Goal: Task Accomplishment & Management: Use online tool/utility

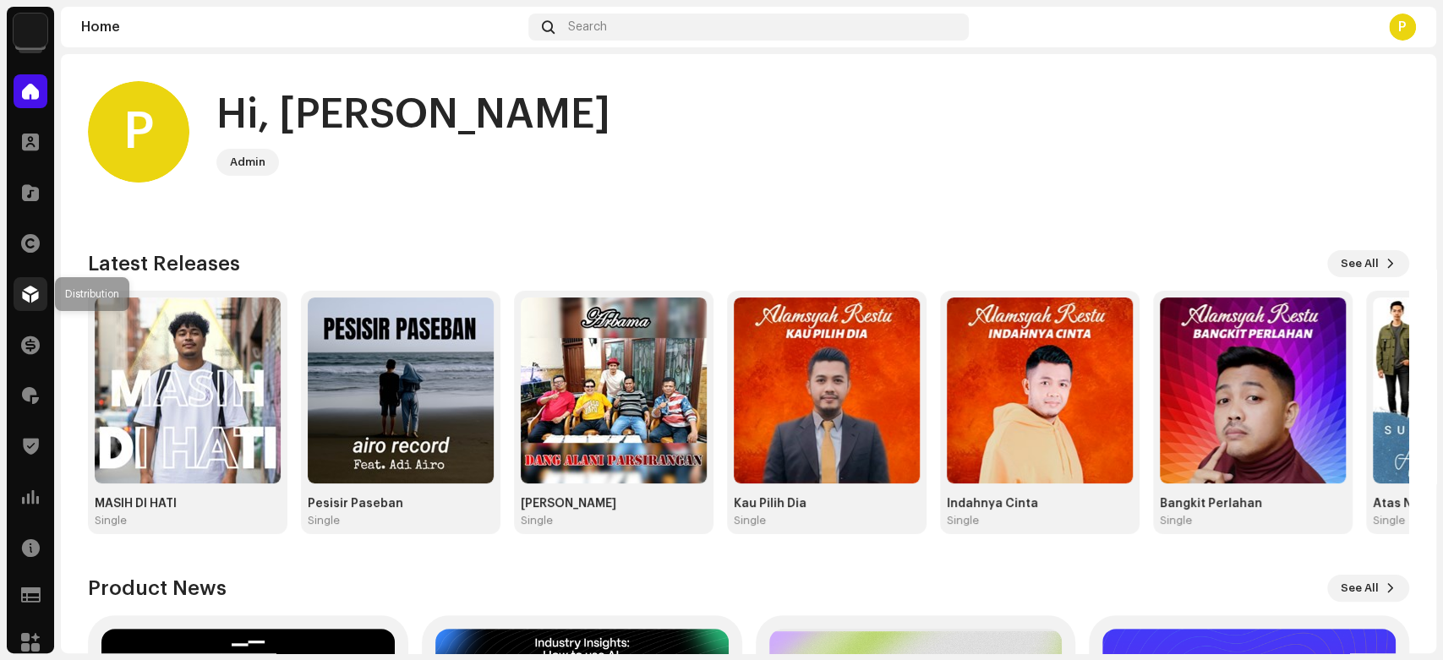
click at [22, 287] on span at bounding box center [30, 294] width 17 height 14
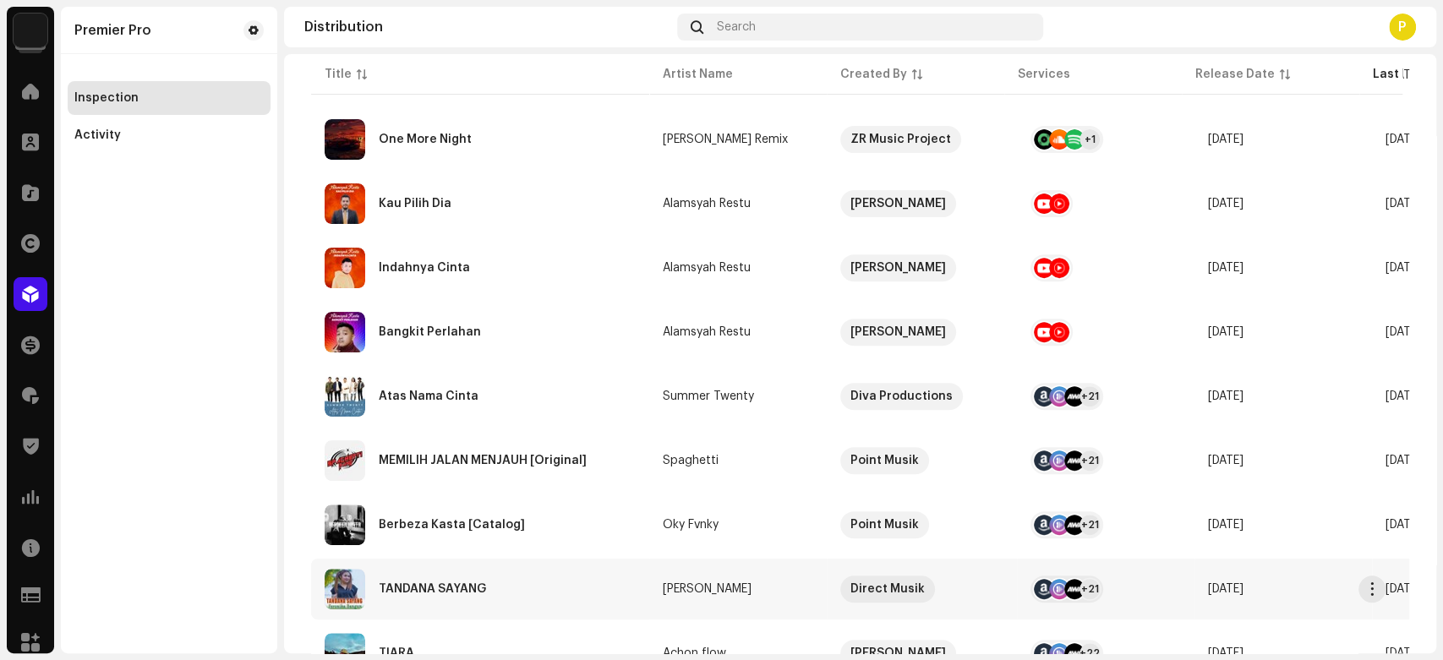
scroll to position [375, 0]
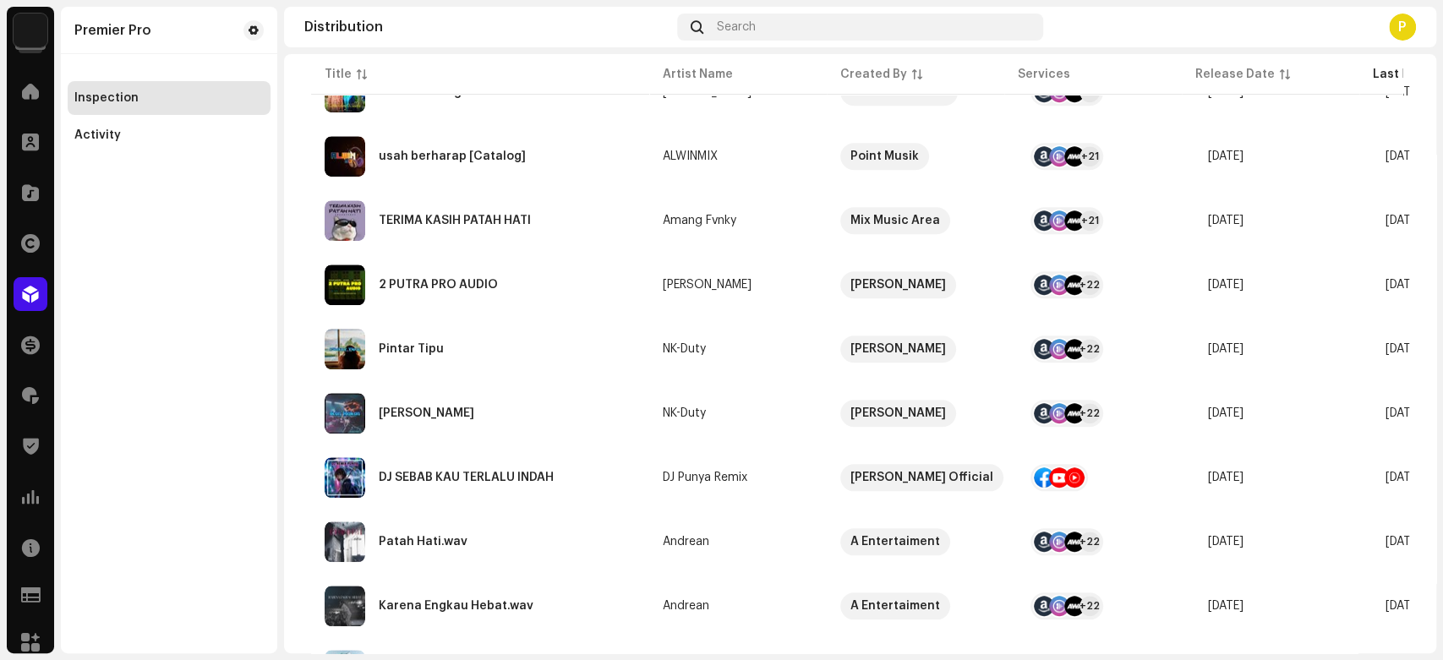
drag, startPoint x: 1010, startPoint y: 579, endPoint x: 1002, endPoint y: 696, distance: 117.8
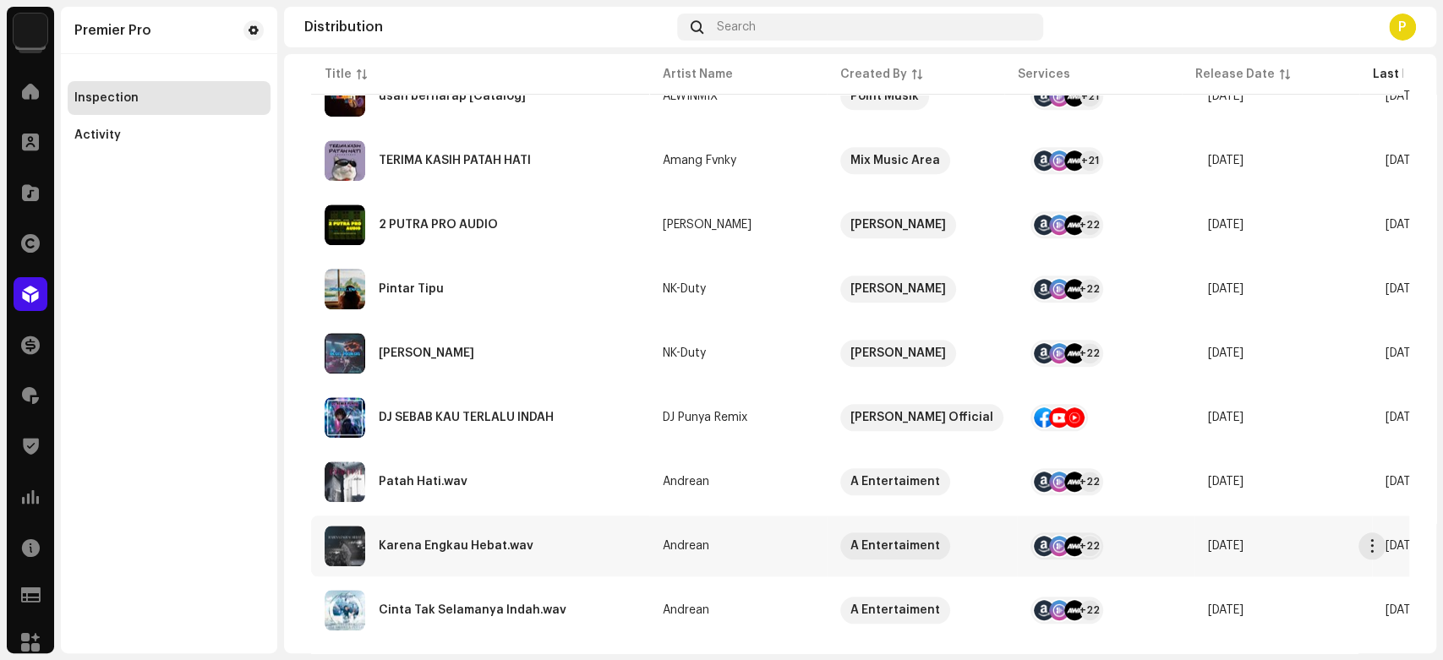
scroll to position [972, 0]
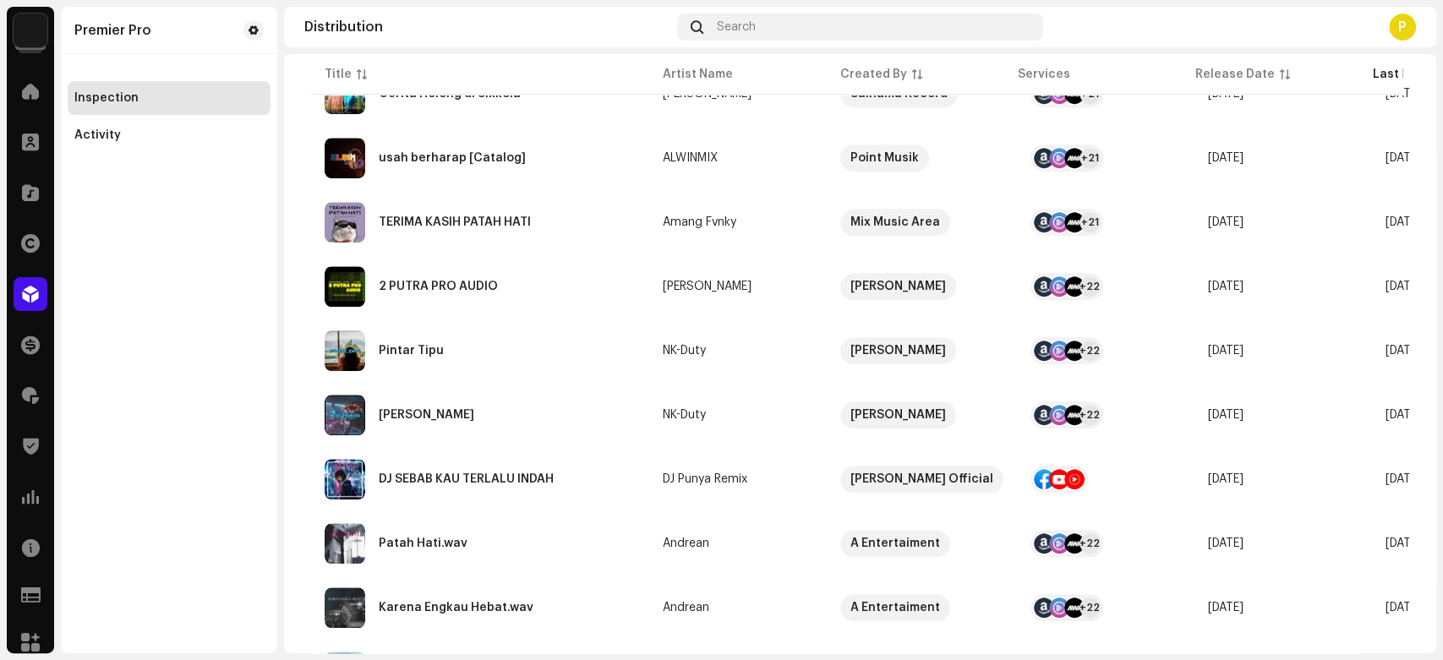
drag, startPoint x: 992, startPoint y: 601, endPoint x: 1037, endPoint y: 681, distance: 92.0
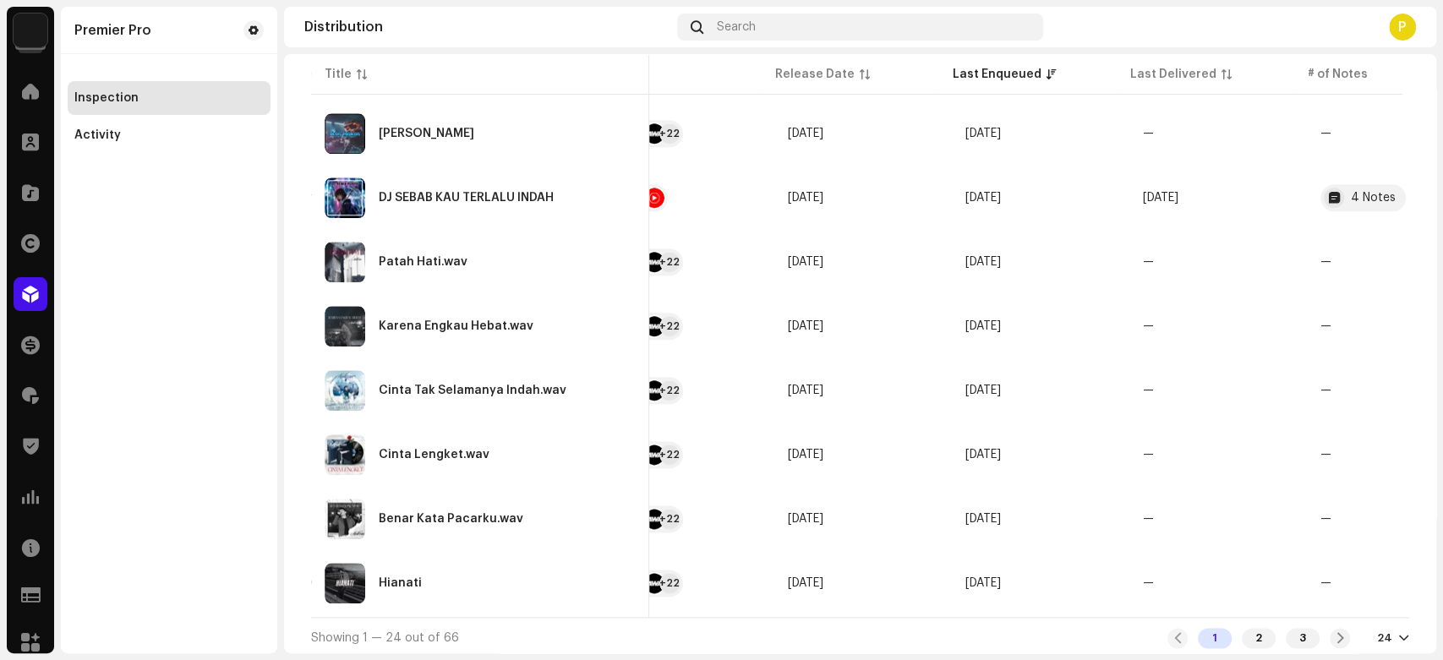
scroll to position [0, 427]
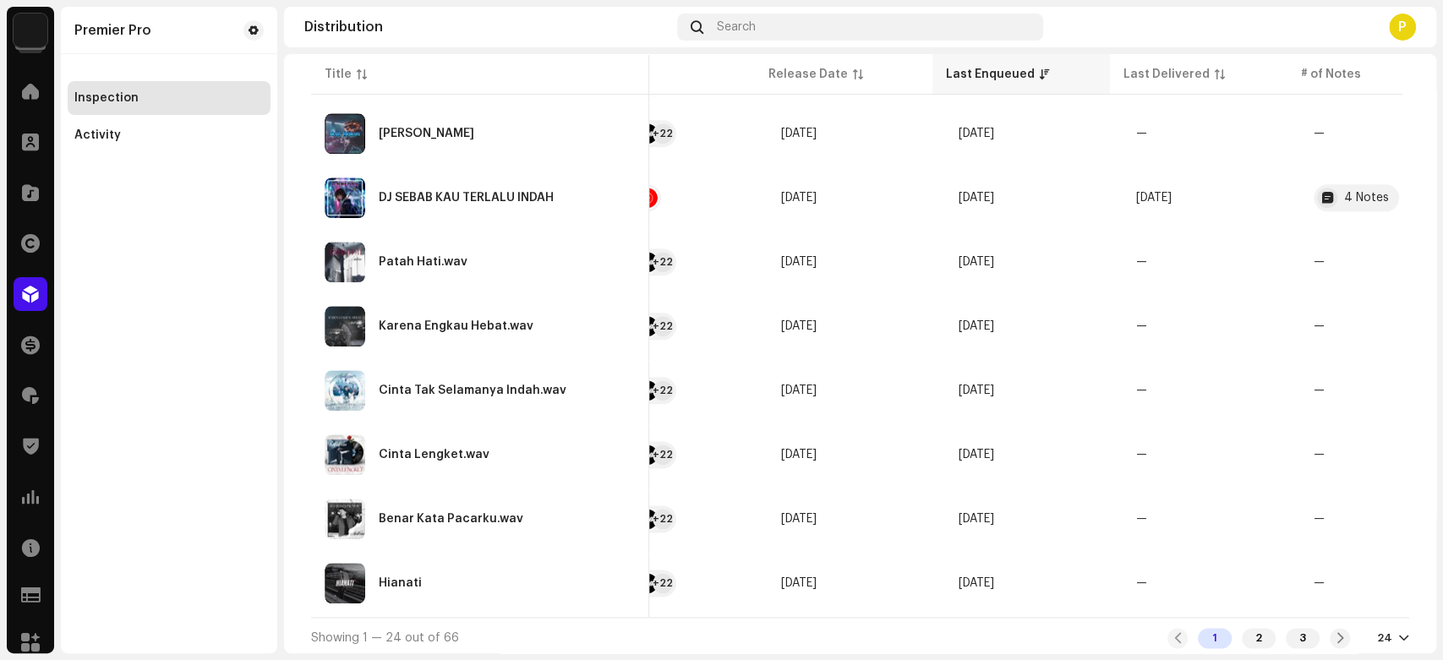
click at [1020, 79] on div "Last Enqueued" at bounding box center [990, 74] width 89 height 17
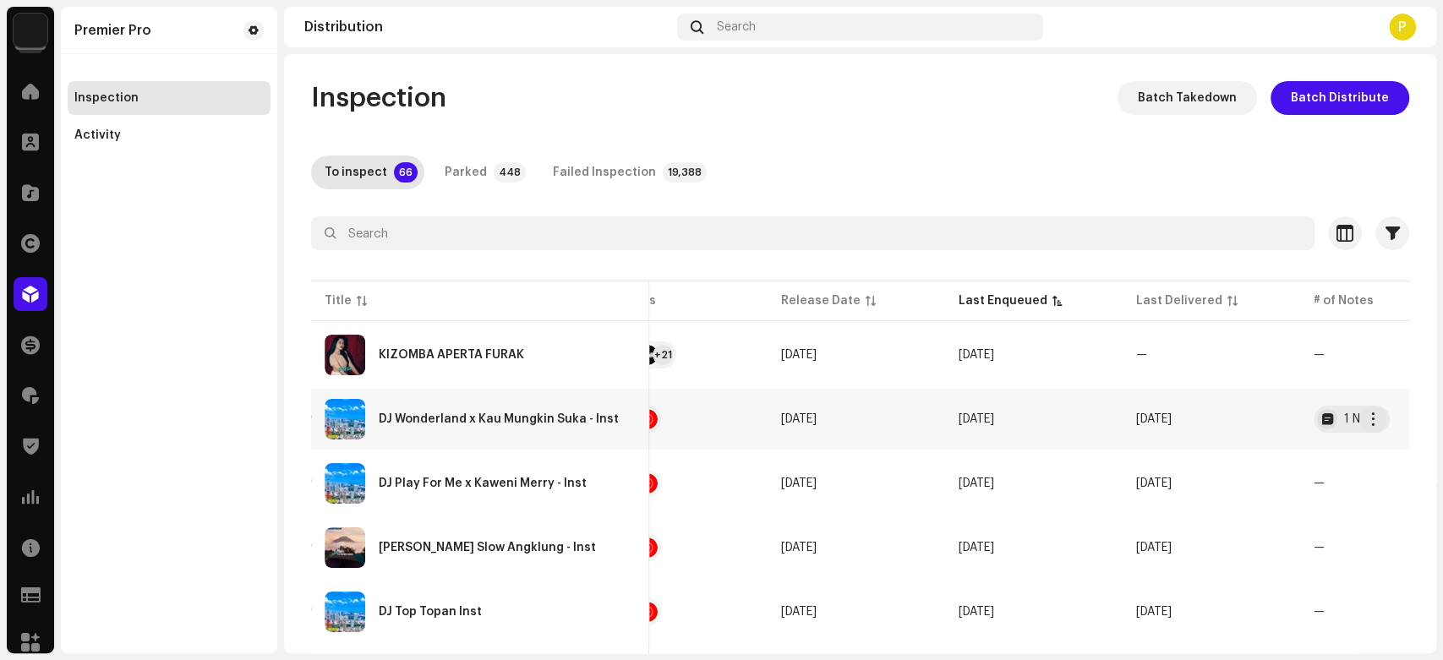
click at [538, 421] on div "DJ Wonderland x Kau Mungkin Suka - Inst" at bounding box center [499, 419] width 240 height 12
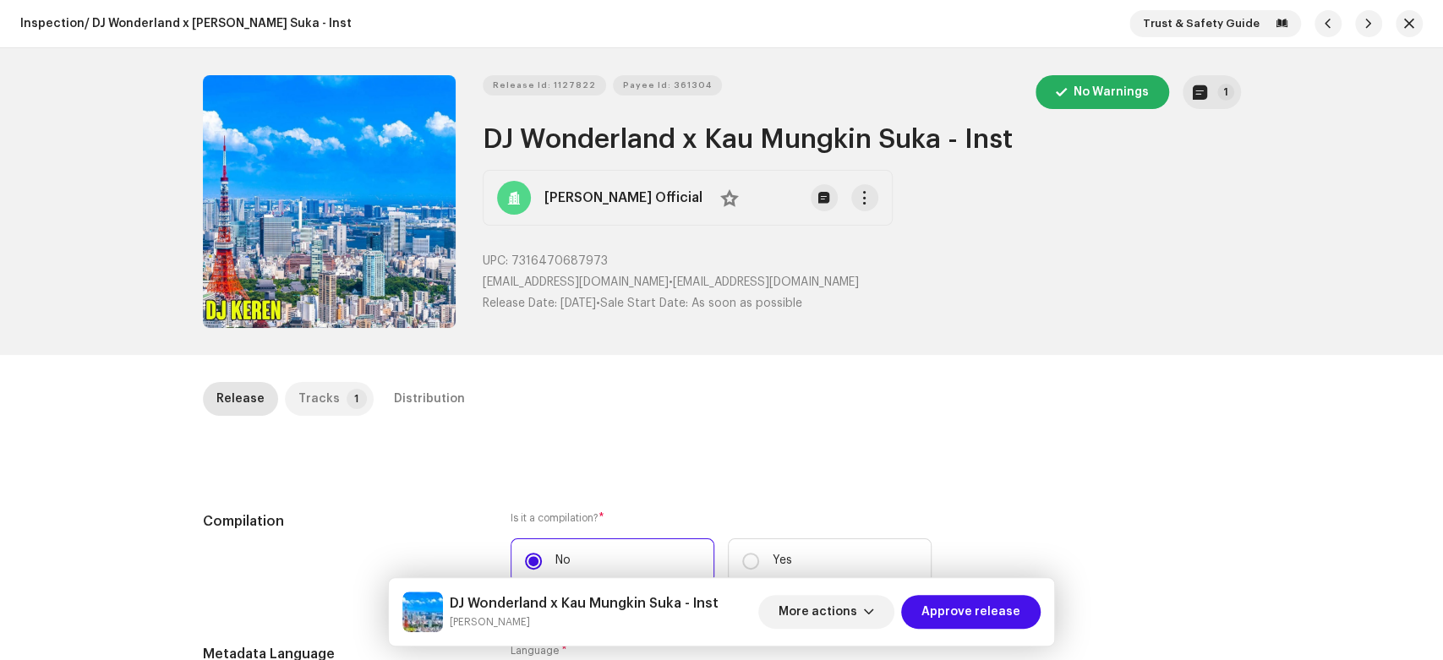
click at [331, 404] on p-tab "Tracks 1" at bounding box center [329, 399] width 89 height 34
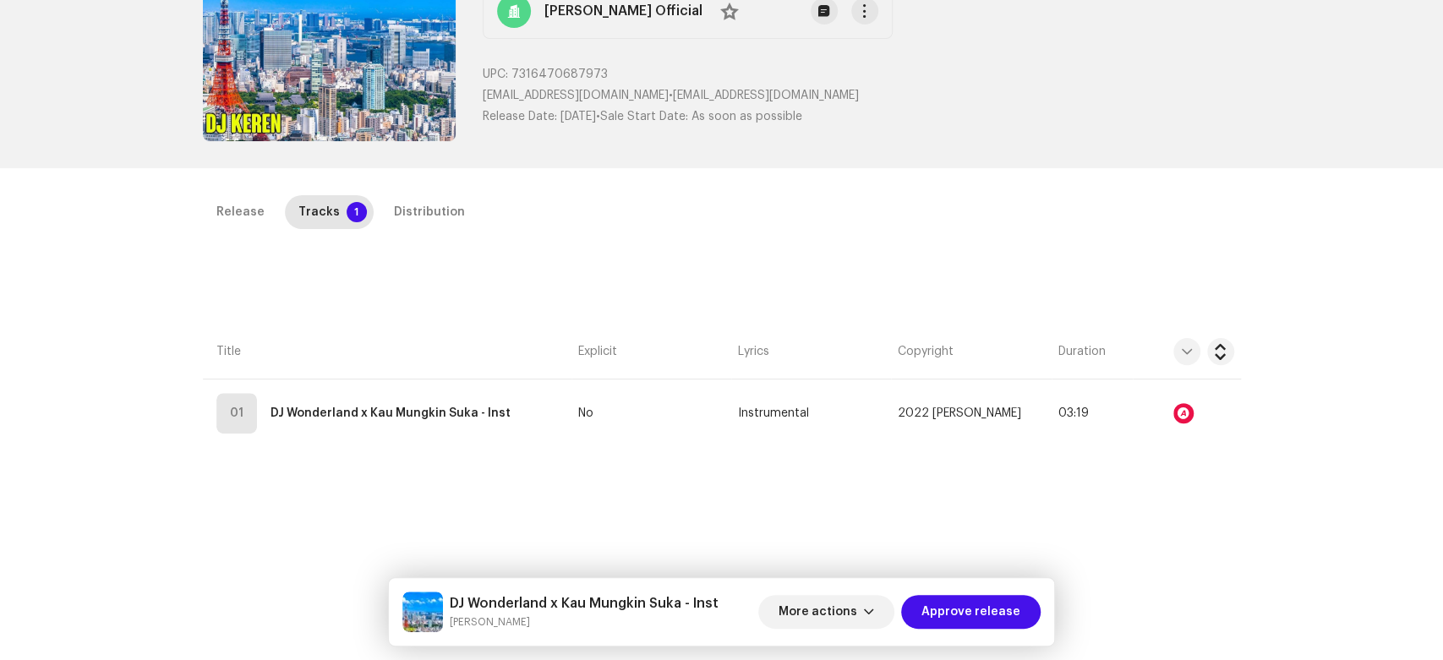
scroll to position [188, 0]
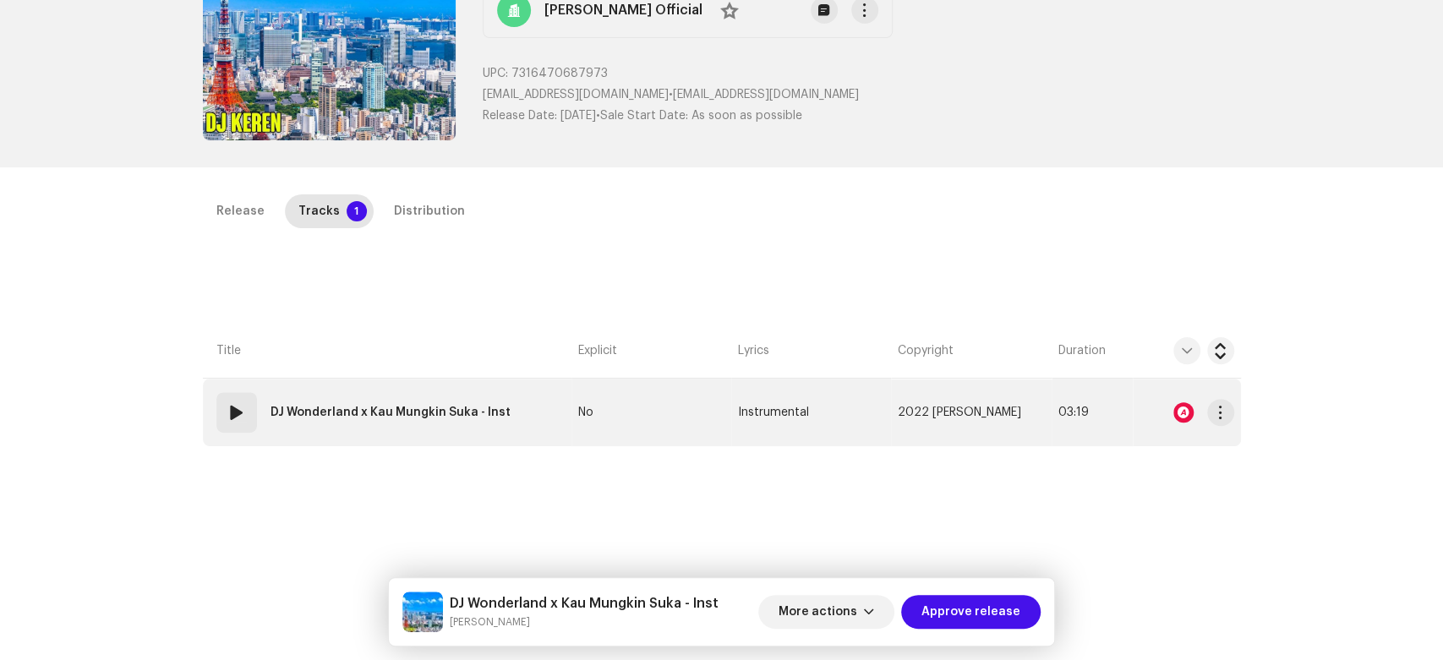
click at [232, 423] on div "01" at bounding box center [236, 412] width 41 height 41
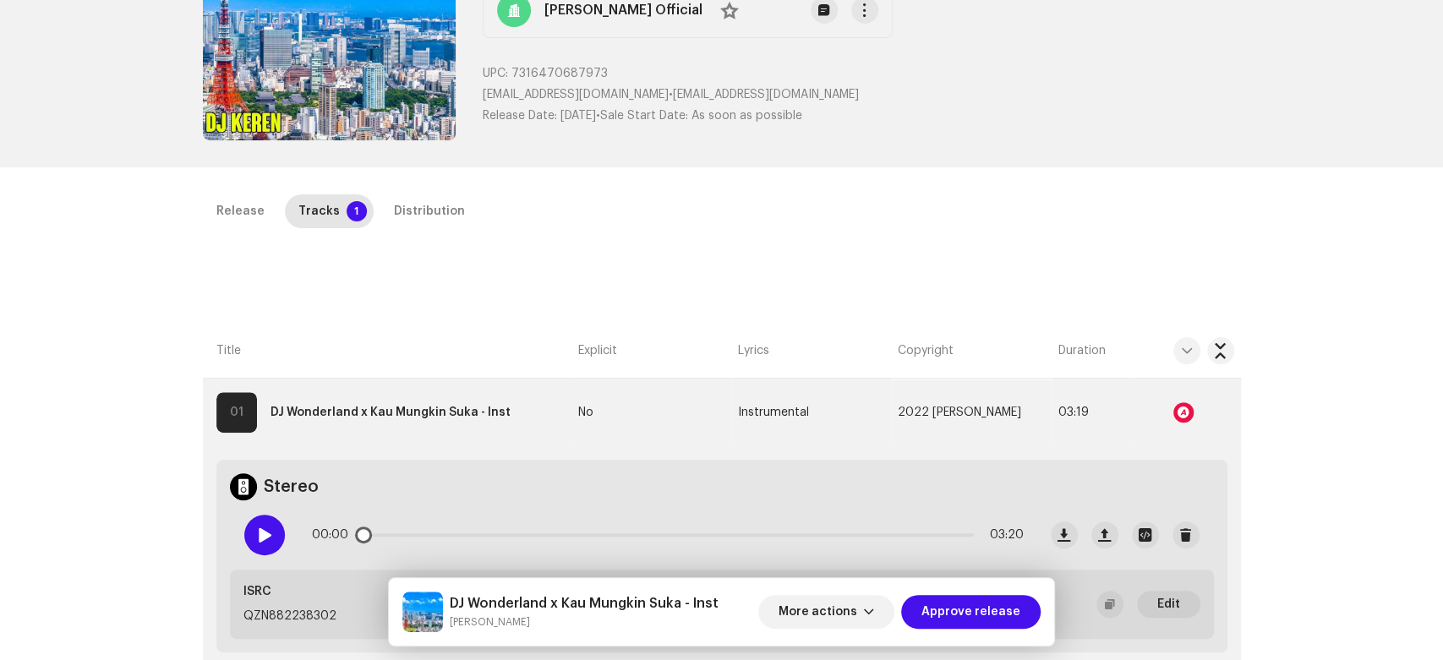
click at [259, 549] on div at bounding box center [264, 535] width 41 height 41
click at [397, 223] on div "Distribution" at bounding box center [429, 211] width 71 height 34
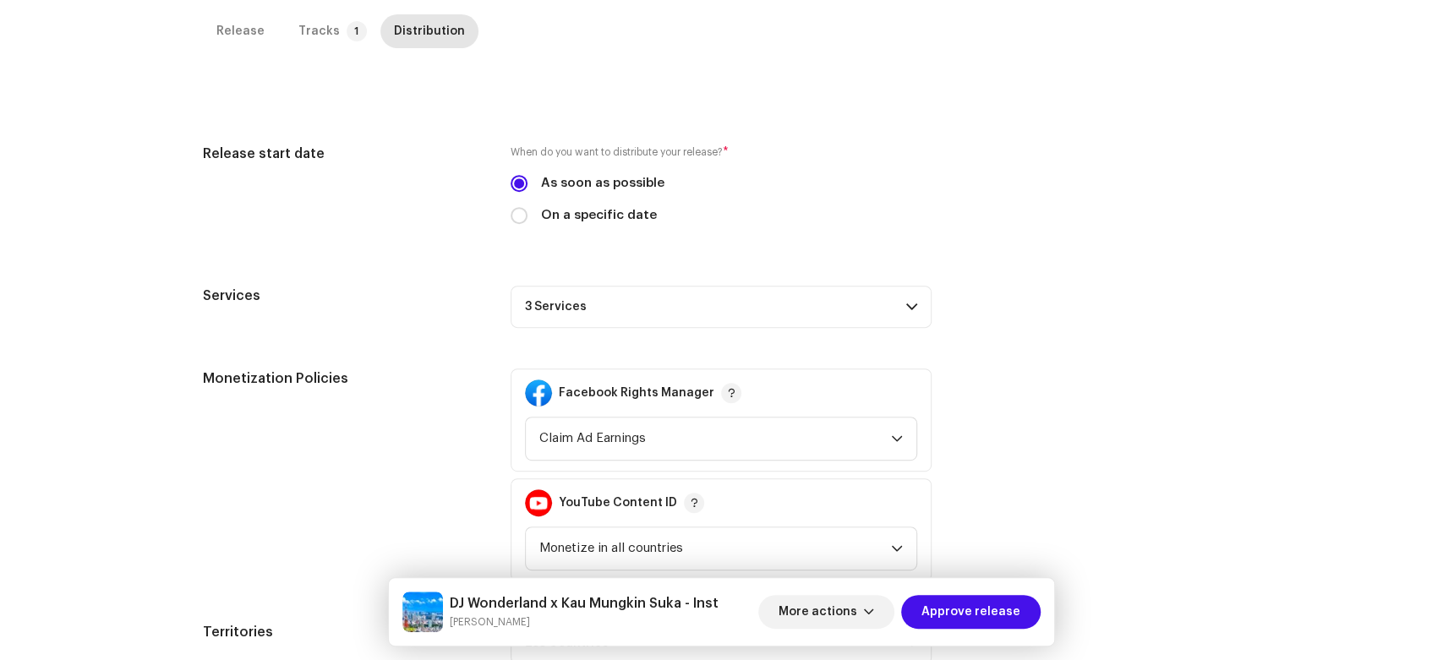
drag, startPoint x: 1039, startPoint y: 391, endPoint x: 1073, endPoint y: 479, distance: 95.3
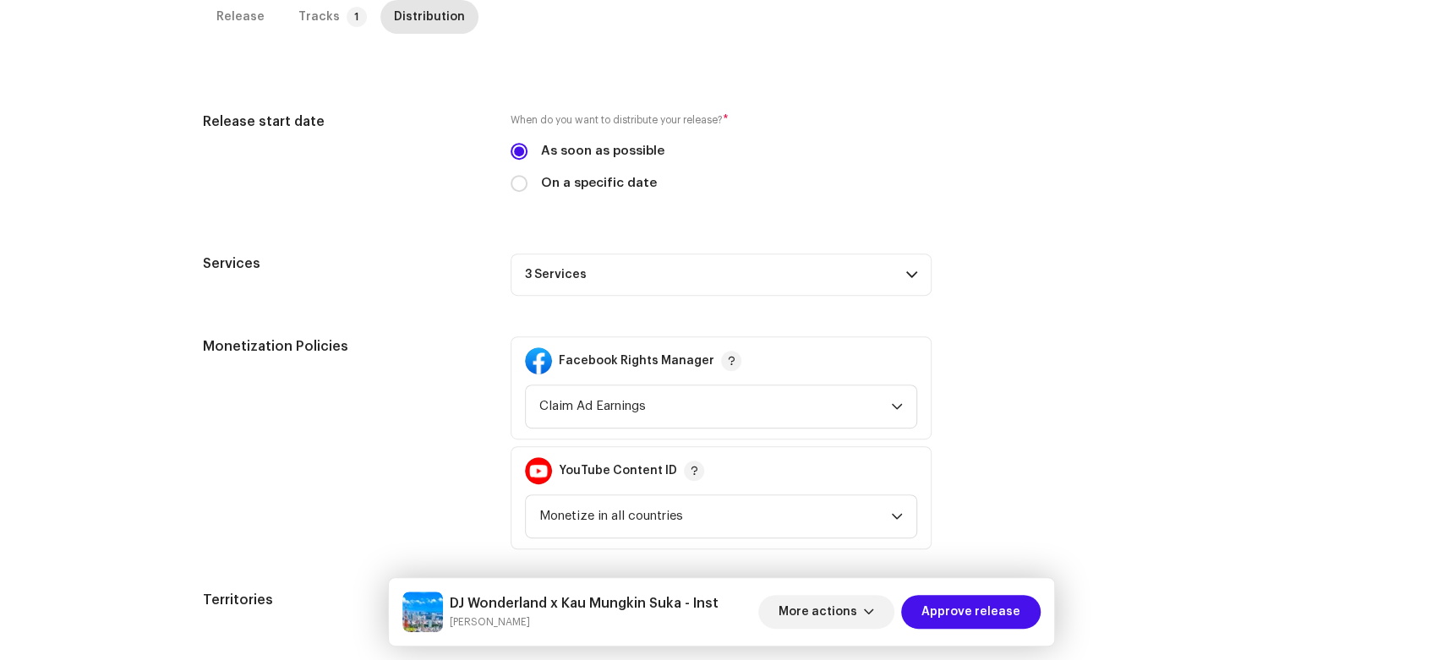
click at [855, 279] on p-accordion-header "3 Services" at bounding box center [721, 275] width 421 height 42
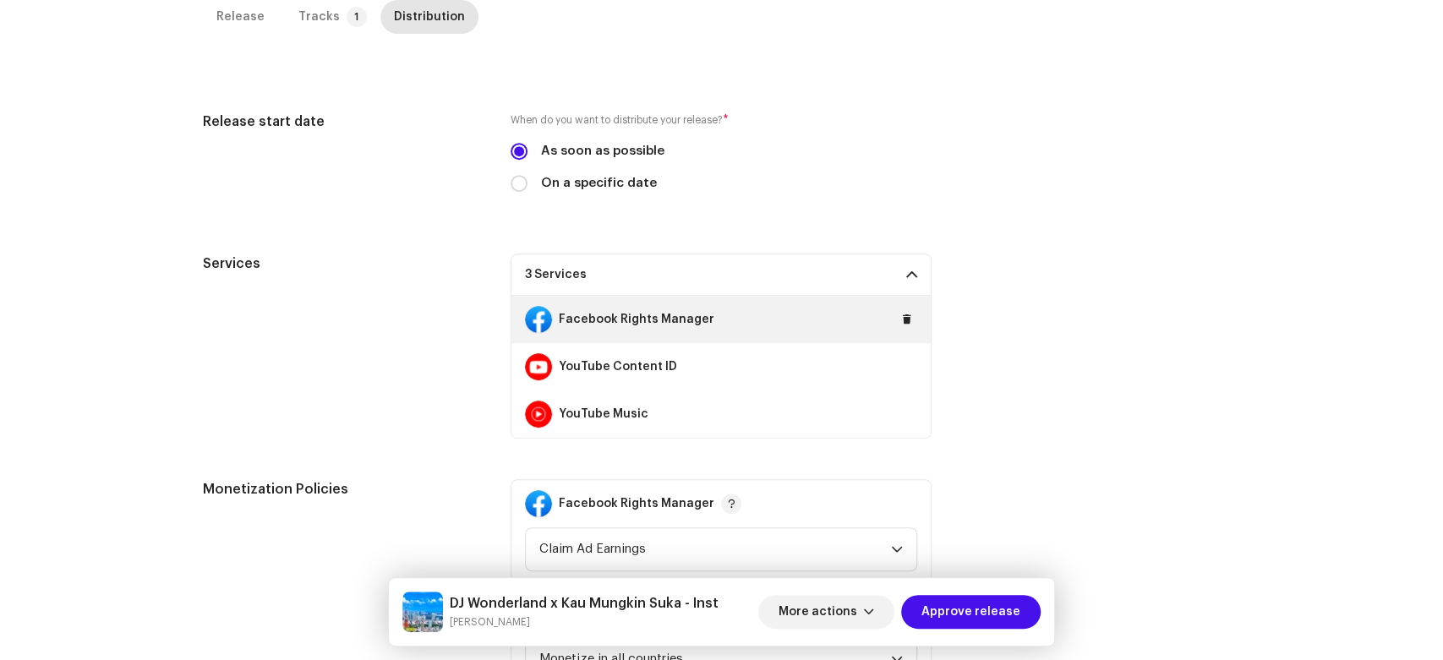
click at [890, 328] on div "Facebook Rights Manager" at bounding box center [720, 319] width 419 height 47
click at [897, 319] on button at bounding box center [907, 319] width 20 height 20
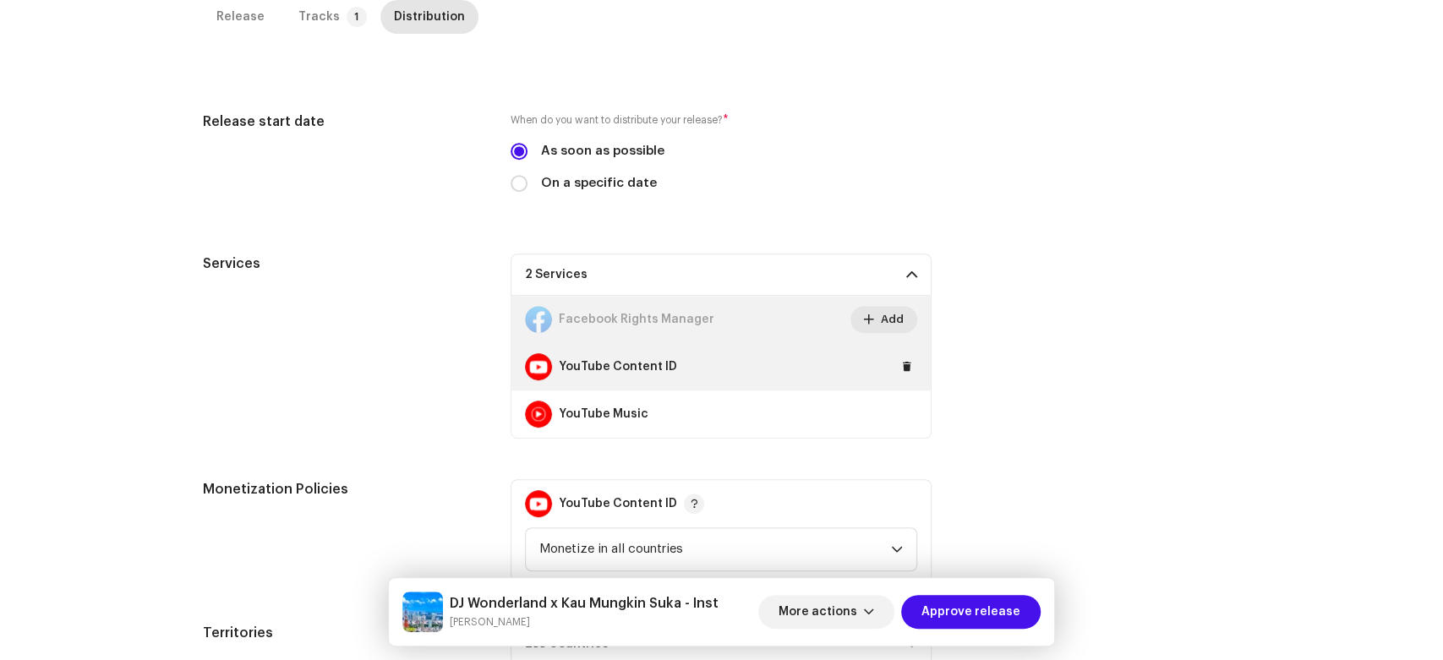
click at [913, 379] on div "YouTube Content ID" at bounding box center [720, 366] width 419 height 47
click at [910, 371] on button at bounding box center [907, 367] width 20 height 20
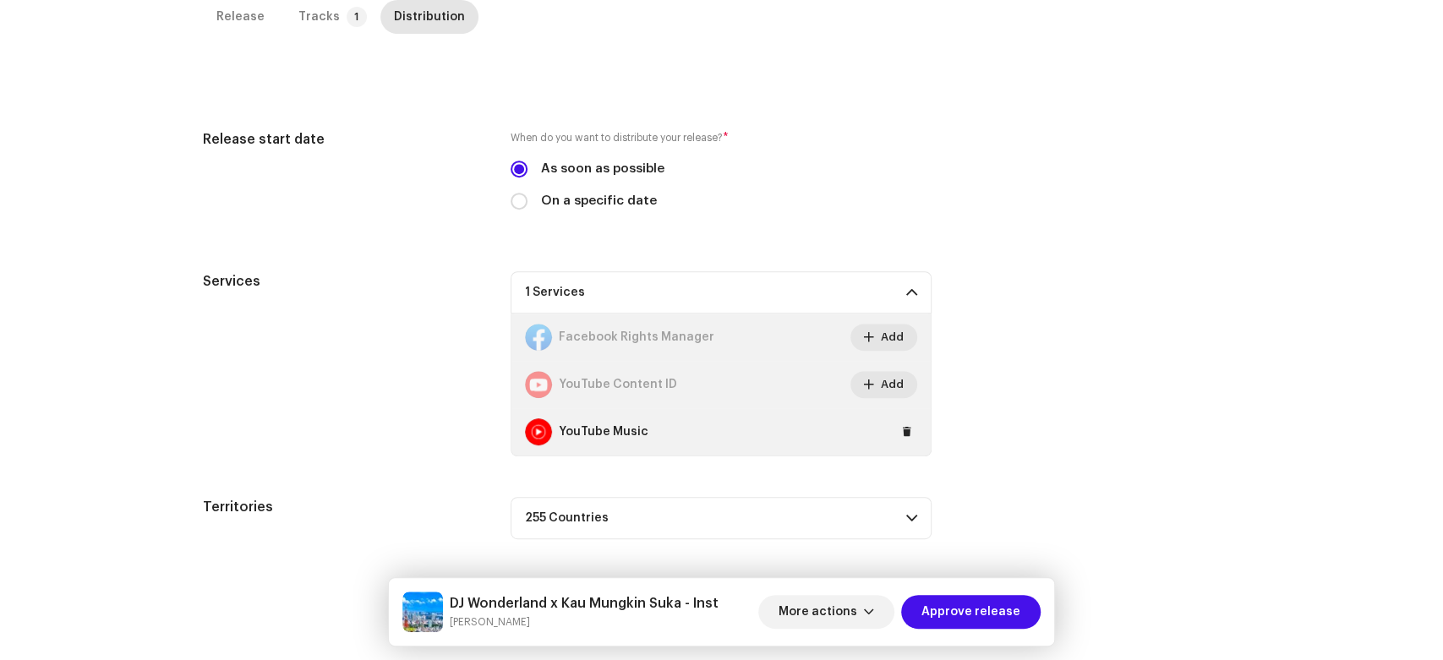
scroll to position [382, 0]
click at [906, 429] on span at bounding box center [907, 432] width 10 height 14
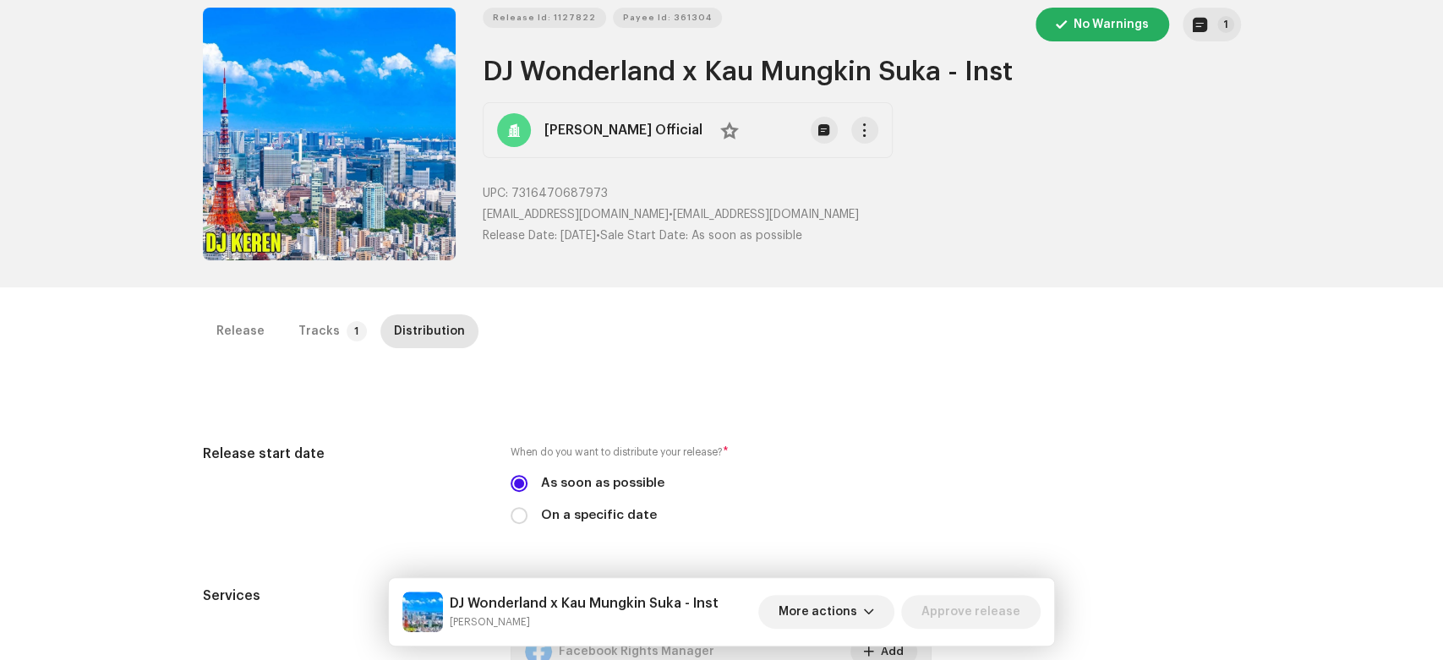
scroll to position [0, 0]
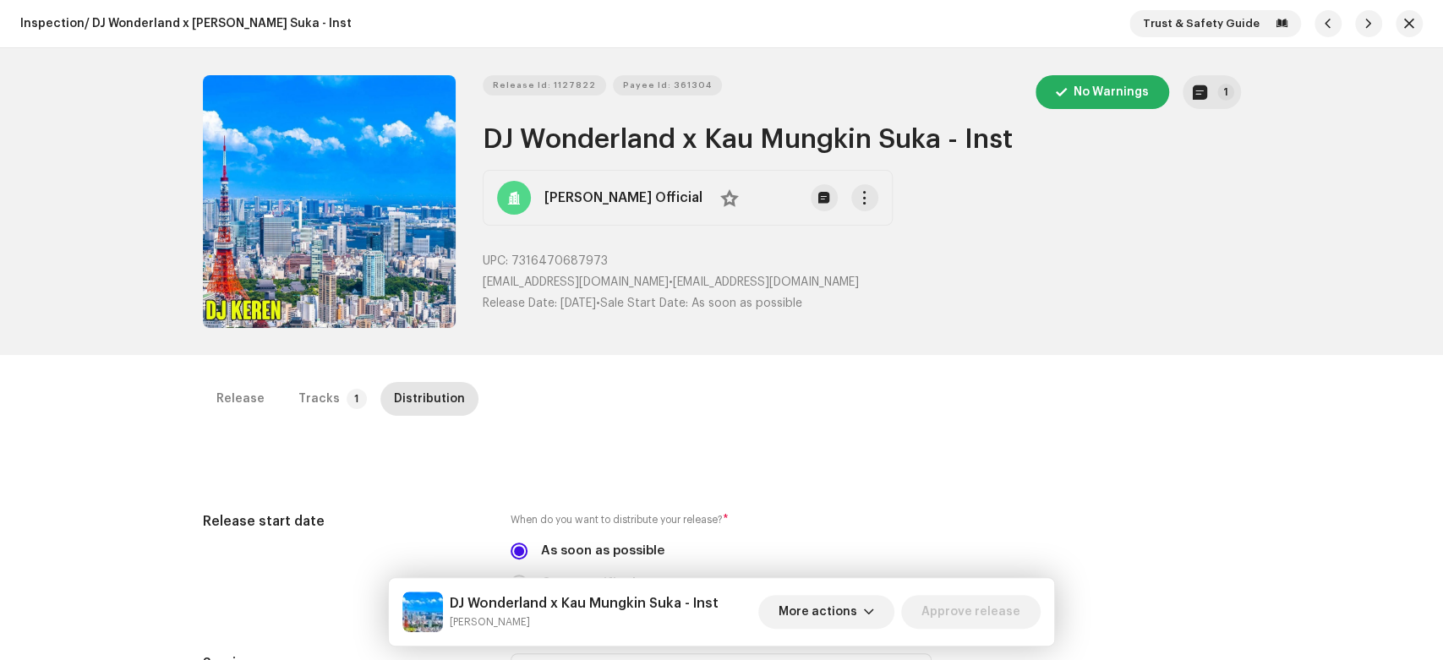
drag, startPoint x: 1215, startPoint y: 404, endPoint x: 1283, endPoint y: 234, distance: 182.9
click at [1404, 28] on span "button" at bounding box center [1409, 24] width 10 height 14
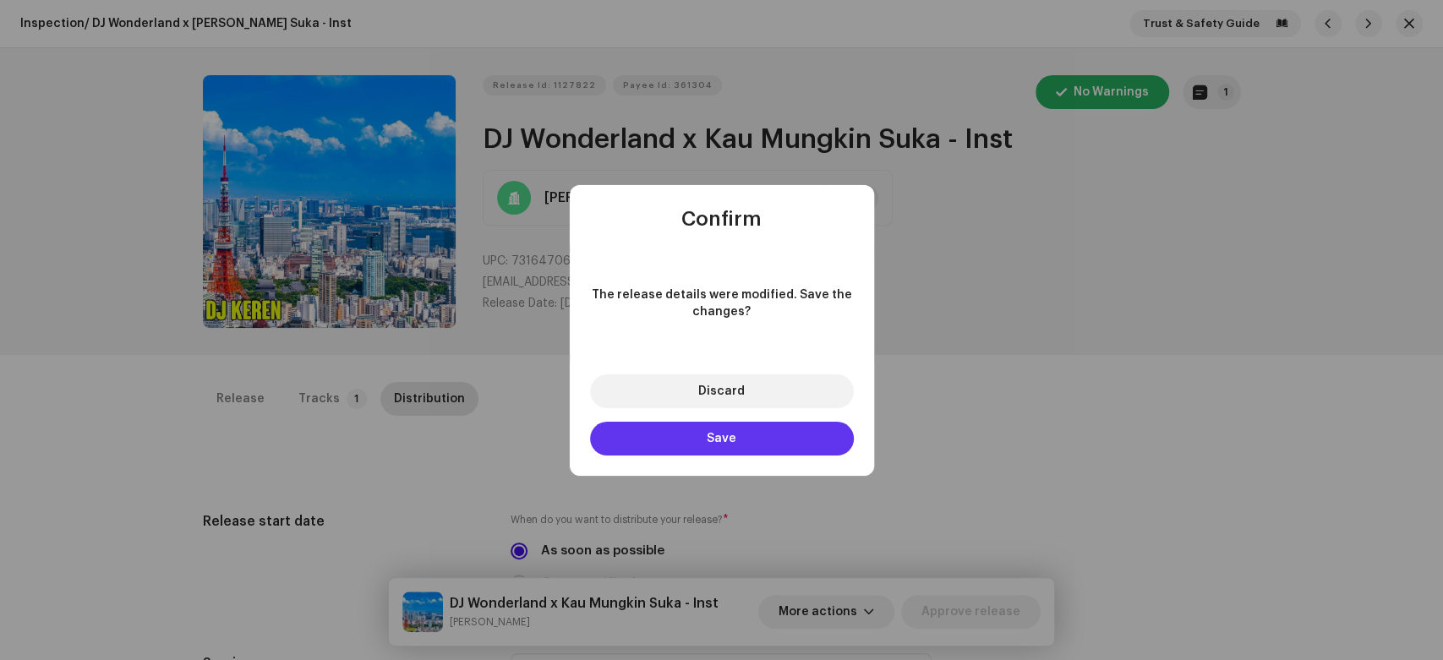
click at [771, 438] on button "Save" at bounding box center [722, 439] width 264 height 34
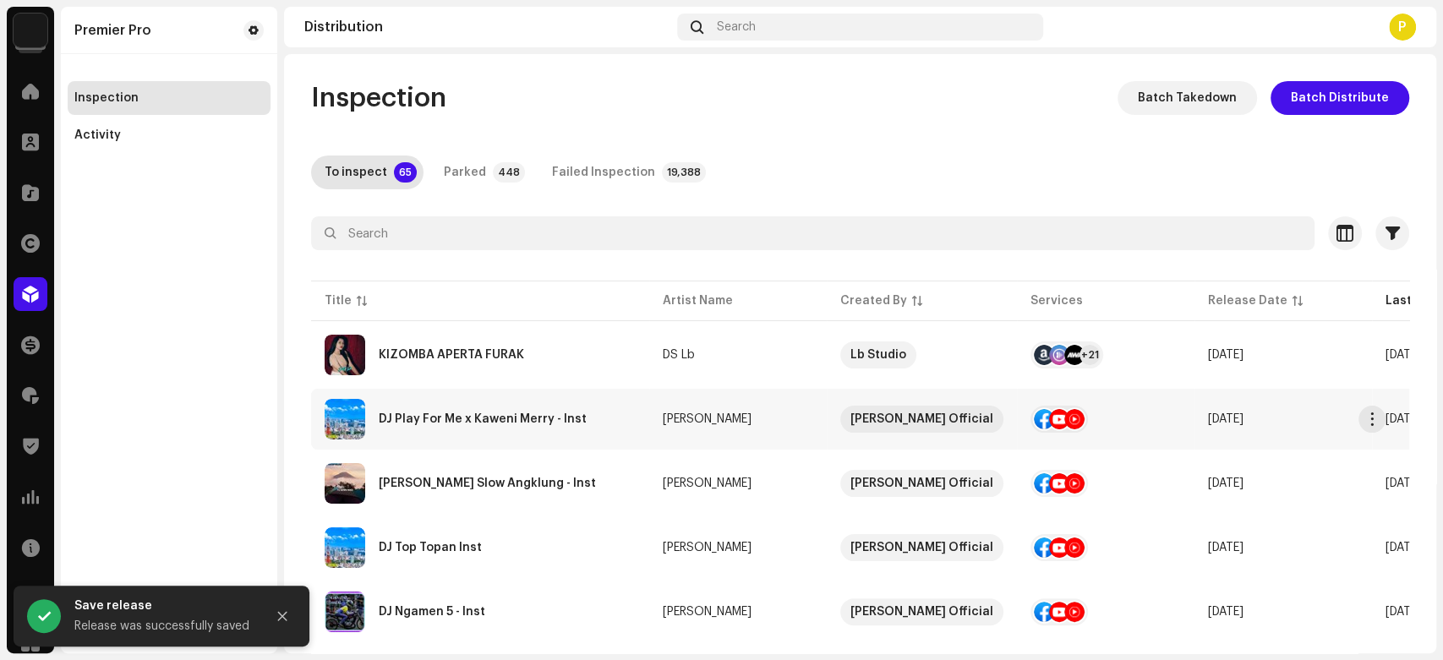
click at [435, 431] on div "DJ Play For Me x Kaweni Merry - Inst" at bounding box center [480, 419] width 311 height 41
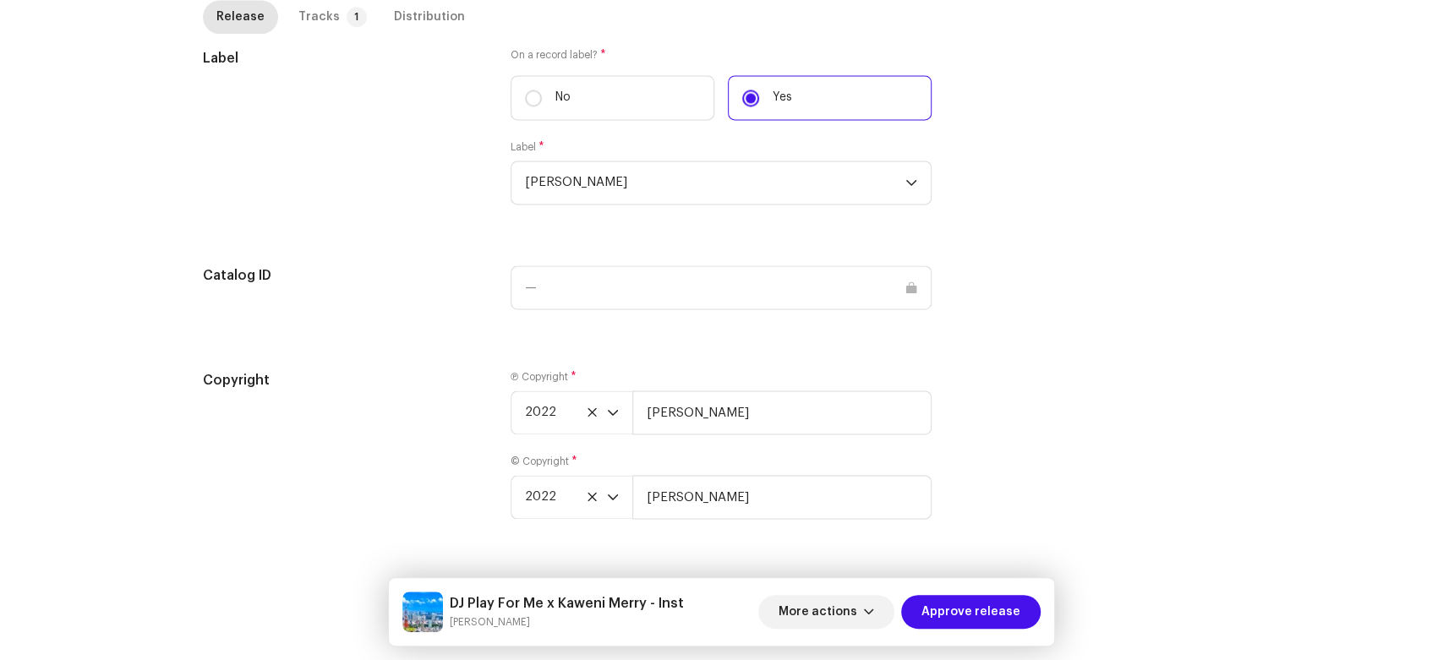
scroll to position [1589, 0]
click at [394, 12] on div "Distribution" at bounding box center [429, 17] width 71 height 34
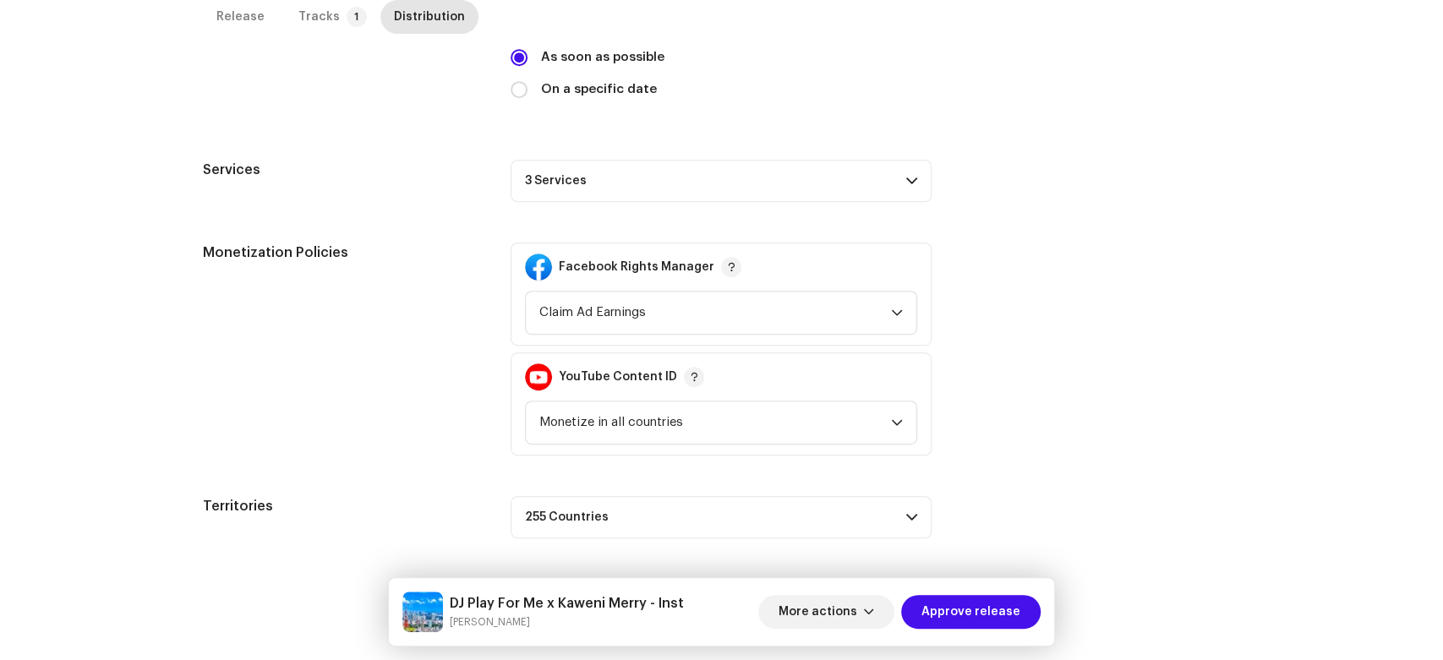
scroll to position [493, 0]
drag, startPoint x: 664, startPoint y: 163, endPoint x: 698, endPoint y: 177, distance: 36.4
click at [666, 164] on p-accordion-header "3 Services" at bounding box center [721, 182] width 421 height 42
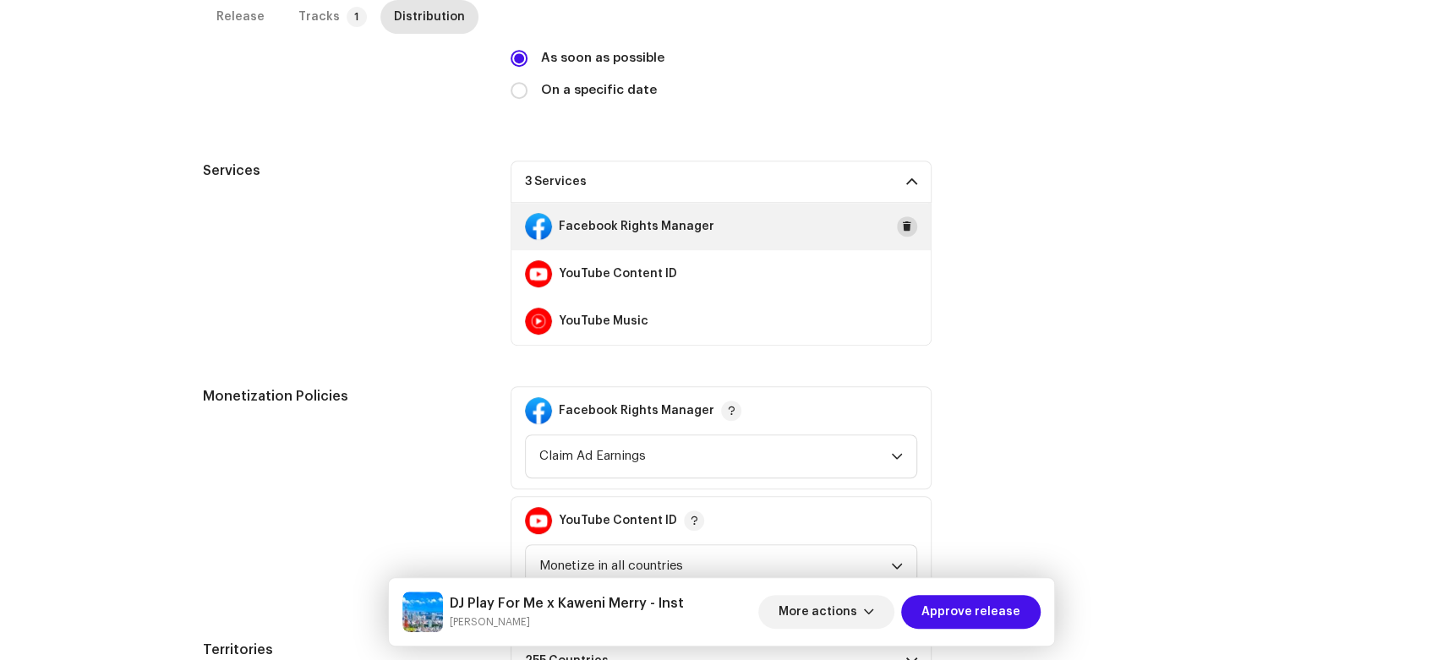
click at [897, 223] on button at bounding box center [907, 226] width 20 height 20
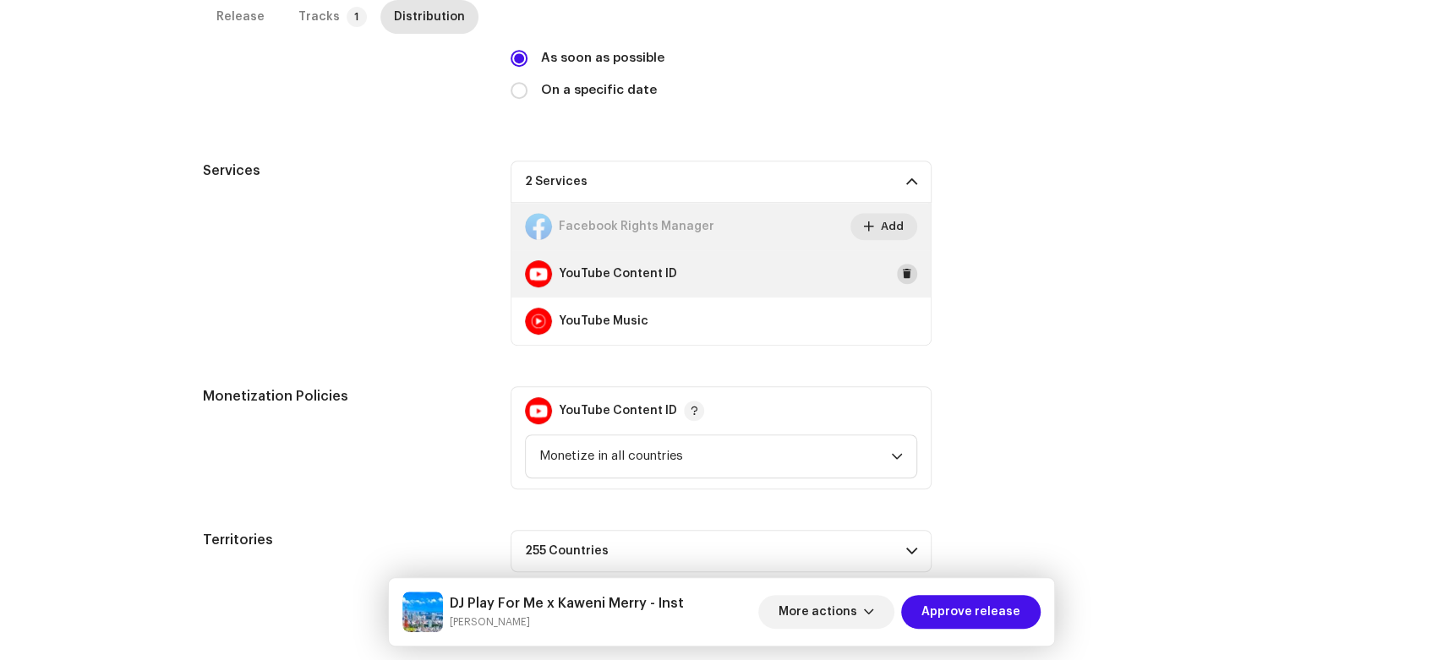
click at [903, 268] on span at bounding box center [907, 274] width 10 height 14
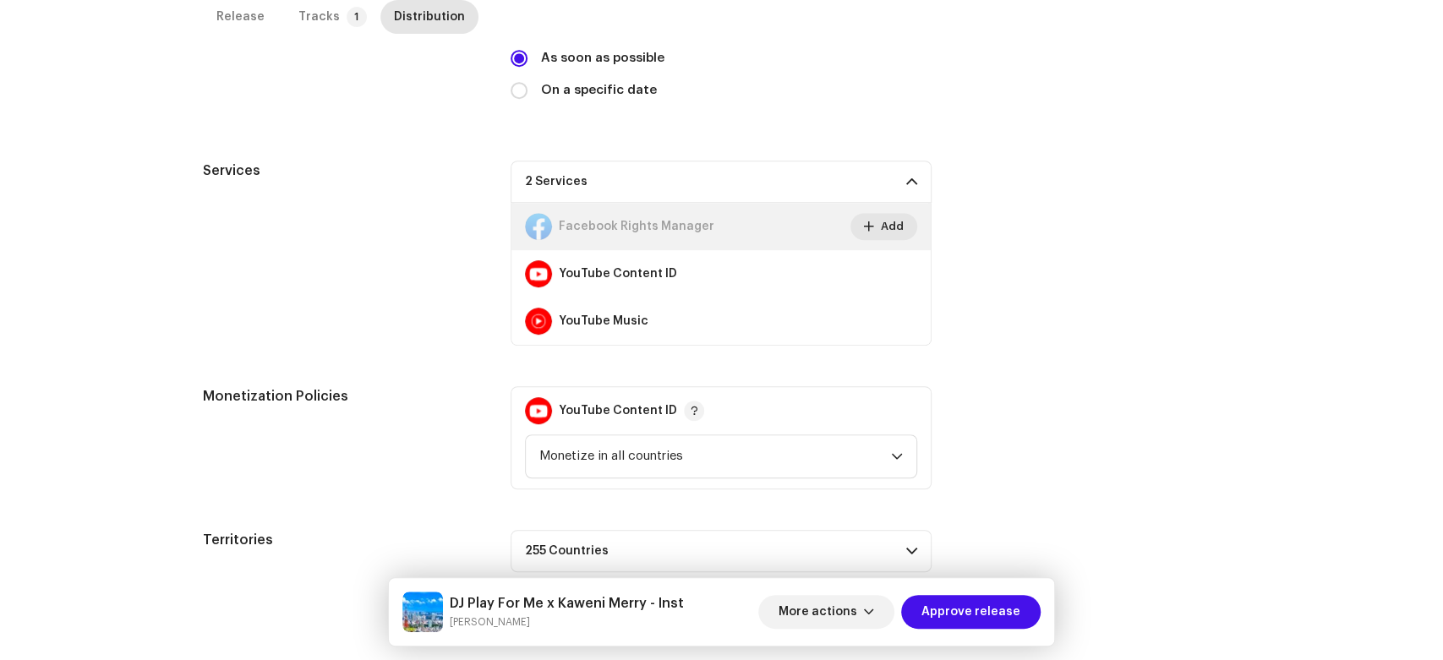
scroll to position [382, 0]
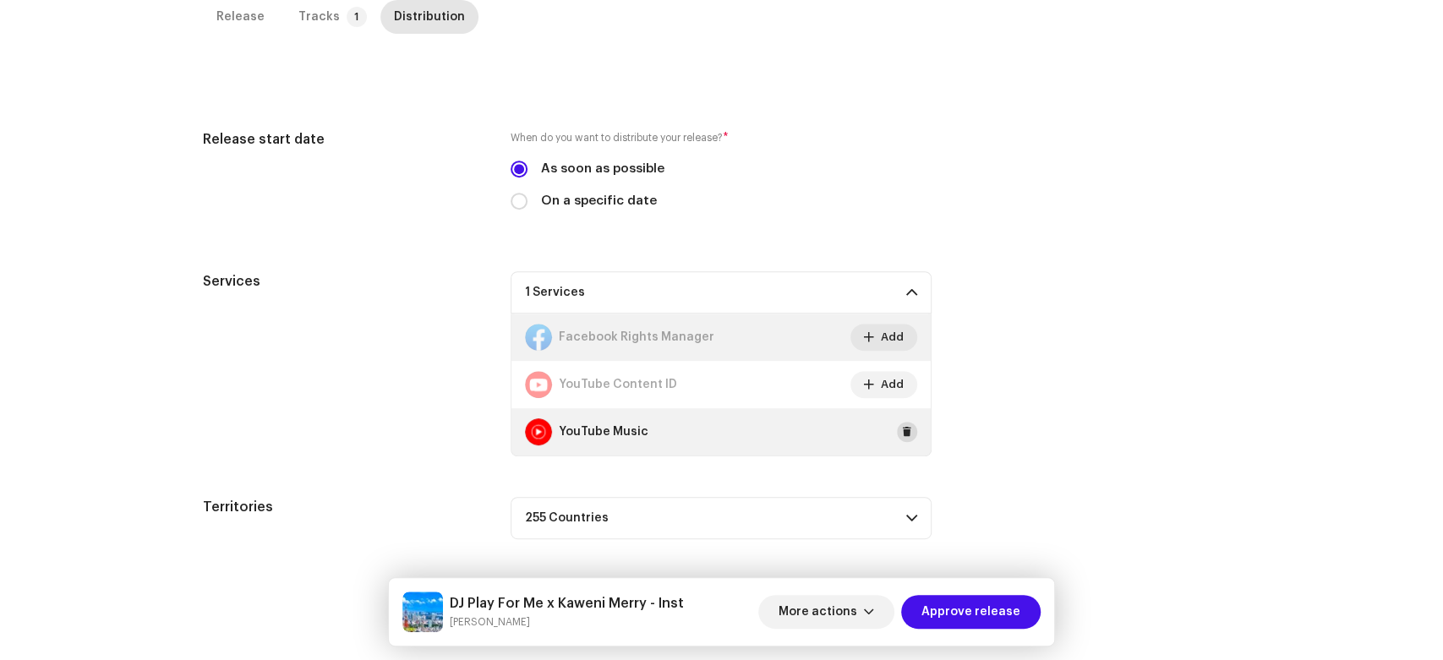
click at [902, 429] on span at bounding box center [907, 432] width 10 height 14
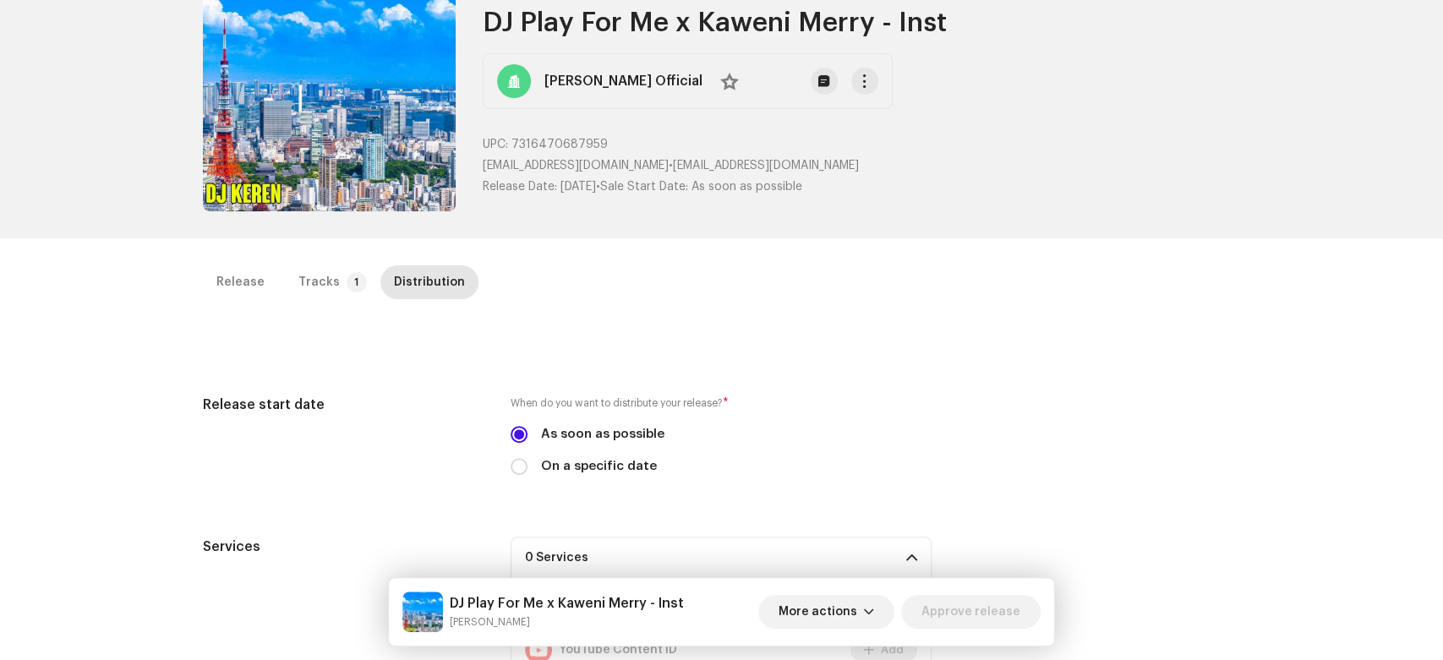
scroll to position [0, 0]
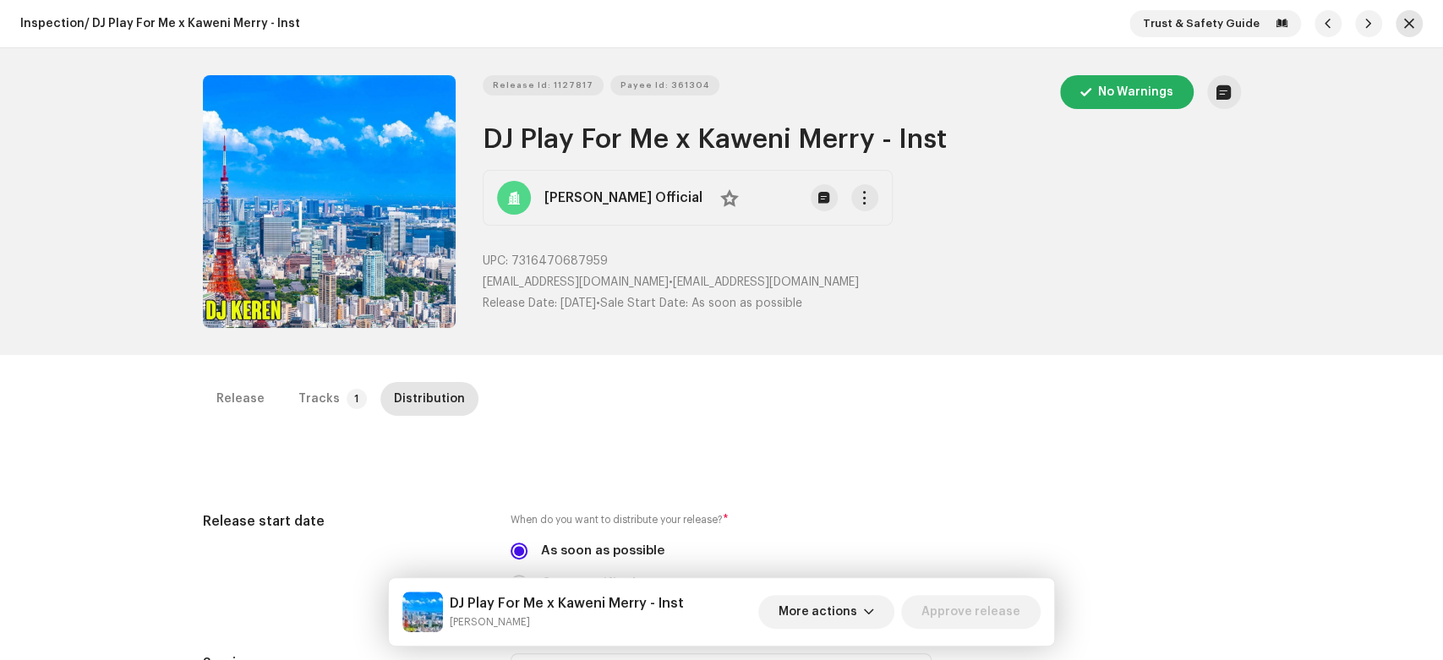
click at [1396, 22] on button "button" at bounding box center [1409, 23] width 27 height 27
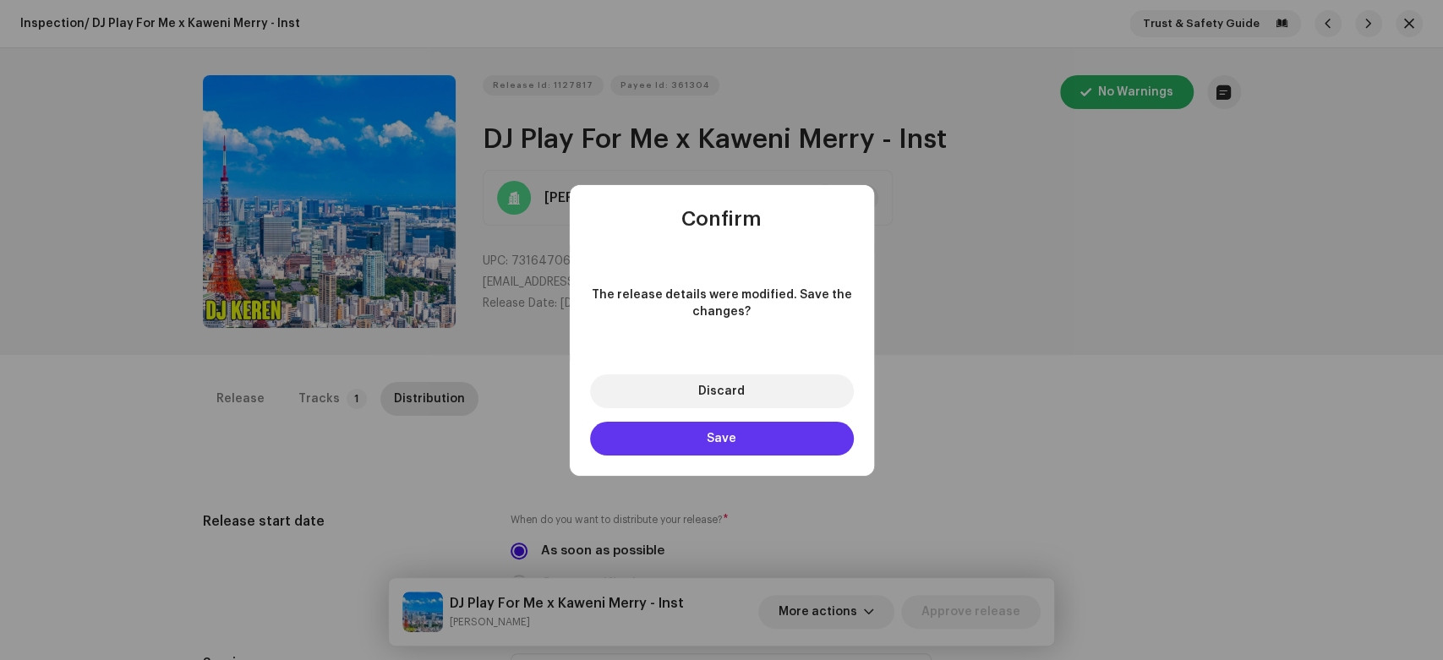
click at [811, 439] on button "Save" at bounding box center [722, 439] width 264 height 34
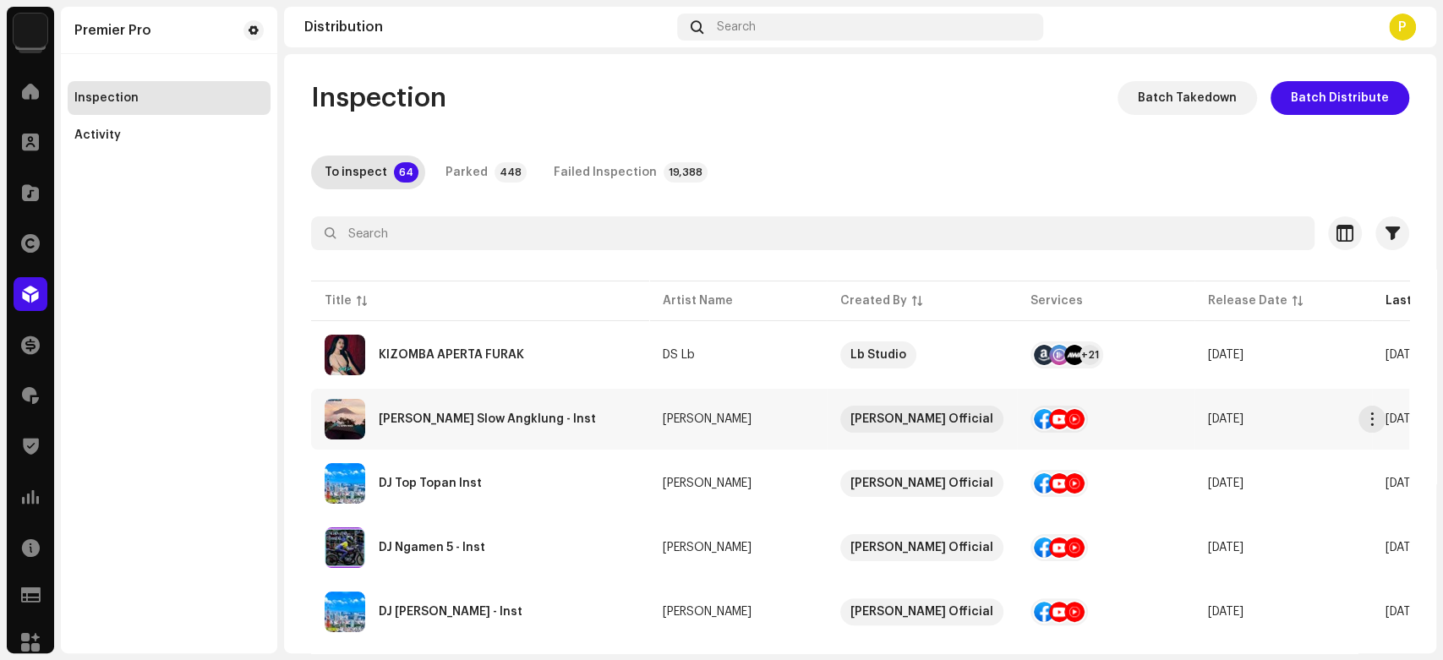
click at [452, 434] on div "DJ Minifield Slow Angklung - Inst" at bounding box center [480, 419] width 311 height 41
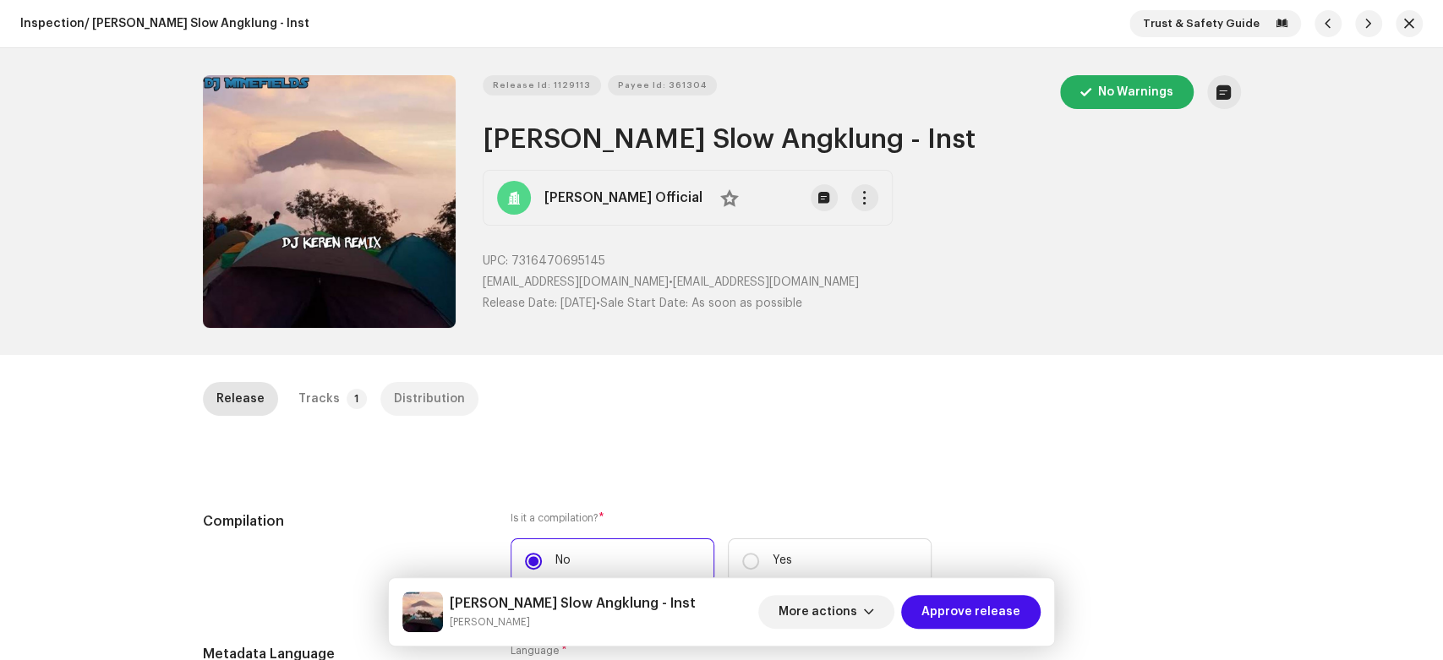
click at [421, 401] on div "Distribution" at bounding box center [429, 399] width 71 height 34
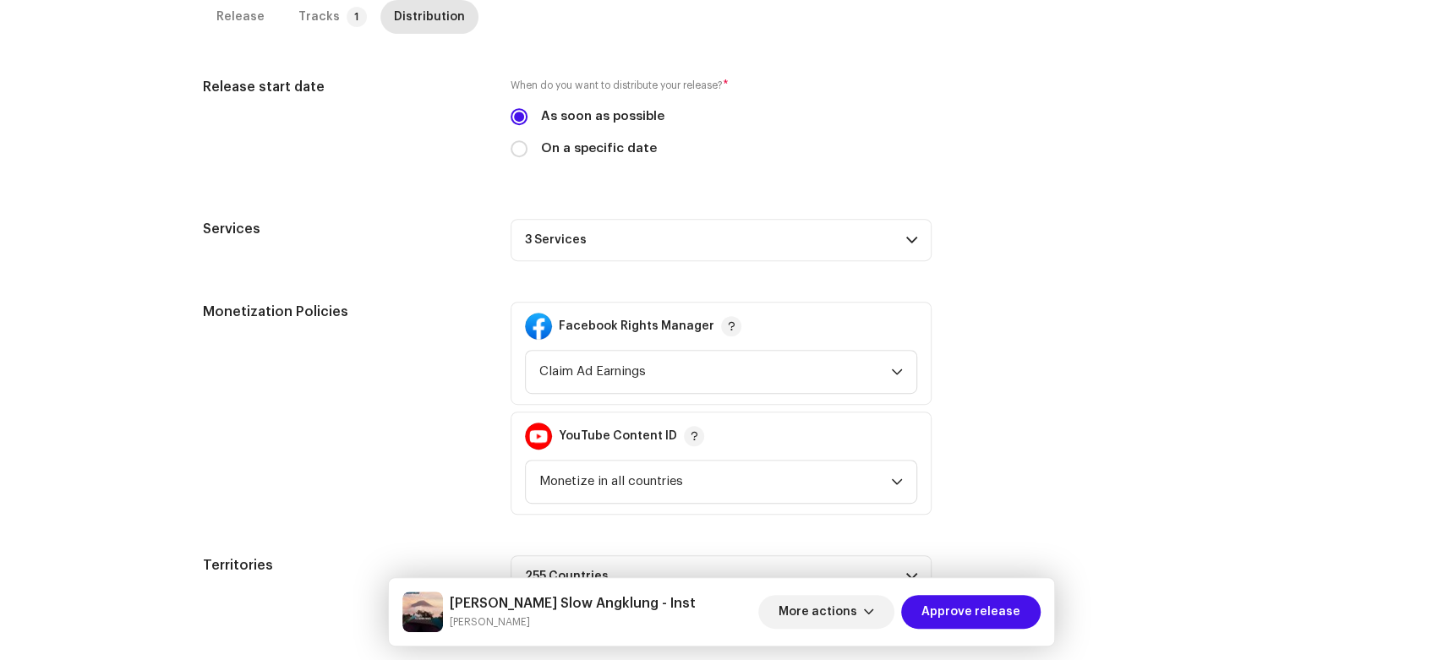
scroll to position [493, 0]
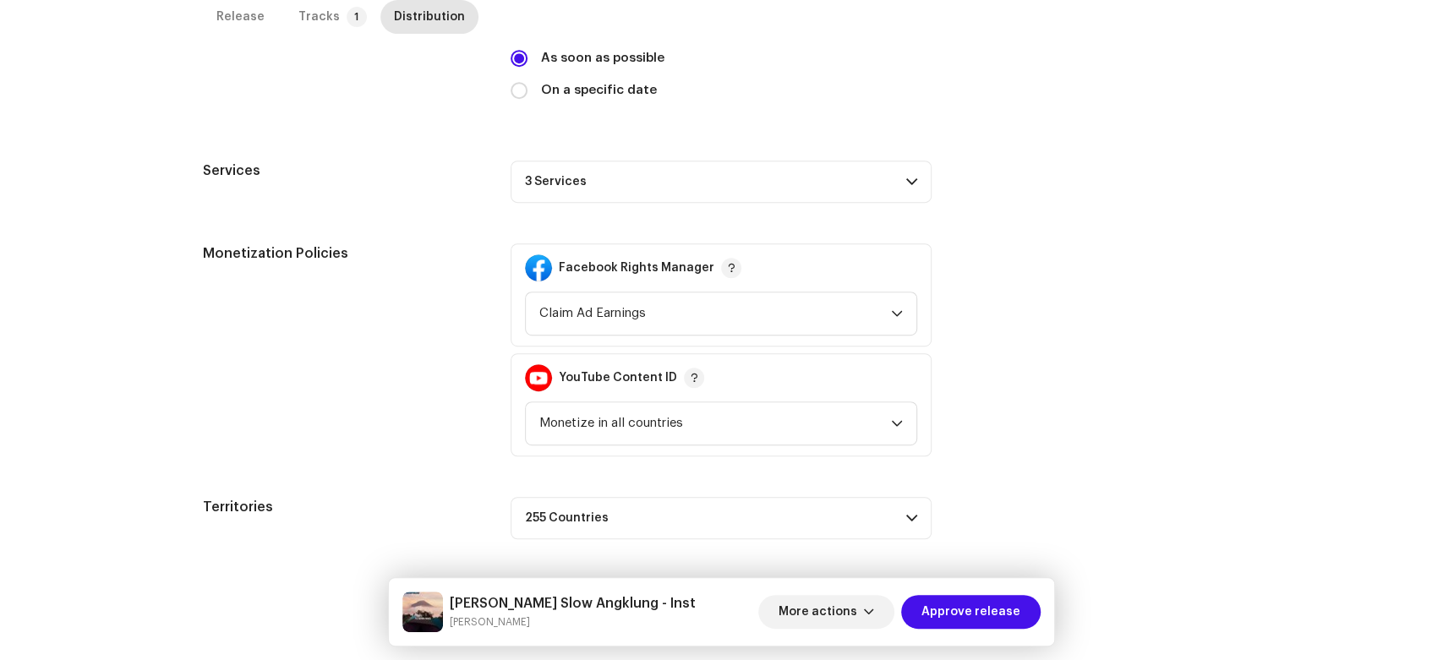
click at [799, 188] on p-accordion-header "3 Services" at bounding box center [721, 182] width 421 height 42
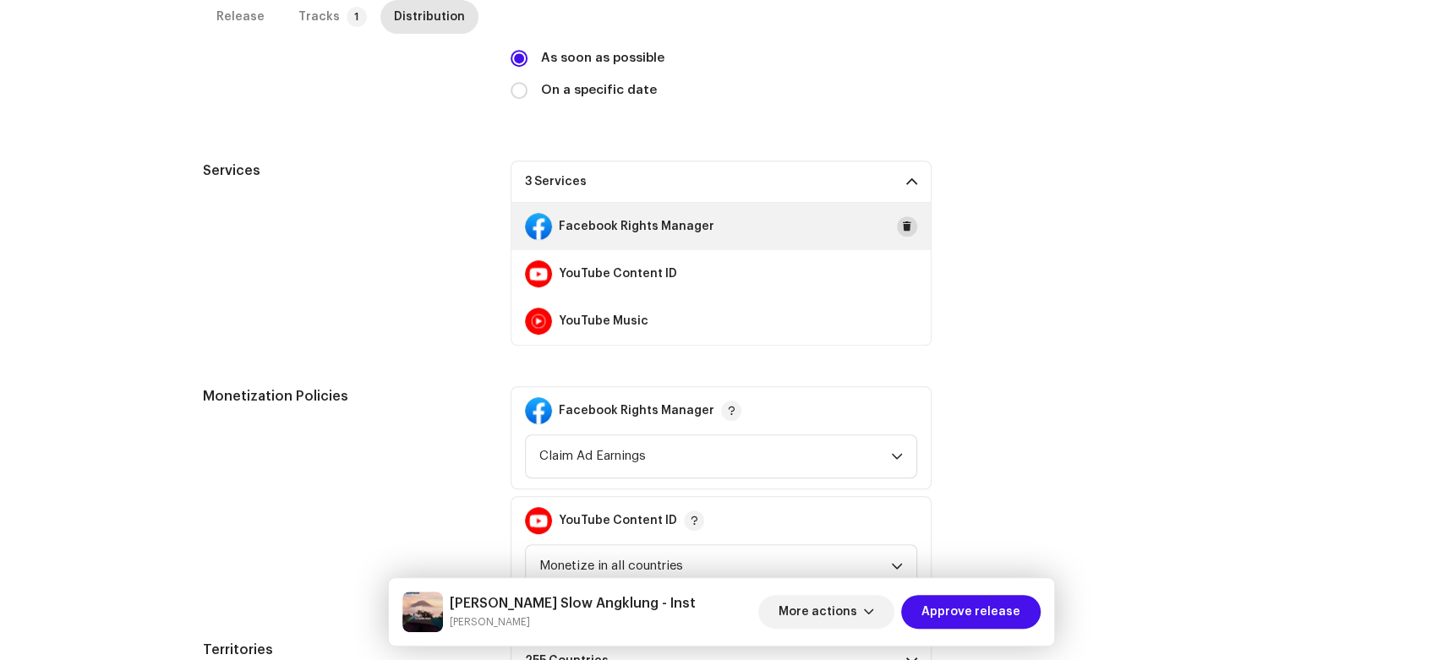
click at [897, 232] on button at bounding box center [907, 226] width 20 height 20
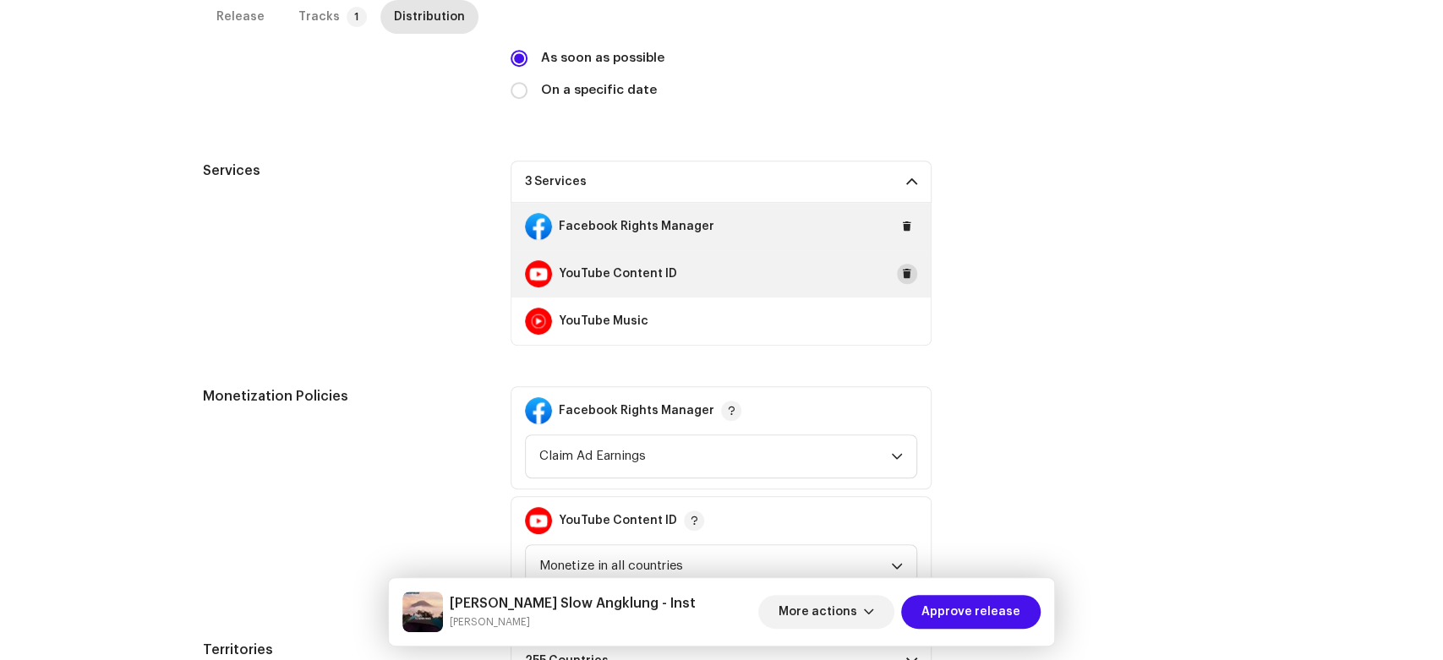
click at [902, 268] on span at bounding box center [907, 274] width 10 height 14
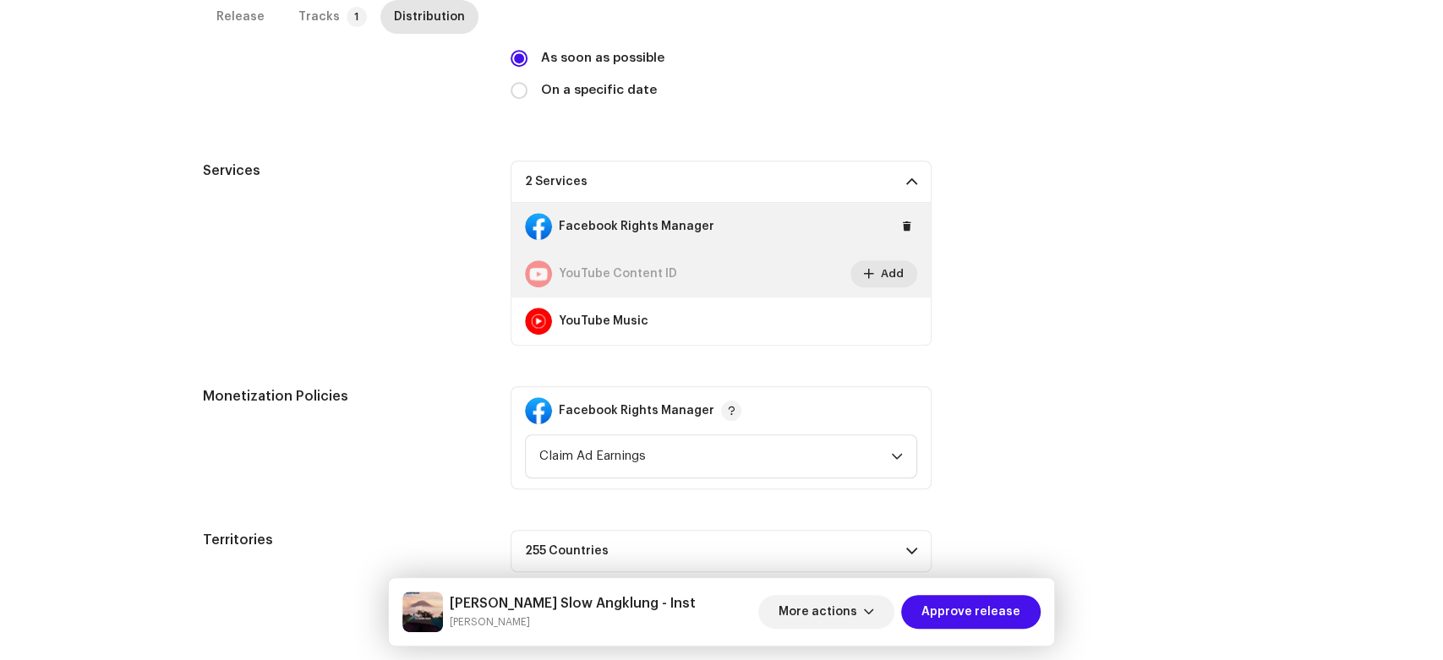
click at [899, 238] on div "Facebook Rights Manager" at bounding box center [720, 226] width 419 height 47
click at [904, 221] on span at bounding box center [907, 227] width 10 height 14
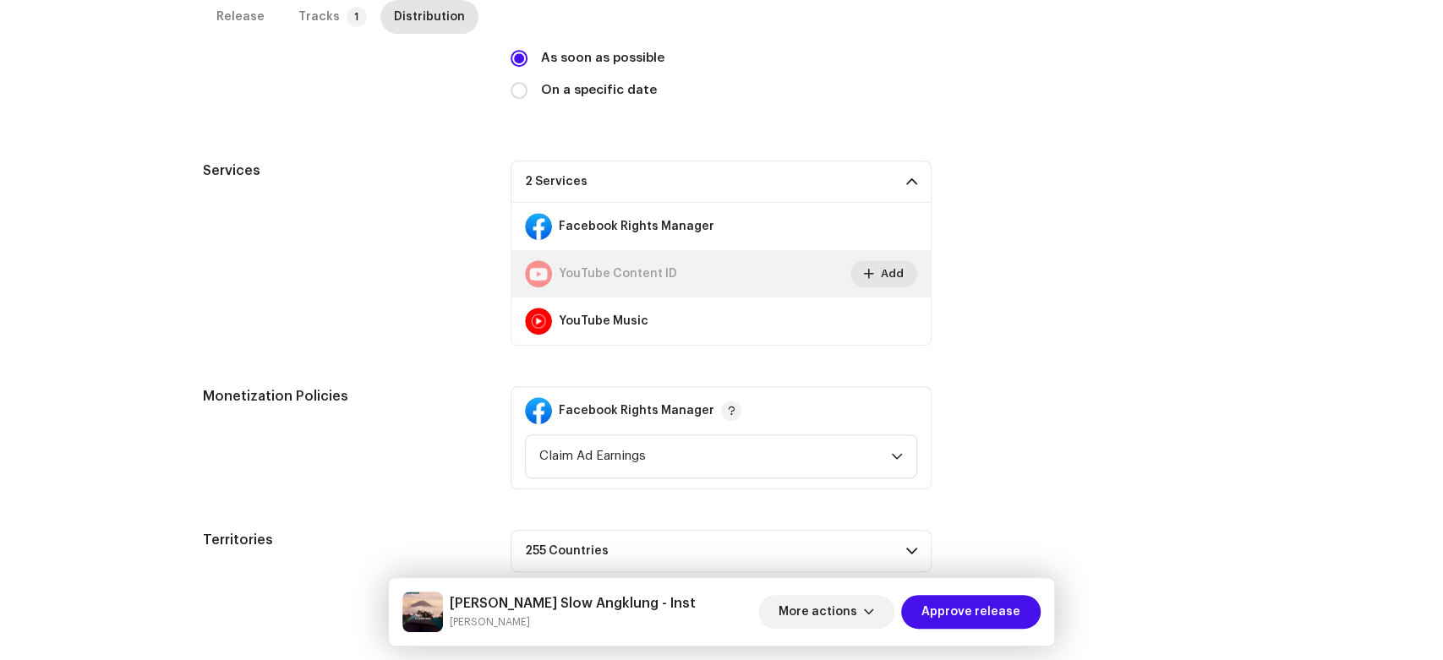
drag, startPoint x: 904, startPoint y: 221, endPoint x: 904, endPoint y: 243, distance: 21.1
click at [904, 120] on div "When do you want to distribute your release? * As soon as possible On a specifi…" at bounding box center [721, 69] width 421 height 101
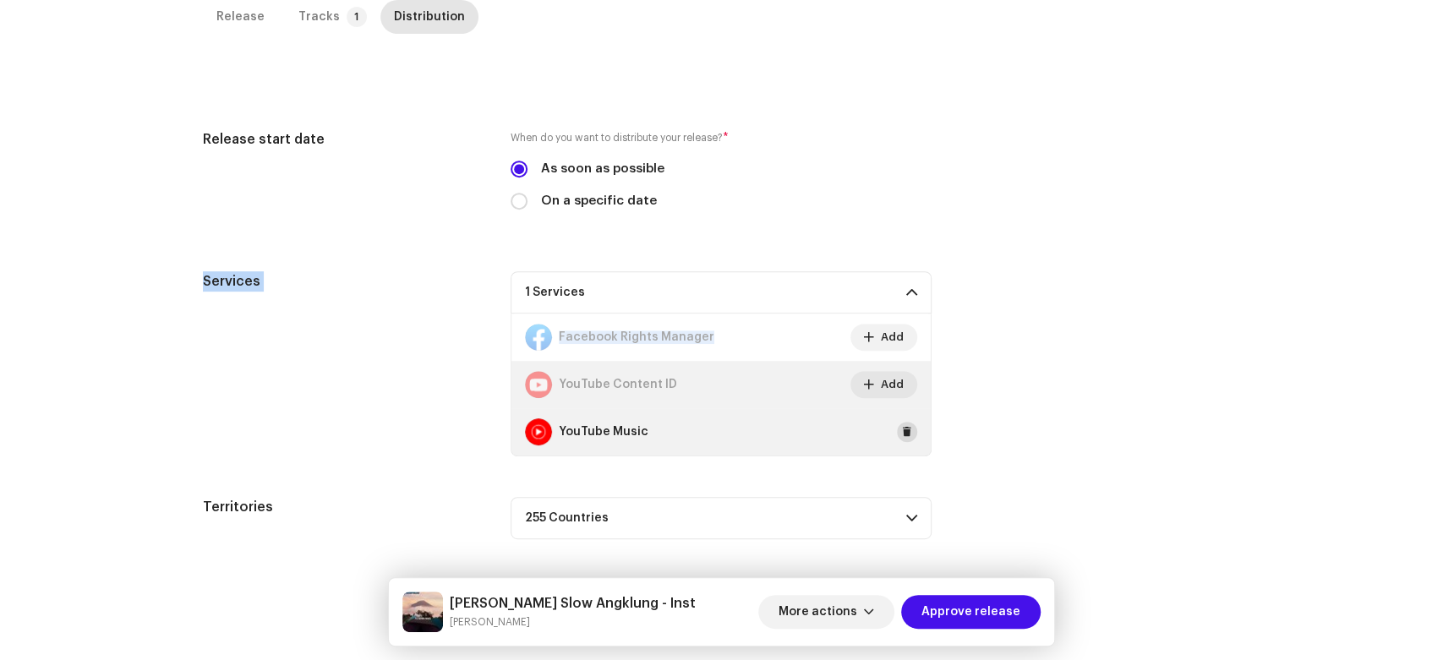
click at [909, 424] on button at bounding box center [907, 432] width 20 height 20
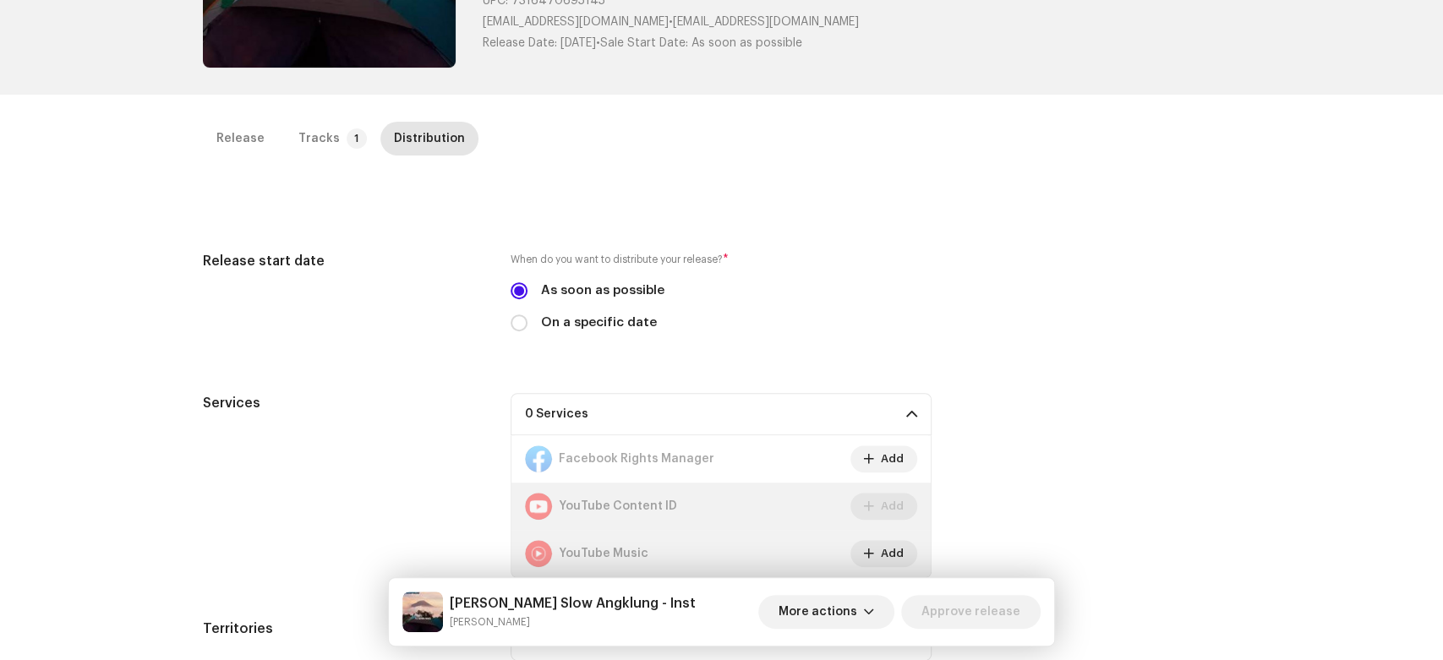
scroll to position [0, 0]
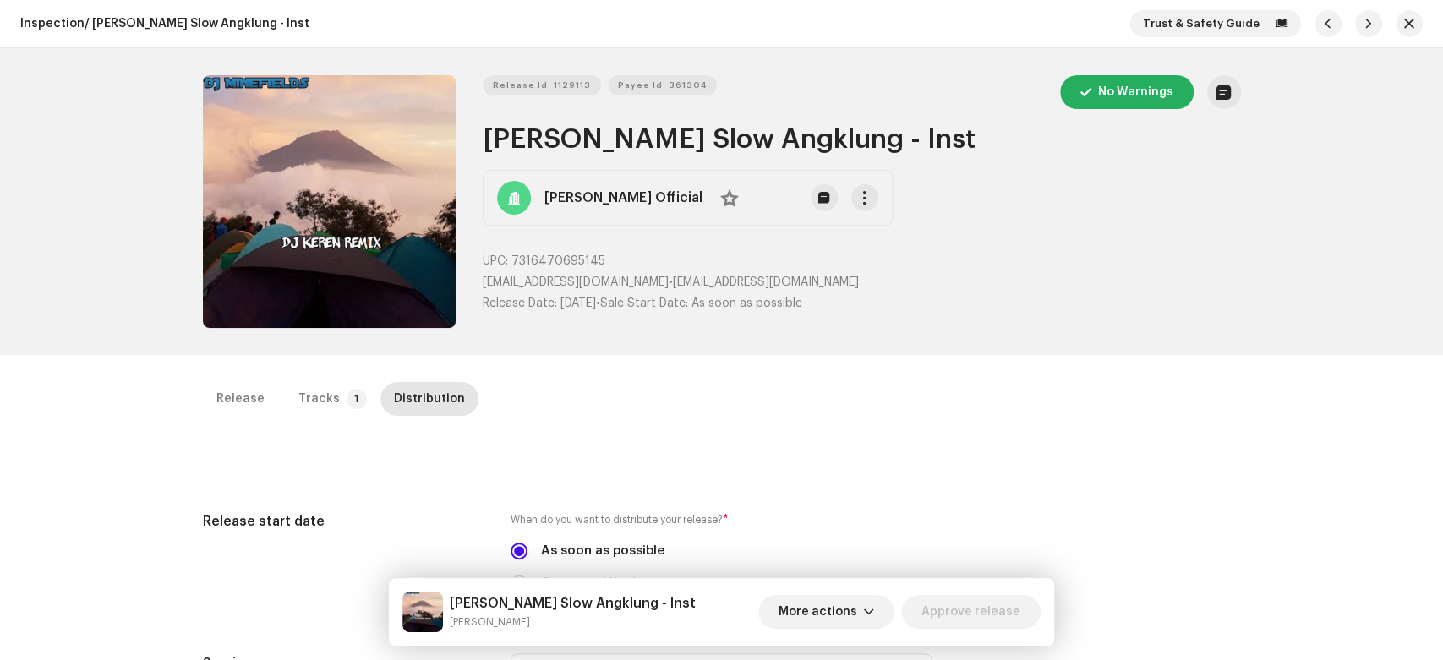
drag, startPoint x: 1088, startPoint y: 405, endPoint x: 1183, endPoint y: 176, distance: 248.2
click at [1404, 22] on span "button" at bounding box center [1409, 24] width 10 height 14
click at [1396, 24] on button "button" at bounding box center [1409, 23] width 27 height 27
click at [1404, 25] on span "button" at bounding box center [1409, 24] width 10 height 14
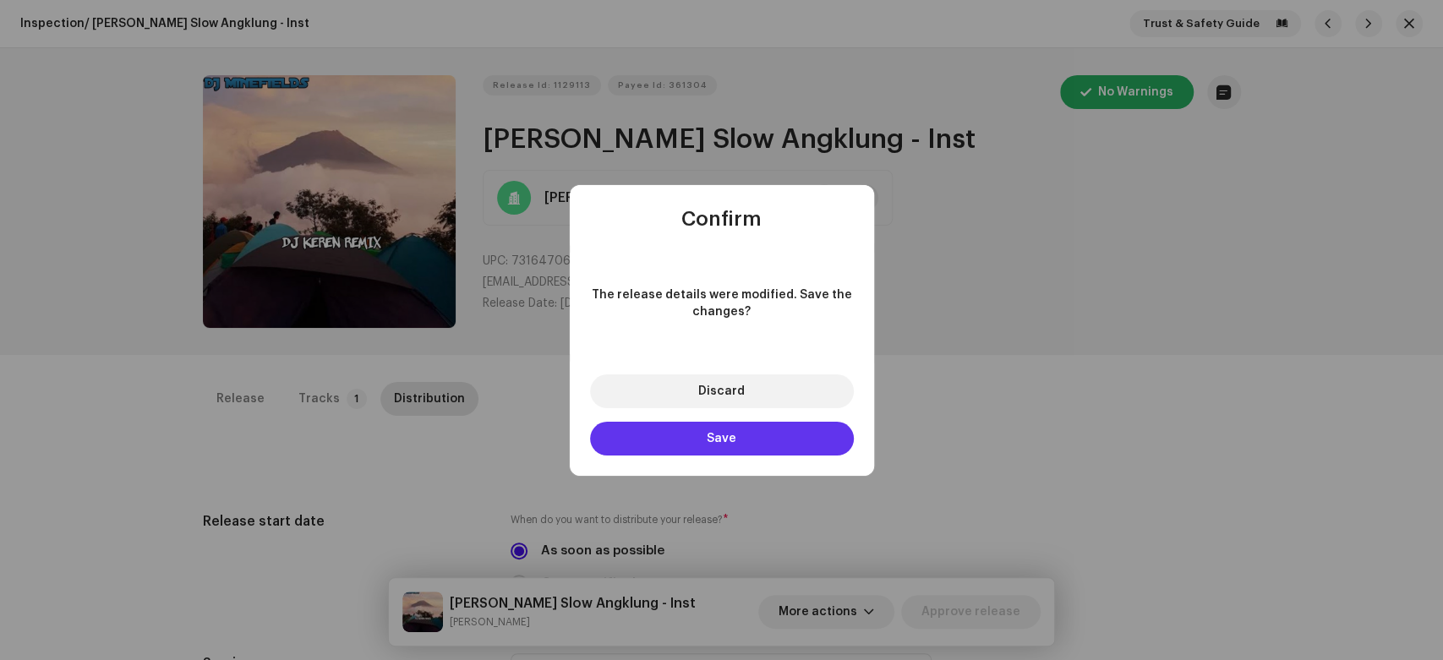
click at [798, 434] on button "Save" at bounding box center [722, 439] width 264 height 34
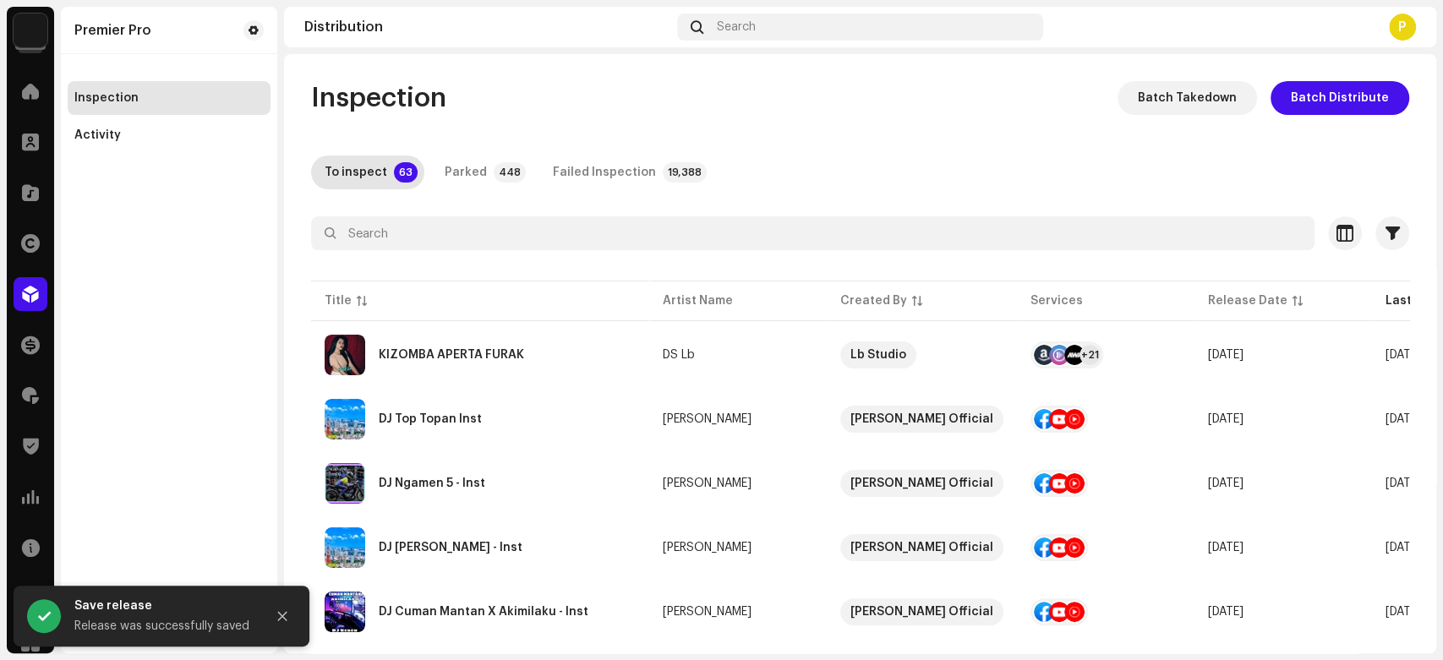
click at [469, 400] on div "DJ Top Topan Inst" at bounding box center [480, 419] width 311 height 41
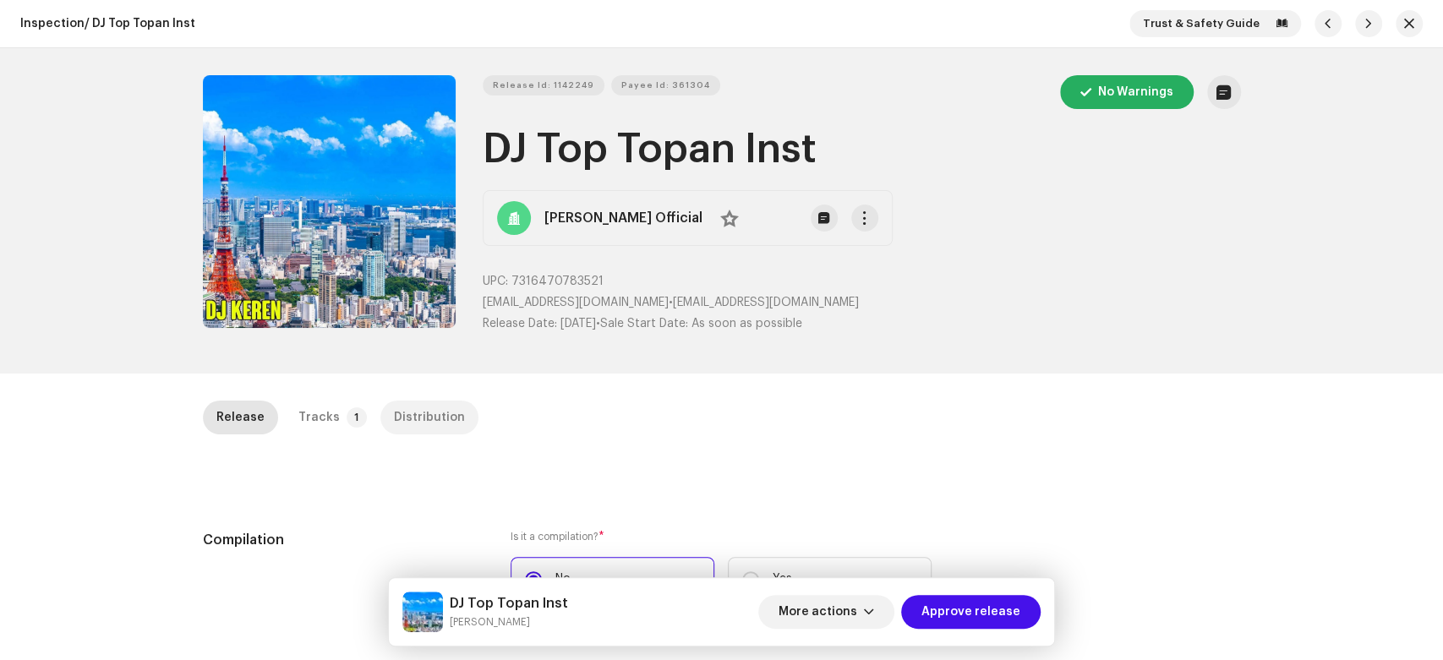
click at [423, 415] on div "Distribution" at bounding box center [429, 418] width 71 height 34
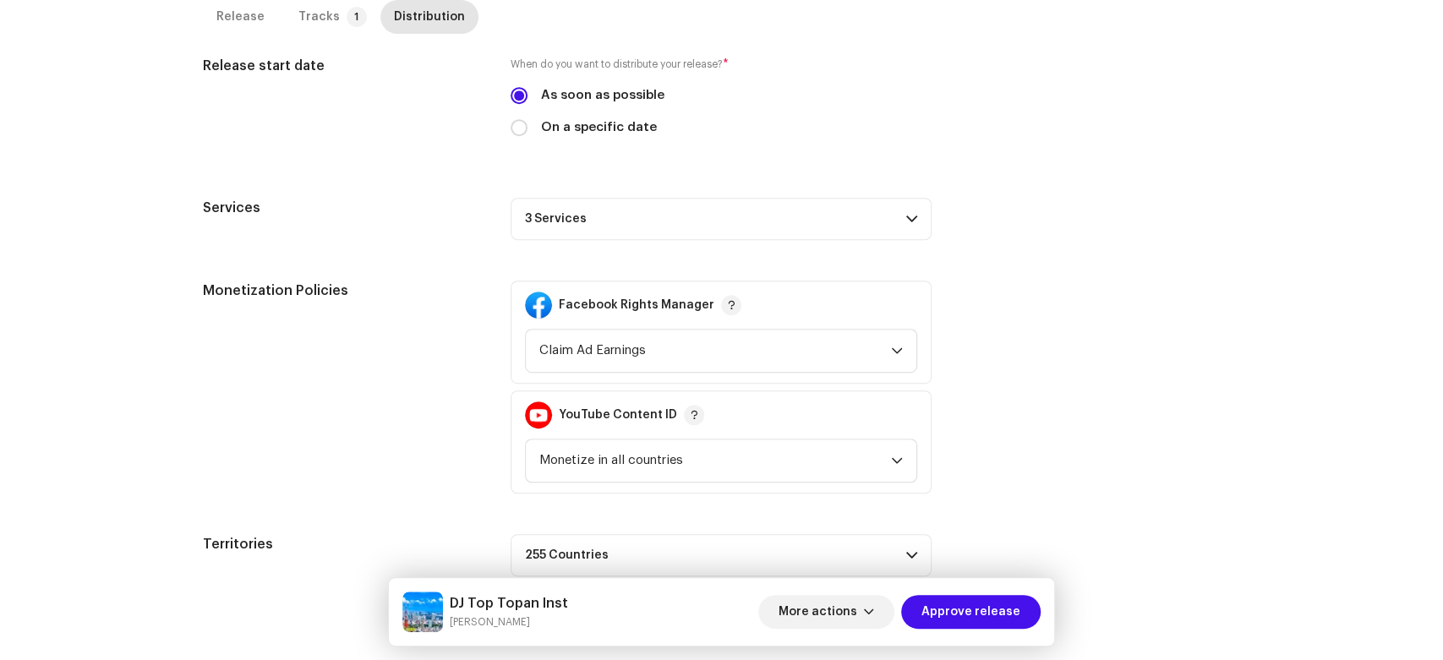
scroll to position [511, 0]
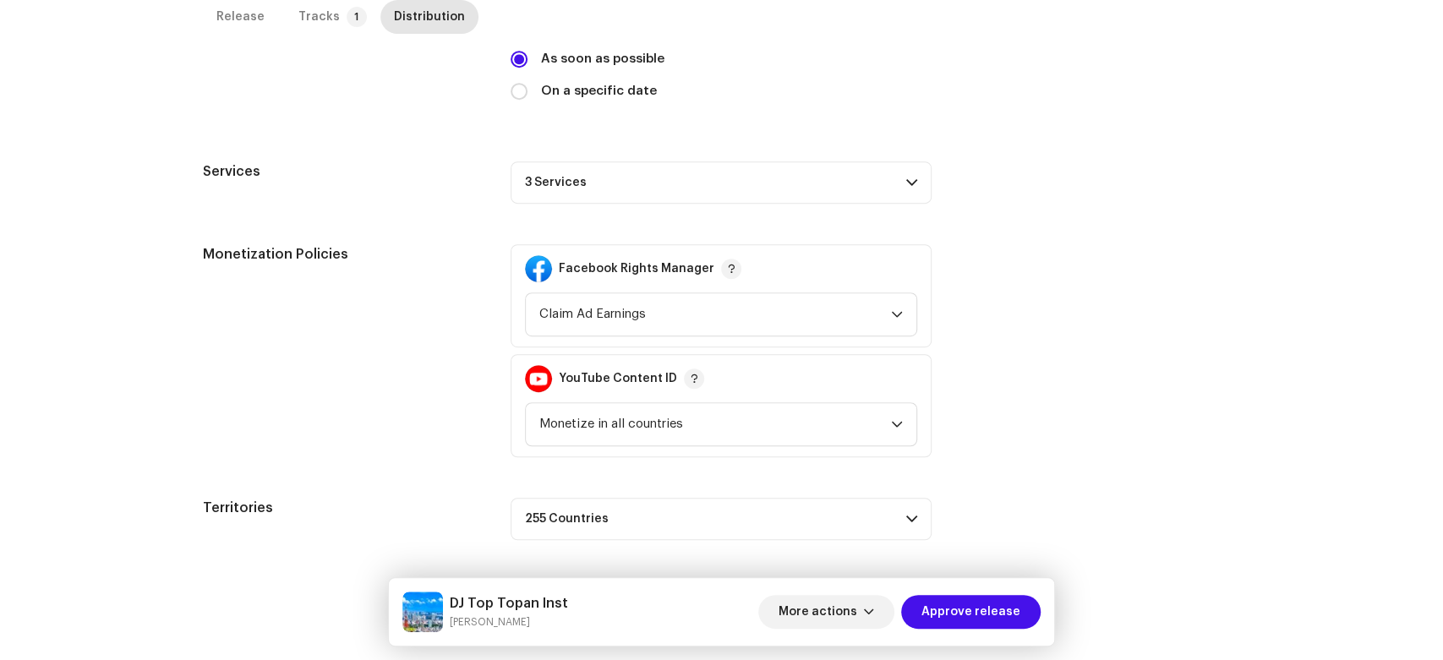
click at [811, 164] on p-accordion-header "3 Services" at bounding box center [721, 182] width 421 height 42
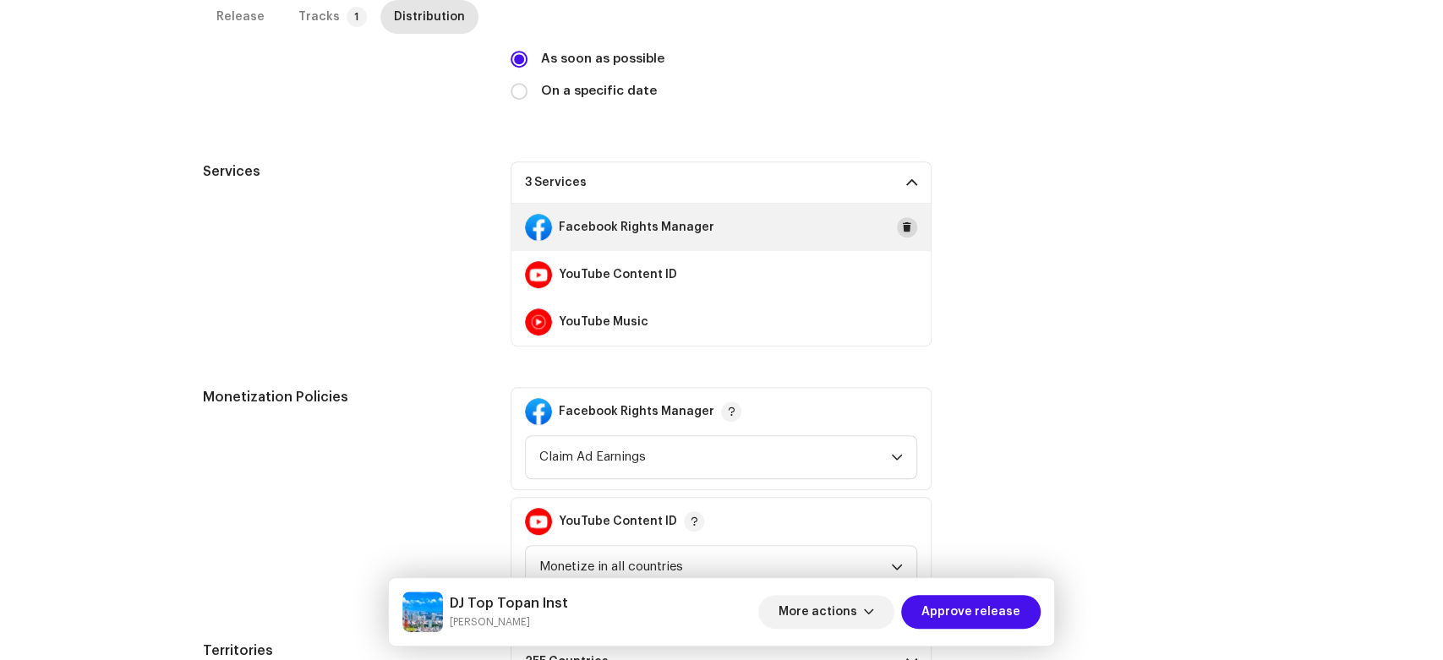
click at [904, 226] on span at bounding box center [907, 228] width 10 height 14
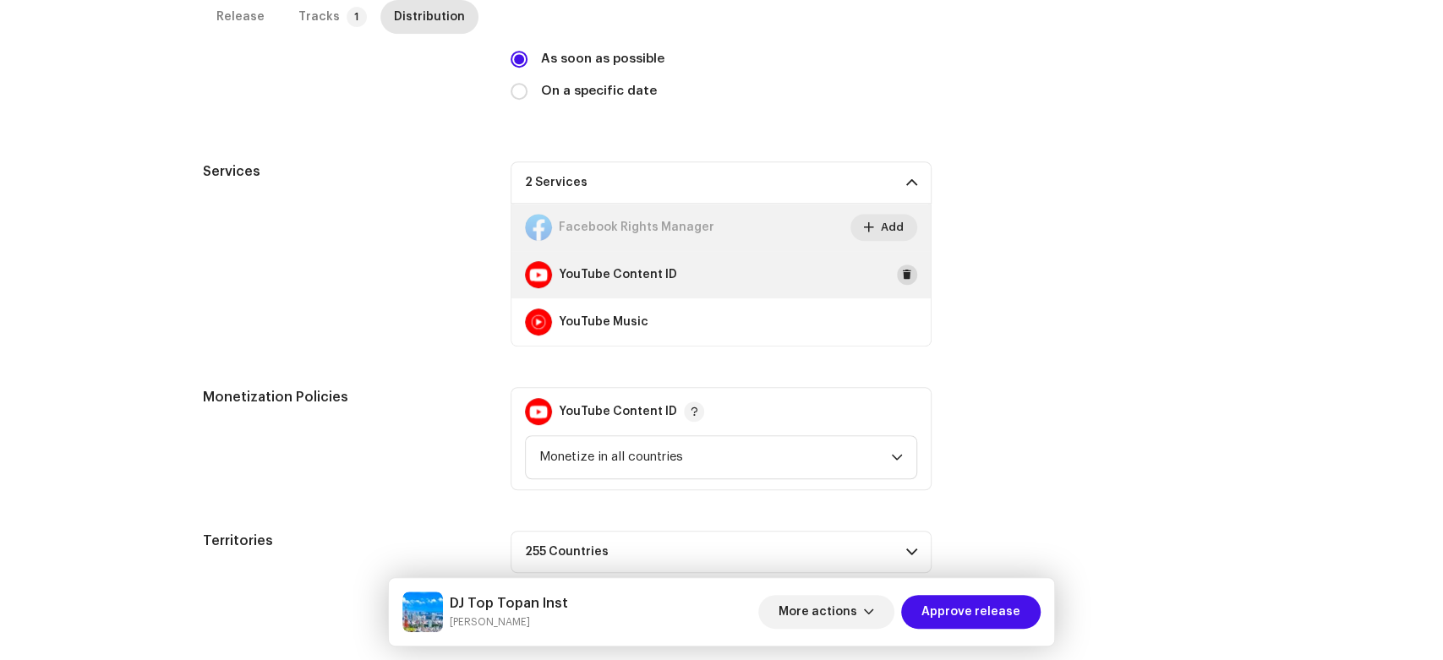
click at [908, 276] on span at bounding box center [907, 275] width 10 height 14
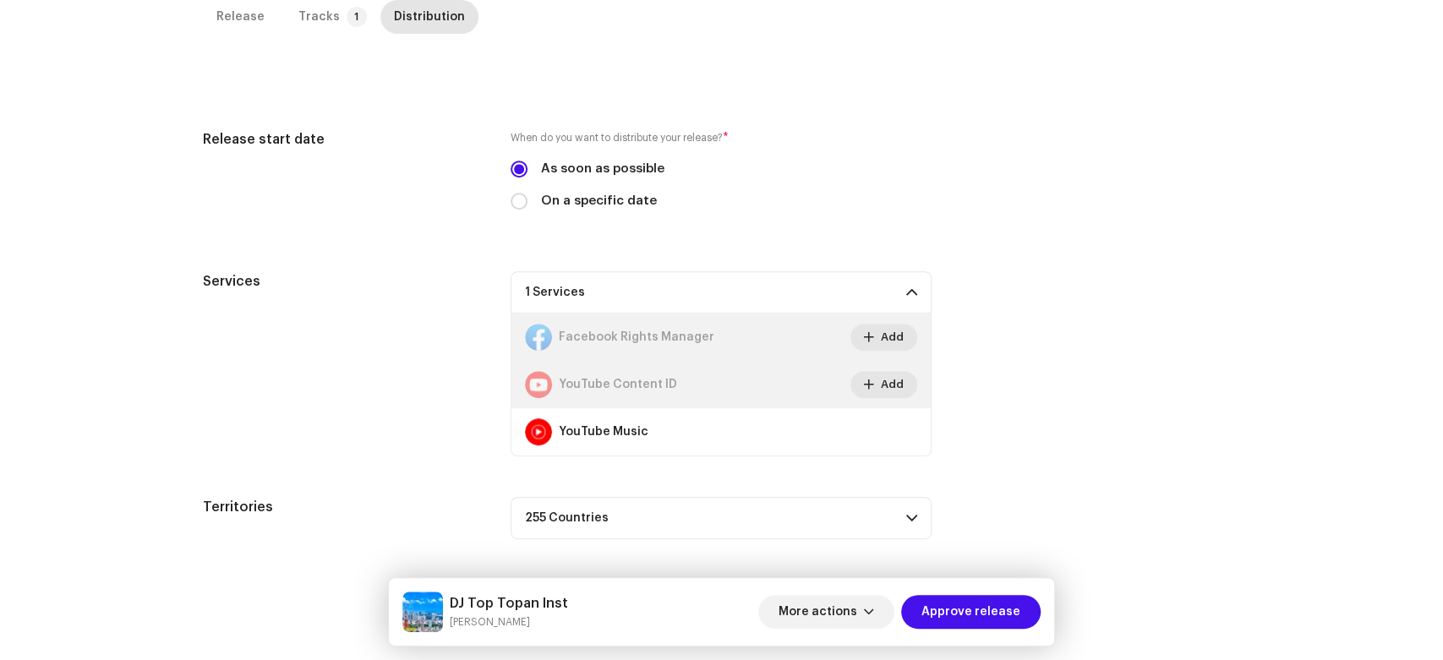
scroll to position [400, 0]
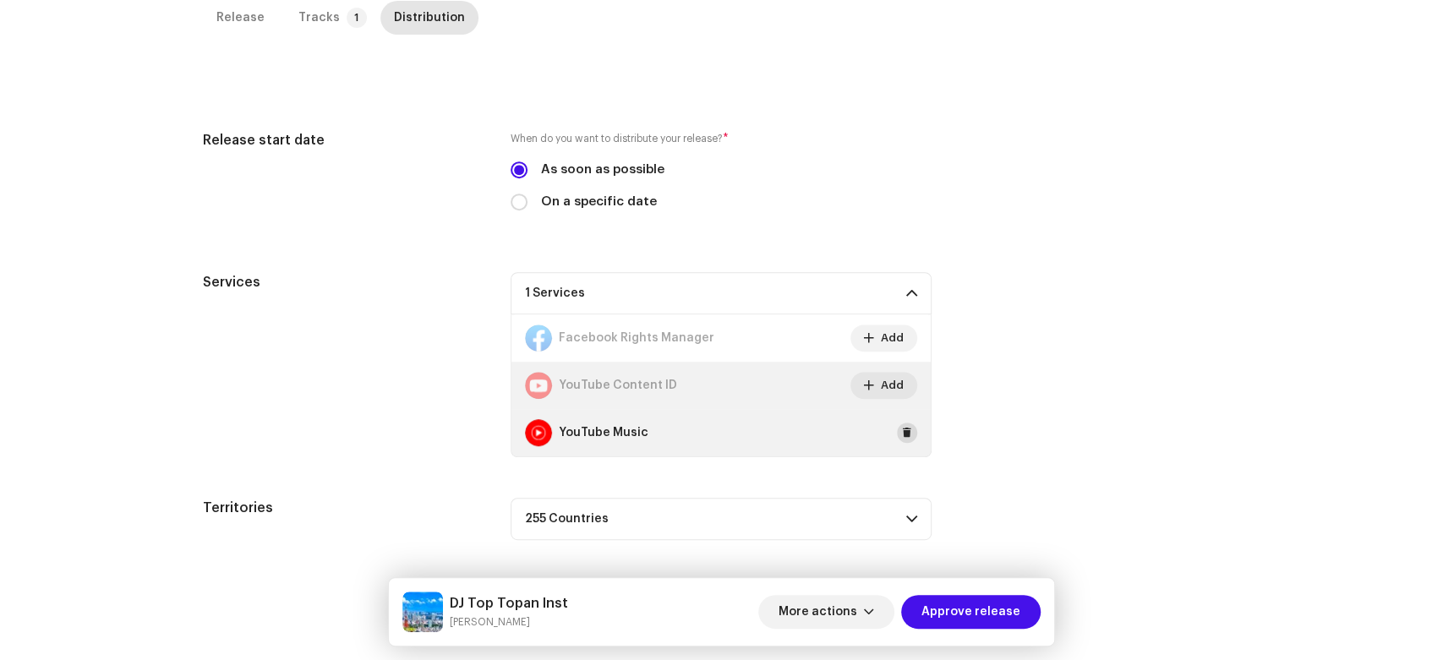
click at [902, 433] on span at bounding box center [907, 433] width 10 height 14
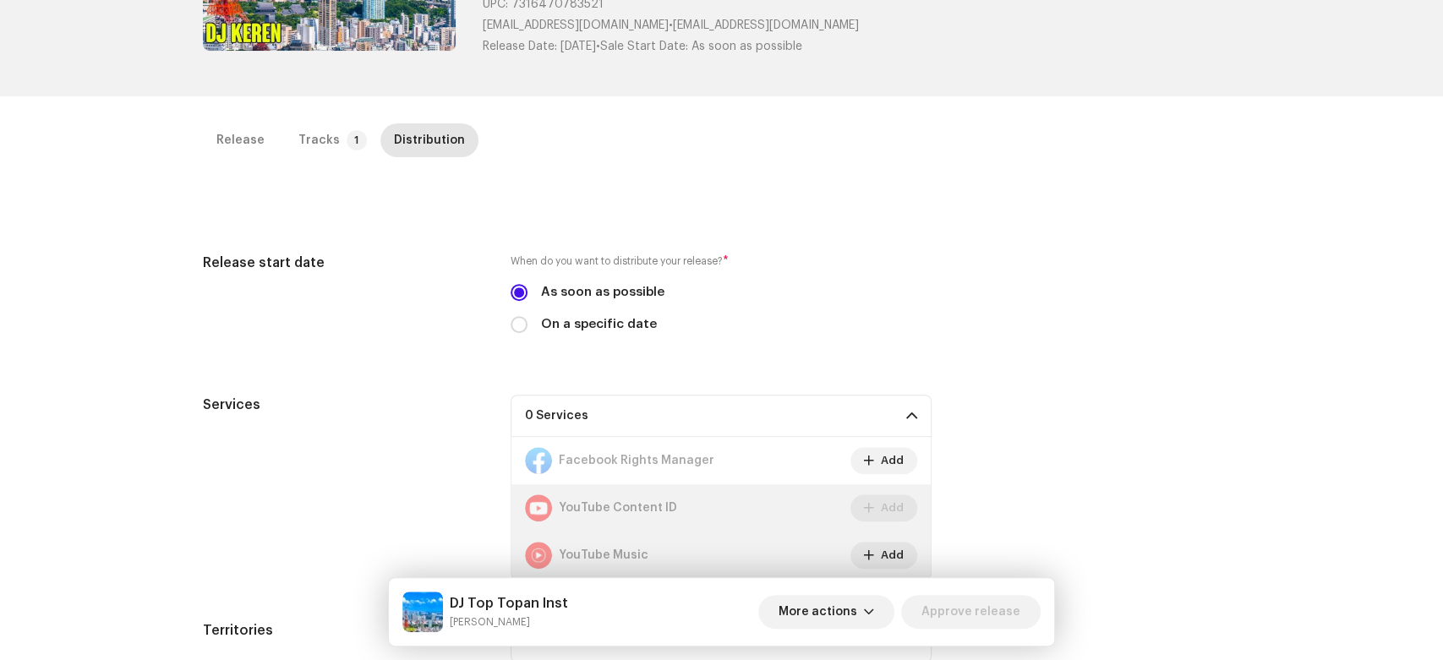
scroll to position [0, 0]
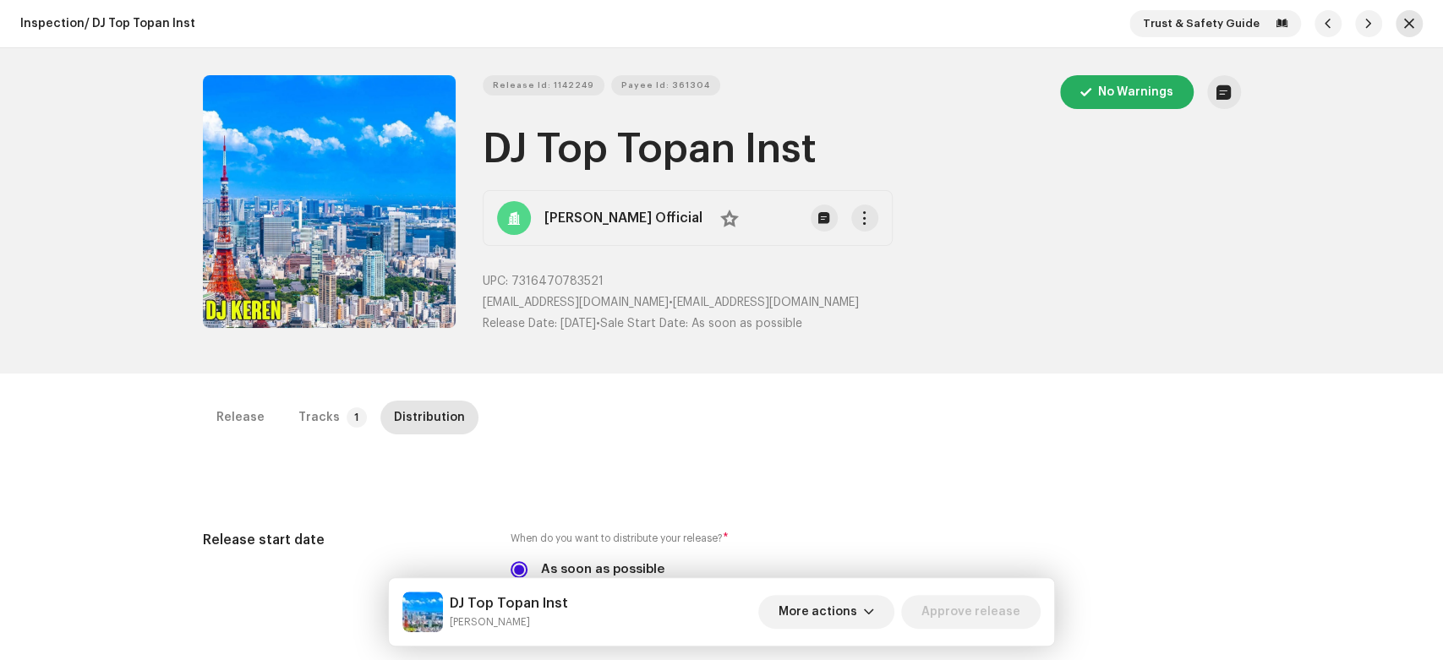
click at [1396, 25] on button "button" at bounding box center [1409, 23] width 27 height 27
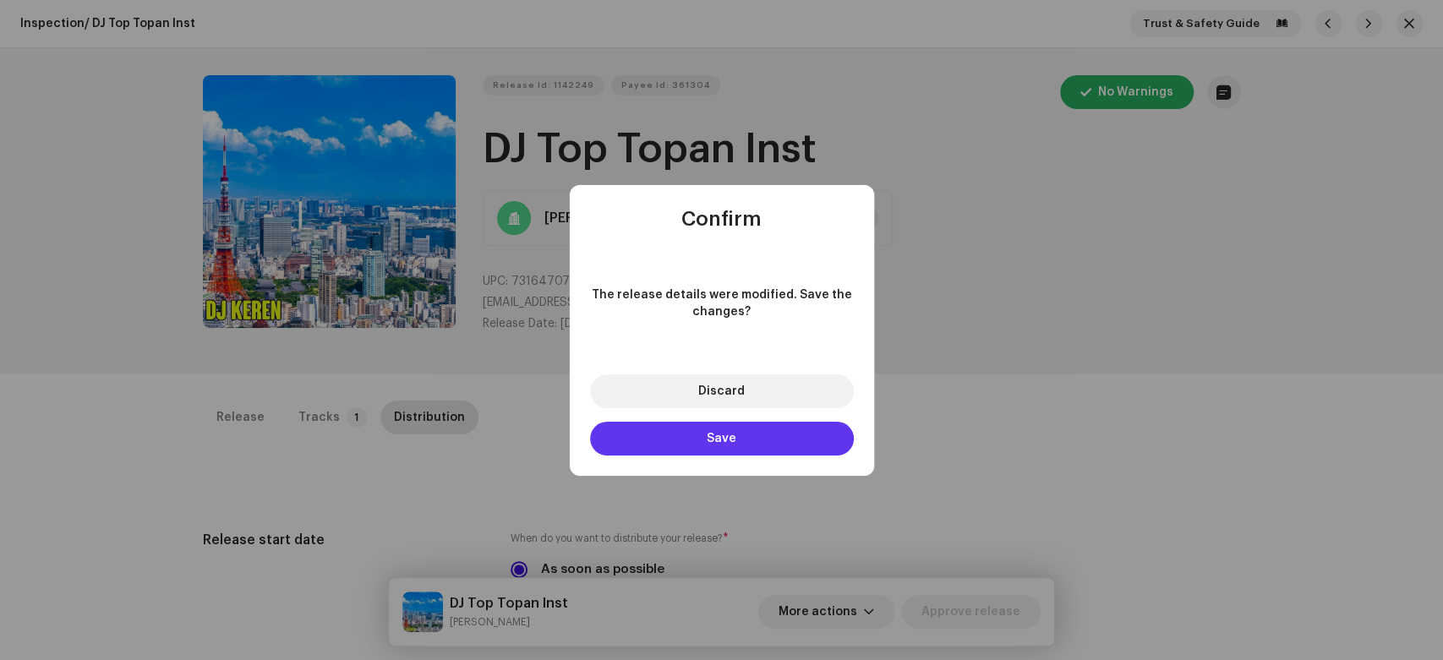
click at [784, 448] on button "Save" at bounding box center [722, 439] width 264 height 34
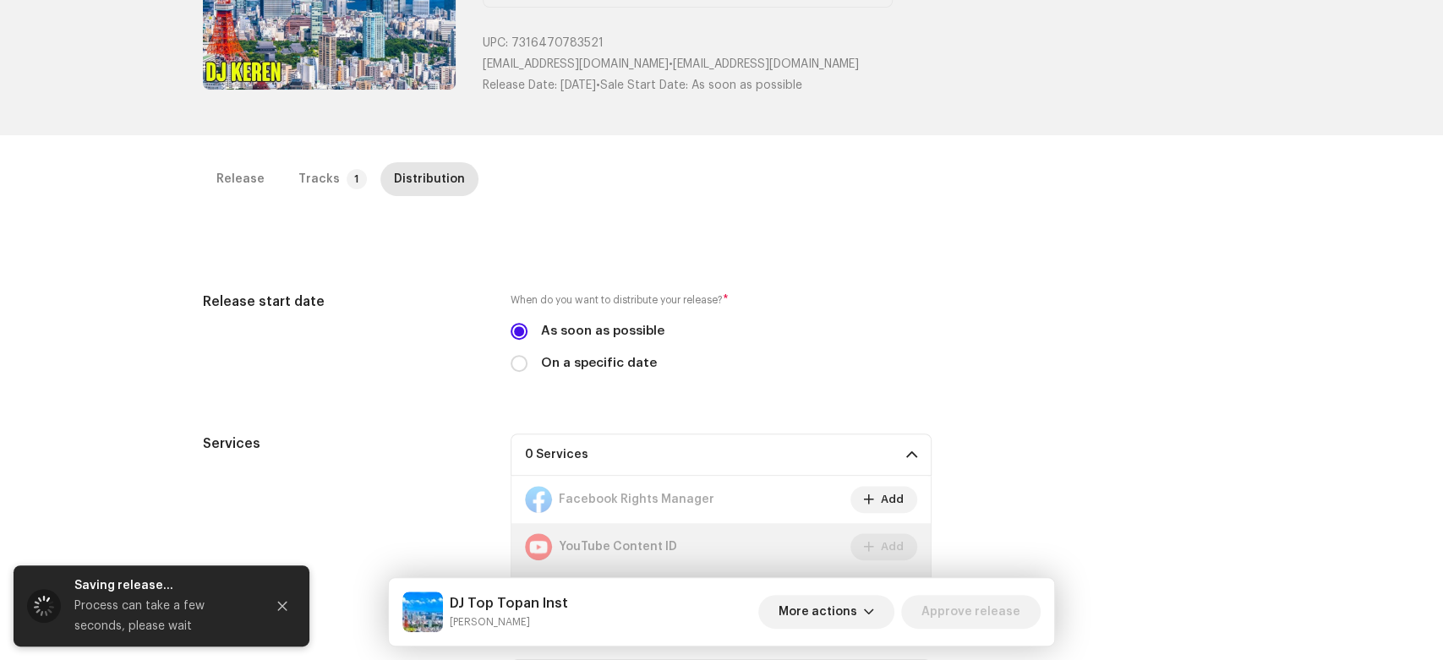
scroll to position [294, 0]
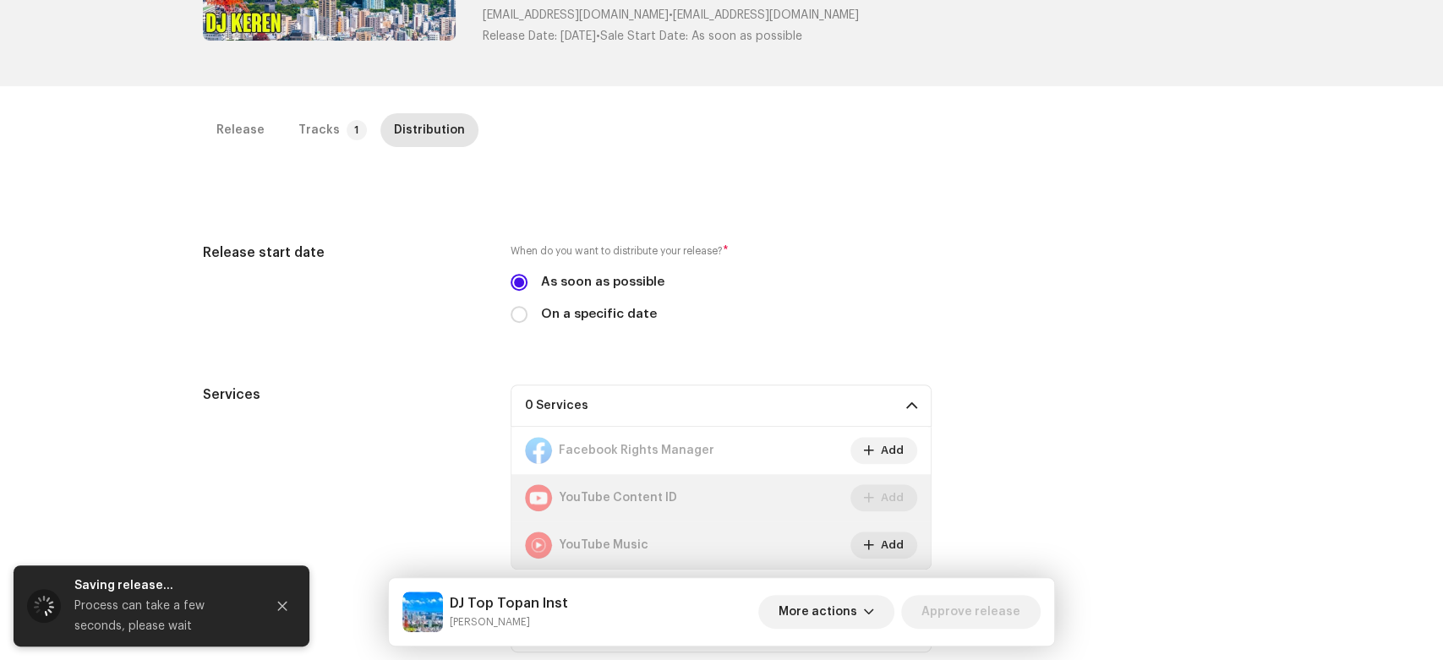
drag, startPoint x: 795, startPoint y: 490, endPoint x: 822, endPoint y: 552, distance: 67.4
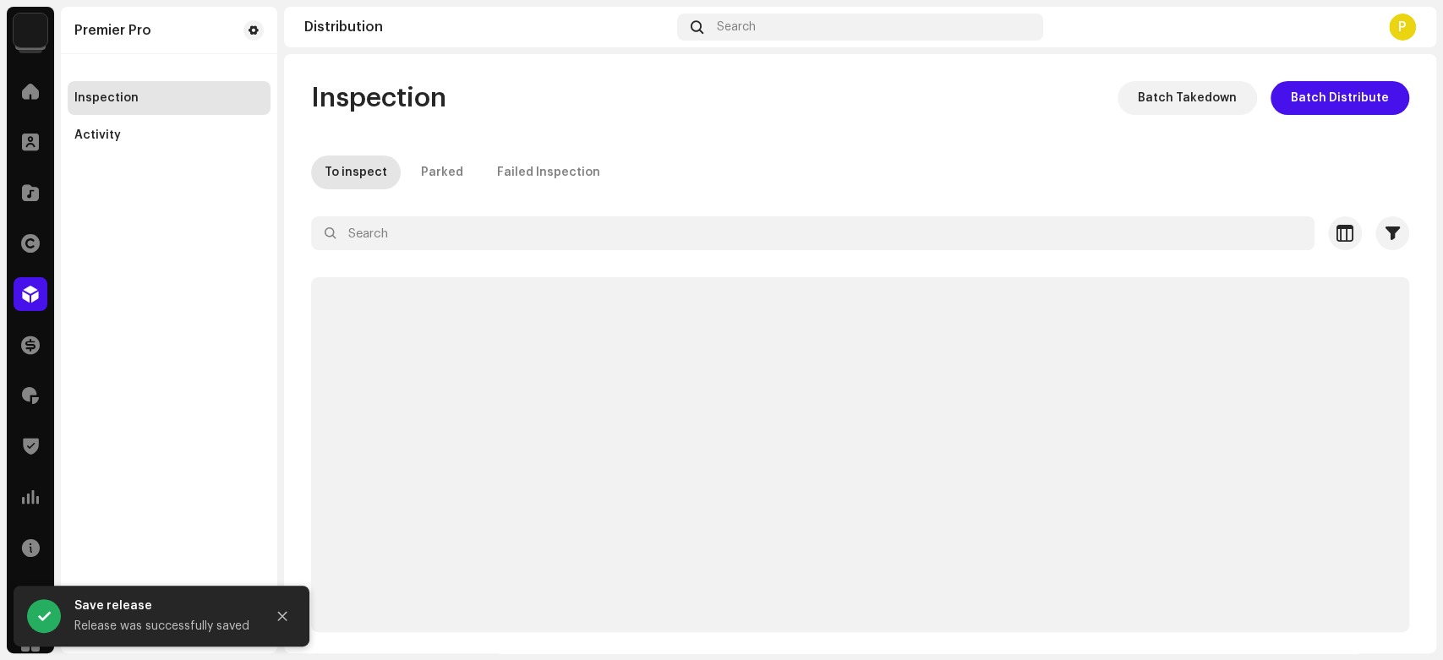
drag, startPoint x: 1441, startPoint y: 359, endPoint x: 1439, endPoint y: 227, distance: 132.7
click at [1441, 227] on div "Premier Pro Home Clients Catalog Rights Distribution Finance Royalties Trust & …" at bounding box center [721, 330] width 1443 height 660
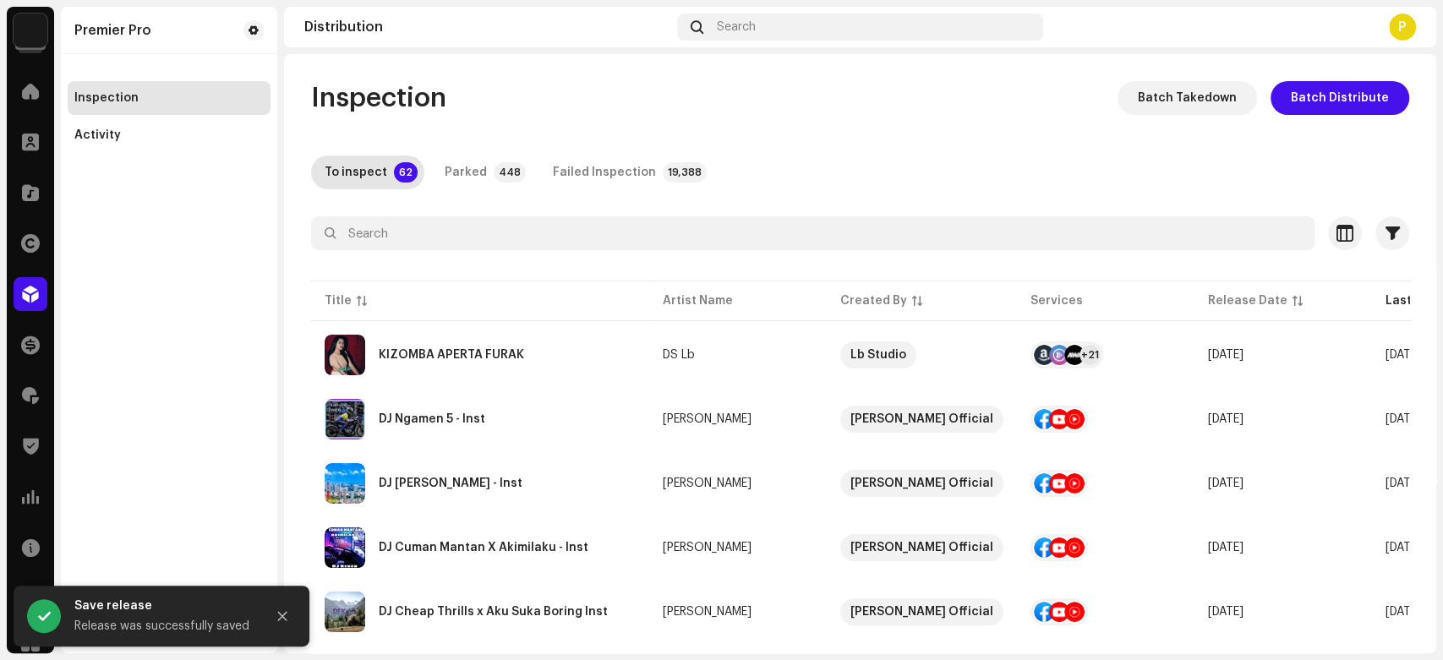
click at [186, 370] on div "Premier Pro Inspection Activity" at bounding box center [169, 330] width 216 height 647
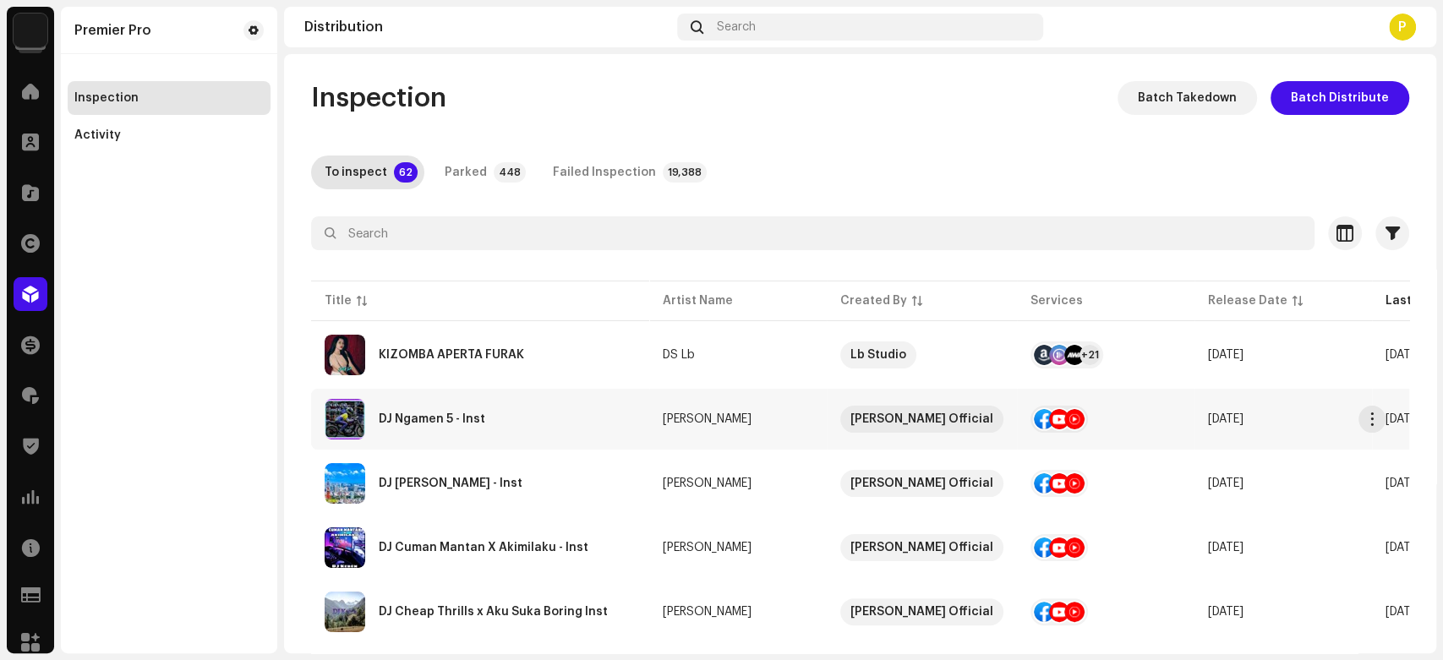
click at [534, 403] on div "DJ Ngamen 5 - Inst" at bounding box center [480, 419] width 311 height 41
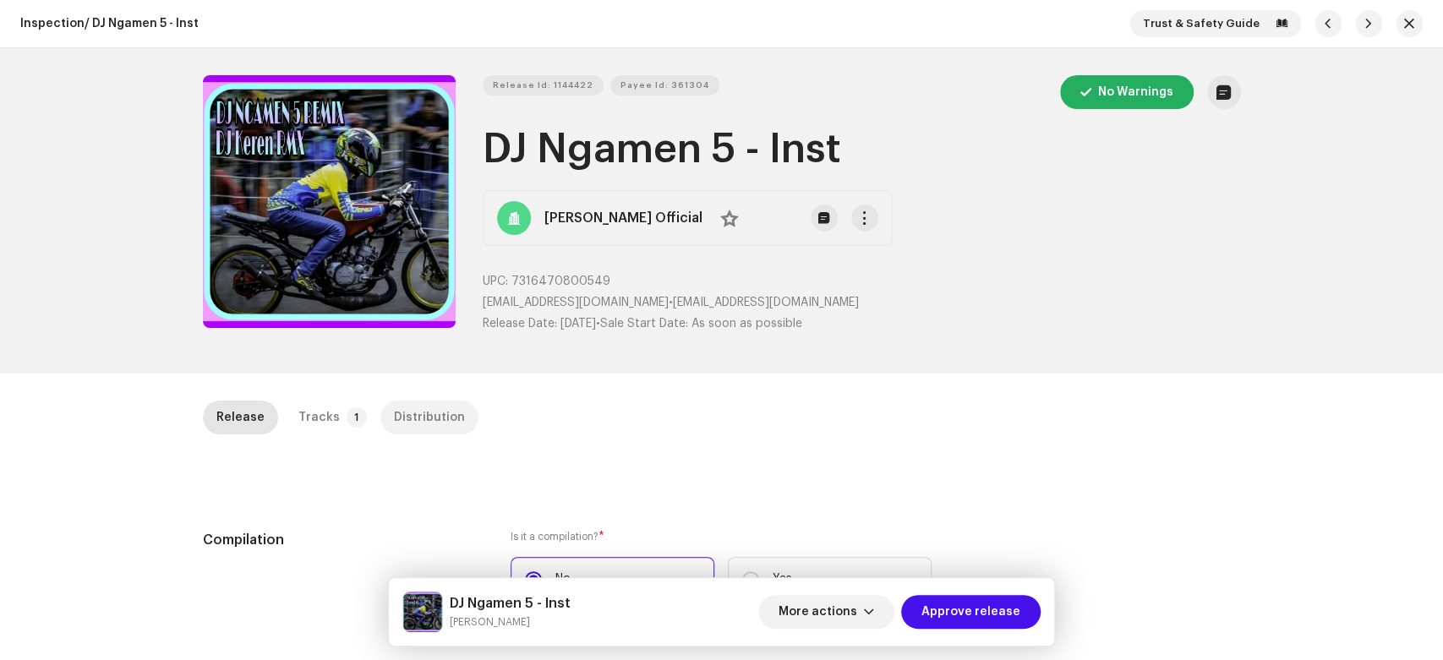
click at [401, 411] on div "Distribution" at bounding box center [429, 418] width 71 height 34
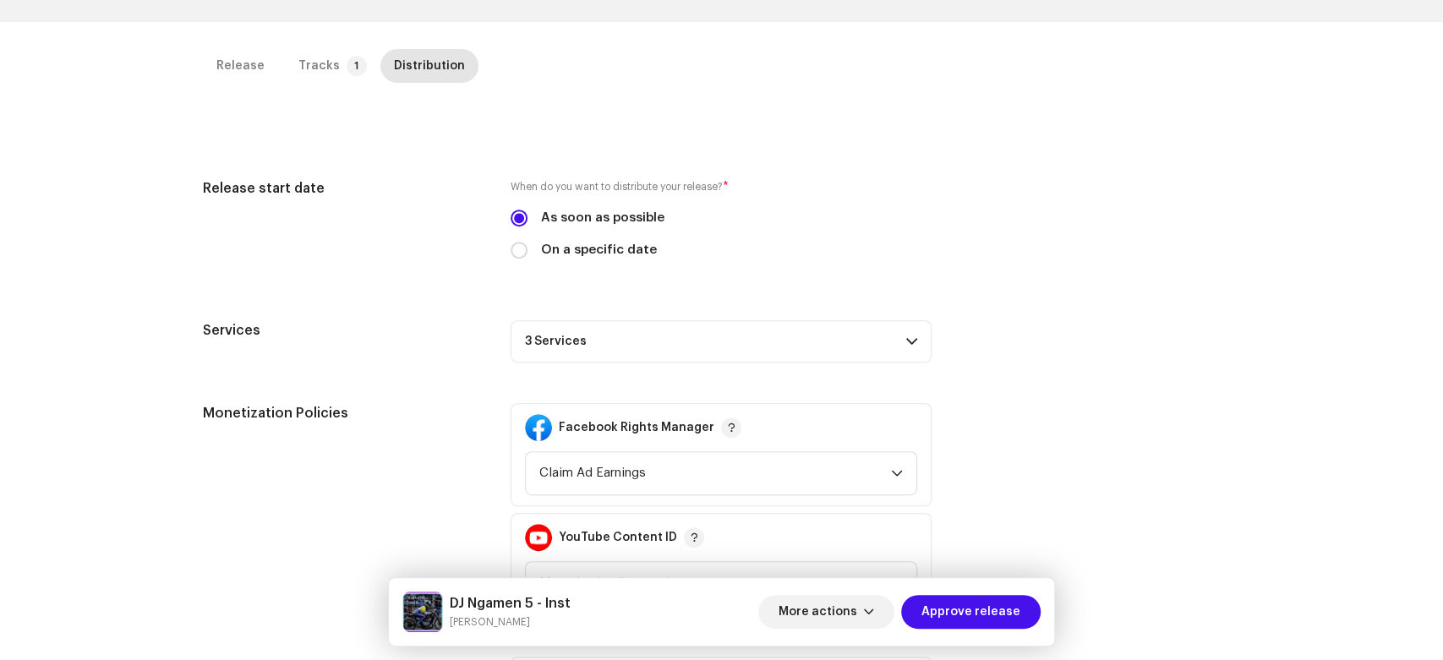
scroll to position [511, 0]
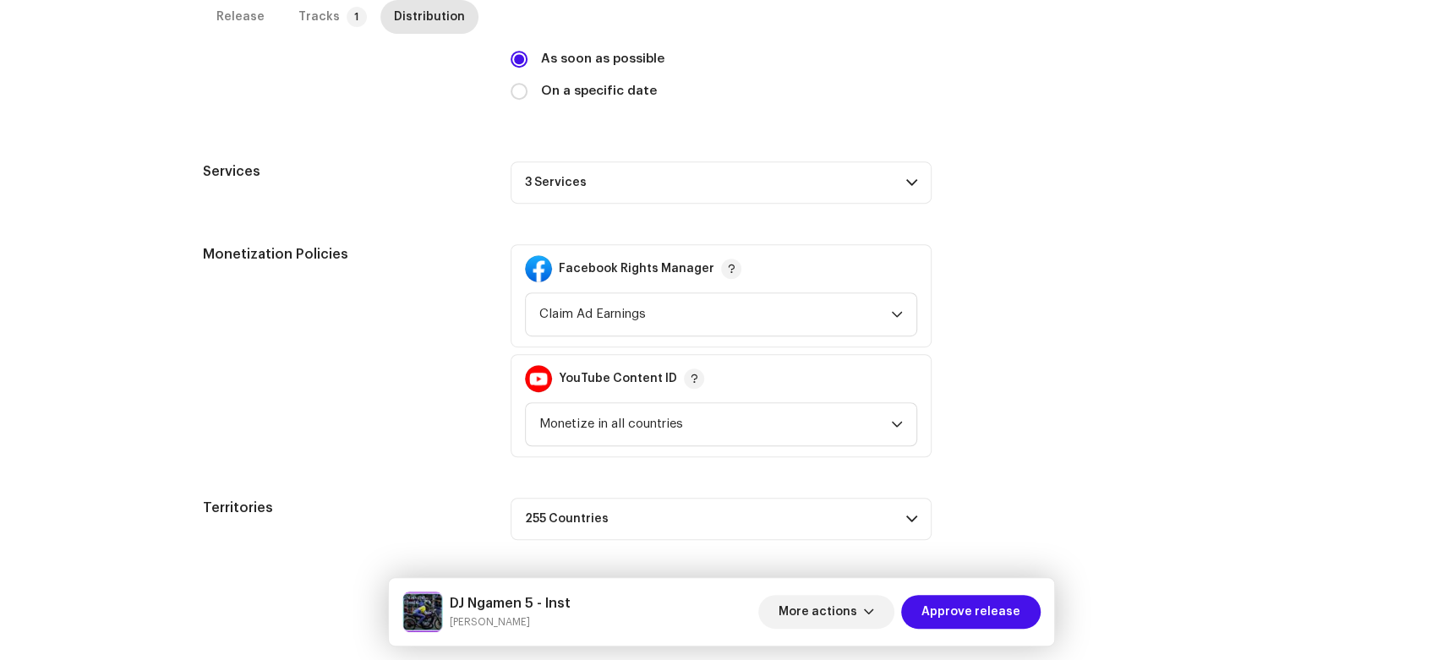
click at [718, 174] on p-accordion-header "3 Services" at bounding box center [721, 182] width 421 height 42
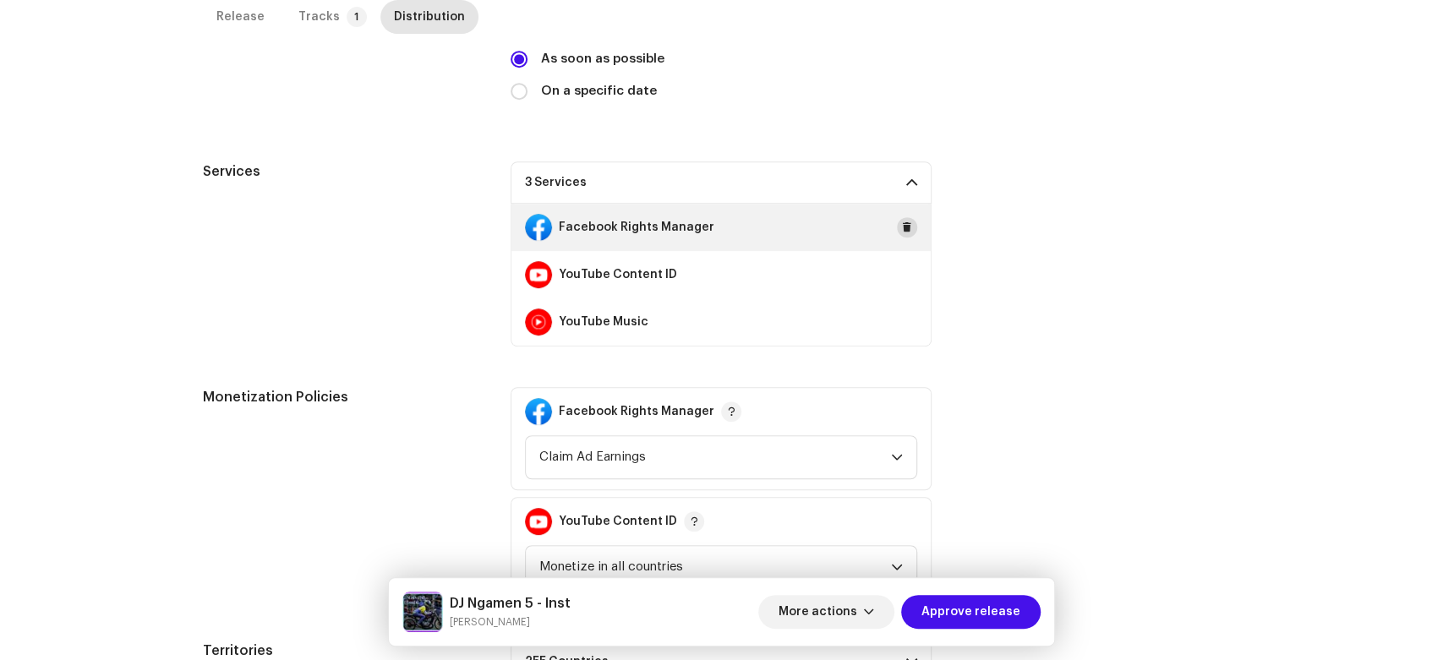
click at [897, 224] on button at bounding box center [907, 227] width 20 height 20
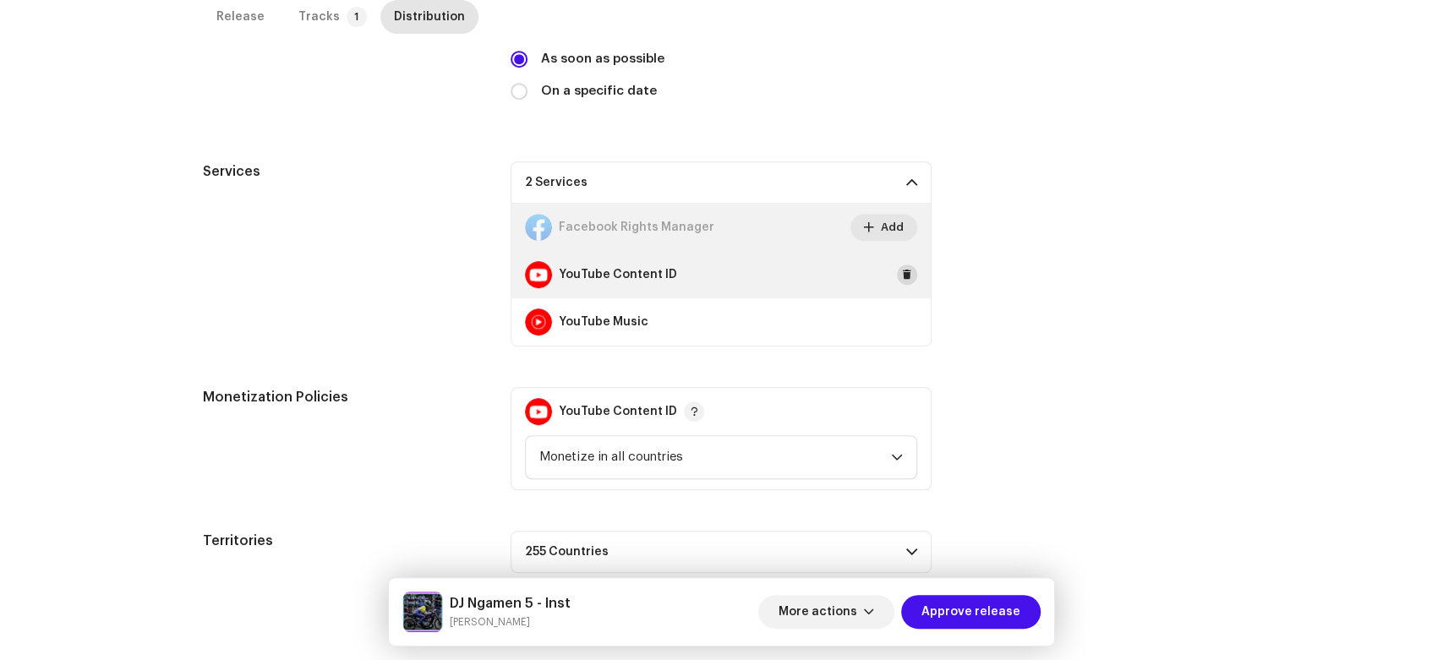
click at [897, 273] on button at bounding box center [907, 275] width 20 height 20
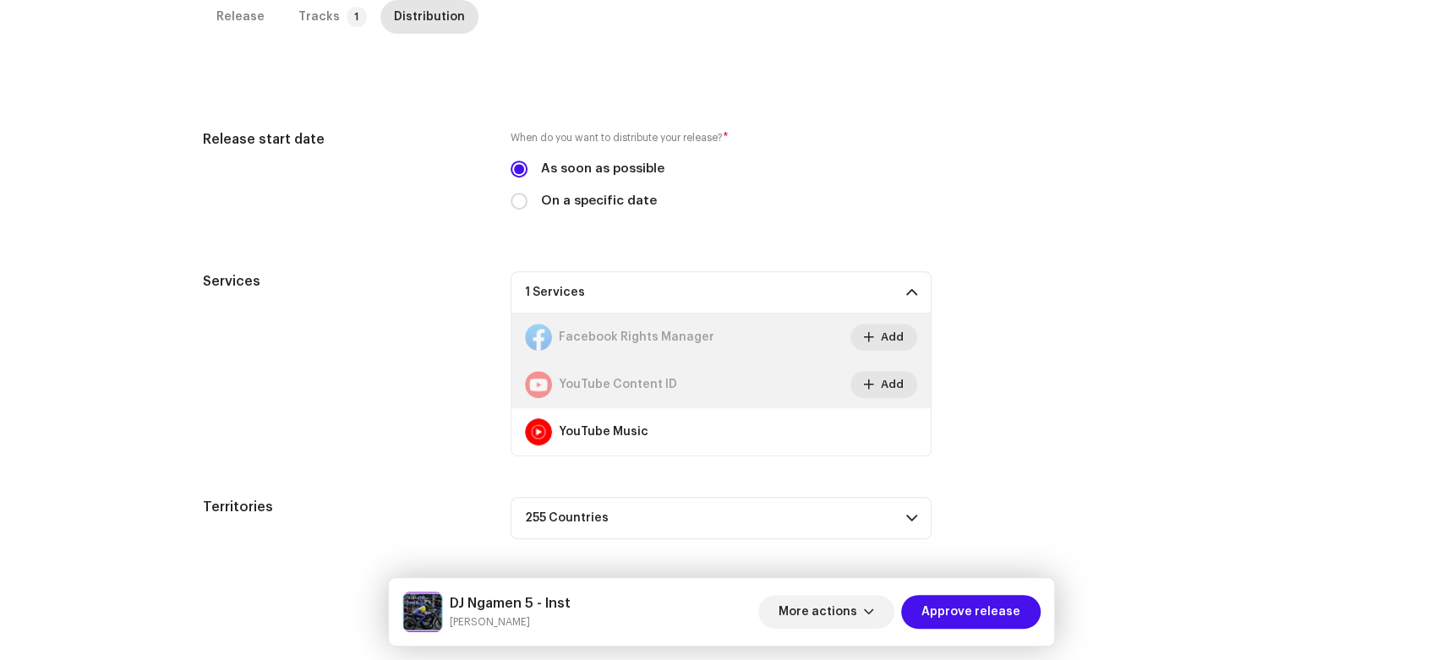
scroll to position [400, 0]
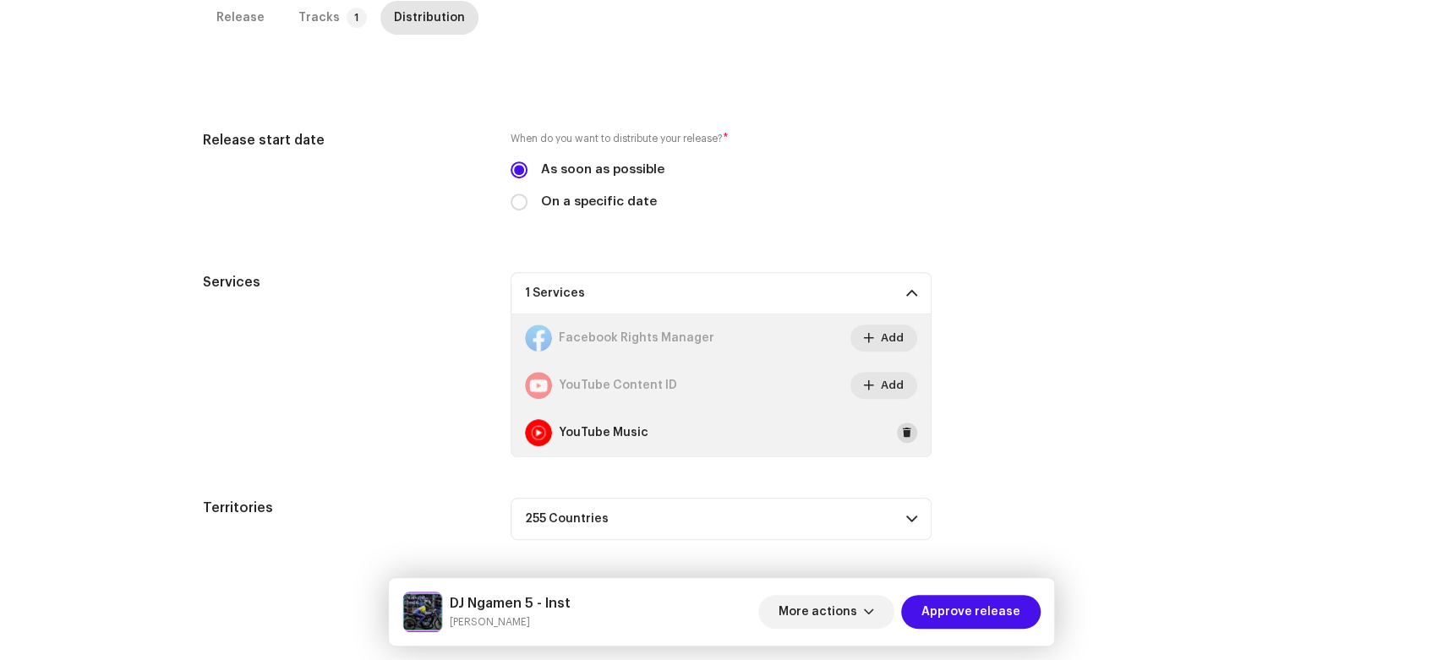
click at [905, 438] on span at bounding box center [907, 433] width 10 height 14
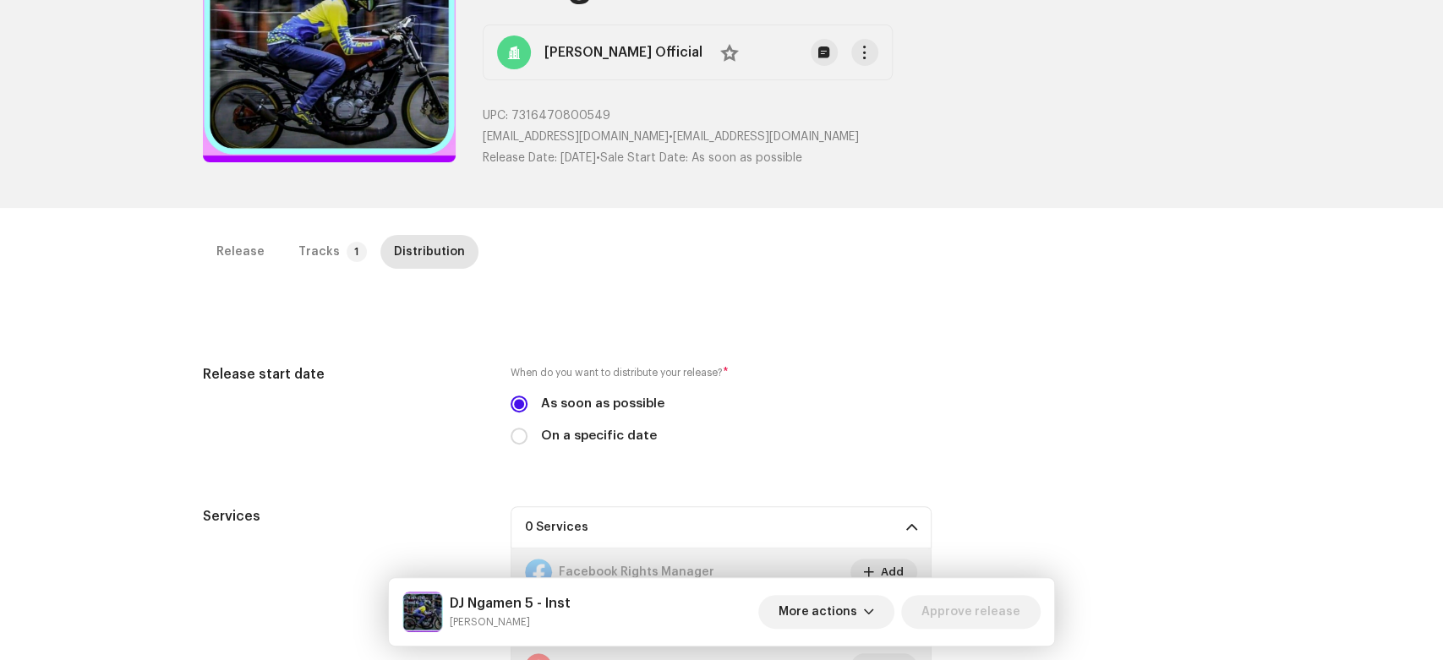
scroll to position [0, 0]
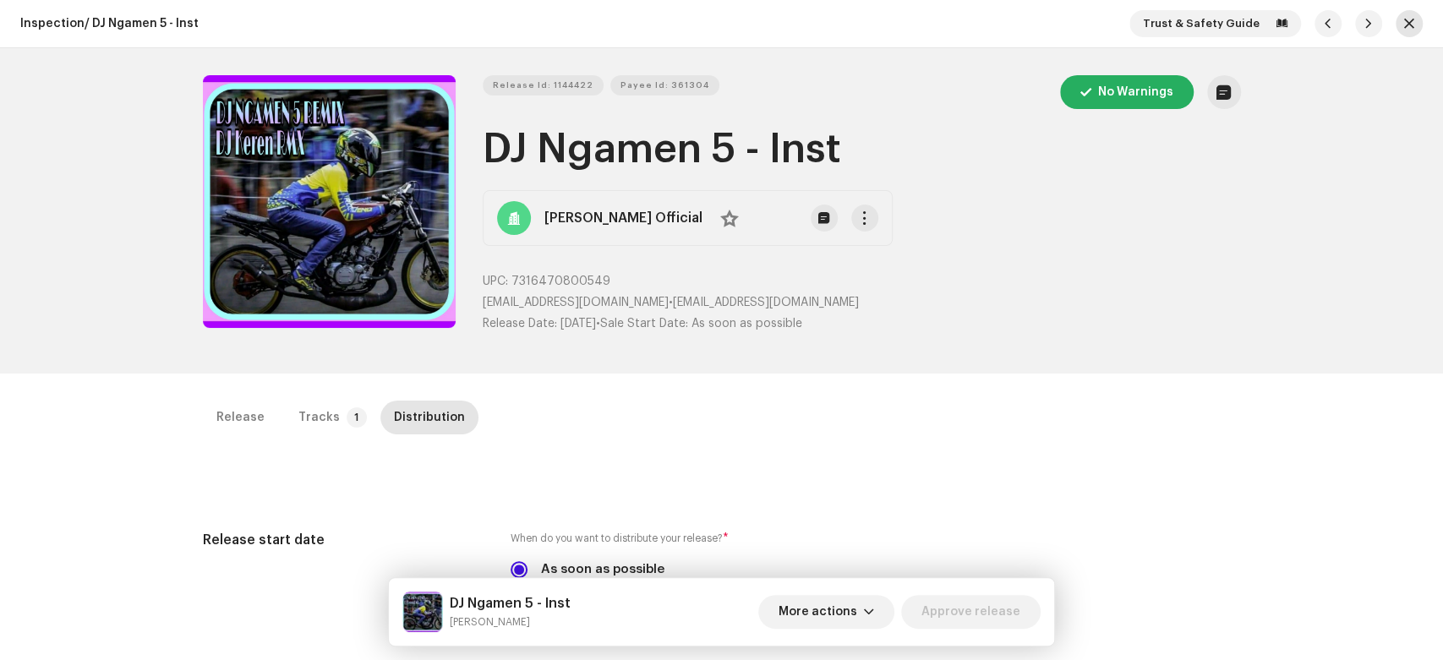
click at [1406, 30] on button "button" at bounding box center [1409, 23] width 27 height 27
click at [1408, 25] on button "button" at bounding box center [1409, 23] width 27 height 27
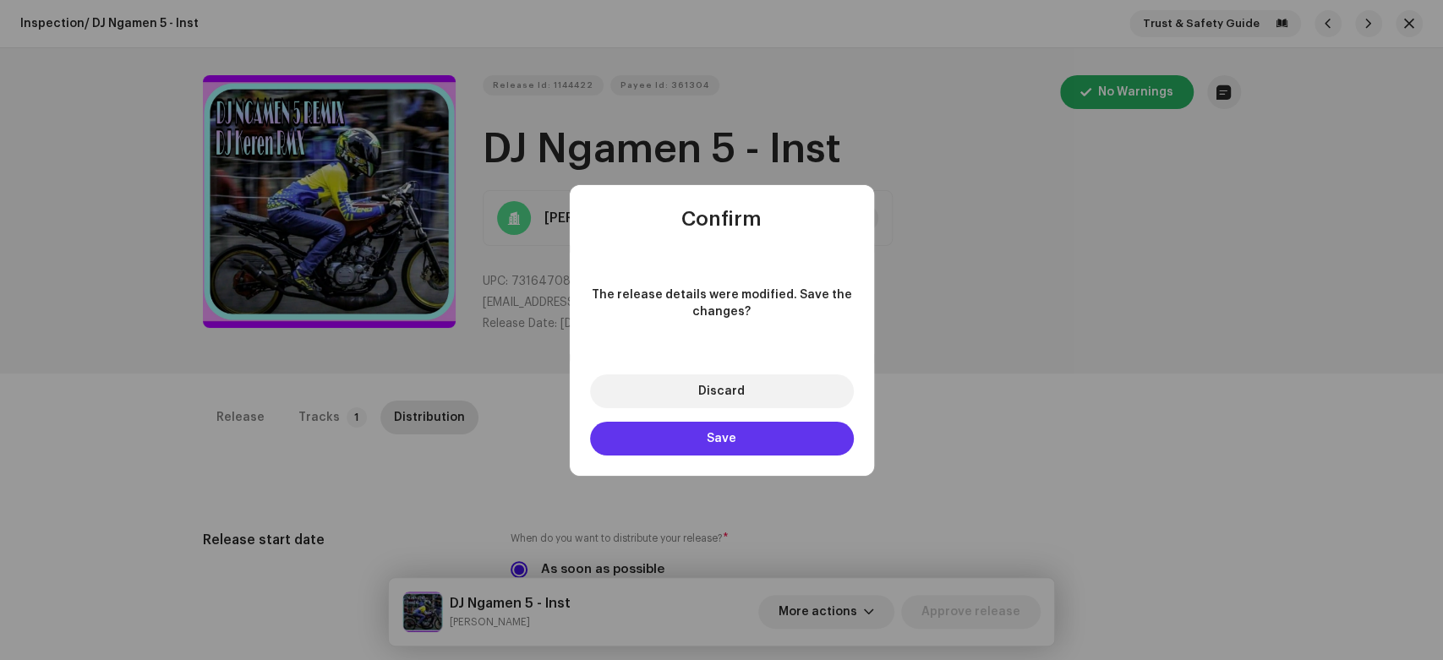
click at [801, 451] on button "Save" at bounding box center [722, 439] width 264 height 34
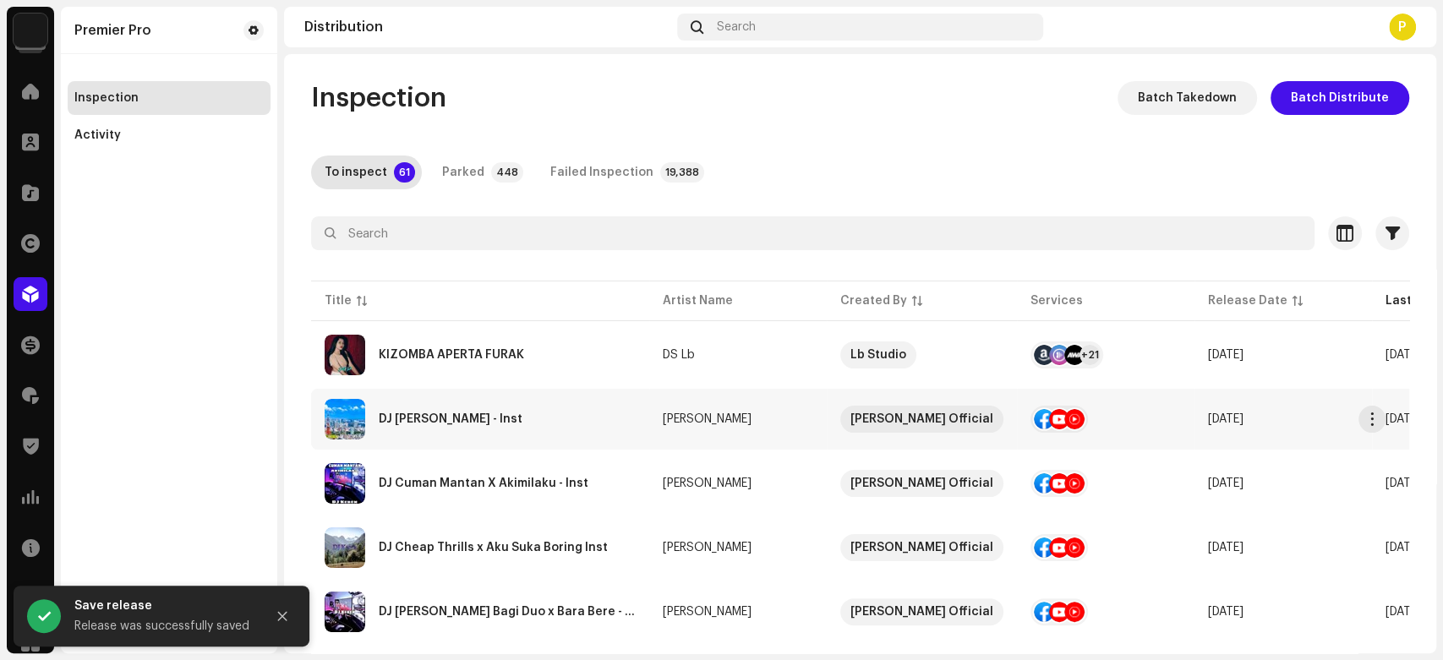
click at [521, 407] on div "DJ Joko Tingkir - Inst" at bounding box center [480, 419] width 311 height 41
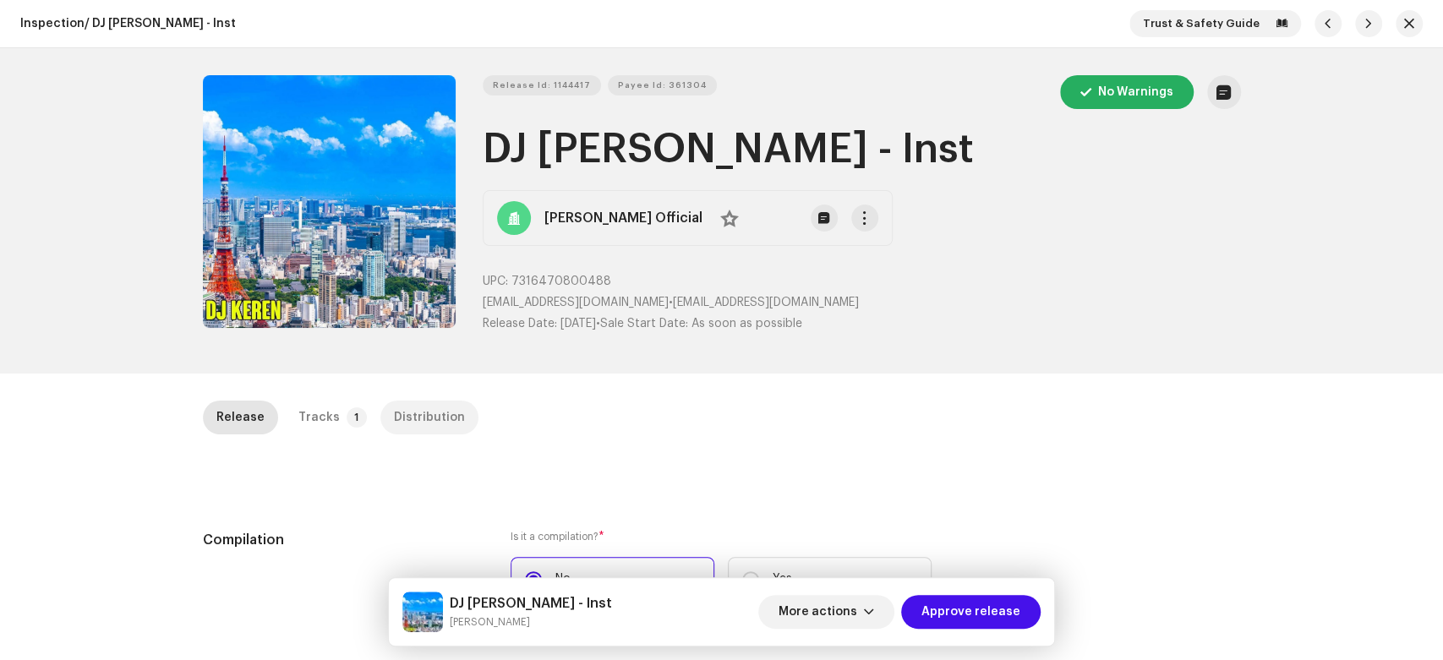
click at [404, 418] on div "Distribution" at bounding box center [429, 418] width 71 height 34
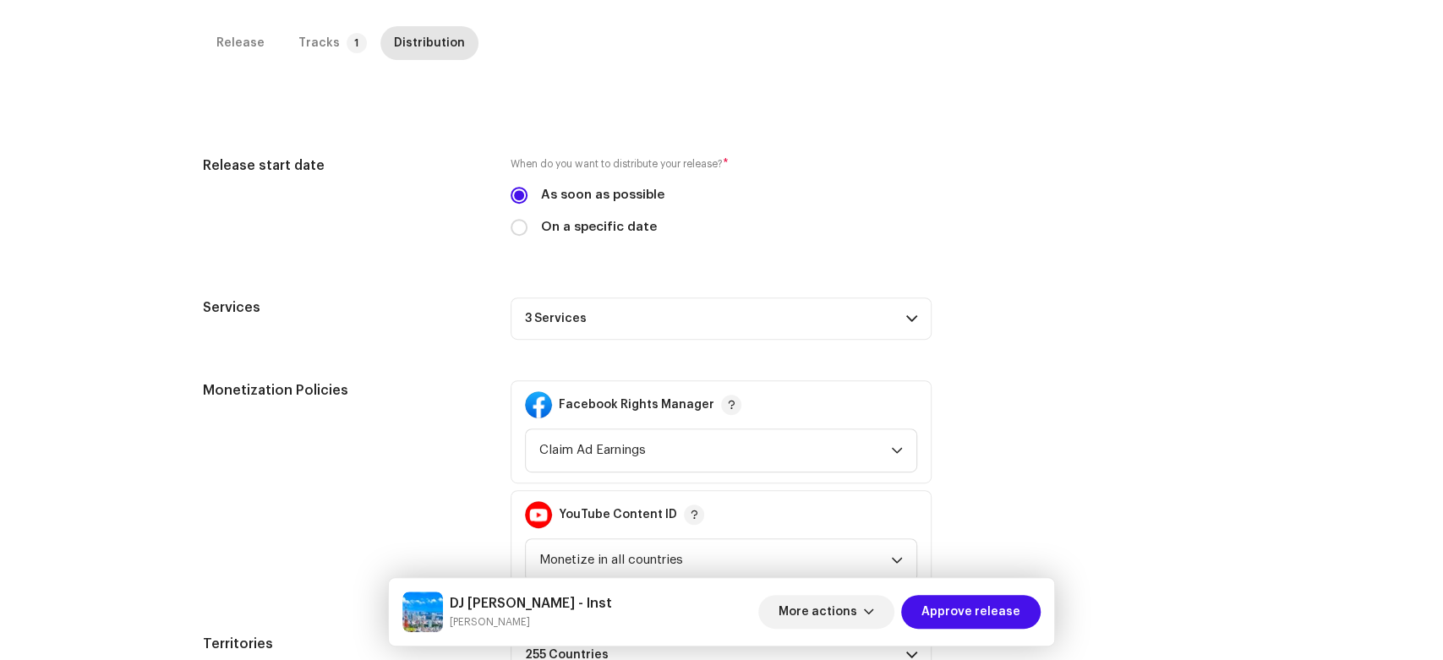
scroll to position [511, 0]
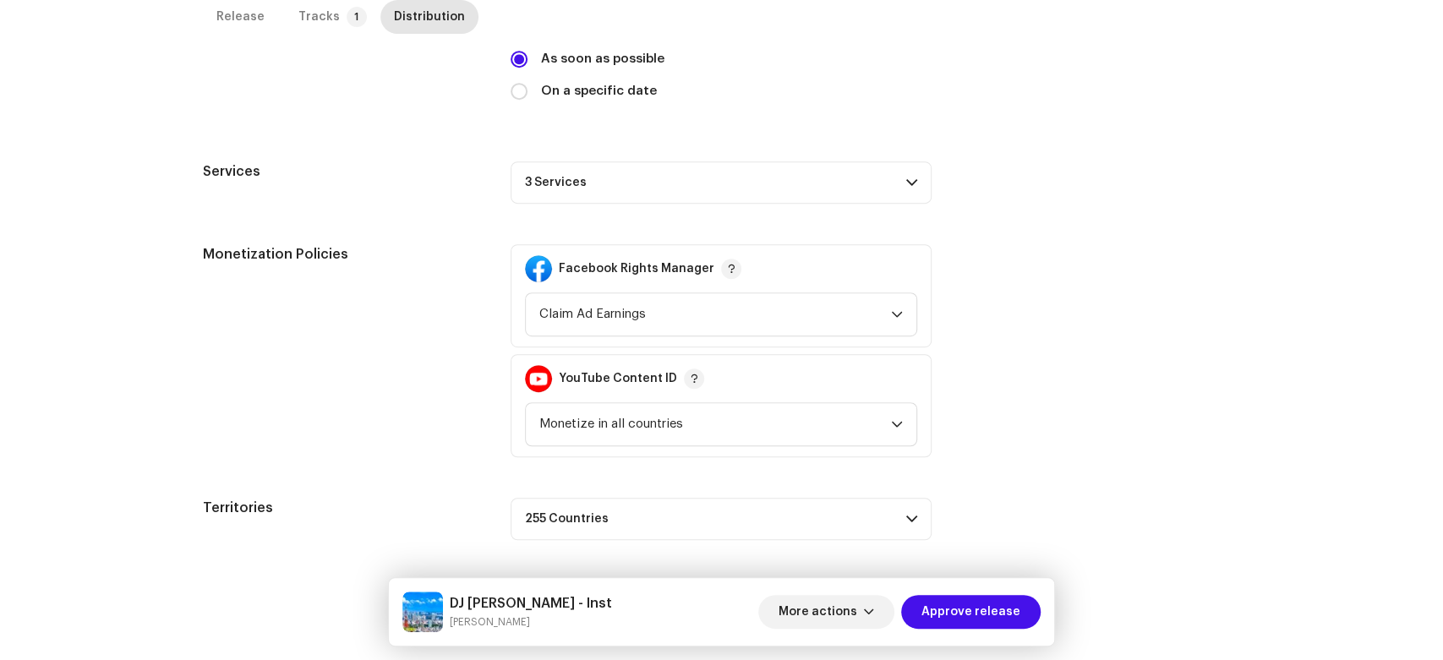
click at [812, 193] on p-accordion-header "3 Services" at bounding box center [721, 182] width 421 height 42
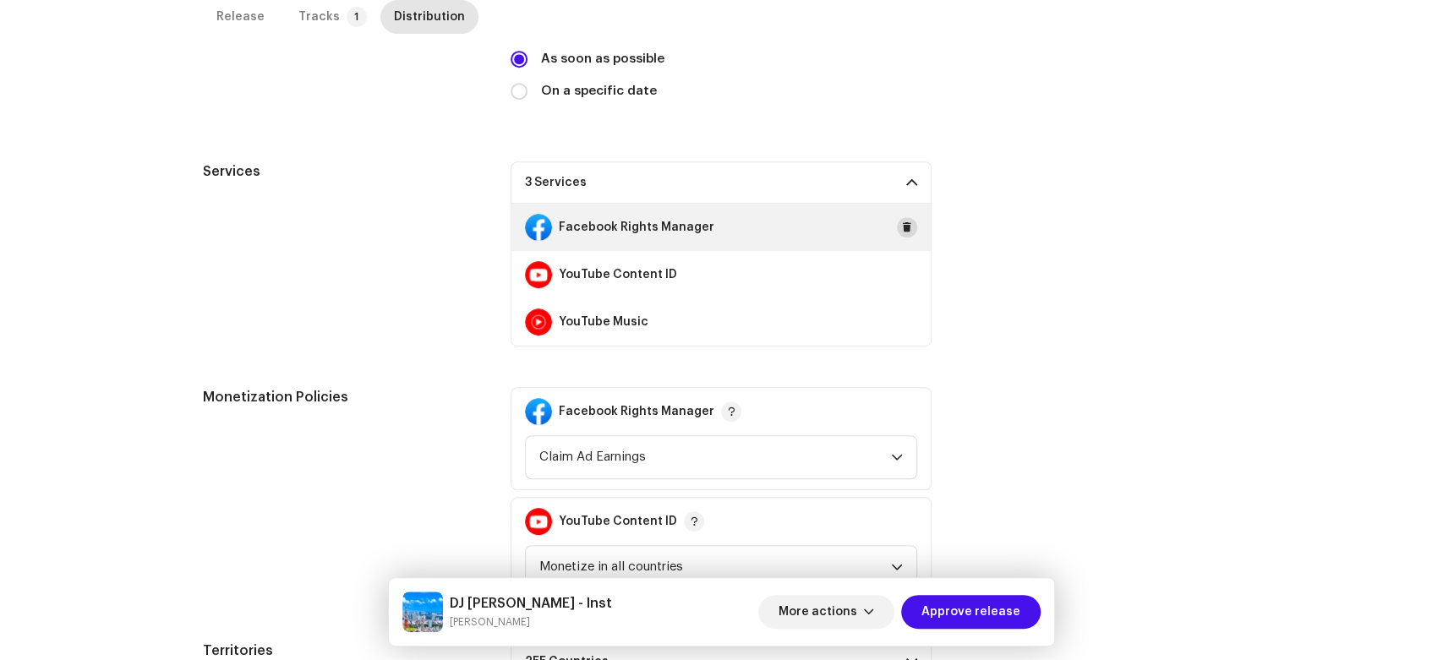
click at [899, 235] on button at bounding box center [907, 227] width 20 height 20
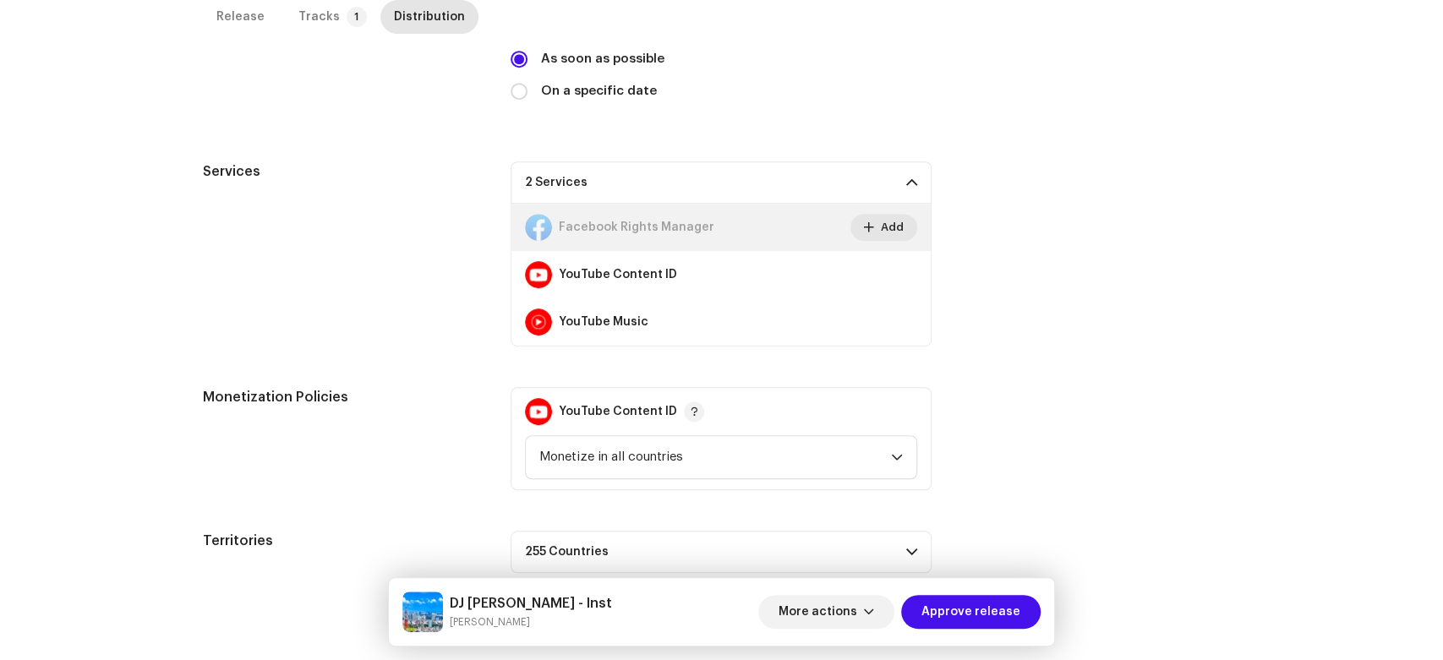
click at [899, 235] on span "Add" at bounding box center [892, 227] width 23 height 34
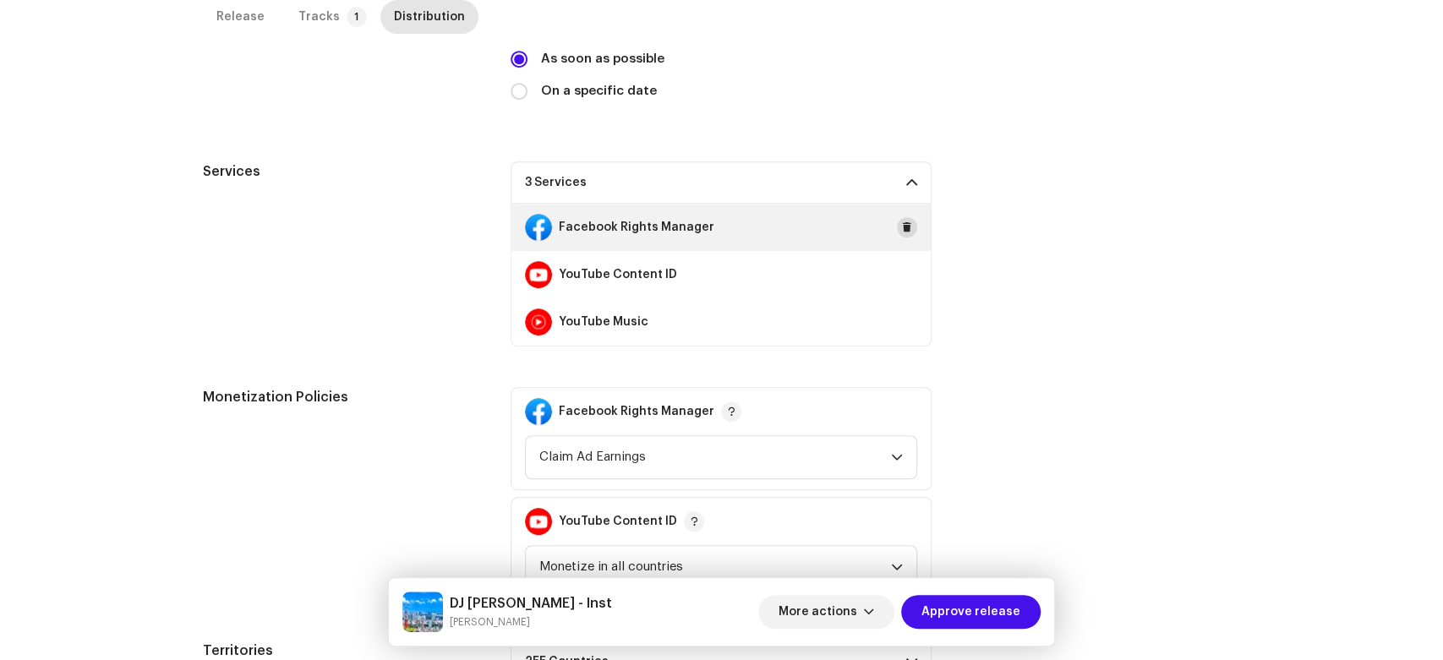
click at [903, 234] on button at bounding box center [907, 227] width 20 height 20
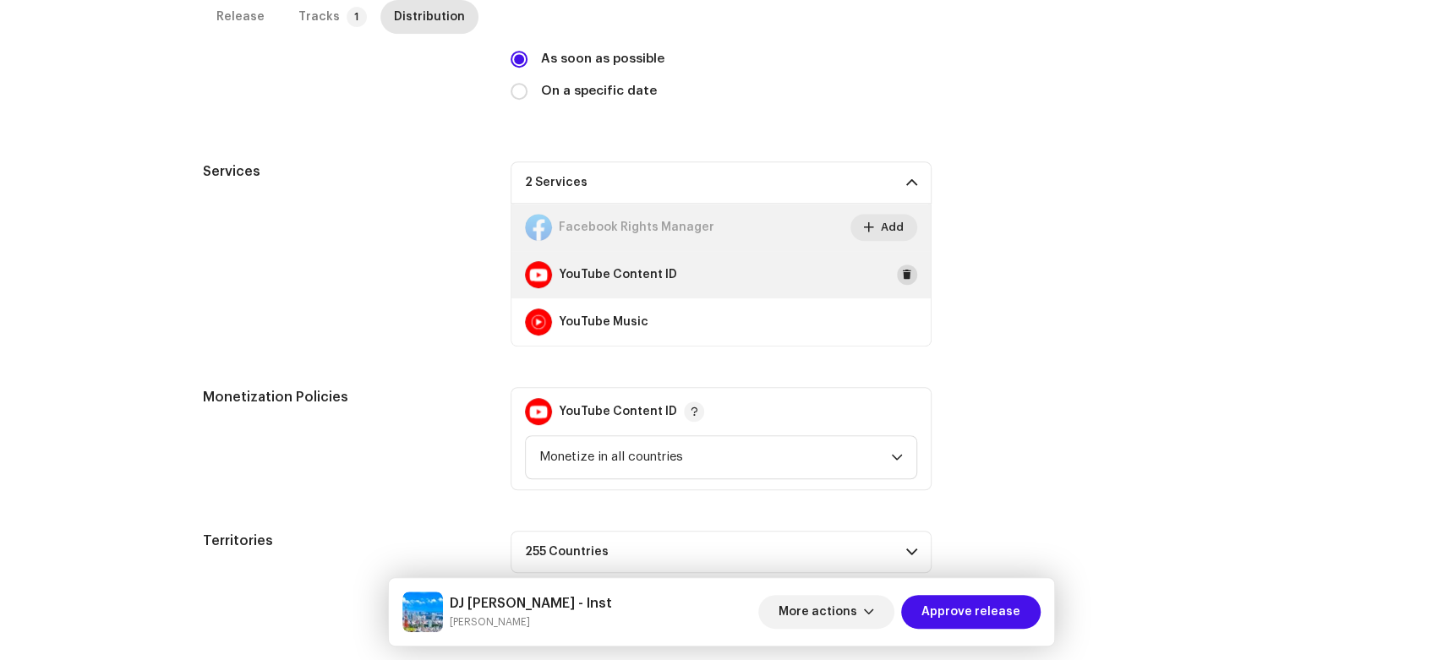
click at [904, 282] on button at bounding box center [907, 275] width 20 height 20
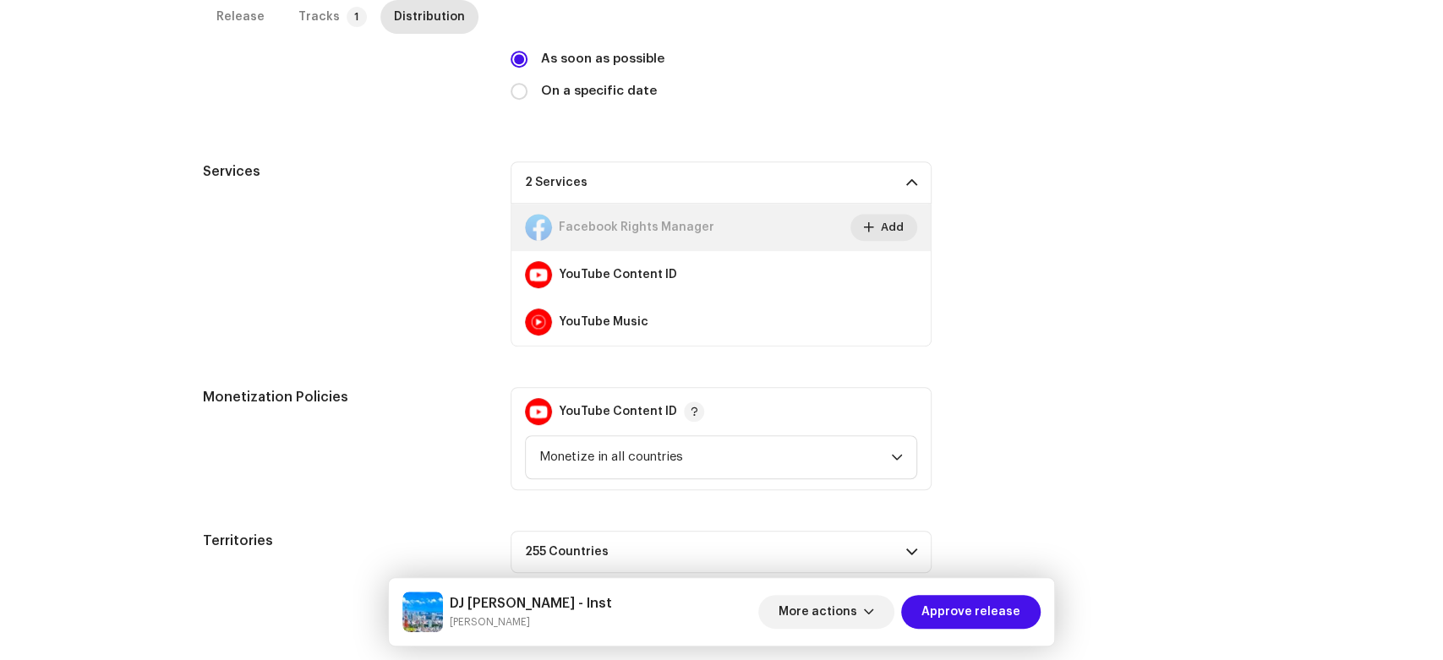
scroll to position [400, 0]
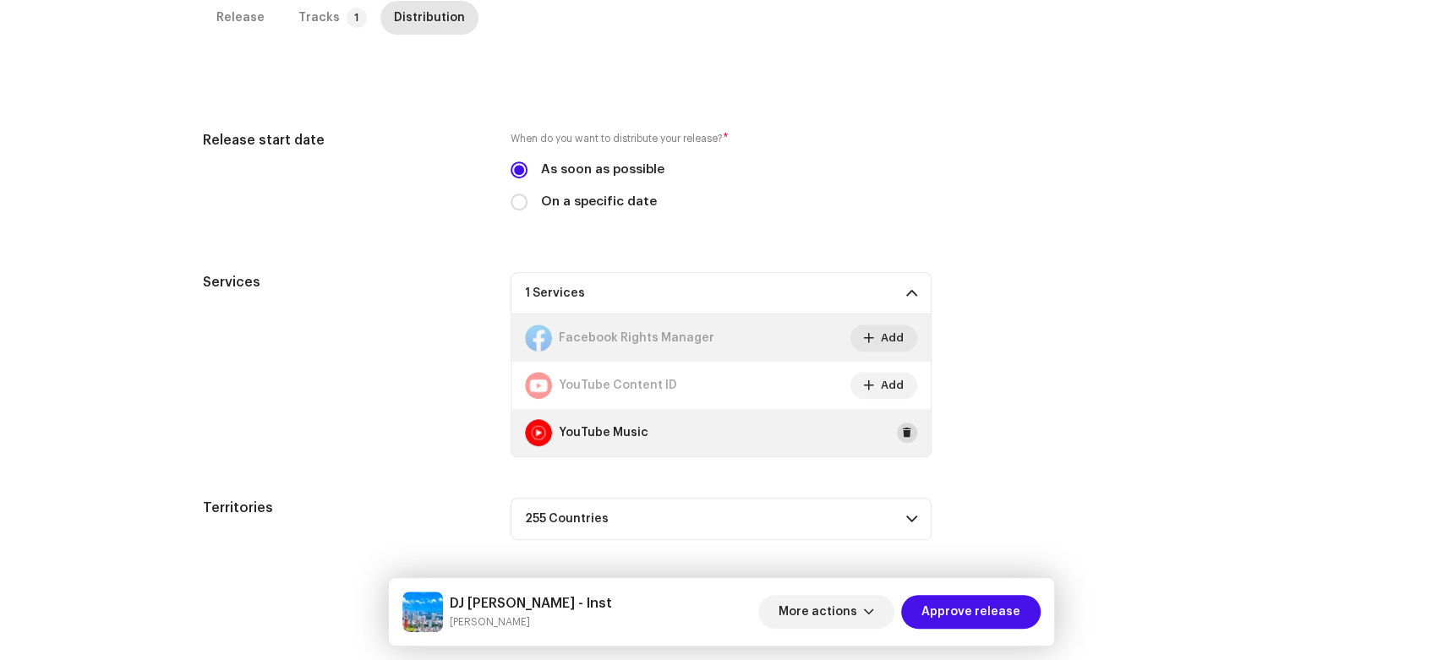
click at [906, 434] on span at bounding box center [907, 433] width 10 height 14
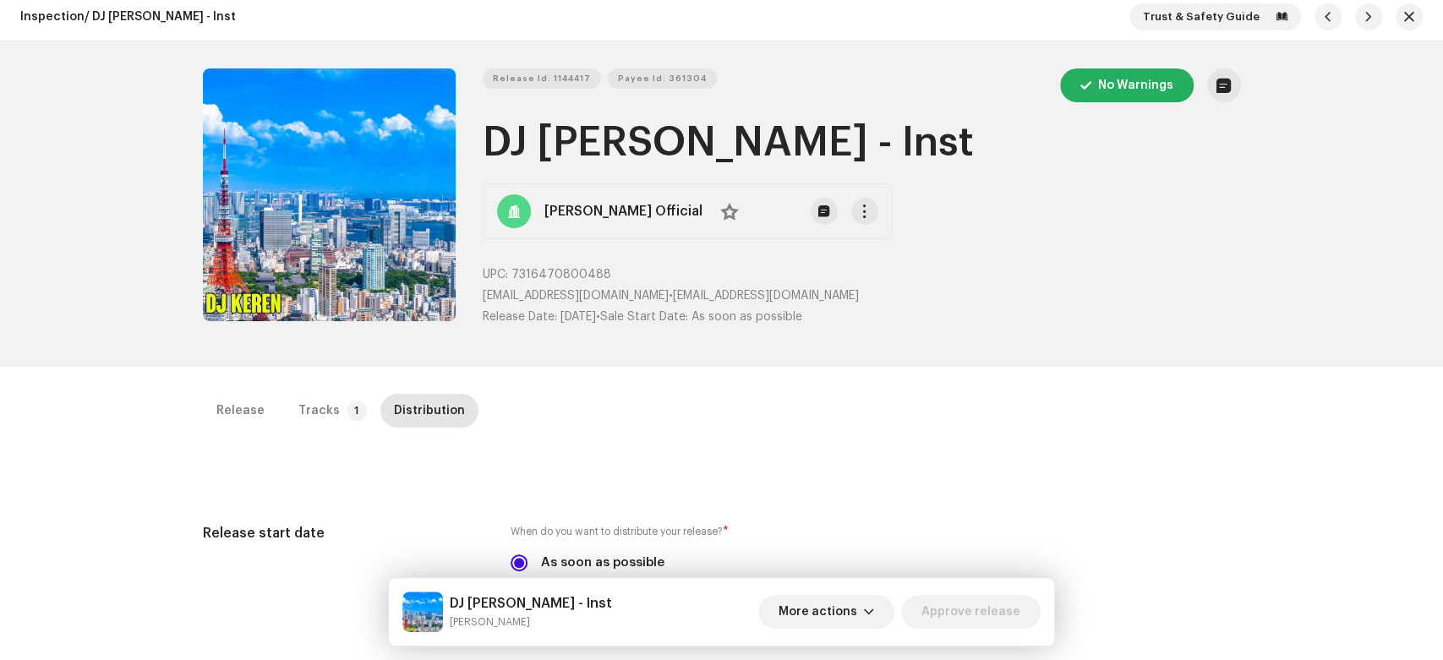
scroll to position [0, 0]
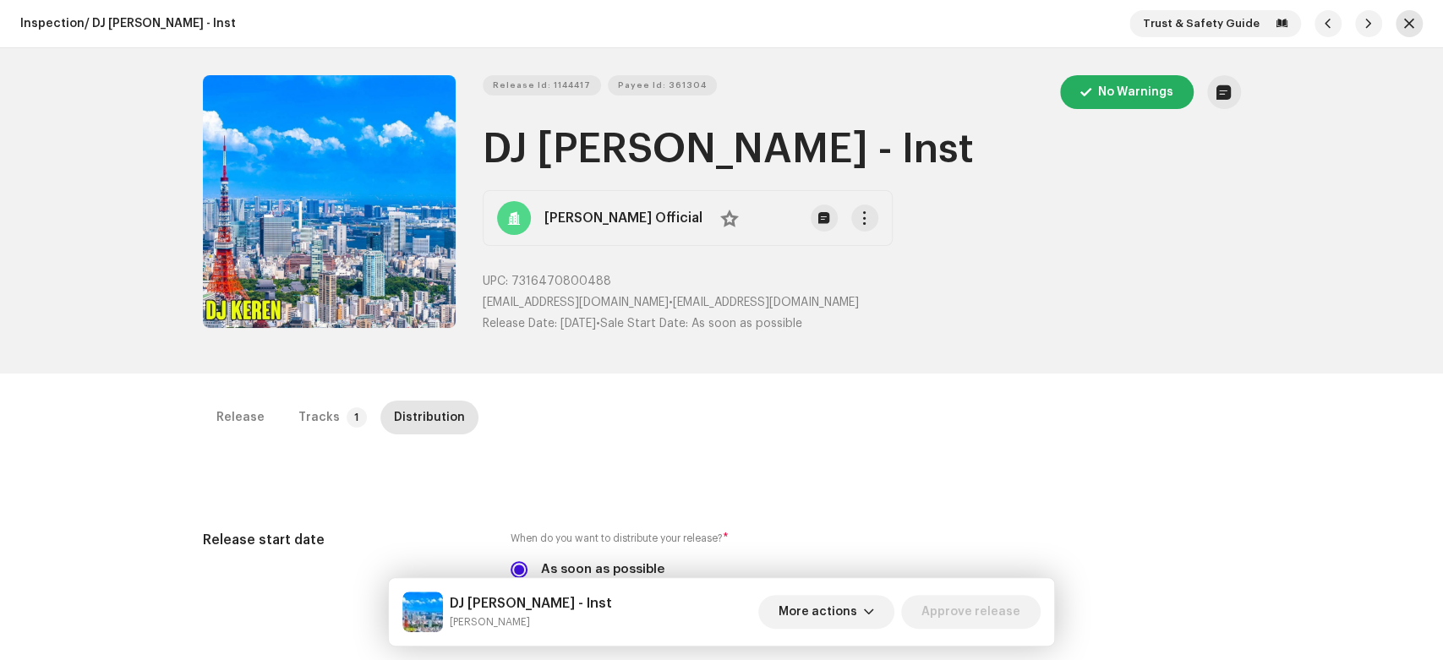
click at [1404, 25] on span "button" at bounding box center [1409, 24] width 10 height 14
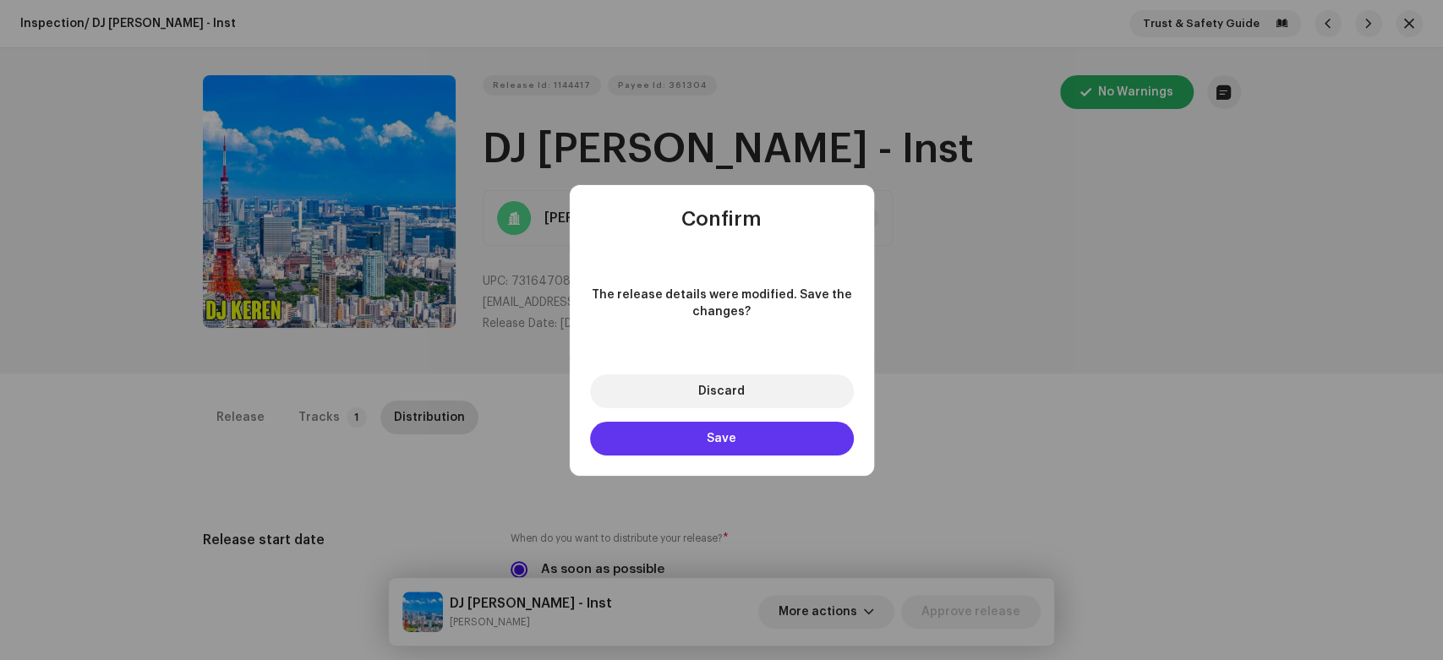
click at [820, 440] on button "Save" at bounding box center [722, 439] width 264 height 34
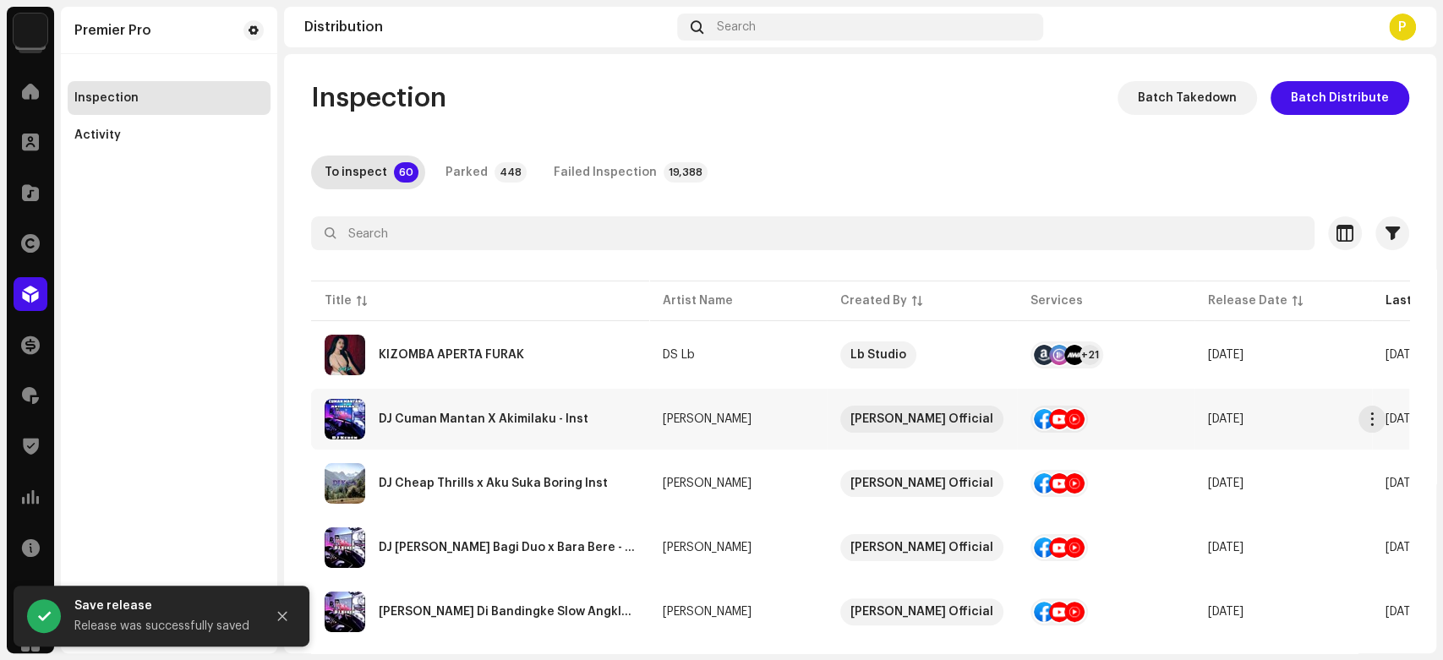
click at [550, 413] on div "DJ Cuman Mantan X Akimilaku - Inst" at bounding box center [484, 419] width 210 height 12
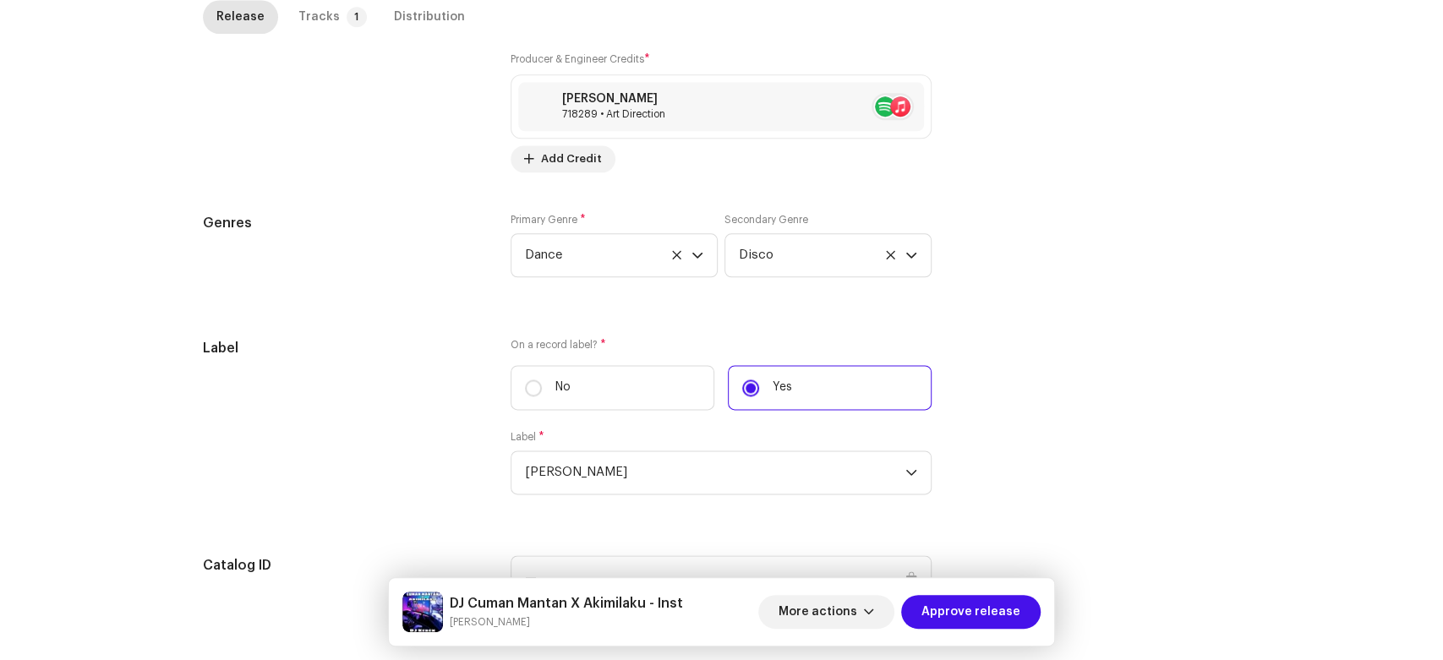
scroll to position [1589, 0]
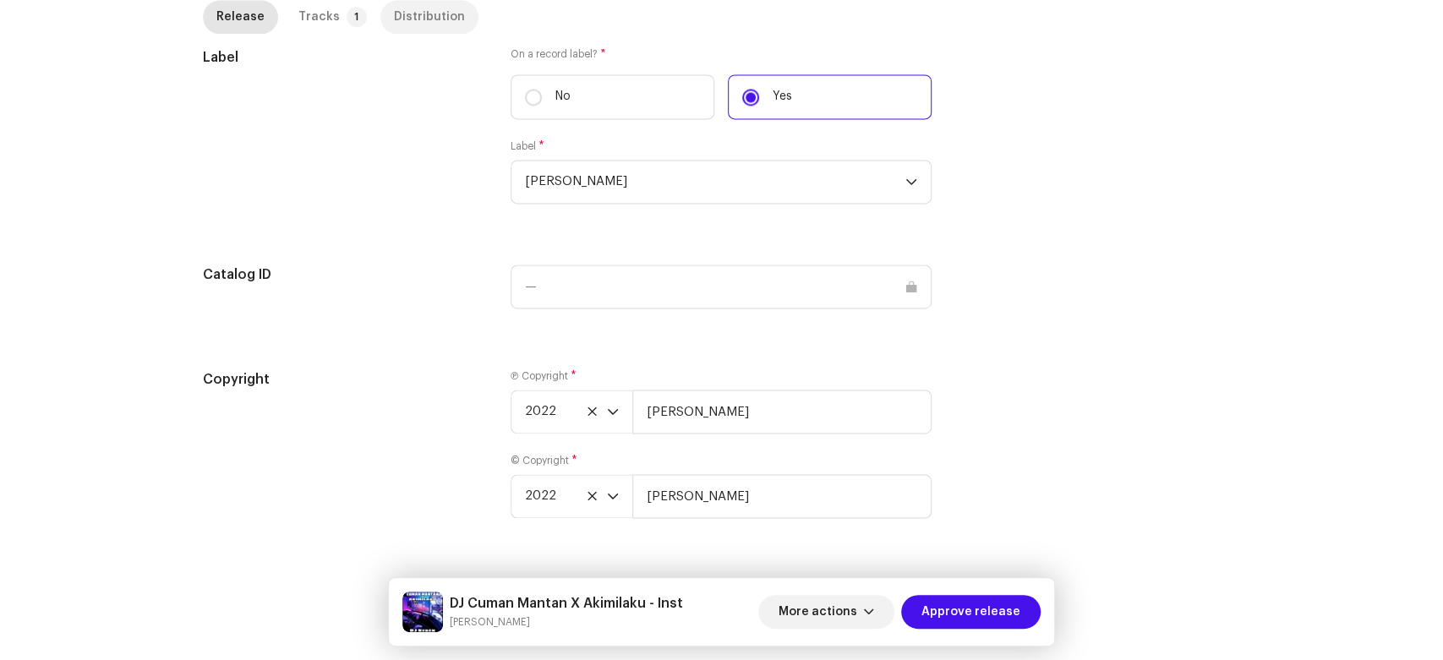
click at [420, 11] on div "Distribution" at bounding box center [429, 17] width 71 height 34
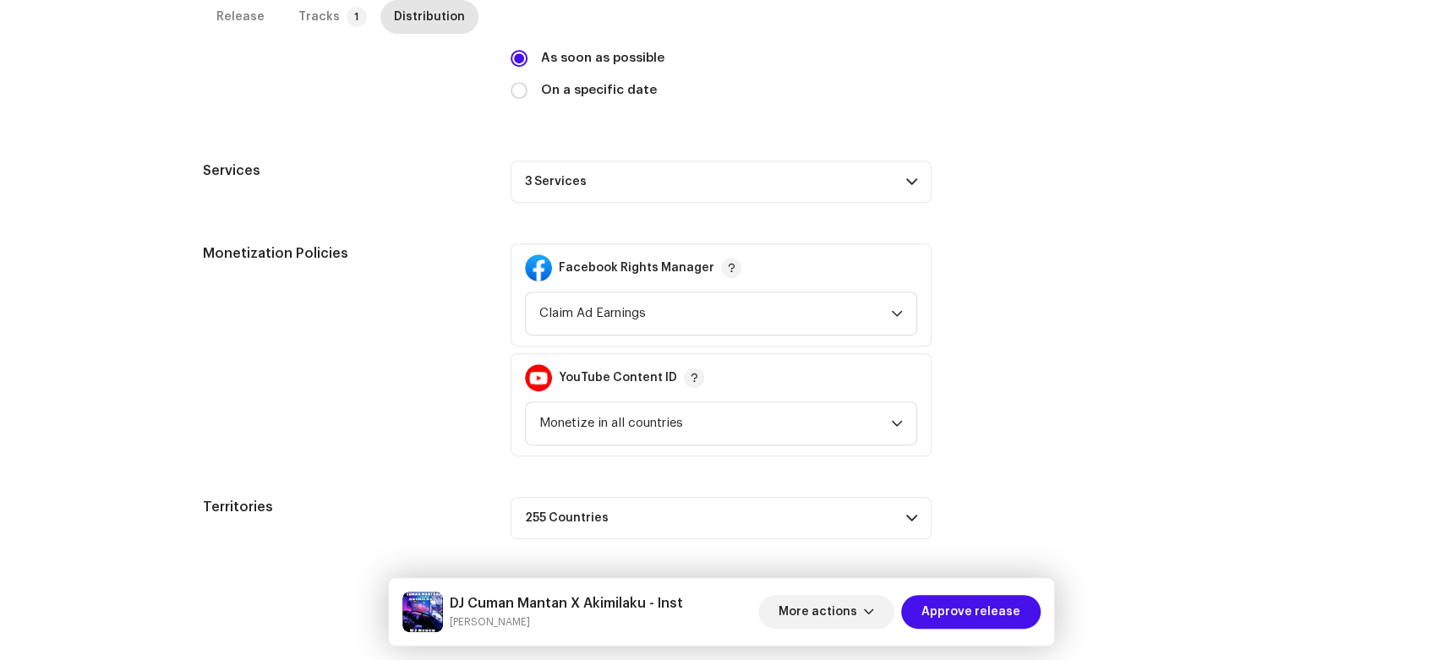
click at [680, 188] on p-accordion-header "3 Services" at bounding box center [721, 182] width 421 height 42
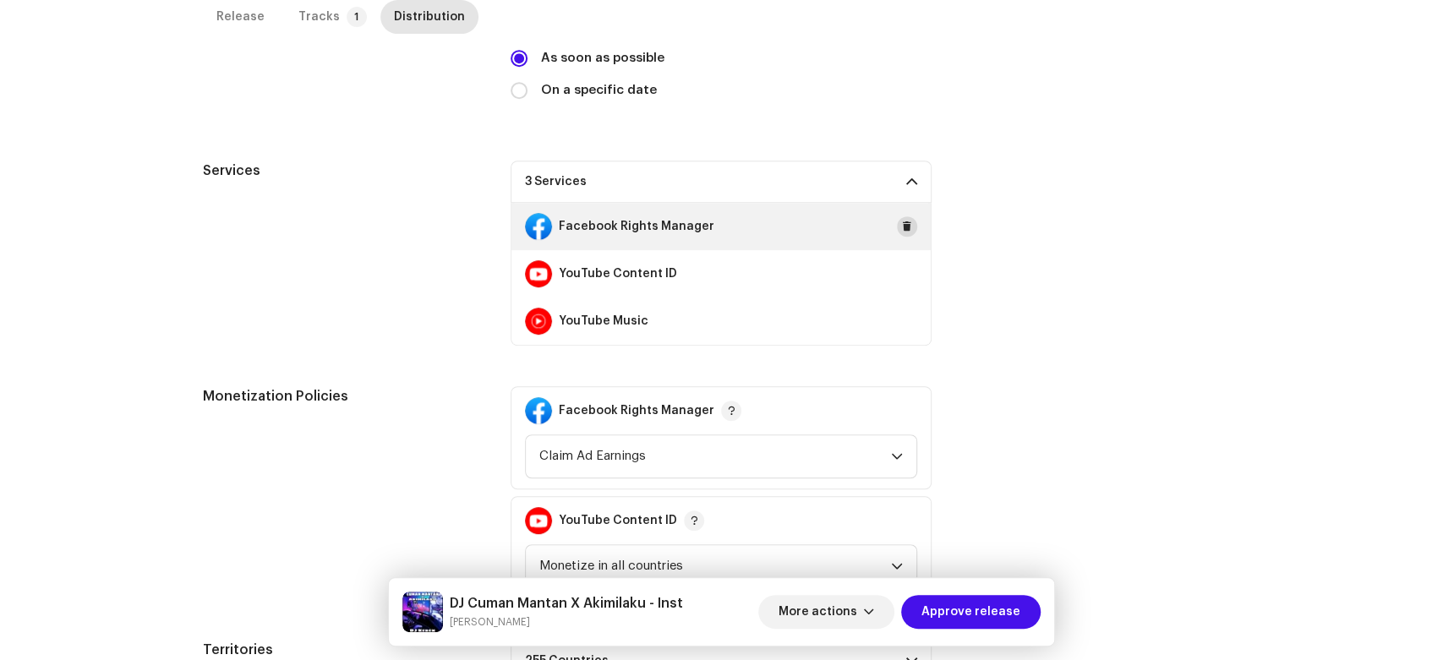
click at [902, 228] on span at bounding box center [907, 227] width 10 height 14
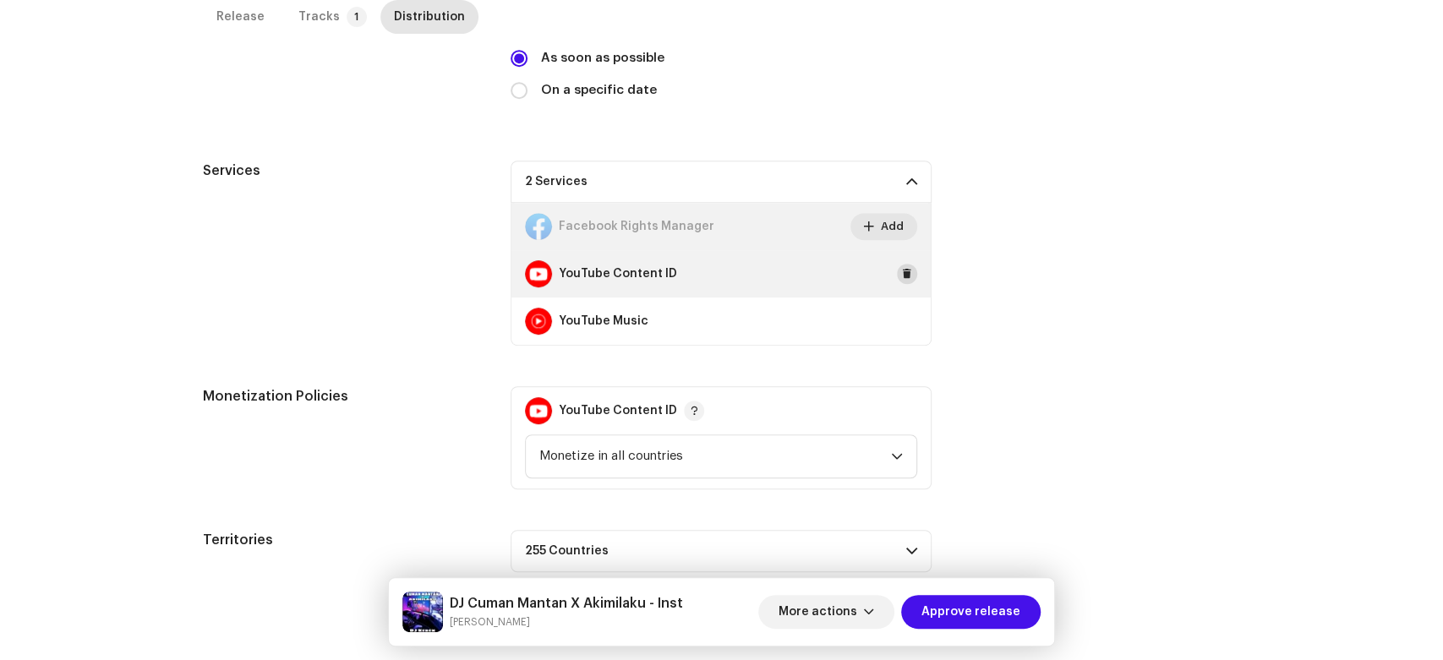
click at [905, 282] on button at bounding box center [907, 274] width 20 height 20
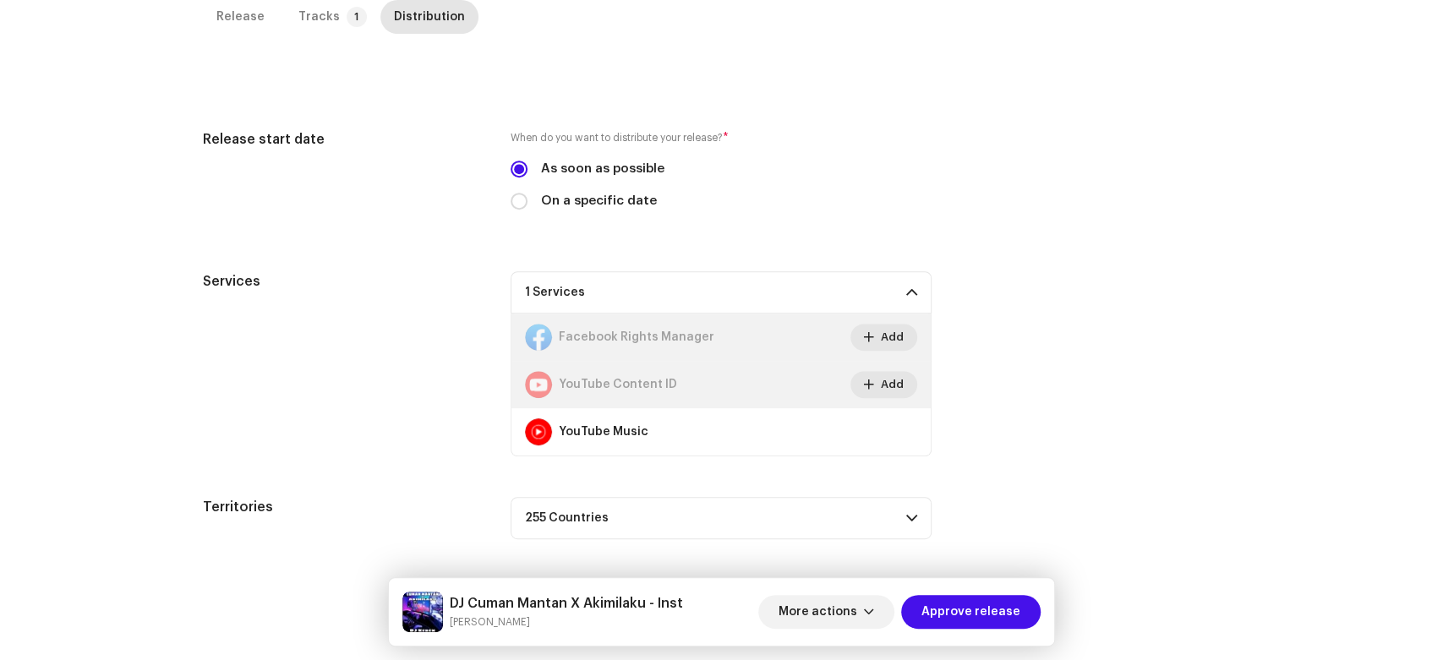
scroll to position [382, 0]
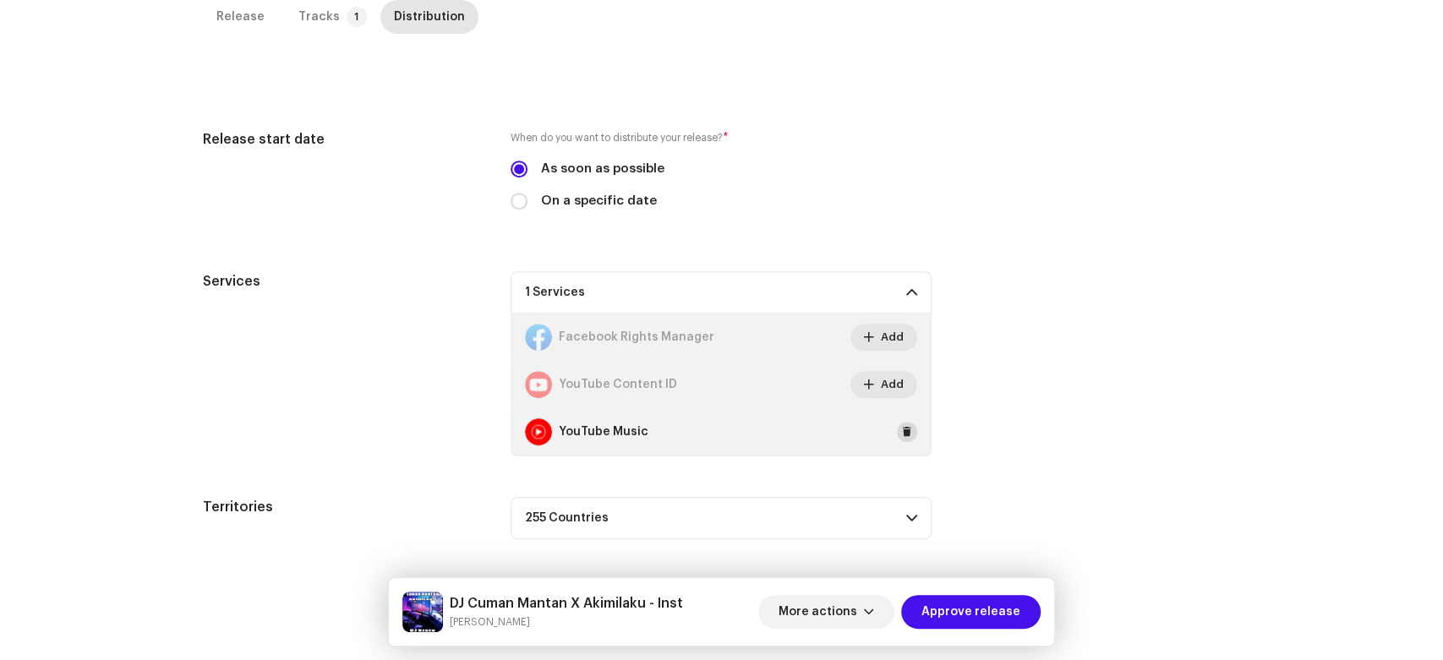
click at [902, 431] on span at bounding box center [907, 432] width 10 height 14
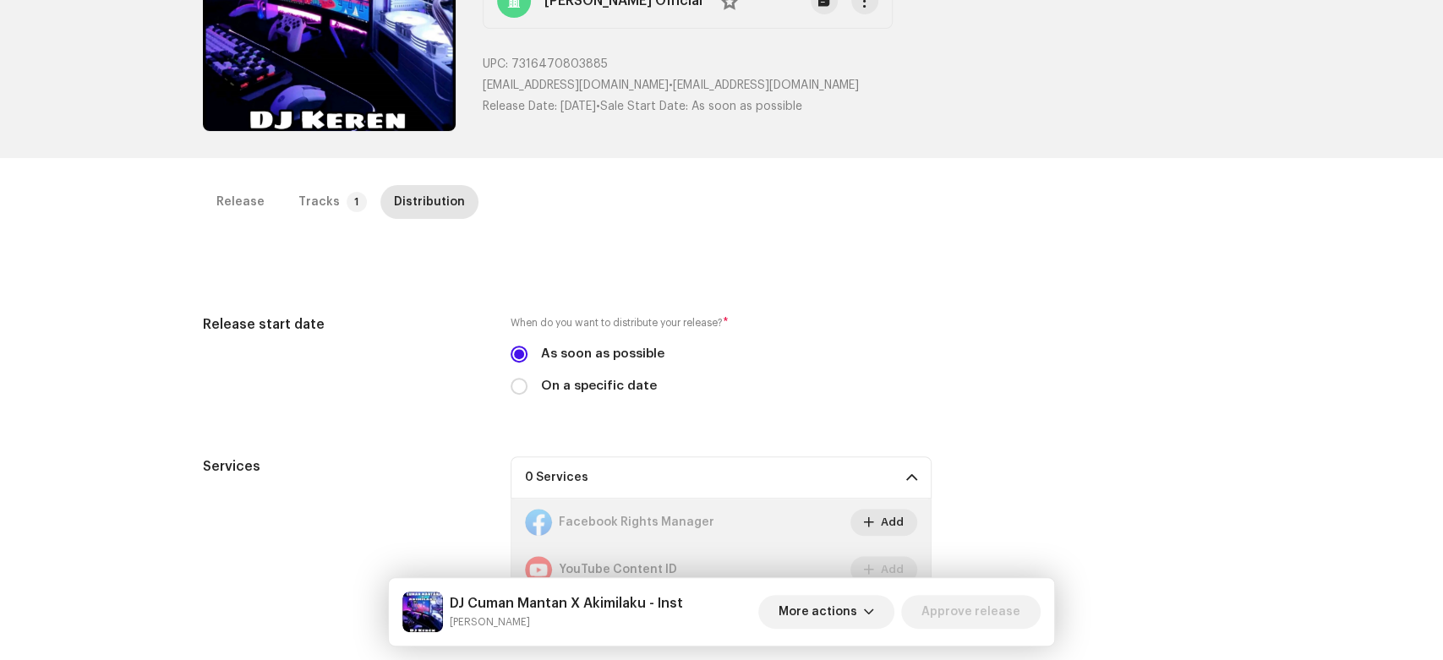
scroll to position [0, 0]
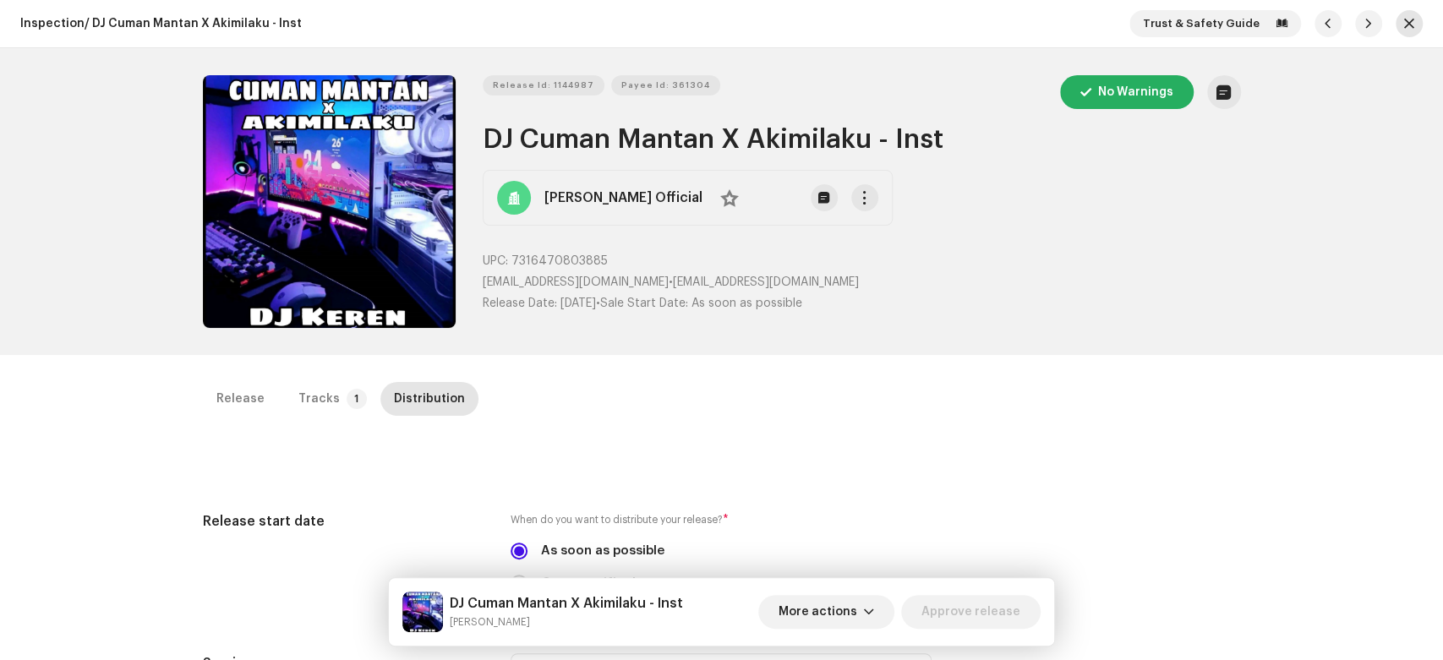
click at [1396, 26] on button "button" at bounding box center [1409, 23] width 27 height 27
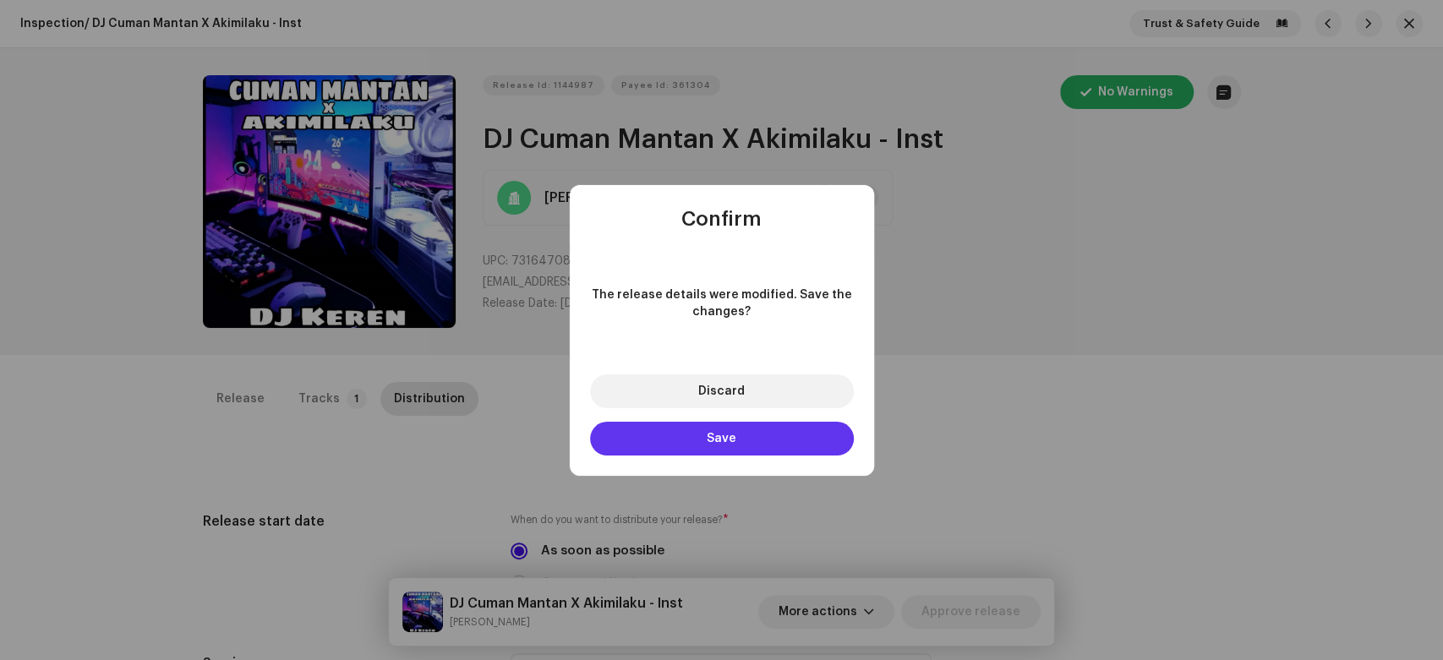
click at [840, 451] on button "Save" at bounding box center [722, 439] width 264 height 34
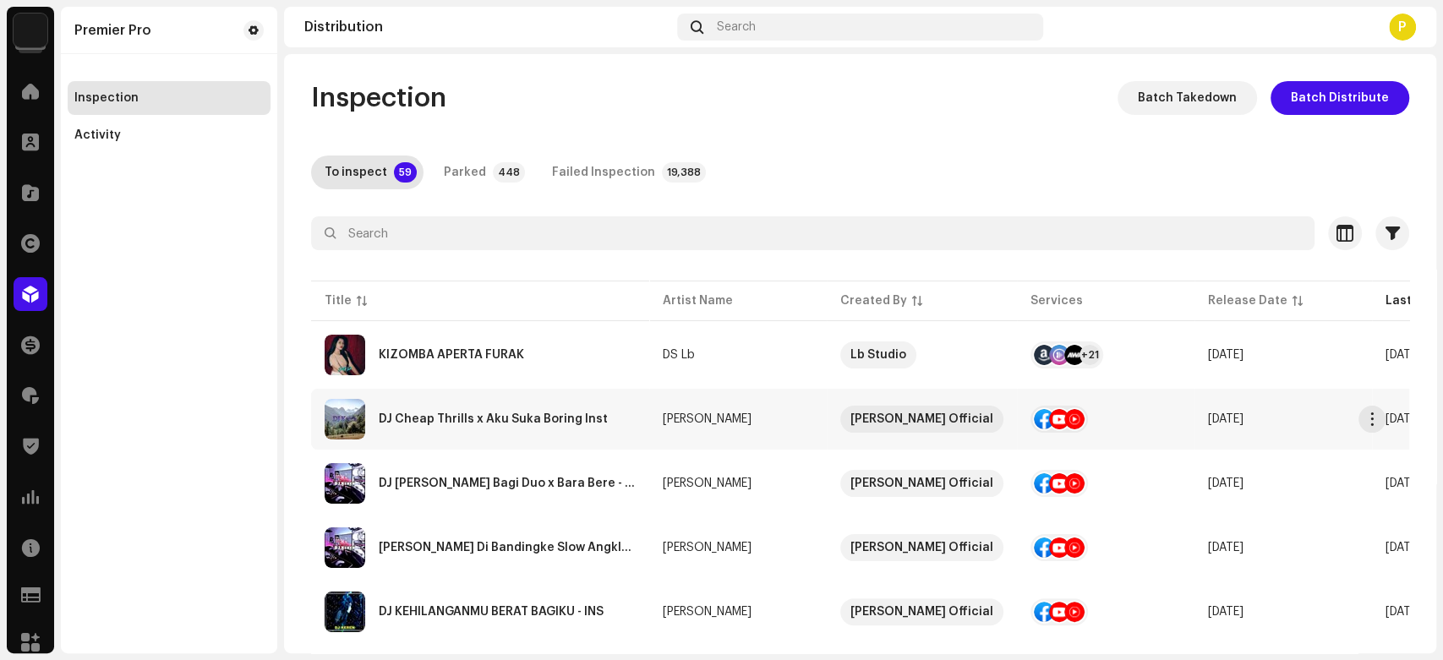
click at [612, 431] on div "DJ Cheap Thrills x Aku Suka Boring Inst" at bounding box center [480, 419] width 311 height 41
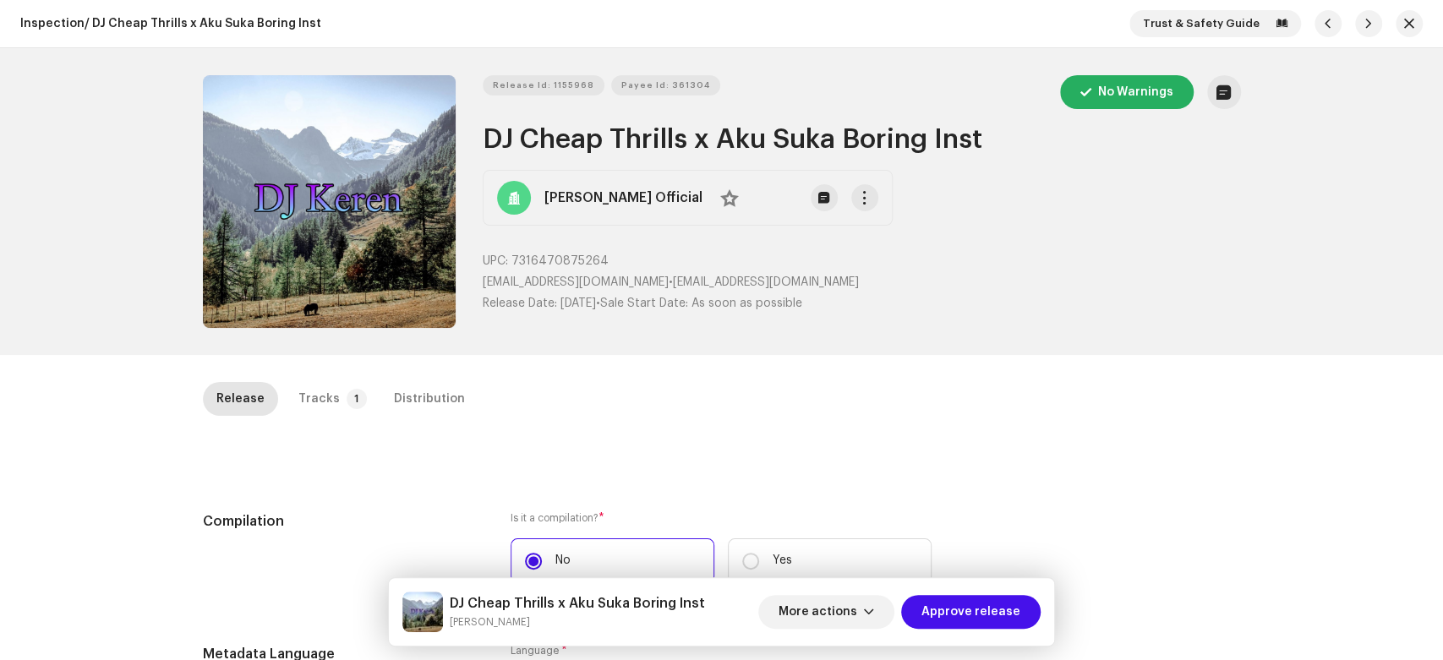
drag, startPoint x: 1299, startPoint y: 314, endPoint x: 1298, endPoint y: 571, distance: 257.8
drag, startPoint x: 1406, startPoint y: 348, endPoint x: 1440, endPoint y: 298, distance: 61.4
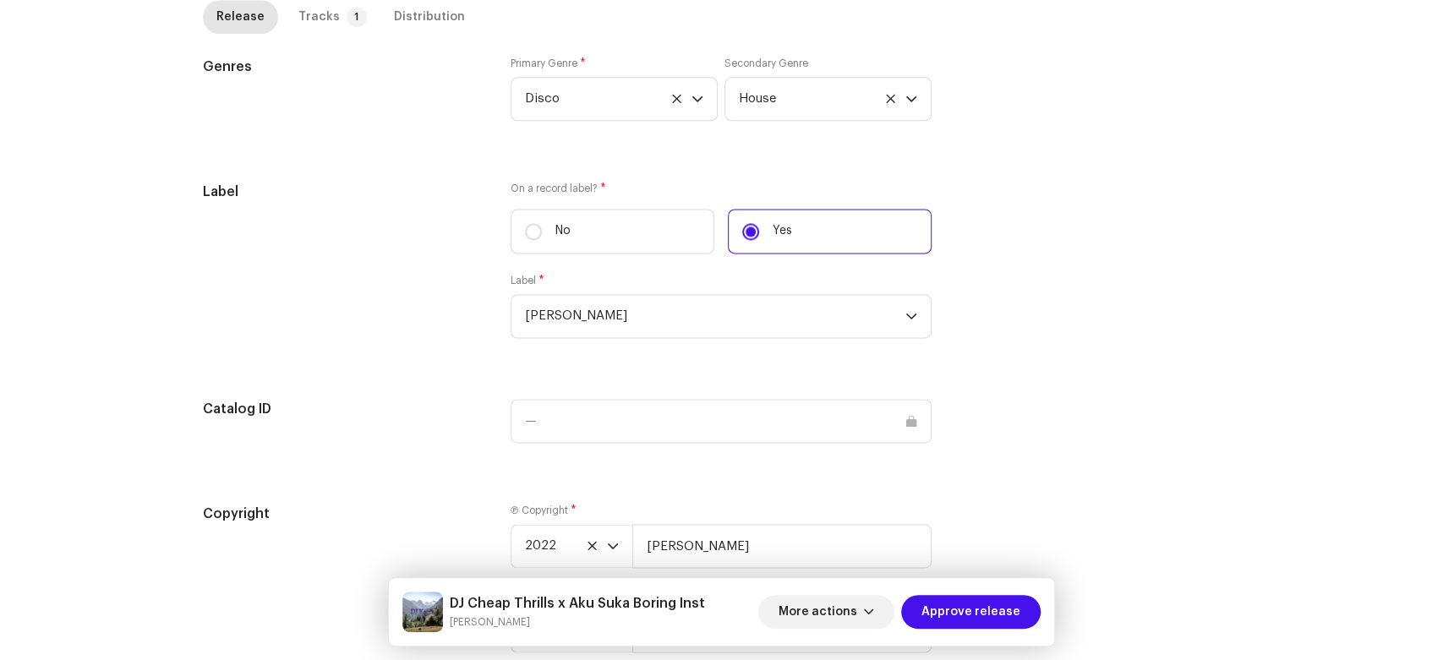
scroll to position [1589, 0]
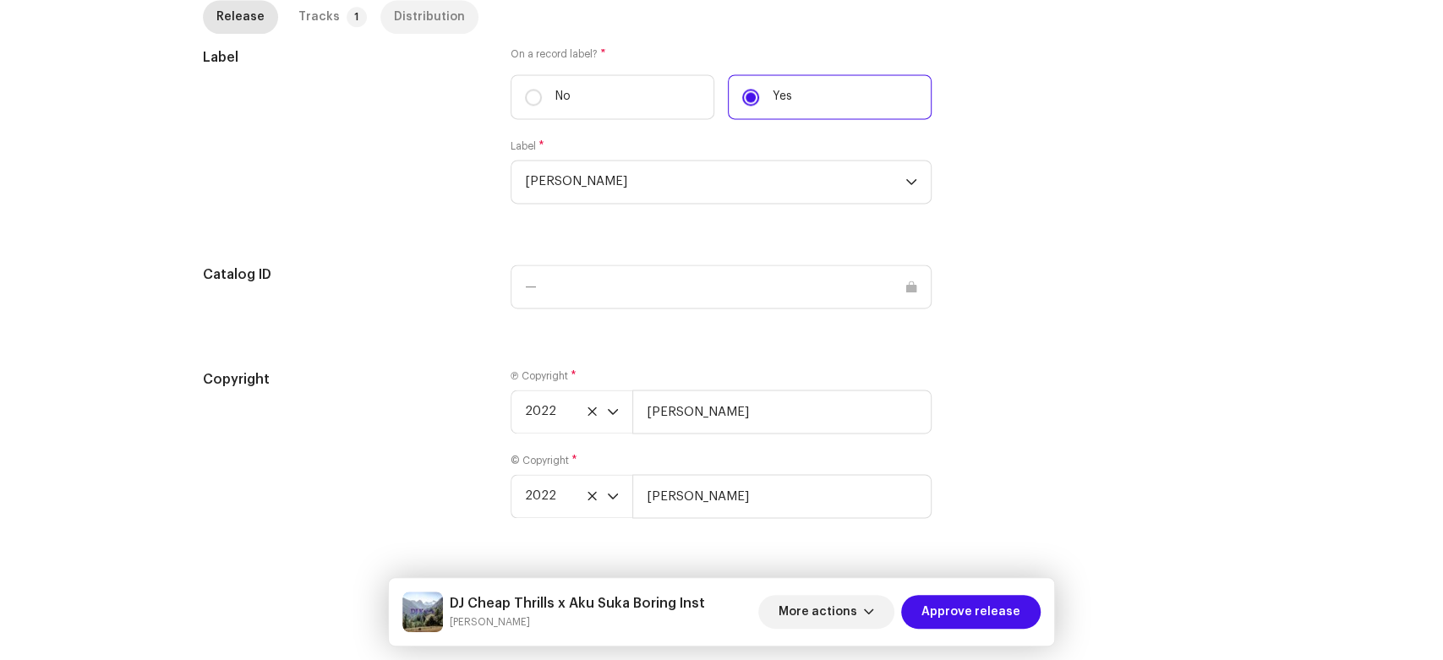
drag, startPoint x: 1440, startPoint y: 298, endPoint x: 418, endPoint y: 12, distance: 1061.1
click at [418, 12] on div "Distribution" at bounding box center [429, 17] width 71 height 34
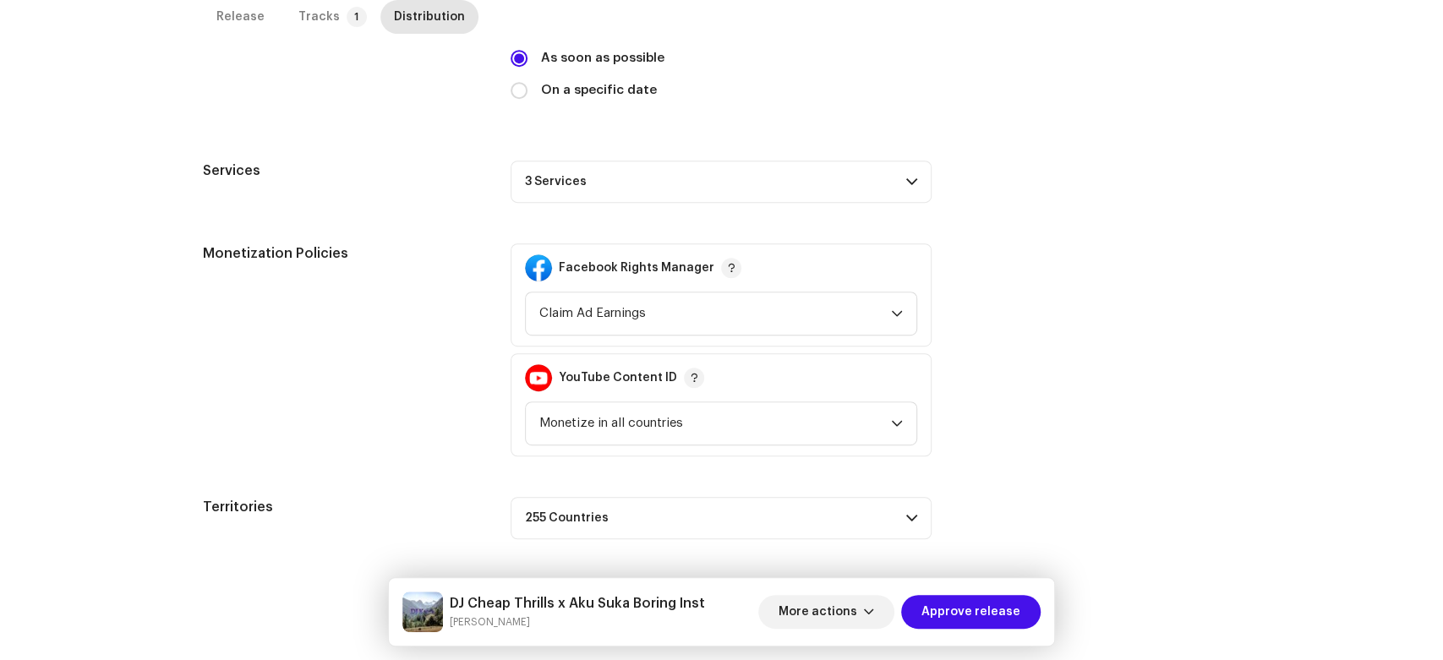
click at [718, 177] on p-accordion-header "3 Services" at bounding box center [721, 182] width 421 height 42
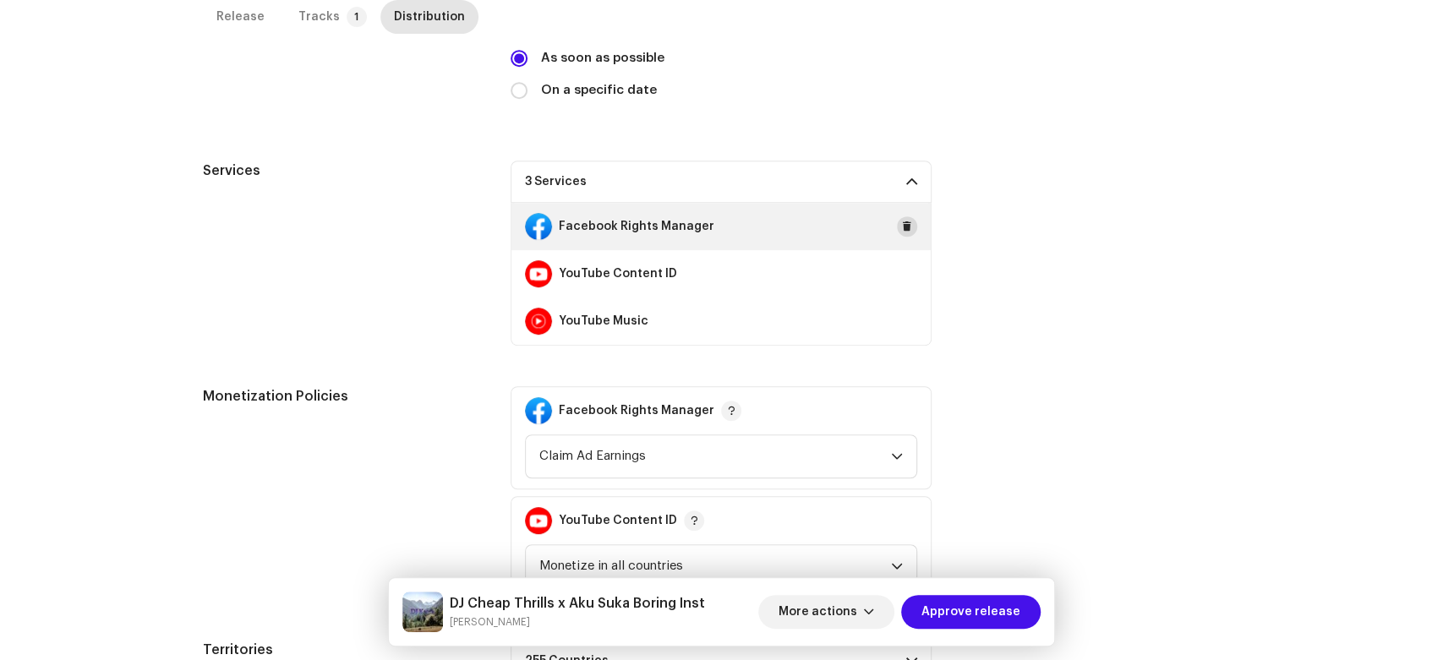
click at [911, 230] on button at bounding box center [907, 226] width 20 height 20
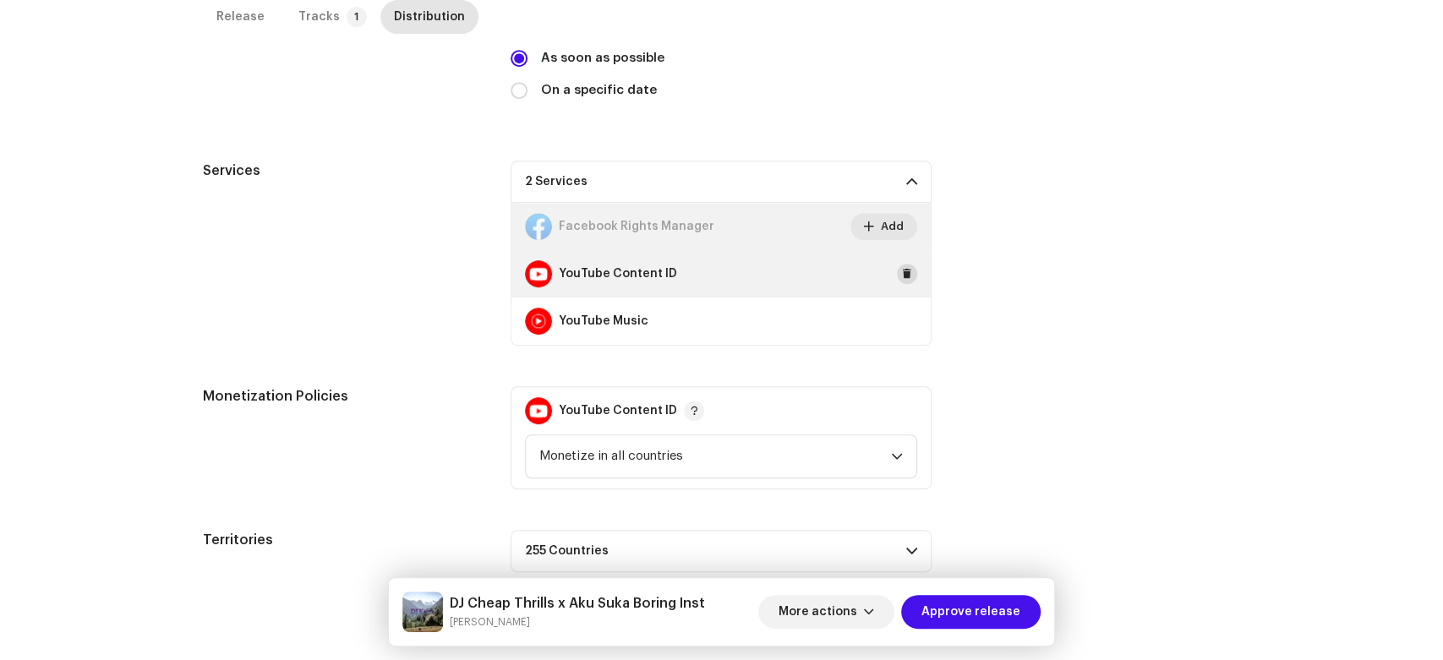
click at [911, 279] on button at bounding box center [907, 274] width 20 height 20
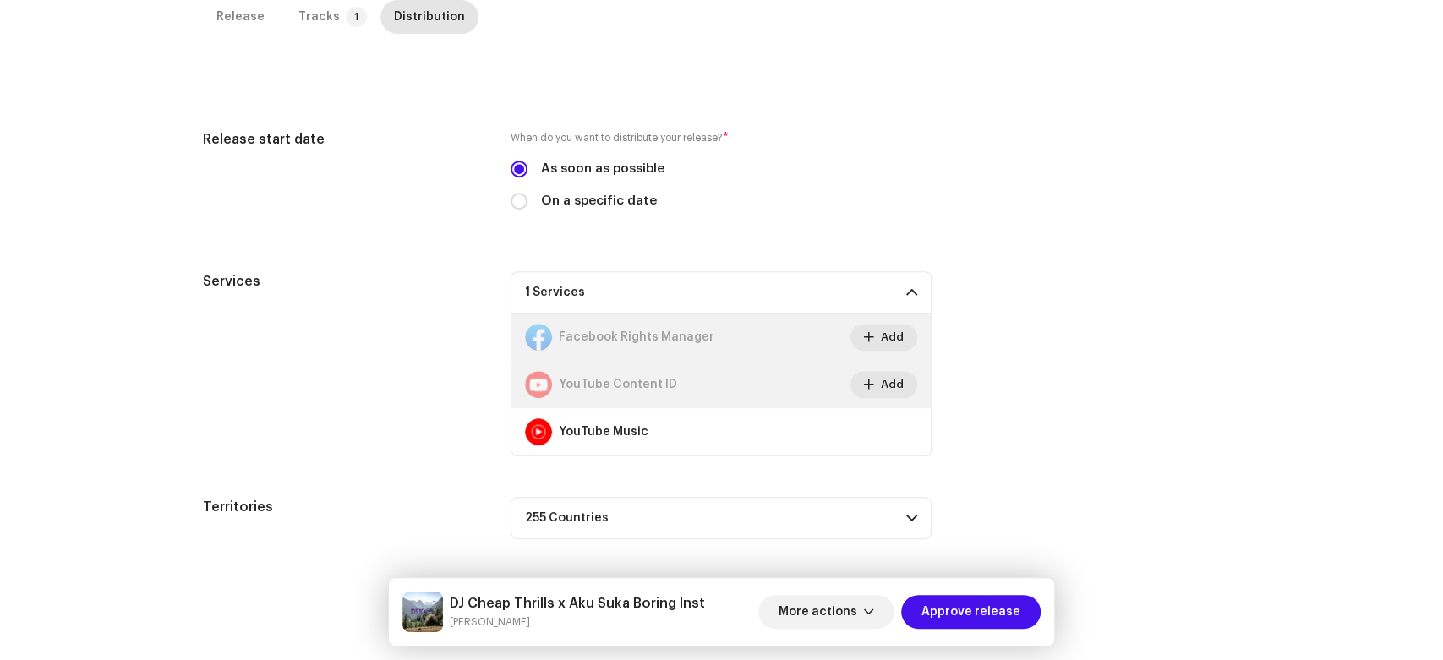
scroll to position [382, 0]
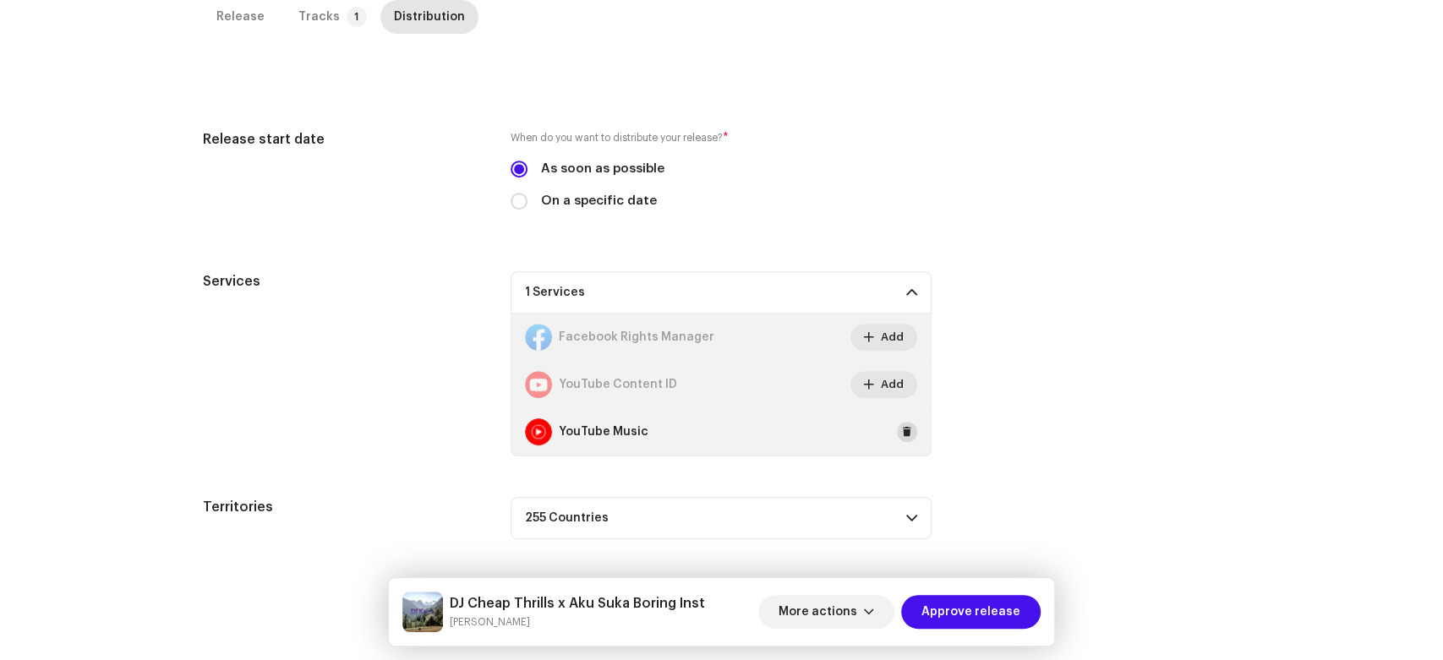
click at [897, 434] on button at bounding box center [907, 432] width 20 height 20
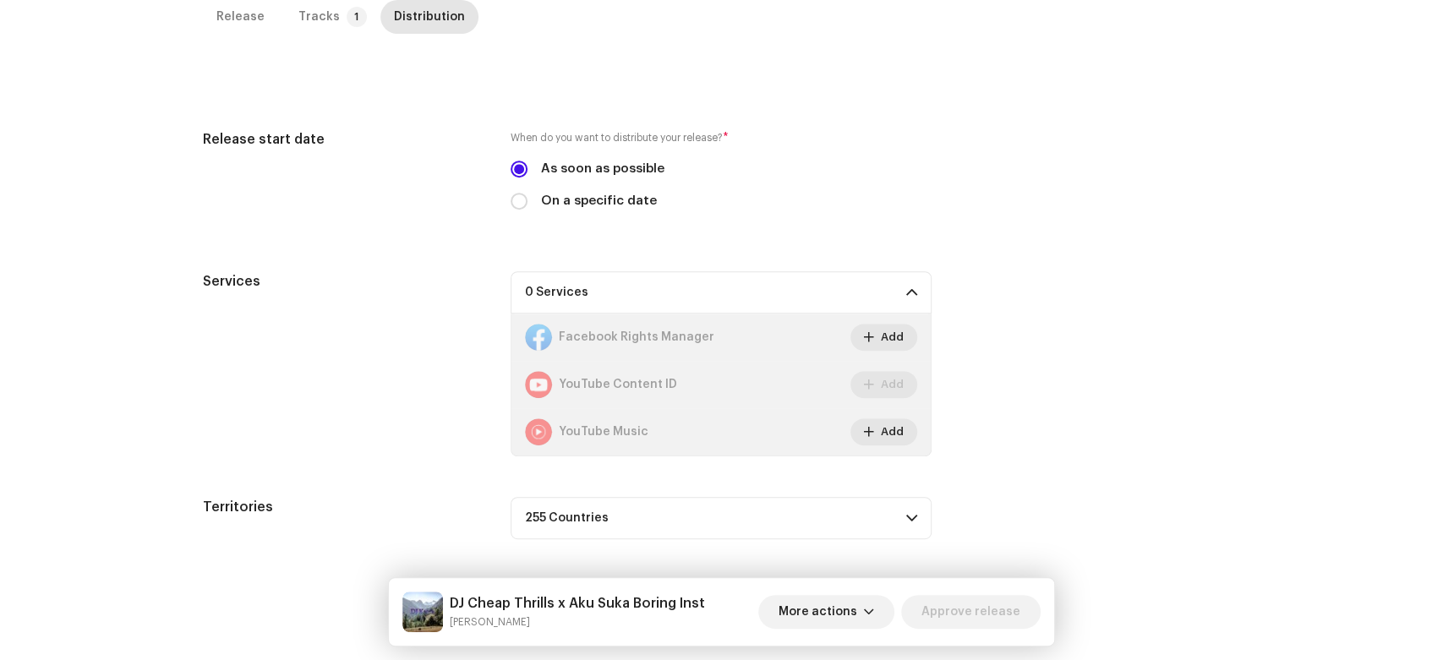
scroll to position [0, 0]
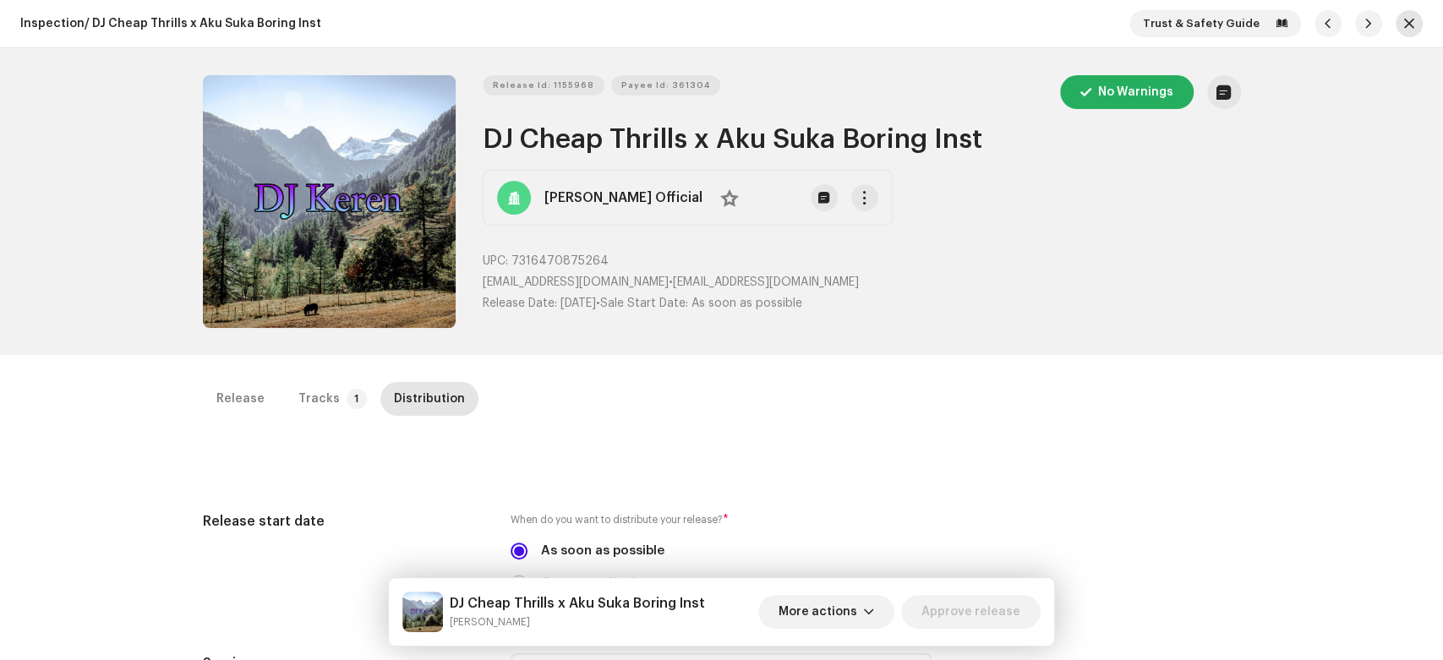
click at [1407, 27] on button "button" at bounding box center [1409, 23] width 27 height 27
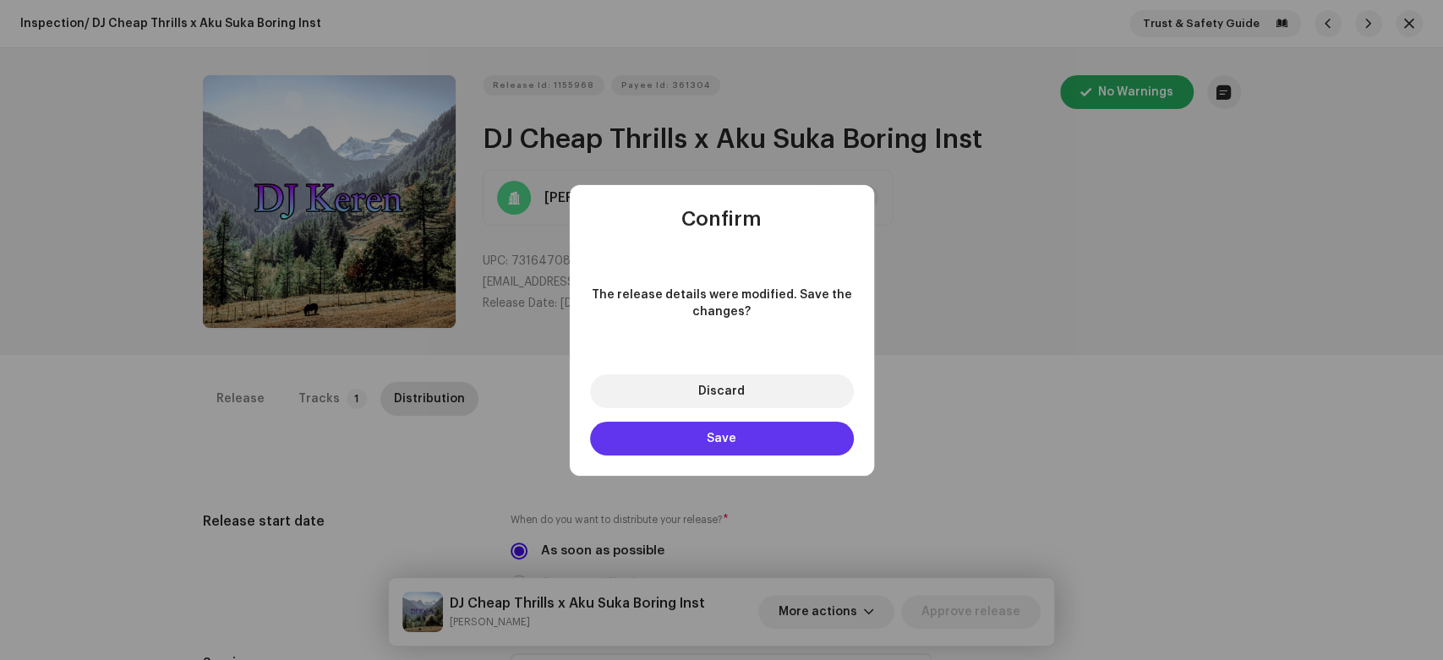
click at [669, 453] on button "Save" at bounding box center [722, 439] width 264 height 34
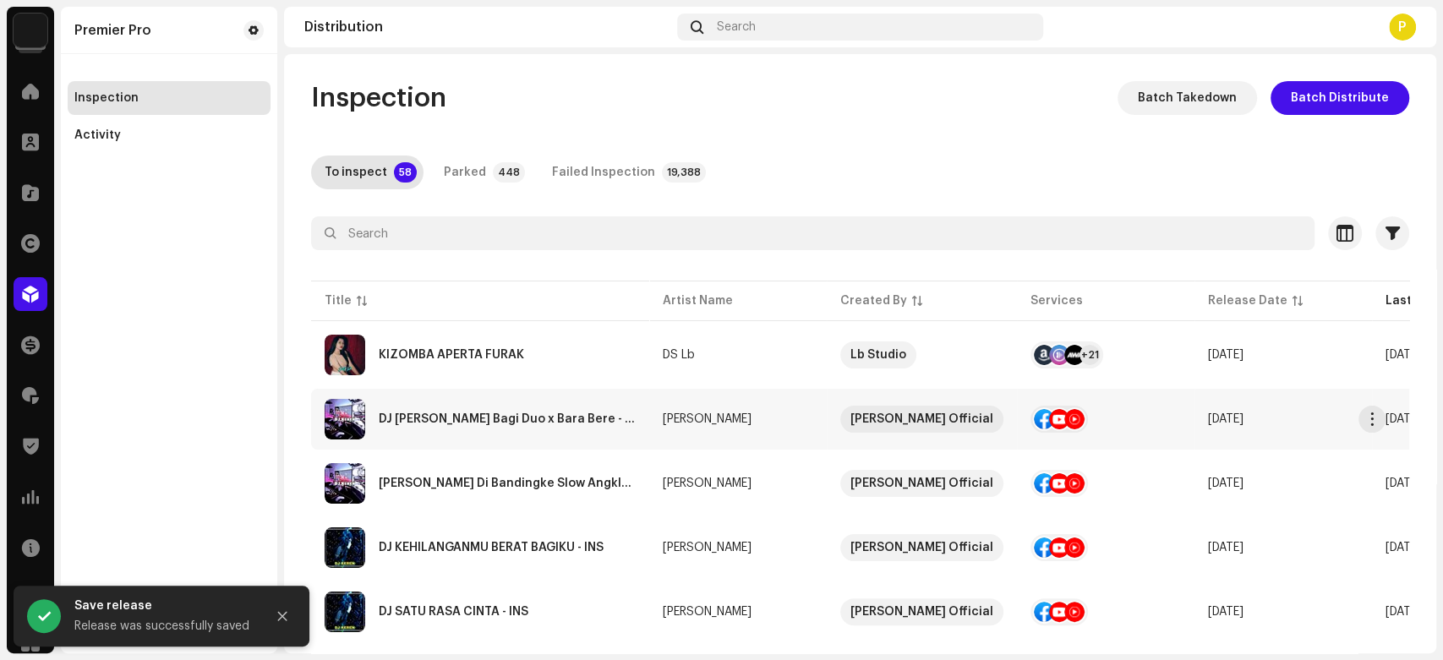
click at [474, 414] on div "DJ Sikok Bagi Duo x Bara Bere - Inst" at bounding box center [507, 419] width 257 height 12
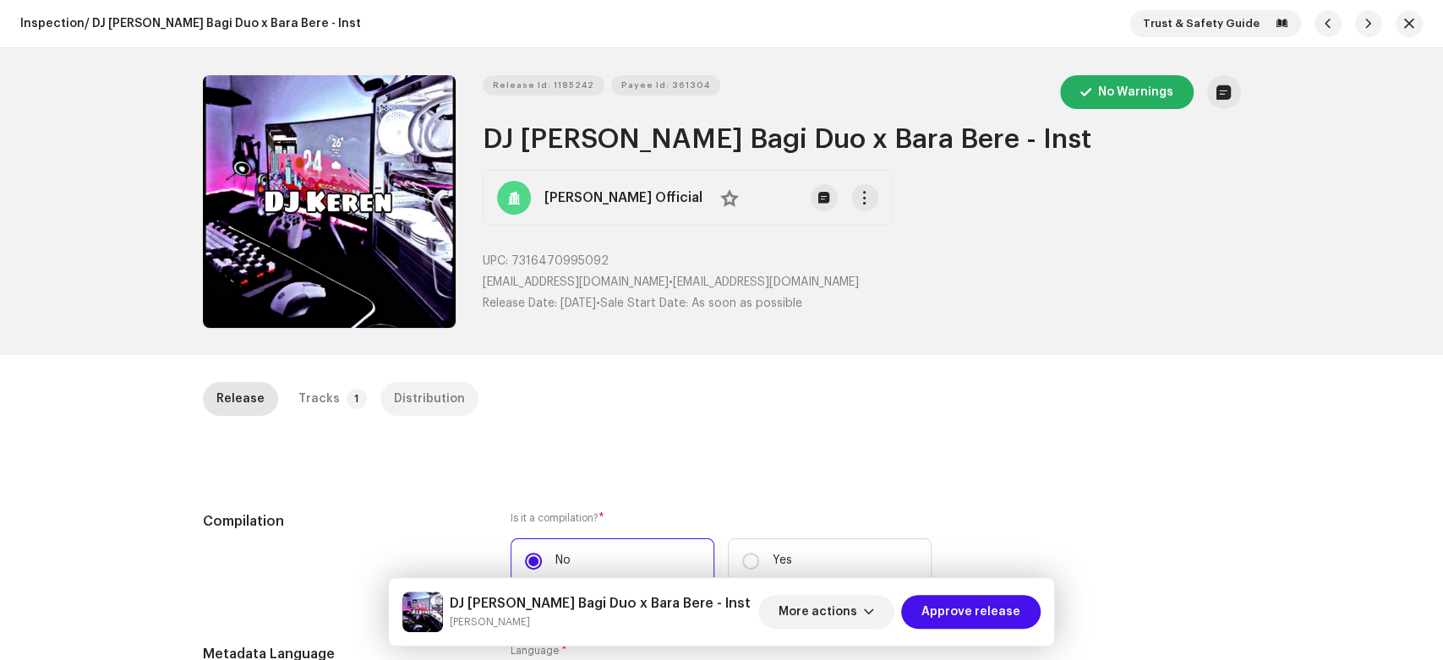
click at [411, 407] on div "Distribution" at bounding box center [429, 399] width 71 height 34
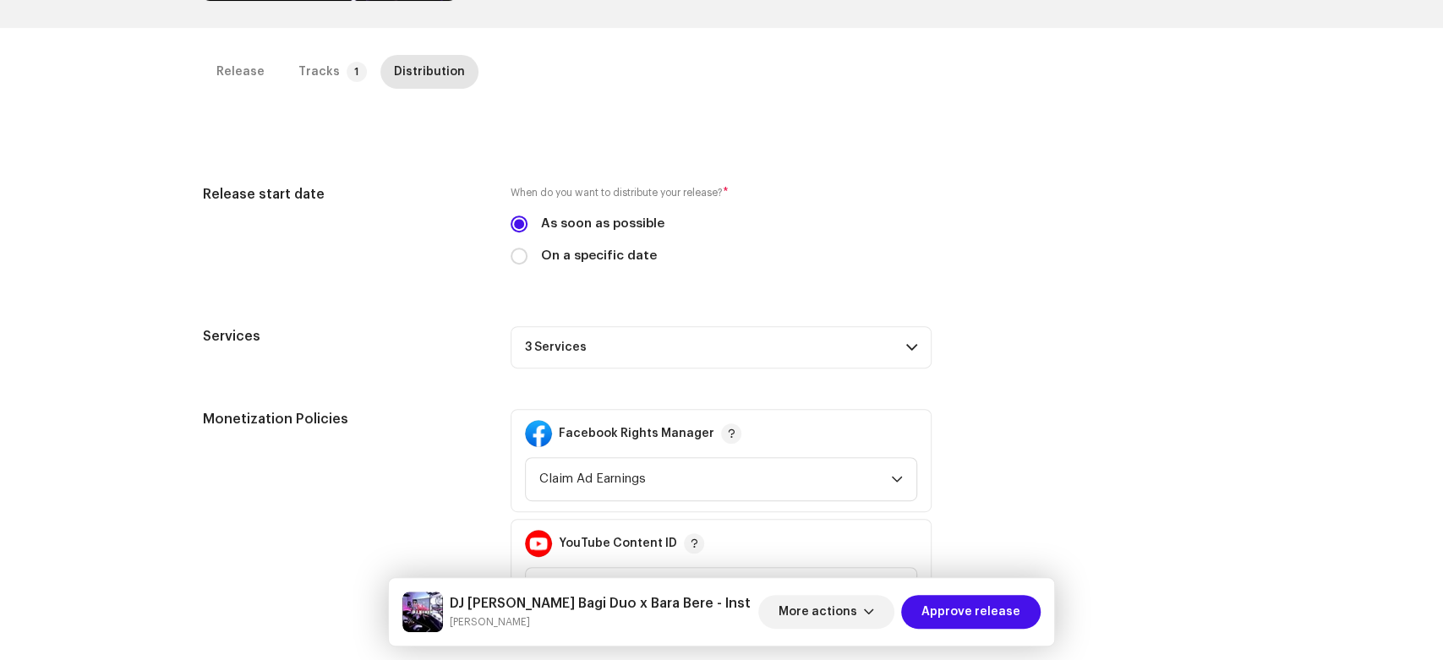
scroll to position [493, 0]
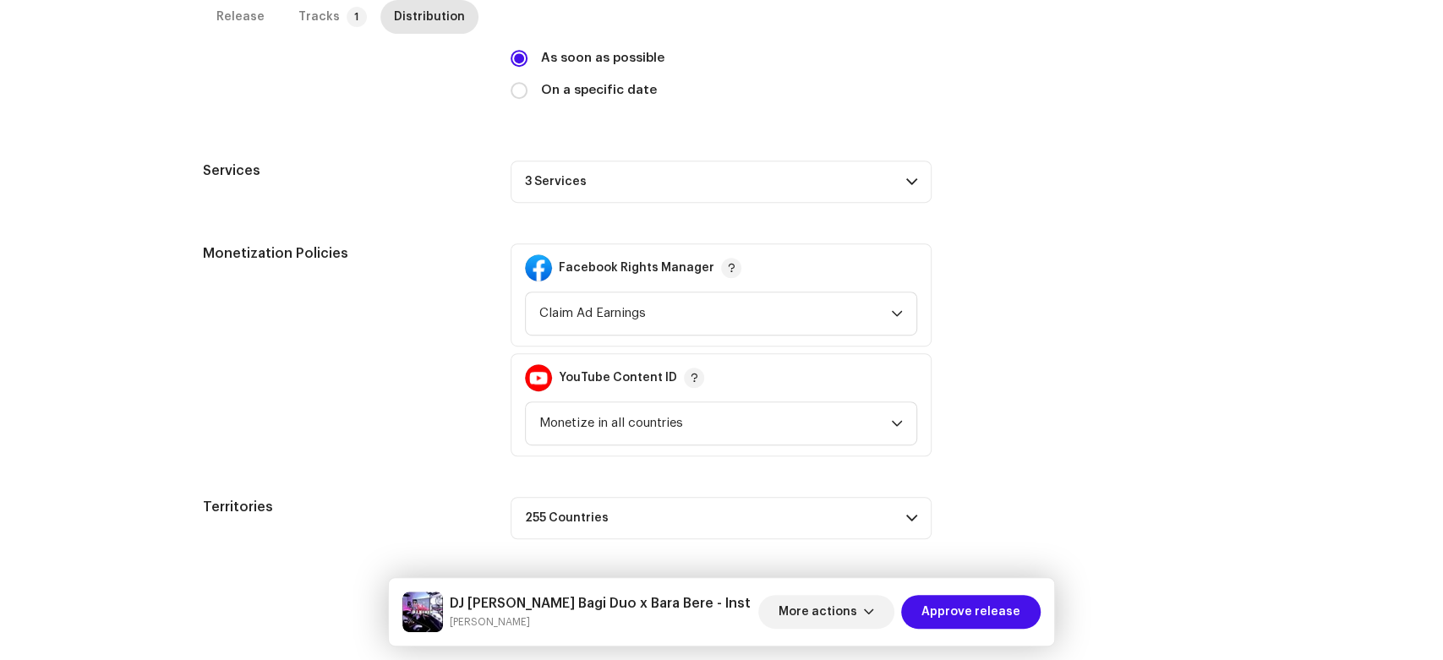
click at [877, 186] on p-accordion-header "3 Services" at bounding box center [721, 182] width 421 height 42
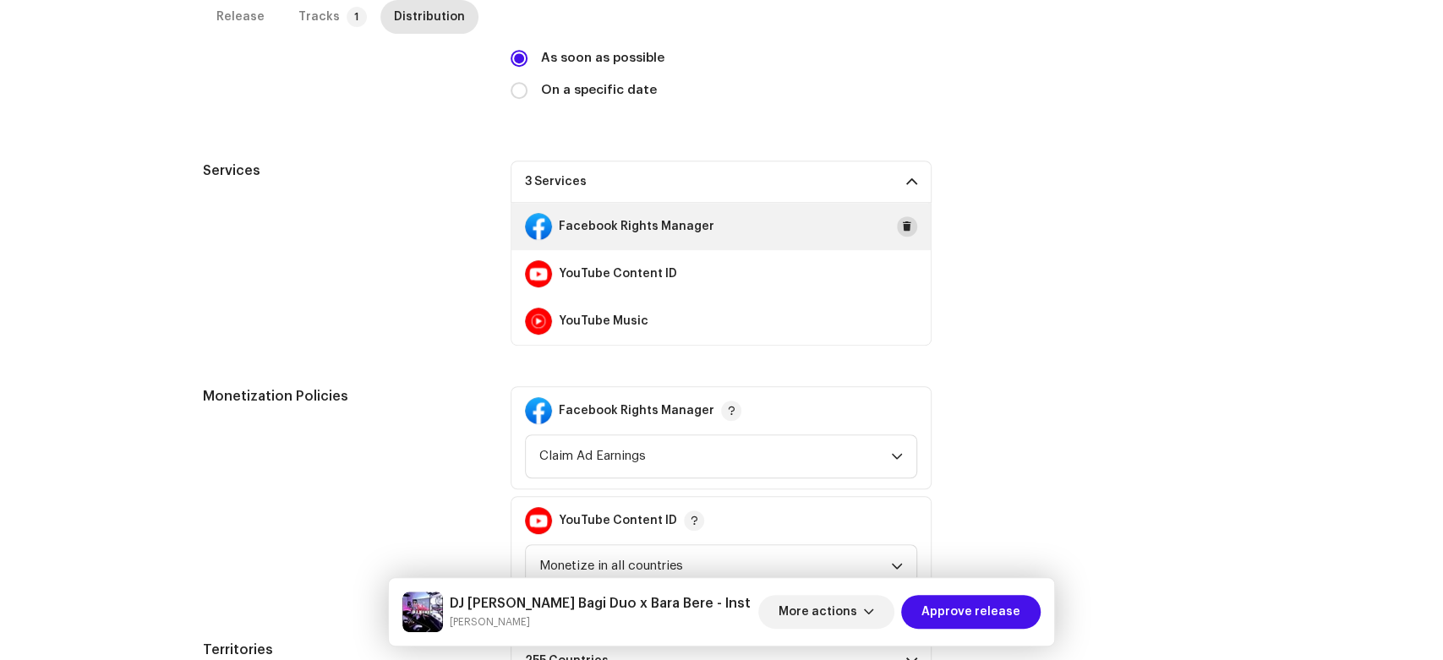
click at [897, 227] on button at bounding box center [907, 226] width 20 height 20
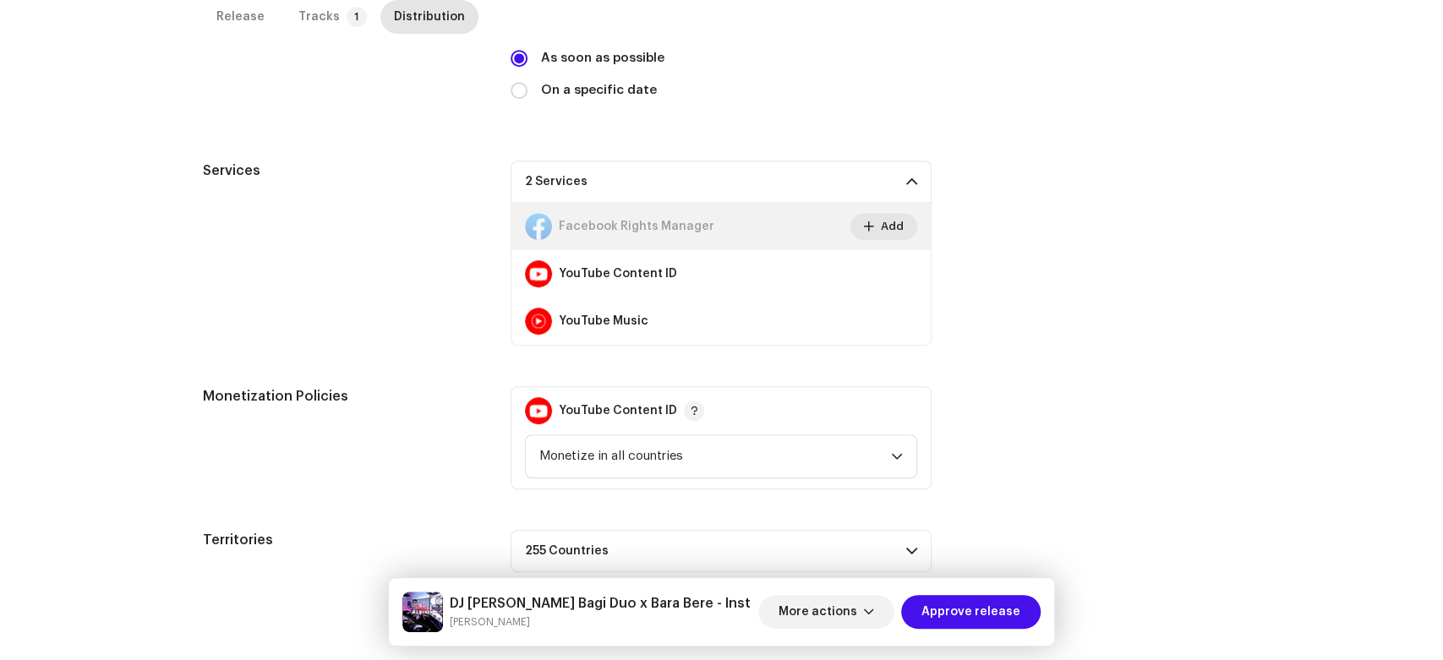
click at [893, 227] on span "Add" at bounding box center [892, 227] width 23 height 34
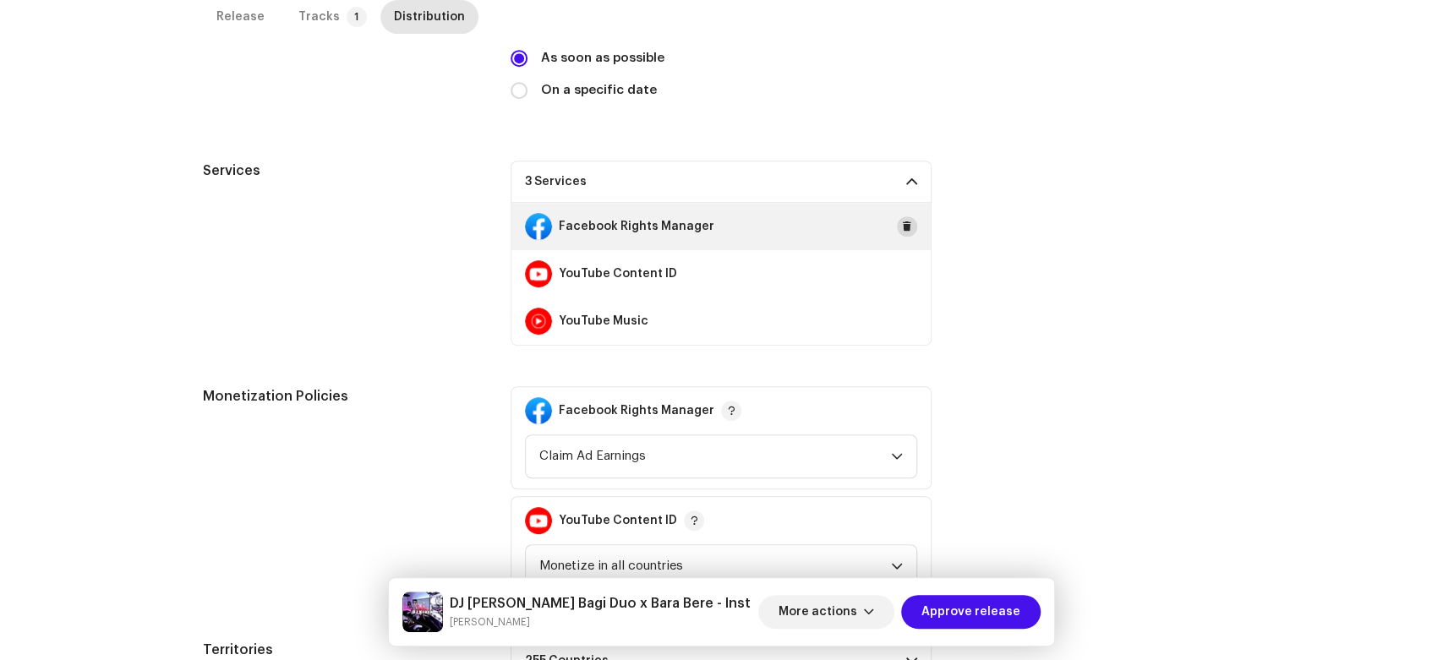
click at [900, 235] on button at bounding box center [907, 226] width 20 height 20
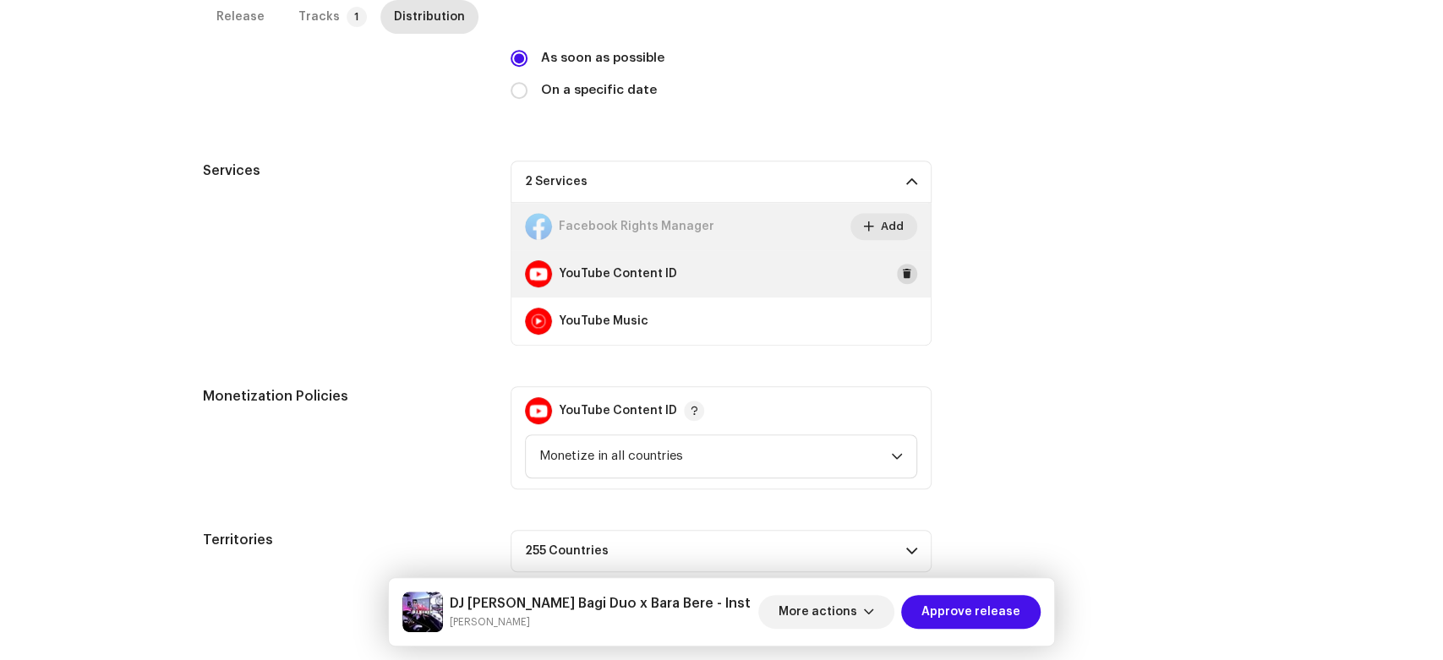
click at [902, 276] on span at bounding box center [907, 274] width 10 height 14
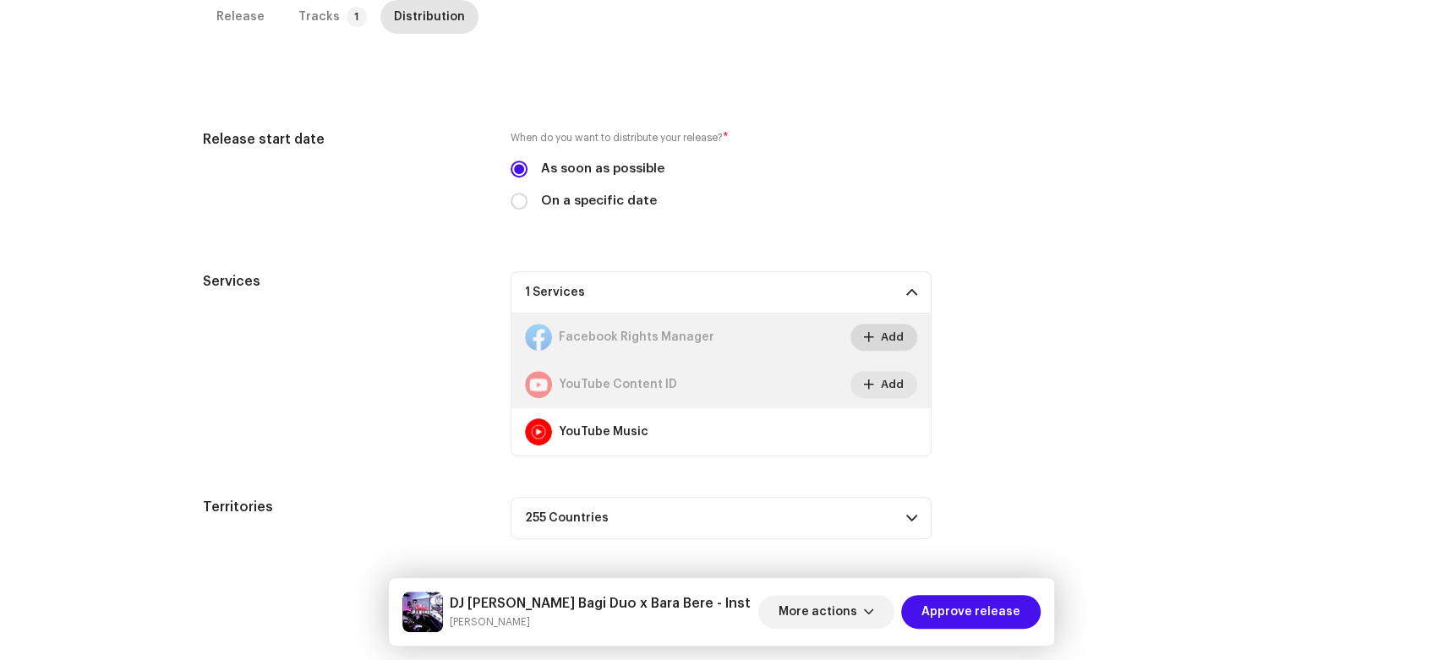
scroll to position [382, 0]
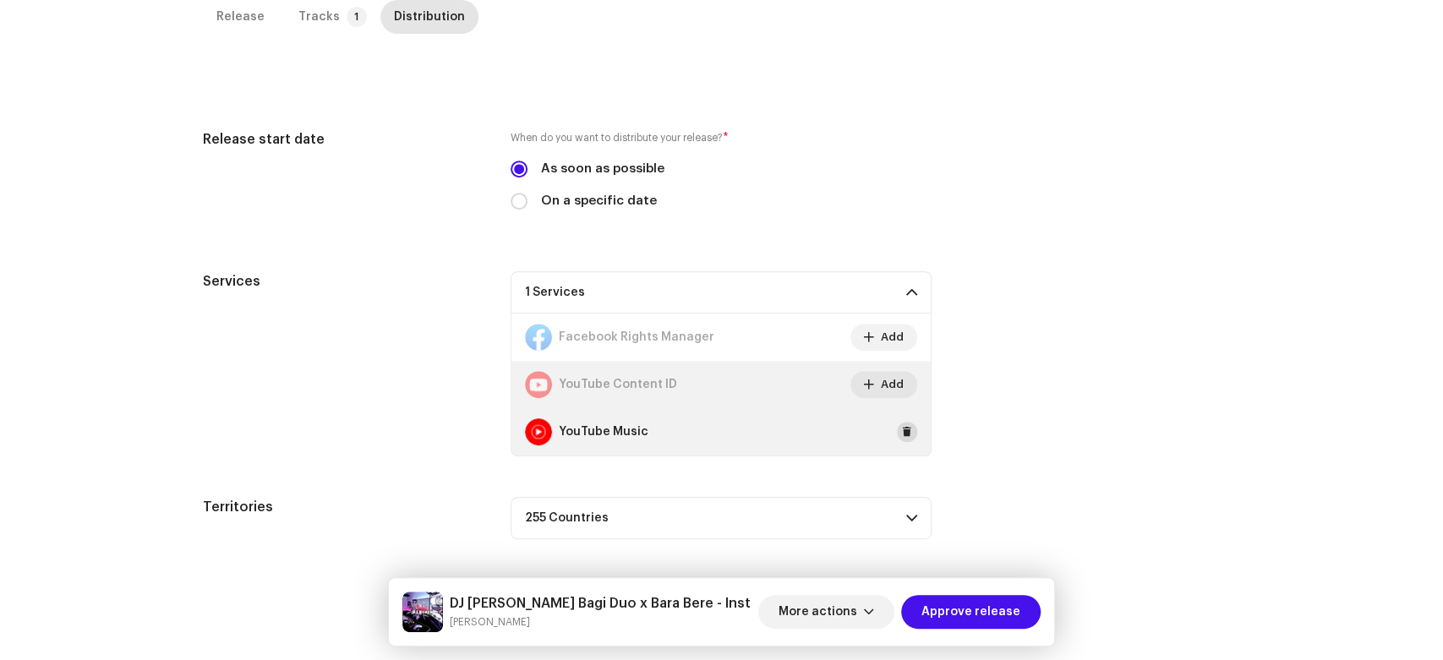
click at [903, 431] on span at bounding box center [907, 432] width 10 height 14
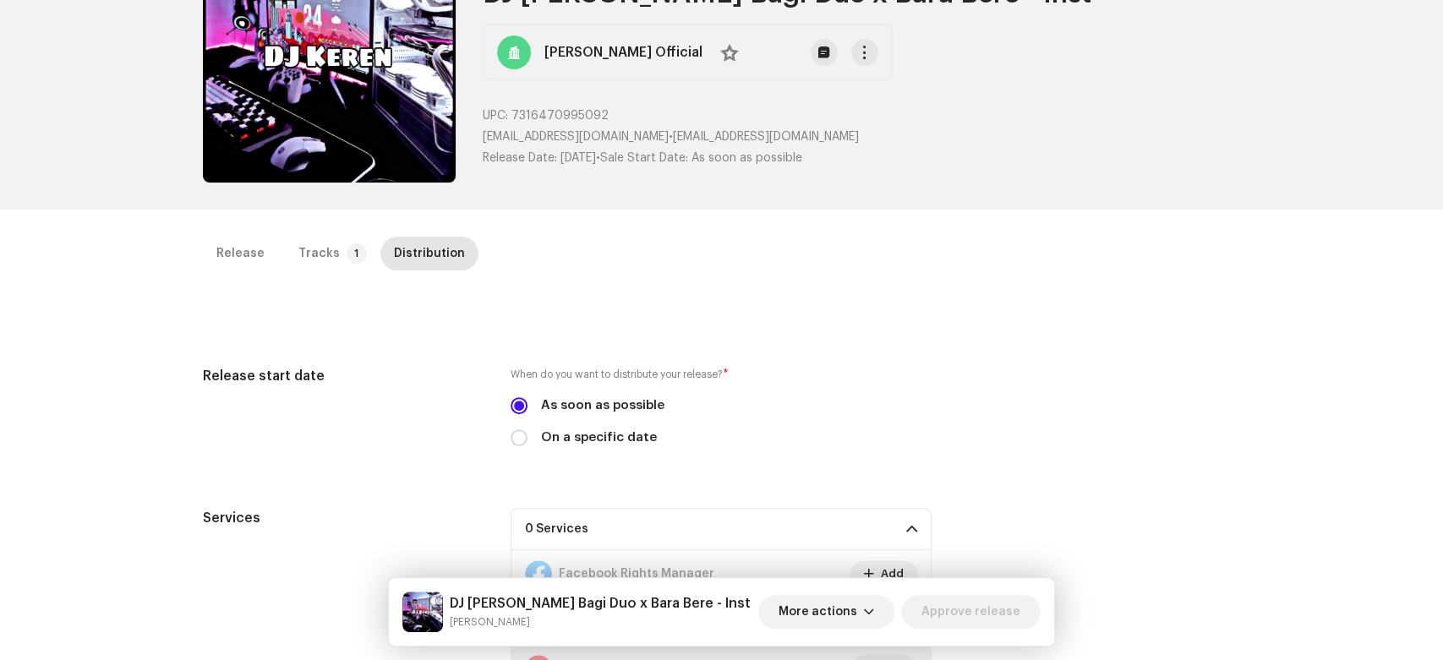
scroll to position [0, 0]
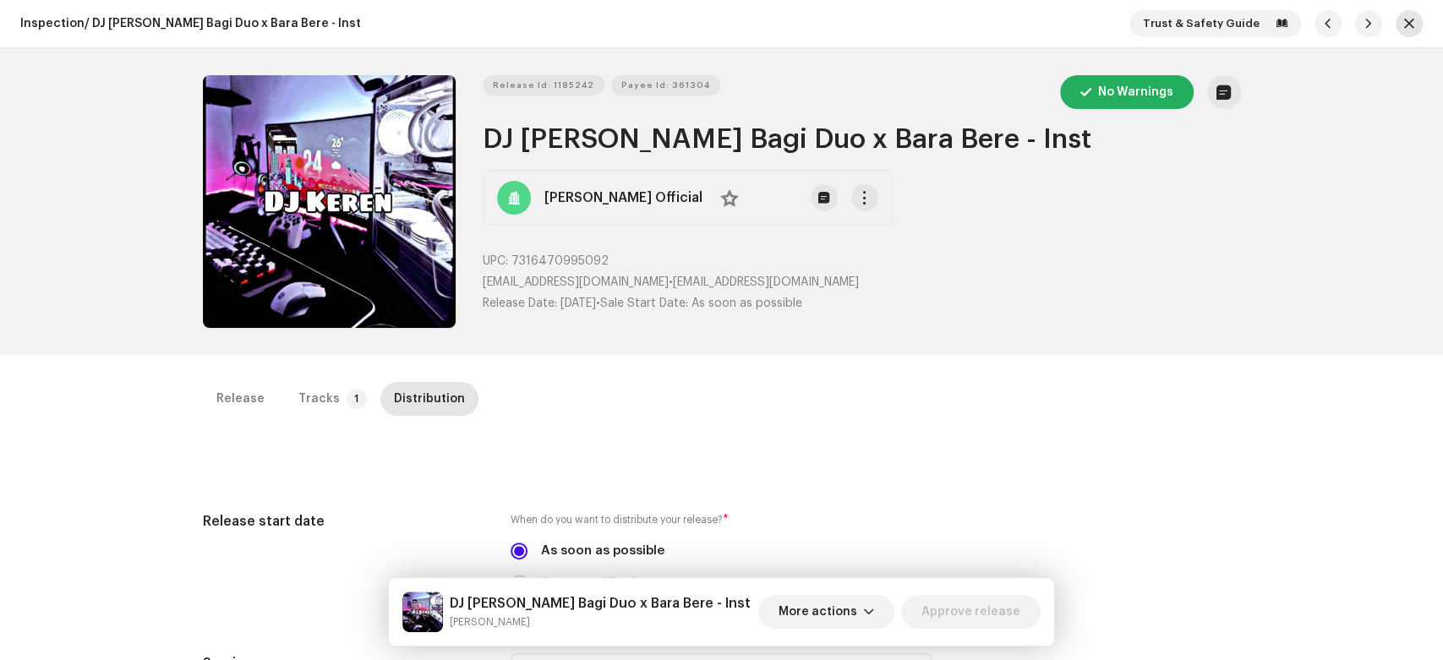
click at [1404, 30] on span "button" at bounding box center [1409, 24] width 10 height 14
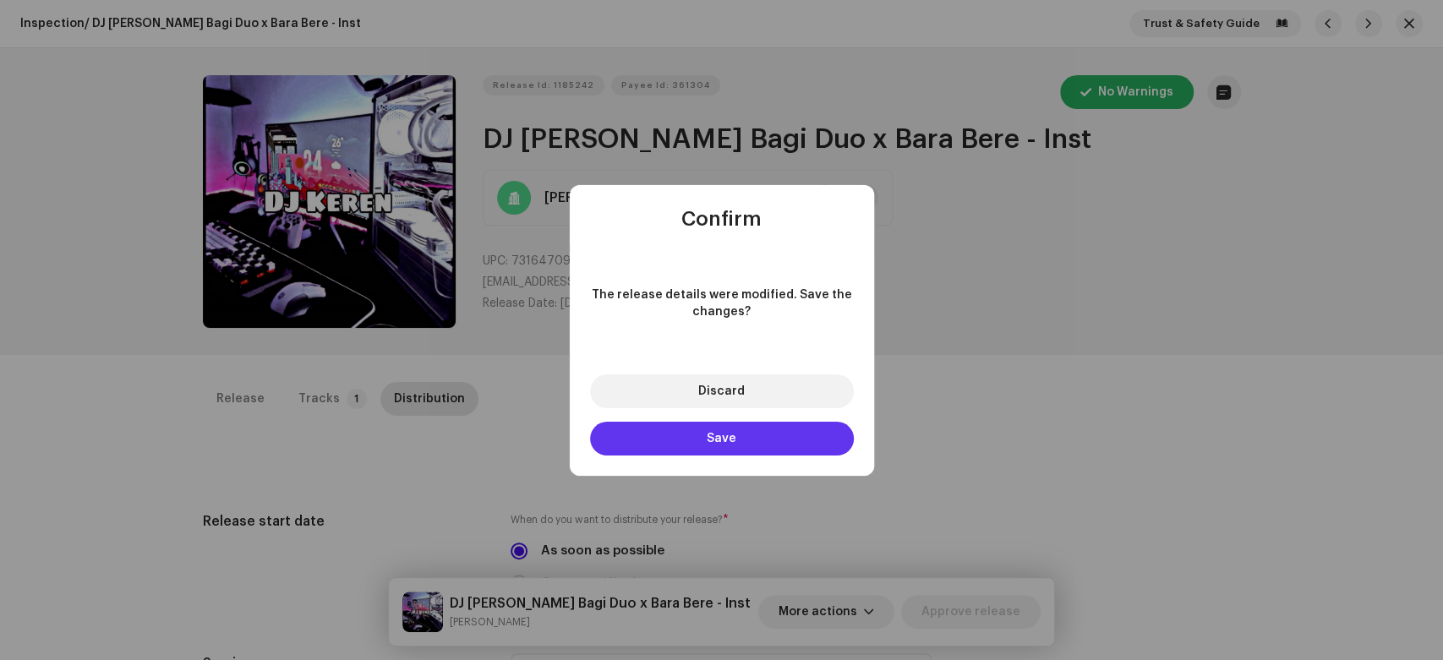
click at [799, 434] on button "Save" at bounding box center [722, 439] width 264 height 34
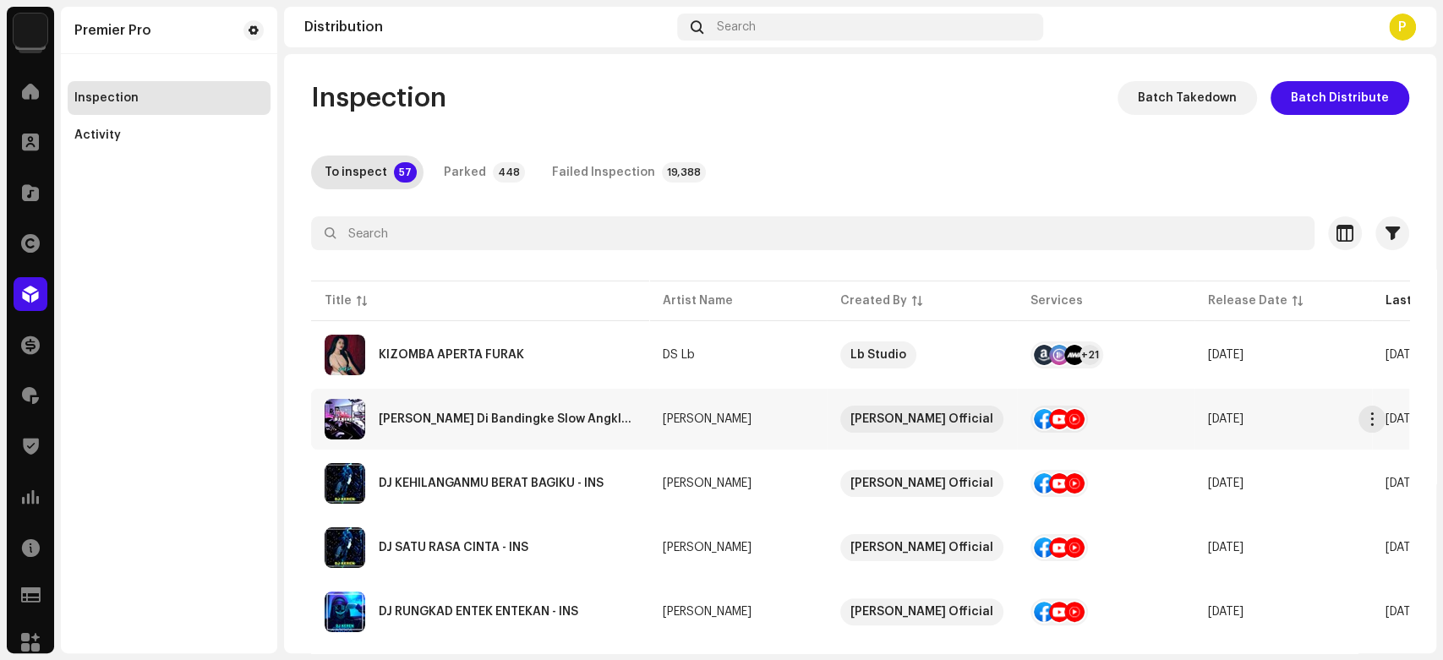
click at [570, 431] on div "DJ Ojo Di Bandingke Slow Angklung -inst" at bounding box center [480, 419] width 311 height 41
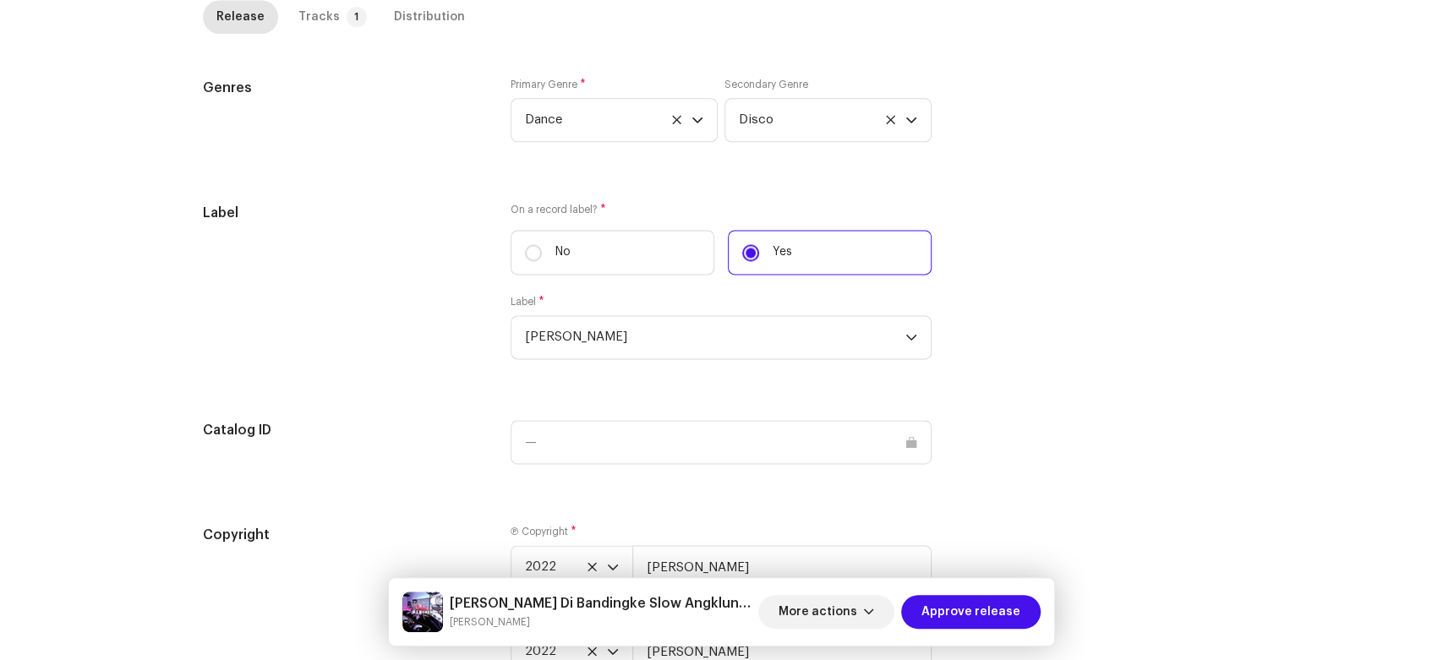
scroll to position [1589, 0]
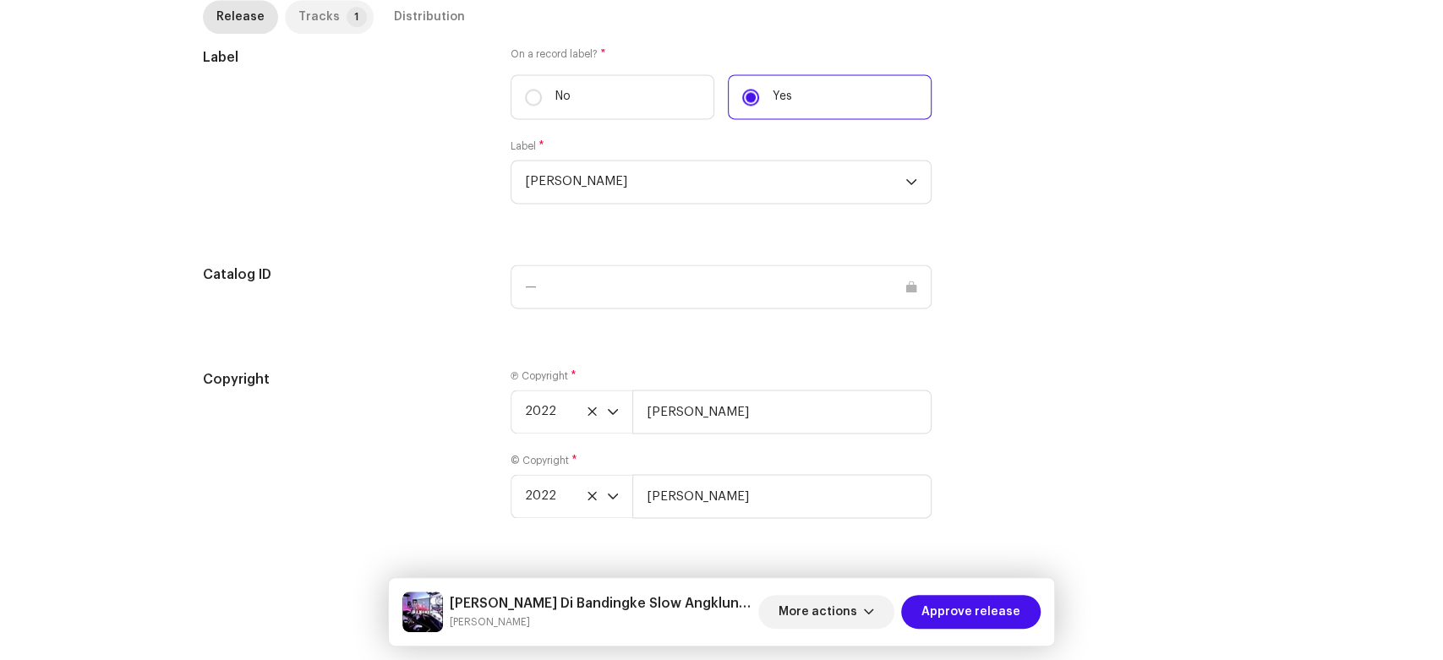
click at [347, 15] on p-badge "1" at bounding box center [357, 17] width 20 height 20
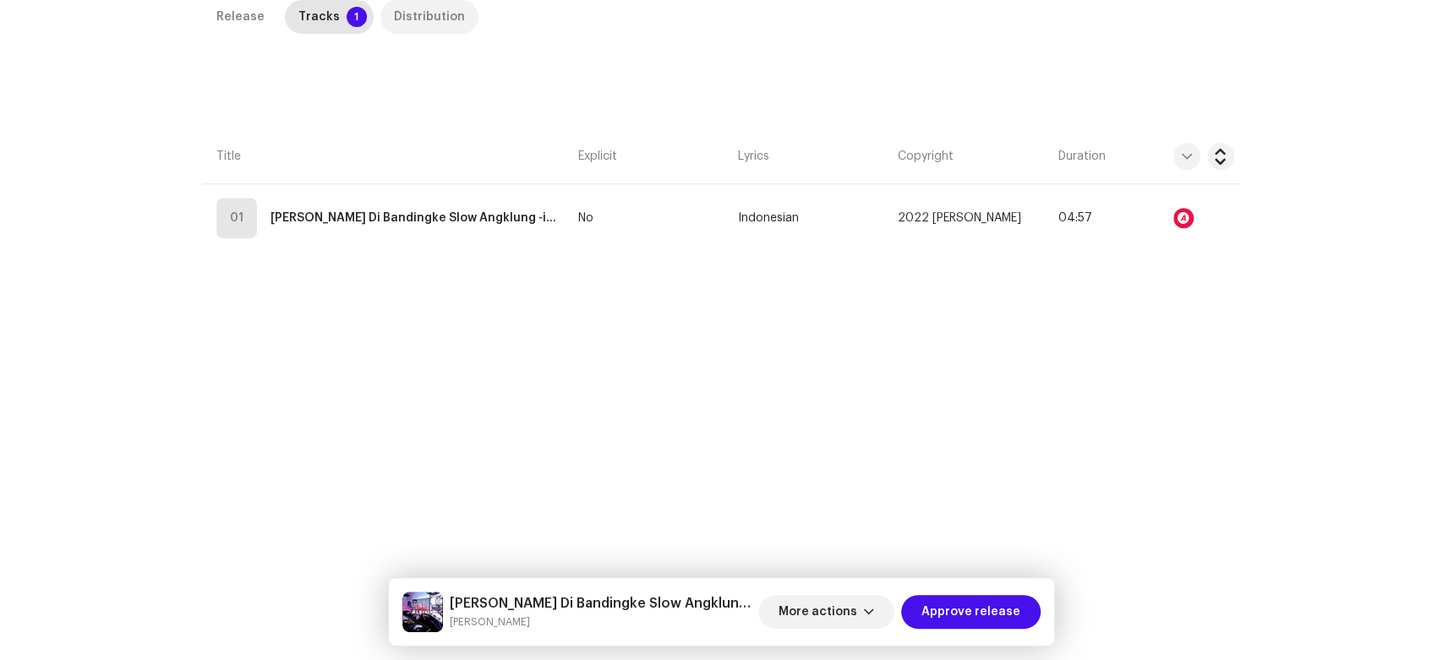
click at [411, 15] on div "Distribution" at bounding box center [429, 17] width 71 height 34
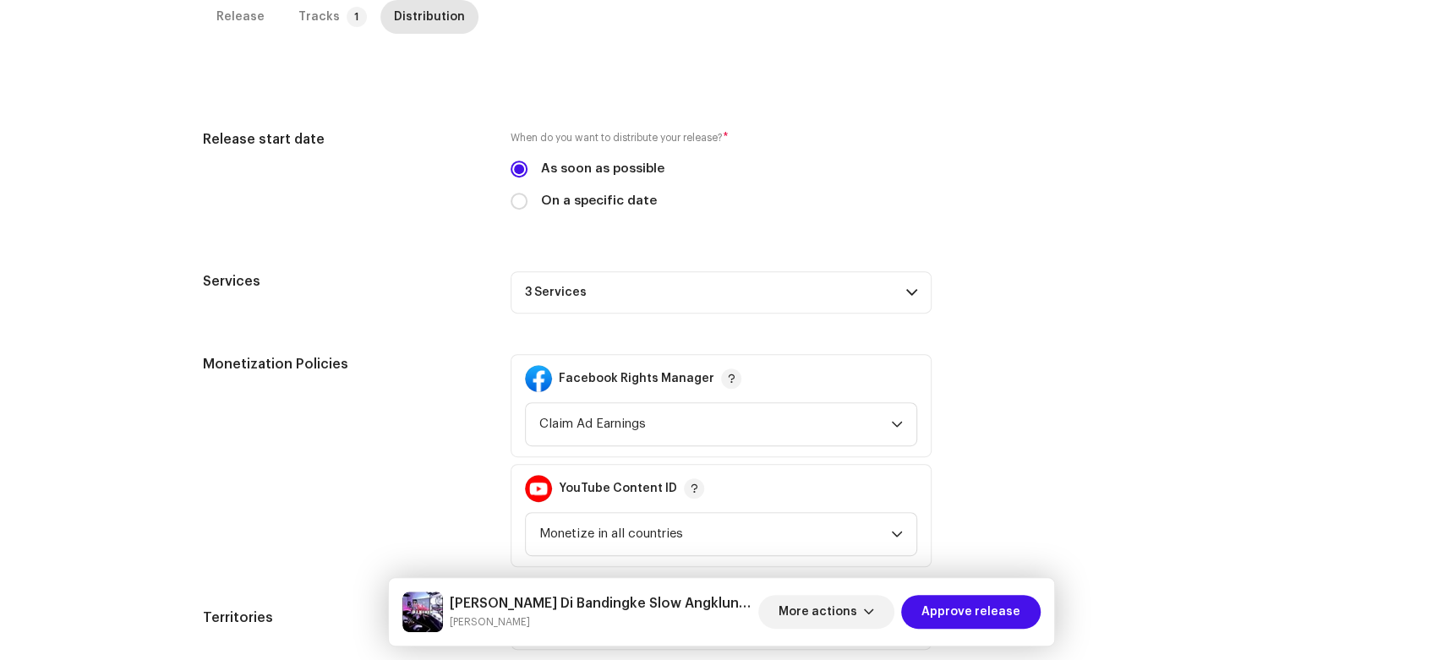
click at [666, 294] on p-accordion-header "3 Services" at bounding box center [721, 292] width 421 height 42
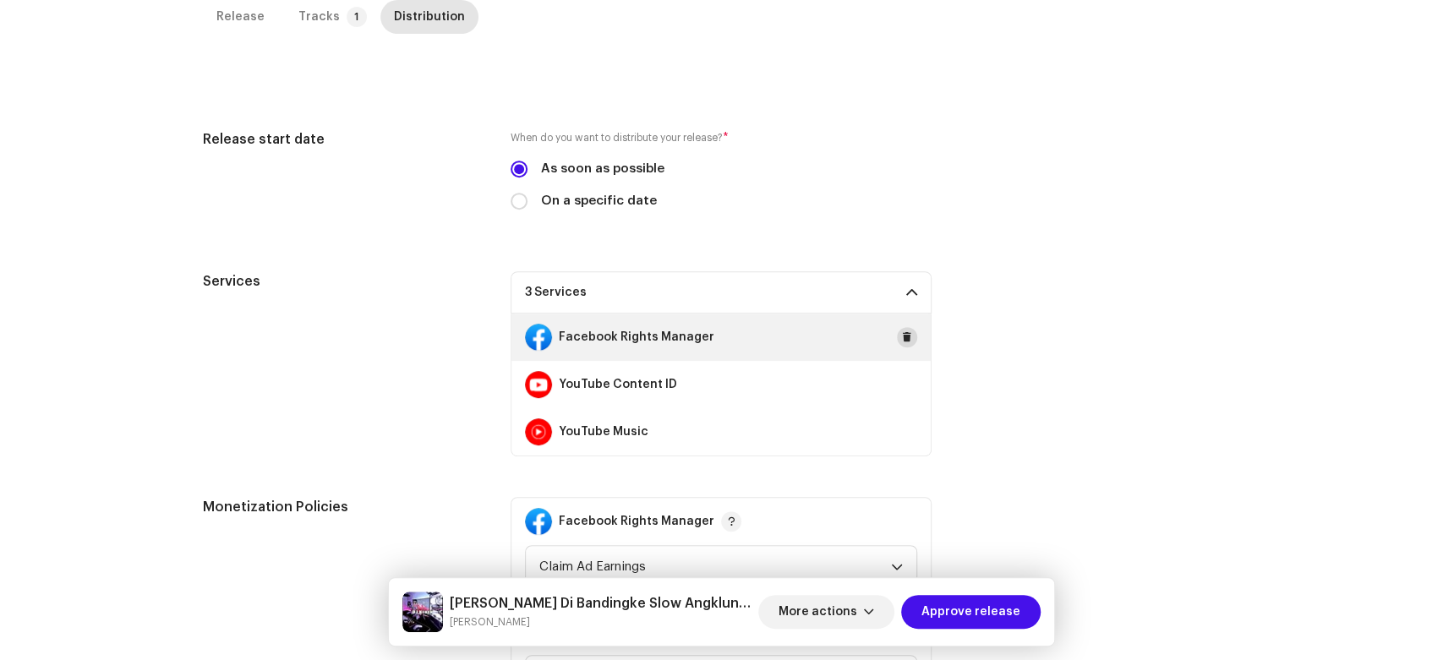
click at [910, 336] on button at bounding box center [907, 337] width 20 height 20
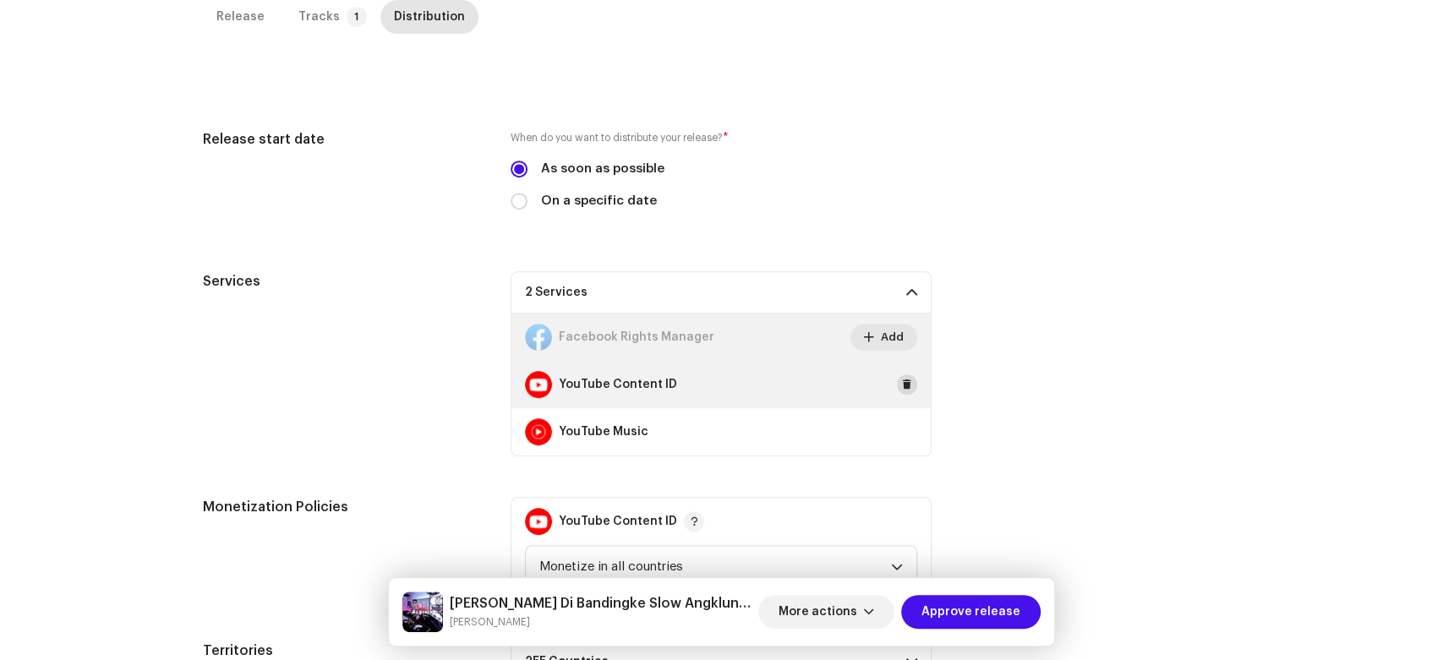
click at [909, 386] on button at bounding box center [907, 384] width 20 height 20
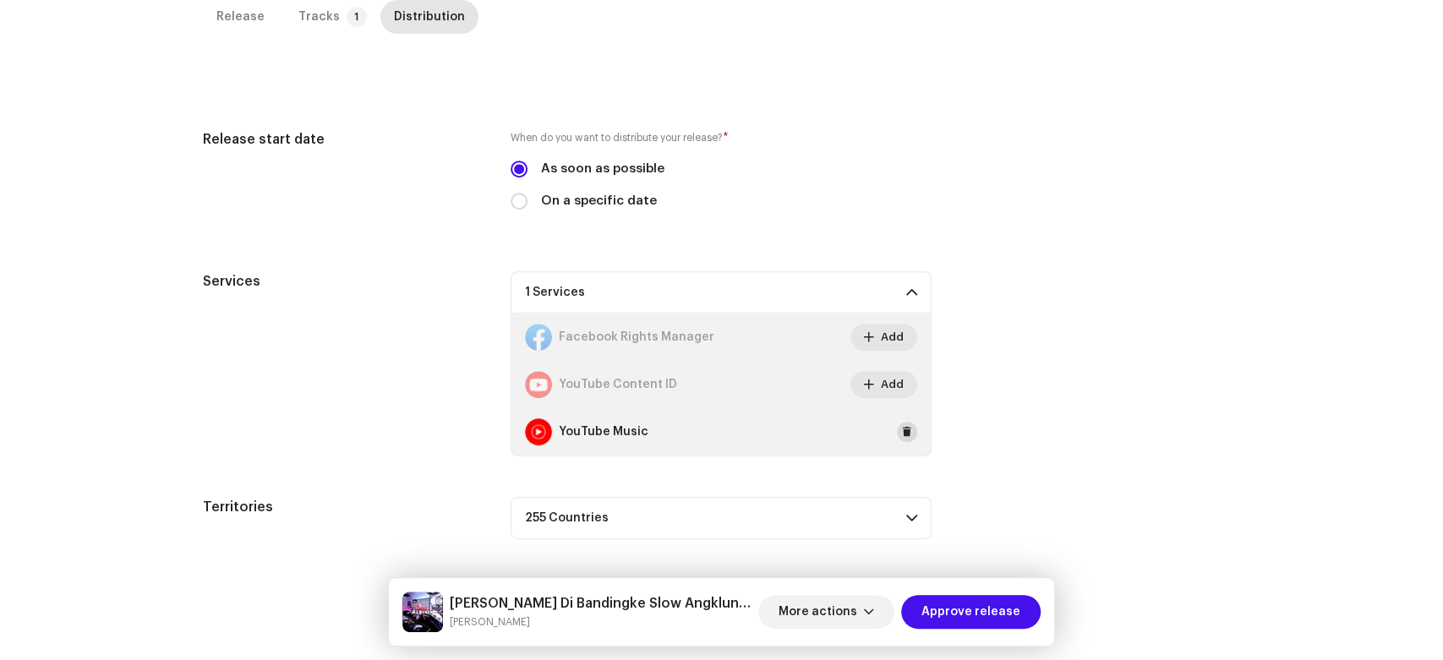
click at [903, 437] on span at bounding box center [907, 432] width 10 height 14
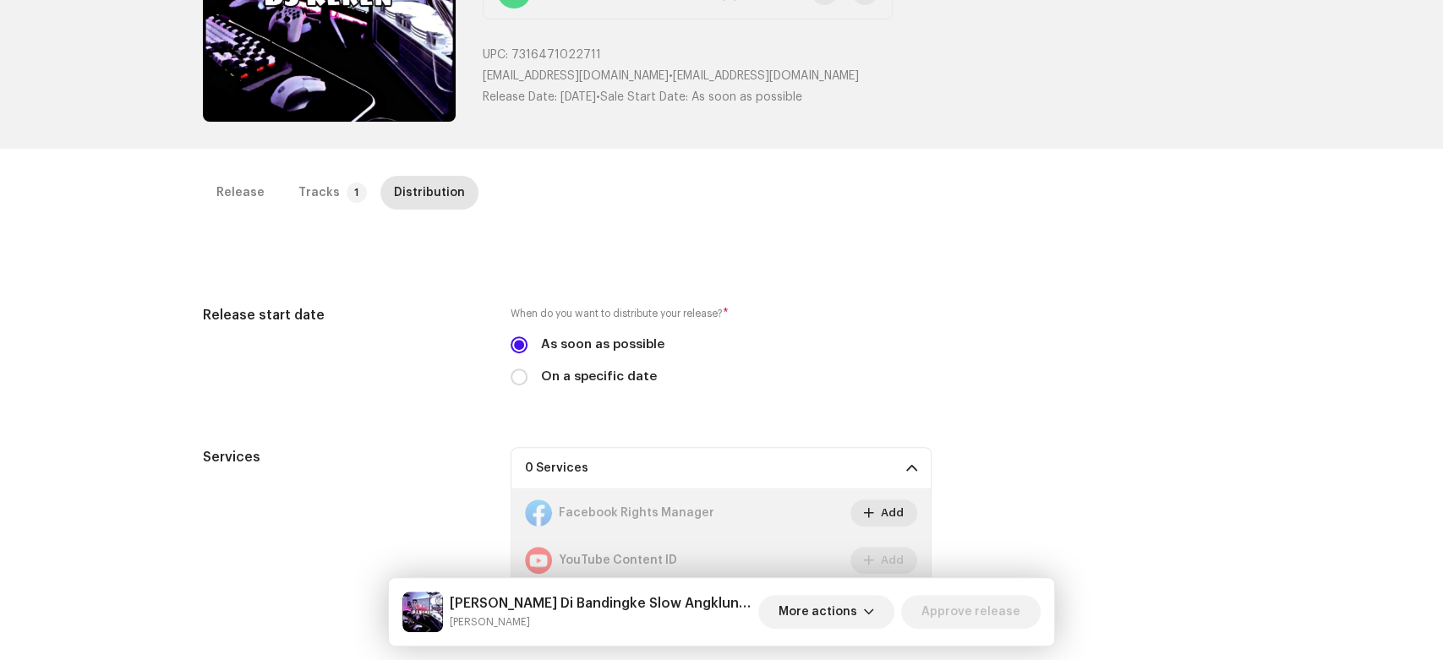
scroll to position [0, 0]
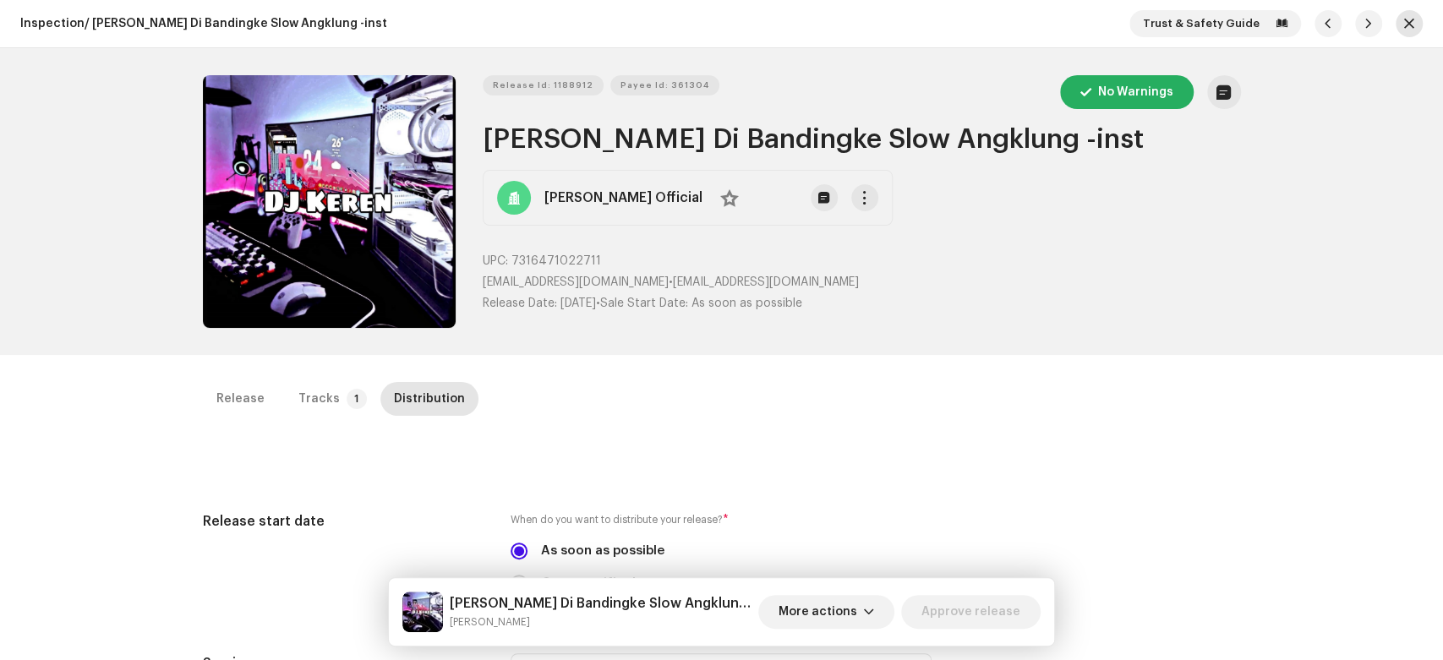
click at [1396, 19] on button "button" at bounding box center [1409, 23] width 27 height 27
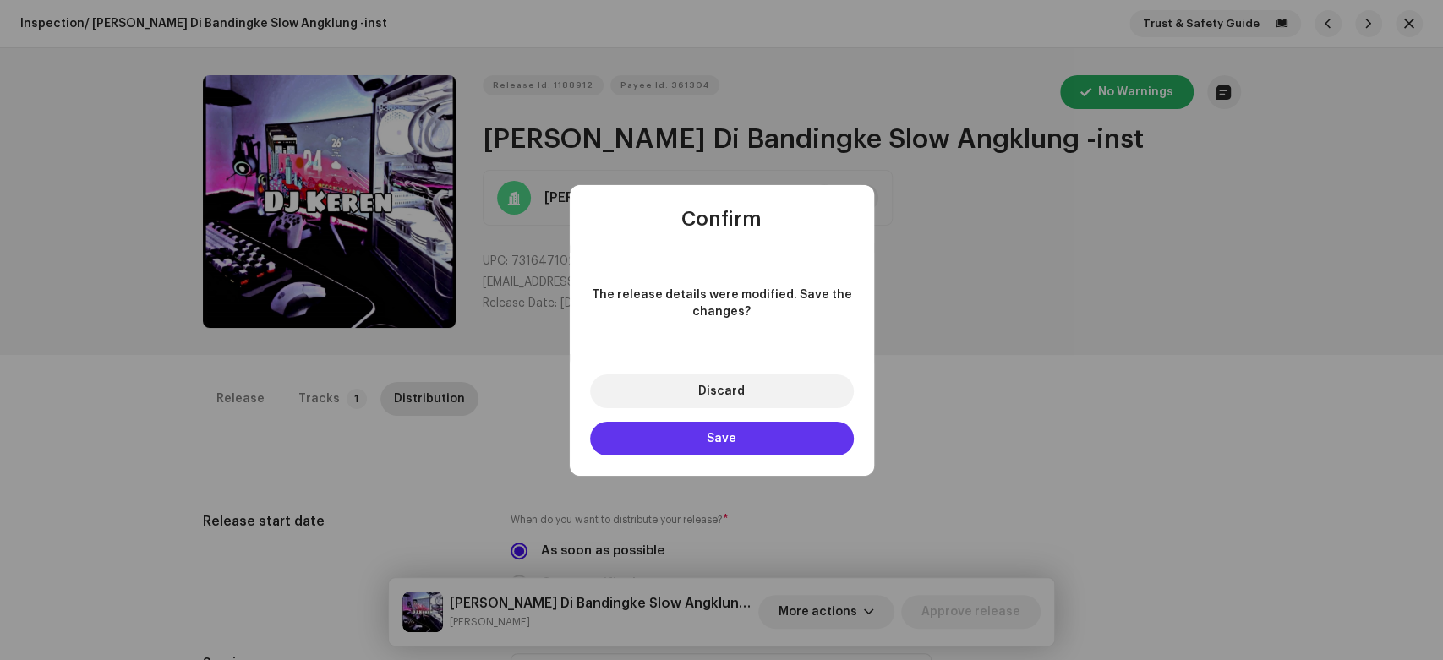
click at [764, 445] on button "Save" at bounding box center [722, 439] width 264 height 34
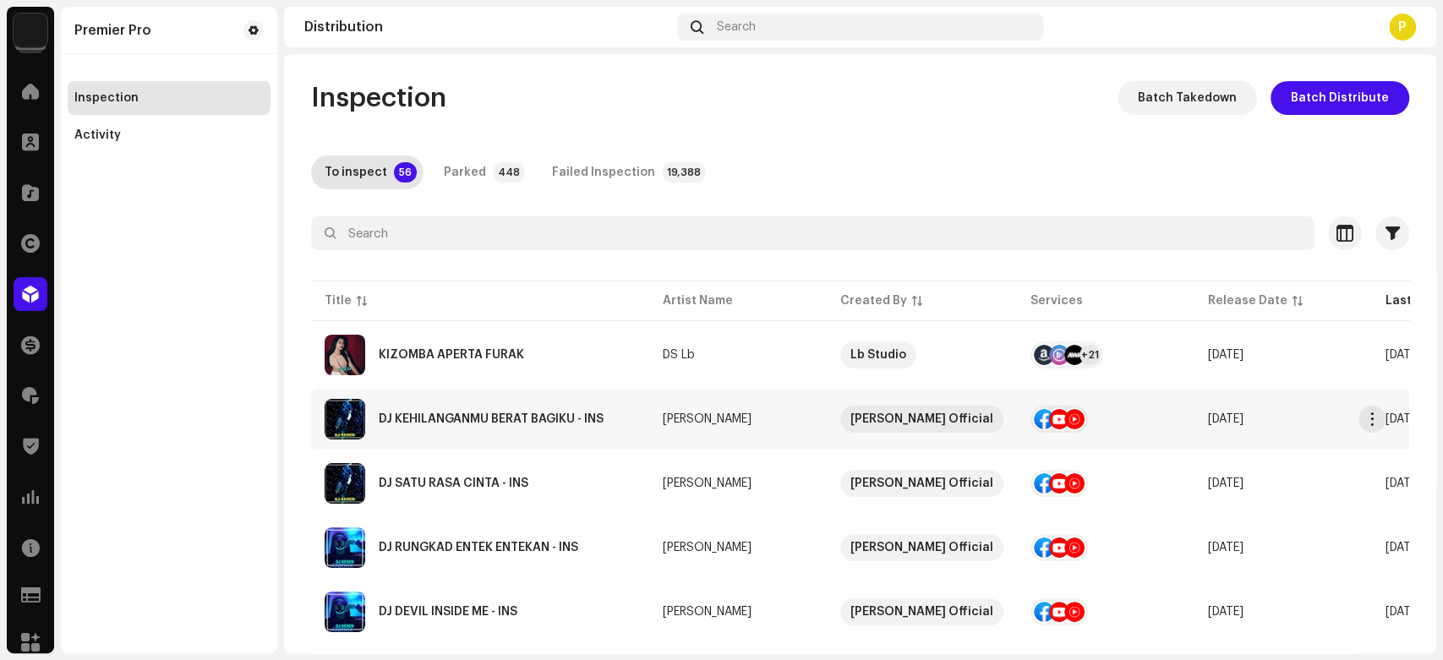
click at [422, 430] on div "DJ KEHILANGANMU BERAT BAGIKU - INS" at bounding box center [480, 419] width 311 height 41
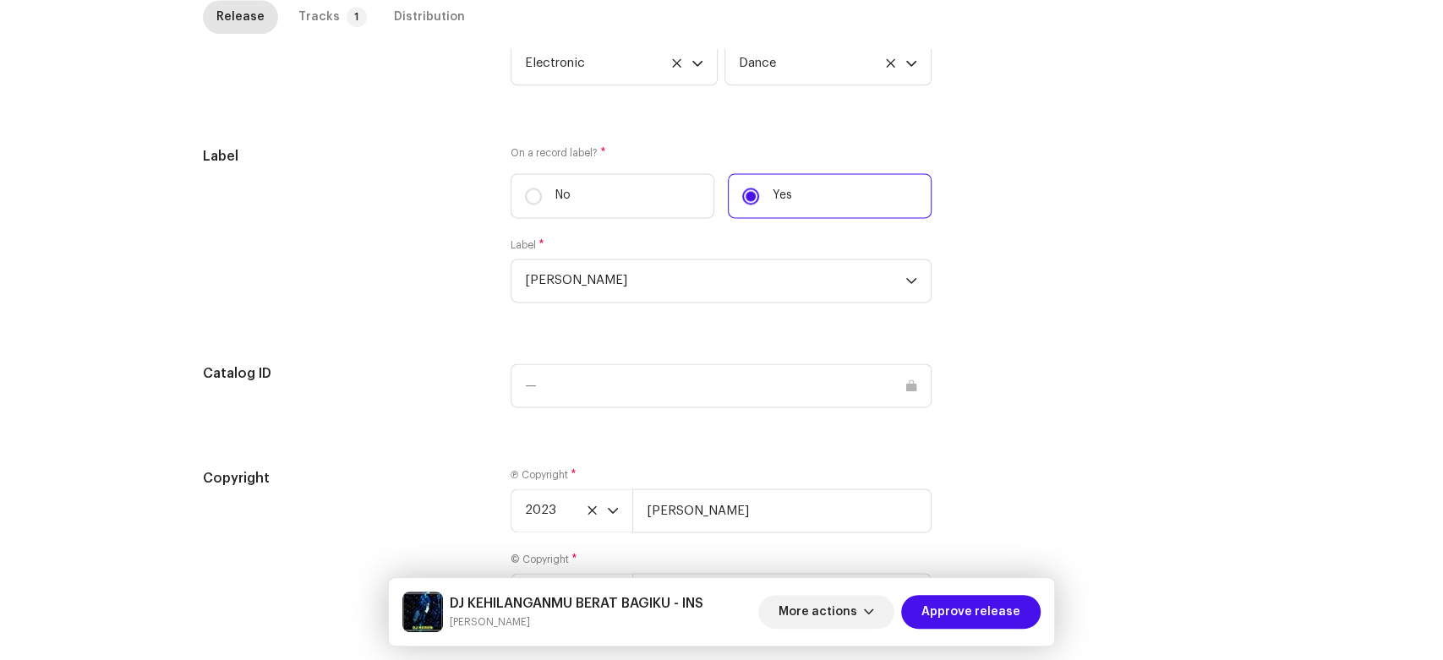
scroll to position [1589, 0]
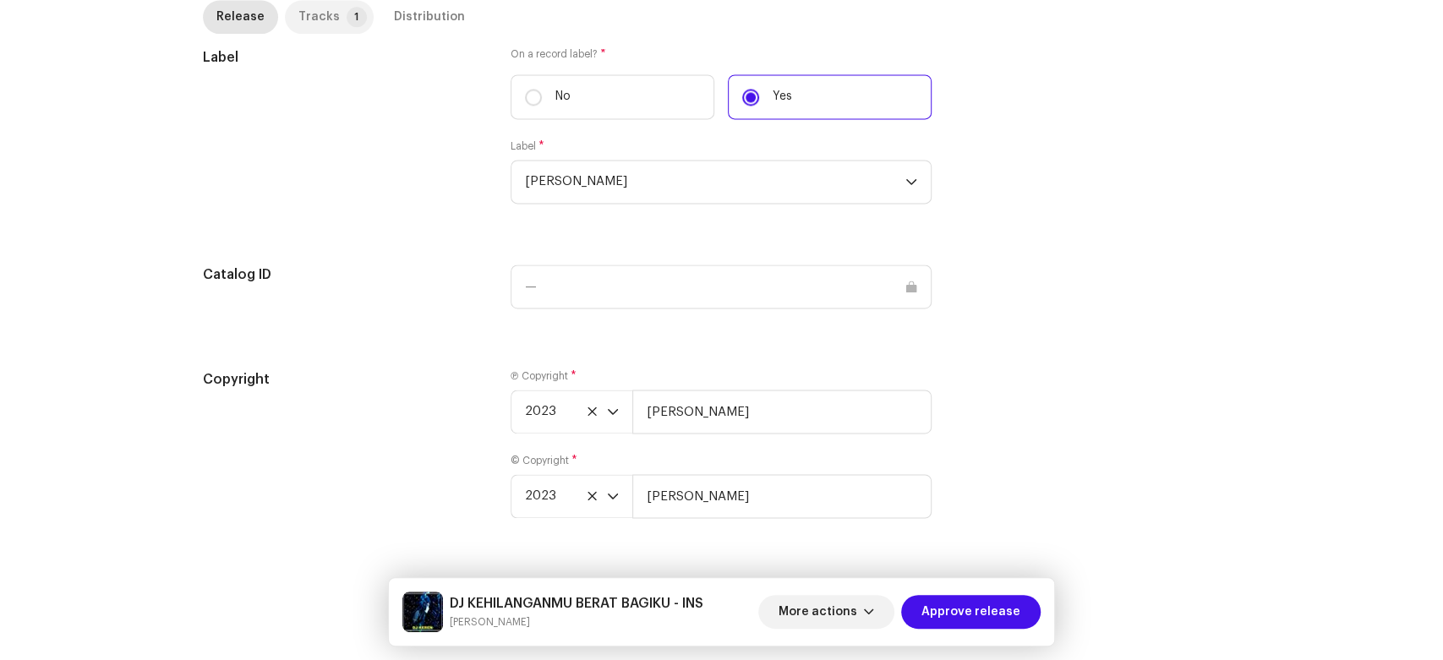
click at [324, 12] on div "Tracks" at bounding box center [318, 17] width 41 height 34
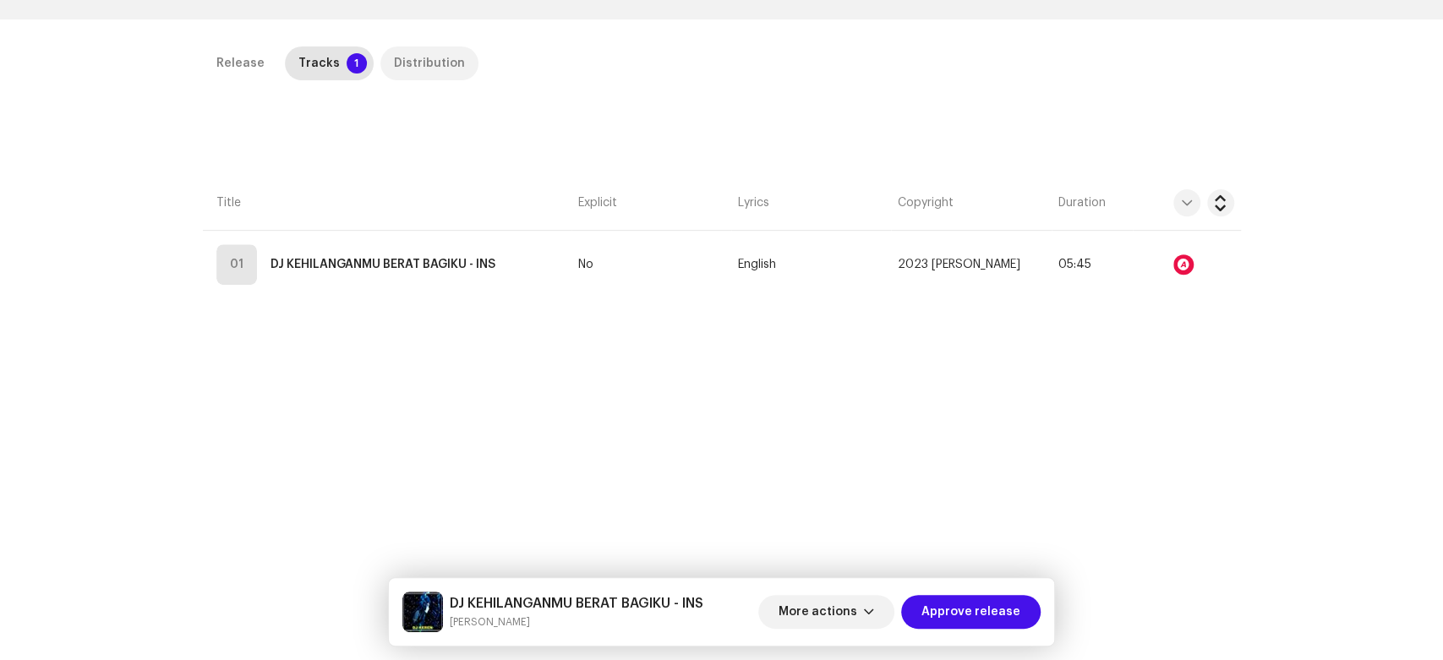
click at [411, 46] on div "Distribution" at bounding box center [429, 63] width 71 height 34
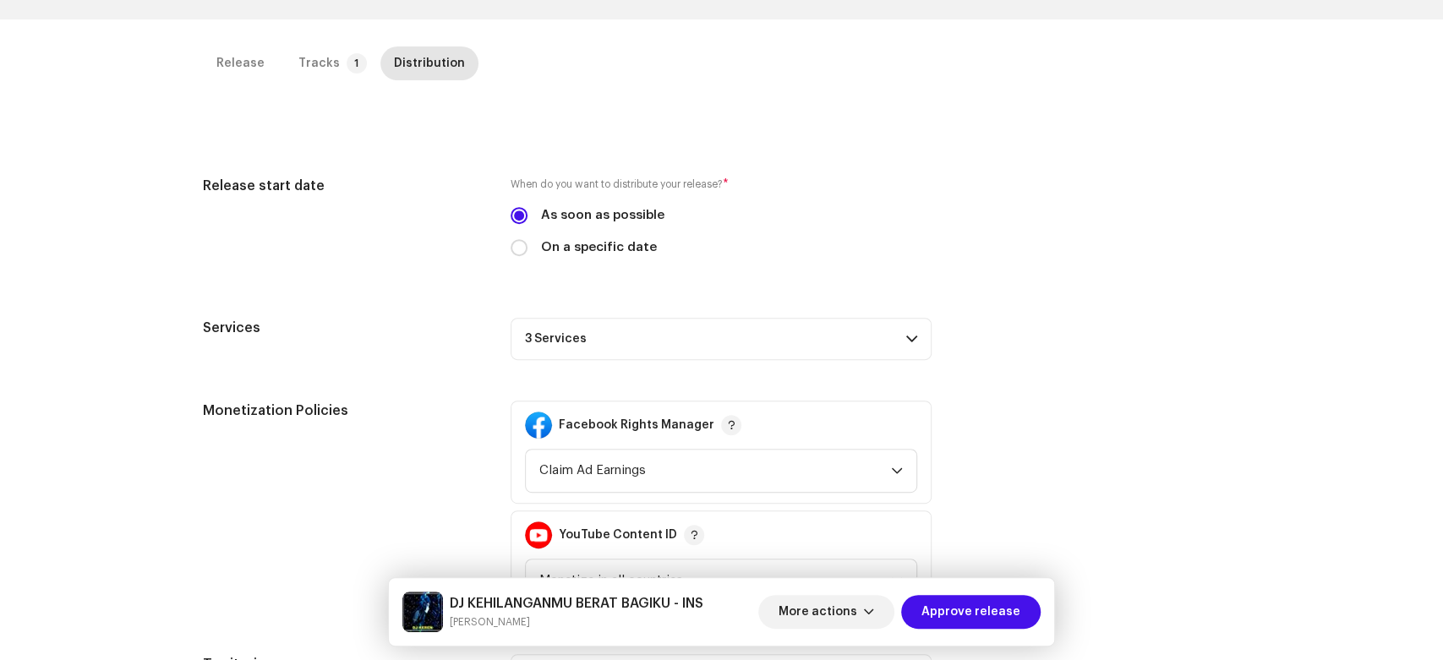
click at [722, 347] on p-accordion-header "3 Services" at bounding box center [721, 339] width 421 height 42
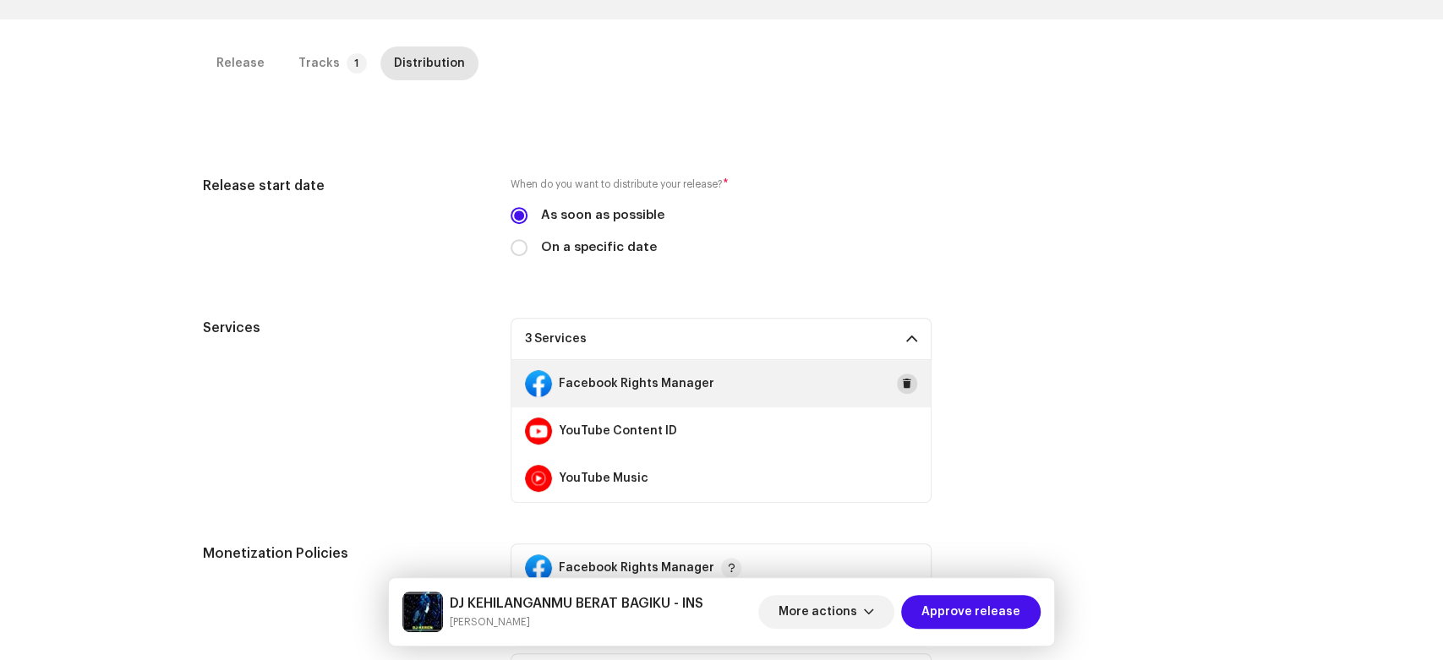
click at [902, 377] on span at bounding box center [907, 384] width 10 height 14
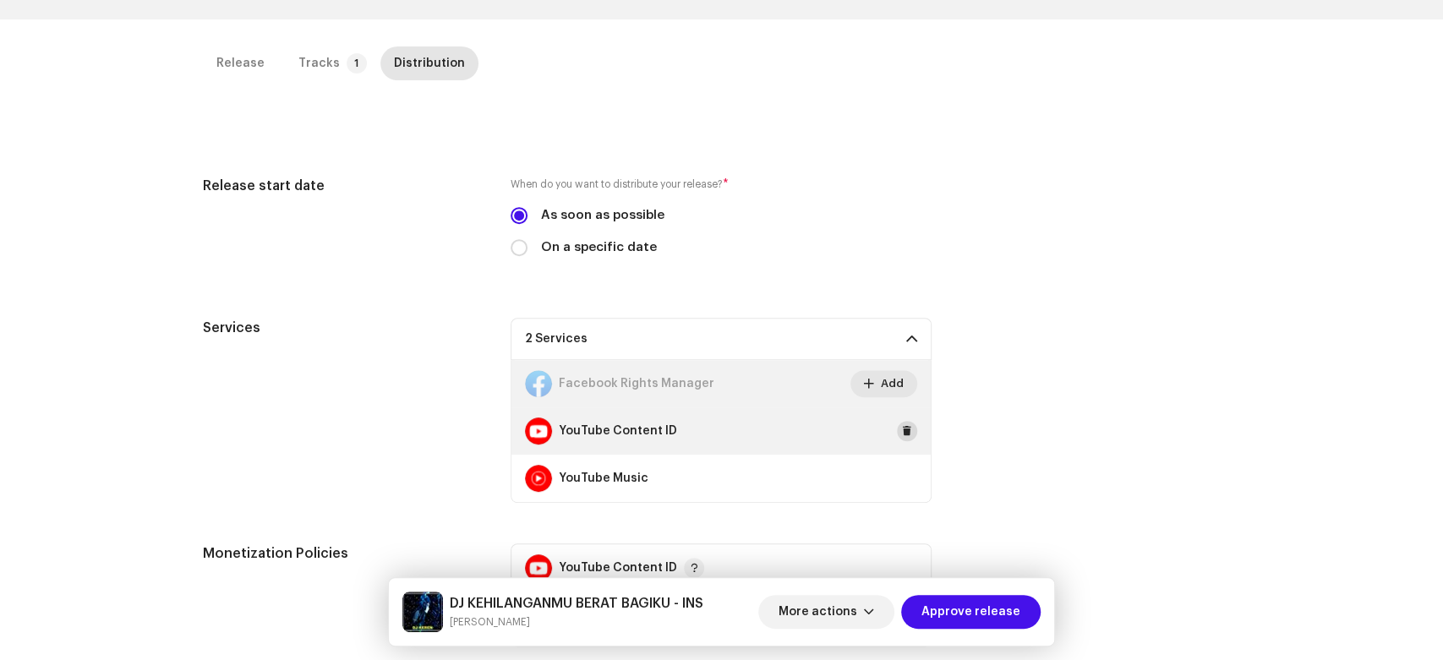
drag, startPoint x: 911, startPoint y: 436, endPoint x: 901, endPoint y: 428, distance: 13.2
click at [902, 428] on span at bounding box center [907, 431] width 10 height 14
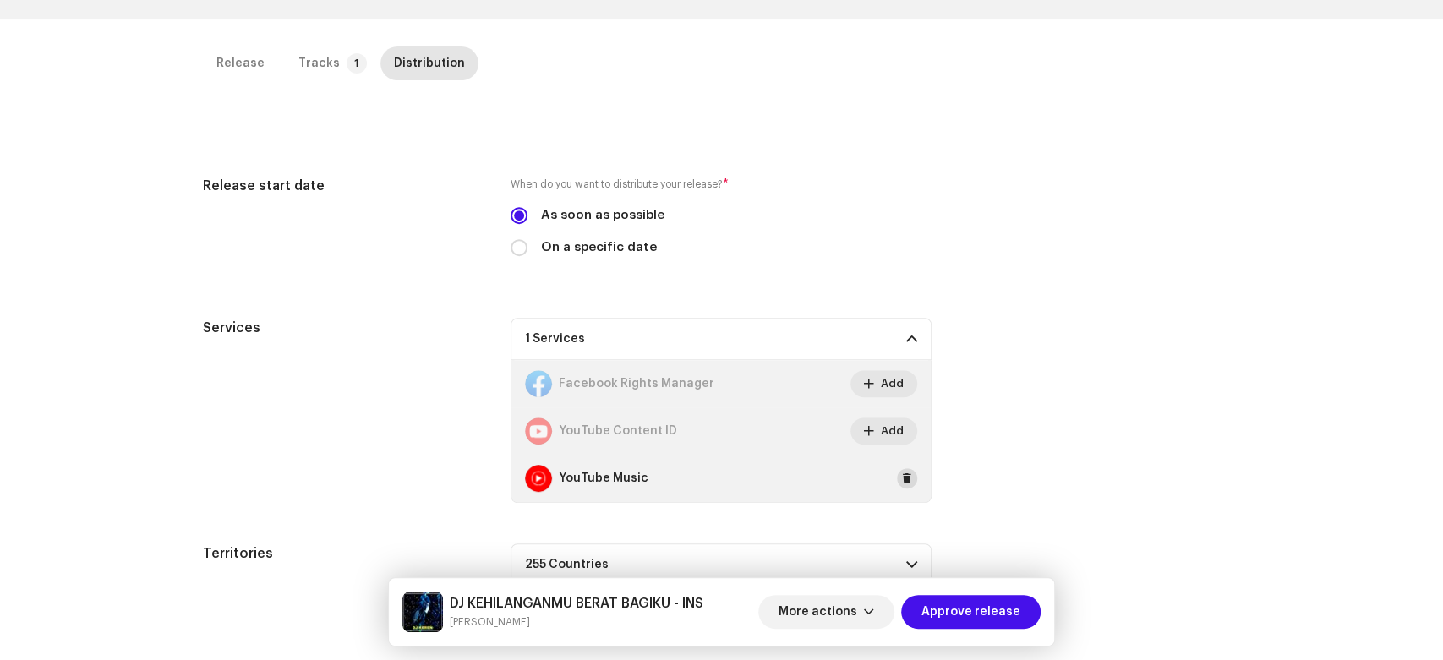
click at [902, 478] on span at bounding box center [907, 479] width 10 height 14
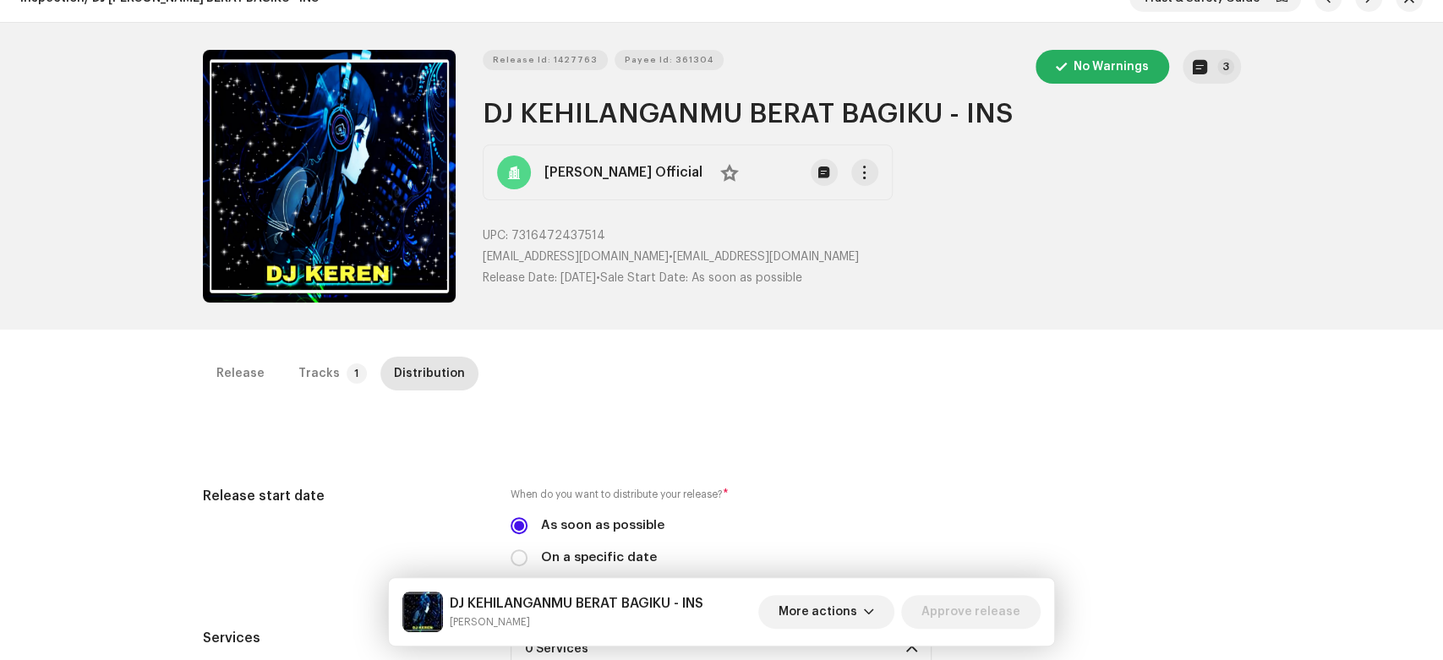
scroll to position [0, 0]
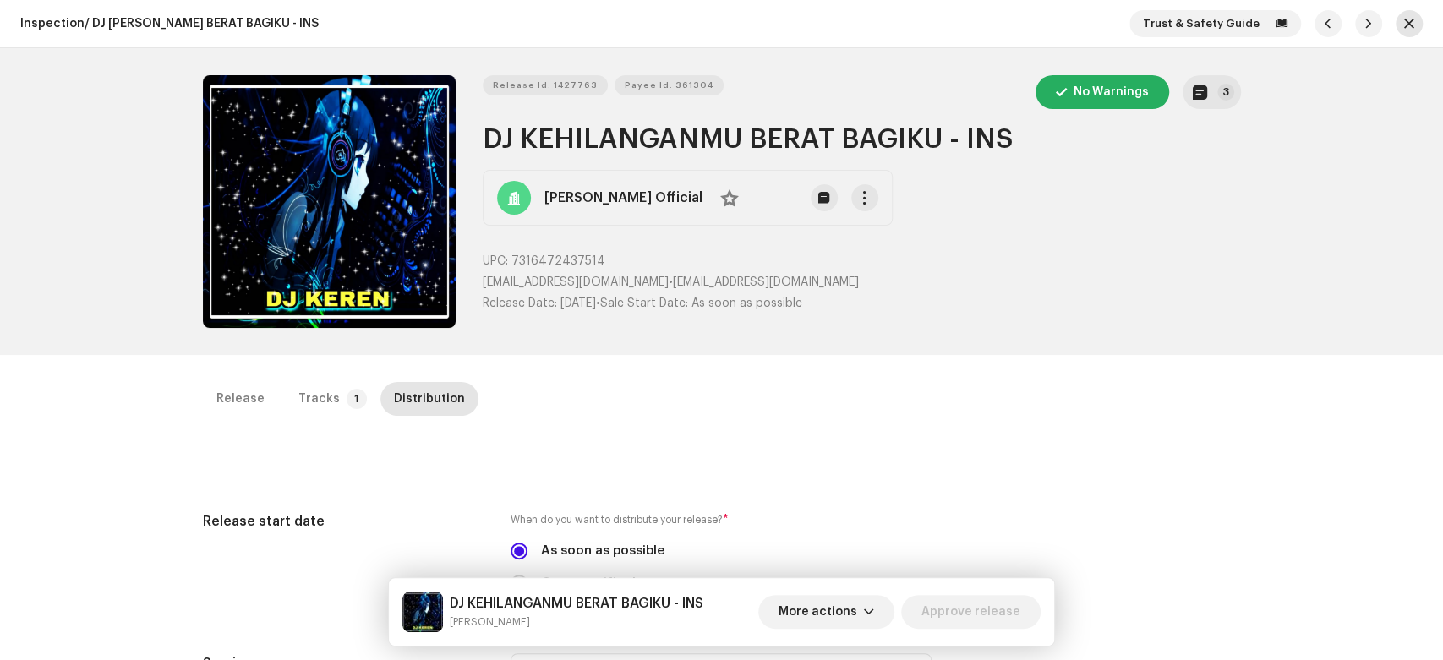
click at [1406, 27] on span "button" at bounding box center [1409, 24] width 10 height 14
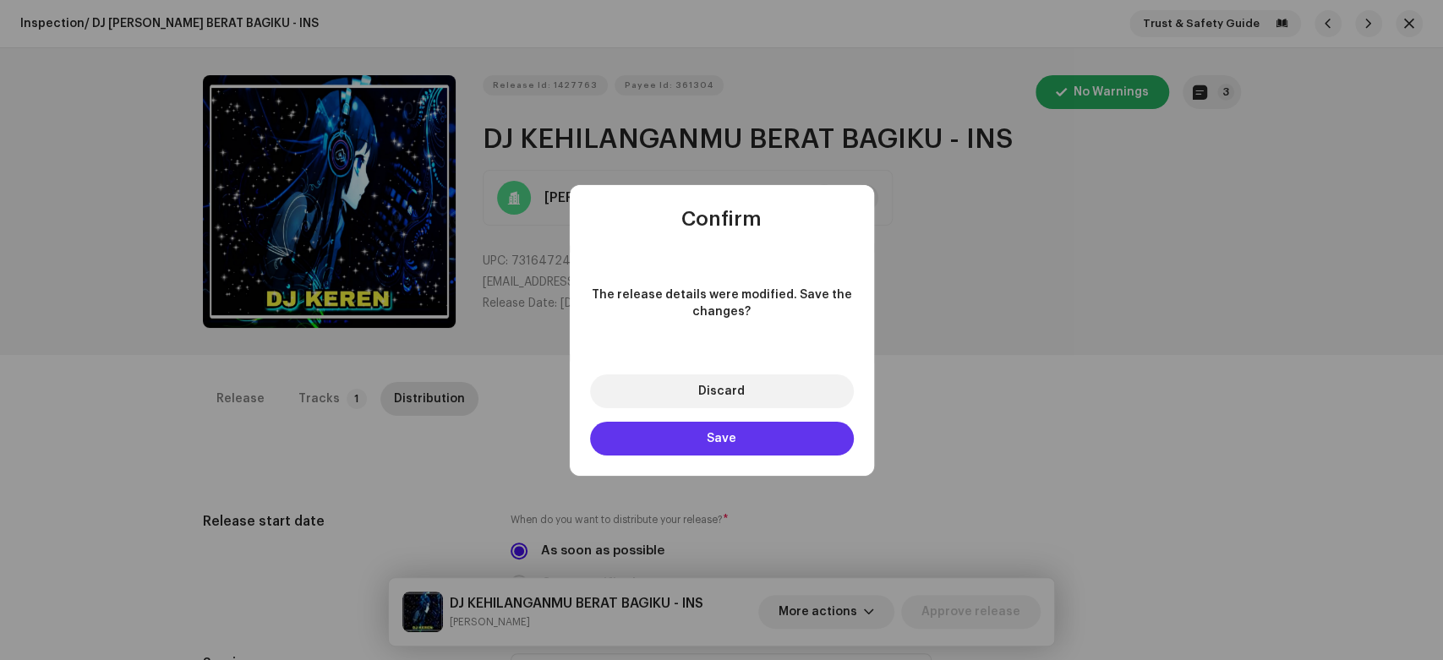
click at [754, 451] on button "Save" at bounding box center [722, 439] width 264 height 34
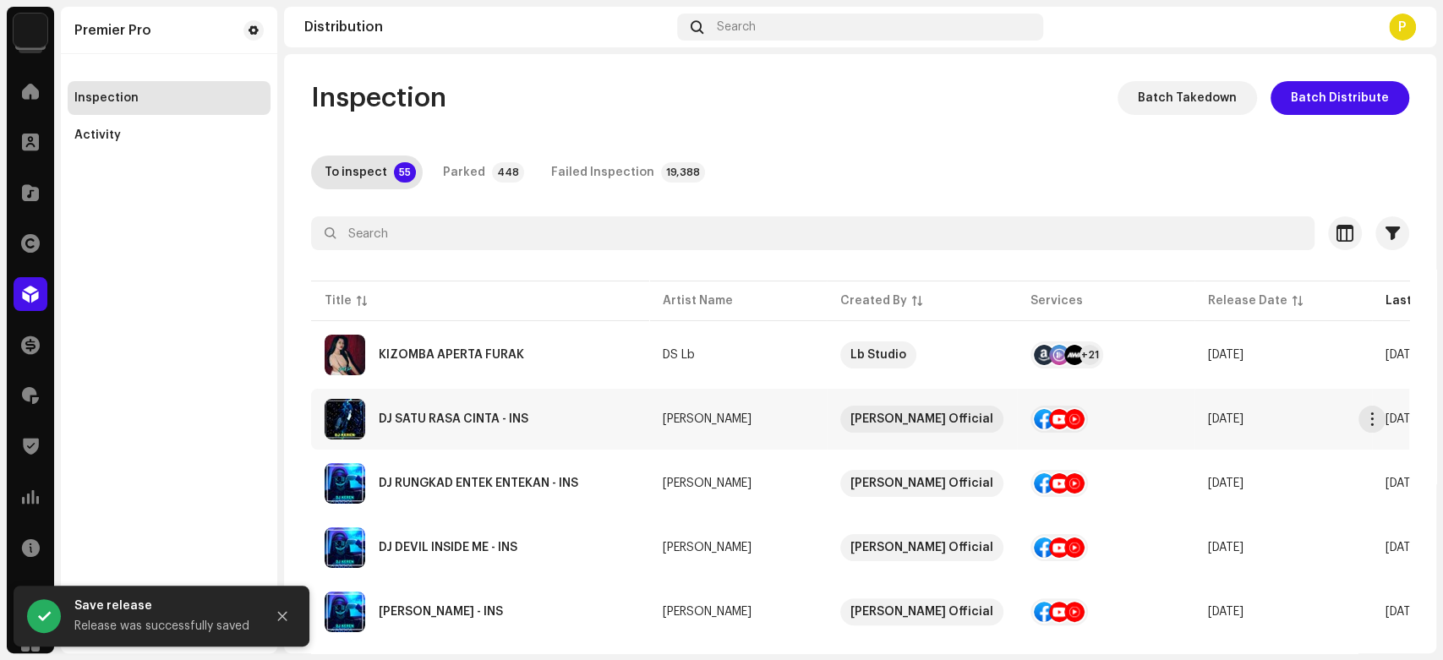
click at [507, 423] on div "DJ SATU RASA CINTA - INS" at bounding box center [454, 419] width 150 height 12
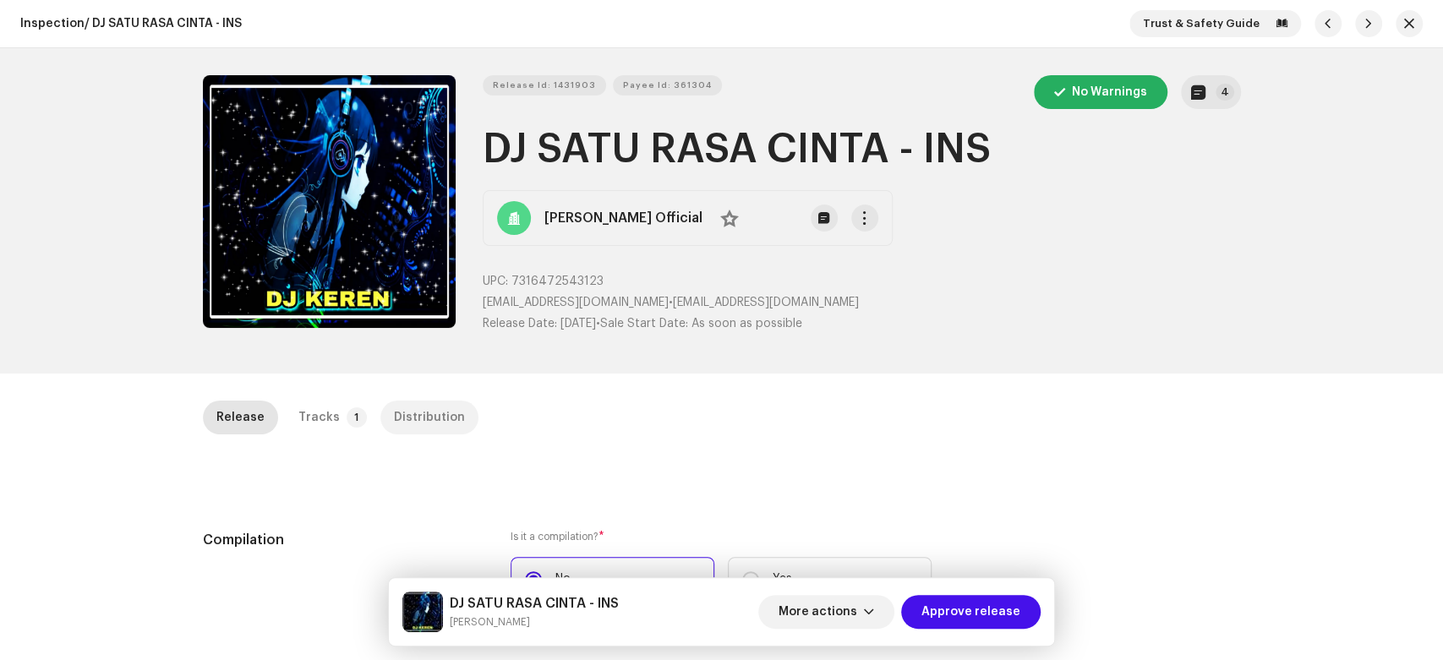
click at [455, 423] on p-tab "Distribution" at bounding box center [429, 418] width 98 height 34
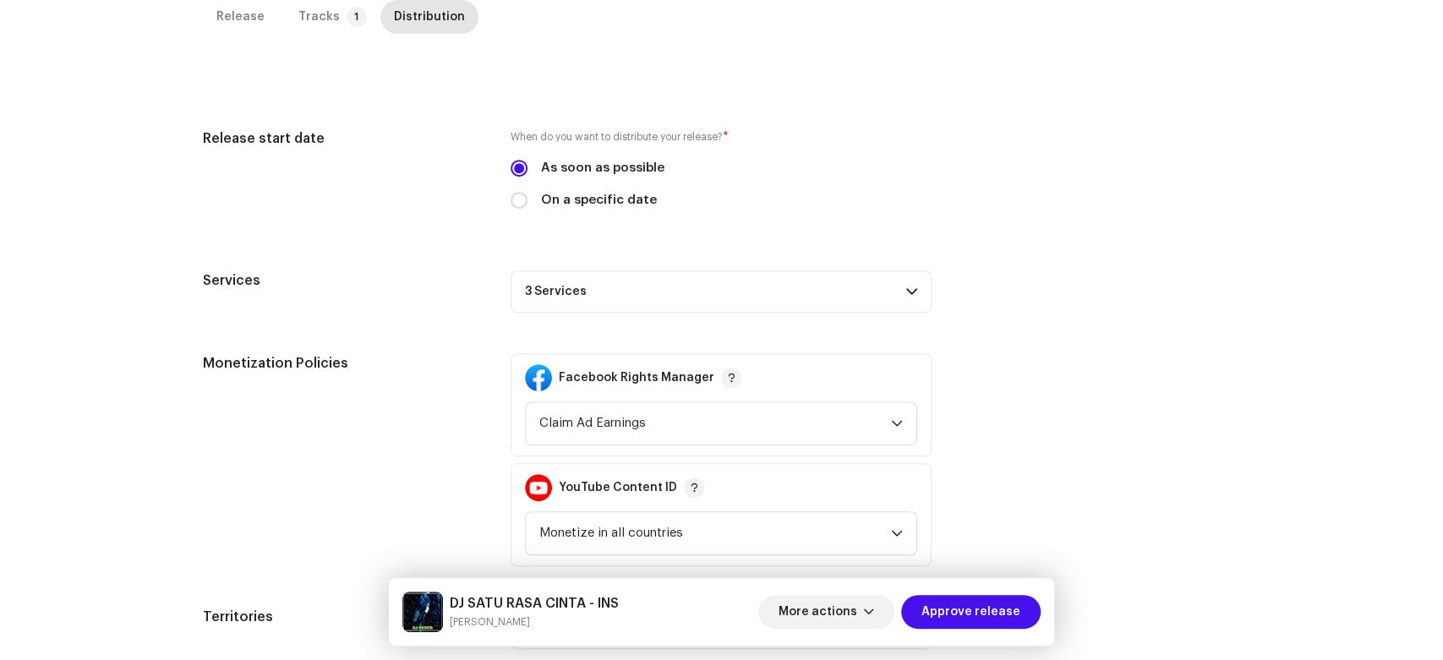
scroll to position [511, 0]
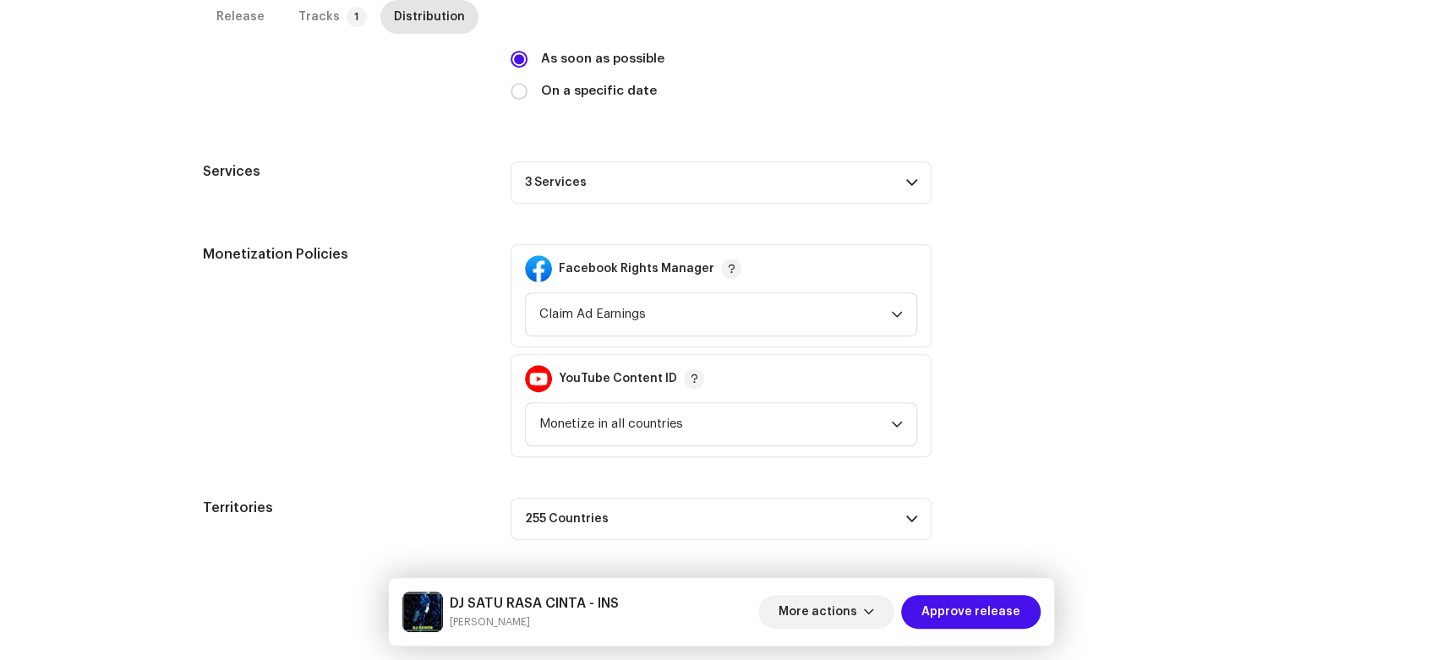
click at [823, 194] on p-accordion-header "3 Services" at bounding box center [721, 182] width 421 height 42
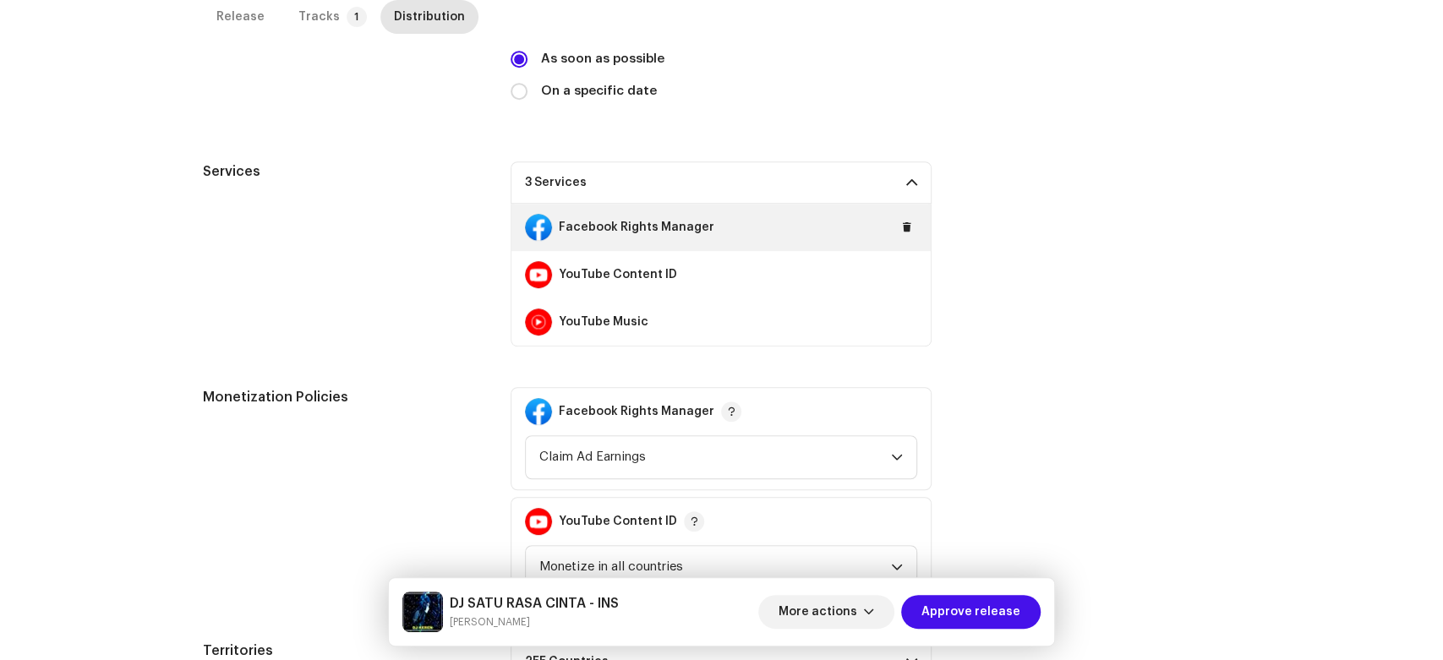
click at [914, 228] on div "Facebook Rights Manager" at bounding box center [720, 227] width 419 height 47
click at [902, 226] on span at bounding box center [907, 228] width 10 height 14
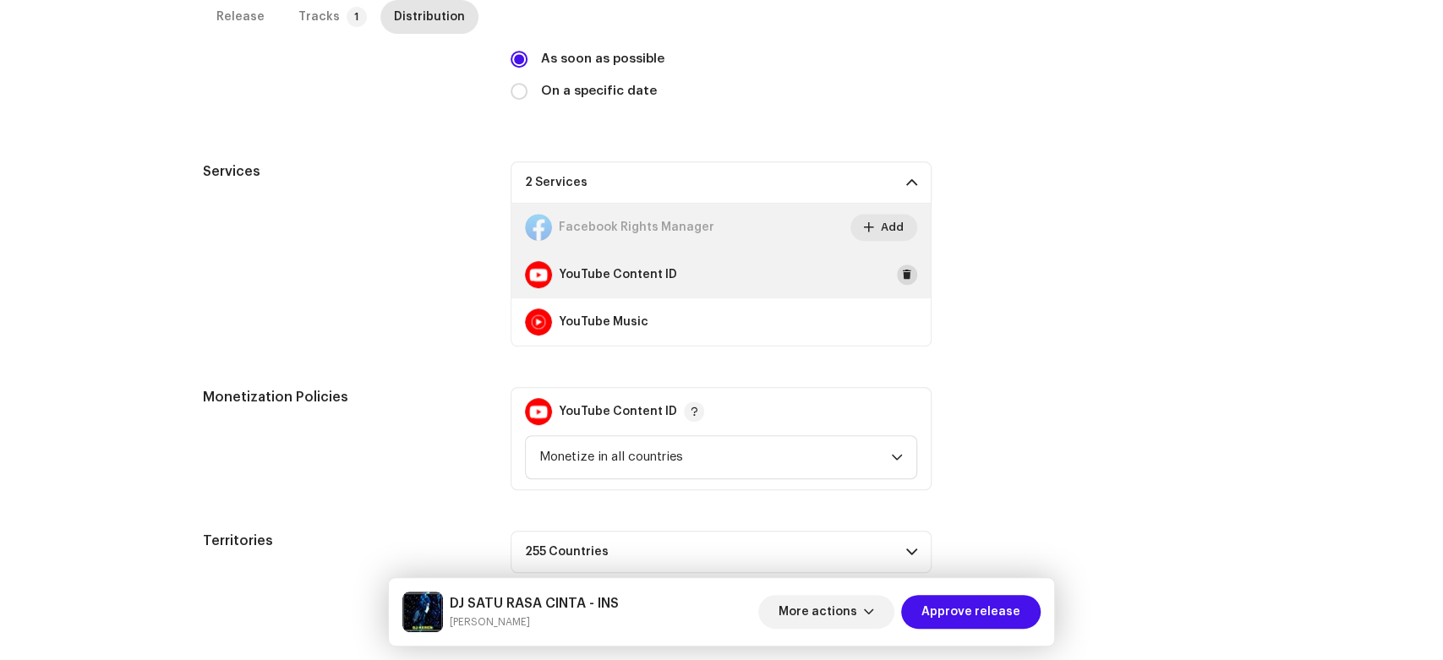
click at [904, 273] on span at bounding box center [907, 275] width 10 height 14
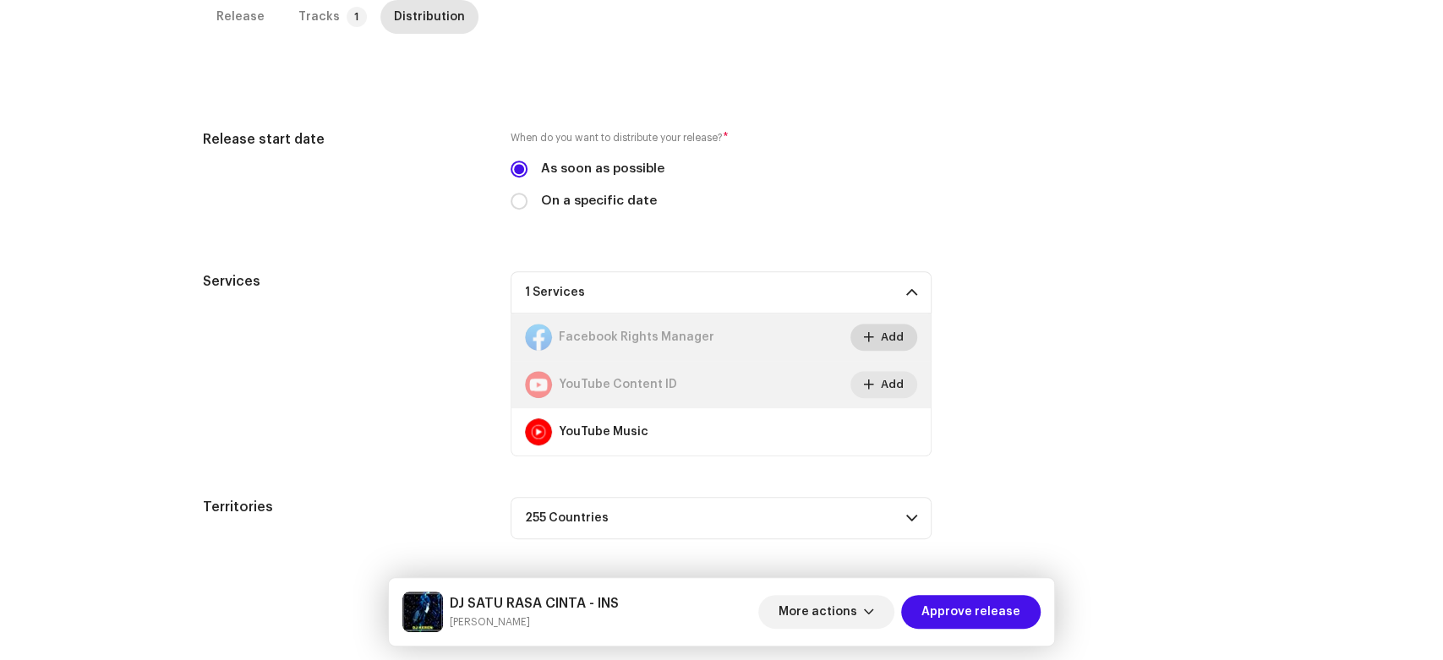
scroll to position [400, 0]
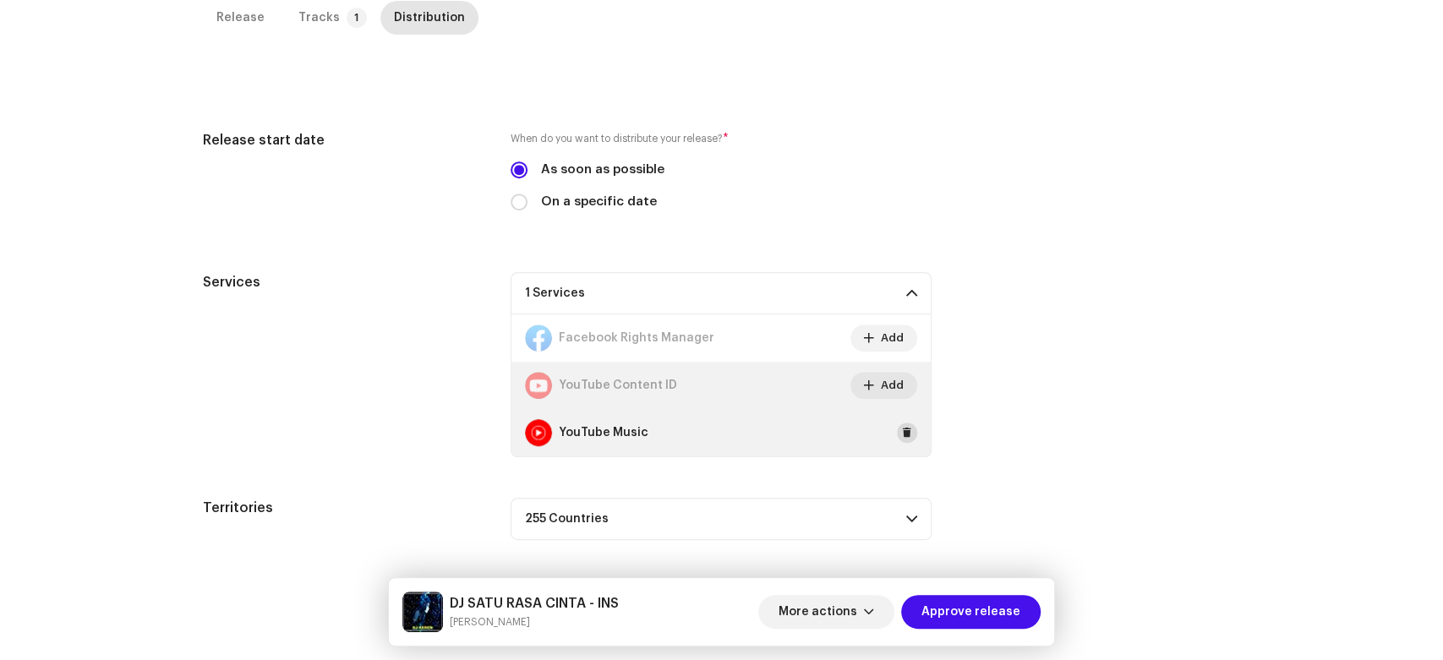
click at [907, 431] on span at bounding box center [907, 433] width 10 height 14
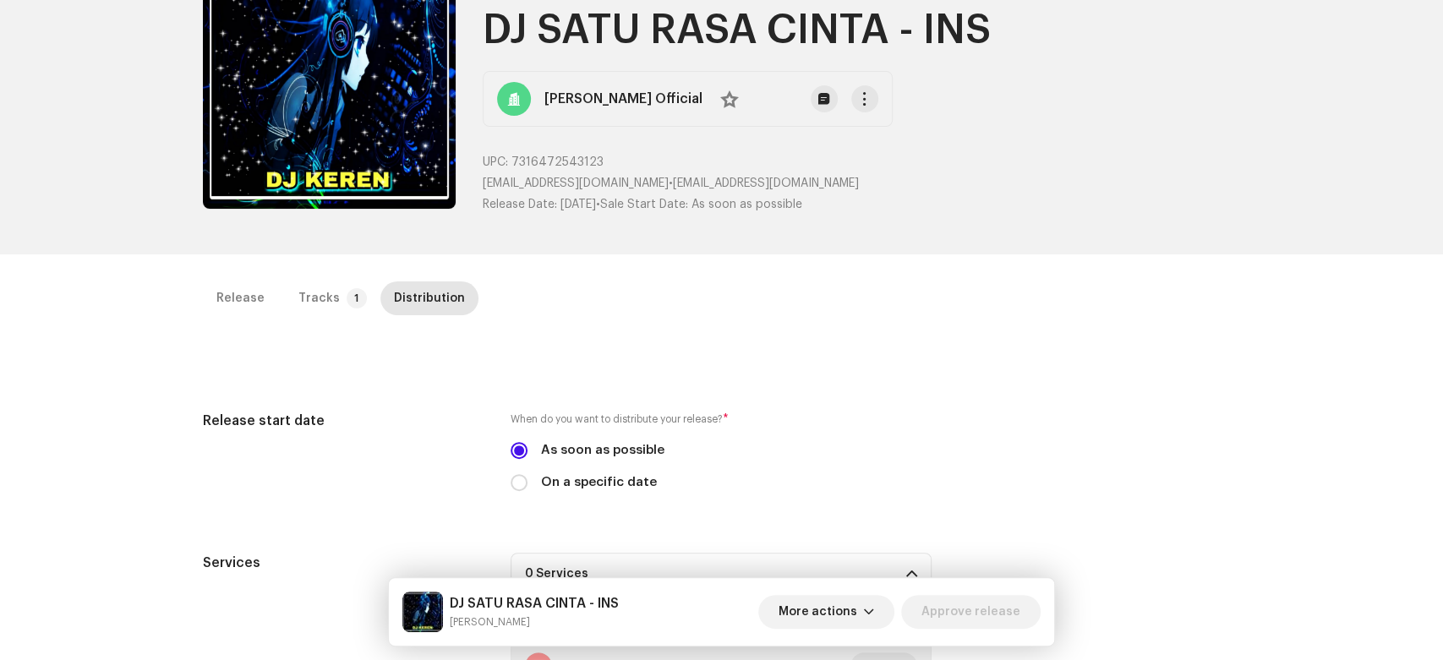
scroll to position [0, 0]
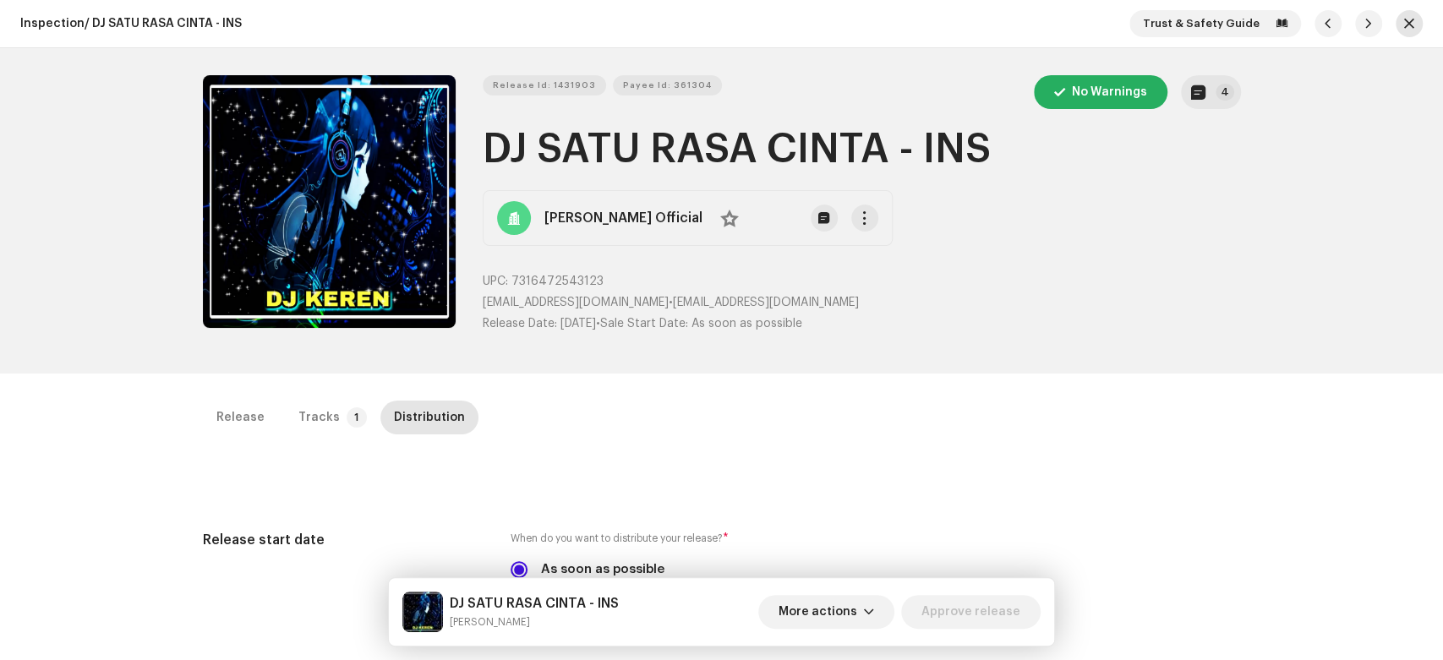
click at [1396, 15] on button "button" at bounding box center [1409, 23] width 27 height 27
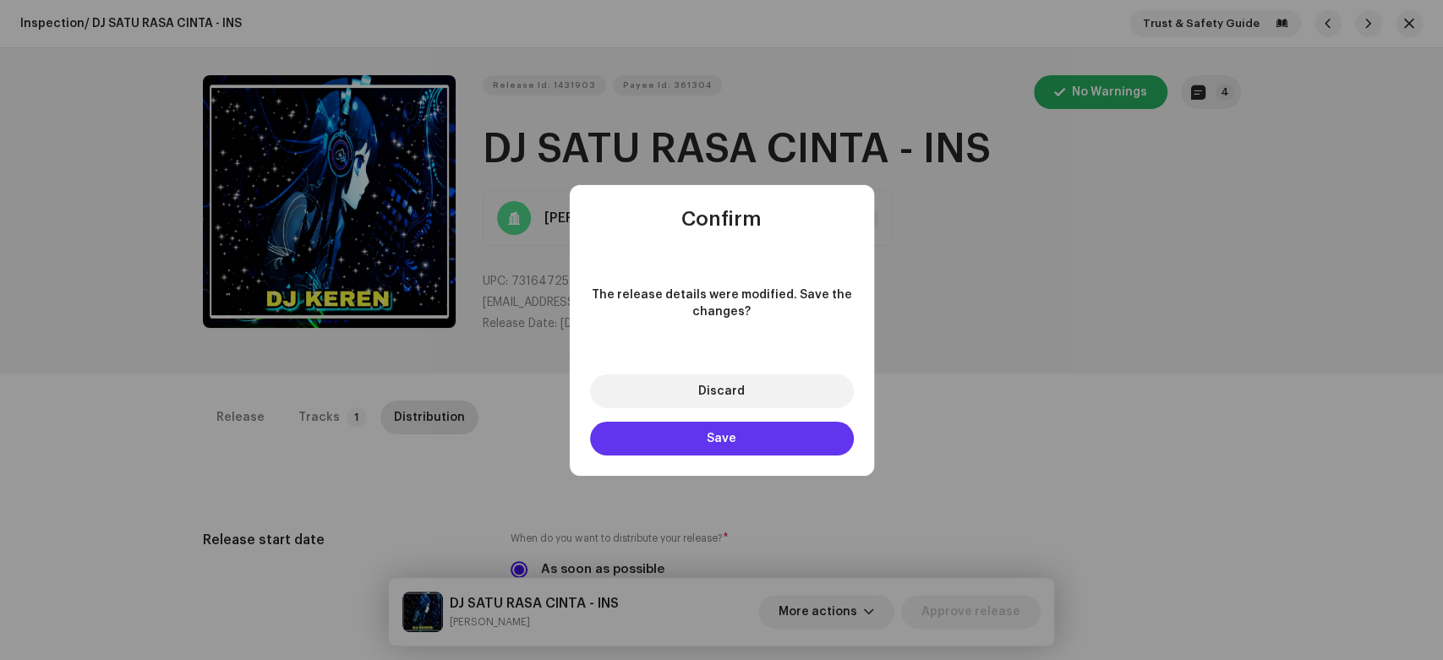
click at [683, 453] on button "Save" at bounding box center [722, 439] width 264 height 34
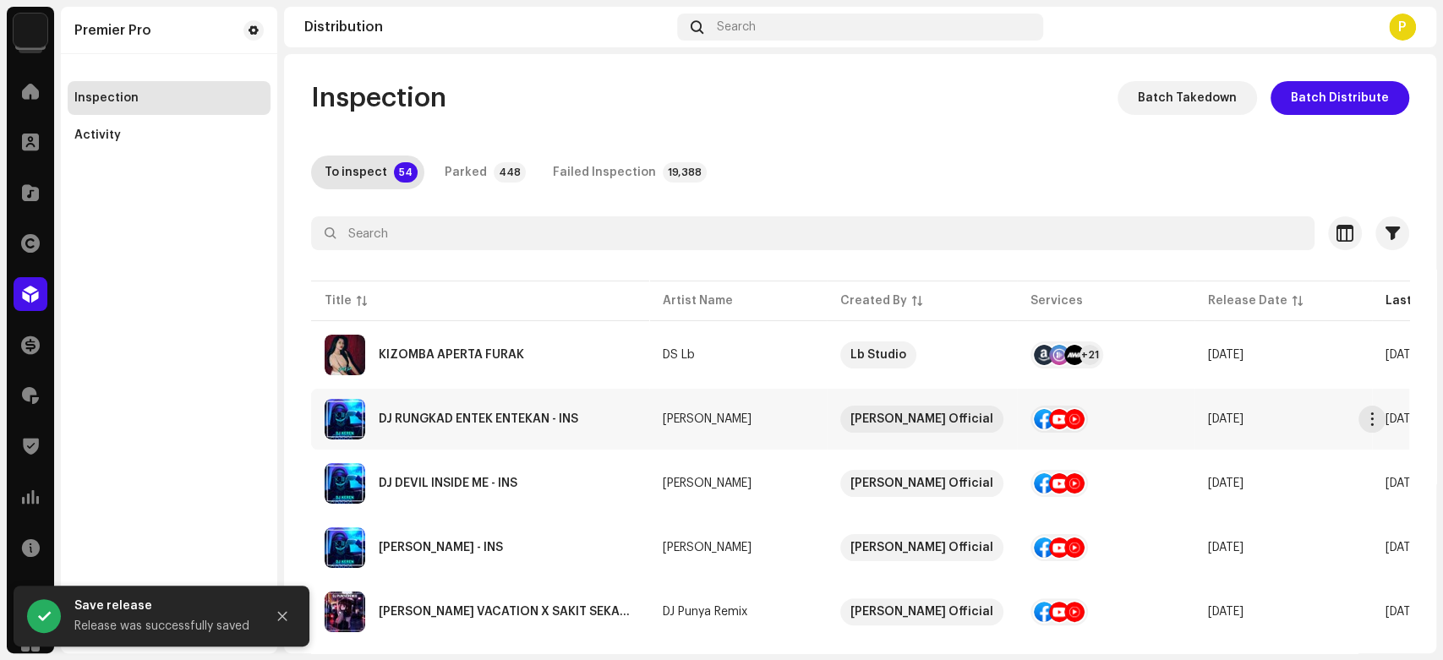
click at [467, 420] on div "DJ RUNGKAD ENTEK ENTEKAN - INS" at bounding box center [478, 419] width 199 height 12
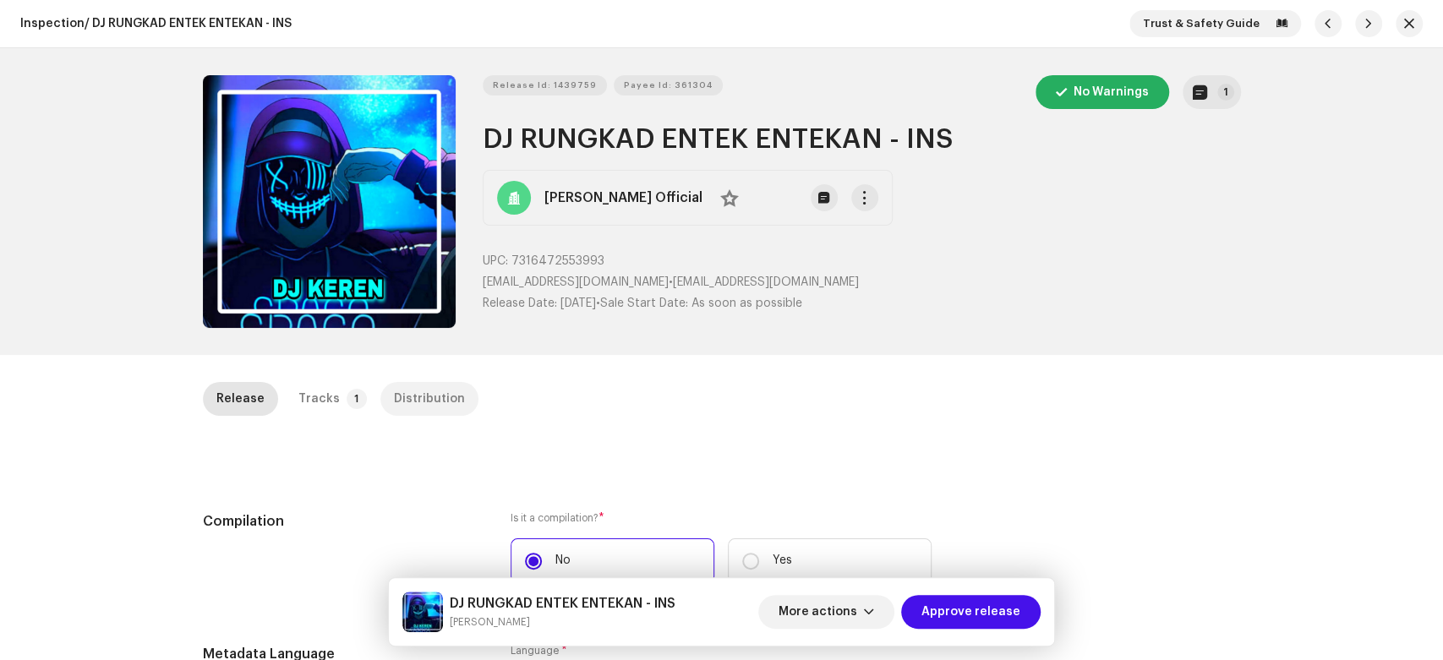
click at [445, 399] on div "Distribution" at bounding box center [429, 399] width 71 height 34
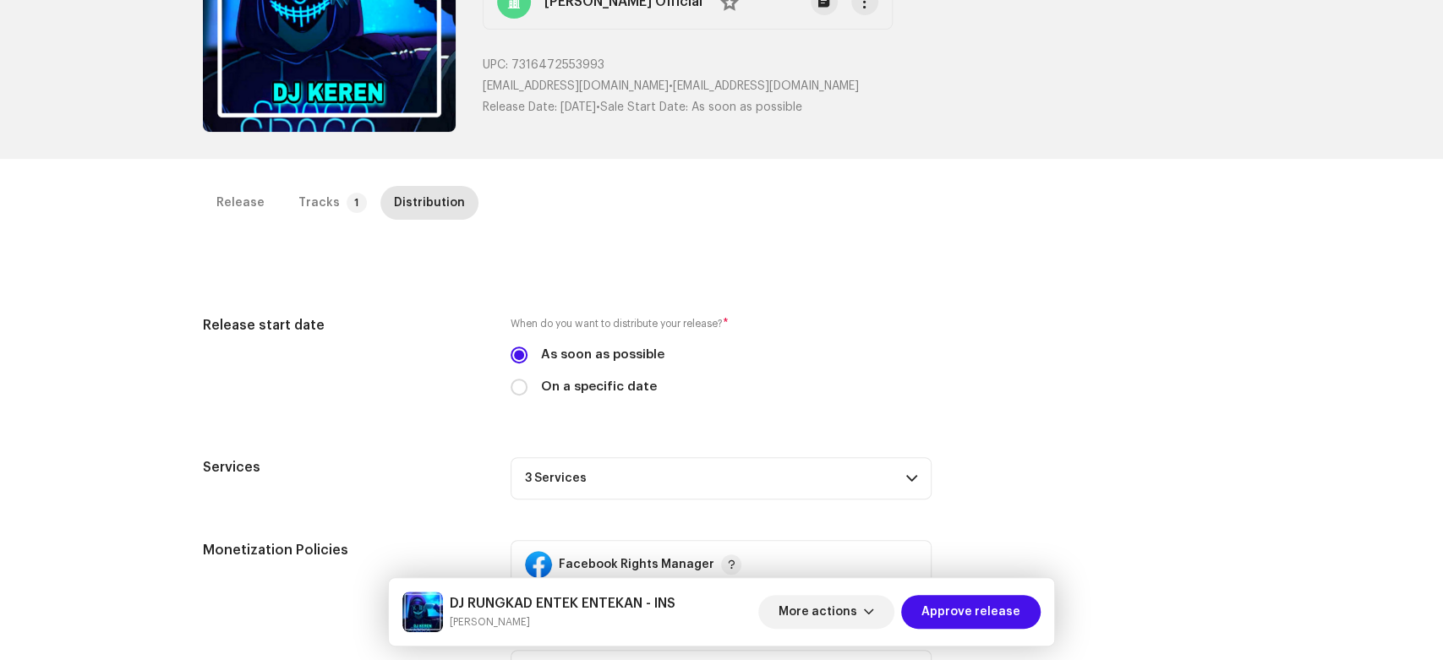
scroll to position [493, 0]
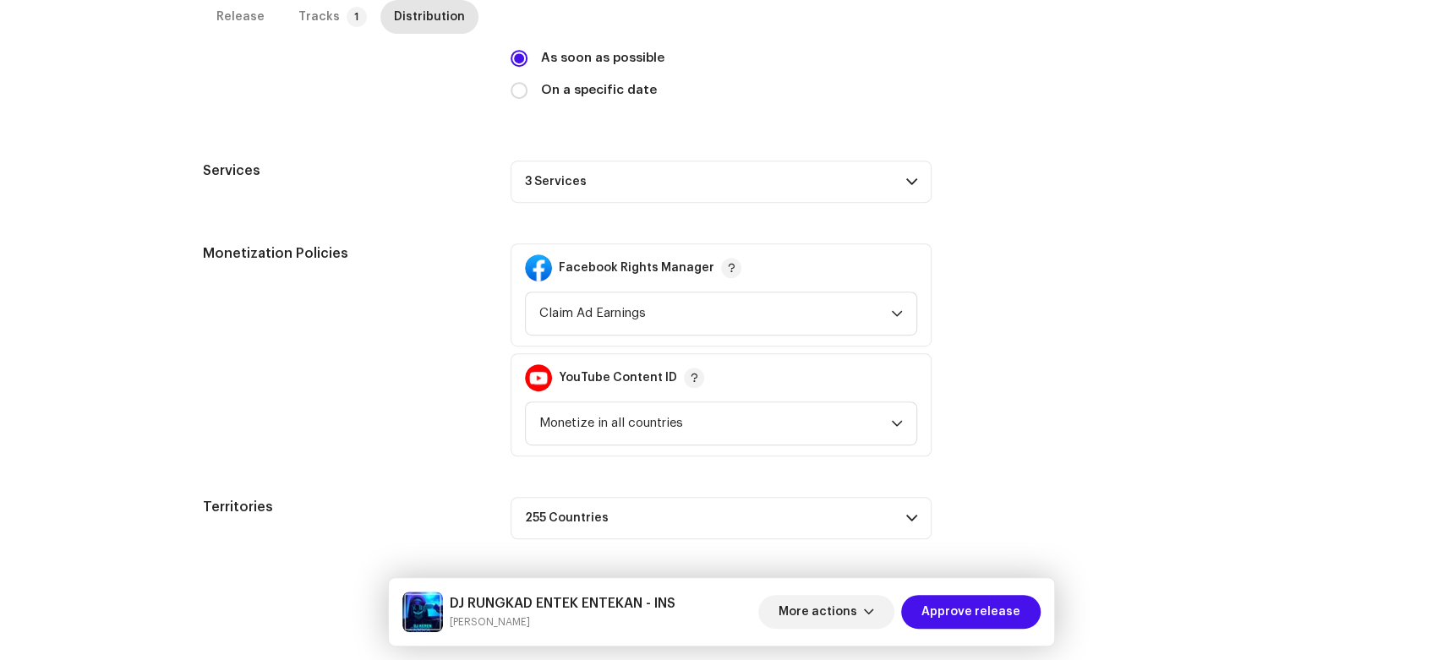
click at [765, 172] on p-accordion-header "3 Services" at bounding box center [721, 182] width 421 height 42
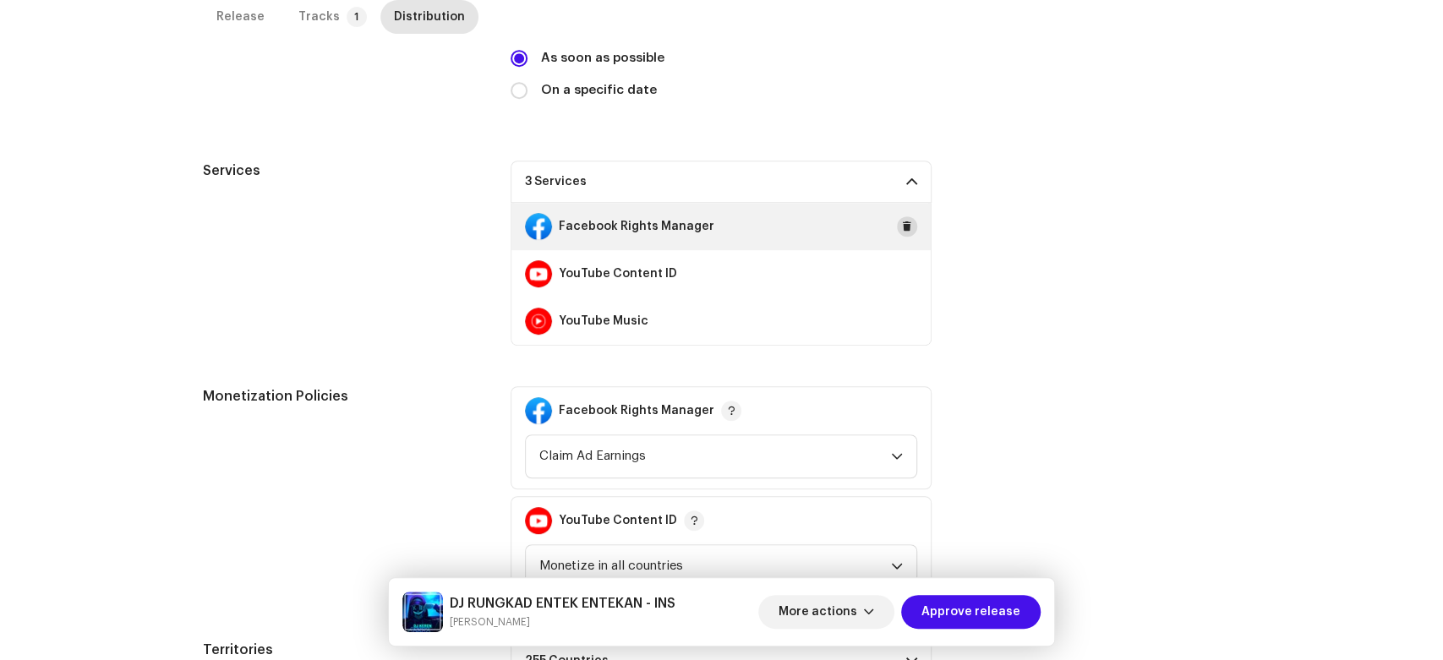
click at [911, 221] on button at bounding box center [907, 226] width 20 height 20
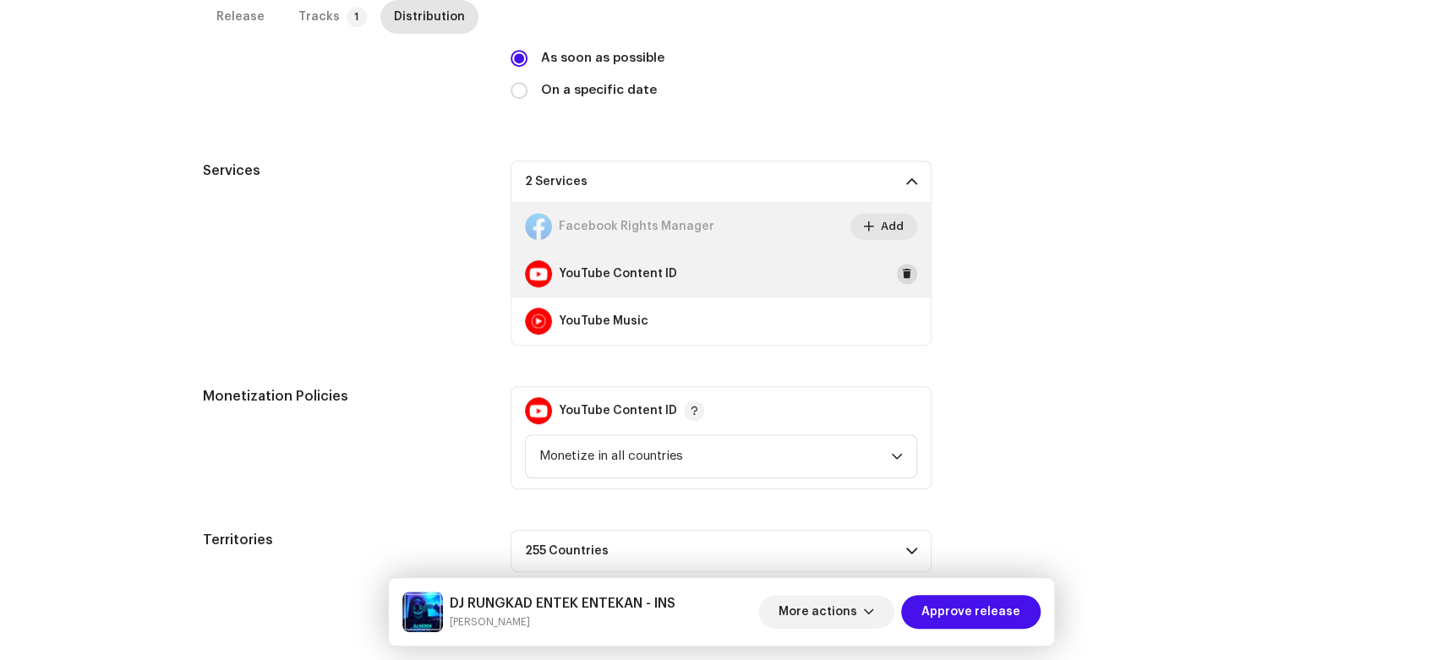
click at [910, 276] on button at bounding box center [907, 274] width 20 height 20
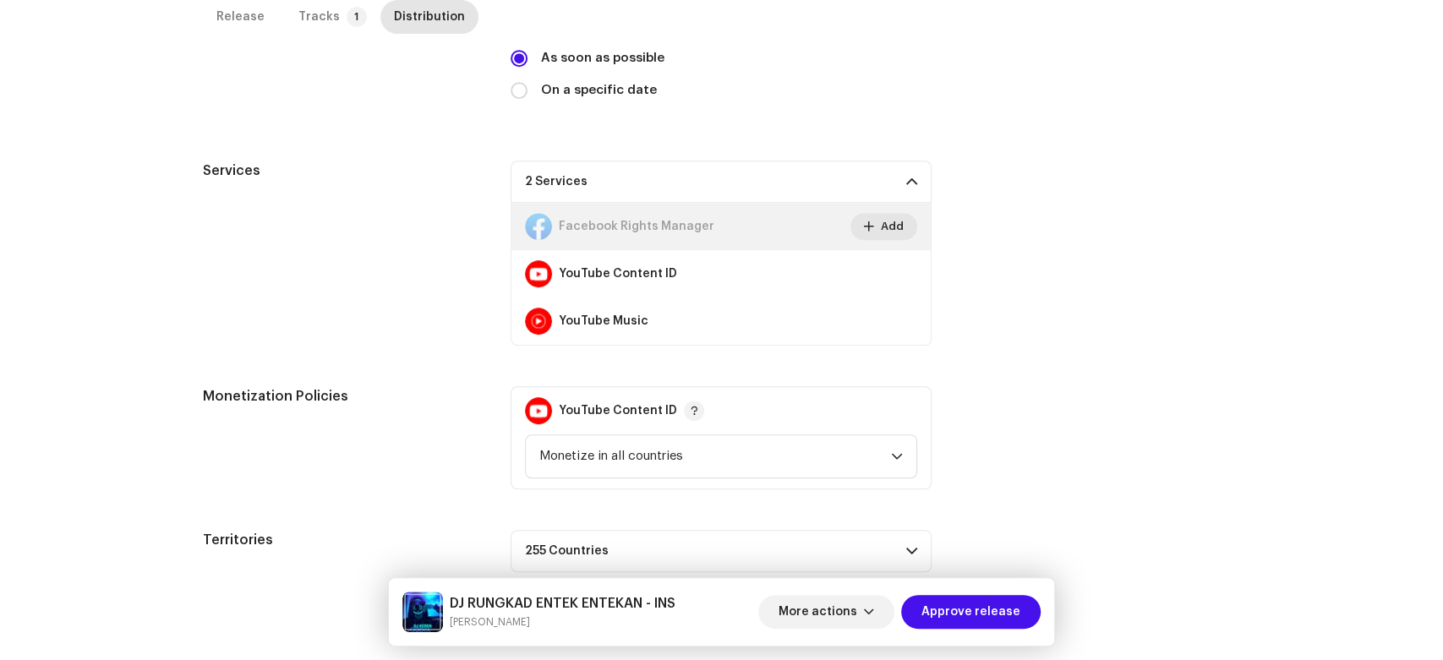
scroll to position [382, 0]
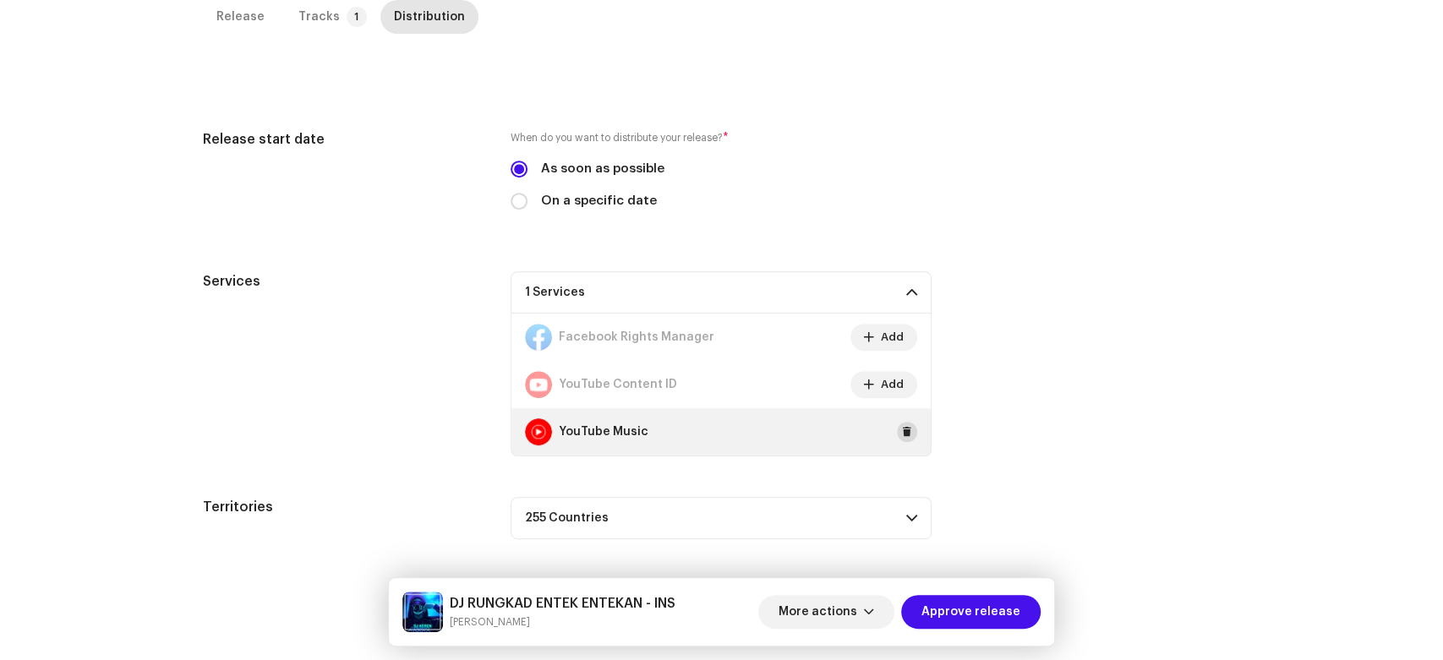
click at [897, 429] on button at bounding box center [907, 432] width 20 height 20
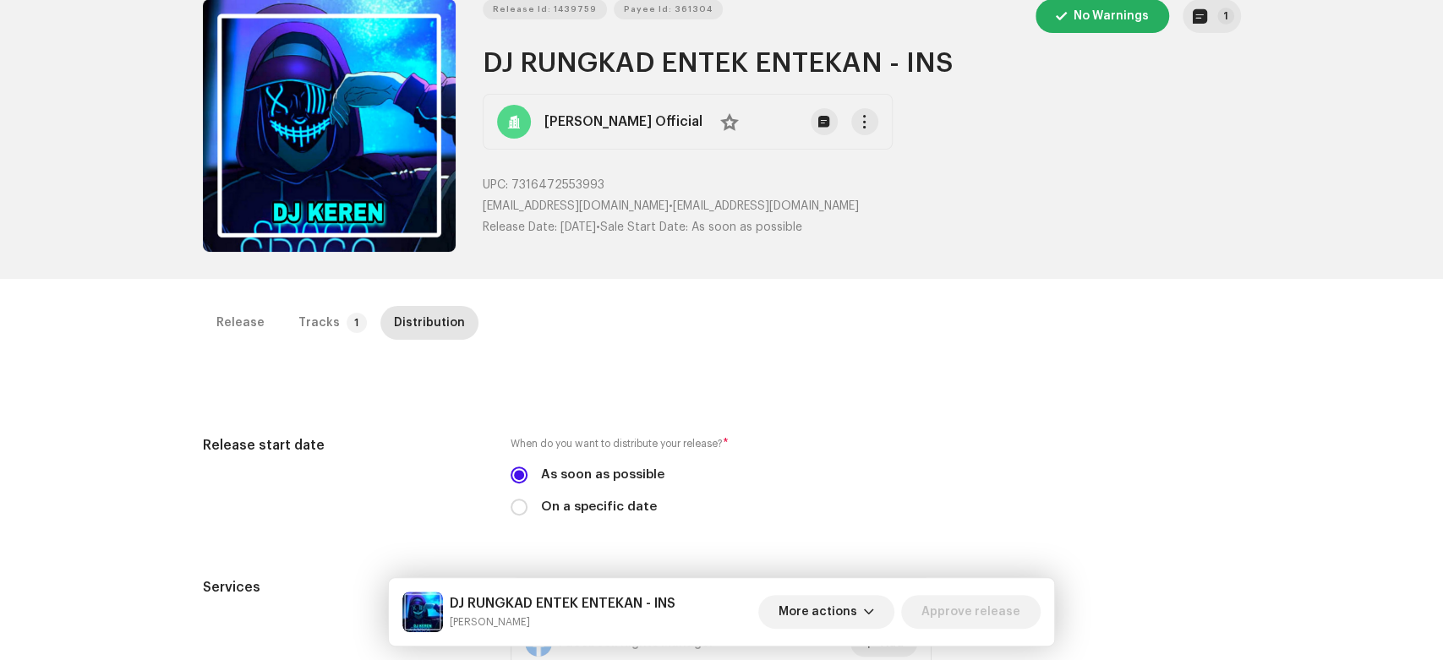
scroll to position [3, 0]
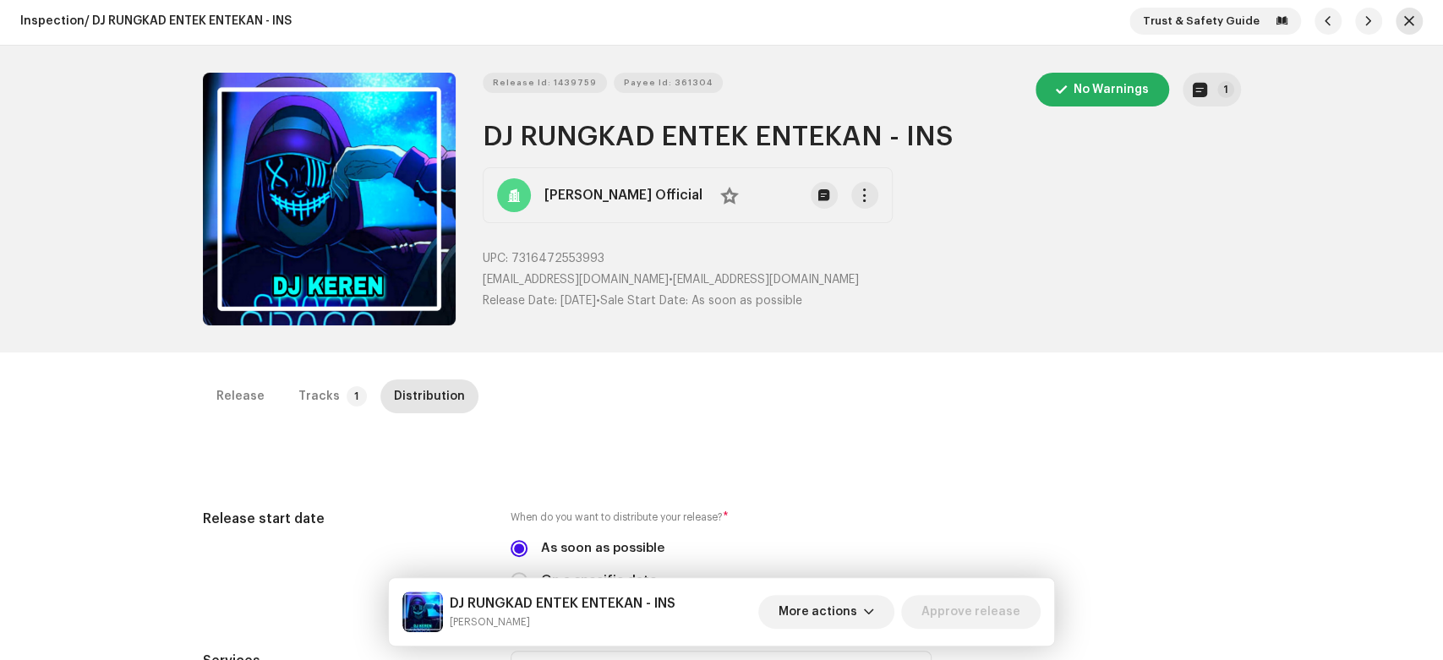
click at [1404, 26] on span "button" at bounding box center [1409, 21] width 10 height 14
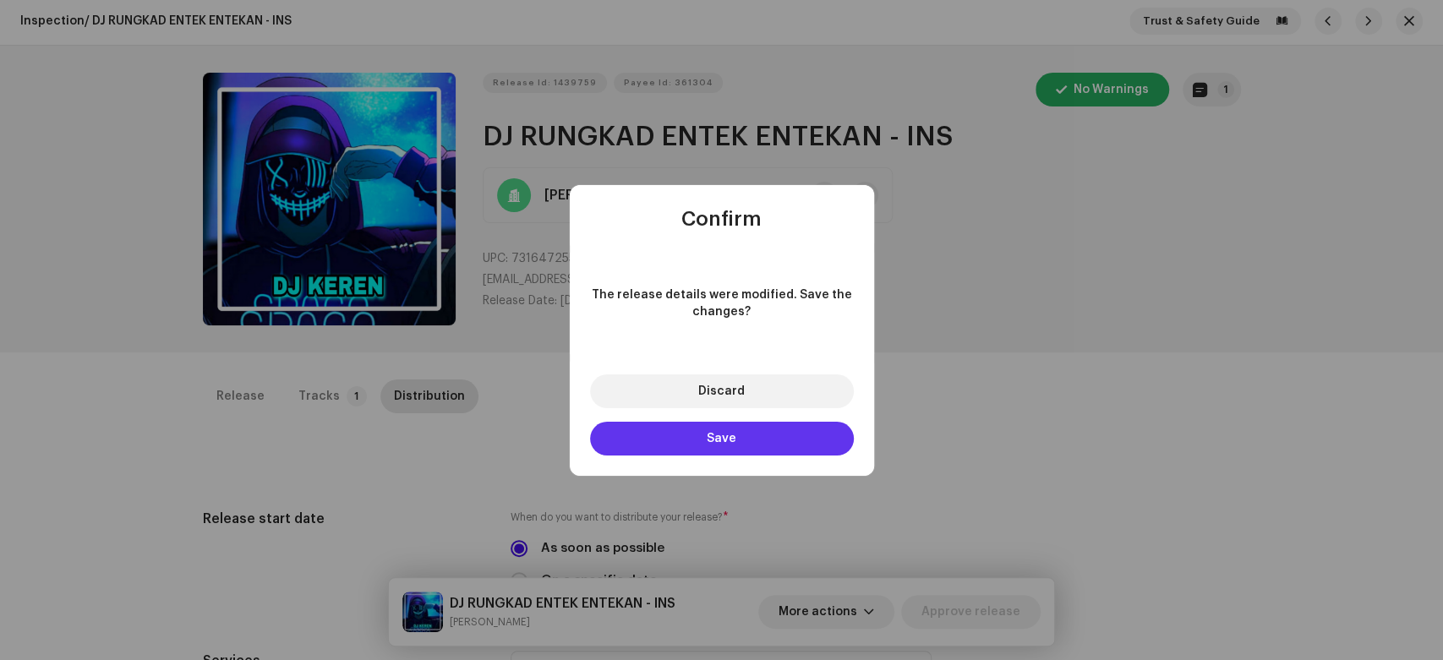
click at [723, 449] on button "Save" at bounding box center [722, 439] width 264 height 34
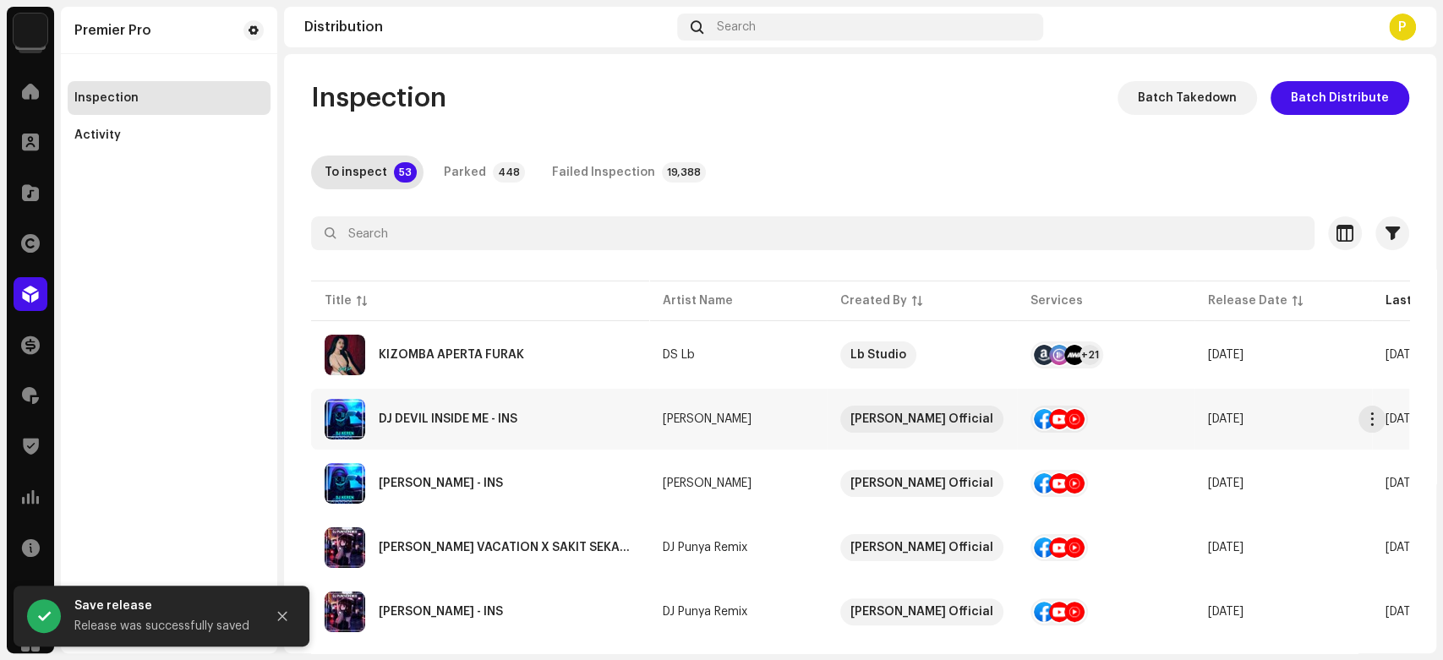
drag, startPoint x: 412, startPoint y: 628, endPoint x: 480, endPoint y: 424, distance: 214.6
click at [480, 424] on div "DJ DEVIL INSIDE ME - INS" at bounding box center [480, 419] width 311 height 41
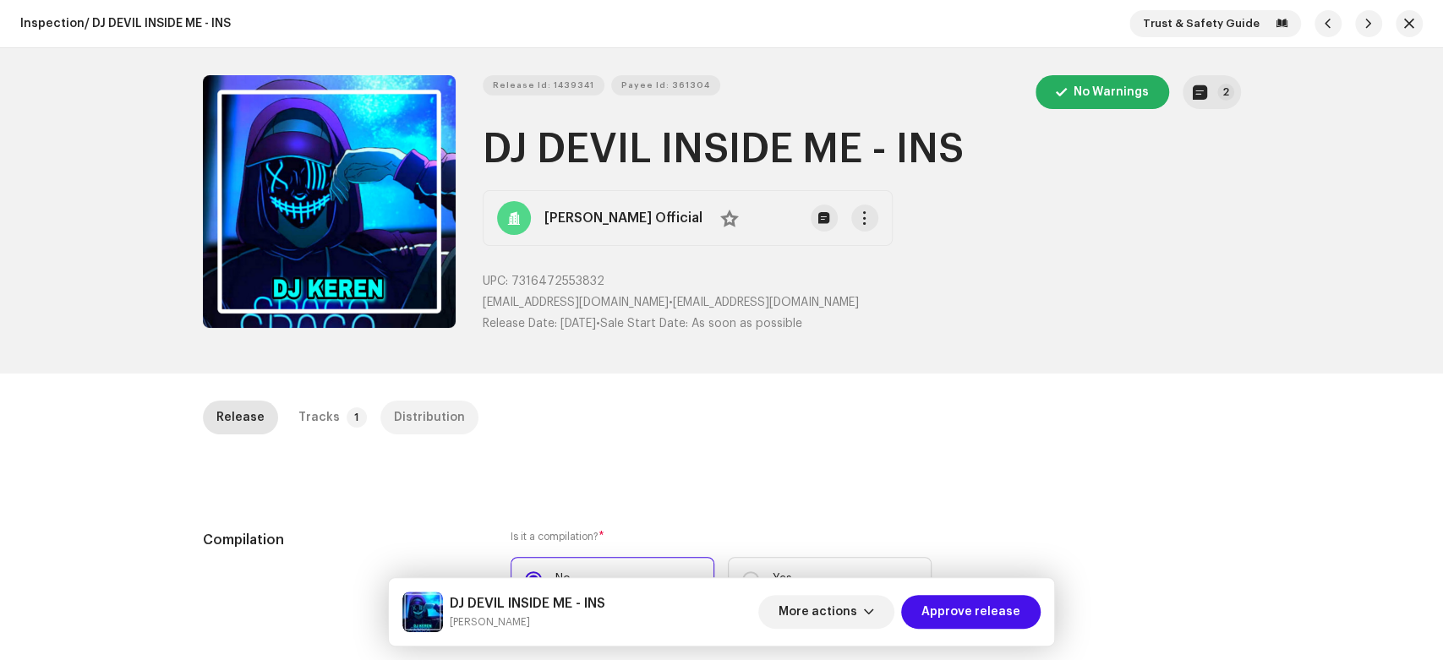
click at [446, 413] on div "Distribution" at bounding box center [429, 418] width 71 height 34
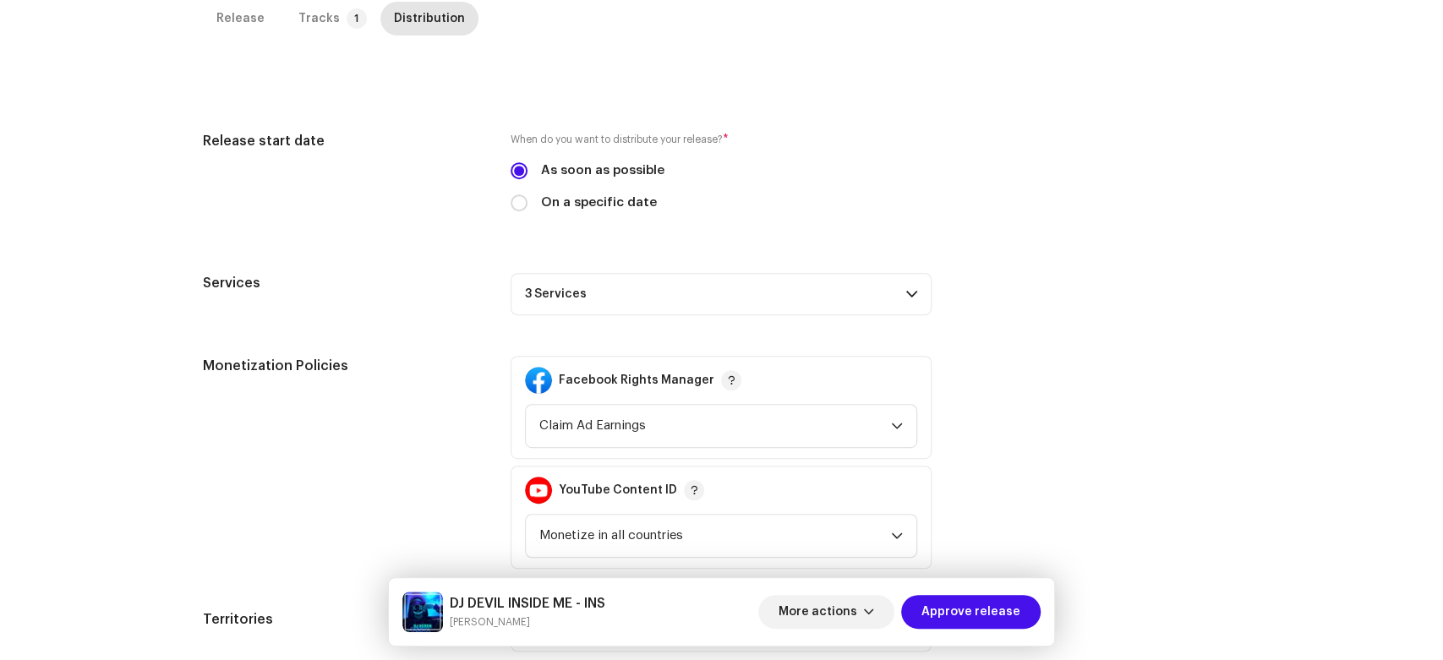
scroll to position [511, 0]
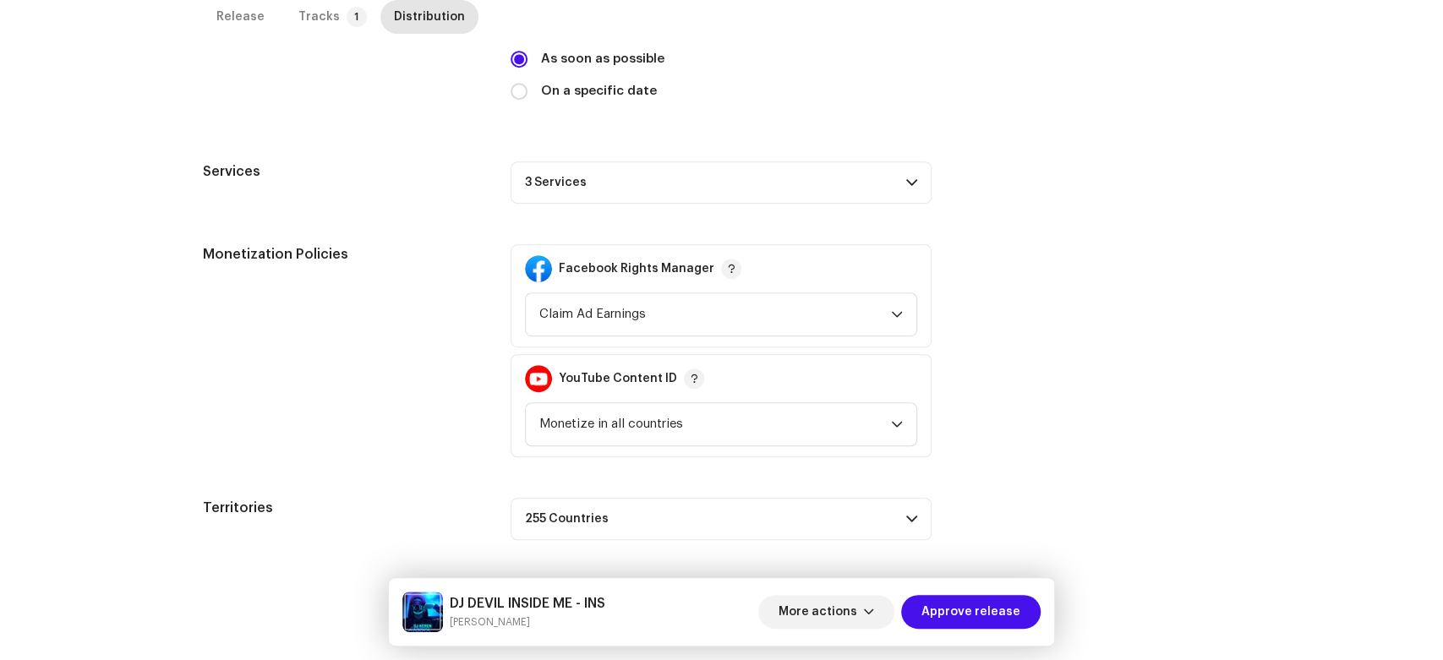
click at [821, 183] on p-accordion-header "3 Services" at bounding box center [721, 182] width 421 height 42
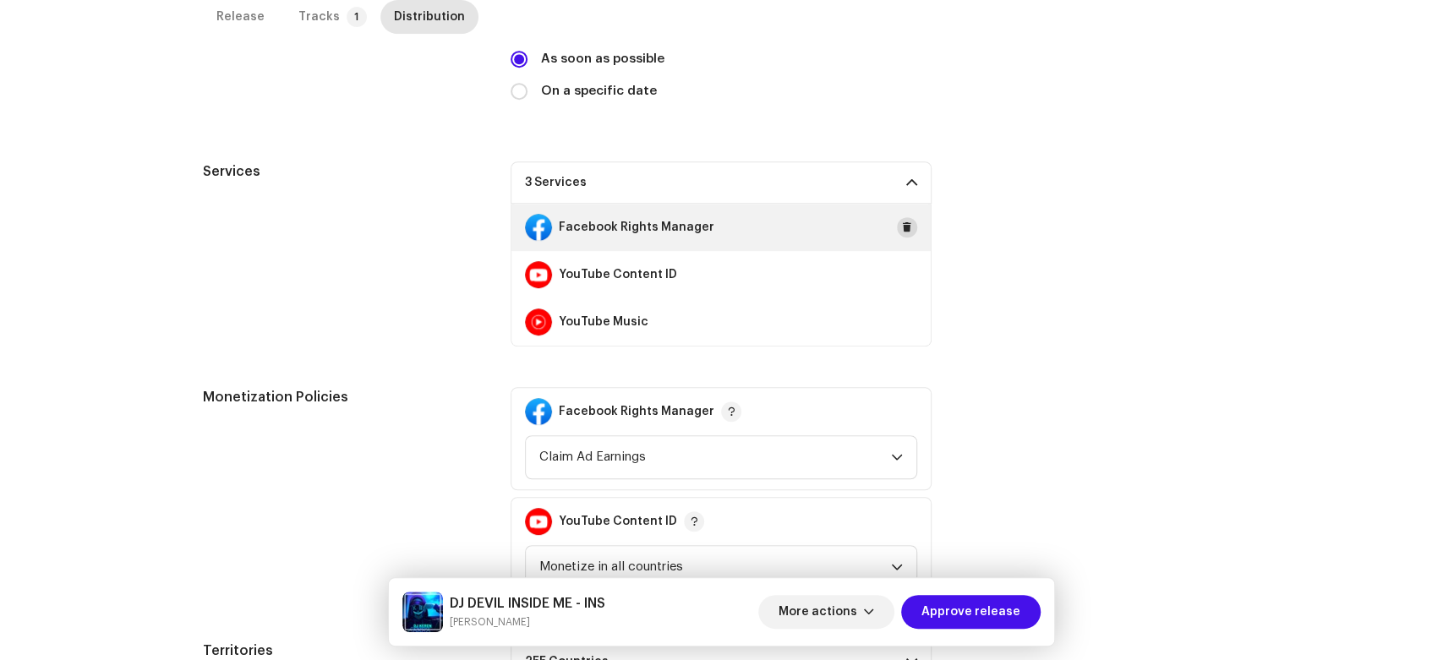
click at [902, 231] on span at bounding box center [907, 228] width 10 height 14
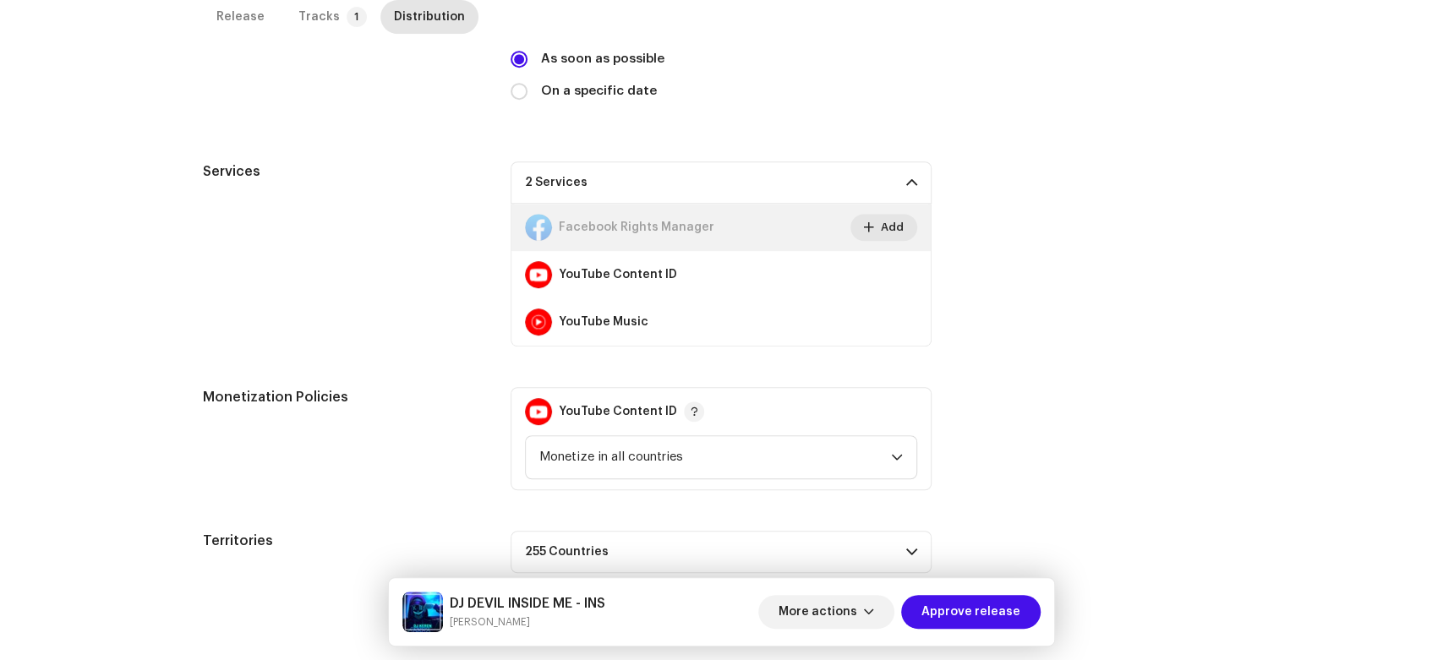
click at [0, 0] on span at bounding box center [0, 0] width 0 height 0
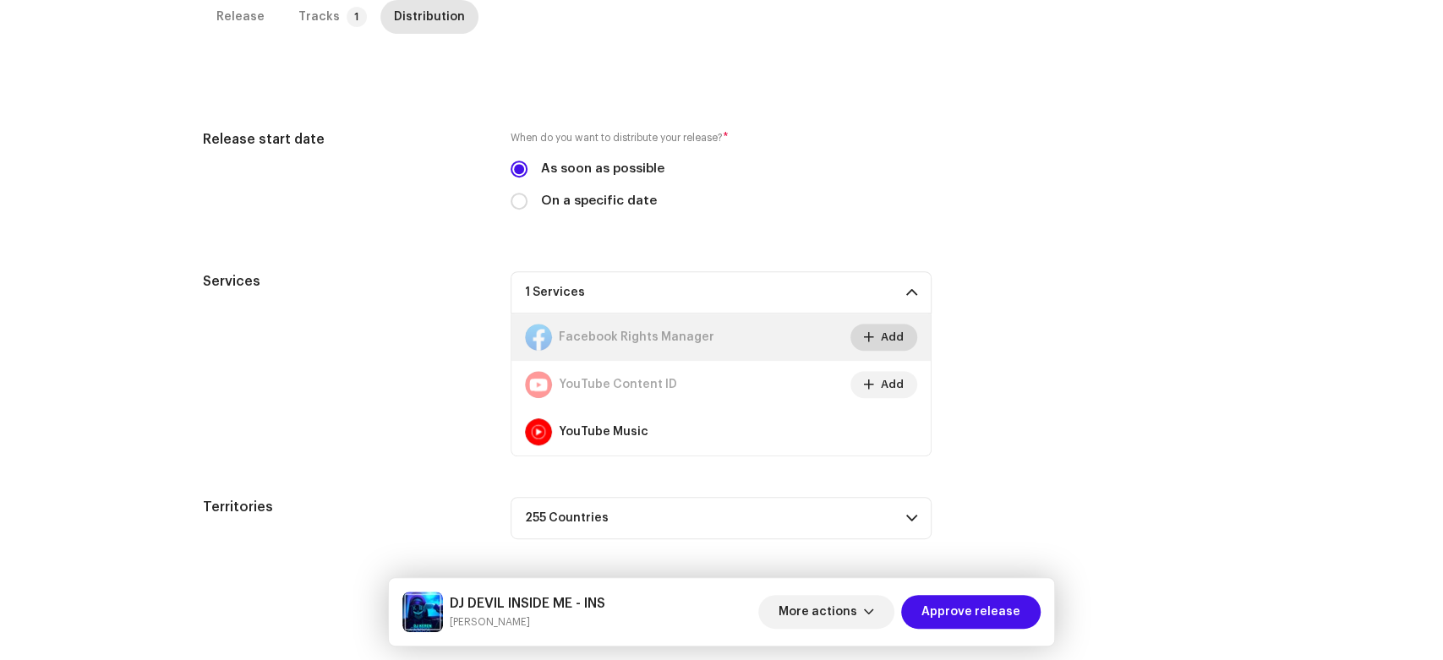
scroll to position [400, 0]
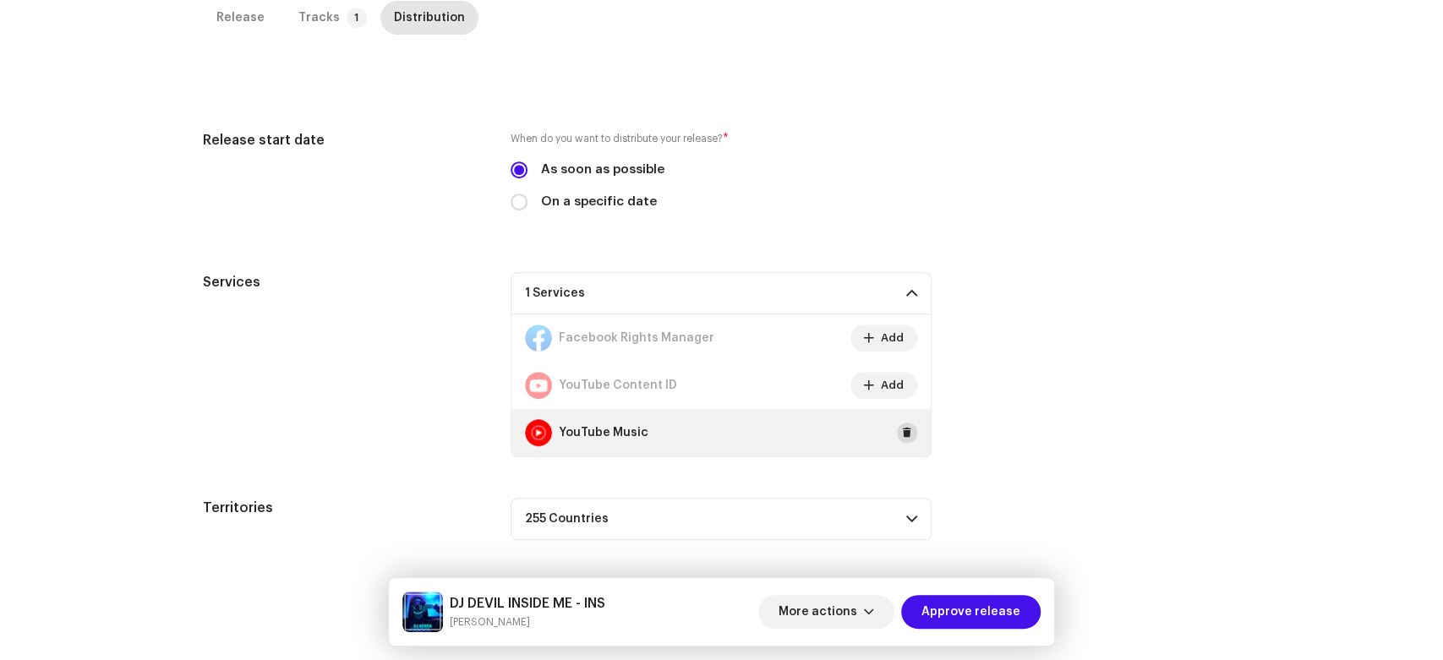
click at [903, 439] on button at bounding box center [907, 433] width 20 height 20
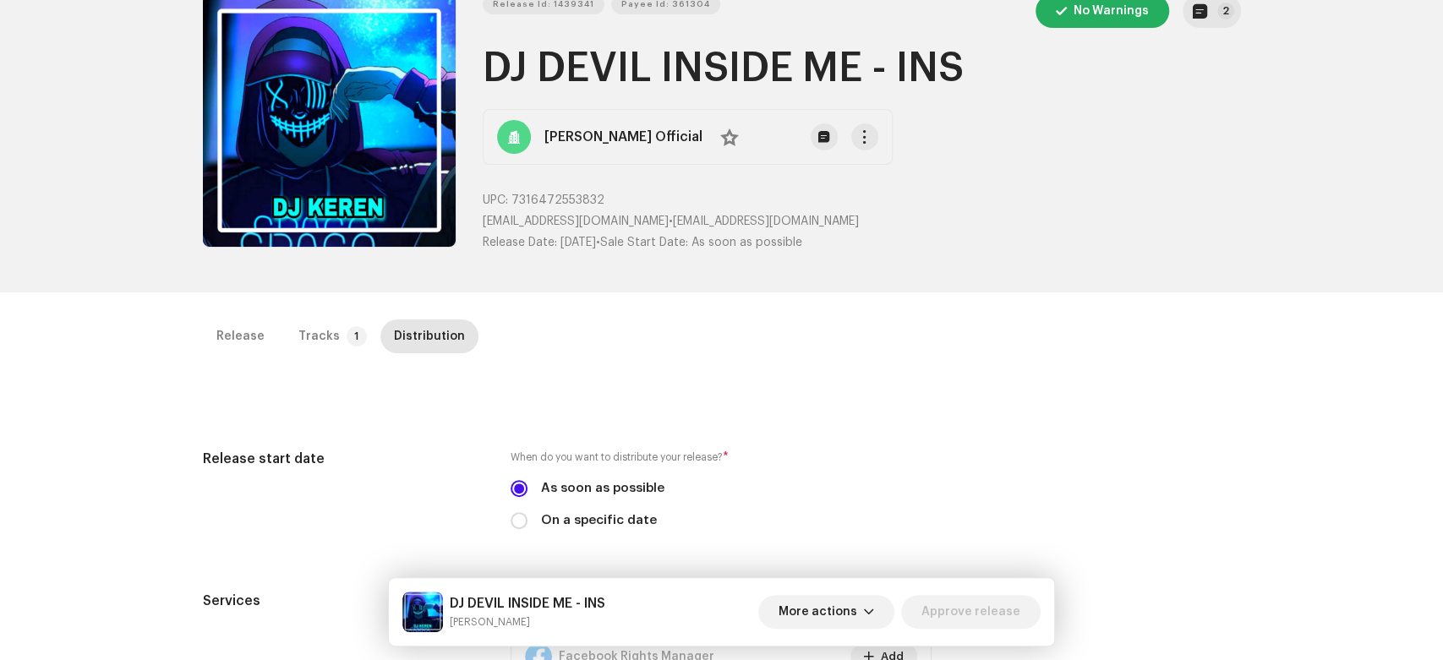
scroll to position [0, 0]
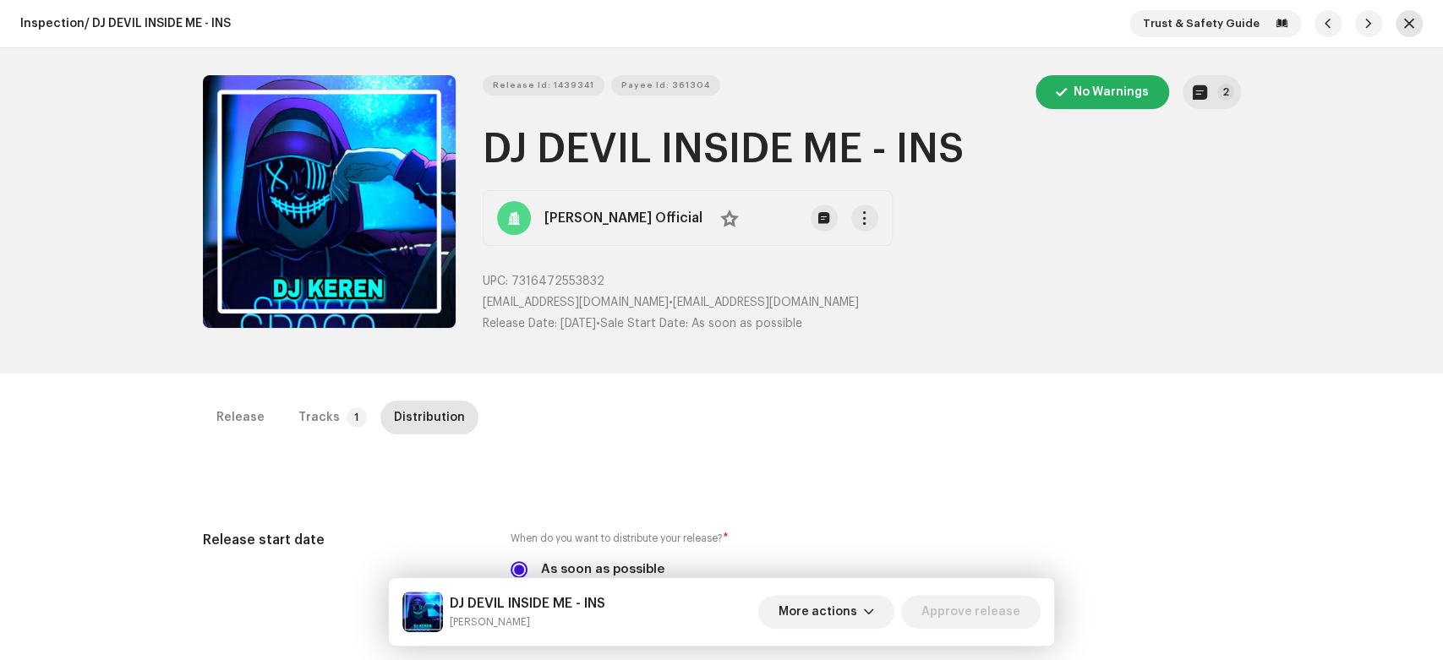
click at [1404, 24] on span "button" at bounding box center [1409, 24] width 10 height 14
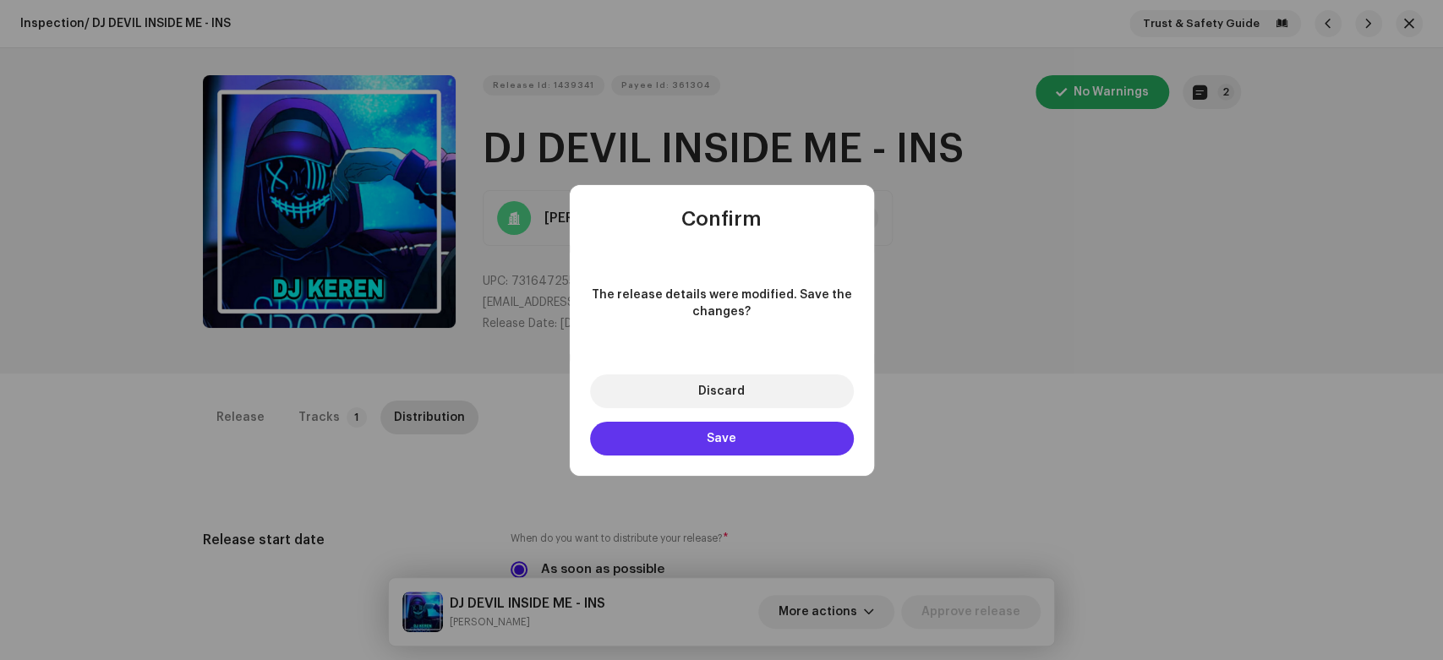
click at [668, 437] on button "Save" at bounding box center [722, 439] width 264 height 34
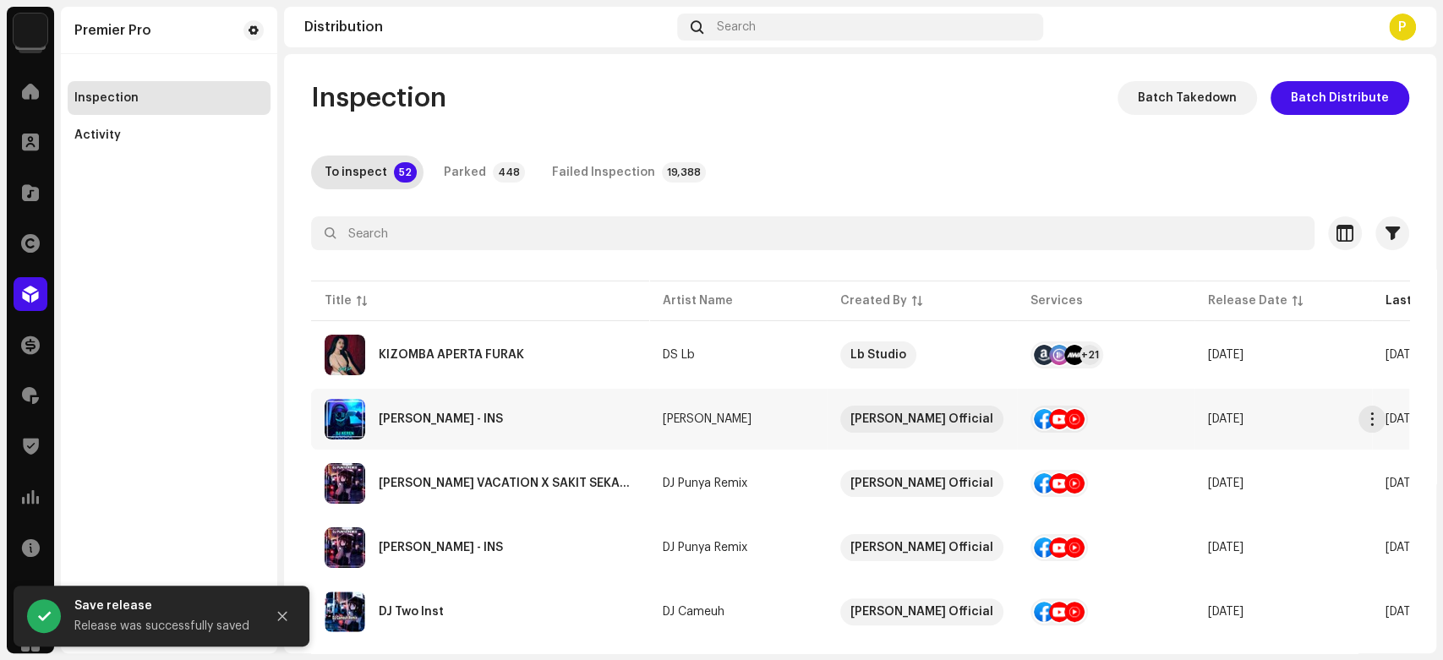
click at [432, 427] on div "DJ SIAL MAHALINI - INS" at bounding box center [480, 419] width 311 height 41
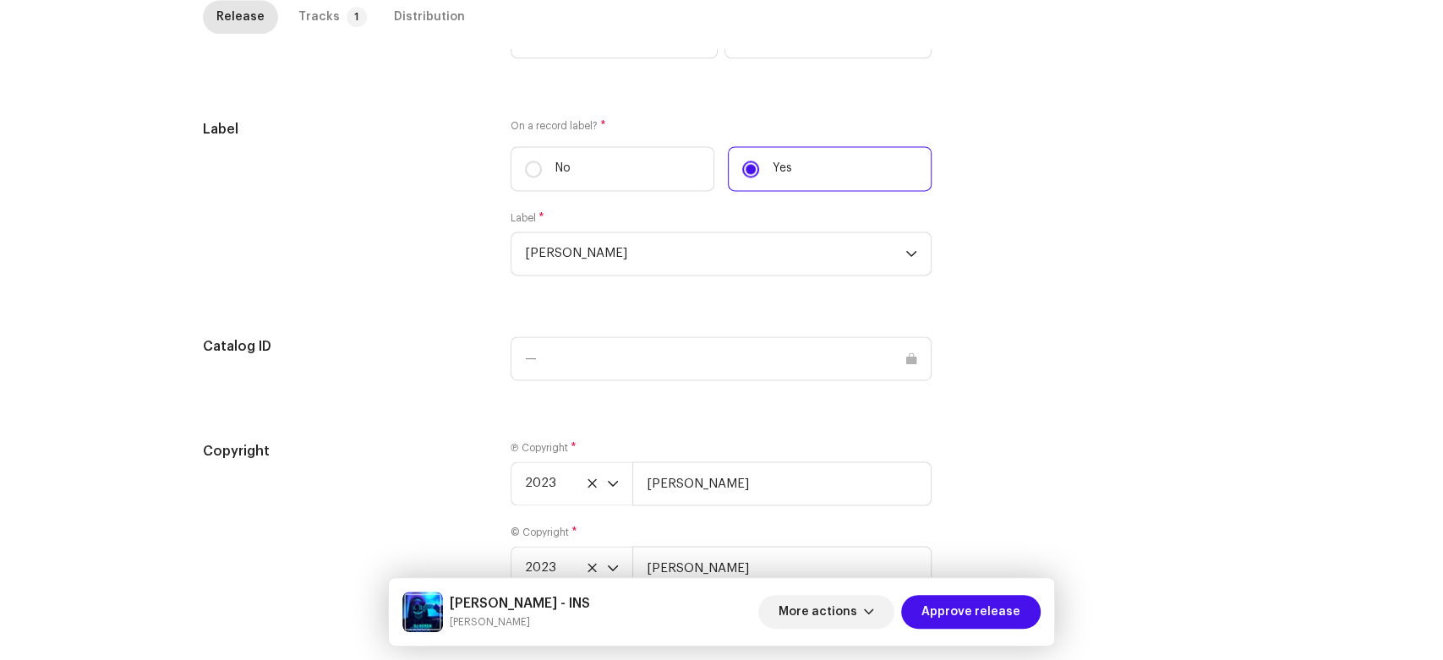
scroll to position [1608, 0]
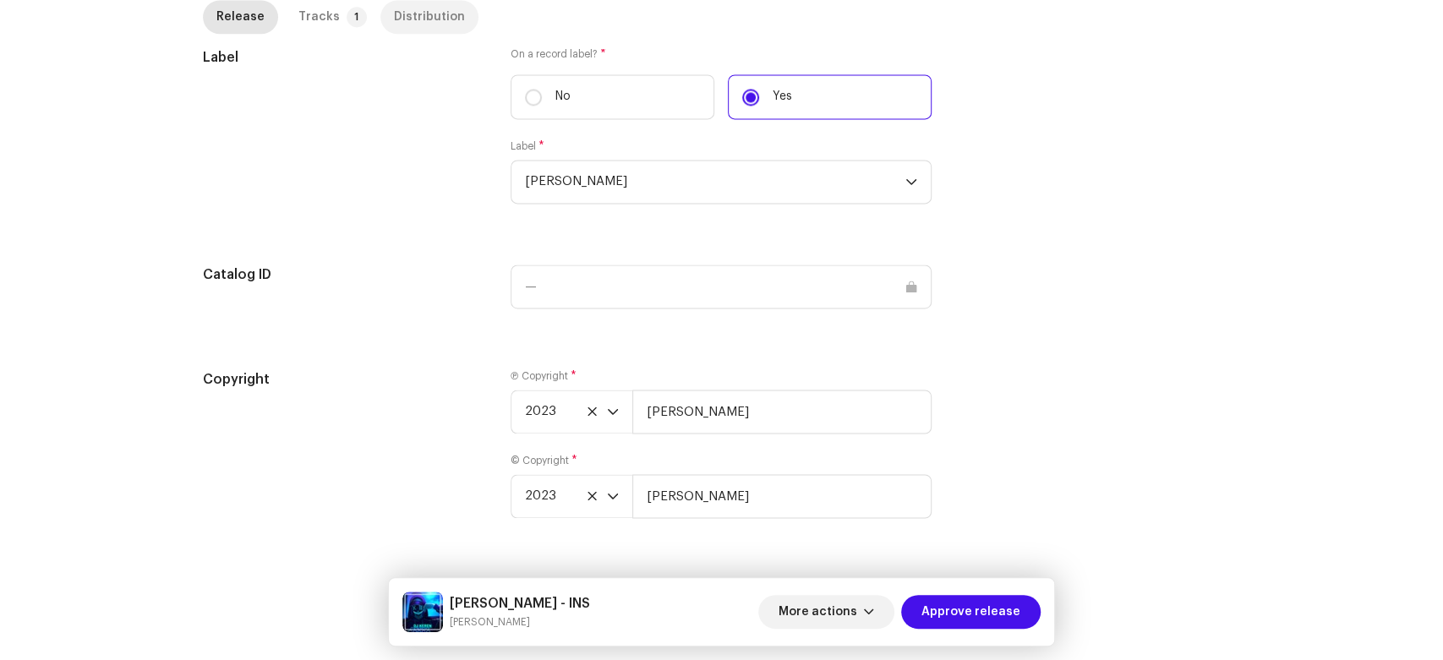
click at [394, 14] on div "Distribution" at bounding box center [429, 17] width 71 height 34
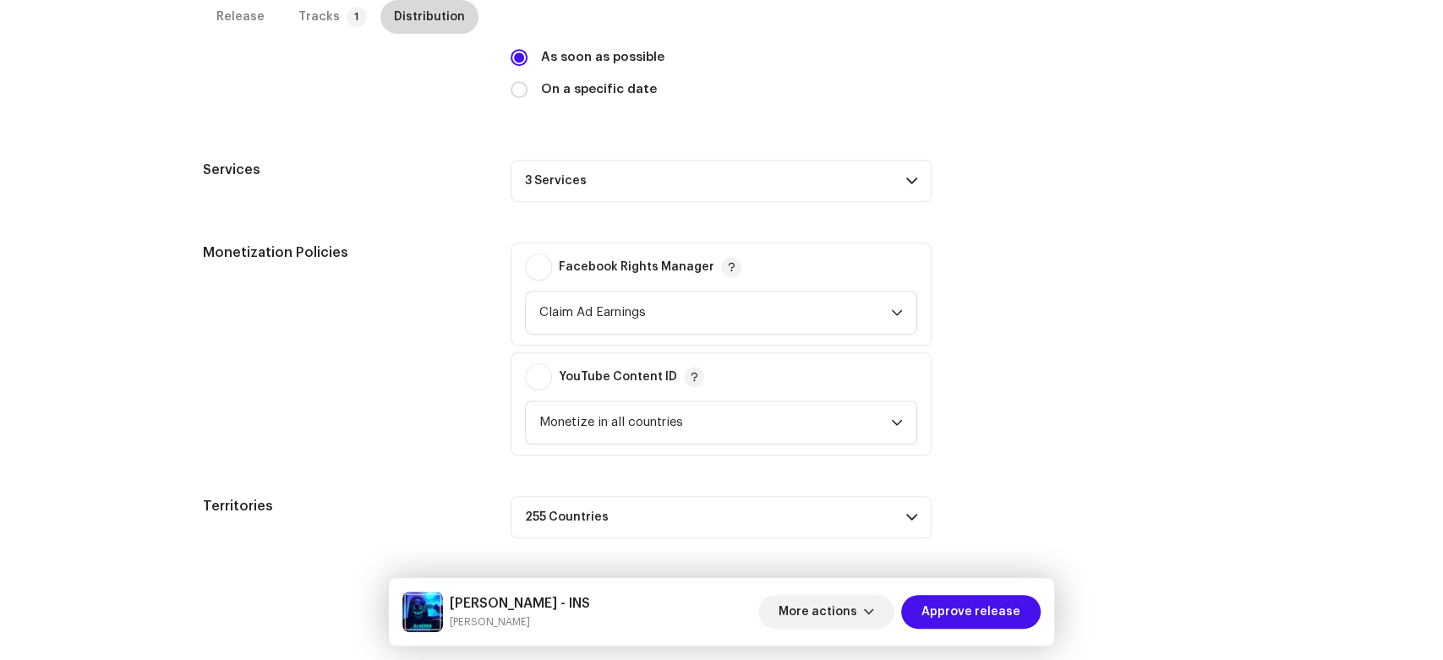
scroll to position [511, 0]
click at [644, 194] on p-accordion-header "3 Services" at bounding box center [721, 182] width 421 height 42
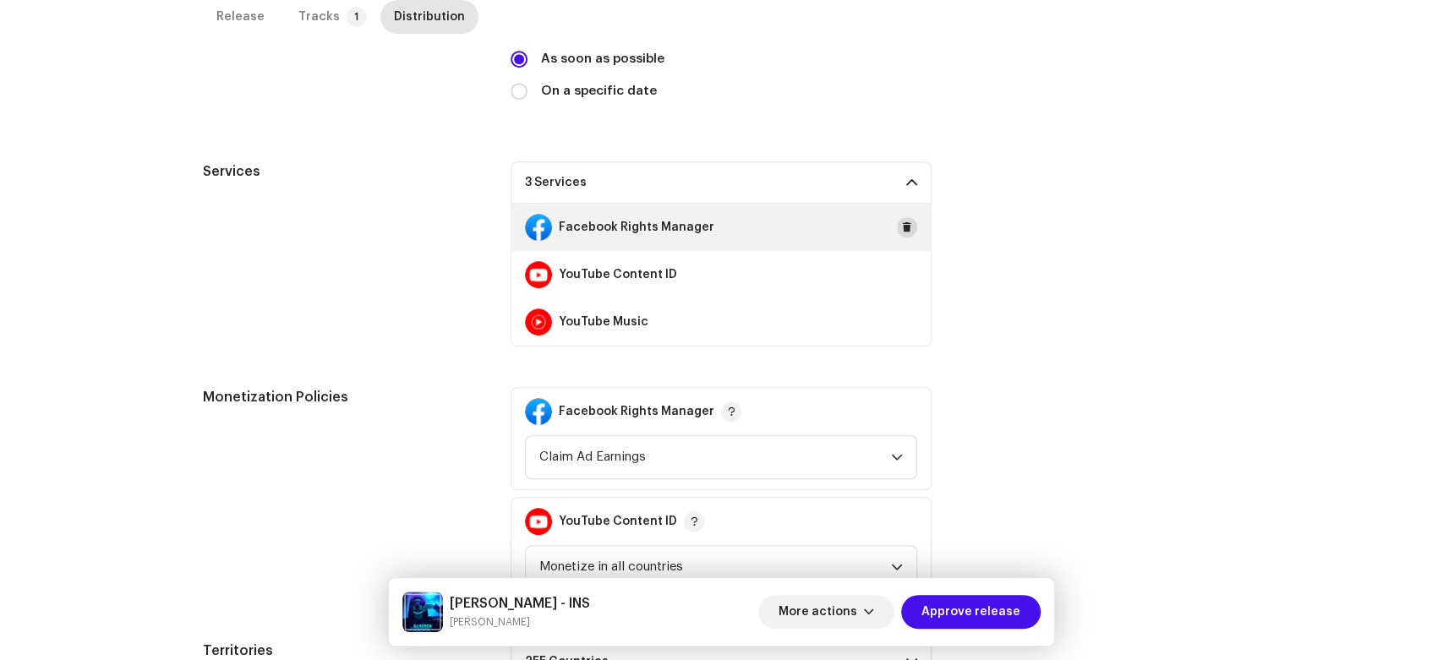
click at [910, 225] on button at bounding box center [907, 227] width 20 height 20
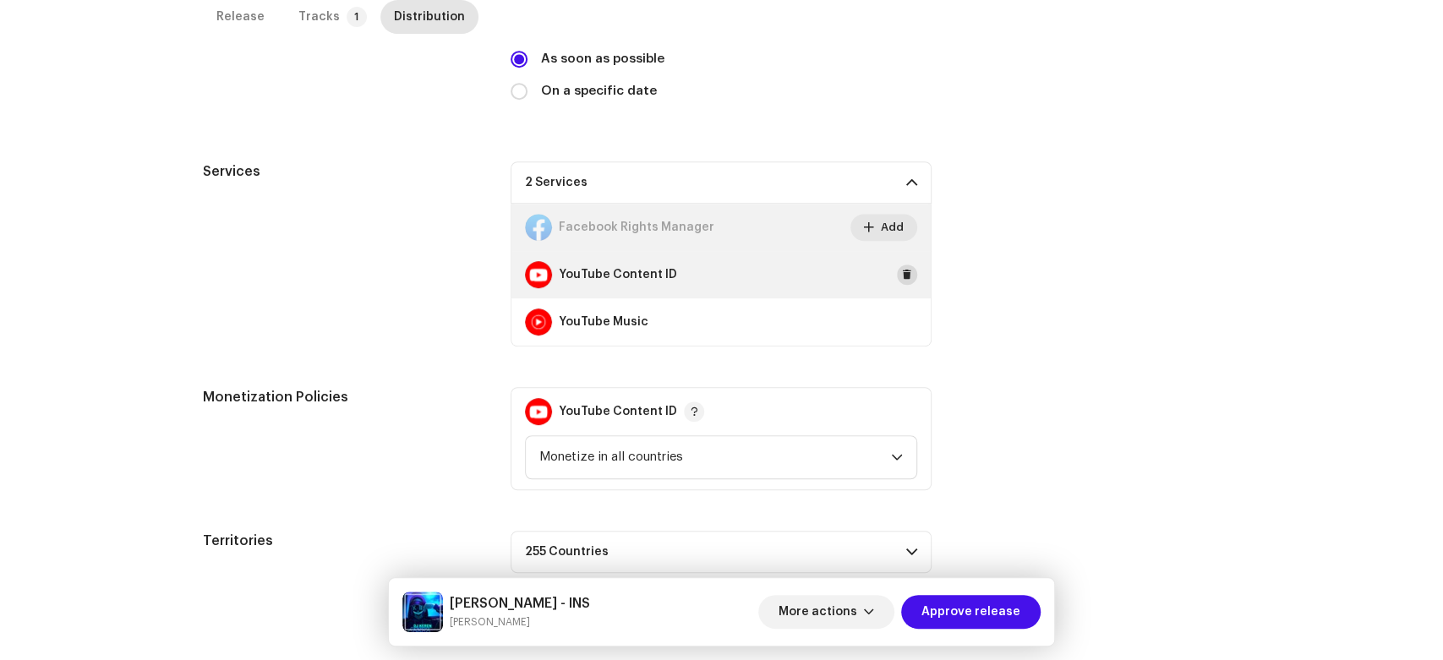
click at [903, 276] on span at bounding box center [907, 275] width 10 height 14
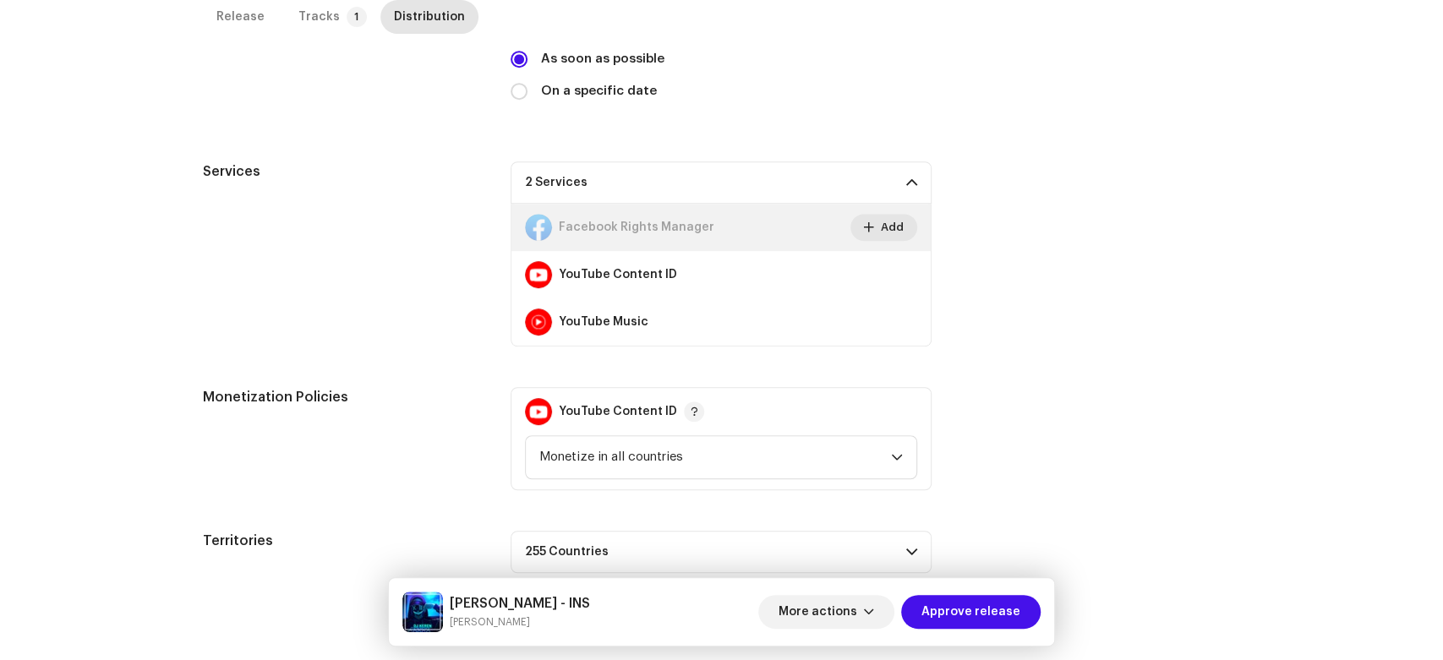
scroll to position [400, 0]
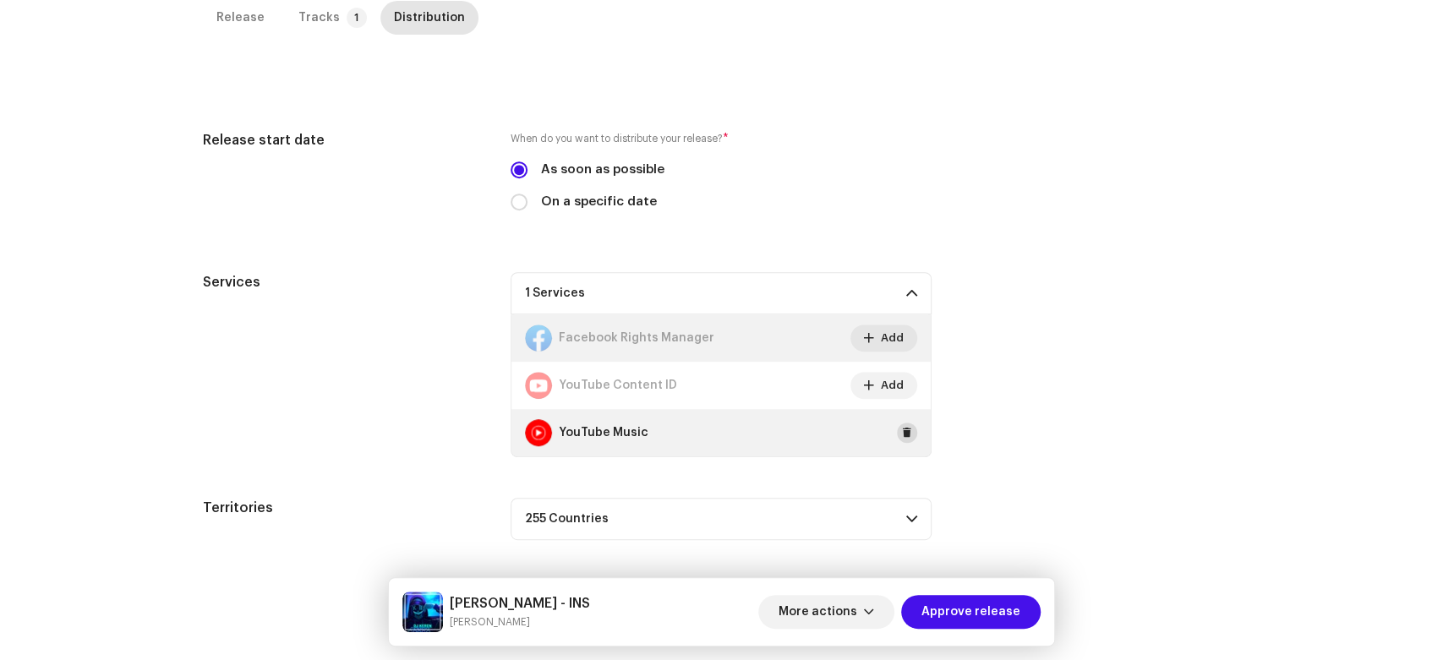
click at [902, 434] on span at bounding box center [907, 433] width 10 height 14
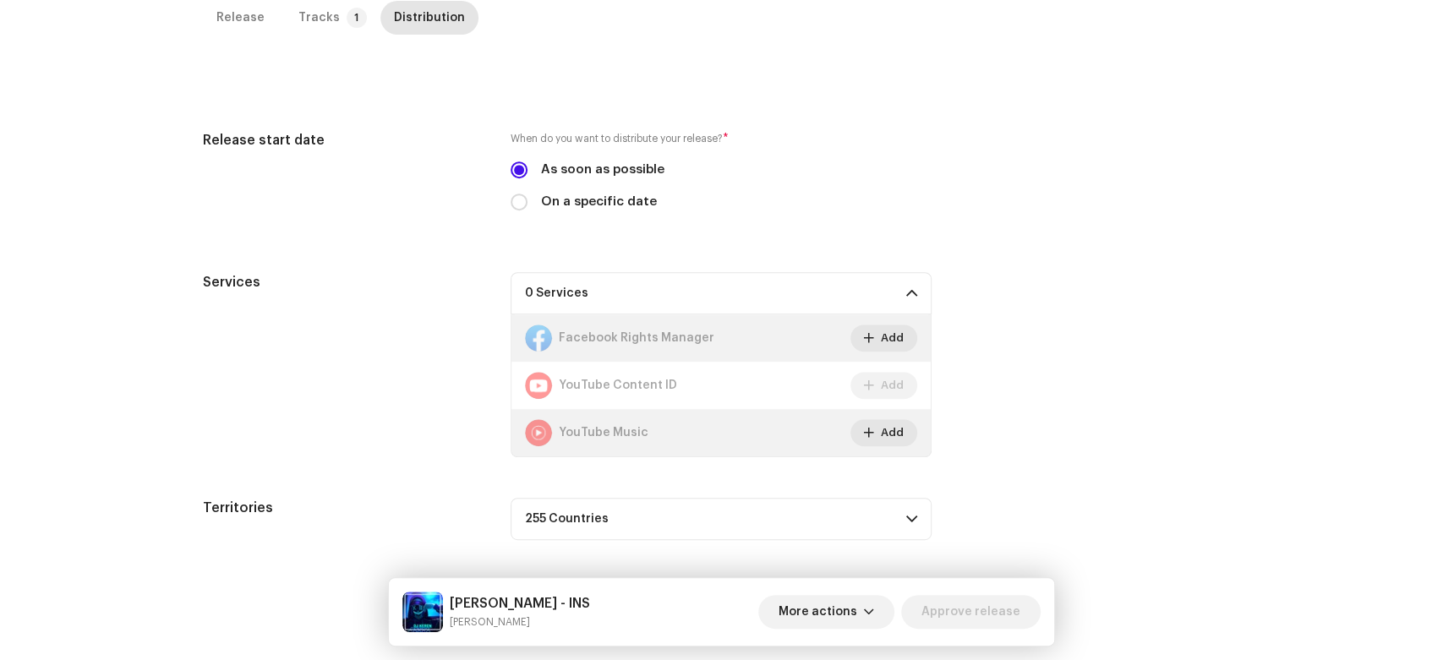
scroll to position [0, 0]
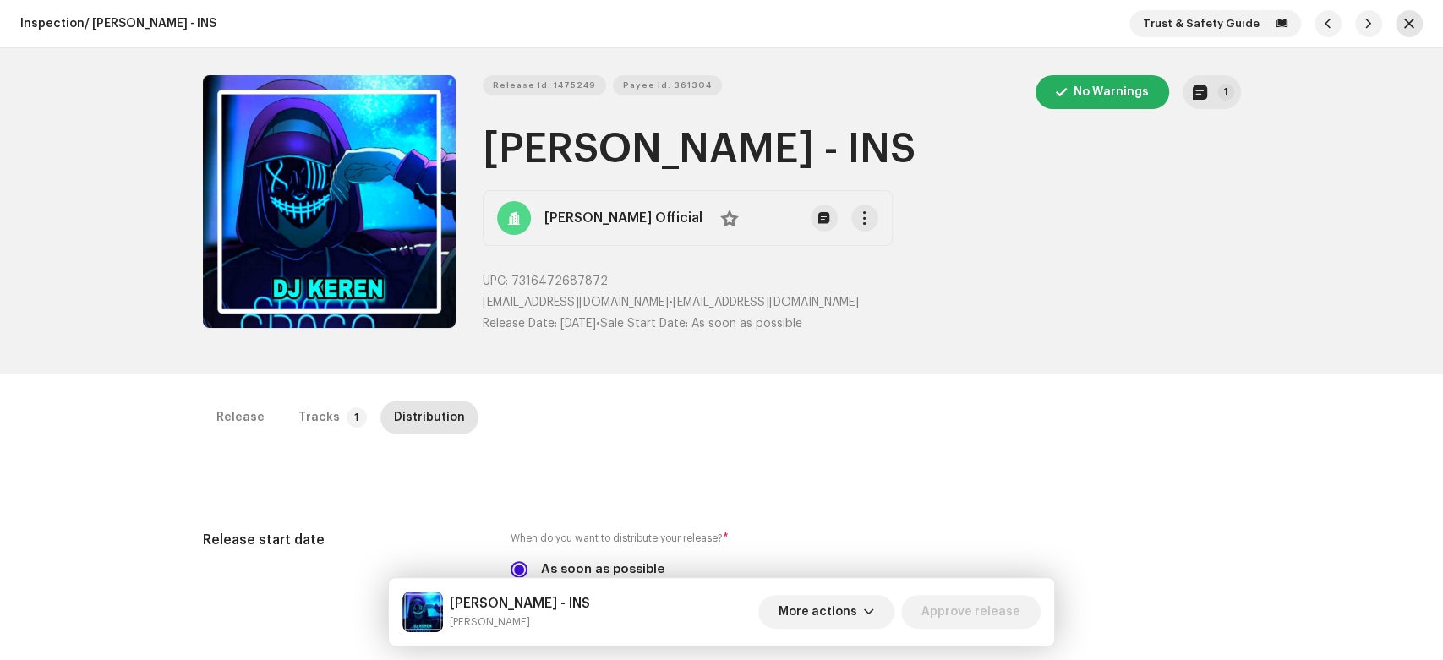
click at [1404, 27] on span "button" at bounding box center [1409, 24] width 10 height 14
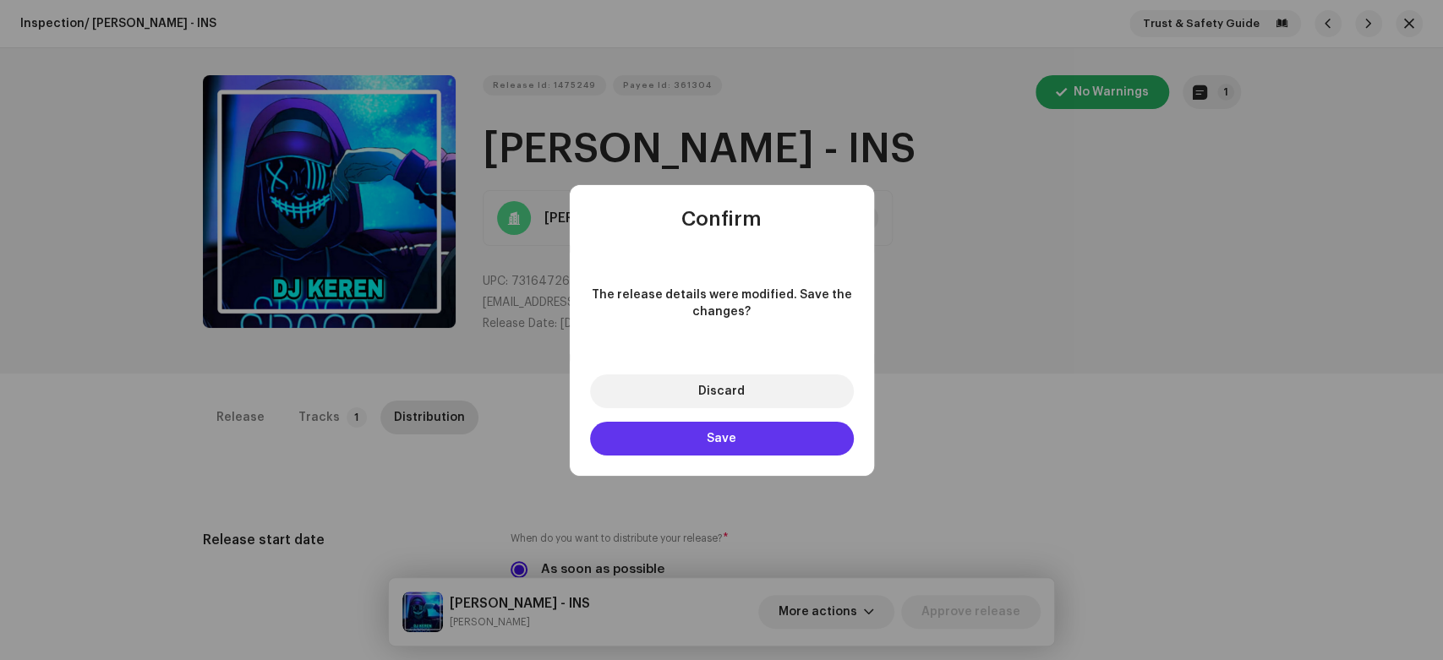
click at [663, 427] on button "Save" at bounding box center [722, 439] width 264 height 34
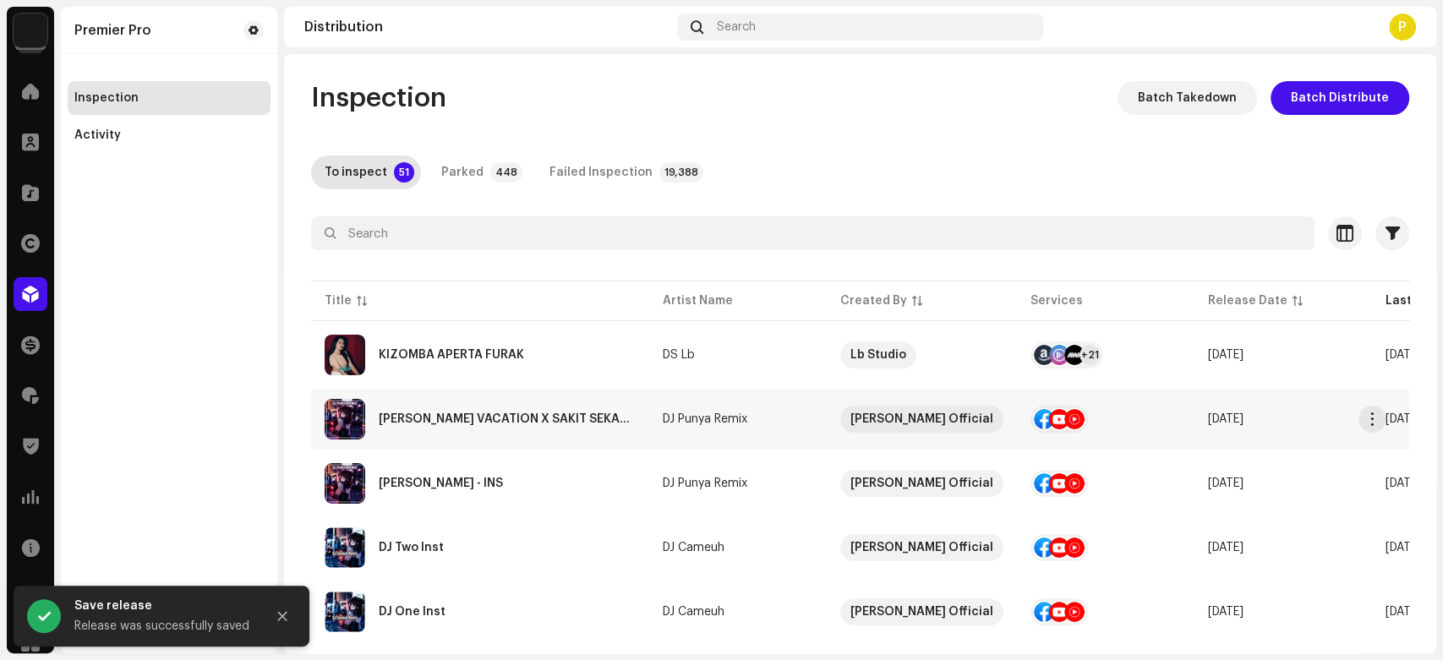
click at [525, 437] on div "[PERSON_NAME] VACATION X SAKIT SEKALI EVERYBODY X MELODY ENAKEN - INS" at bounding box center [480, 419] width 311 height 41
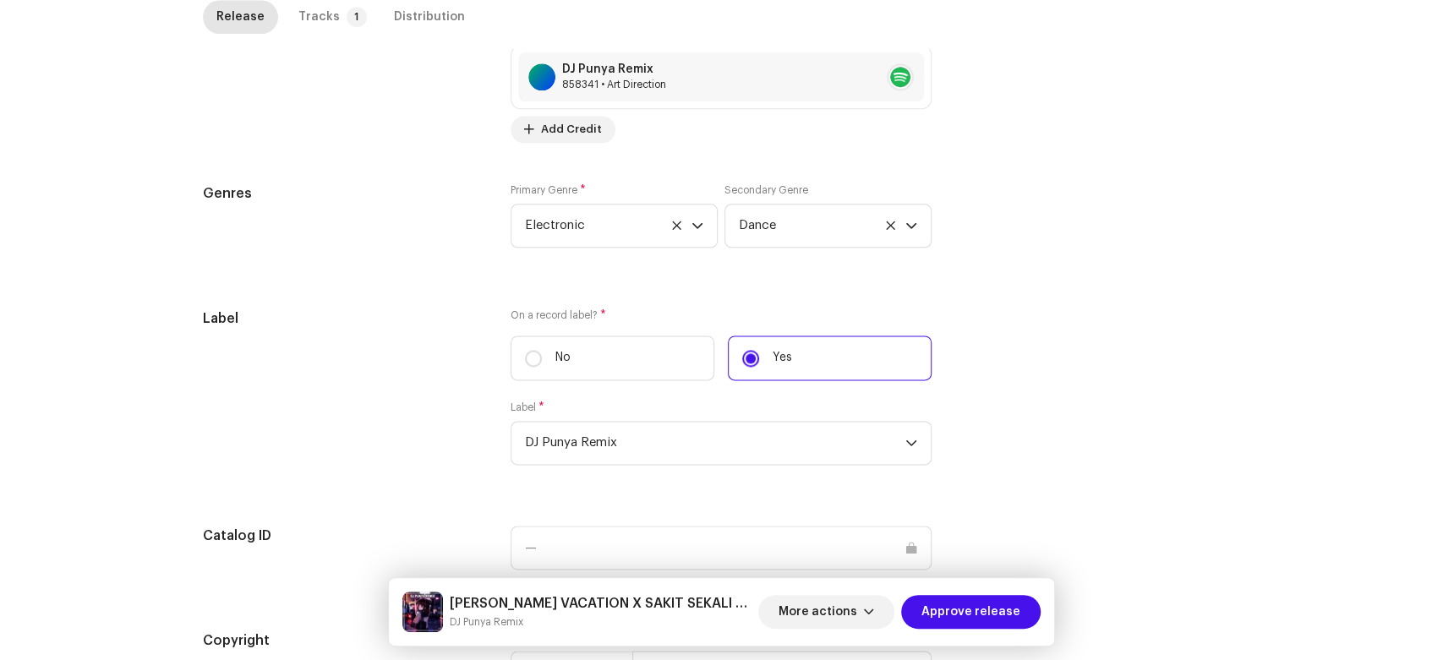
scroll to position [1621, 0]
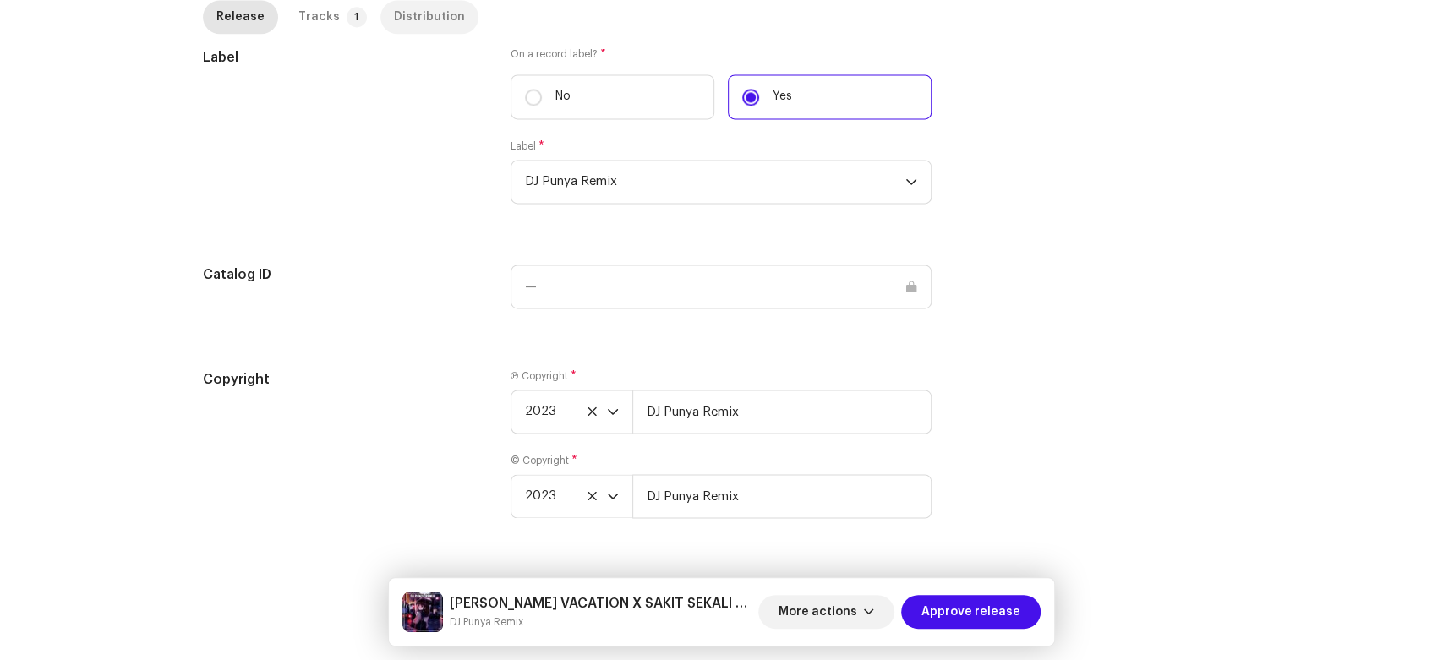
click at [394, 17] on div "Distribution" at bounding box center [429, 17] width 71 height 34
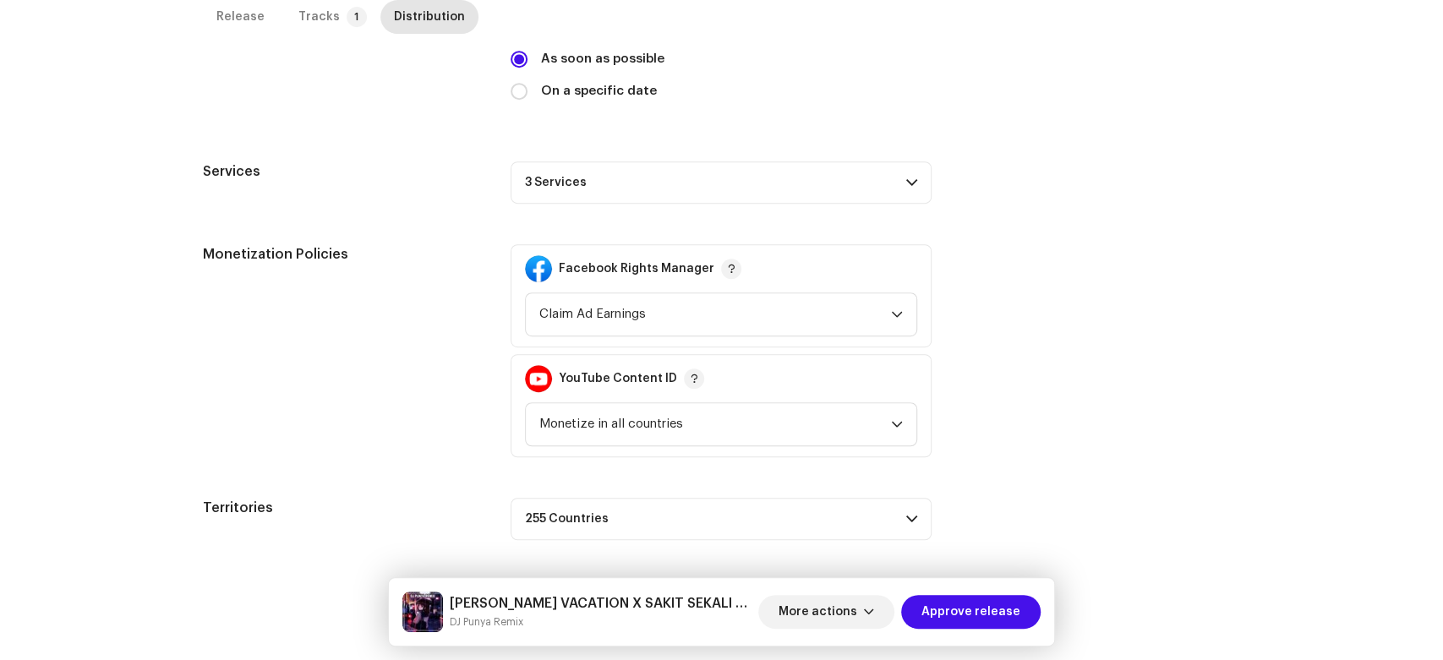
click at [707, 187] on p-accordion-header "3 Services" at bounding box center [721, 182] width 421 height 42
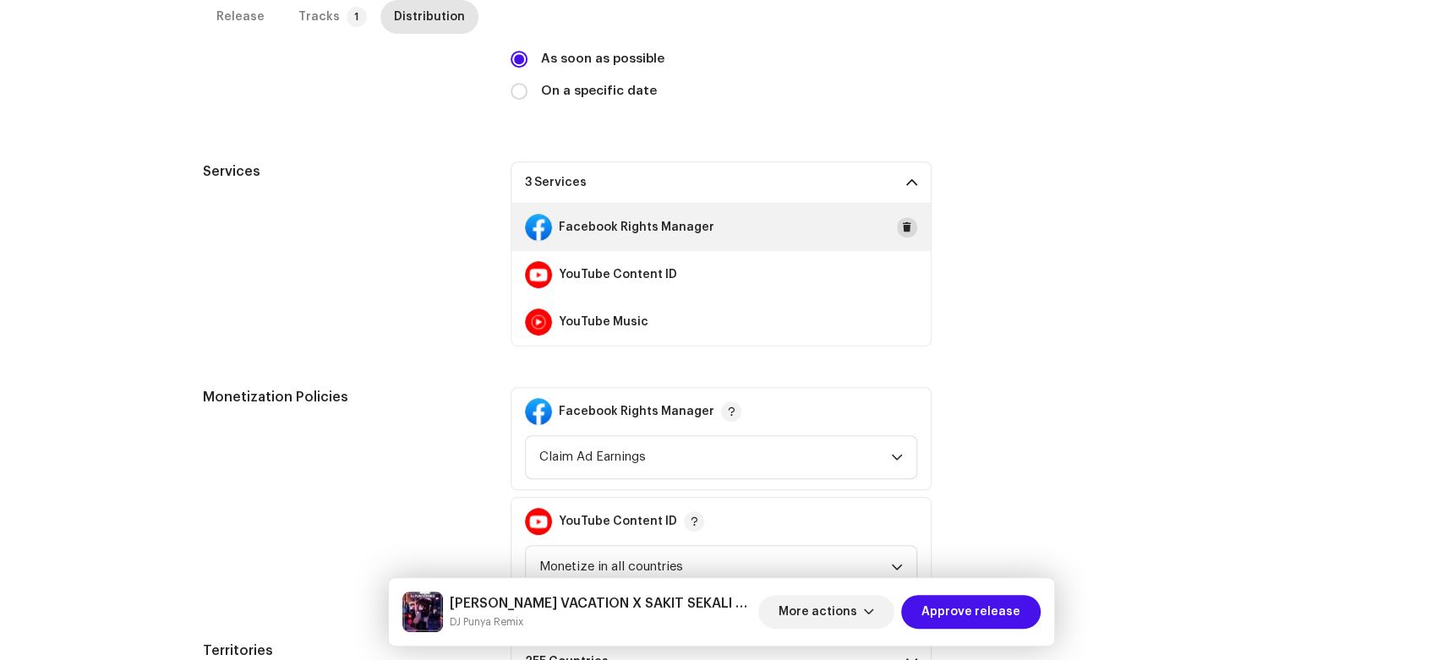
click at [909, 224] on button at bounding box center [907, 227] width 20 height 20
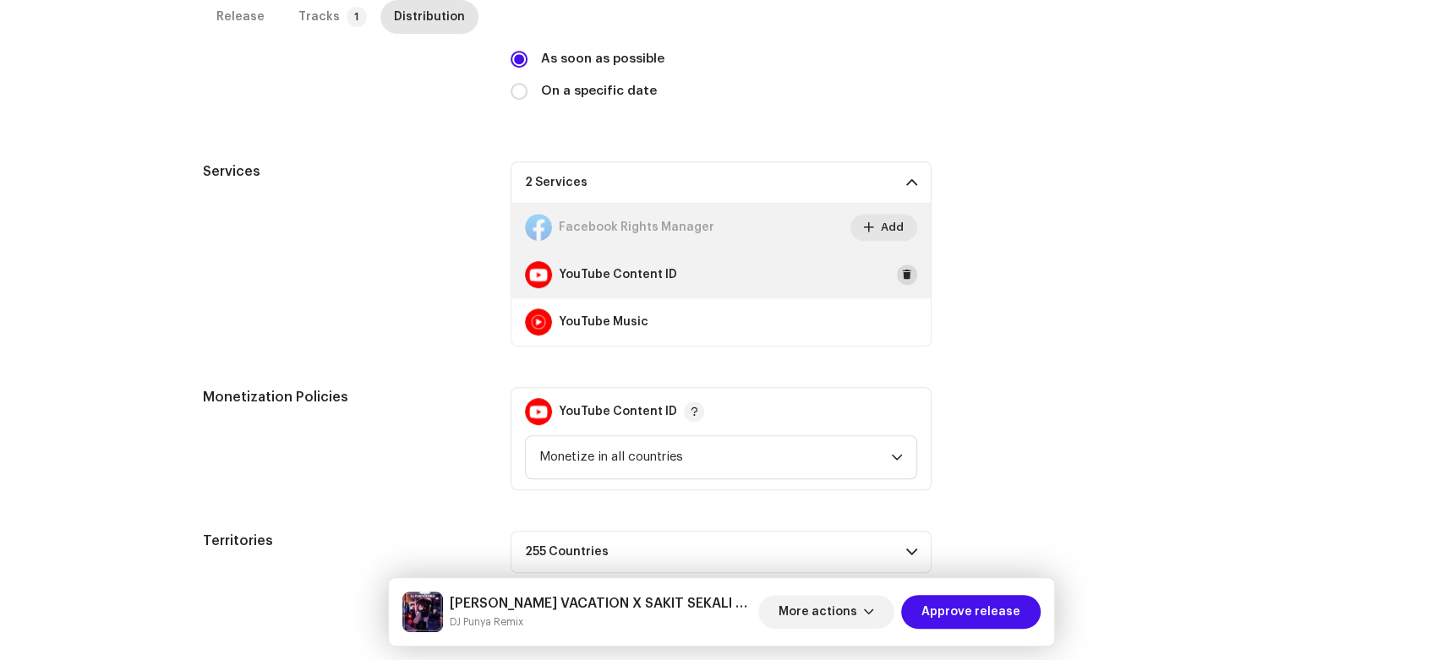
click at [902, 273] on span at bounding box center [907, 275] width 10 height 14
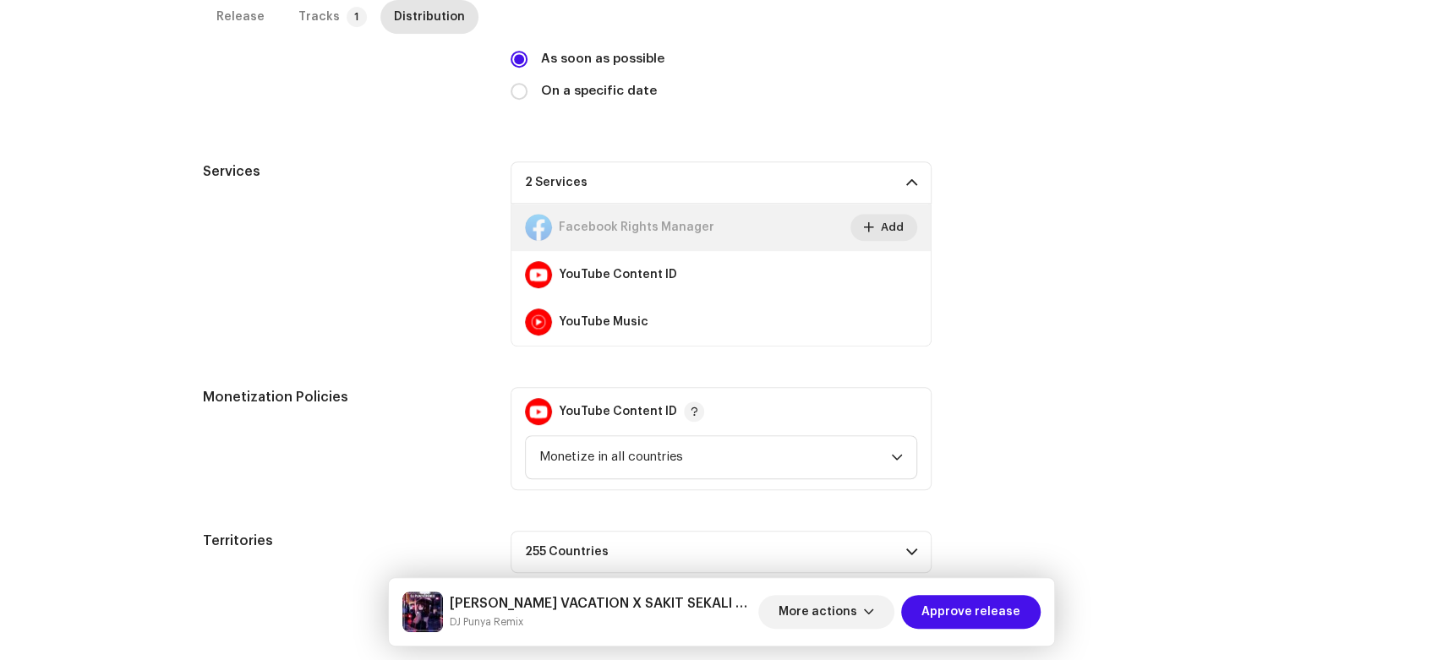
scroll to position [413, 0]
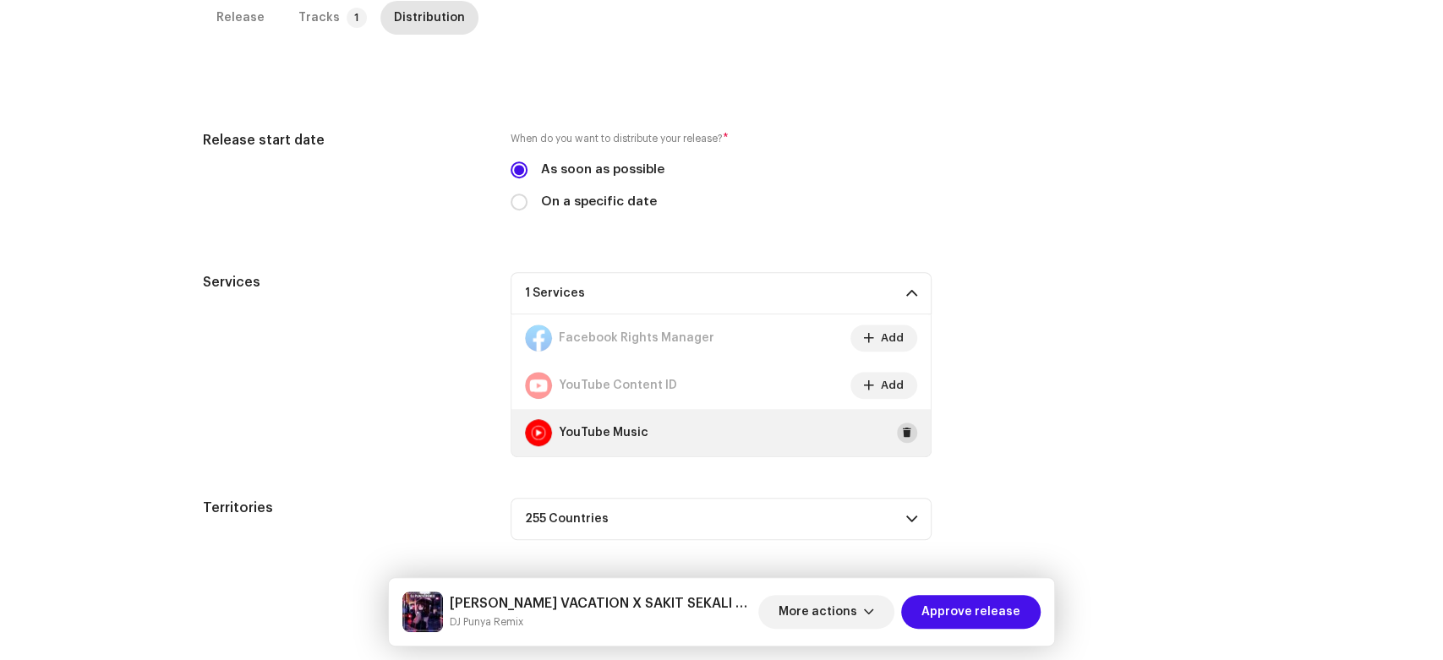
click at [904, 426] on span at bounding box center [907, 433] width 10 height 14
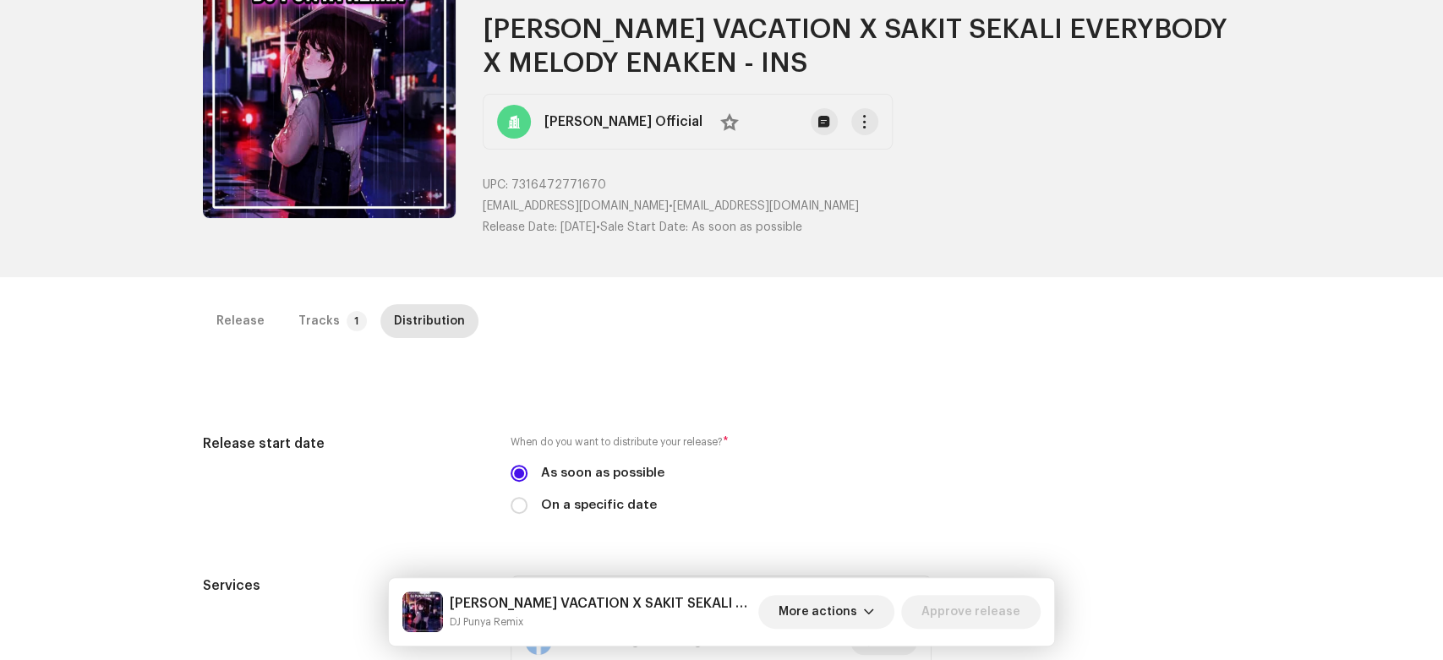
scroll to position [0, 0]
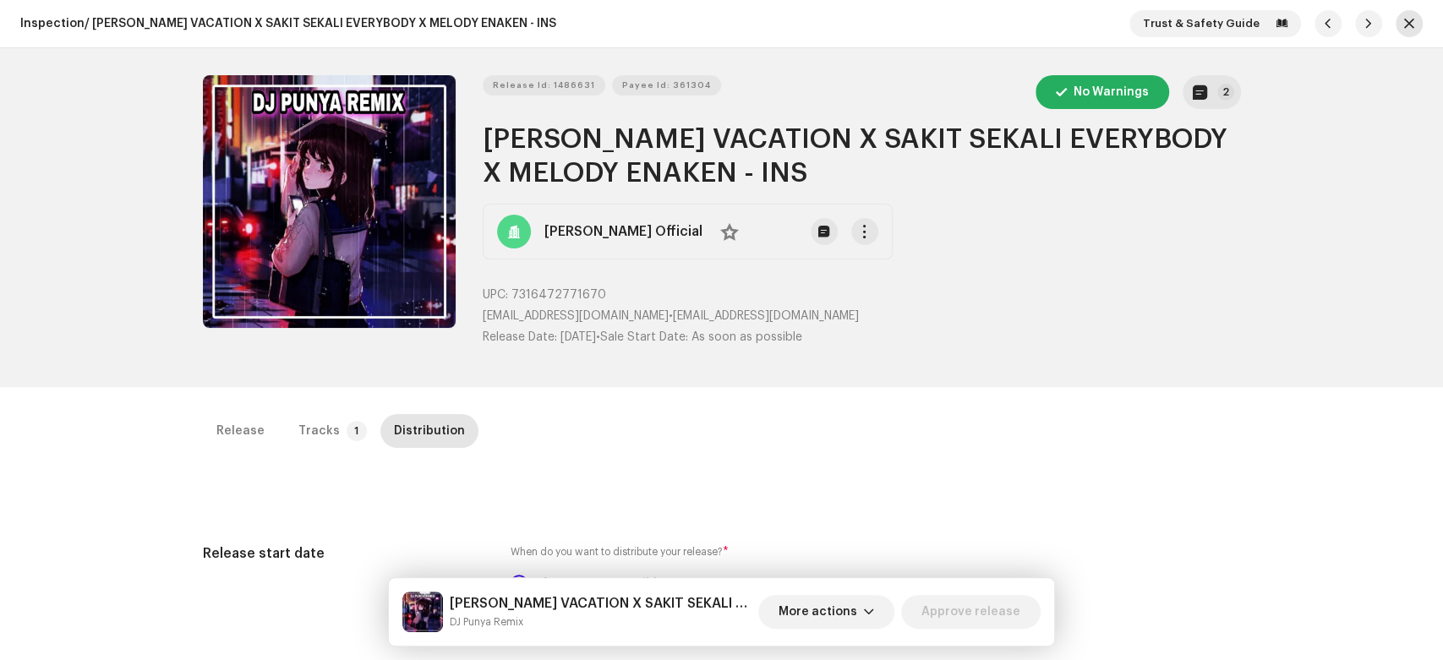
click at [1396, 21] on button "button" at bounding box center [1409, 23] width 27 height 27
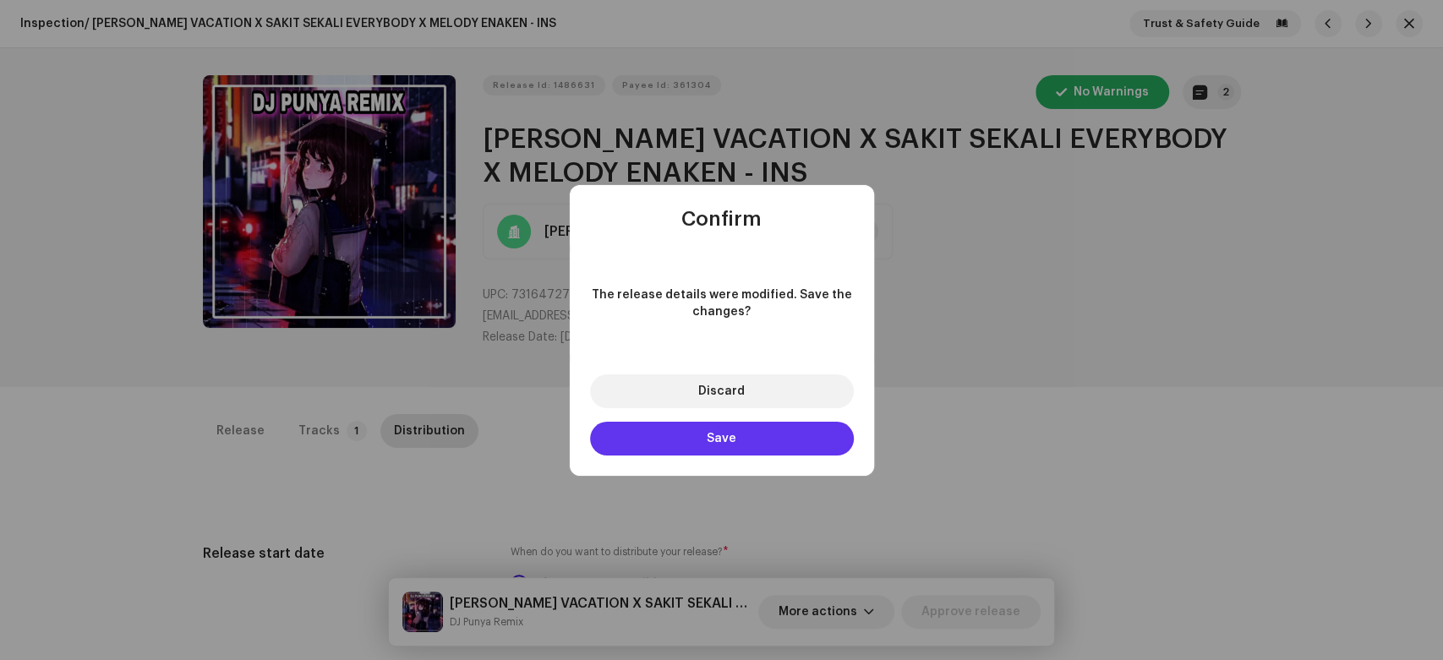
click at [769, 438] on button "Save" at bounding box center [722, 439] width 264 height 34
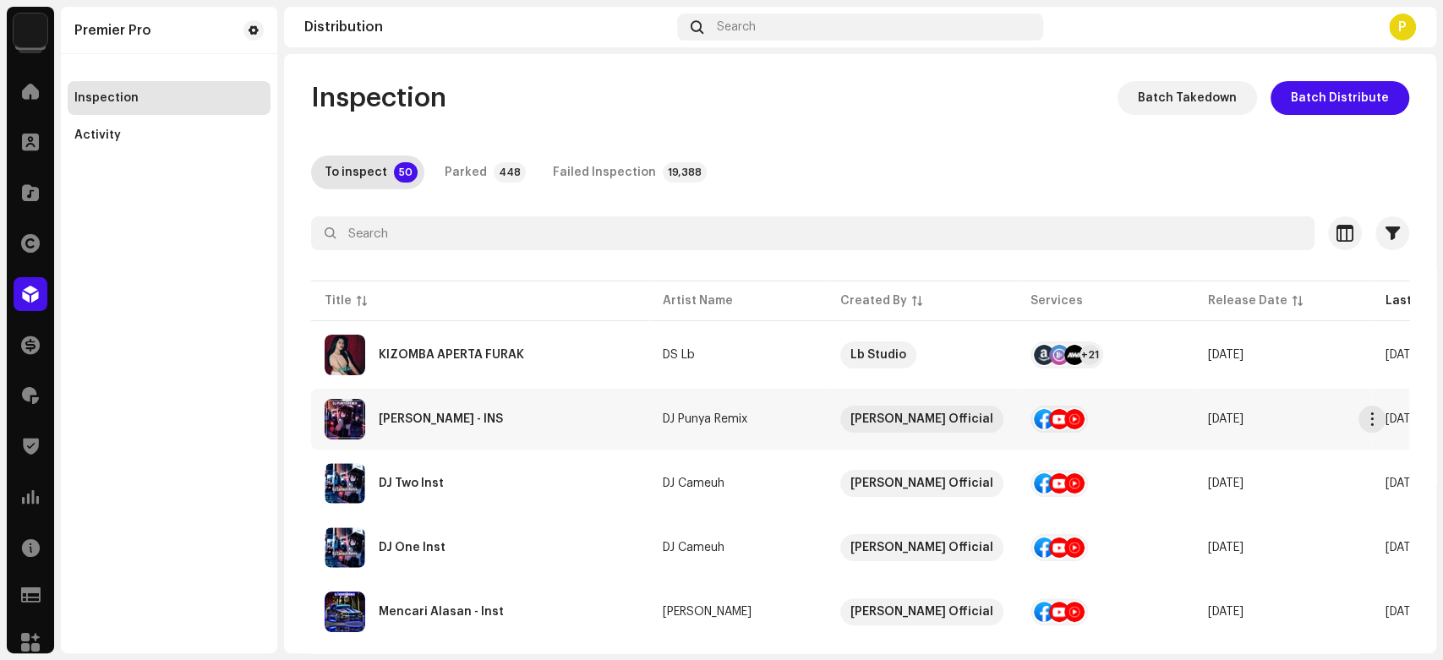
click at [480, 406] on div "[PERSON_NAME] - INS" at bounding box center [480, 419] width 311 height 41
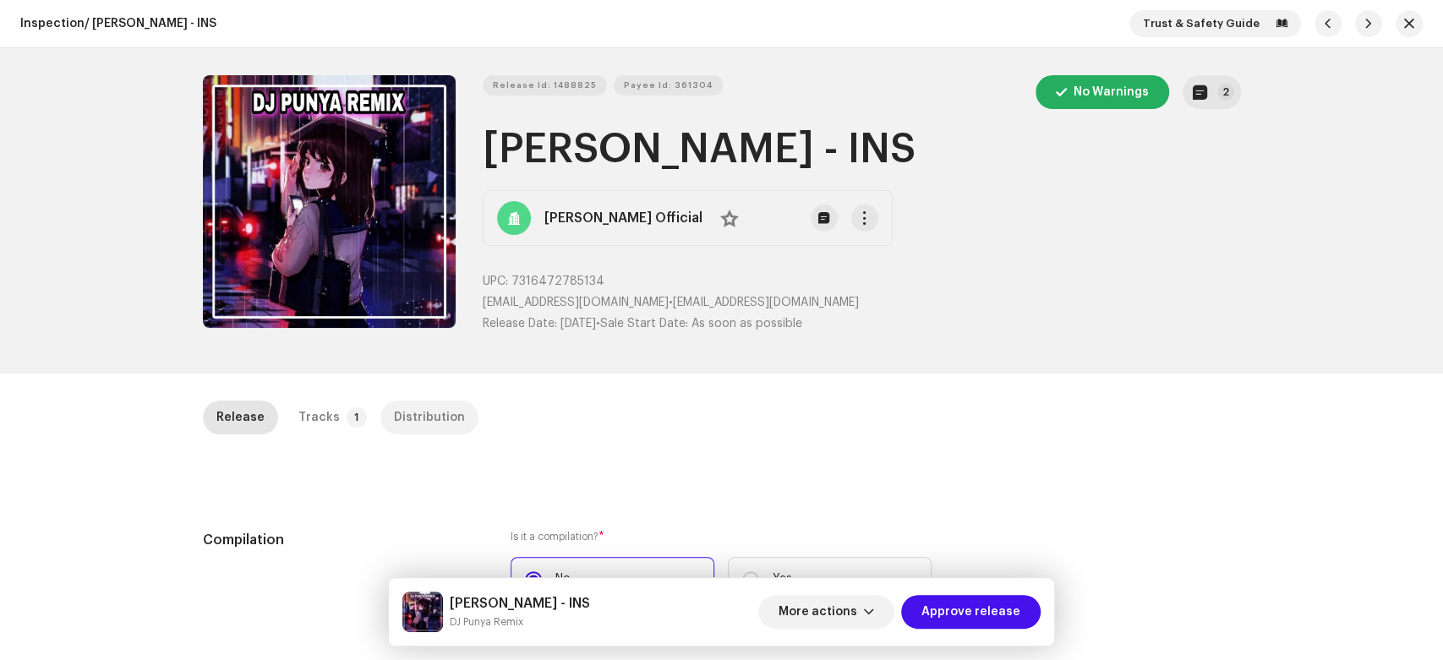
click at [429, 423] on div "Distribution" at bounding box center [429, 418] width 71 height 34
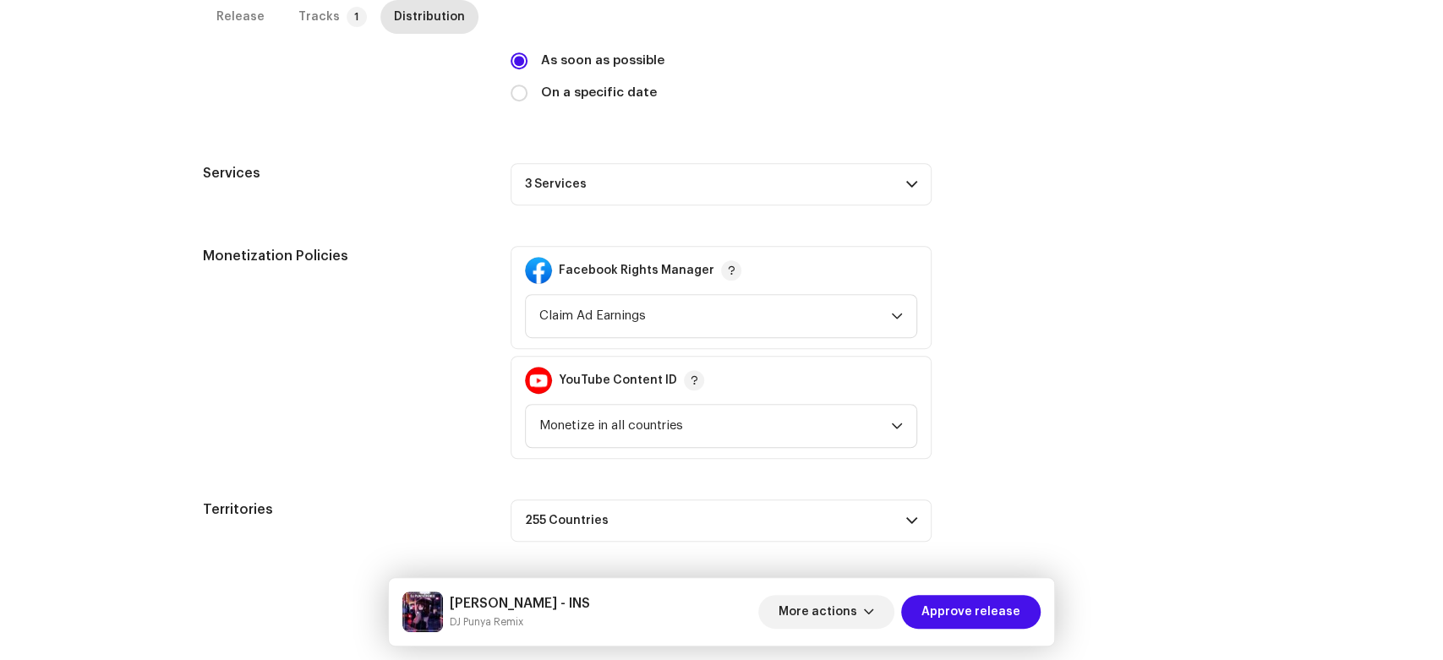
scroll to position [511, 0]
click at [843, 180] on p-accordion-header "3 Services" at bounding box center [721, 182] width 421 height 42
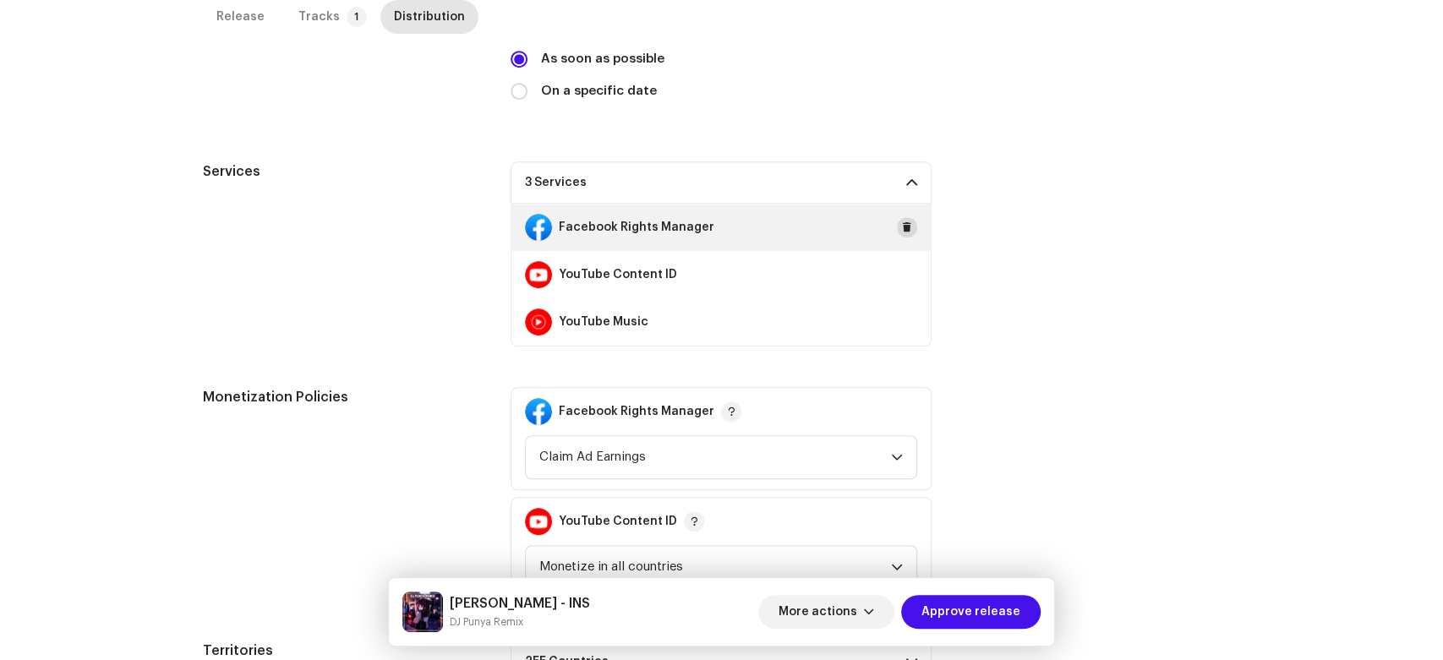
click at [911, 231] on button at bounding box center [907, 227] width 20 height 20
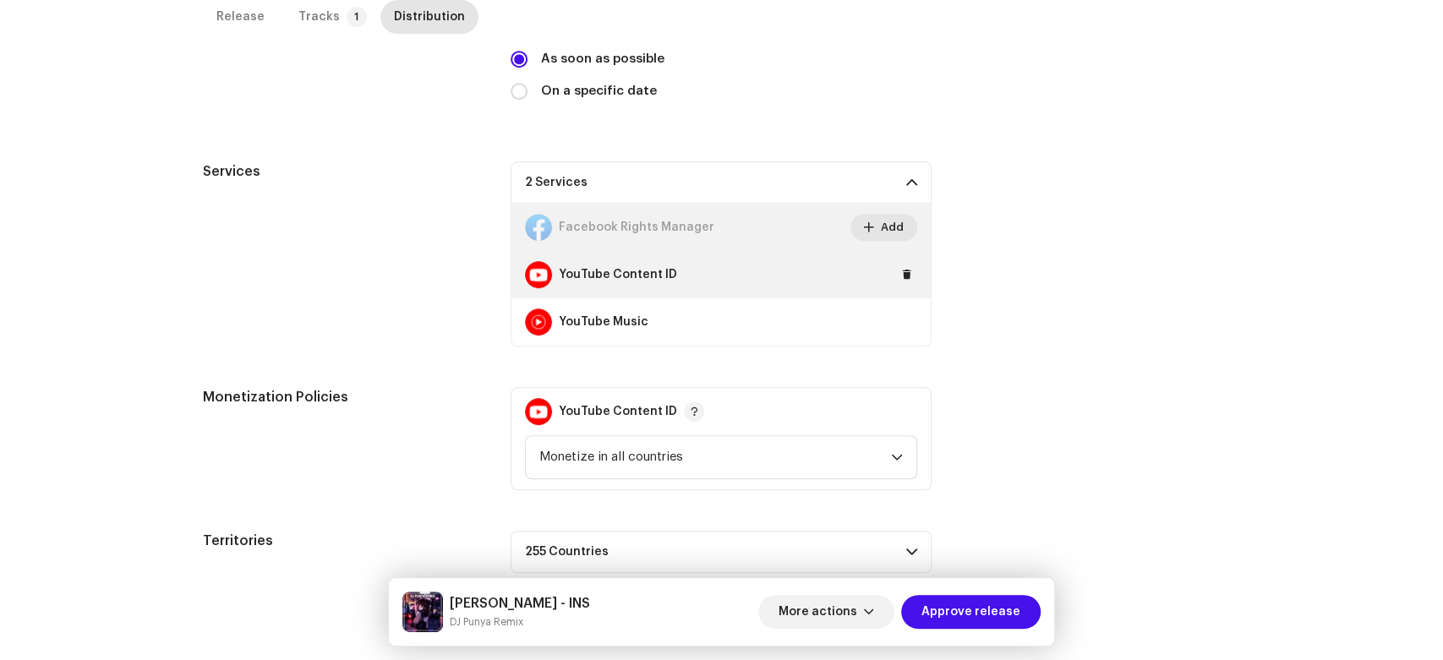
click at [908, 283] on div "YouTube Content ID" at bounding box center [720, 274] width 419 height 47
click at [902, 273] on span at bounding box center [907, 275] width 10 height 14
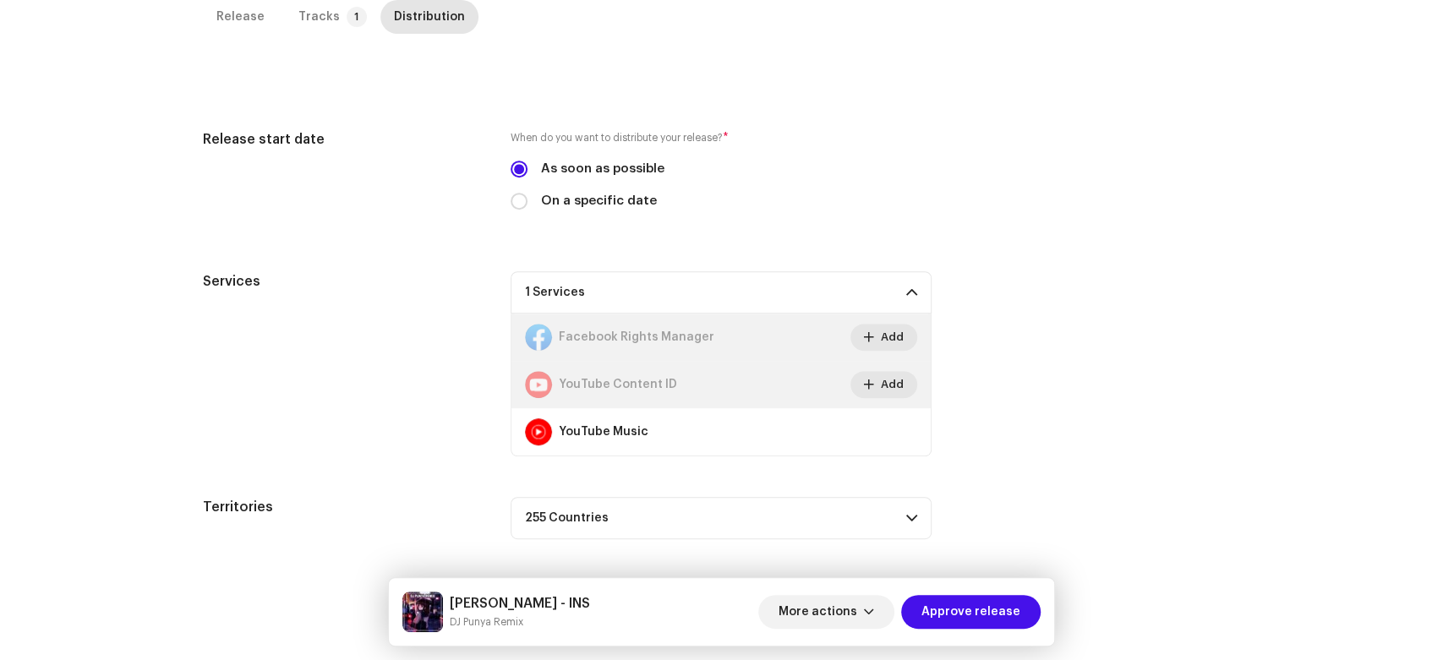
scroll to position [400, 0]
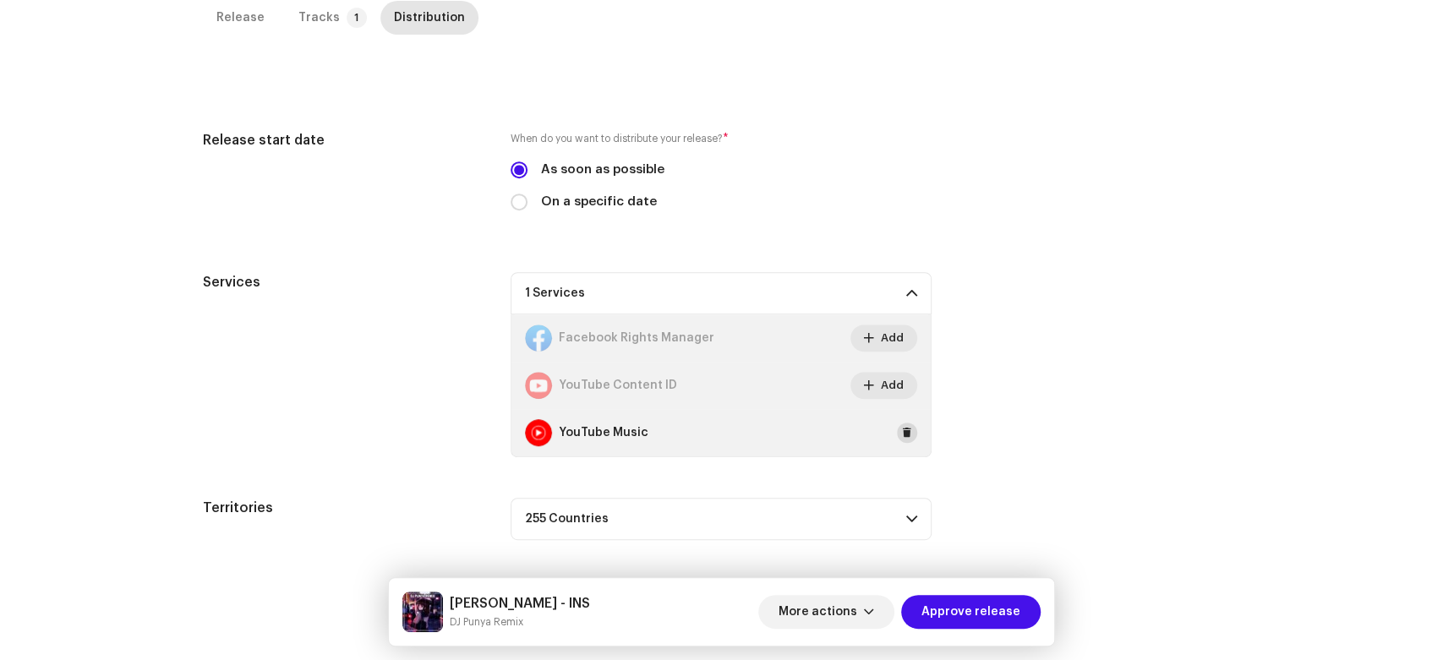
click at [902, 431] on span at bounding box center [907, 433] width 10 height 14
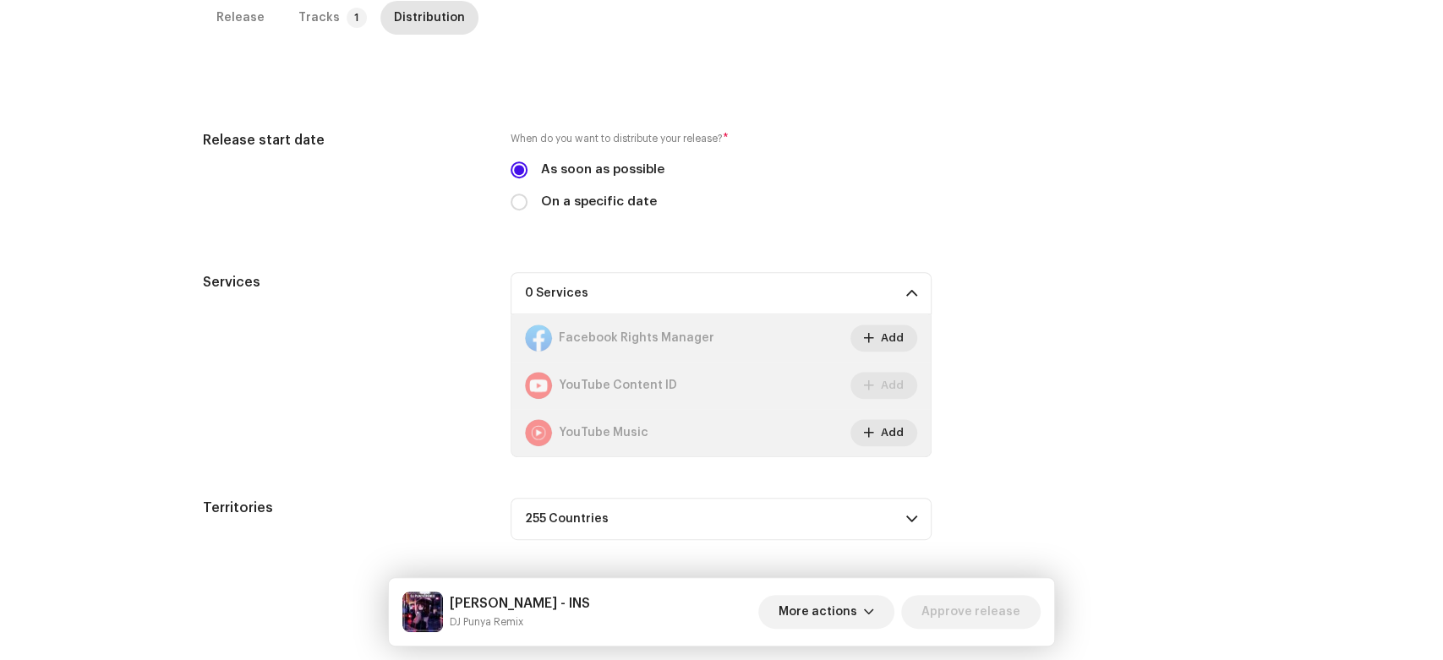
scroll to position [0, 0]
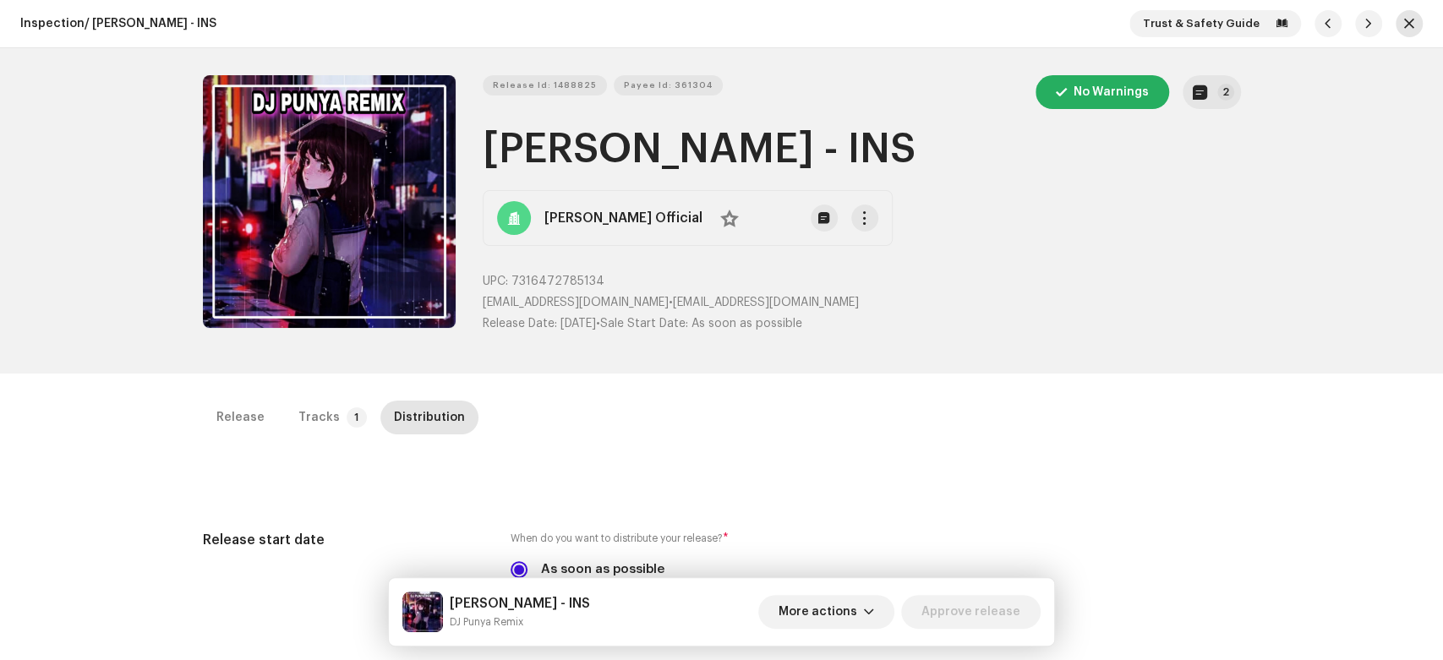
click at [1404, 26] on span "button" at bounding box center [1409, 24] width 10 height 14
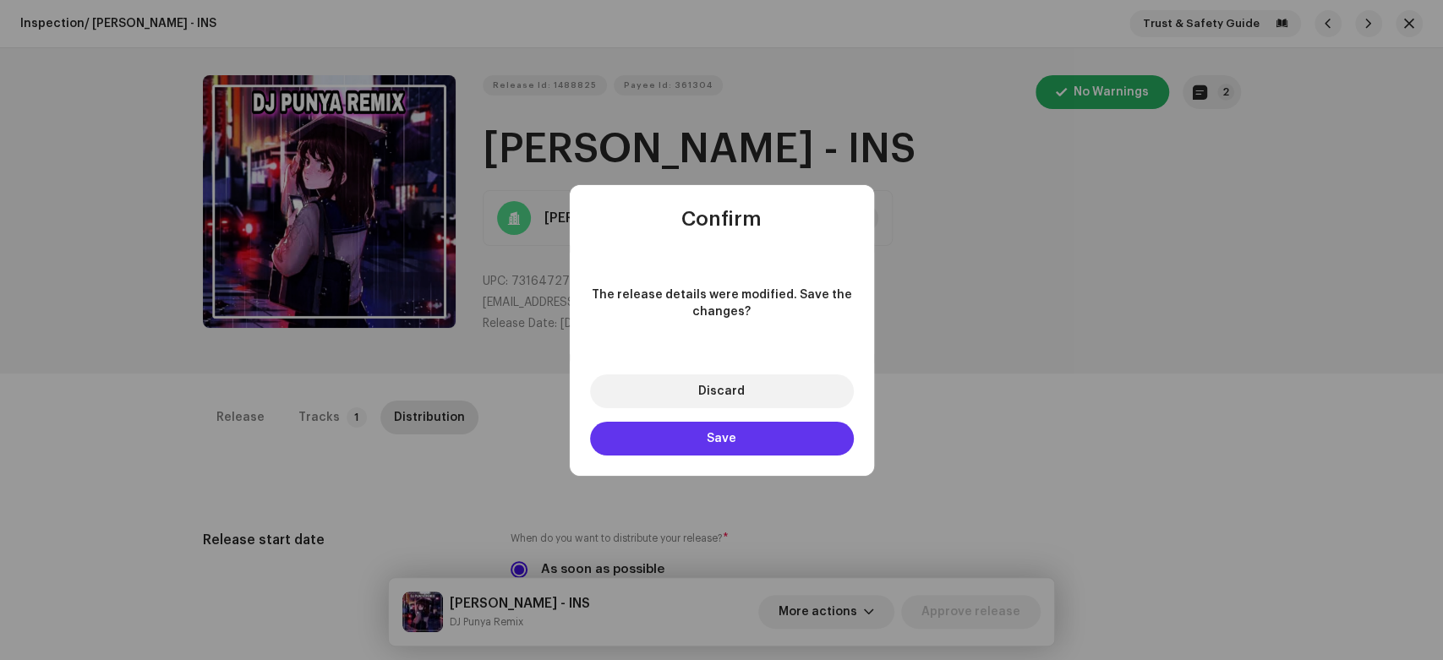
click at [778, 451] on button "Save" at bounding box center [722, 439] width 264 height 34
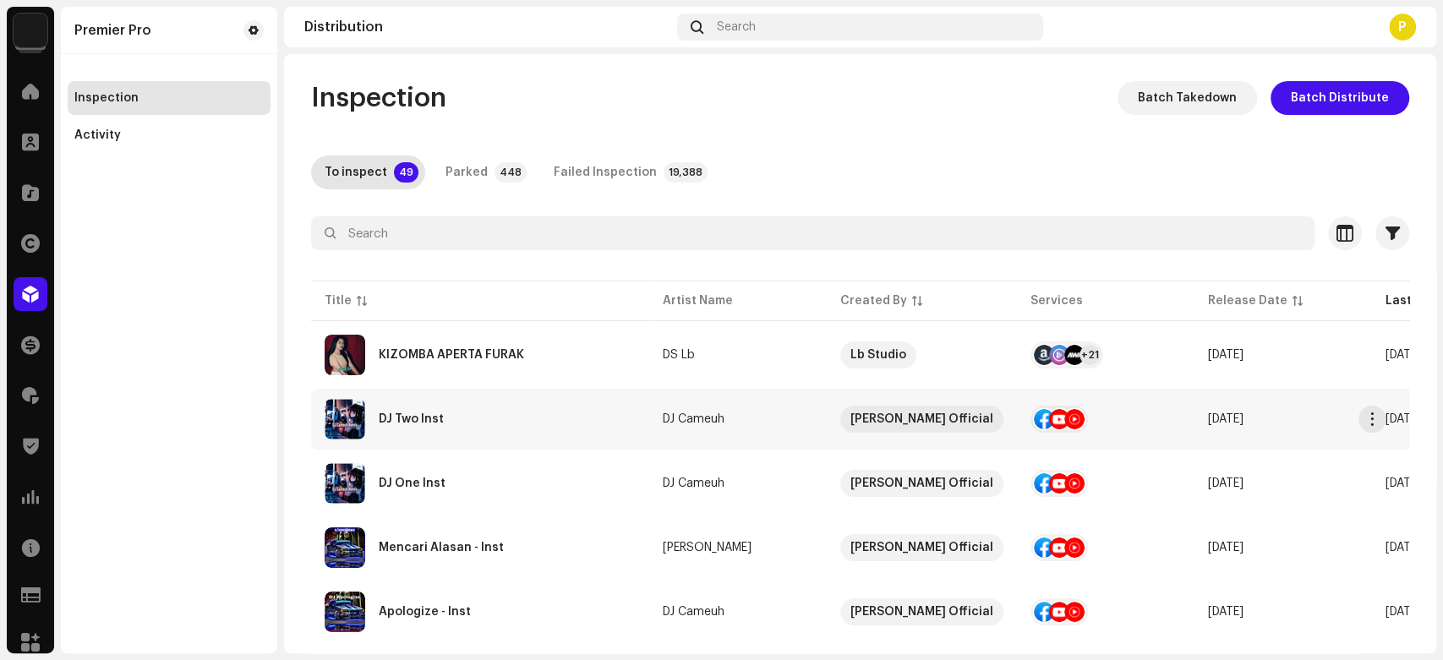
click at [436, 420] on div "DJ Two Inst" at bounding box center [411, 419] width 65 height 12
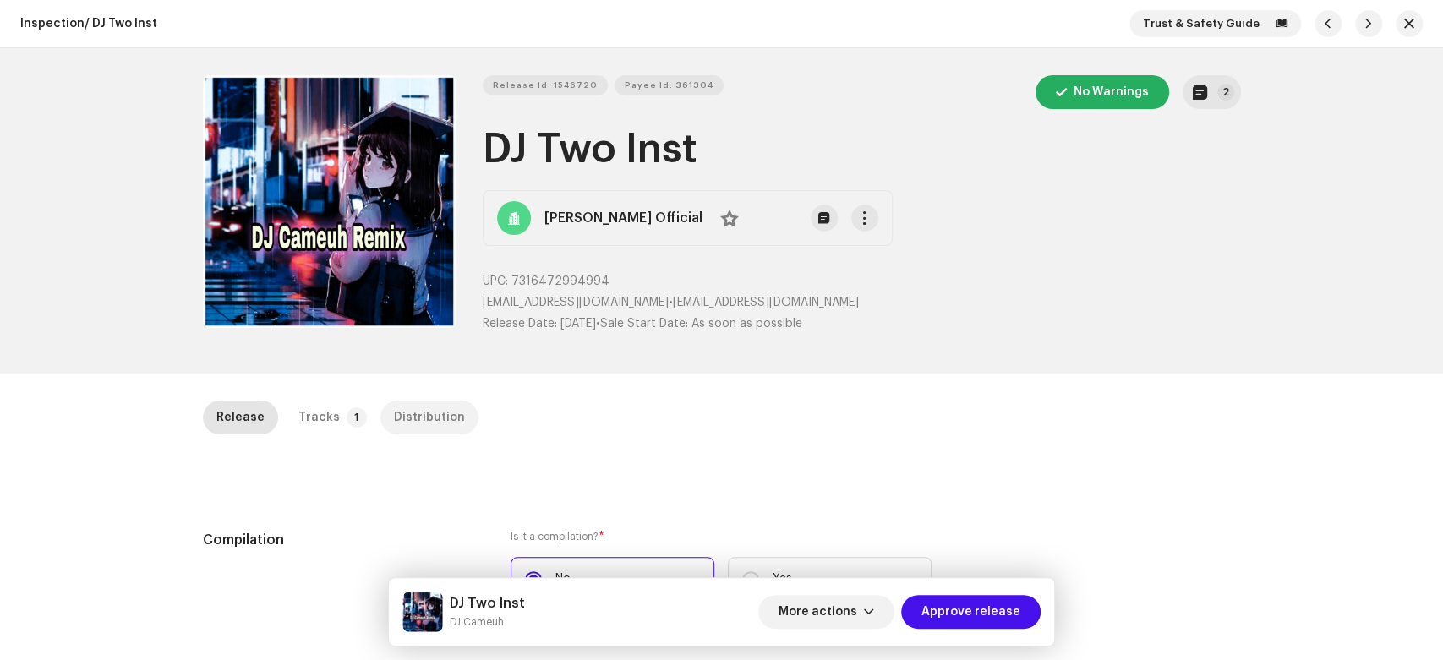
click at [423, 418] on div "Distribution" at bounding box center [429, 418] width 71 height 34
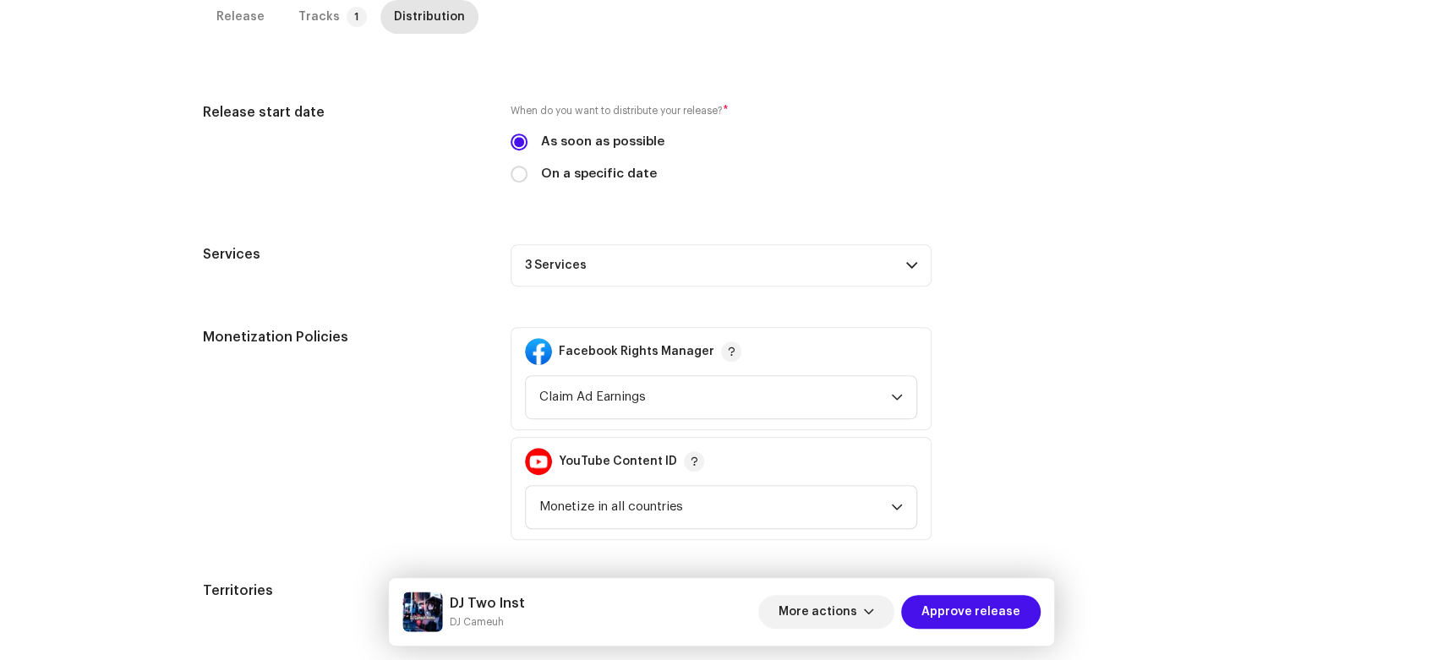
scroll to position [511, 0]
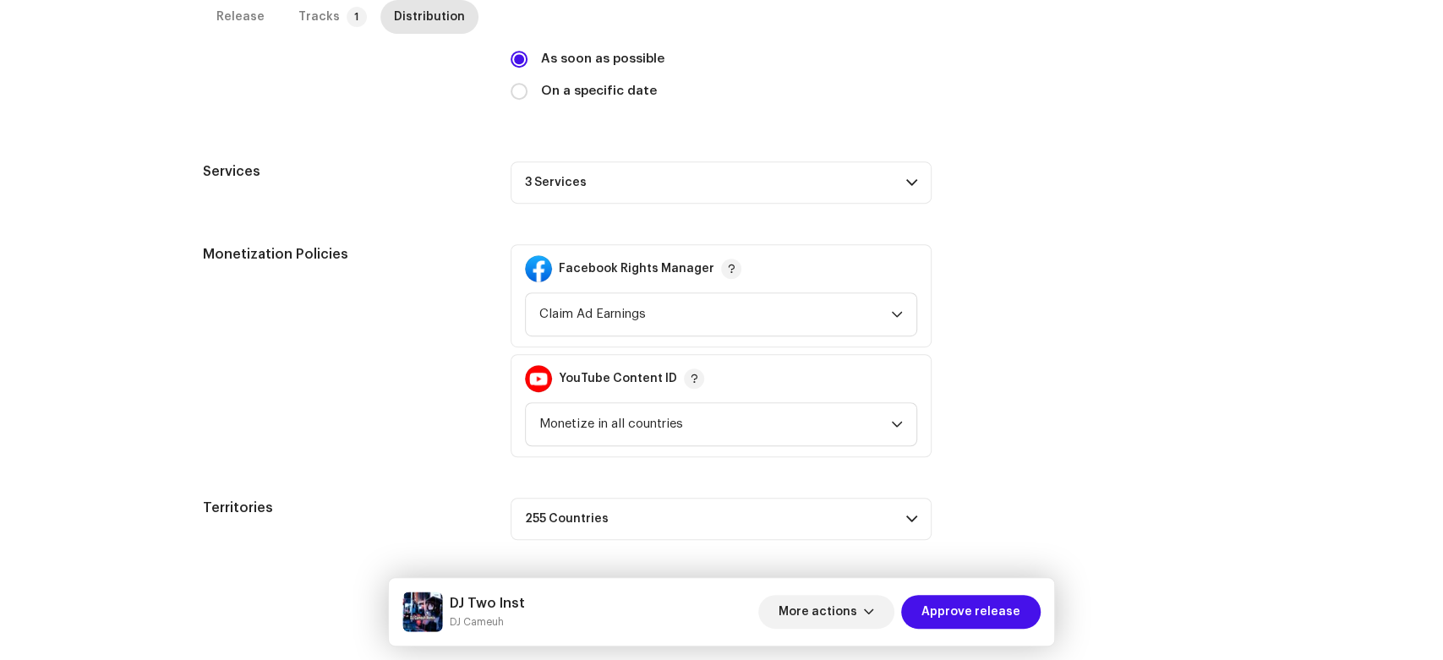
click at [891, 186] on p-accordion-header "3 Services" at bounding box center [721, 182] width 421 height 42
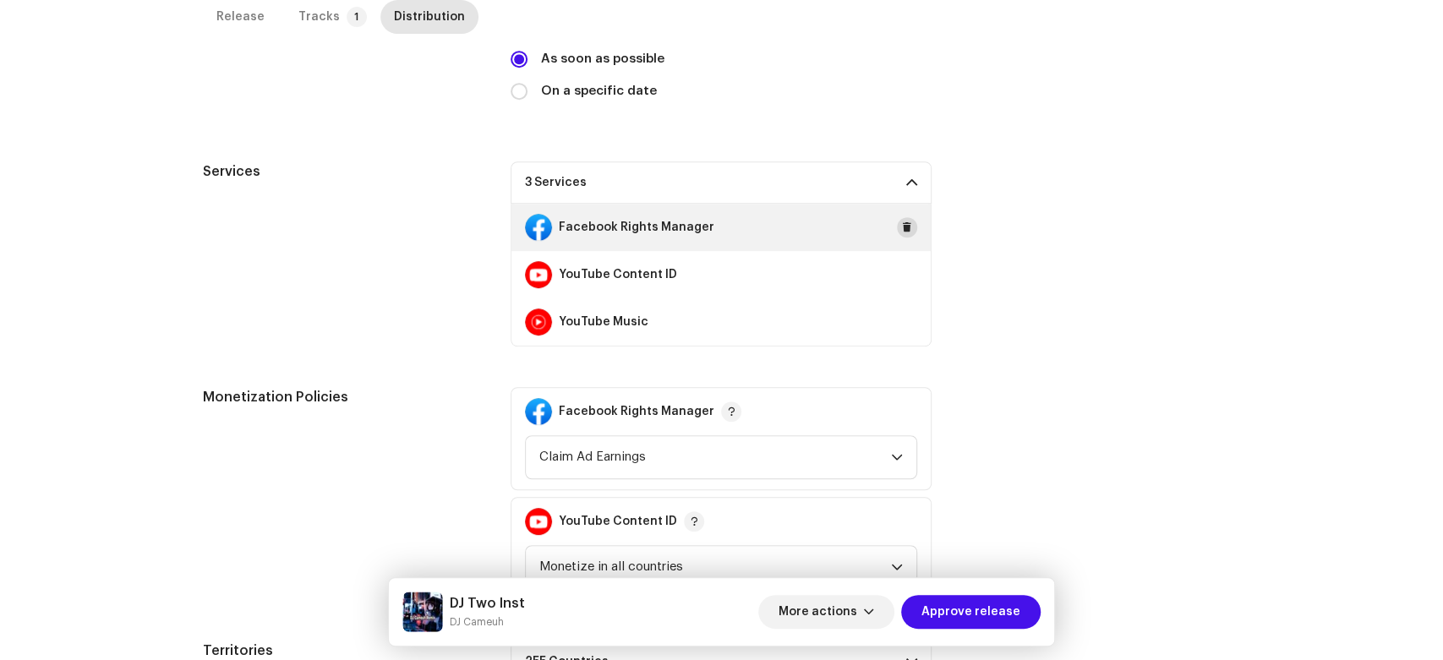
click at [902, 228] on span at bounding box center [907, 228] width 10 height 14
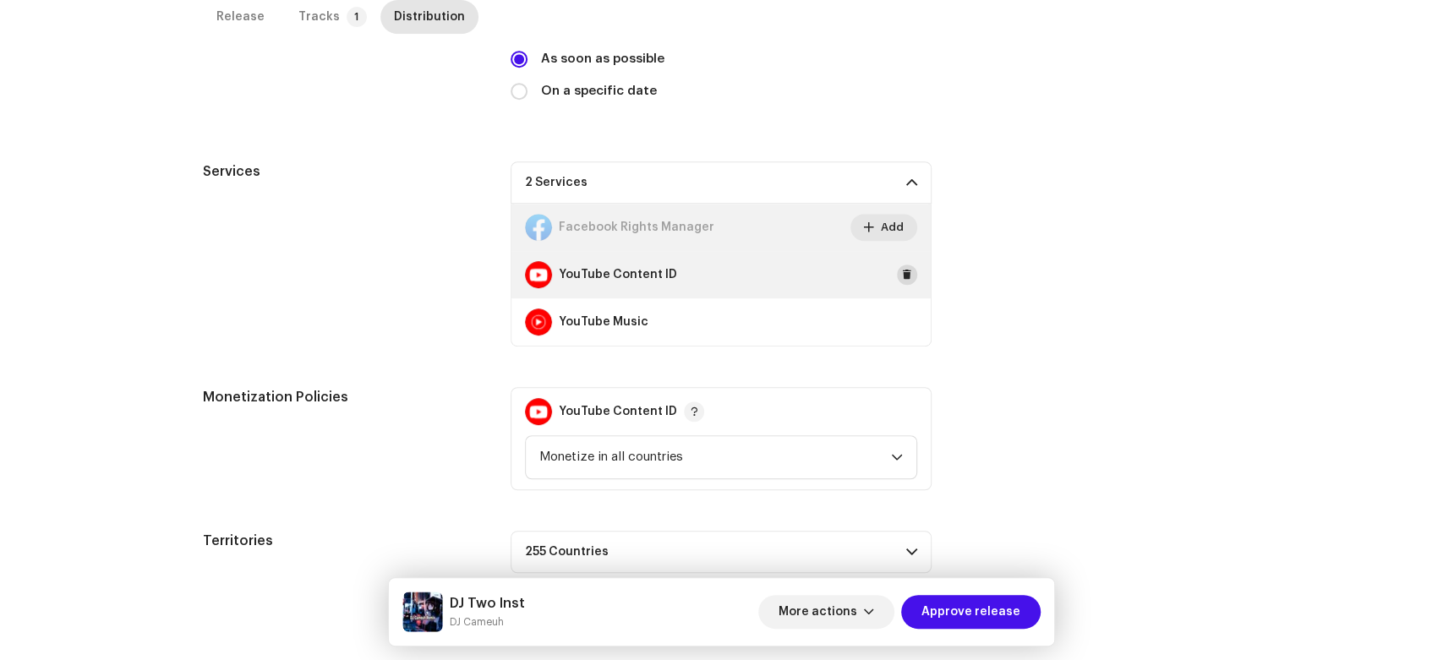
click at [901, 283] on button at bounding box center [907, 275] width 20 height 20
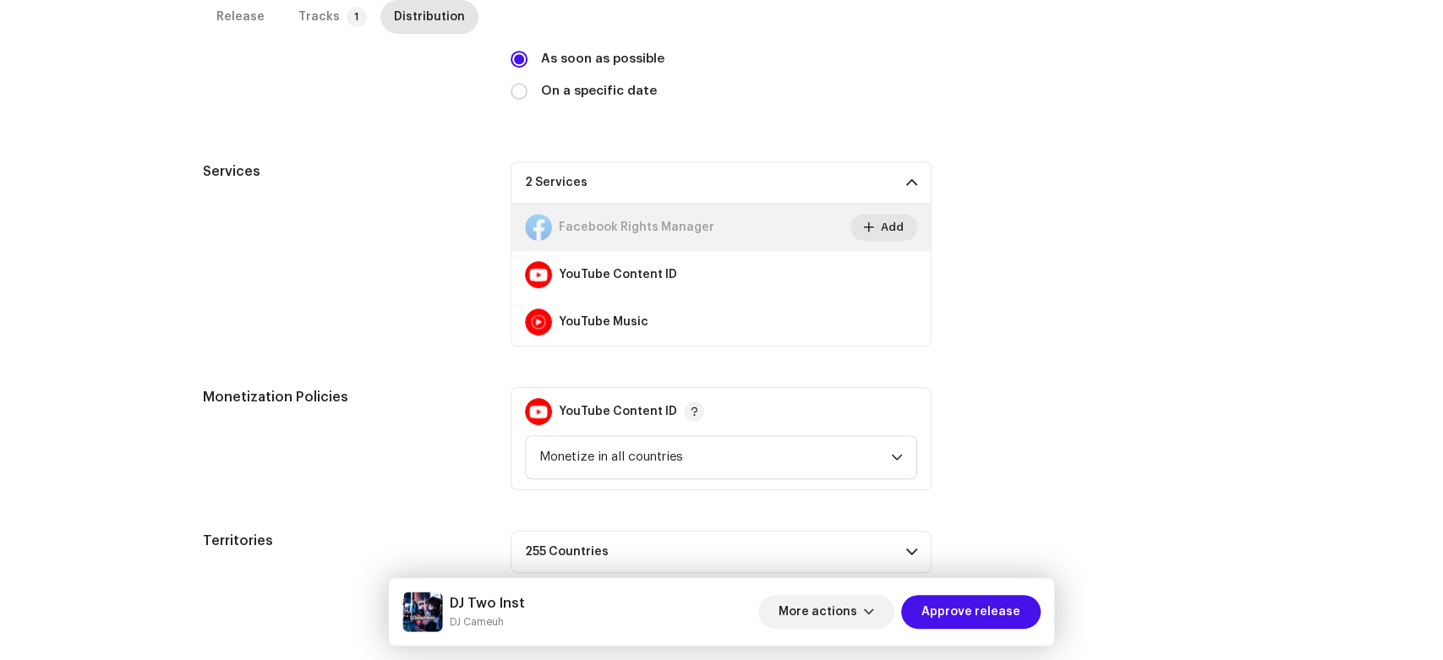
scroll to position [400, 0]
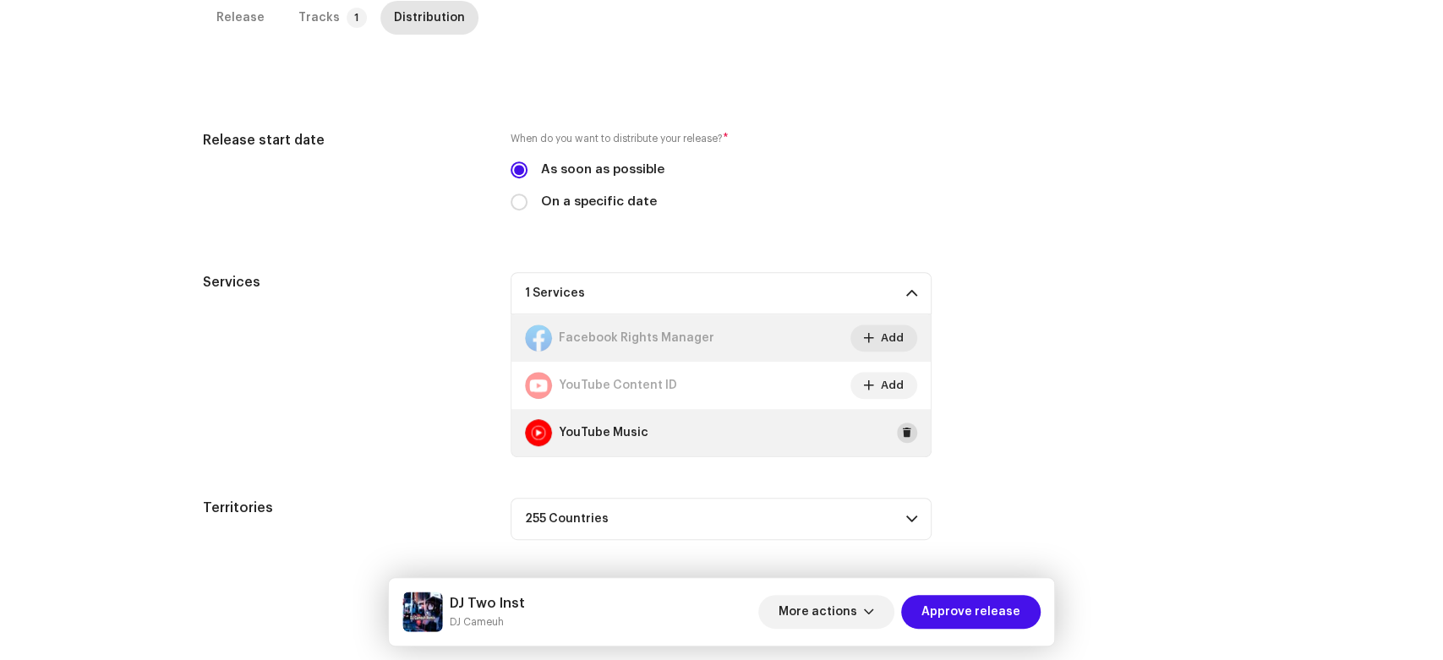
click at [902, 428] on span at bounding box center [907, 433] width 10 height 14
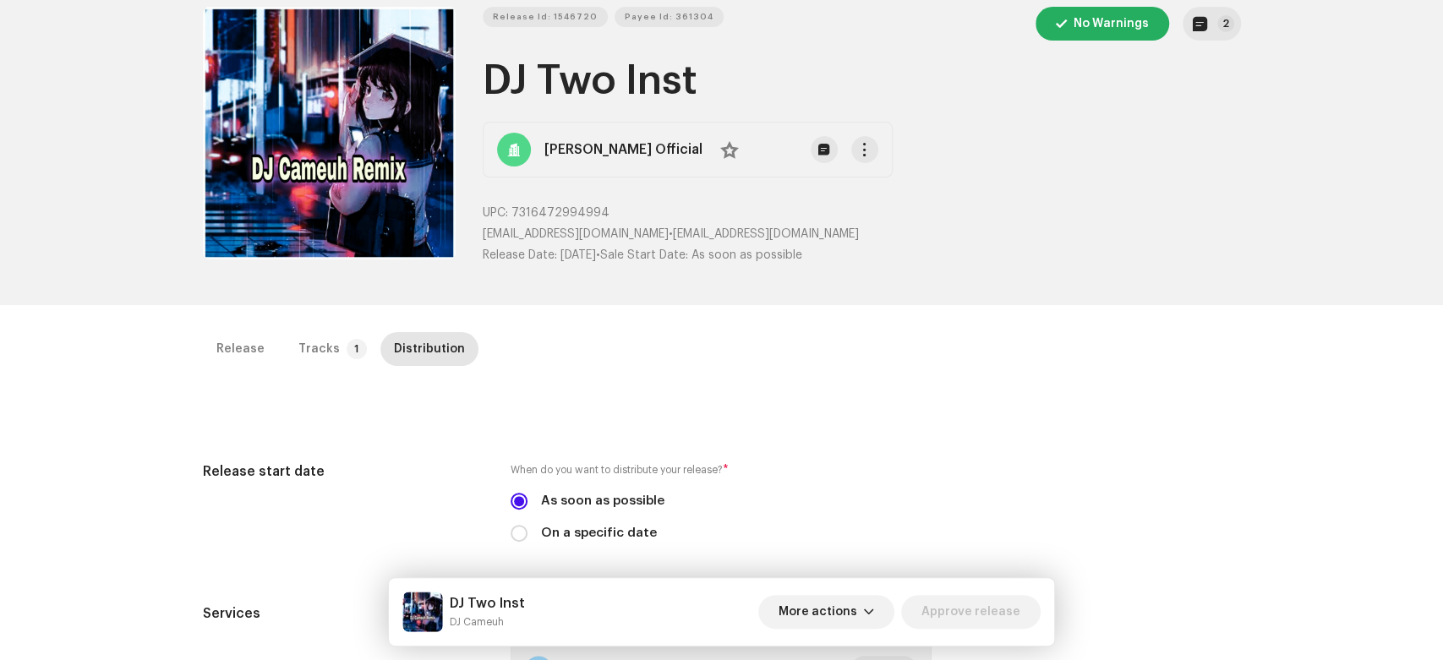
scroll to position [0, 0]
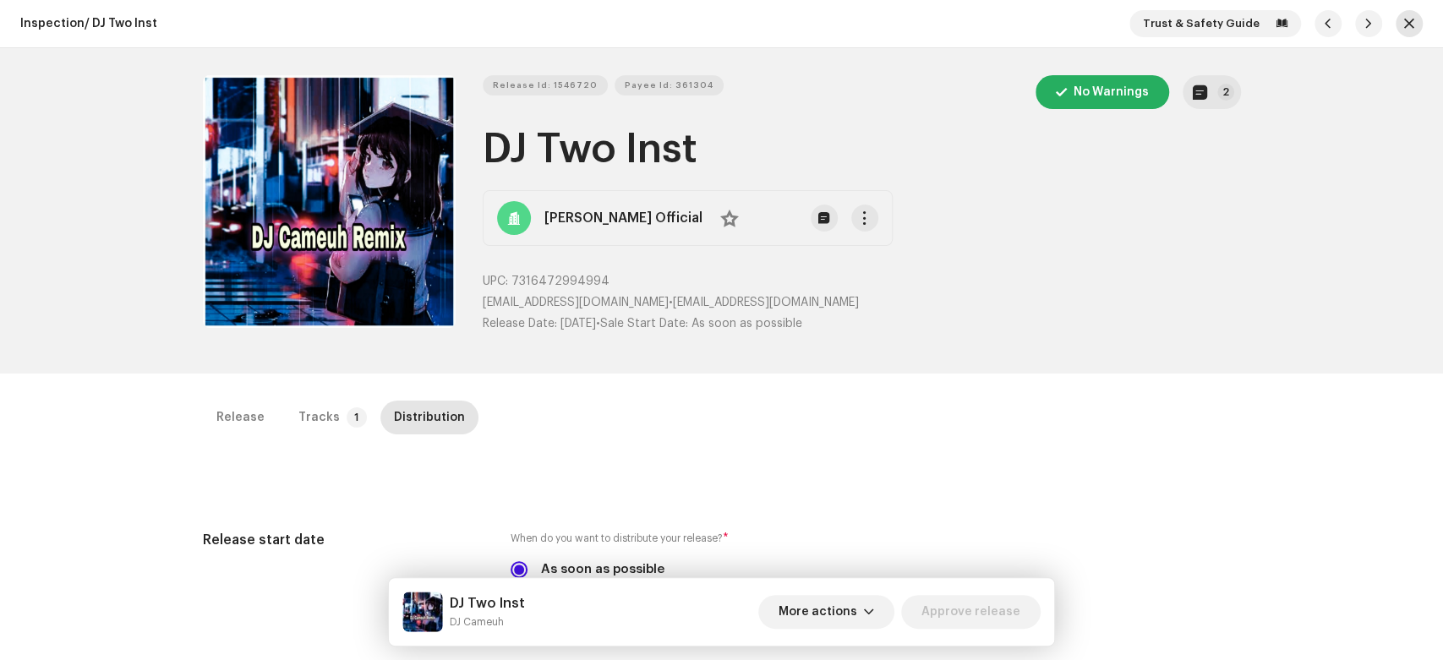
click at [1396, 31] on button "button" at bounding box center [1409, 23] width 27 height 27
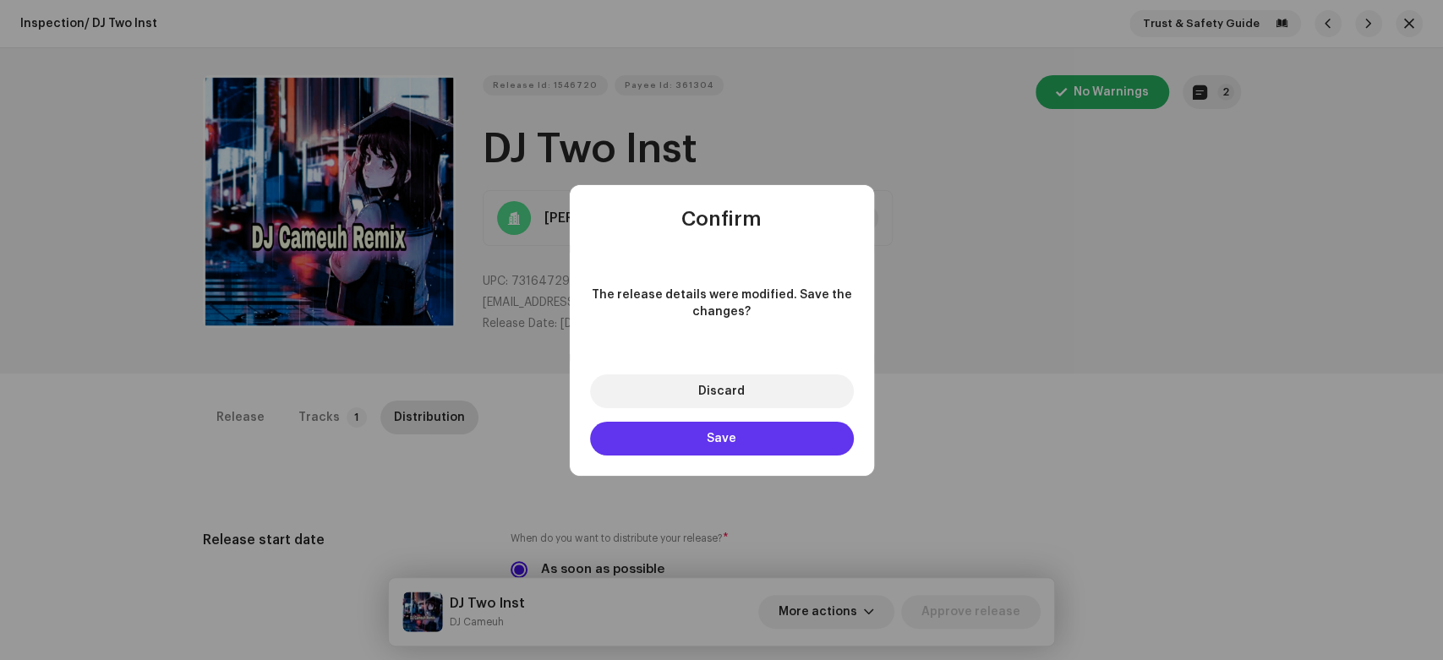
click at [756, 430] on button "Save" at bounding box center [722, 439] width 264 height 34
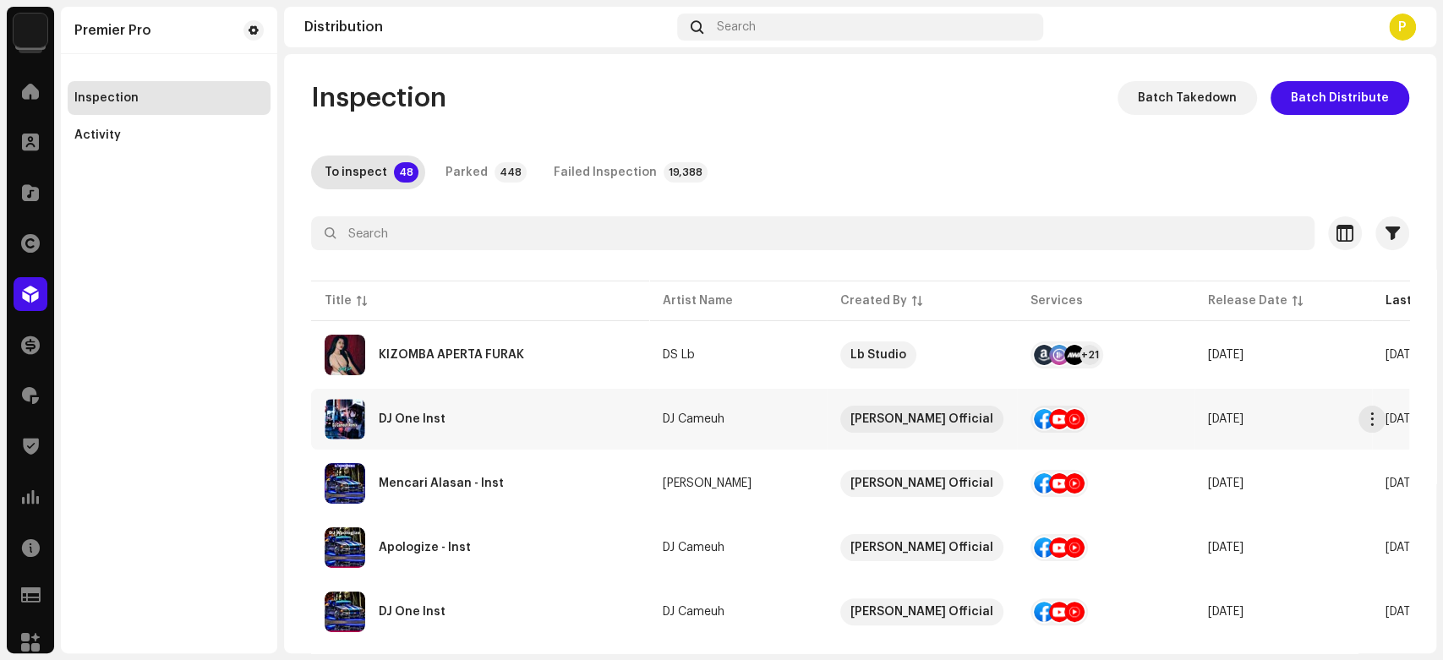
click at [538, 424] on div "DJ One Inst" at bounding box center [480, 419] width 311 height 41
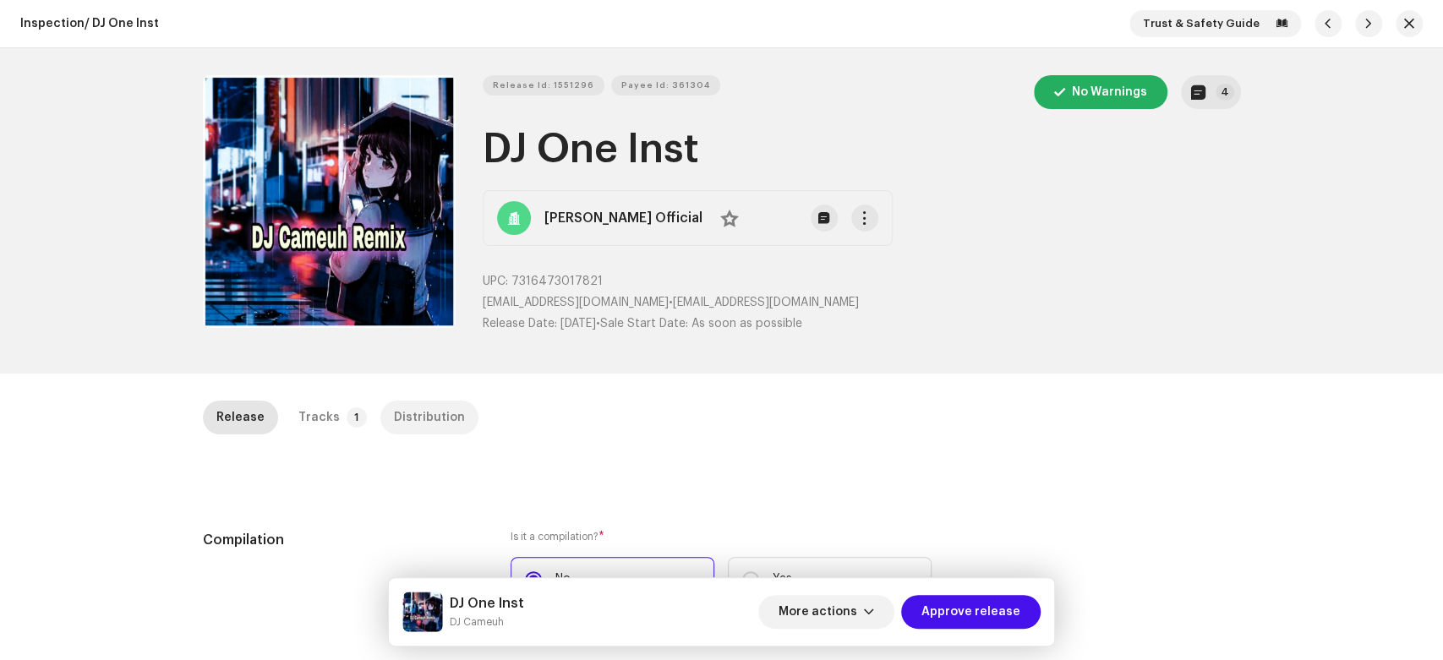
click at [430, 420] on div "Distribution" at bounding box center [429, 418] width 71 height 34
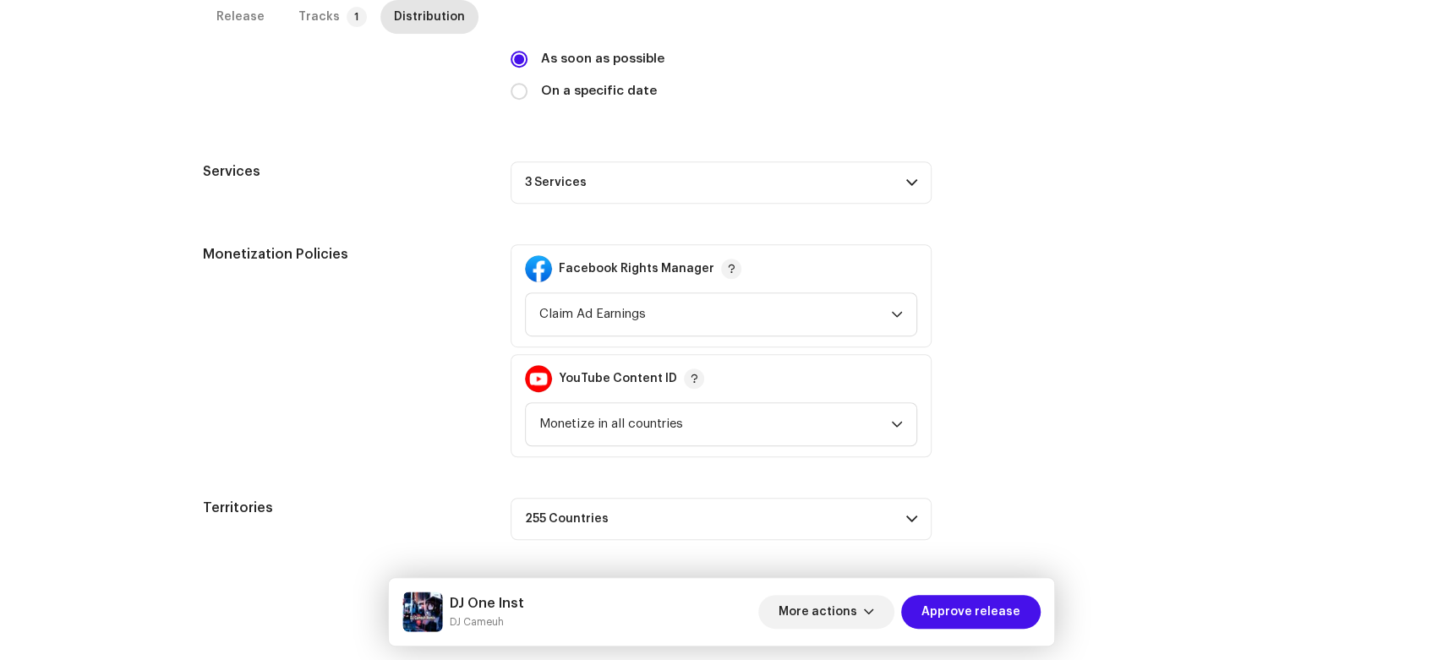
click at [837, 178] on p-accordion-header "3 Services" at bounding box center [721, 182] width 421 height 42
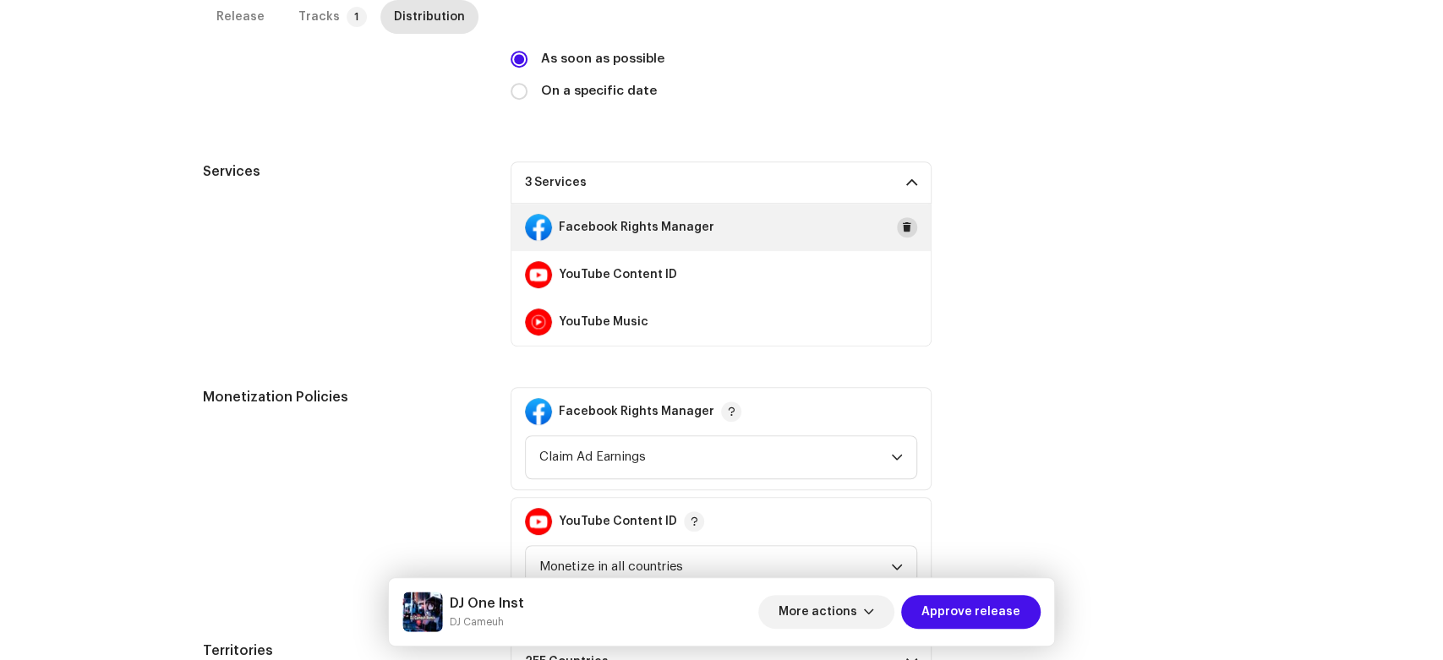
click at [897, 228] on button at bounding box center [907, 227] width 20 height 20
click at [902, 232] on span at bounding box center [907, 228] width 10 height 14
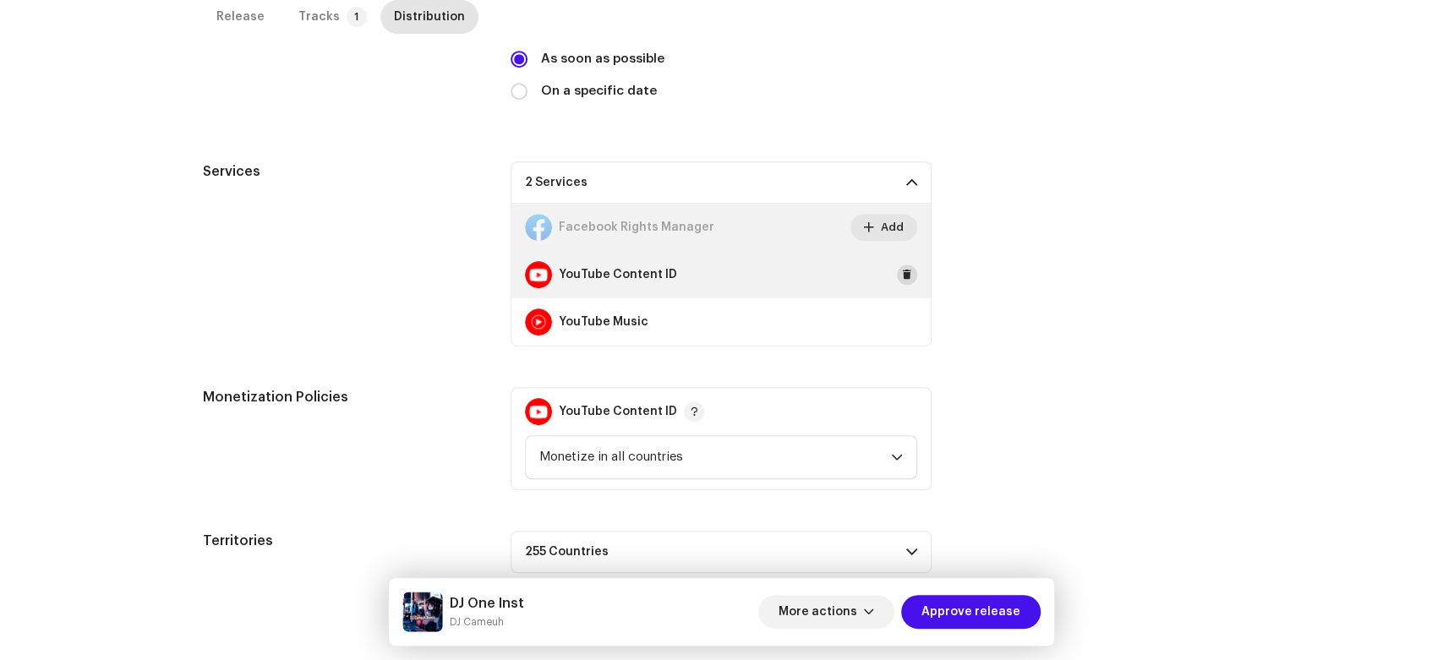
click at [897, 276] on button at bounding box center [907, 275] width 20 height 20
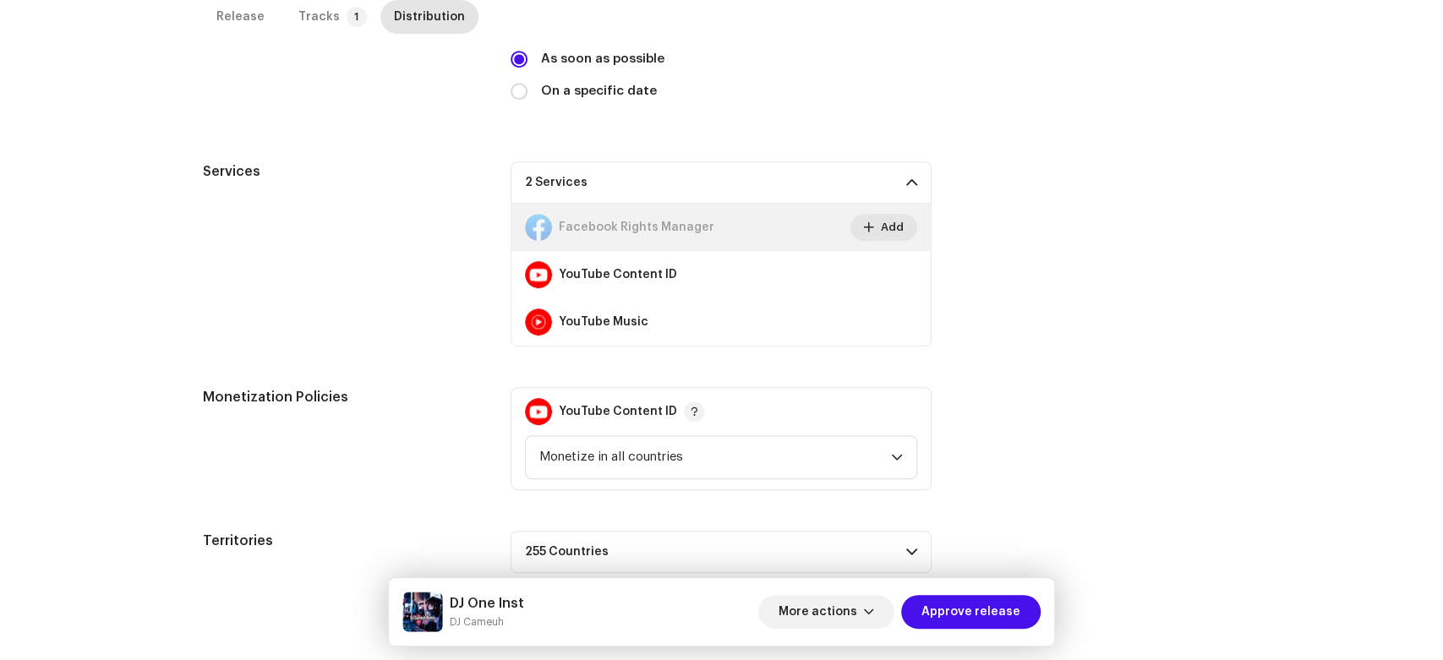
scroll to position [400, 0]
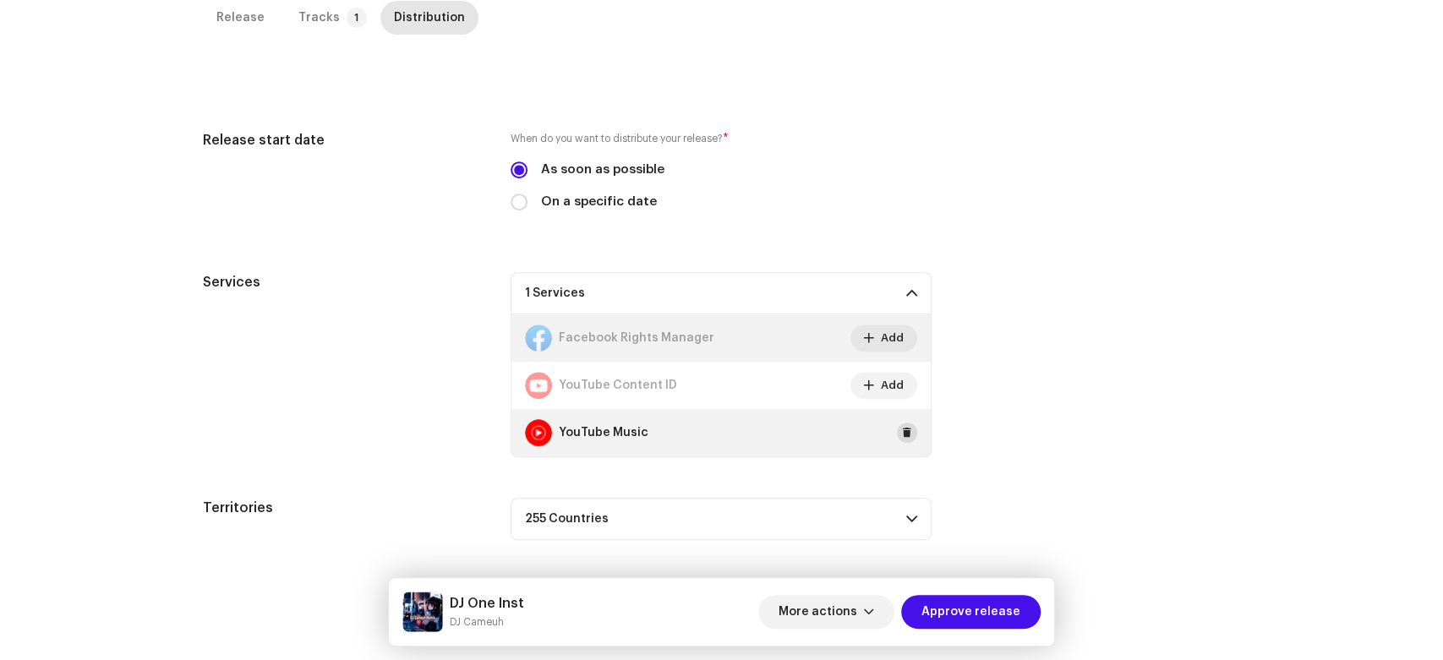
click at [902, 431] on span at bounding box center [907, 433] width 10 height 14
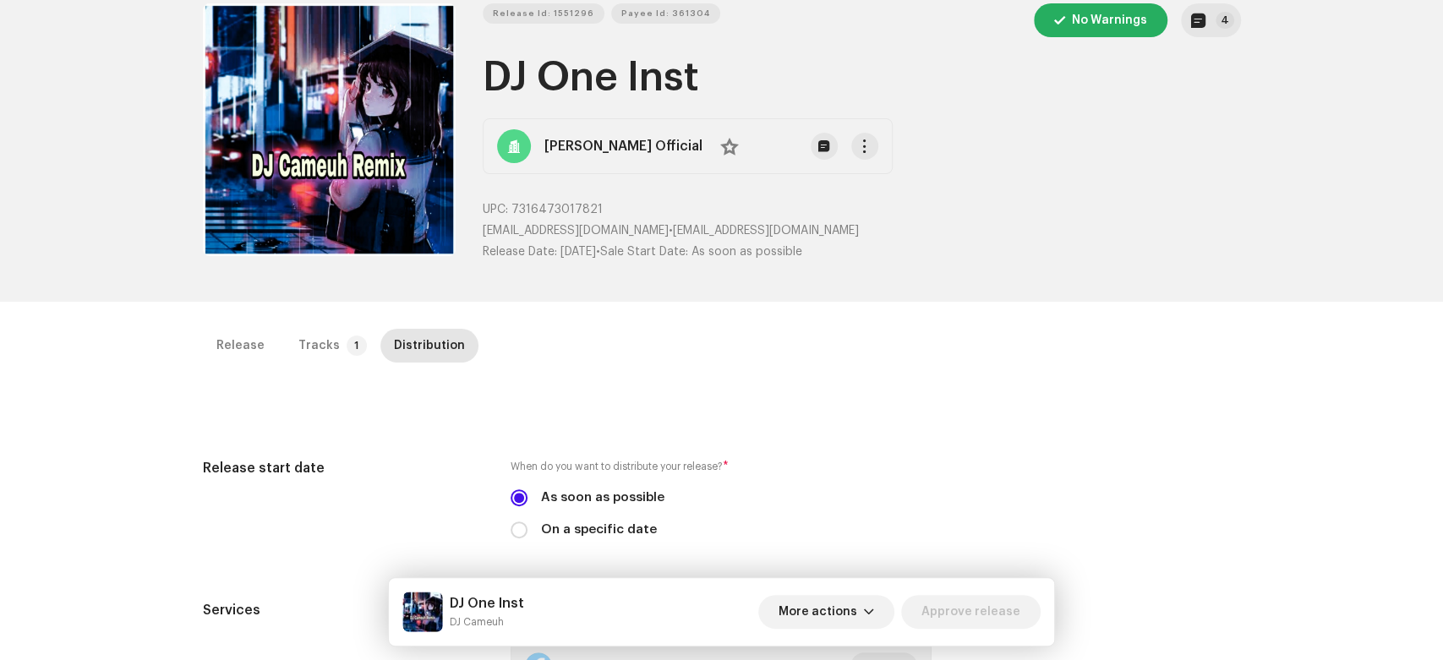
scroll to position [0, 0]
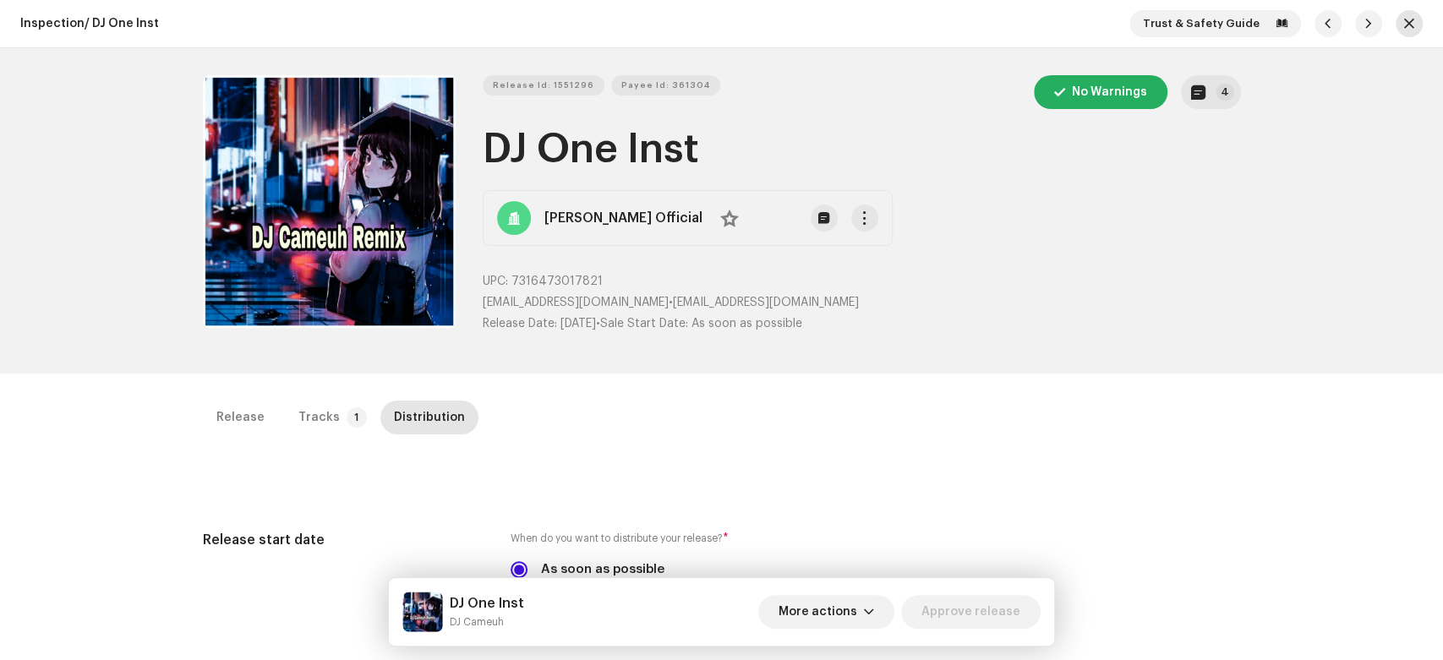
click at [1297, 30] on button "button" at bounding box center [1409, 23] width 27 height 27
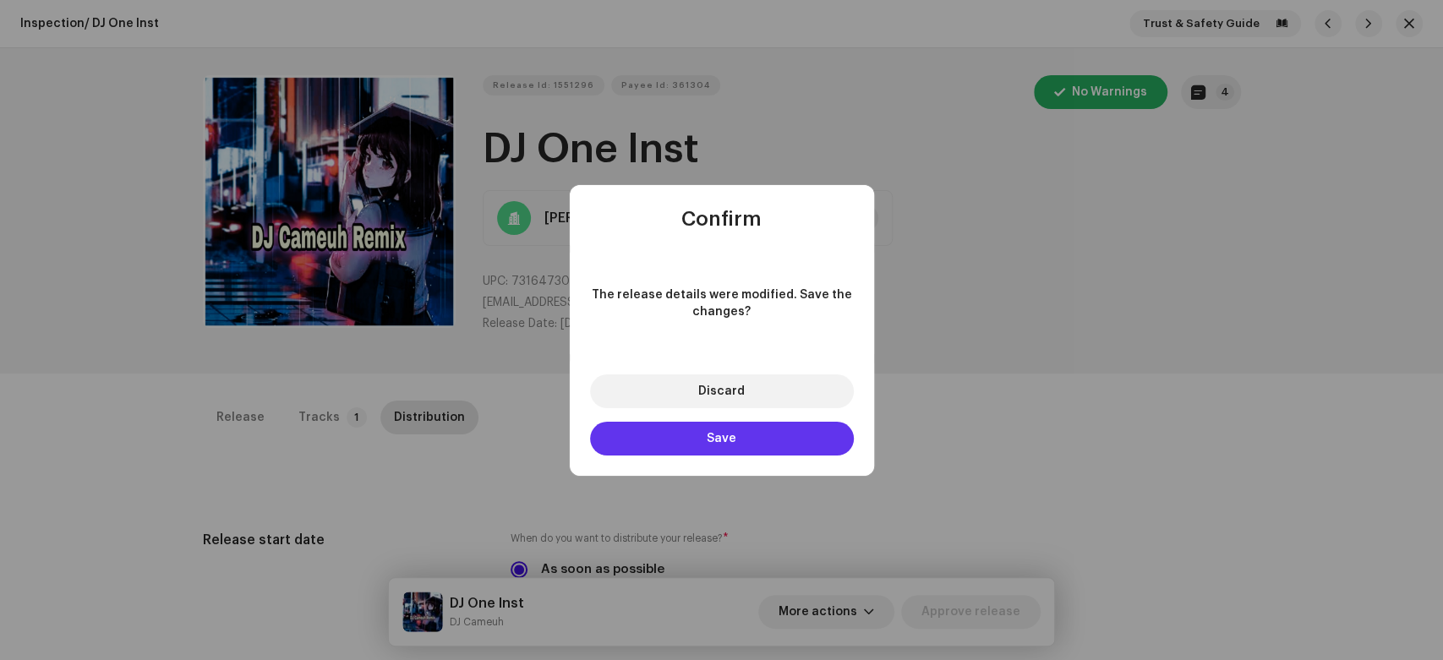
click at [814, 440] on button "Save" at bounding box center [722, 439] width 264 height 34
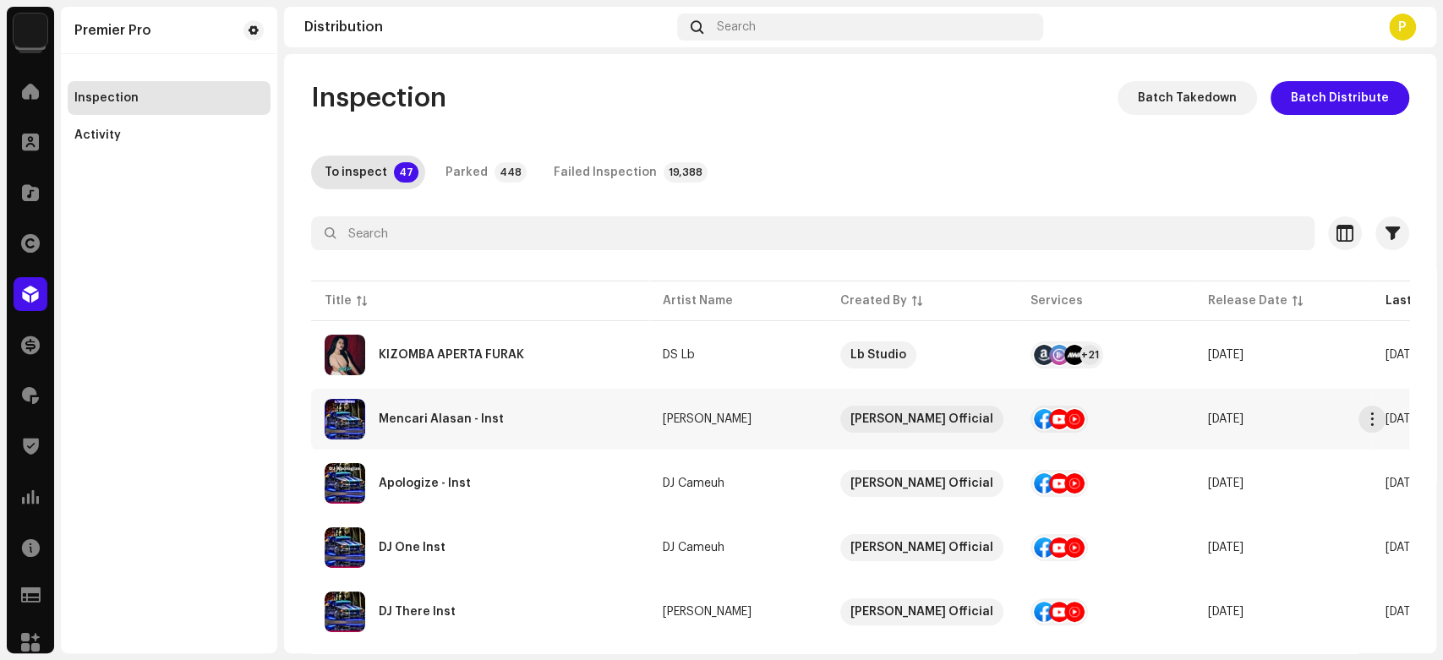
click at [546, 432] on div "Mencari Alasan - Inst" at bounding box center [480, 419] width 311 height 41
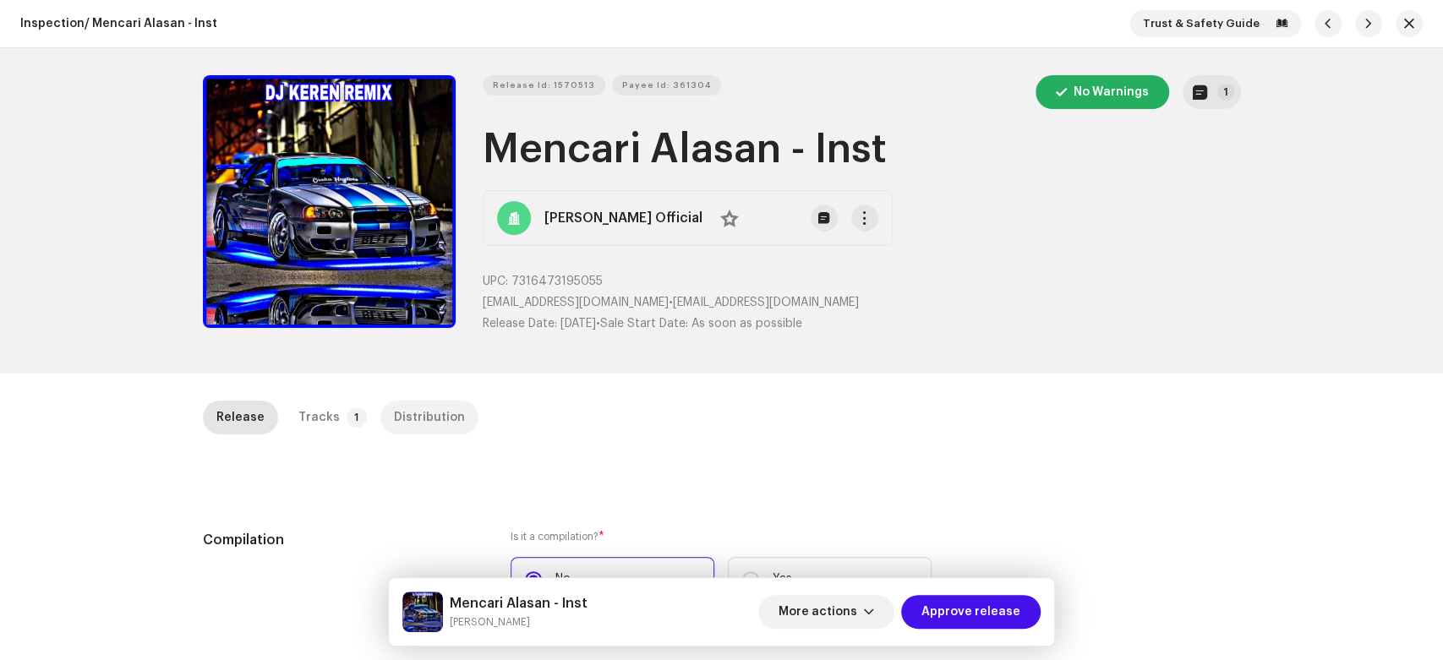
click at [438, 424] on div "Distribution" at bounding box center [429, 418] width 71 height 34
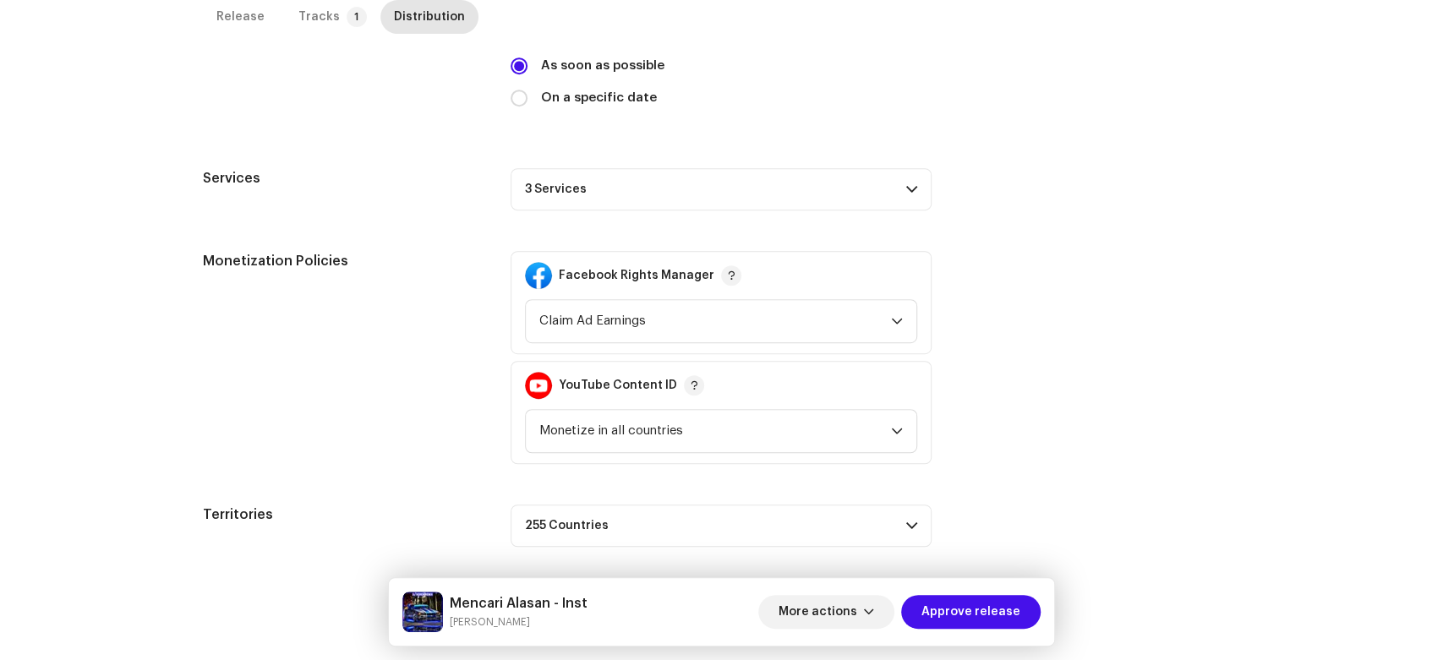
click at [779, 201] on p-accordion-header "3 Services" at bounding box center [721, 189] width 421 height 42
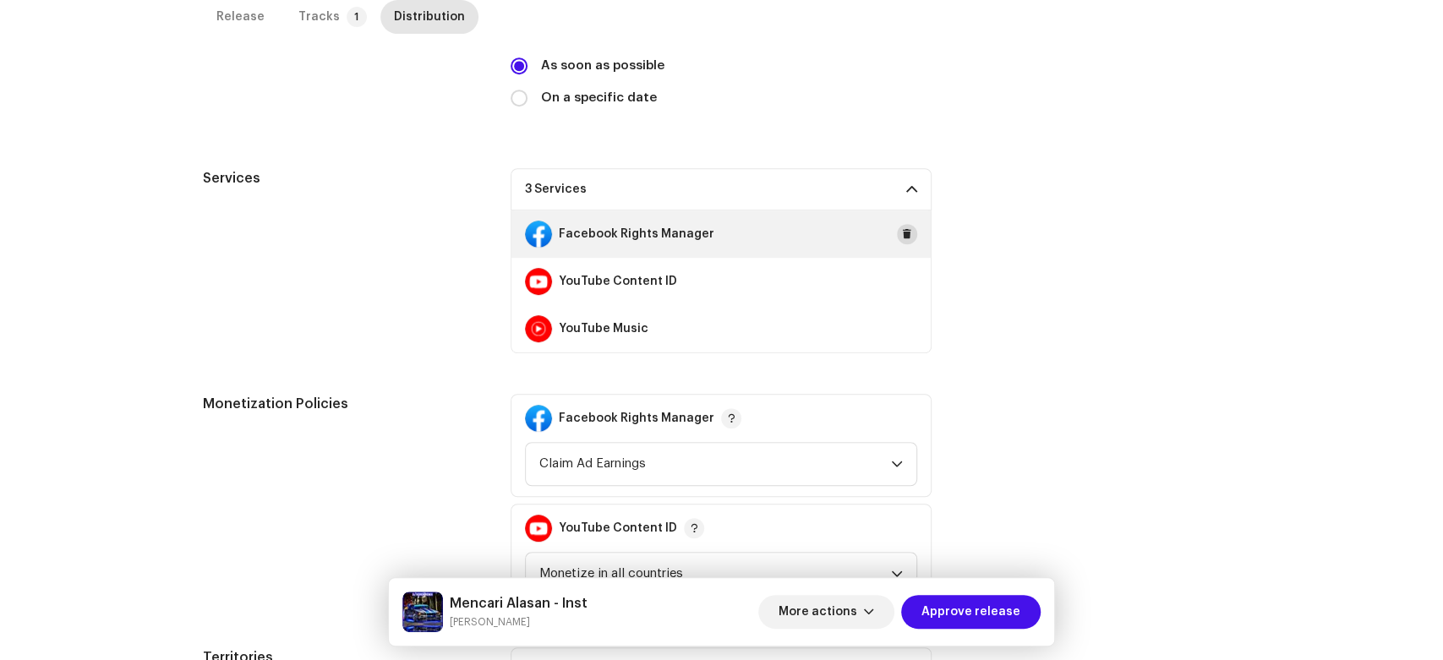
click at [908, 237] on span at bounding box center [907, 234] width 10 height 14
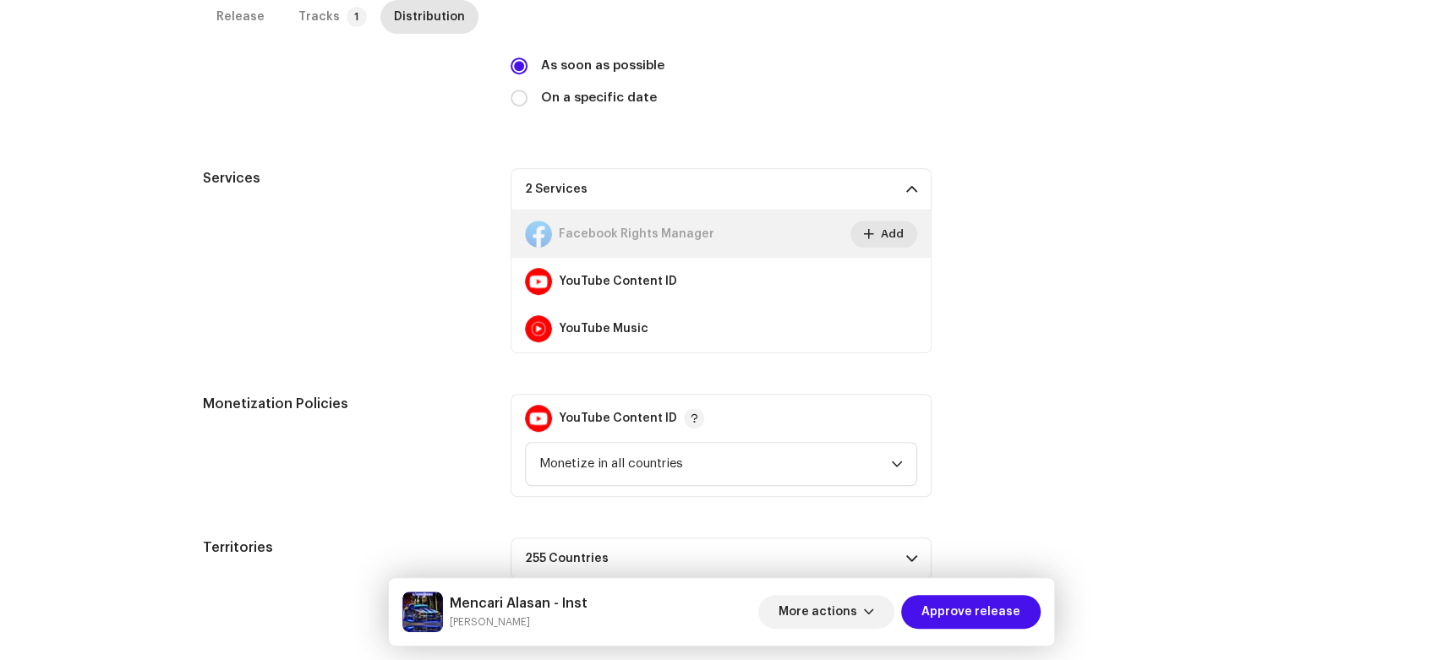
click at [0, 0] on span at bounding box center [0, 0] width 0 height 0
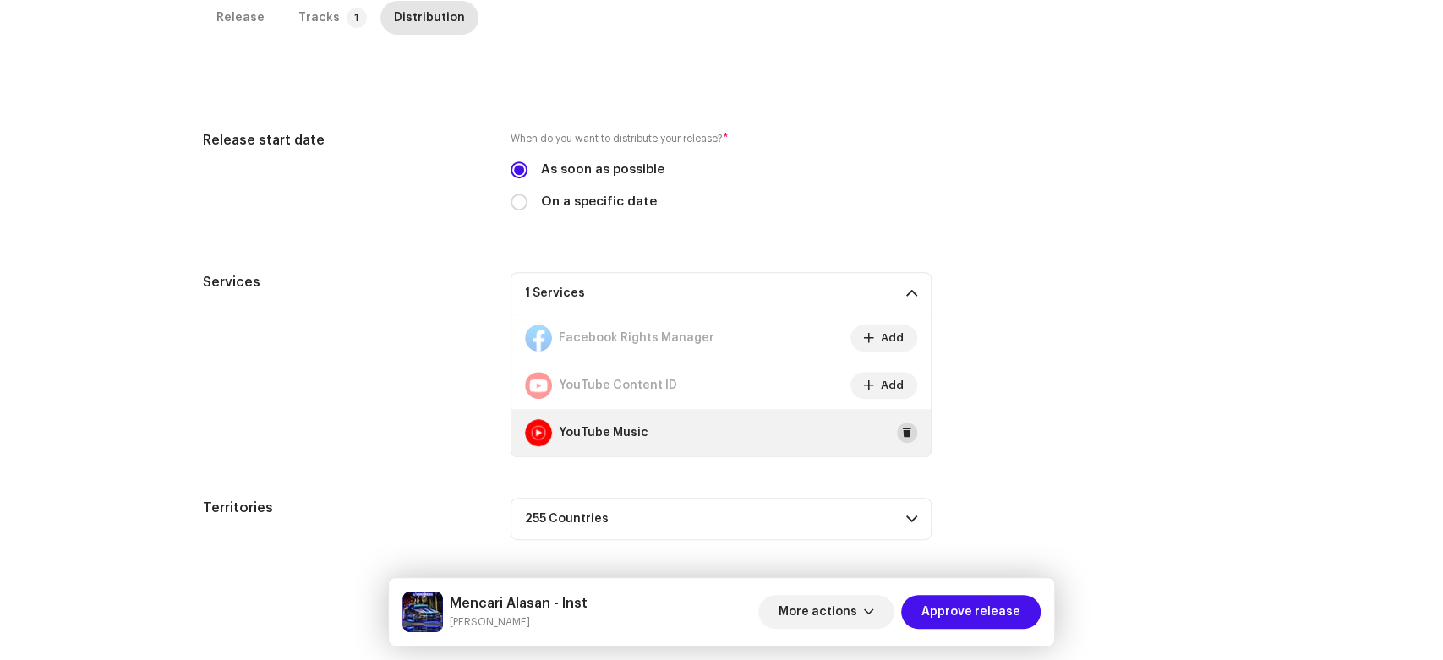
click at [902, 431] on span at bounding box center [907, 433] width 10 height 14
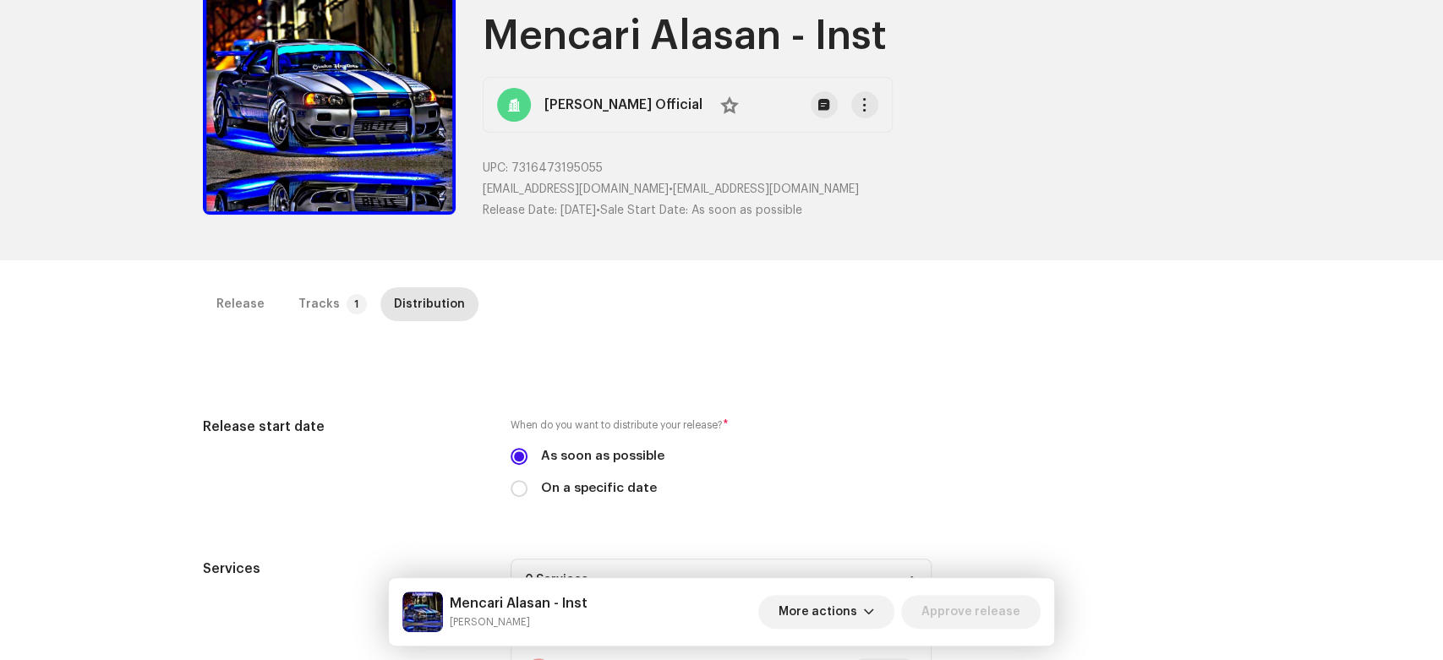
scroll to position [0, 0]
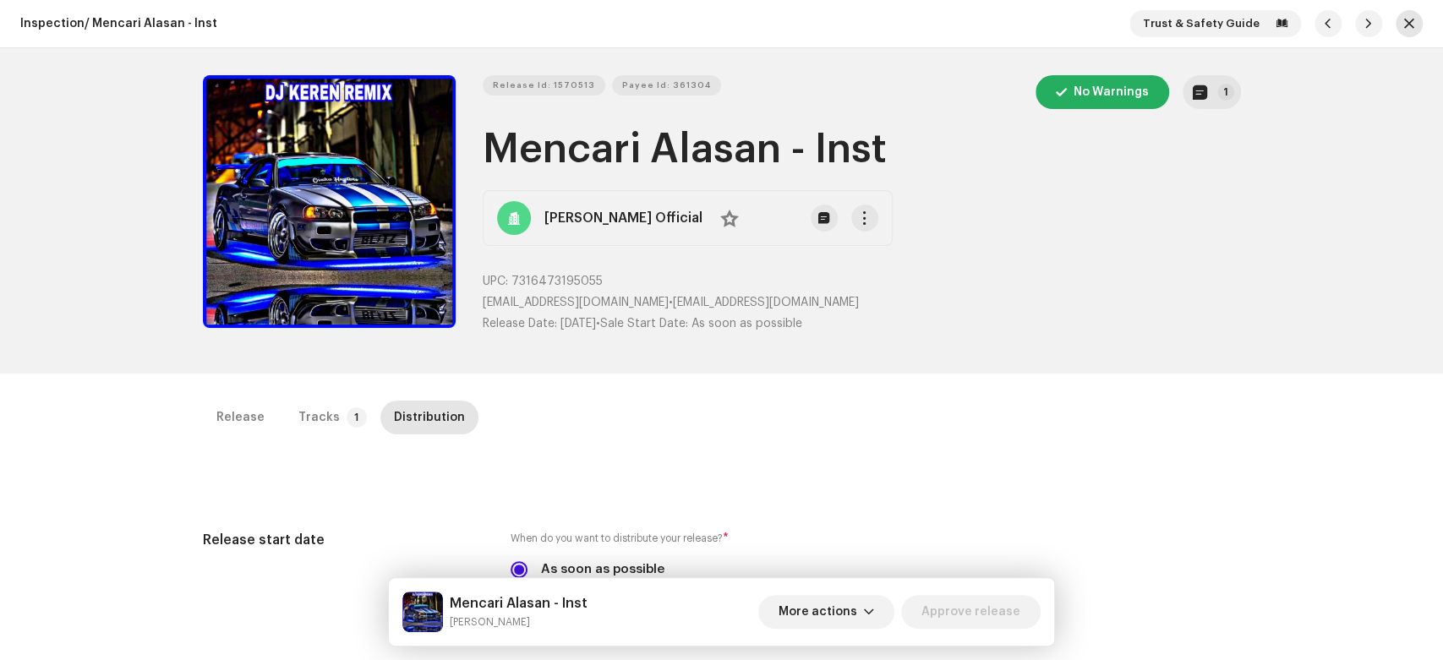
click at [1404, 18] on span "button" at bounding box center [1409, 24] width 10 height 14
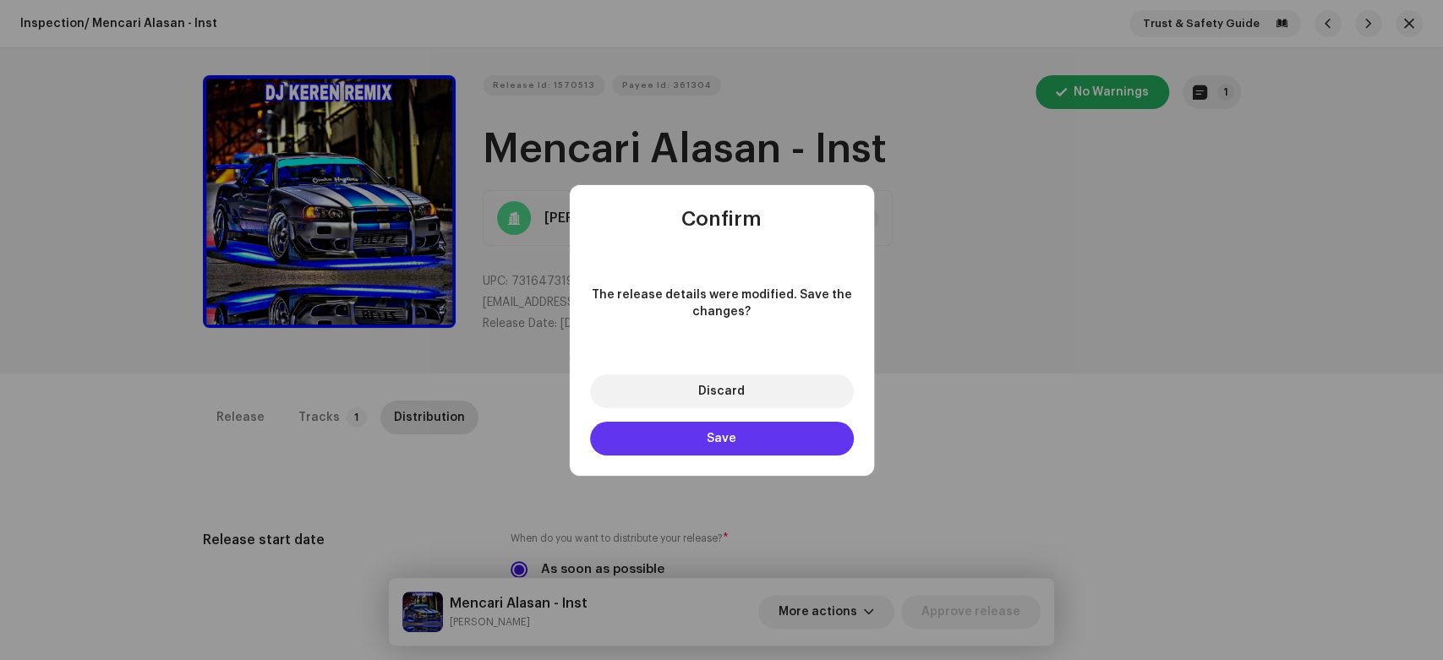
click at [718, 434] on span "Save" at bounding box center [722, 439] width 30 height 12
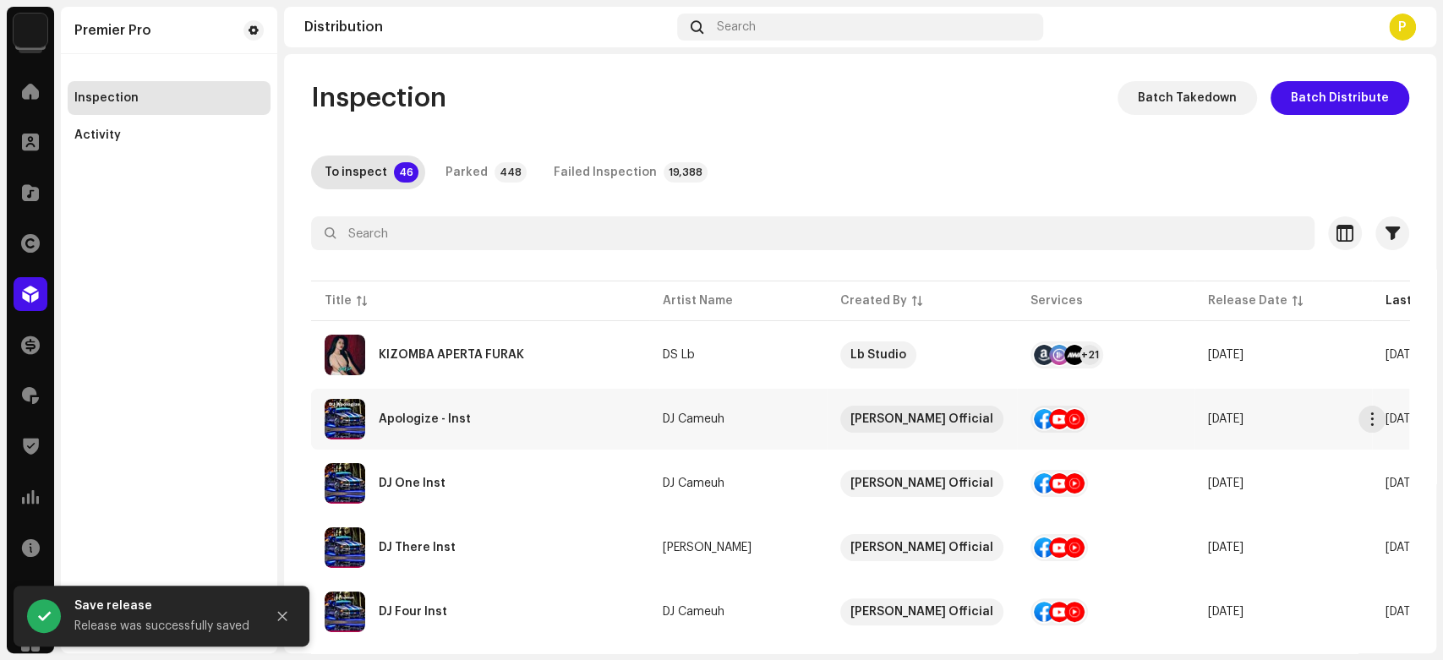
click at [606, 443] on td "Apologize - Inst" at bounding box center [480, 419] width 338 height 61
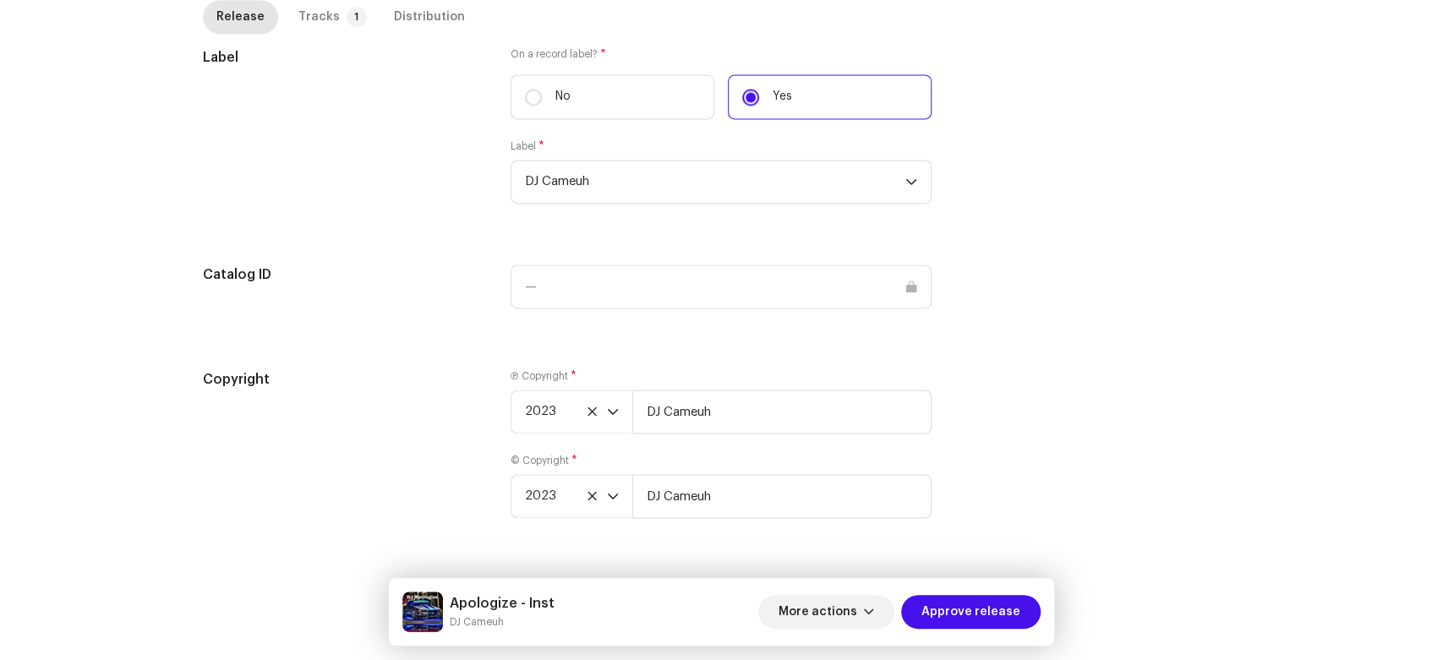
scroll to position [1608, 0]
click at [431, 27] on div "Distribution" at bounding box center [429, 17] width 71 height 34
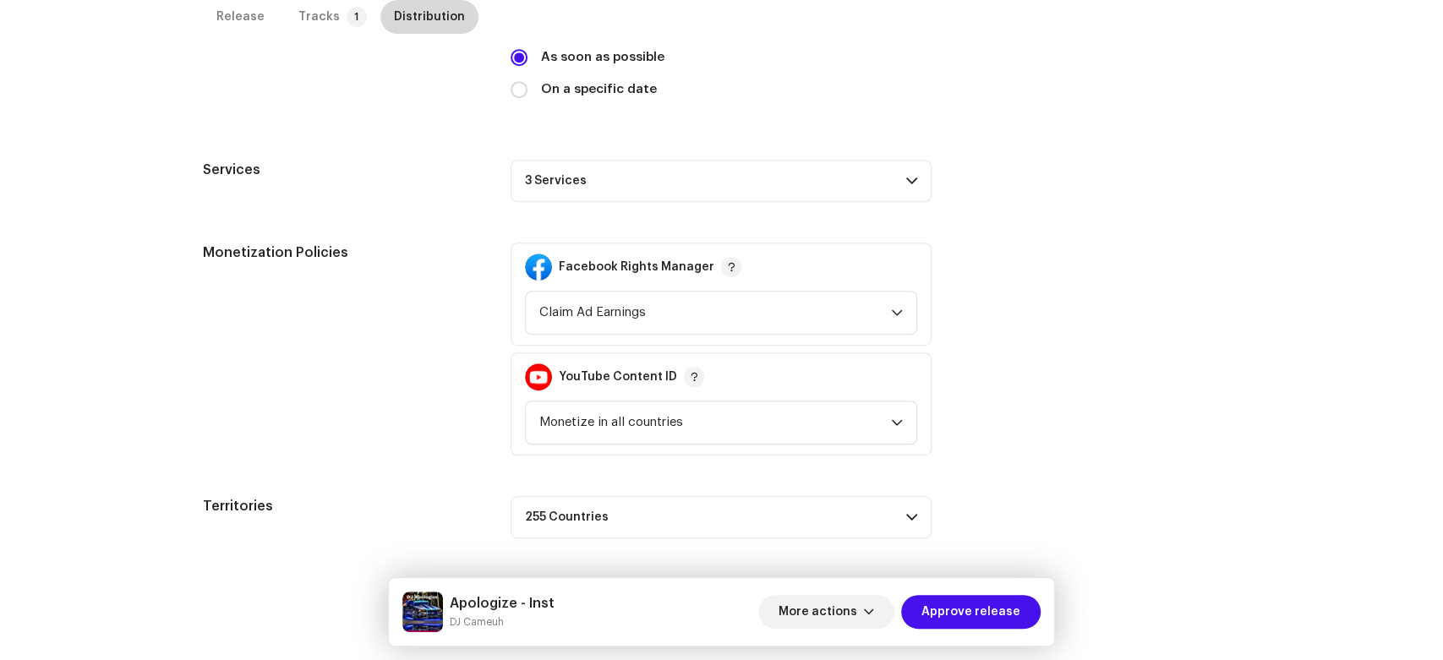
scroll to position [511, 0]
click at [611, 188] on p-accordion-header "3 Services" at bounding box center [721, 182] width 421 height 42
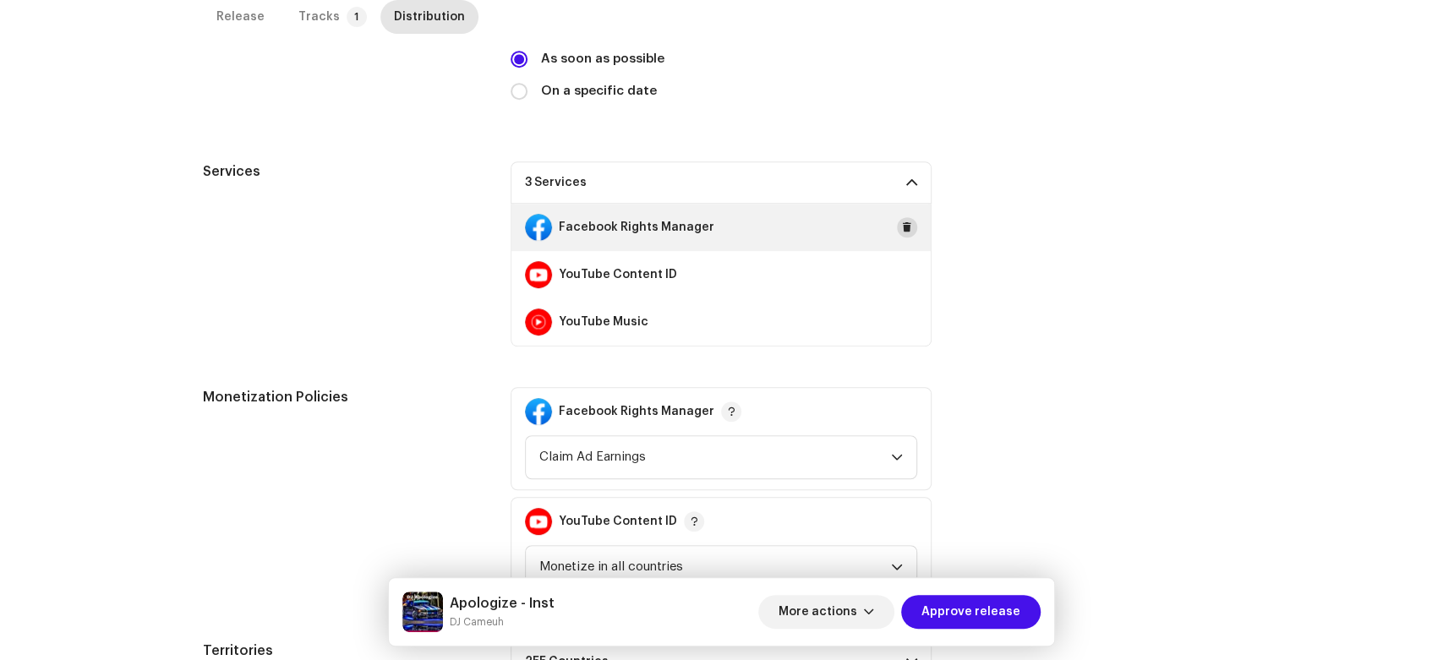
click at [906, 227] on span at bounding box center [907, 228] width 10 height 14
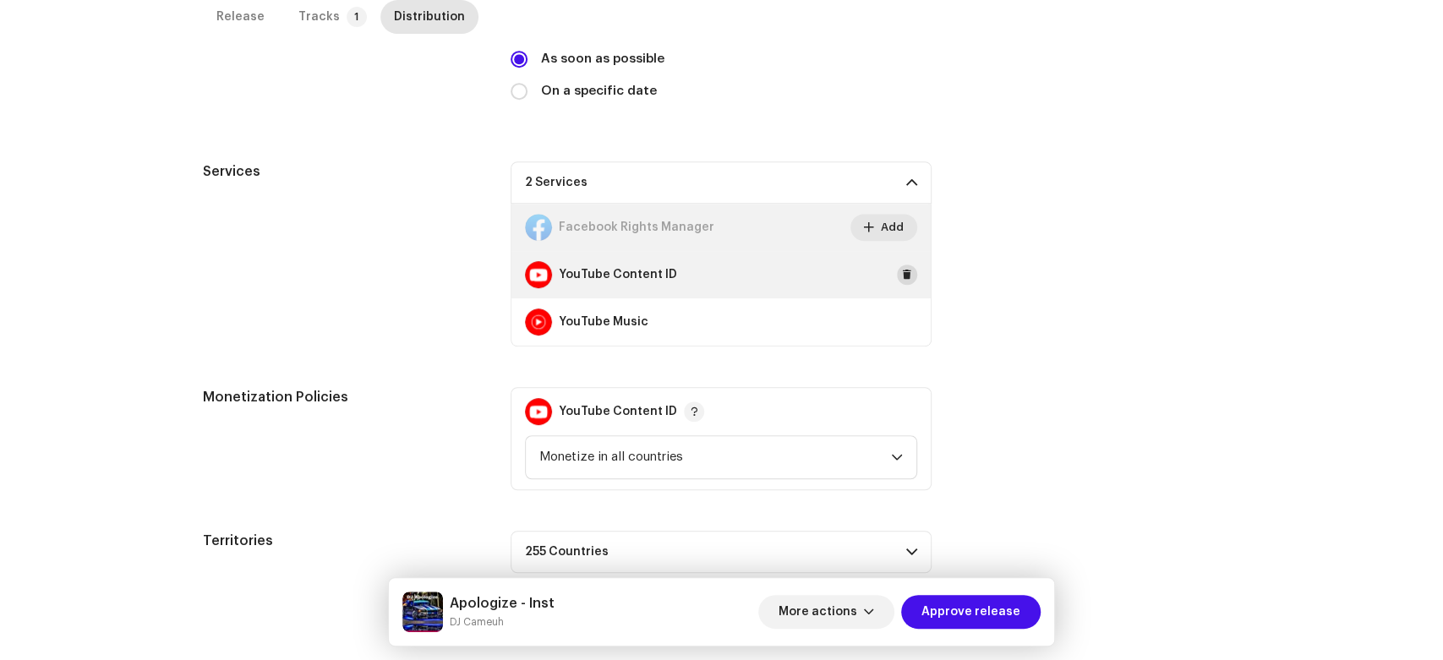
click at [904, 282] on button at bounding box center [907, 275] width 20 height 20
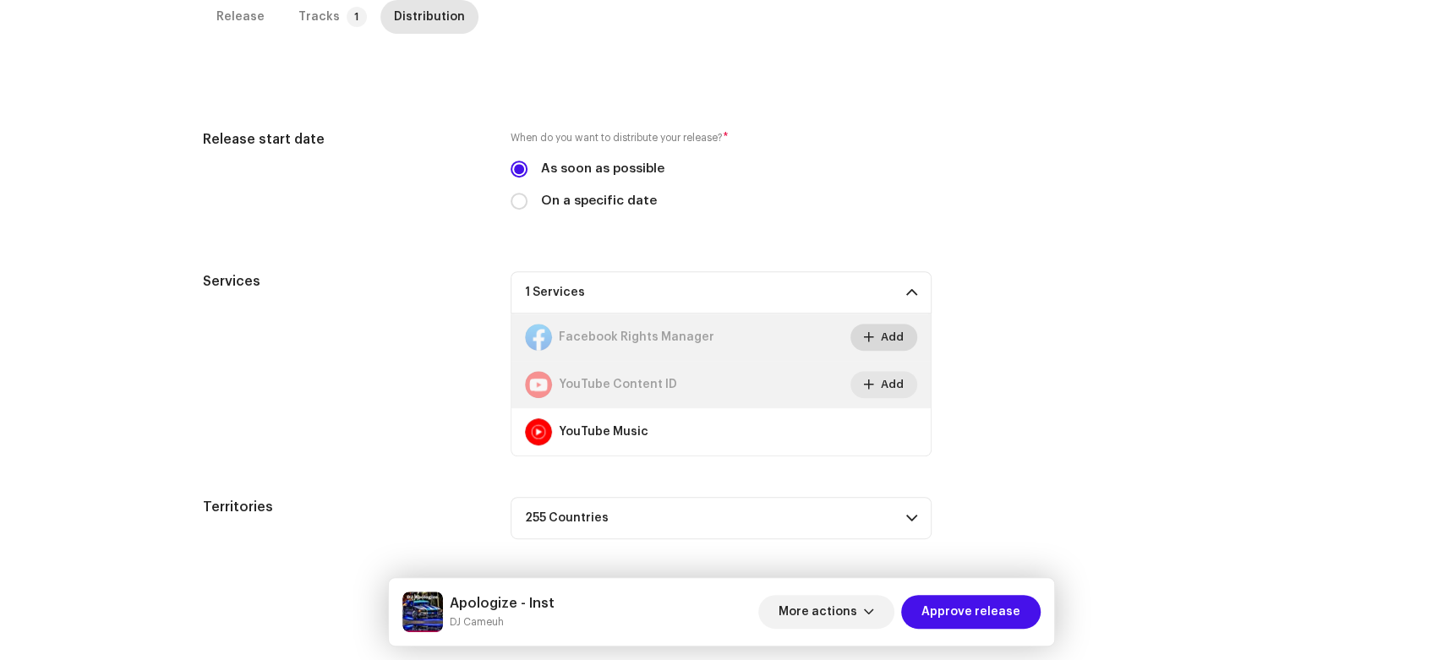
scroll to position [400, 0]
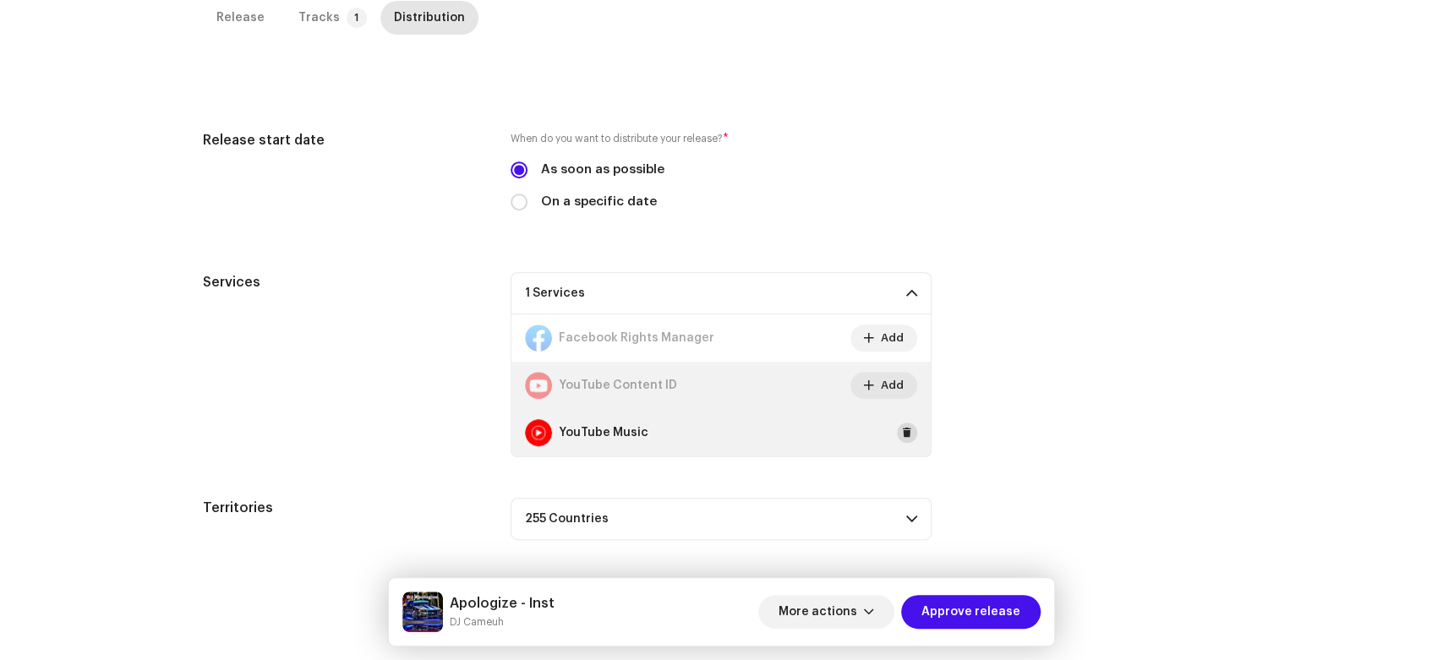
click at [902, 432] on span at bounding box center [907, 433] width 10 height 14
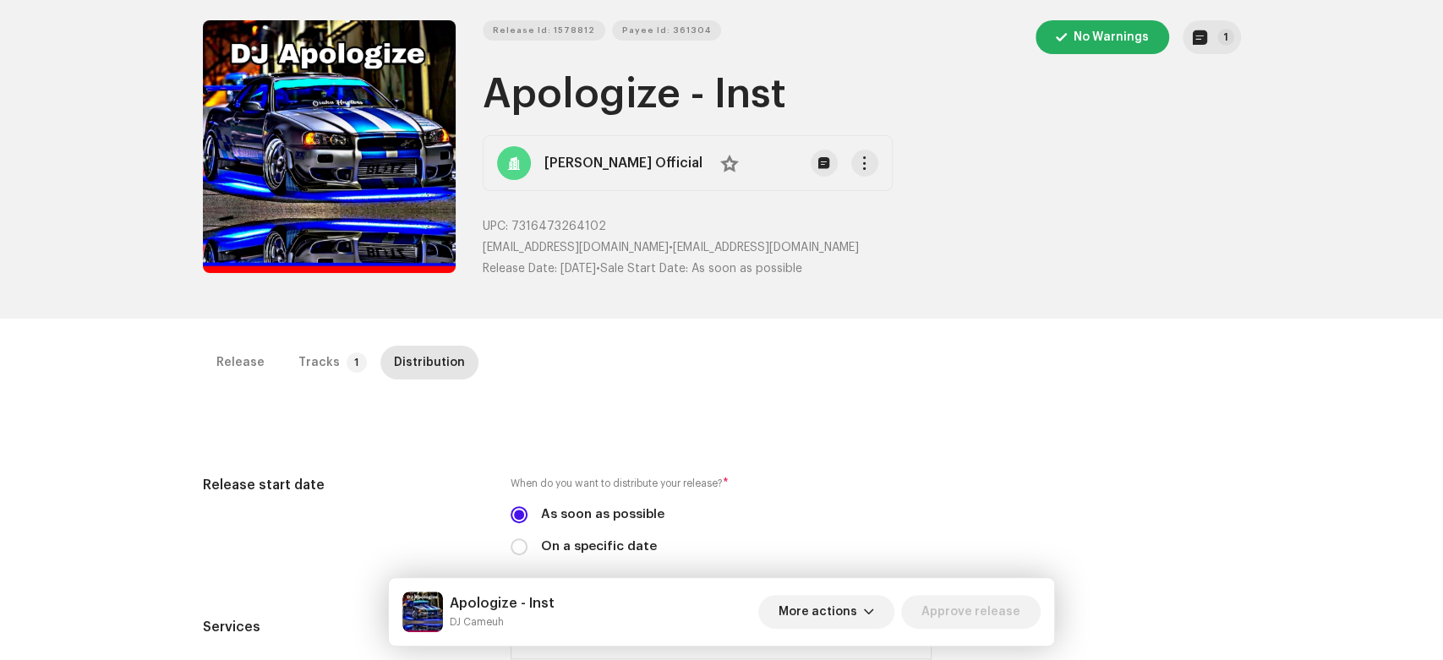
scroll to position [0, 0]
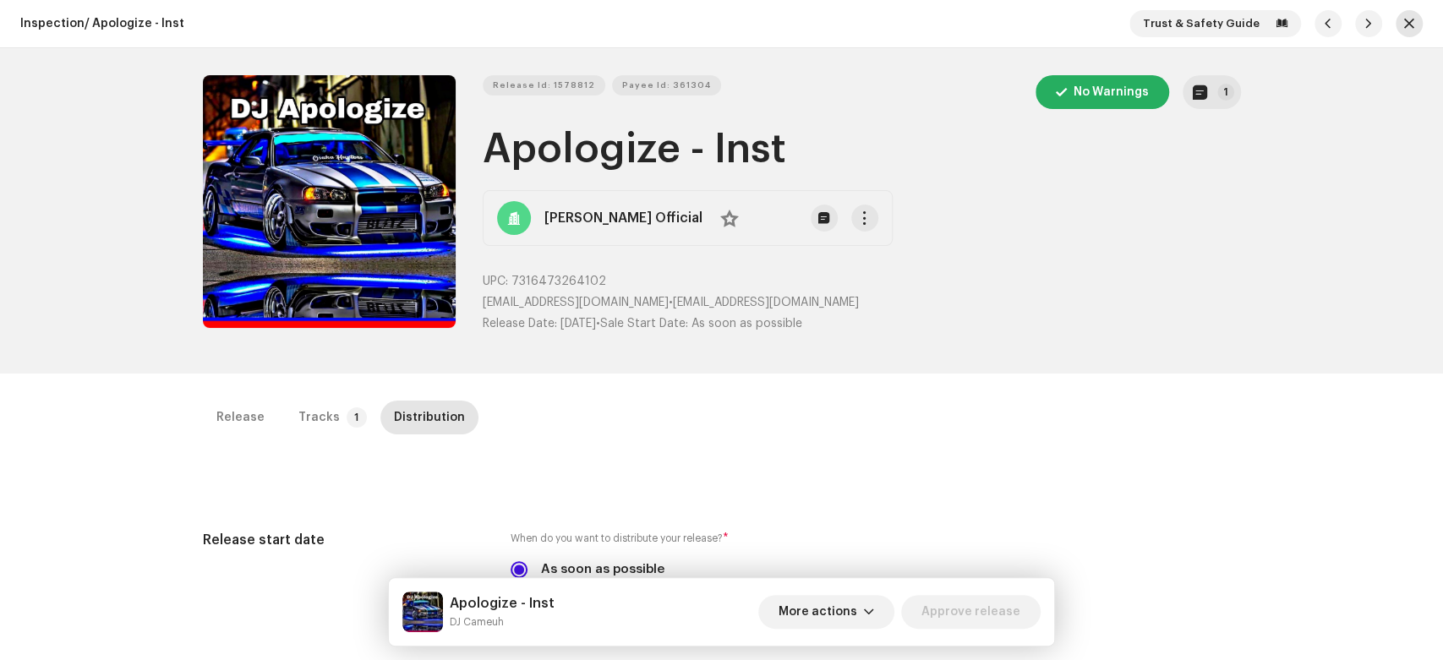
click at [1412, 24] on button "button" at bounding box center [1409, 23] width 27 height 27
click at [1396, 26] on button "button" at bounding box center [1409, 23] width 27 height 27
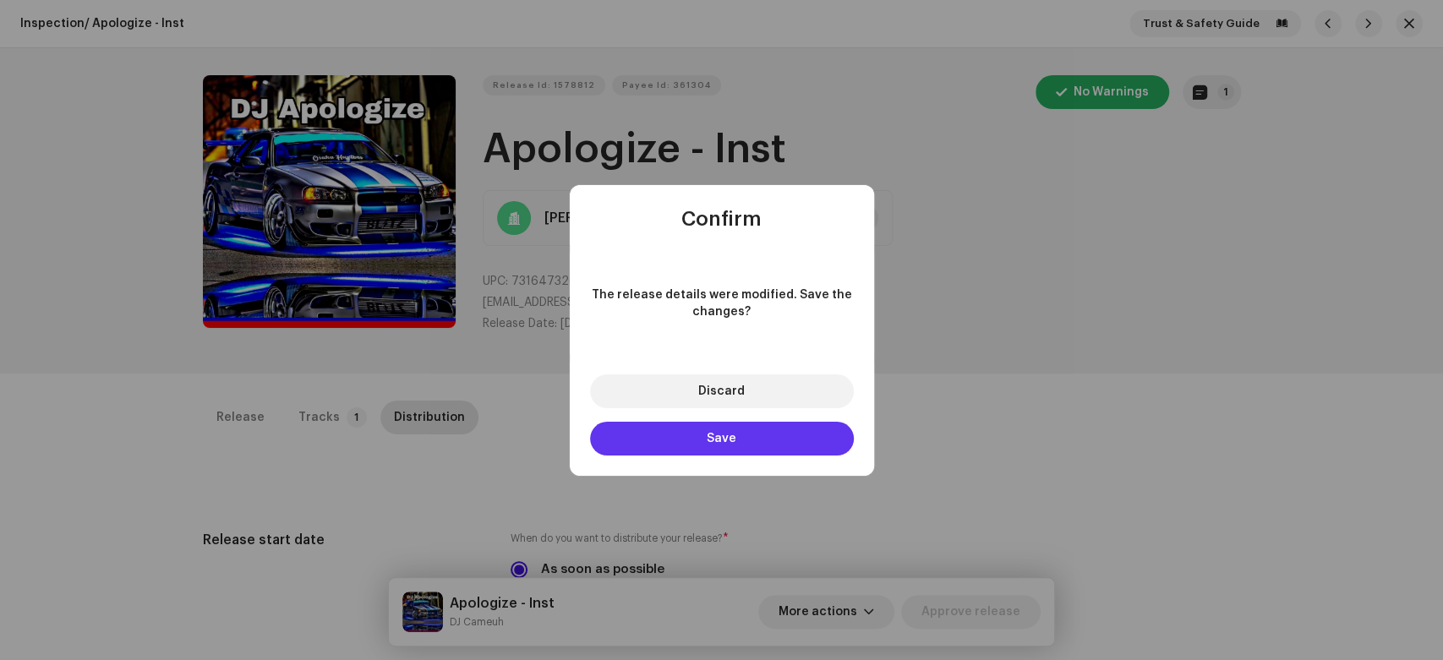
click at [734, 447] on button "Save" at bounding box center [722, 439] width 264 height 34
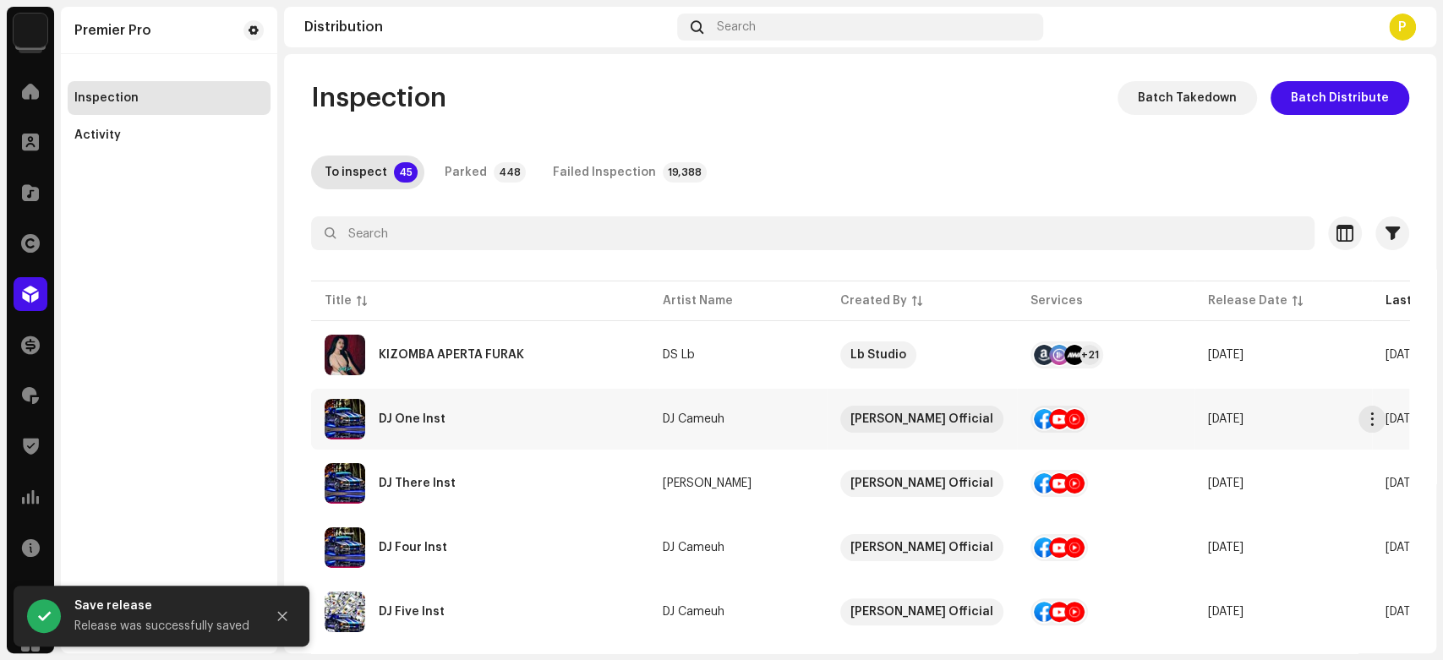
click at [560, 432] on div "DJ One Inst" at bounding box center [480, 419] width 311 height 41
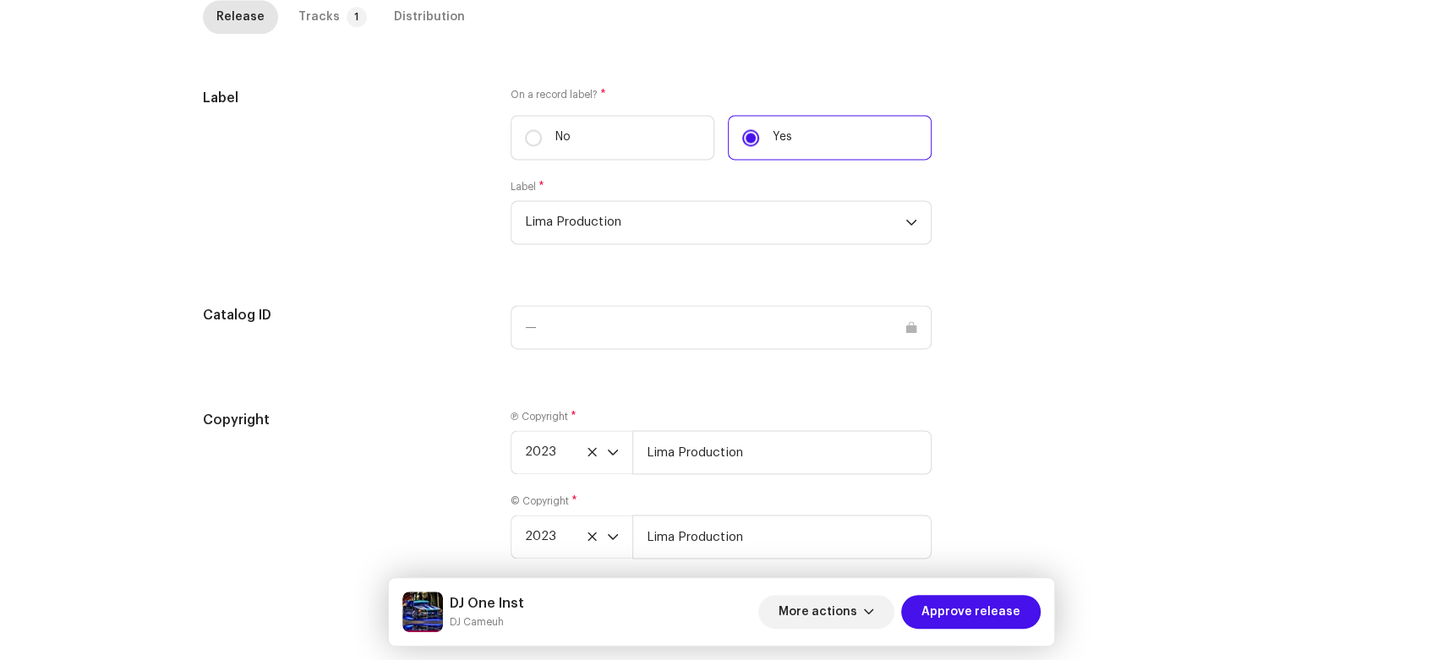
scroll to position [1608, 0]
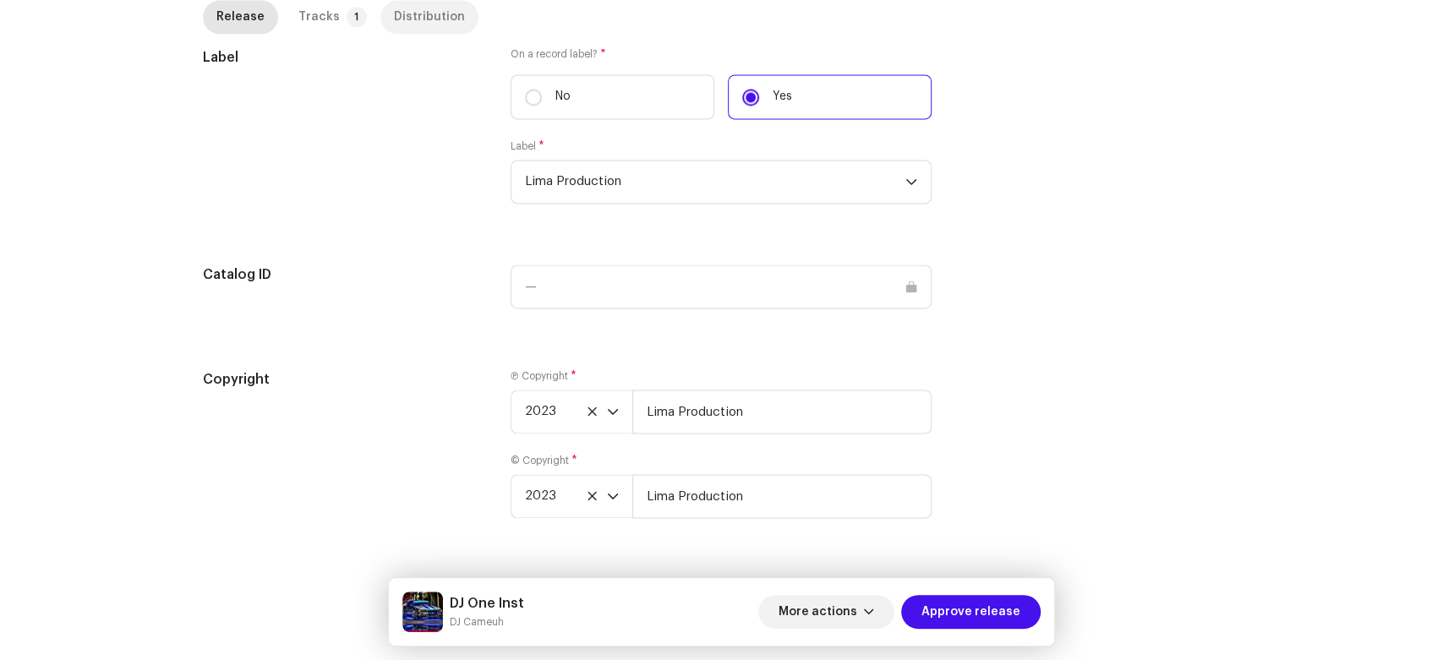
click at [410, 5] on div "Distribution" at bounding box center [429, 17] width 71 height 34
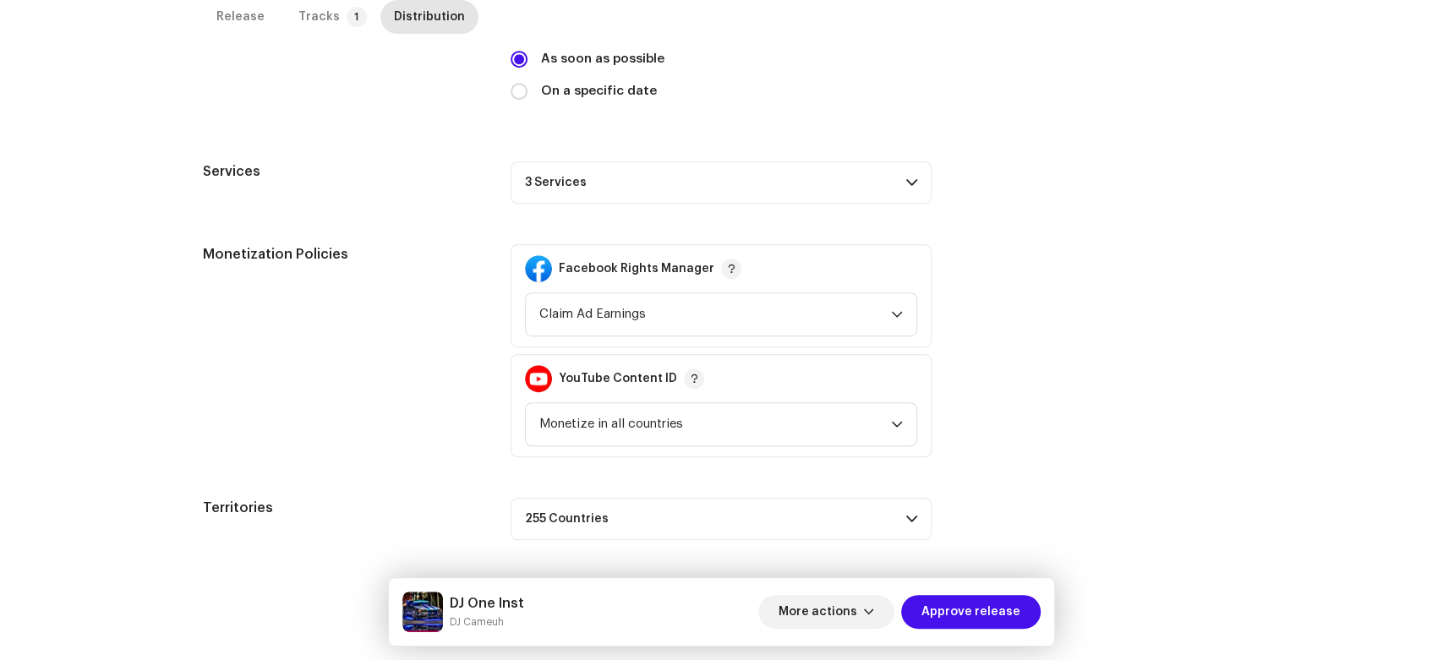
click at [735, 191] on p-accordion-header "3 Services" at bounding box center [721, 182] width 421 height 42
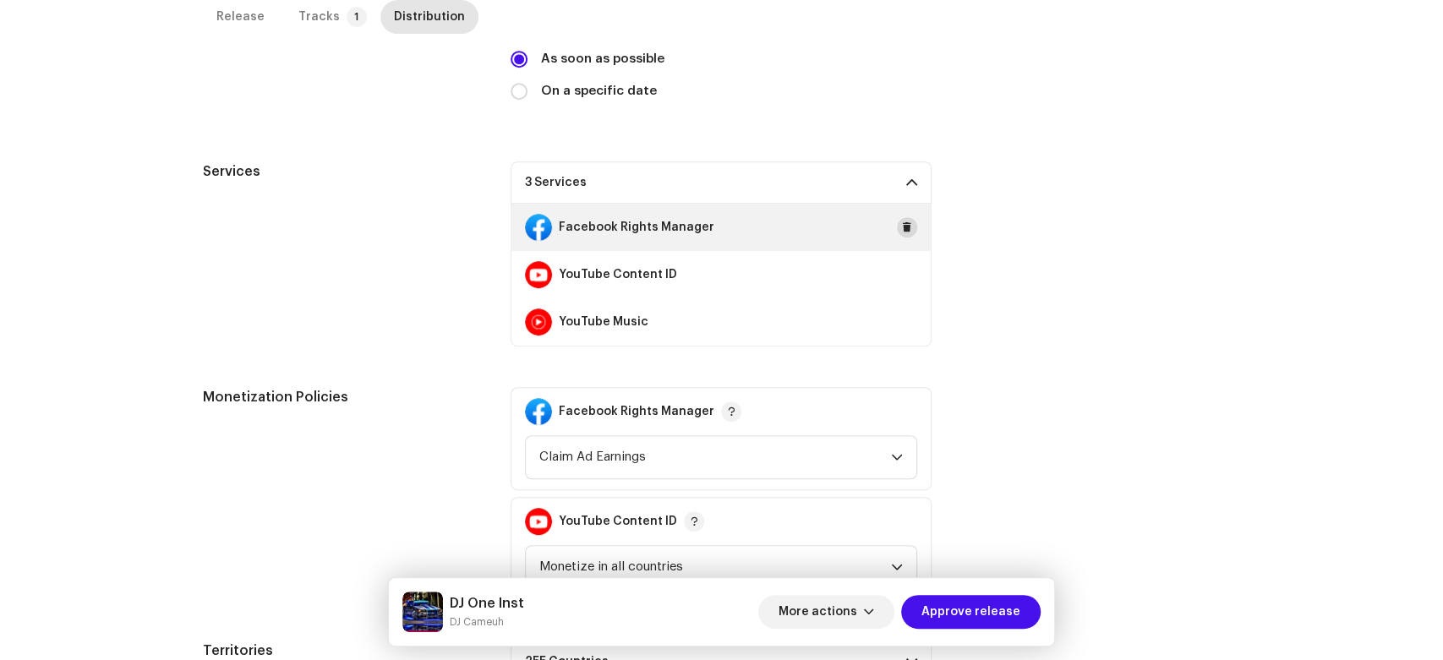
click at [906, 228] on span at bounding box center [907, 228] width 10 height 14
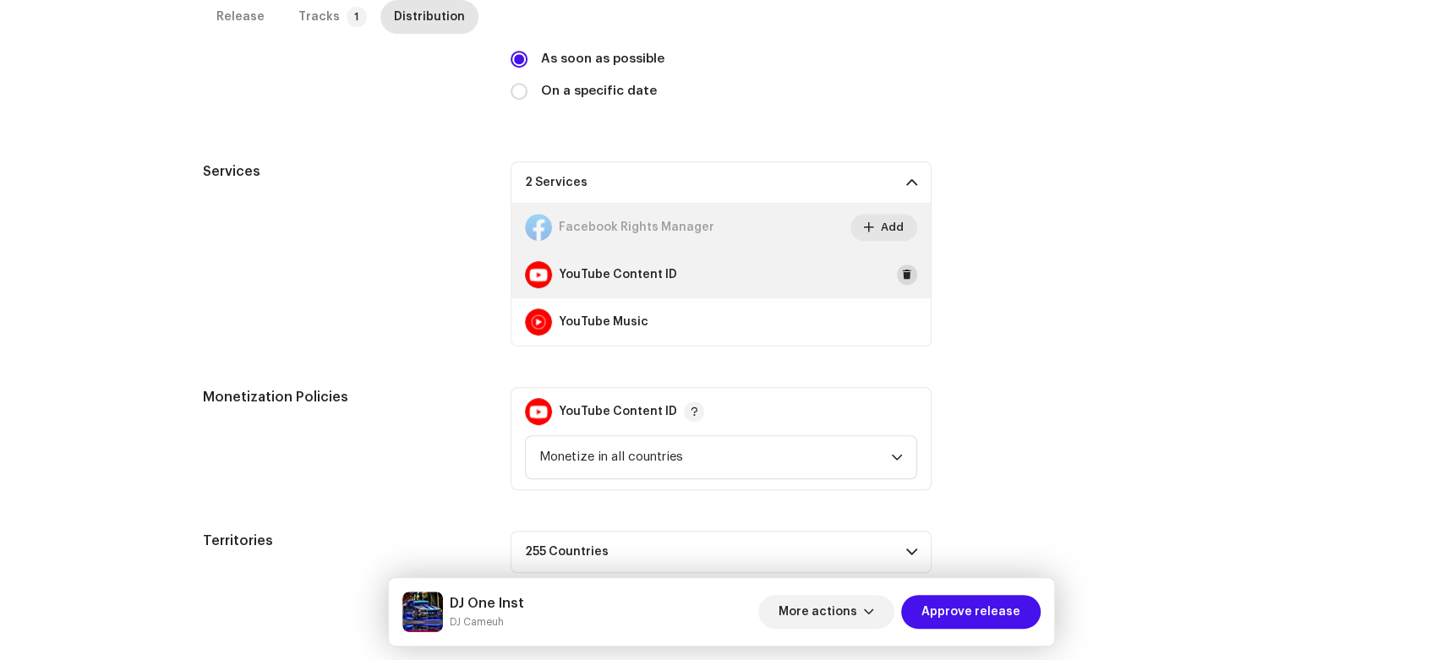
click at [900, 281] on button at bounding box center [907, 275] width 20 height 20
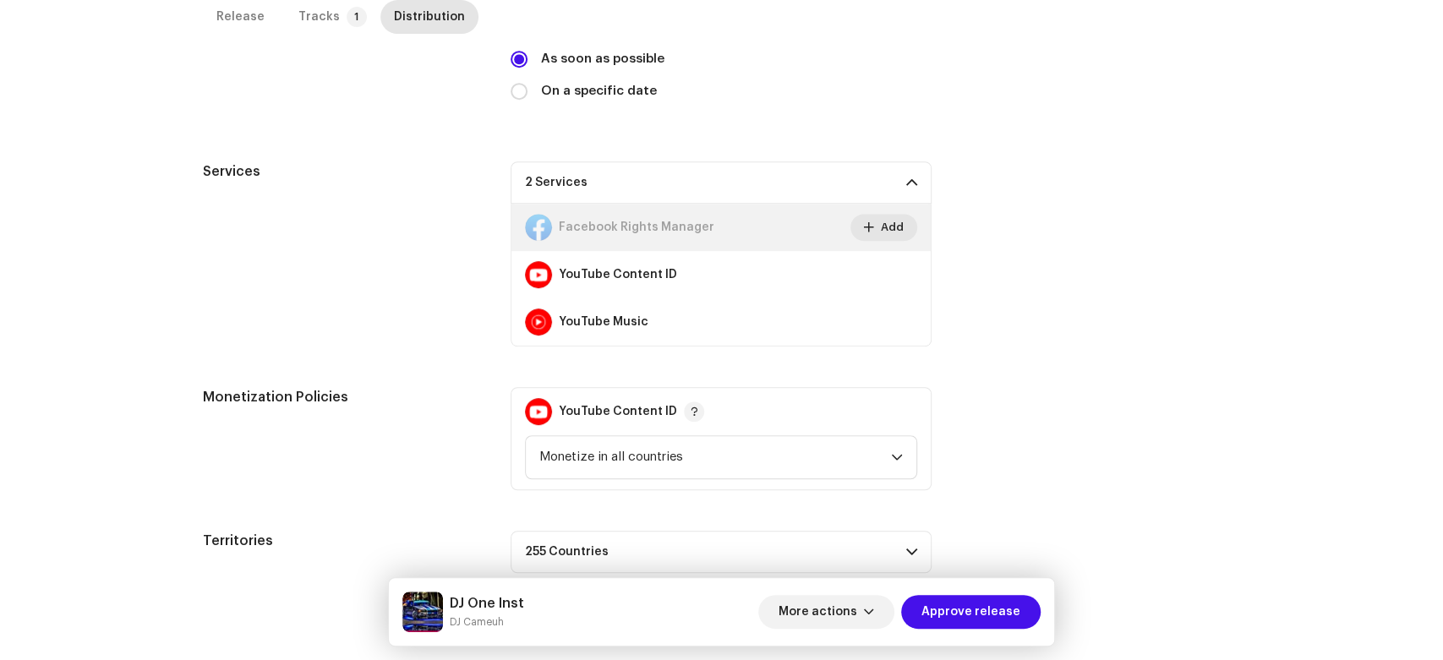
scroll to position [400, 0]
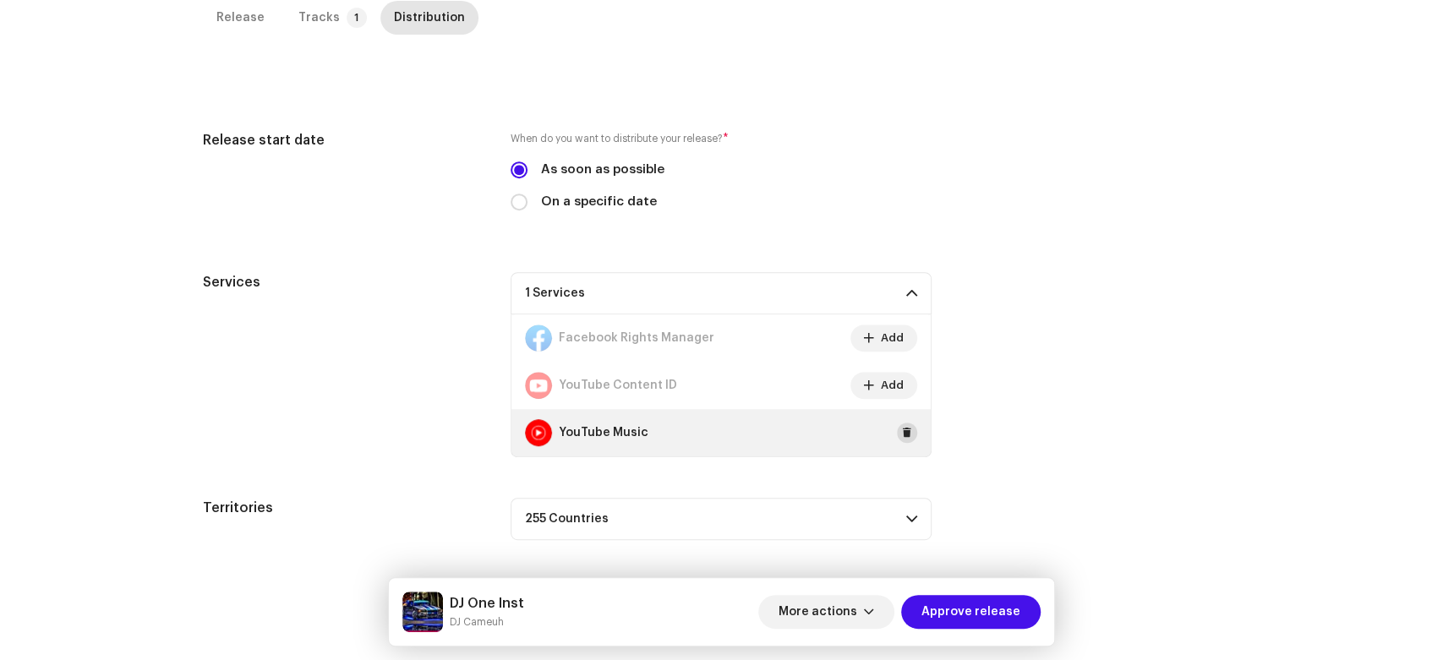
click at [907, 430] on span at bounding box center [907, 433] width 10 height 14
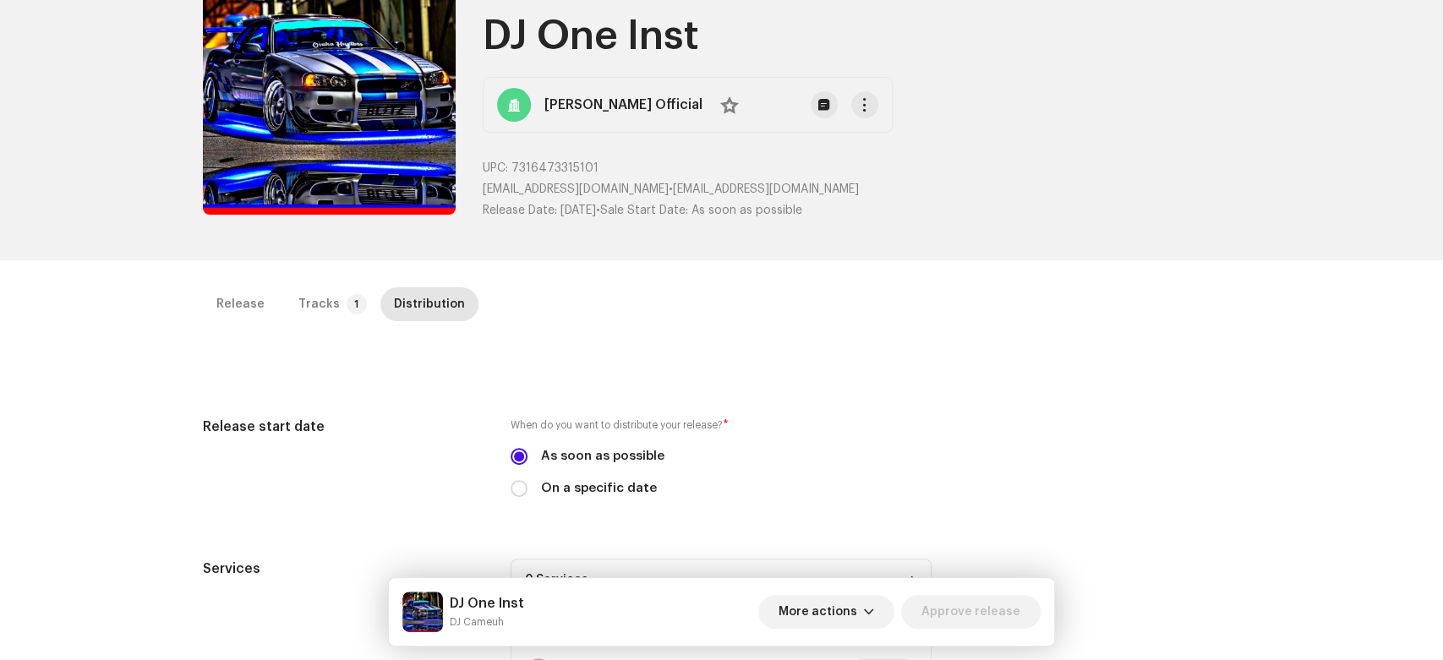
scroll to position [0, 0]
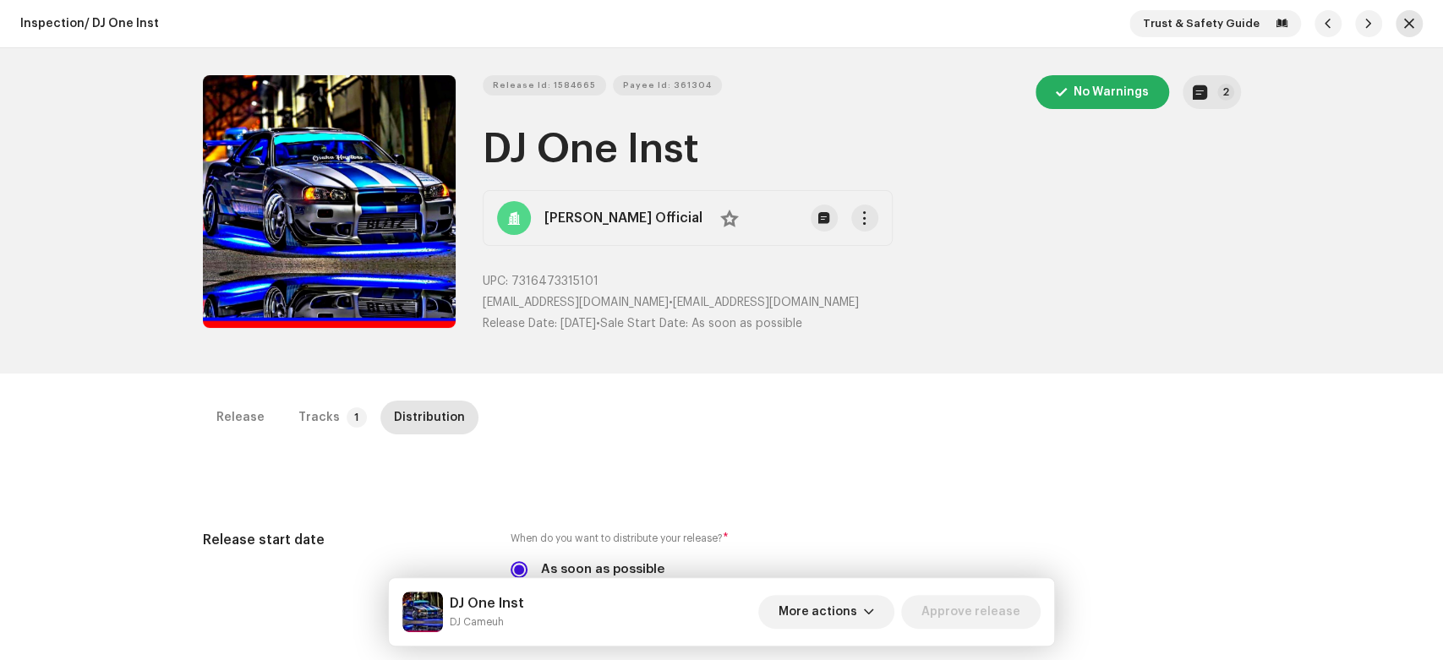
click at [1407, 20] on span "button" at bounding box center [1409, 24] width 10 height 14
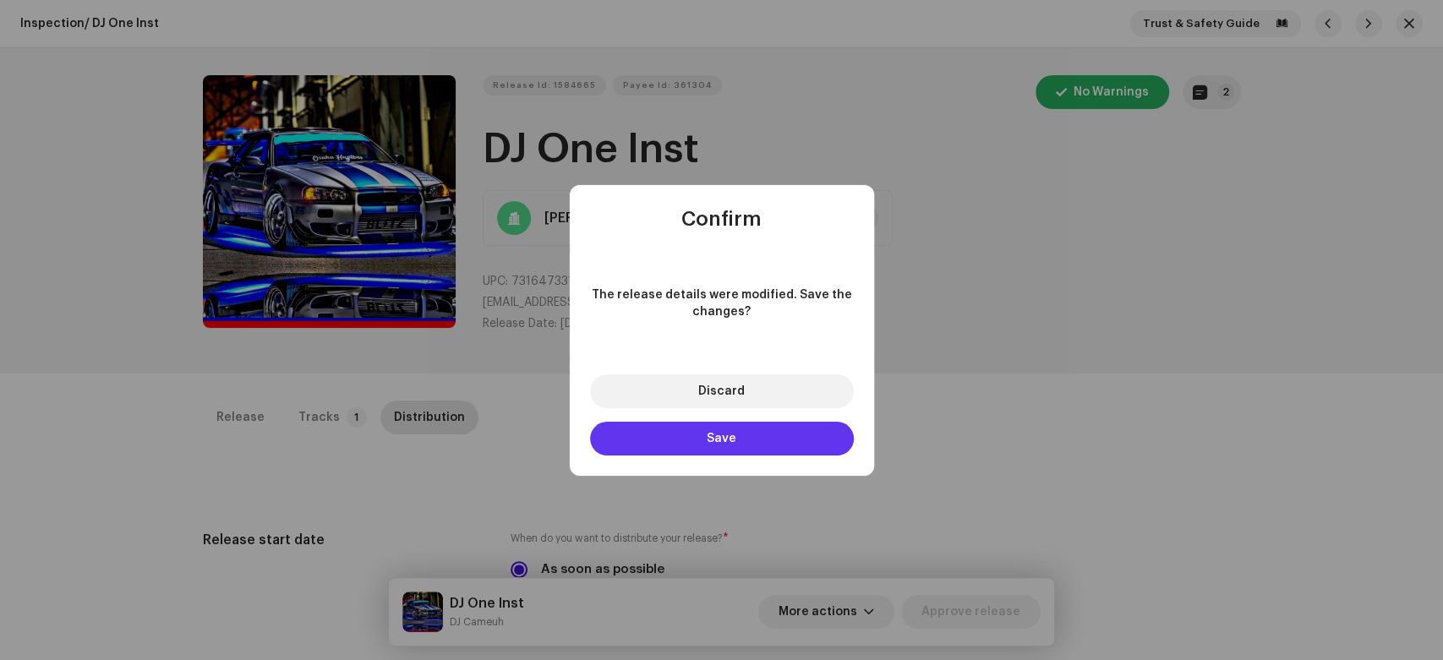
click at [791, 442] on button "Save" at bounding box center [722, 439] width 264 height 34
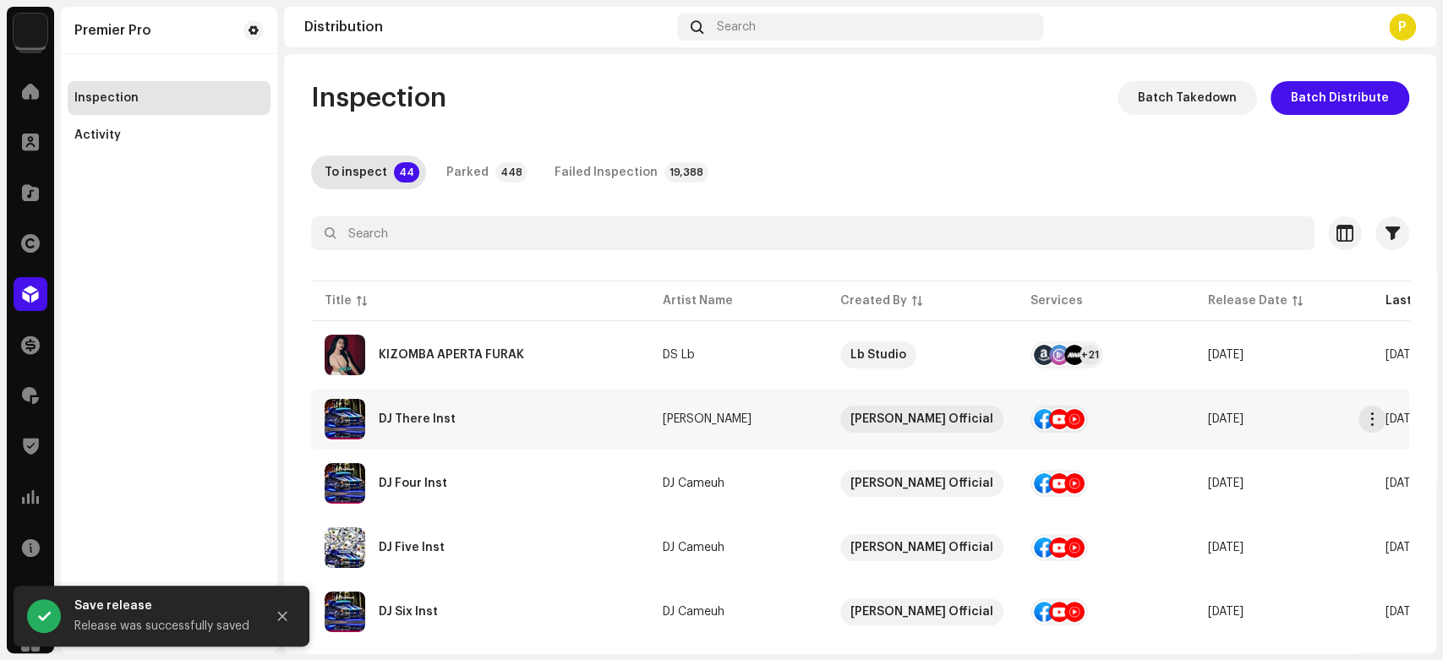
click at [470, 420] on div "DJ There Inst" at bounding box center [480, 419] width 311 height 41
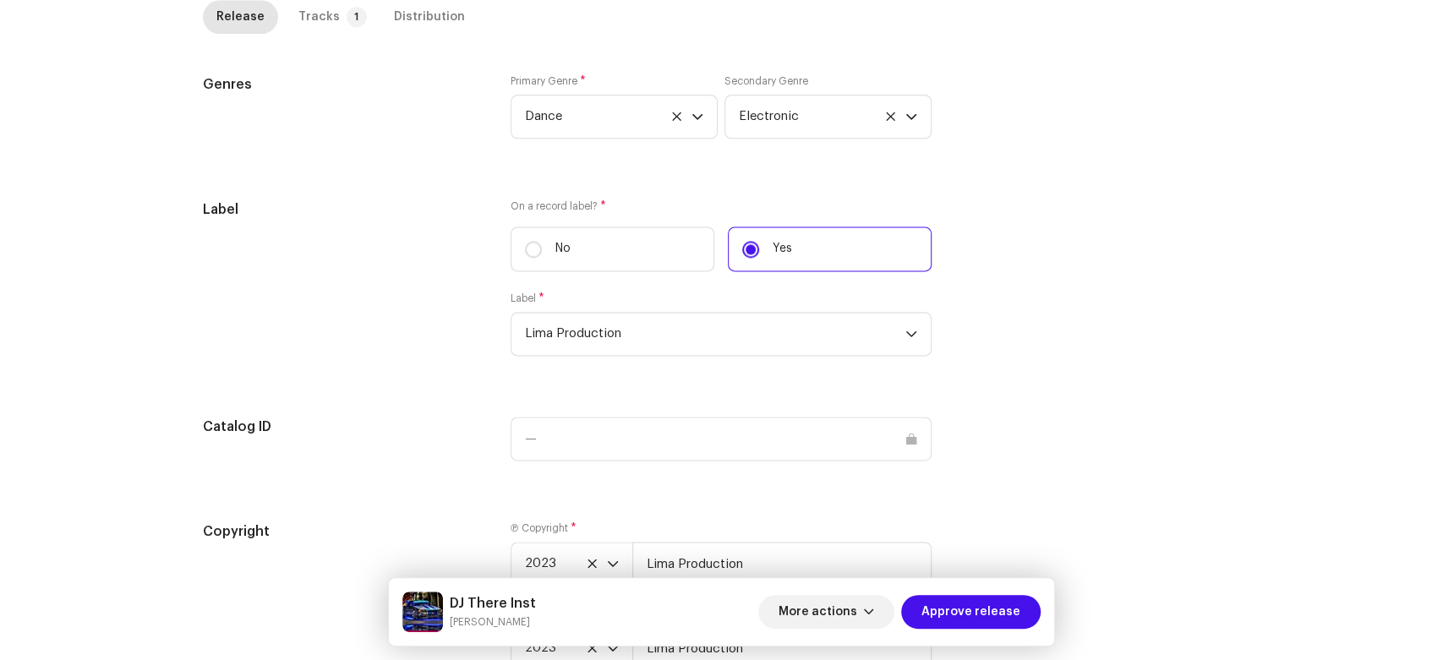
scroll to position [1608, 0]
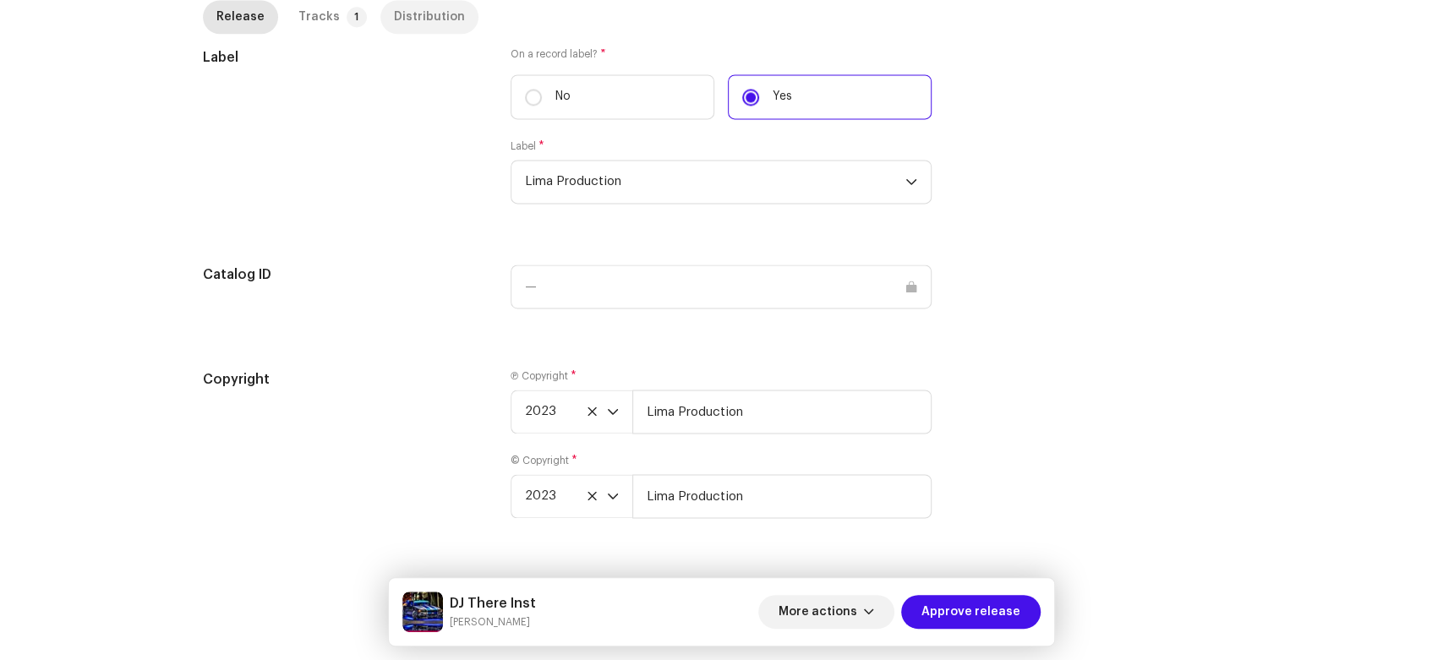
click at [451, 24] on p-tab "Distribution" at bounding box center [429, 17] width 98 height 34
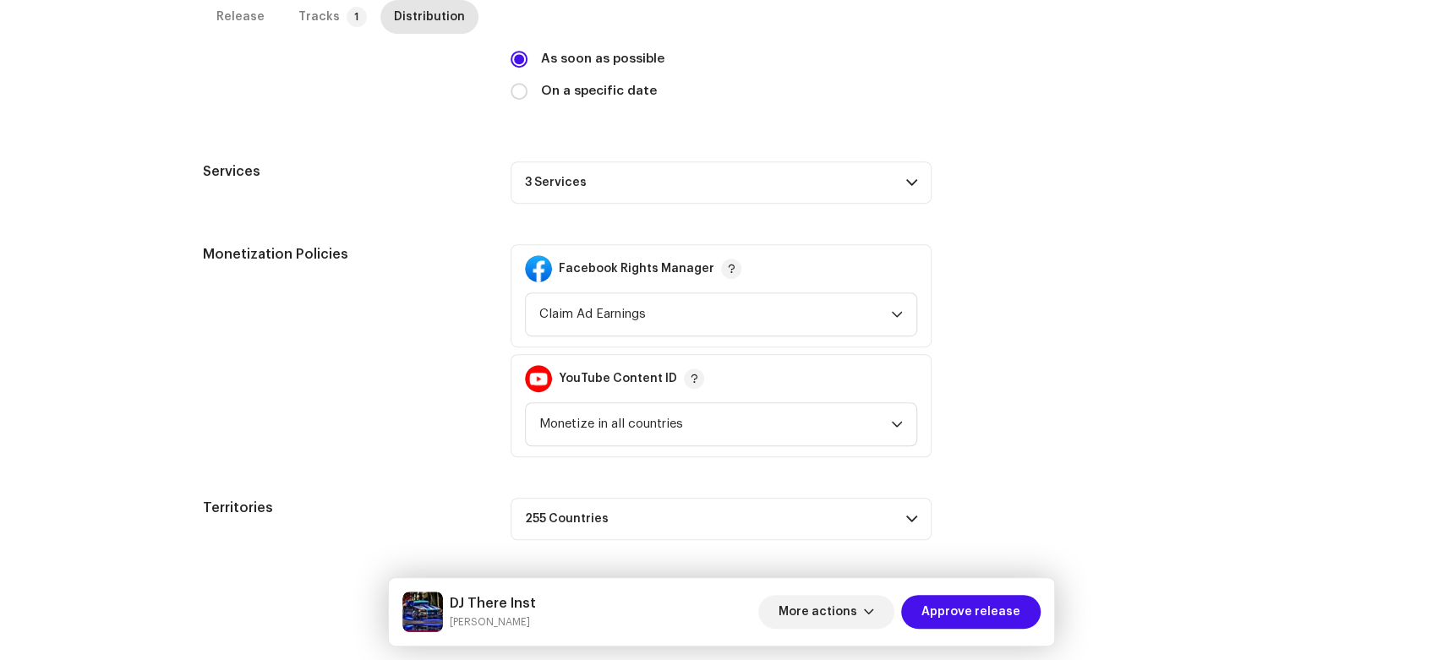
click at [672, 193] on p-accordion-header "3 Services" at bounding box center [721, 182] width 421 height 42
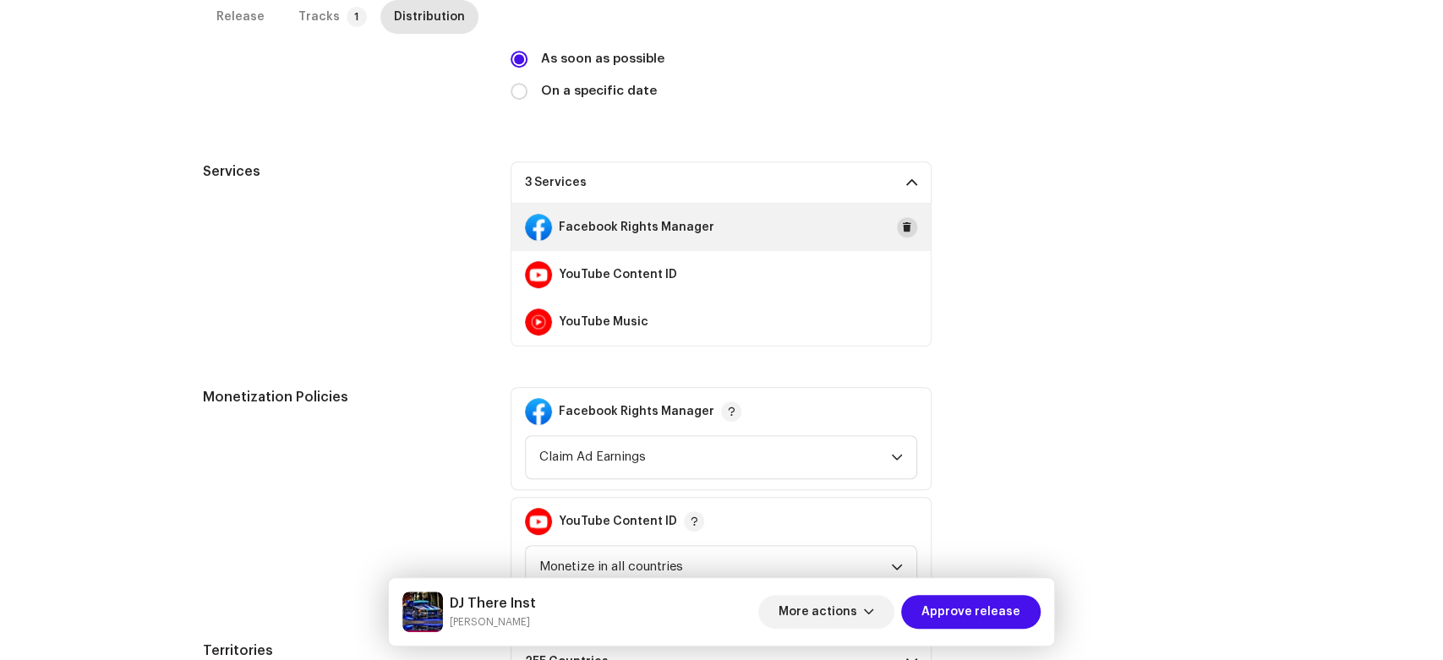
click at [902, 231] on span at bounding box center [907, 228] width 10 height 14
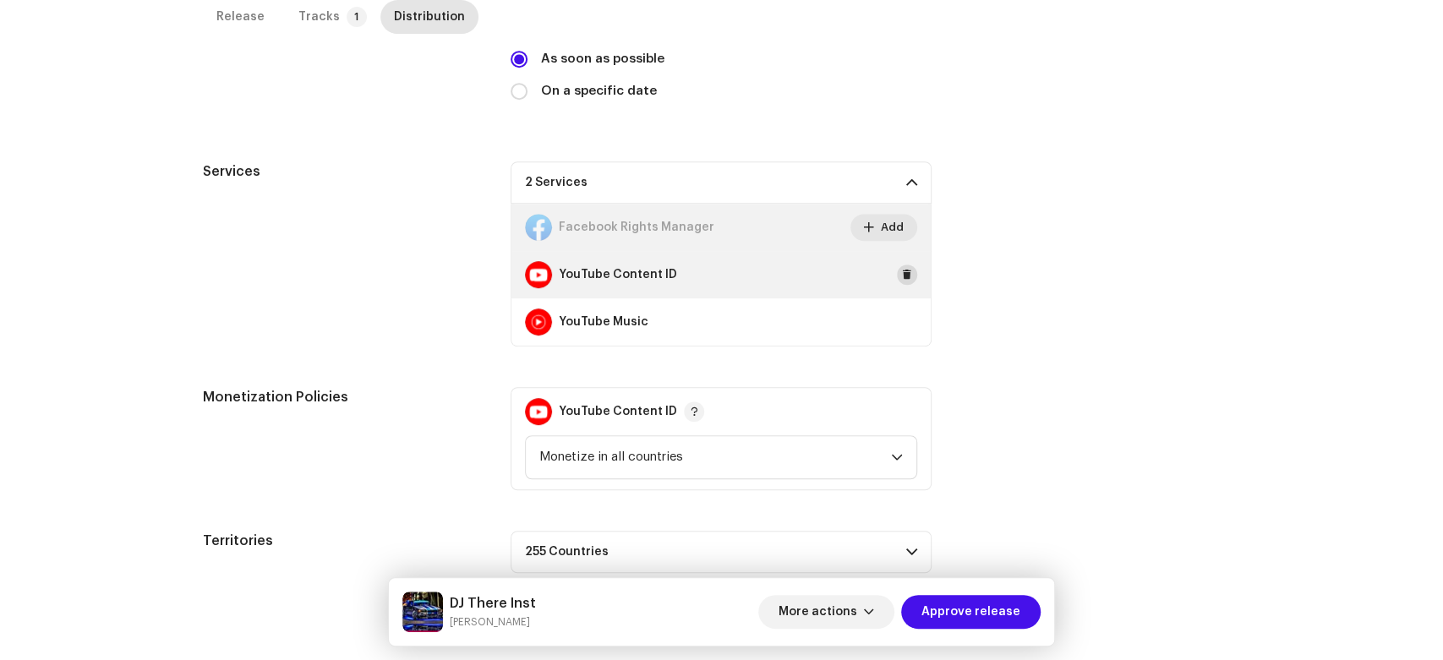
click at [897, 279] on button at bounding box center [907, 275] width 20 height 20
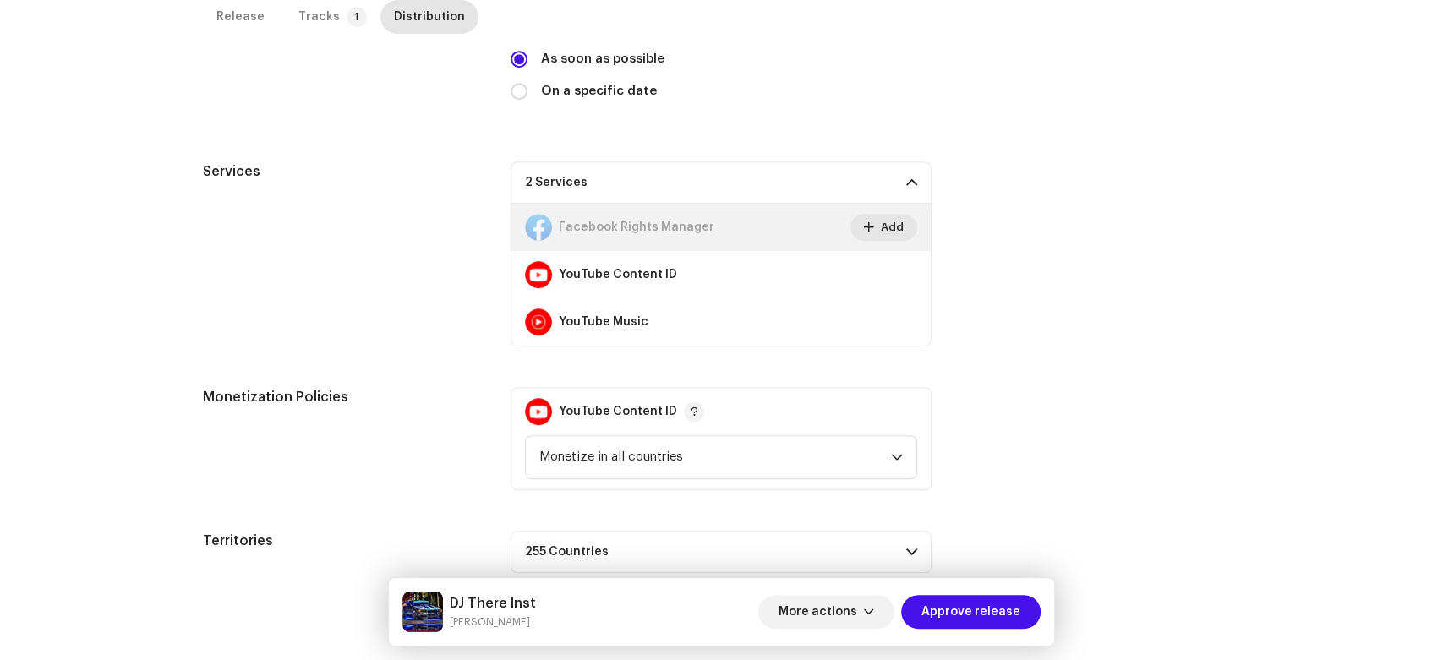
scroll to position [400, 0]
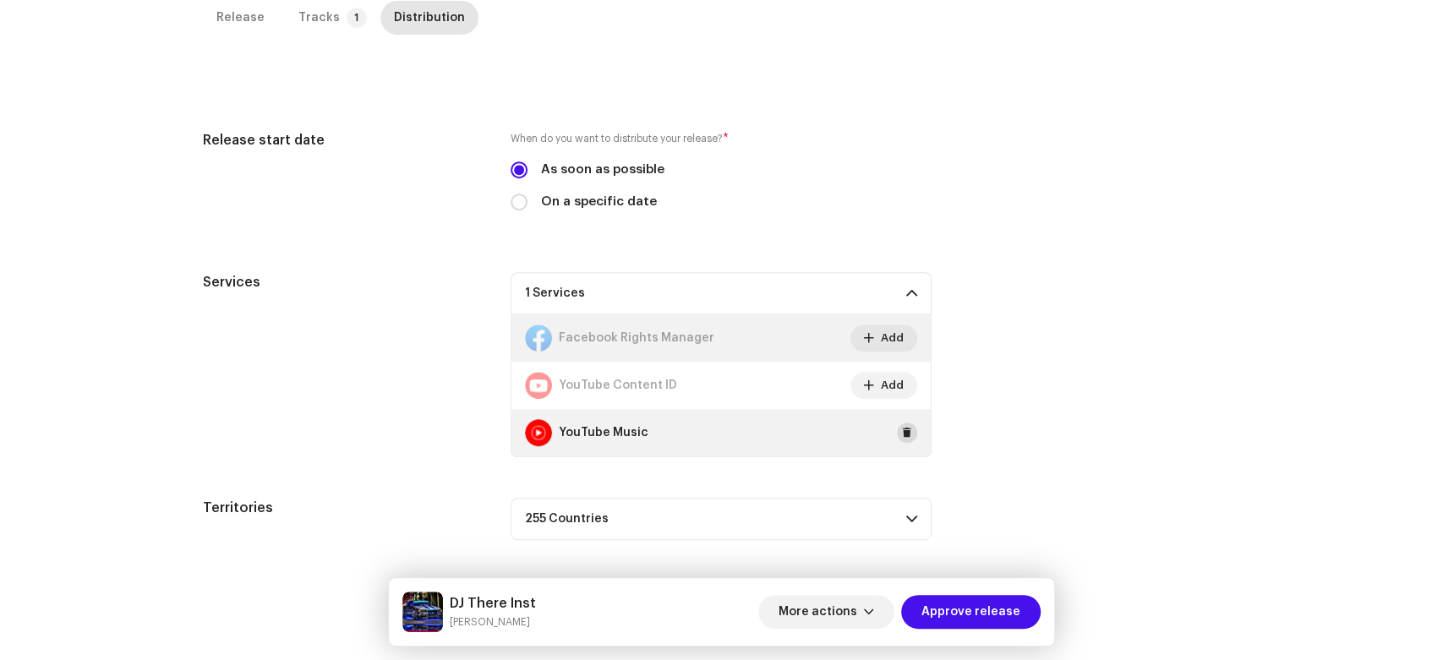
click at [904, 433] on span at bounding box center [907, 433] width 10 height 14
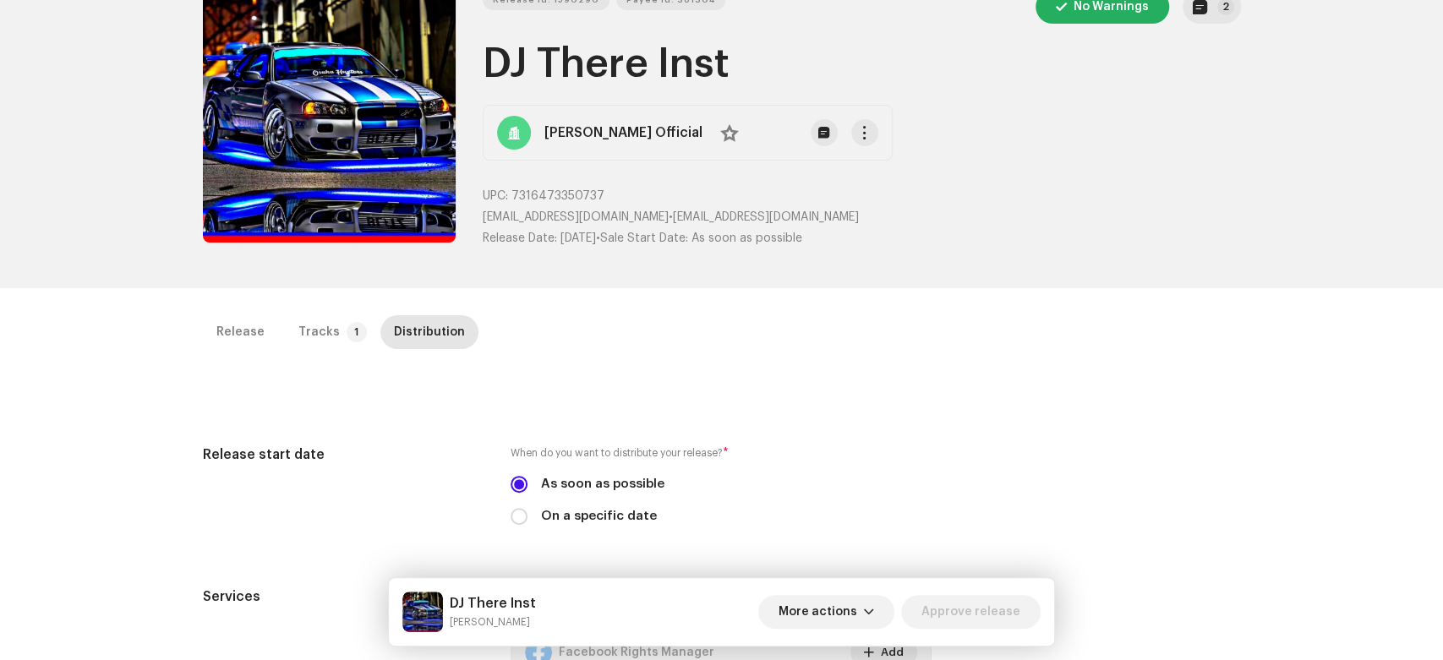
scroll to position [0, 0]
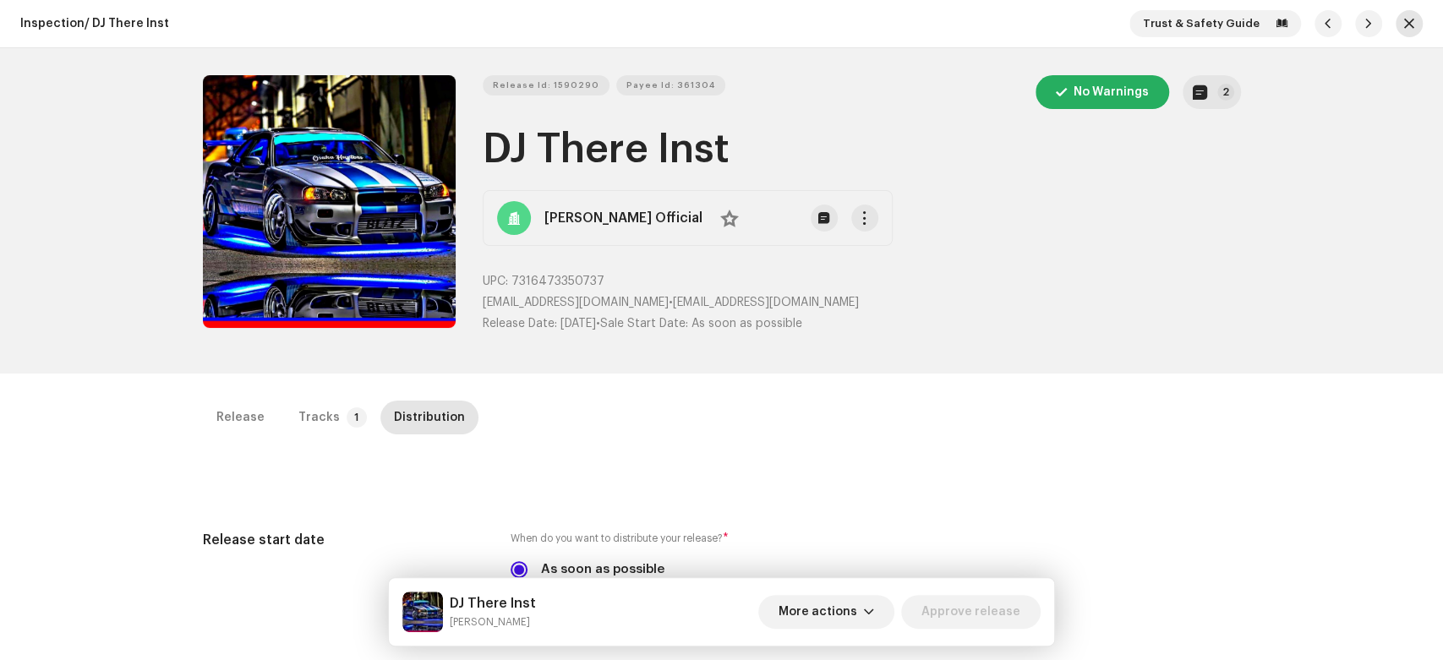
click at [1396, 19] on button "button" at bounding box center [1409, 23] width 27 height 27
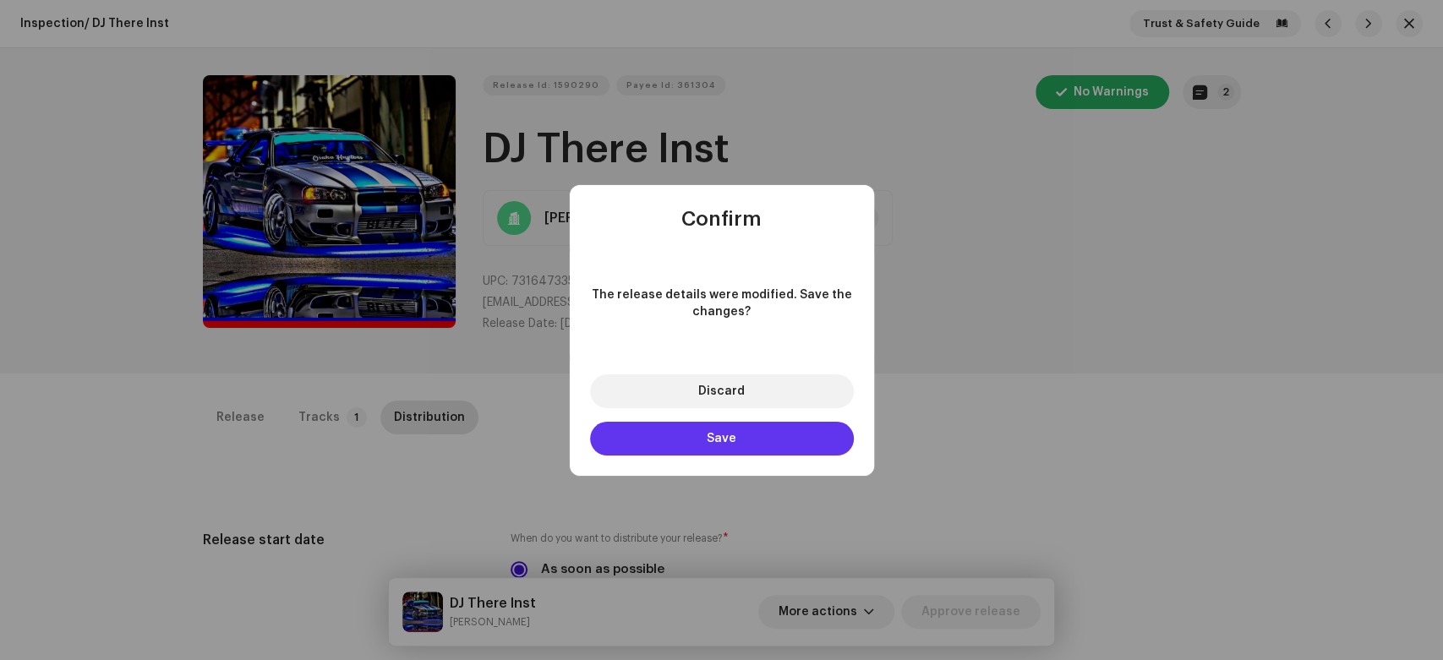
click at [784, 434] on button "Save" at bounding box center [722, 439] width 264 height 34
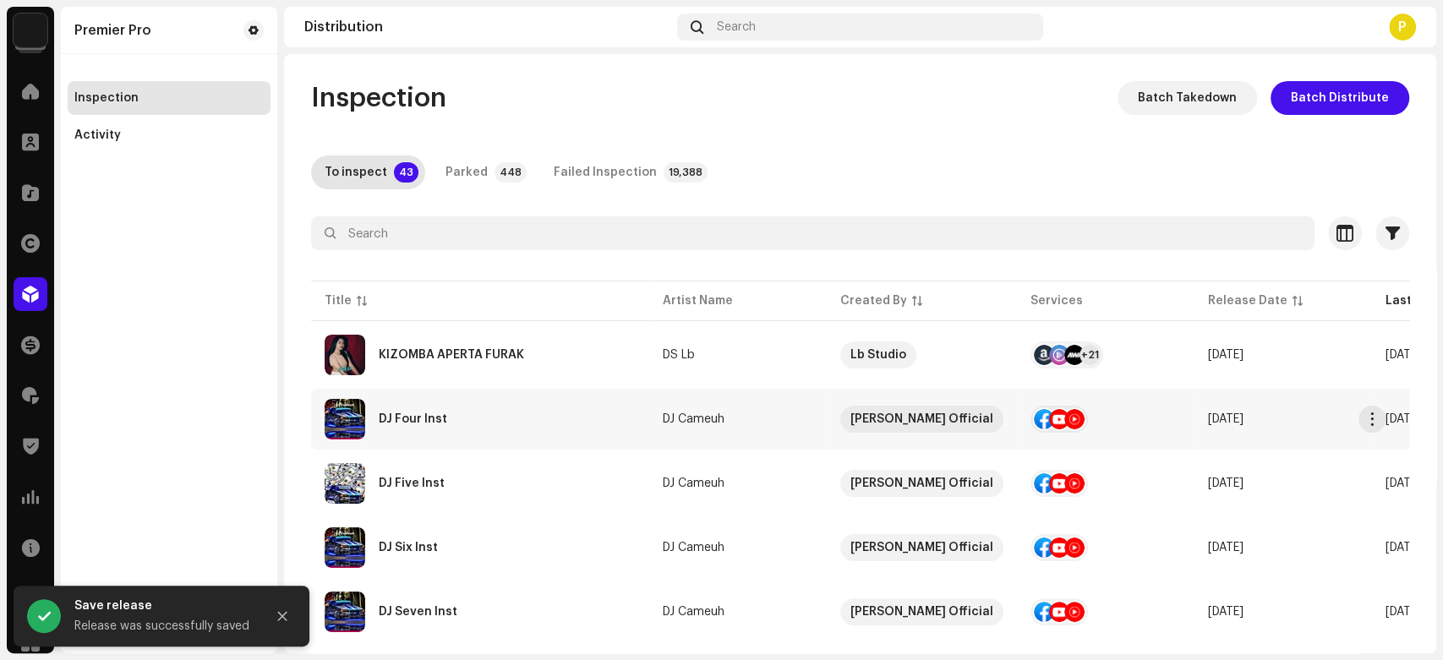
click at [414, 407] on div "DJ Four Inst" at bounding box center [480, 419] width 311 height 41
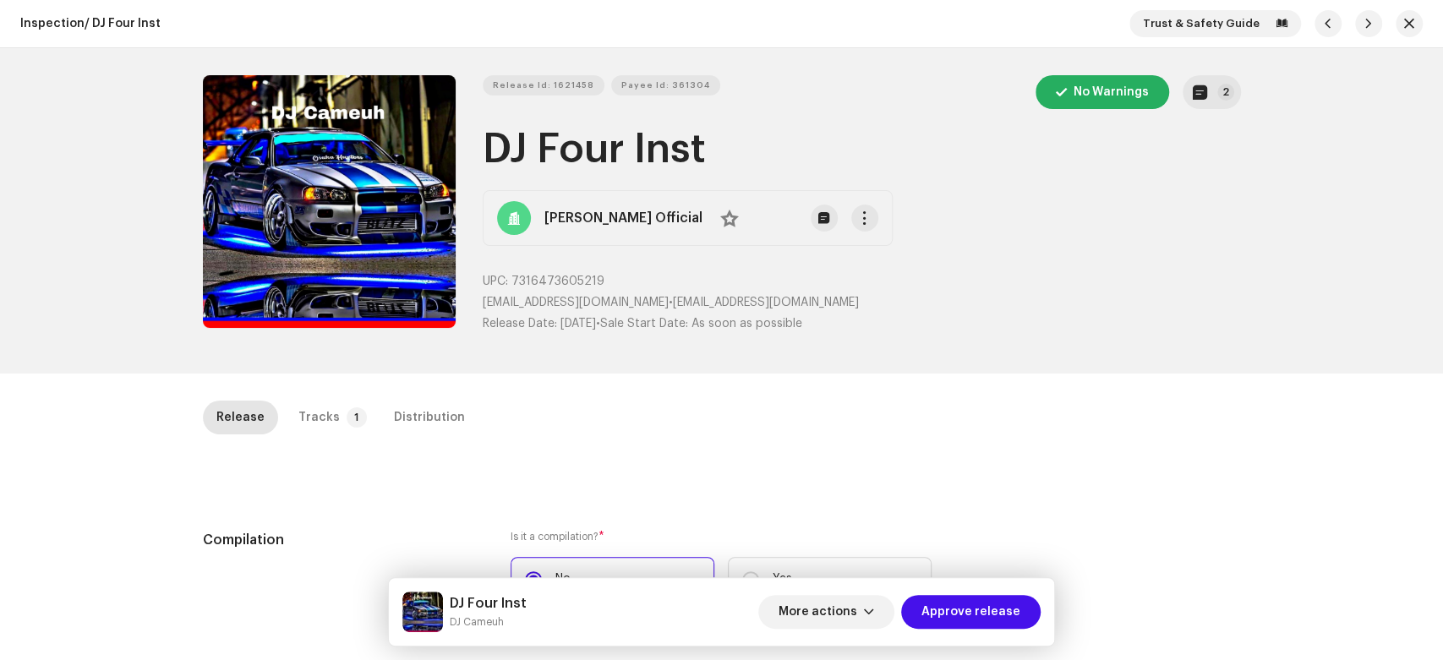
scroll to position [1608, 0]
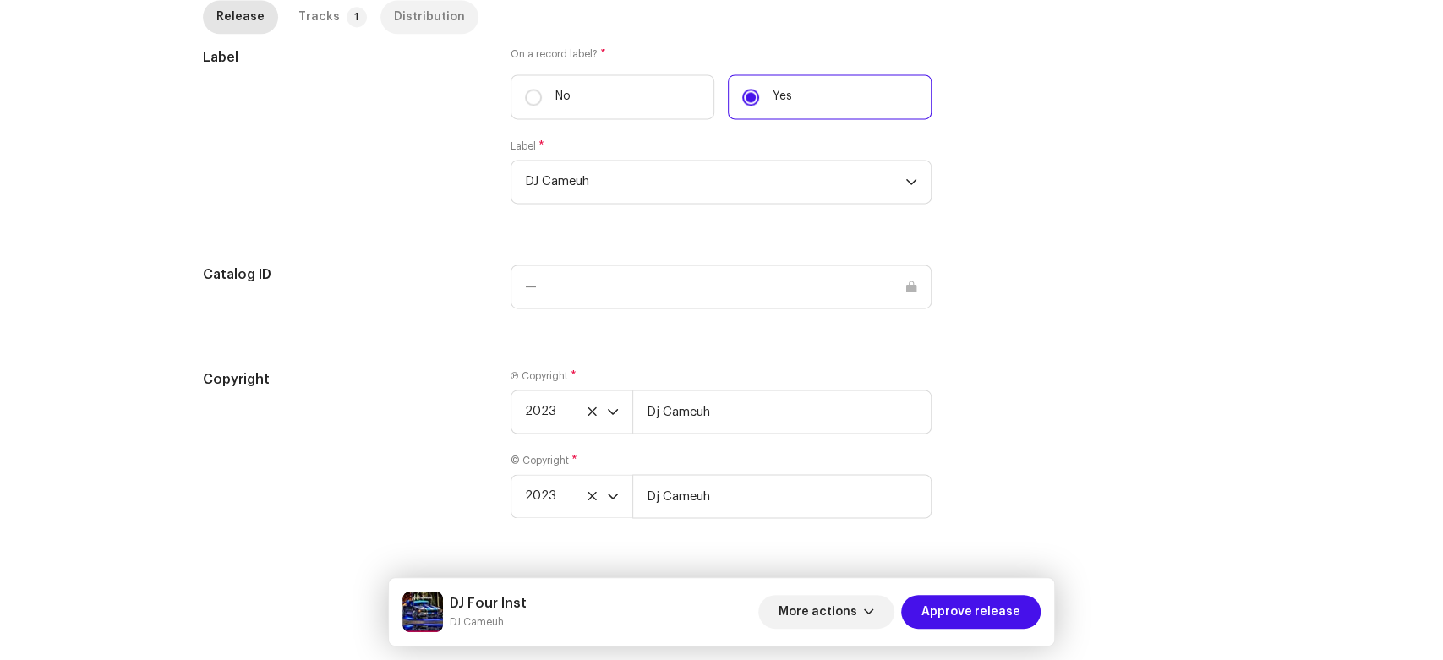
click at [432, 30] on div "Distribution" at bounding box center [429, 17] width 71 height 34
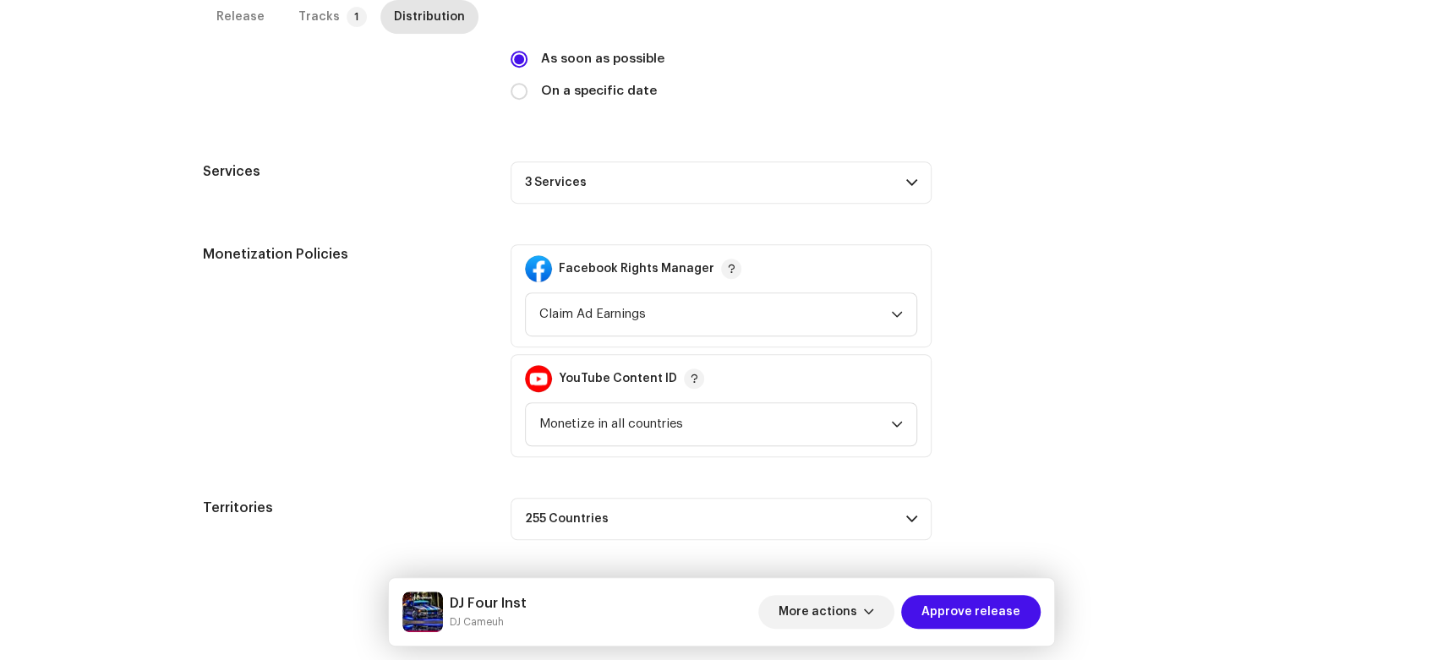
click at [730, 175] on p-accordion-header "3 Services" at bounding box center [721, 182] width 421 height 42
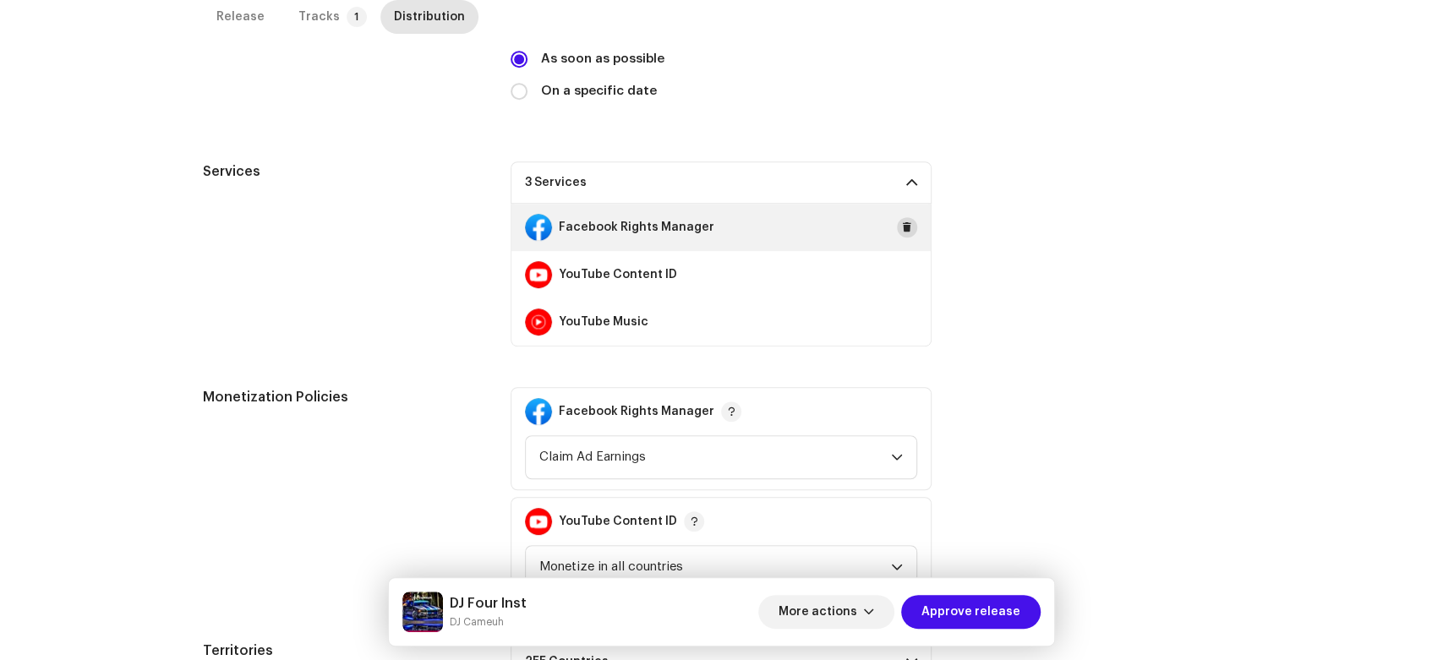
click at [908, 227] on span at bounding box center [907, 228] width 10 height 14
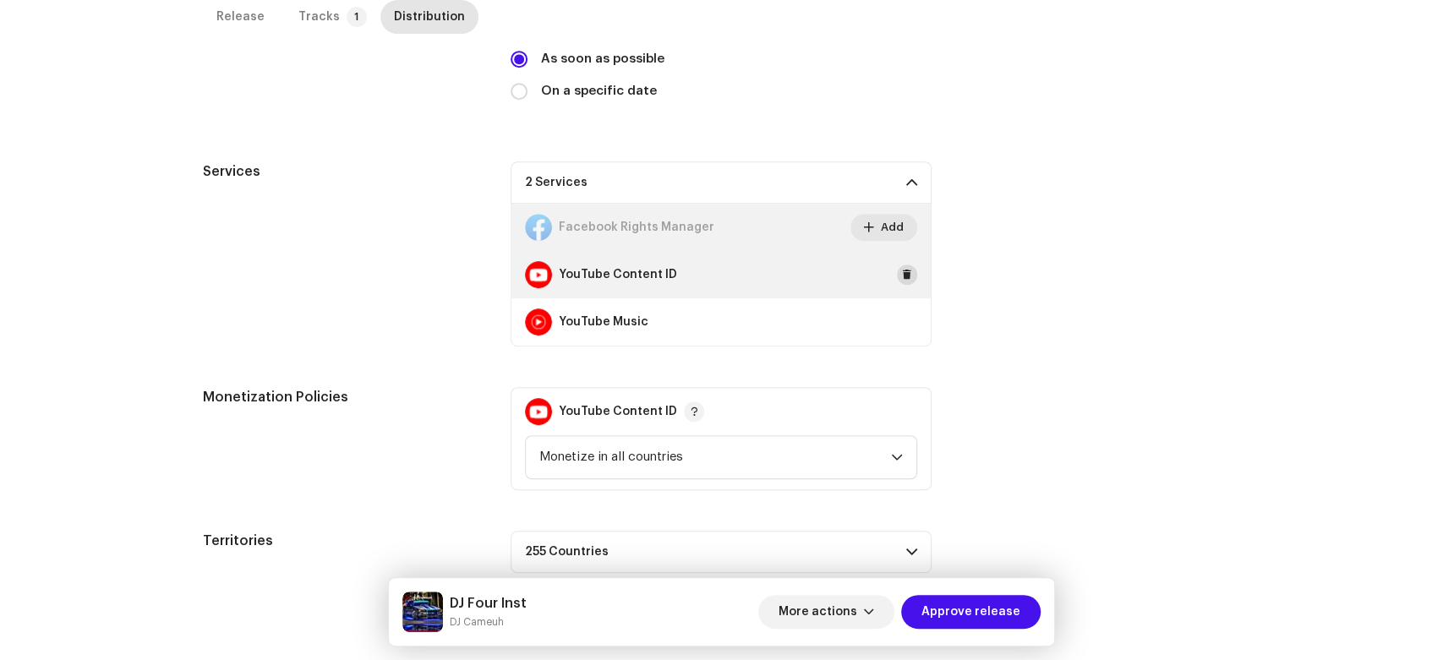
click at [902, 281] on button at bounding box center [907, 275] width 20 height 20
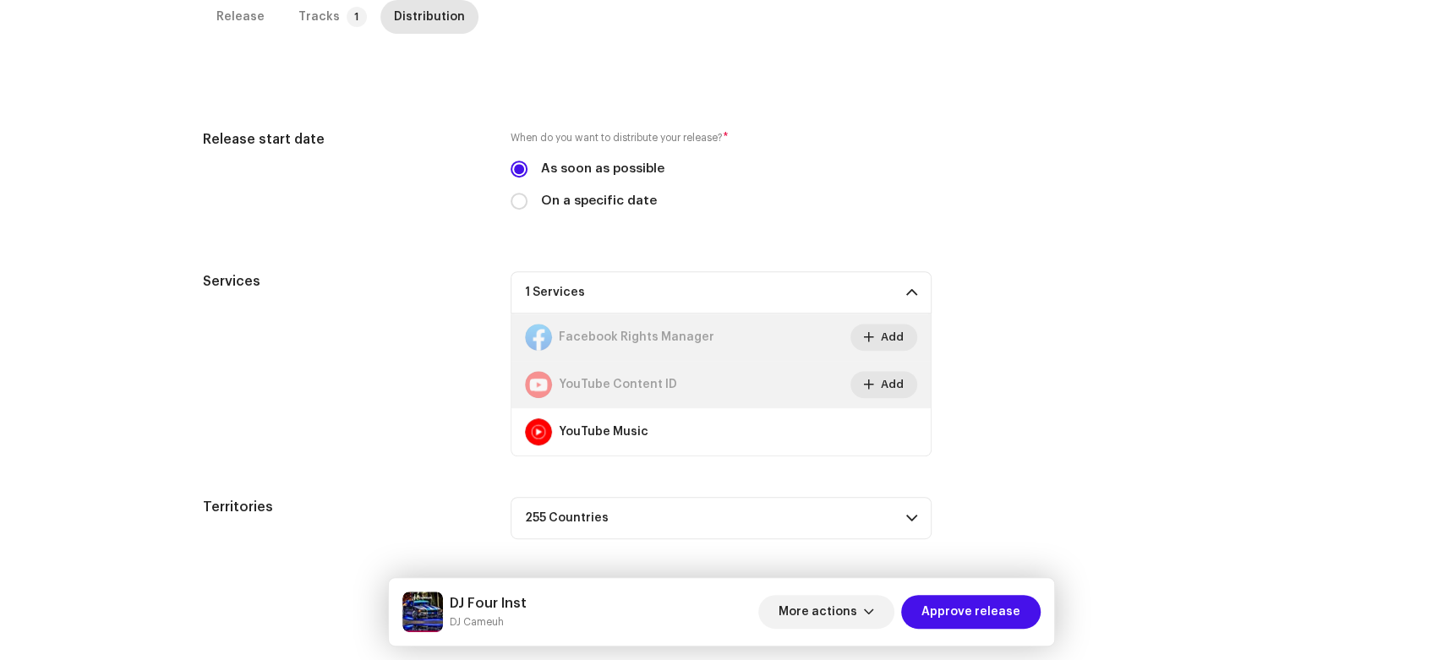
scroll to position [400, 0]
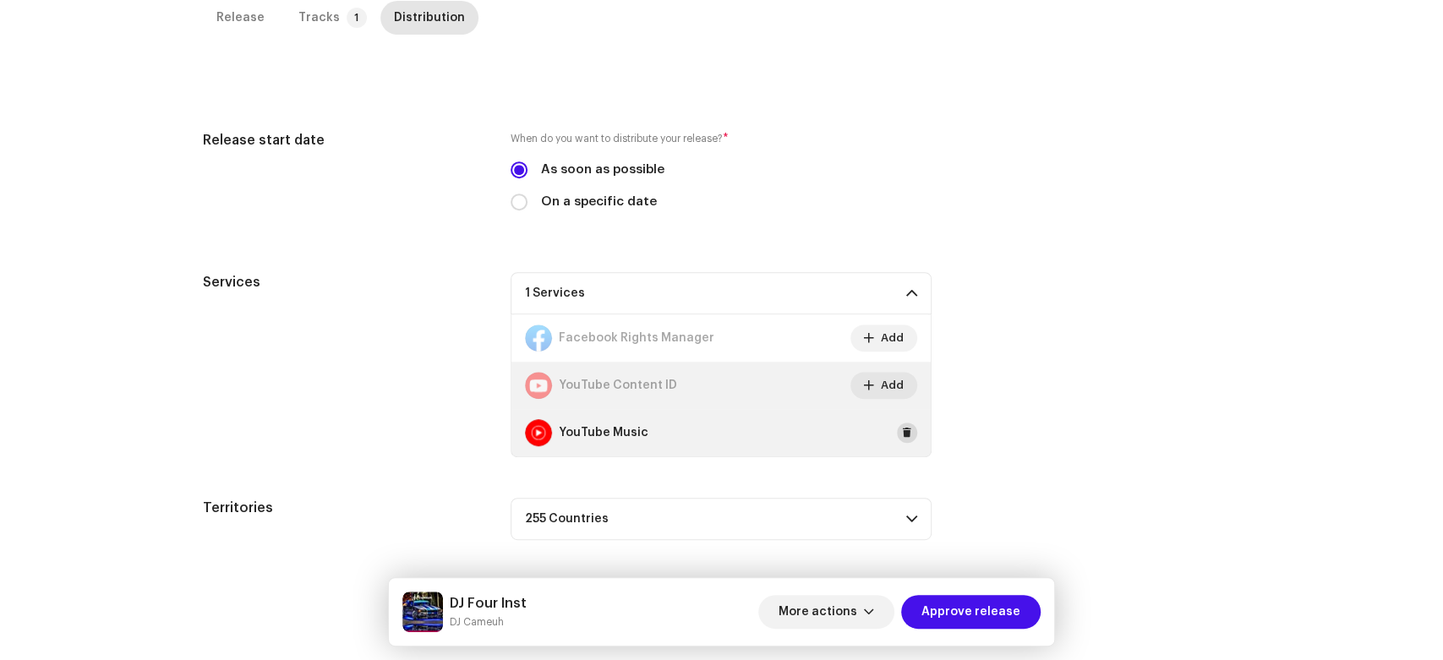
click at [904, 437] on span at bounding box center [907, 433] width 10 height 14
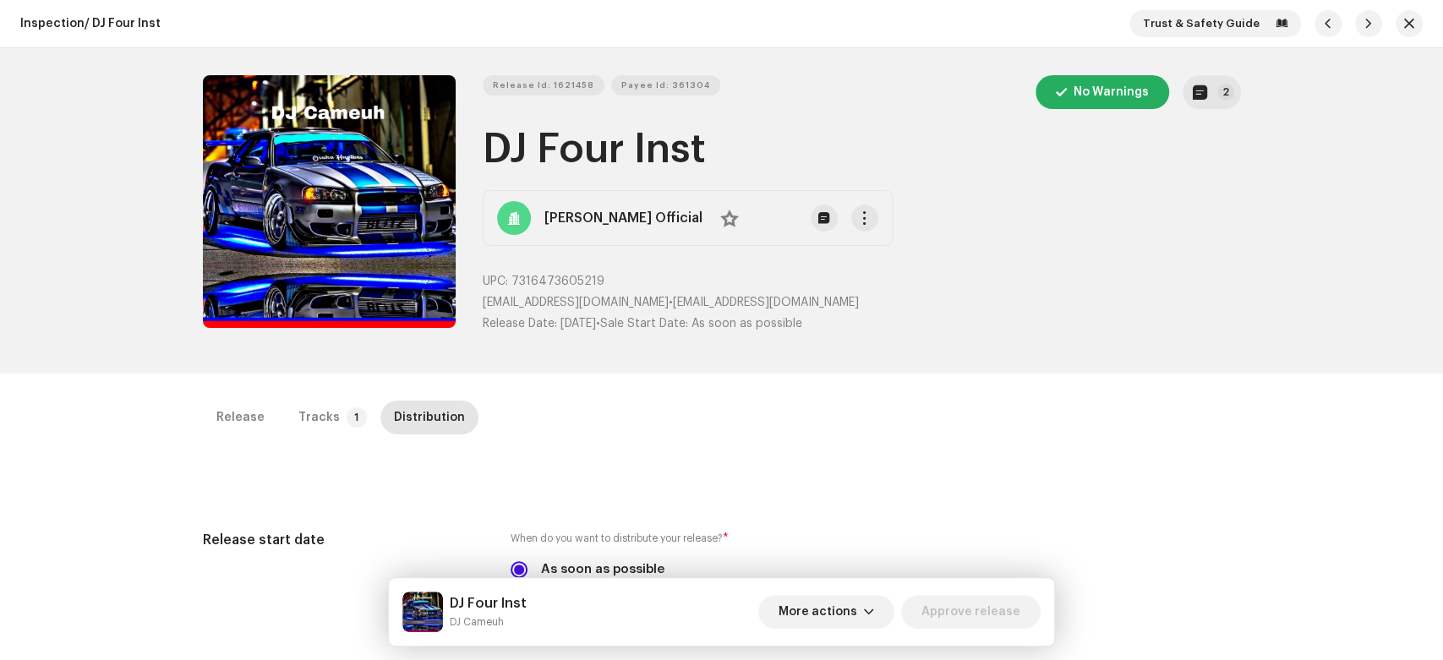
scroll to position [0, 0]
click at [1404, 24] on span "button" at bounding box center [1409, 24] width 10 height 14
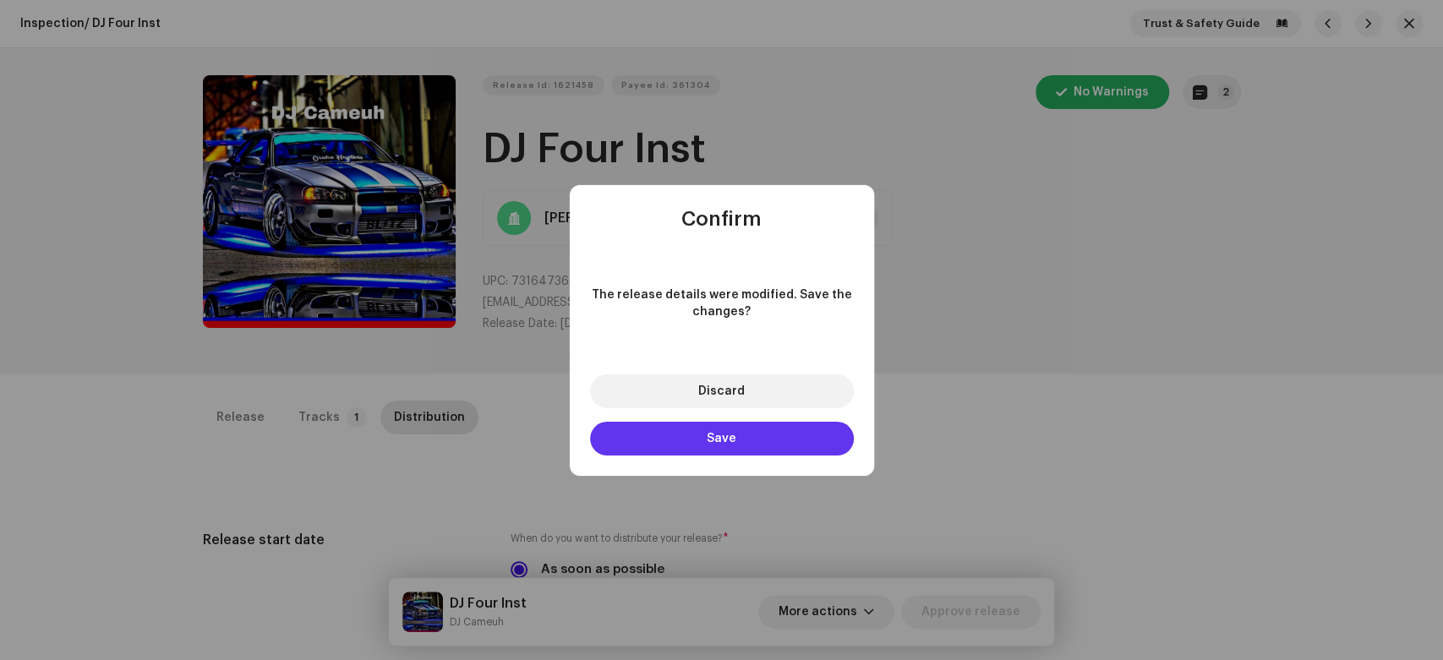
click at [812, 432] on button "Save" at bounding box center [722, 439] width 264 height 34
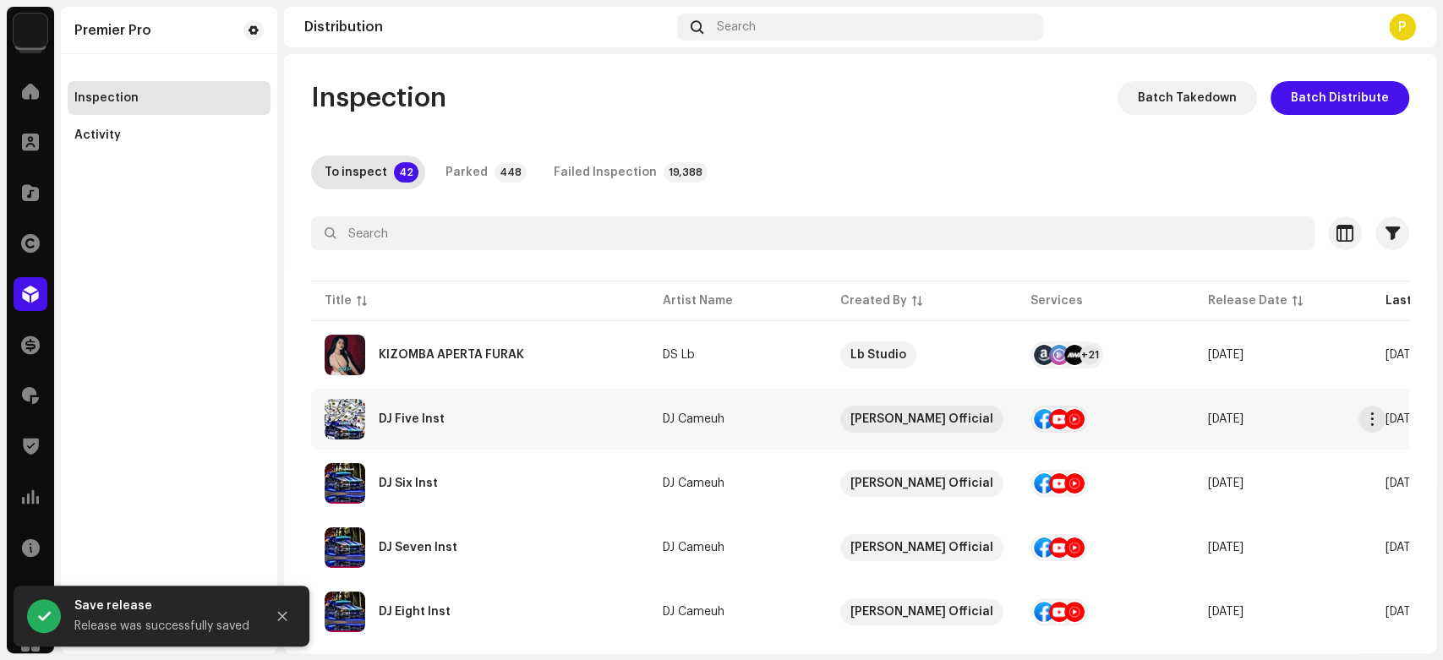
click at [480, 424] on div "DJ Five Inst" at bounding box center [480, 419] width 311 height 41
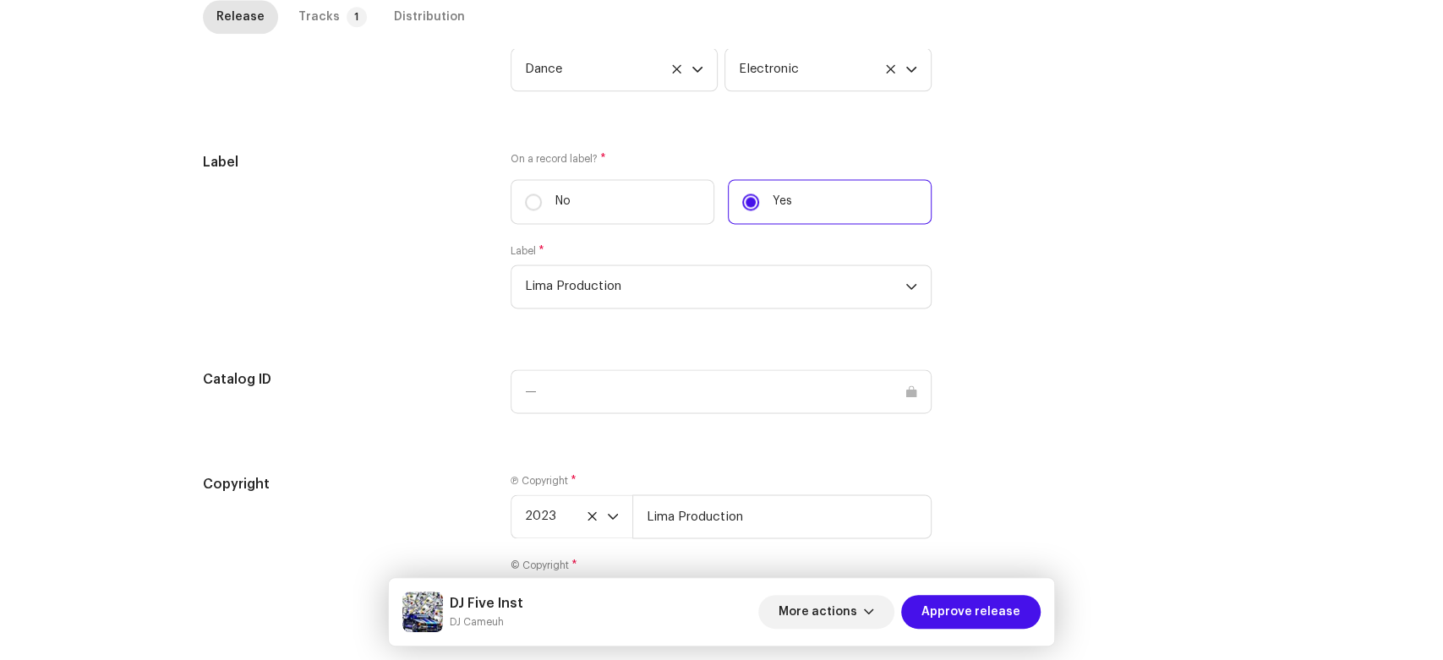
scroll to position [1608, 0]
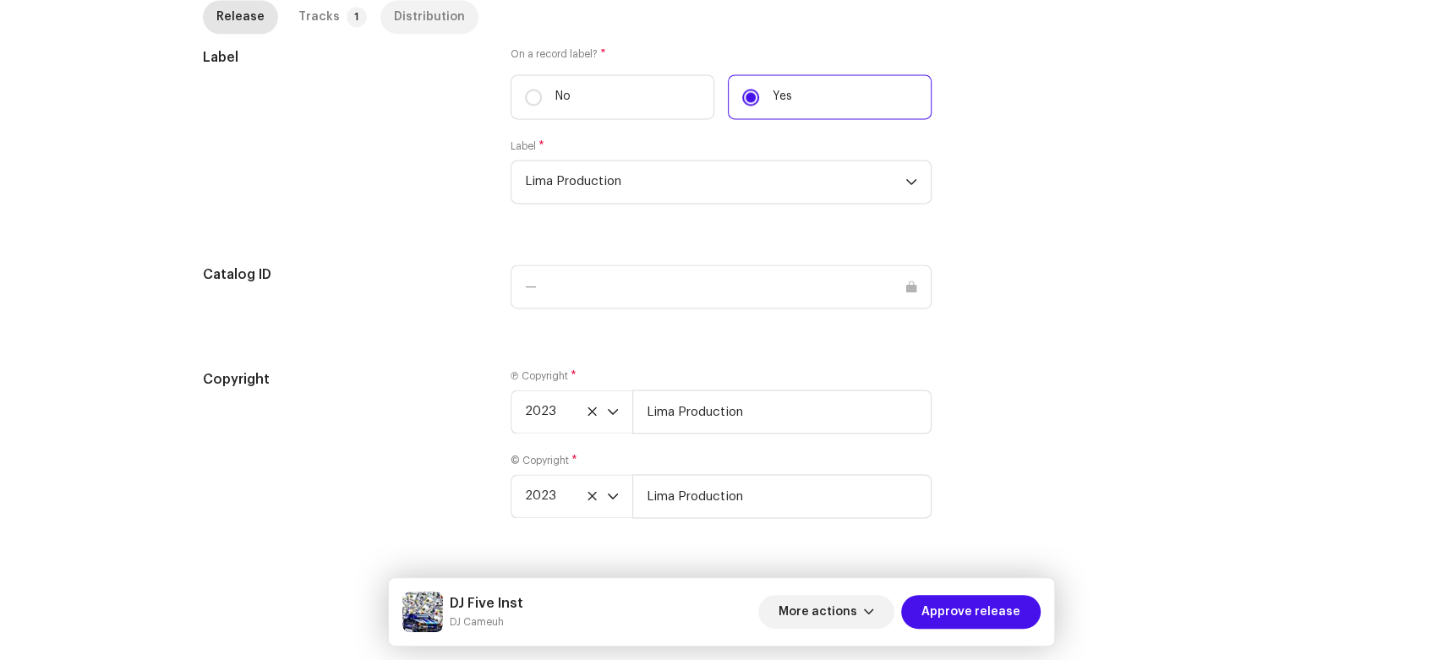
click at [394, 22] on div "Distribution" at bounding box center [429, 17] width 71 height 34
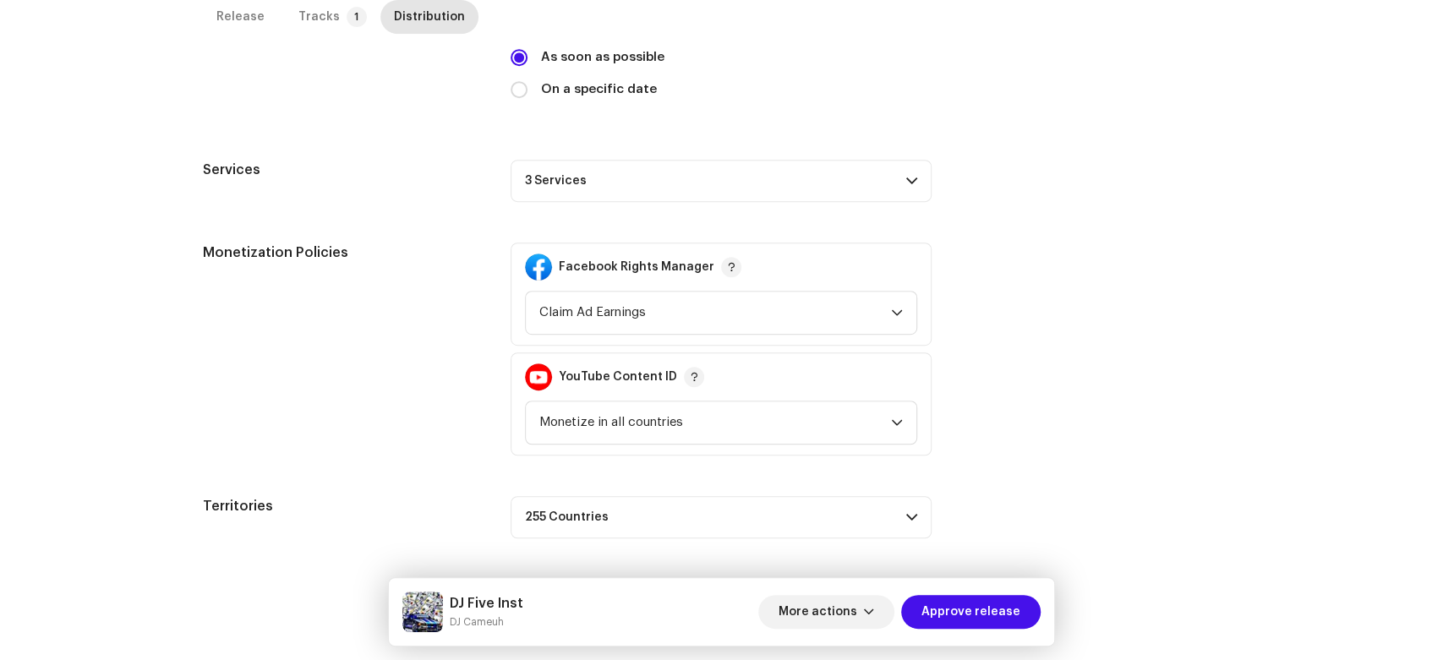
scroll to position [511, 0]
click at [581, 161] on p-accordion-header "3 Services" at bounding box center [721, 182] width 421 height 42
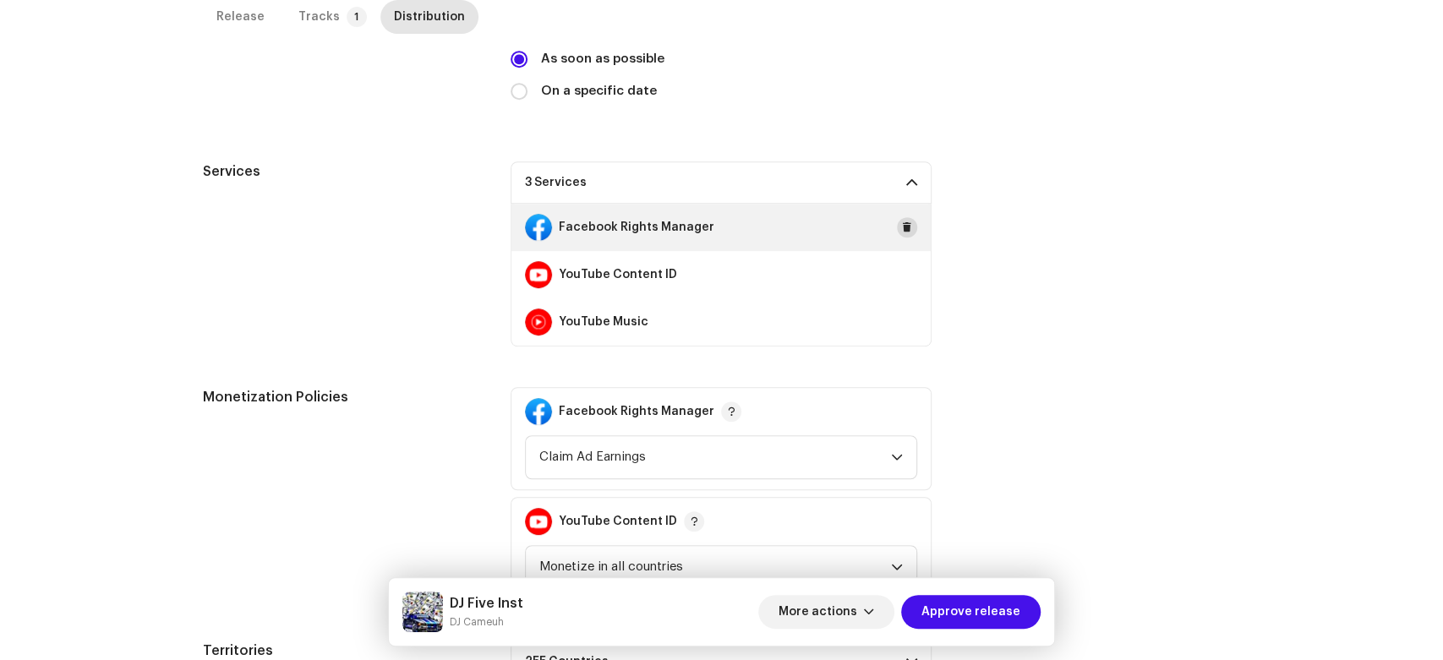
click at [898, 224] on button at bounding box center [907, 227] width 20 height 20
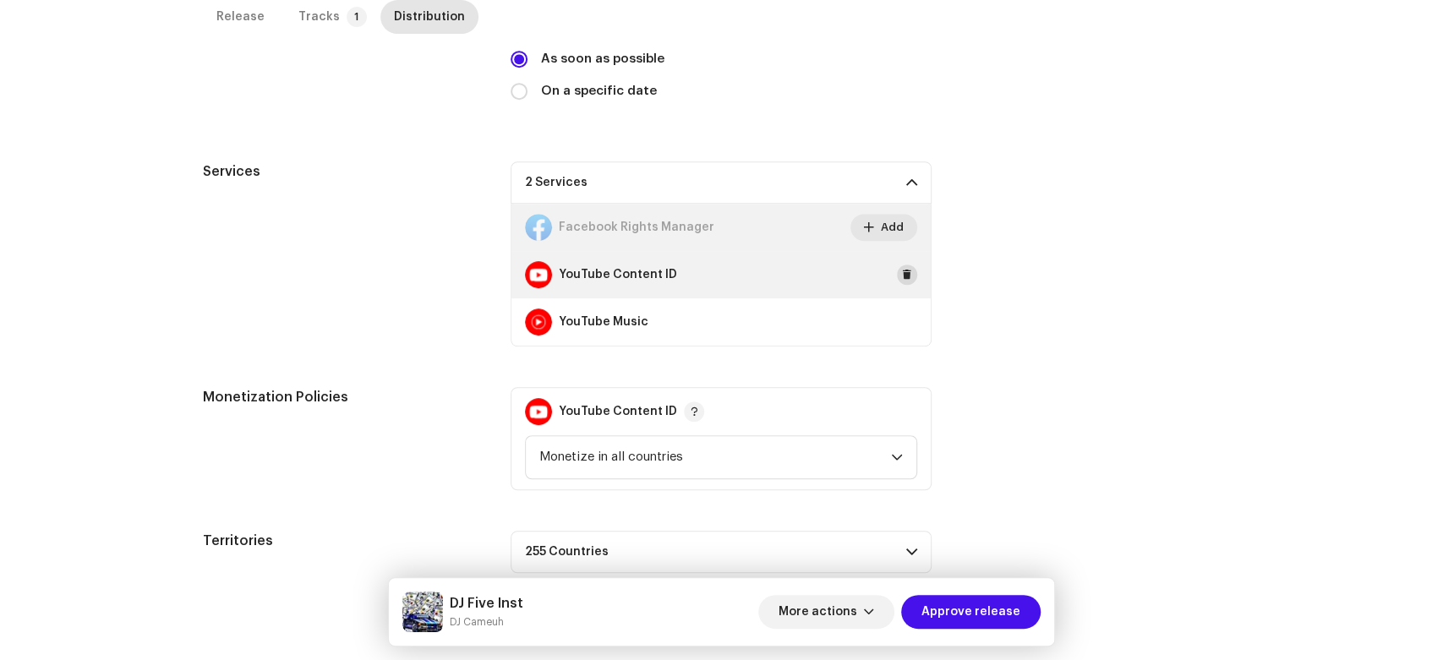
click at [902, 276] on span at bounding box center [907, 275] width 10 height 14
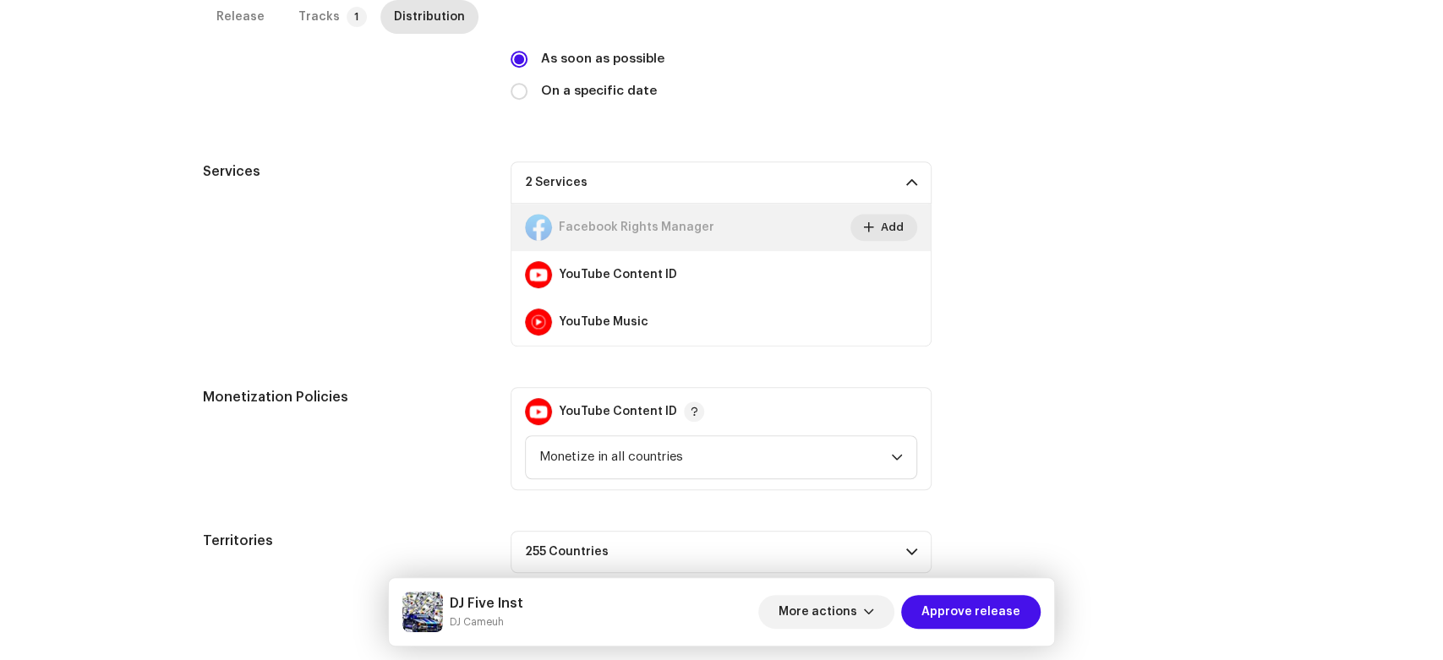
scroll to position [400, 0]
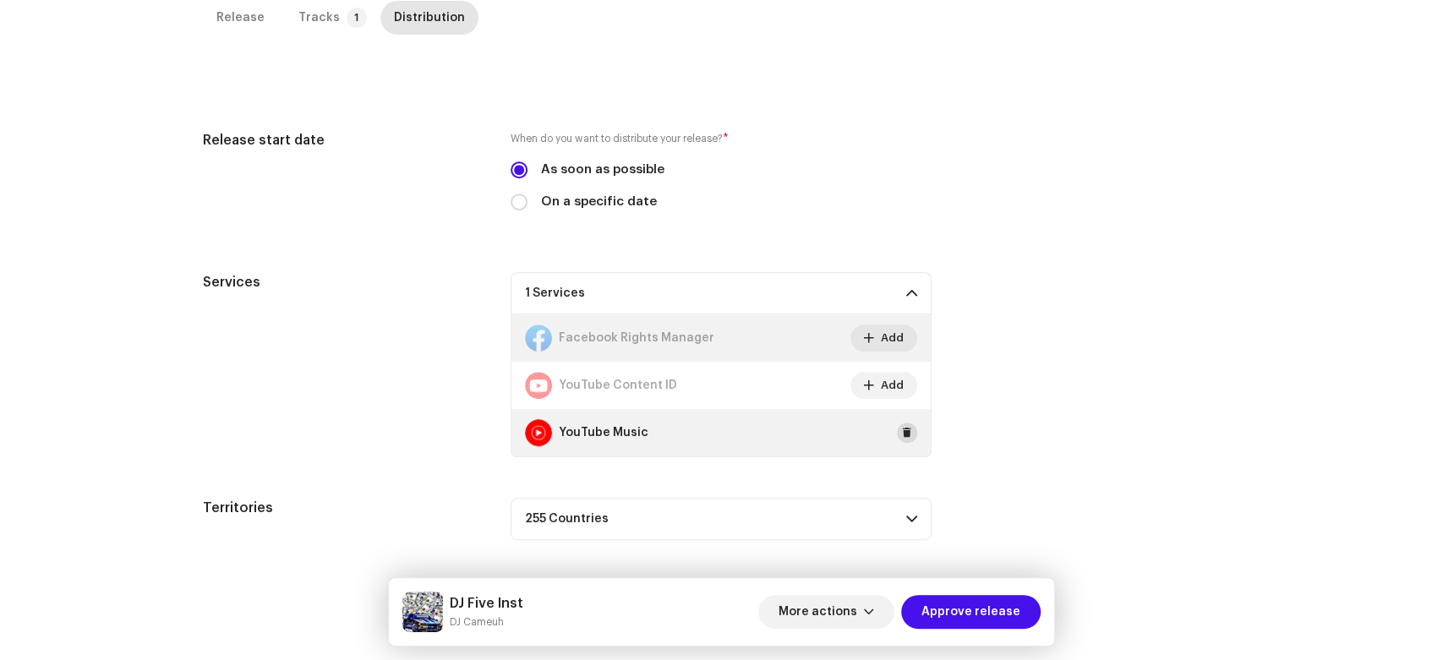
click at [897, 429] on button at bounding box center [907, 433] width 20 height 20
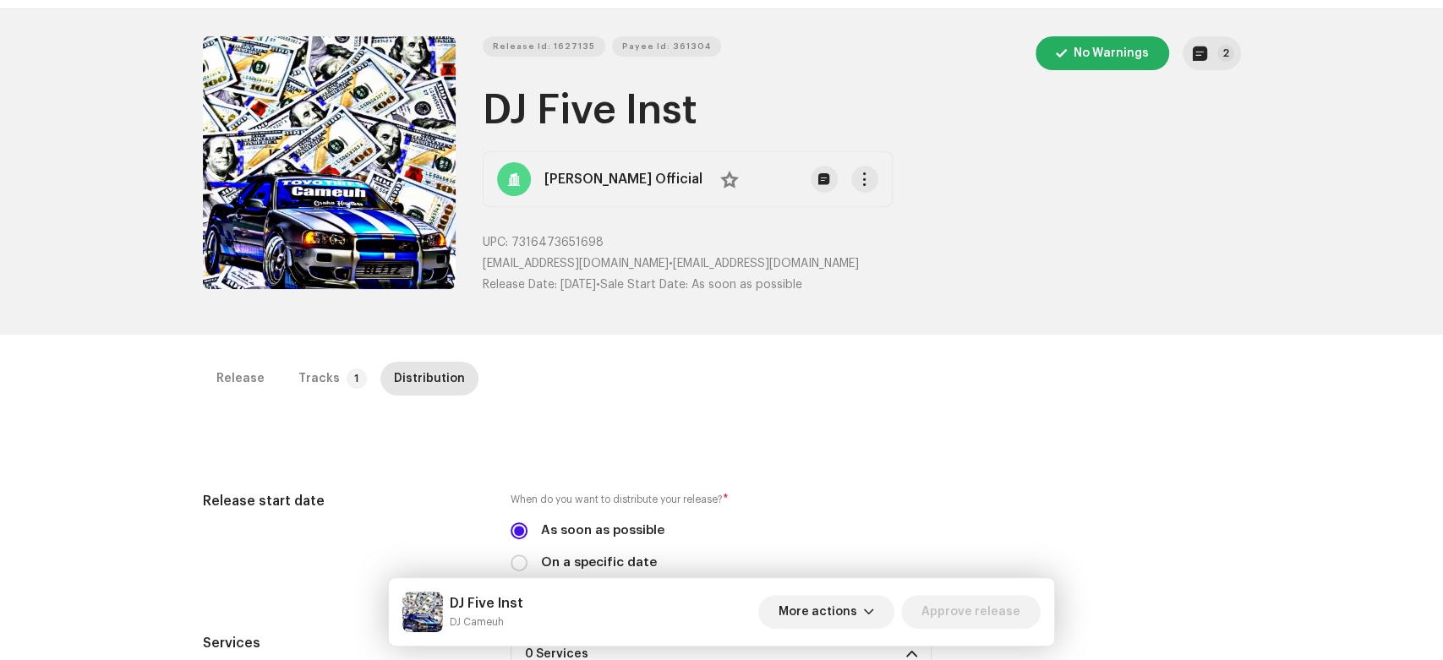
scroll to position [0, 0]
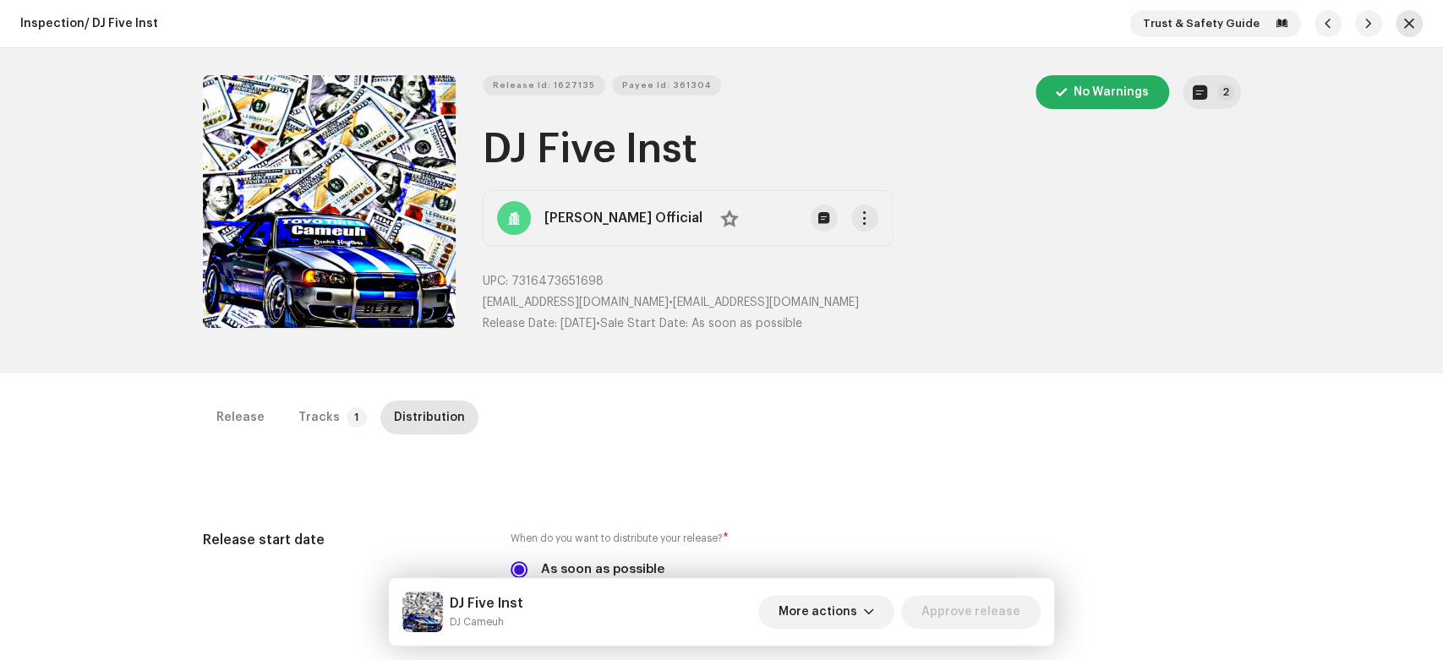
click at [1404, 25] on span "button" at bounding box center [1409, 24] width 10 height 14
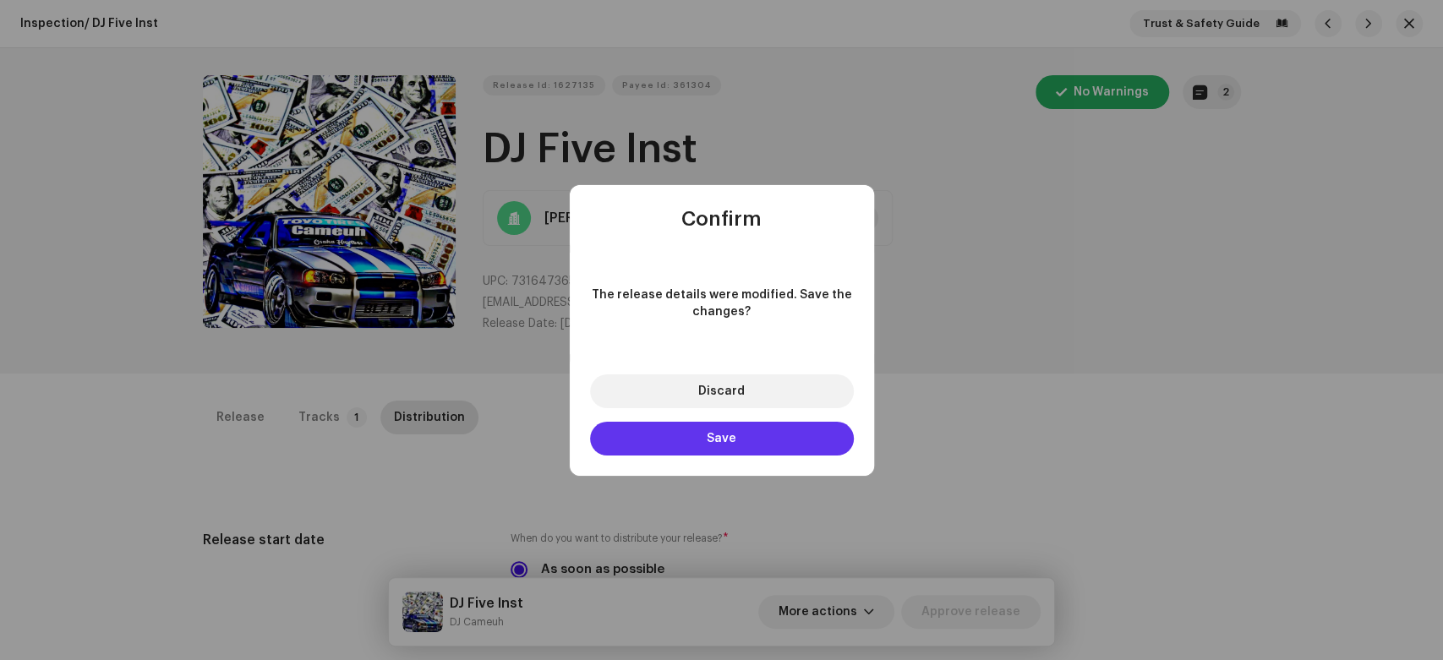
click at [825, 438] on button "Save" at bounding box center [722, 439] width 264 height 34
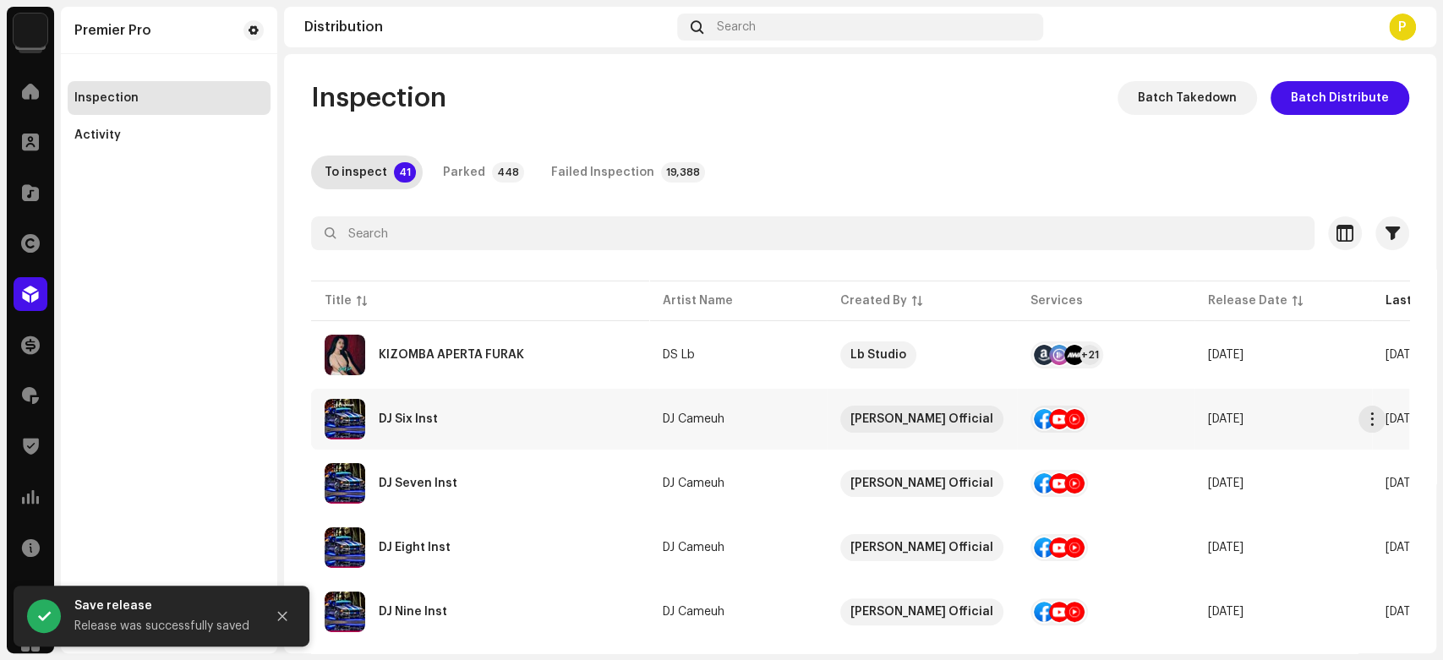
click at [576, 423] on div "DJ Six Inst" at bounding box center [480, 419] width 311 height 41
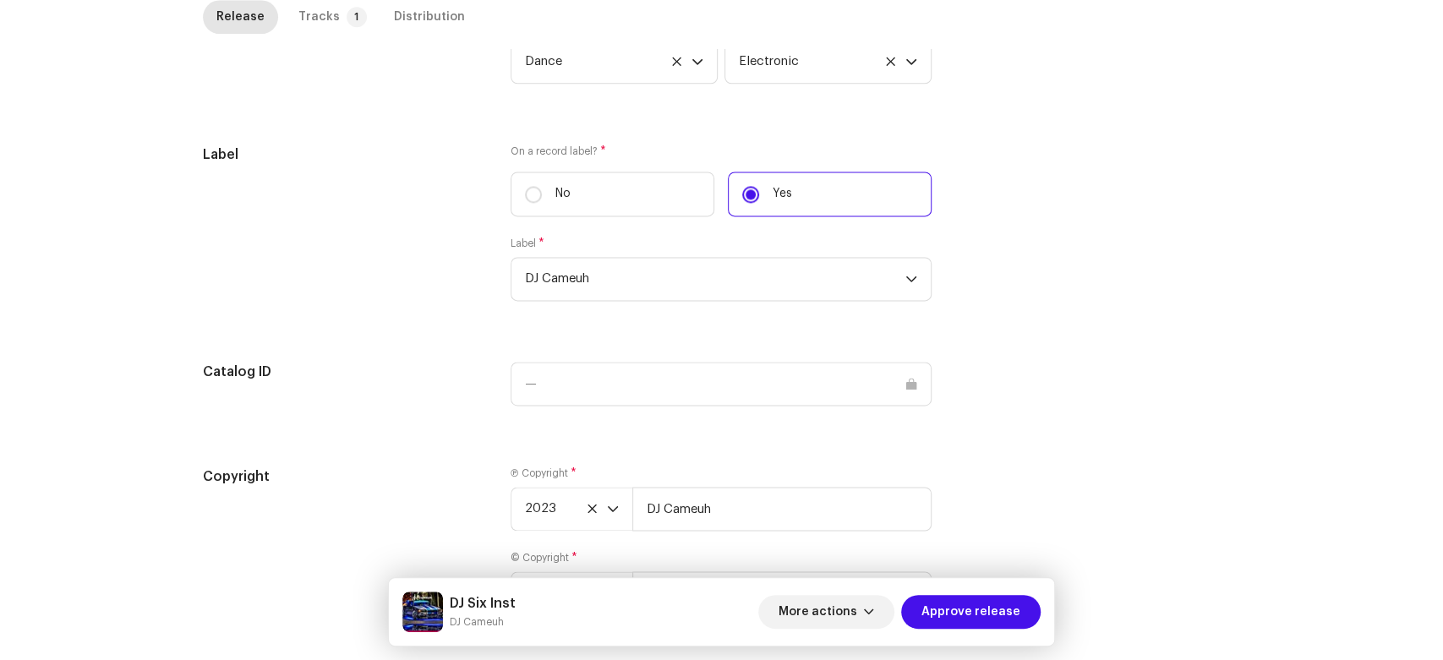
scroll to position [1608, 0]
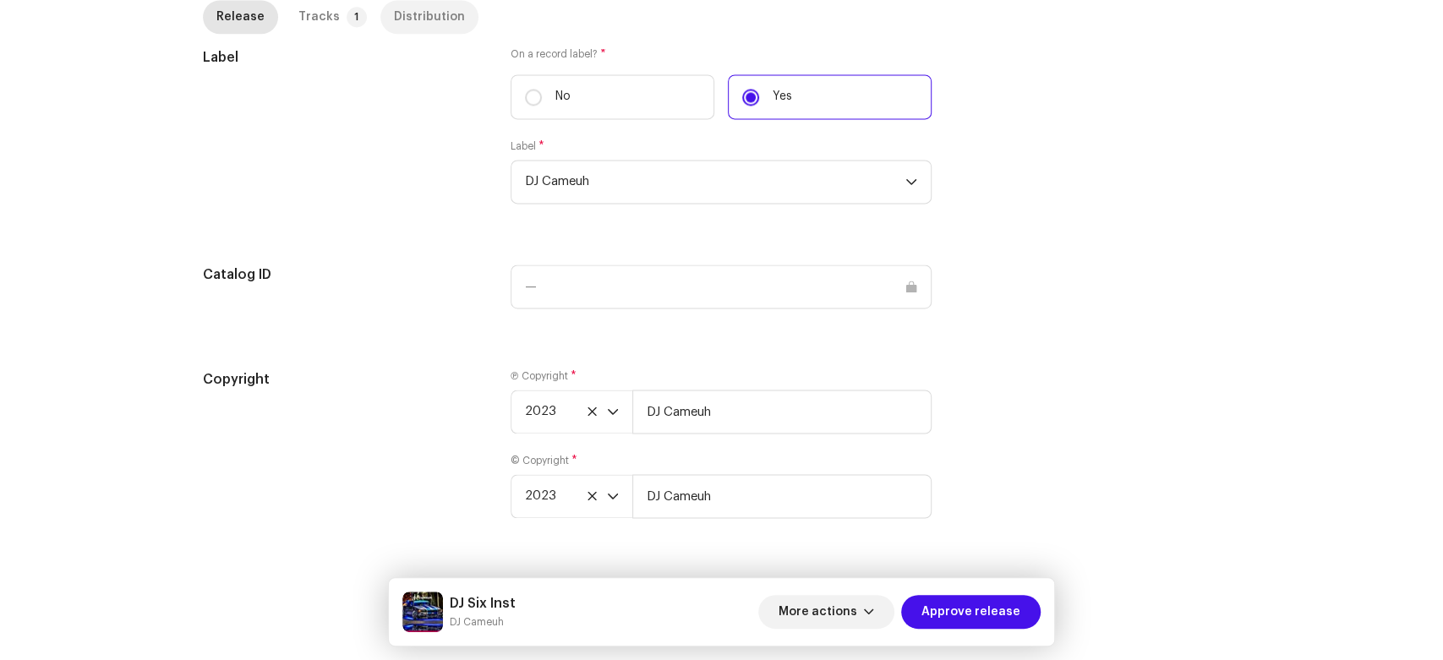
click at [407, 25] on div "Distribution" at bounding box center [429, 17] width 71 height 34
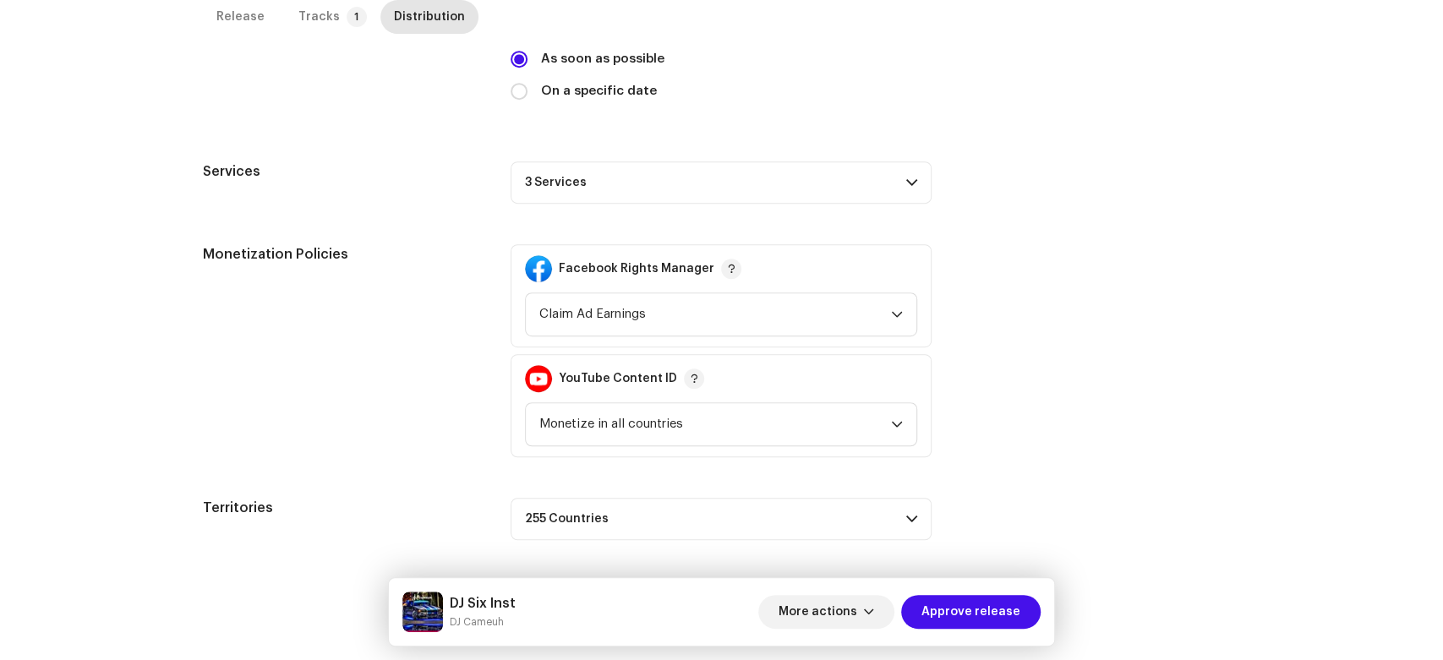
click at [649, 191] on p-accordion-header "3 Services" at bounding box center [721, 182] width 421 height 42
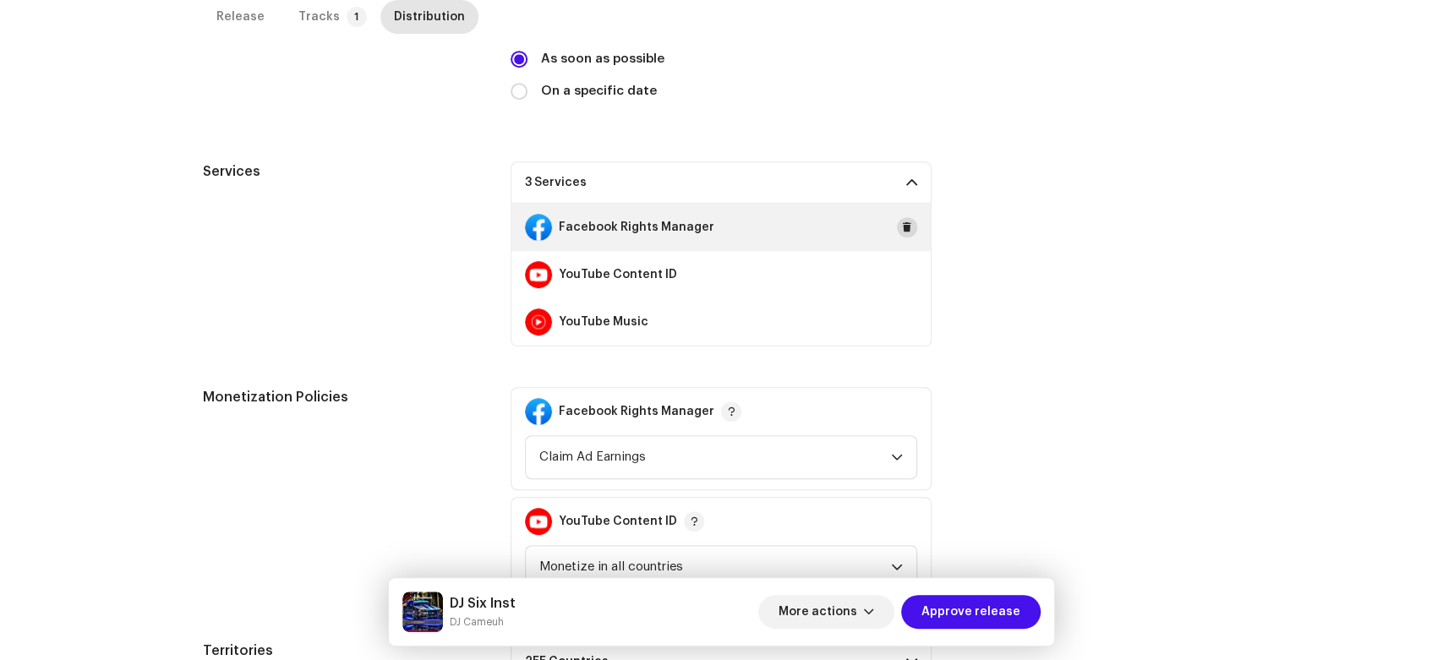
click at [903, 228] on span at bounding box center [907, 228] width 10 height 14
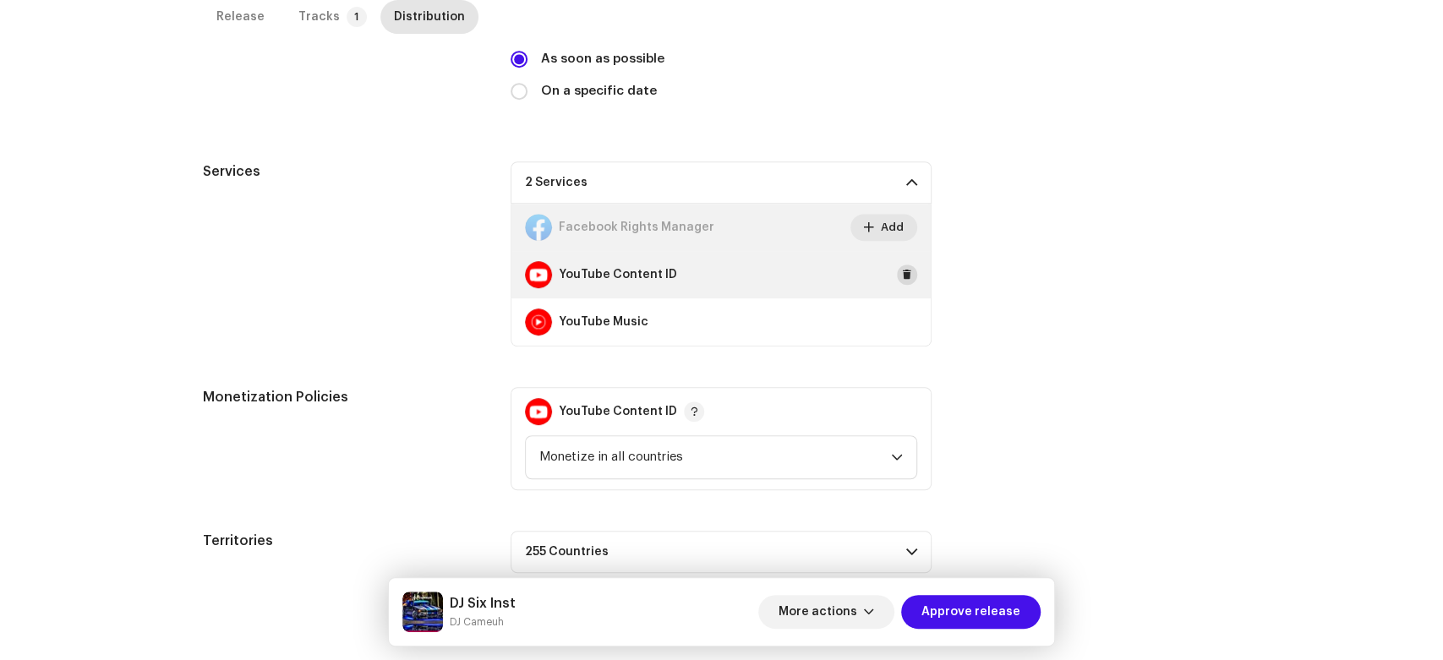
click at [906, 275] on span at bounding box center [907, 275] width 10 height 14
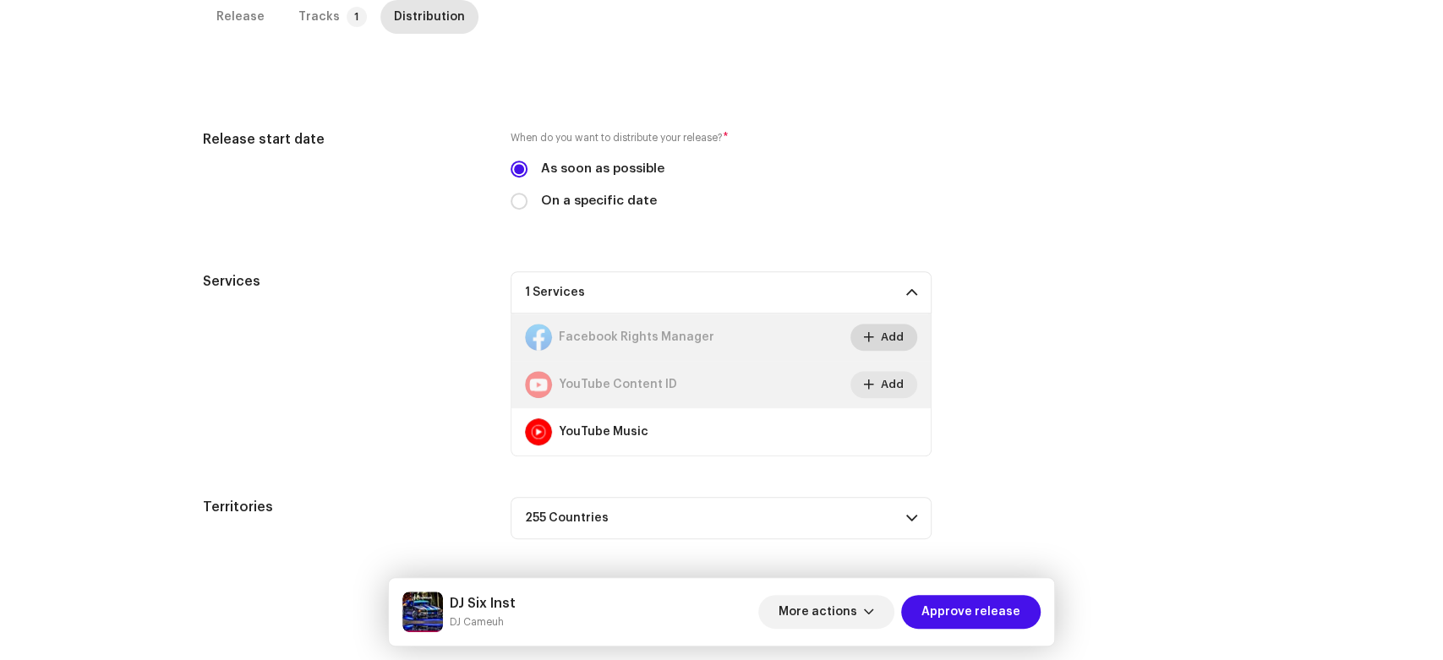
scroll to position [400, 0]
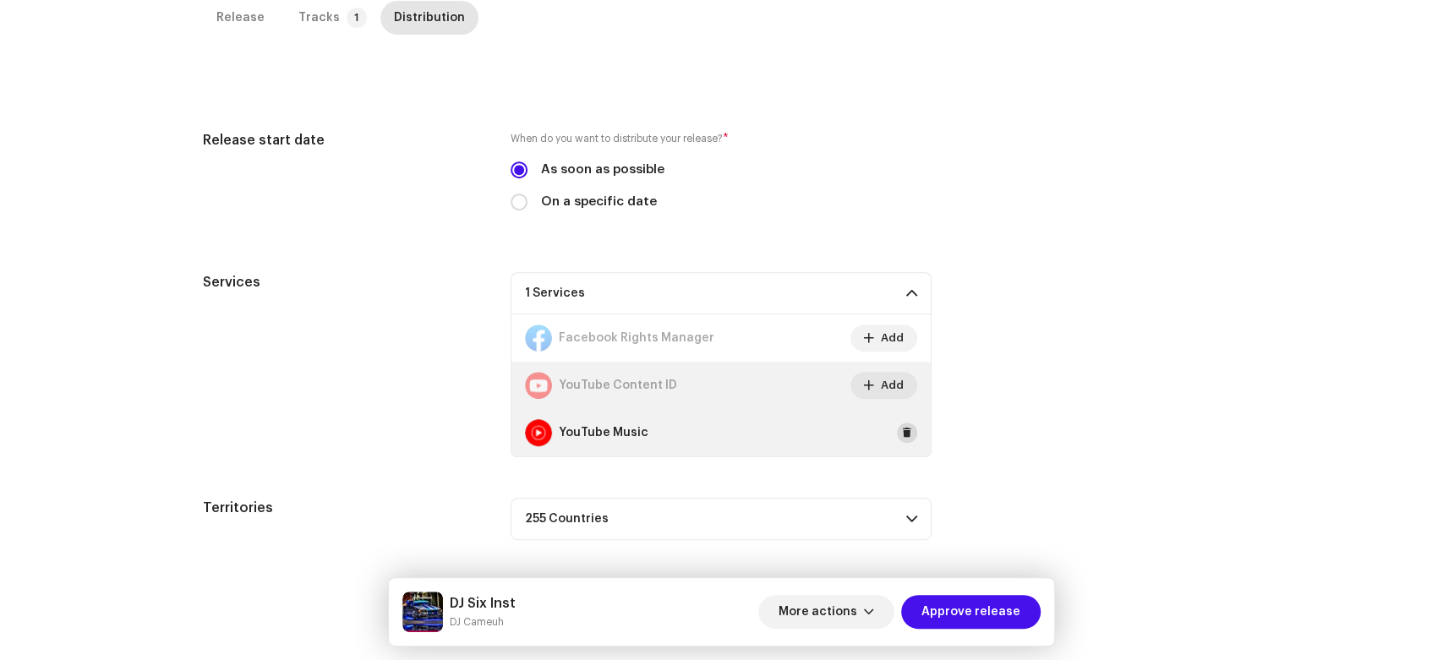
click at [909, 435] on button at bounding box center [907, 433] width 20 height 20
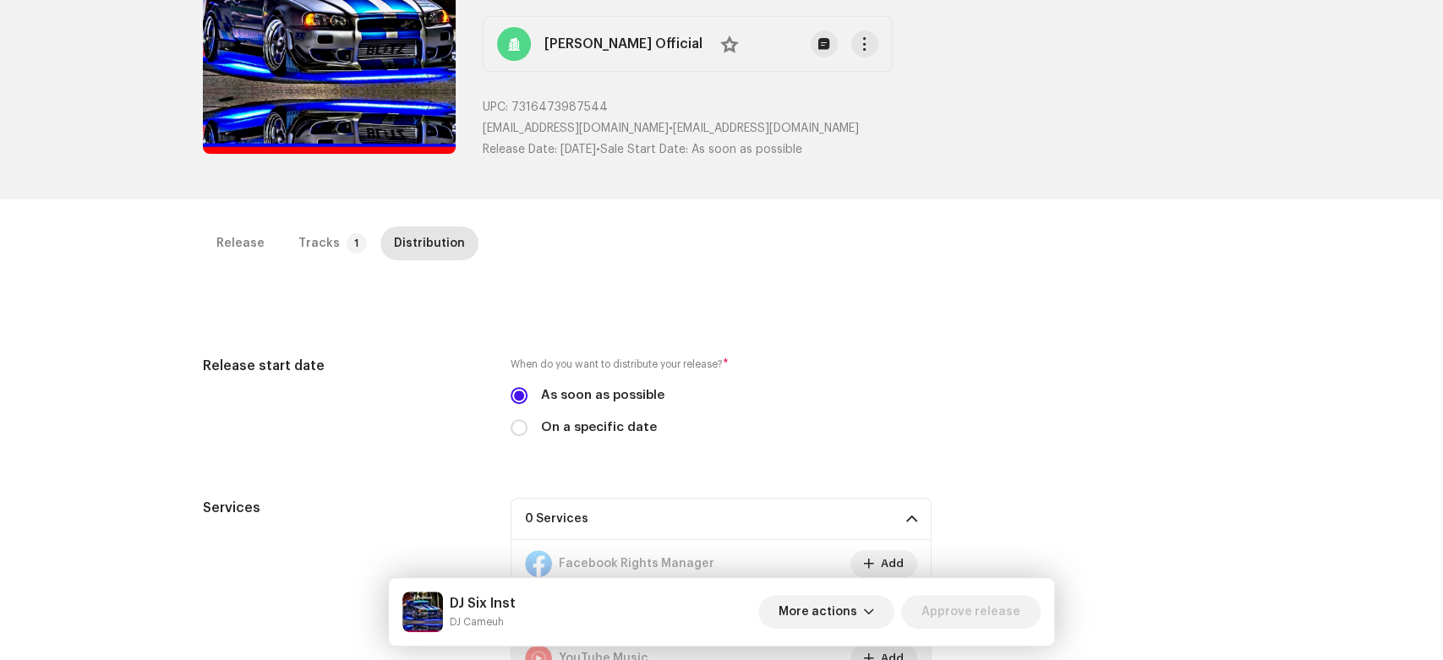
scroll to position [0, 0]
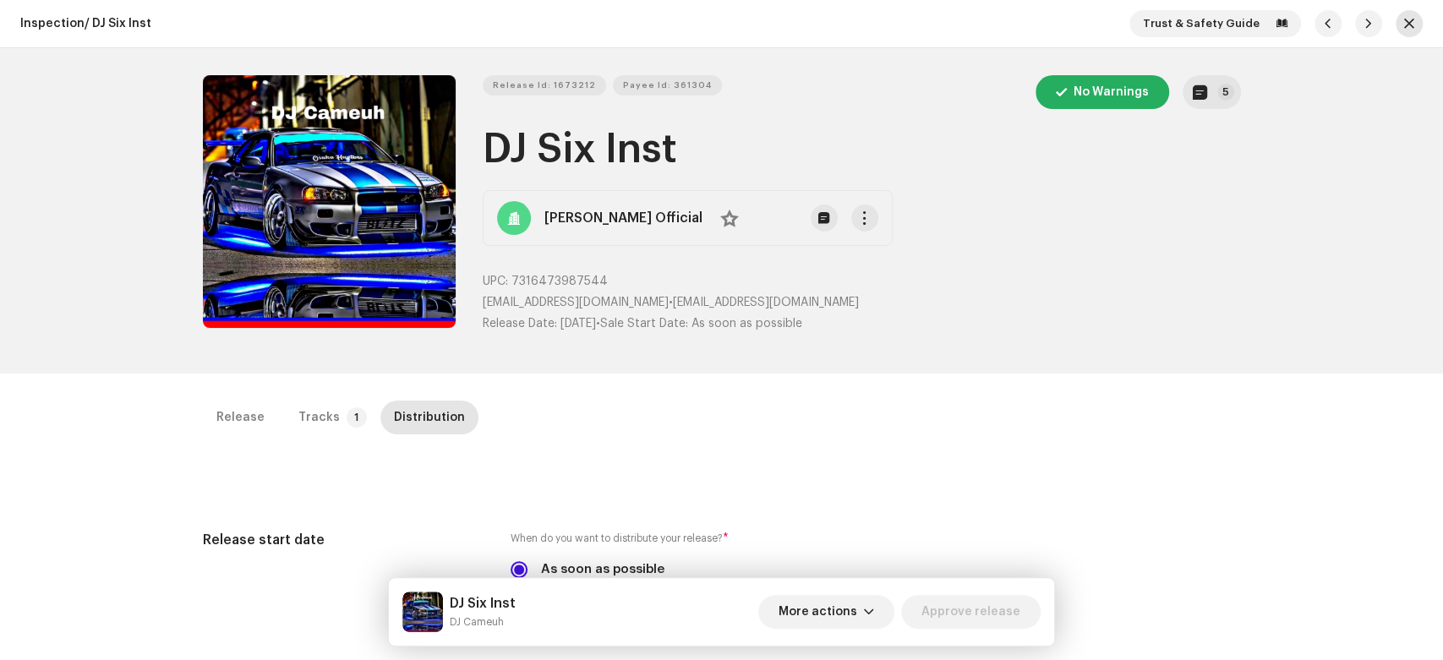
click at [1404, 22] on span "button" at bounding box center [1409, 24] width 10 height 14
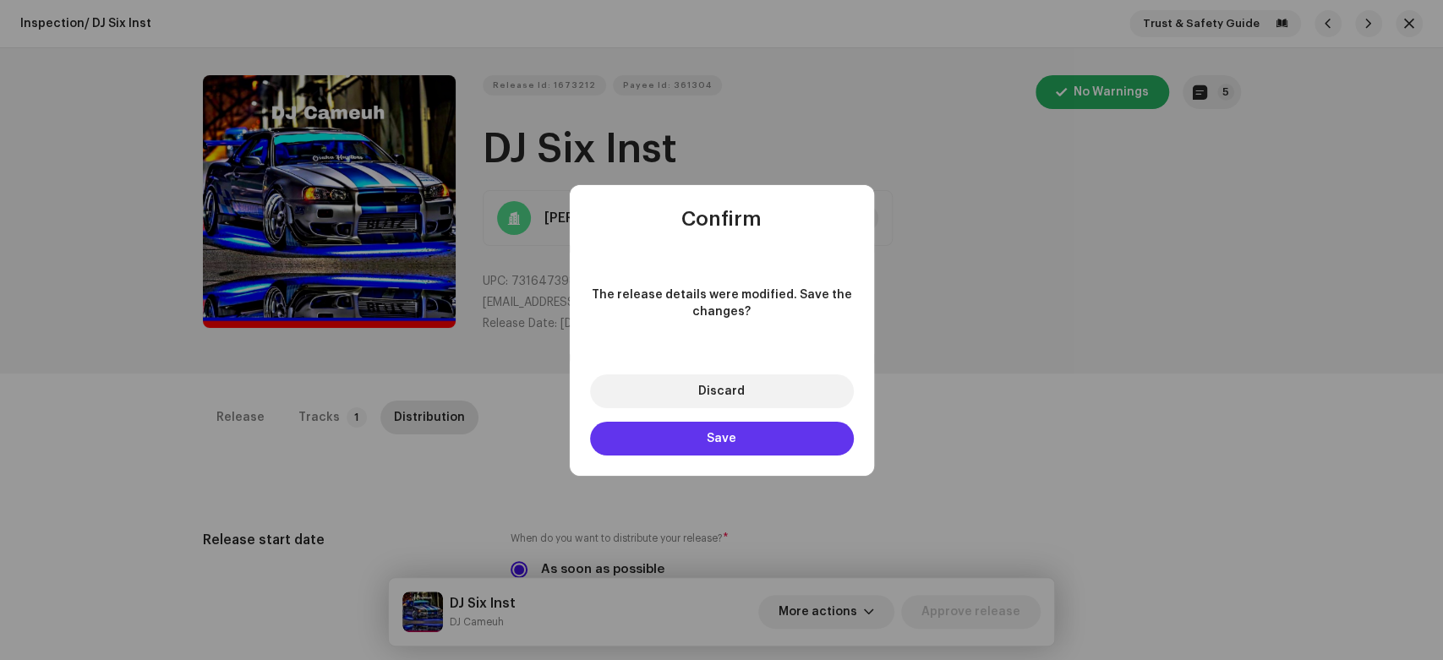
click at [675, 441] on button "Save" at bounding box center [722, 439] width 264 height 34
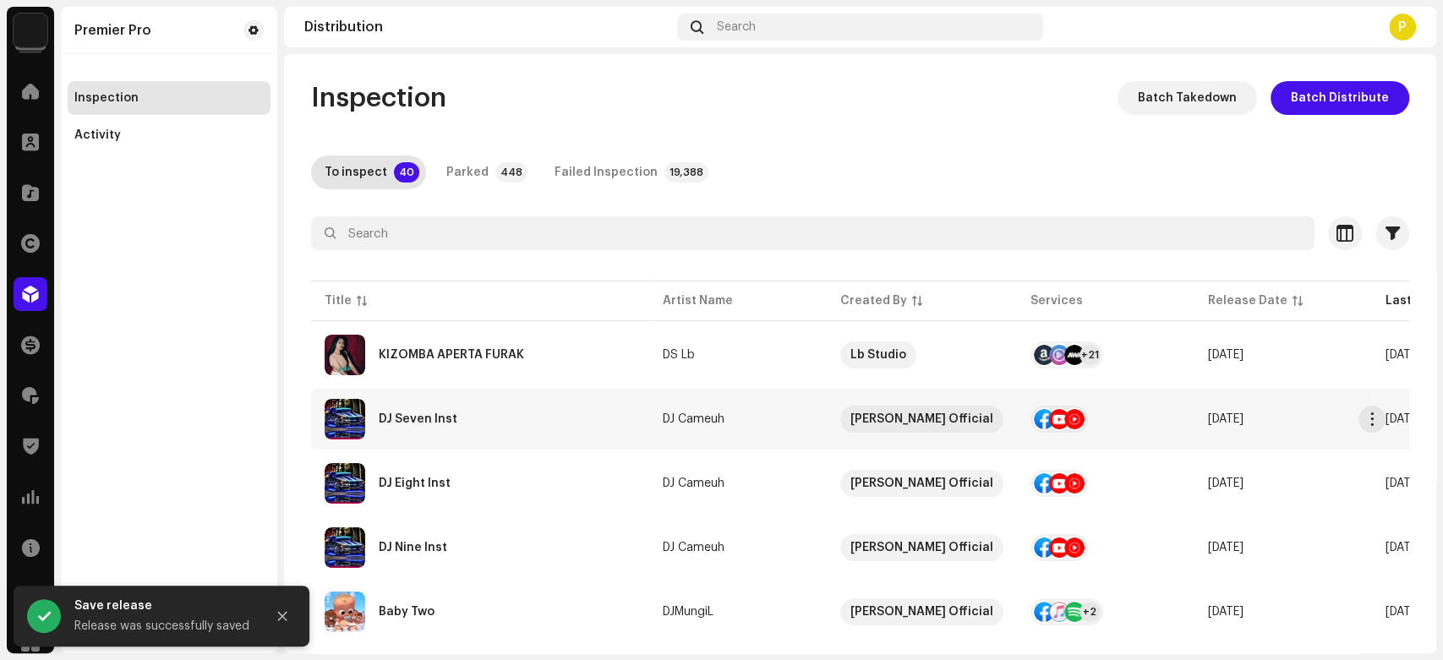
click at [451, 406] on div "DJ Seven Inst" at bounding box center [480, 419] width 311 height 41
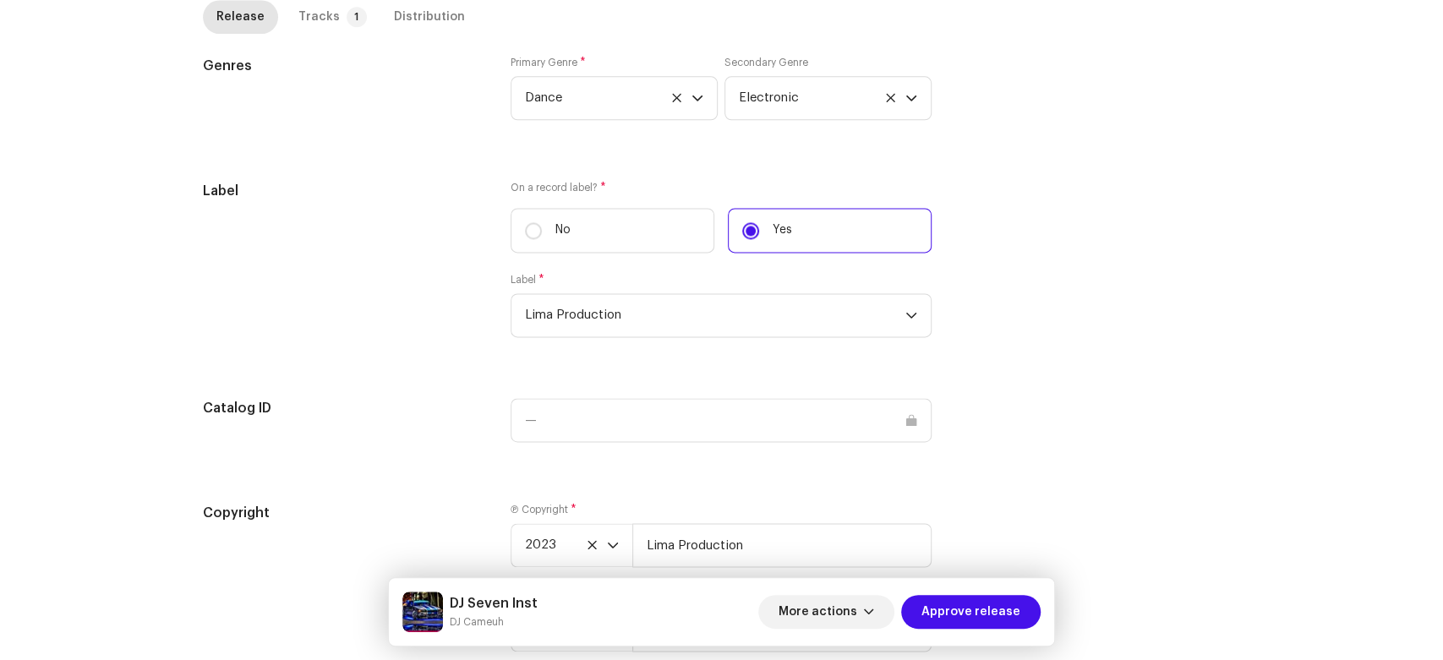
scroll to position [1608, 0]
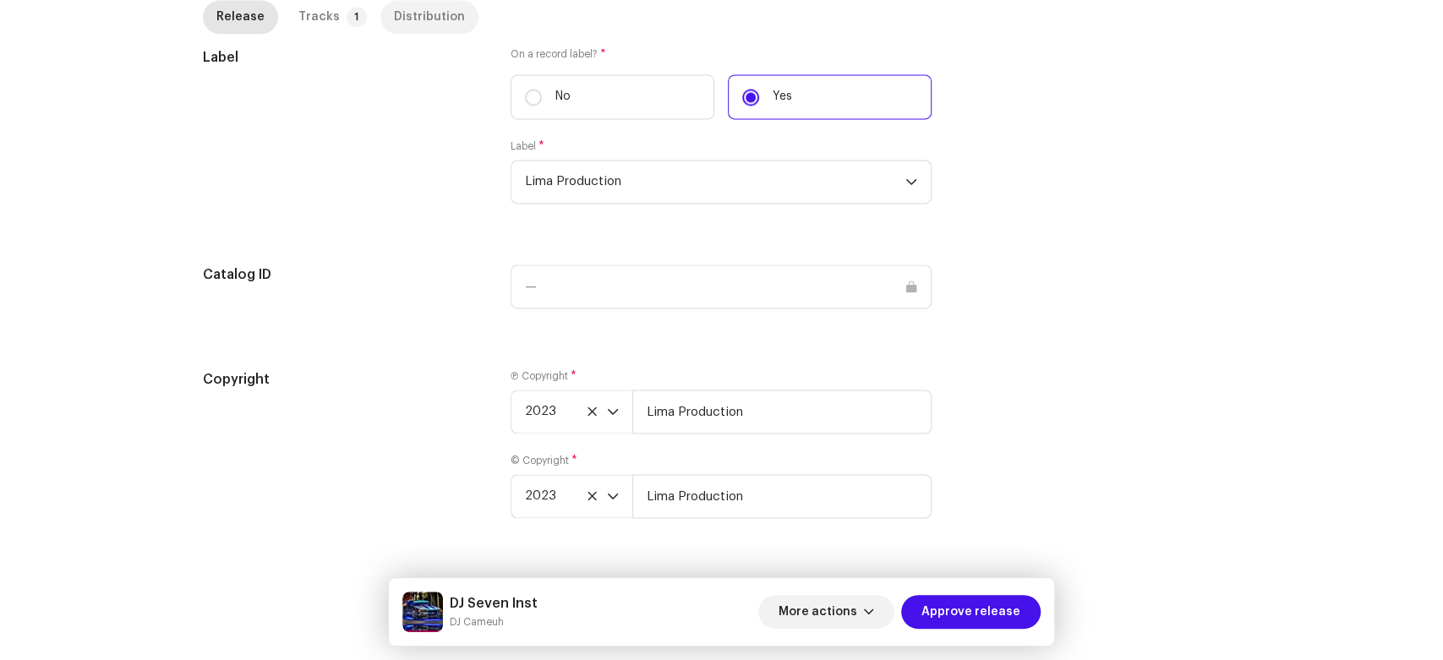
click at [412, 25] on div "Distribution" at bounding box center [429, 17] width 71 height 34
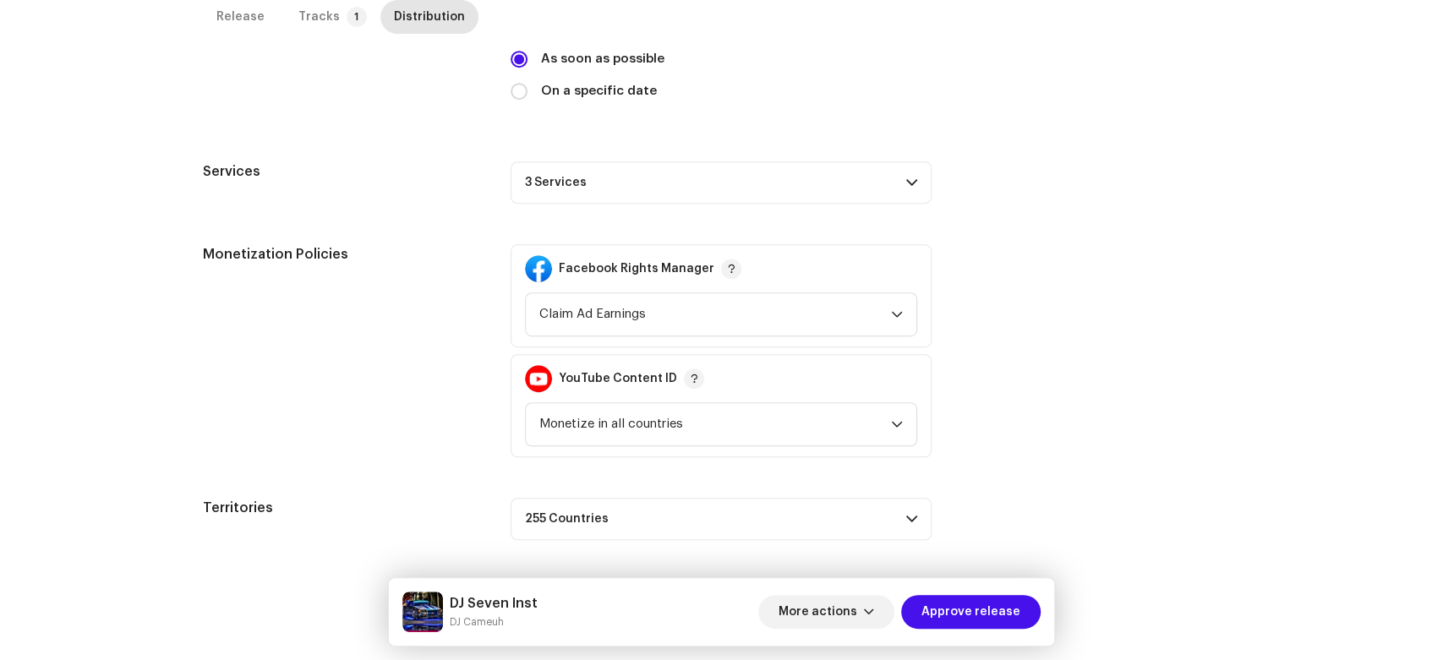
click at [729, 172] on p-accordion-header "3 Services" at bounding box center [721, 182] width 421 height 42
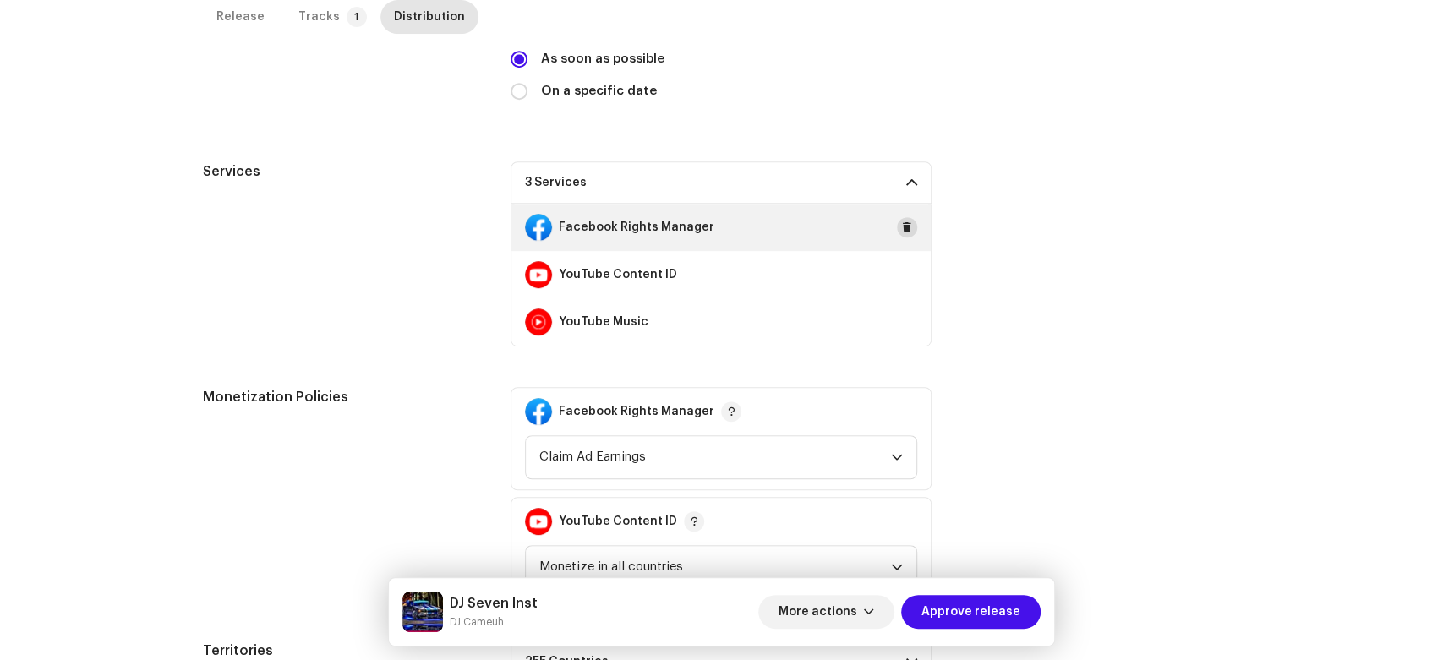
click at [902, 227] on span at bounding box center [907, 228] width 10 height 14
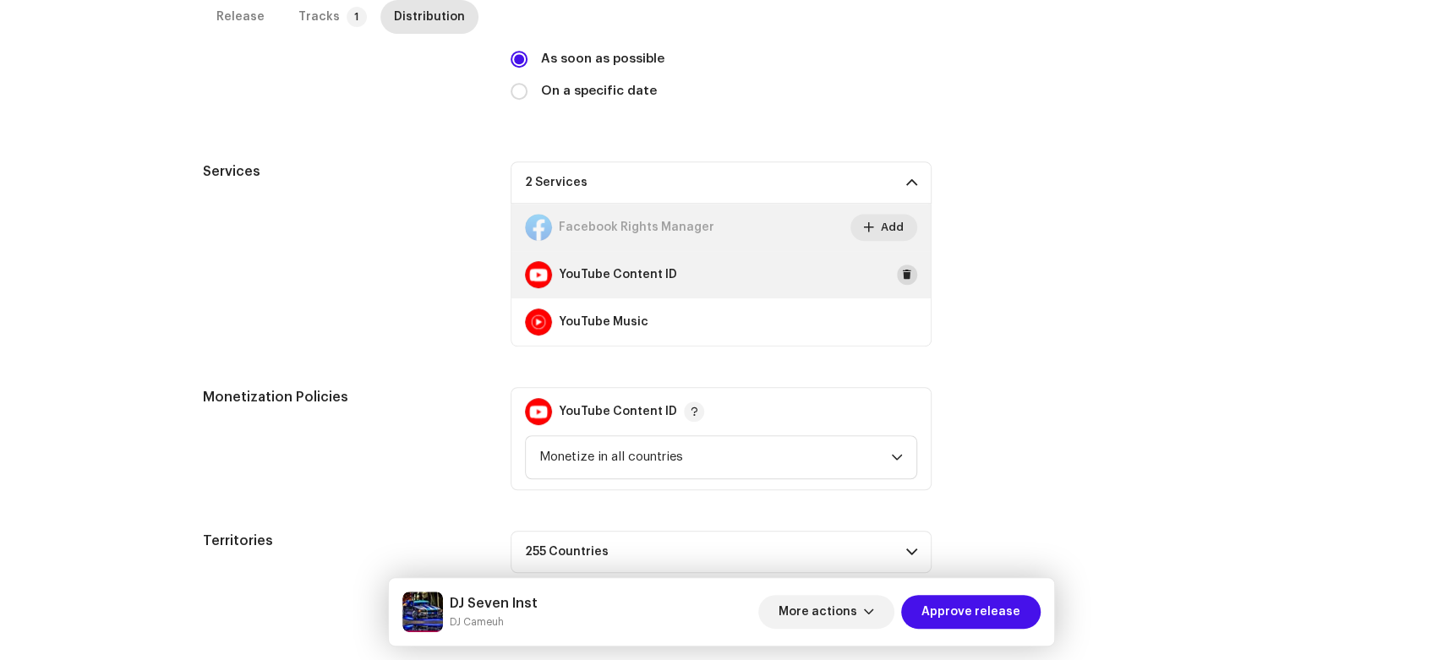
click at [902, 281] on button at bounding box center [907, 275] width 20 height 20
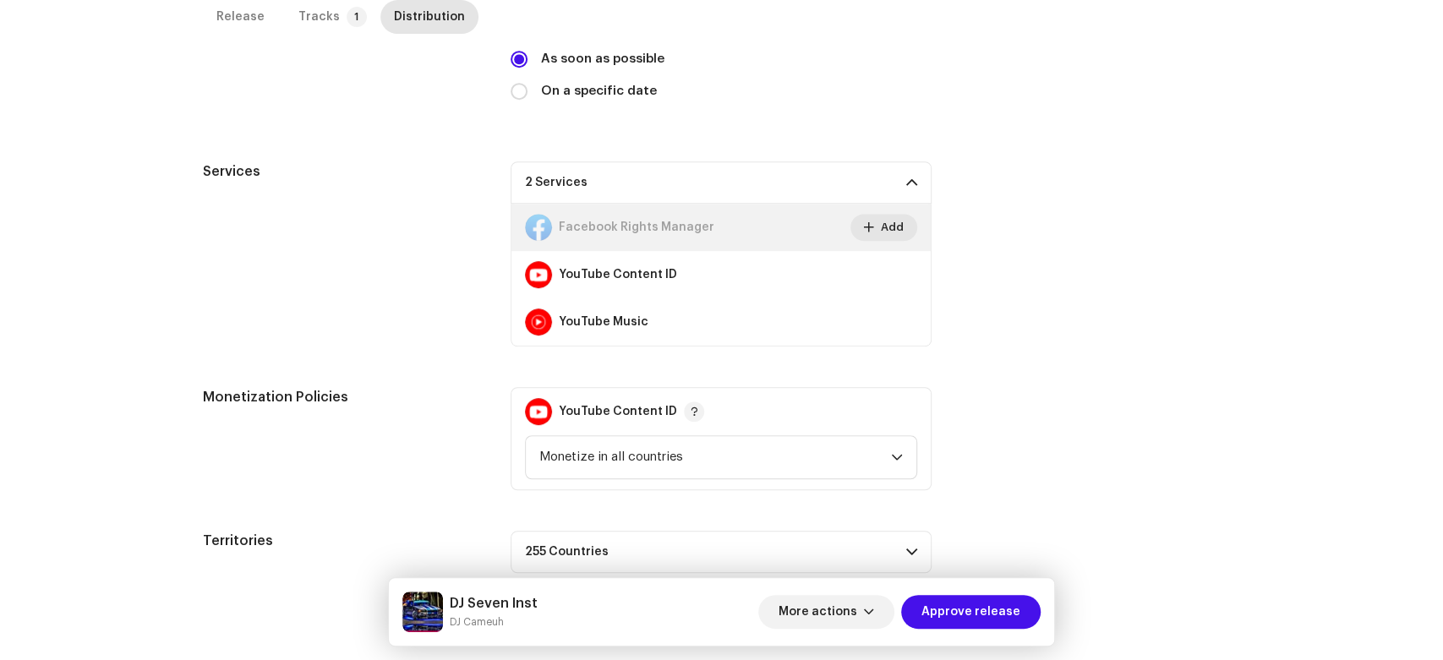
scroll to position [400, 0]
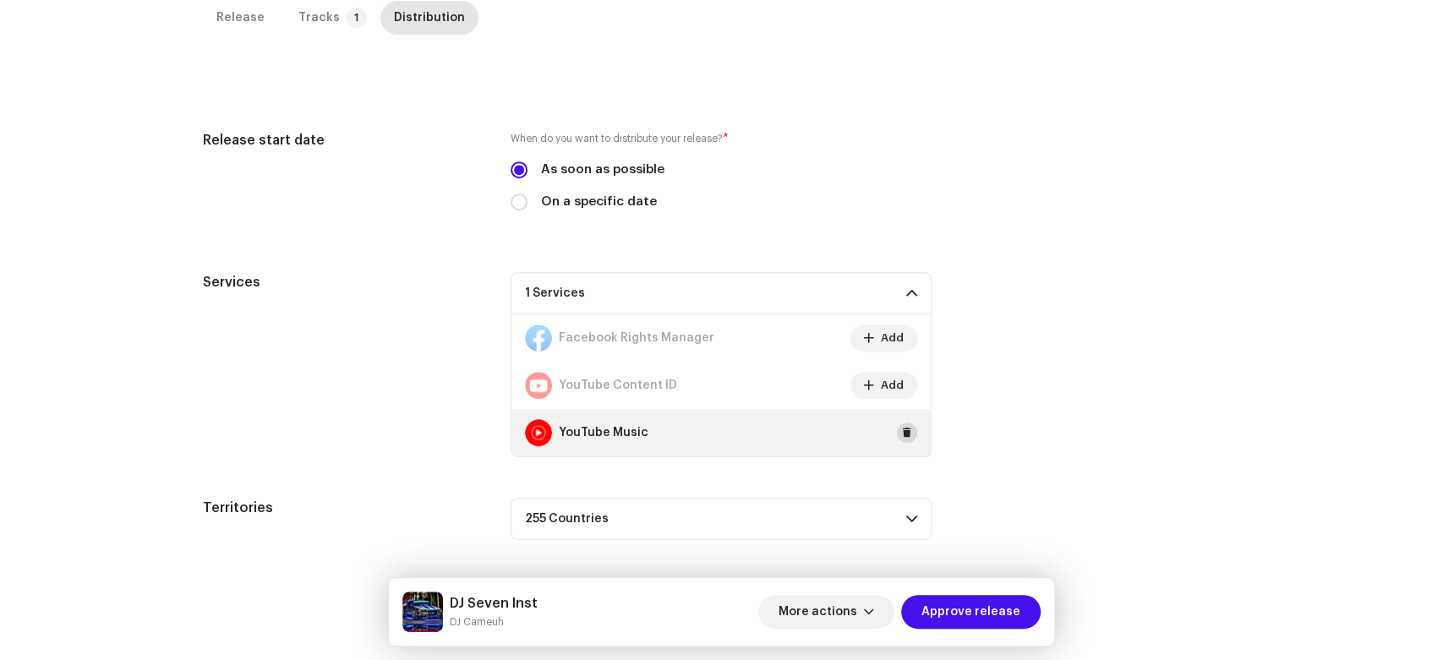
click at [898, 434] on button at bounding box center [907, 433] width 20 height 20
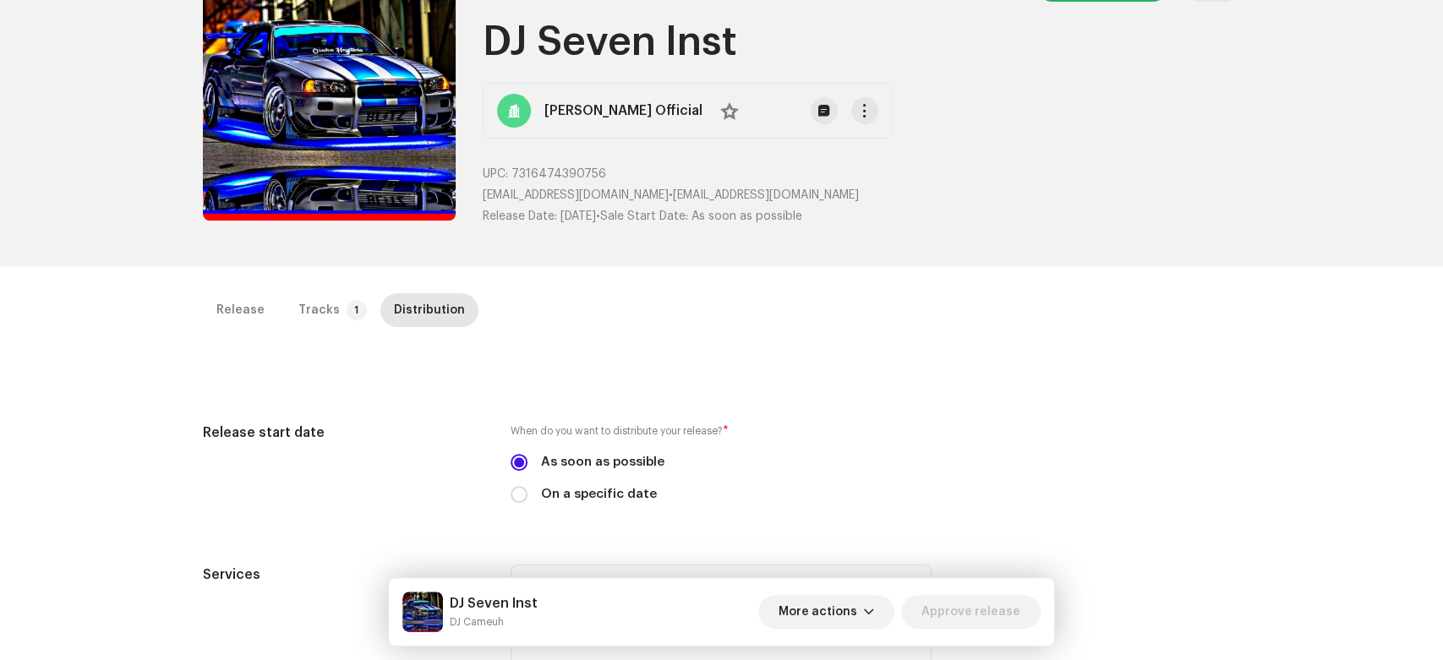
scroll to position [0, 0]
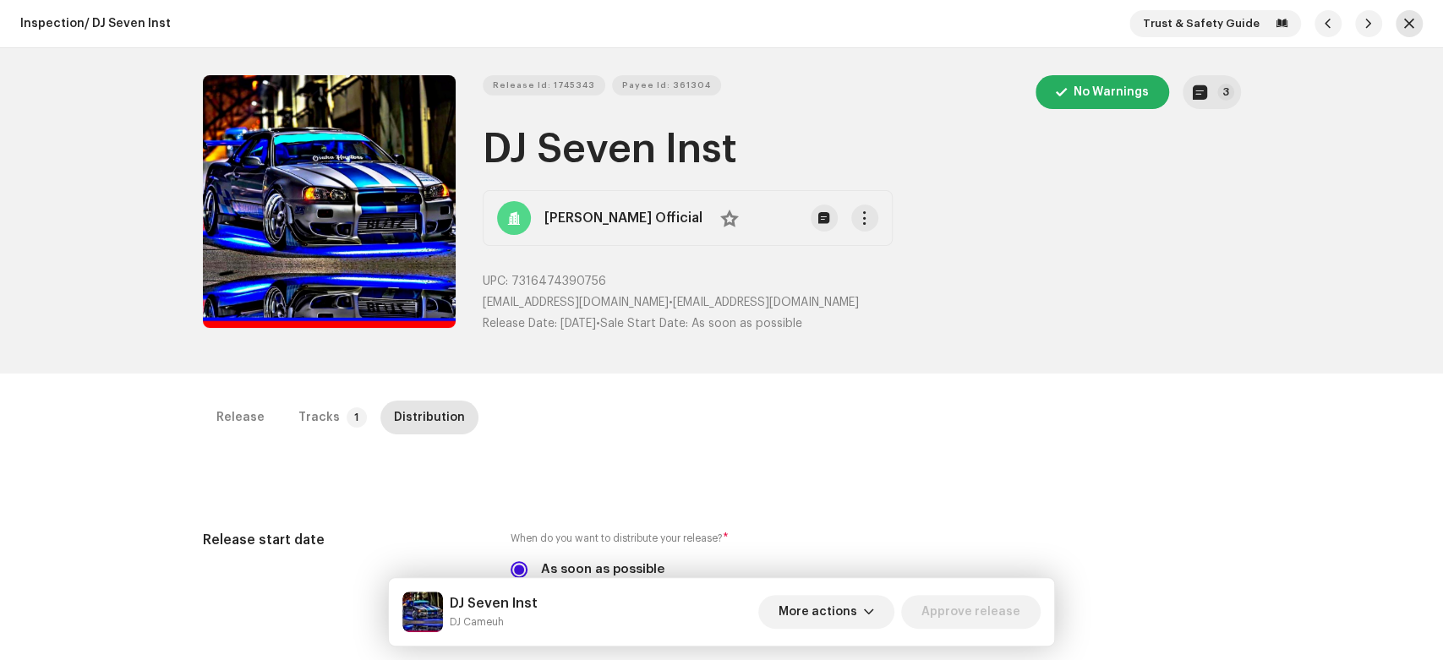
click at [1396, 25] on button "button" at bounding box center [1409, 23] width 27 height 27
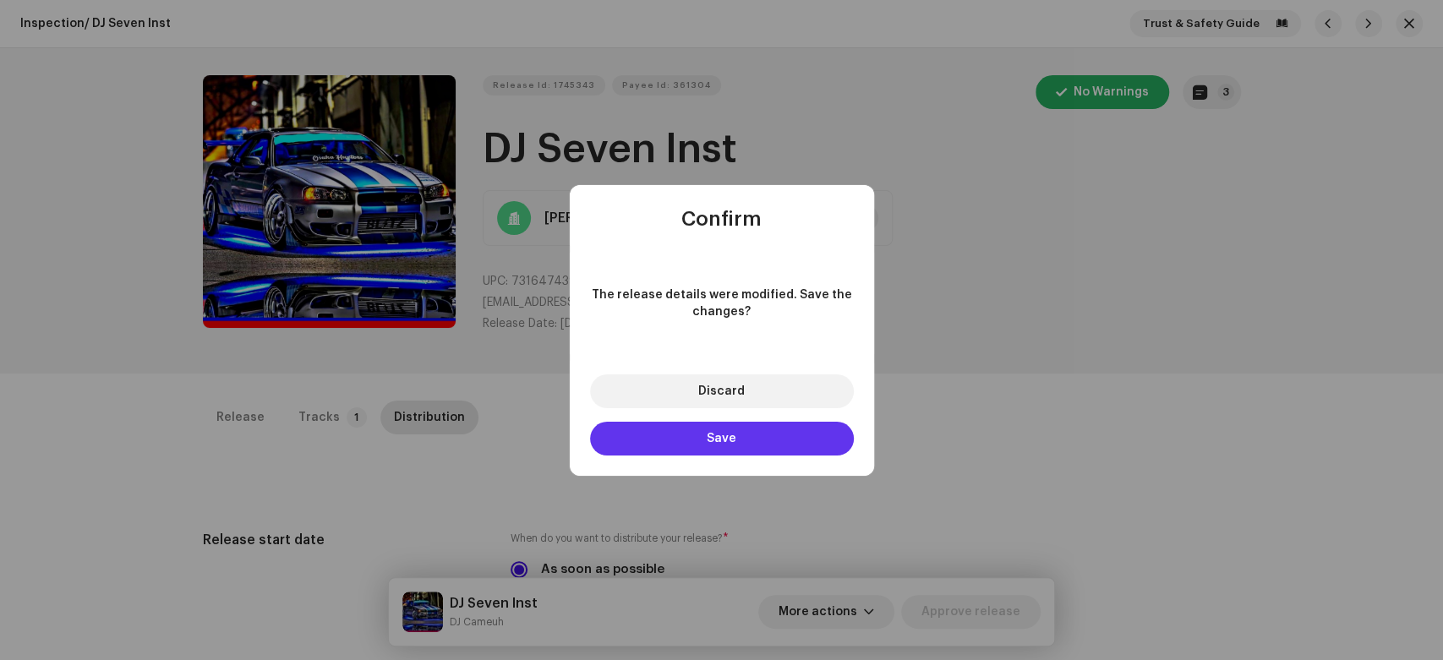
click at [769, 440] on button "Save" at bounding box center [722, 439] width 264 height 34
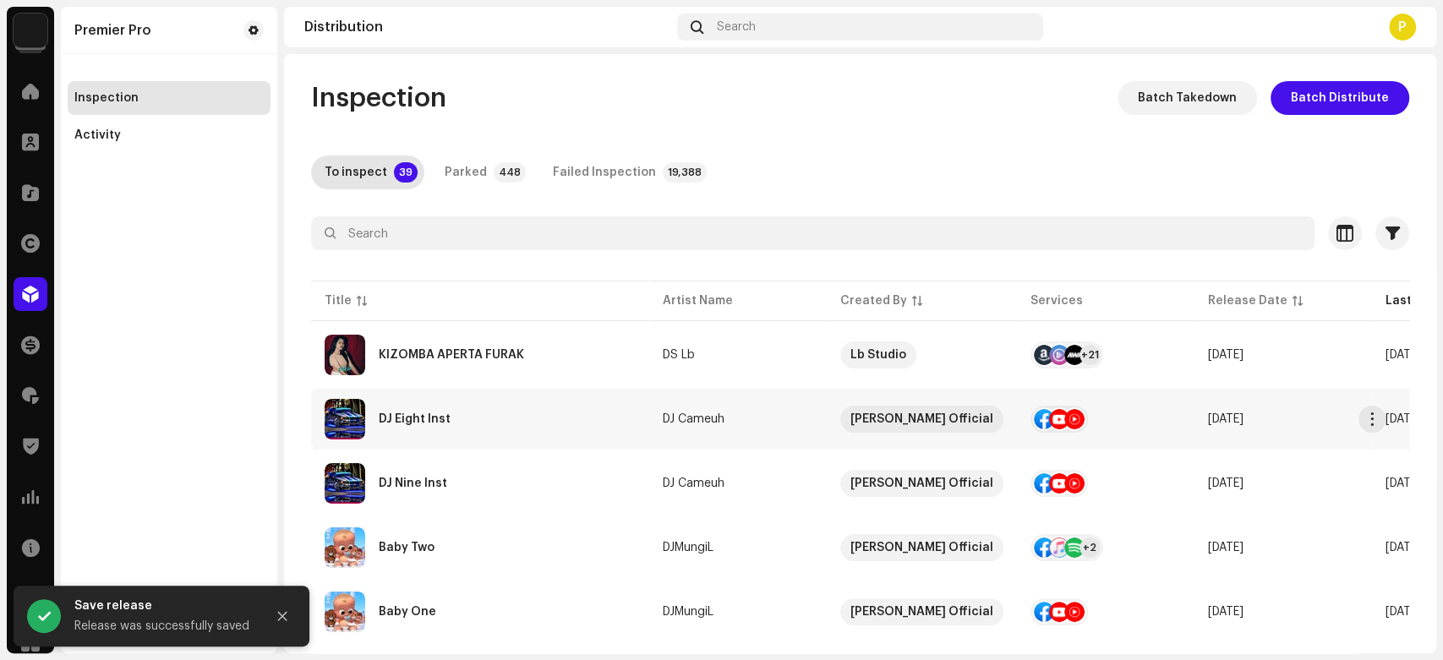
click at [604, 408] on div "DJ Eight Inst" at bounding box center [480, 419] width 311 height 41
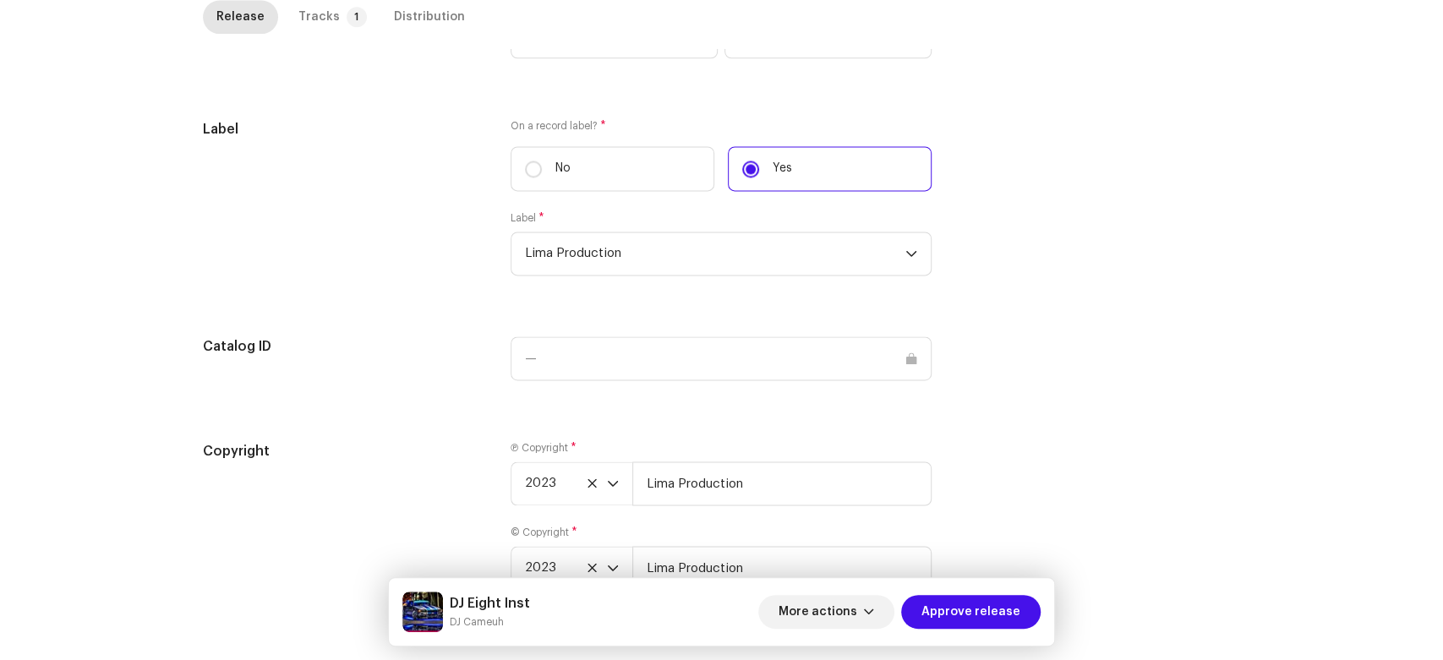
scroll to position [1608, 0]
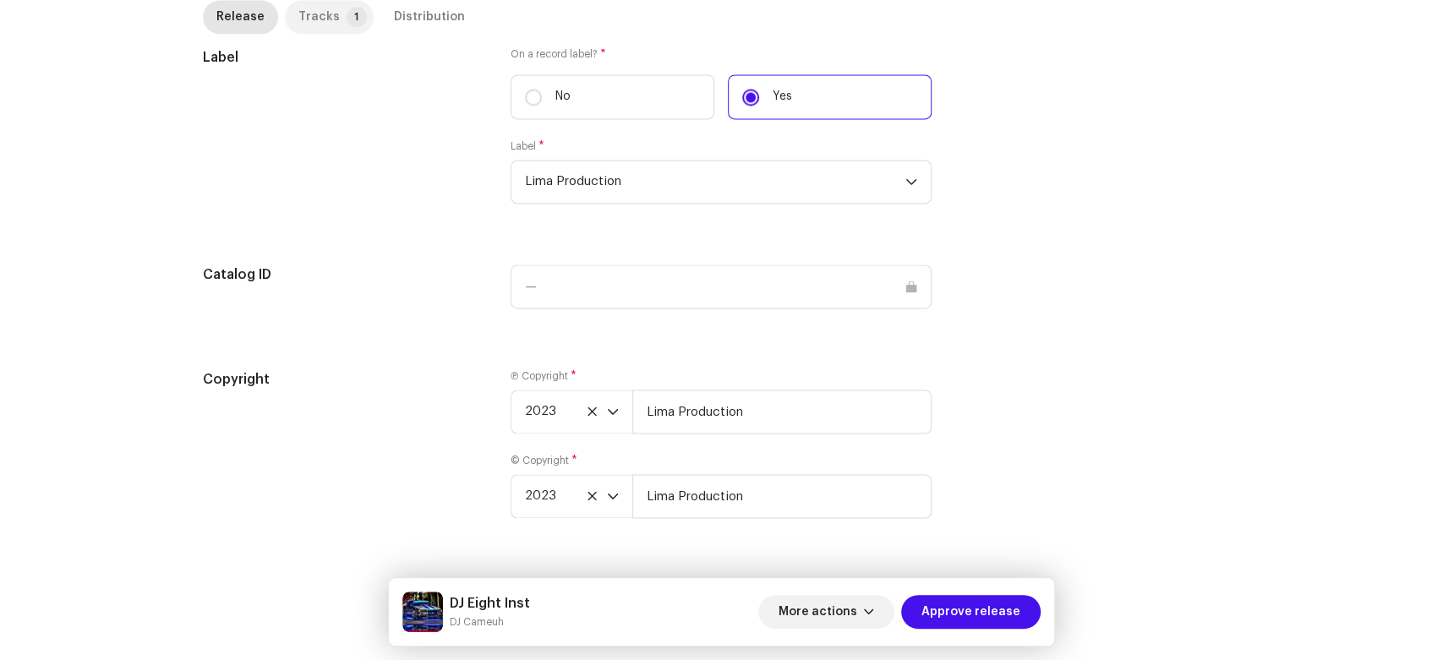
click at [335, 29] on p-tab "Tracks 1" at bounding box center [329, 17] width 89 height 34
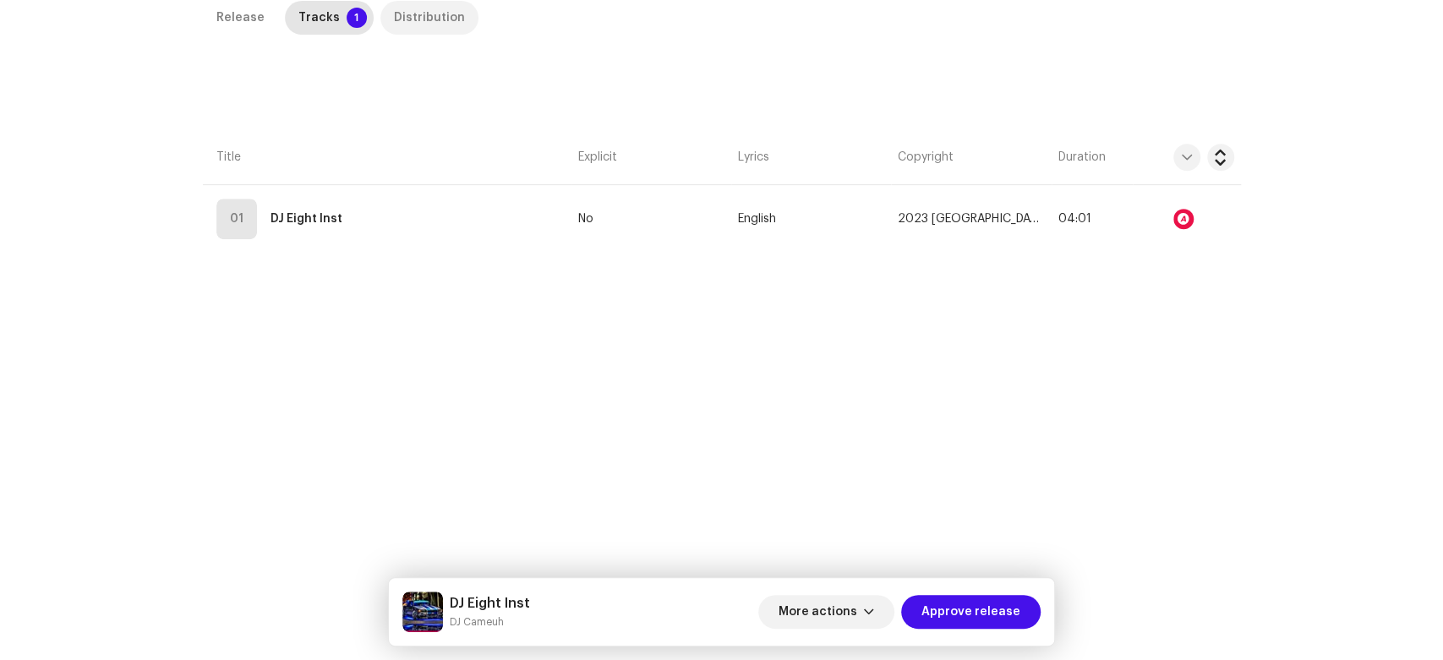
click at [403, 23] on div "Distribution" at bounding box center [429, 18] width 71 height 34
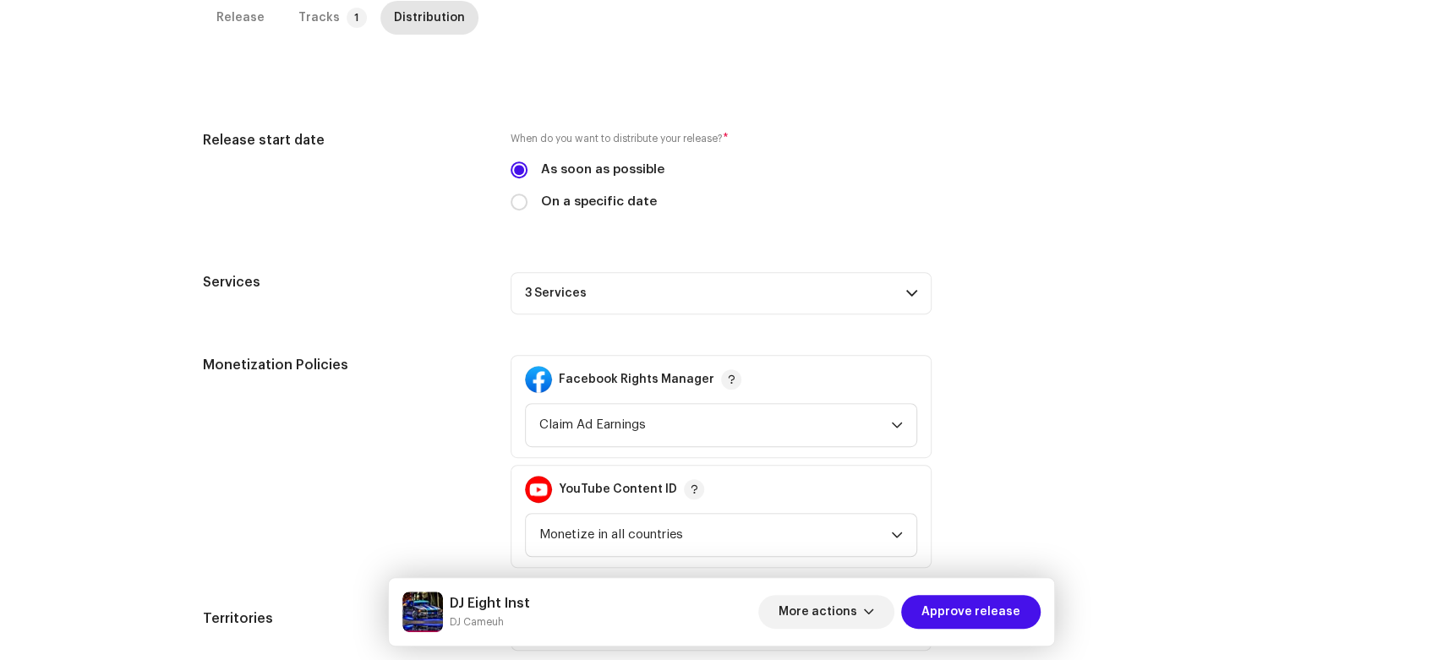
click at [620, 313] on p-accordion-header "3 Services" at bounding box center [721, 293] width 421 height 42
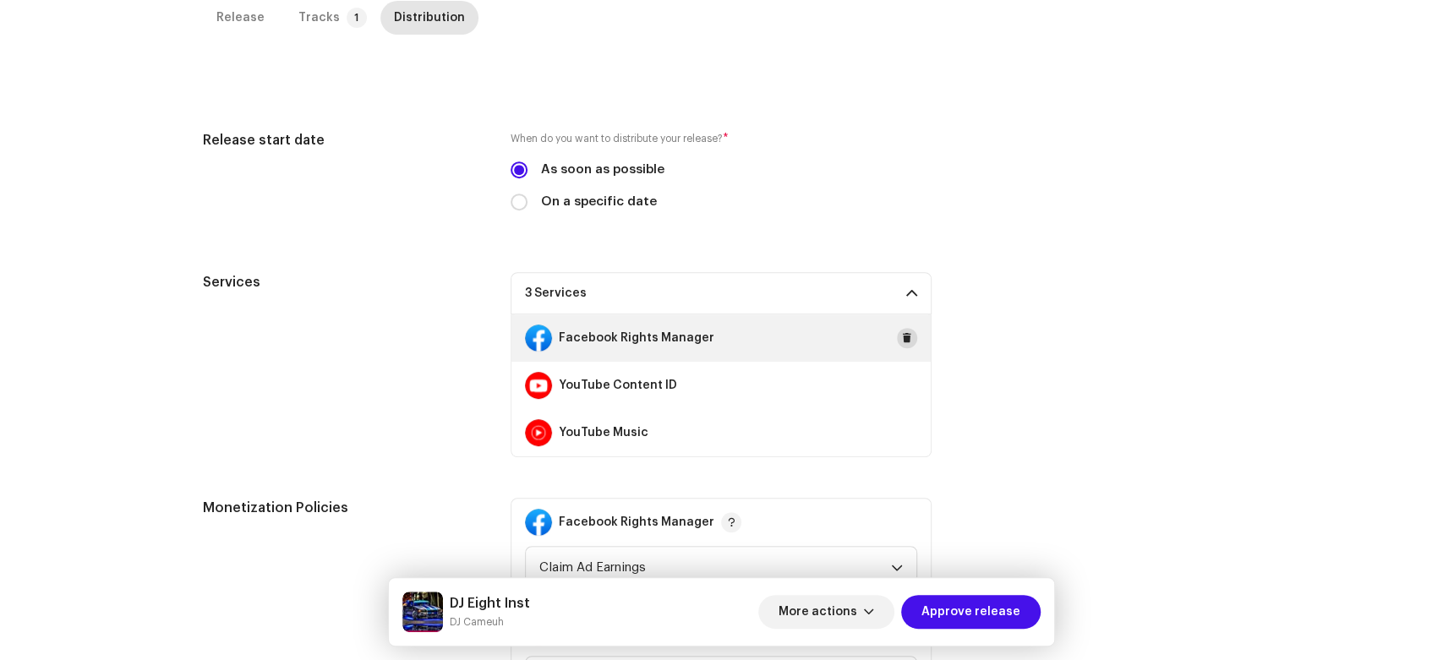
click at [902, 338] on span at bounding box center [907, 338] width 10 height 14
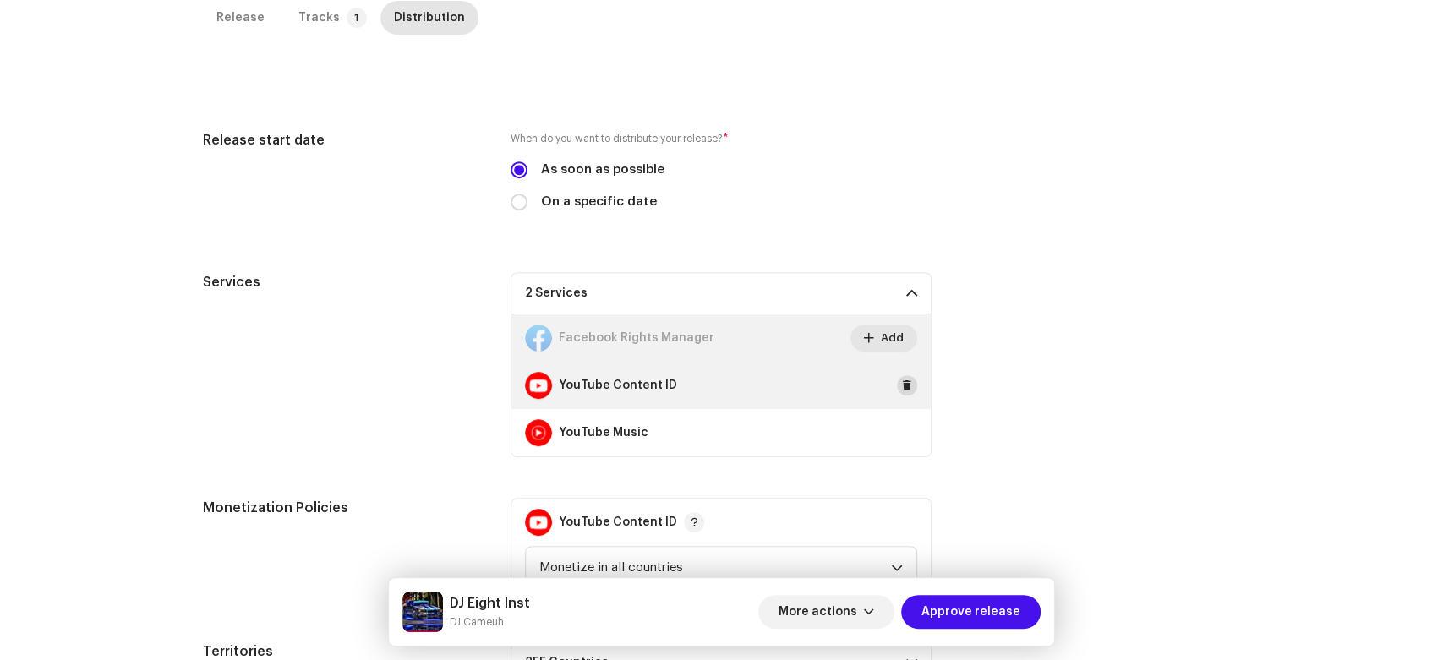
click at [902, 390] on span at bounding box center [907, 386] width 10 height 14
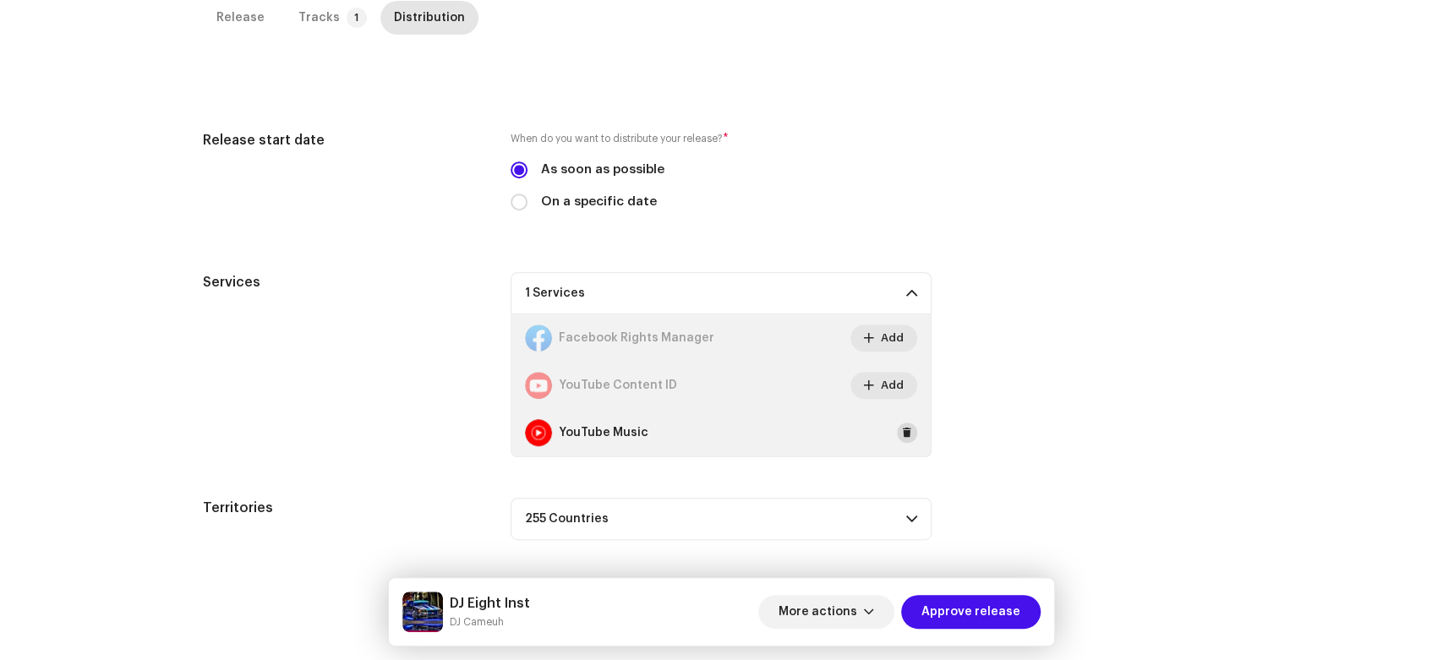
click at [903, 438] on button at bounding box center [907, 433] width 20 height 20
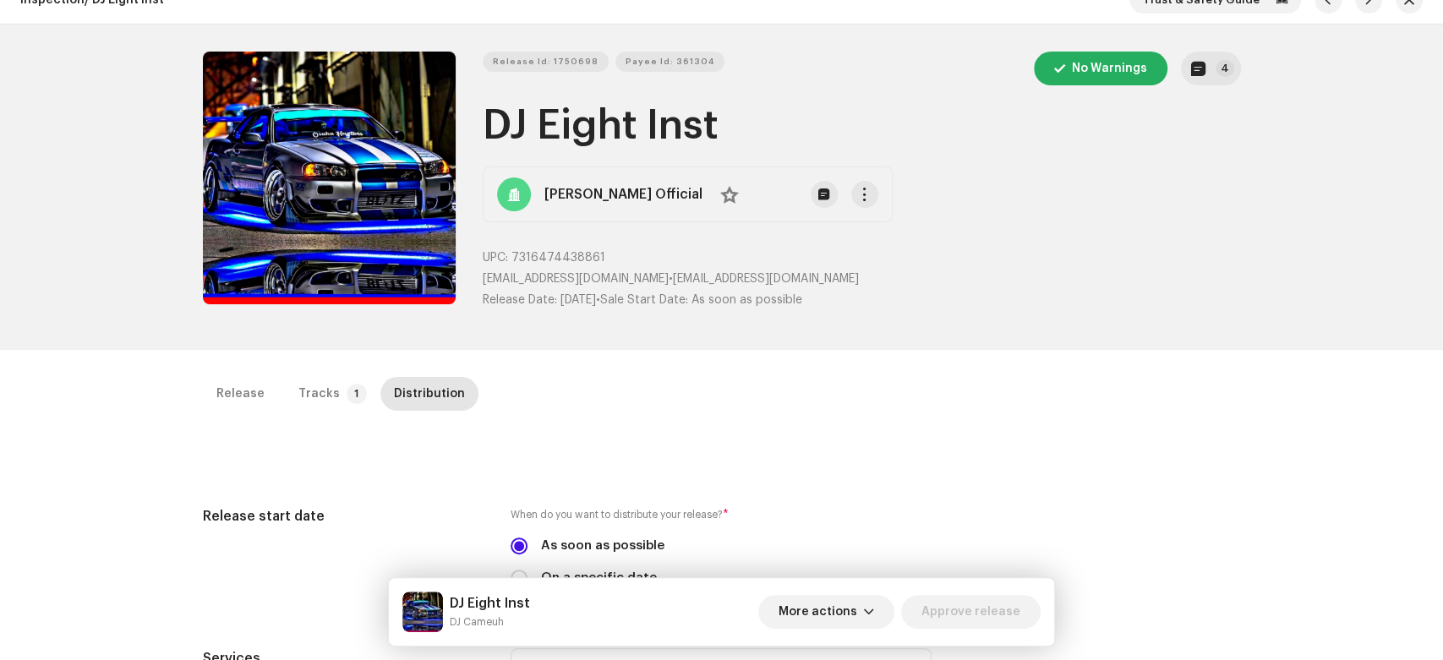
scroll to position [0, 0]
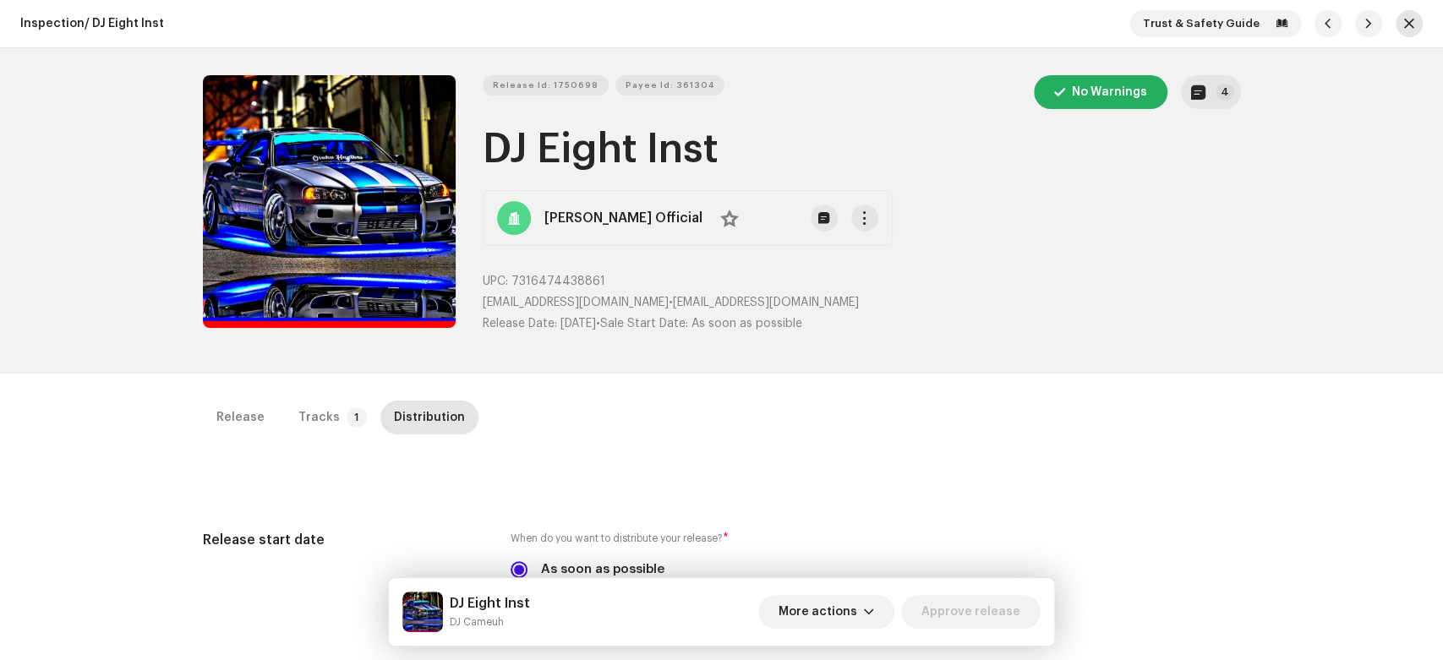
click at [1404, 19] on span "button" at bounding box center [1409, 24] width 10 height 14
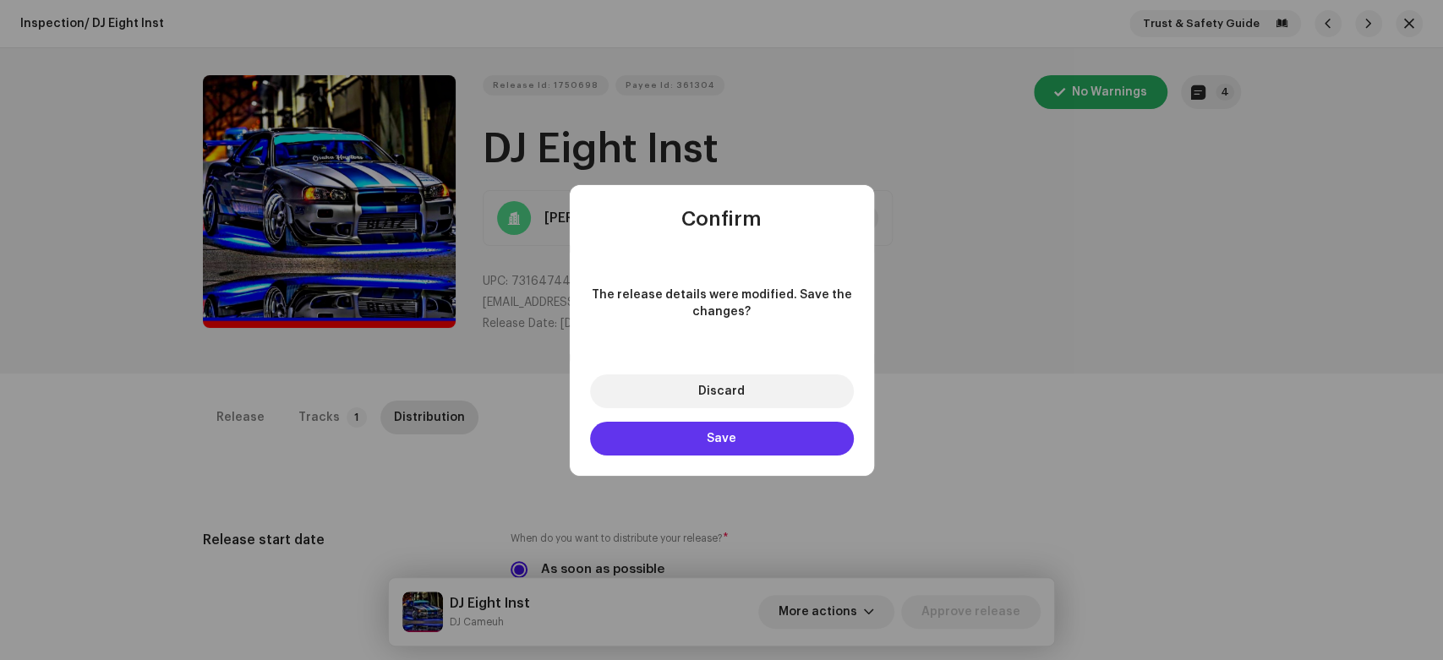
click at [762, 444] on button "Save" at bounding box center [722, 439] width 264 height 34
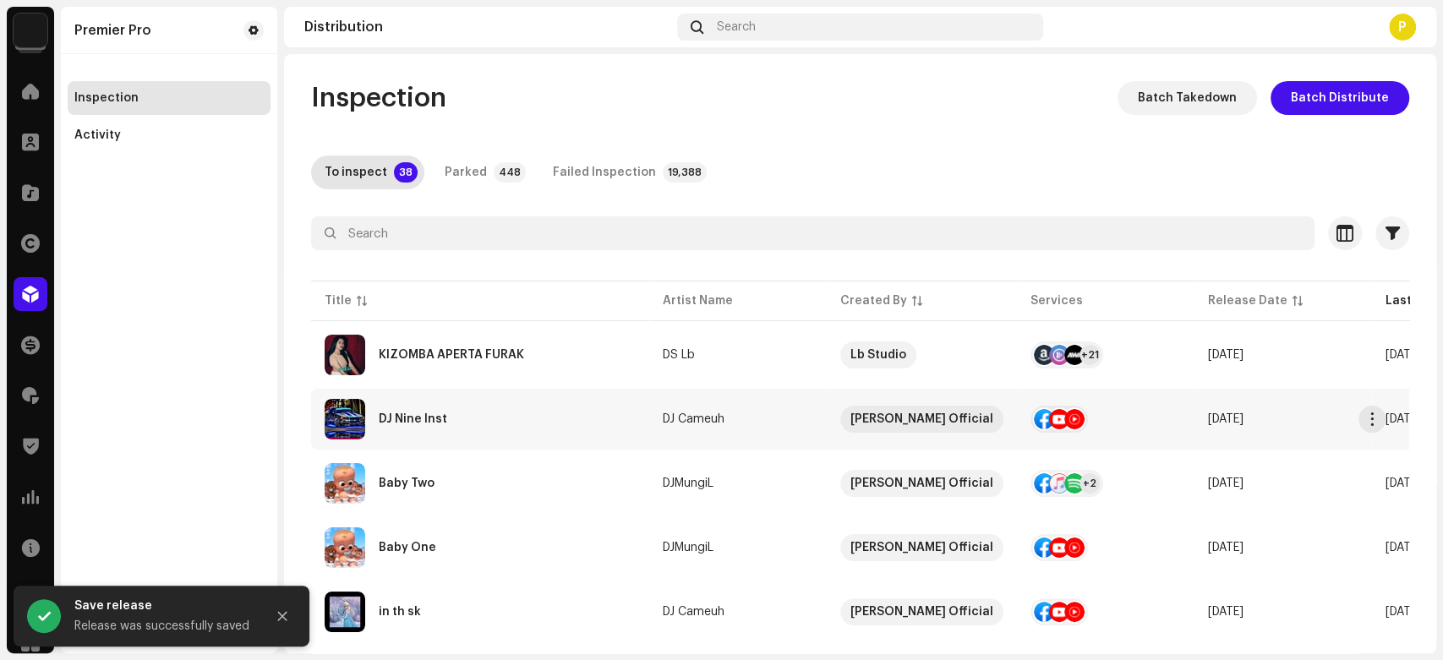
click at [585, 430] on div "DJ Nine Inst" at bounding box center [480, 419] width 311 height 41
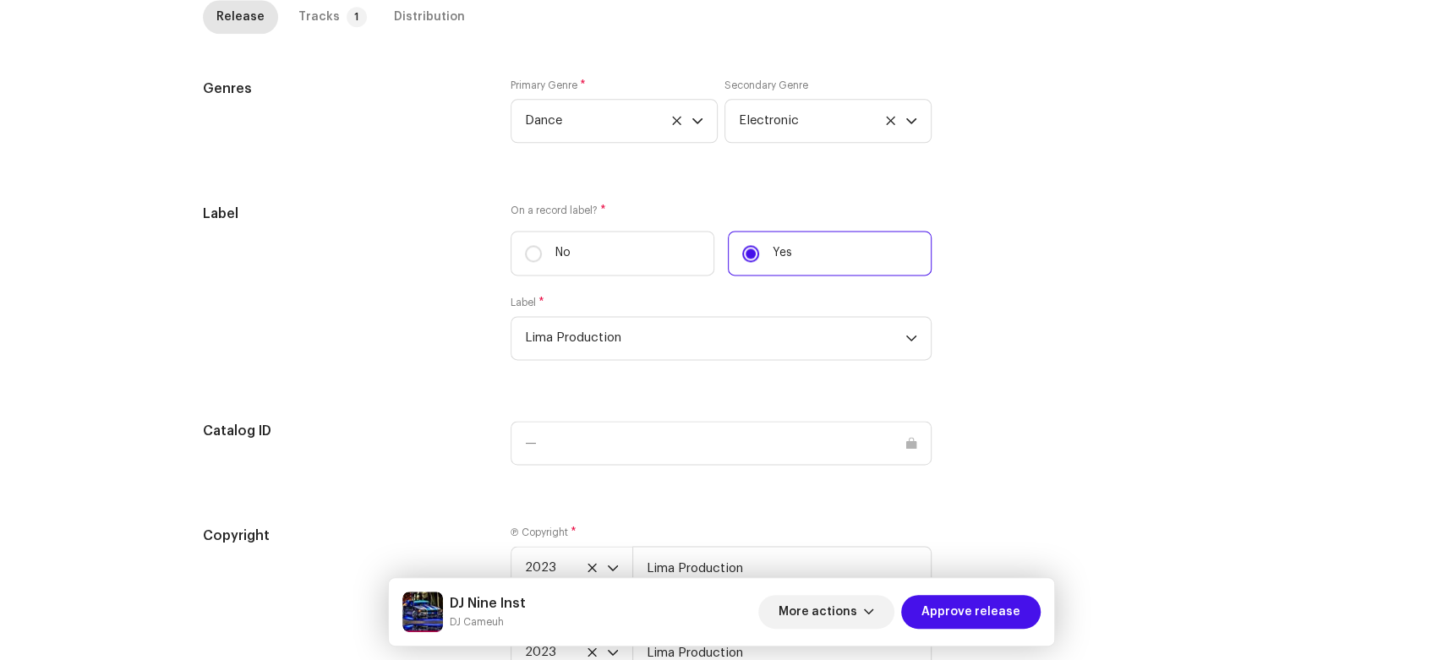
scroll to position [1608, 0]
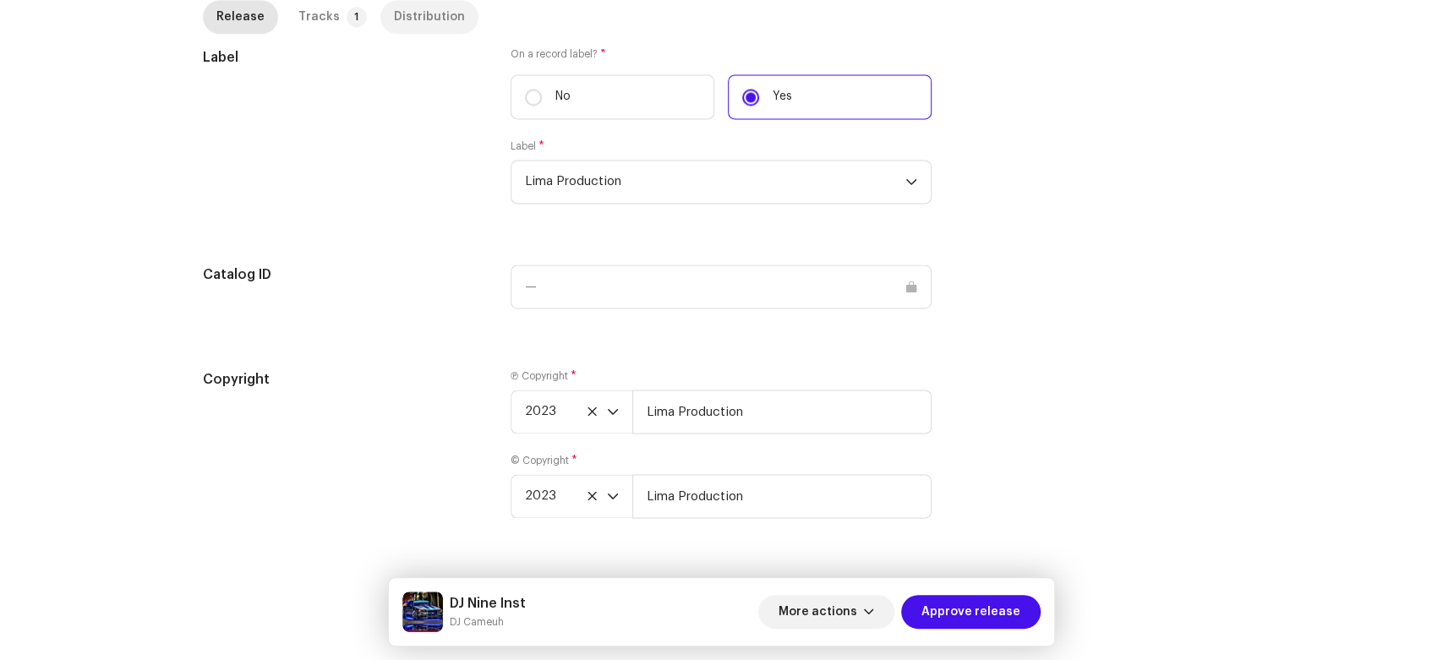
click at [406, 12] on div "Distribution" at bounding box center [429, 17] width 71 height 34
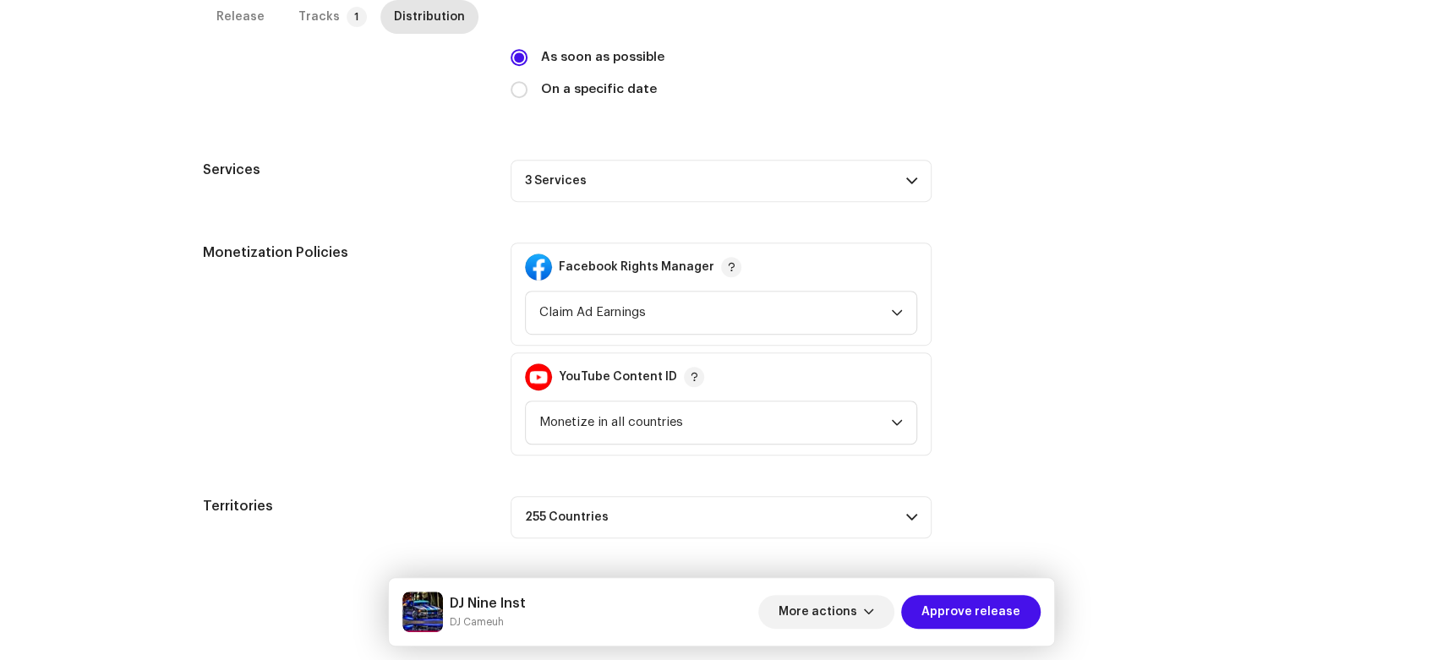
scroll to position [511, 0]
click at [728, 181] on p-accordion-header "3 Services" at bounding box center [721, 182] width 421 height 42
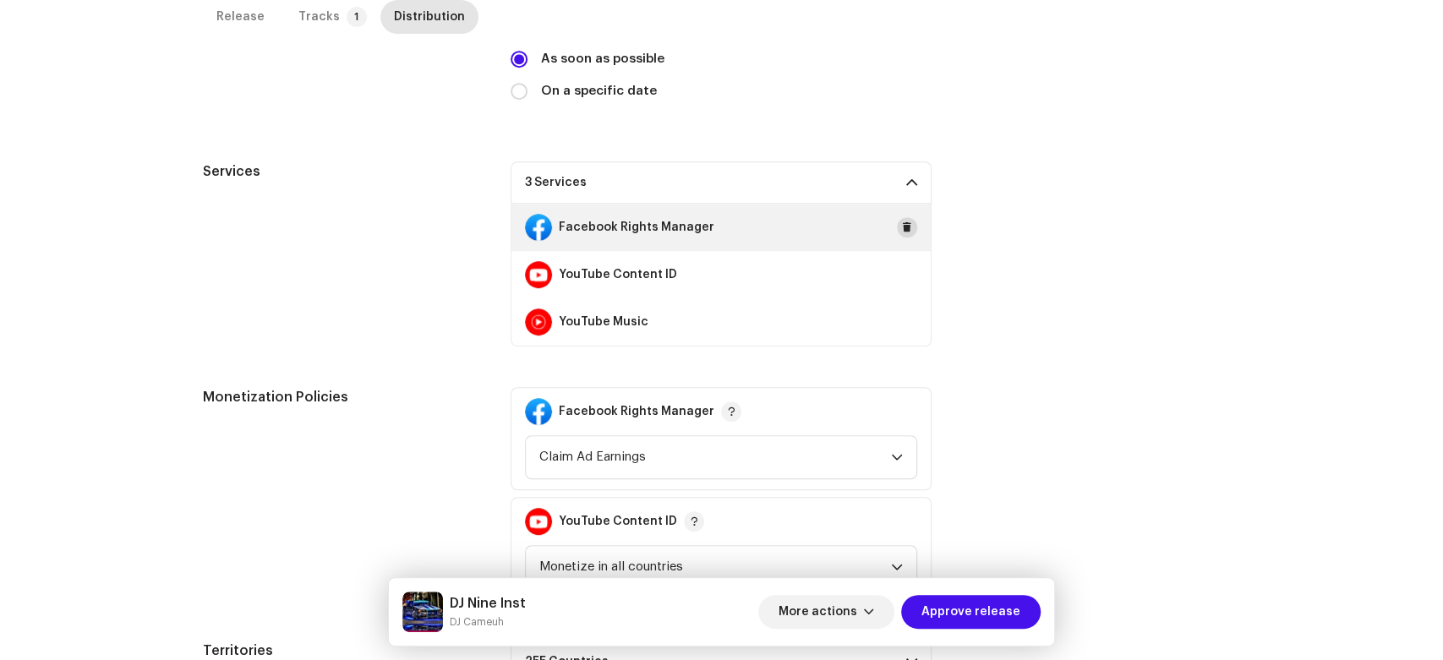
click at [897, 226] on button at bounding box center [907, 227] width 20 height 20
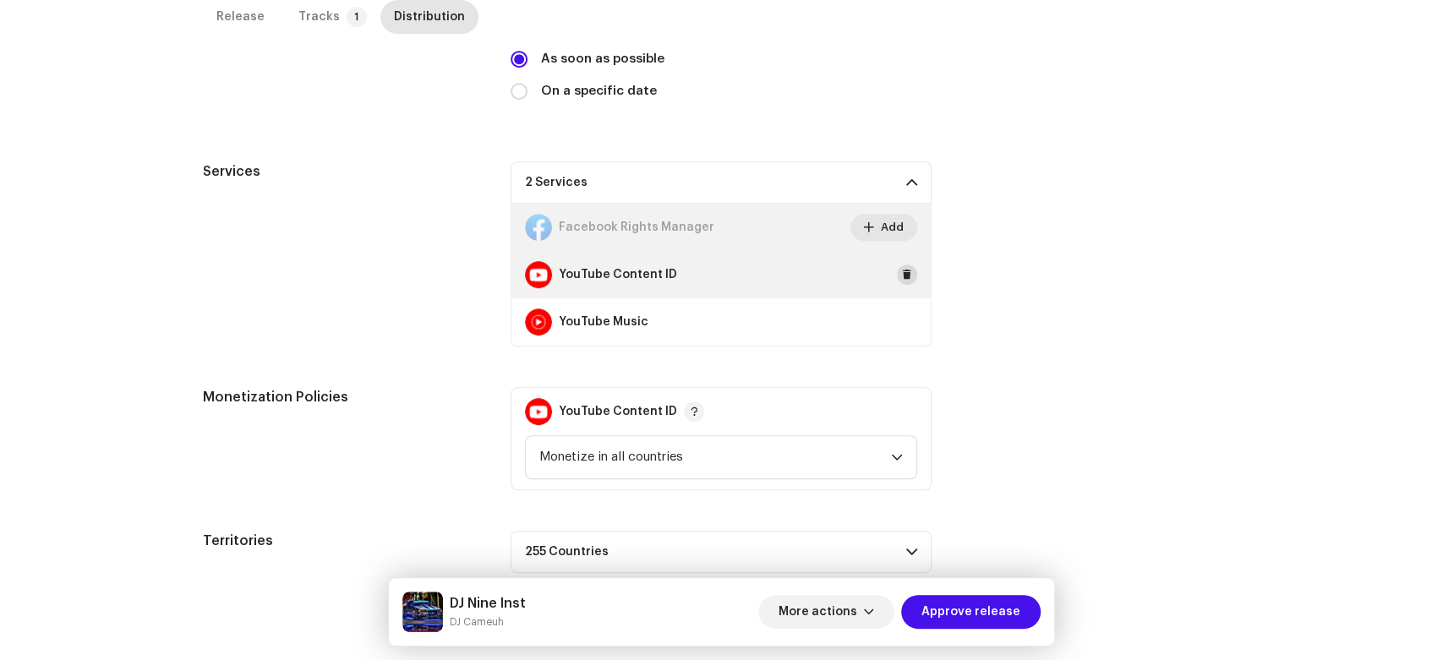
click at [902, 277] on span at bounding box center [907, 275] width 10 height 14
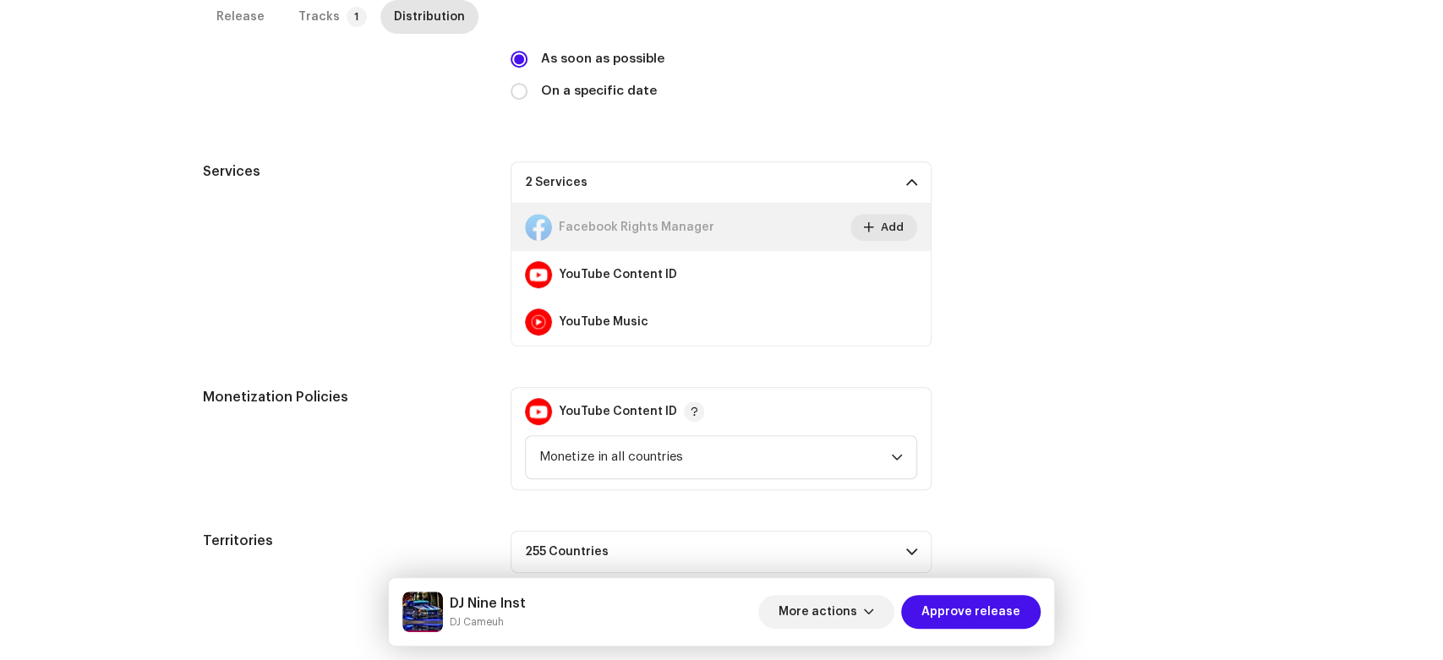
scroll to position [400, 0]
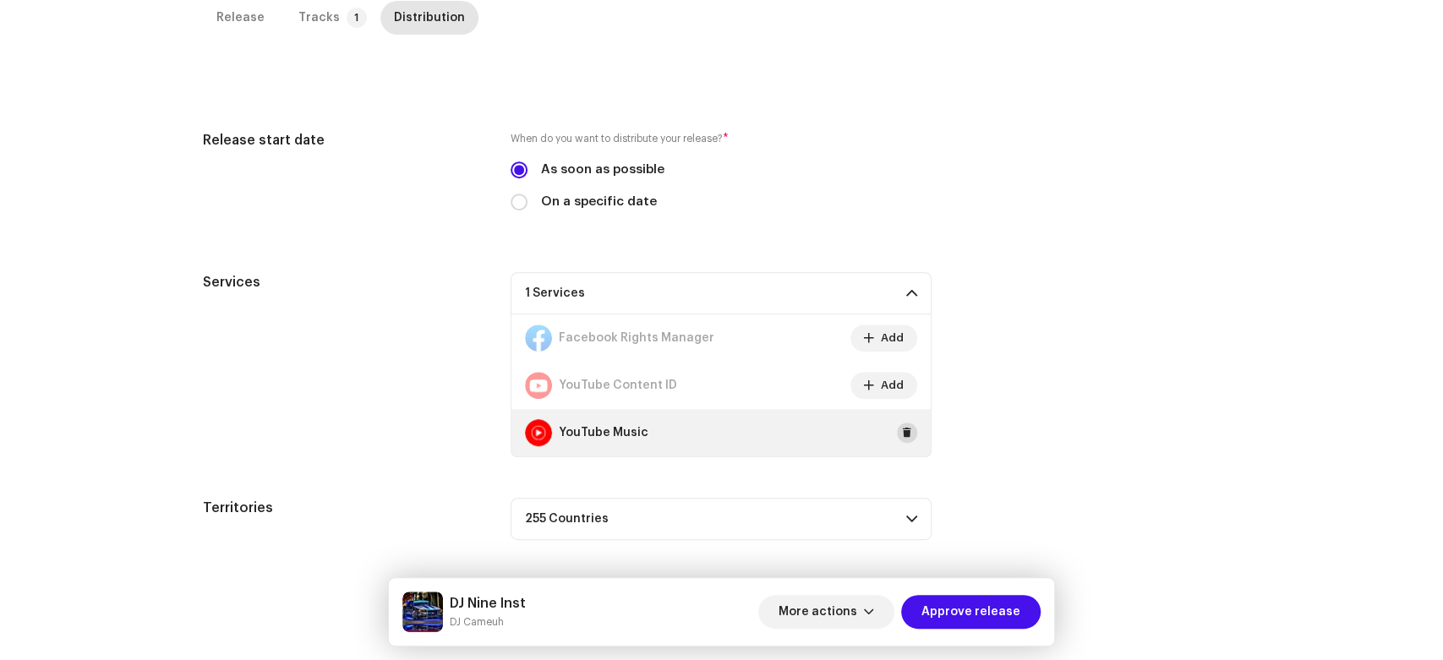
click at [902, 435] on span at bounding box center [907, 433] width 10 height 14
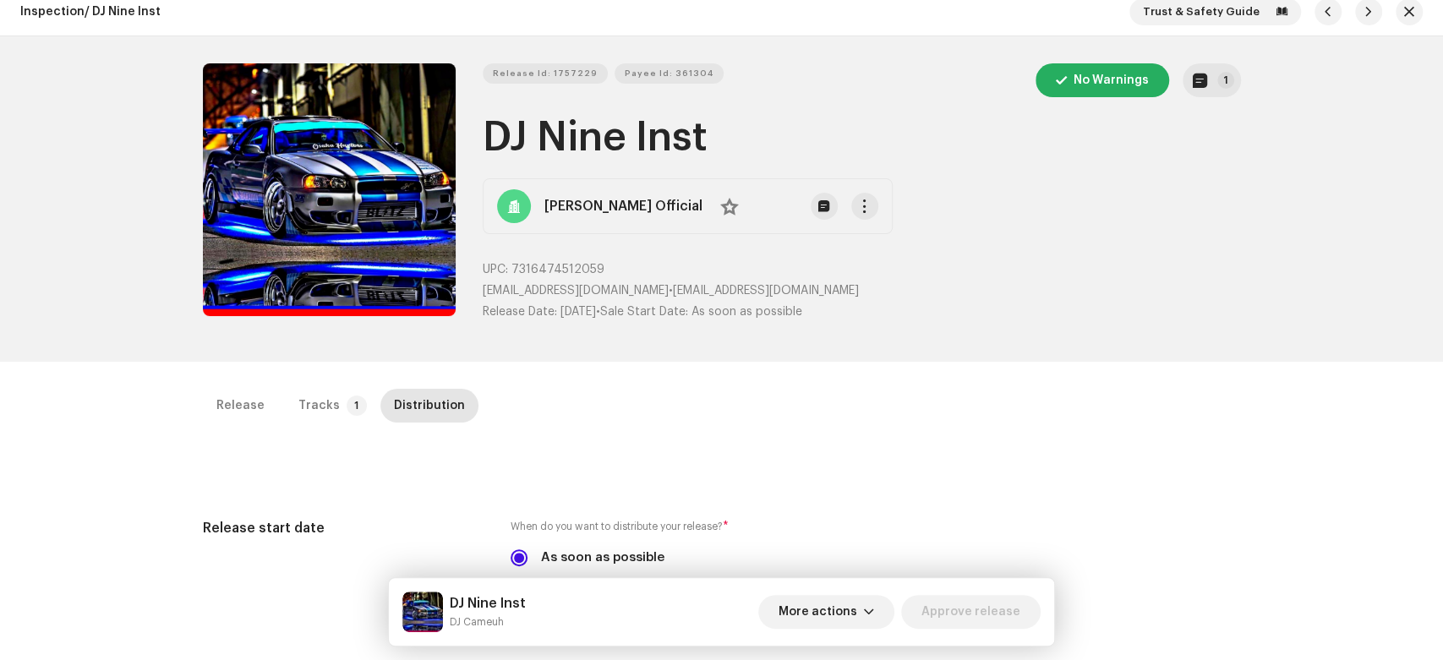
scroll to position [0, 0]
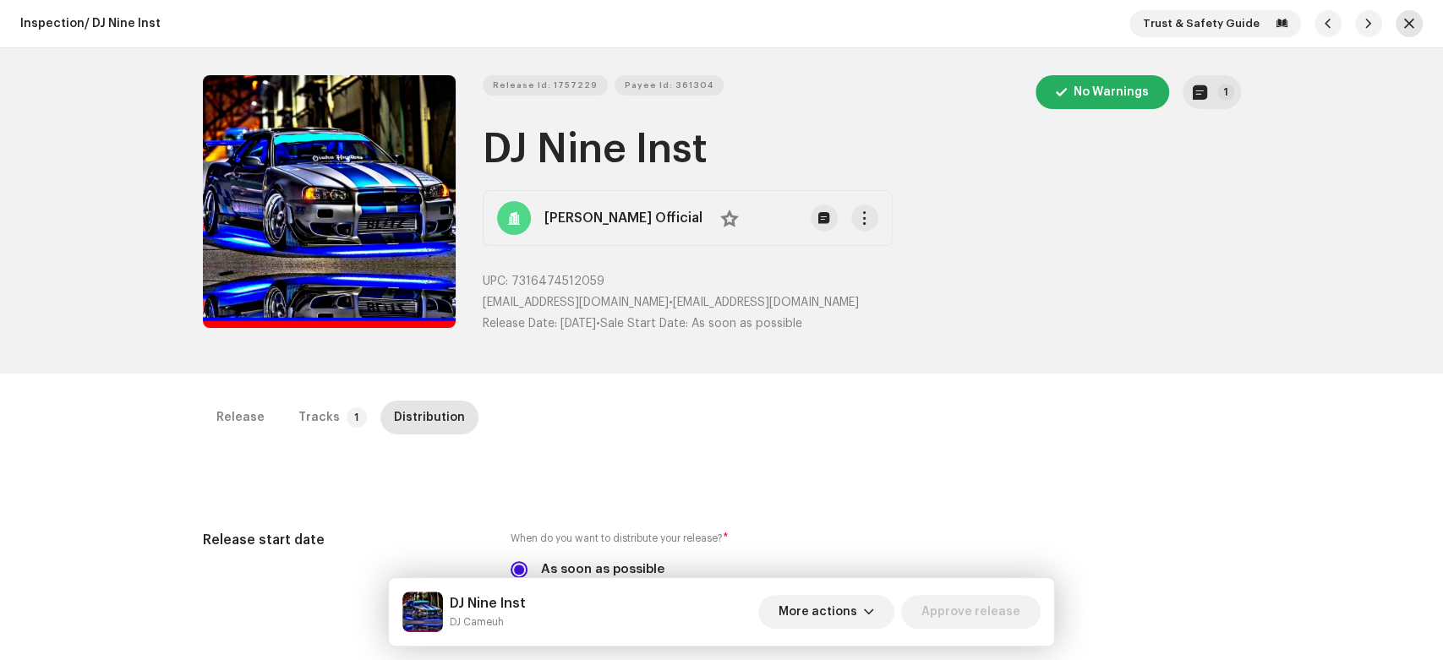
click at [1396, 24] on button "button" at bounding box center [1409, 23] width 27 height 27
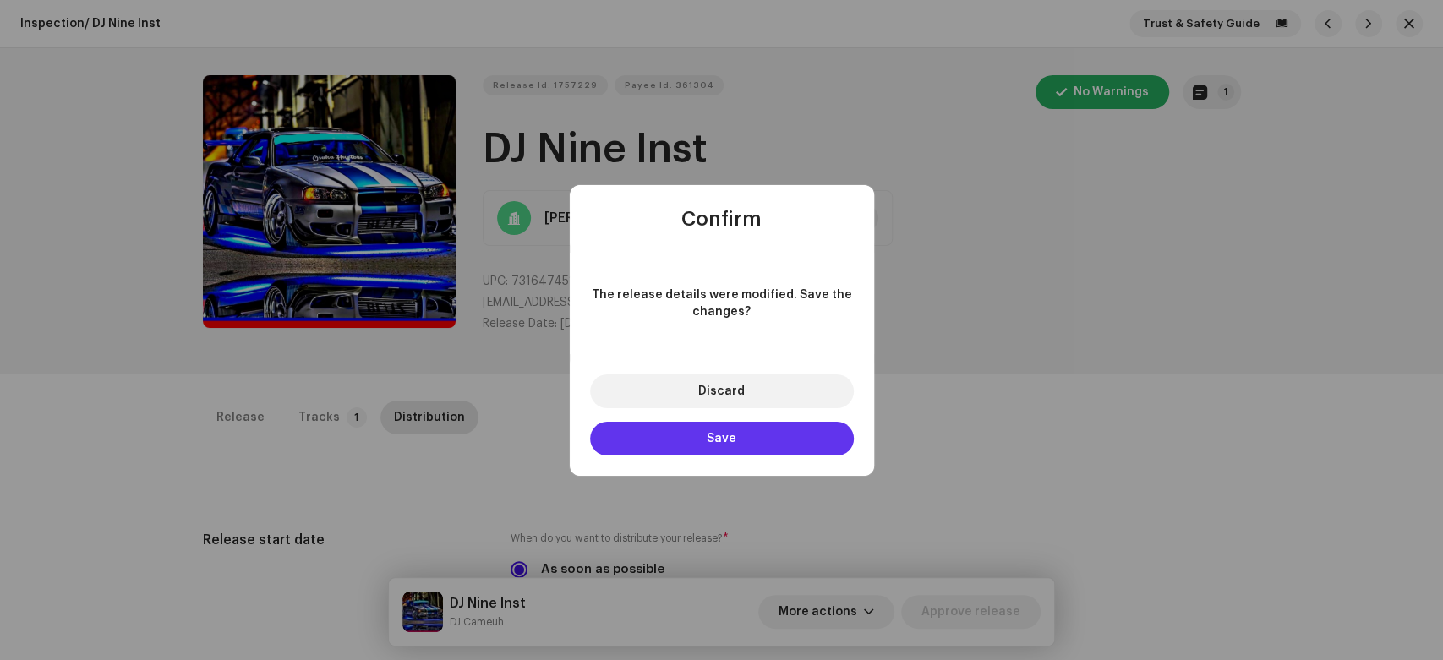
click at [692, 441] on button "Save" at bounding box center [722, 439] width 264 height 34
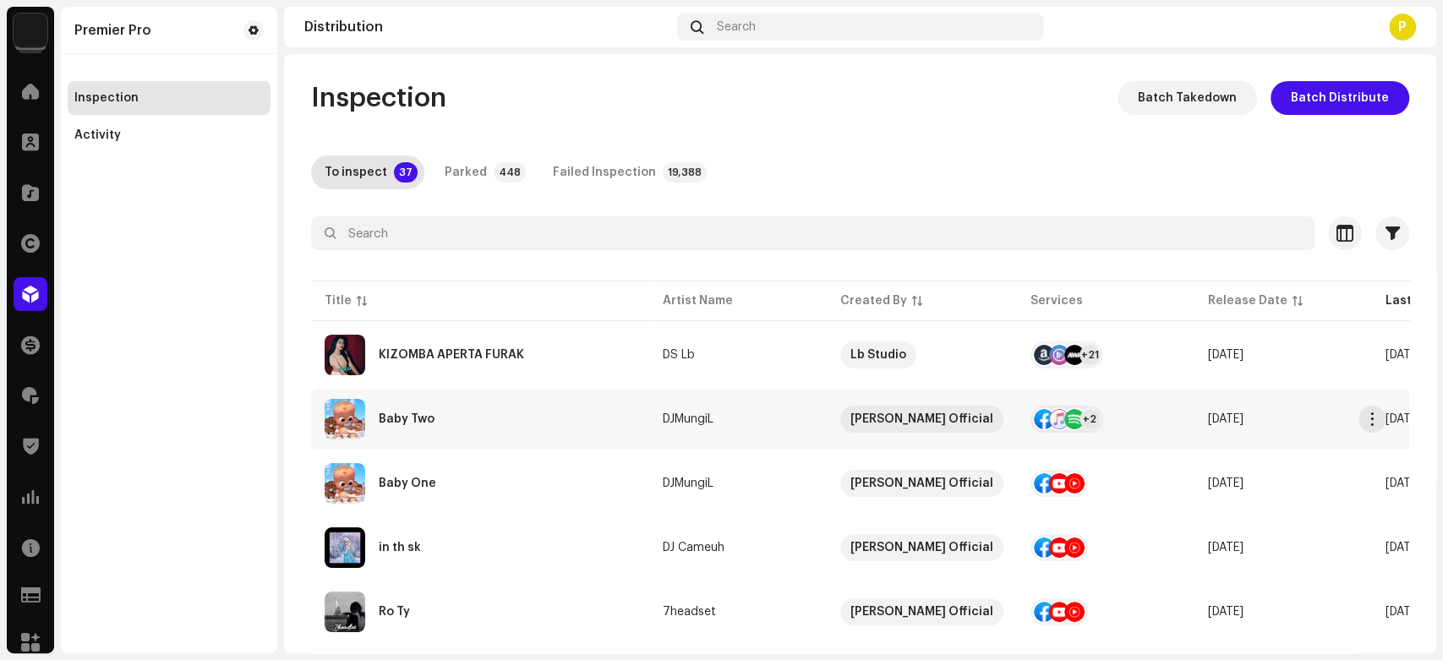
click at [527, 419] on div "Baby Two" at bounding box center [480, 419] width 311 height 41
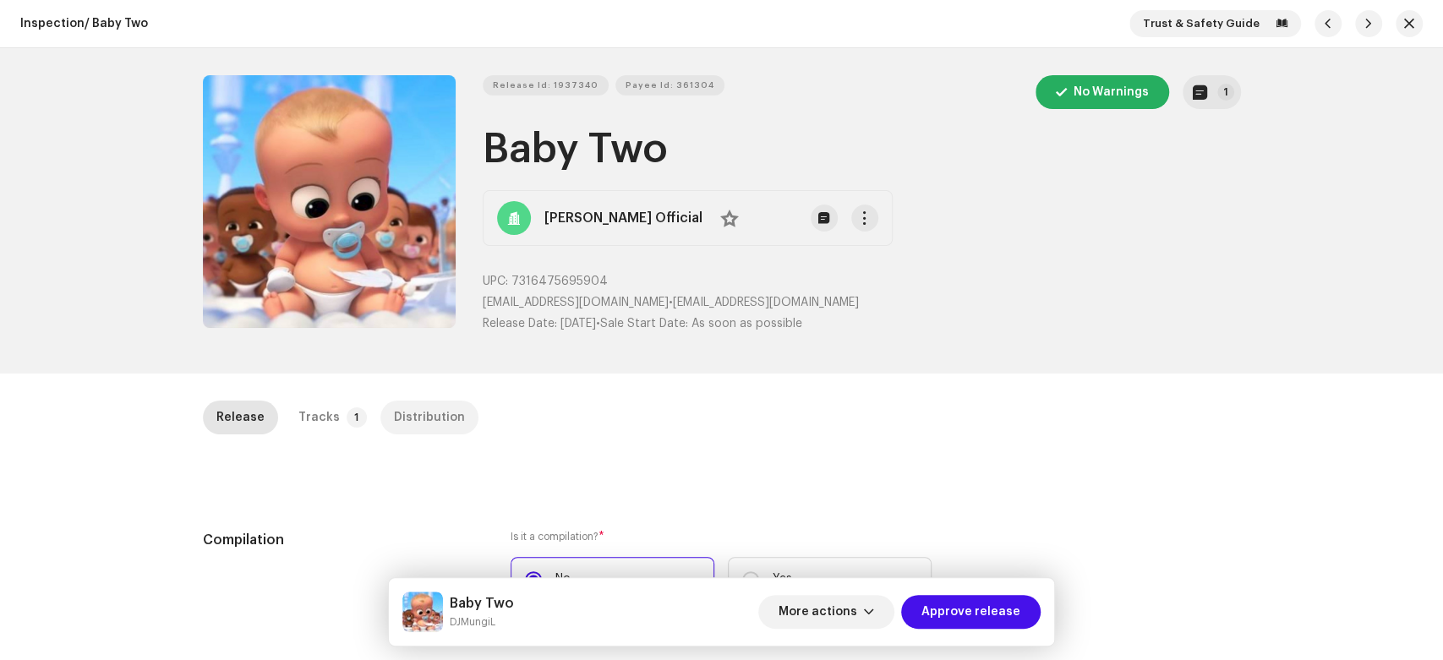
click at [419, 414] on div "Distribution" at bounding box center [429, 418] width 71 height 34
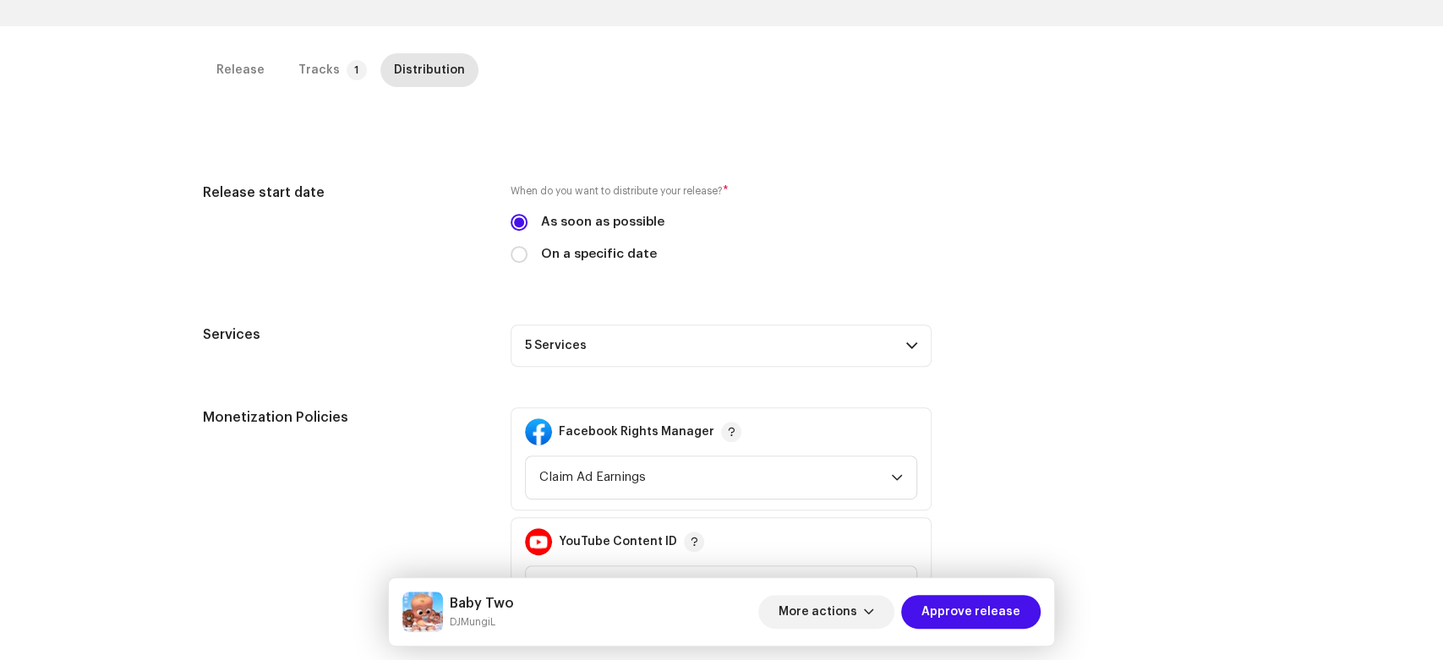
scroll to position [448, 0]
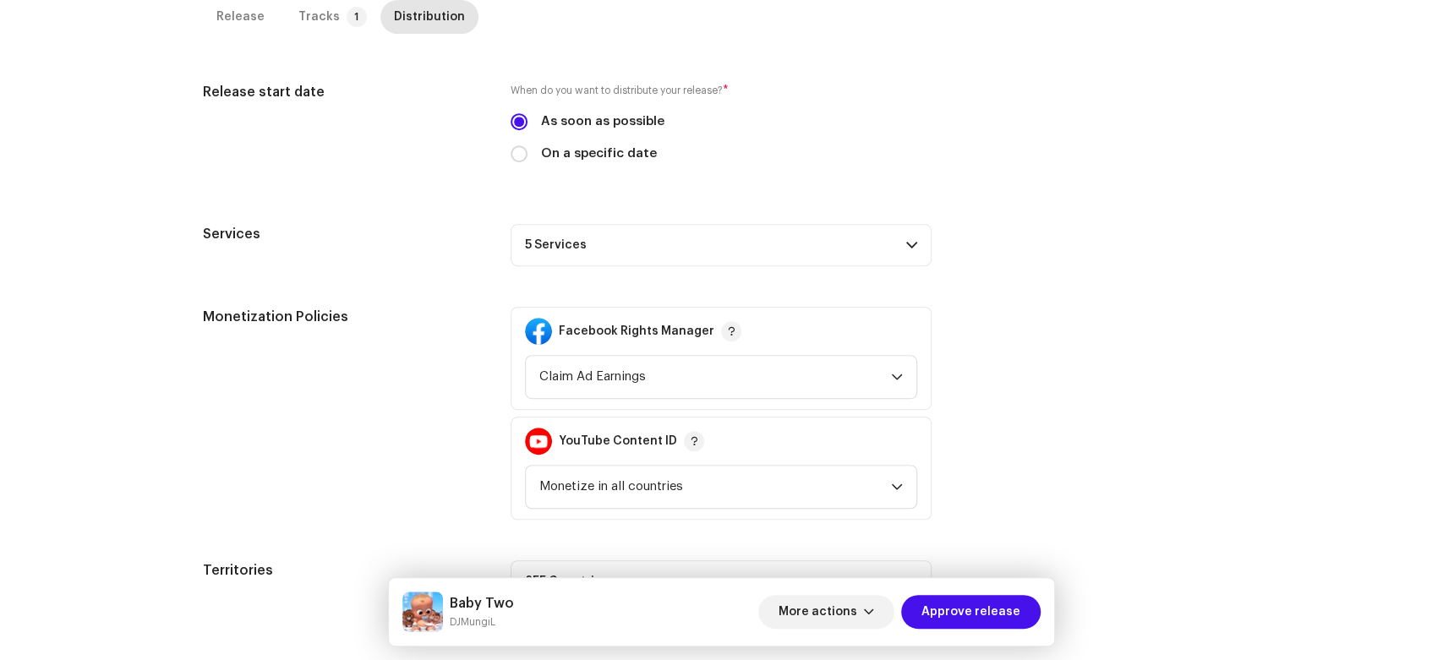
click at [884, 245] on p-accordion-header "5 Services" at bounding box center [721, 245] width 421 height 42
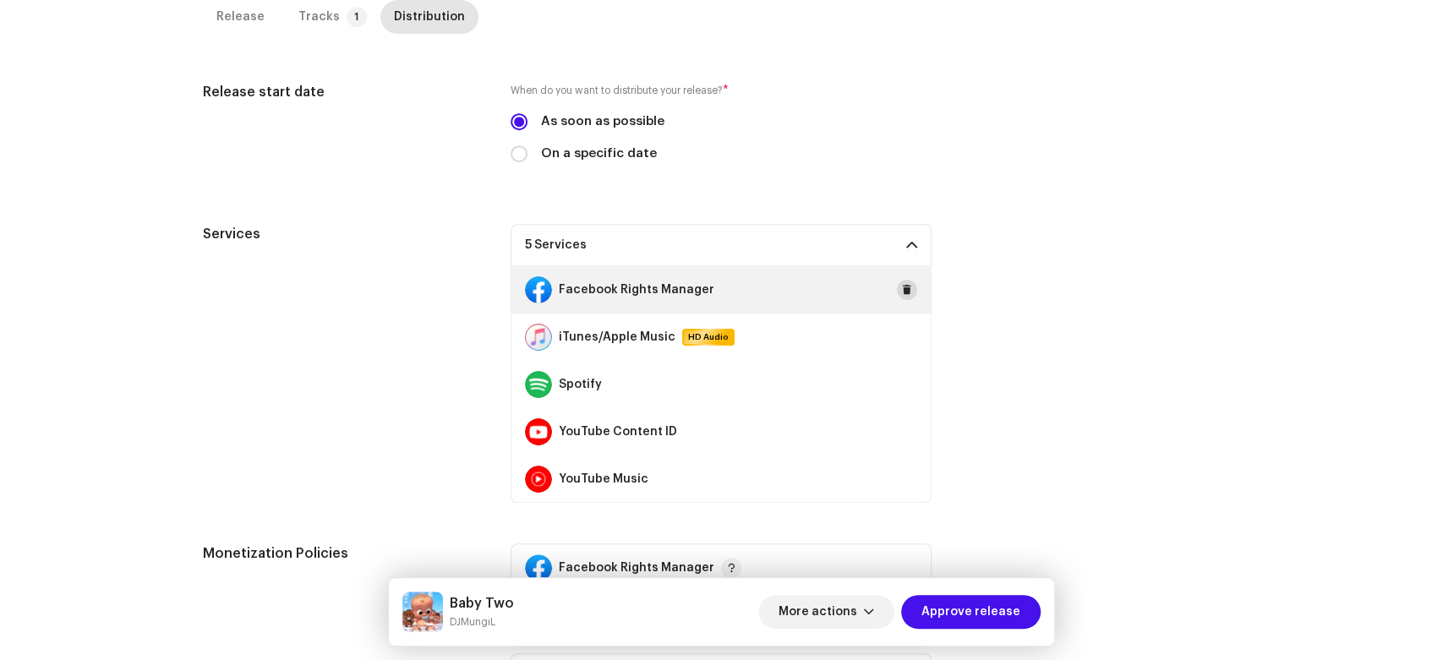
click at [902, 293] on span at bounding box center [907, 290] width 10 height 14
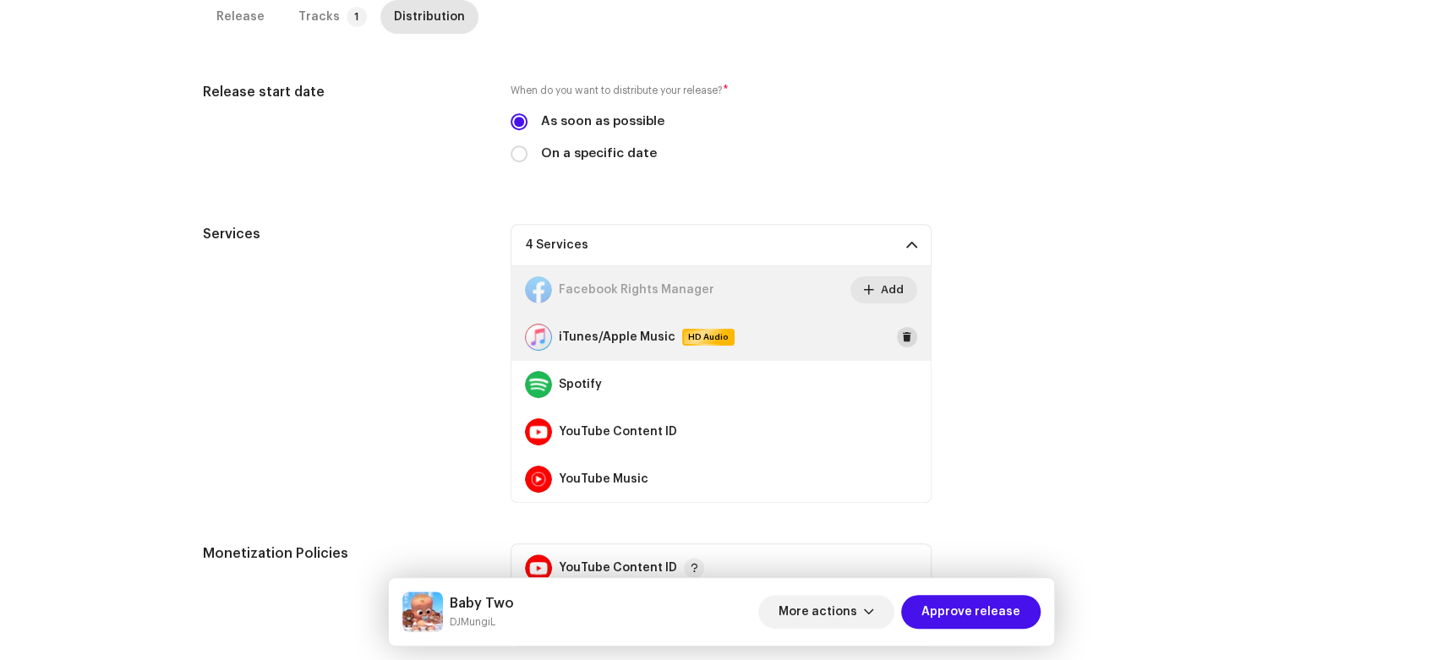
click at [902, 340] on span at bounding box center [907, 337] width 10 height 14
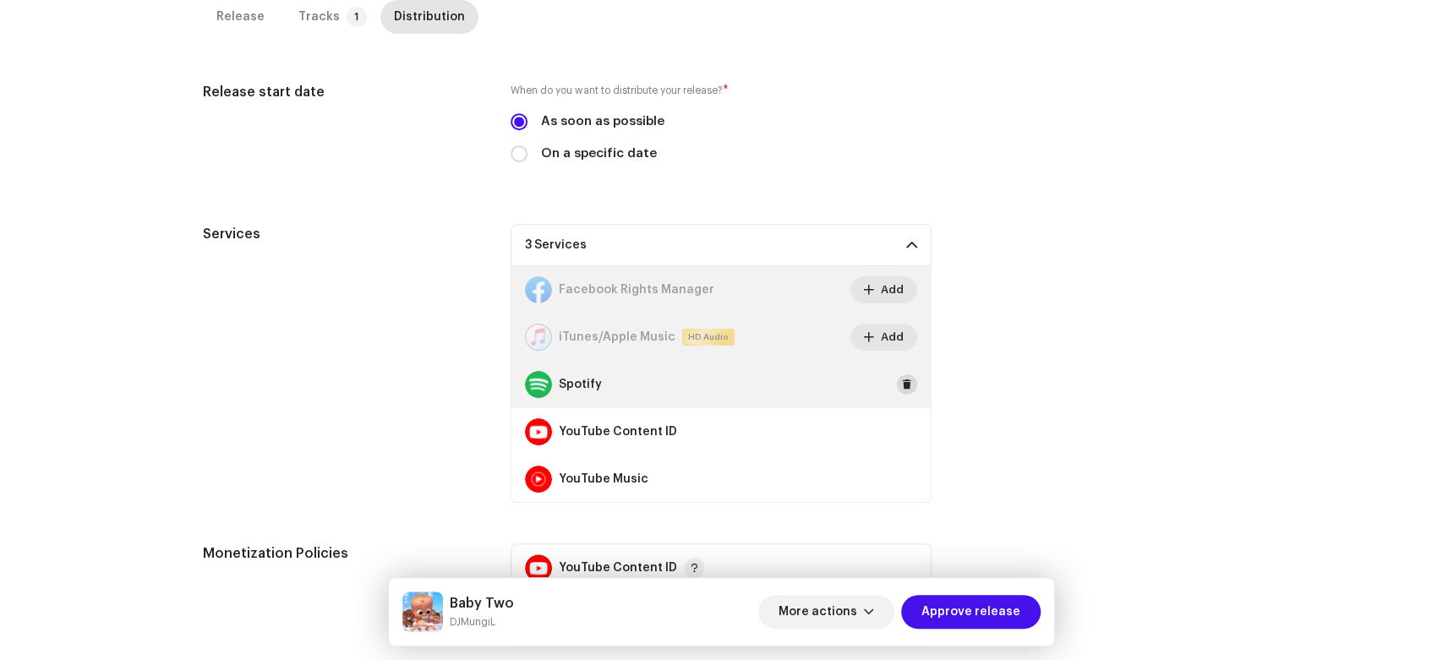
click at [897, 381] on button at bounding box center [907, 384] width 20 height 20
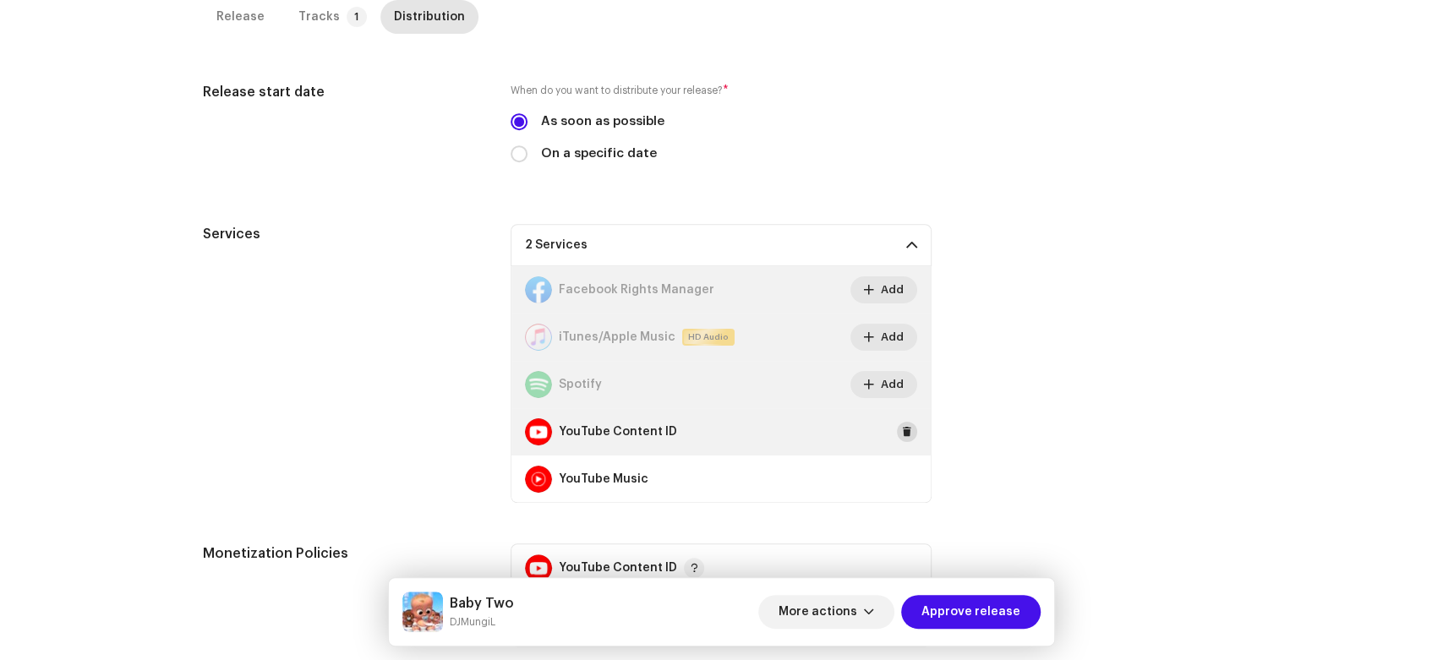
click at [903, 431] on span at bounding box center [907, 432] width 10 height 14
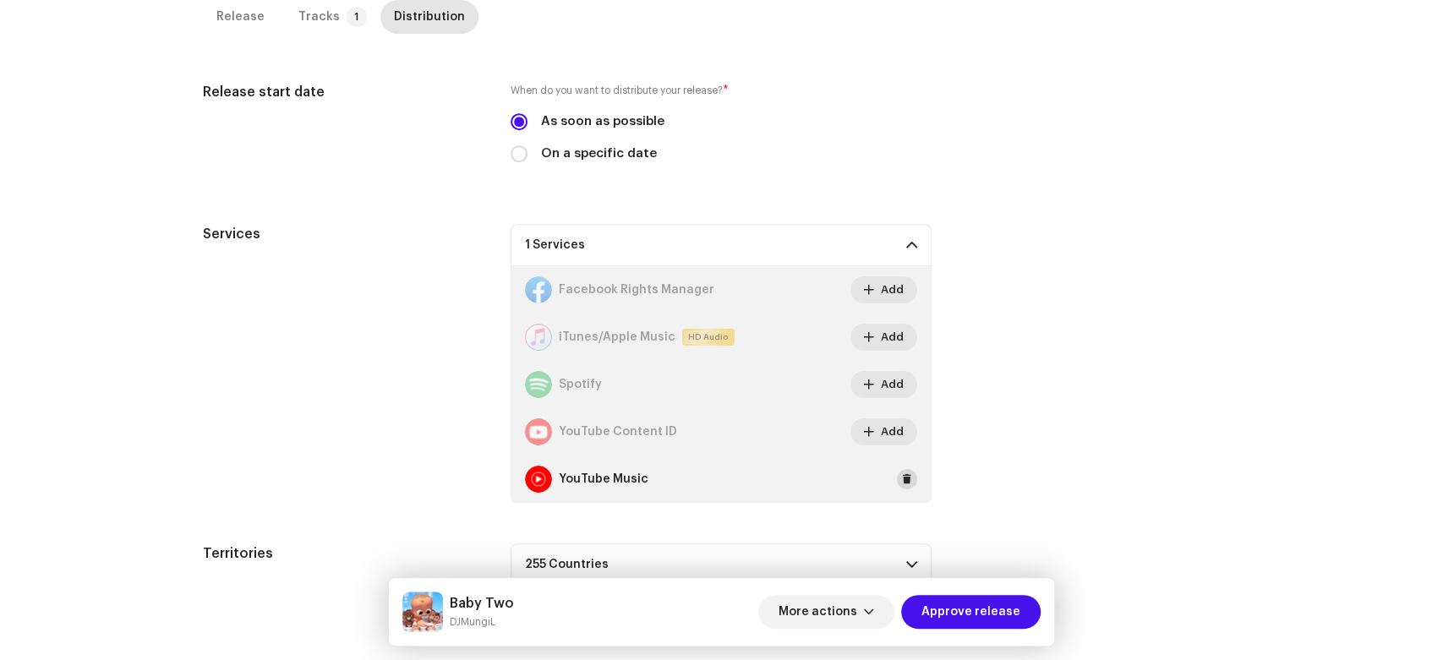
click at [902, 478] on span at bounding box center [907, 480] width 10 height 14
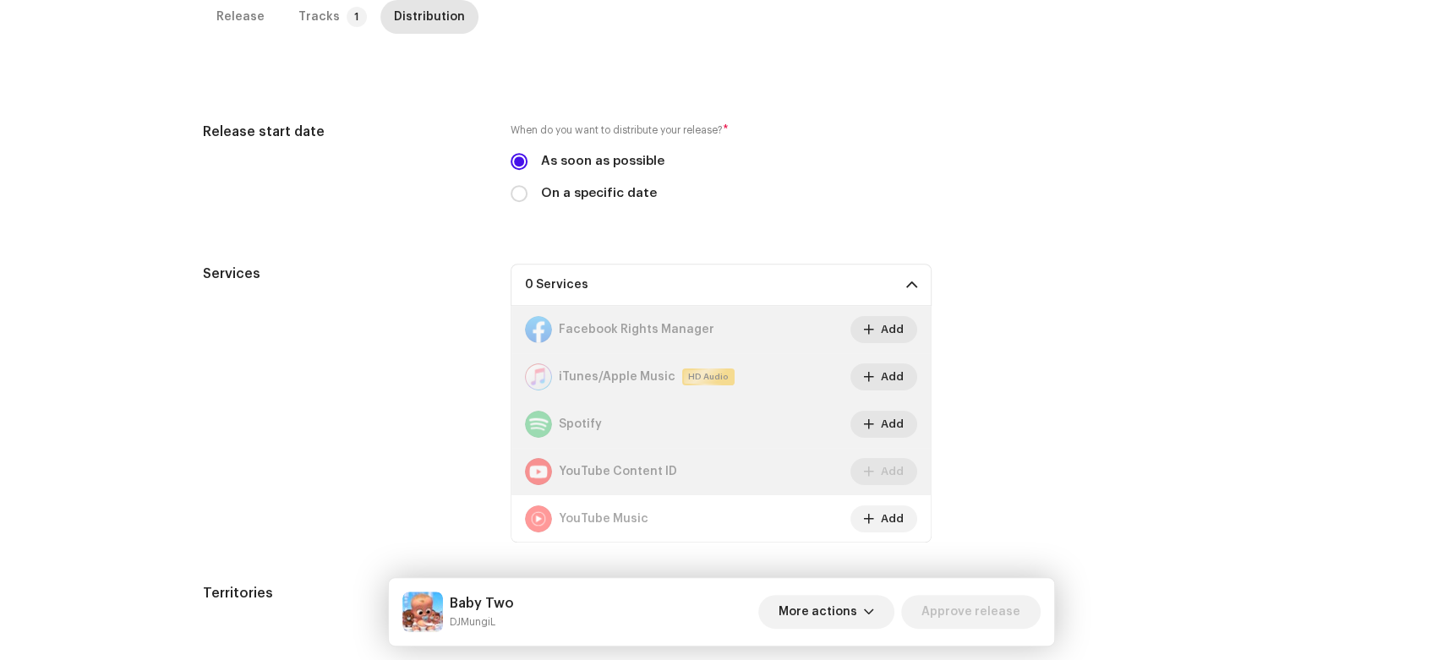
scroll to position [0, 0]
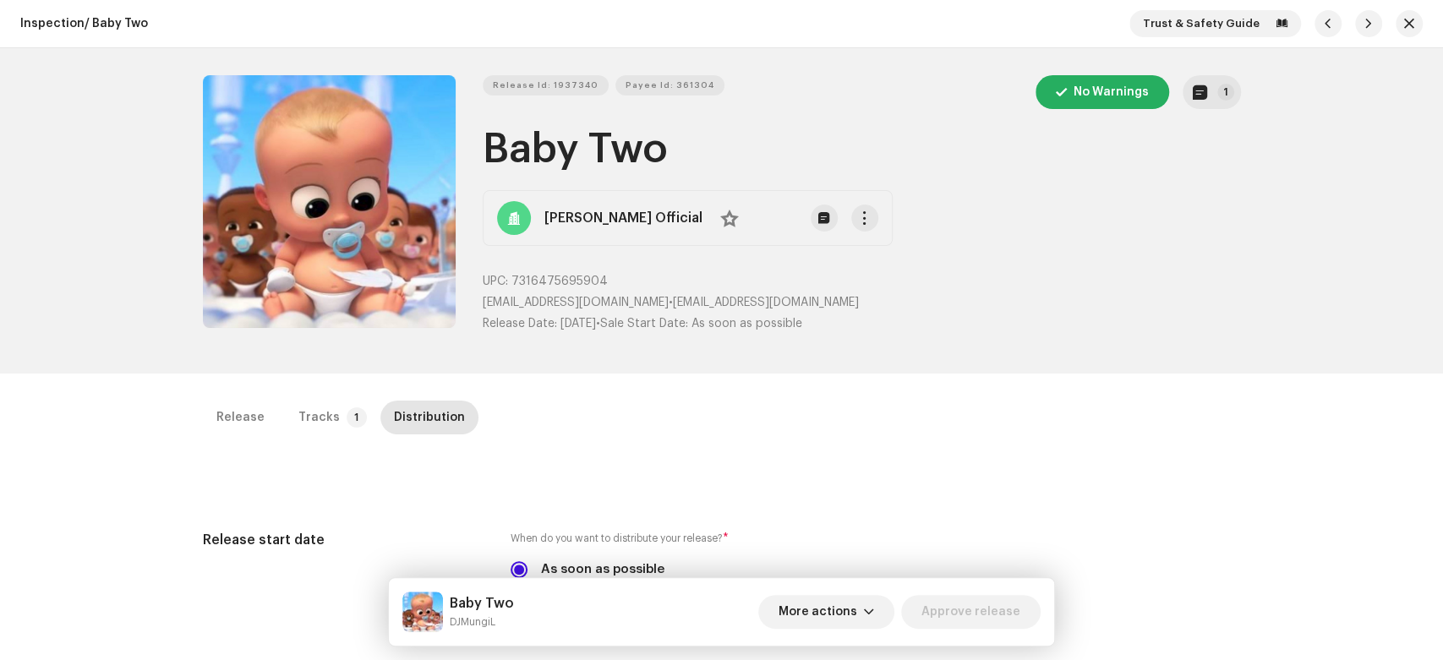
drag, startPoint x: 1177, startPoint y: 403, endPoint x: 1258, endPoint y: 188, distance: 230.3
click at [1398, 33] on button "button" at bounding box center [1409, 23] width 27 height 27
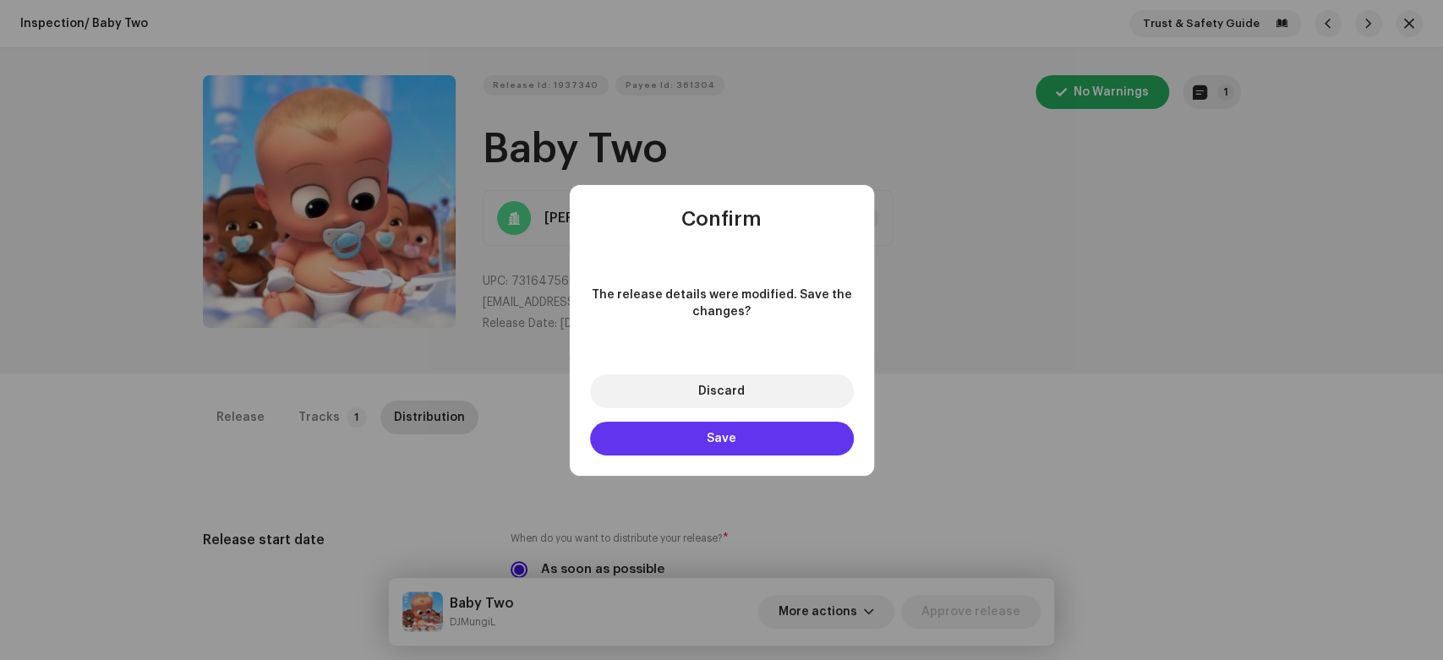
click at [788, 444] on button "Save" at bounding box center [722, 439] width 264 height 34
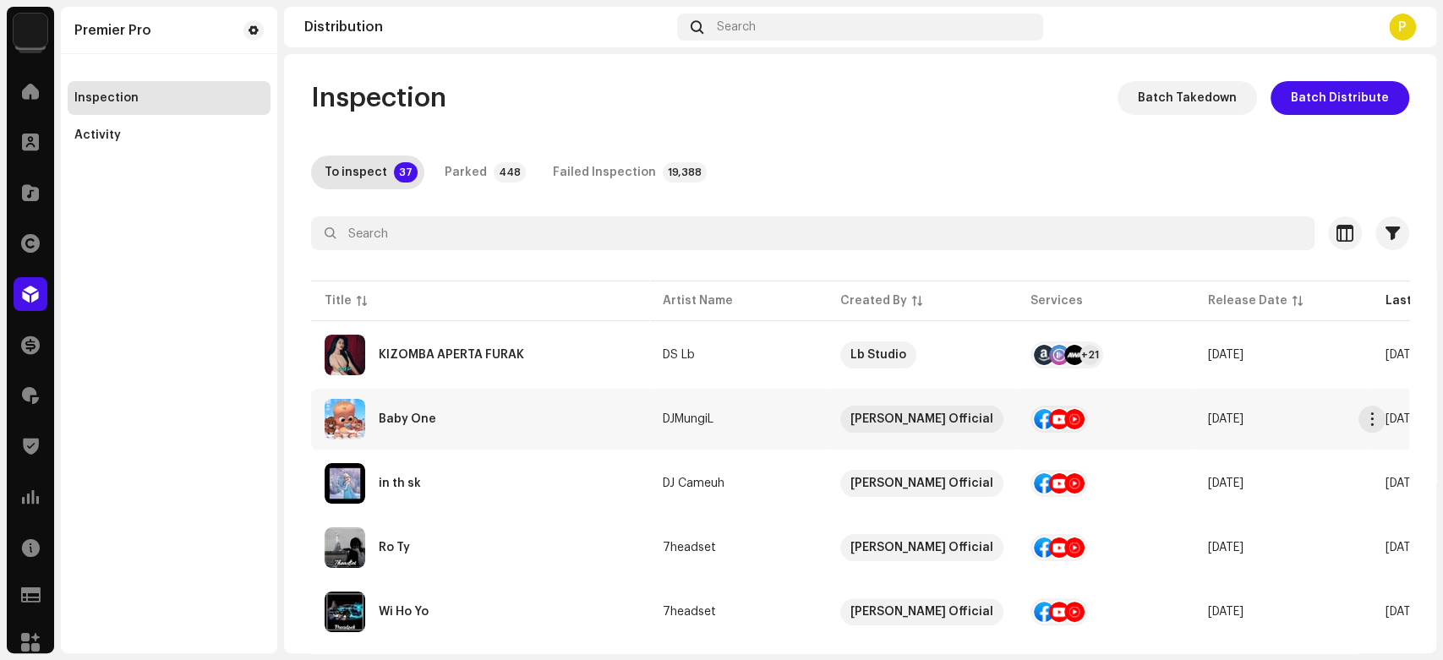
click at [518, 433] on div "Baby One" at bounding box center [480, 419] width 311 height 41
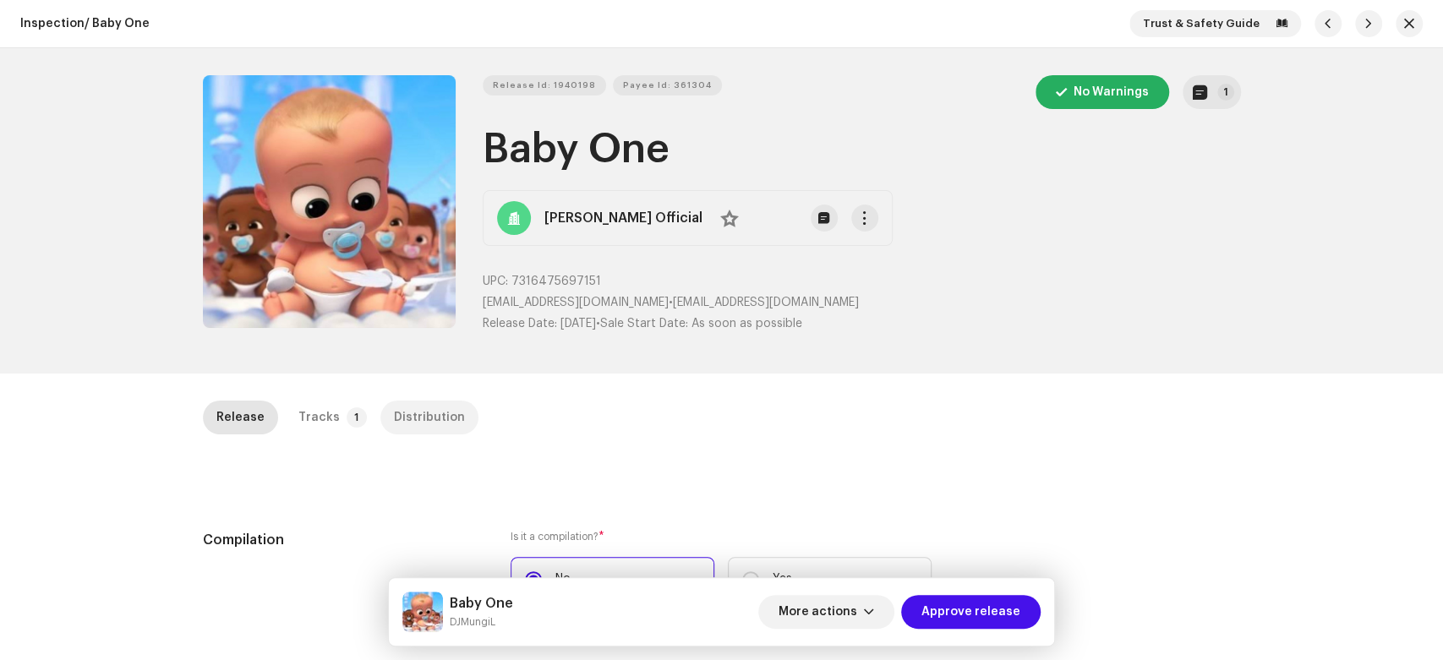
click at [436, 420] on div "Distribution" at bounding box center [429, 418] width 71 height 34
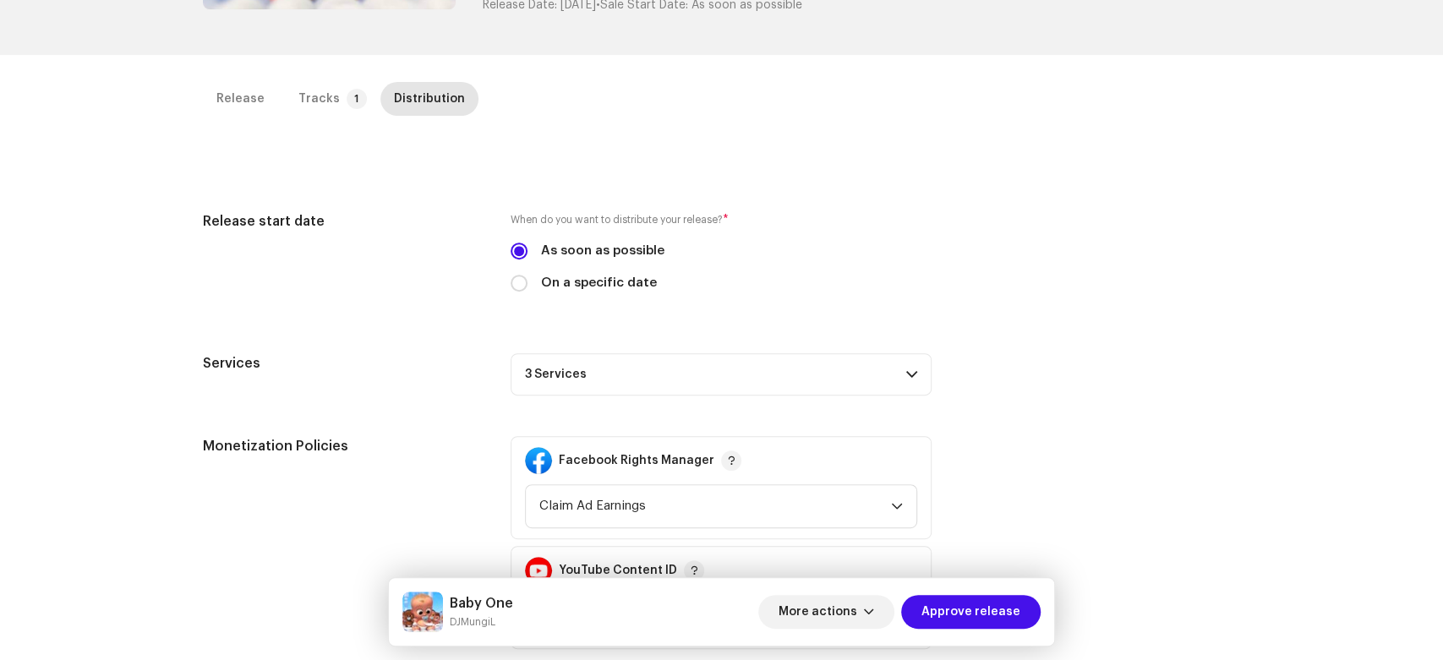
scroll to position [431, 0]
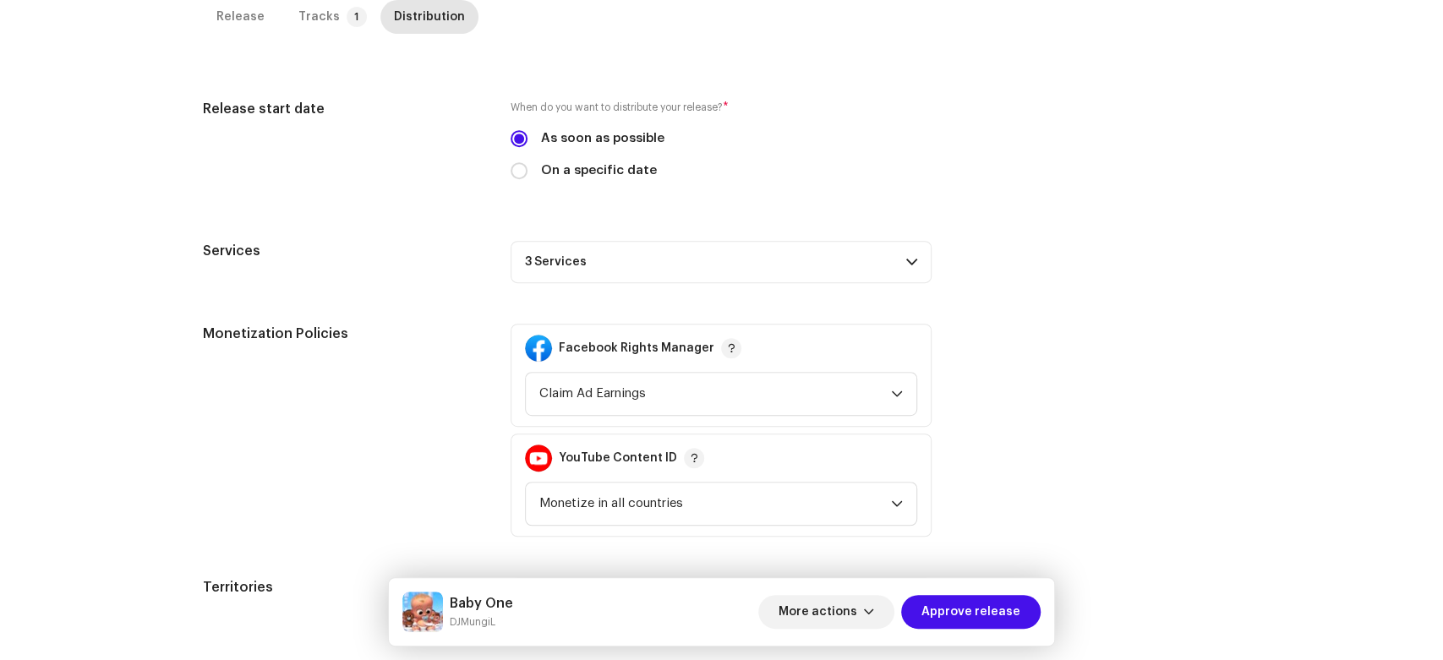
click at [811, 257] on p-accordion-header "3 Services" at bounding box center [721, 262] width 421 height 42
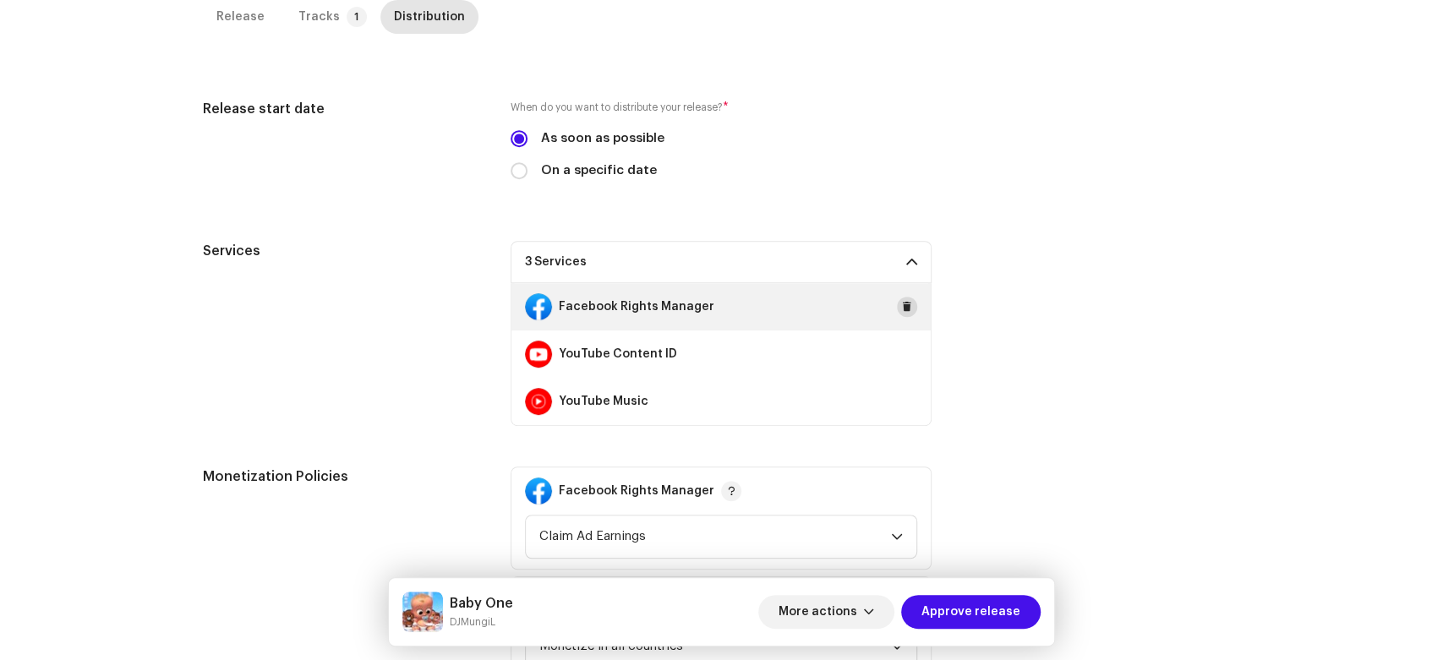
click at [910, 302] on button at bounding box center [907, 307] width 20 height 20
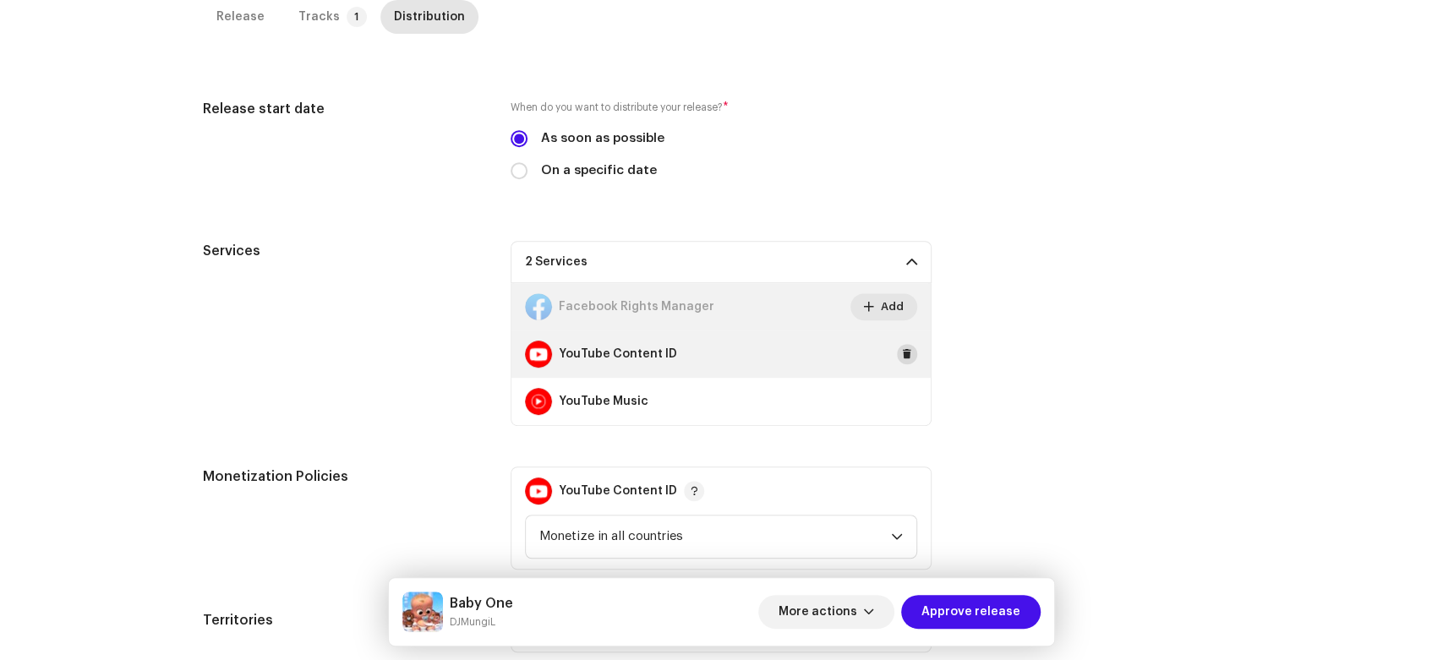
click at [909, 353] on button at bounding box center [907, 354] width 20 height 20
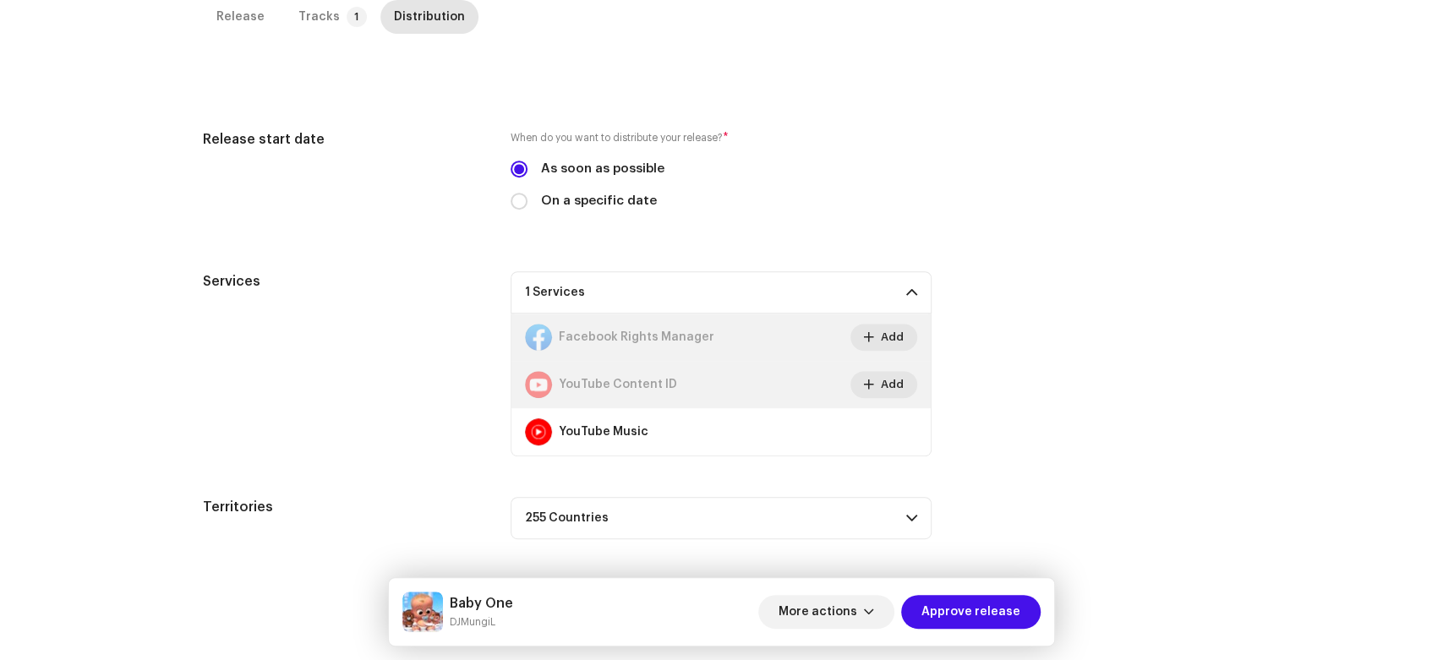
scroll to position [400, 0]
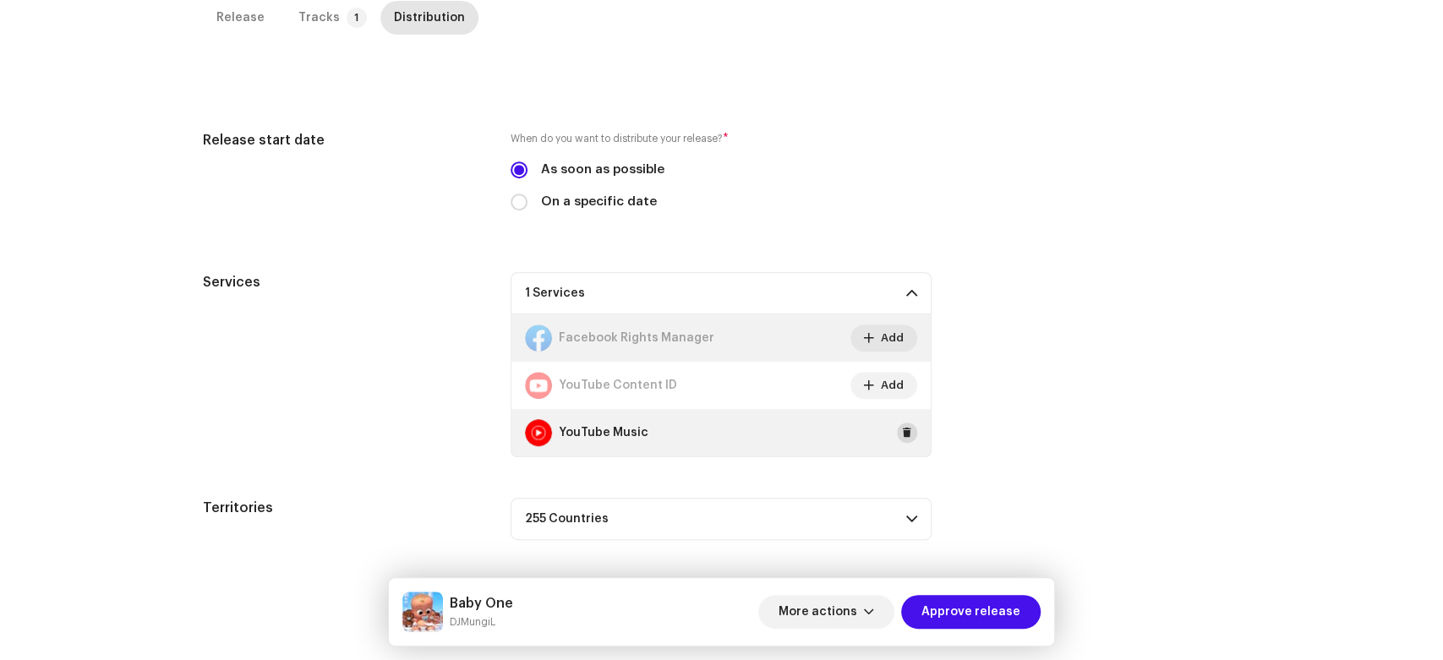
click at [897, 430] on button at bounding box center [907, 433] width 20 height 20
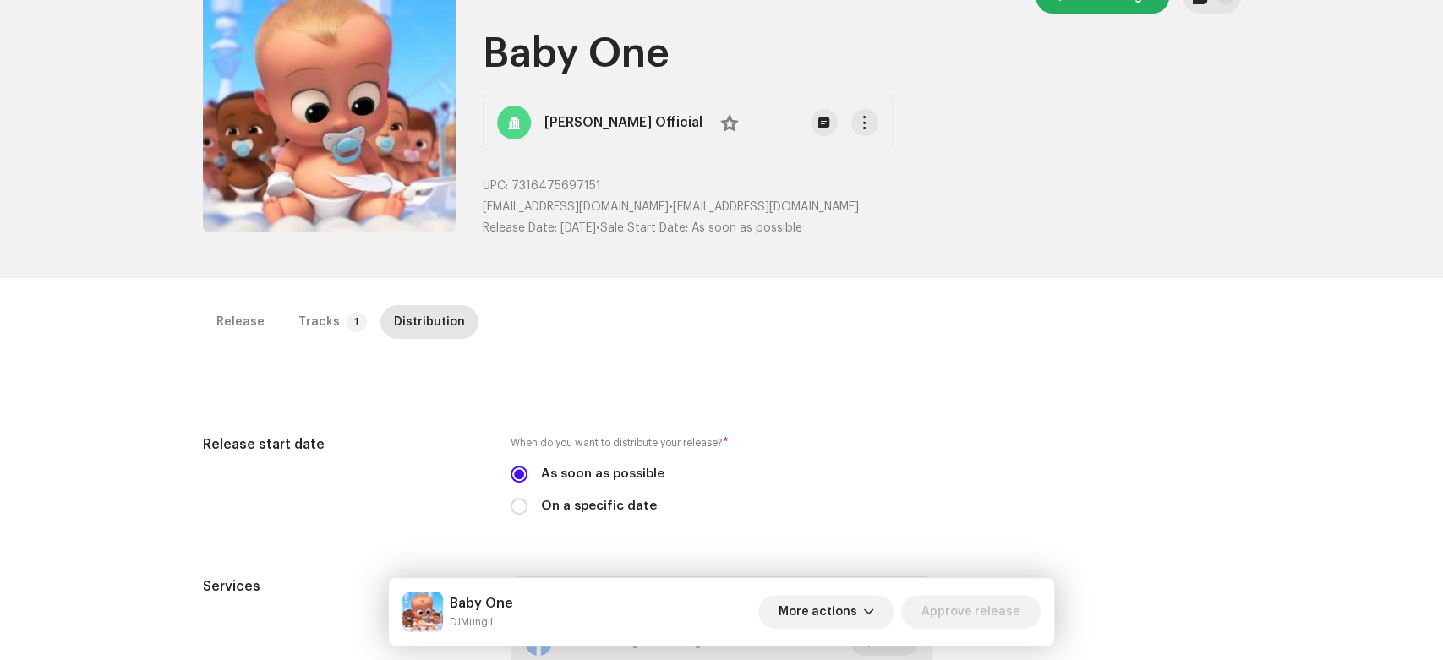
scroll to position [0, 0]
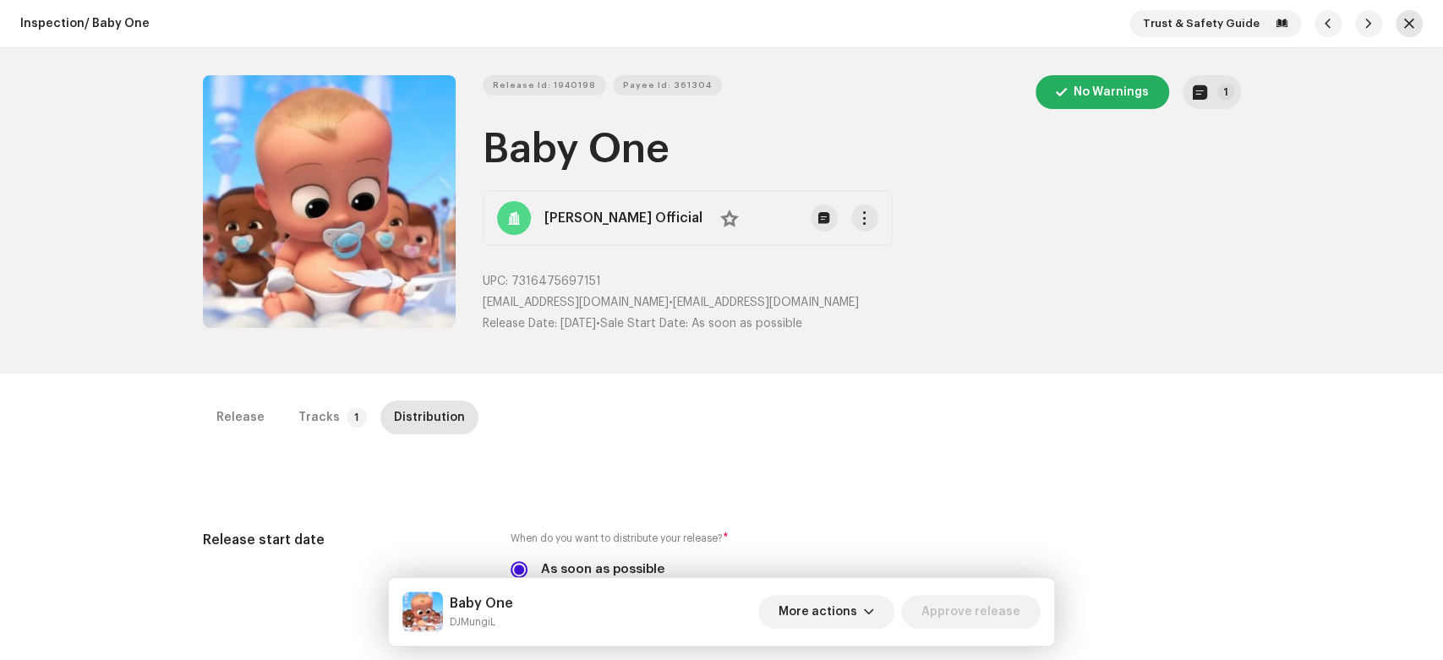
click at [1409, 25] on button "button" at bounding box center [1409, 23] width 27 height 27
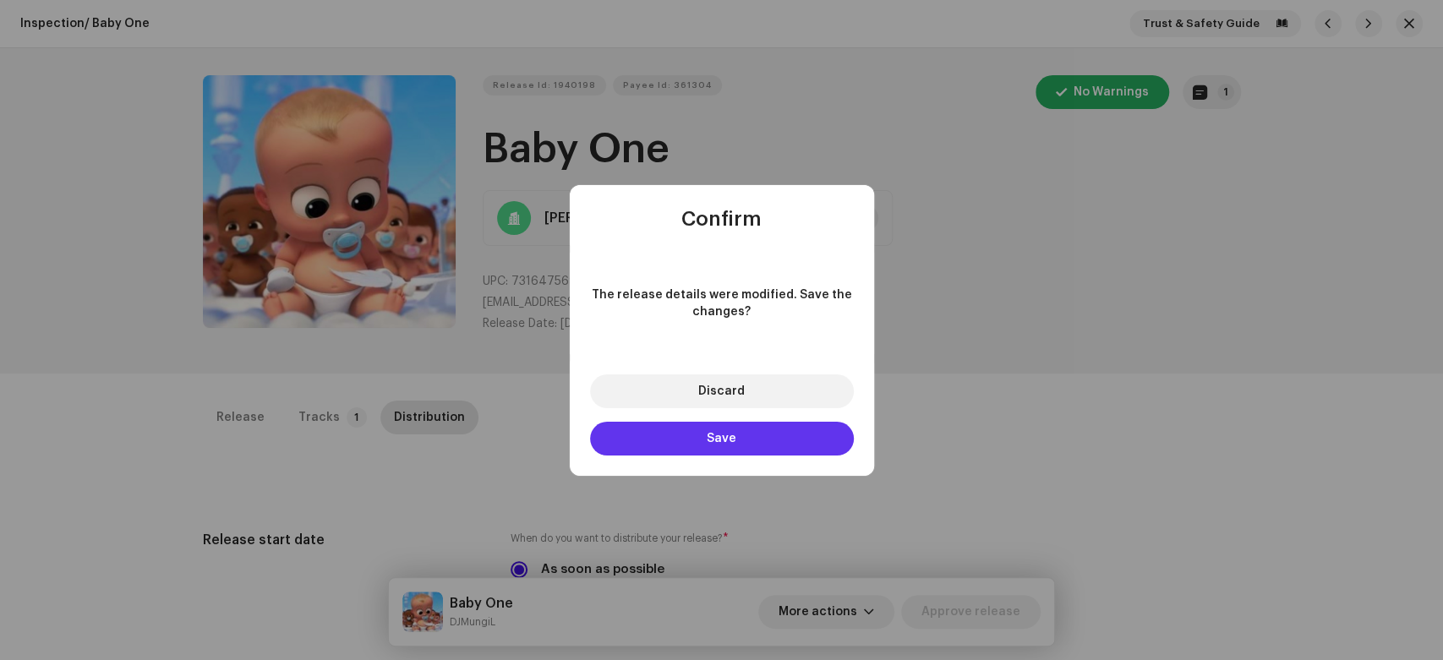
click at [699, 441] on button "Save" at bounding box center [722, 439] width 264 height 34
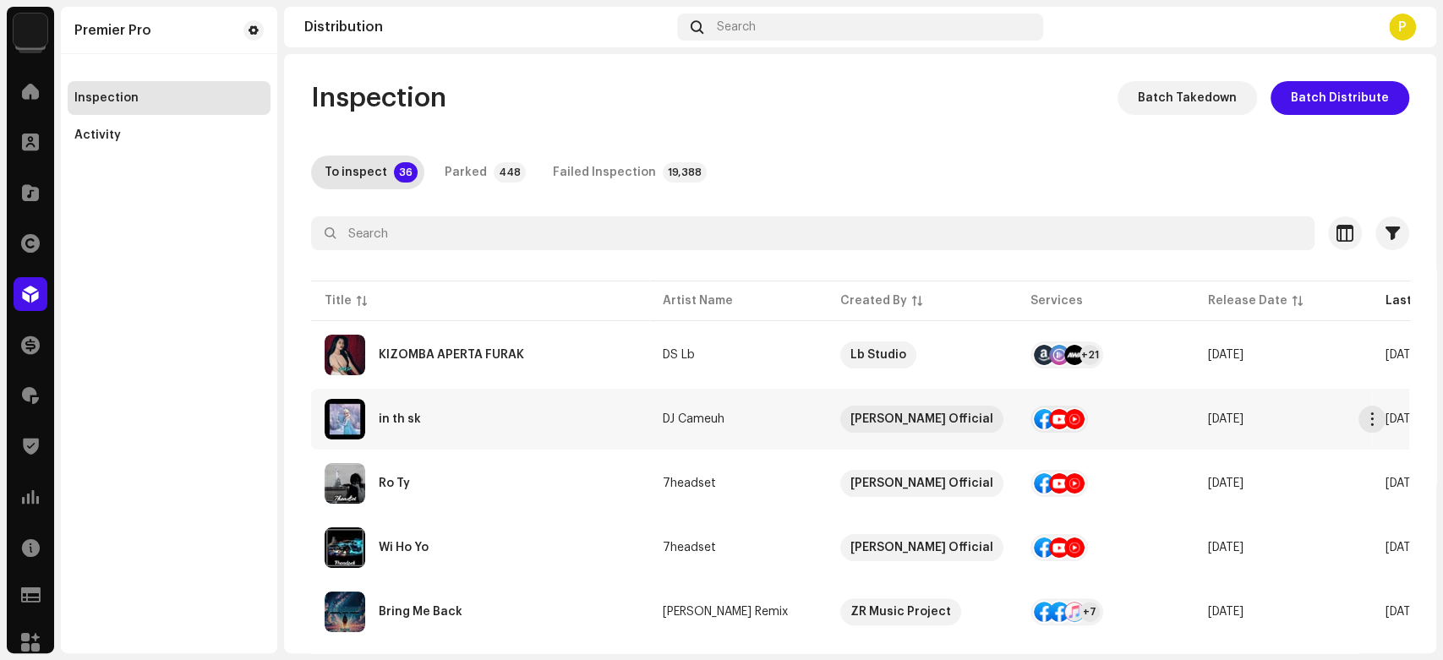
click at [519, 439] on td "in th sk" at bounding box center [480, 419] width 338 height 61
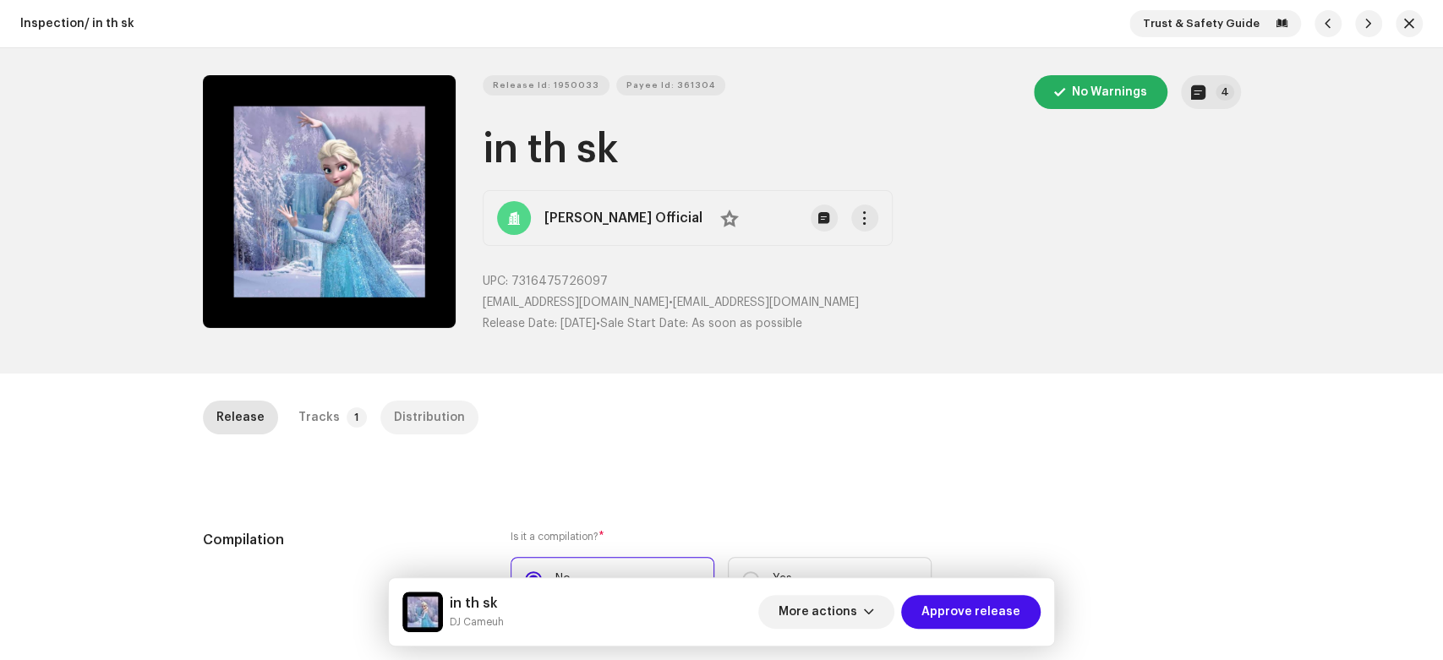
click at [415, 417] on div "Distribution" at bounding box center [429, 418] width 71 height 34
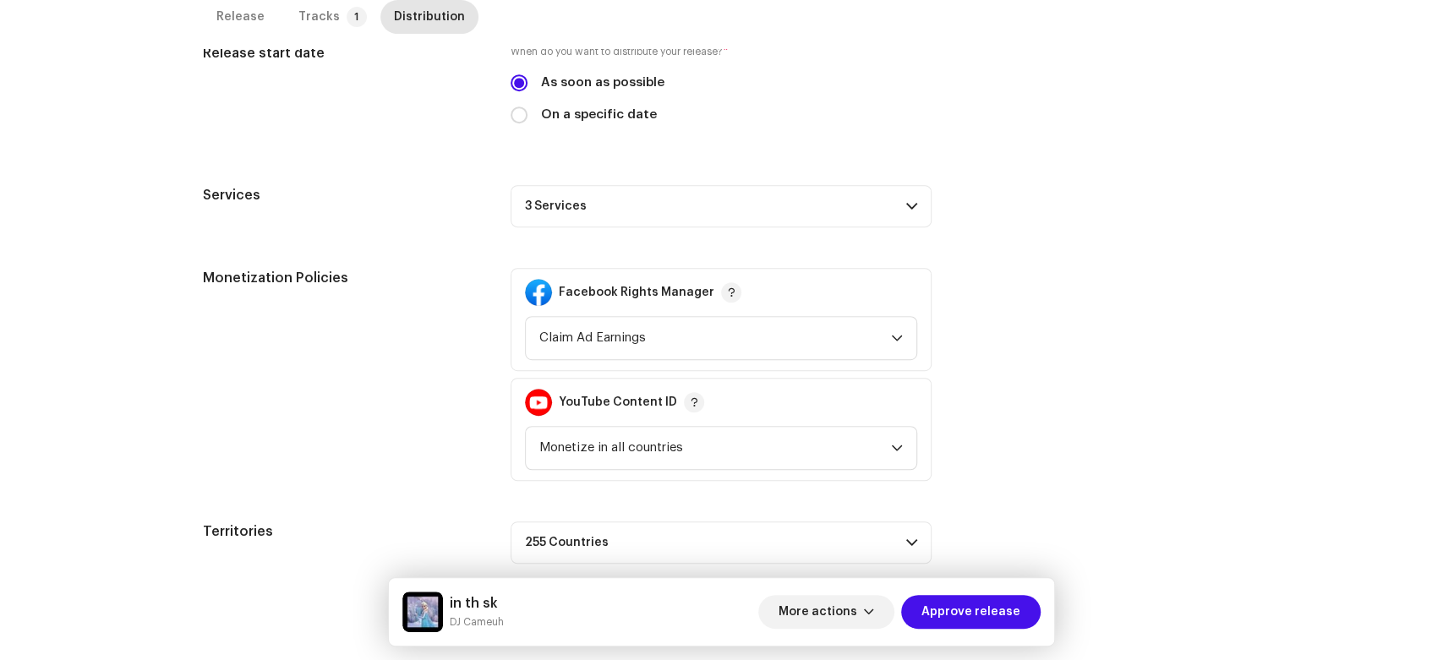
scroll to position [494, 0]
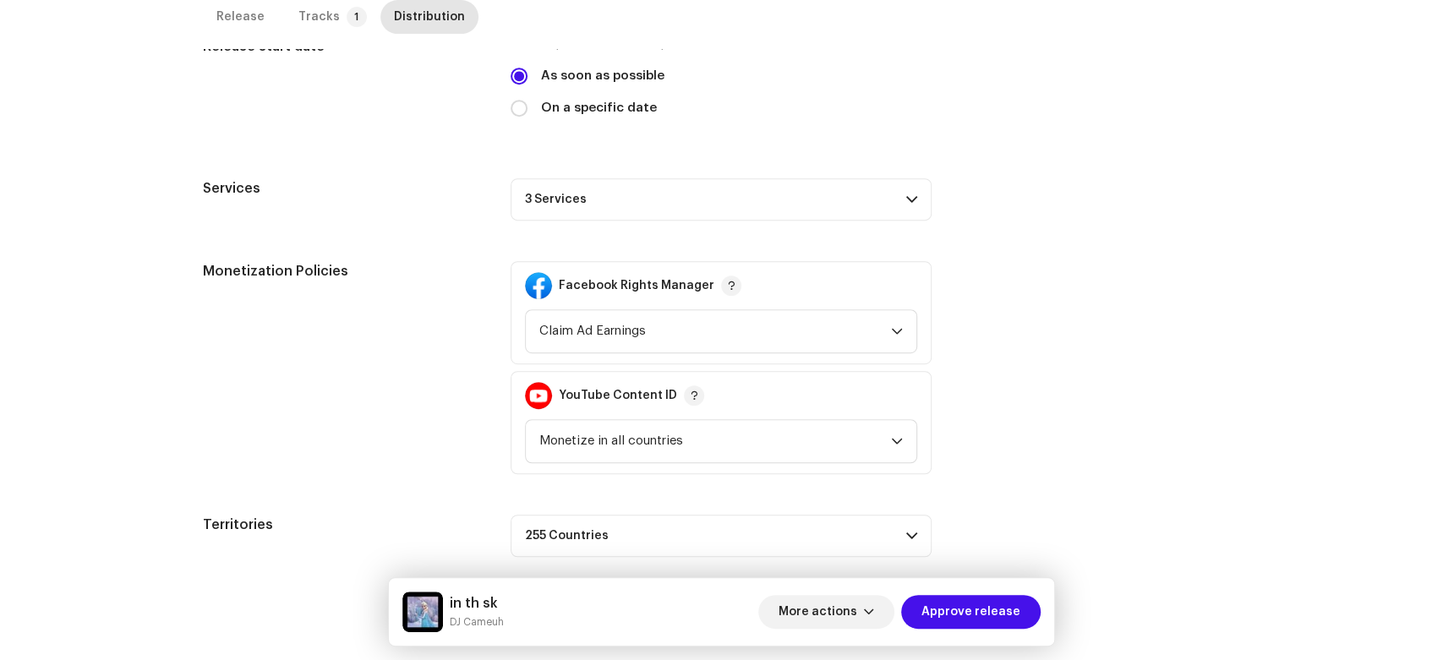
click at [808, 201] on p-accordion-header "3 Services" at bounding box center [721, 199] width 421 height 42
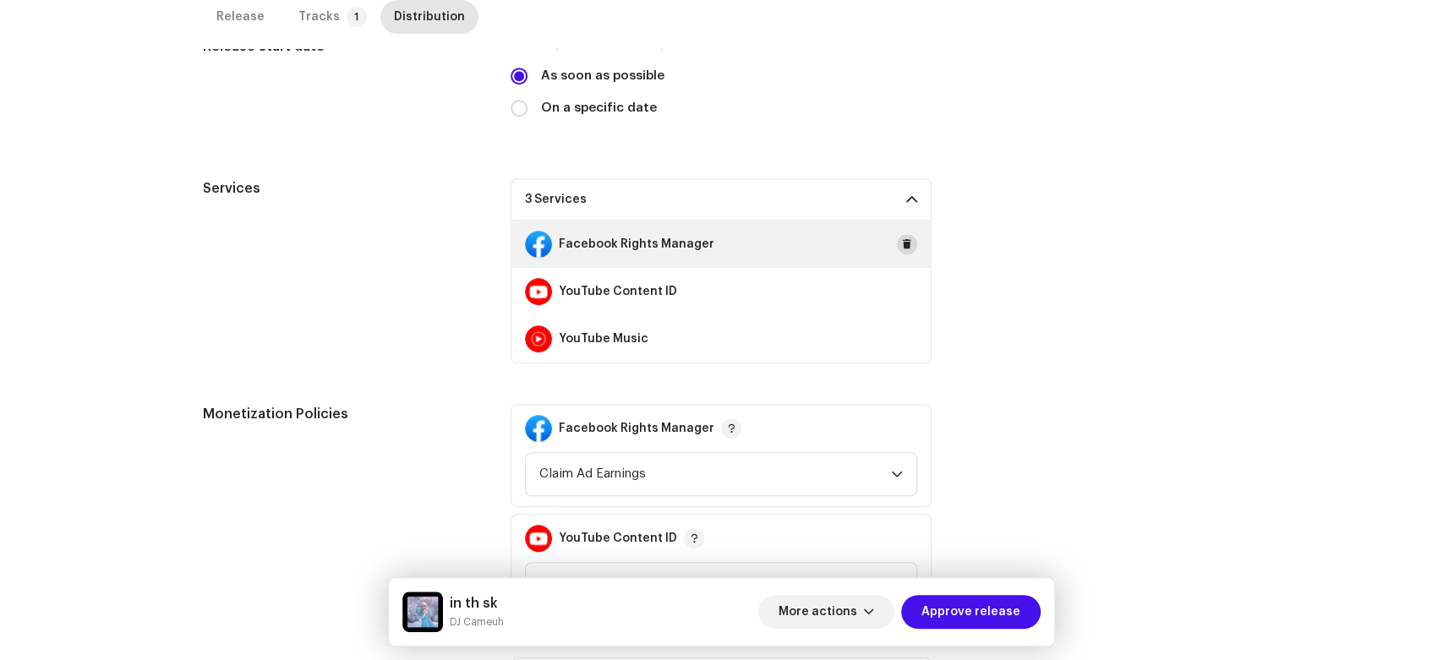
click at [897, 246] on button at bounding box center [907, 244] width 20 height 20
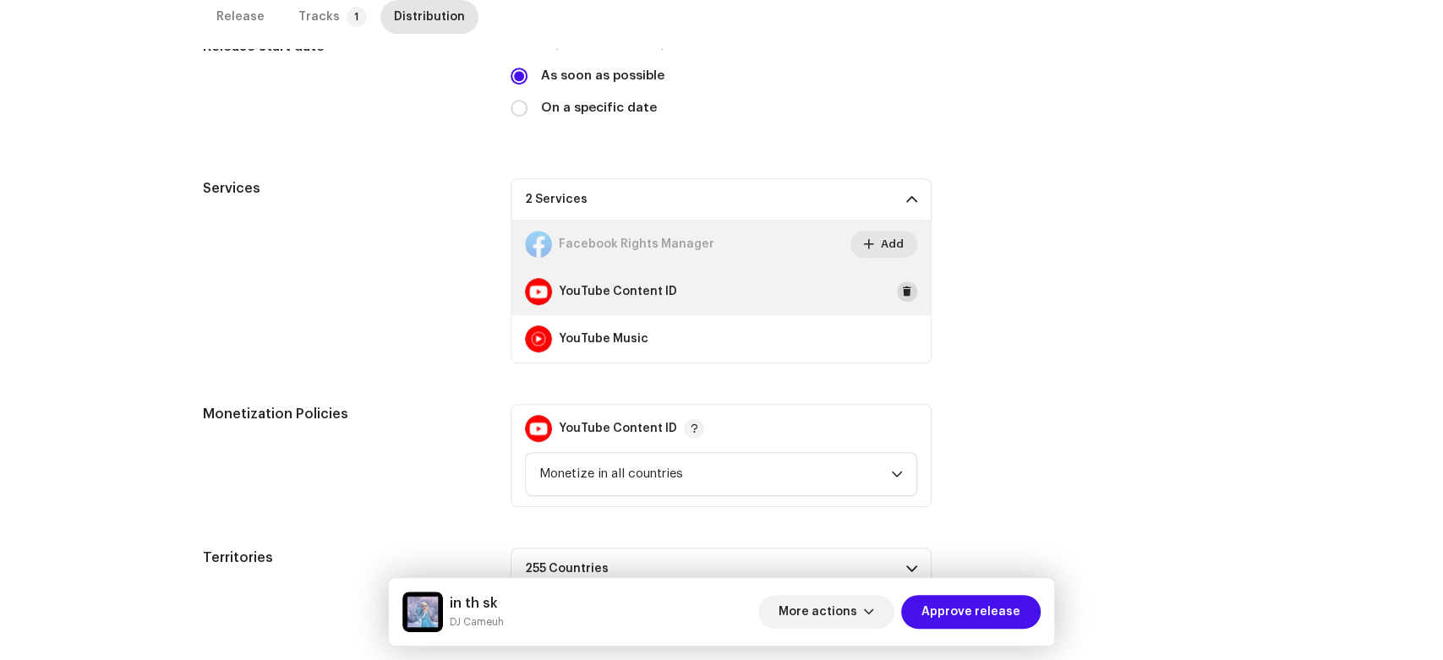
click at [905, 285] on span at bounding box center [907, 292] width 10 height 14
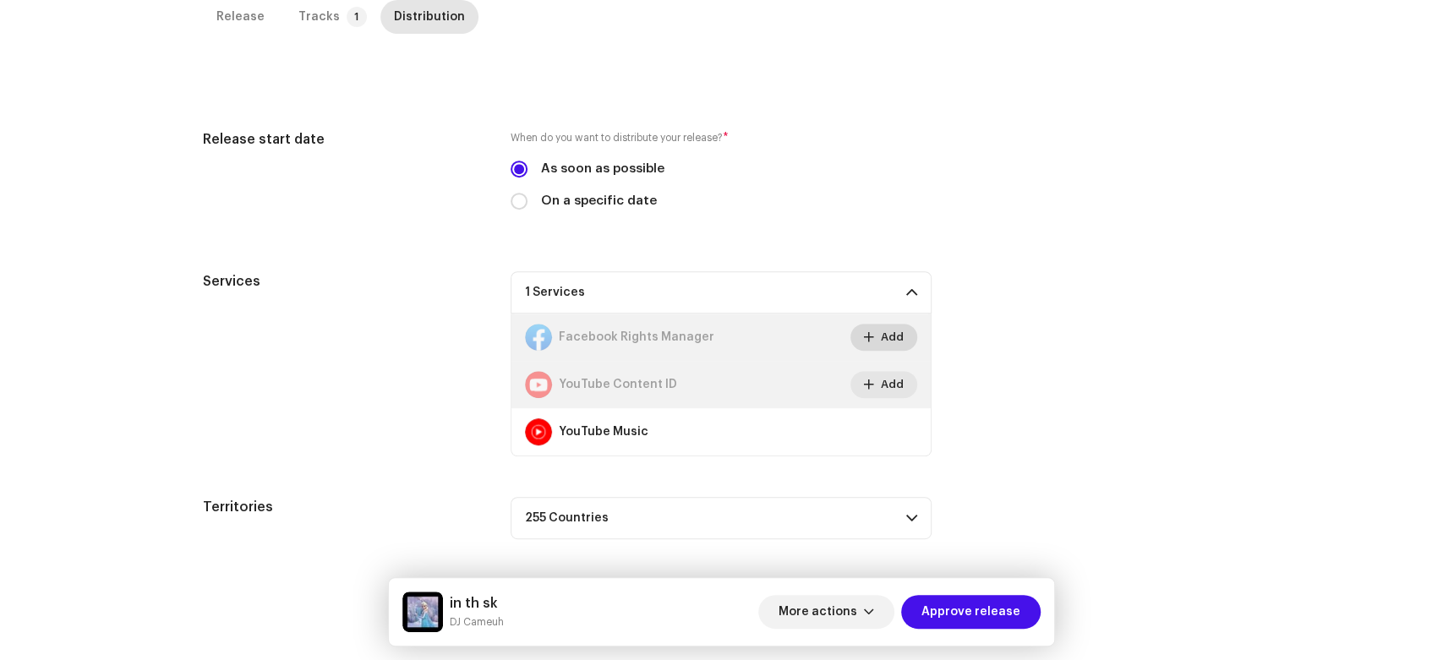
scroll to position [400, 0]
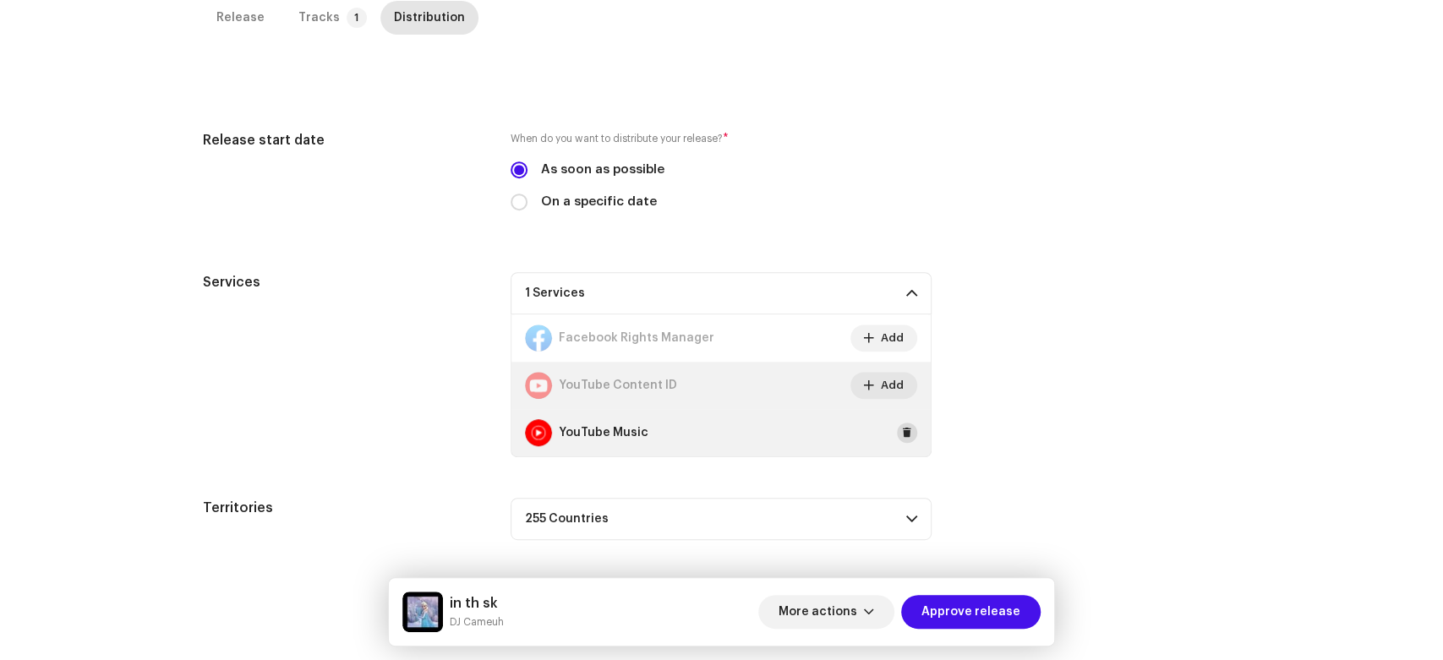
click at [904, 423] on button at bounding box center [907, 433] width 20 height 20
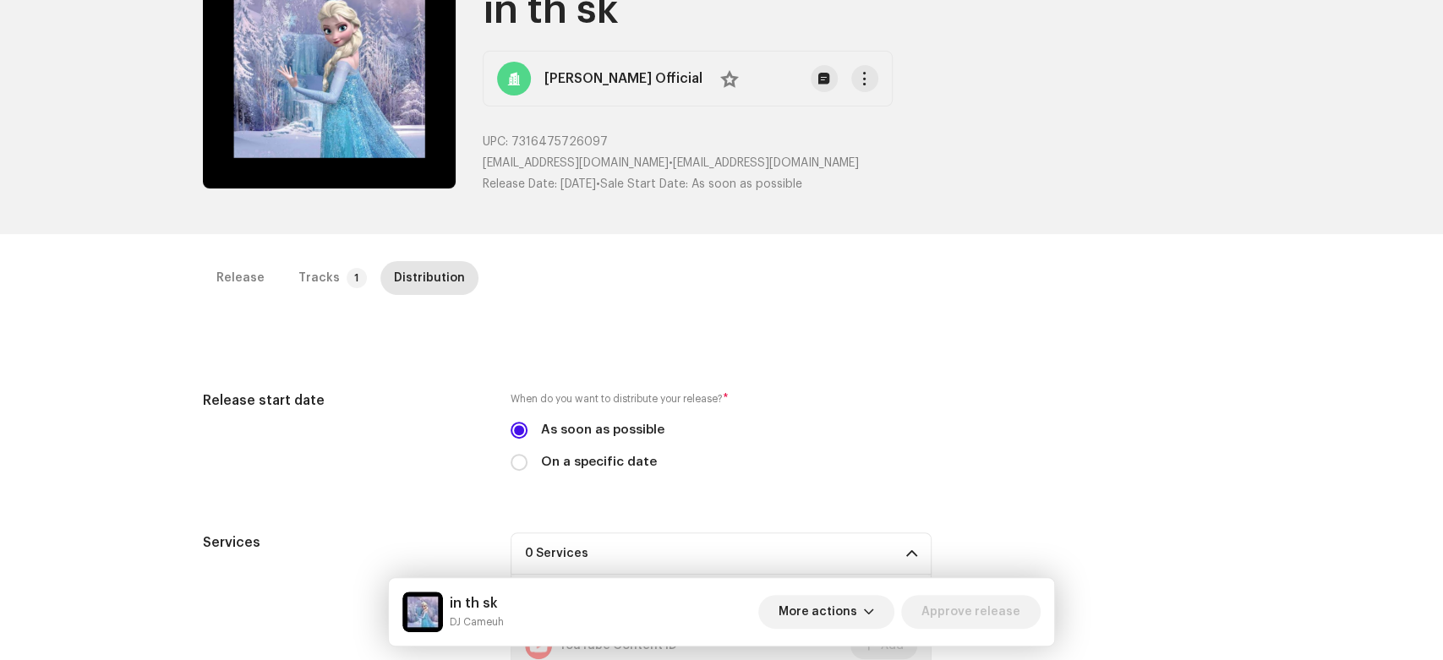
scroll to position [0, 0]
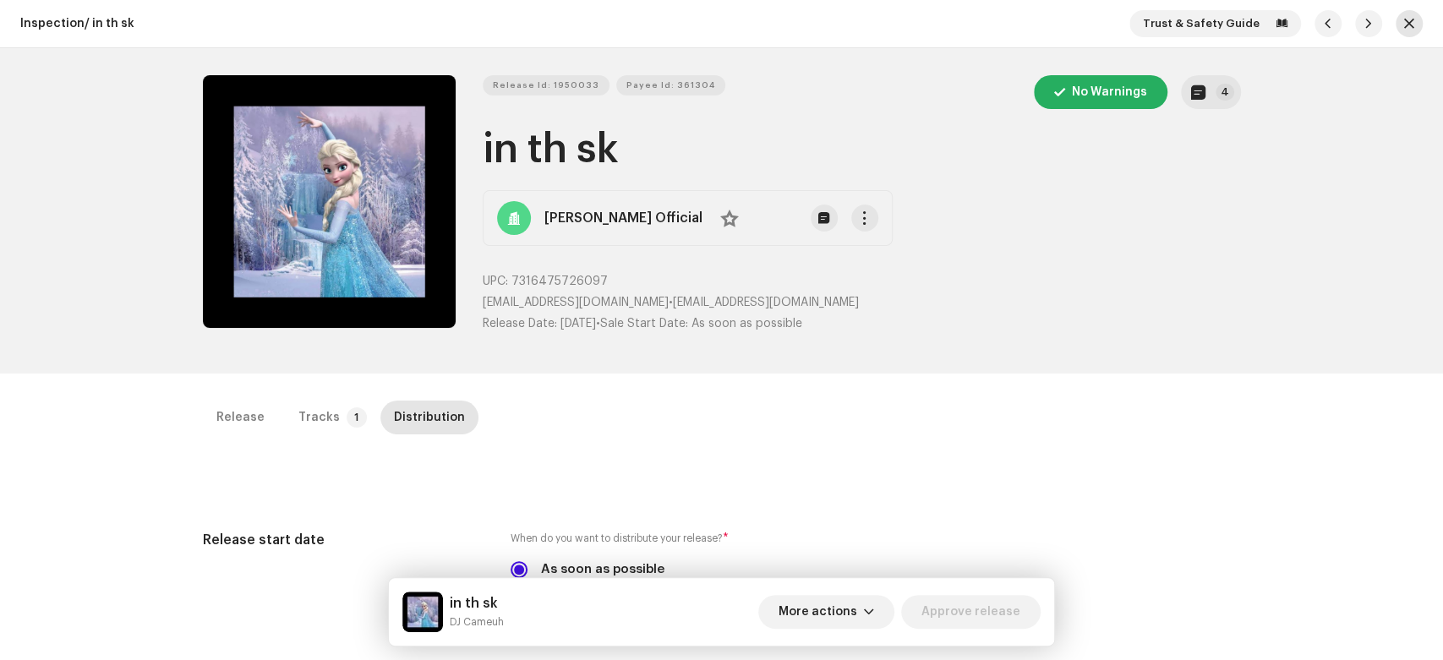
click at [1396, 24] on button "button" at bounding box center [1409, 23] width 27 height 27
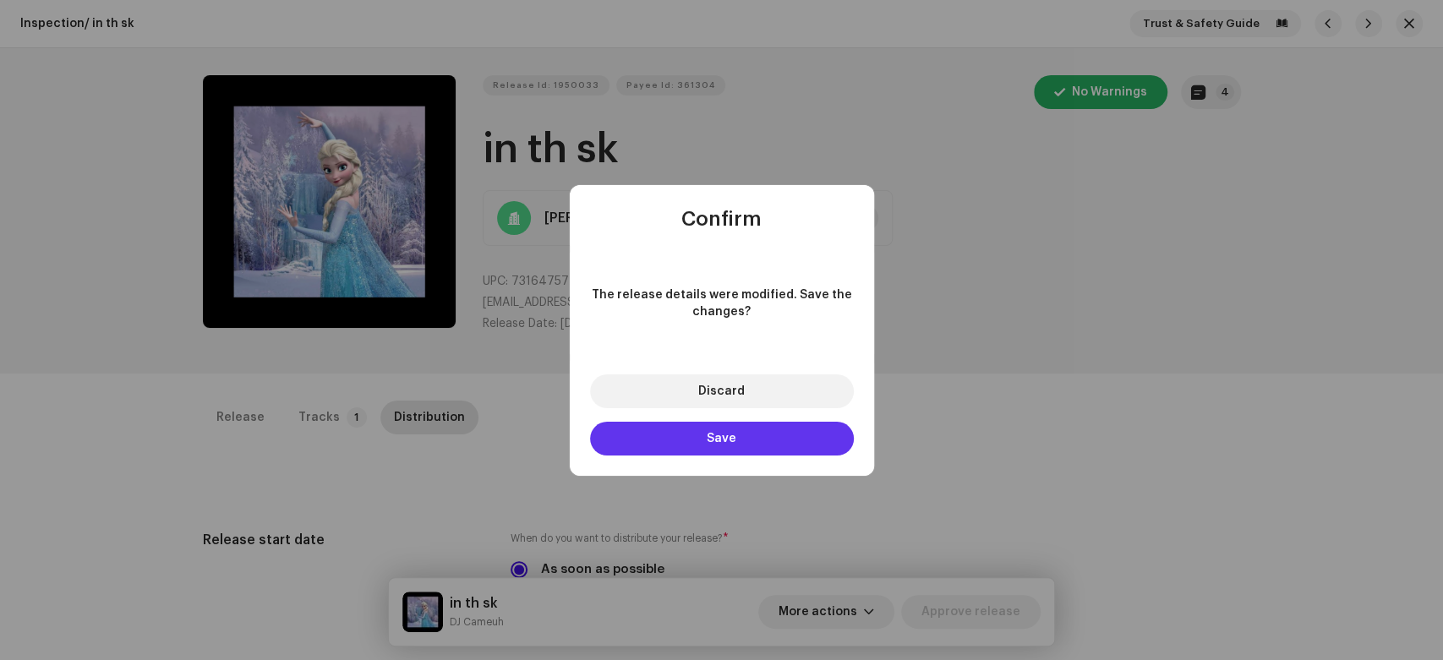
click at [798, 430] on button "Save" at bounding box center [722, 439] width 264 height 34
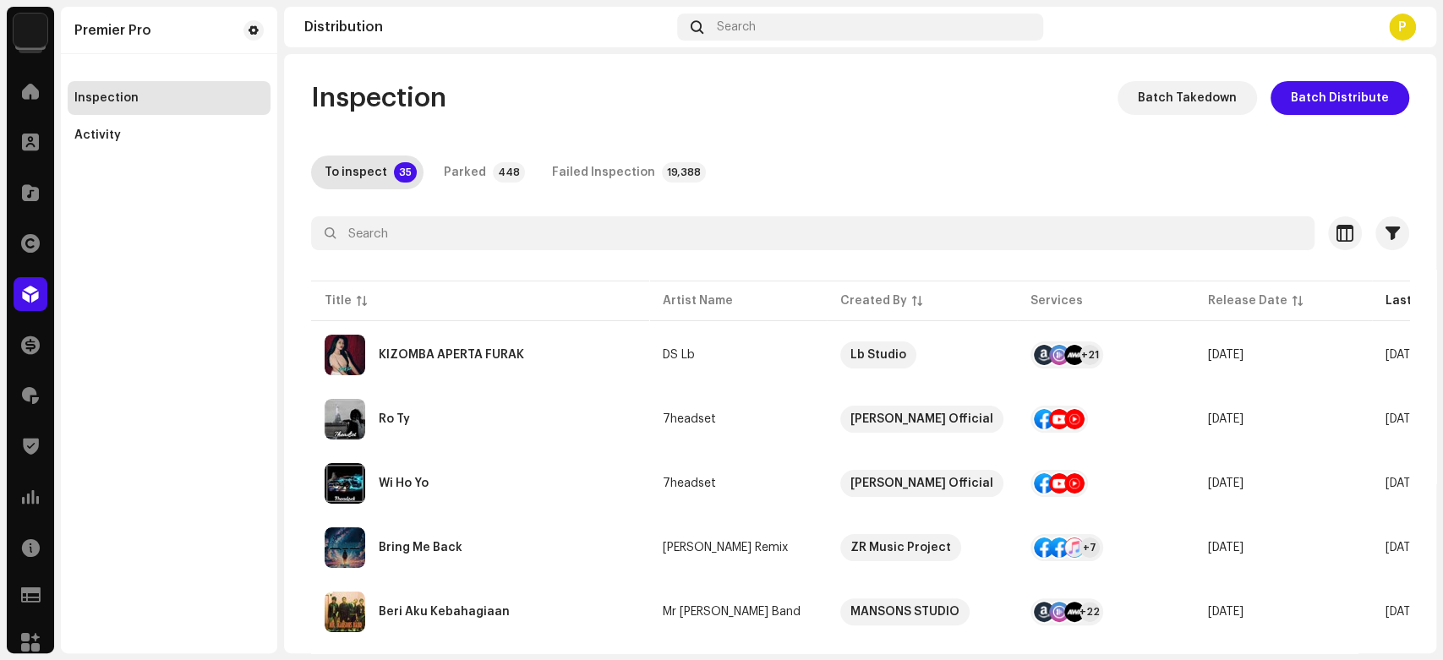
drag, startPoint x: 1424, startPoint y: 170, endPoint x: 1426, endPoint y: 215, distance: 44.8
click at [1426, 215] on div "Inspection Batch Takedown Batch Distribute To inspect 35 Parked 448 Failed Insp…" at bounding box center [860, 353] width 1152 height 599
click at [511, 412] on div "Ro Ty" at bounding box center [480, 419] width 311 height 41
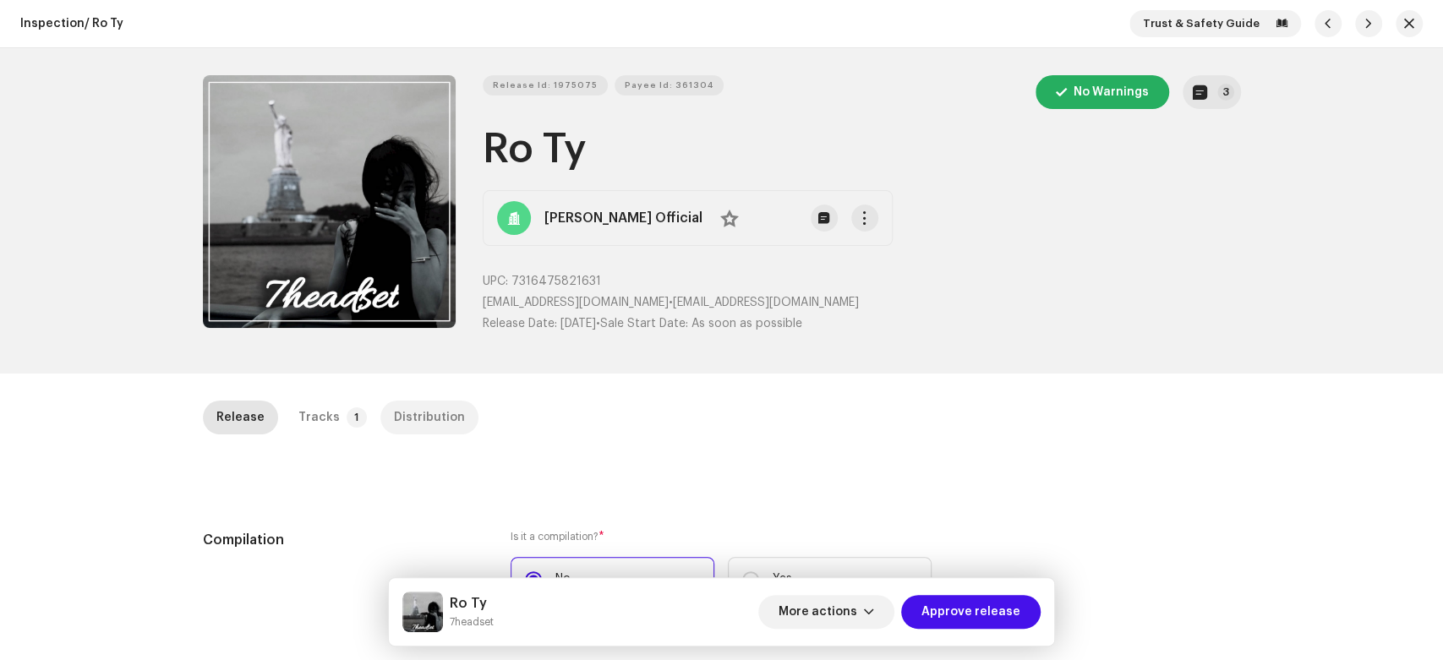
click at [430, 428] on div "Distribution" at bounding box center [429, 418] width 71 height 34
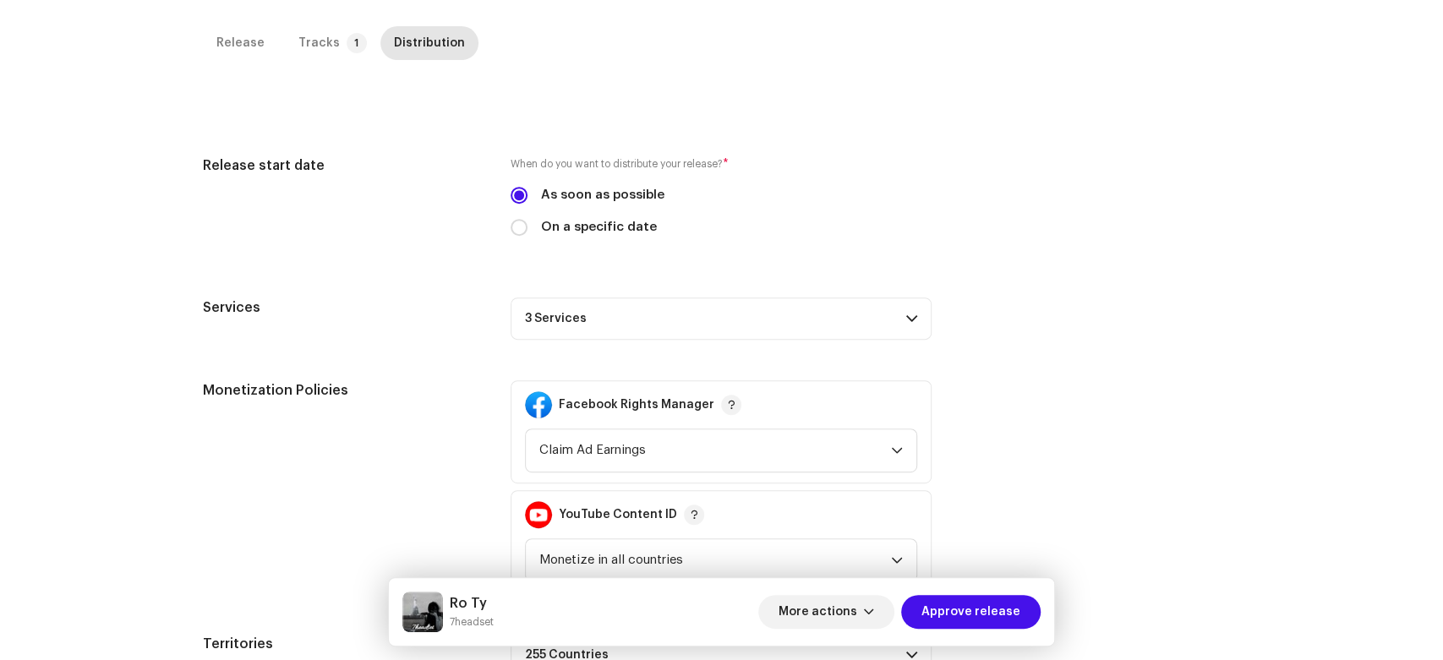
scroll to position [511, 0]
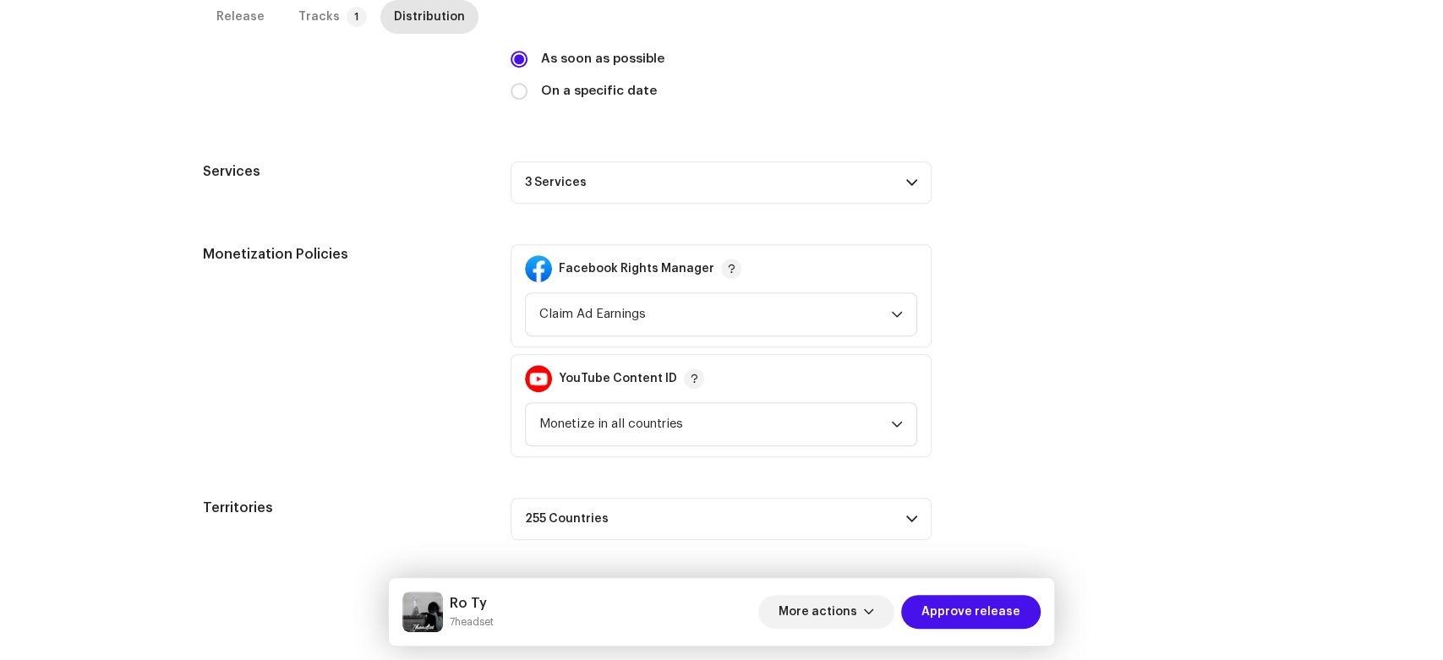
click at [825, 198] on p-accordion-header "3 Services" at bounding box center [721, 182] width 421 height 42
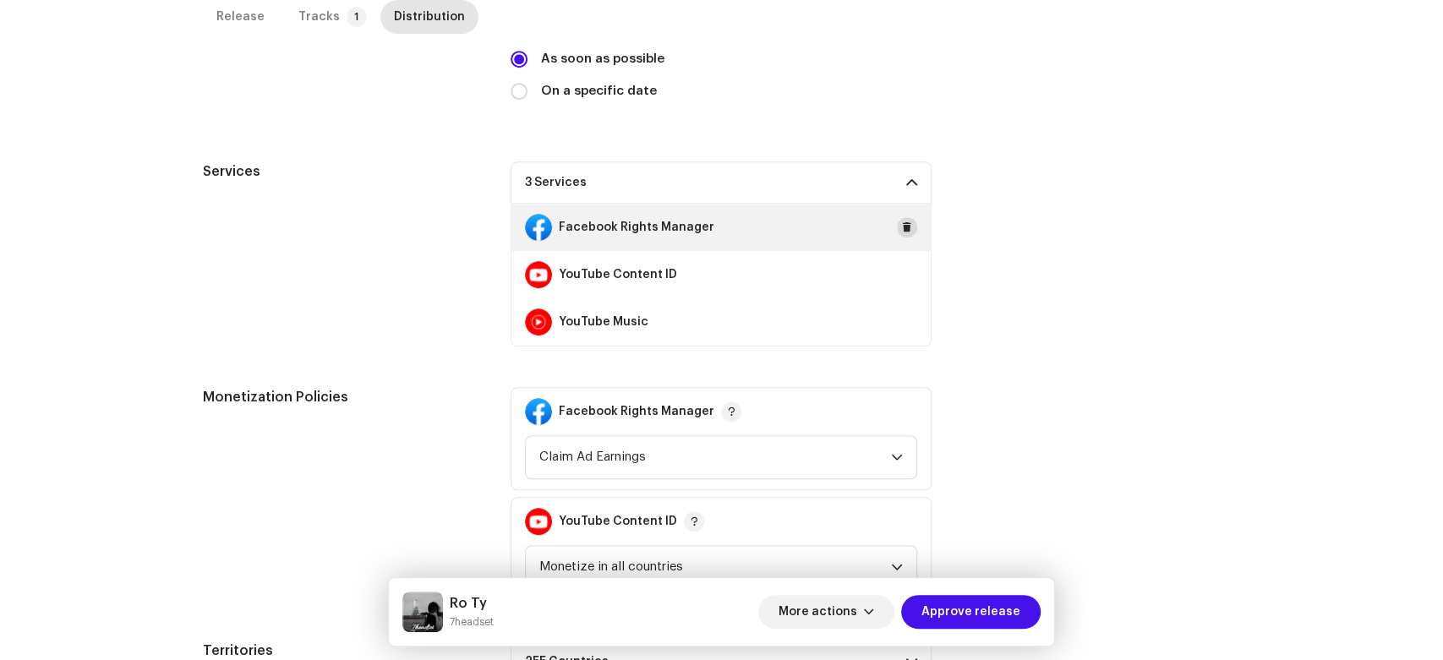
click at [910, 225] on button at bounding box center [907, 227] width 20 height 20
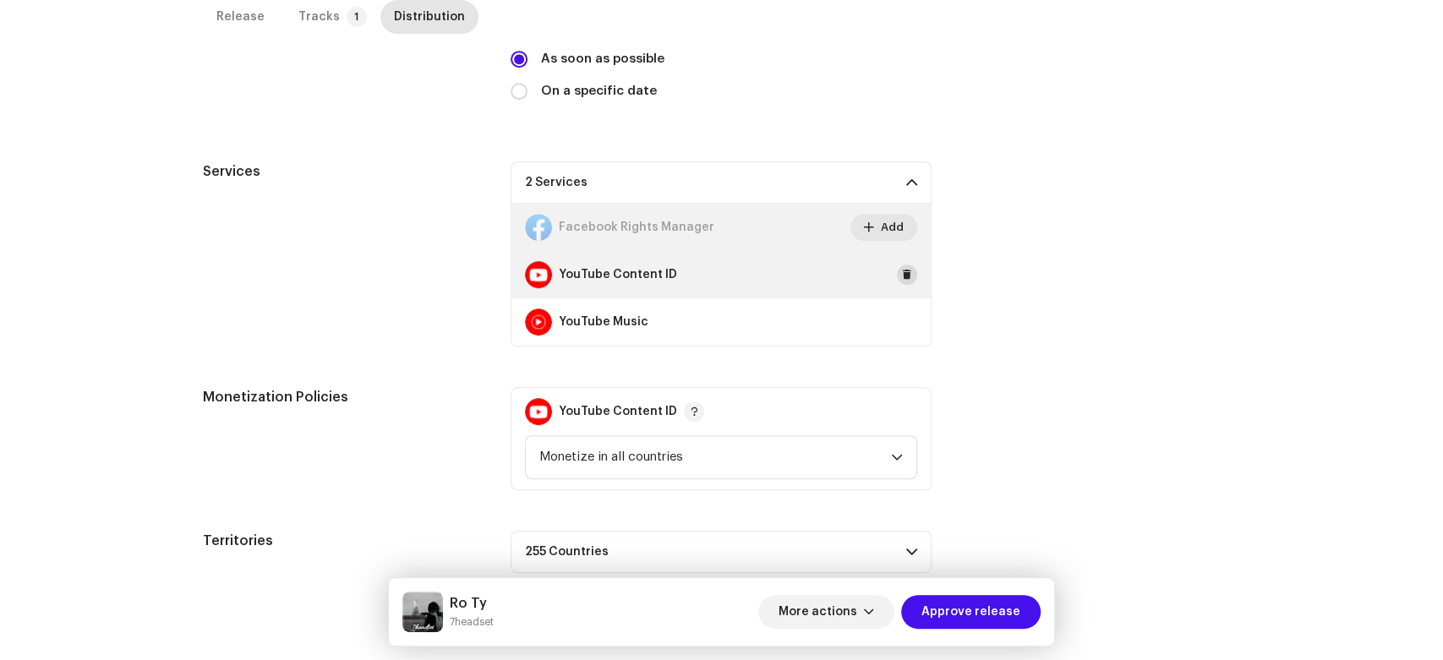
click at [904, 274] on span at bounding box center [907, 275] width 10 height 14
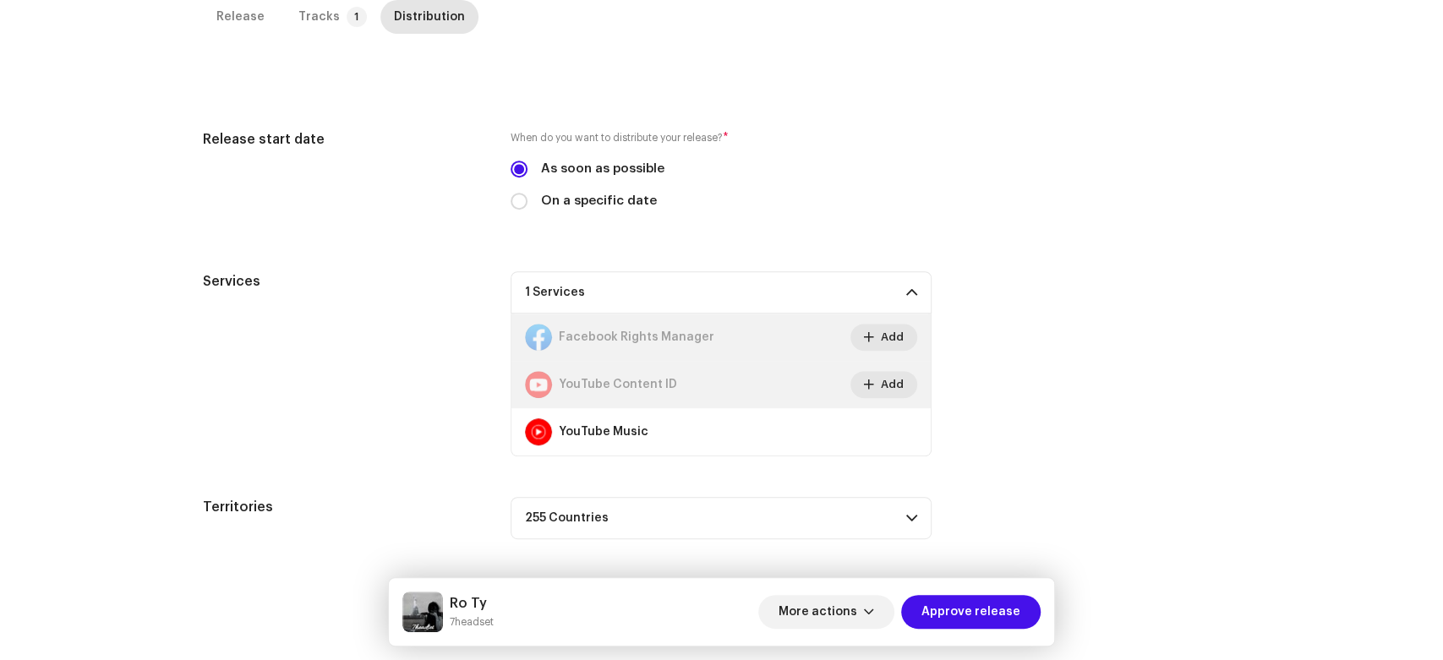
scroll to position [400, 0]
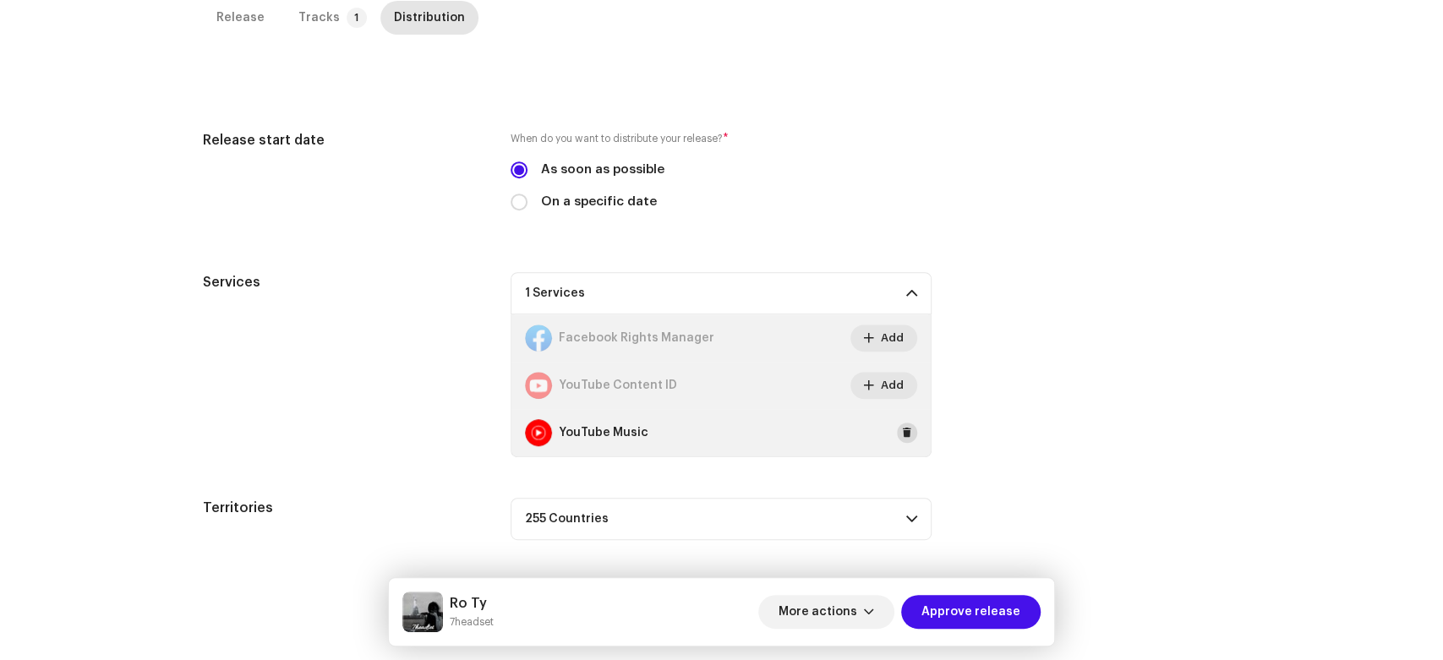
click at [897, 428] on button at bounding box center [907, 433] width 20 height 20
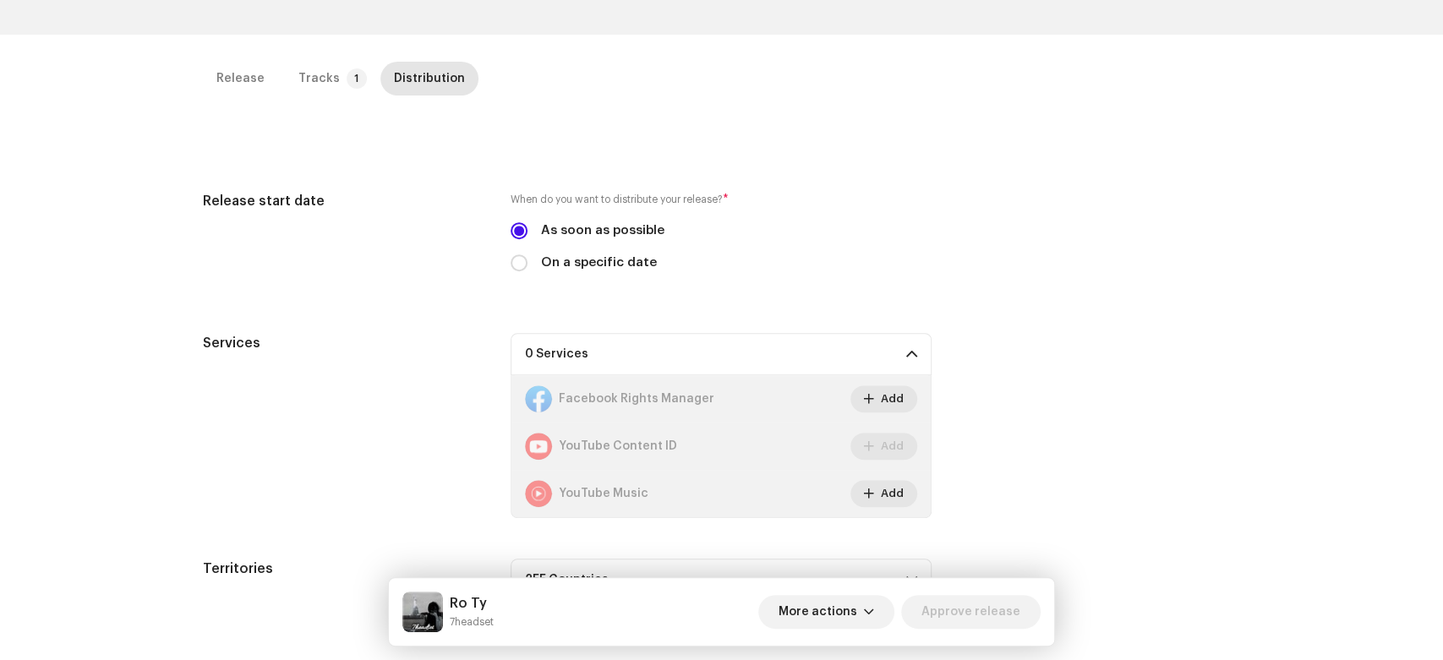
scroll to position [0, 0]
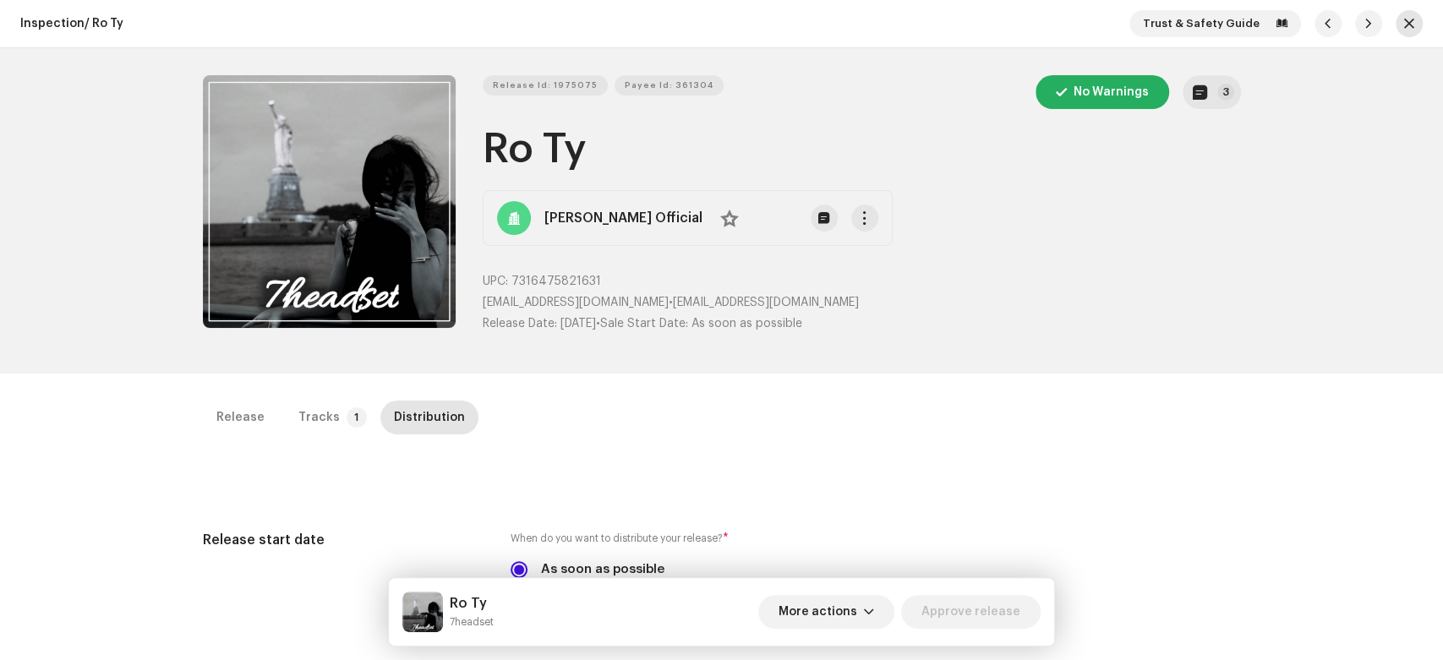
click at [1411, 32] on div "Trust & Safety Guide" at bounding box center [1275, 23] width 293 height 27
click at [1396, 31] on button "button" at bounding box center [1409, 23] width 27 height 27
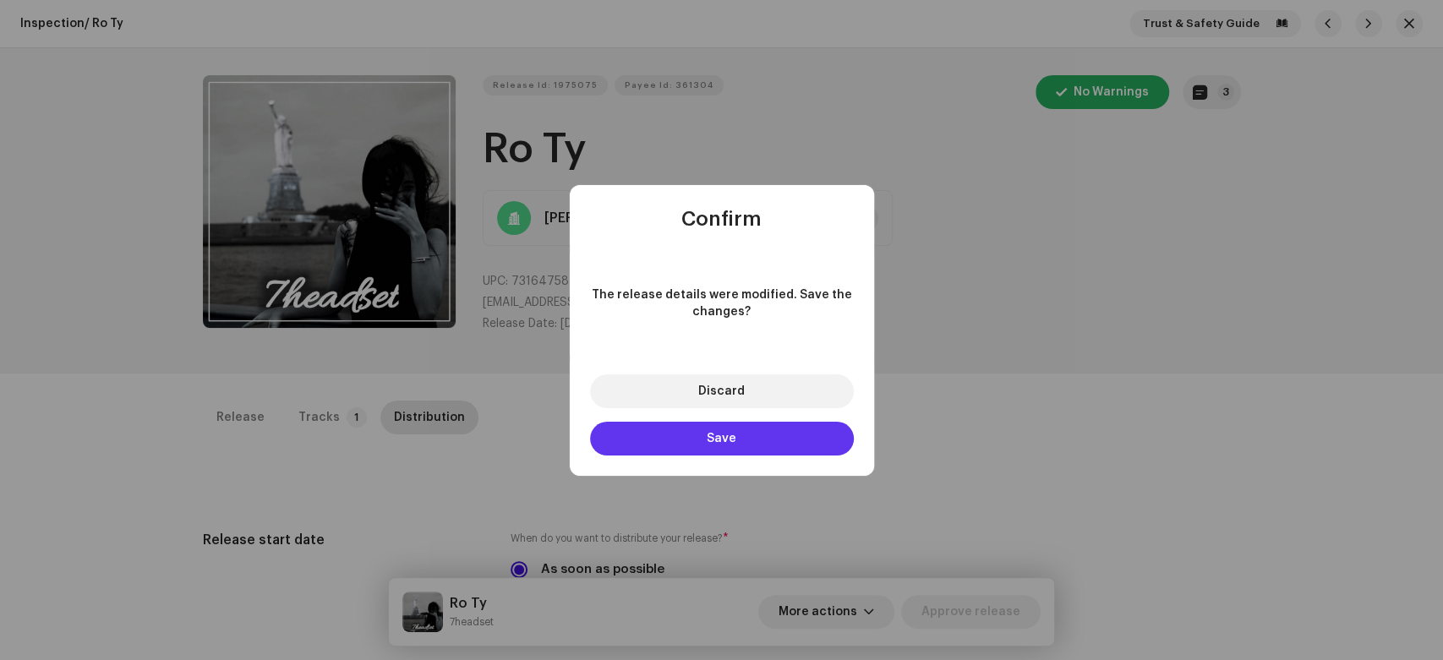
click at [747, 434] on button "Save" at bounding box center [722, 439] width 264 height 34
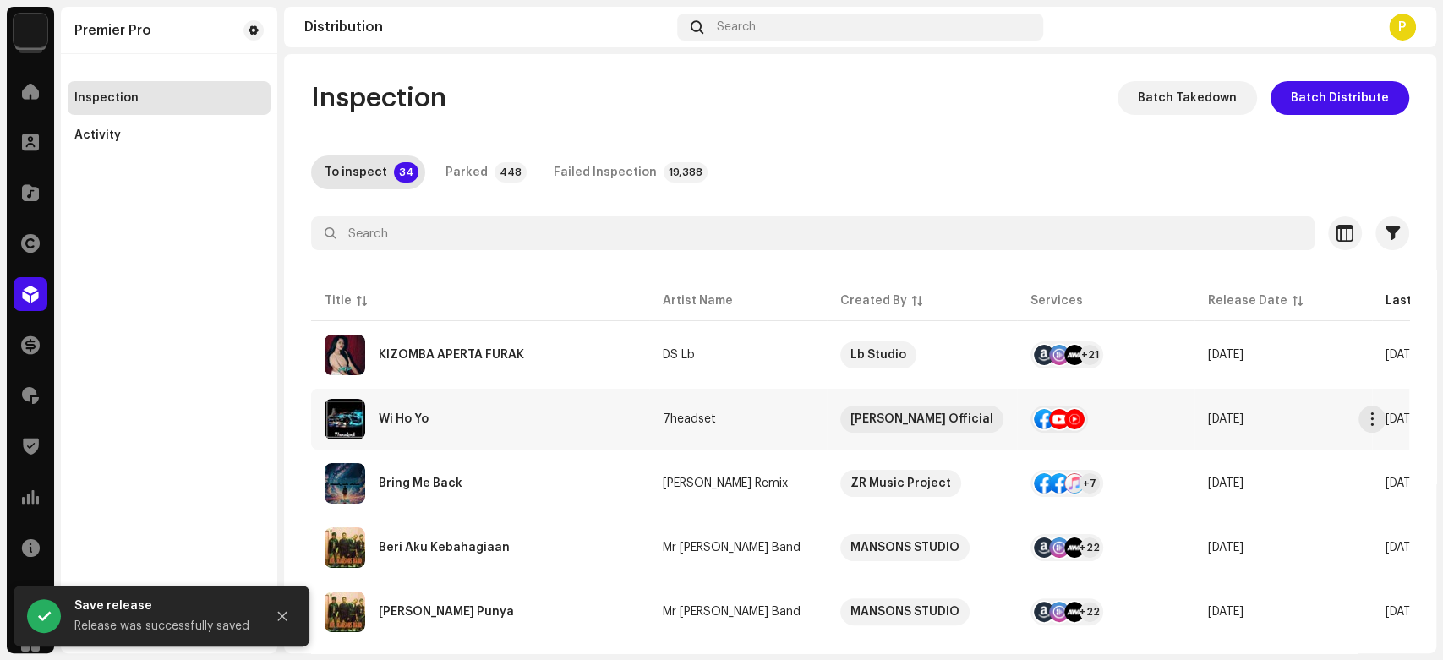
click at [525, 420] on div "Wi Ho Yo" at bounding box center [480, 419] width 311 height 41
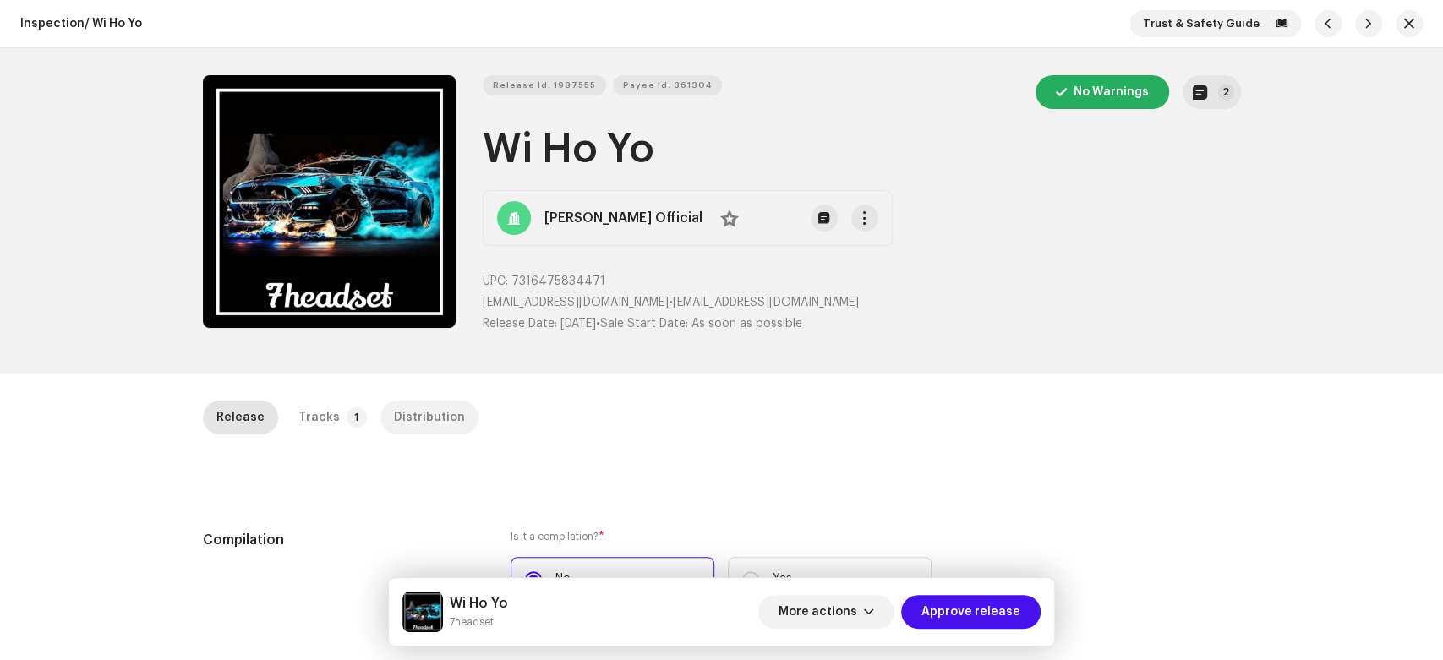
click at [401, 419] on div "Distribution" at bounding box center [429, 418] width 71 height 34
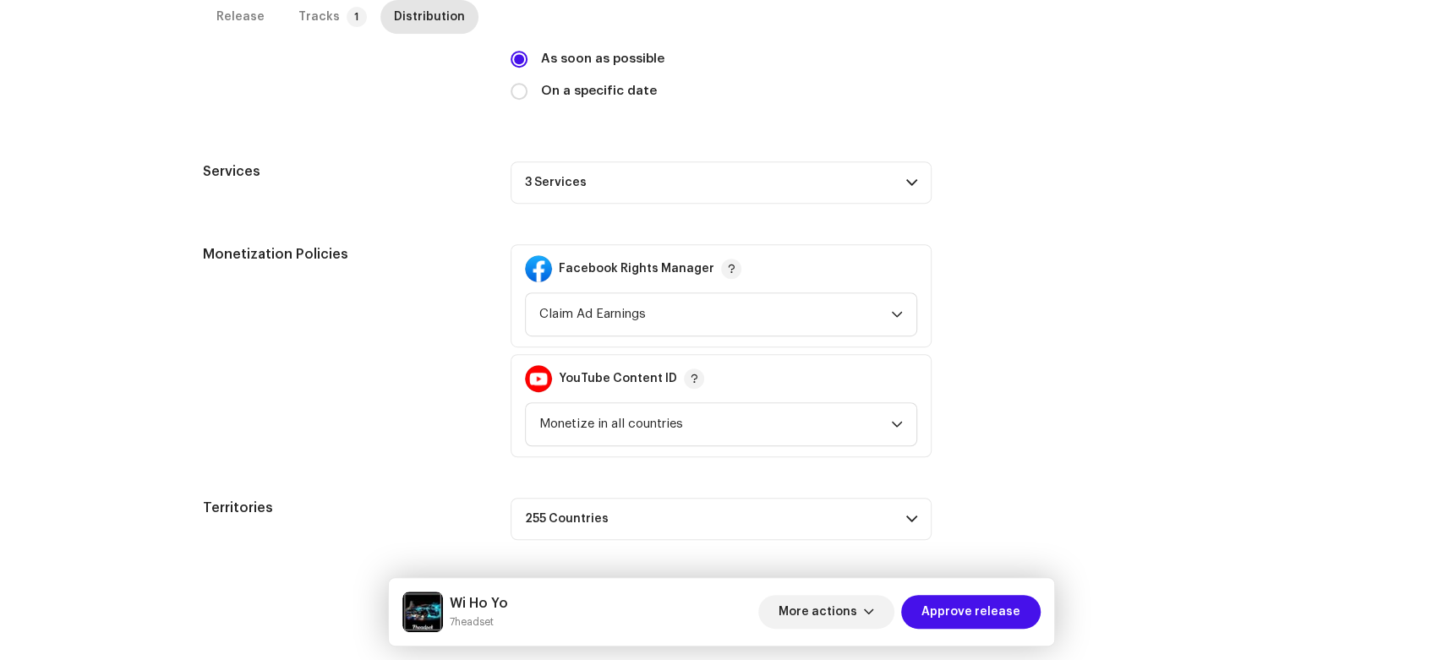
click at [806, 182] on p-accordion-header "3 Services" at bounding box center [721, 182] width 421 height 42
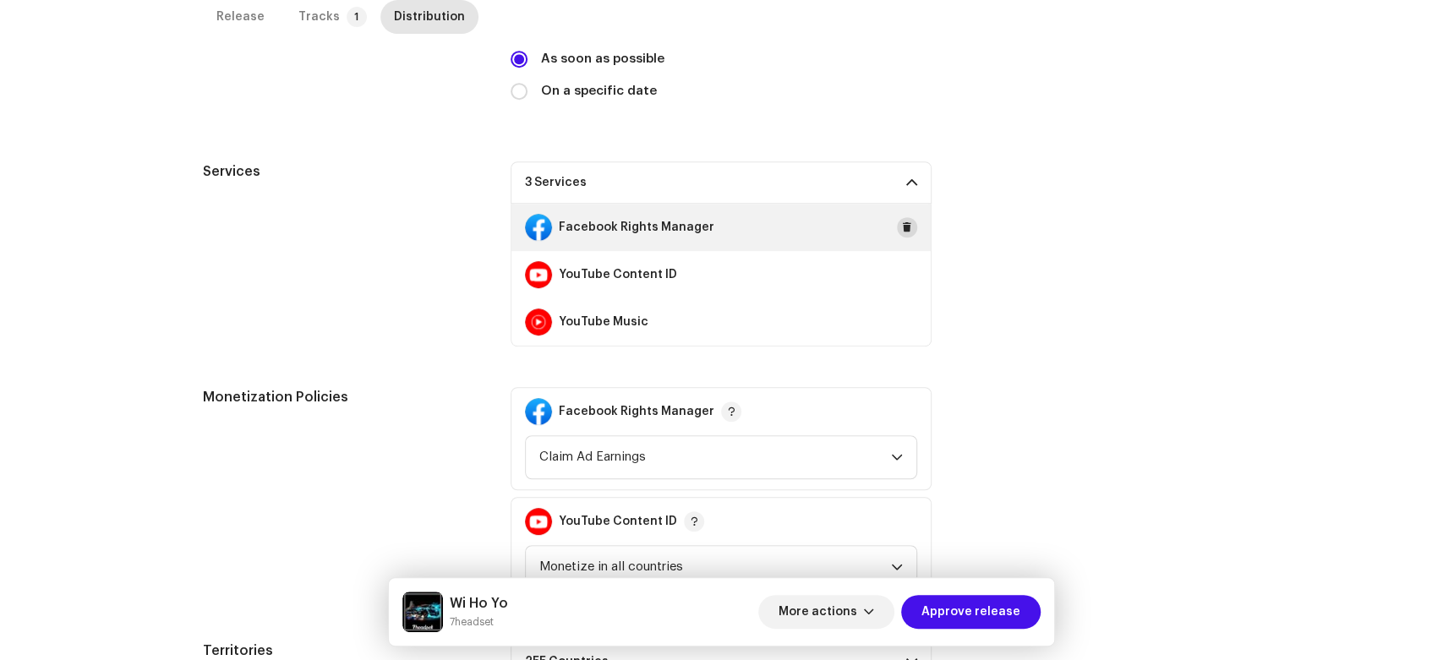
click at [902, 227] on span at bounding box center [907, 228] width 10 height 14
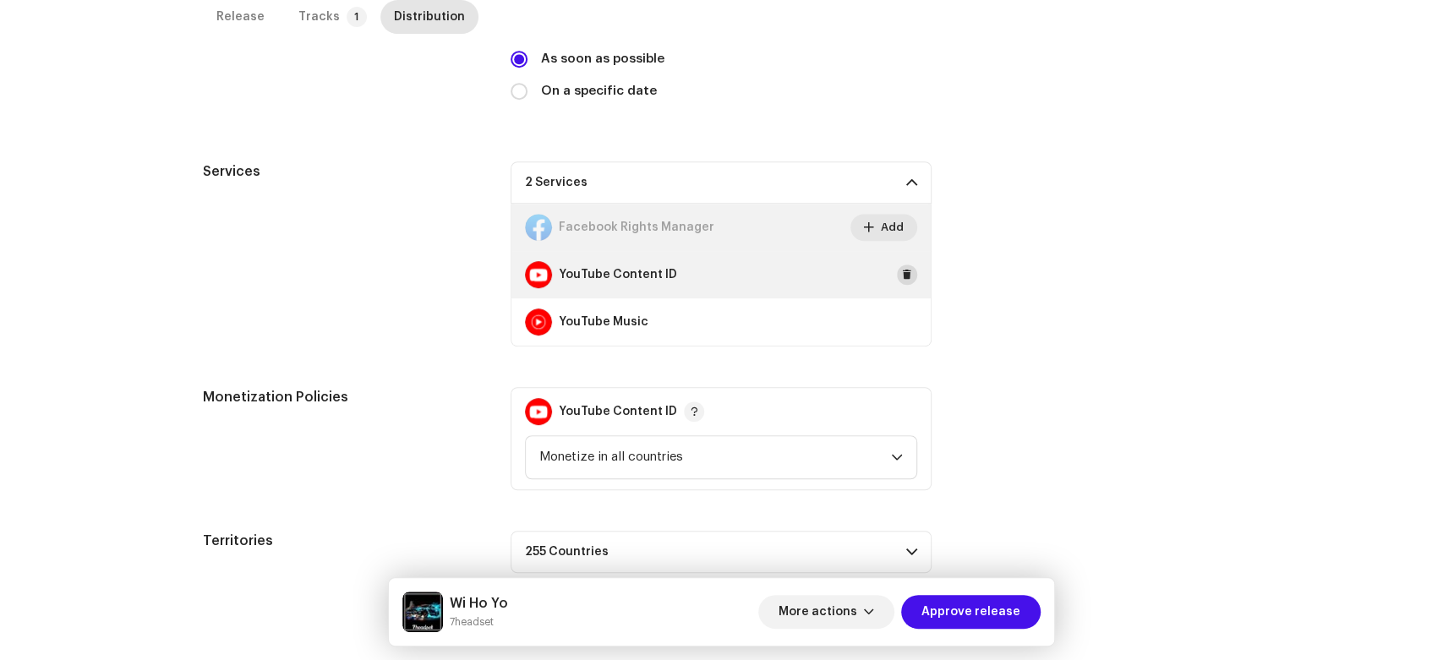
click at [897, 269] on button at bounding box center [907, 275] width 20 height 20
click at [895, 269] on div "Release start date When do you want to distribute your release? * As soon as po…" at bounding box center [722, 296] width 1038 height 554
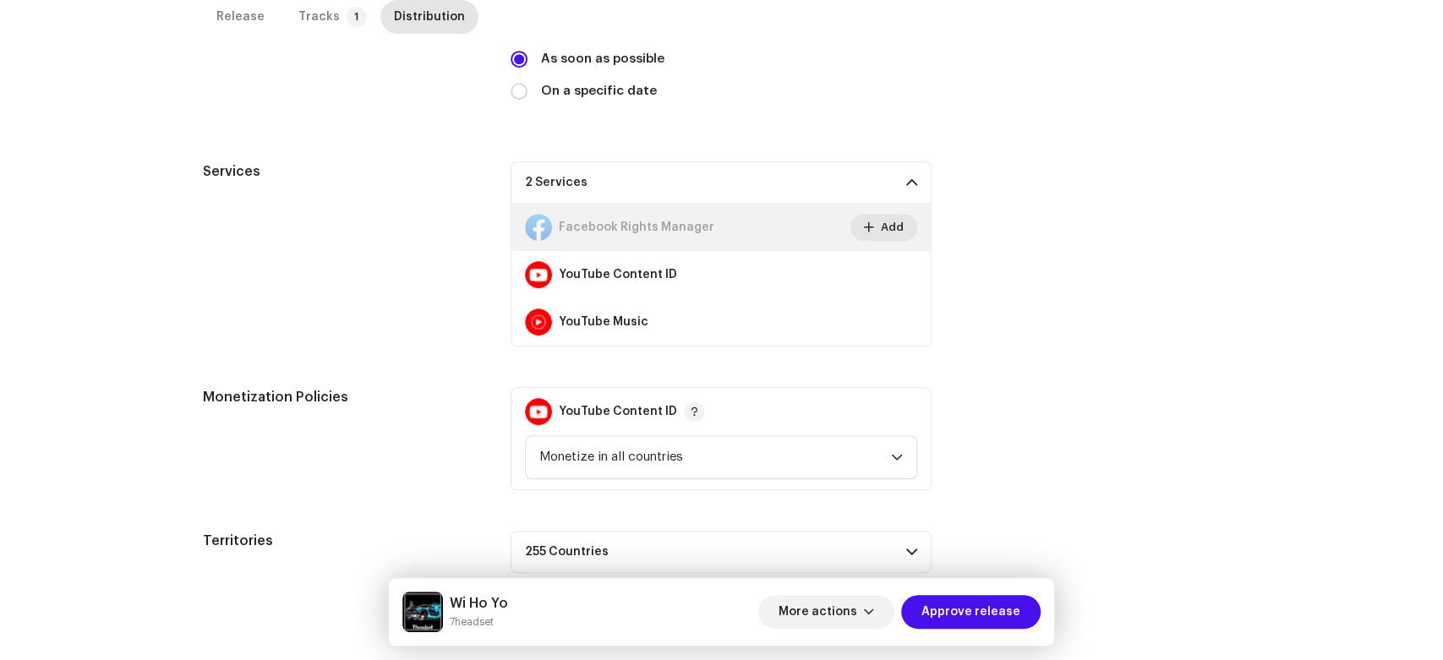
scroll to position [400, 0]
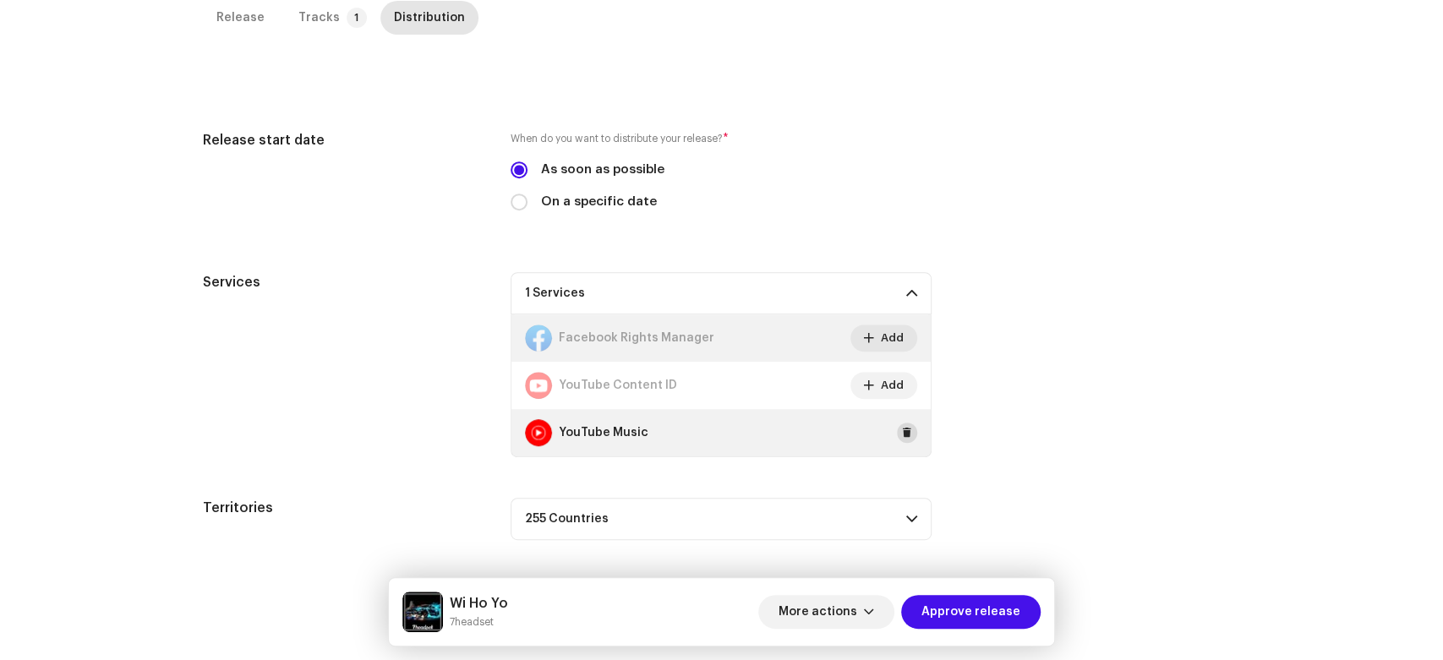
click at [907, 435] on span at bounding box center [907, 433] width 10 height 14
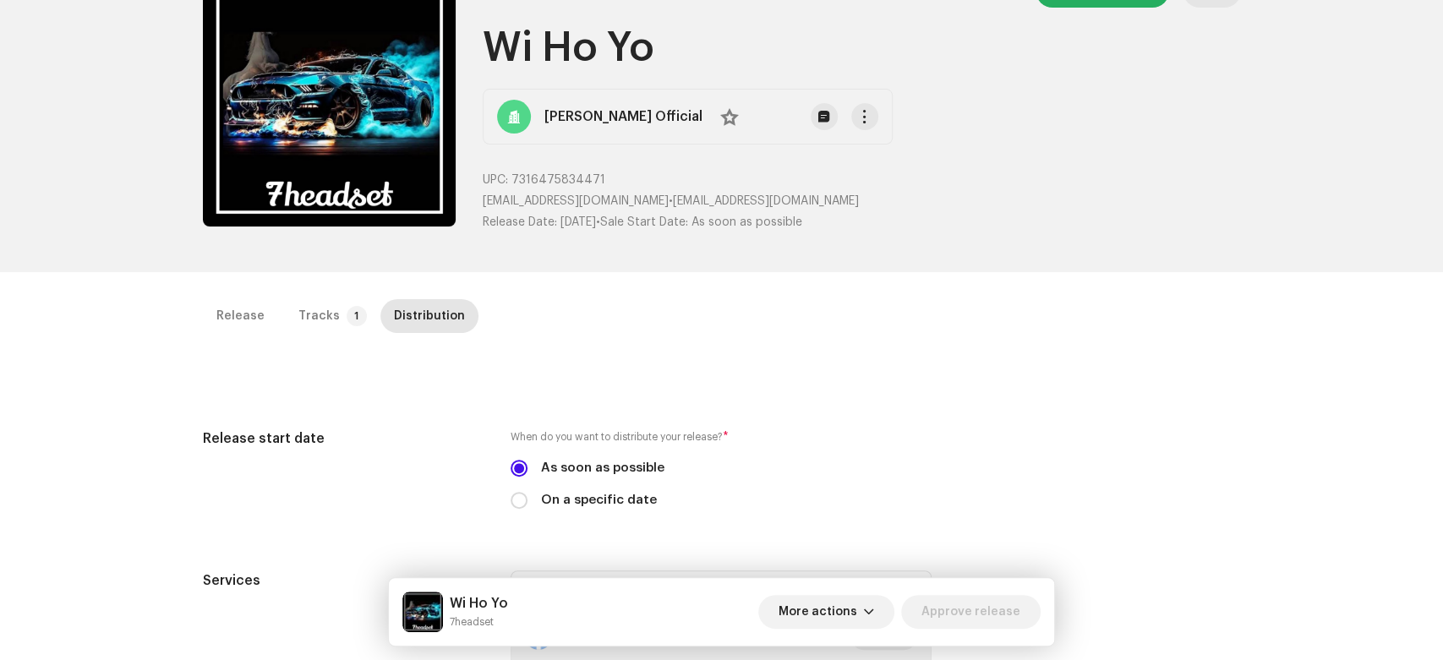
scroll to position [0, 0]
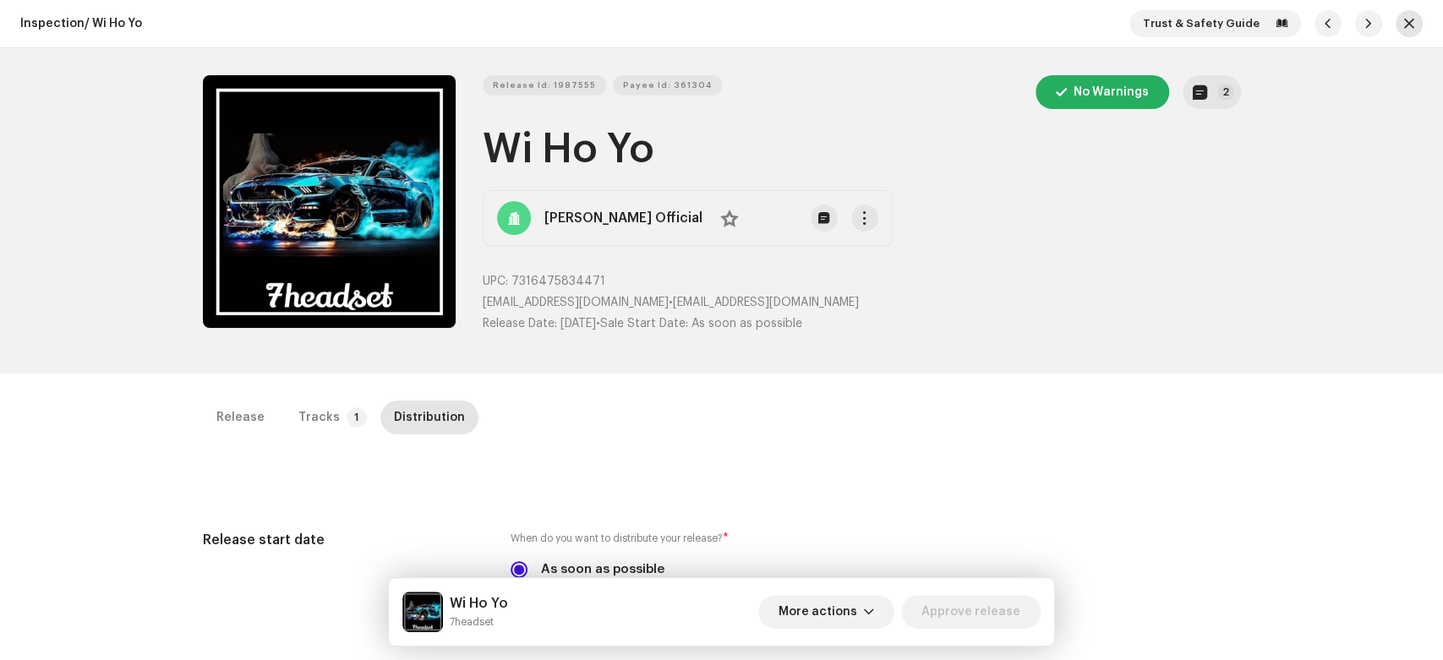
click at [1407, 34] on button "button" at bounding box center [1409, 23] width 27 height 27
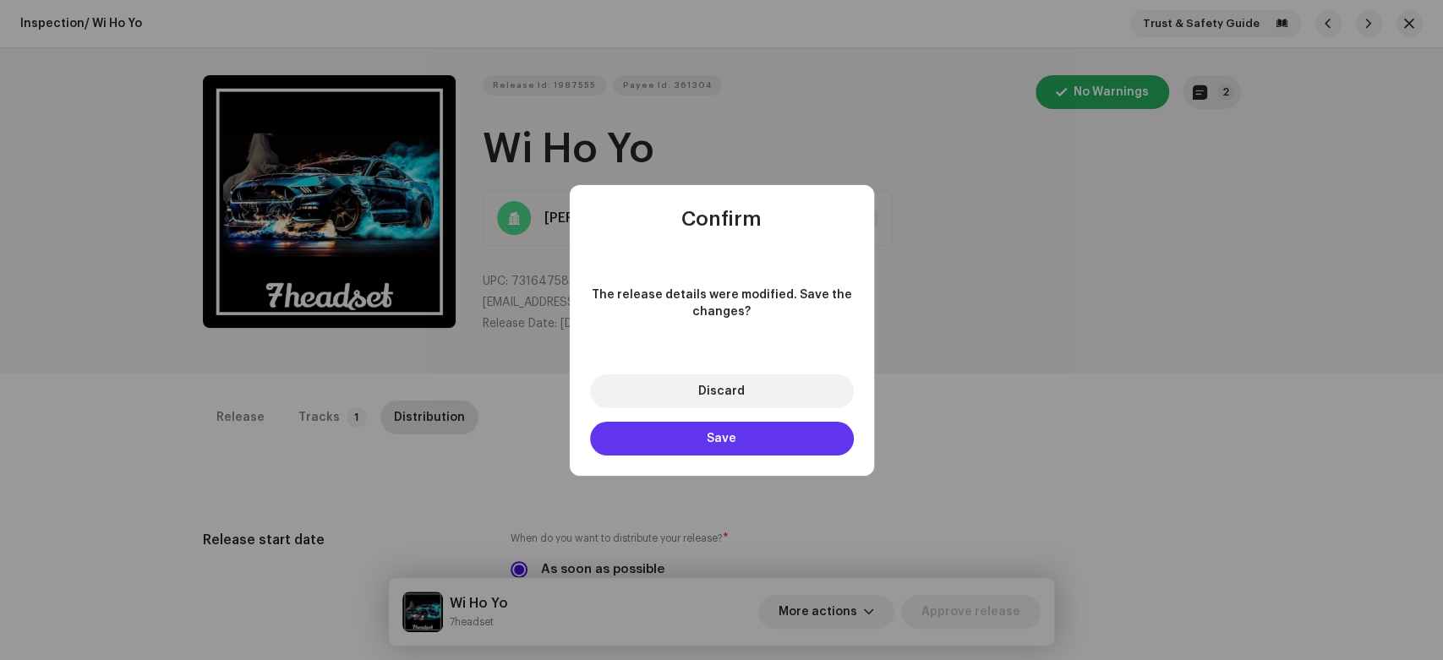
click at [764, 437] on button "Save" at bounding box center [722, 439] width 264 height 34
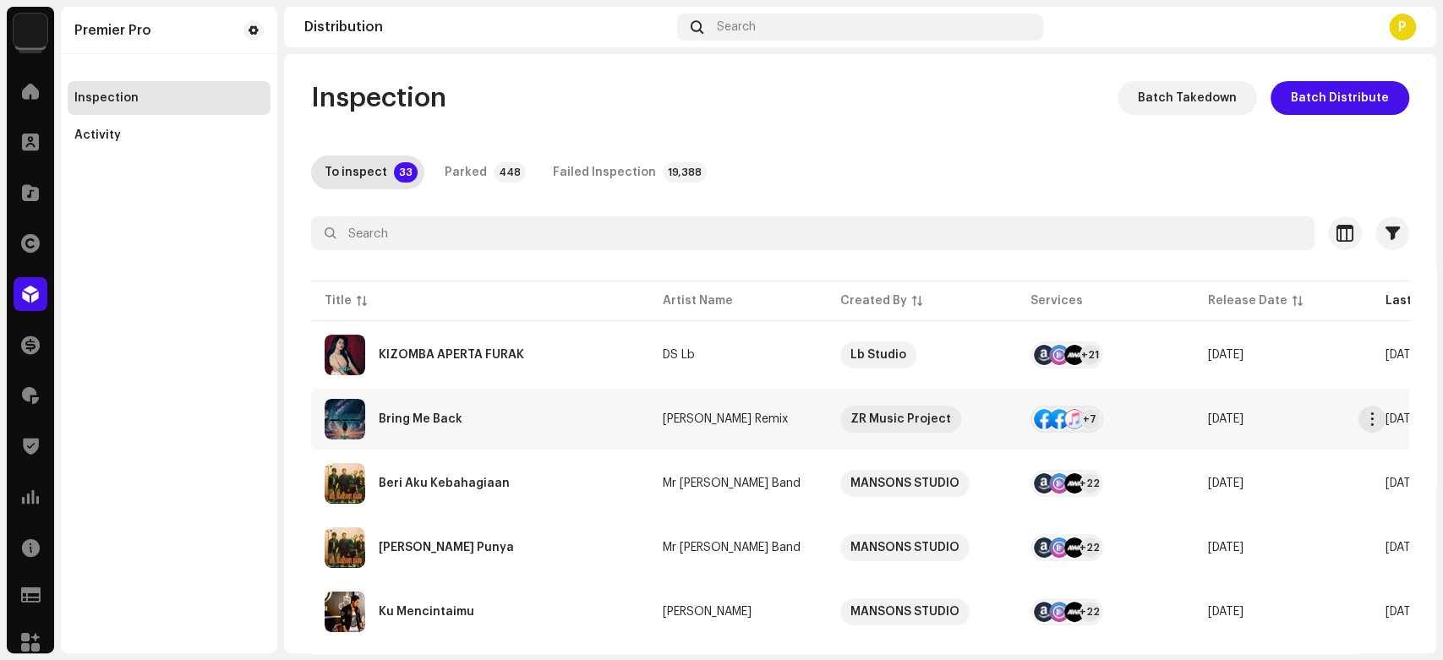
click at [467, 401] on div "Bring Me Back" at bounding box center [480, 419] width 311 height 41
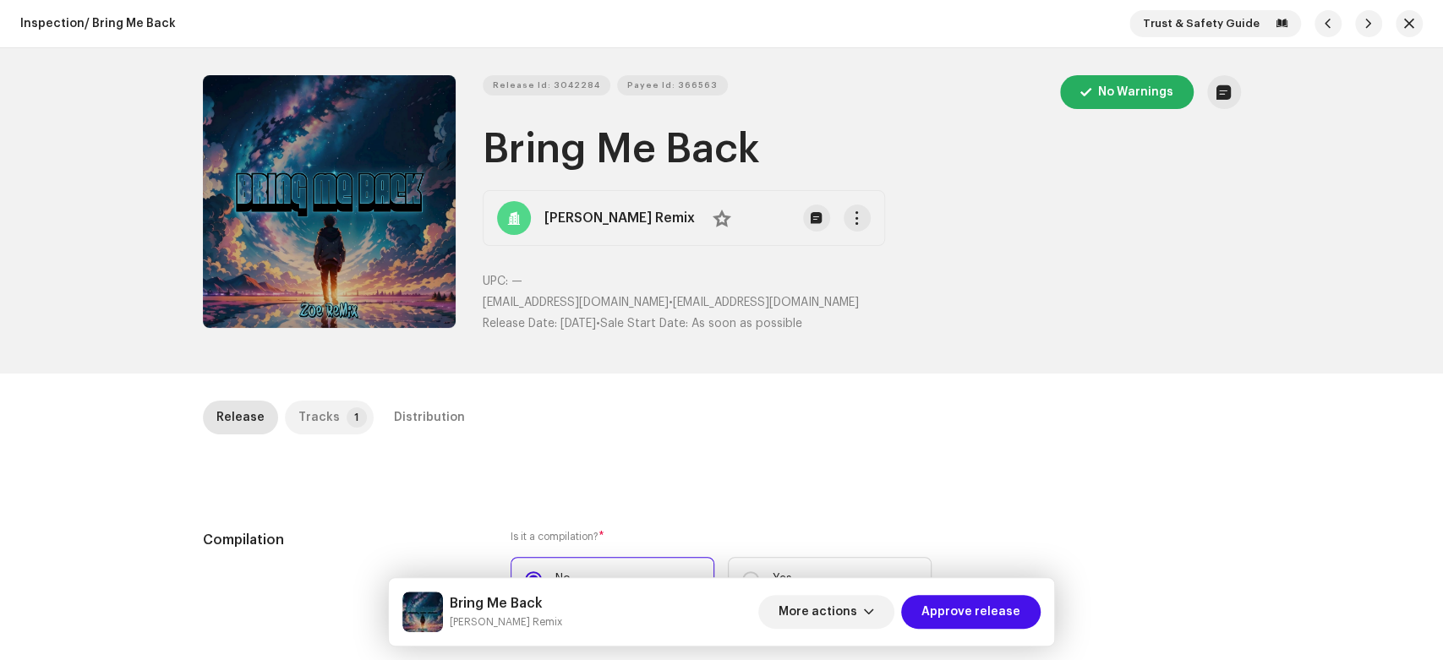
click at [320, 409] on div "Tracks" at bounding box center [318, 418] width 41 height 34
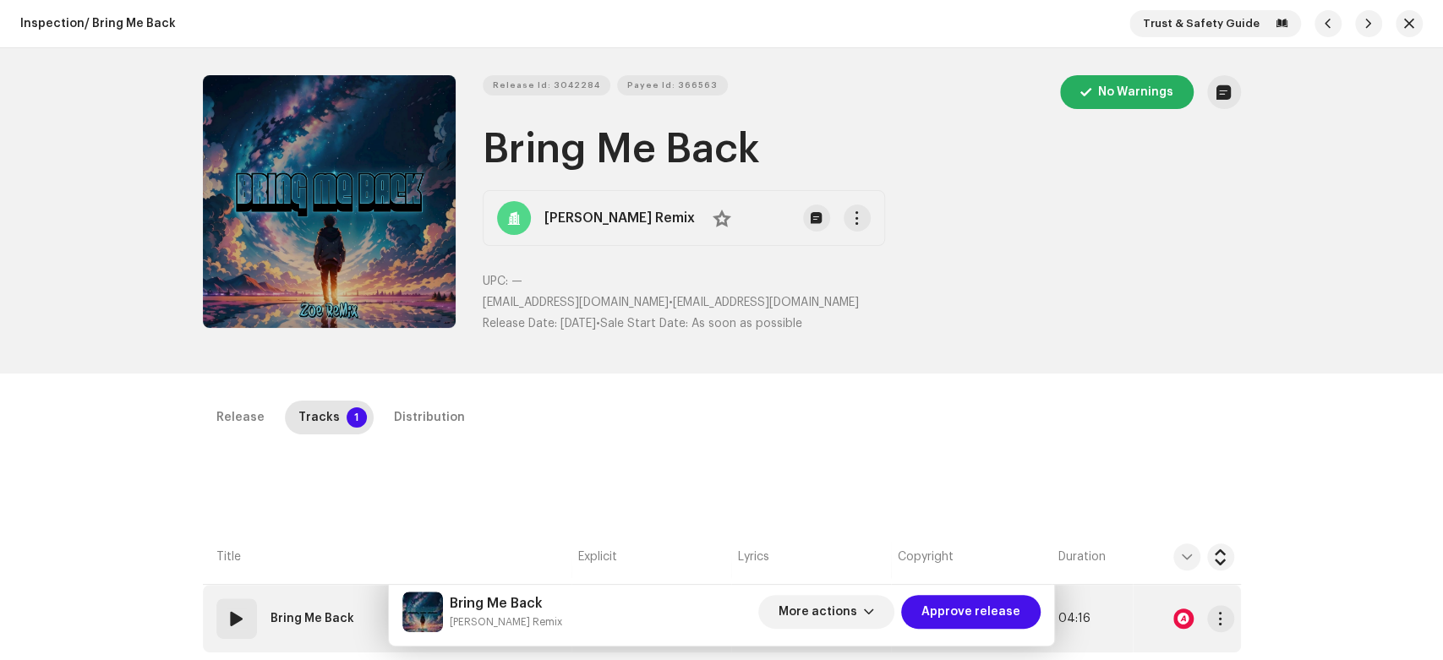
scroll to position [94, 0]
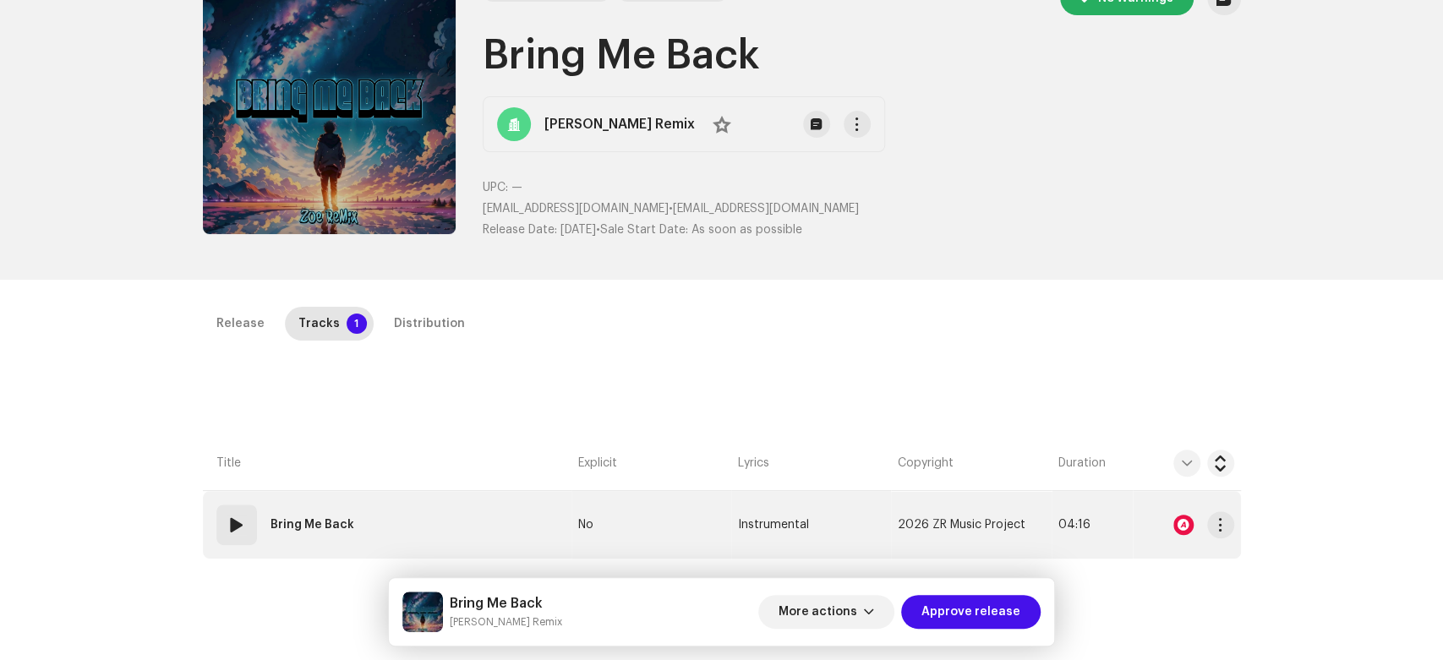
click at [237, 522] on span at bounding box center [237, 525] width 20 height 20
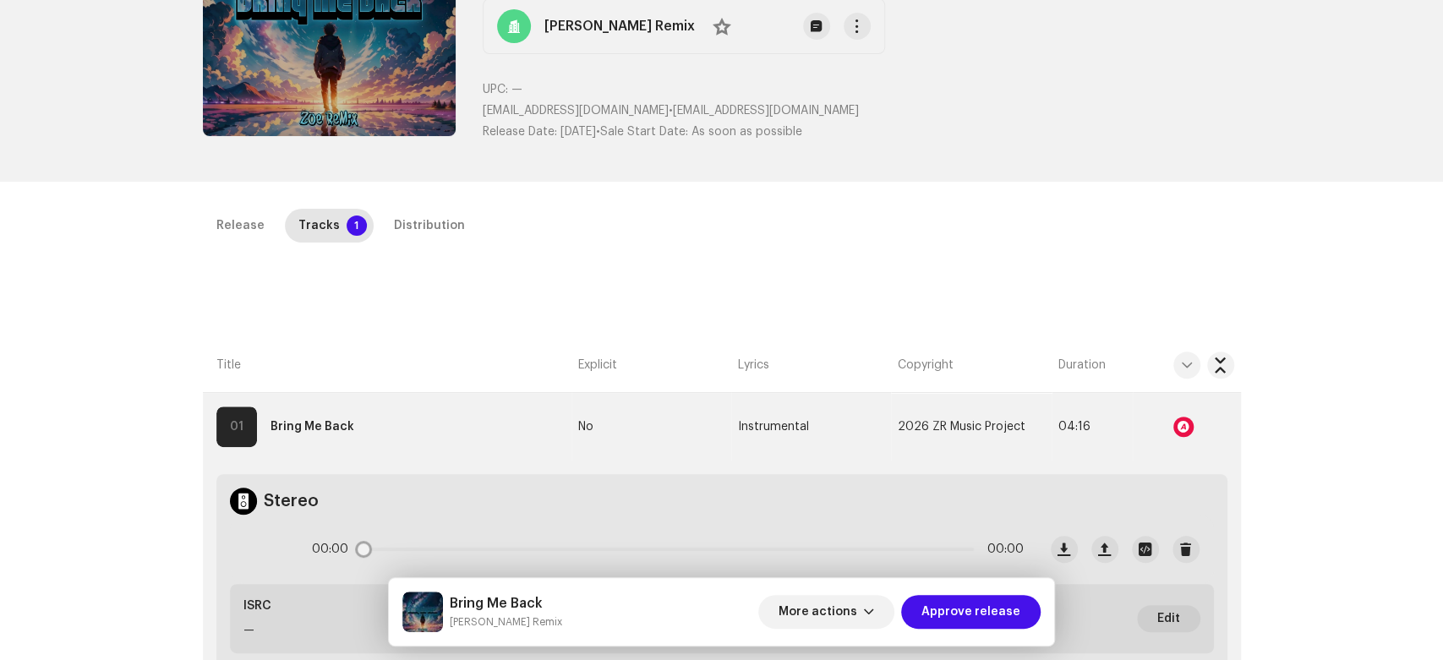
scroll to position [188, 0]
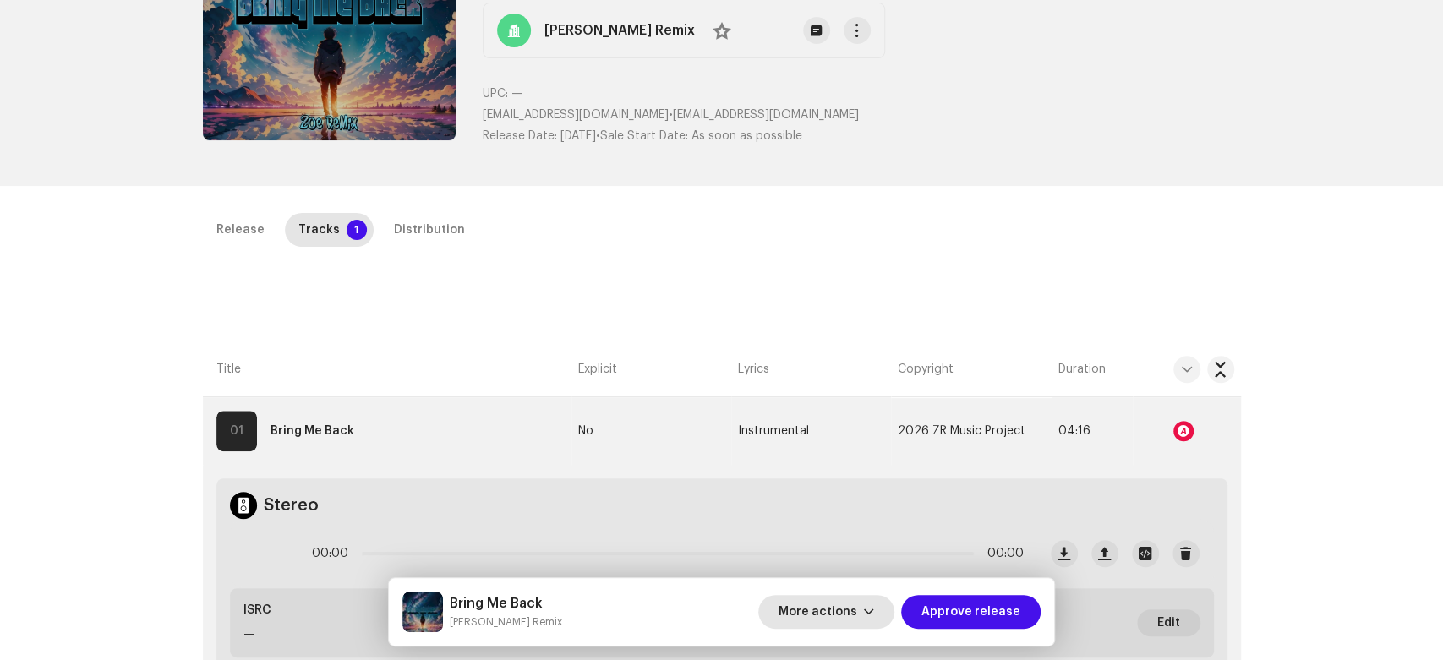
click at [837, 609] on span "More actions" at bounding box center [817, 612] width 79 height 34
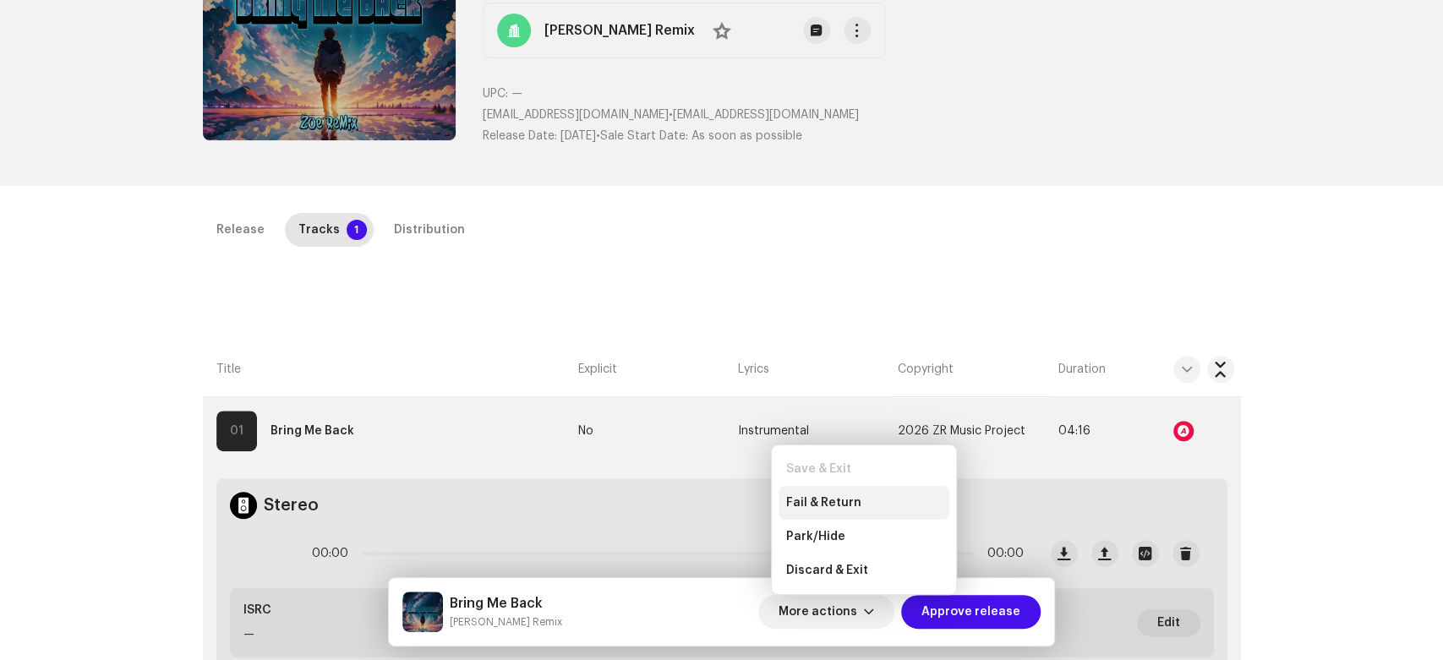
click at [857, 508] on div "Fail & Return" at bounding box center [863, 503] width 157 height 14
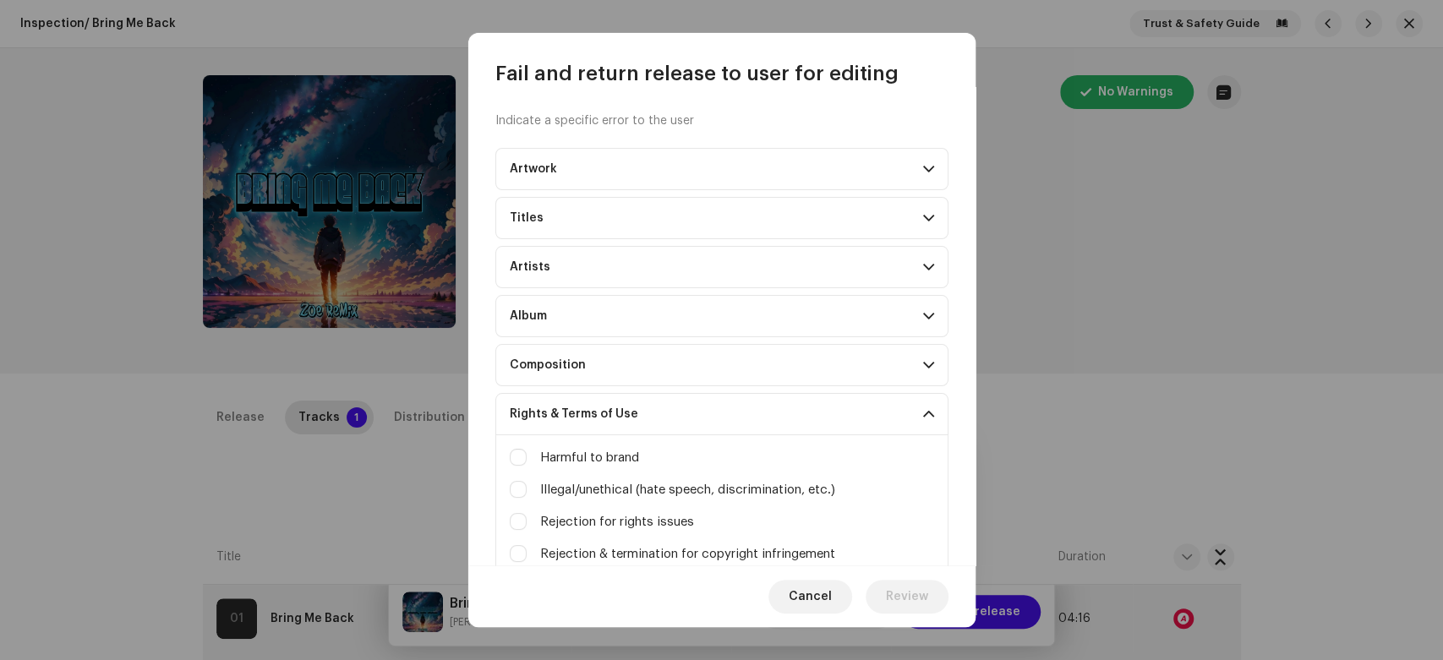
scroll to position [188, 0]
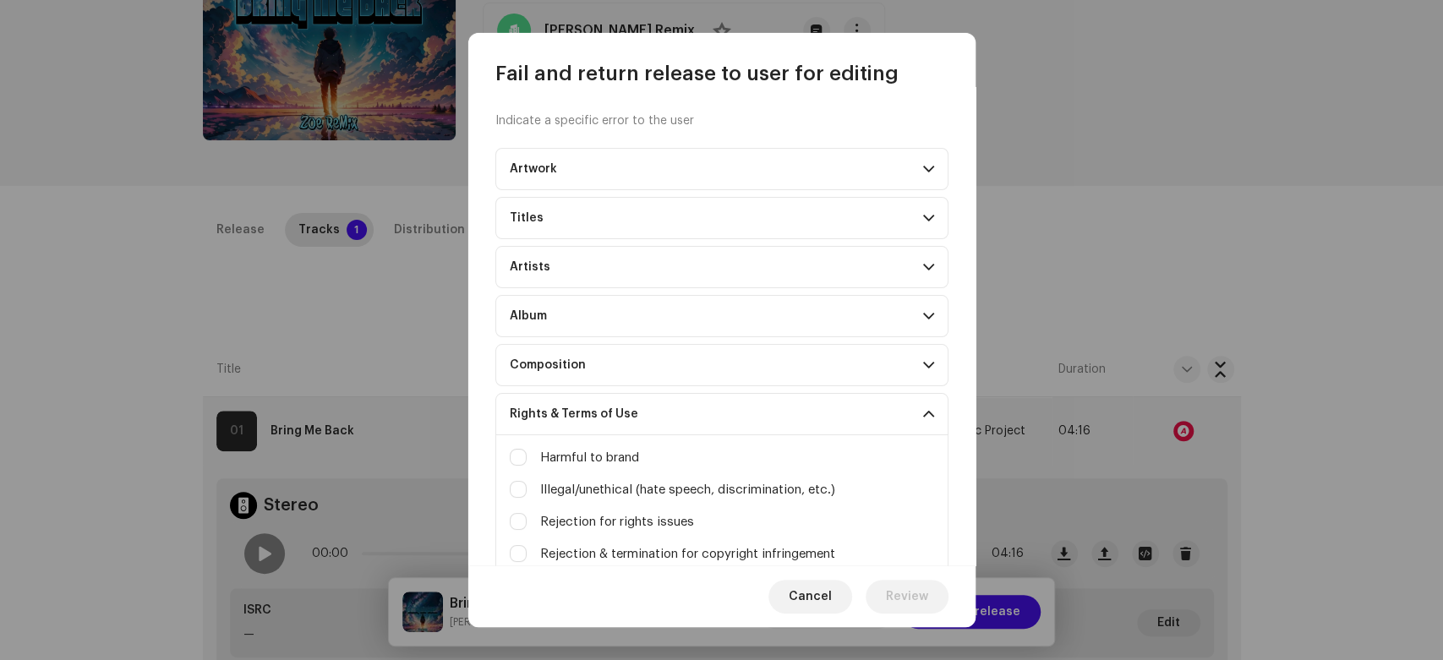
drag, startPoint x: 974, startPoint y: 309, endPoint x: 963, endPoint y: 405, distance: 96.1
click at [974, 425] on div "Indicate a specific error to the user Artwork Upscaled art / bad quality Logo /…" at bounding box center [721, 326] width 507 height 478
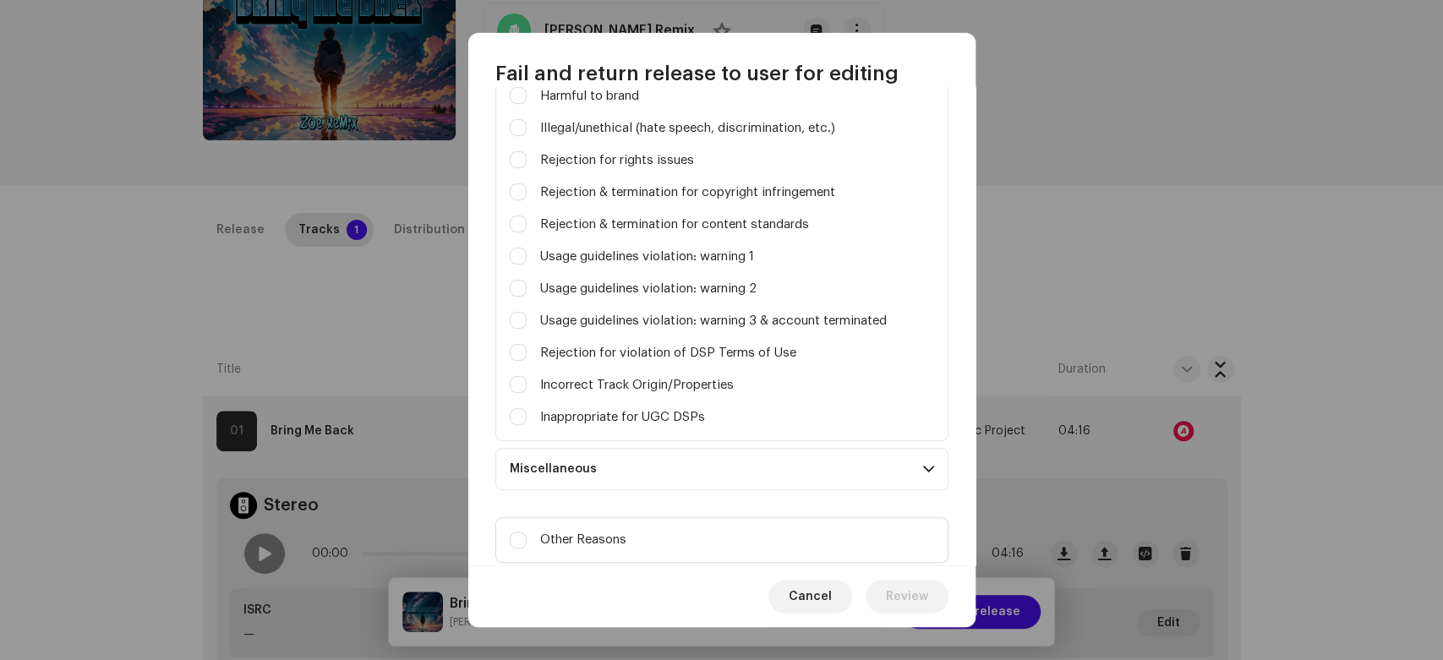
scroll to position [361, 0]
click at [517, 353] on input "Celebrity / character likeness" at bounding box center [518, 353] width 17 height 17
checkbox input "true"
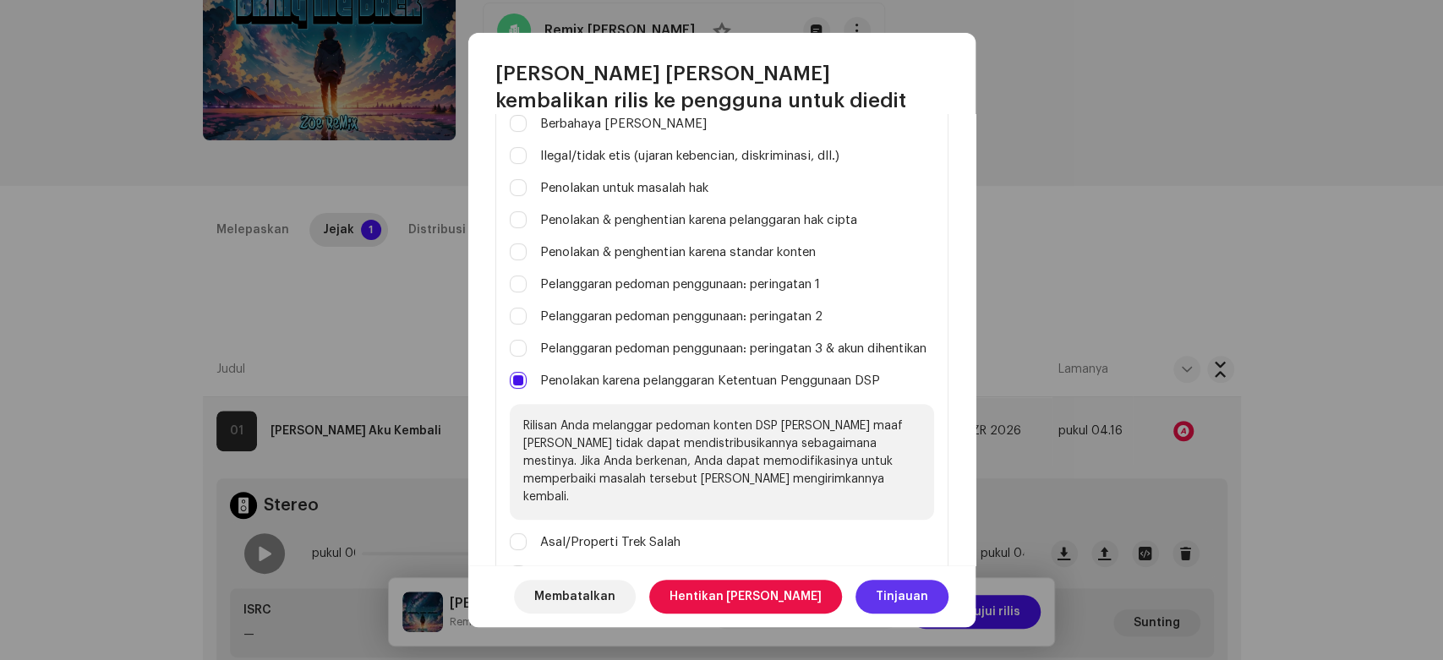
click at [895, 587] on span "Tinjauan" at bounding box center [902, 597] width 52 height 34
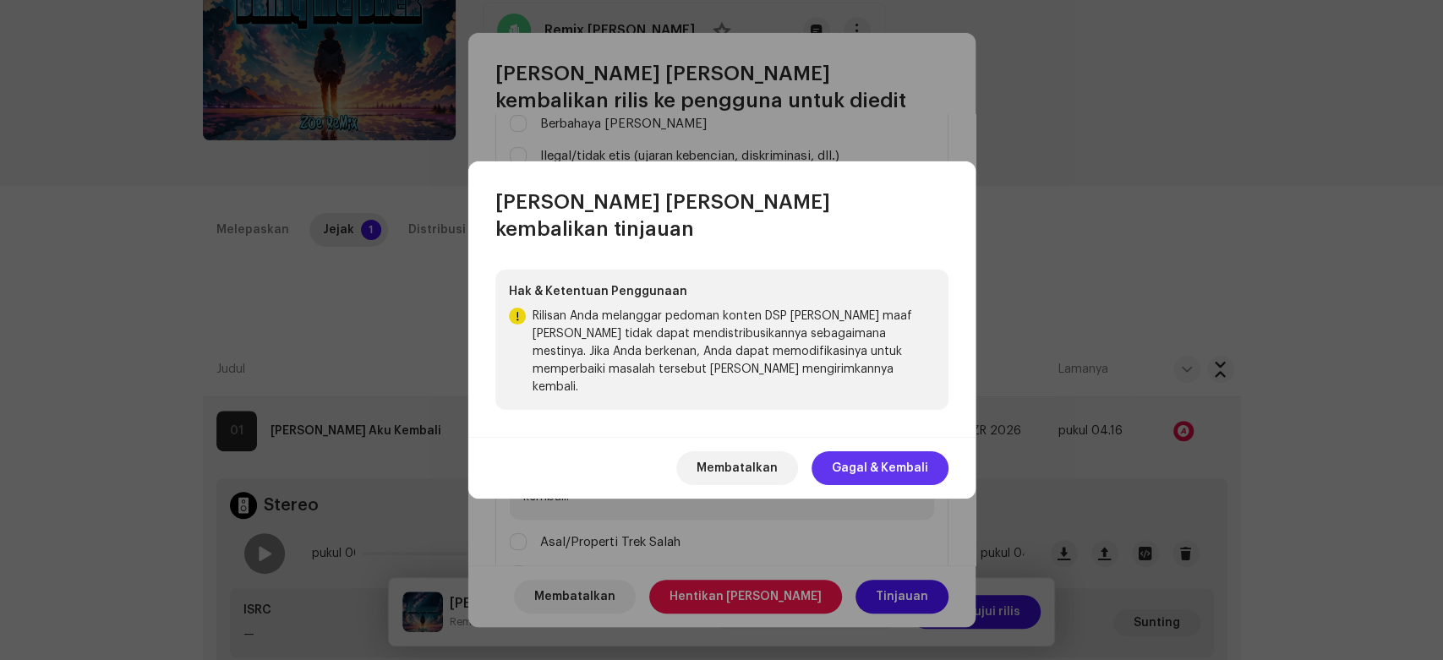
click at [906, 462] on font "Gagal & Kembali" at bounding box center [880, 468] width 96 height 12
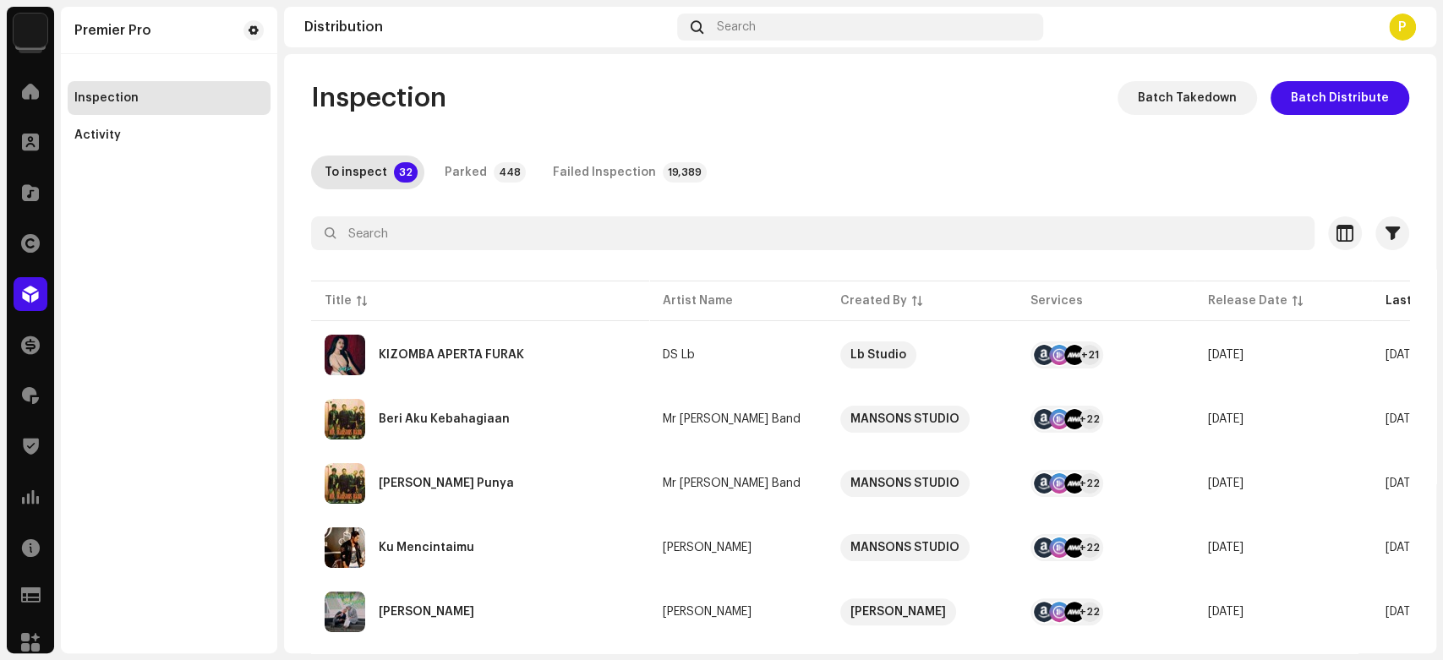
click at [498, 424] on div "Beri Aku Kebahagiaan" at bounding box center [480, 419] width 311 height 41
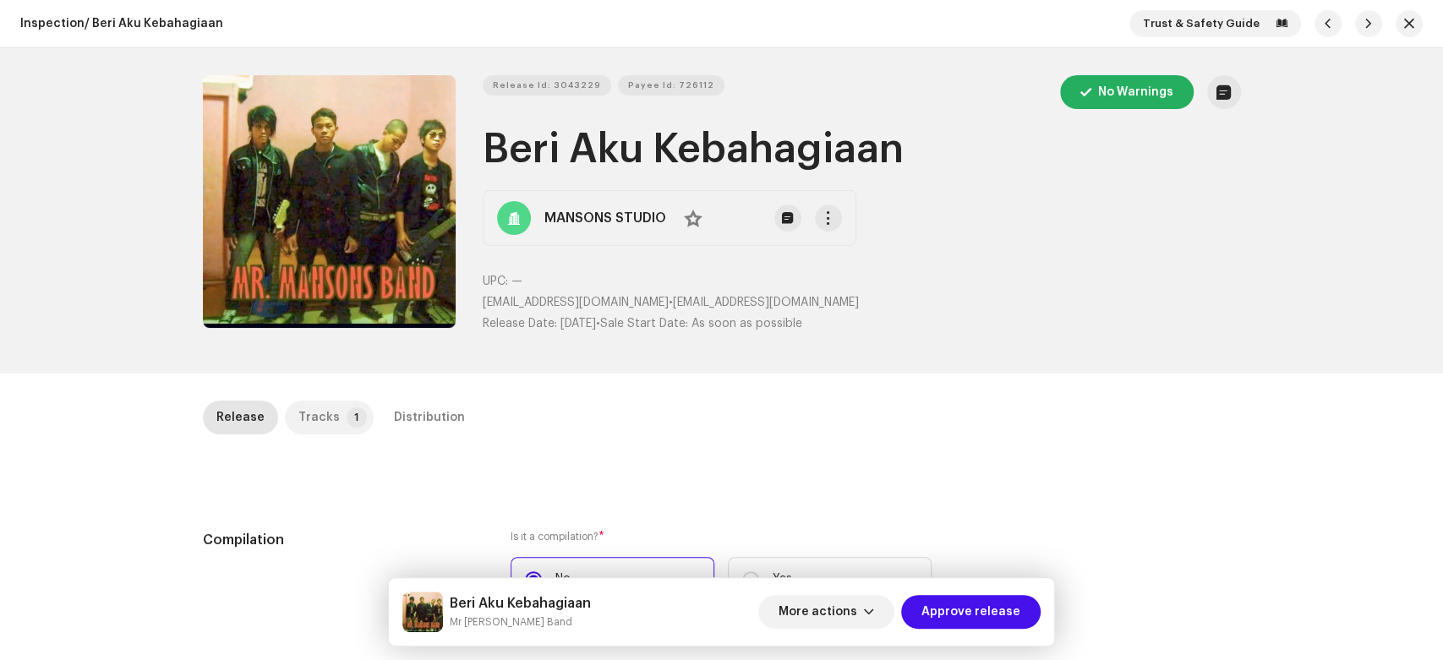
click at [310, 404] on div "Tracks" at bounding box center [318, 418] width 41 height 34
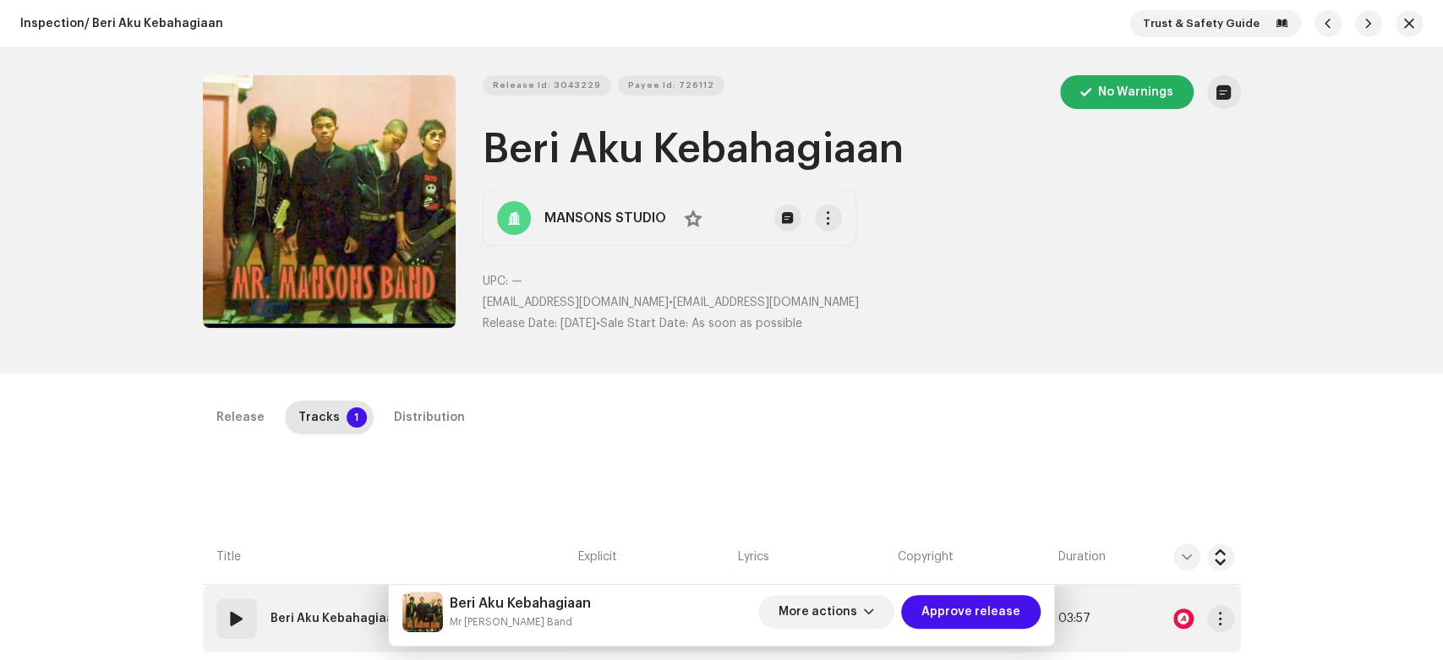
click at [233, 614] on span at bounding box center [237, 619] width 20 height 20
drag, startPoint x: 1360, startPoint y: 390, endPoint x: 1354, endPoint y: 610, distance: 220.7
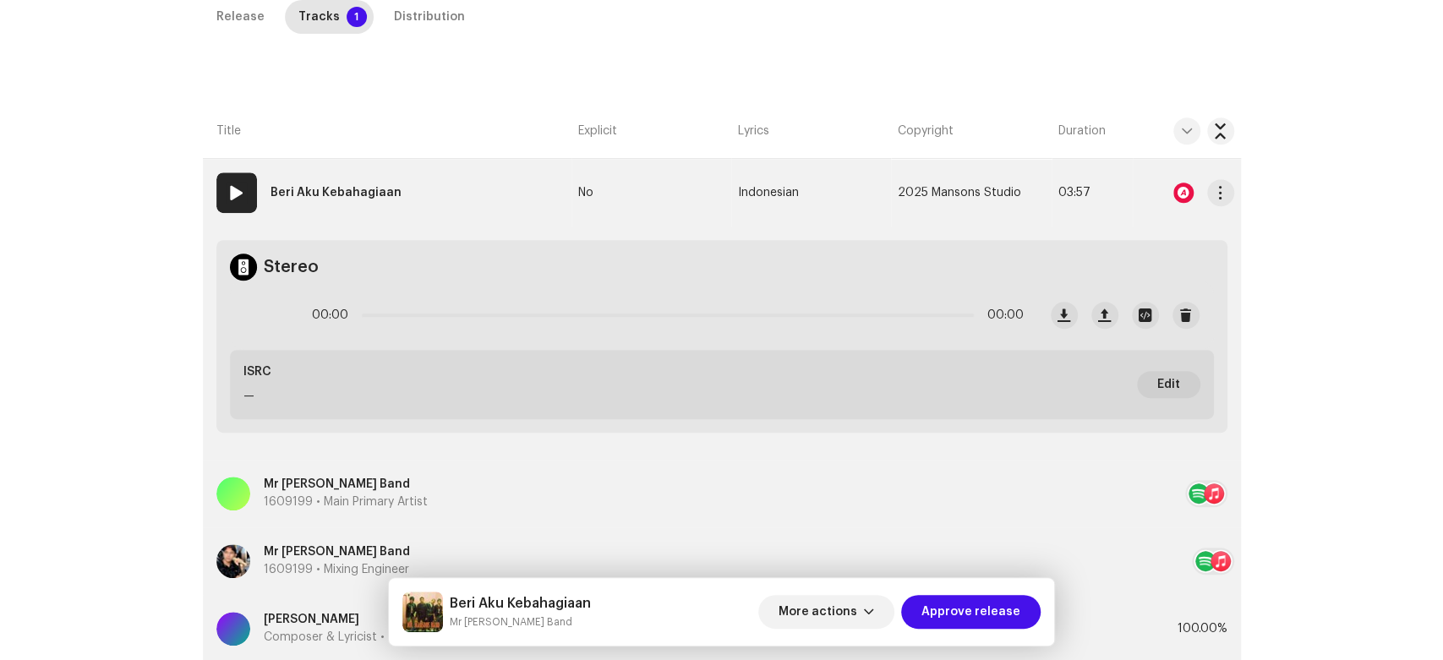
scroll to position [414, 0]
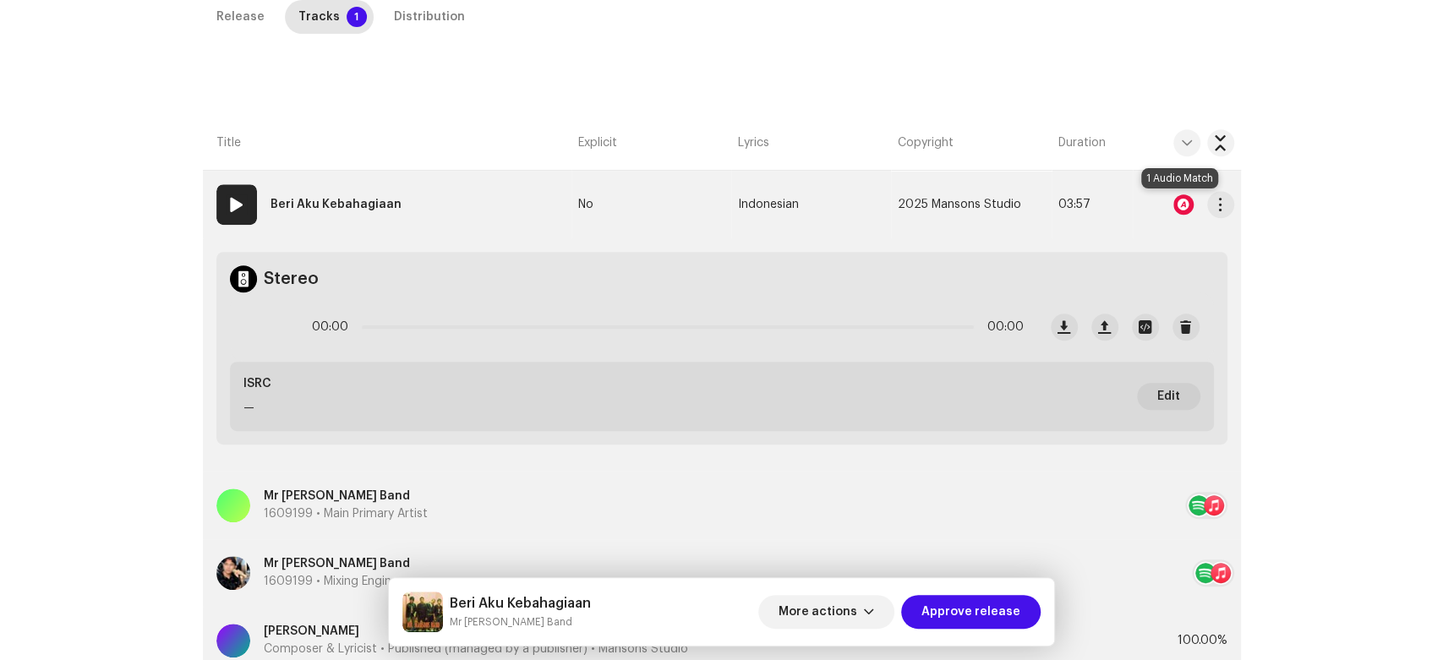
click at [1178, 206] on div at bounding box center [1183, 204] width 20 height 20
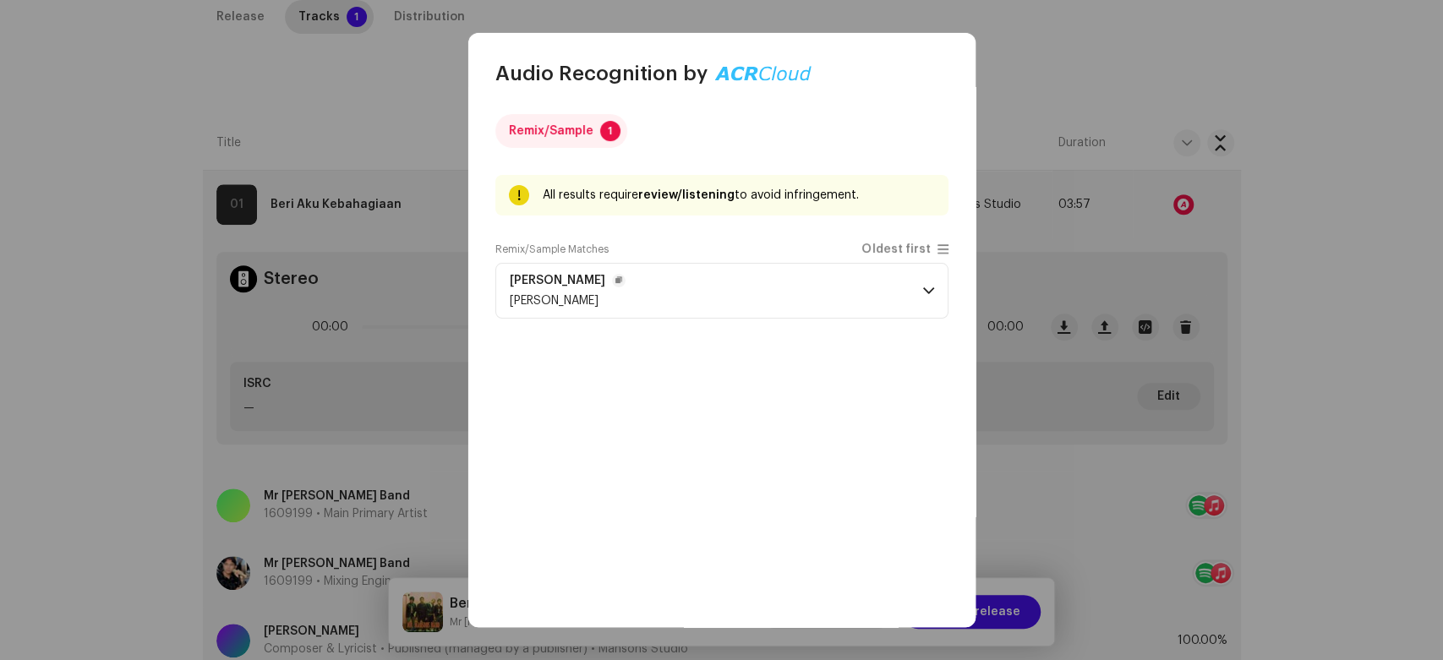
click at [910, 298] on p-accordion-header "Beri Aku [PERSON_NAME]" at bounding box center [721, 291] width 453 height 56
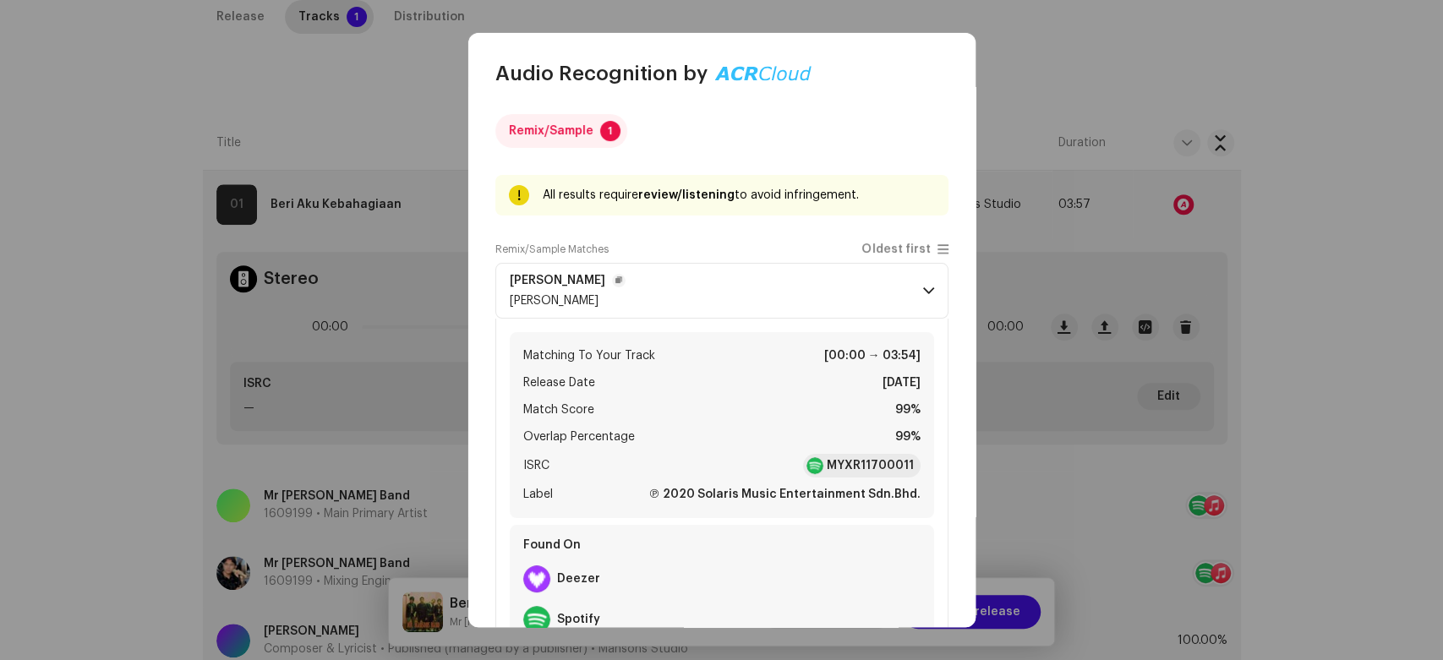
click at [910, 298] on p-accordion-header "Beri Aku [PERSON_NAME]" at bounding box center [721, 291] width 453 height 56
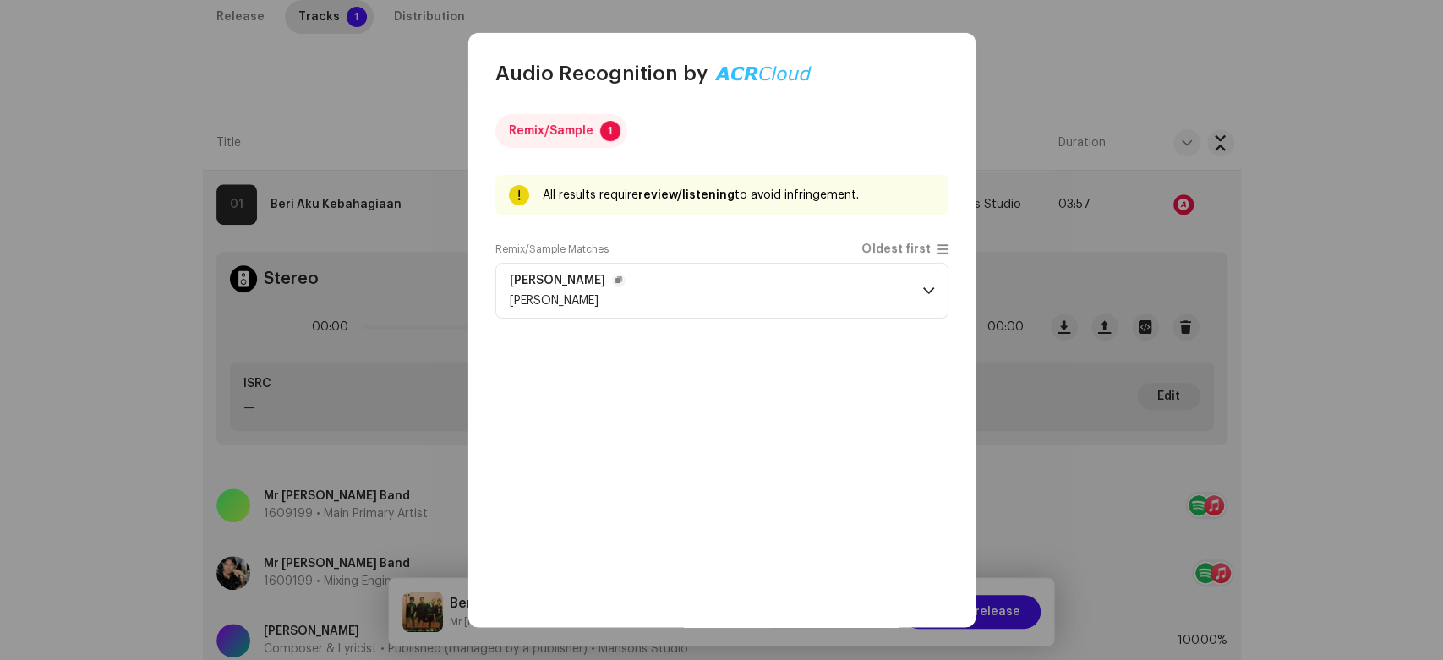
click at [925, 291] on span at bounding box center [928, 291] width 11 height 14
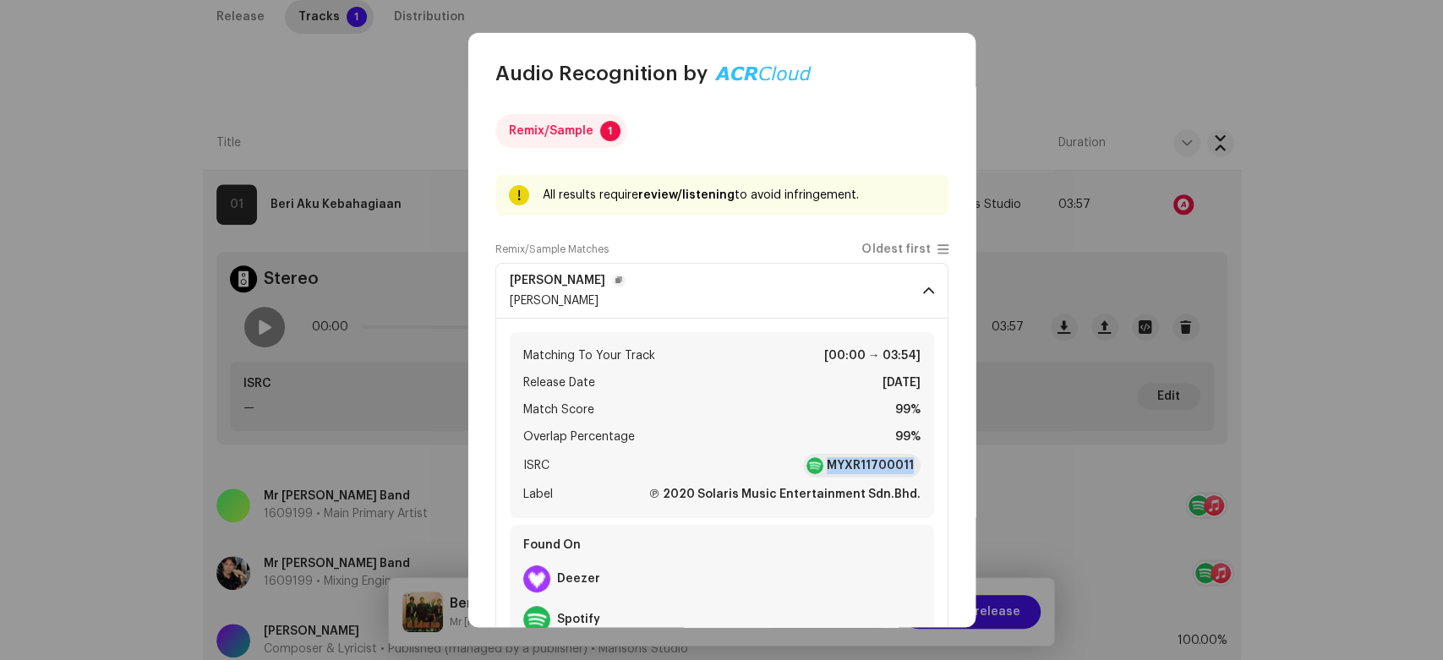
copy strong "MYXR11700011"
drag, startPoint x: 820, startPoint y: 463, endPoint x: 932, endPoint y: 456, distance: 112.6
click at [932, 456] on div "Matching To Your Track [00:00 → 03:54] Release Date [DATE] Match Score 99% Over…" at bounding box center [721, 490] width 453 height 342
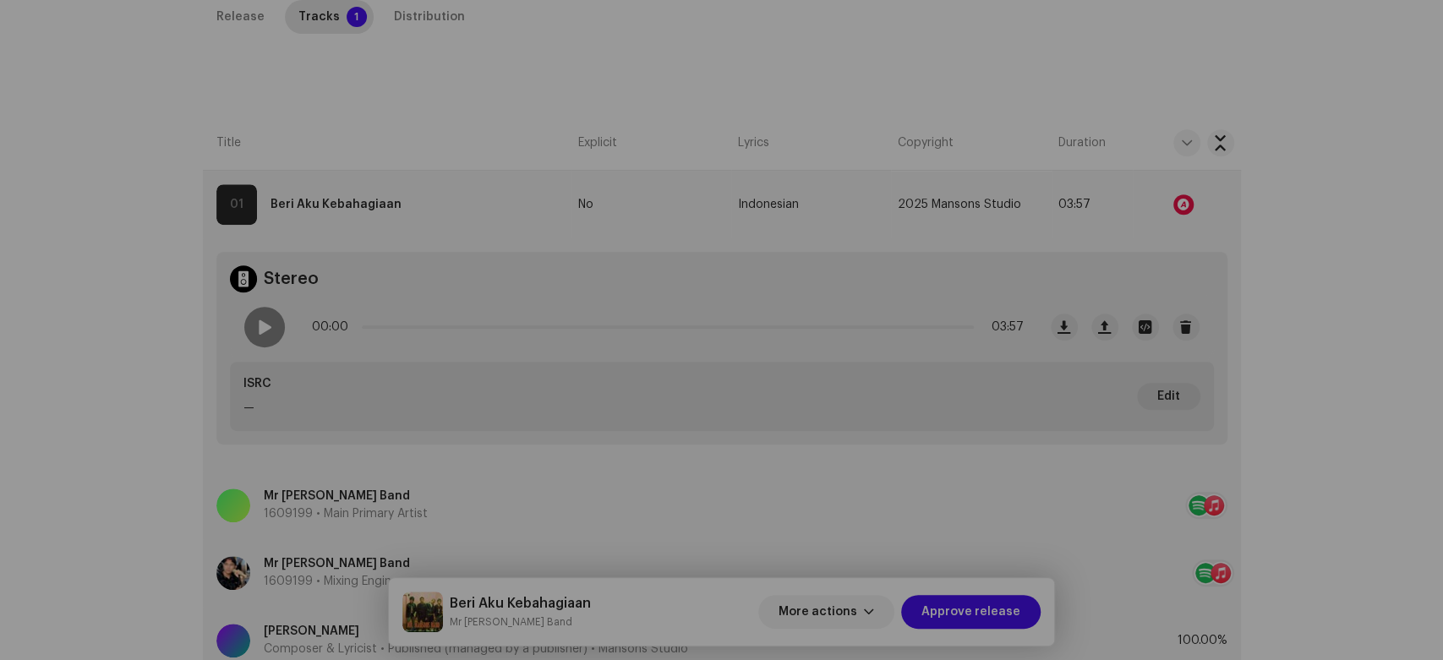
click at [263, 330] on div "Audio Recognition by Remix/Sample 1 All results require review/listening to avo…" at bounding box center [721, 330] width 1443 height 660
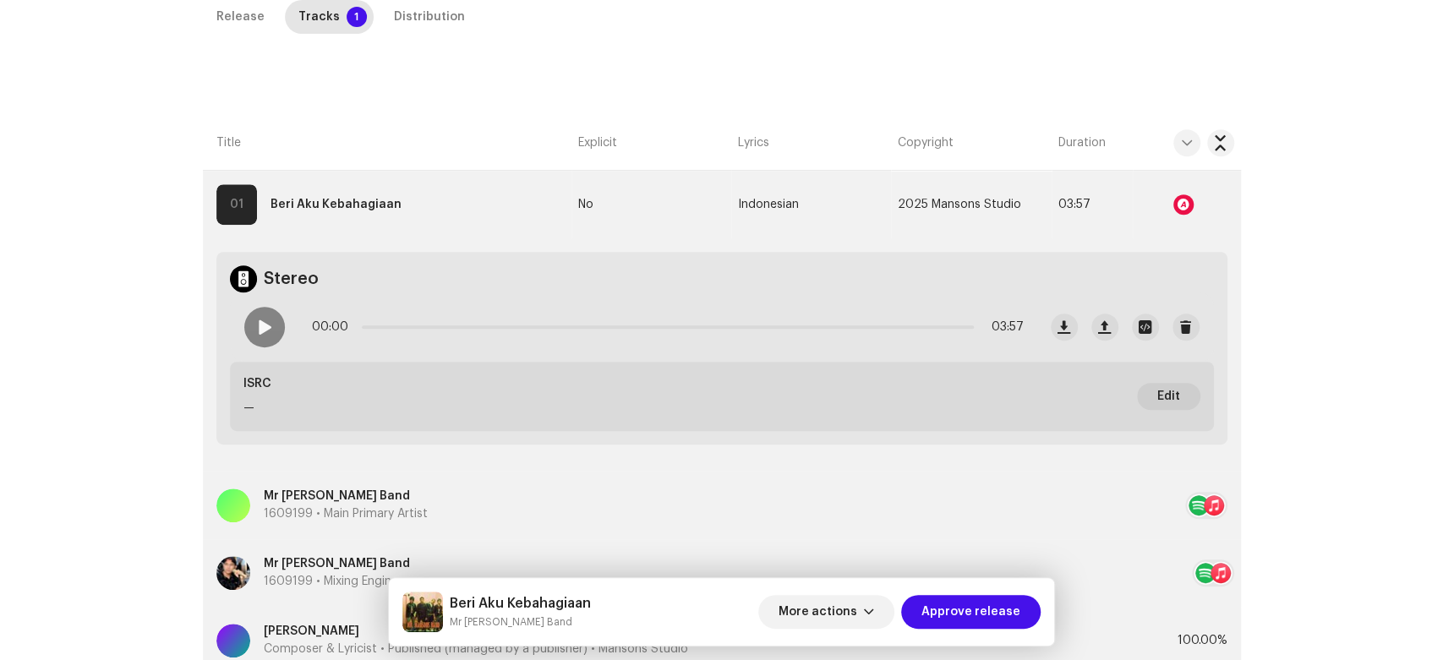
click at [263, 330] on span at bounding box center [264, 327] width 14 height 14
drag, startPoint x: 371, startPoint y: 325, endPoint x: 414, endPoint y: 325, distance: 43.1
click at [414, 325] on span at bounding box center [417, 327] width 17 height 17
click at [269, 322] on div at bounding box center [264, 327] width 41 height 41
click at [486, 619] on small "Mr [PERSON_NAME] Band" at bounding box center [520, 622] width 141 height 17
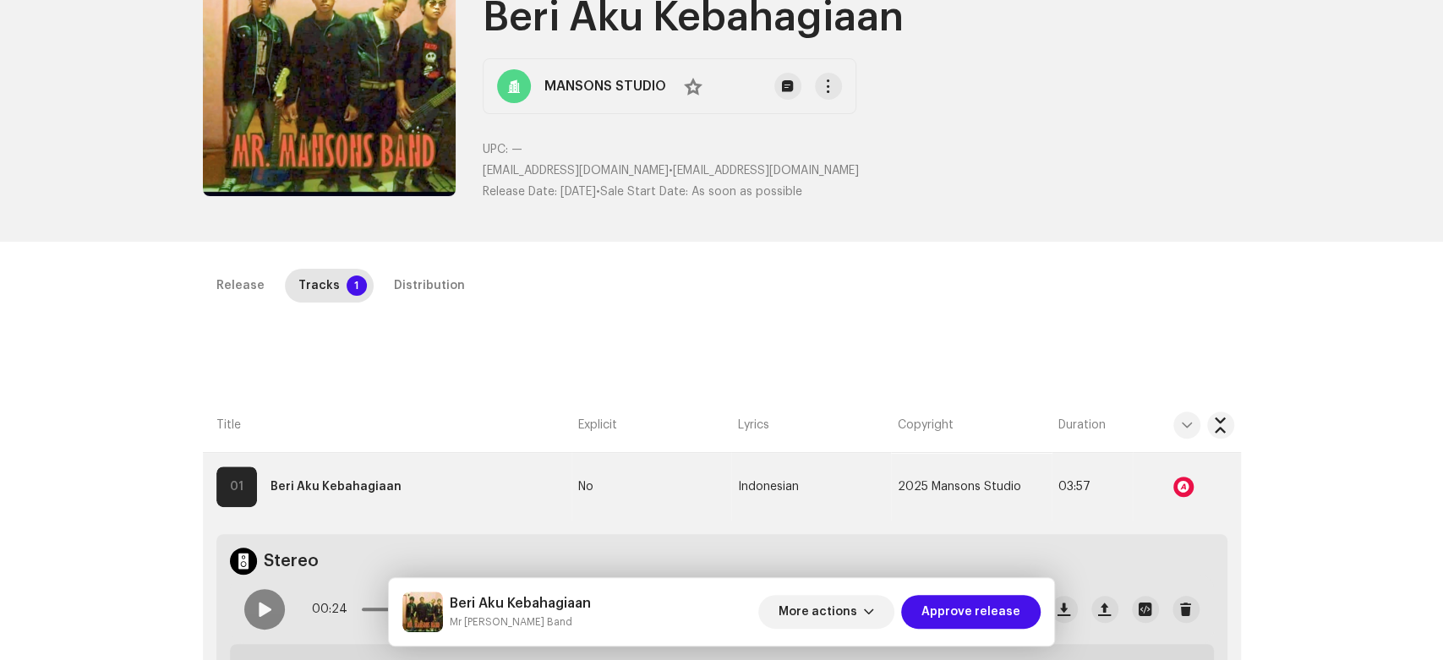
scroll to position [121, 0]
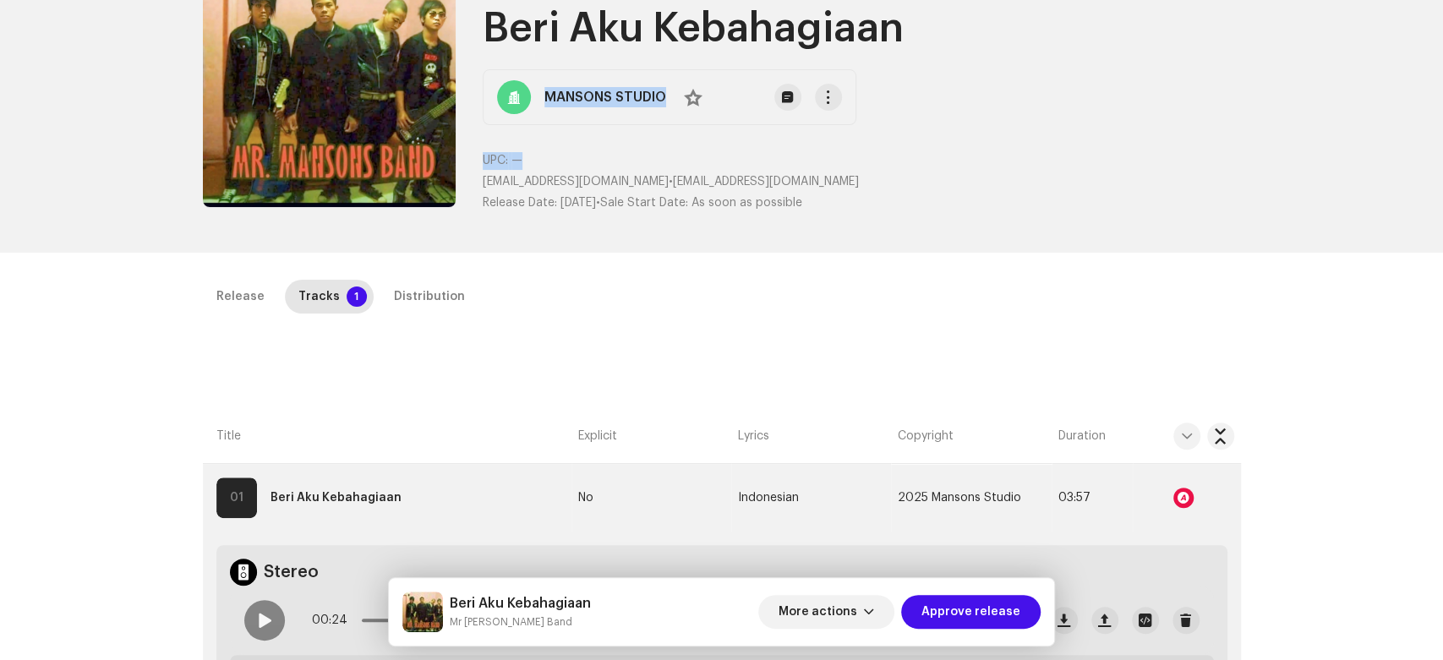
copy div "MANSONS STUDIO No UPC: —"
drag, startPoint x: 523, startPoint y: 85, endPoint x: 685, endPoint y: 127, distance: 166.9
click at [685, 127] on div "Release Id: 3043229 Payee Id: 726112 No Warnings Beri Aku Kebahagiaan MANSONS S…" at bounding box center [862, 89] width 758 height 271
drag, startPoint x: 545, startPoint y: 161, endPoint x: 544, endPoint y: 85, distance: 76.1
click at [545, 160] on p "UPC: —" at bounding box center [862, 161] width 758 height 18
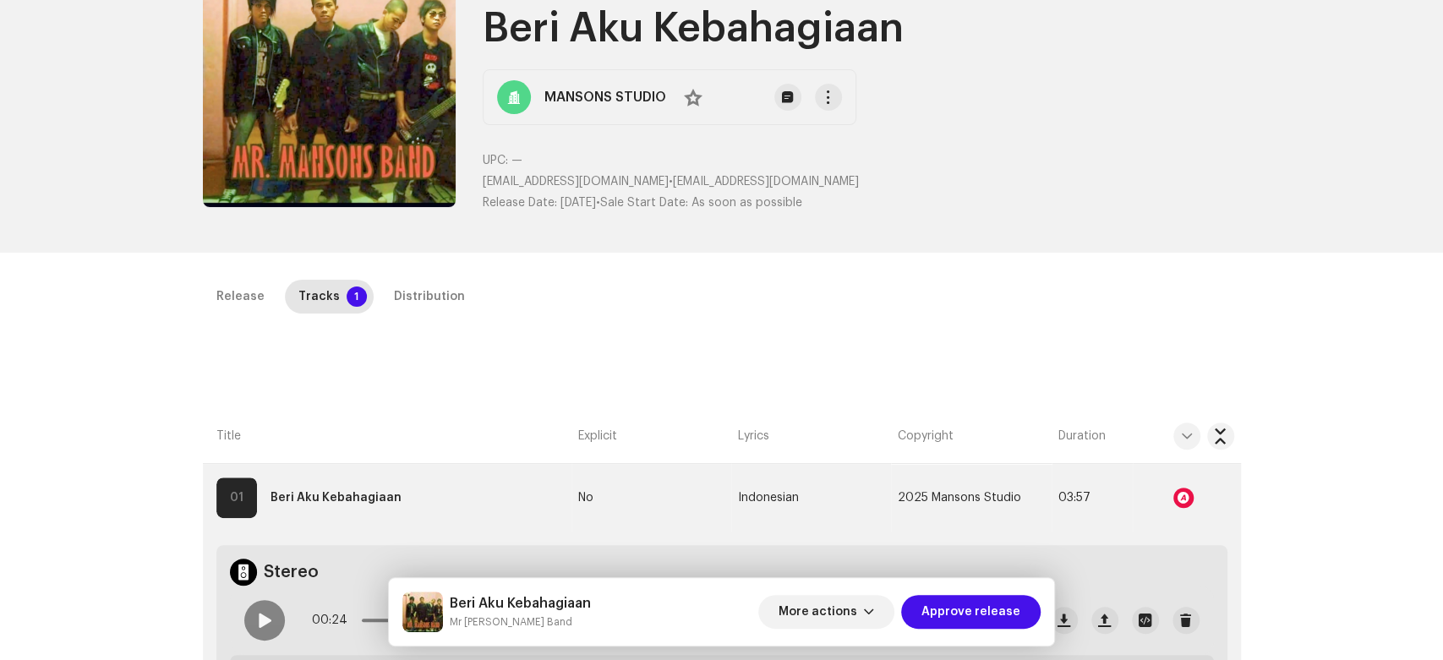
click at [571, 194] on p "Release Date: Oct 3, 2025 • Sale Start Date: As soon as possible" at bounding box center [862, 203] width 758 height 18
copy div "MANSONS STUDIO No"
drag, startPoint x: 541, startPoint y: 93, endPoint x: 683, endPoint y: 101, distance: 142.2
click at [683, 101] on div "MANSONS STUDIO No" at bounding box center [670, 97] width 374 height 56
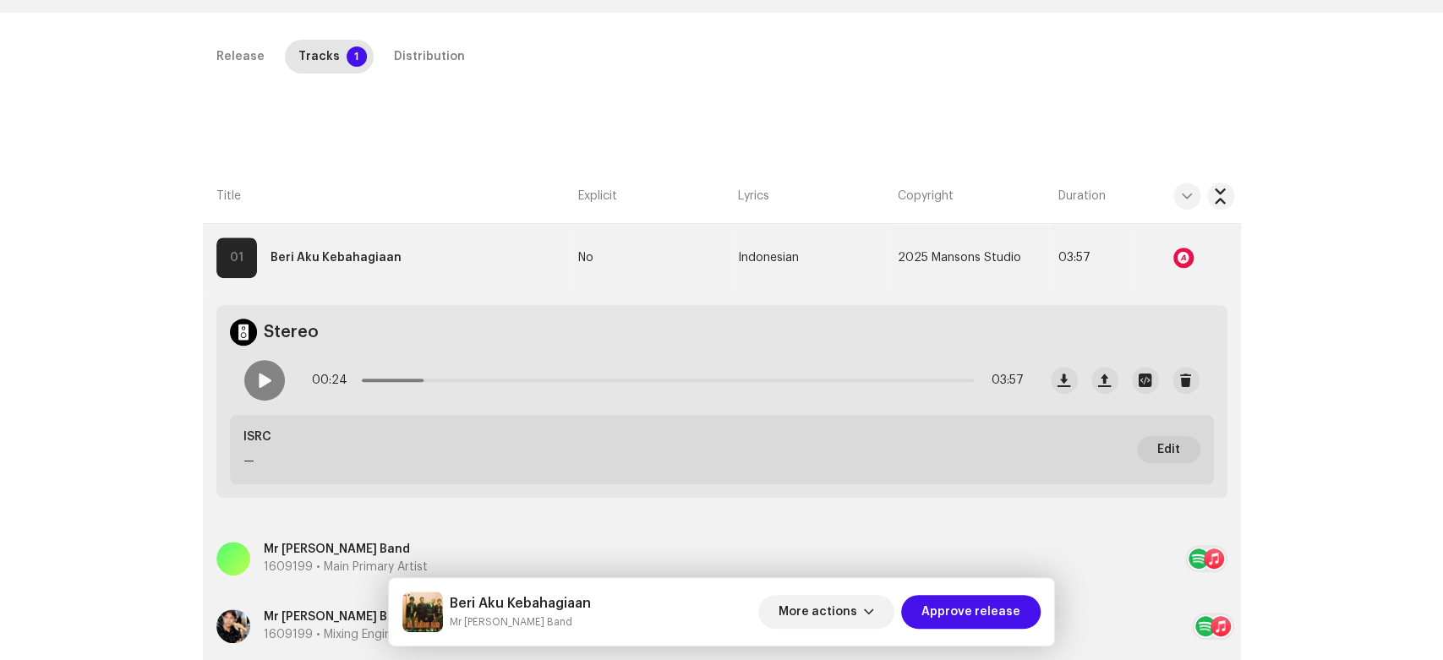
scroll to position [396, 0]
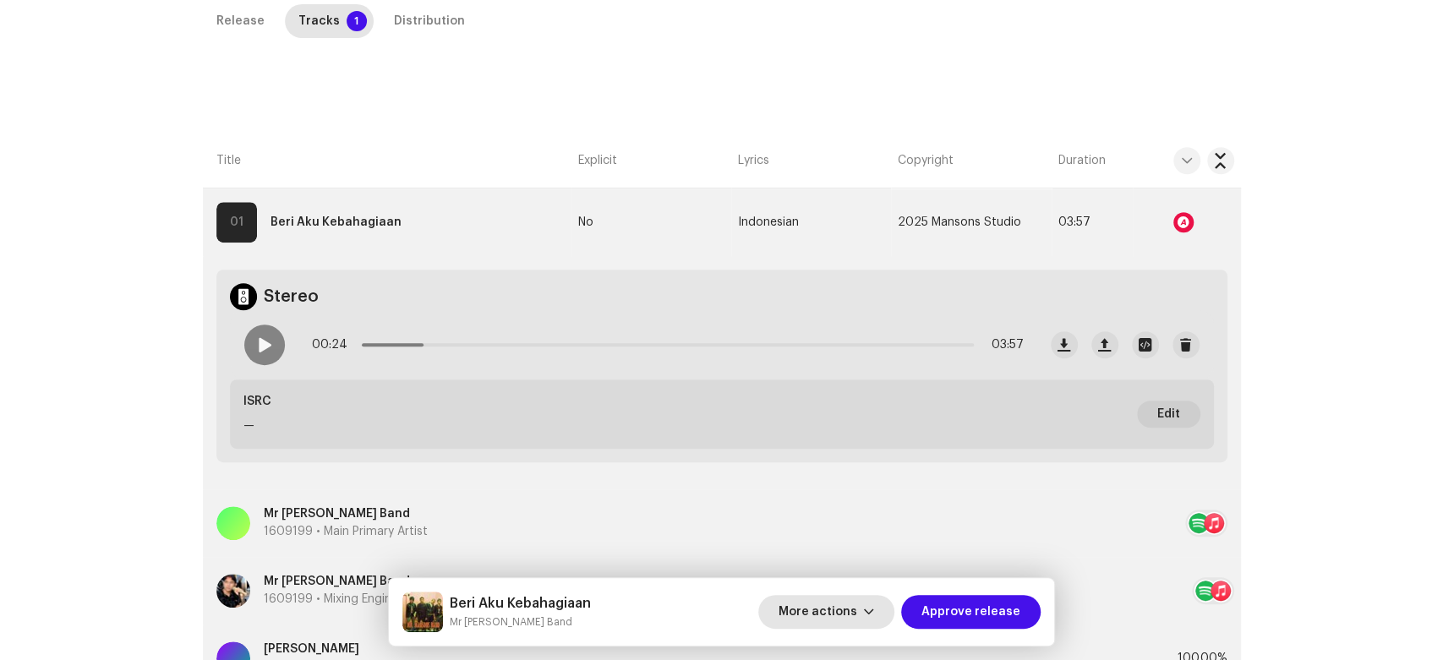
click at [844, 610] on span "More actions" at bounding box center [817, 612] width 79 height 34
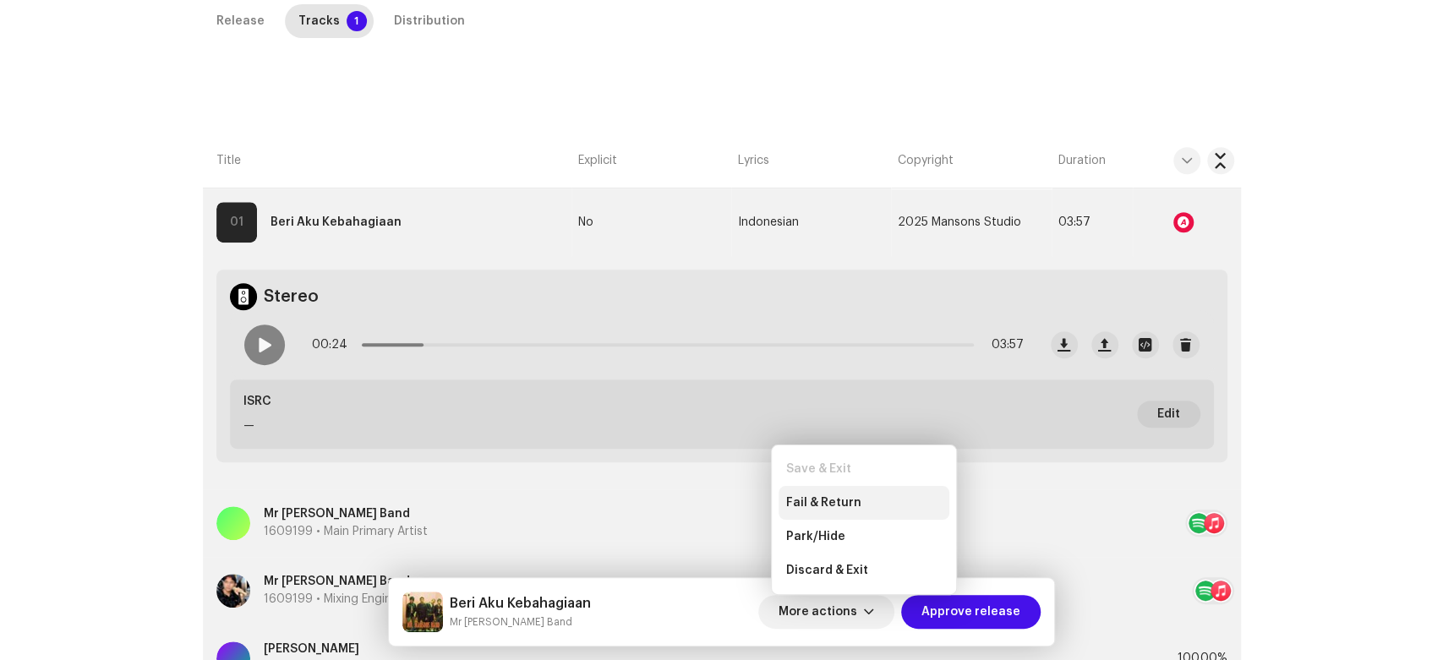
click at [841, 494] on div "Fail & Return" at bounding box center [863, 503] width 171 height 34
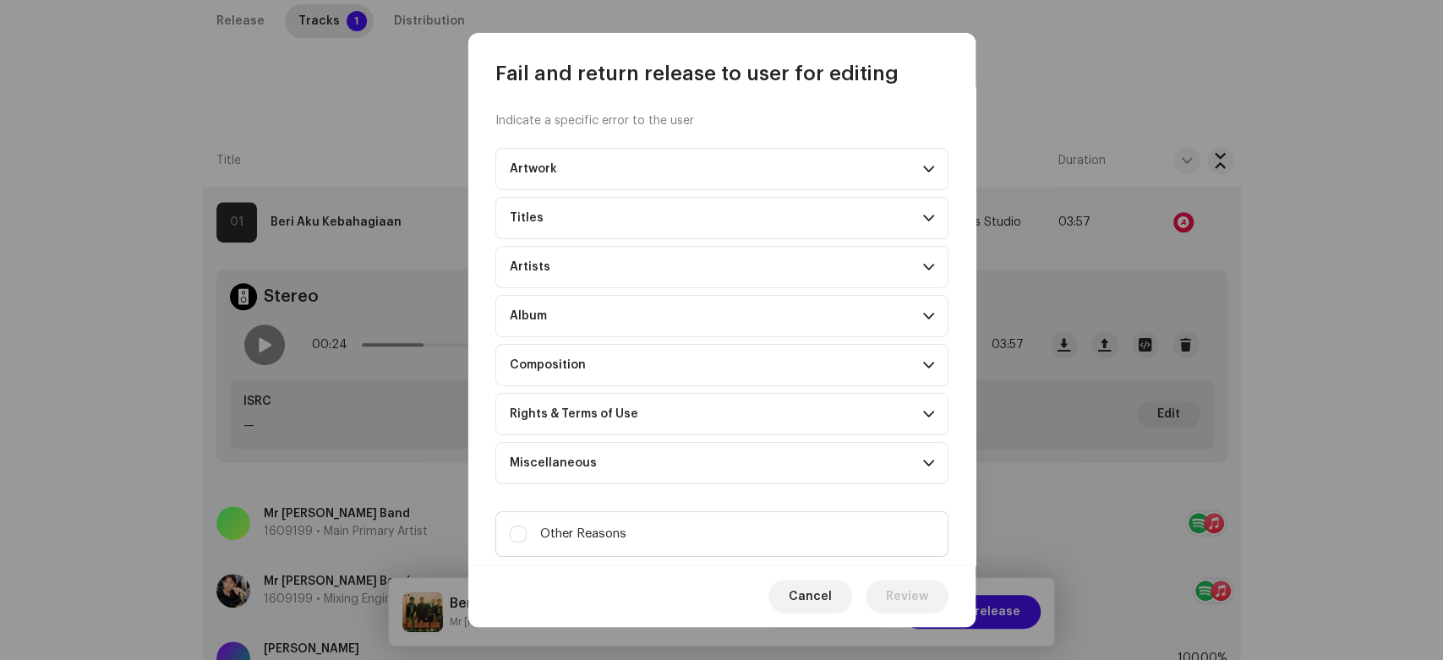
click at [663, 376] on p-accordion-header "Composition" at bounding box center [721, 365] width 453 height 42
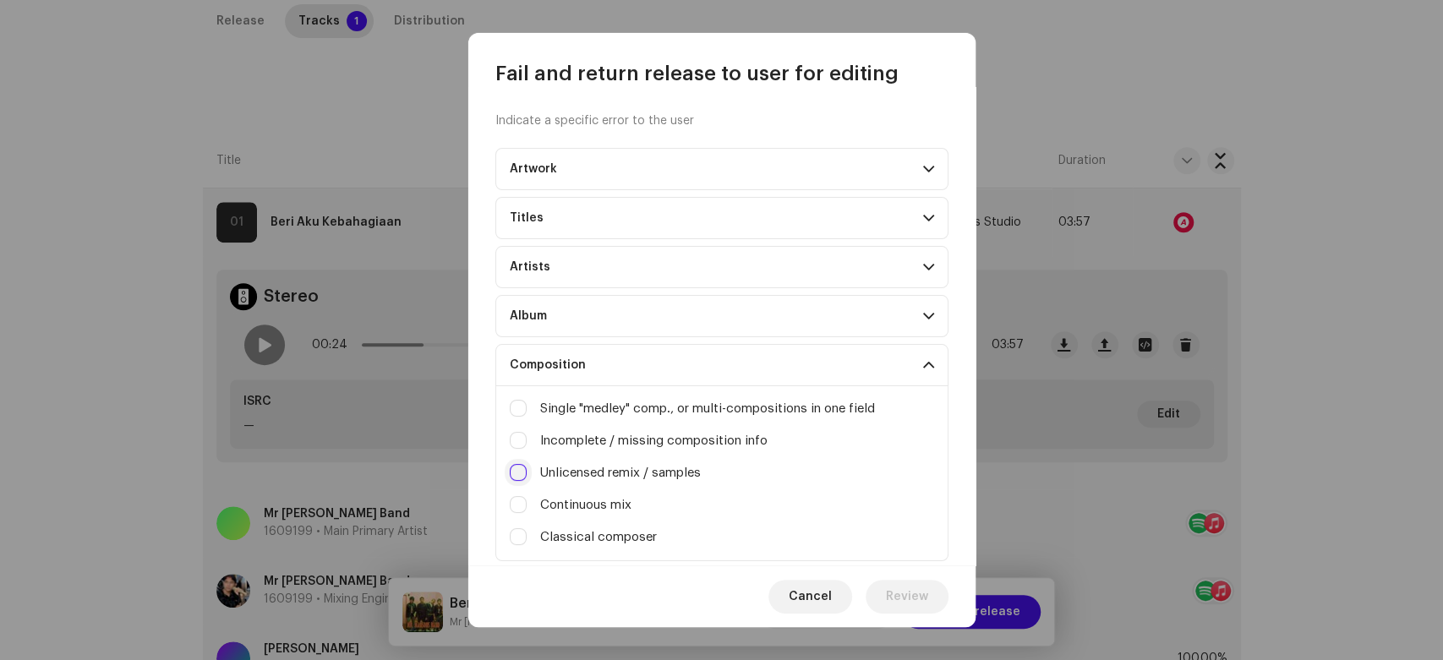
click at [519, 473] on input "Irrelevant / excessive information" at bounding box center [518, 472] width 17 height 17
checkbox input "true"
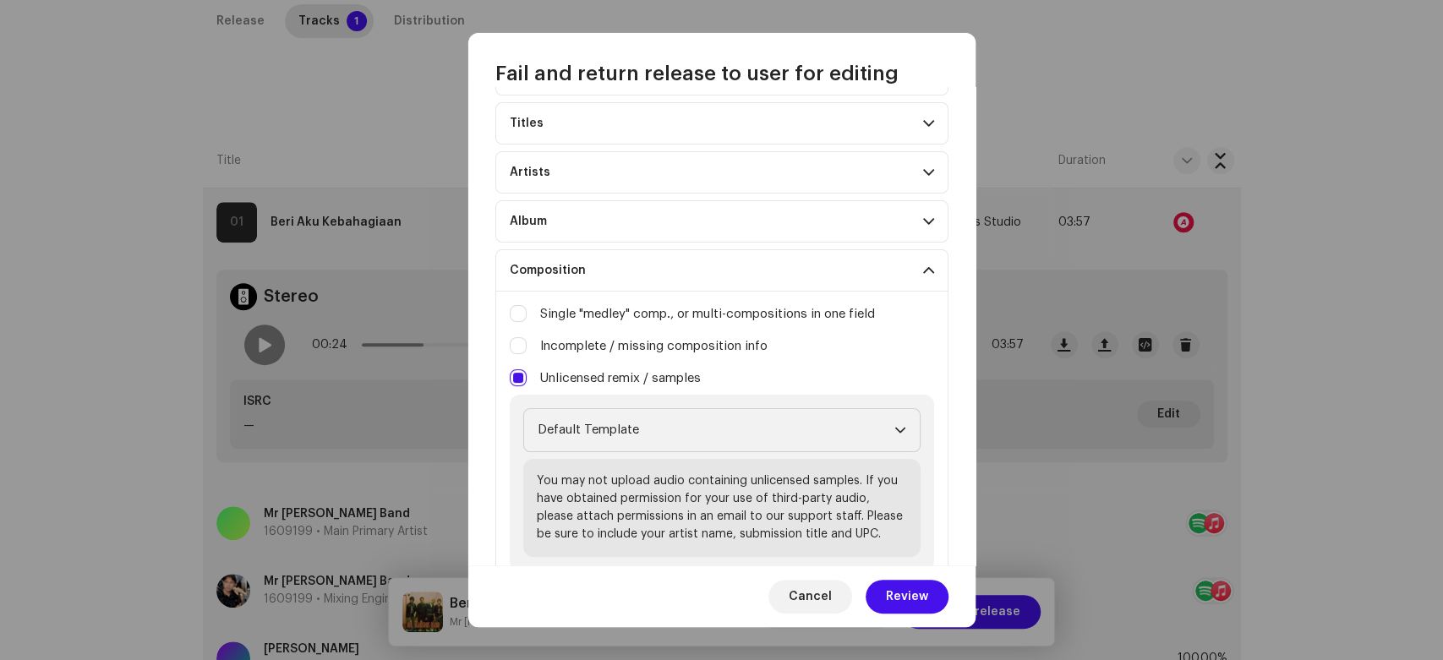
drag, startPoint x: 859, startPoint y: 414, endPoint x: 832, endPoint y: 490, distance: 80.7
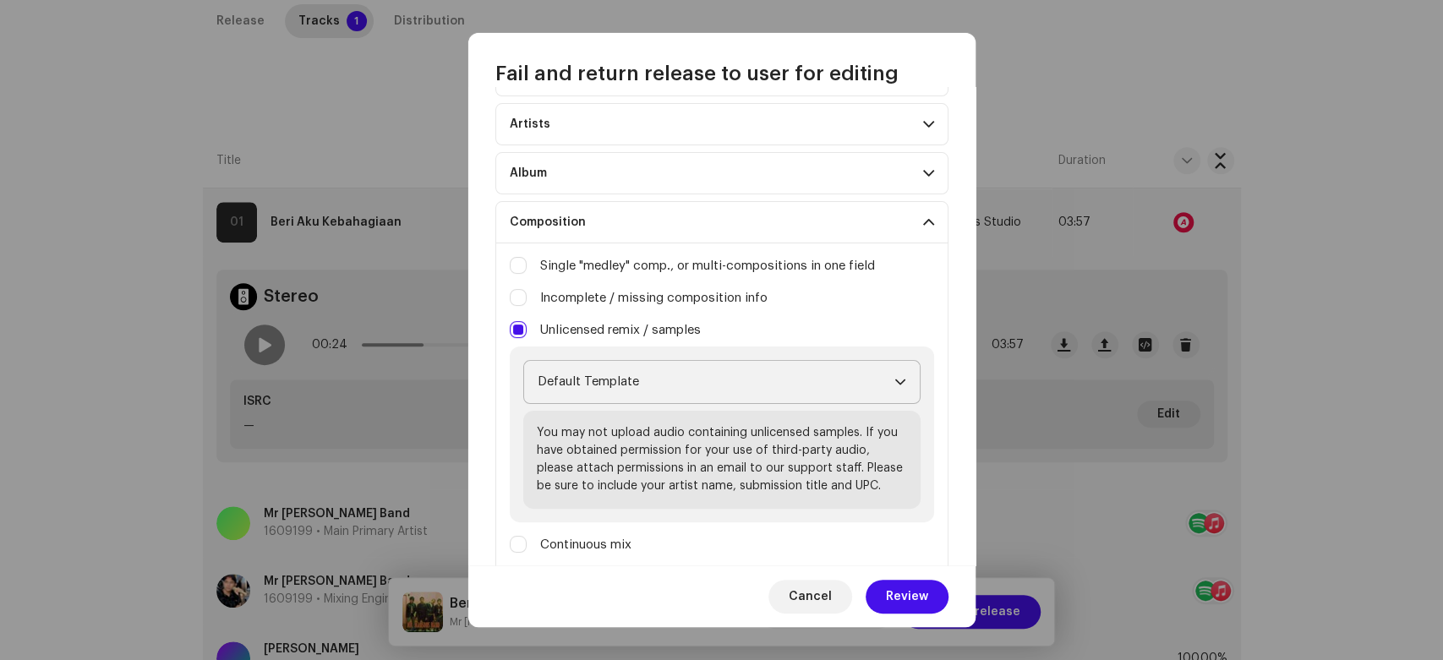
click at [813, 369] on span "Default Template" at bounding box center [716, 382] width 357 height 42
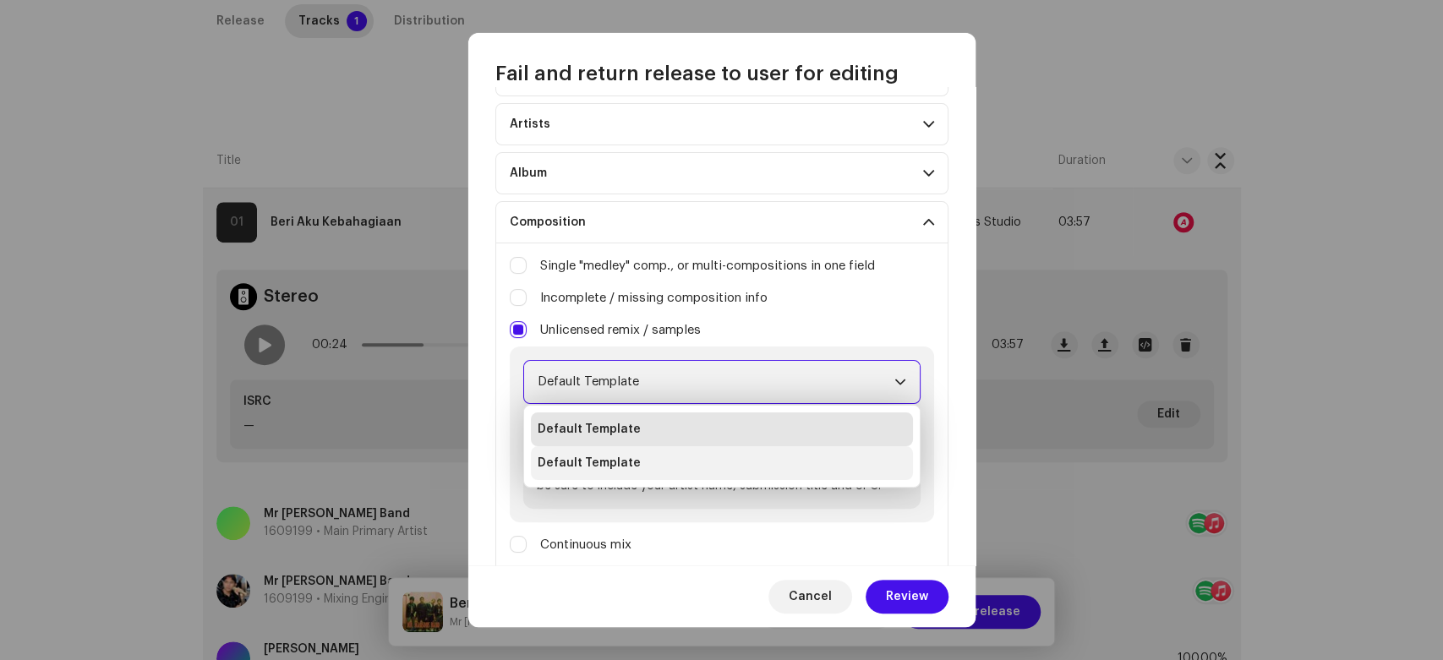
click at [746, 458] on li "Default Template" at bounding box center [722, 463] width 382 height 34
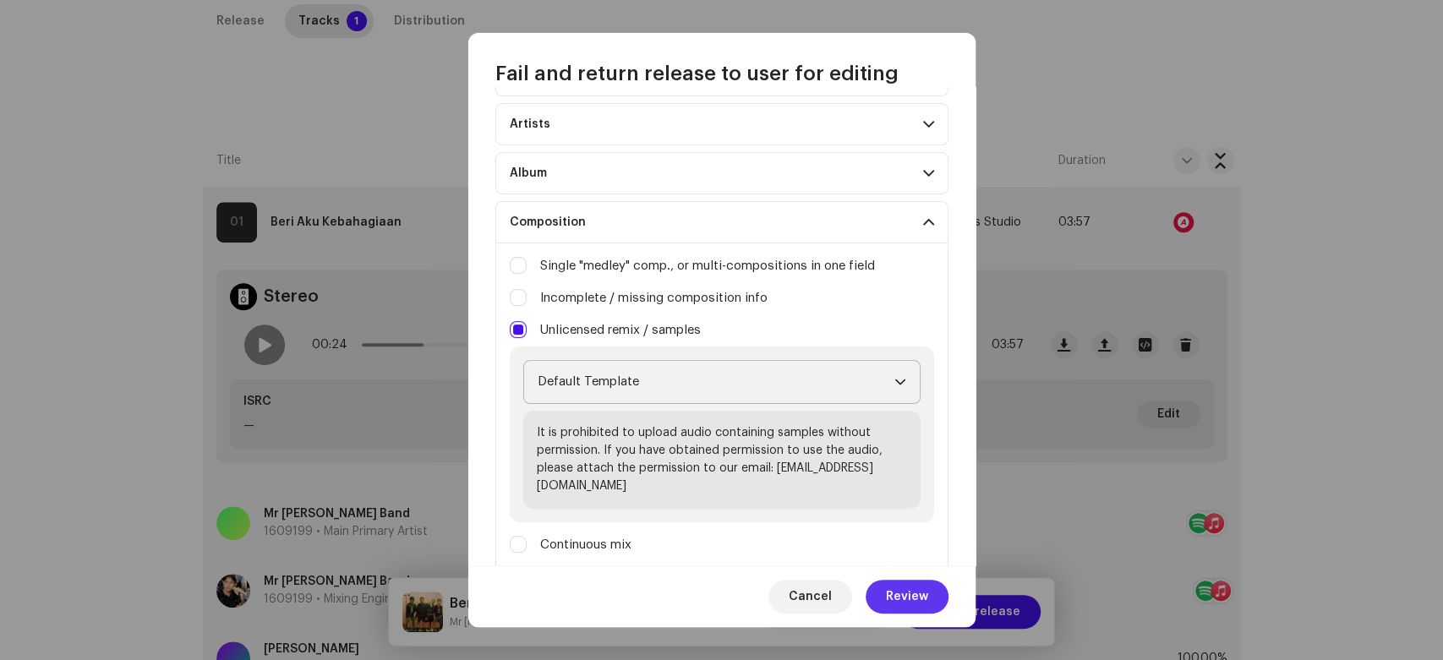
click at [912, 587] on span "Review" at bounding box center [907, 597] width 42 height 34
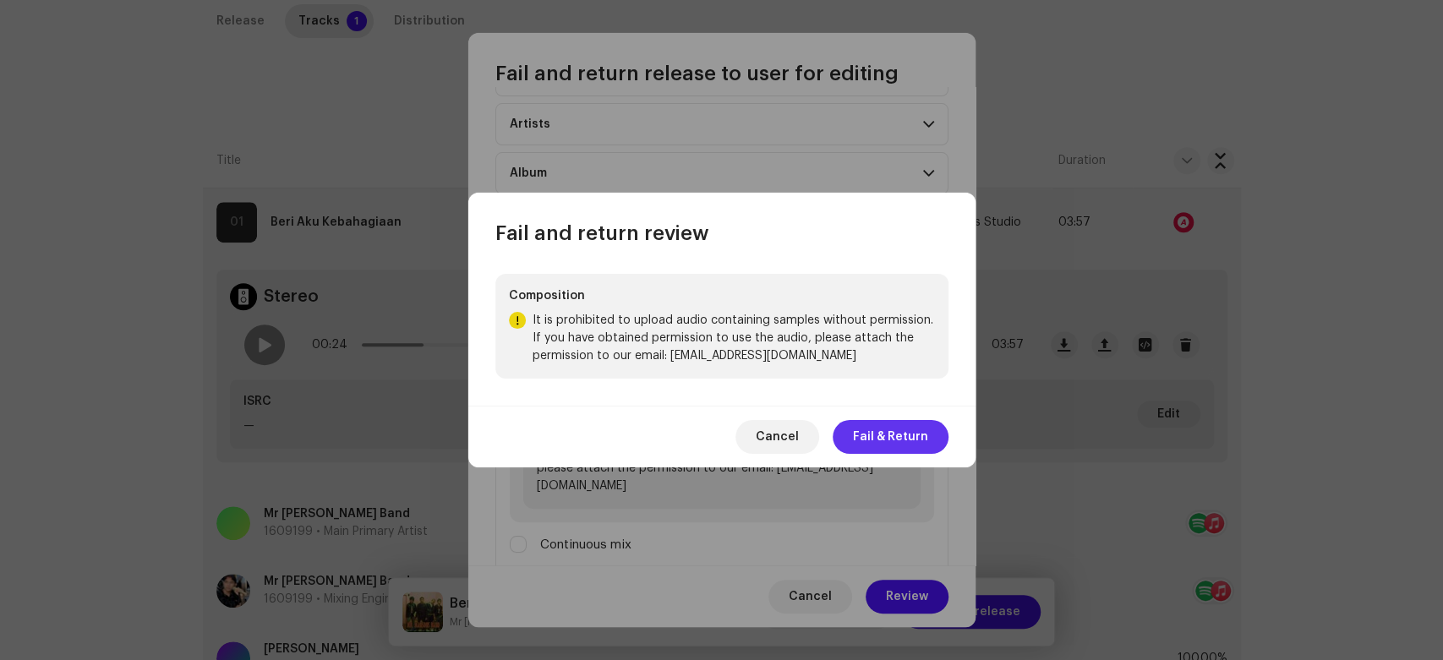
click at [884, 431] on span "Fail & Return" at bounding box center [890, 437] width 75 height 34
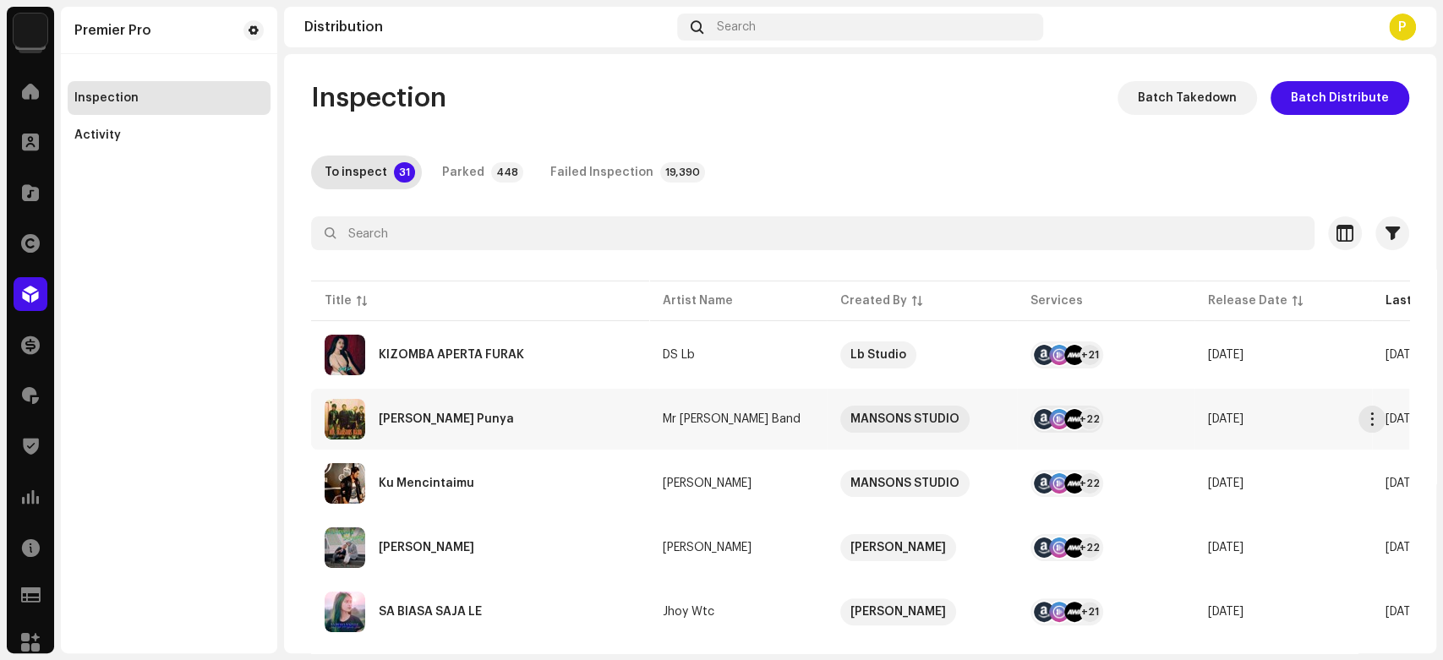
click at [485, 437] on div "Aku Yang Tak Punya" at bounding box center [480, 419] width 311 height 41
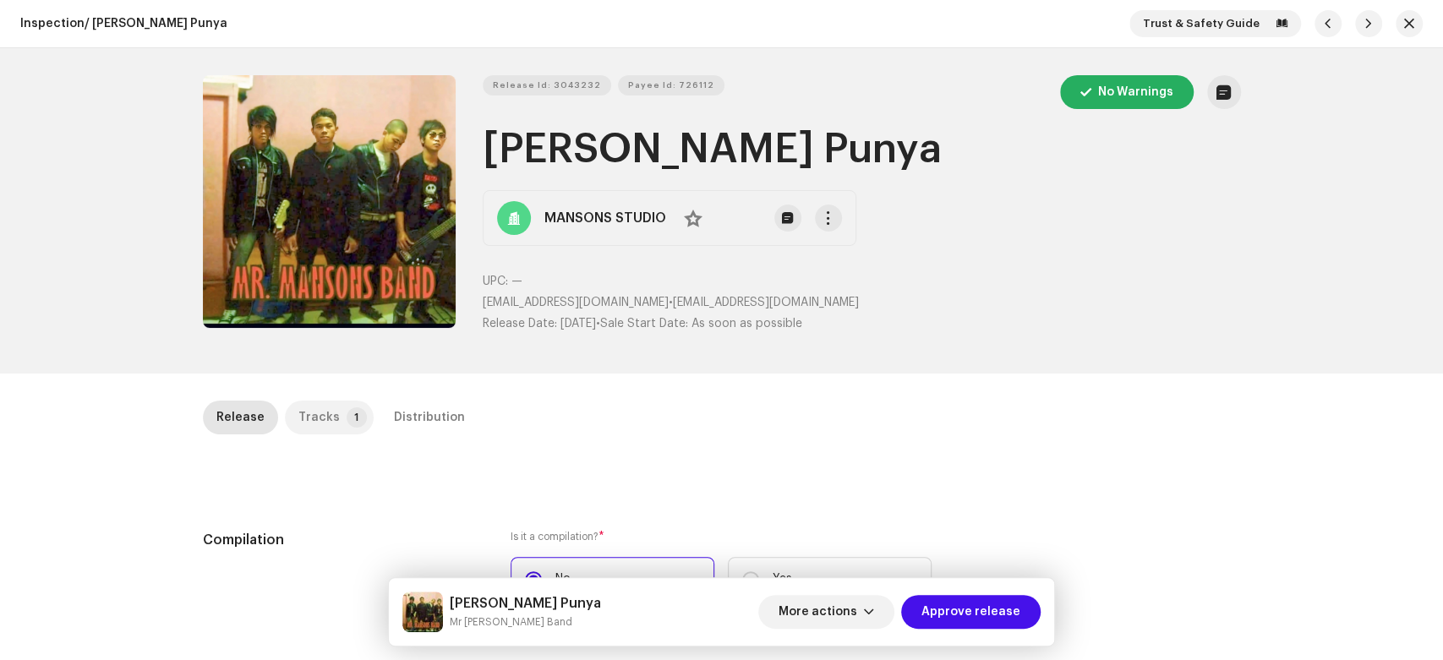
click at [329, 427] on p-tab "Tracks 1" at bounding box center [329, 418] width 89 height 34
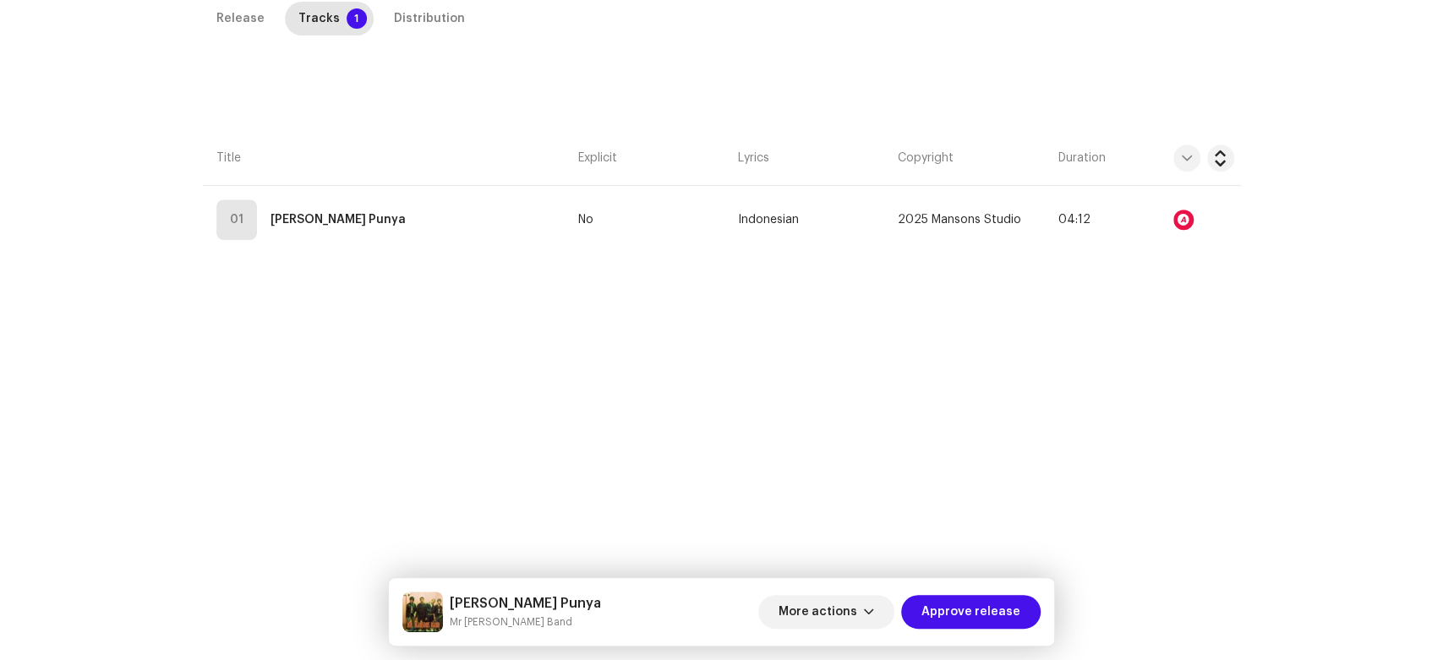
scroll to position [400, 0]
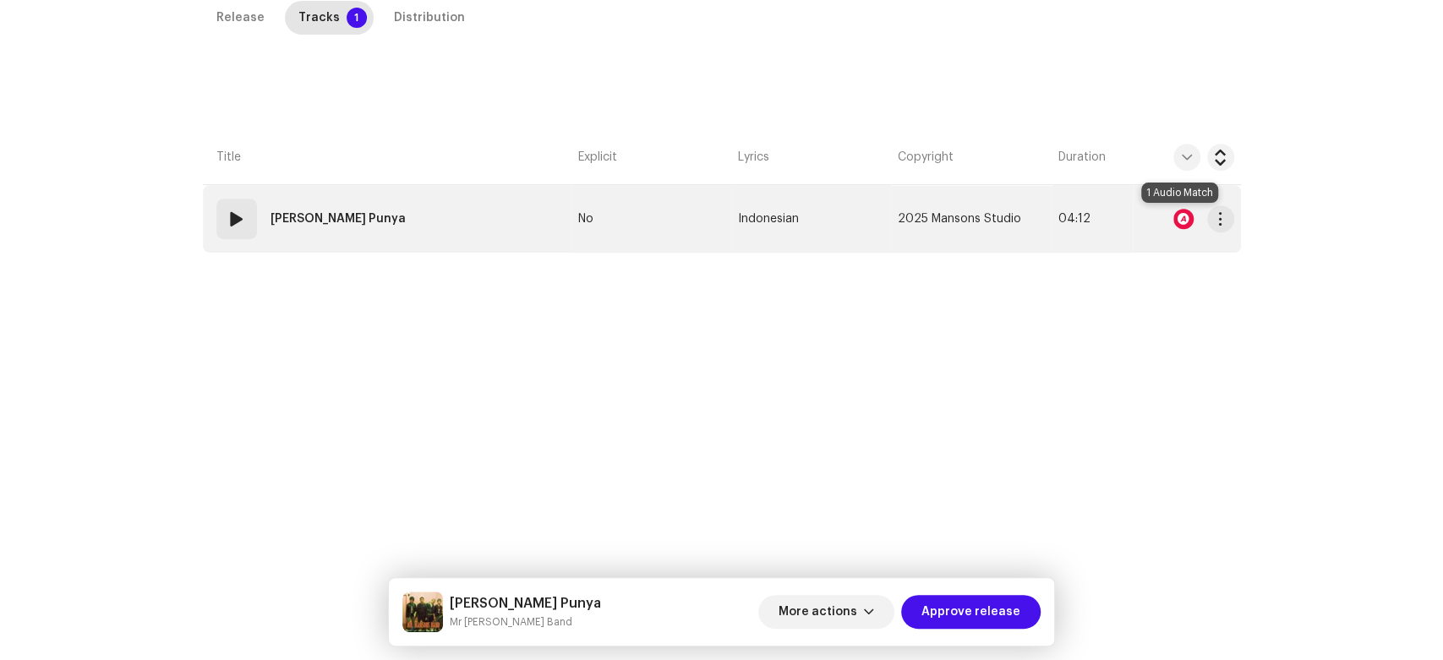
click at [1182, 219] on div at bounding box center [1183, 219] width 20 height 20
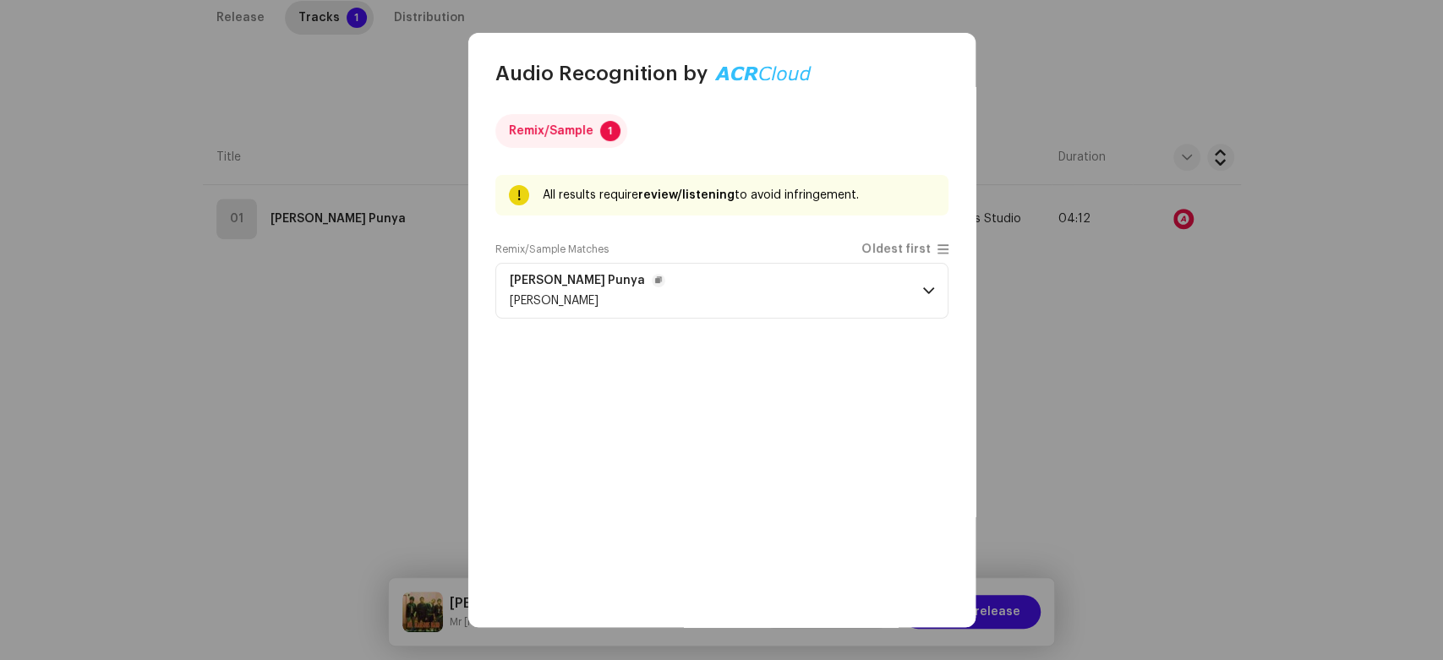
click at [923, 284] on span at bounding box center [928, 291] width 11 height 14
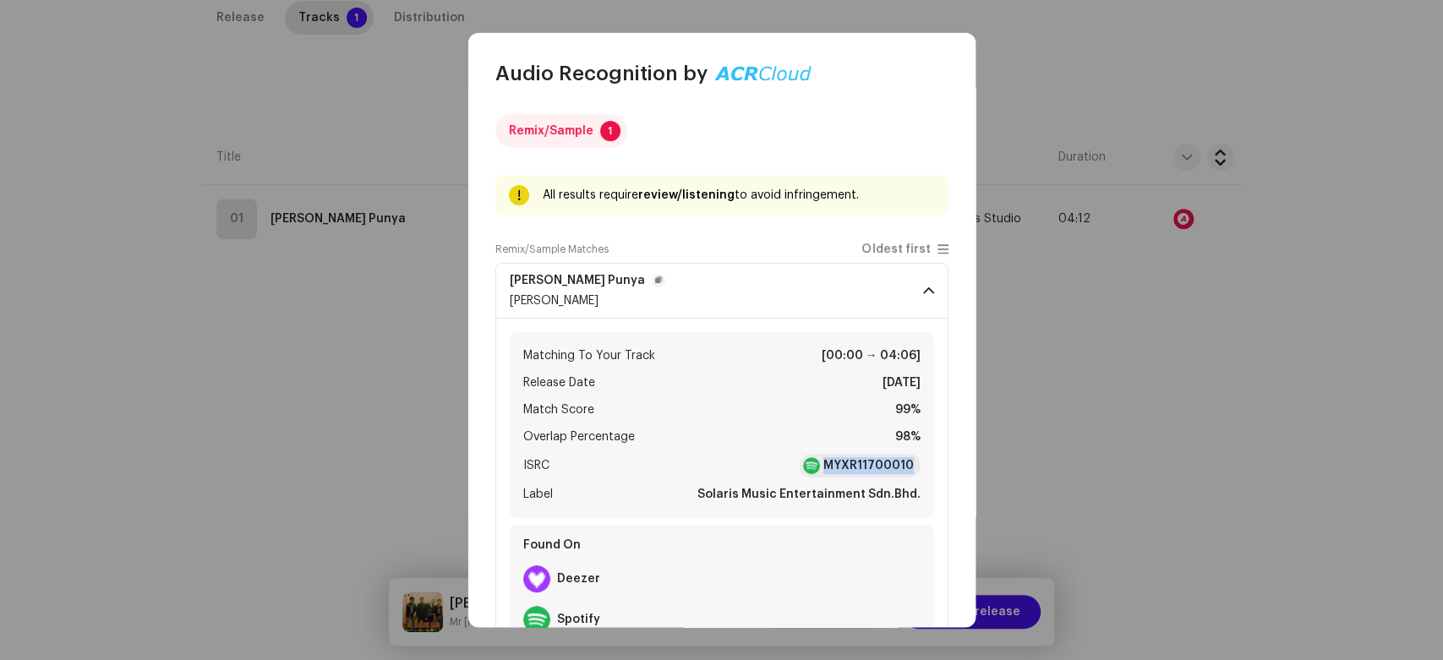
copy div "MYXR11700010"
drag, startPoint x: 816, startPoint y: 458, endPoint x: 931, endPoint y: 460, distance: 115.8
click at [931, 460] on div "Matching To Your Track [00:00 → 04:06] Release Date Mar 16, 2018 Match Score 99…" at bounding box center [721, 490] width 453 height 342
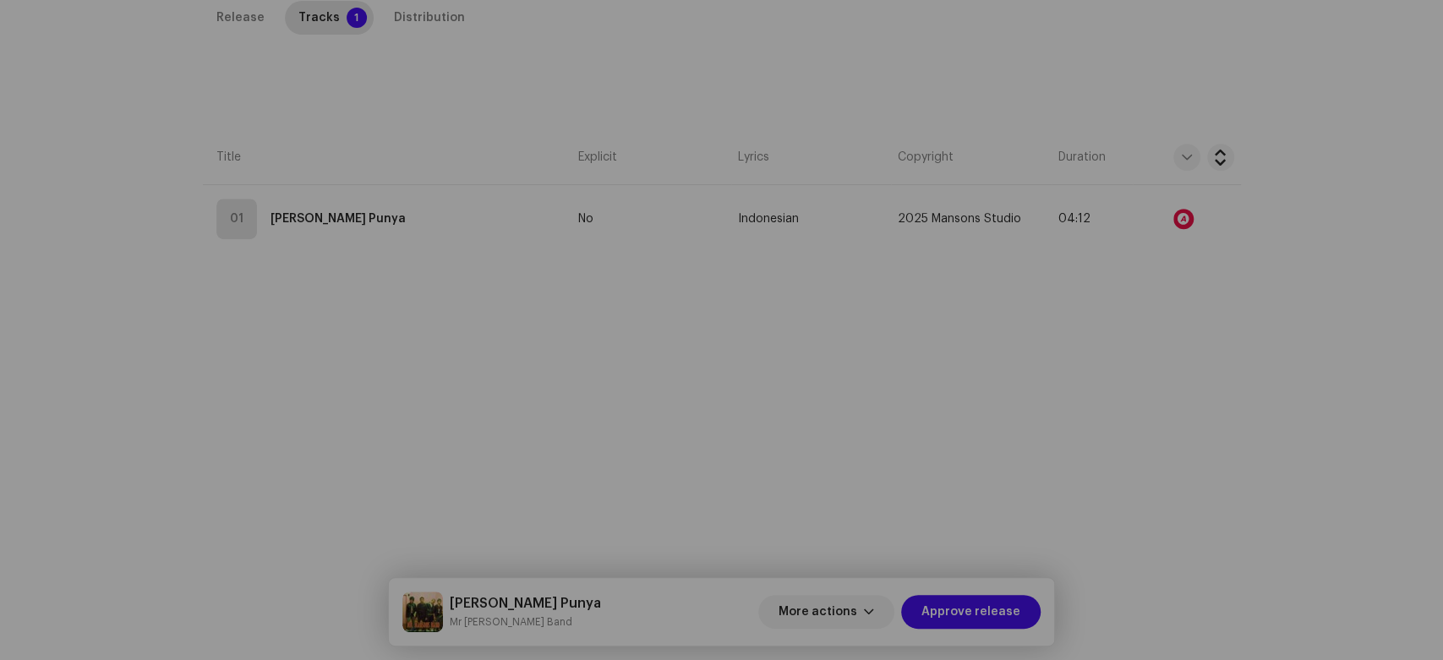
click at [1155, 337] on div "Audio Recognition by Remix/Sample 1 All results require review/listening to avo…" at bounding box center [721, 330] width 1443 height 660
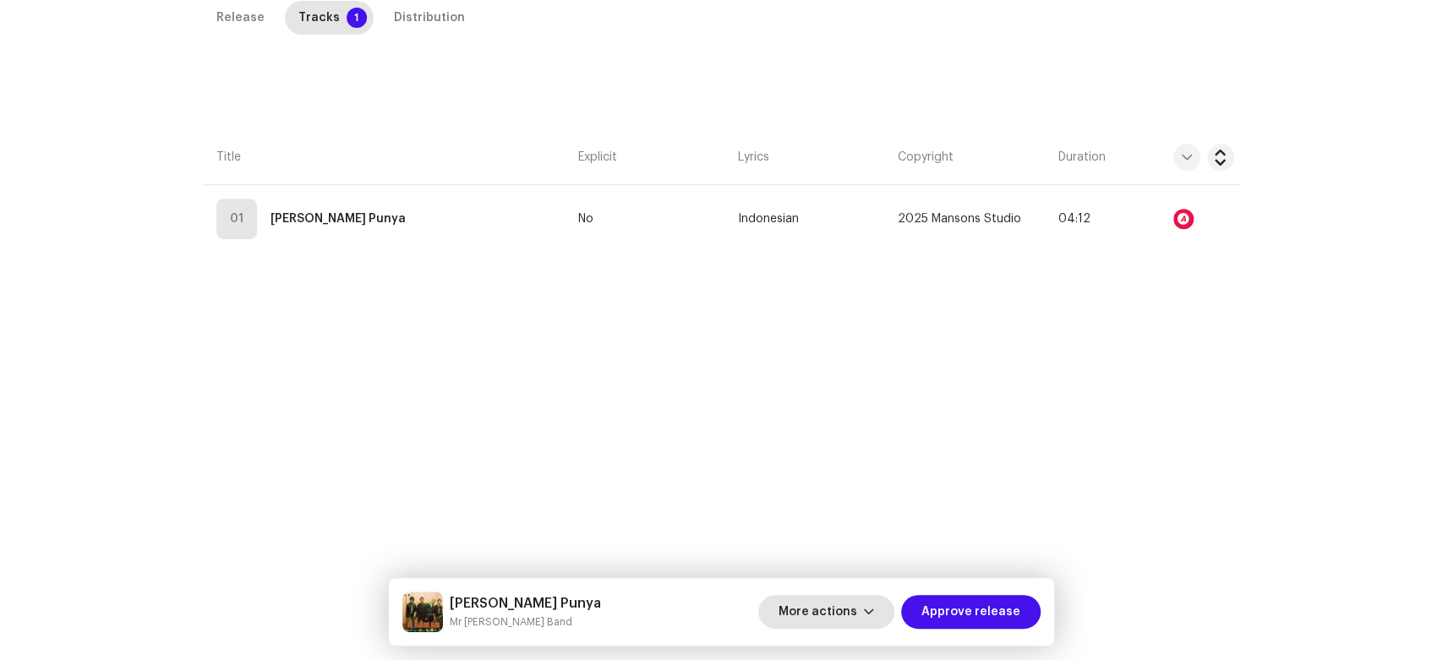
click at [804, 599] on span "More actions" at bounding box center [817, 612] width 79 height 34
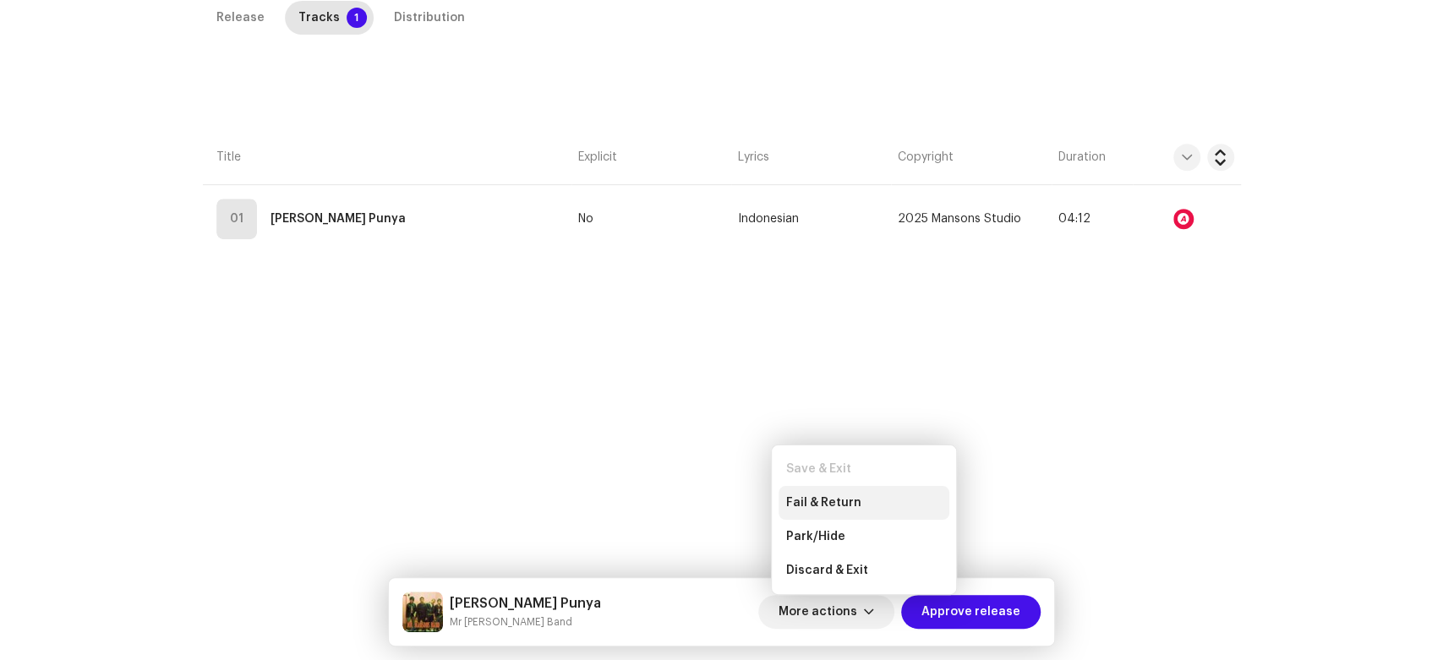
click at [818, 492] on div "Fail & Return" at bounding box center [863, 503] width 171 height 34
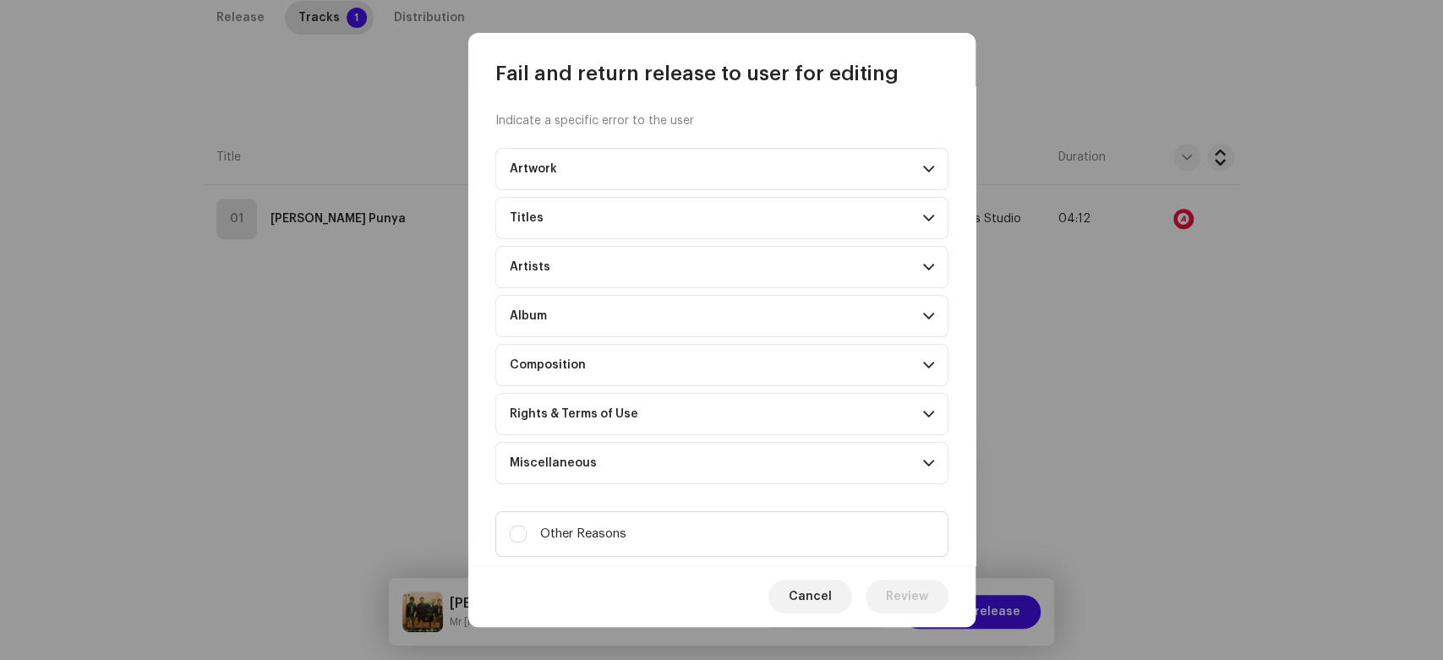
click at [934, 357] on p-accordion-header "Composition" at bounding box center [721, 365] width 453 height 42
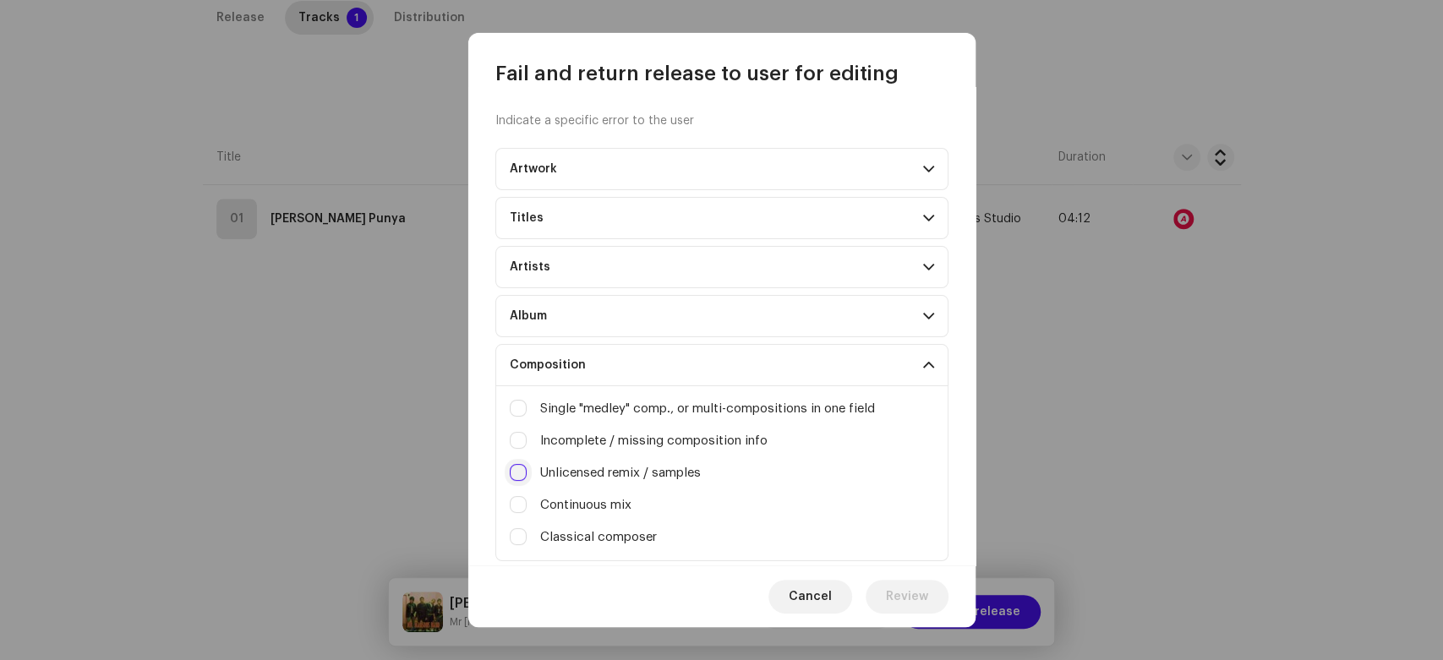
click at [525, 469] on input "Irrelevant / excessive information" at bounding box center [518, 472] width 17 height 17
checkbox input "true"
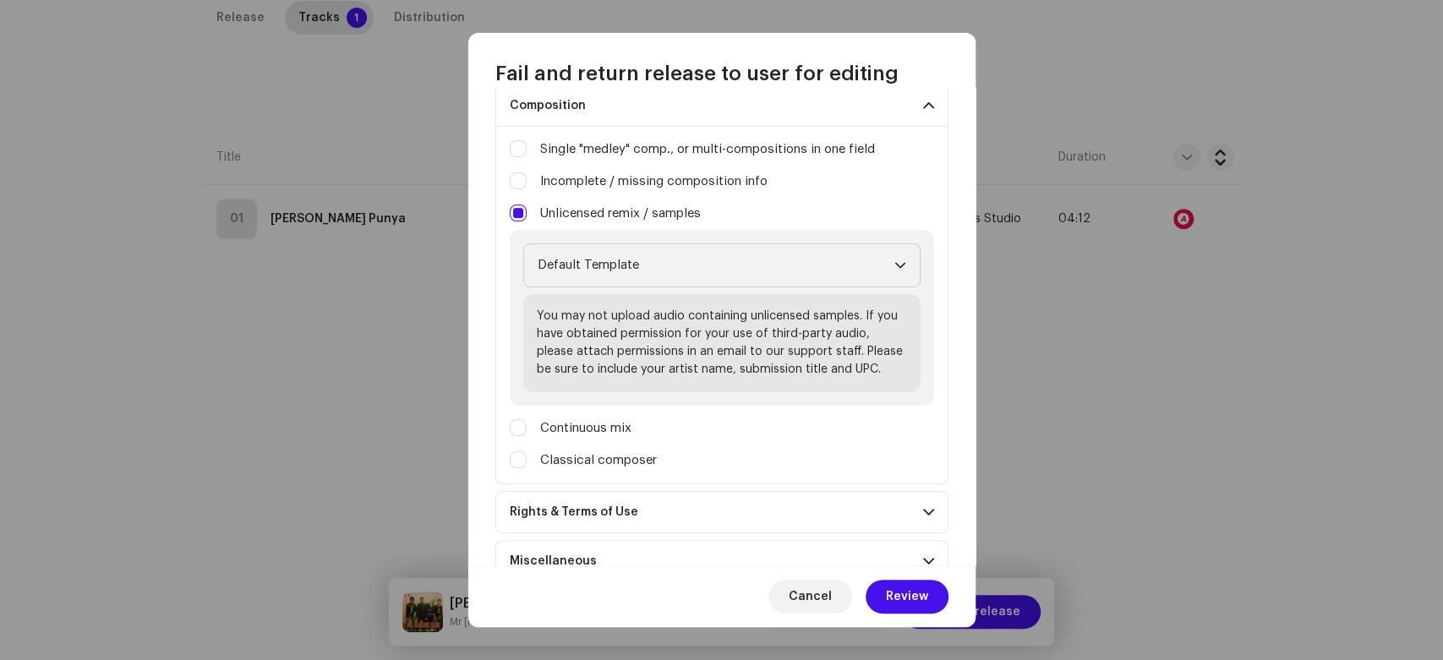
scroll to position [301, 0]
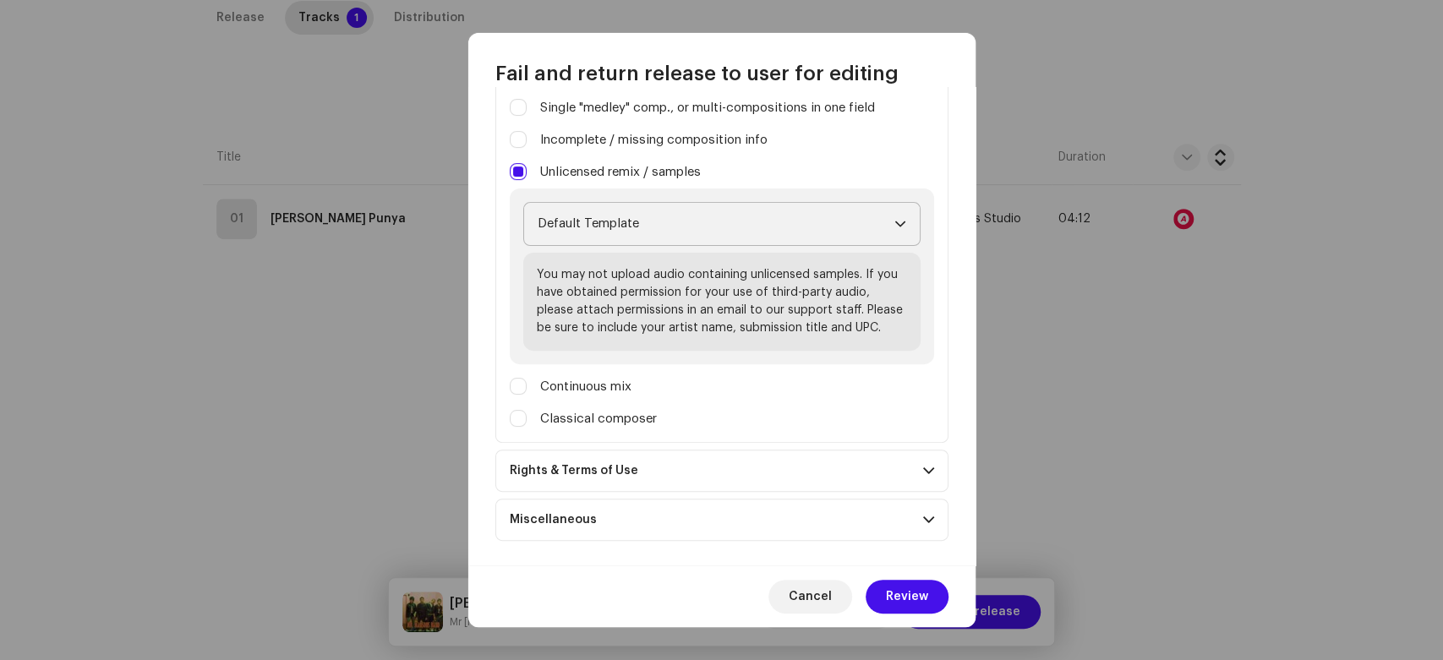
click at [776, 236] on span "Default Template" at bounding box center [716, 224] width 357 height 42
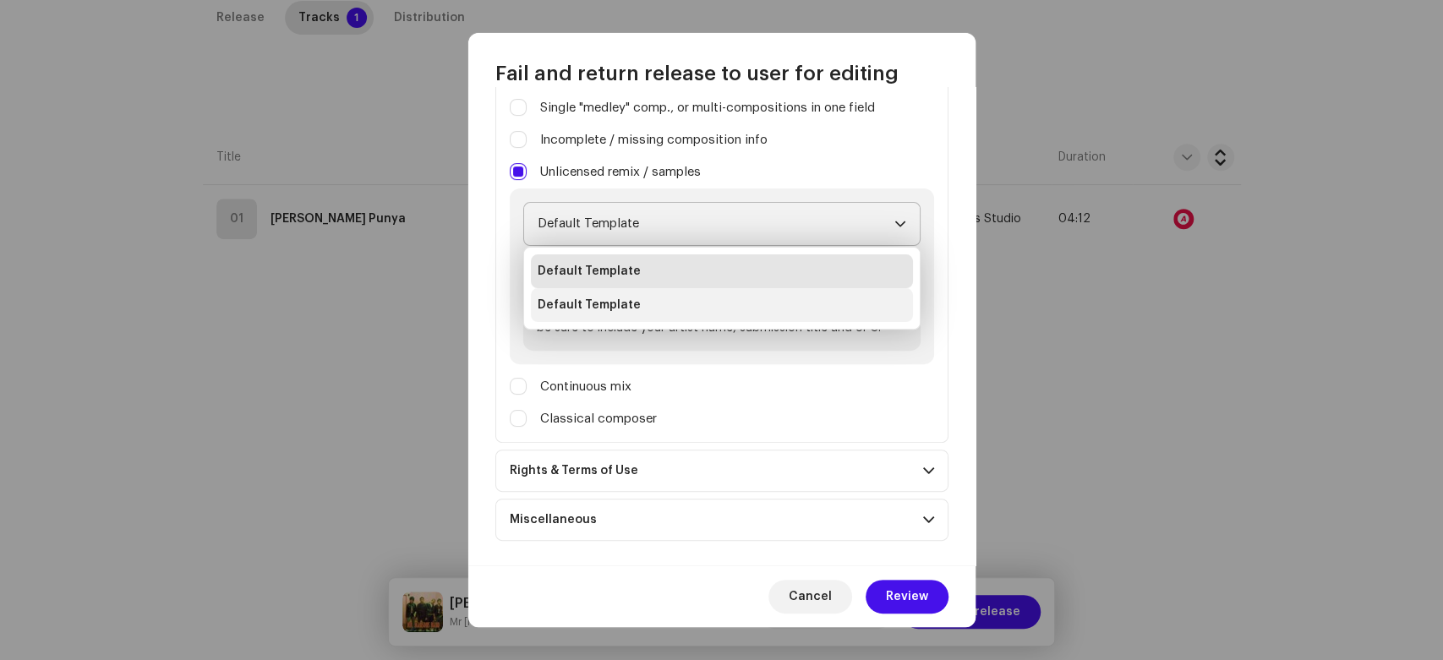
click at [713, 305] on li "Default Template" at bounding box center [722, 305] width 382 height 34
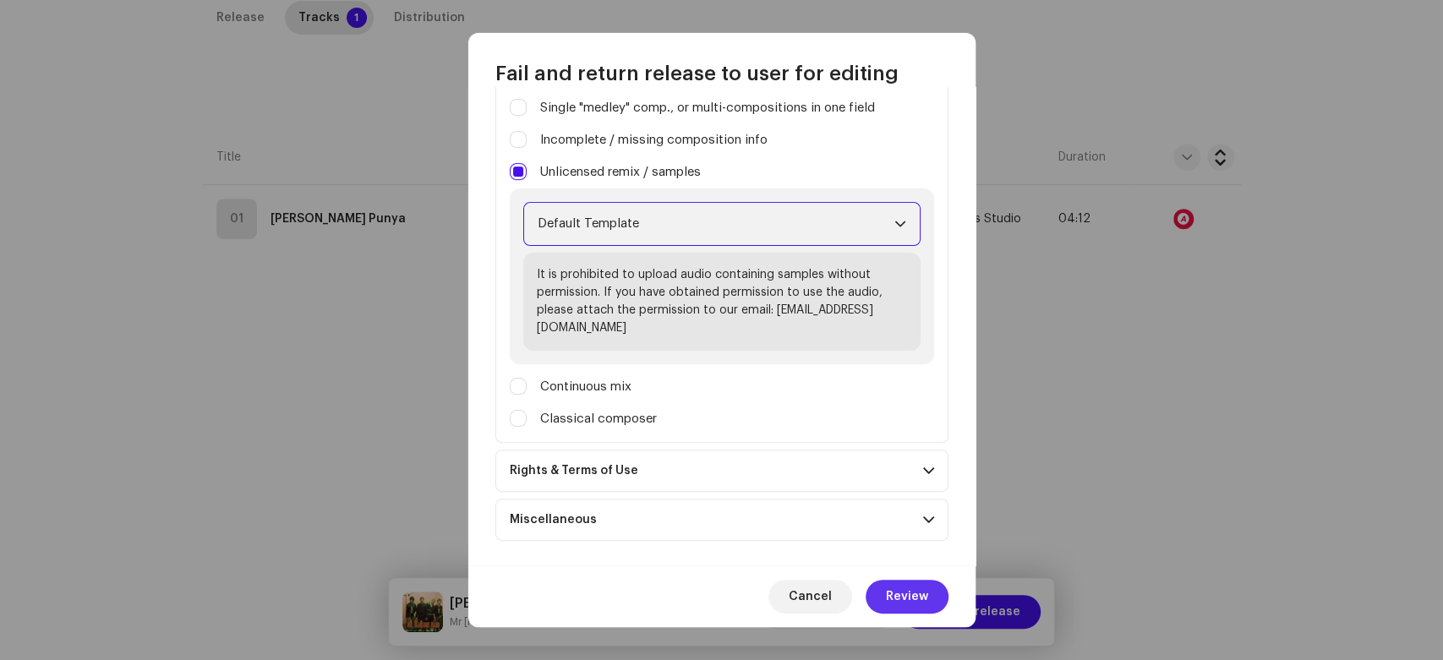
click at [916, 591] on span "Review" at bounding box center [907, 597] width 42 height 34
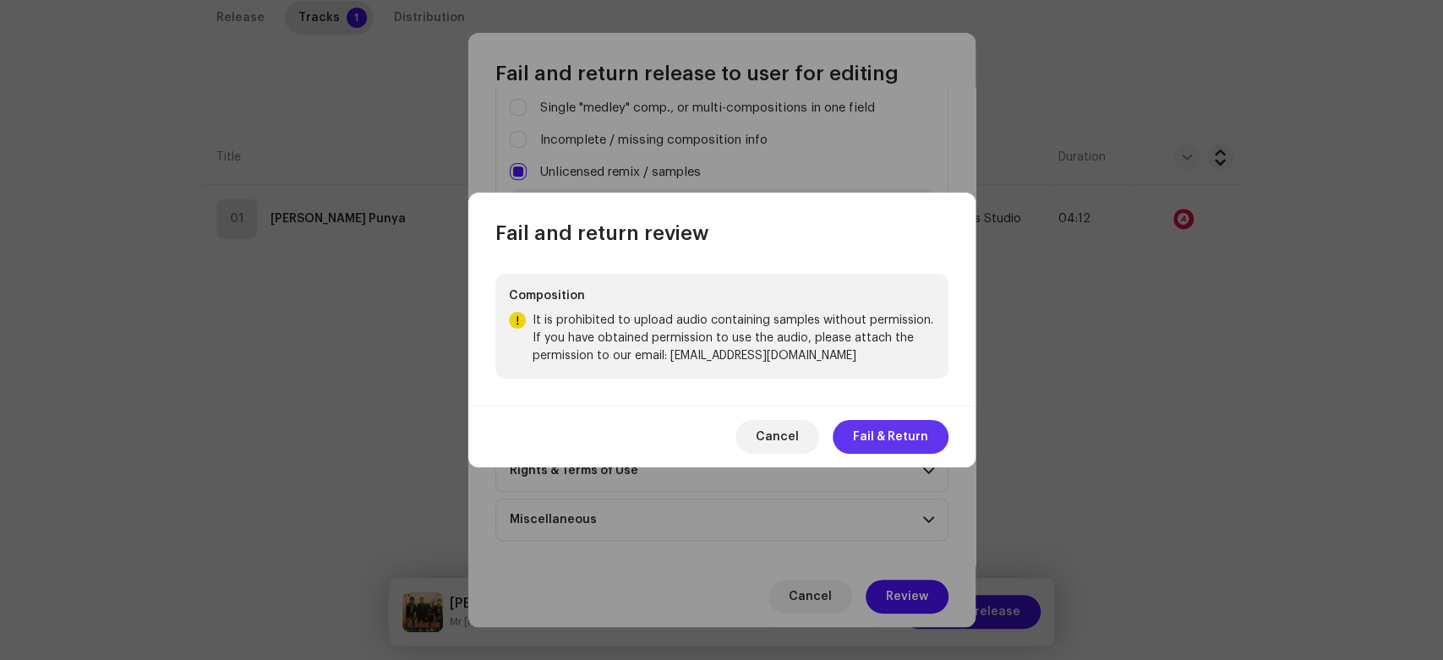
click at [874, 434] on span "Fail & Return" at bounding box center [890, 437] width 75 height 34
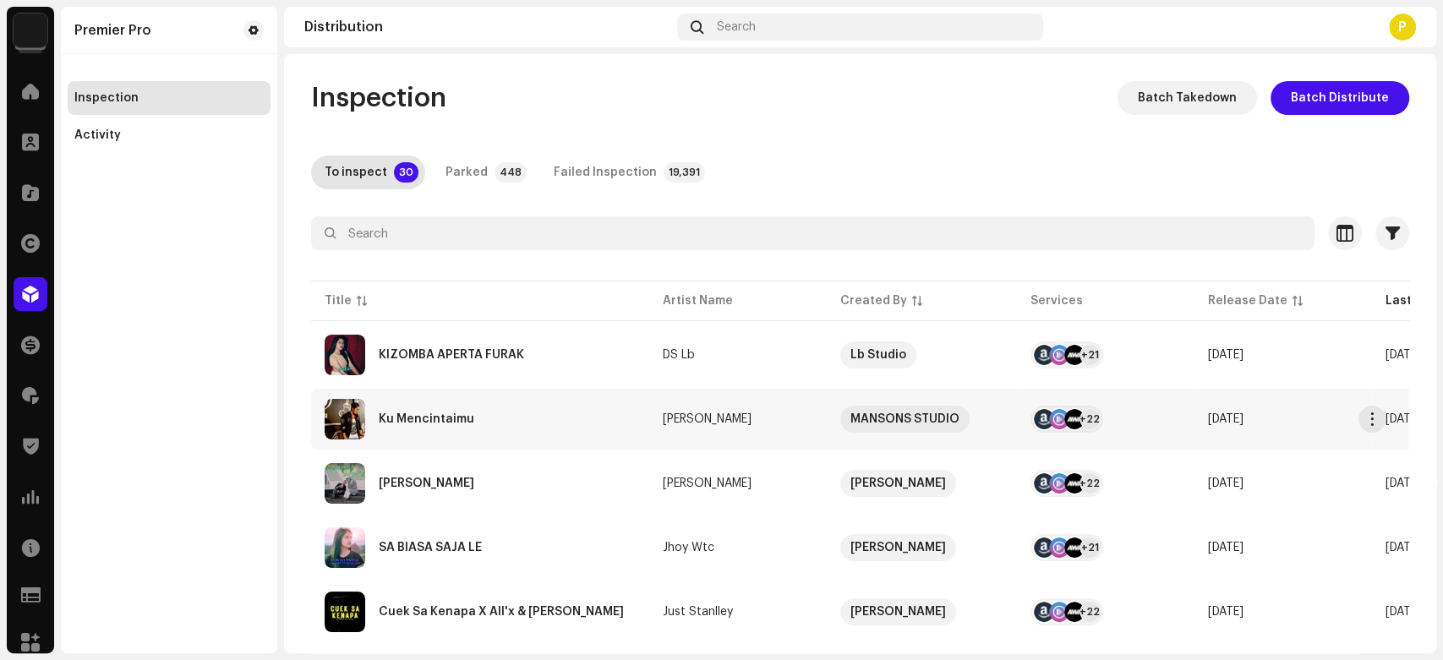
click at [540, 429] on div "Ku Mencintaimu" at bounding box center [480, 419] width 311 height 41
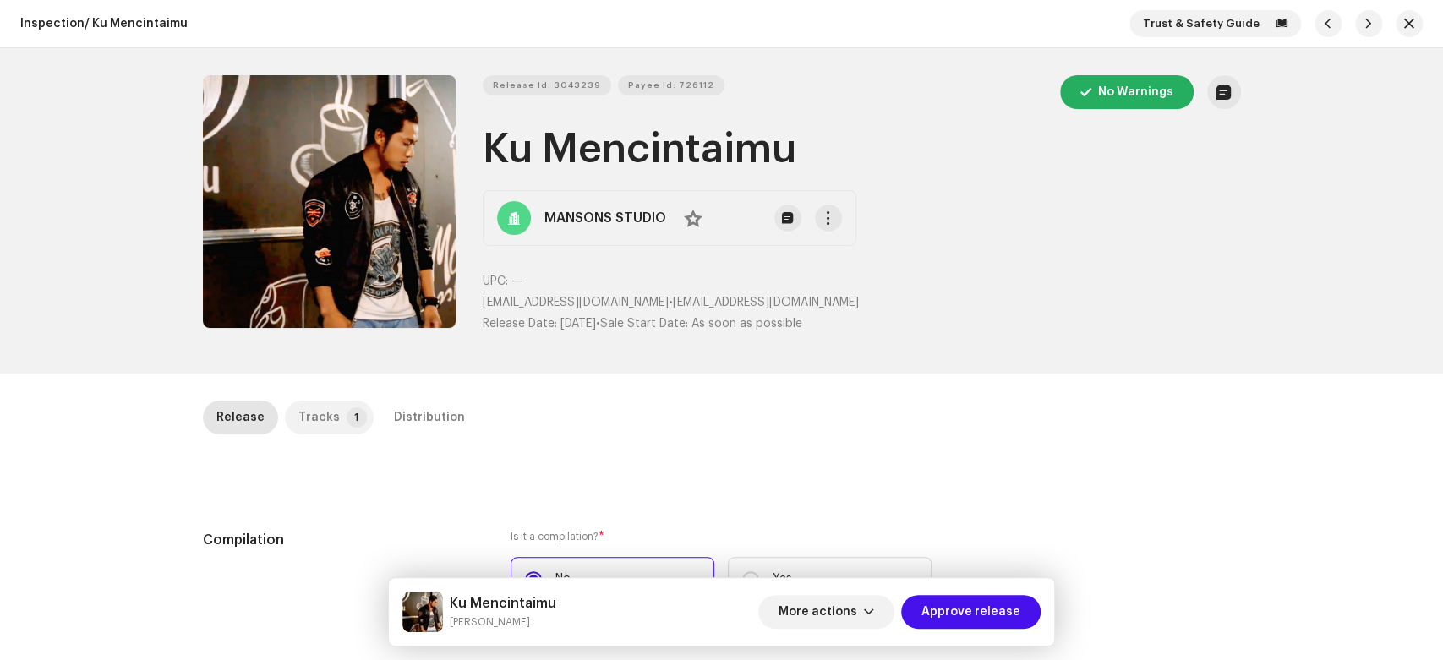
click at [312, 409] on div "Tracks" at bounding box center [318, 418] width 41 height 34
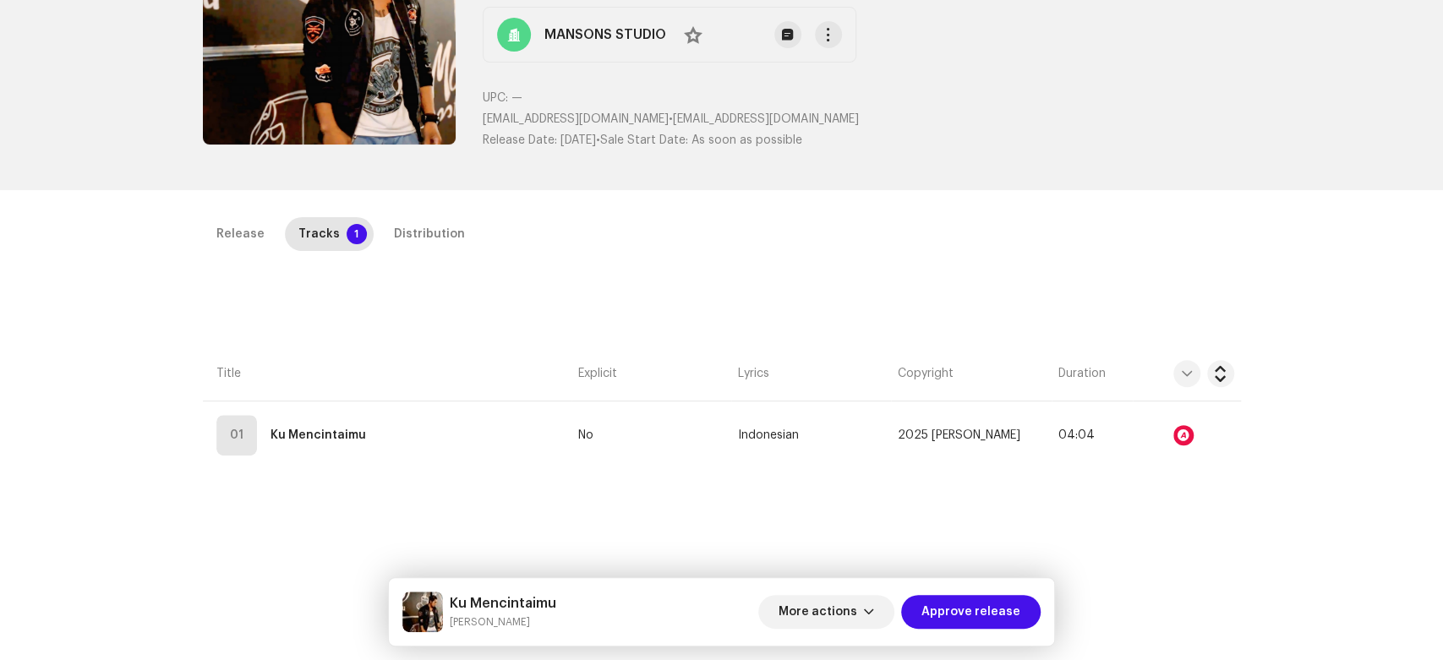
drag, startPoint x: 581, startPoint y: 465, endPoint x: 582, endPoint y: 532, distance: 66.8
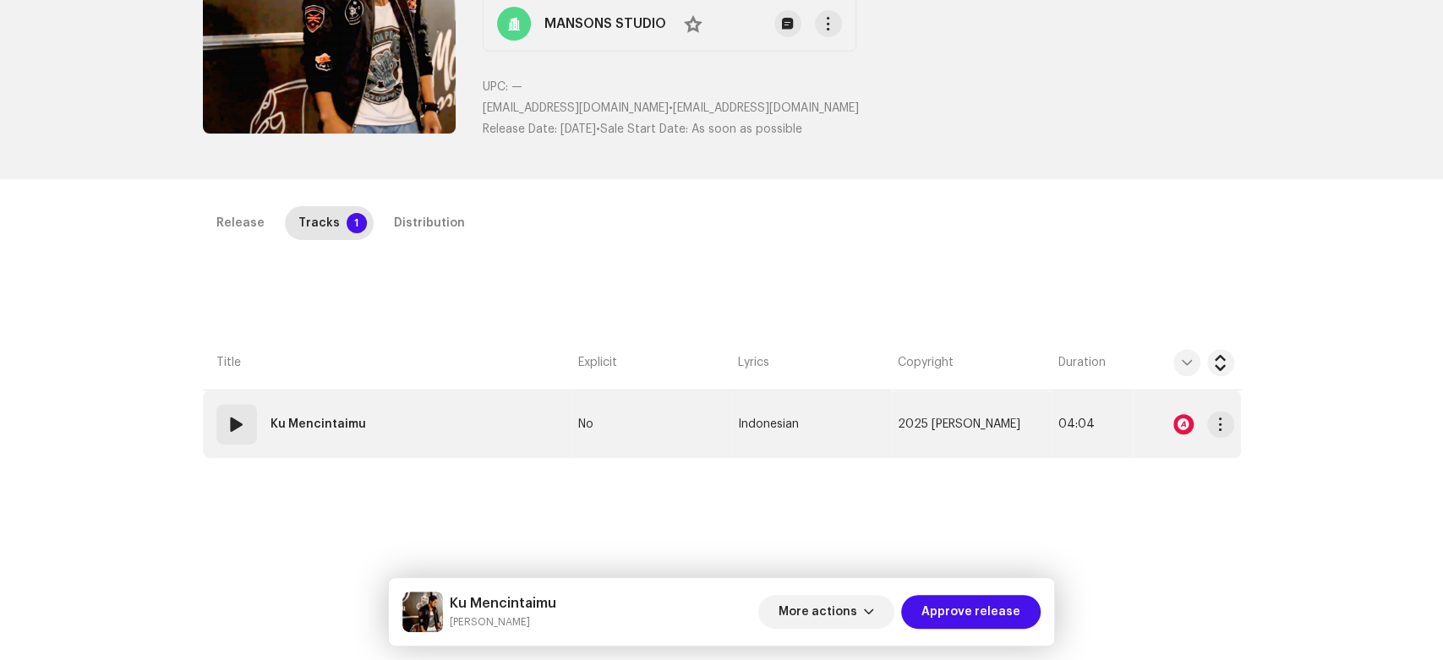
click at [230, 421] on span at bounding box center [237, 424] width 20 height 20
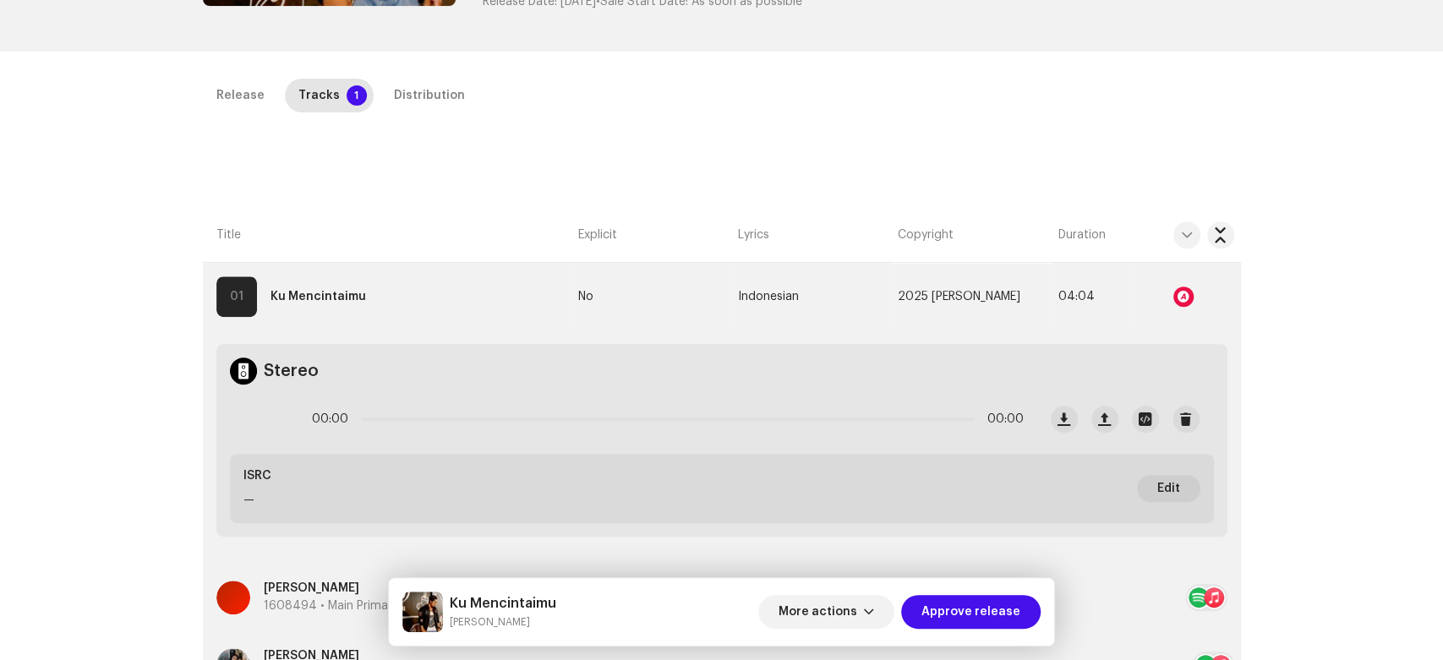
drag, startPoint x: 744, startPoint y: 303, endPoint x: 746, endPoint y: 384, distance: 81.2
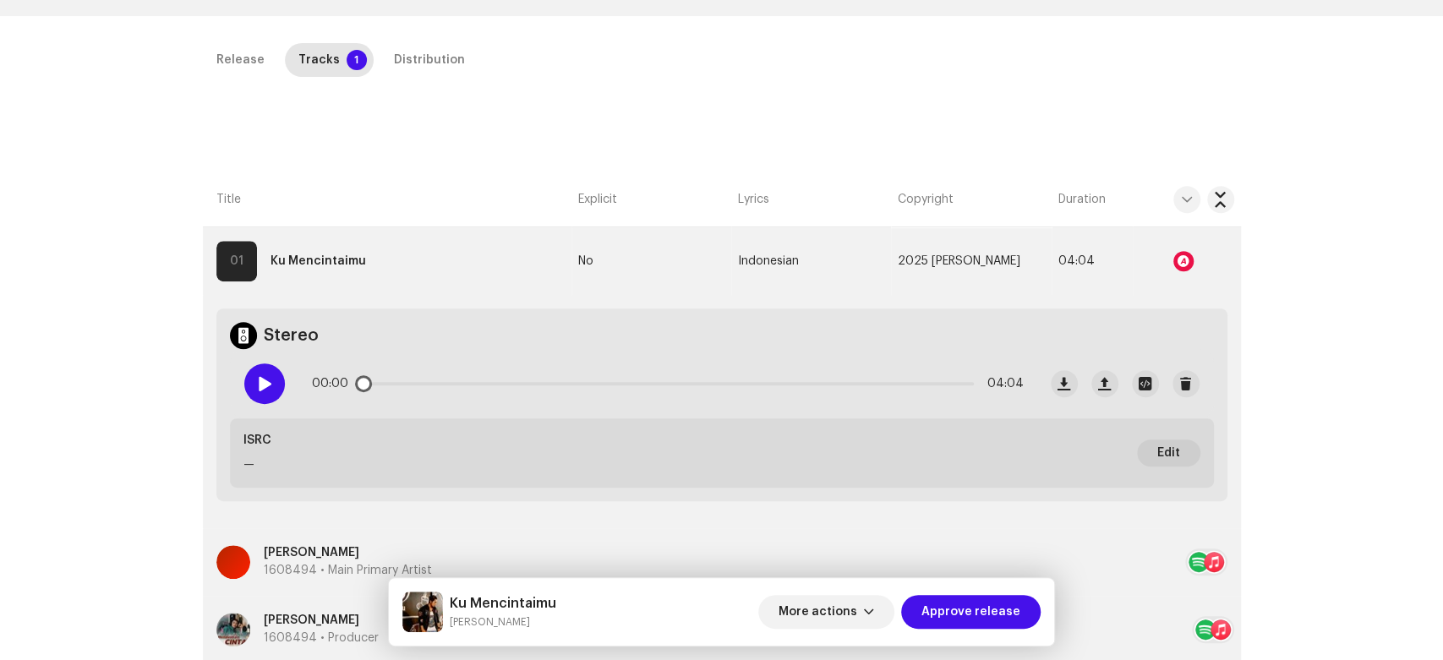
click at [255, 370] on div at bounding box center [264, 383] width 41 height 41
click at [250, 382] on div at bounding box center [264, 383] width 41 height 41
click at [1178, 260] on div at bounding box center [1183, 261] width 20 height 20
click at [1176, 258] on div at bounding box center [1183, 261] width 20 height 20
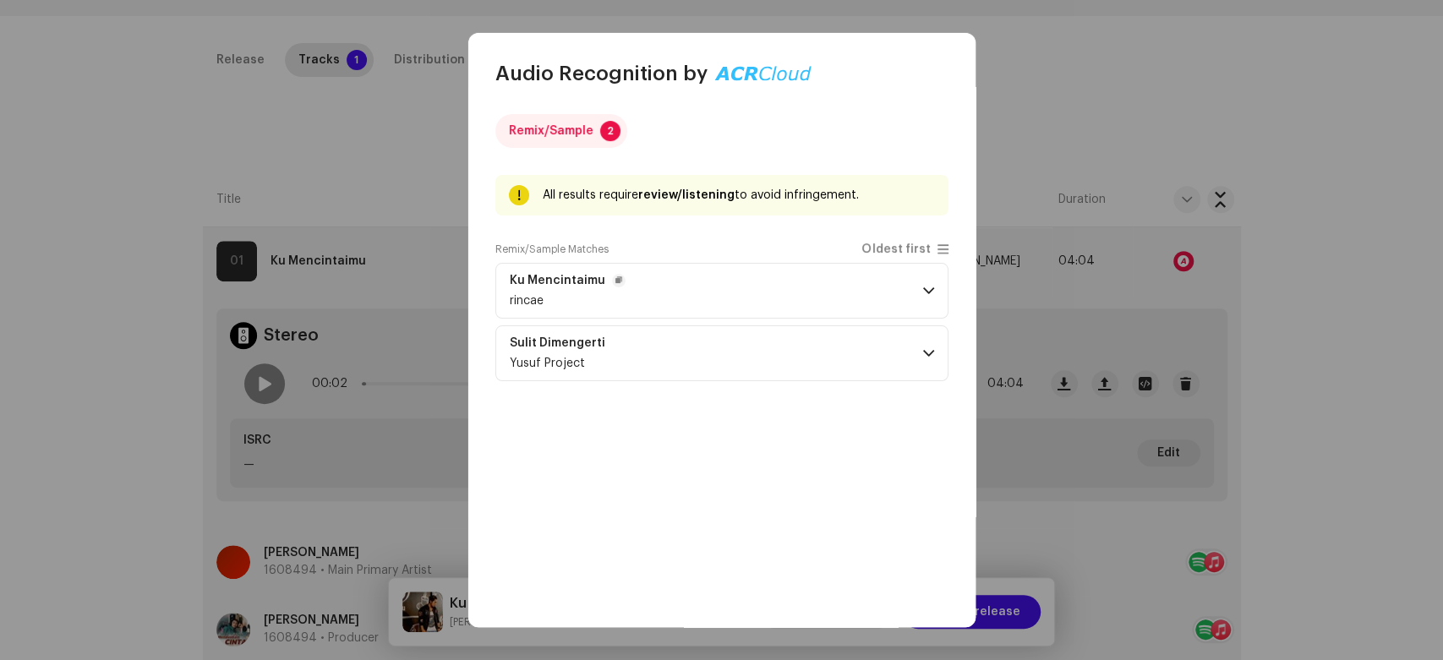
click at [914, 285] on p-accordion-header "Ku Mencintaimu rincae" at bounding box center [721, 291] width 453 height 56
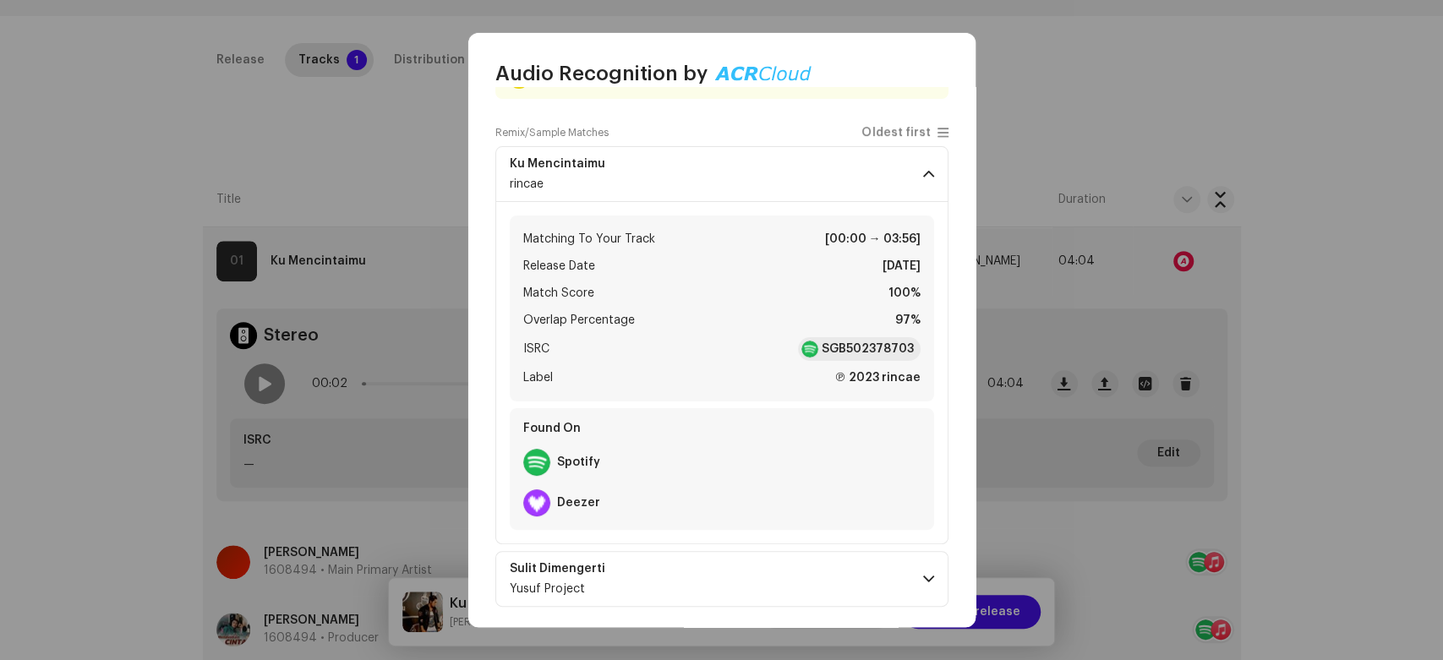
scroll to position [122, 0]
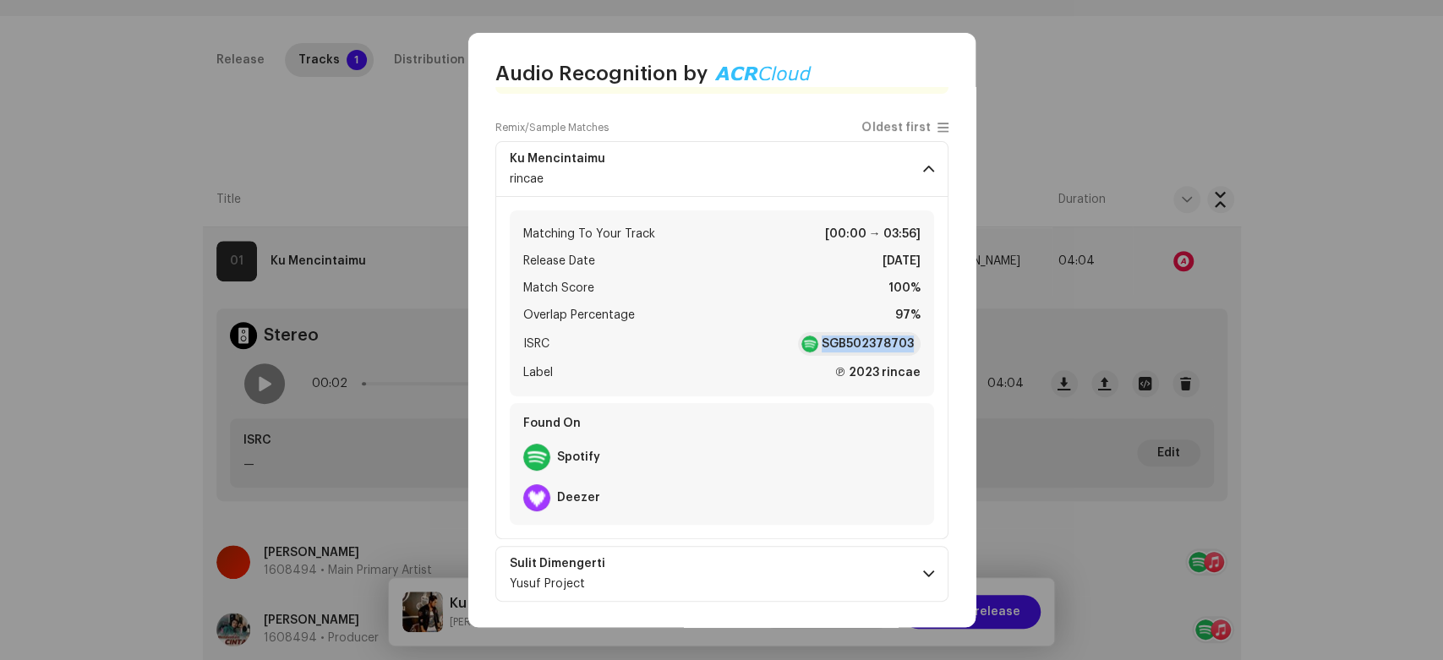
copy div "SGB502378703"
drag, startPoint x: 811, startPoint y: 337, endPoint x: 915, endPoint y: 352, distance: 105.1
click at [915, 352] on div "Matching To Your Track [00:00 → 03:56] Release Date Oct 19, 2023 Match Score 10…" at bounding box center [722, 303] width 424 height 186
click at [923, 570] on span at bounding box center [928, 574] width 11 height 14
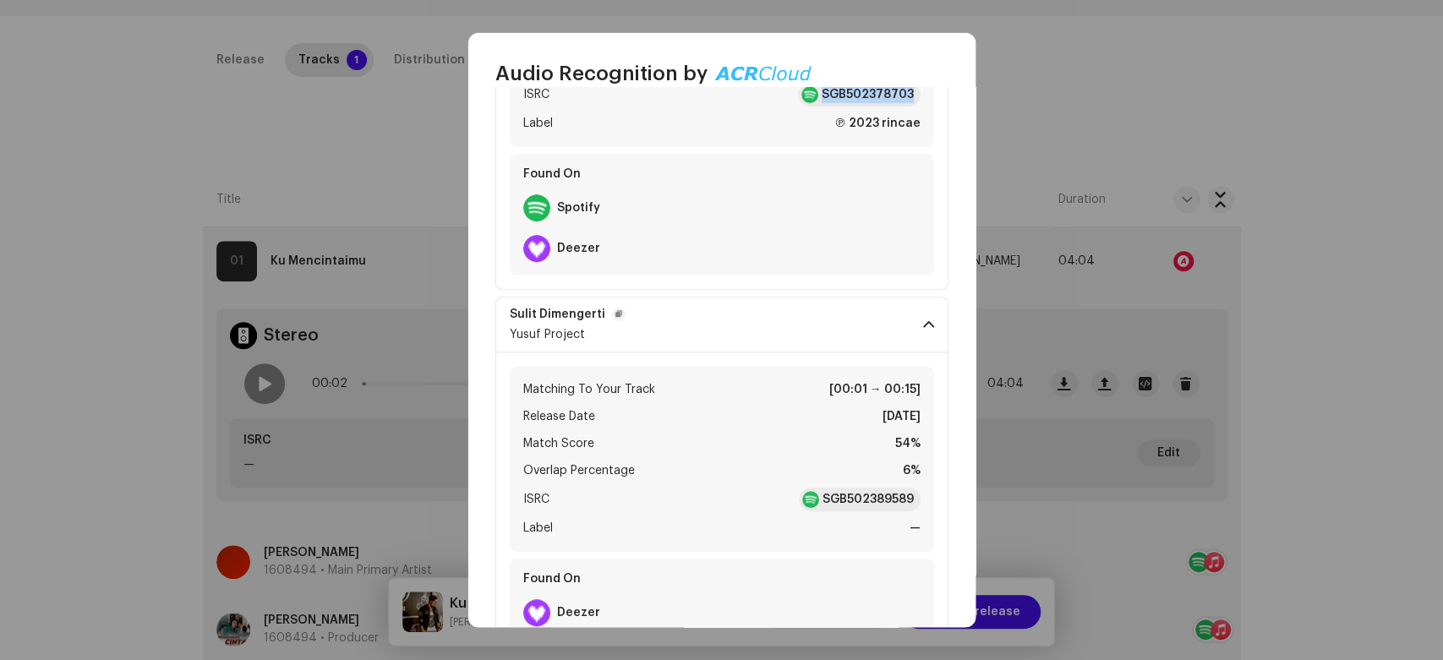
scroll to position [404, 0]
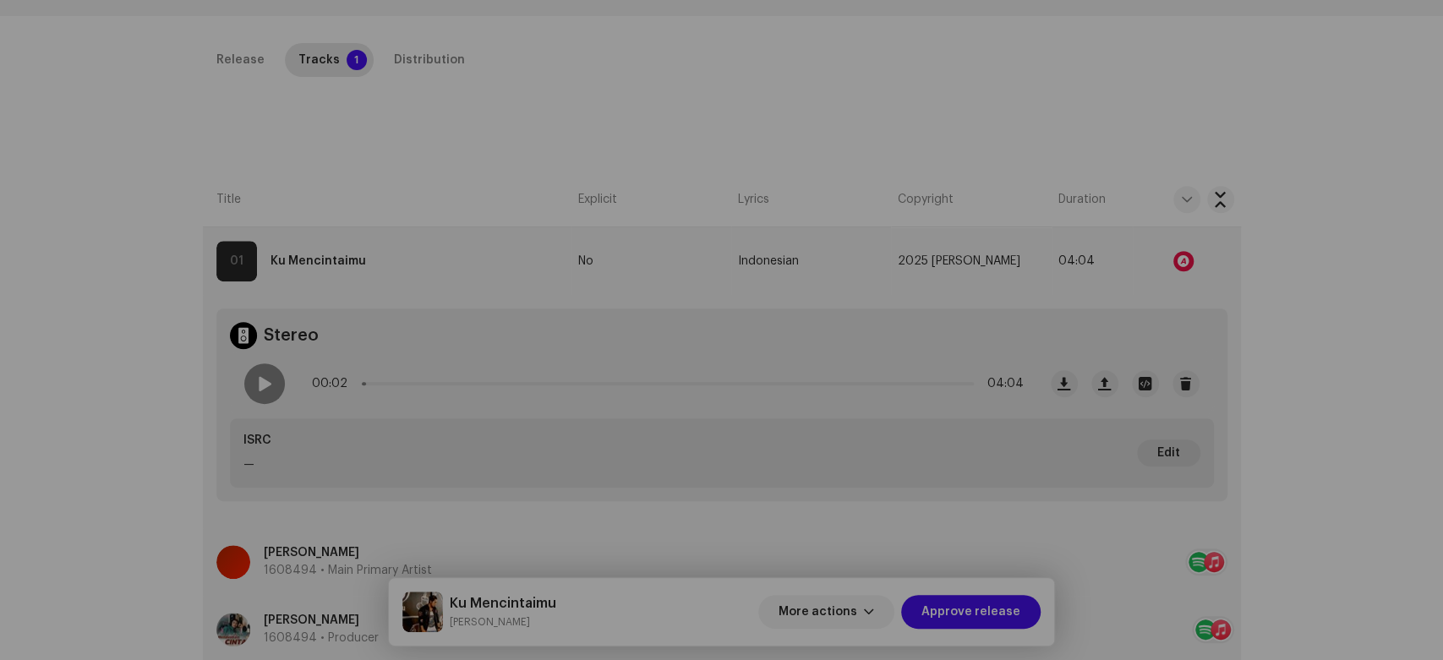
click at [1088, 281] on div "Audio Recognition by Remix/Sample 2 All results require review/listening to avo…" at bounding box center [721, 330] width 1443 height 660
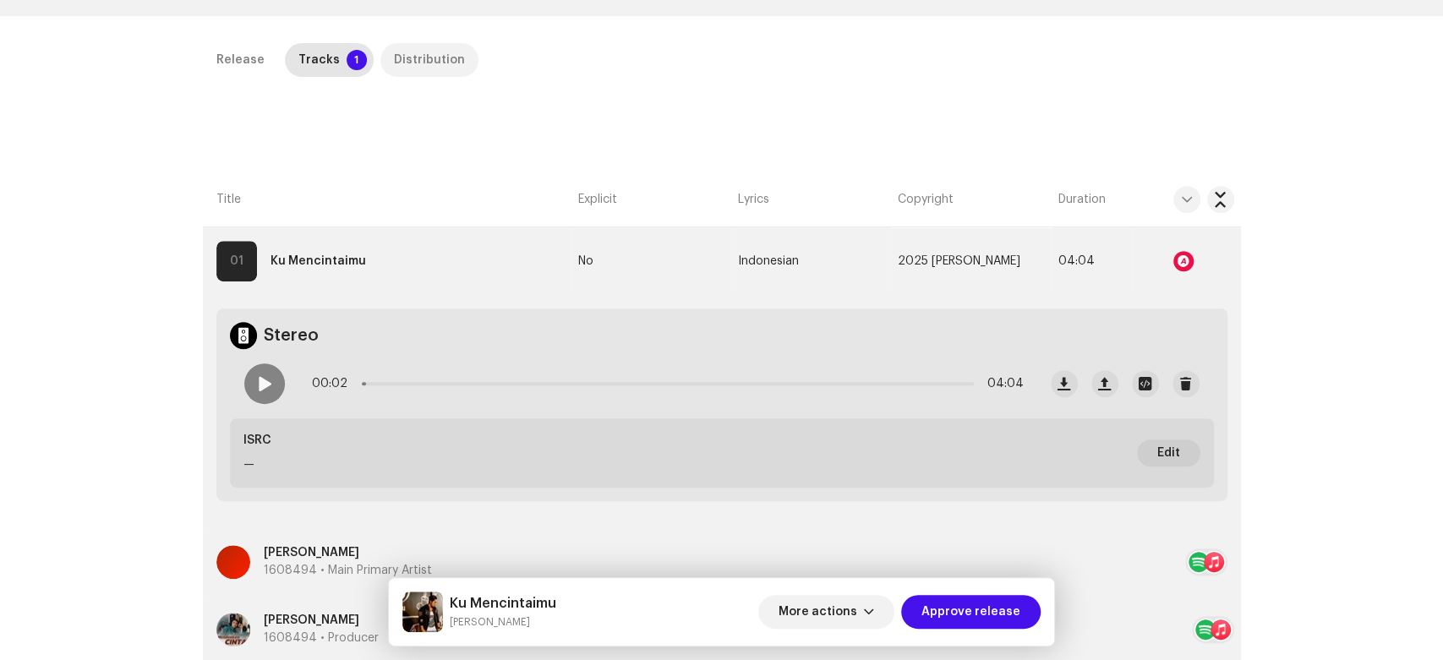
click at [440, 67] on div "Distribution" at bounding box center [429, 60] width 71 height 34
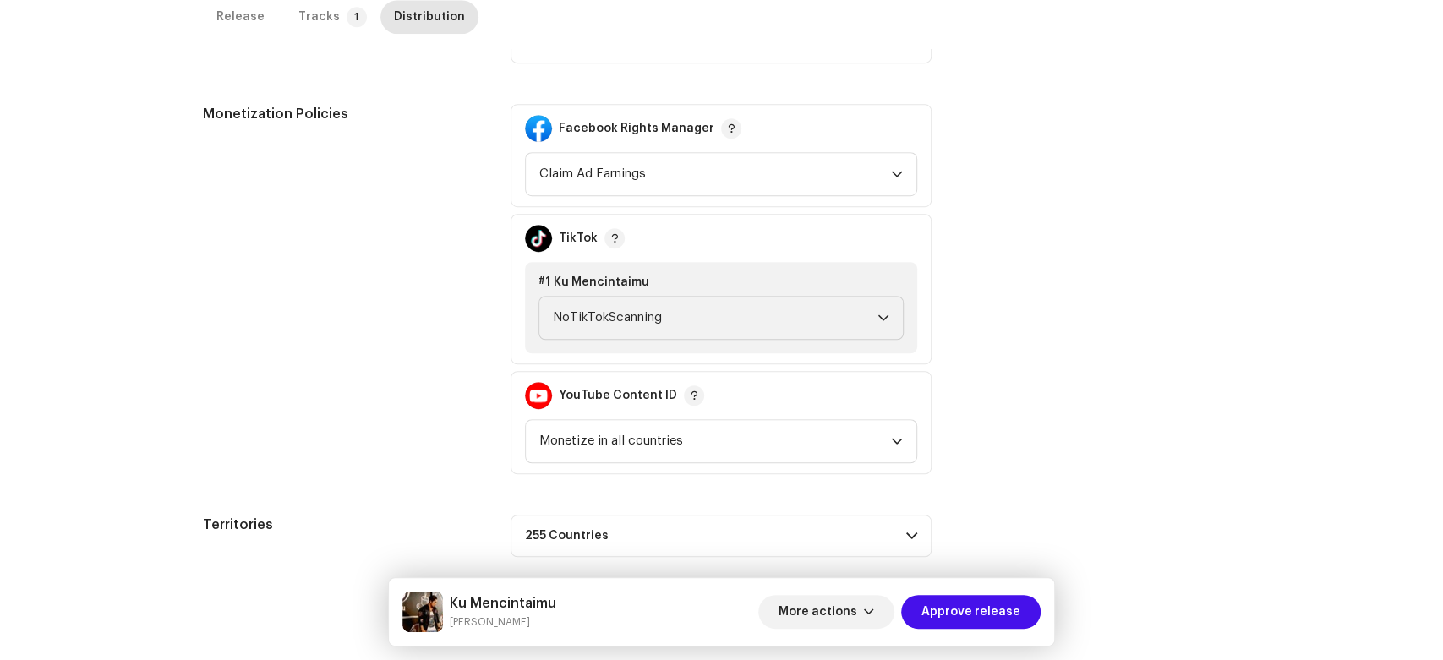
scroll to position [668, 0]
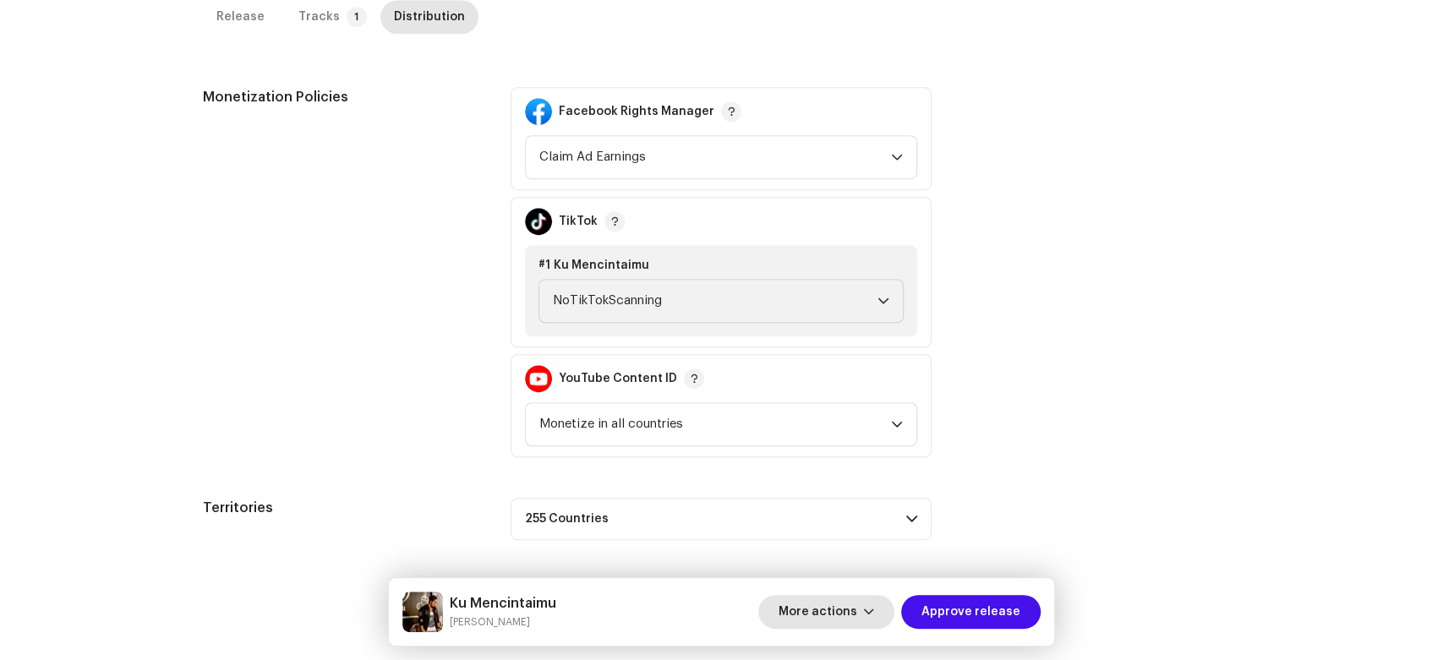
click at [847, 601] on span "More actions" at bounding box center [817, 612] width 79 height 34
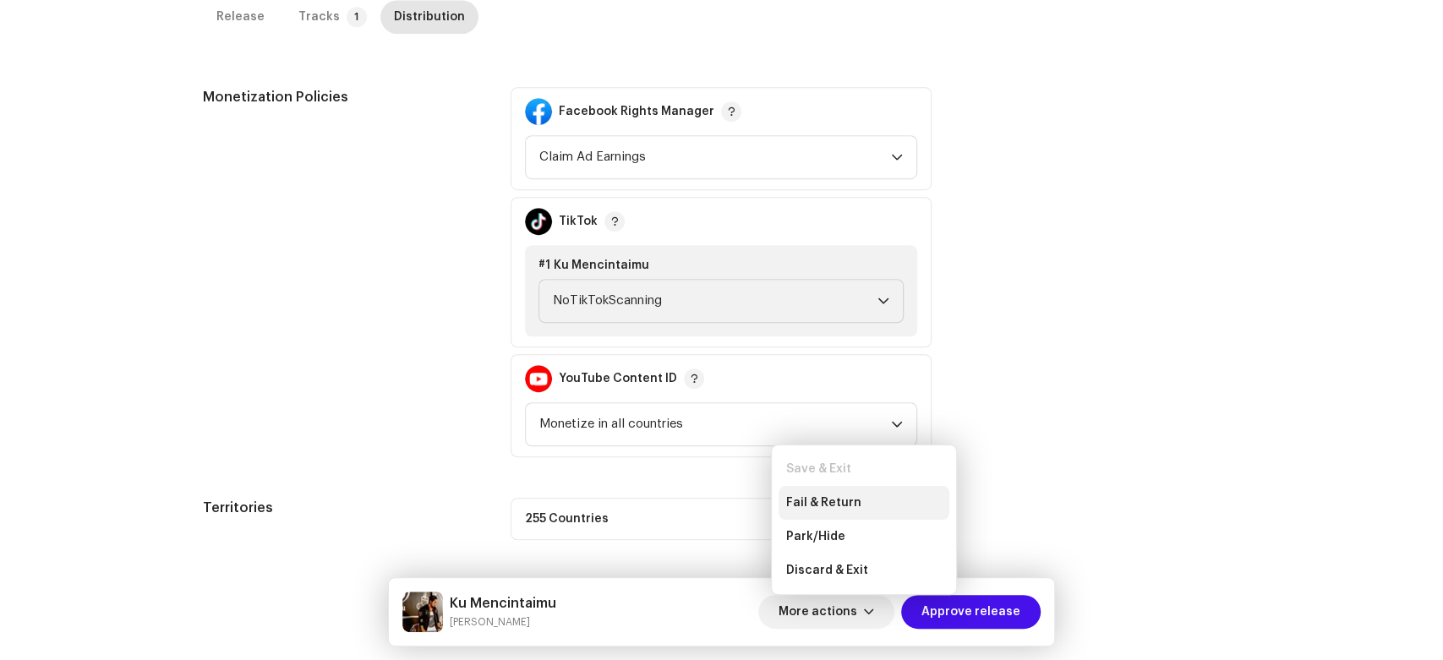
click at [841, 505] on span "Fail & Return" at bounding box center [822, 503] width 75 height 14
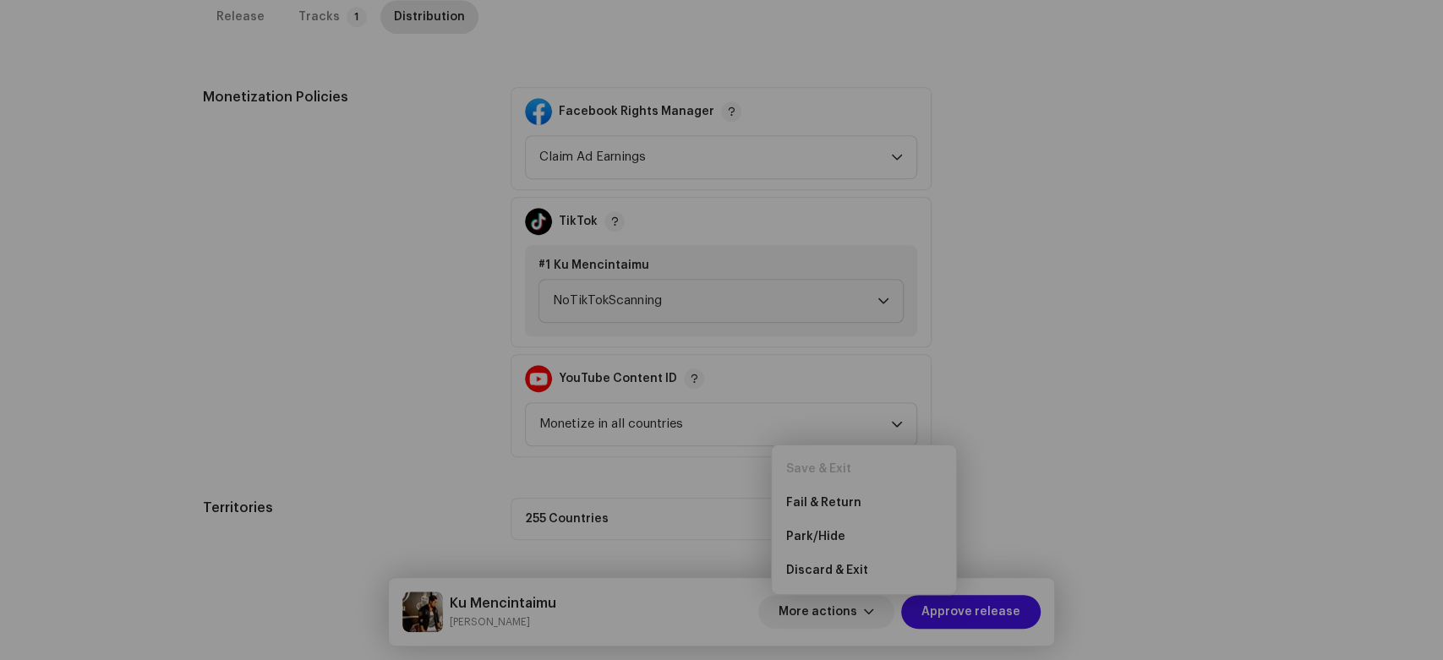
click at [1102, 316] on div "Fail and return release to user for editing Indicate a specific error to the us…" at bounding box center [721, 330] width 1443 height 660
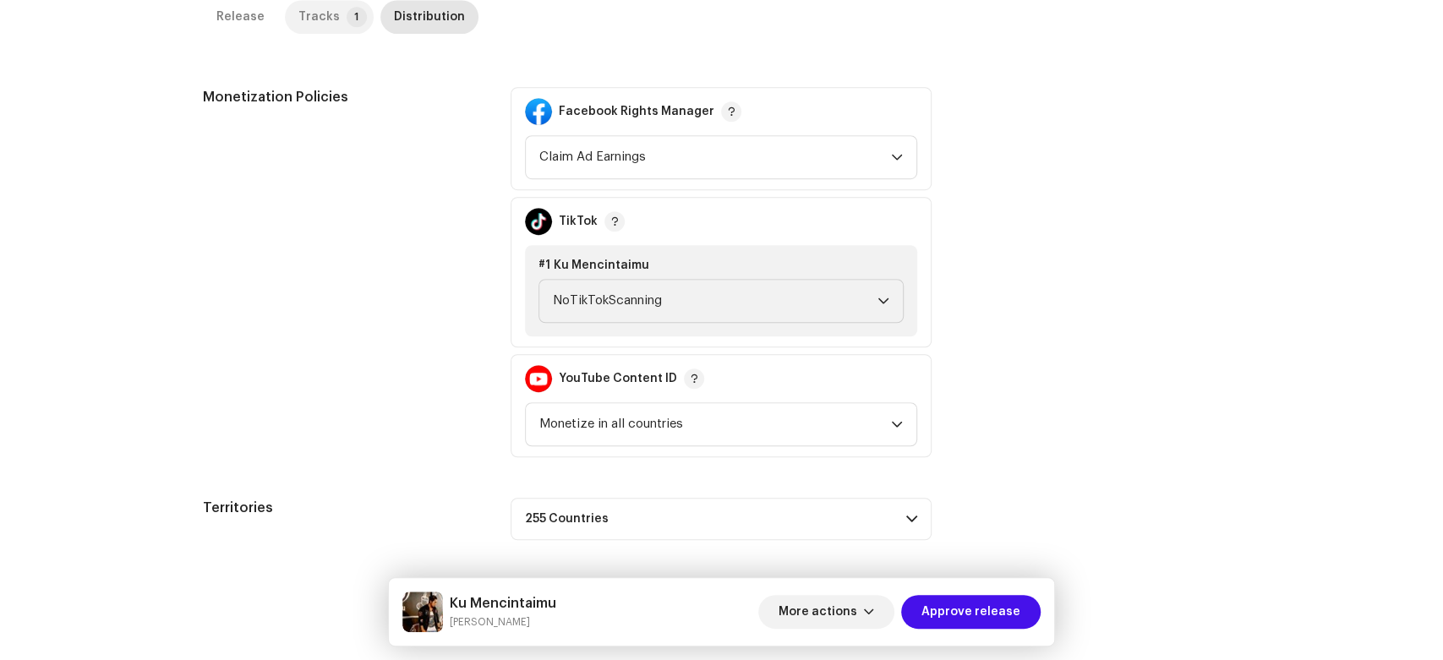
click at [323, 20] on div "Tracks" at bounding box center [318, 17] width 41 height 34
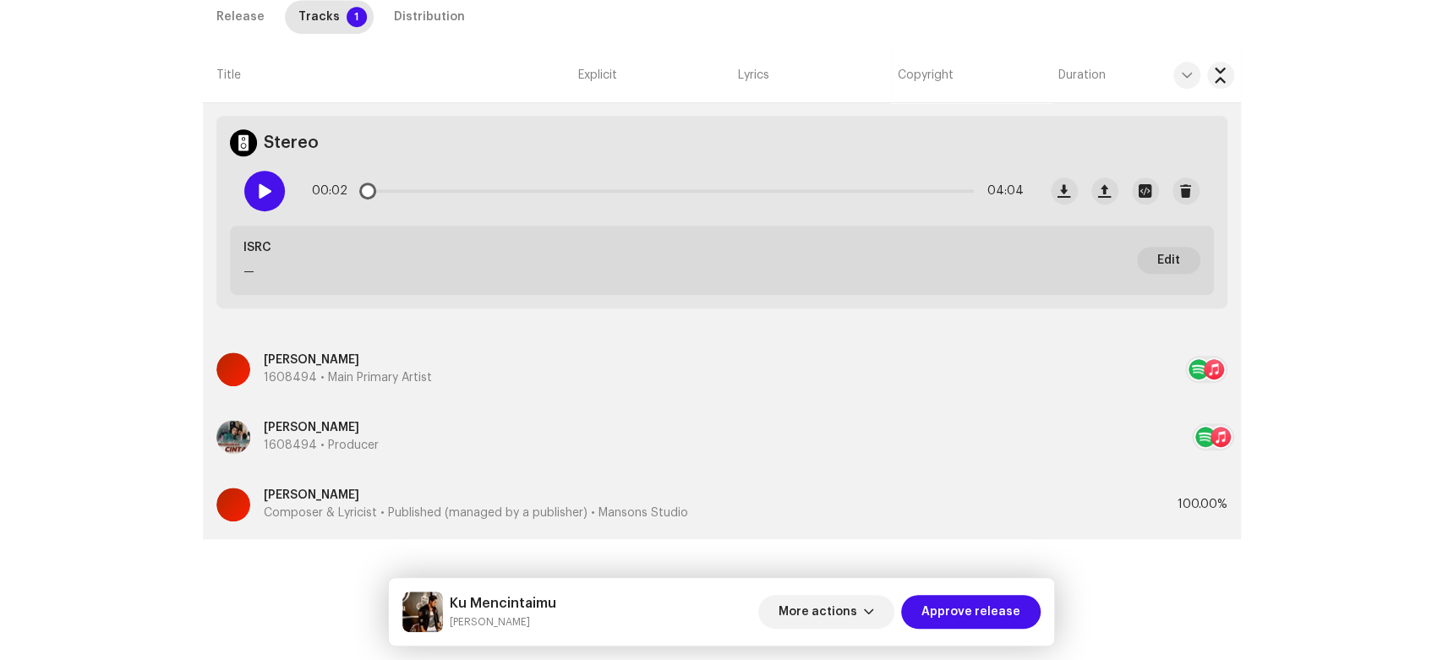
click at [268, 178] on div at bounding box center [264, 191] width 41 height 41
click at [270, 187] on div at bounding box center [264, 191] width 41 height 41
click at [799, 609] on span "More actions" at bounding box center [817, 612] width 79 height 34
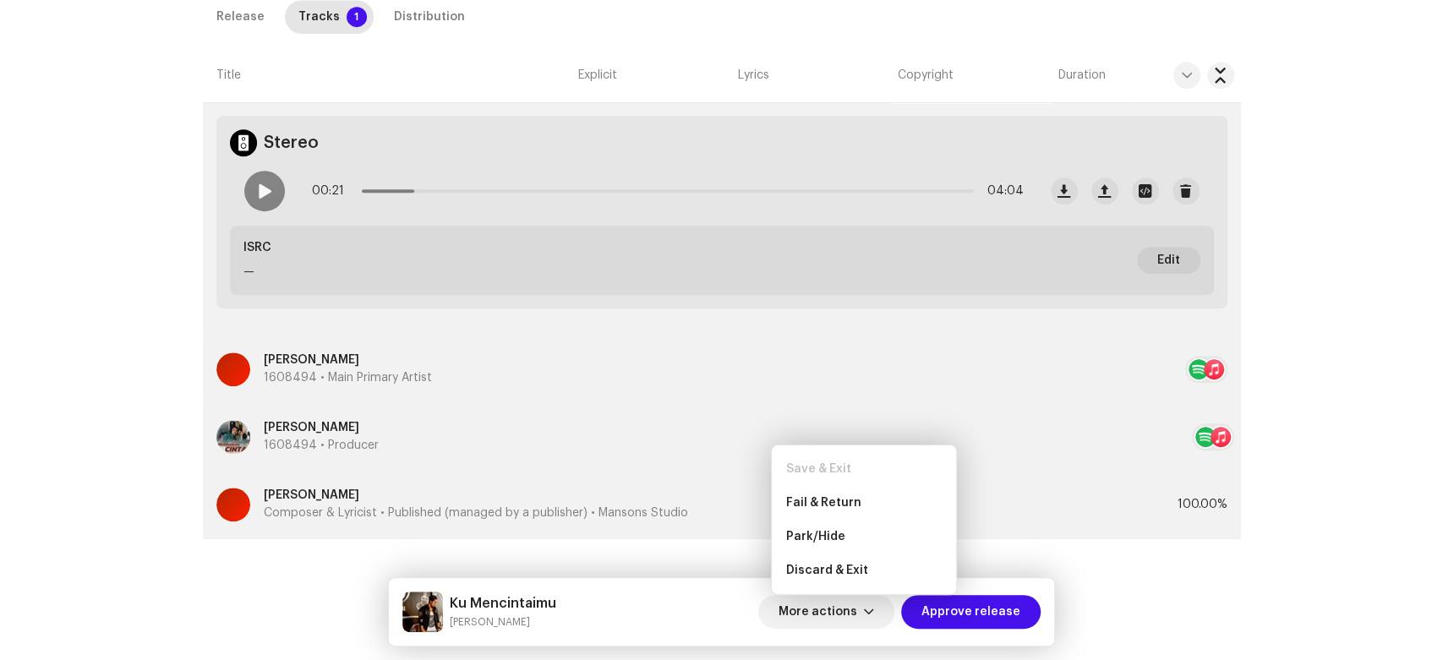
click at [836, 485] on div "Save & Exit" at bounding box center [863, 469] width 171 height 34
click at [837, 502] on span "Fail & Return" at bounding box center [822, 503] width 75 height 14
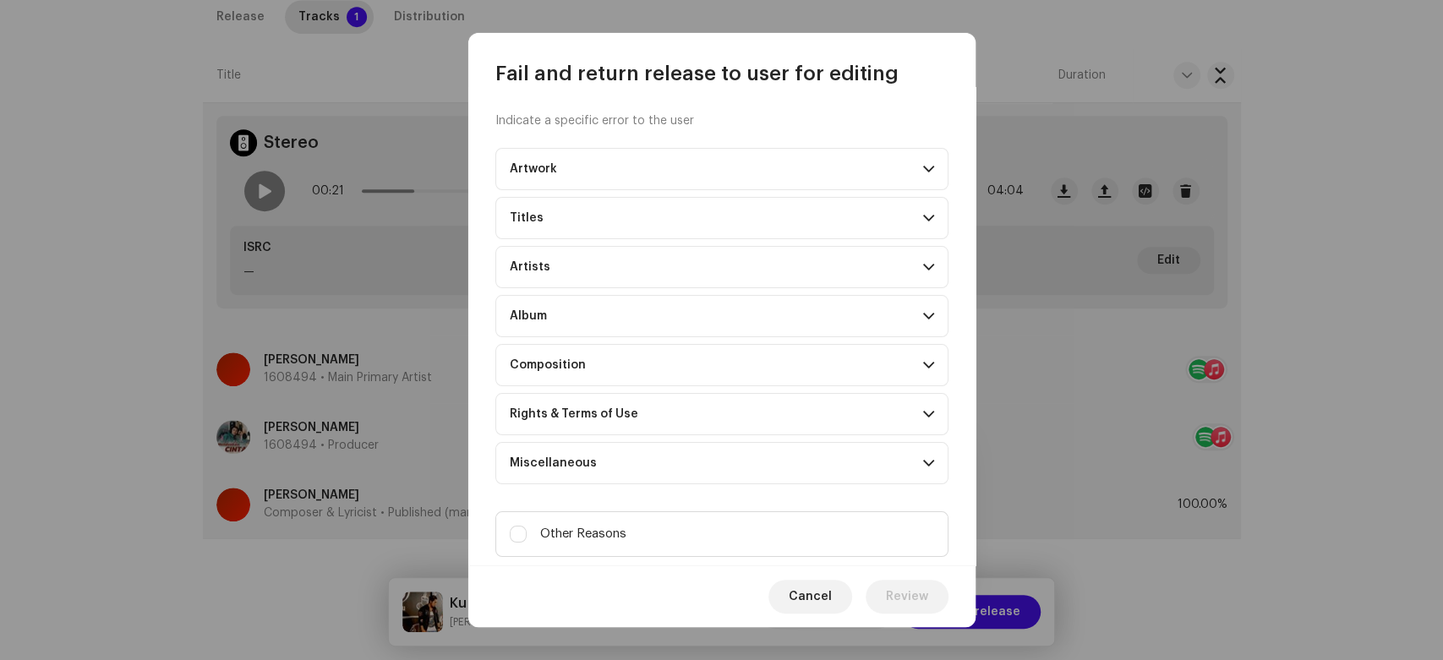
click at [923, 358] on span at bounding box center [928, 365] width 11 height 14
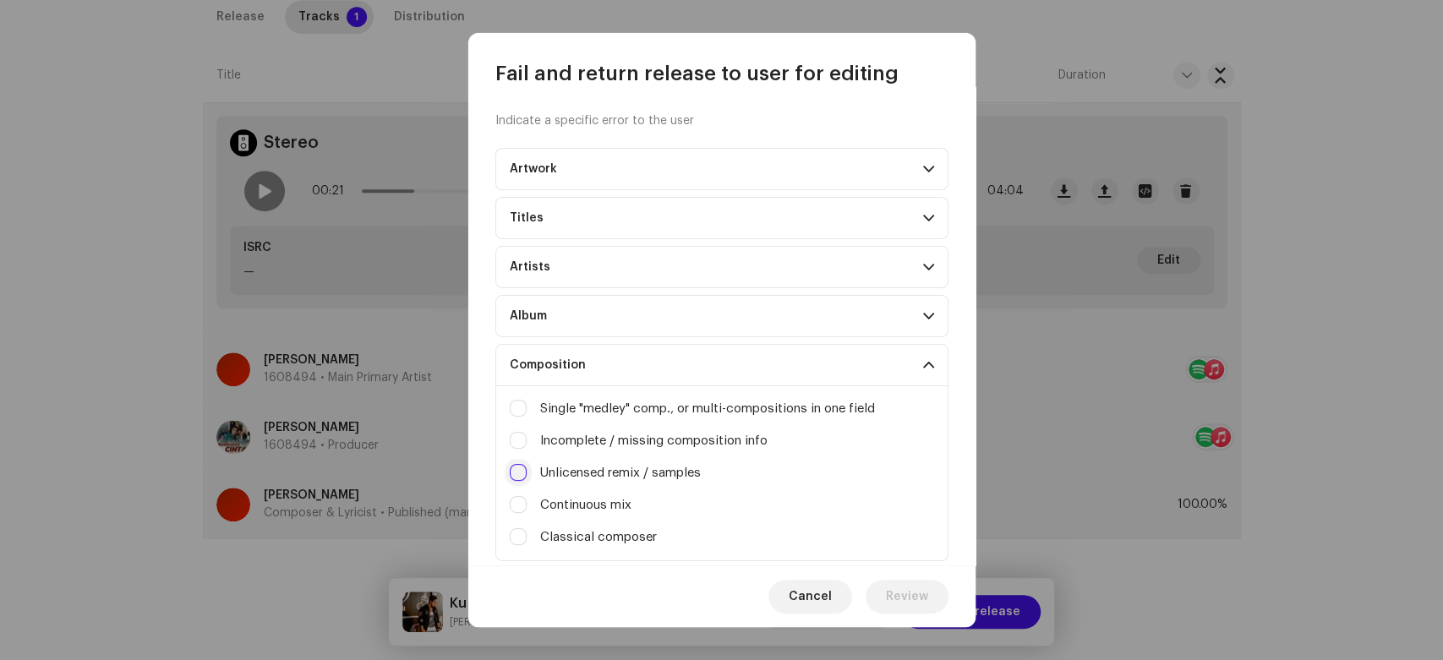
click at [521, 472] on input "Irrelevant / excessive information" at bounding box center [518, 472] width 17 height 17
checkbox input "true"
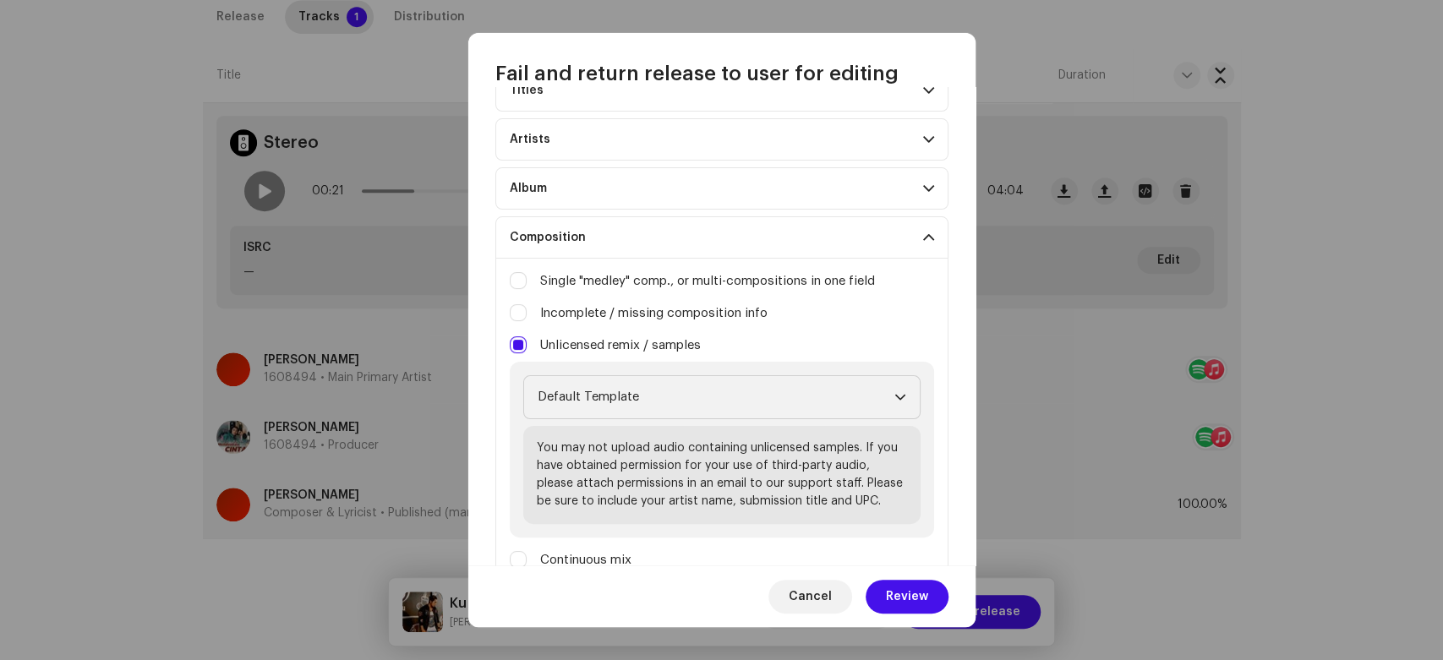
scroll to position [188, 0]
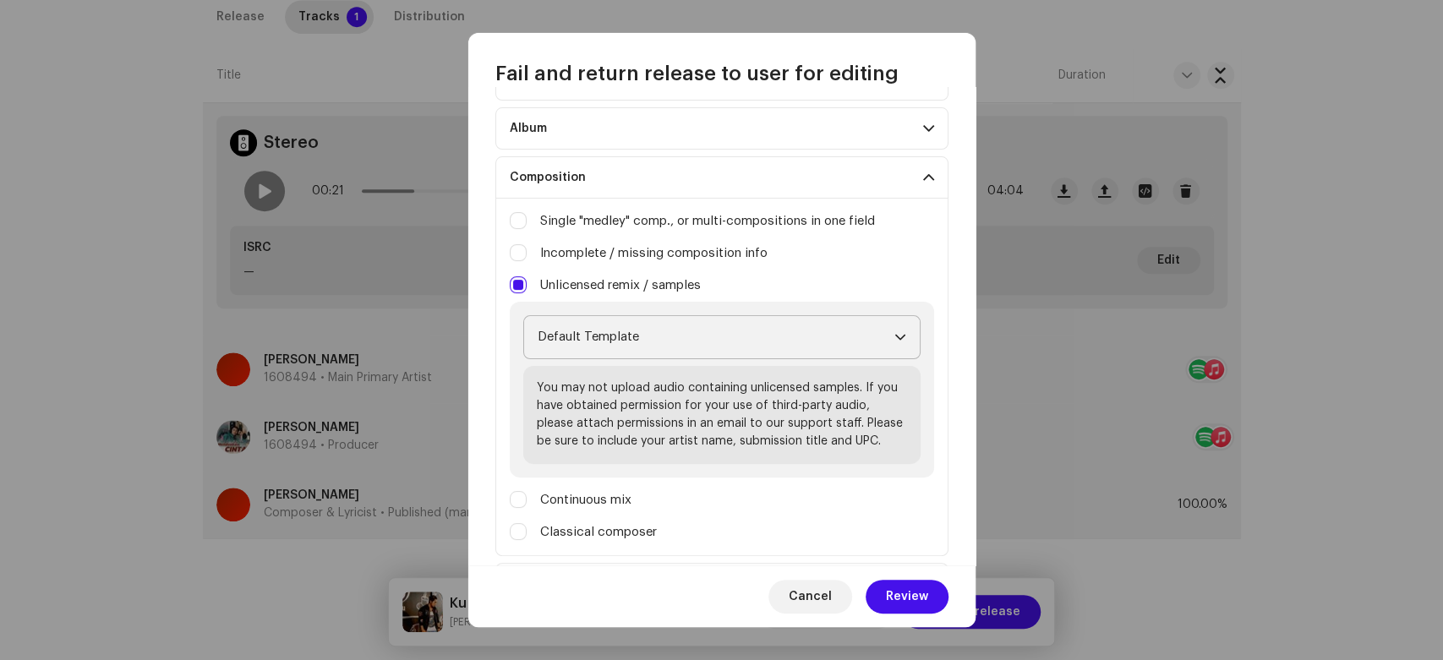
click at [800, 340] on span "Default Template" at bounding box center [716, 337] width 357 height 42
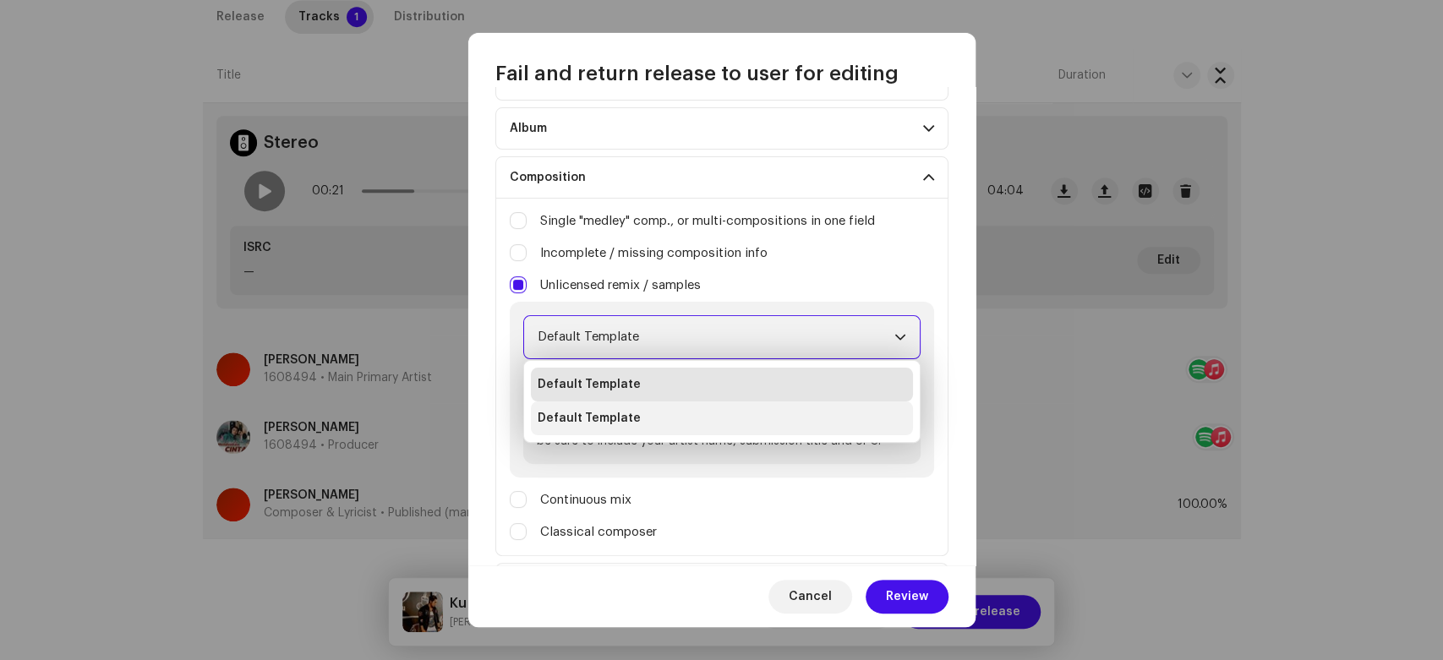
click at [733, 418] on li "Default Template" at bounding box center [722, 419] width 382 height 34
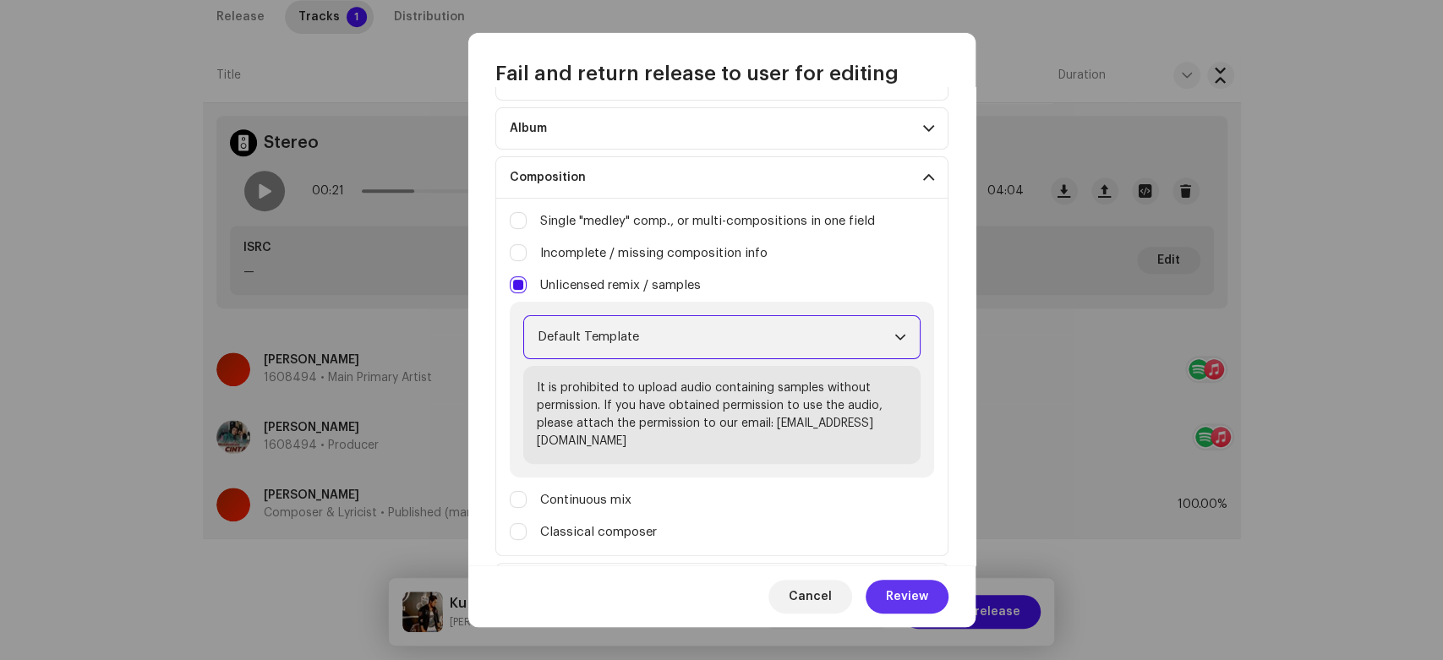
click at [905, 594] on span "Review" at bounding box center [907, 597] width 42 height 34
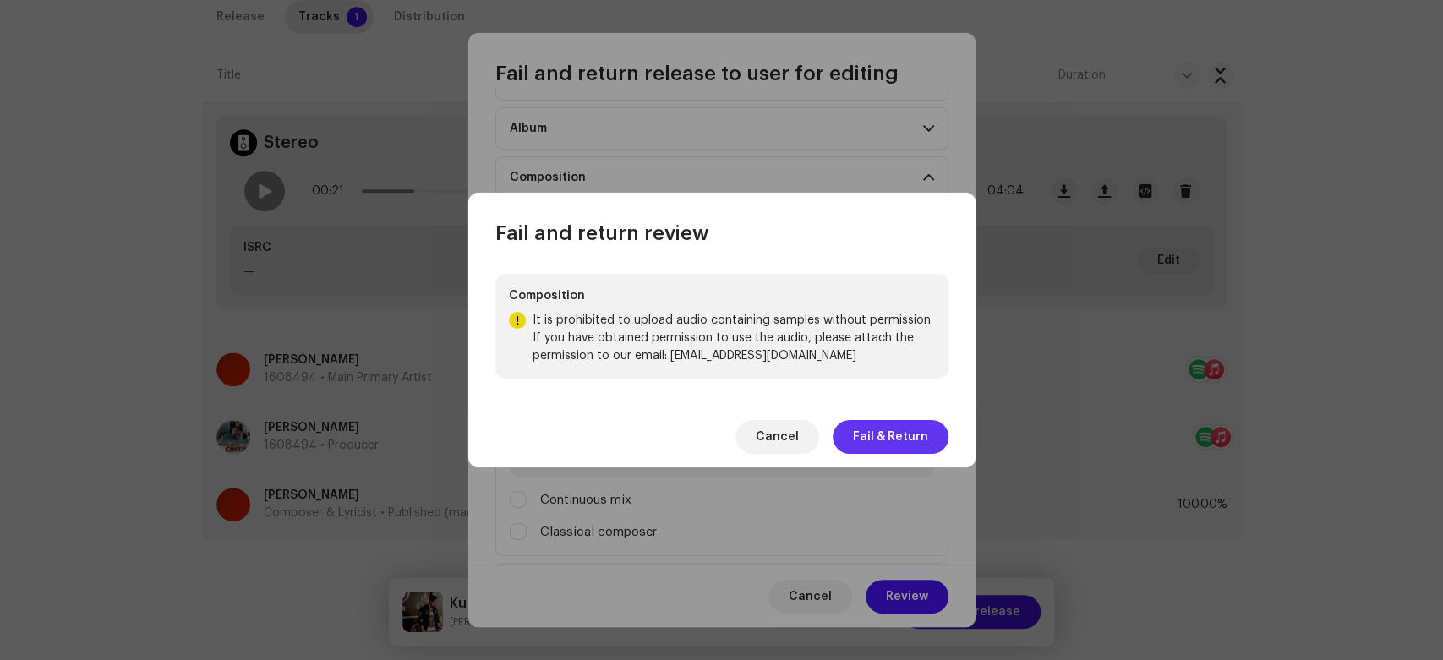
click at [909, 424] on span "Fail & Return" at bounding box center [890, 437] width 75 height 34
click at [909, 424] on p "It is prohibited to upload audio containing samples without permission. If you …" at bounding box center [721, 415] width 397 height 98
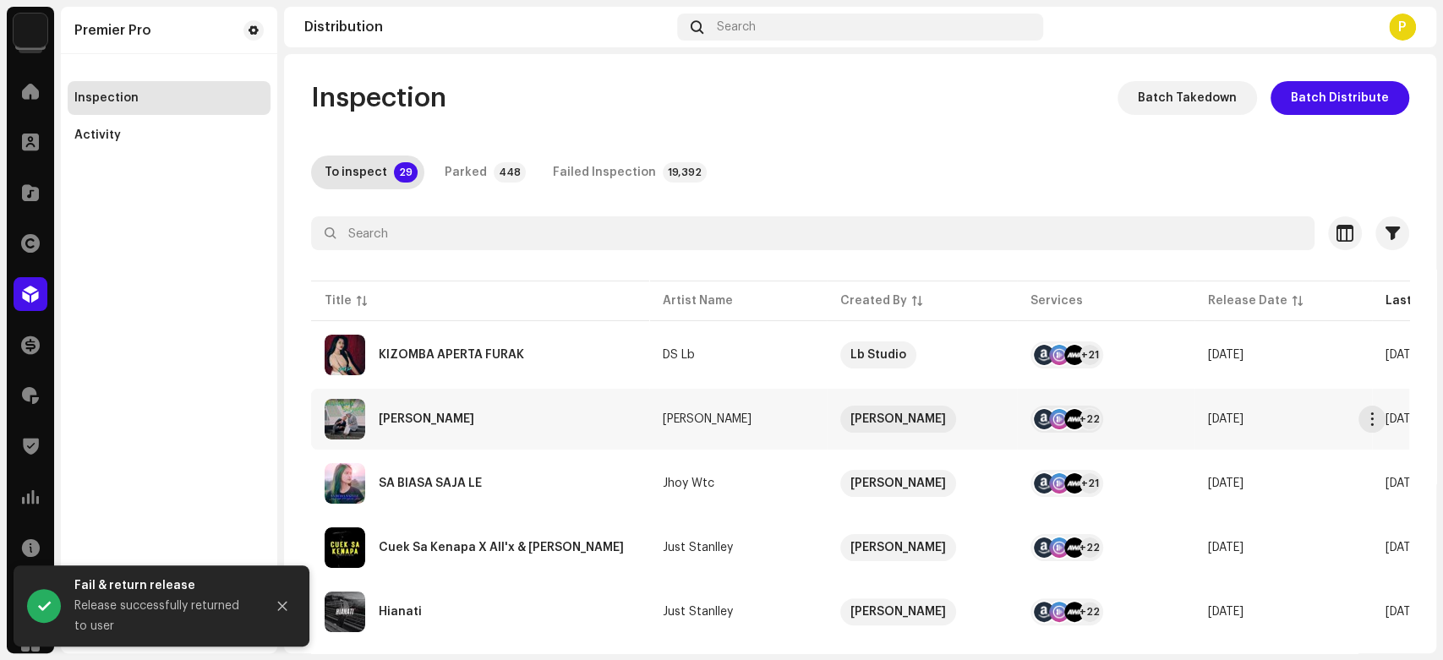
click at [525, 426] on div "Terlanjur Sayang" at bounding box center [480, 419] width 311 height 41
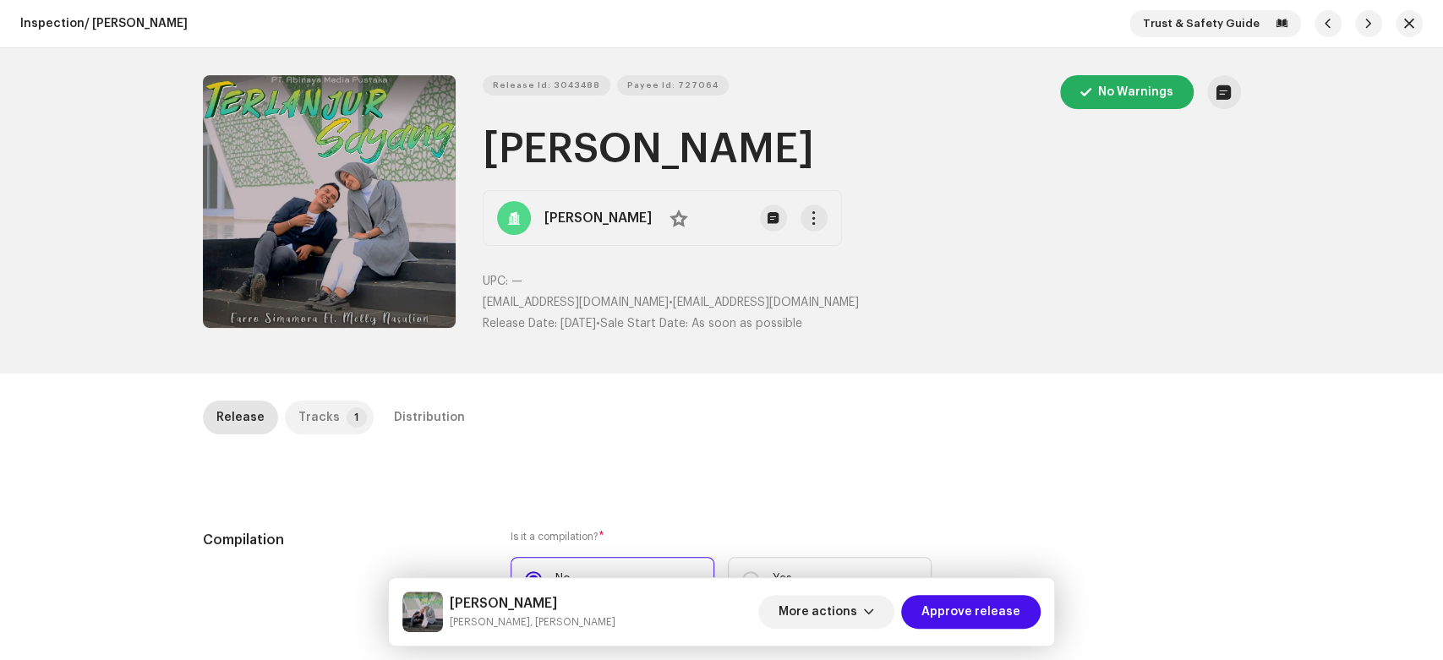
click at [312, 408] on div "Tracks" at bounding box center [318, 418] width 41 height 34
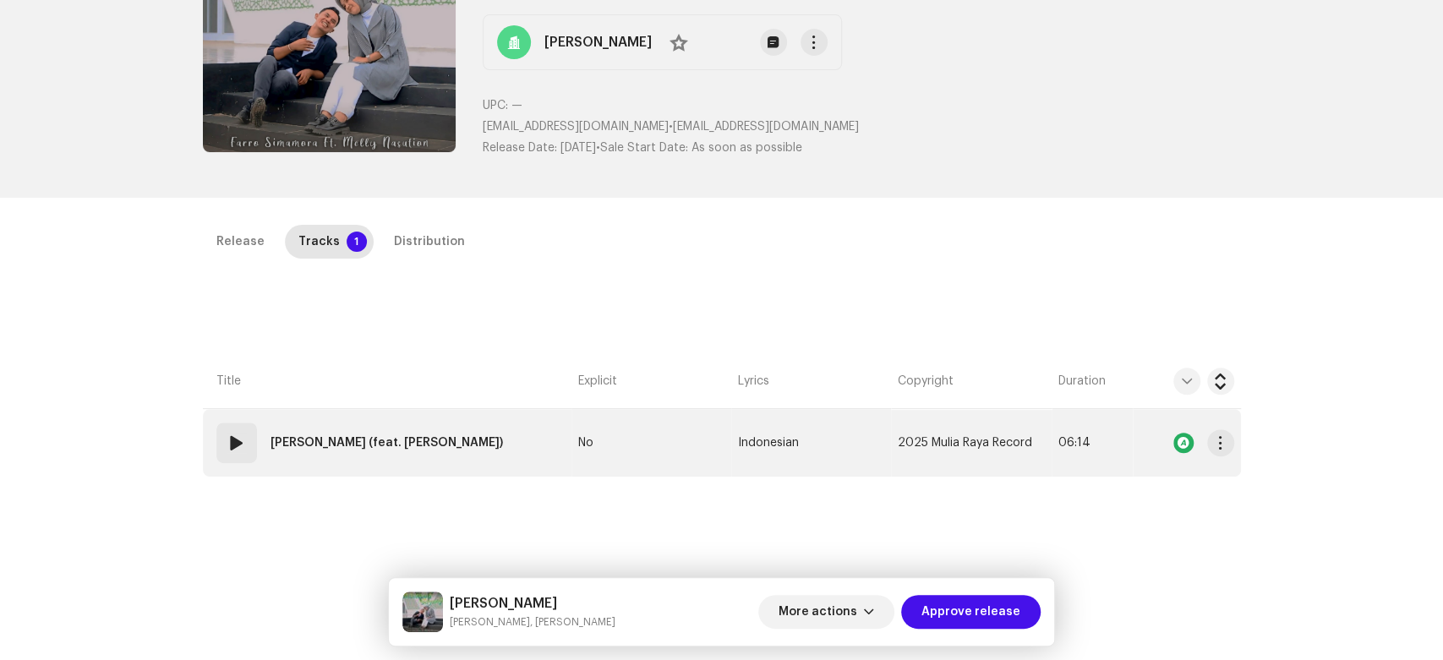
scroll to position [188, 0]
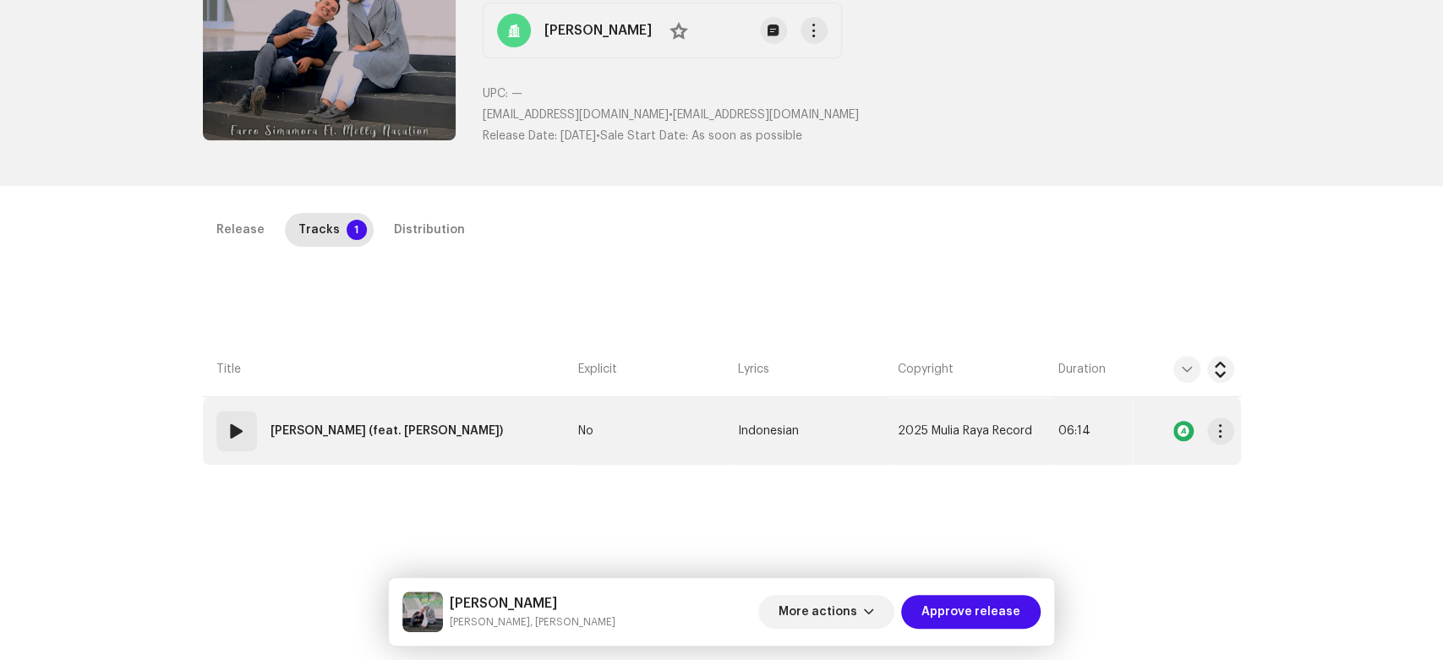
click at [240, 431] on span at bounding box center [237, 431] width 20 height 20
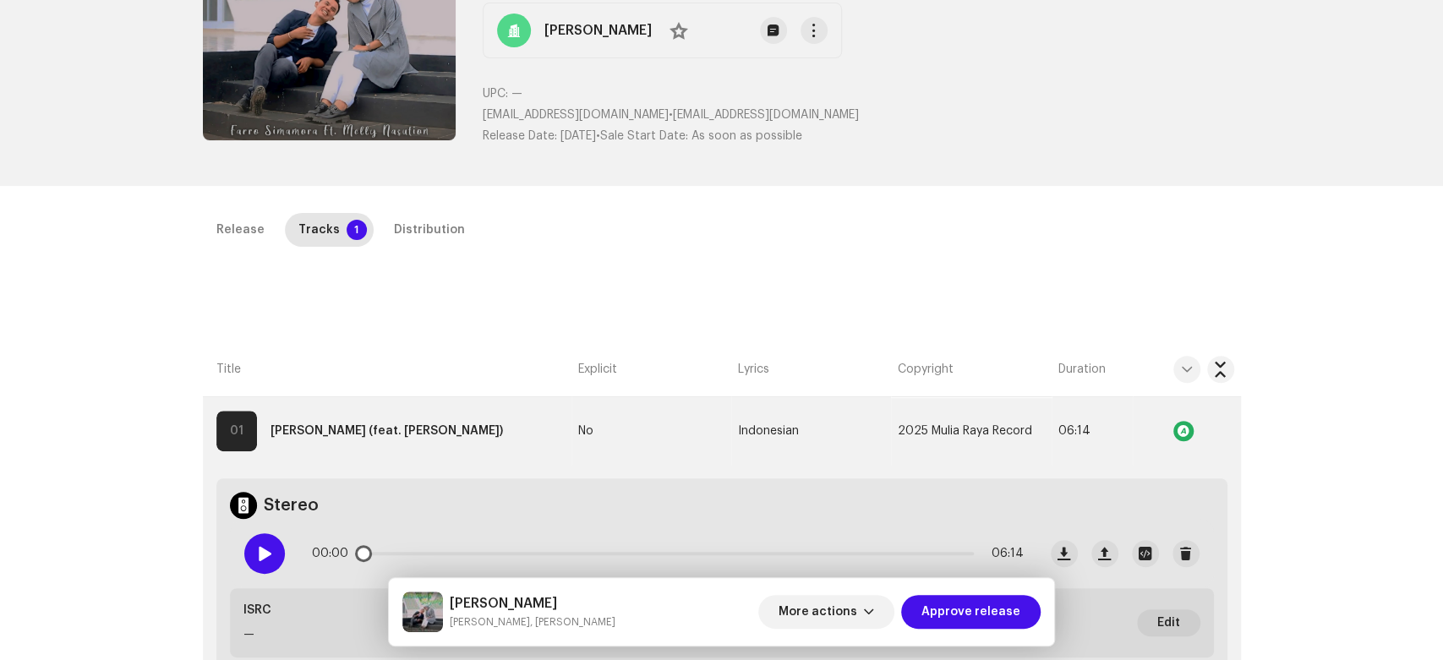
click at [262, 538] on div at bounding box center [264, 553] width 41 height 41
click at [471, 611] on h5 "Terlanjur Sayang" at bounding box center [533, 603] width 166 height 20
click at [471, 600] on h5 "Terlanjur Sayang" at bounding box center [533, 603] width 166 height 20
copy div "Terlanjur Sayang Farro Simamora"
drag, startPoint x: 471, startPoint y: 600, endPoint x: 512, endPoint y: 621, distance: 46.5
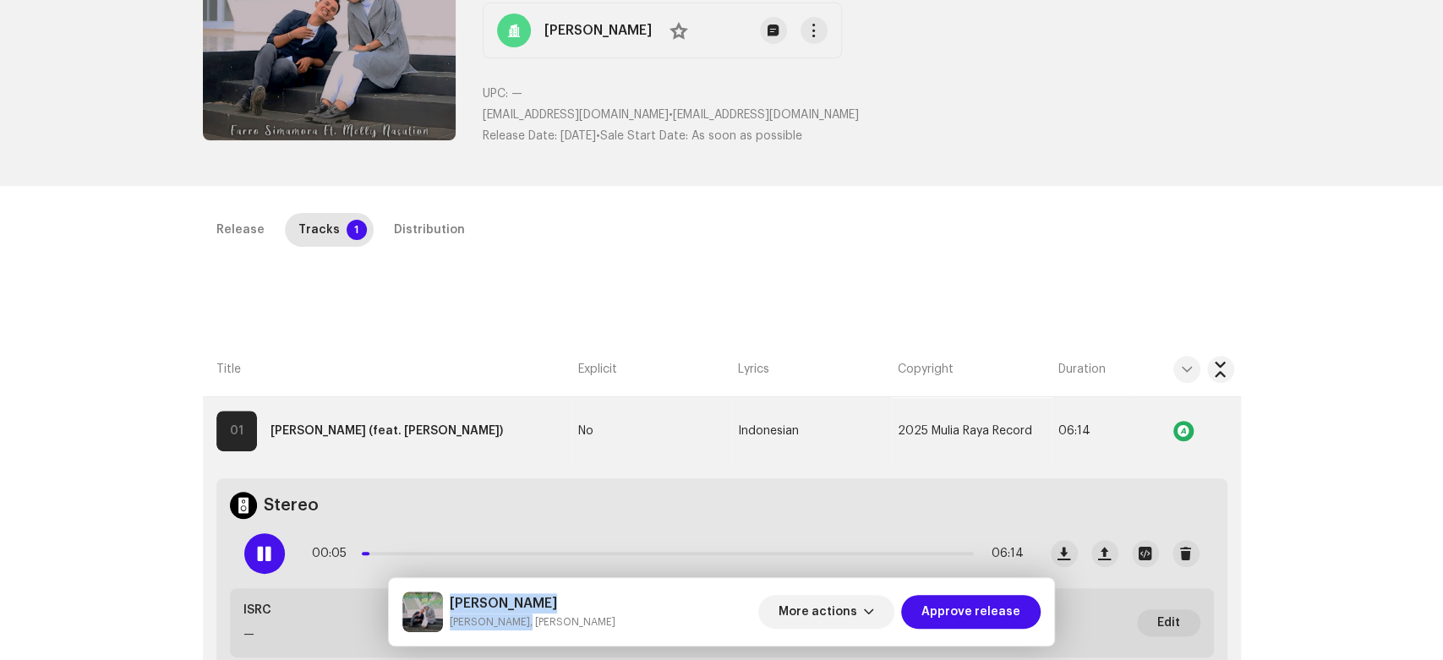
click at [512, 621] on div "Terlanjur Sayang Farro Simamora, Melly Nasution" at bounding box center [533, 611] width 166 height 37
click at [264, 547] on span at bounding box center [264, 554] width 14 height 14
click at [466, 602] on h5 "Terlanjur Sayang" at bounding box center [533, 603] width 166 height 20
drag, startPoint x: 466, startPoint y: 602, endPoint x: 516, endPoint y: 627, distance: 55.9
click at [516, 627] on div "Terlanjur Sayang Farro Simamora, Melly Nasution" at bounding box center [533, 611] width 166 height 37
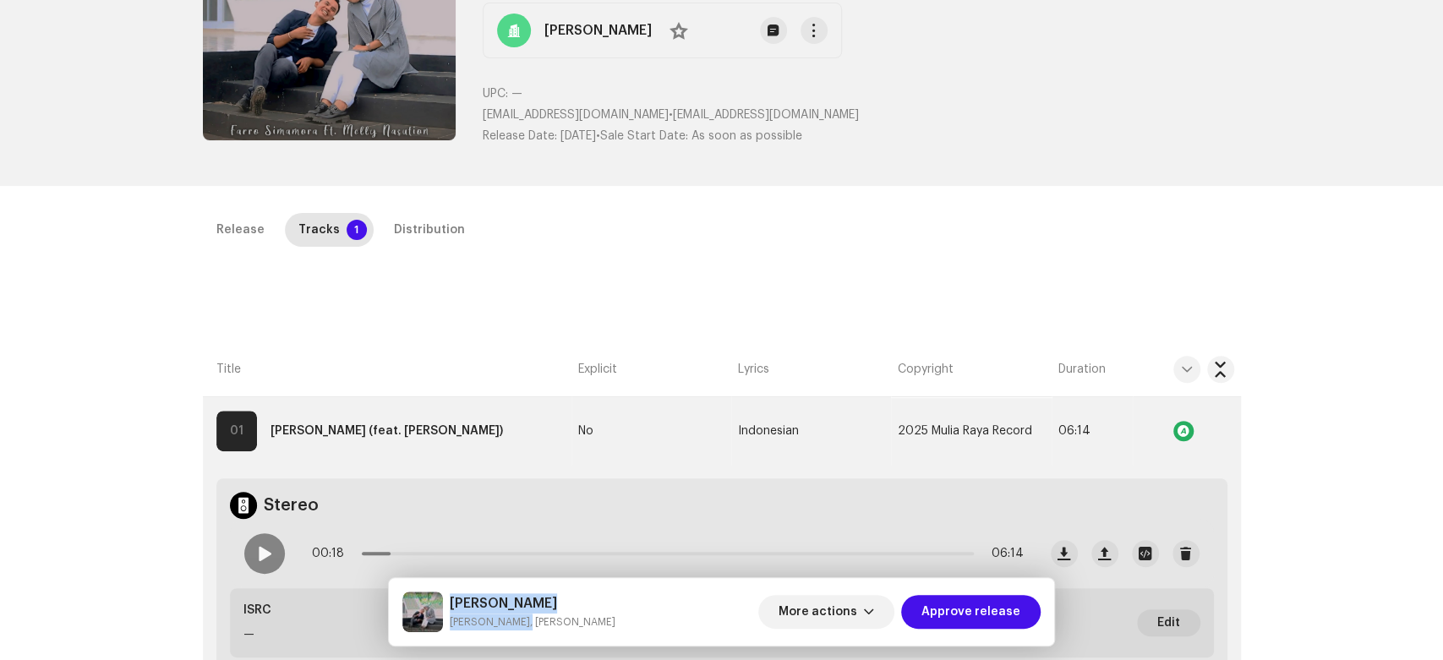
copy div "Terlanjur Sayang Farro Simamora"
click at [260, 534] on div at bounding box center [264, 553] width 41 height 41
click at [410, 224] on div "Distribution" at bounding box center [429, 230] width 71 height 34
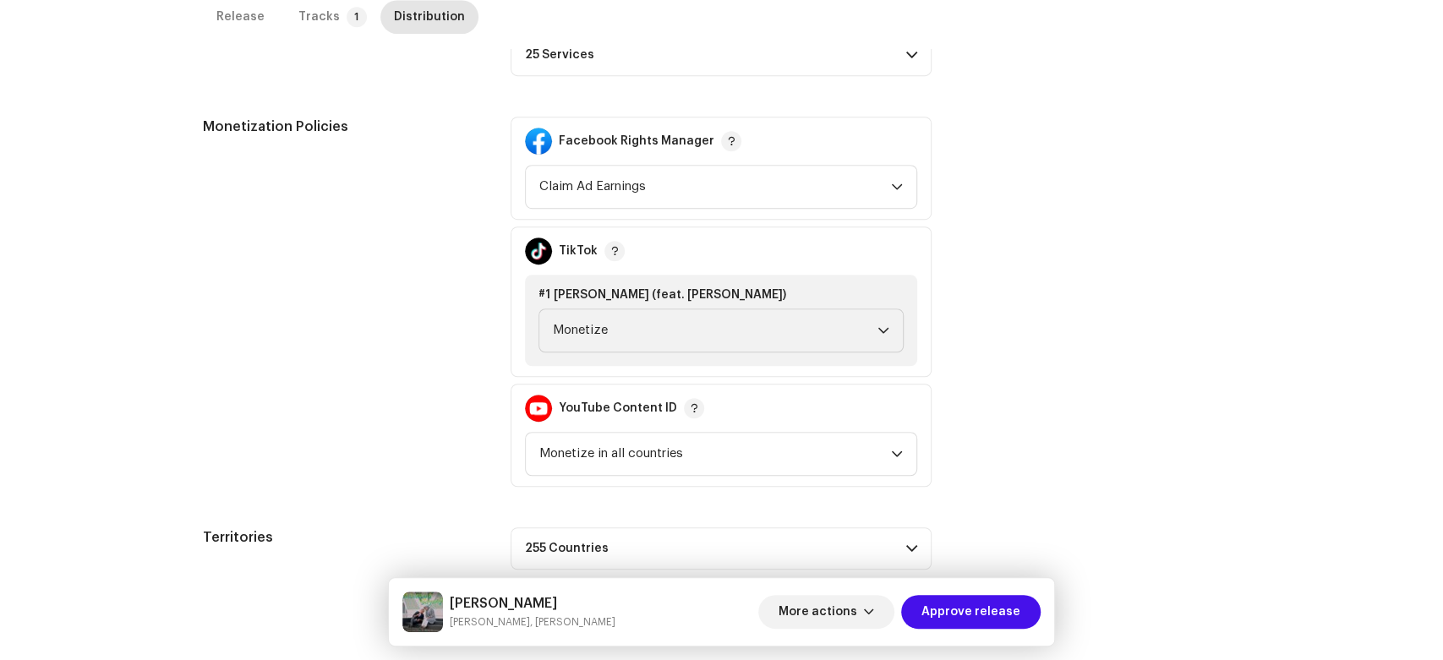
scroll to position [668, 0]
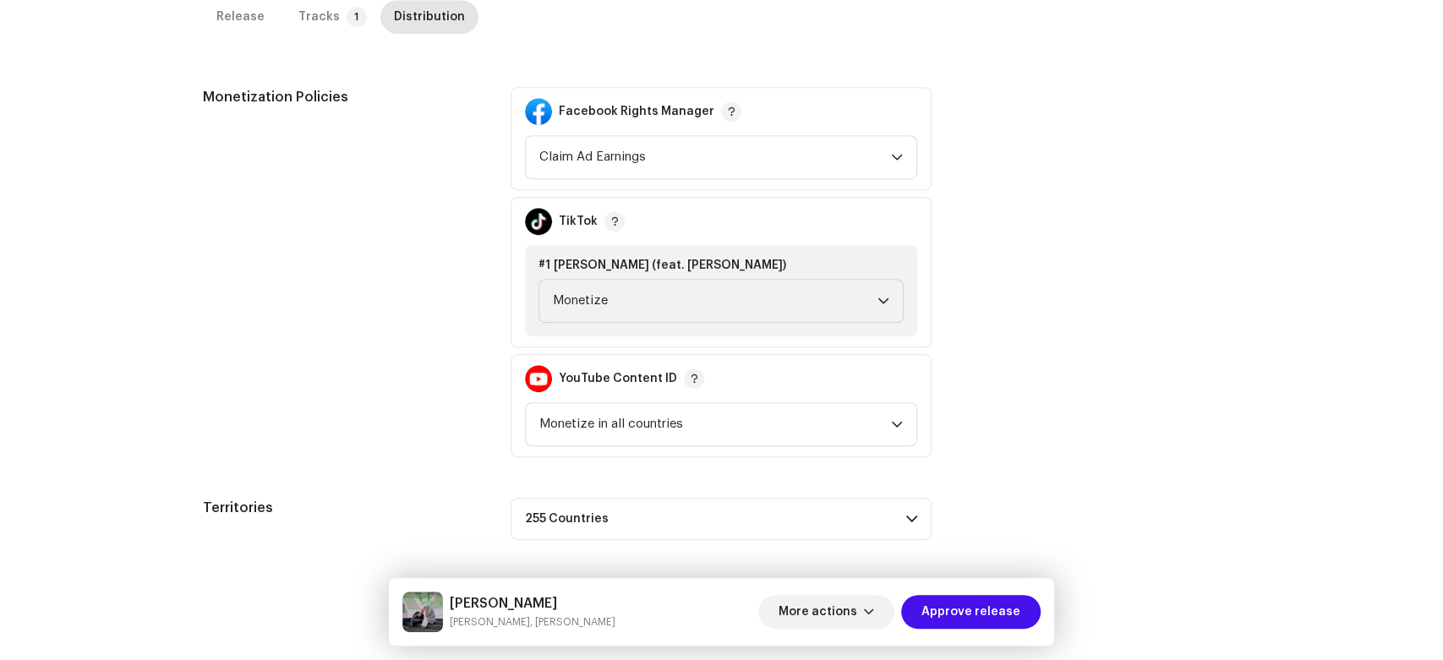
drag, startPoint x: 1129, startPoint y: 391, endPoint x: 1114, endPoint y: 551, distance: 161.3
click at [221, 16] on div "Release" at bounding box center [240, 17] width 48 height 34
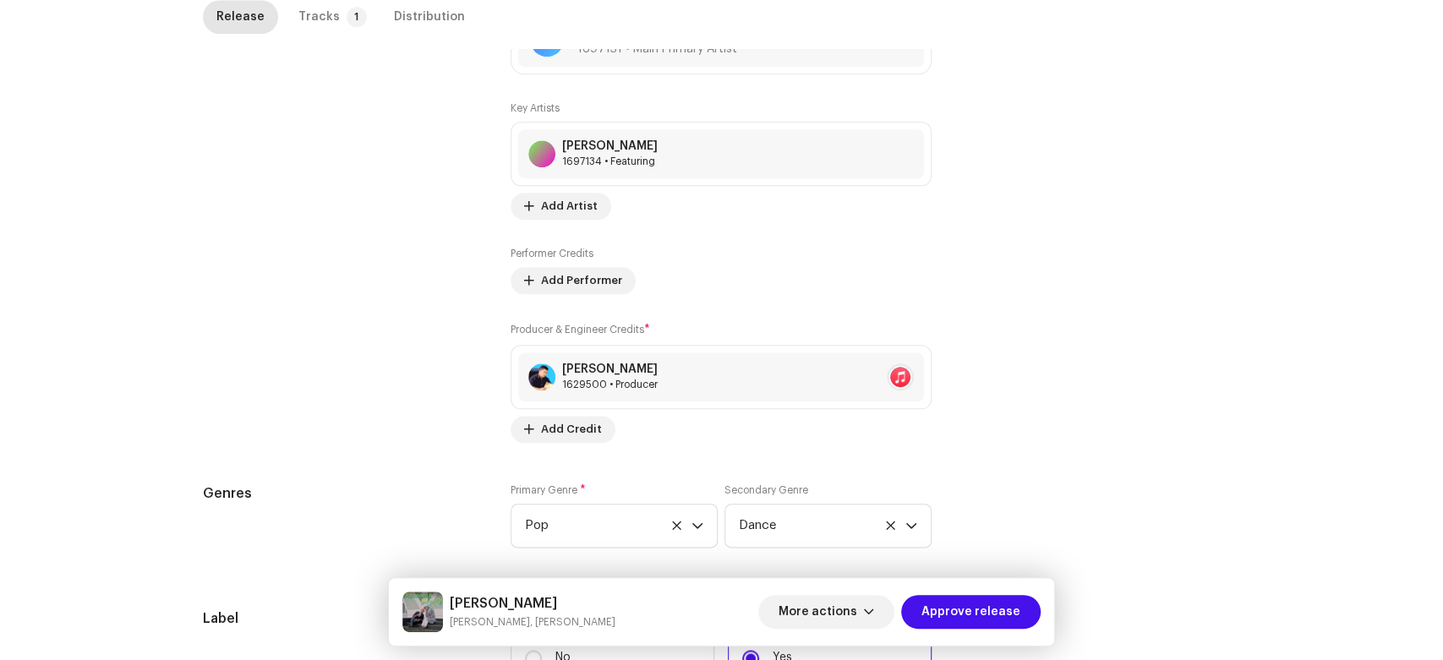
scroll to position [1678, 0]
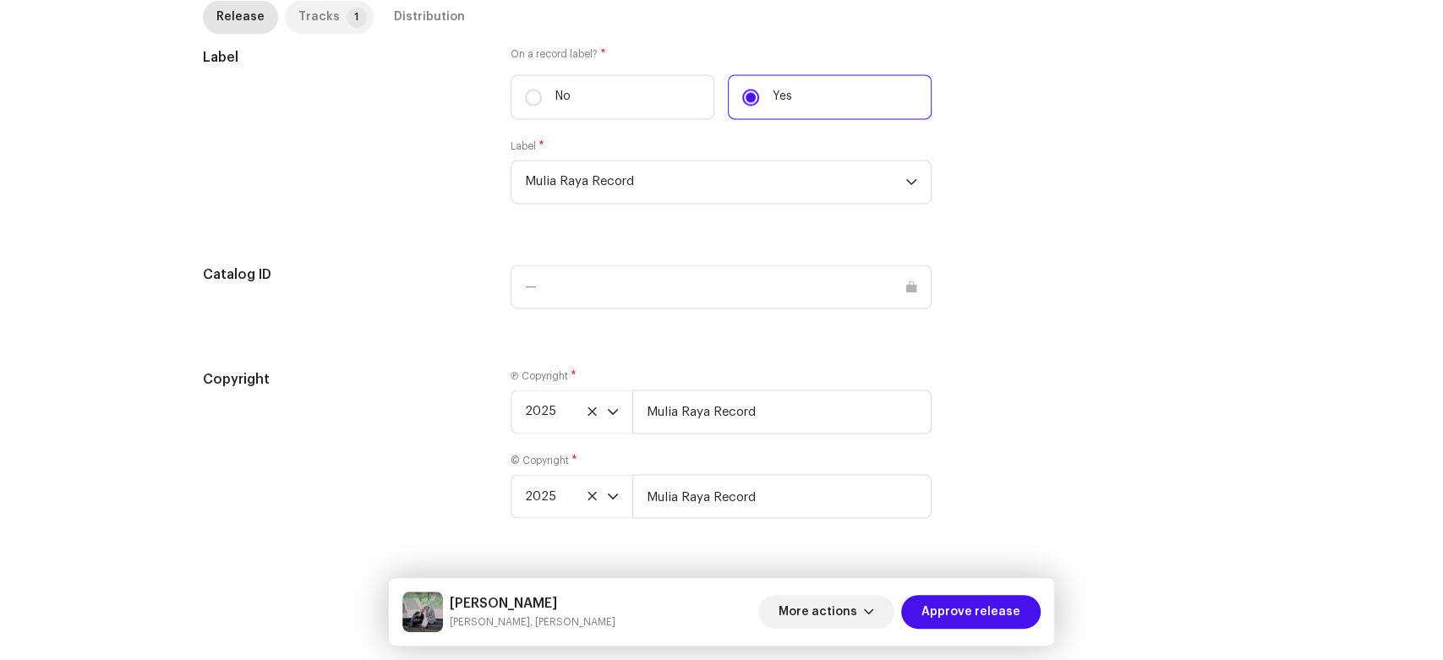
click at [347, 19] on p-badge "1" at bounding box center [357, 17] width 20 height 20
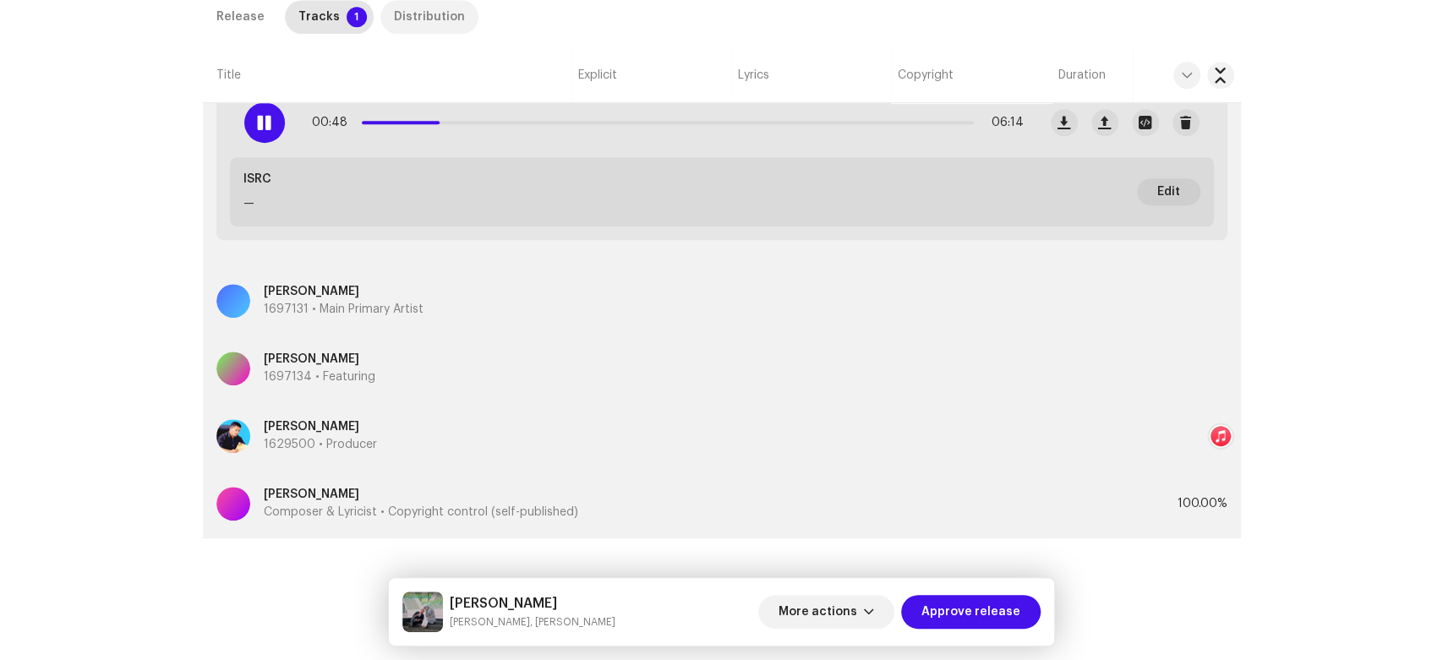
scroll to position [618, 0]
click at [406, 9] on div "Distribution" at bounding box center [429, 17] width 71 height 34
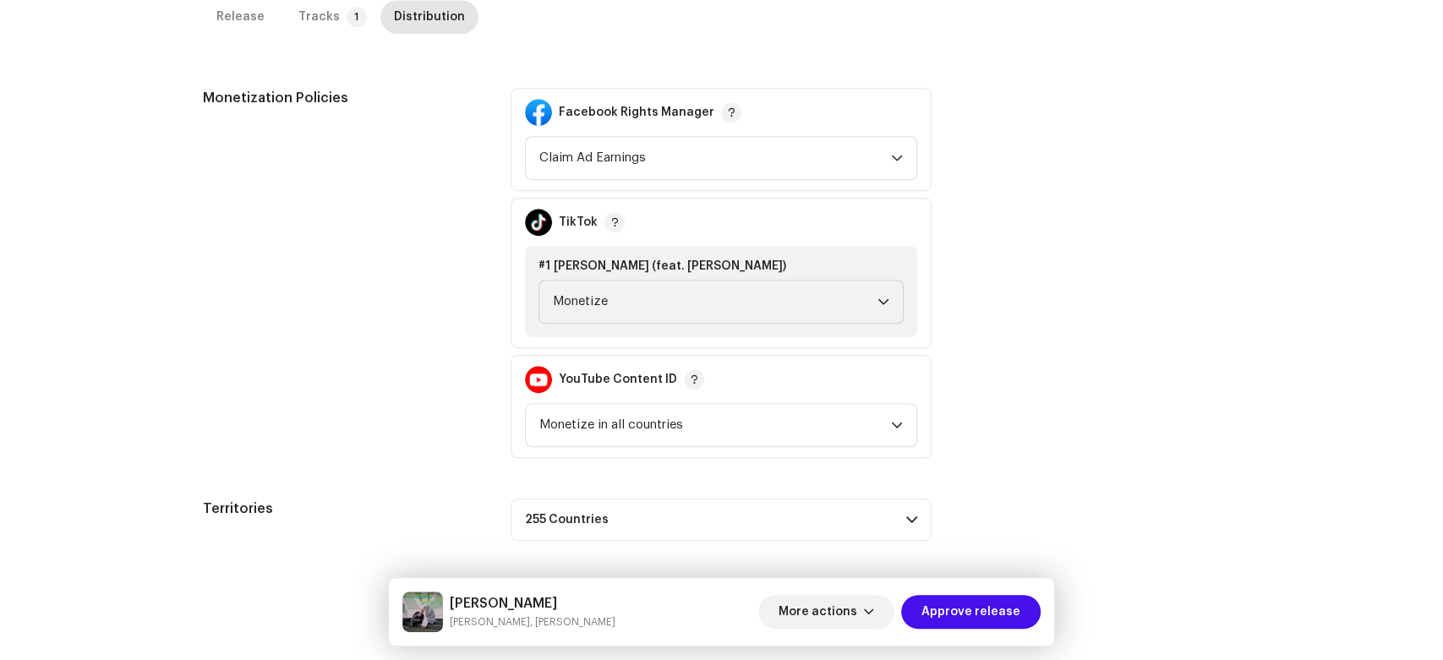
scroll to position [668, 0]
click at [981, 617] on span "Approve release" at bounding box center [970, 612] width 99 height 34
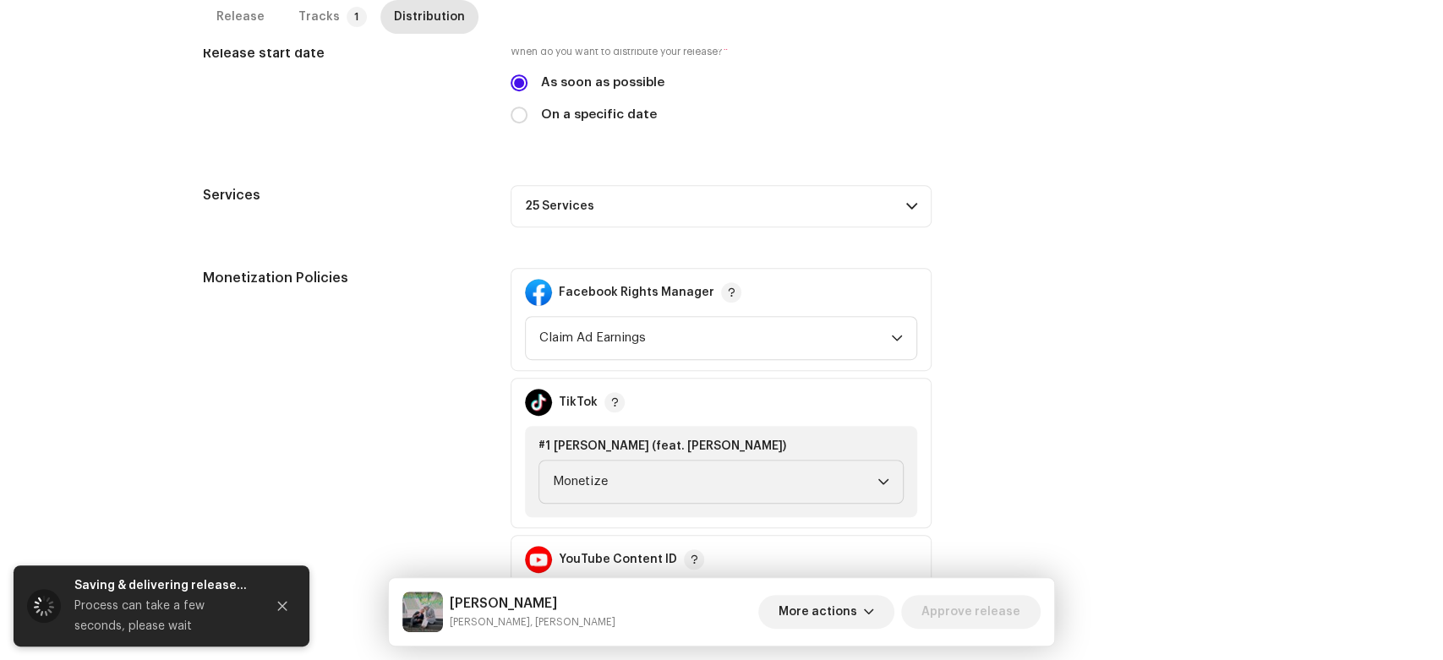
scroll to position [438, 0]
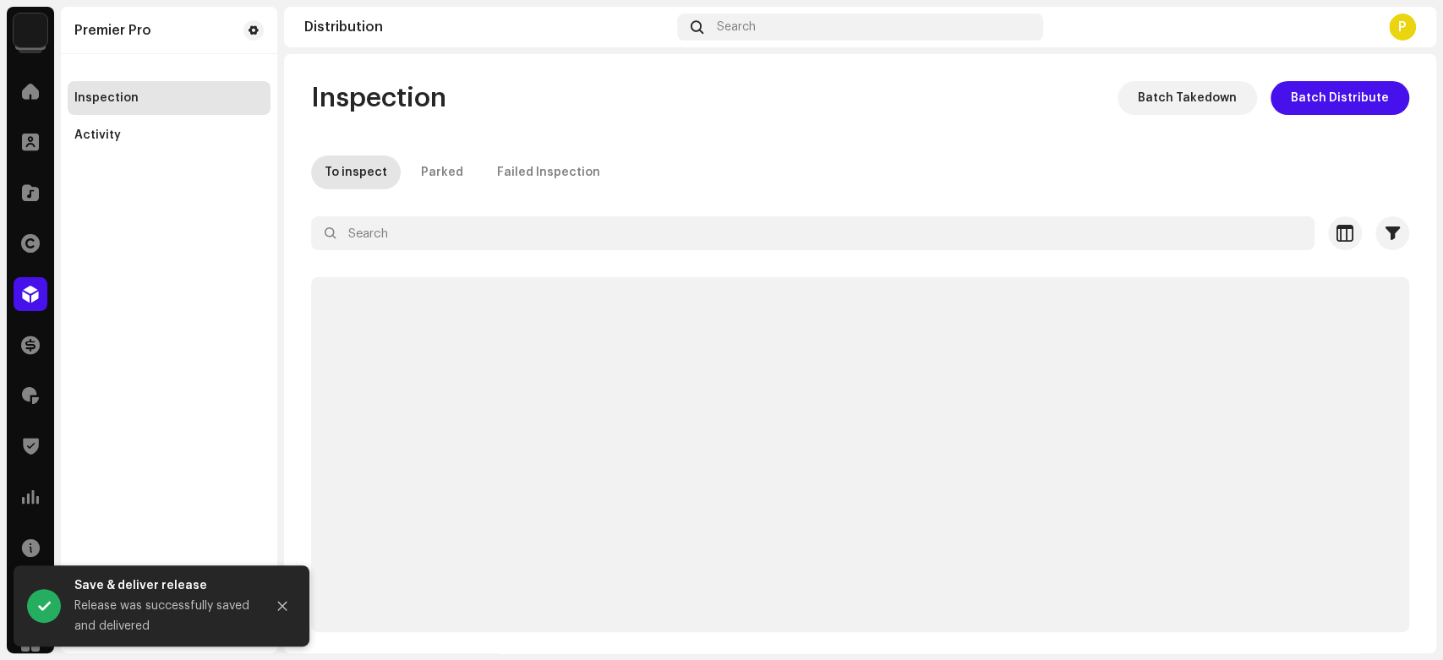
drag, startPoint x: 1441, startPoint y: 445, endPoint x: 1441, endPoint y: 86, distance: 358.4
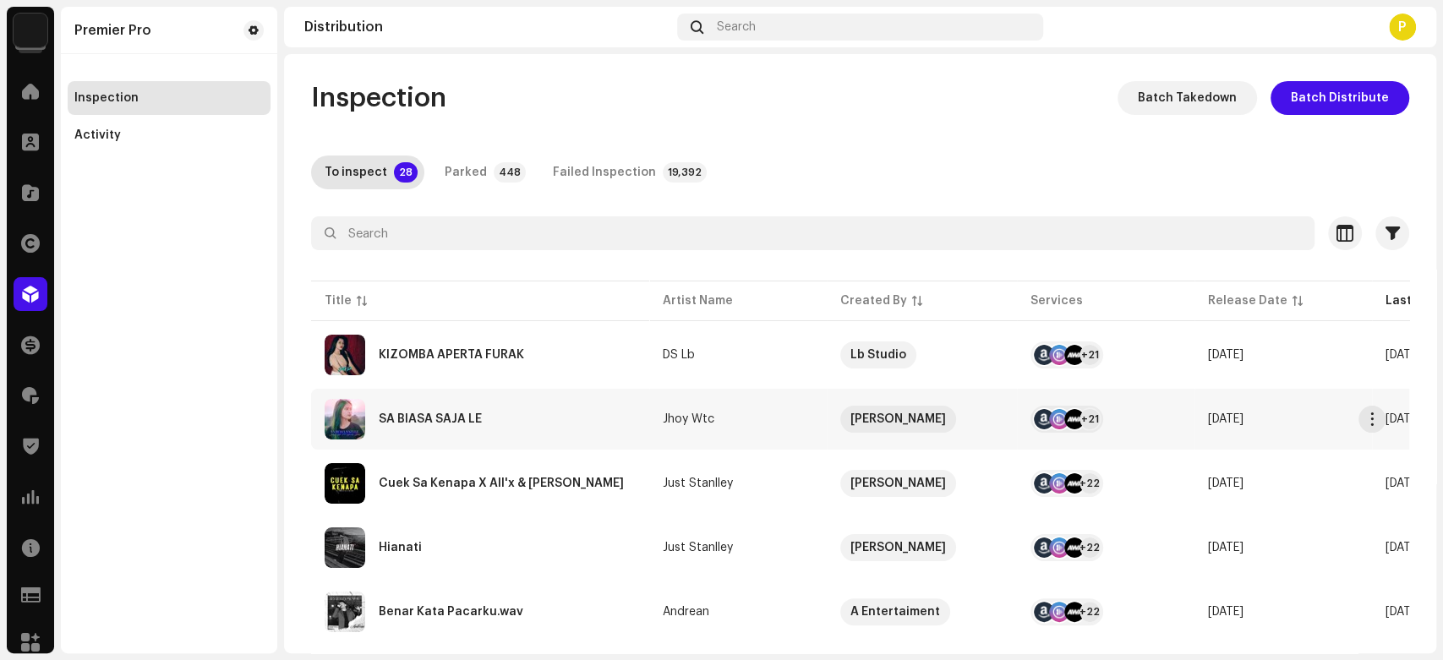
click at [500, 419] on div "SA BIASA SAJA LE" at bounding box center [480, 419] width 311 height 41
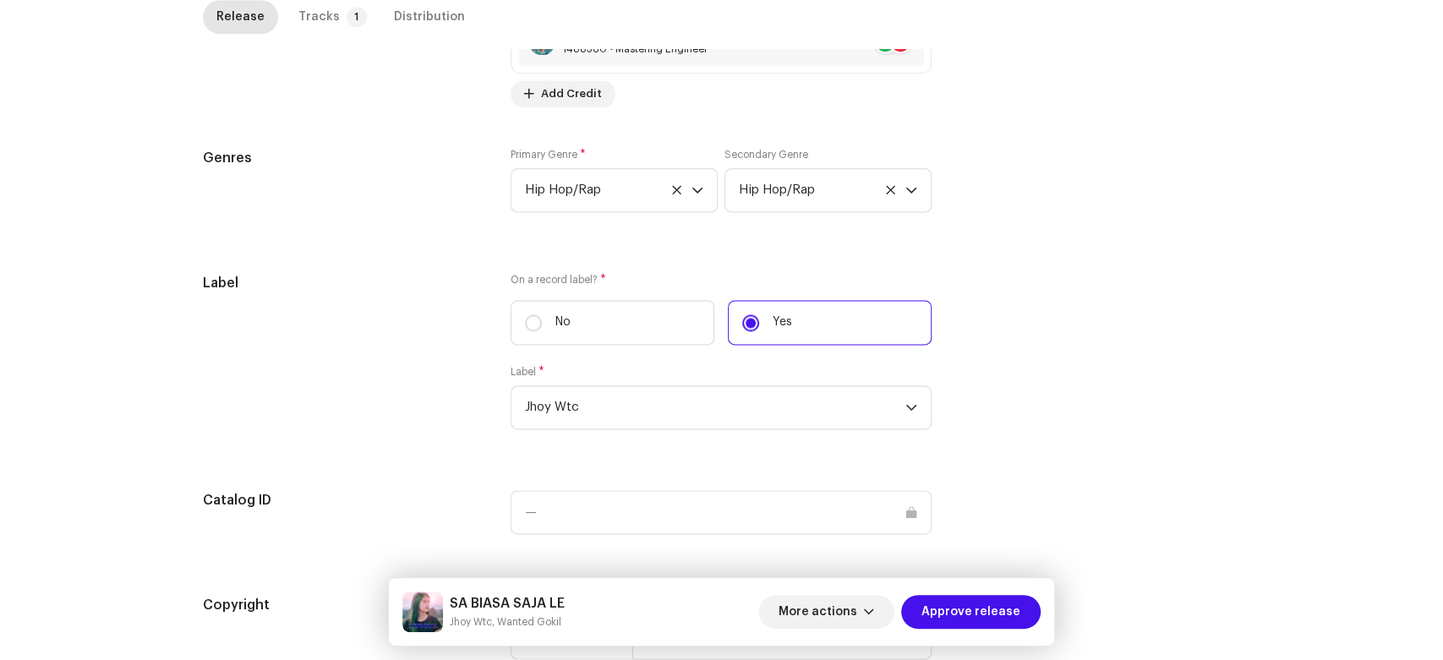
scroll to position [1678, 0]
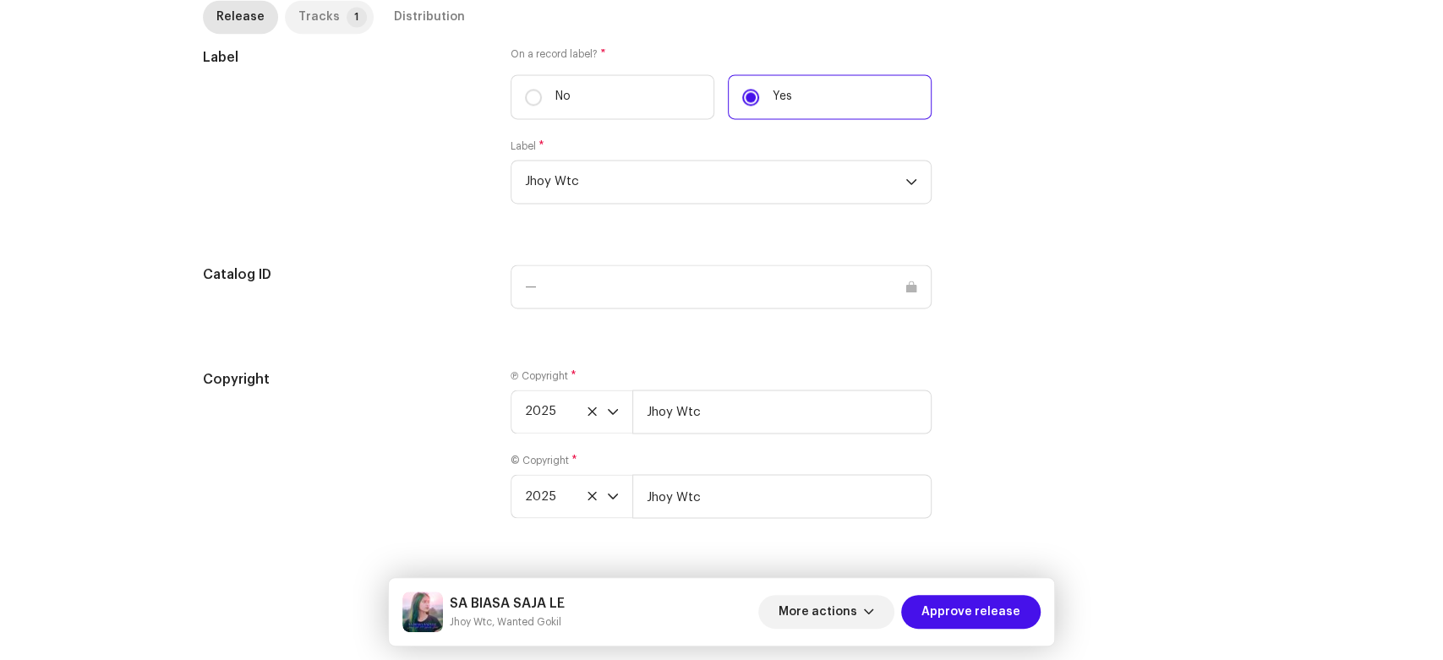
click at [347, 26] on p-badge "1" at bounding box center [357, 17] width 20 height 20
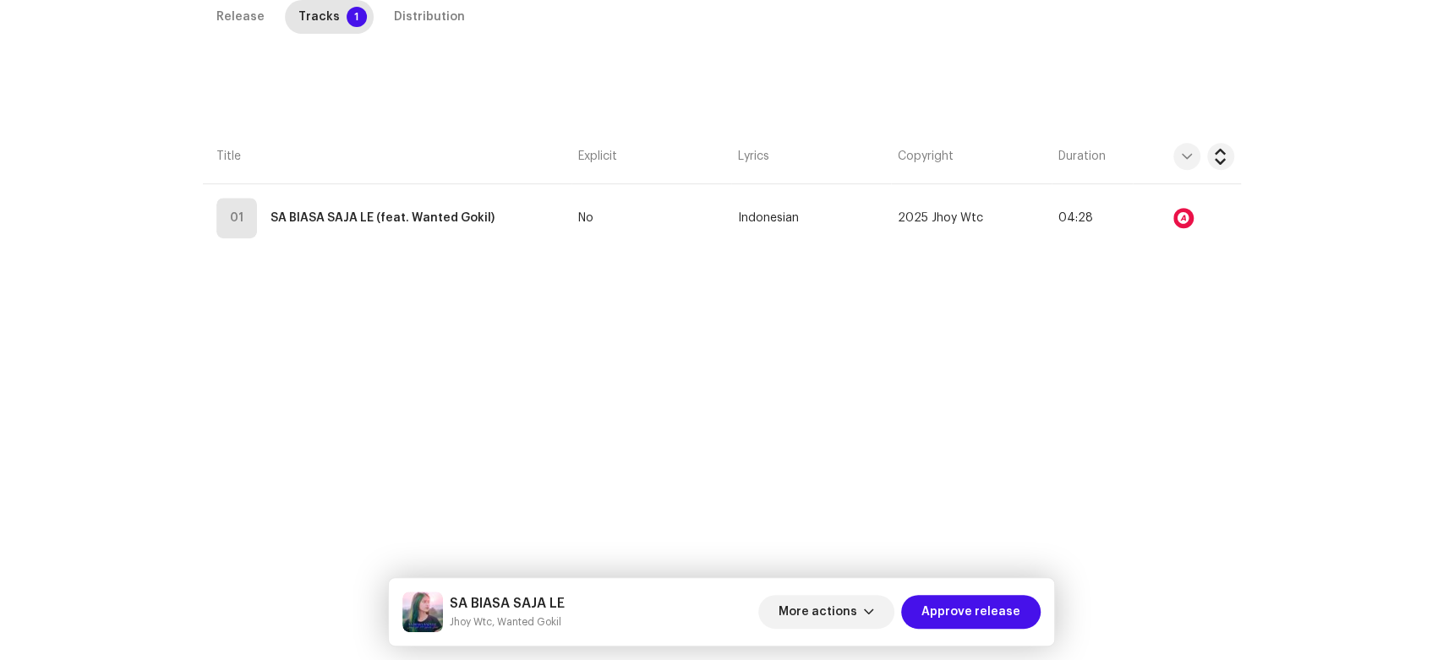
scroll to position [400, 0]
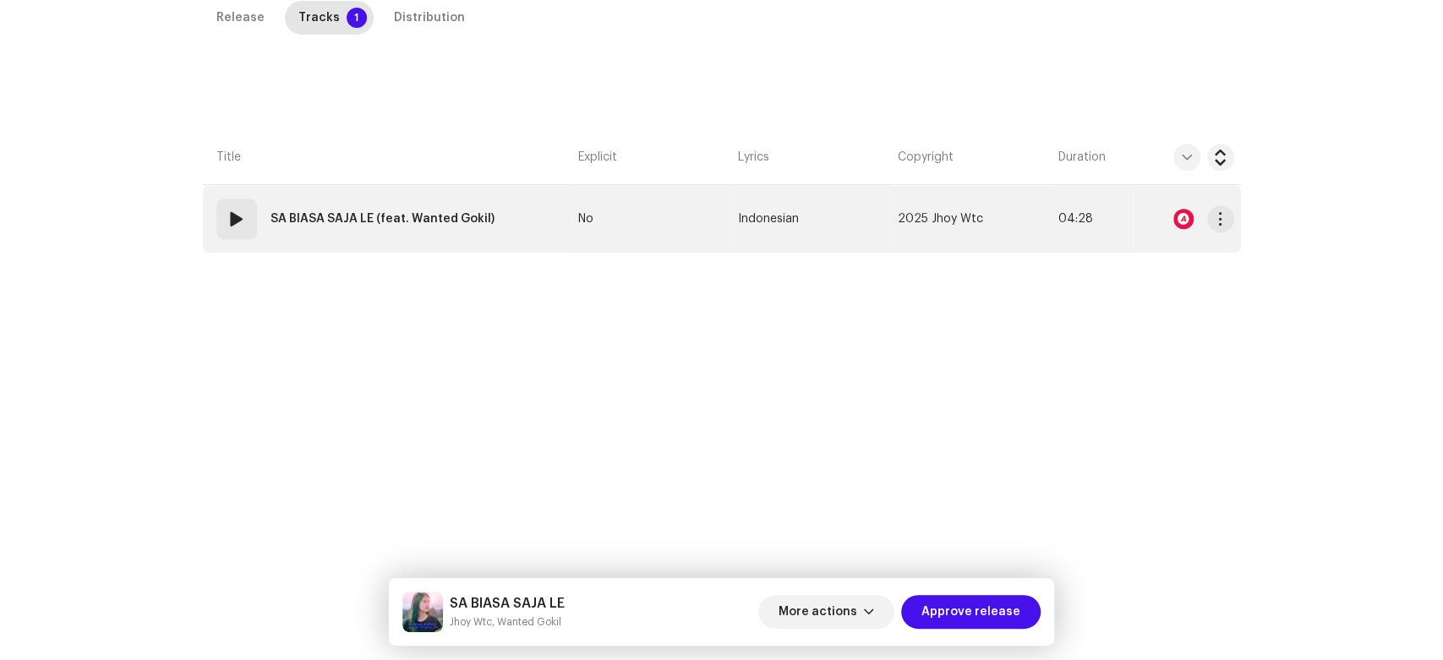
click at [219, 219] on div "01" at bounding box center [236, 219] width 41 height 41
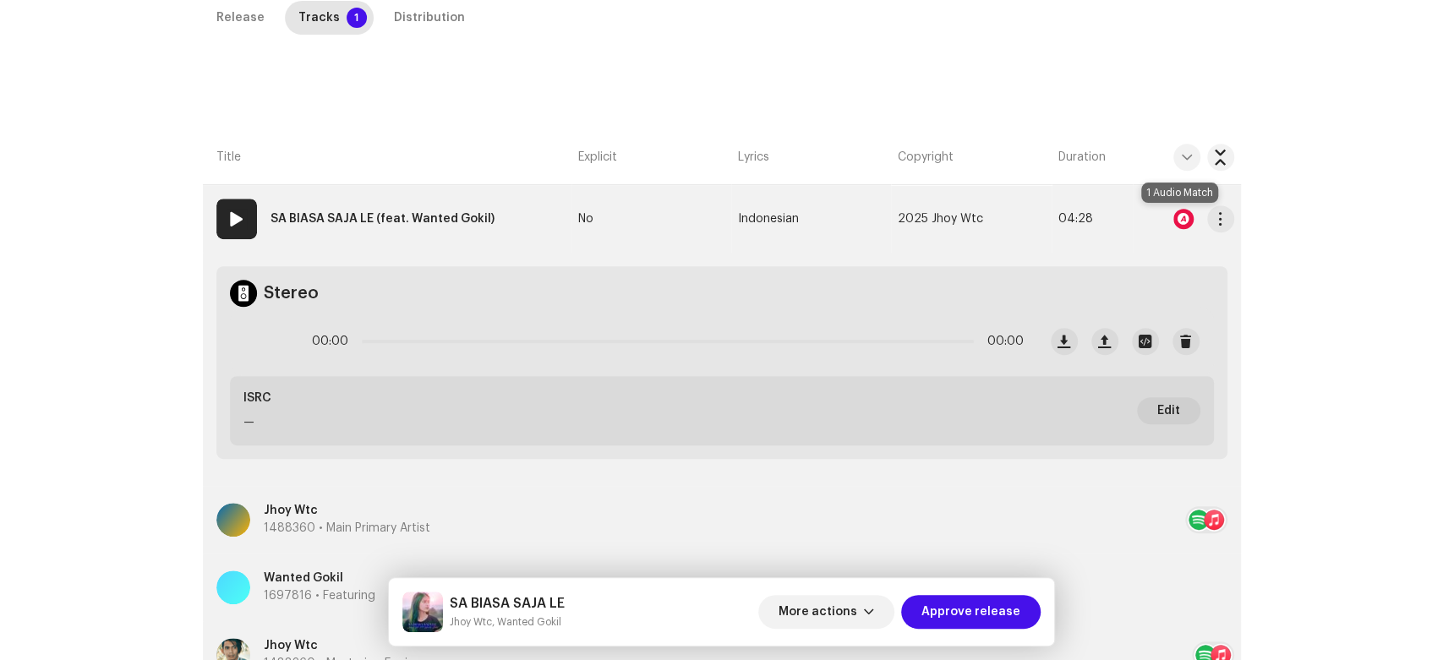
click at [1177, 221] on div at bounding box center [1183, 219] width 20 height 20
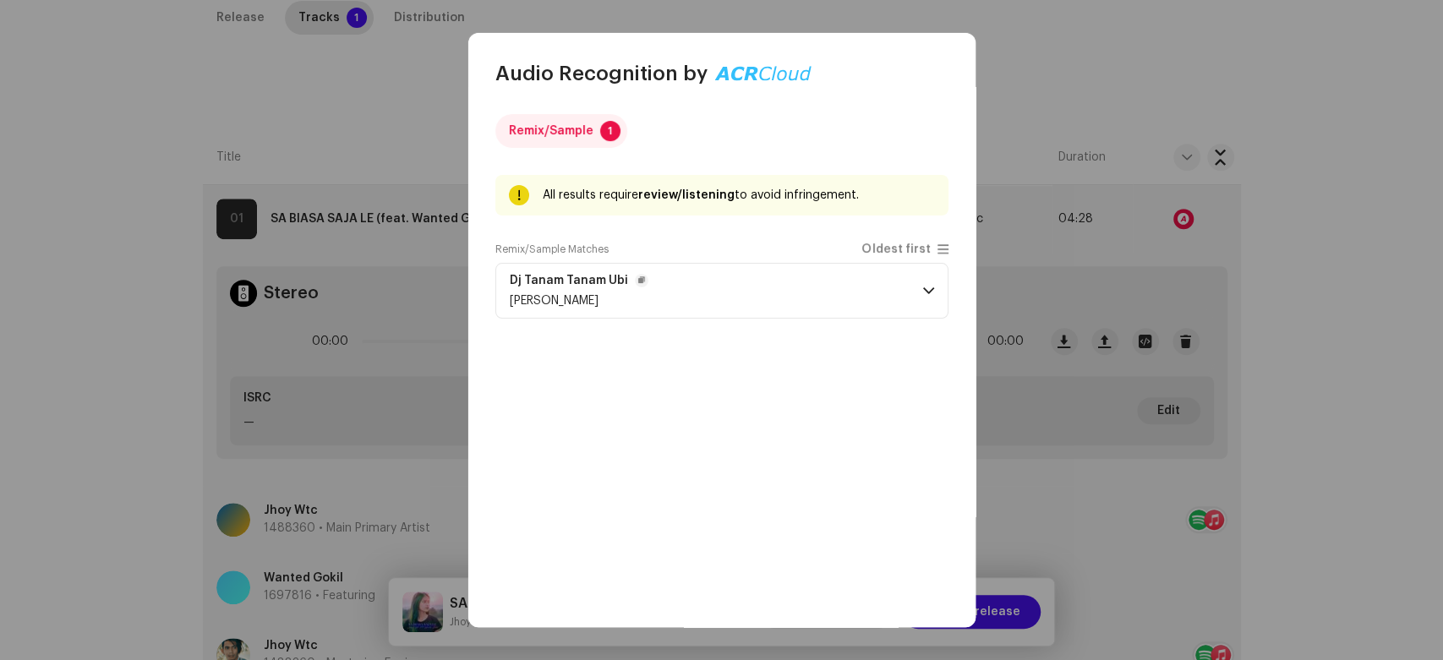
click at [926, 294] on span at bounding box center [928, 291] width 11 height 14
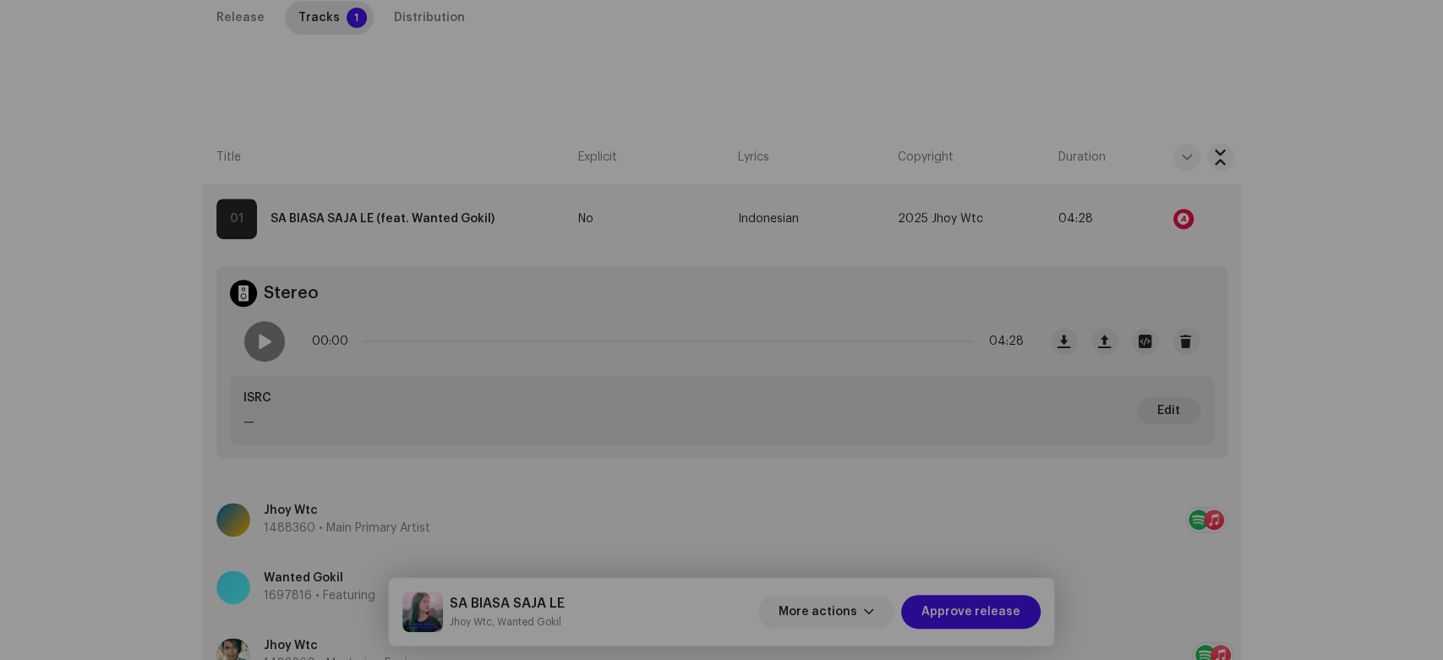
click at [1073, 231] on div "Audio Recognition by Remix/Sample 1 All results require review/listening to avo…" at bounding box center [721, 330] width 1443 height 660
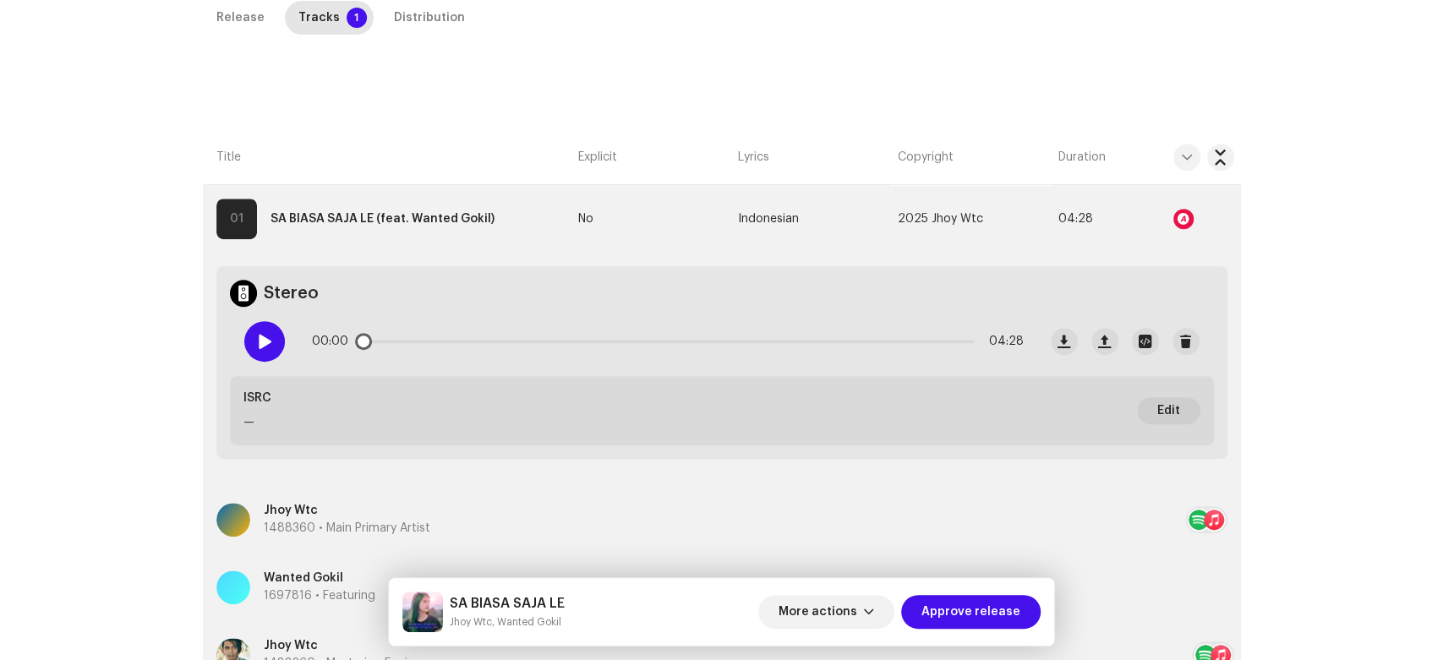
click at [258, 339] on span at bounding box center [264, 342] width 14 height 14
click at [465, 595] on h5 "SA BIASA SAJA LE" at bounding box center [507, 603] width 115 height 20
drag, startPoint x: 465, startPoint y: 595, endPoint x: 472, endPoint y: 613, distance: 19.0
click at [473, 613] on h5 "SA BIASA SAJA LE" at bounding box center [507, 603] width 115 height 20
click at [454, 602] on h5 "SA BIASA SAJA LE" at bounding box center [507, 603] width 115 height 20
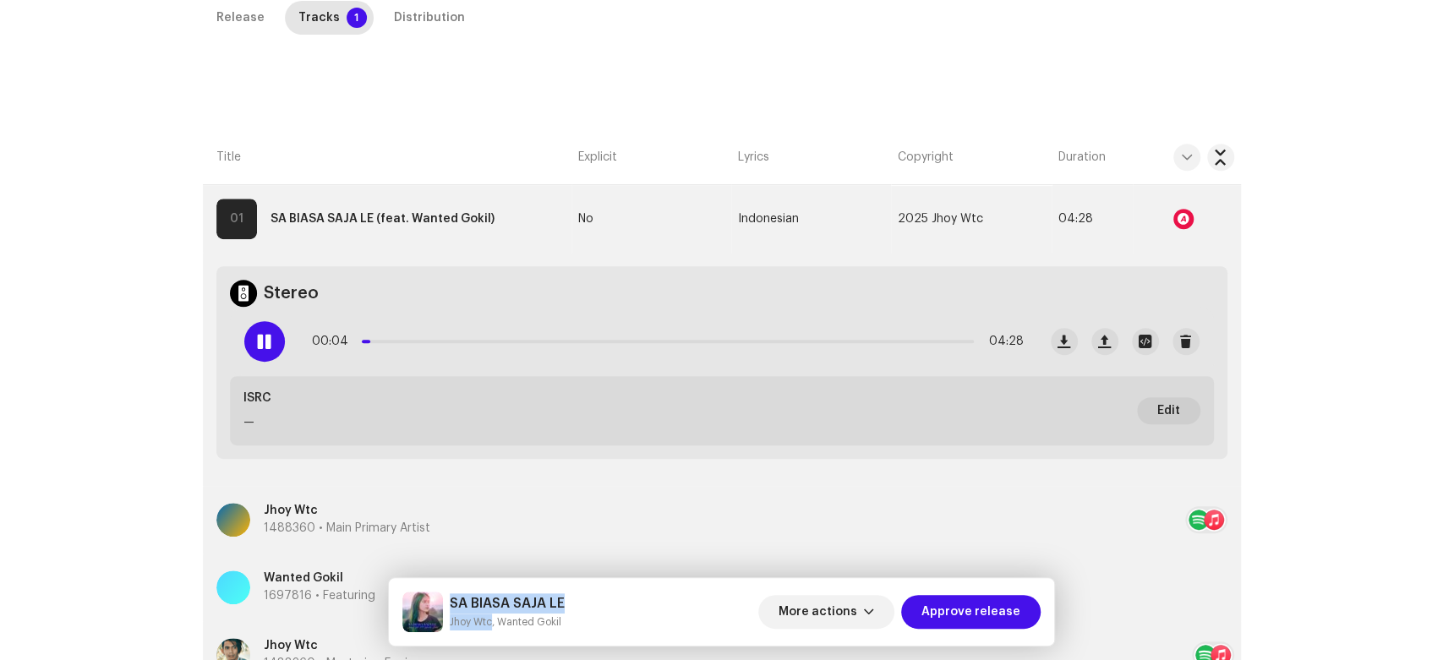
drag, startPoint x: 454, startPoint y: 602, endPoint x: 481, endPoint y: 622, distance: 33.8
click at [481, 622] on div "SA BIASA SAJA LE Jhoy Wtc, Wanted Gokil" at bounding box center [507, 611] width 115 height 37
copy div "SA BIASA SAJA LE Jhoy Wtc"
click at [415, 24] on div "Distribution" at bounding box center [429, 18] width 71 height 34
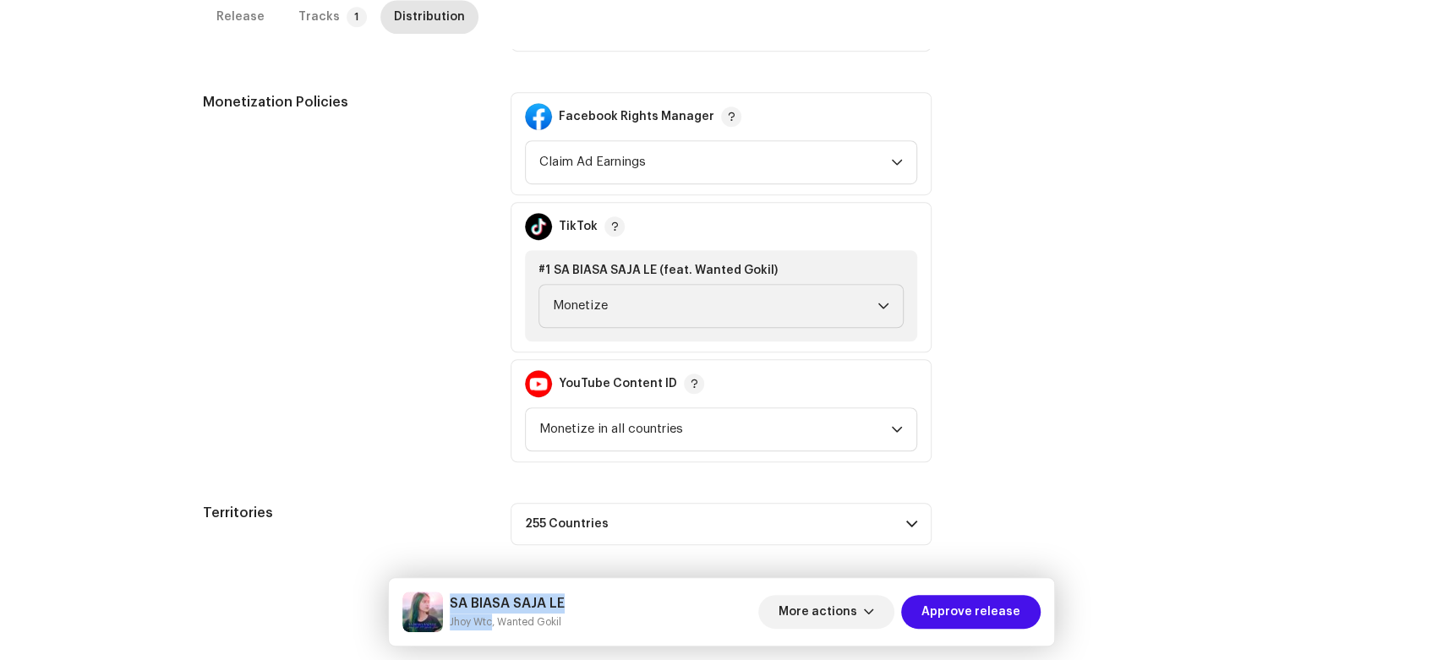
scroll to position [668, 0]
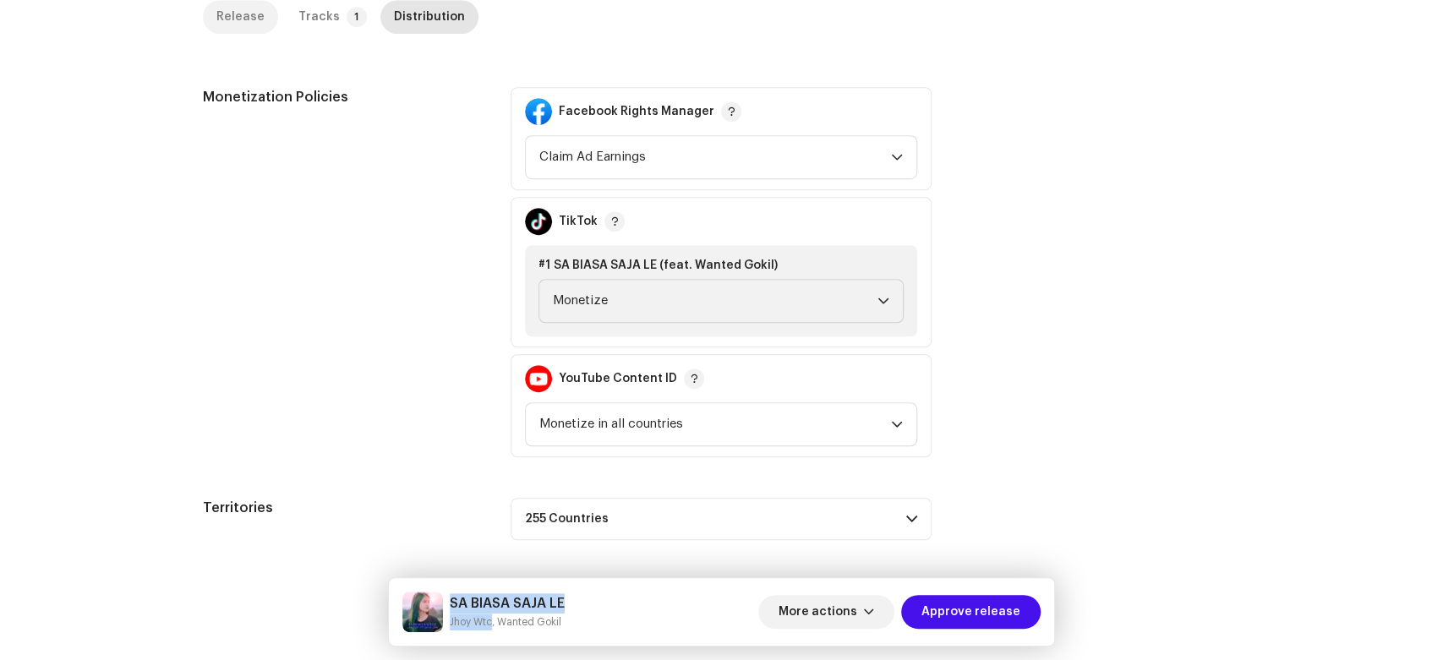
click at [223, 19] on div "Release" at bounding box center [240, 17] width 48 height 34
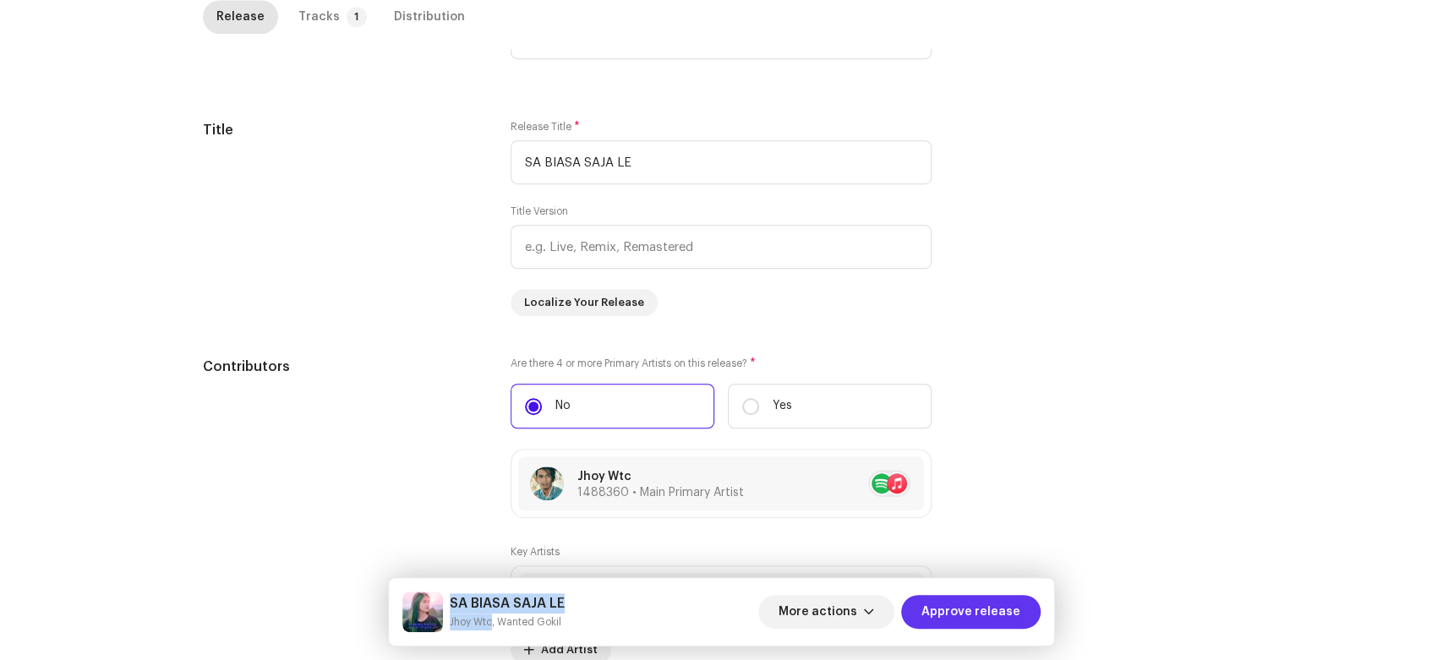
click at [994, 606] on span "Approve release" at bounding box center [970, 612] width 99 height 34
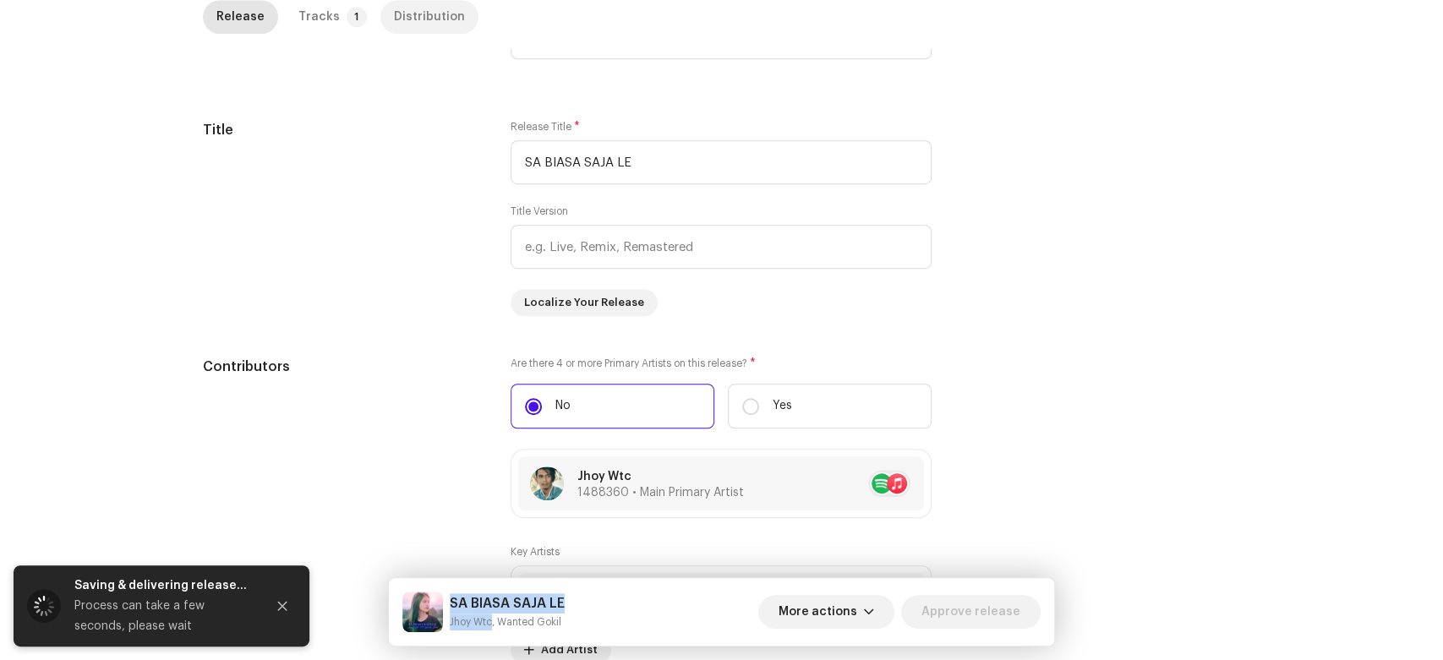
click at [414, 25] on div "Distribution" at bounding box center [429, 17] width 71 height 34
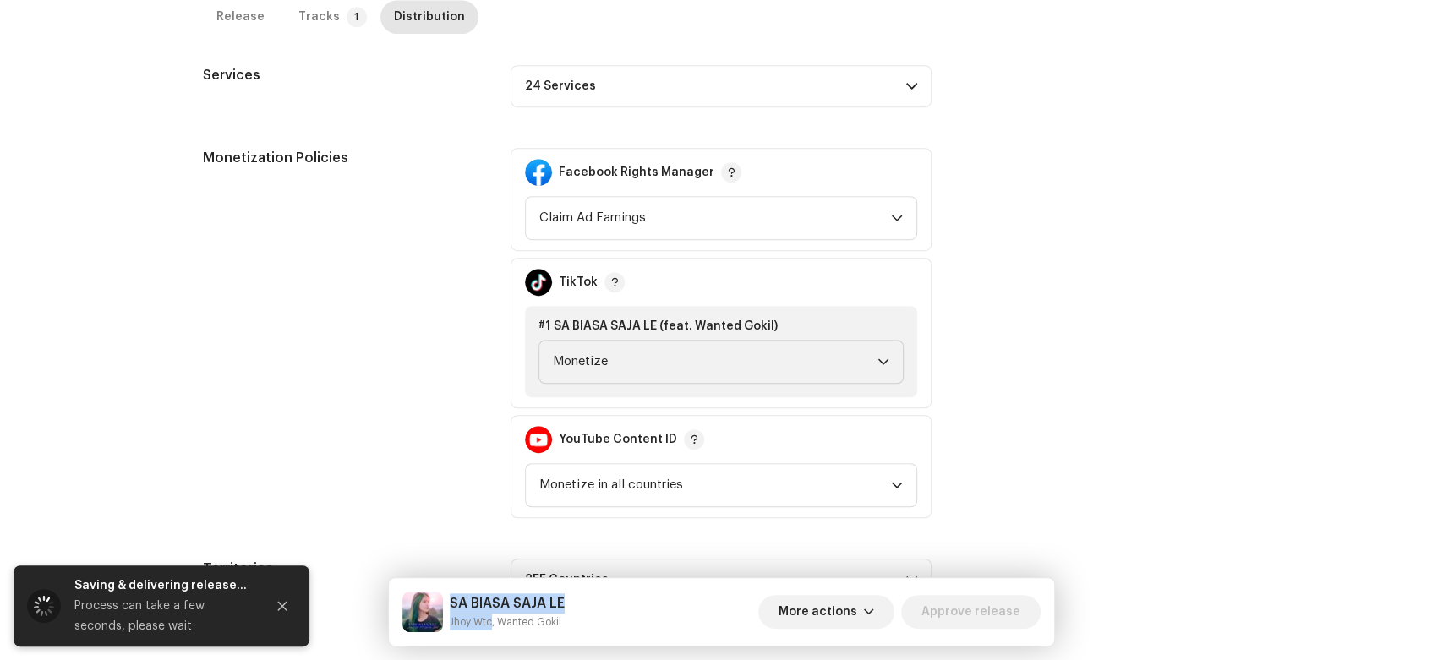
scroll to position [574, 0]
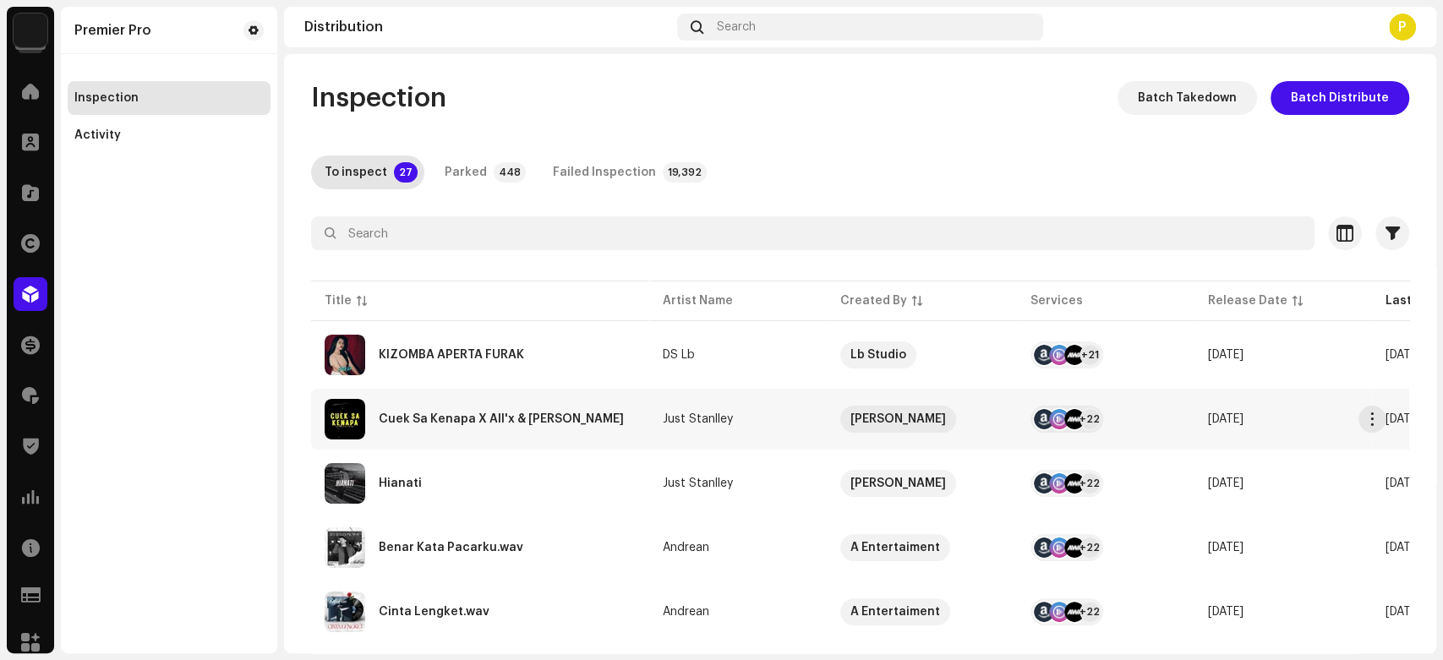
click at [500, 407] on div "Cuek Sa Kenapa X All'x & Ade Nyong" at bounding box center [480, 419] width 311 height 41
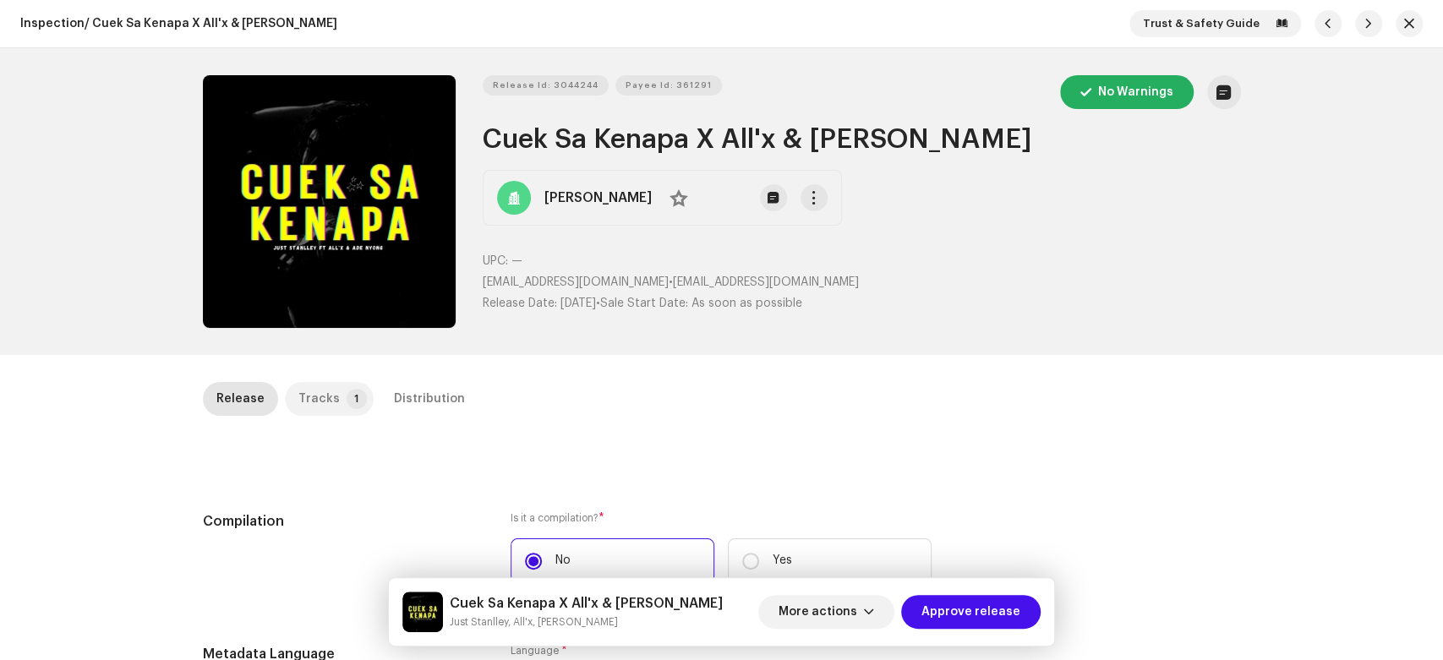
click at [347, 409] on p-tab "Tracks 1" at bounding box center [329, 399] width 89 height 34
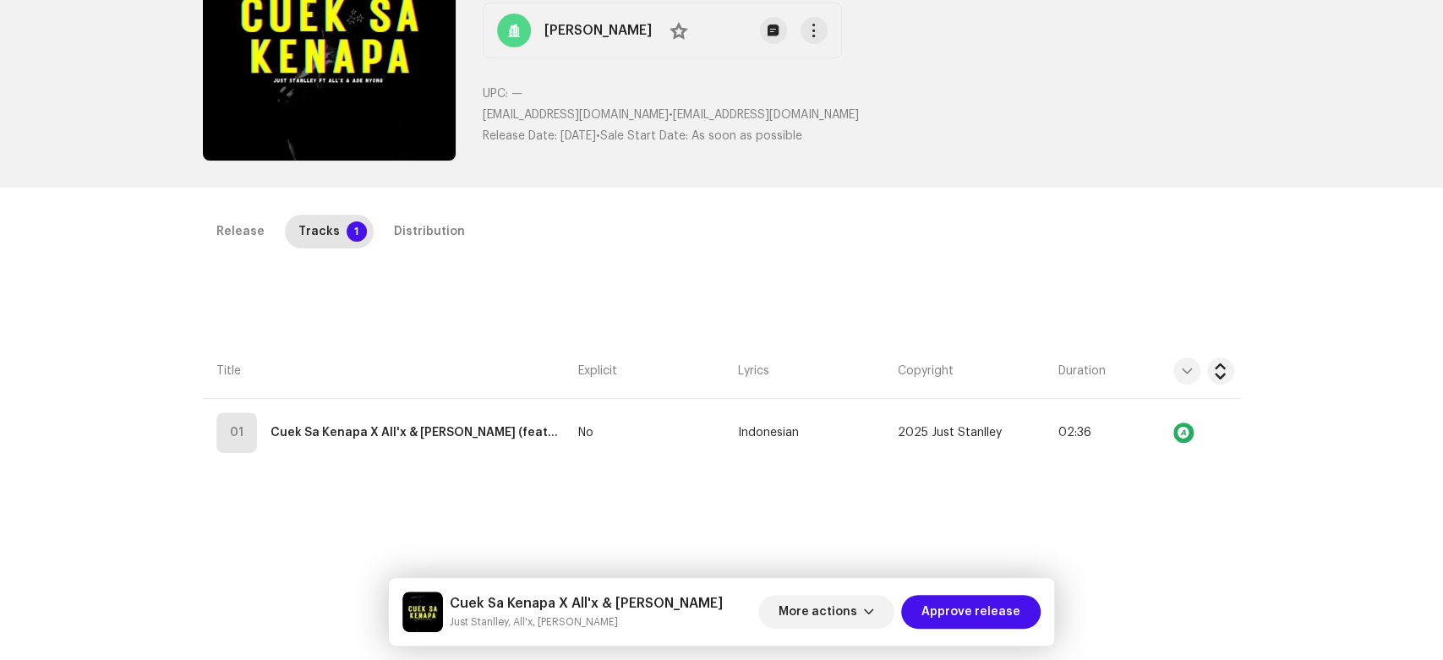
scroll to position [188, 0]
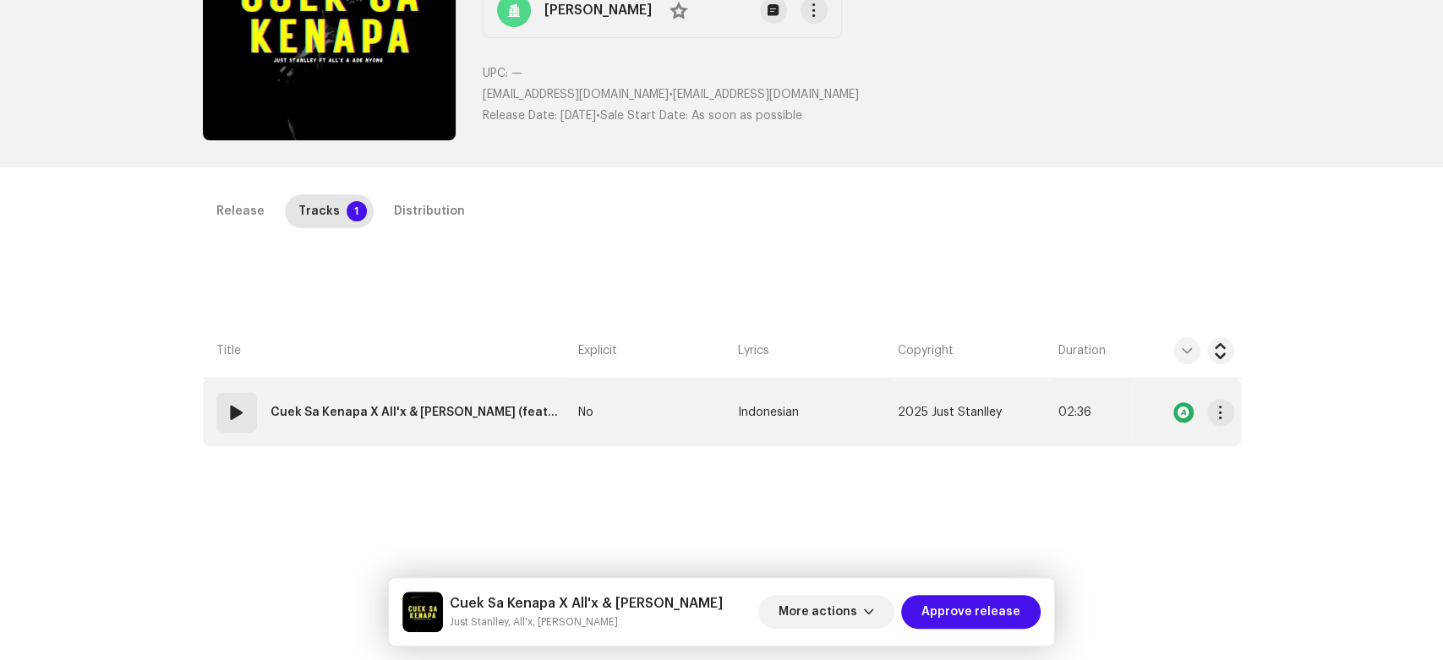
click at [238, 416] on span at bounding box center [237, 412] width 20 height 20
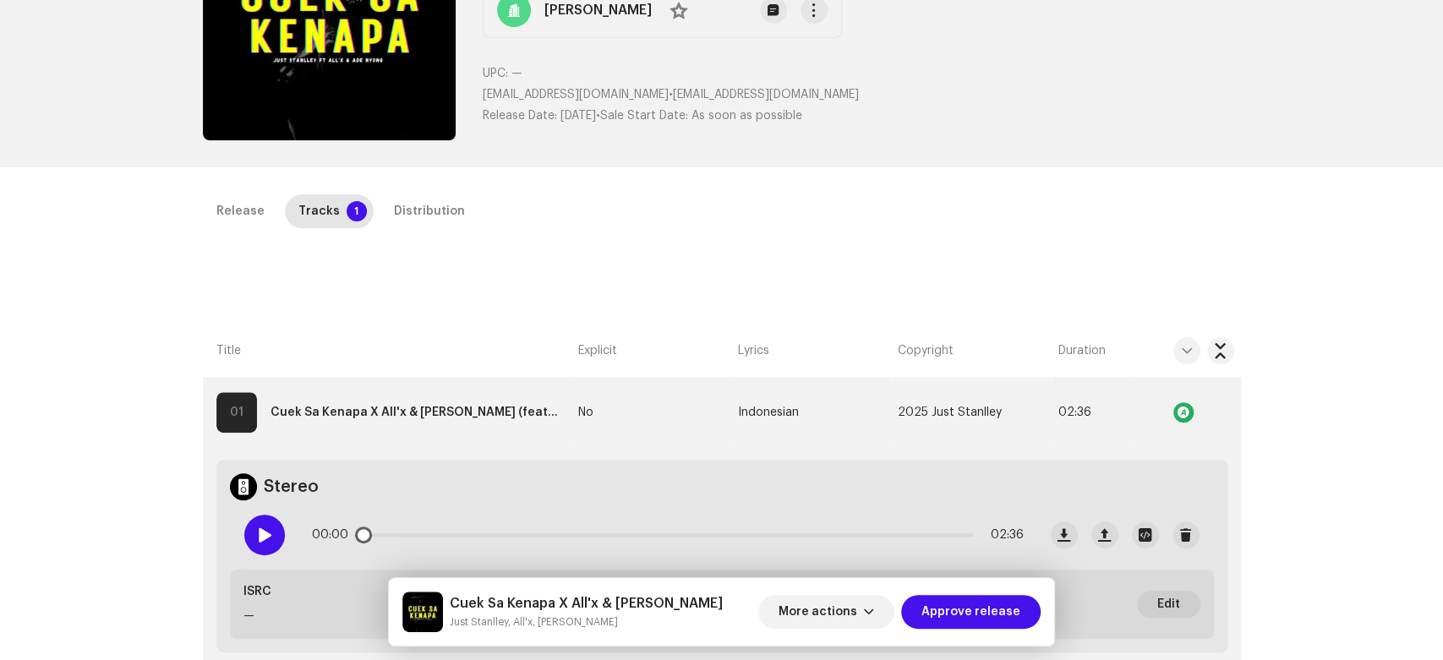
click at [257, 524] on div at bounding box center [264, 535] width 41 height 41
drag, startPoint x: 368, startPoint y: 534, endPoint x: 404, endPoint y: 536, distance: 36.4
click at [404, 536] on span at bounding box center [406, 535] width 17 height 17
click at [461, 598] on h5 "Cuek Sa Kenapa X All'x & Ade Nyong" at bounding box center [586, 603] width 273 height 20
drag, startPoint x: 461, startPoint y: 598, endPoint x: 544, endPoint y: 604, distance: 83.0
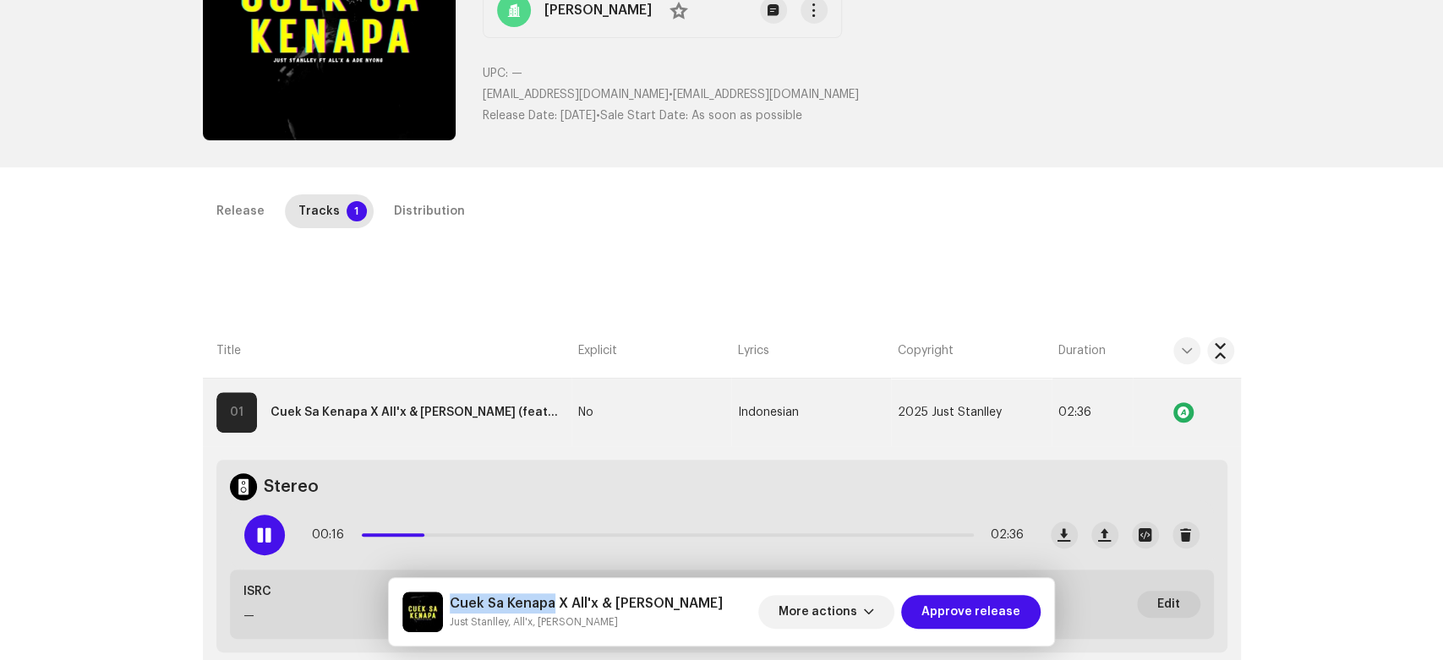
click at [544, 604] on h5 "Cuek Sa Kenapa X All'x & Ade Nyong" at bounding box center [586, 603] width 273 height 20
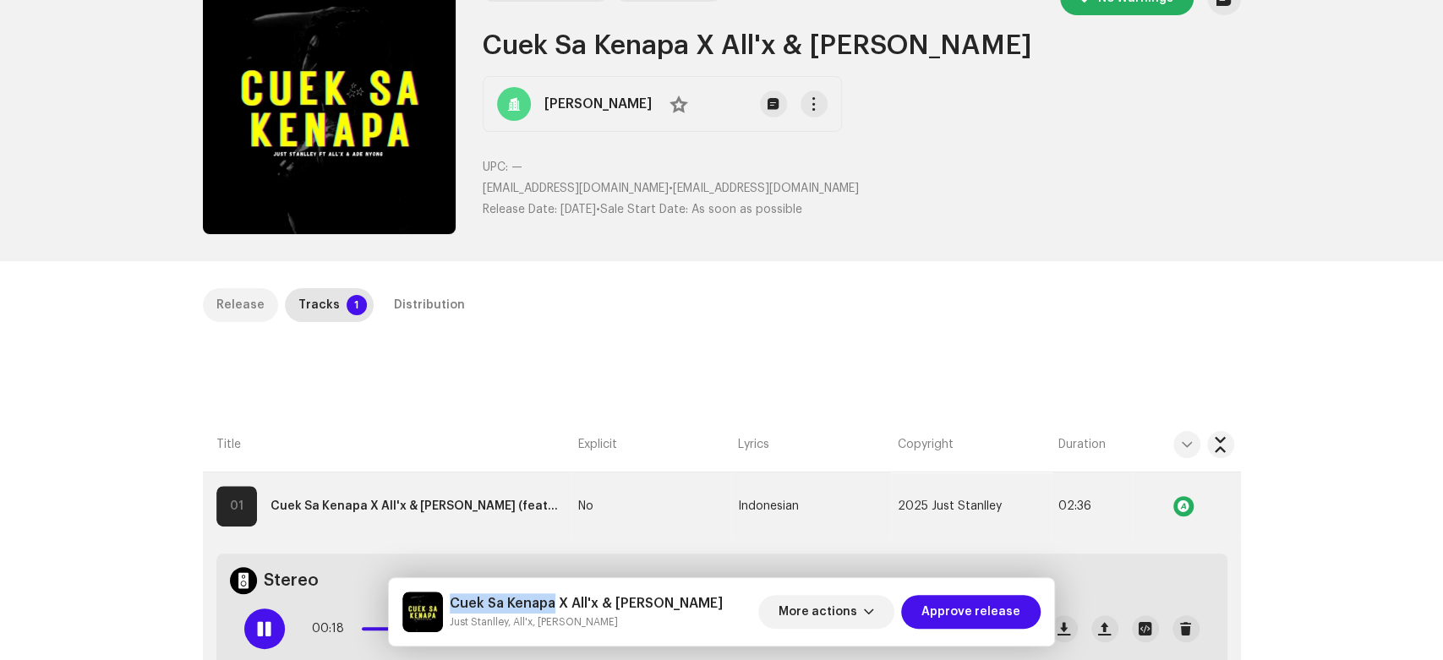
click at [247, 303] on div "Release" at bounding box center [240, 305] width 48 height 34
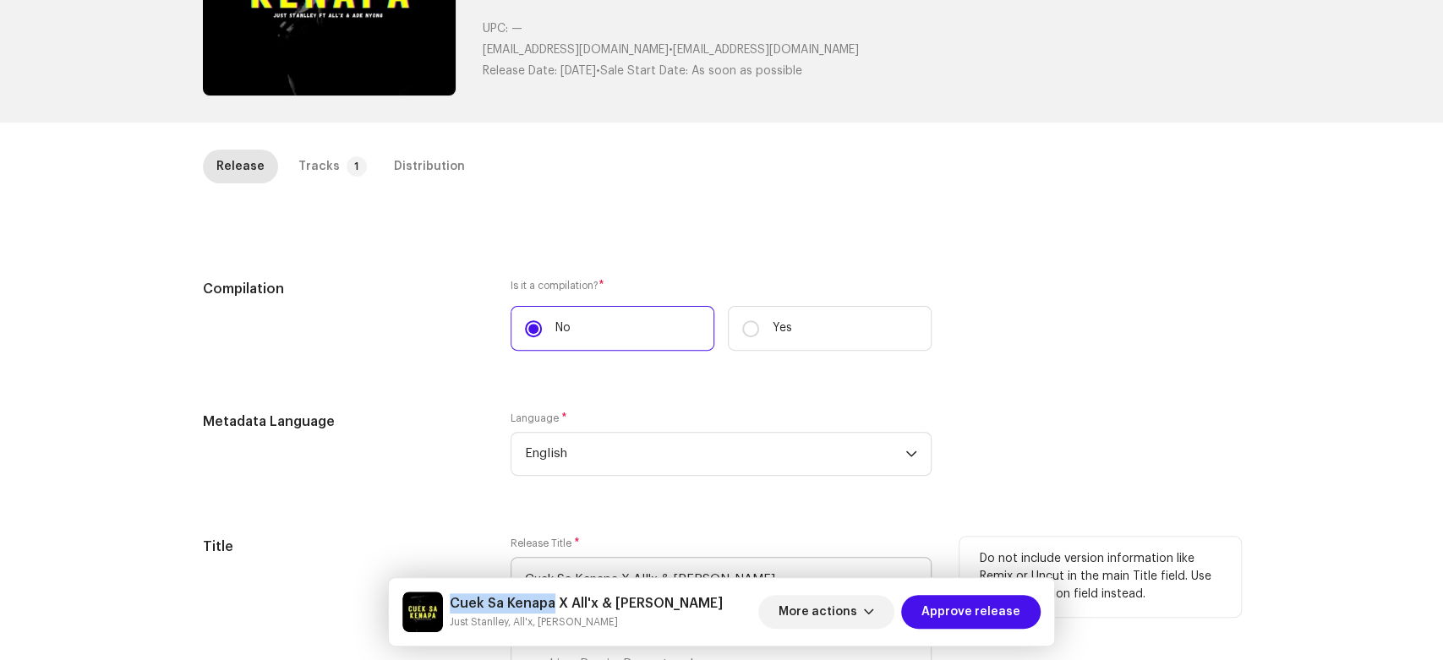
scroll to position [281, 0]
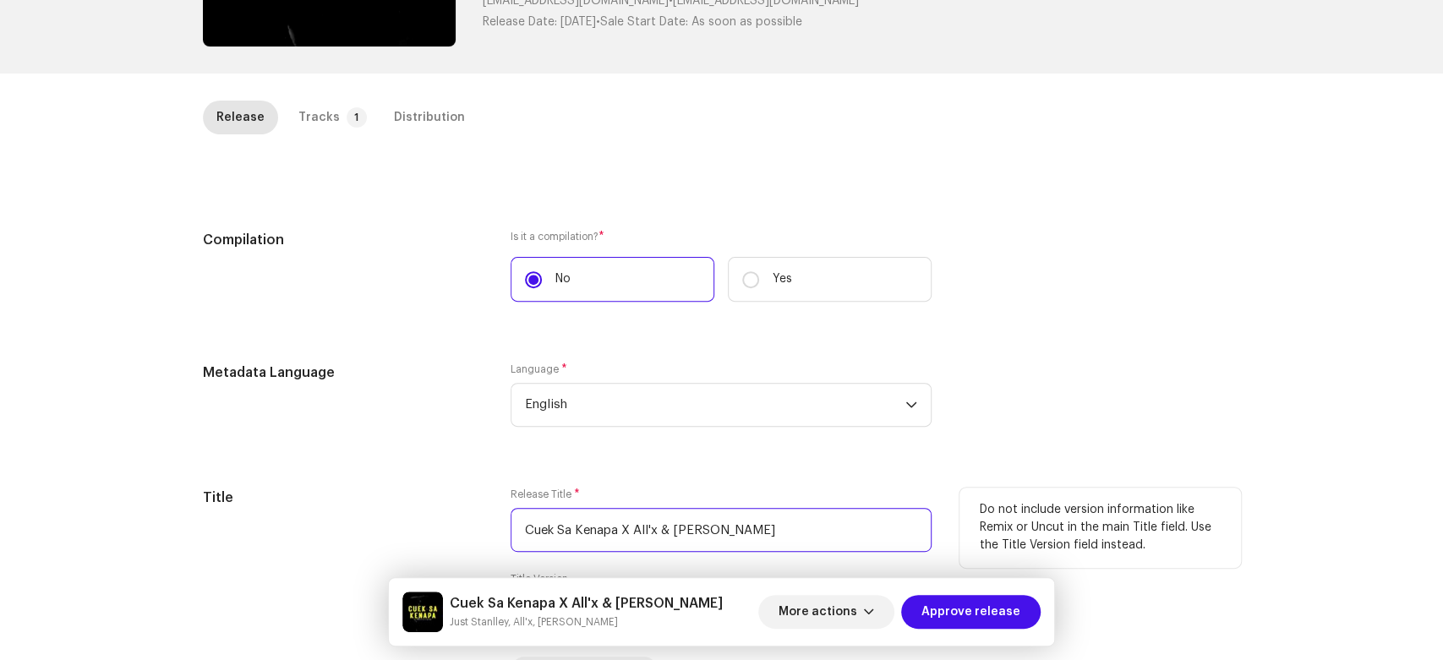
drag, startPoint x: 622, startPoint y: 524, endPoint x: 933, endPoint y: 525, distance: 311.1
click at [933, 525] on div "Title Release Title * Cuek Sa Kenapa X All'x & Ade Nyong Title Version Localize…" at bounding box center [722, 586] width 1038 height 196
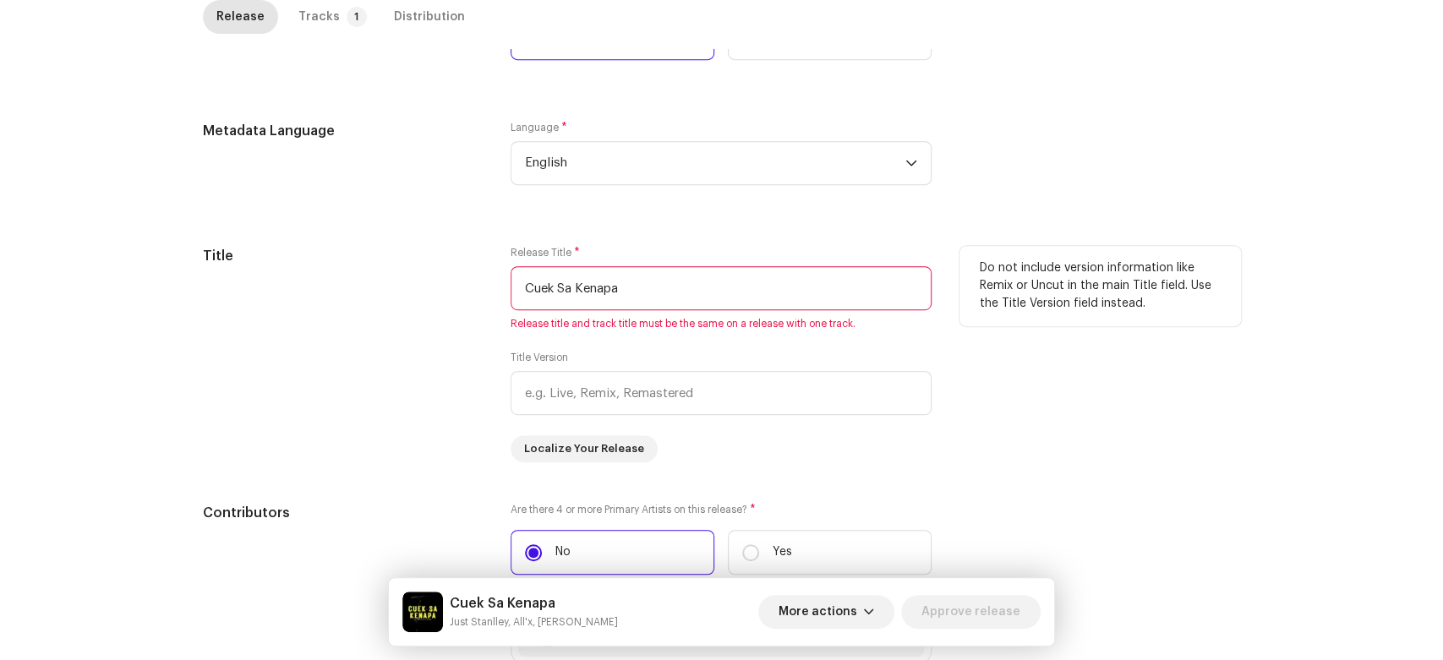
scroll to position [528, 0]
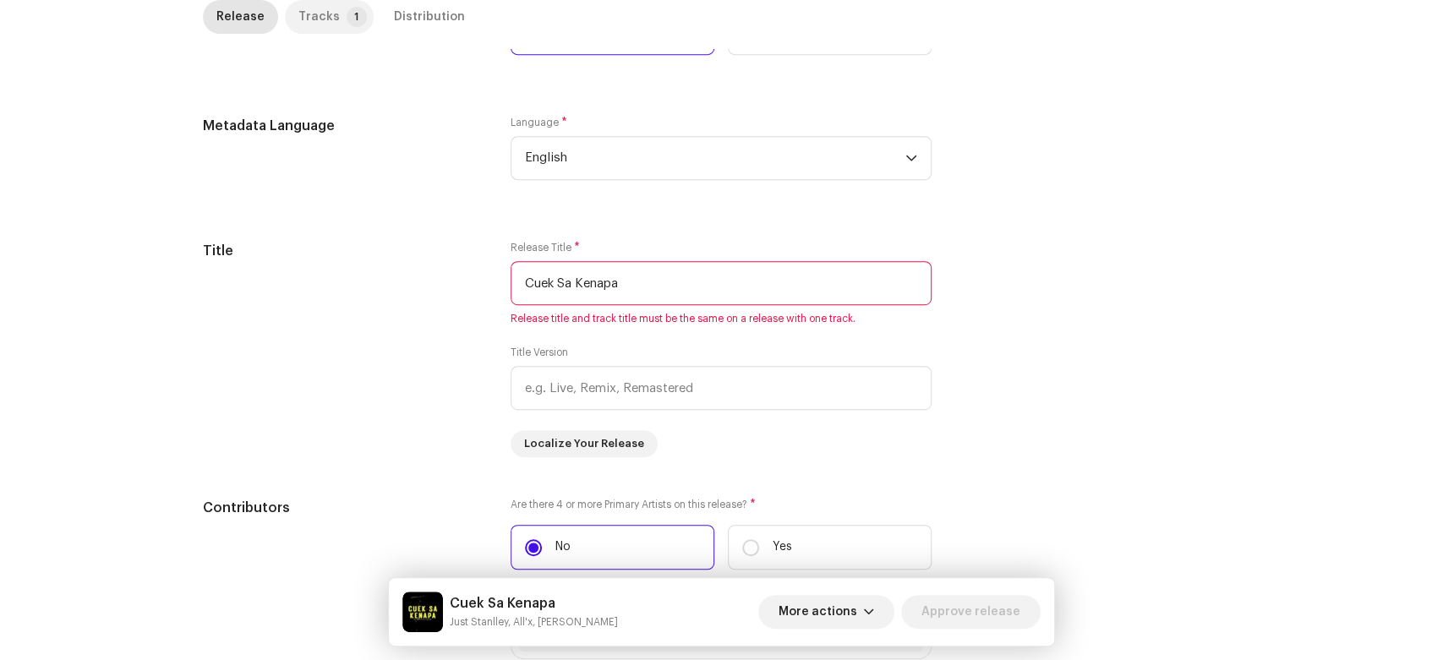
type input "Cuek Sa Kenapa"
click at [321, 14] on div "Tracks" at bounding box center [318, 17] width 41 height 34
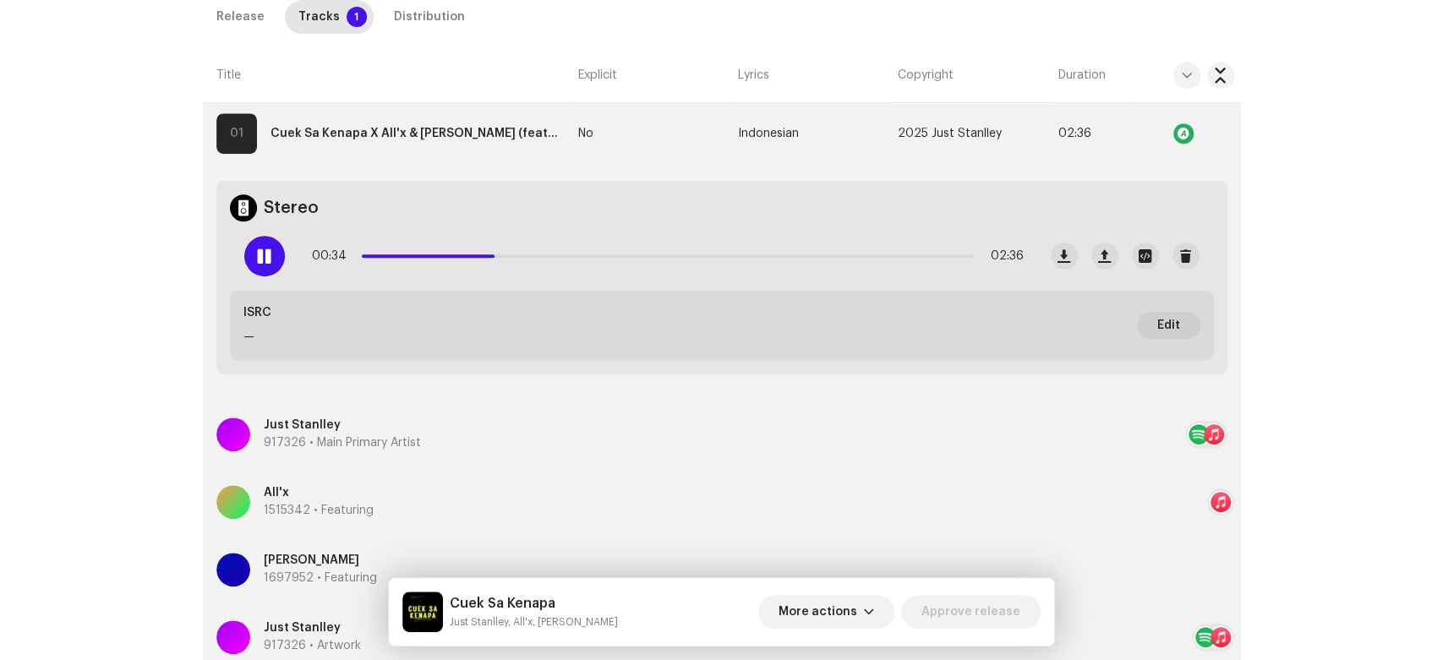
scroll to position [434, 0]
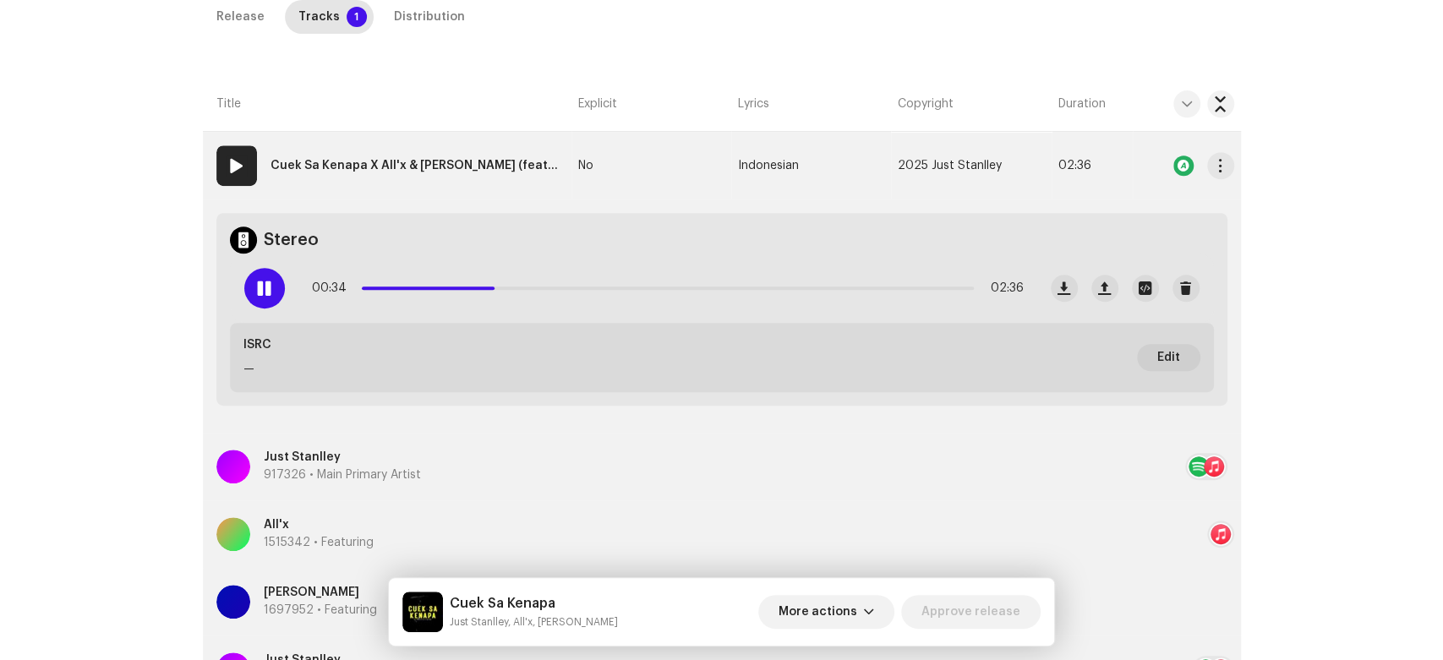
click at [445, 161] on strong "Cuek Sa Kenapa X All'x & Ade Nyong (feat. All'x & Ade Nyong)" at bounding box center [413, 166] width 287 height 34
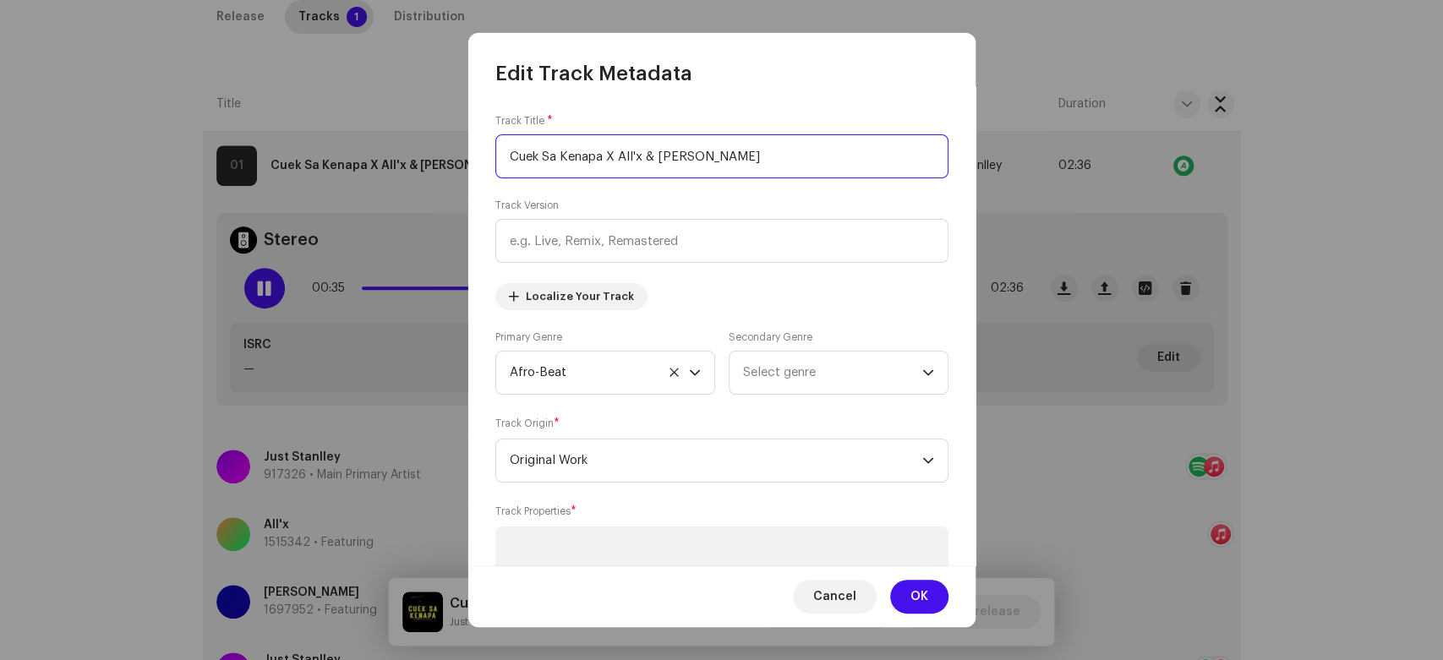
paste input "text"
type input "Cuek Sa Kenapa"
click at [913, 588] on span "OK" at bounding box center [919, 597] width 18 height 34
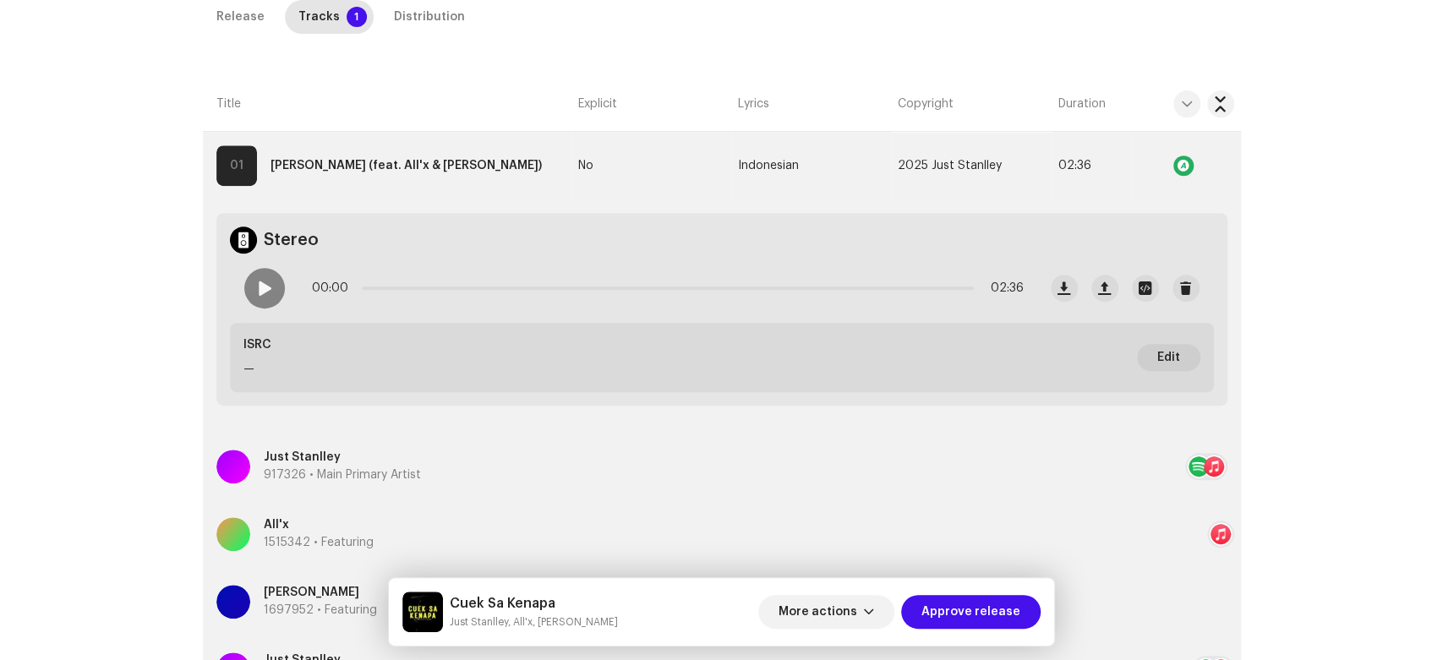
click at [462, 600] on h5 "Cuek Sa Kenapa" at bounding box center [534, 603] width 168 height 20
drag, startPoint x: 462, startPoint y: 600, endPoint x: 485, endPoint y: 620, distance: 30.5
click at [485, 620] on div "Cuek Sa Kenapa Just Stanlley, All'x, Ade Nyong" at bounding box center [534, 611] width 168 height 37
copy div "Cuek Sa Kenapa Just Stanlley"
click at [397, 19] on div "Distribution" at bounding box center [429, 17] width 71 height 34
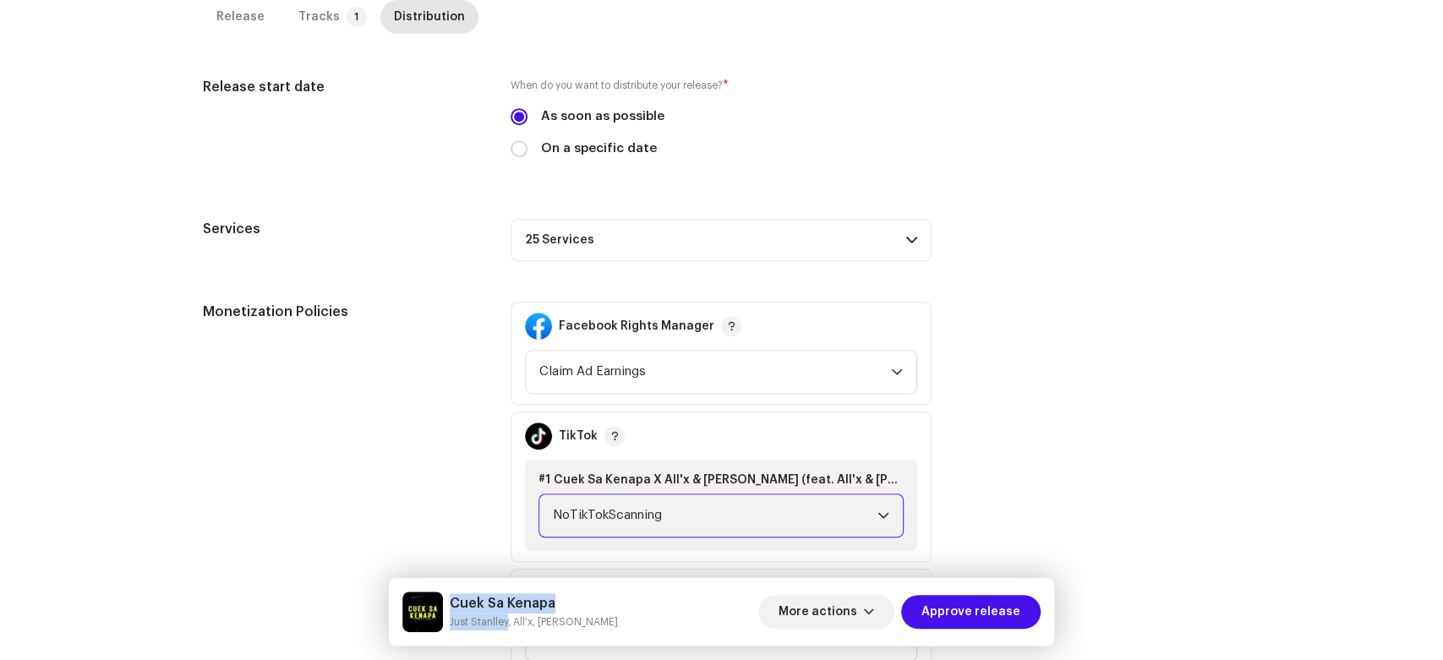
click at [781, 531] on span "NoTikTokScanning" at bounding box center [715, 515] width 325 height 42
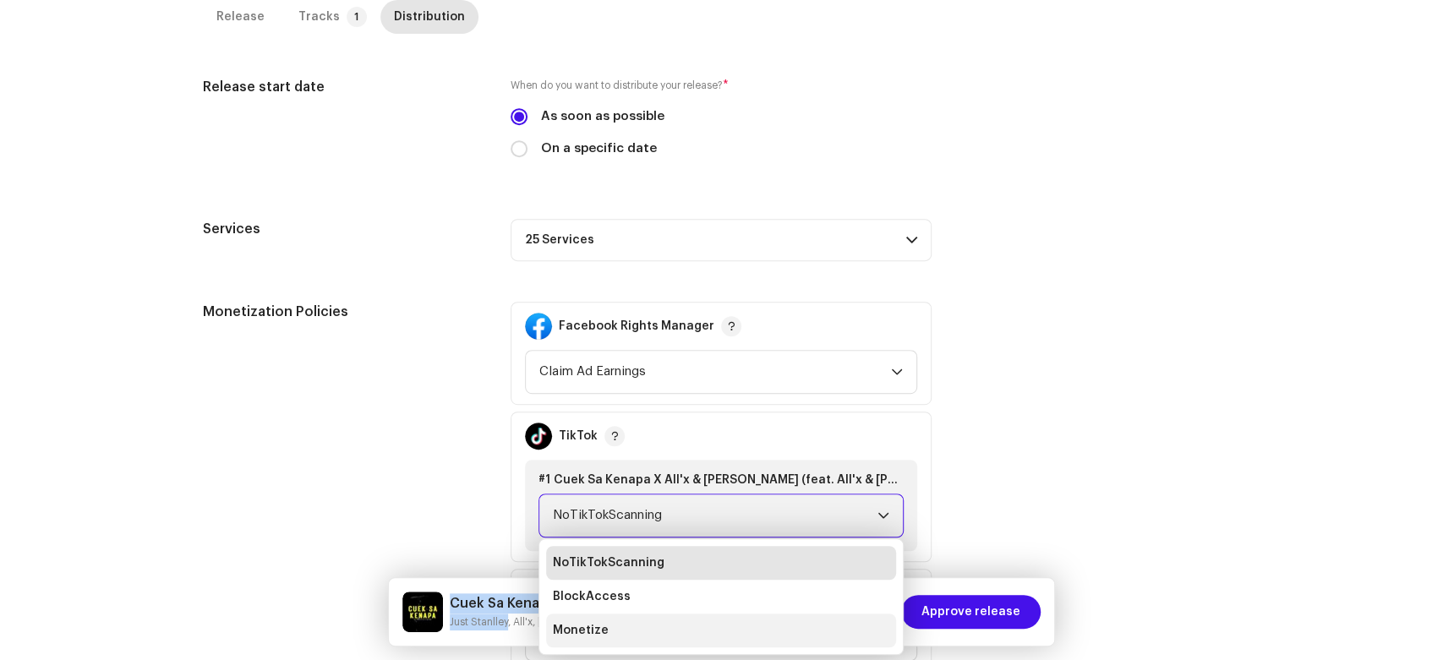
click at [649, 636] on li "Monetize" at bounding box center [721, 631] width 350 height 34
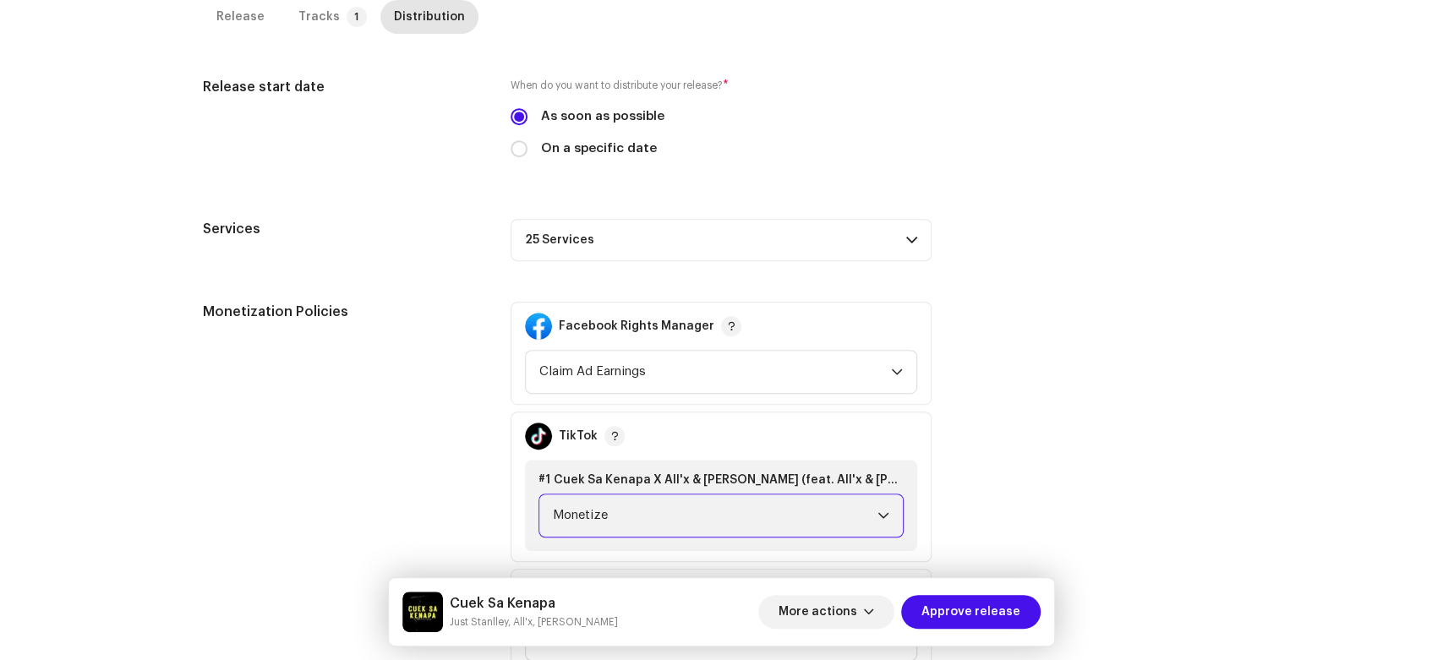
click at [955, 467] on div "Monetization Policies Facebook Rights Manager Claim Ad Earnings TikTok #1 Cuek …" at bounding box center [722, 487] width 1038 height 370
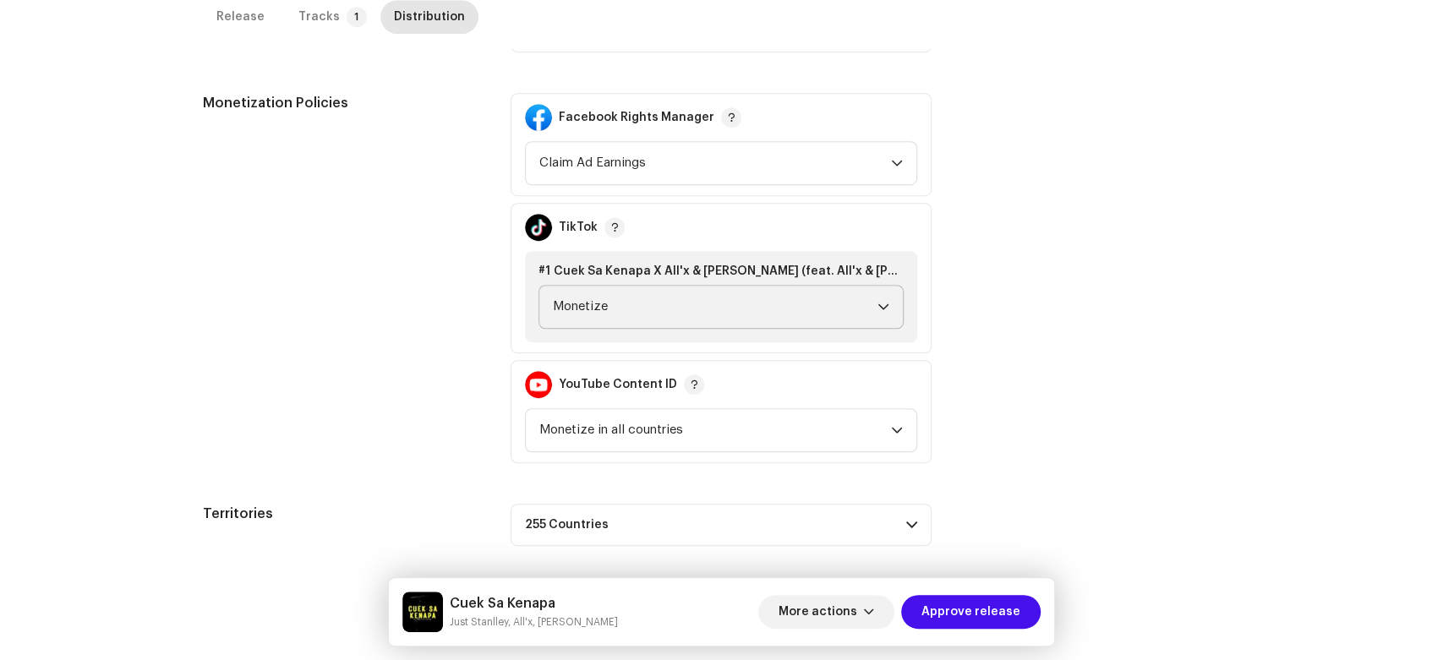
scroll to position [649, 0]
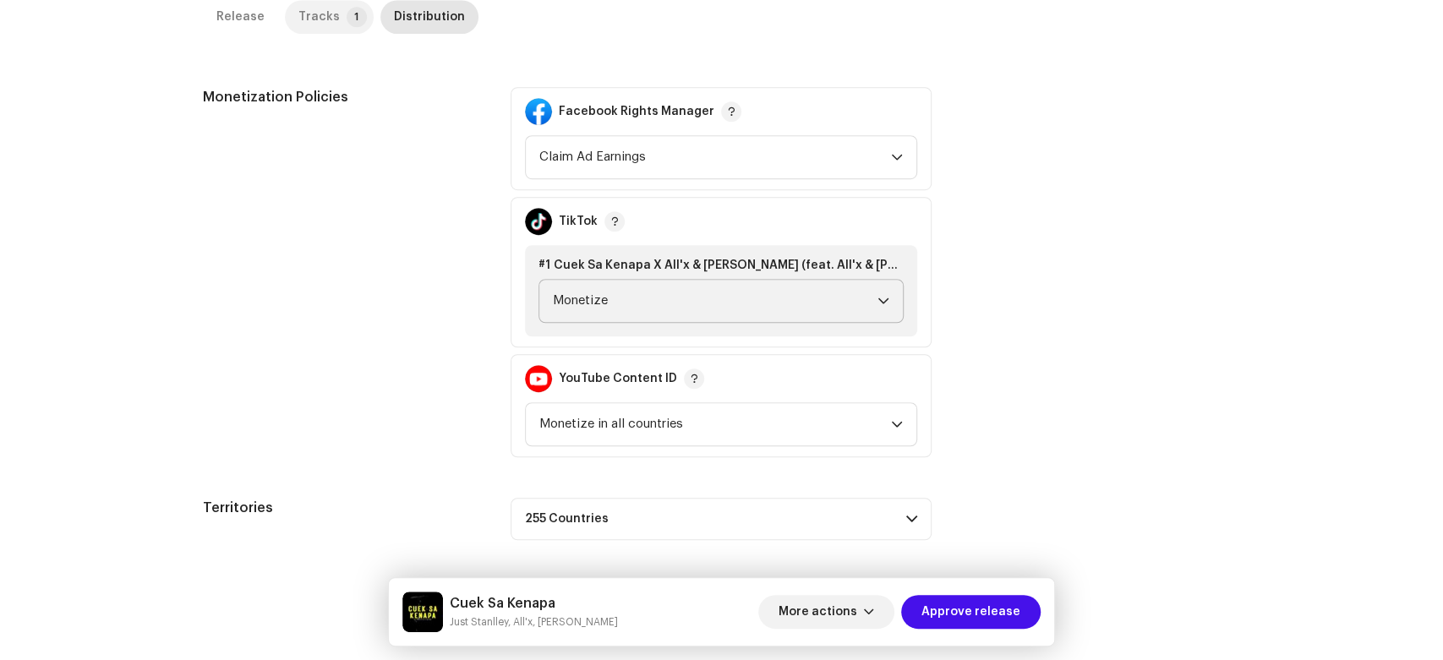
click at [304, 32] on div "Tracks" at bounding box center [318, 17] width 41 height 34
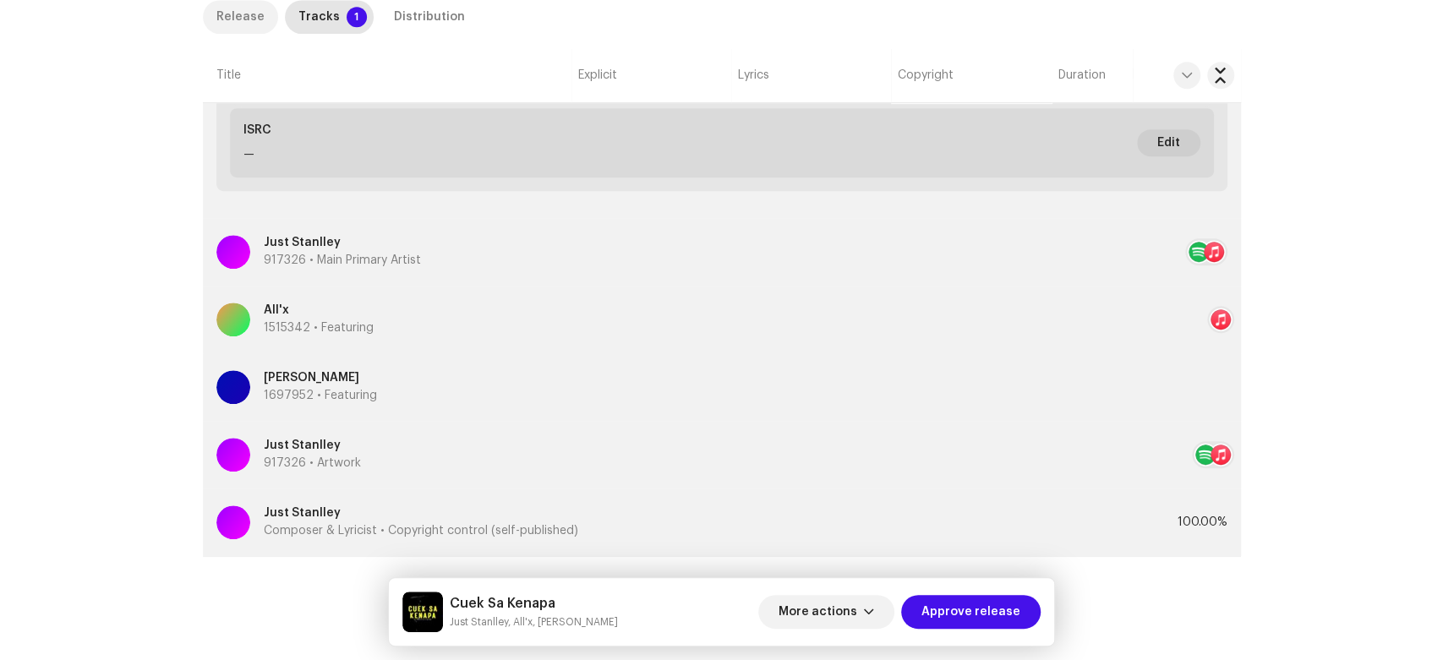
click at [220, 18] on div "Release" at bounding box center [240, 17] width 48 height 34
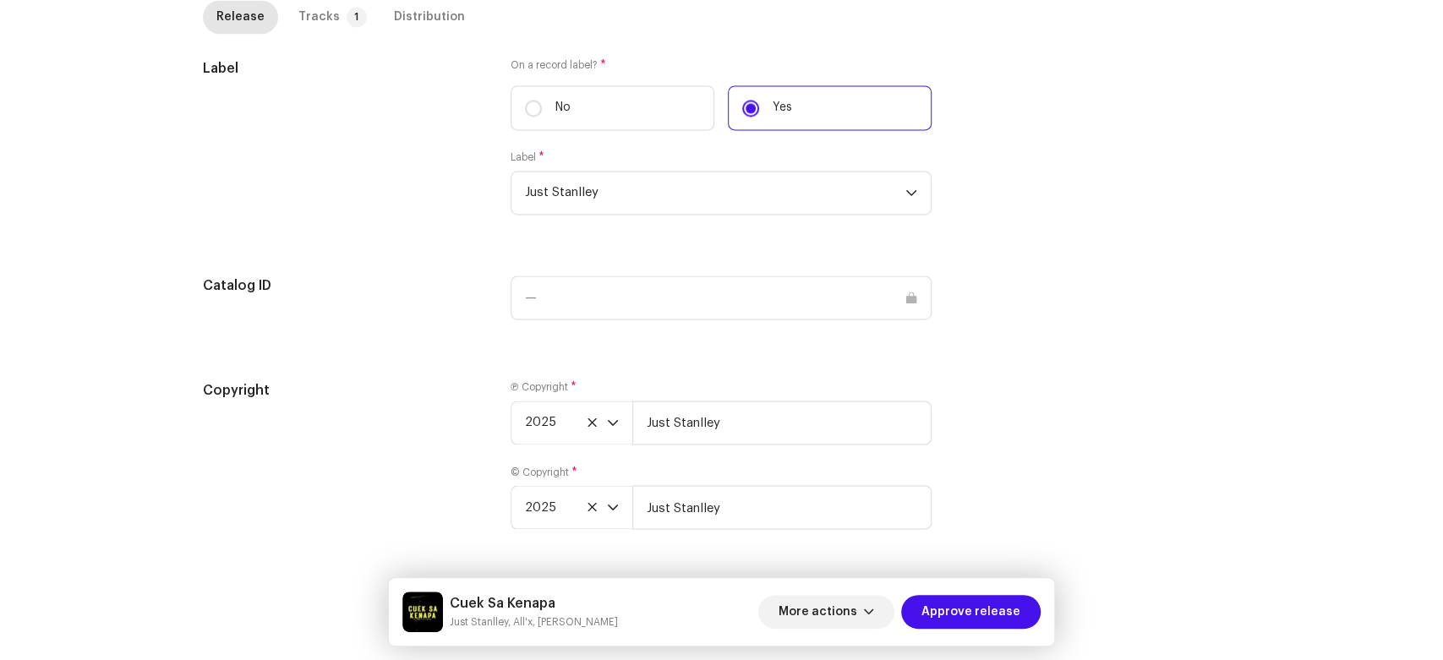
scroll to position [1716, 0]
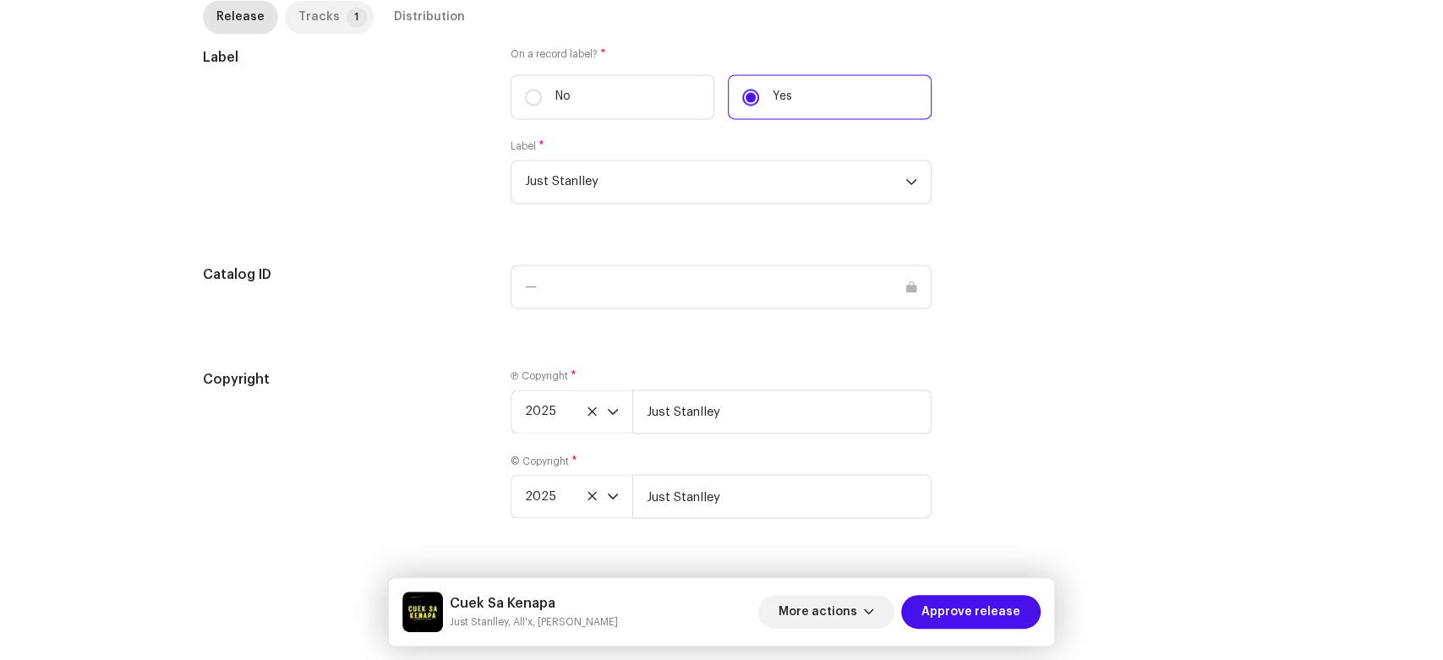
click at [326, 9] on p-tab "Tracks 1" at bounding box center [329, 17] width 89 height 34
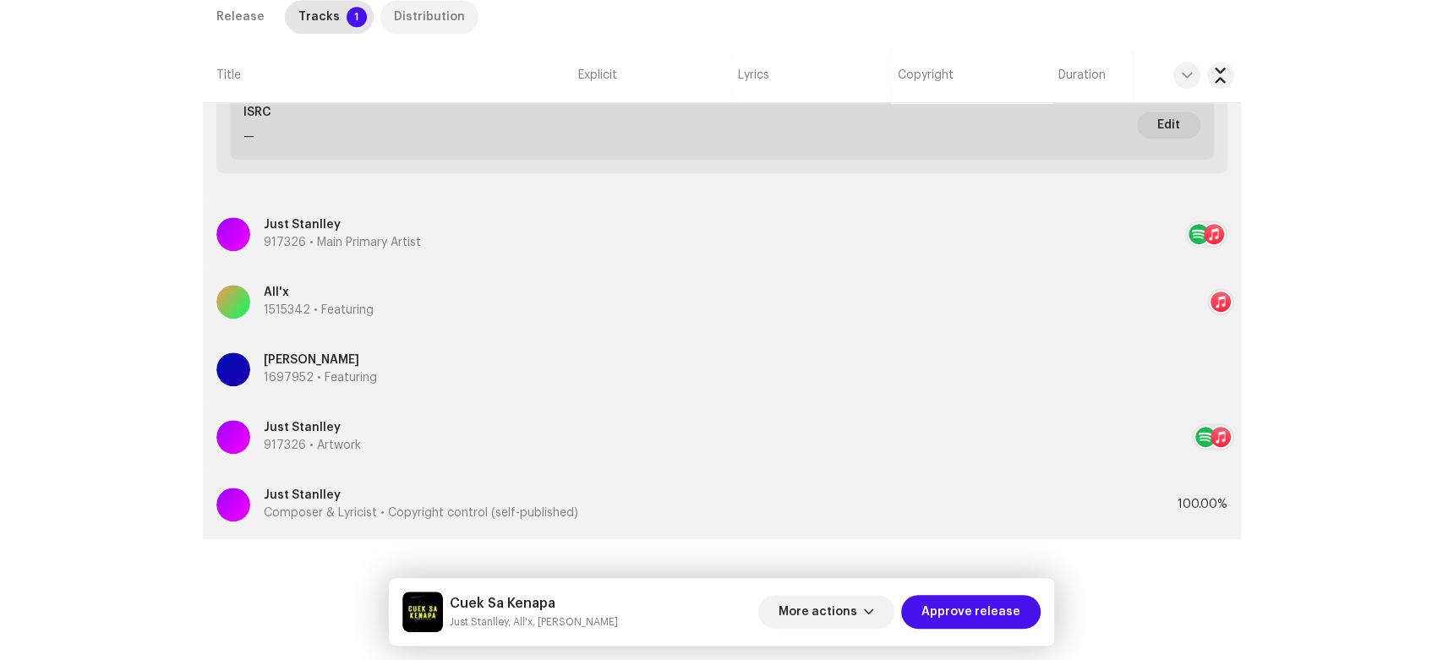
click at [406, 20] on div "Distribution" at bounding box center [429, 17] width 71 height 34
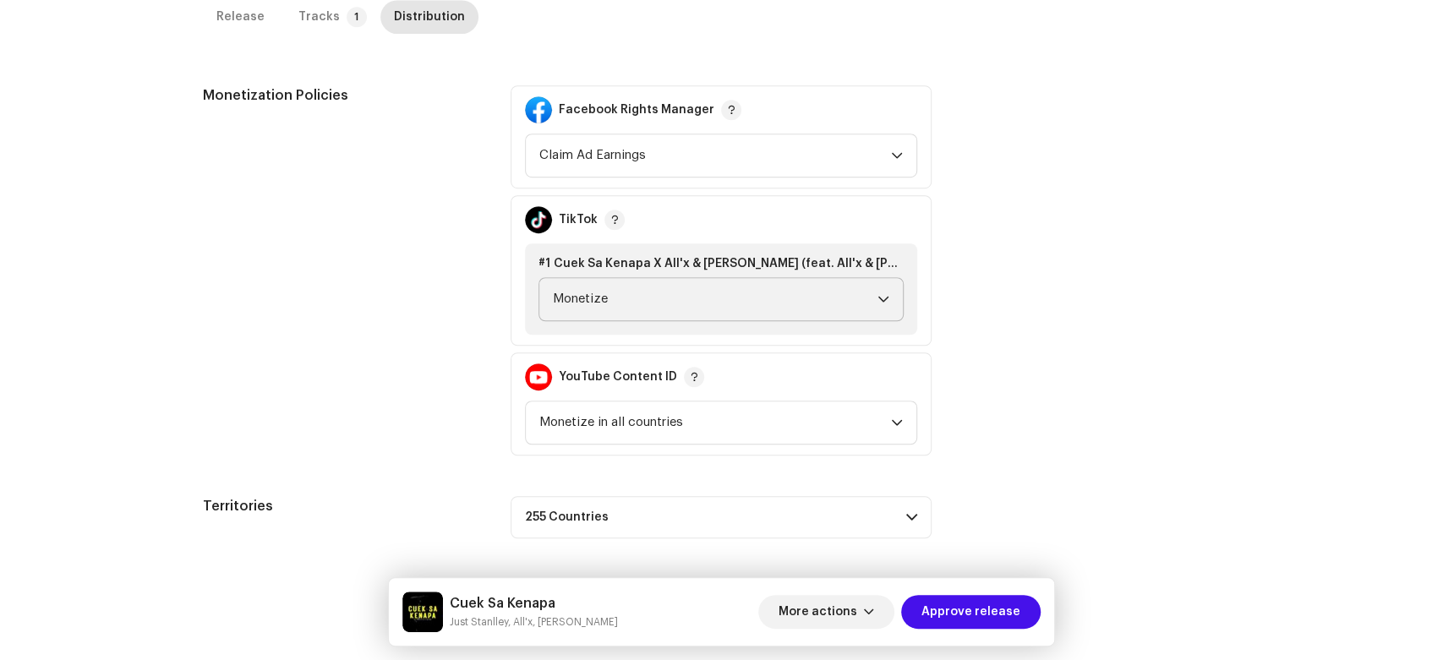
scroll to position [649, 0]
click at [953, 600] on span "Approve release" at bounding box center [970, 612] width 99 height 34
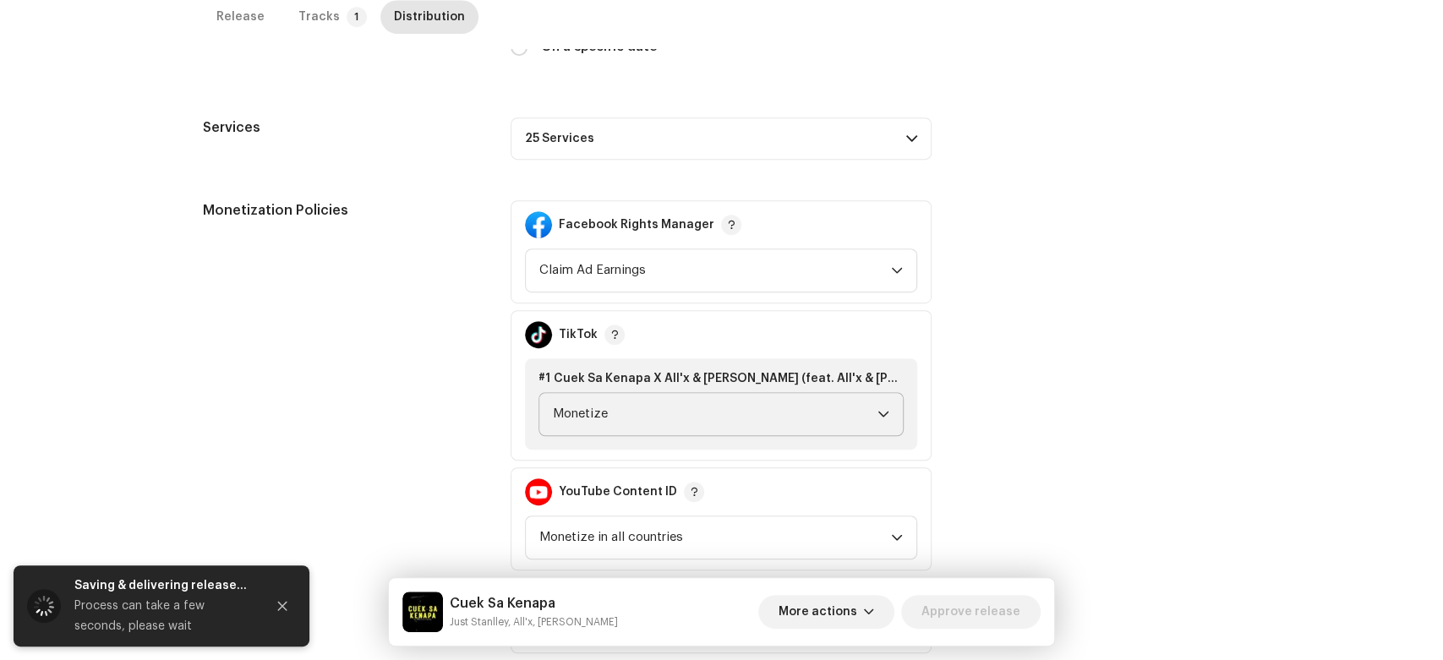
scroll to position [555, 0]
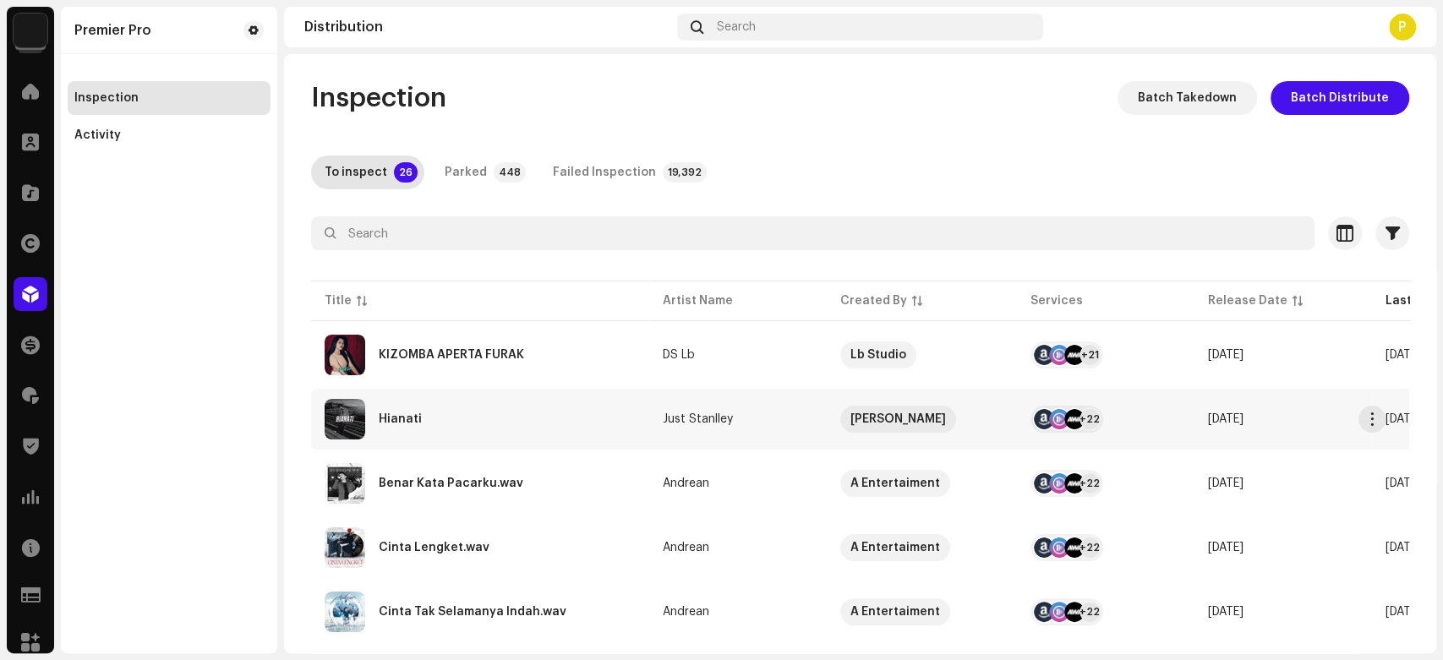
click at [508, 408] on div "Hianati" at bounding box center [480, 419] width 311 height 41
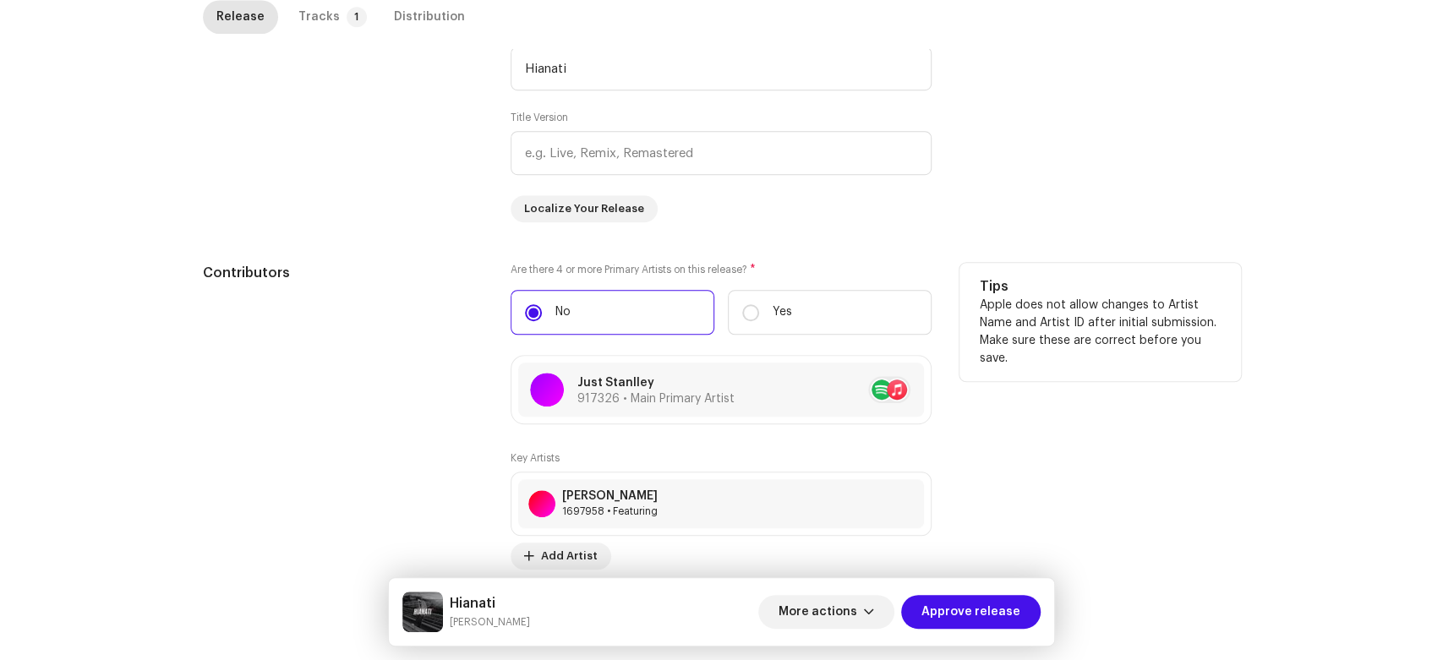
drag, startPoint x: 994, startPoint y: 415, endPoint x: 1041, endPoint y: 520, distance: 115.0
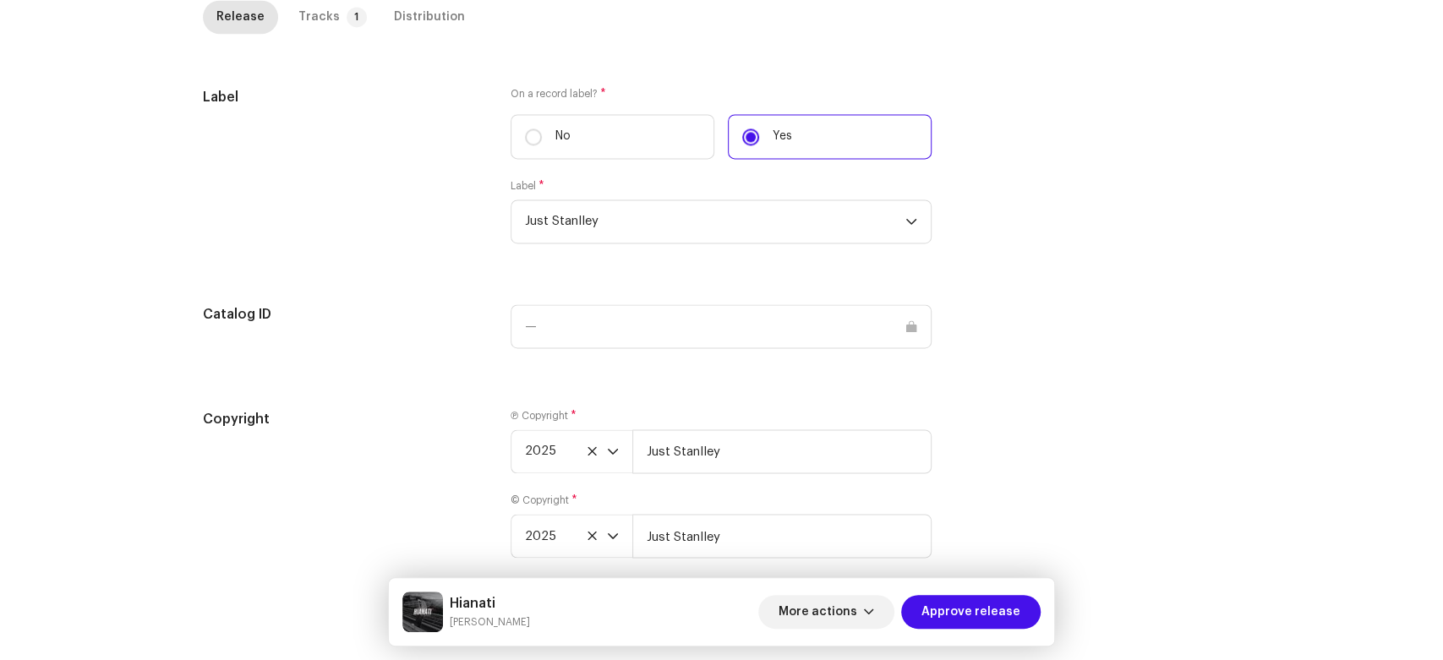
scroll to position [1678, 0]
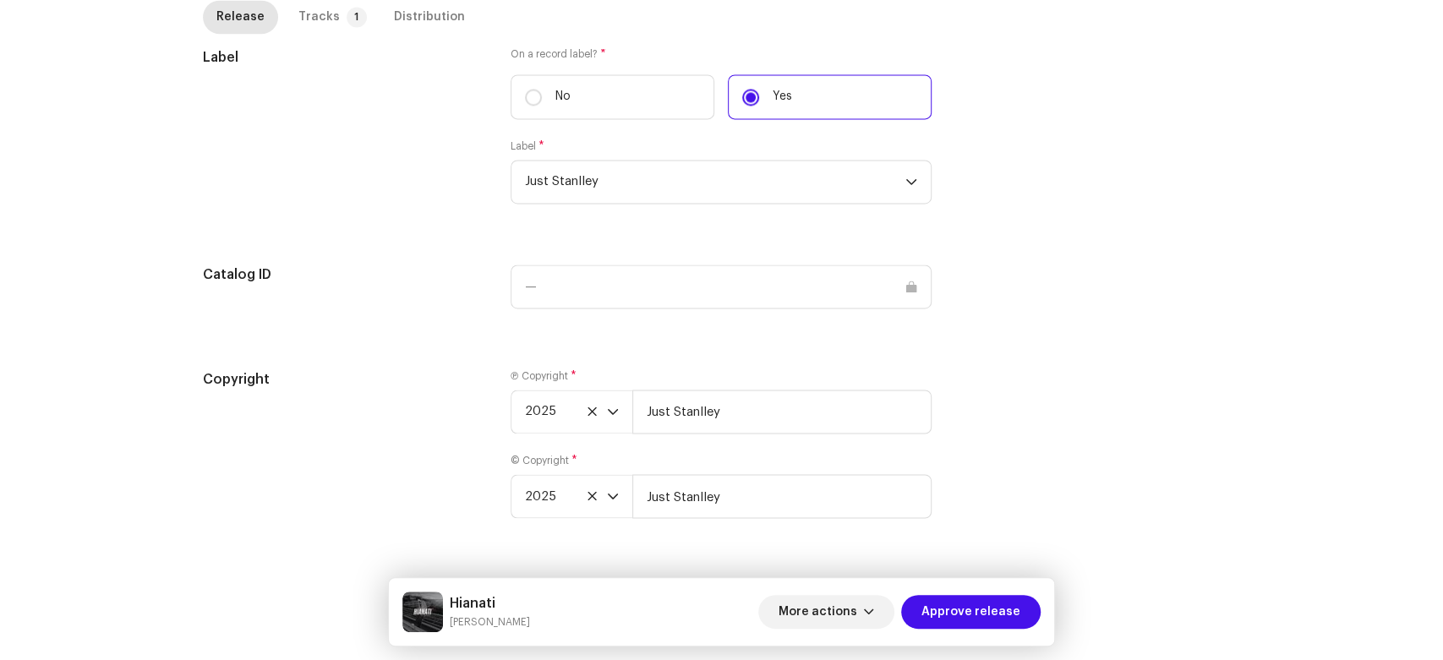
drag, startPoint x: 1081, startPoint y: 467, endPoint x: 1057, endPoint y: 527, distance: 64.8
click at [331, 21] on p-tab "Tracks 1" at bounding box center [329, 17] width 89 height 34
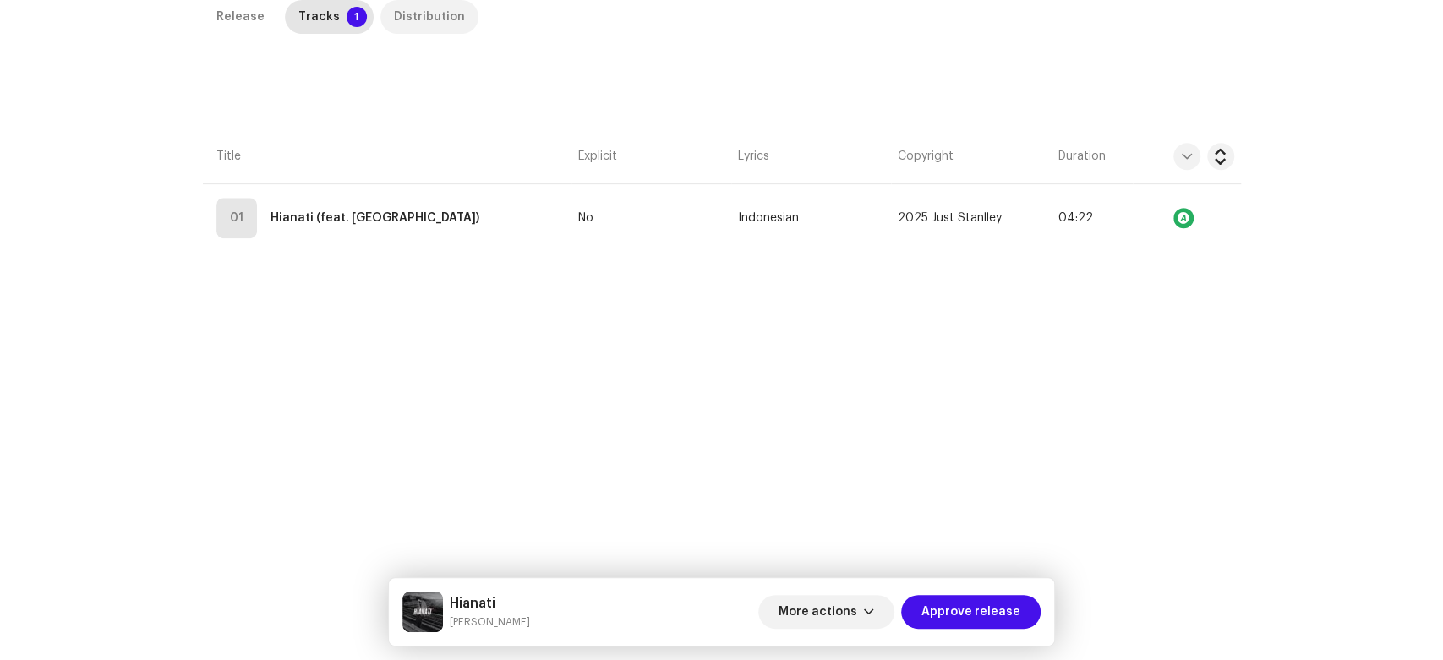
scroll to position [400, 0]
drag, startPoint x: 427, startPoint y: 26, endPoint x: 442, endPoint y: 27, distance: 15.2
click at [428, 26] on div "Distribution" at bounding box center [429, 18] width 71 height 34
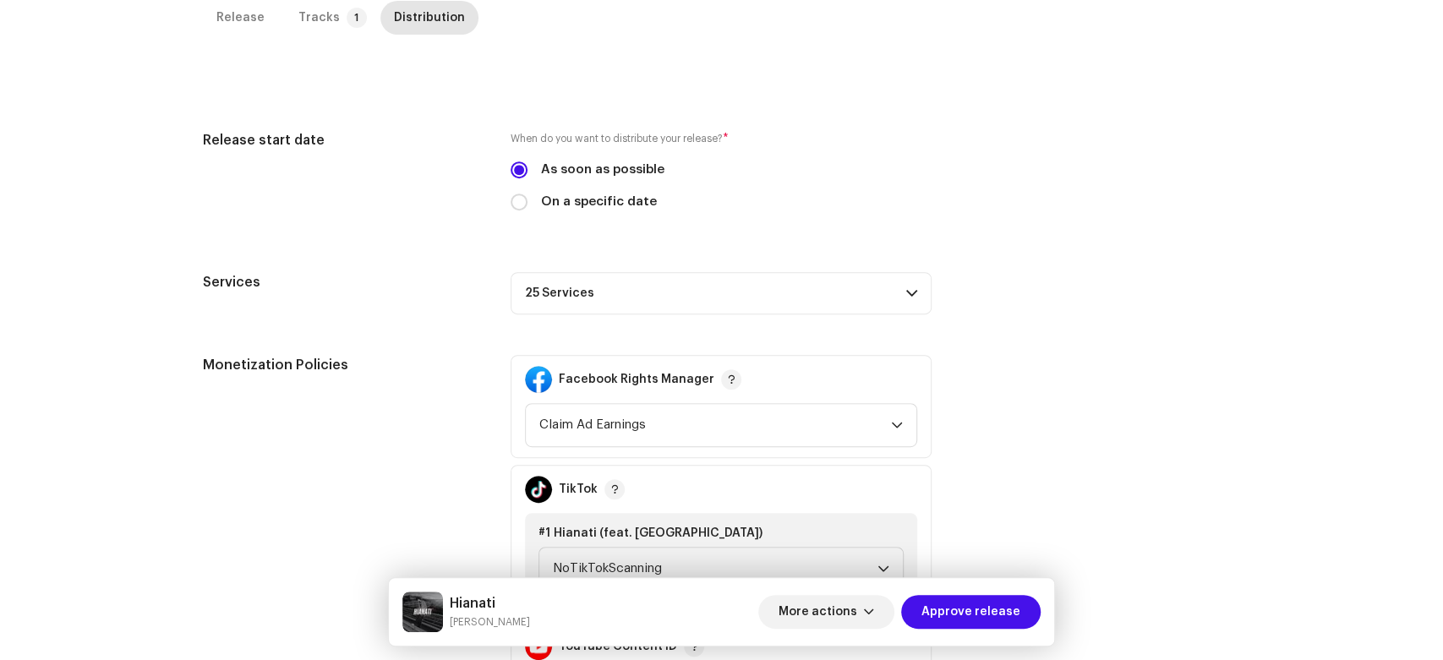
scroll to position [668, 0]
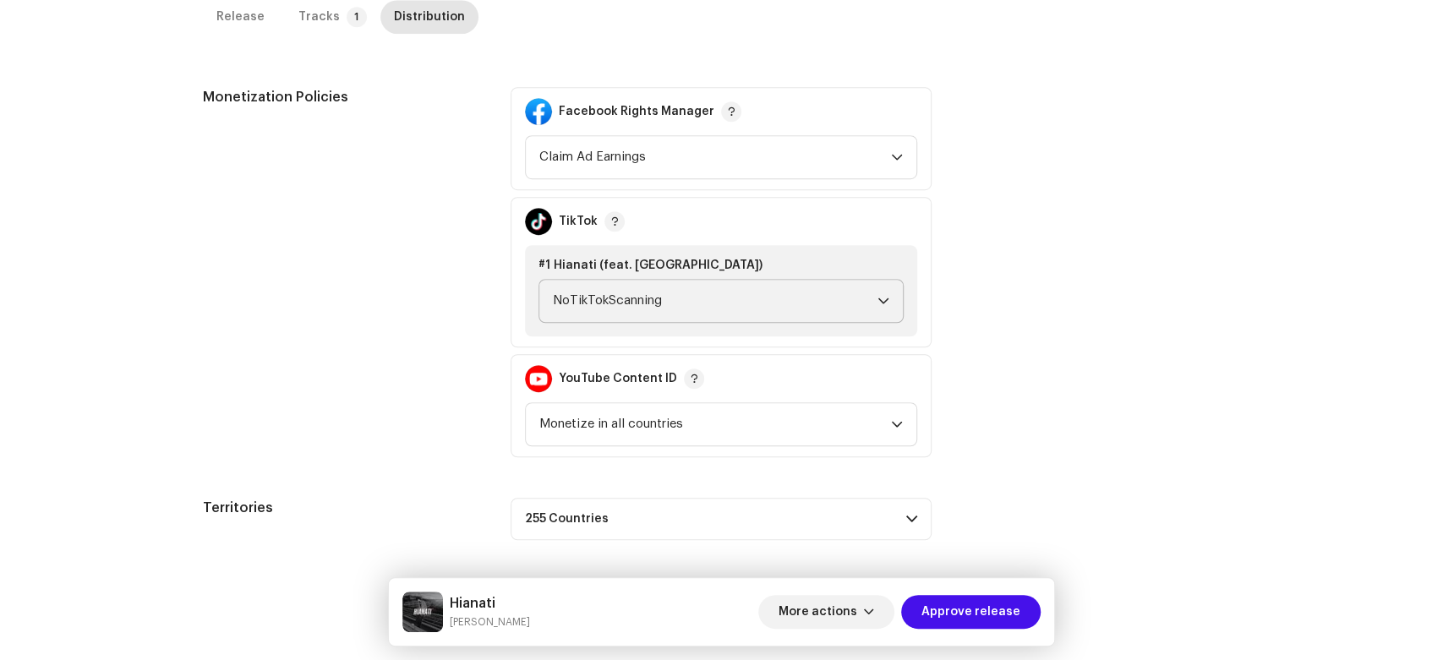
click at [676, 300] on span "NoTikTokScanning" at bounding box center [715, 301] width 325 height 42
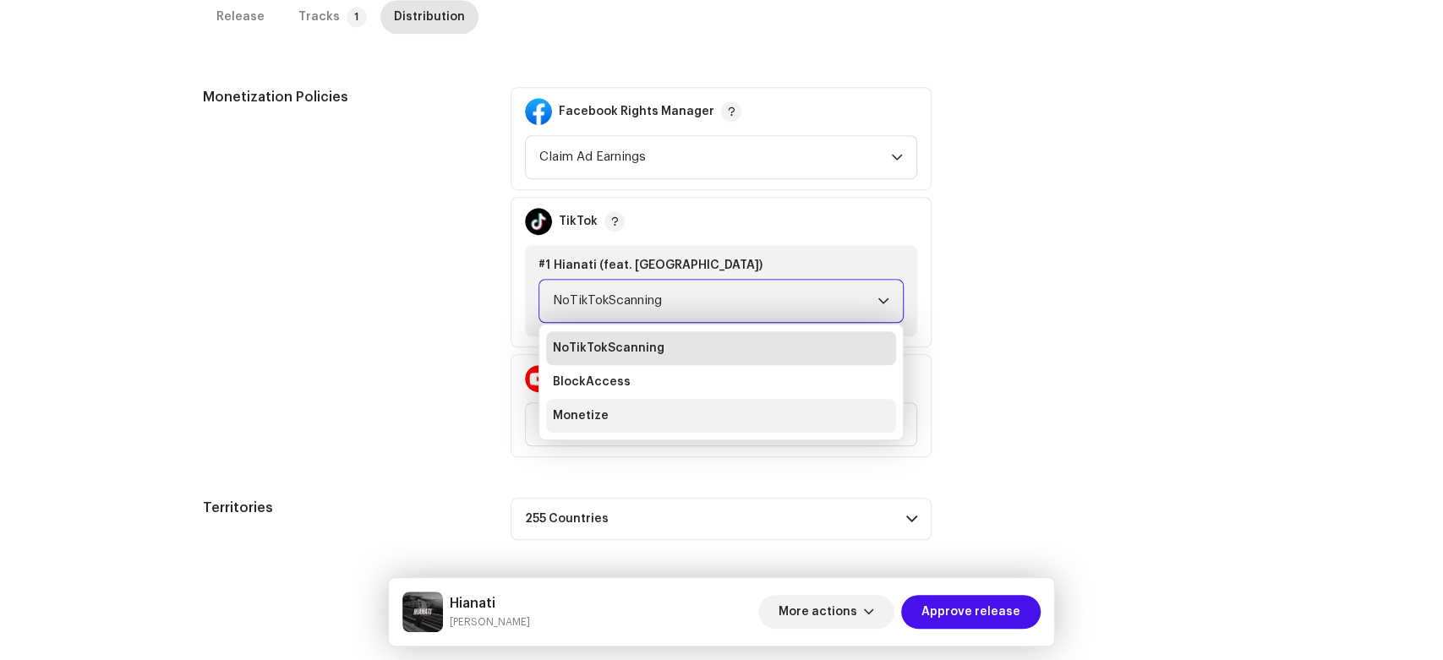
click at [648, 418] on li "Monetize" at bounding box center [721, 416] width 350 height 34
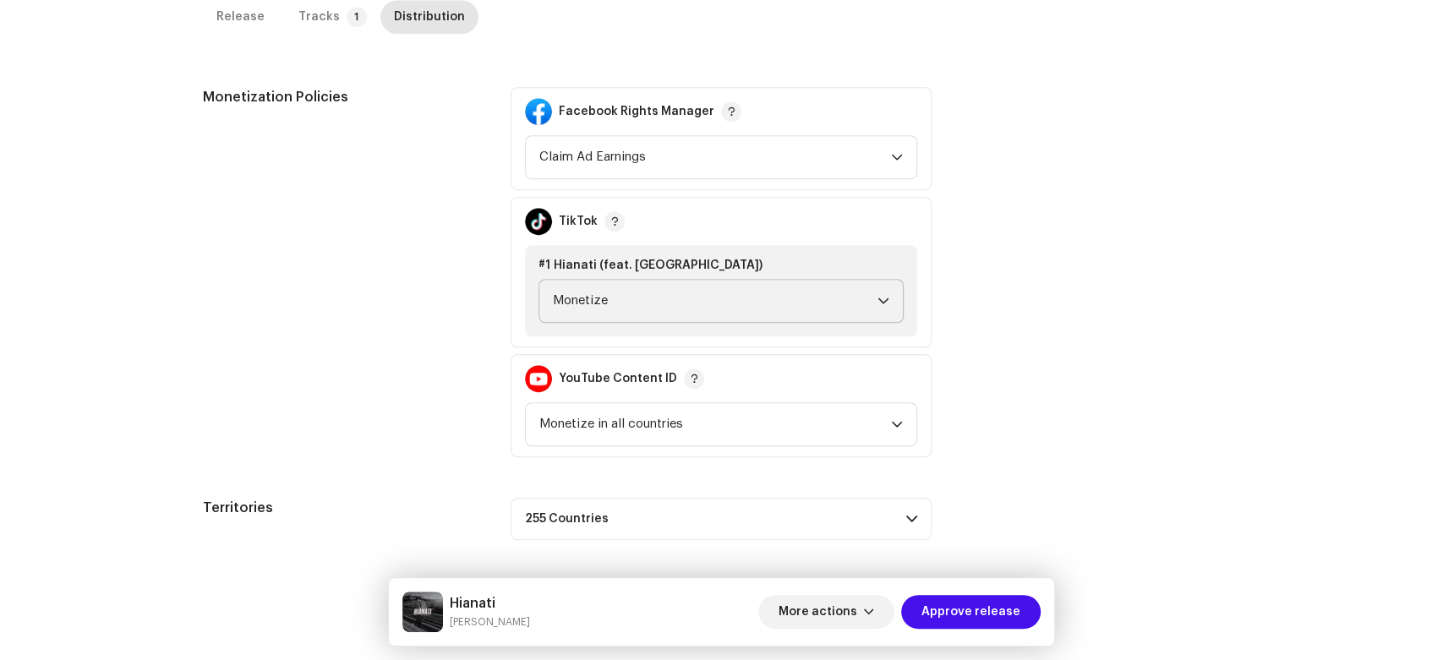
scroll to position [574, 0]
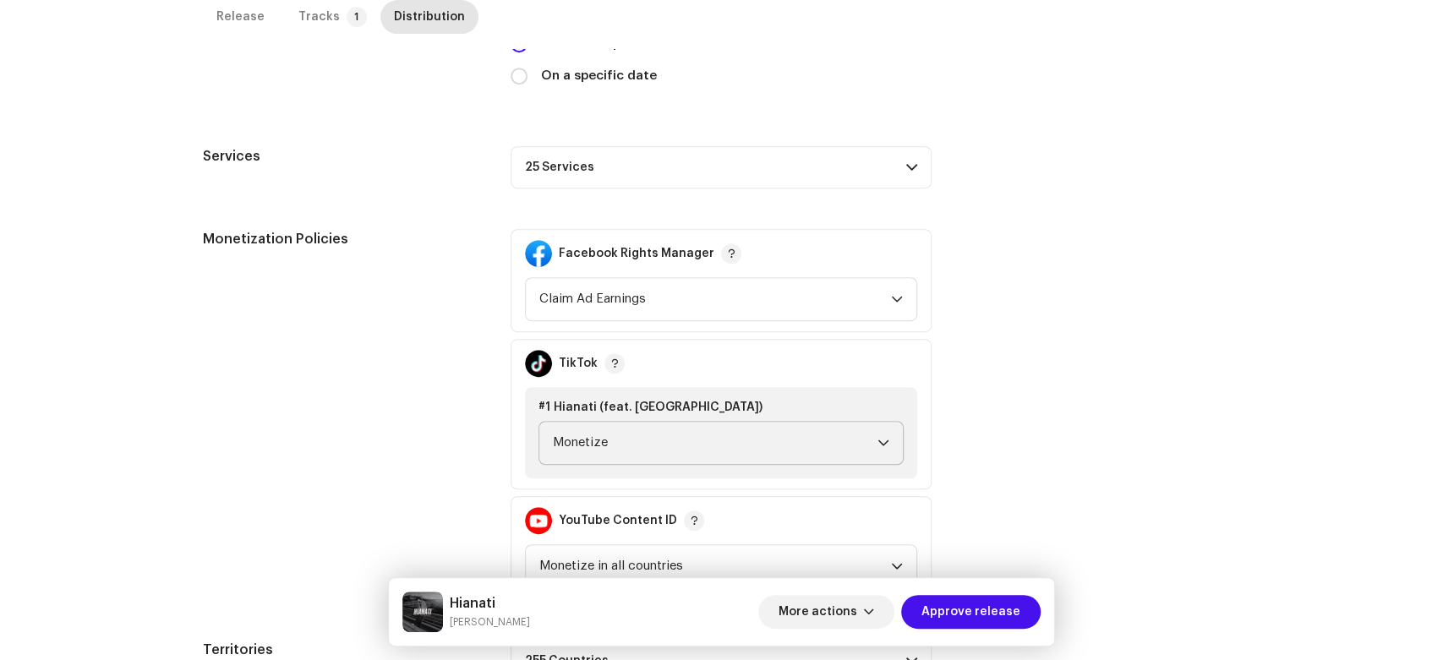
click at [315, 314] on div "Monetization Policies" at bounding box center [343, 414] width 281 height 370
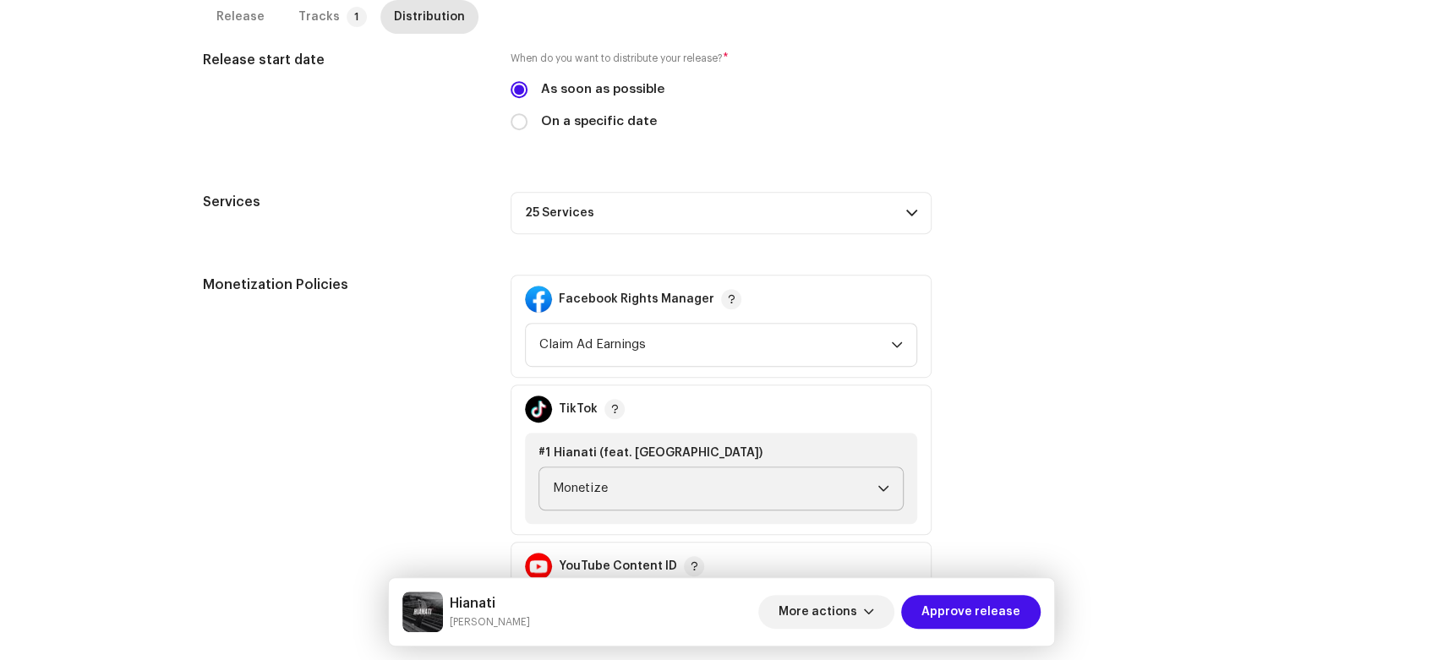
drag, startPoint x: 1341, startPoint y: 325, endPoint x: 1357, endPoint y: 325, distance: 16.1
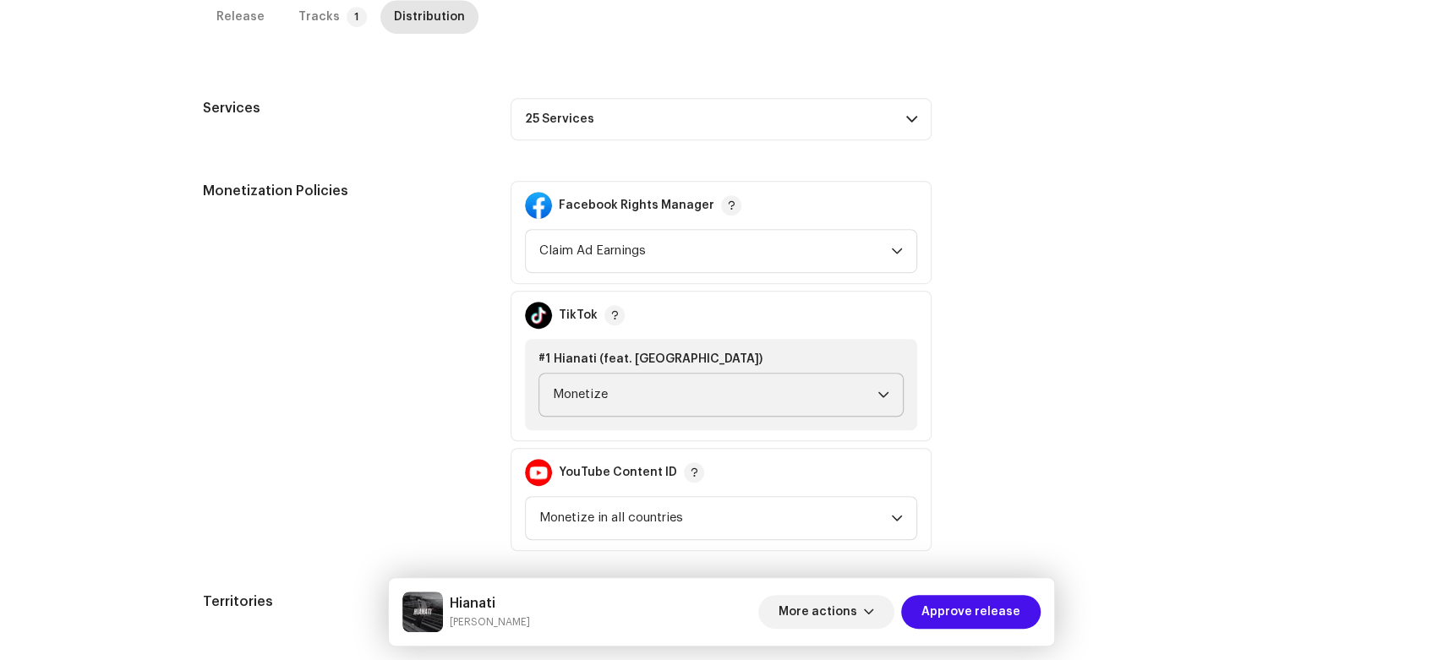
scroll to position [668, 0]
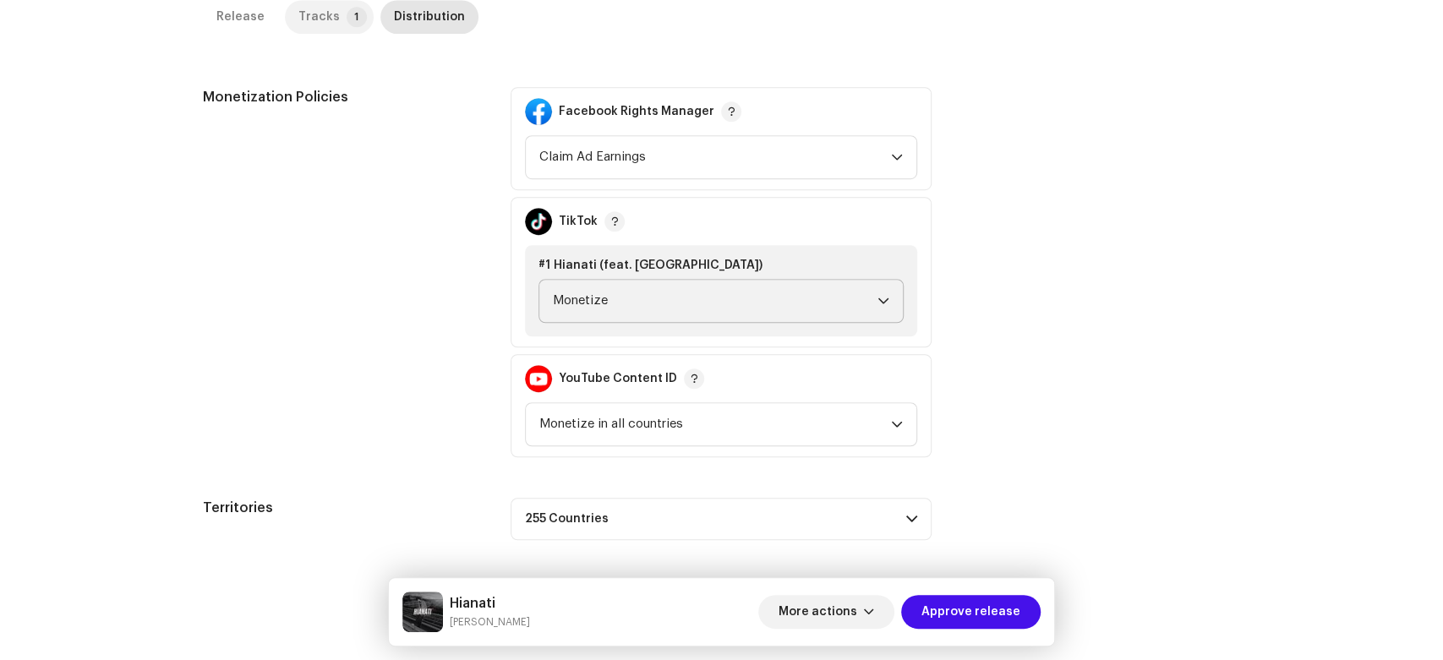
click at [322, 25] on div "Tracks" at bounding box center [318, 17] width 41 height 34
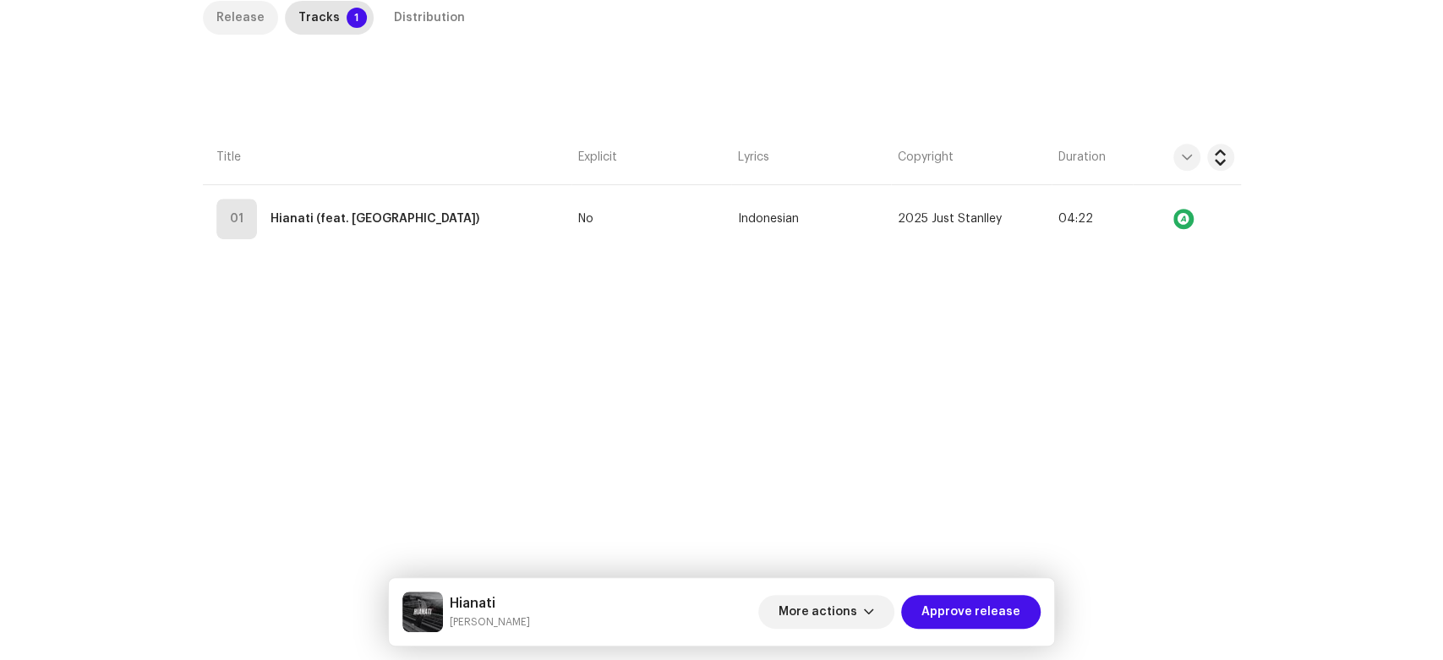
click at [239, 12] on div "Release" at bounding box center [240, 18] width 48 height 34
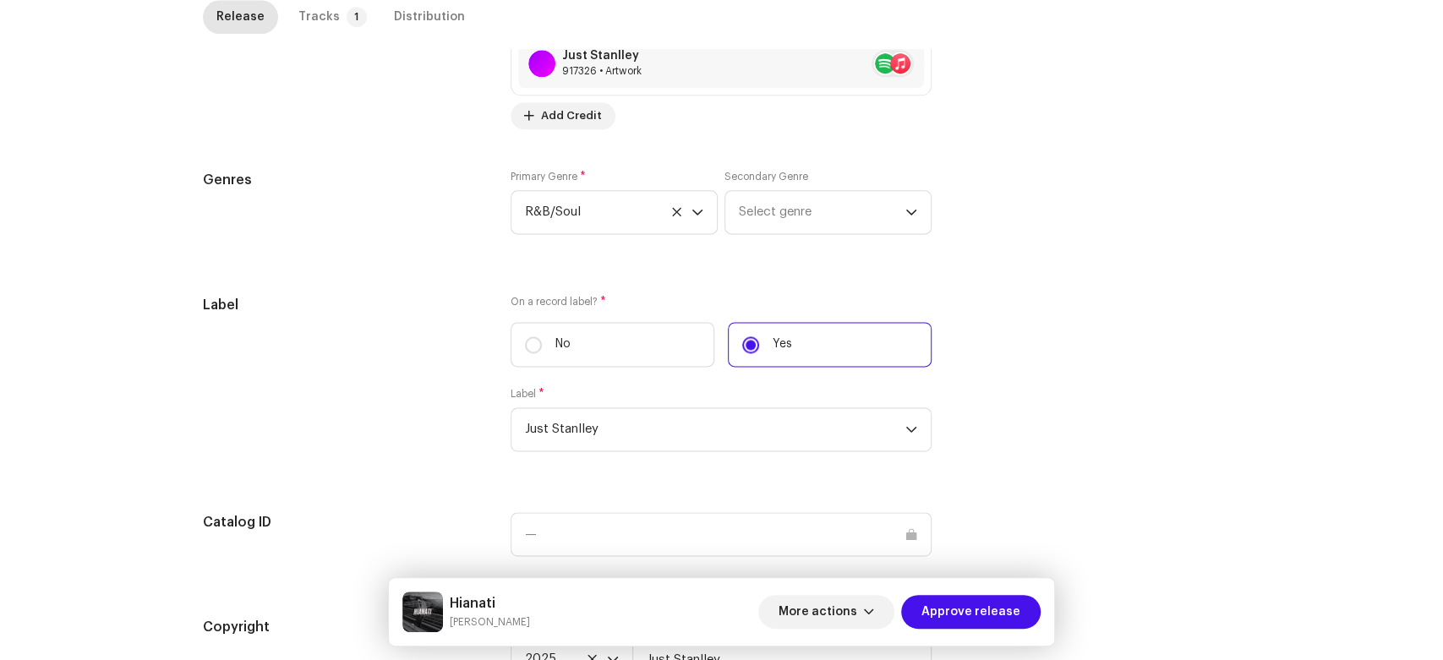
scroll to position [1474, 0]
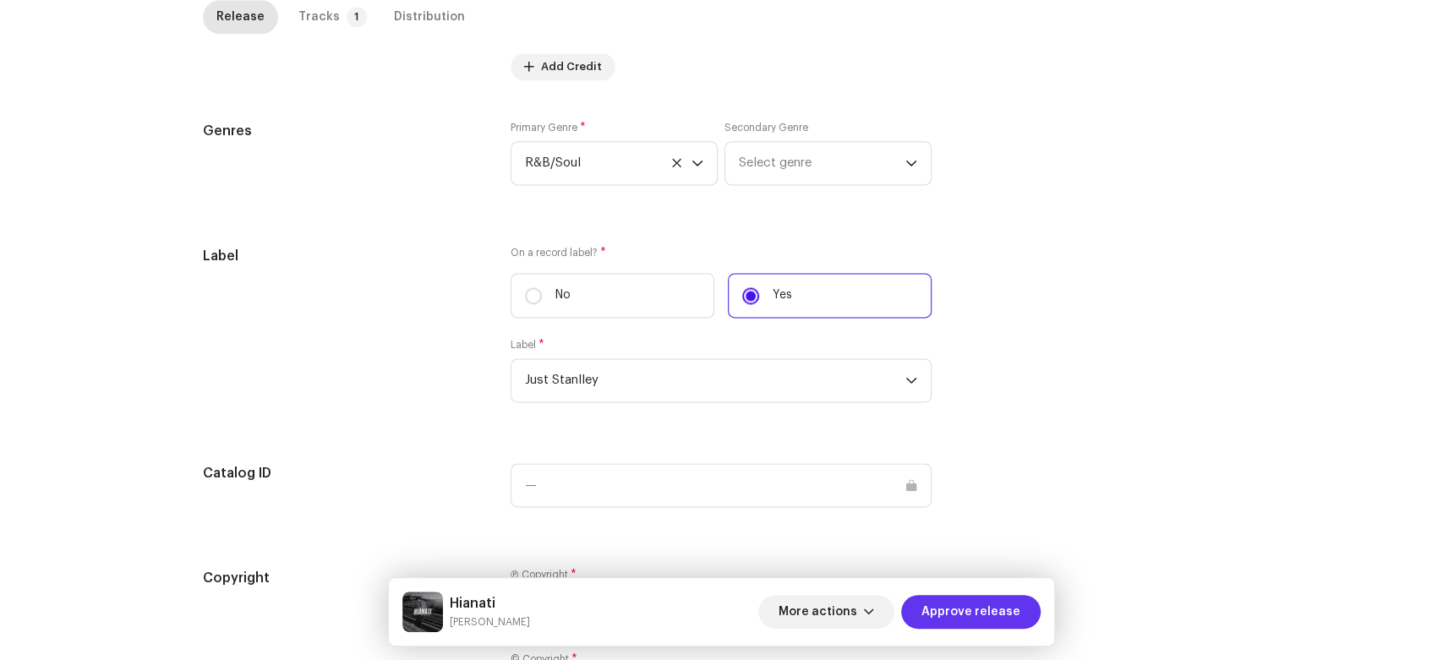
click at [935, 603] on span "Approve release" at bounding box center [970, 612] width 99 height 34
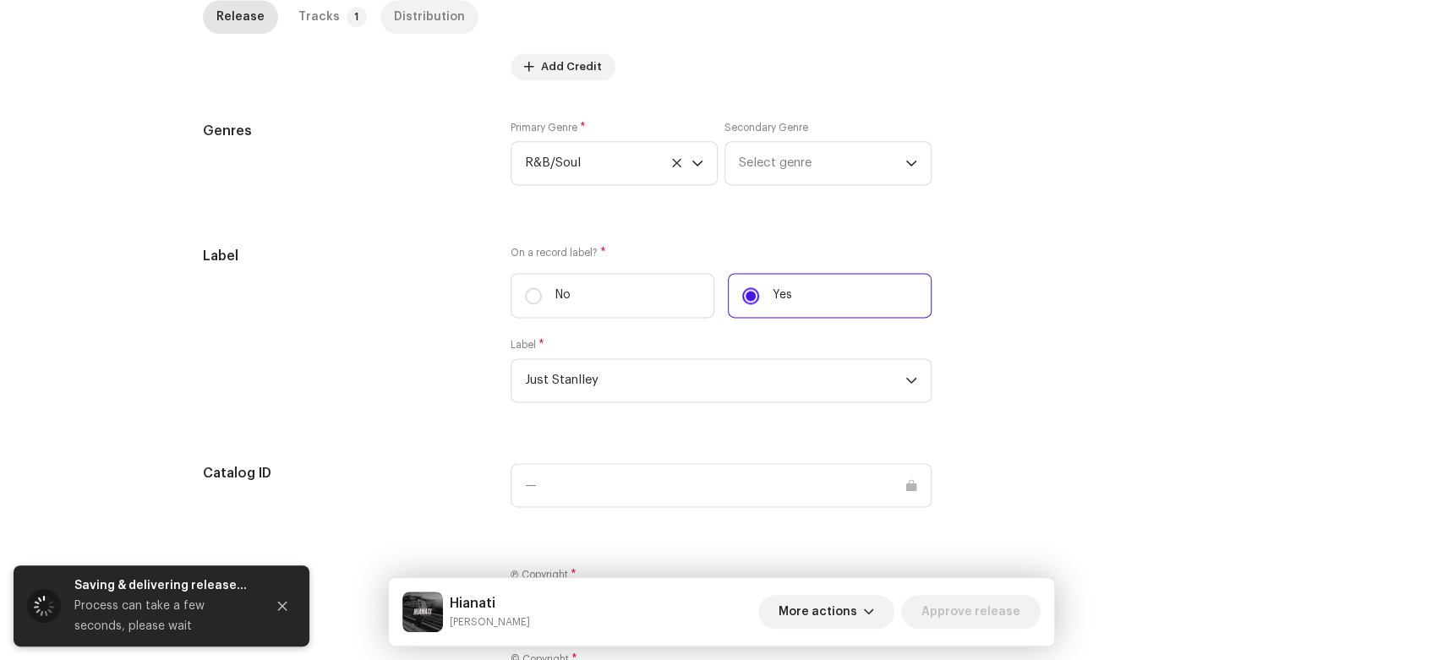
click at [427, 19] on div "Distribution" at bounding box center [429, 17] width 71 height 34
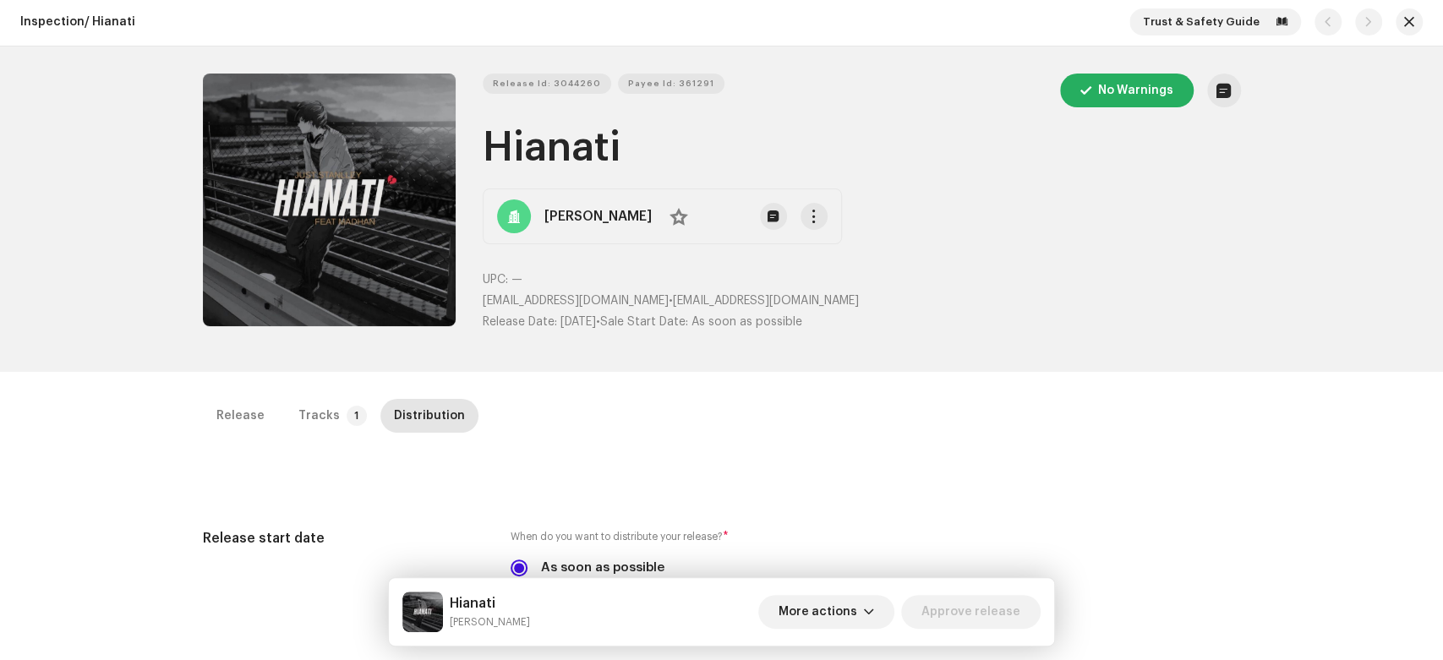
scroll to position [0, 0]
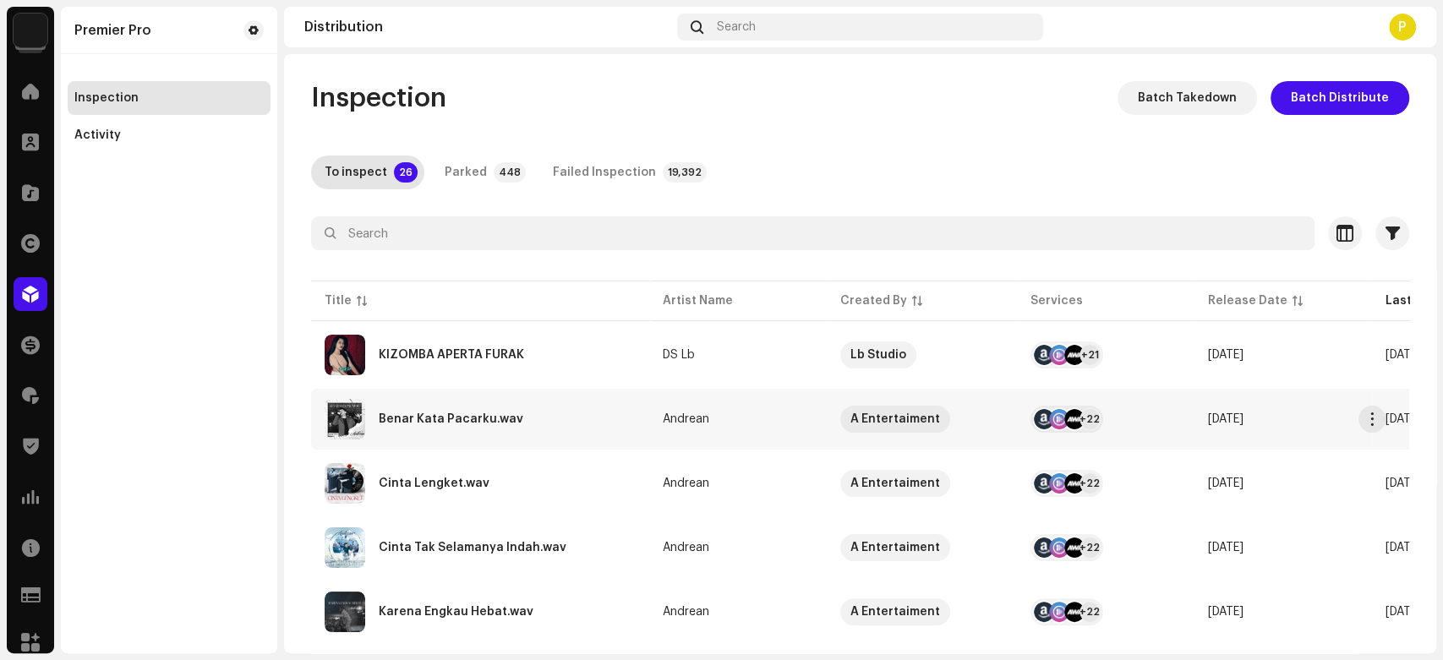
click at [434, 404] on div "Benar Kata Pacarku.wav" at bounding box center [480, 419] width 311 height 41
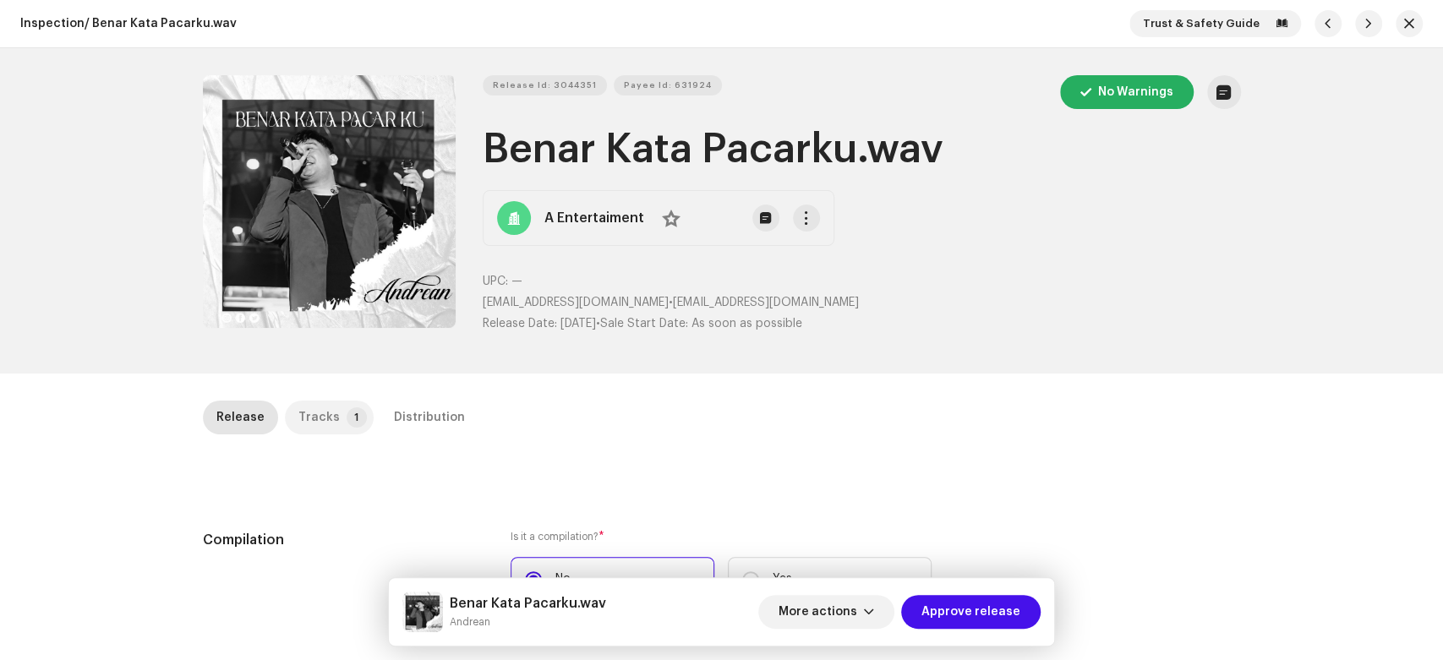
click at [347, 417] on p-badge "1" at bounding box center [357, 417] width 20 height 20
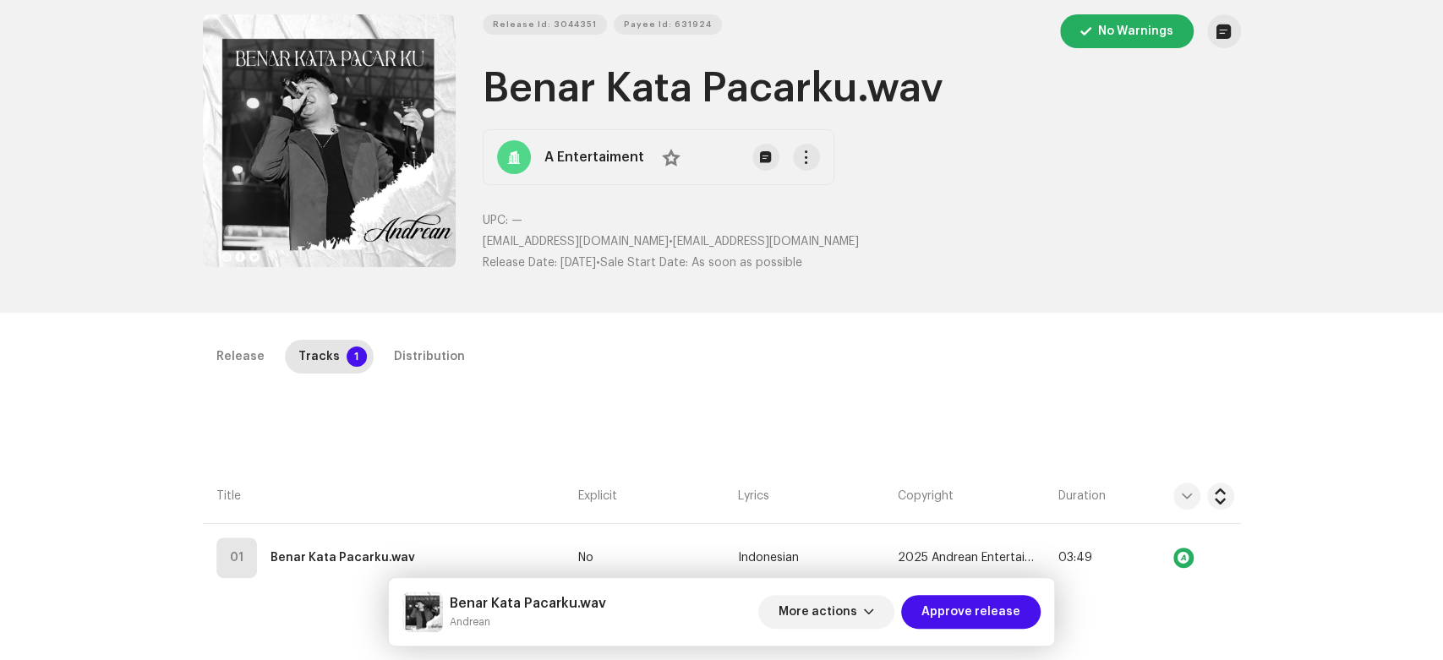
scroll to position [94, 0]
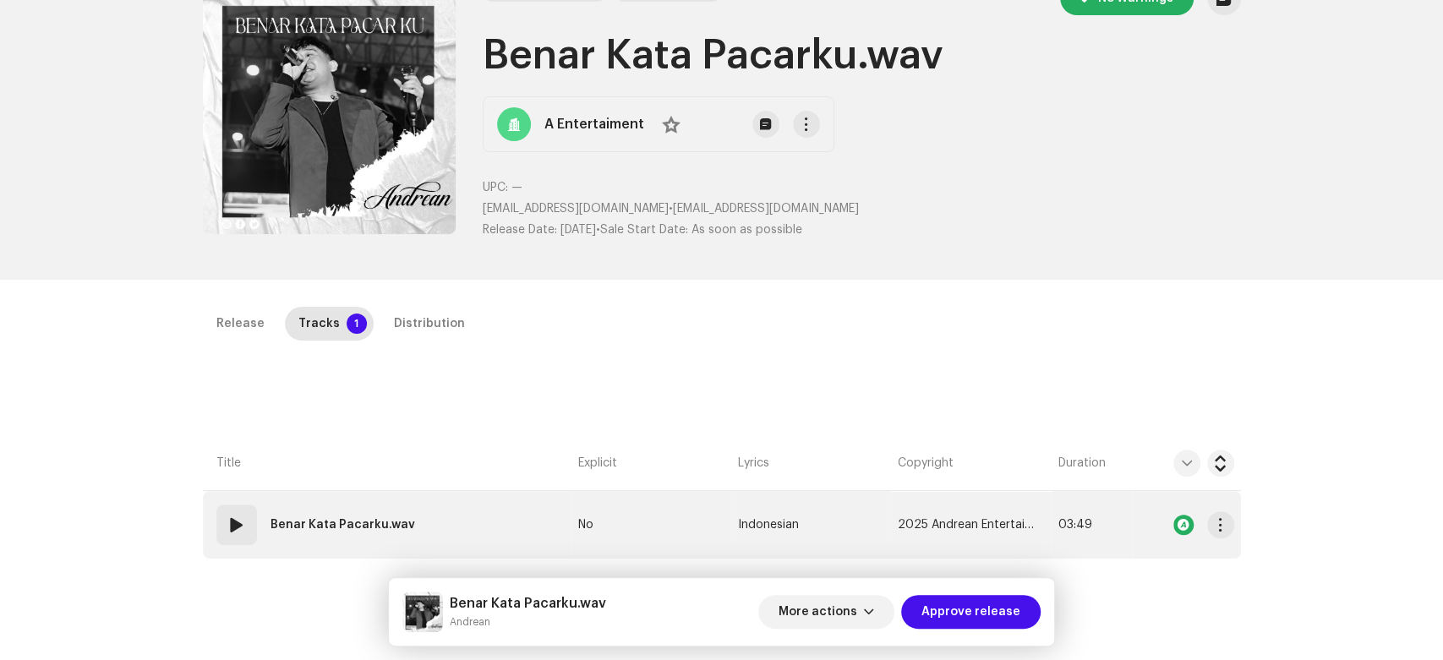
click at [221, 527] on div "01" at bounding box center [236, 525] width 41 height 41
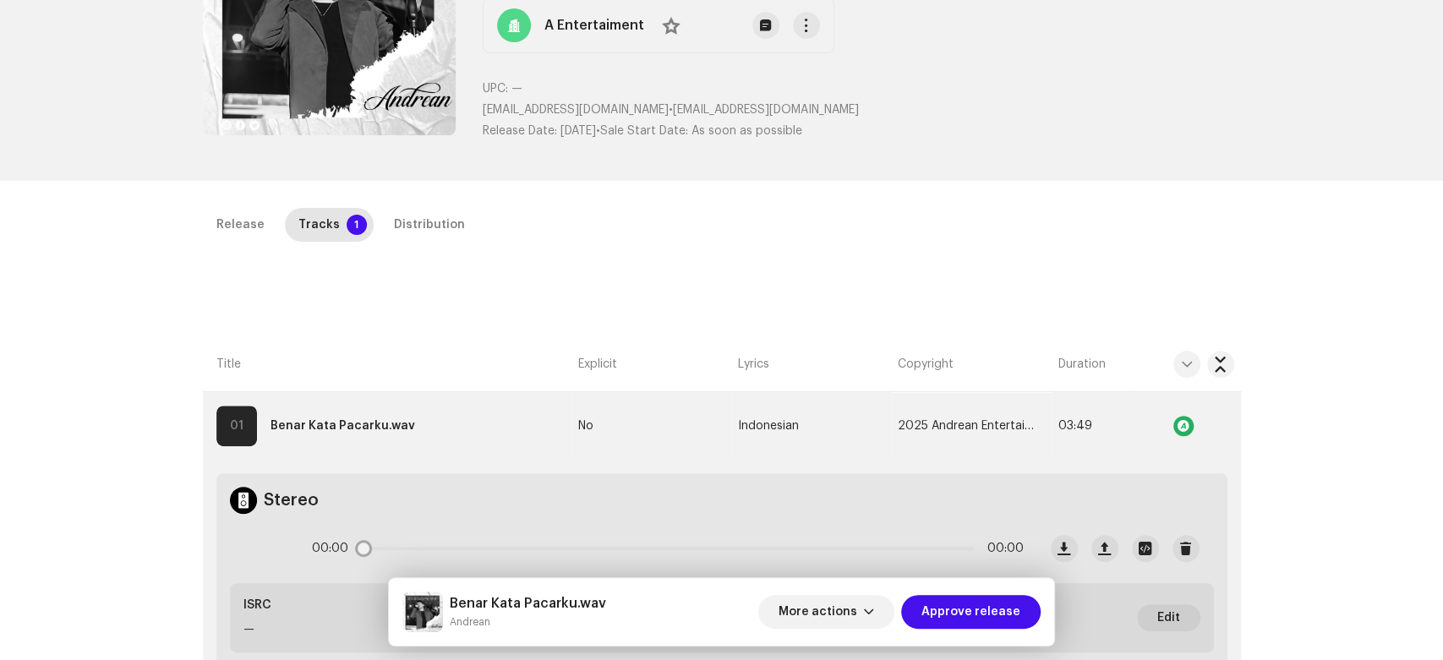
scroll to position [281, 0]
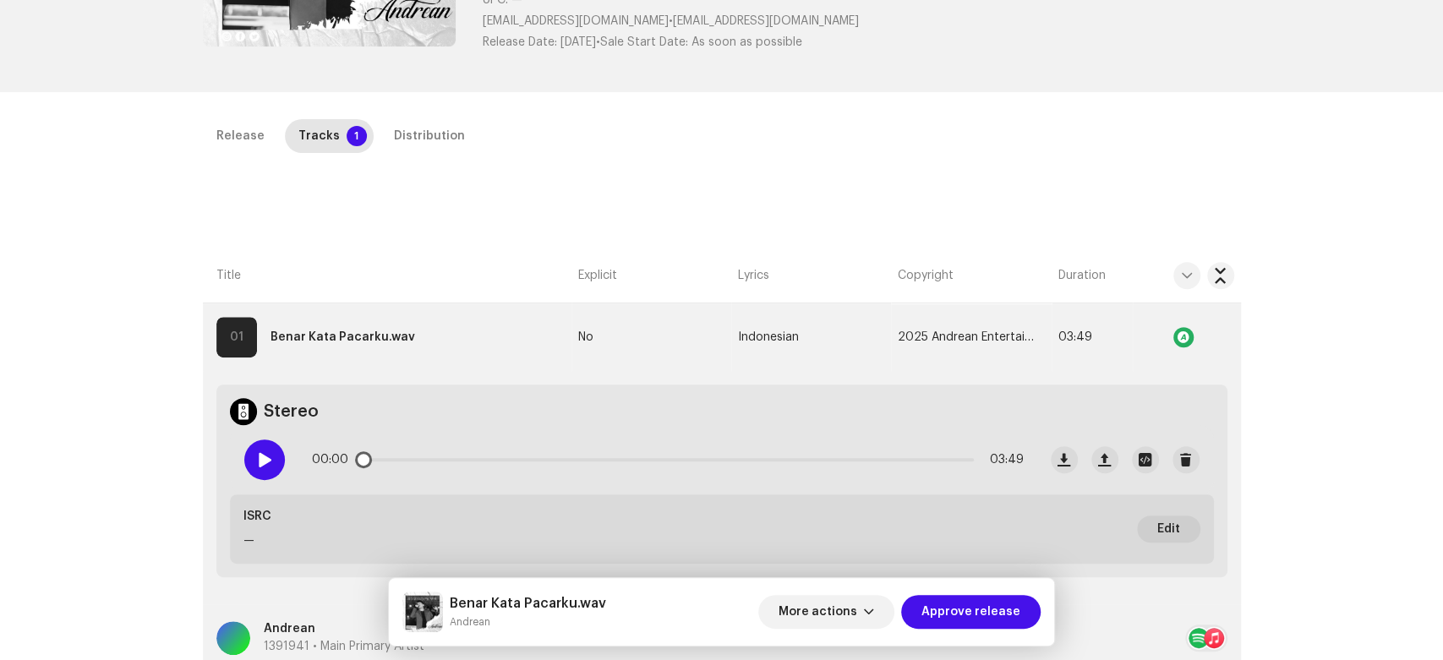
click at [259, 456] on span at bounding box center [264, 460] width 14 height 14
click at [254, 137] on div "Release" at bounding box center [240, 136] width 48 height 34
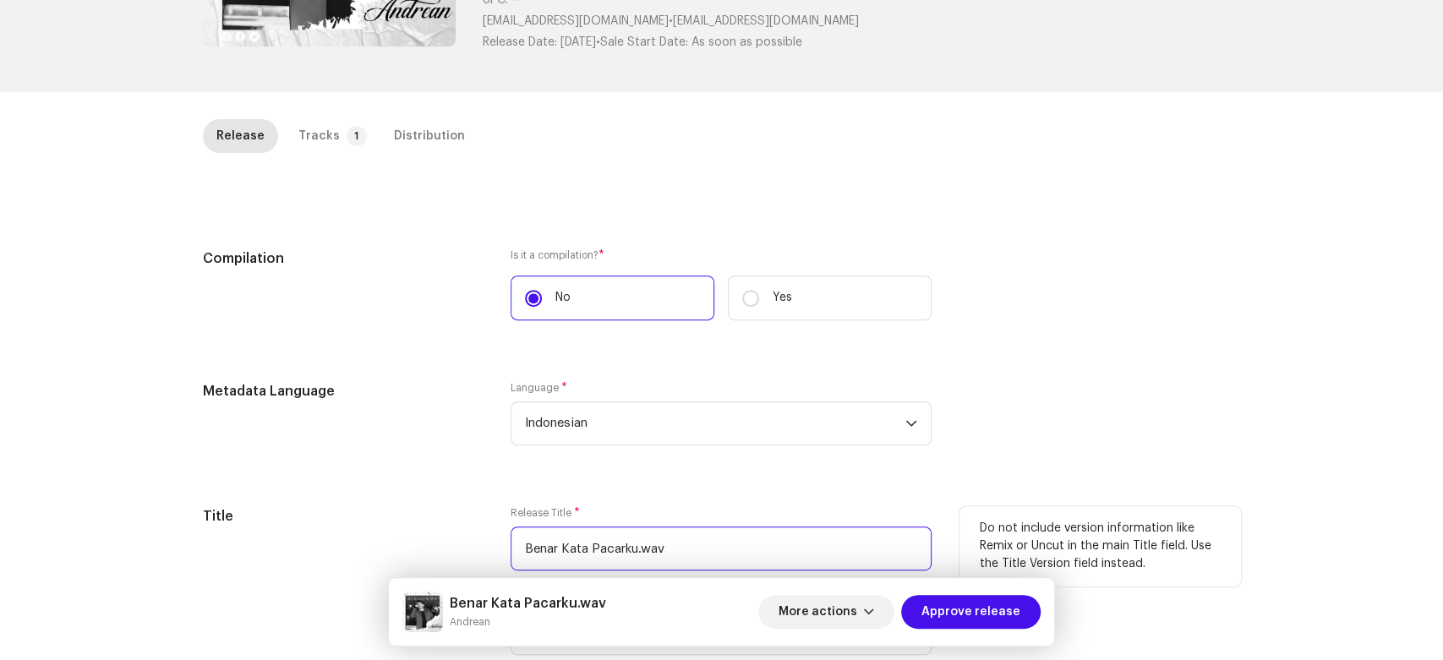
click at [713, 532] on input "Benar Kata Pacarku.wav" at bounding box center [721, 549] width 421 height 44
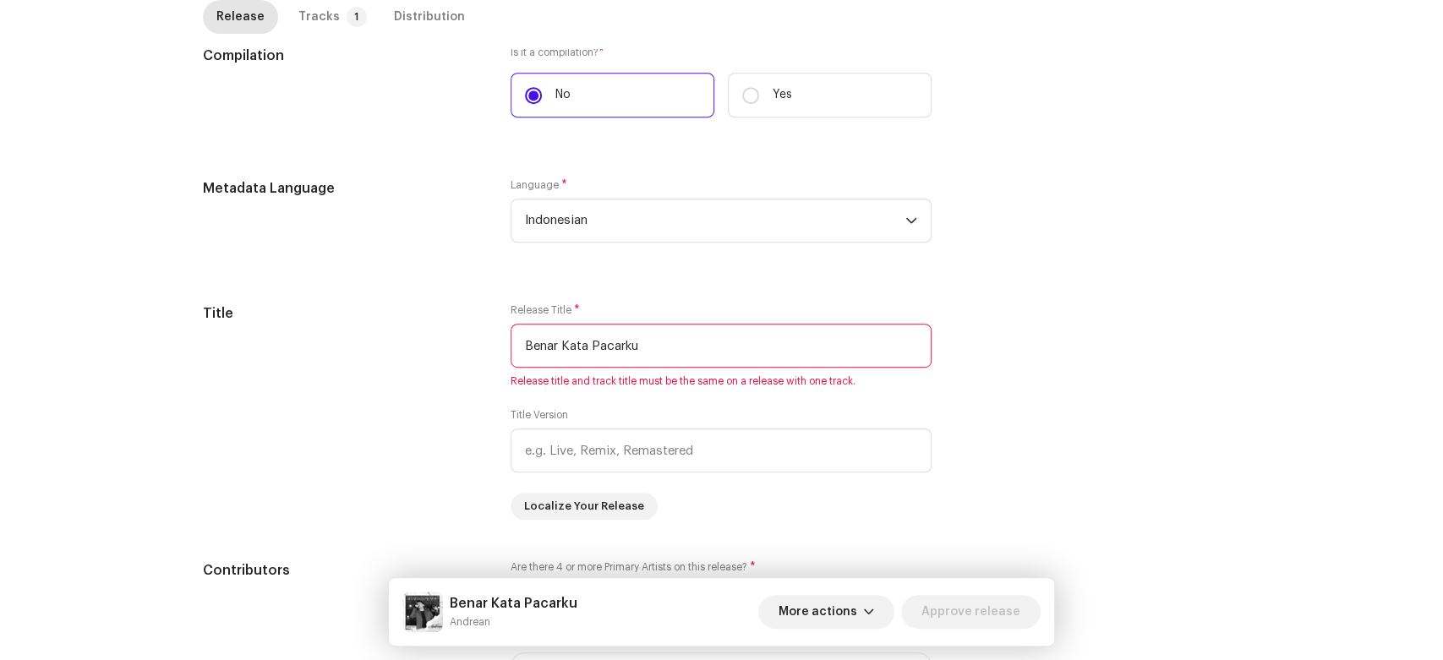
scroll to position [487, 0]
type input "Benar Kata Pacarku"
click at [321, 17] on div "Tracks" at bounding box center [318, 17] width 41 height 34
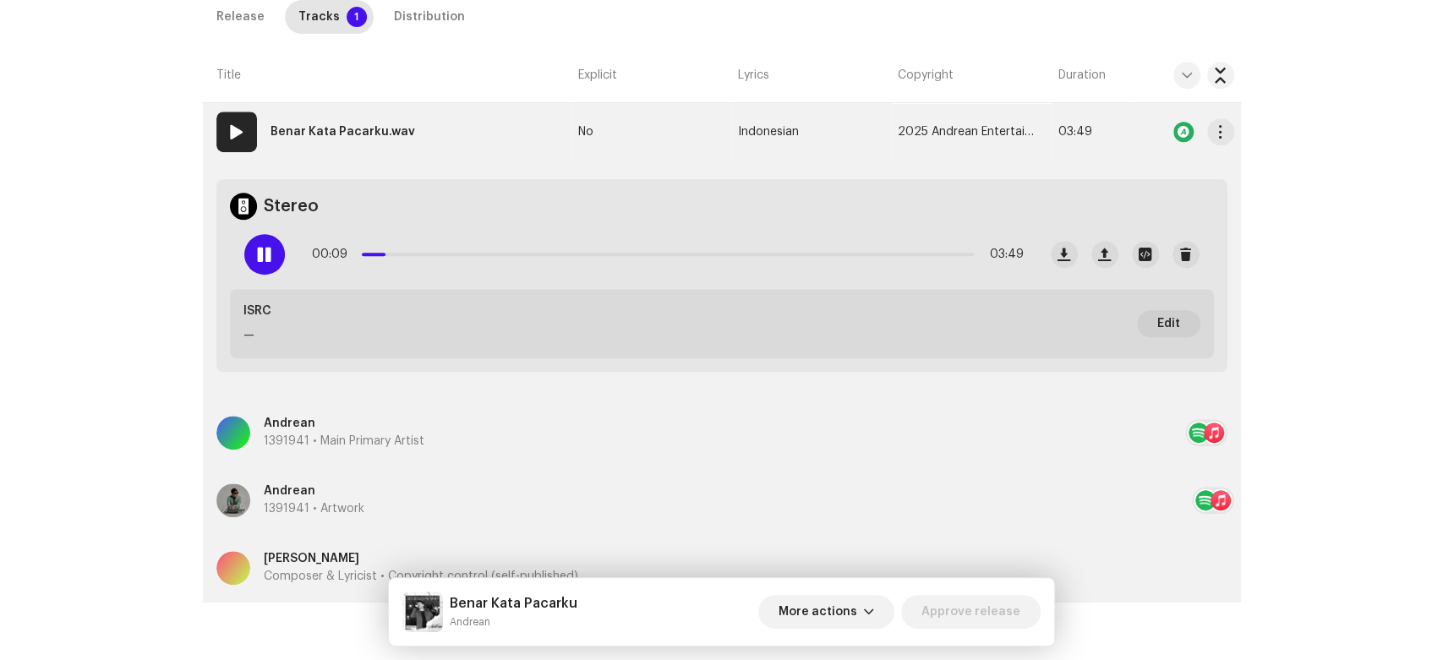
click at [352, 128] on strong "Benar Kata Pacarku.wav" at bounding box center [342, 132] width 145 height 34
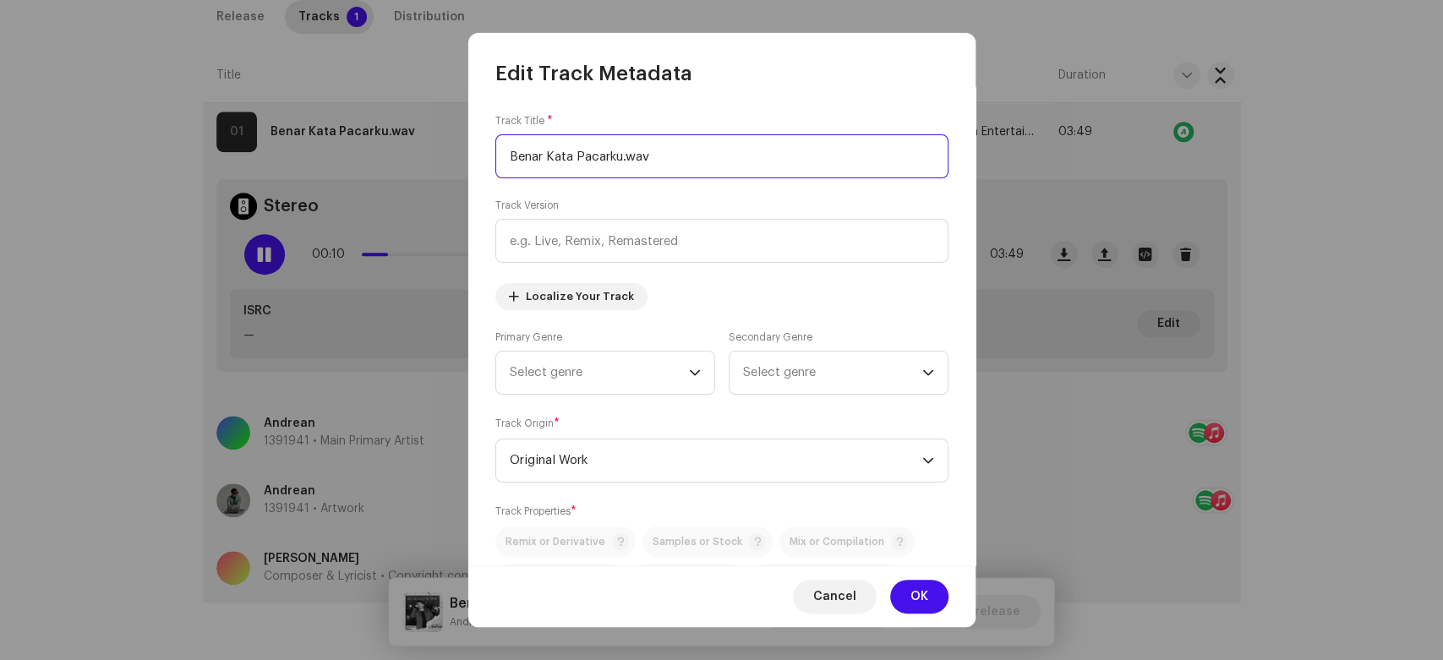
paste input "text"
type input "Benar Kata Pacarku"
click at [910, 589] on span "OK" at bounding box center [919, 597] width 18 height 34
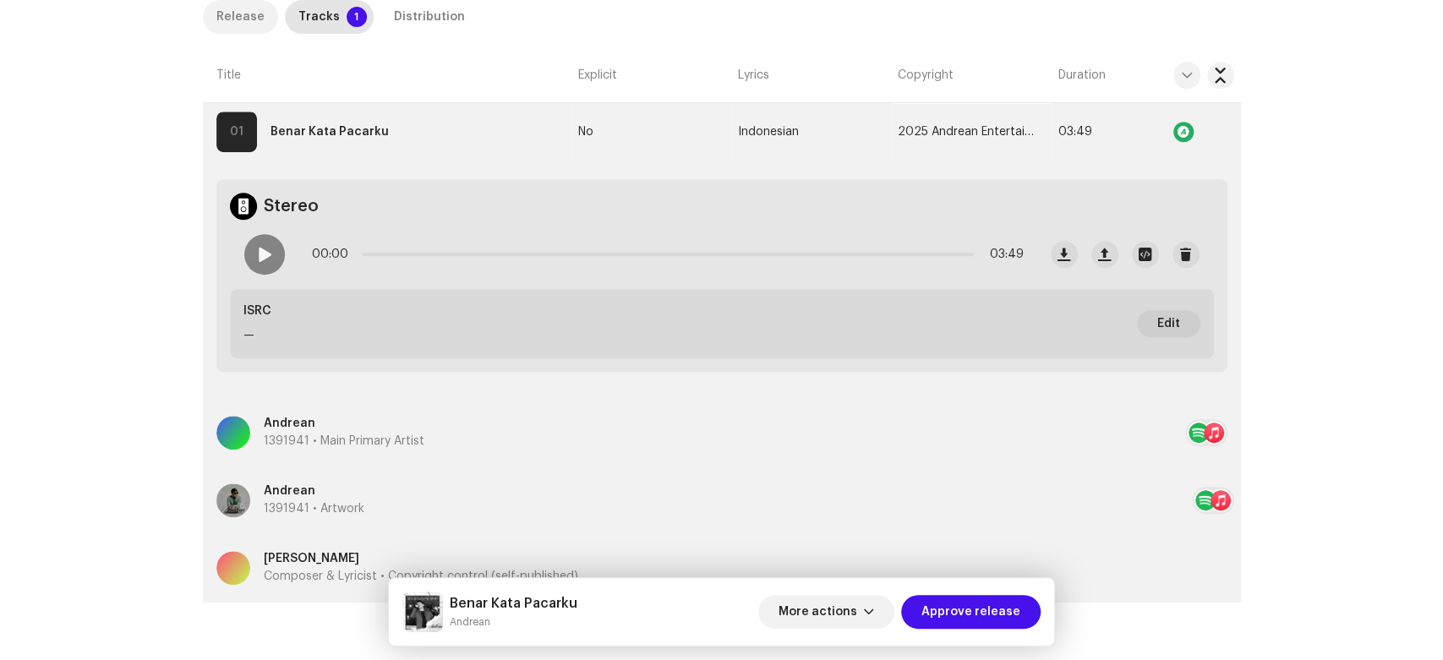
click at [232, 13] on div "Release" at bounding box center [240, 17] width 48 height 34
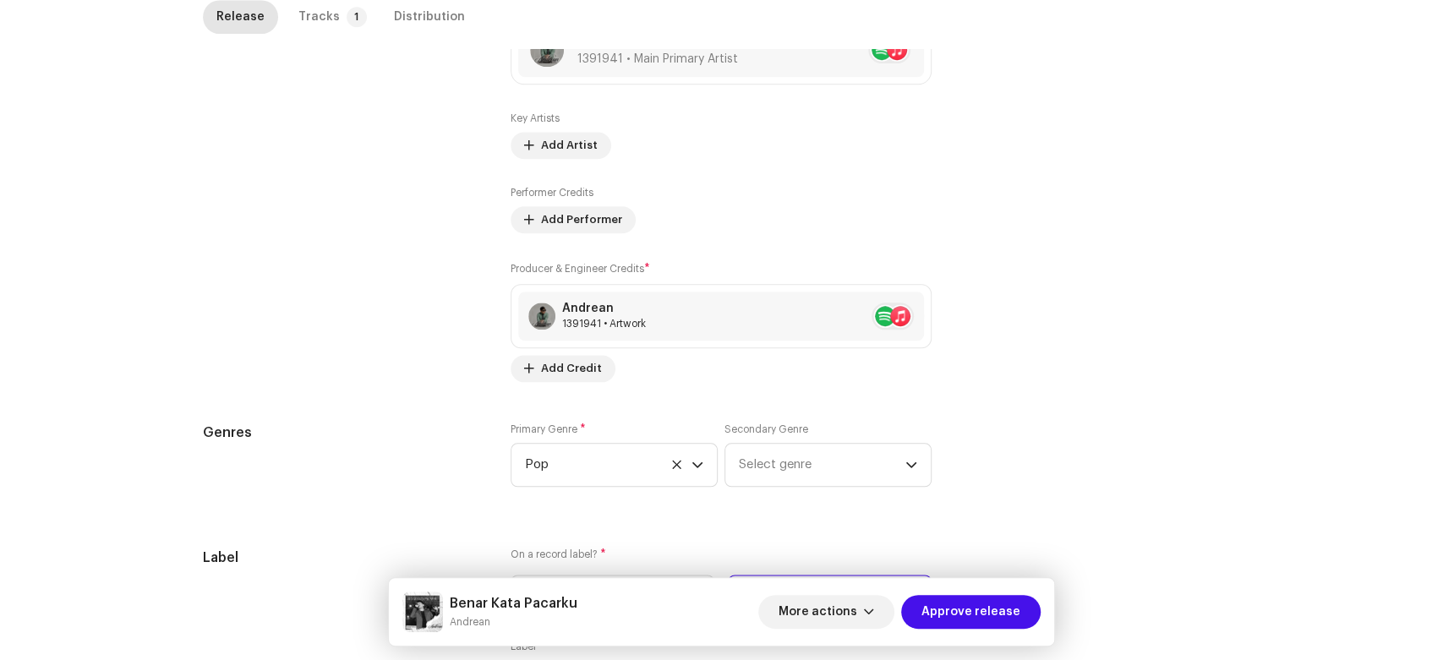
scroll to position [1144, 0]
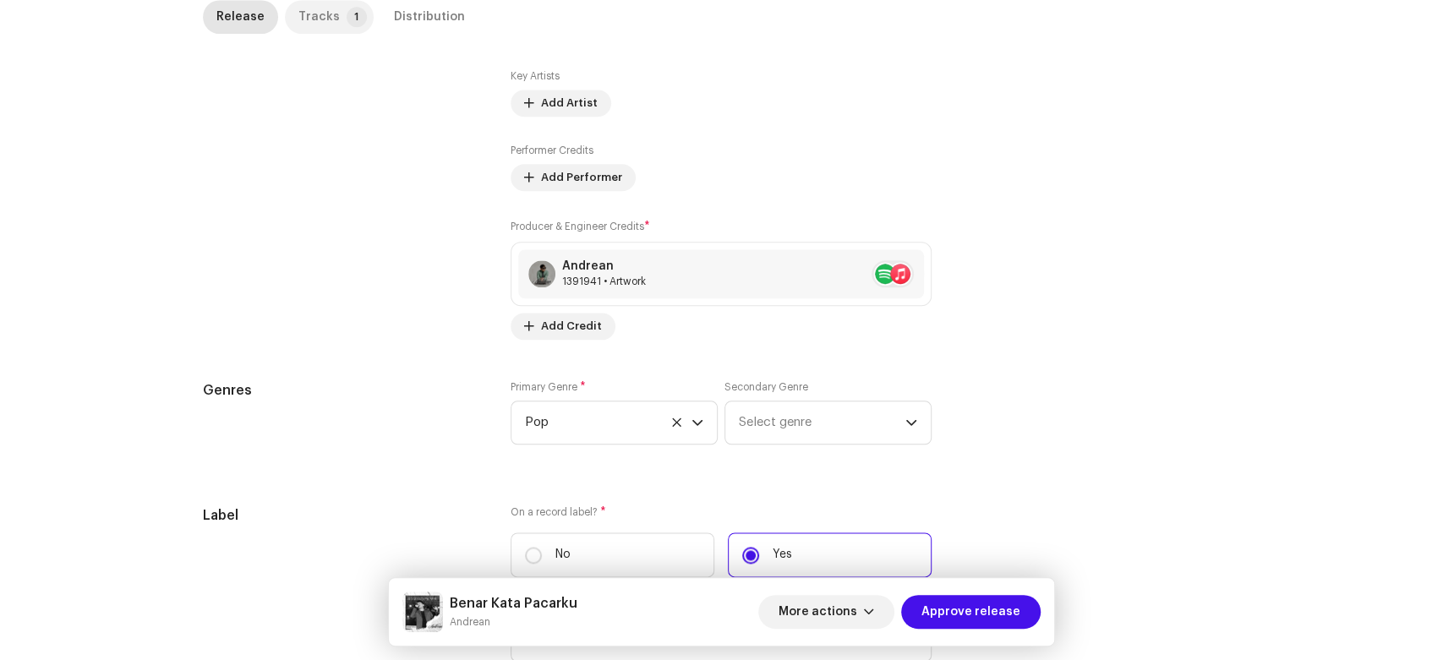
click at [306, 26] on div "Tracks" at bounding box center [318, 17] width 41 height 34
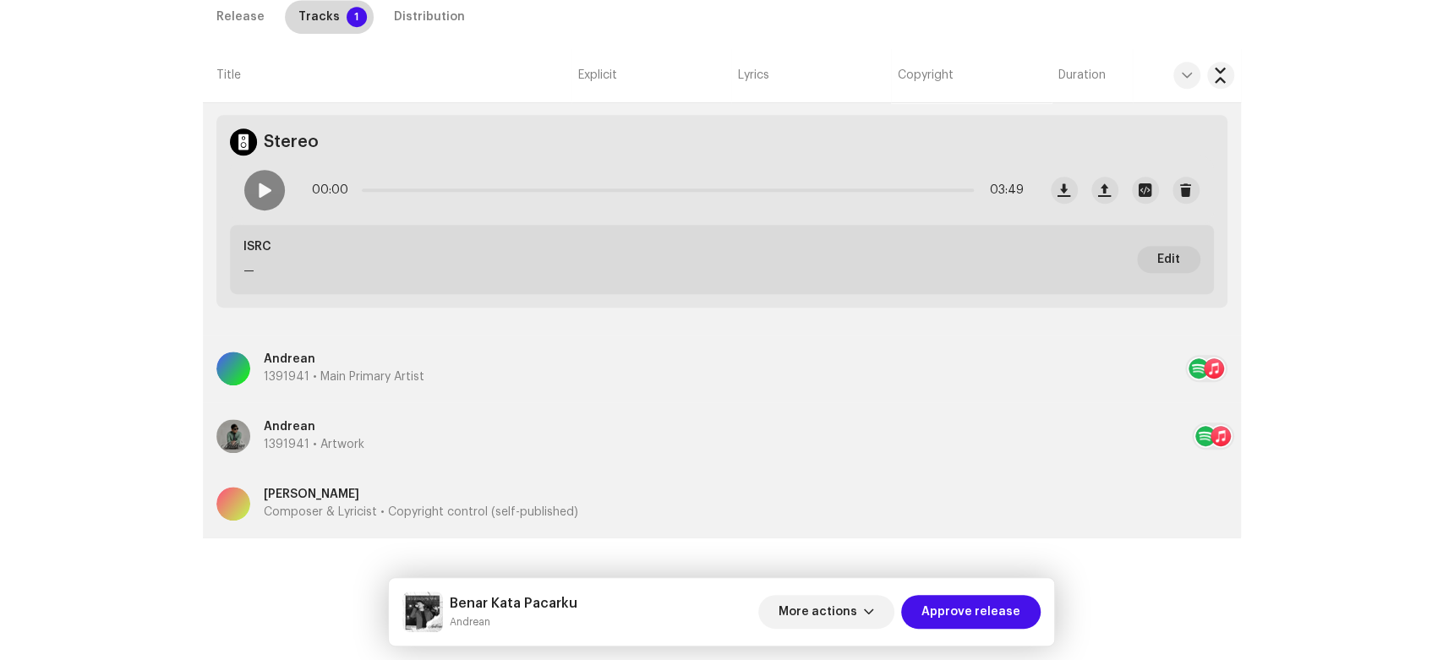
scroll to position [550, 0]
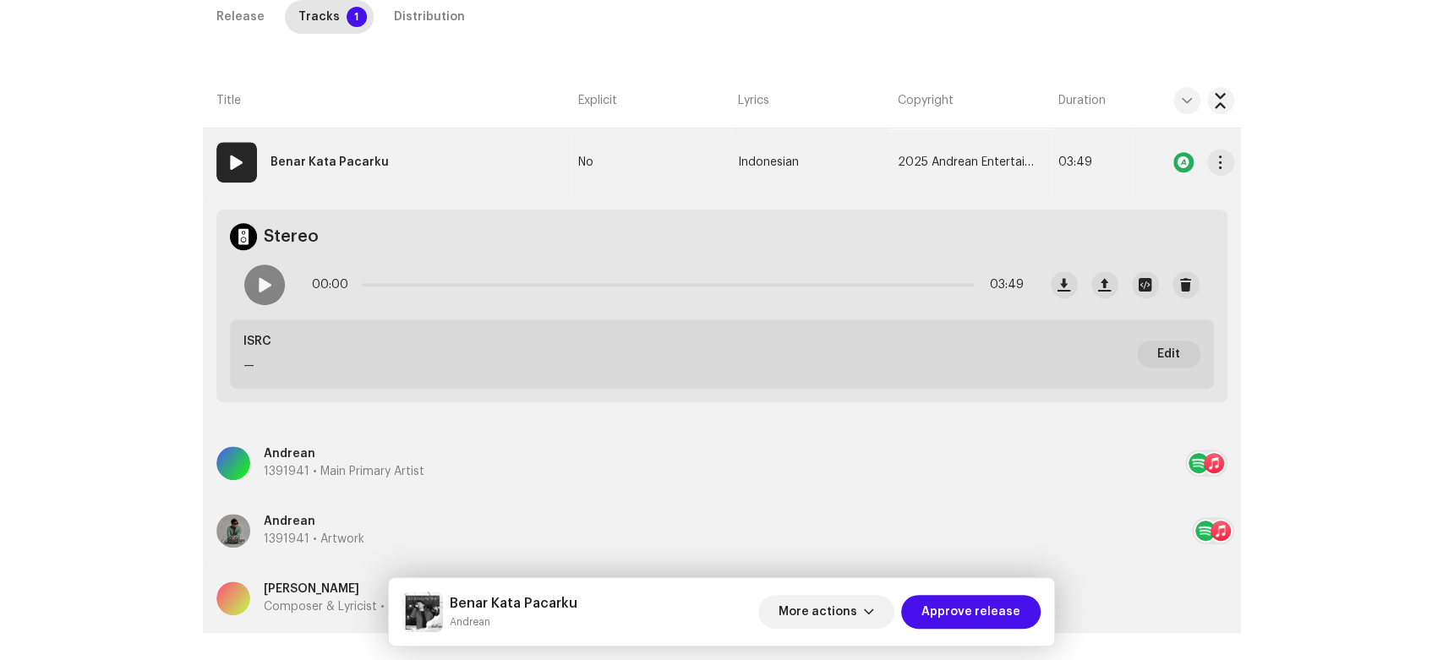
click at [388, 173] on td "01 Benar Kata Pacarku" at bounding box center [387, 162] width 369 height 68
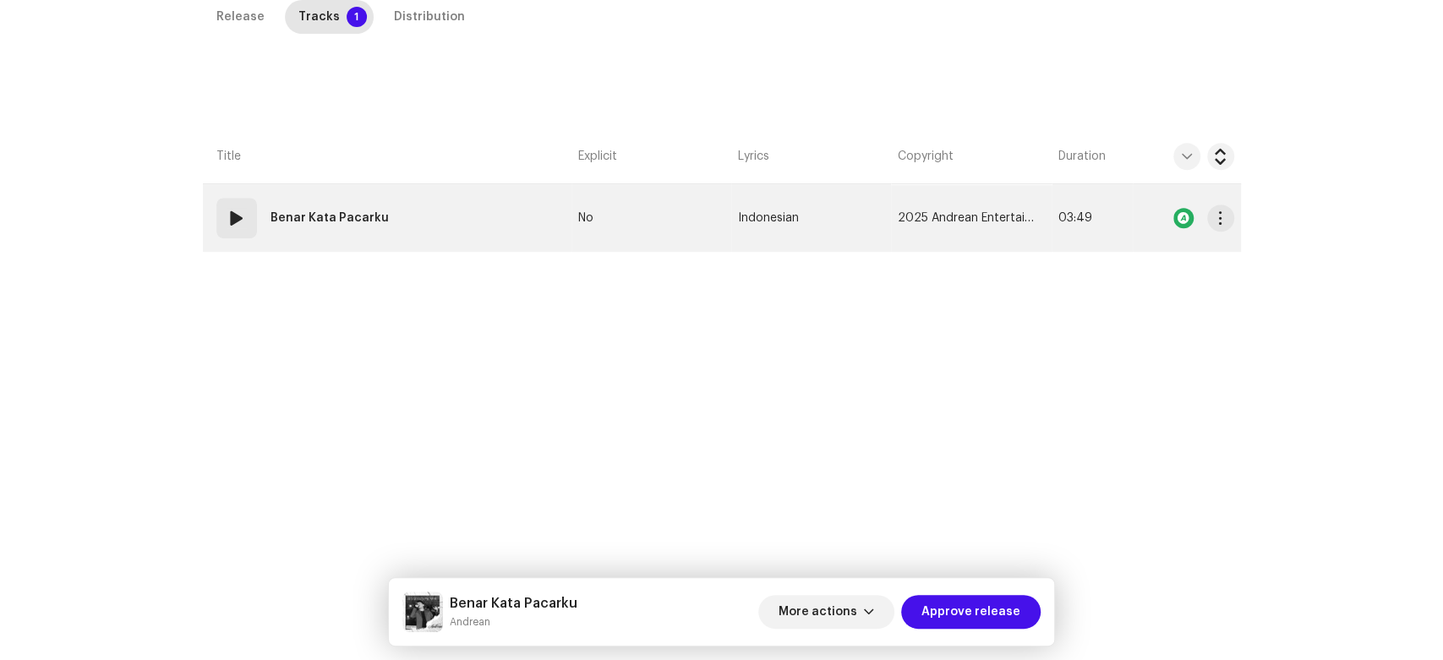
scroll to position [400, 0]
click at [344, 210] on strong "Benar Kata Pacarku" at bounding box center [329, 219] width 118 height 34
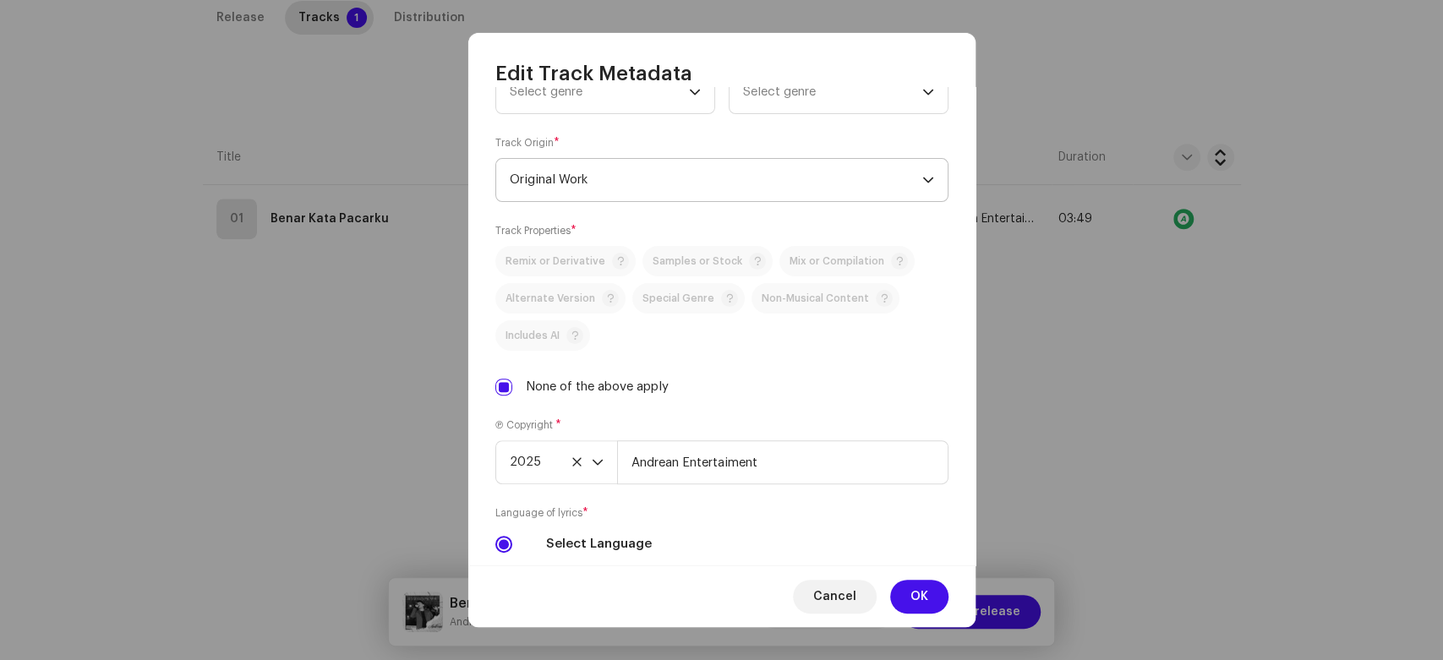
scroll to position [281, 0]
click at [627, 116] on div "Track Title * Benar Kata Pacarku Track Version Localize Your Track Primary Genr…" at bounding box center [721, 326] width 507 height 478
click at [631, 100] on span "Select genre" at bounding box center [599, 91] width 179 height 42
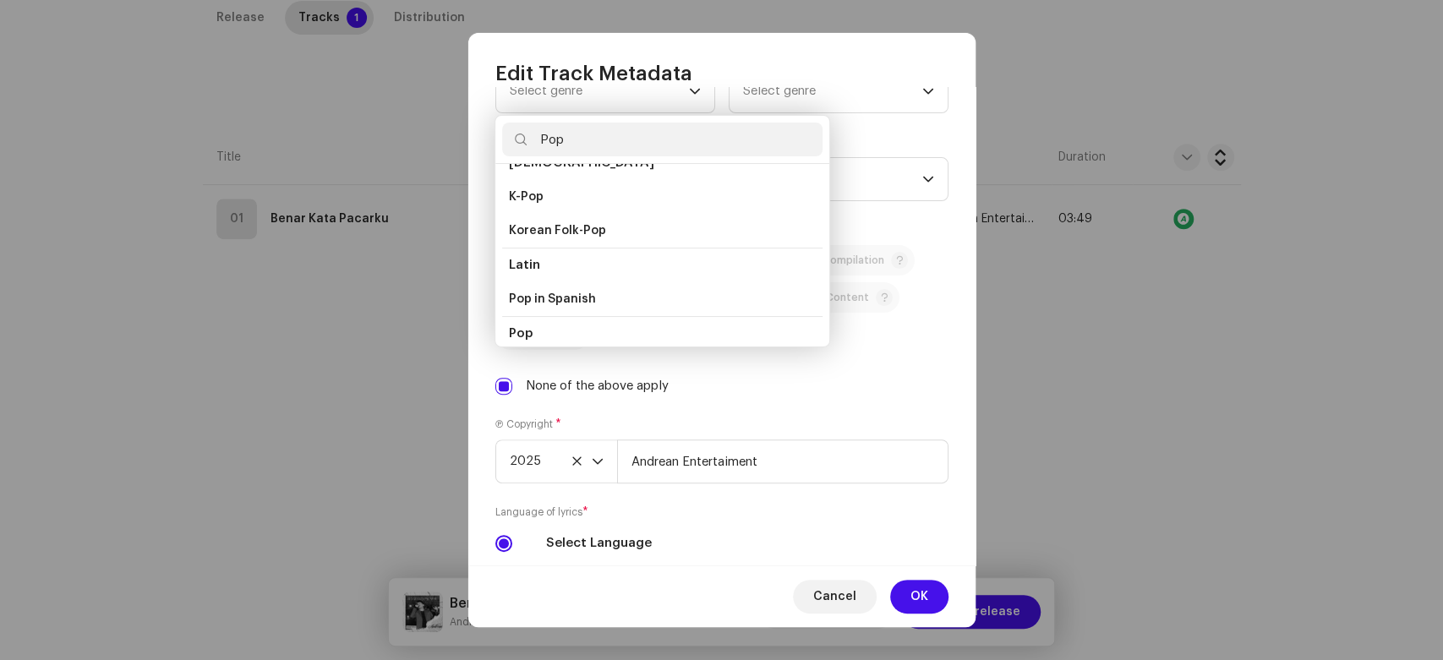
scroll to position [576, 0]
type input "Pop"
click at [560, 257] on li "Pop" at bounding box center [662, 261] width 320 height 34
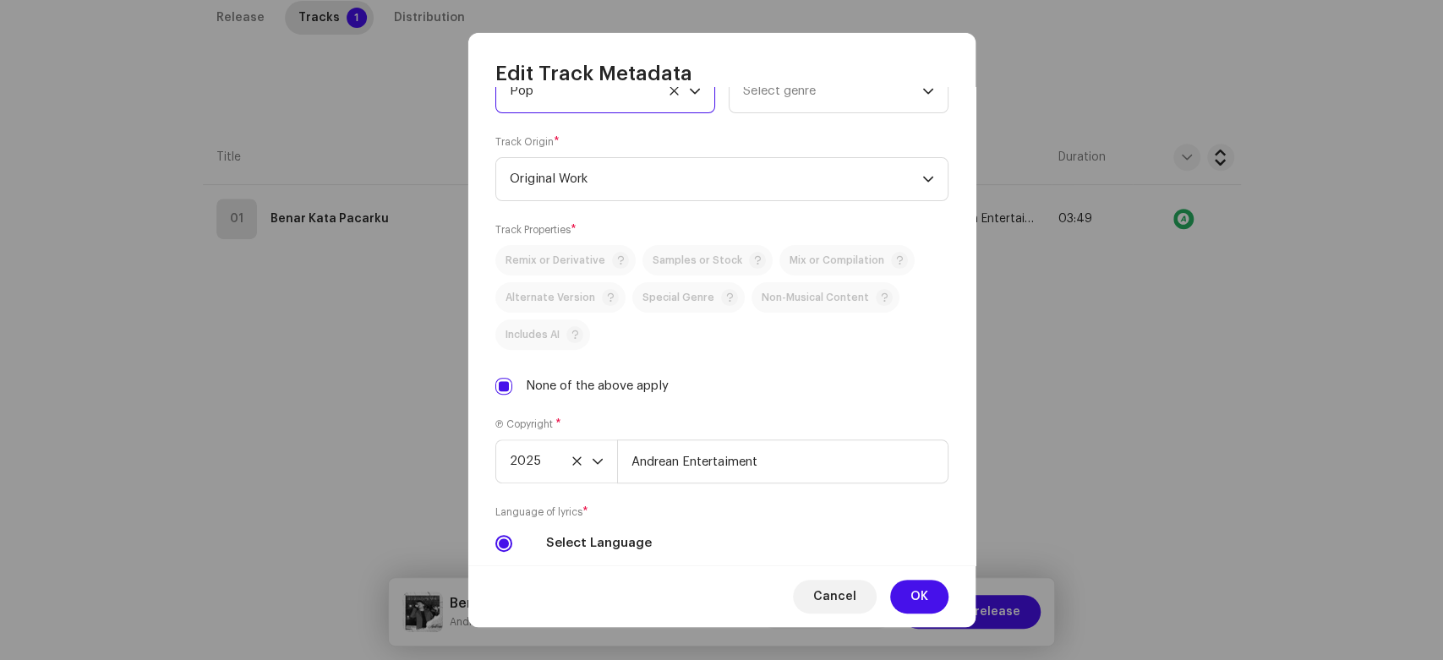
scroll to position [266, 0]
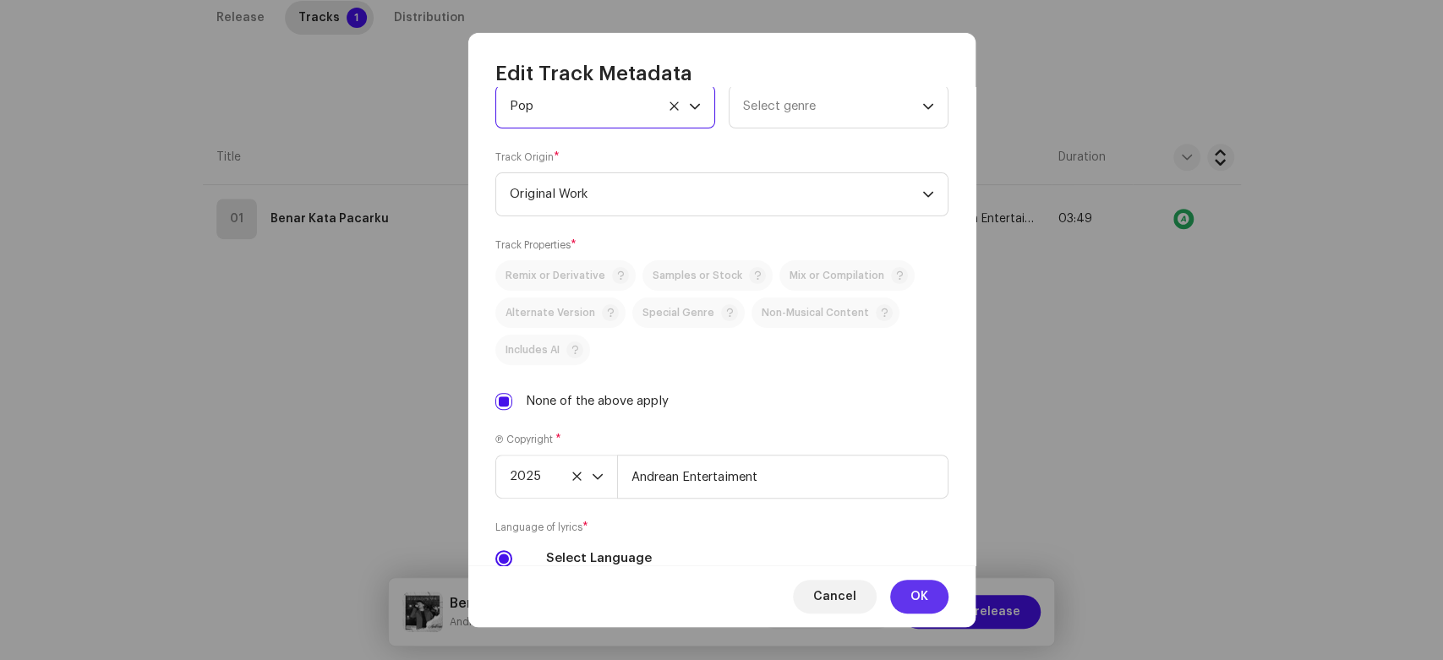
click at [925, 582] on span "OK" at bounding box center [919, 597] width 18 height 34
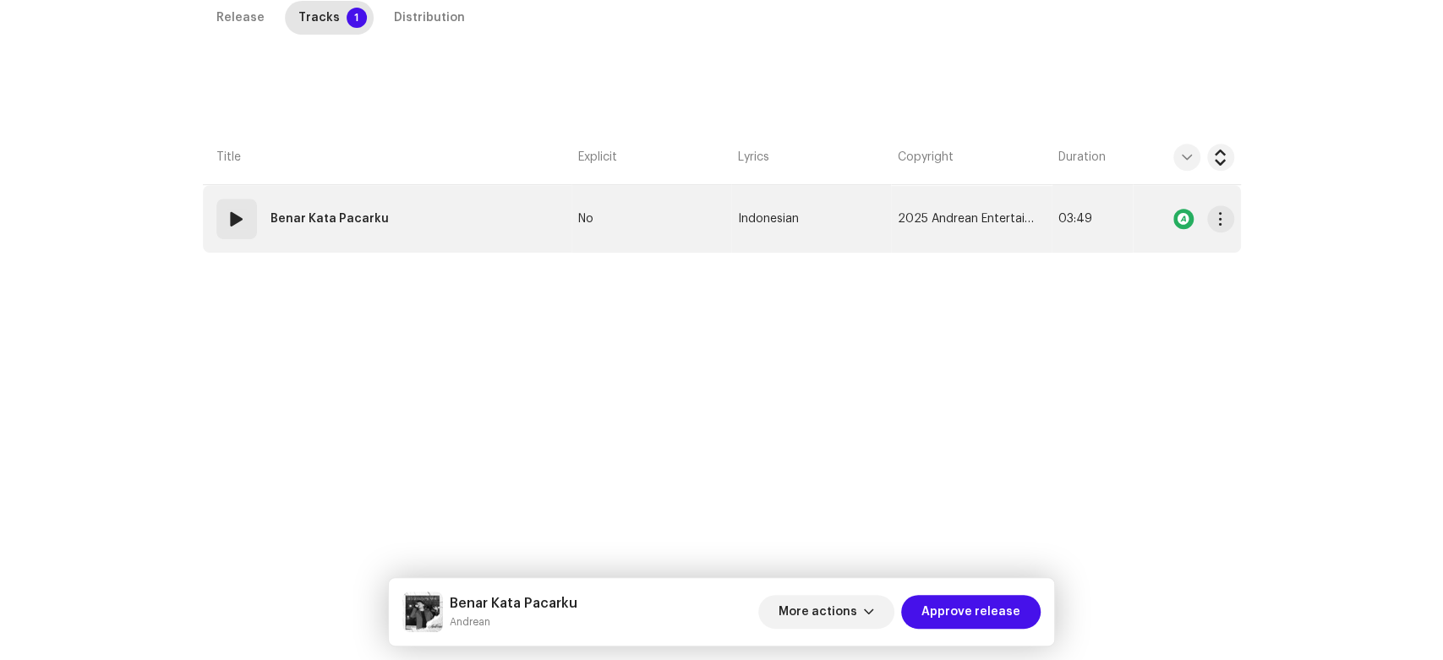
click at [237, 216] on span at bounding box center [237, 219] width 20 height 20
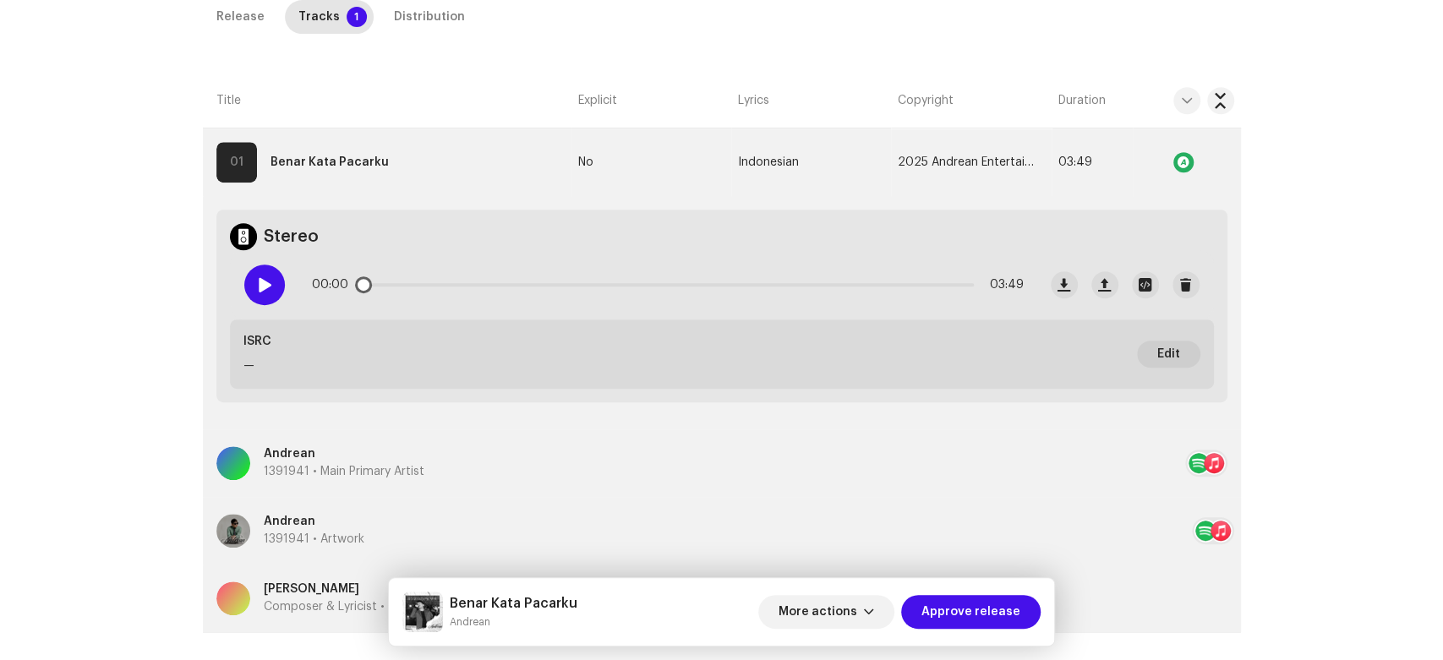
click at [251, 282] on div at bounding box center [264, 285] width 41 height 41
click at [395, 25] on div "Distribution" at bounding box center [429, 17] width 71 height 34
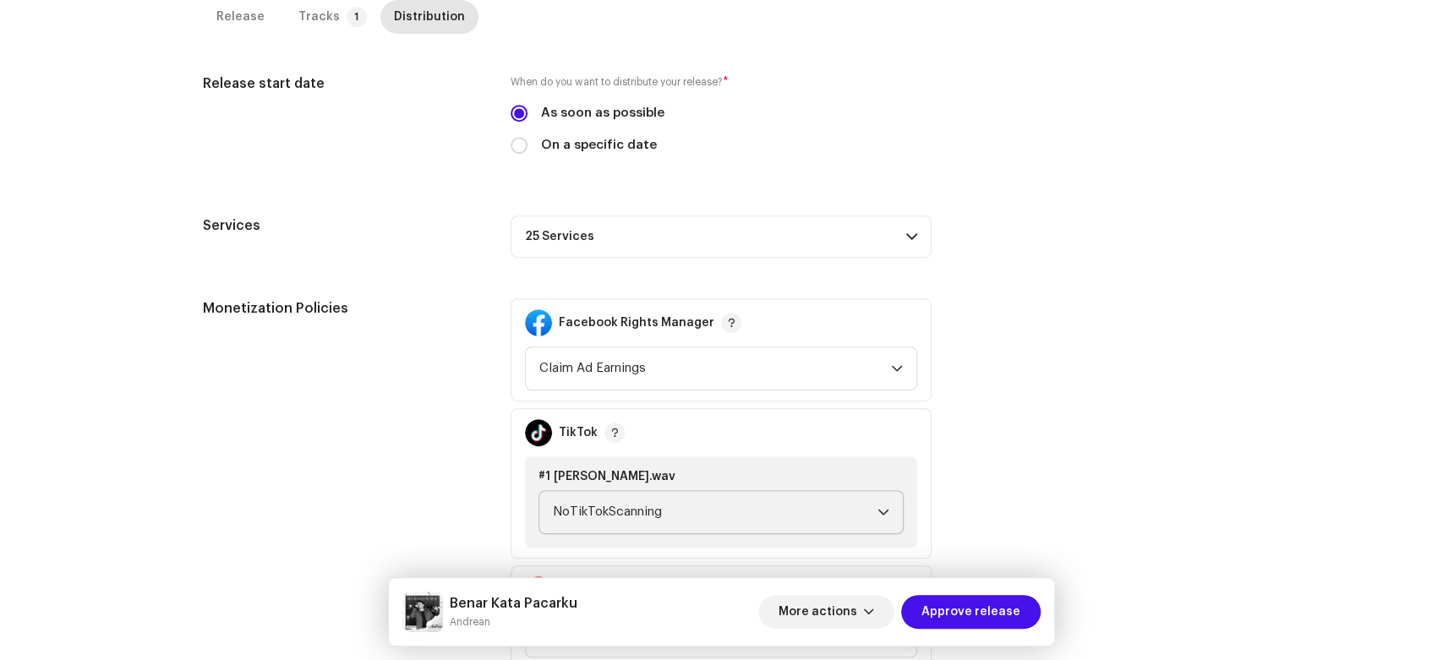
click at [775, 504] on span "NoTikTokScanning" at bounding box center [715, 512] width 325 height 42
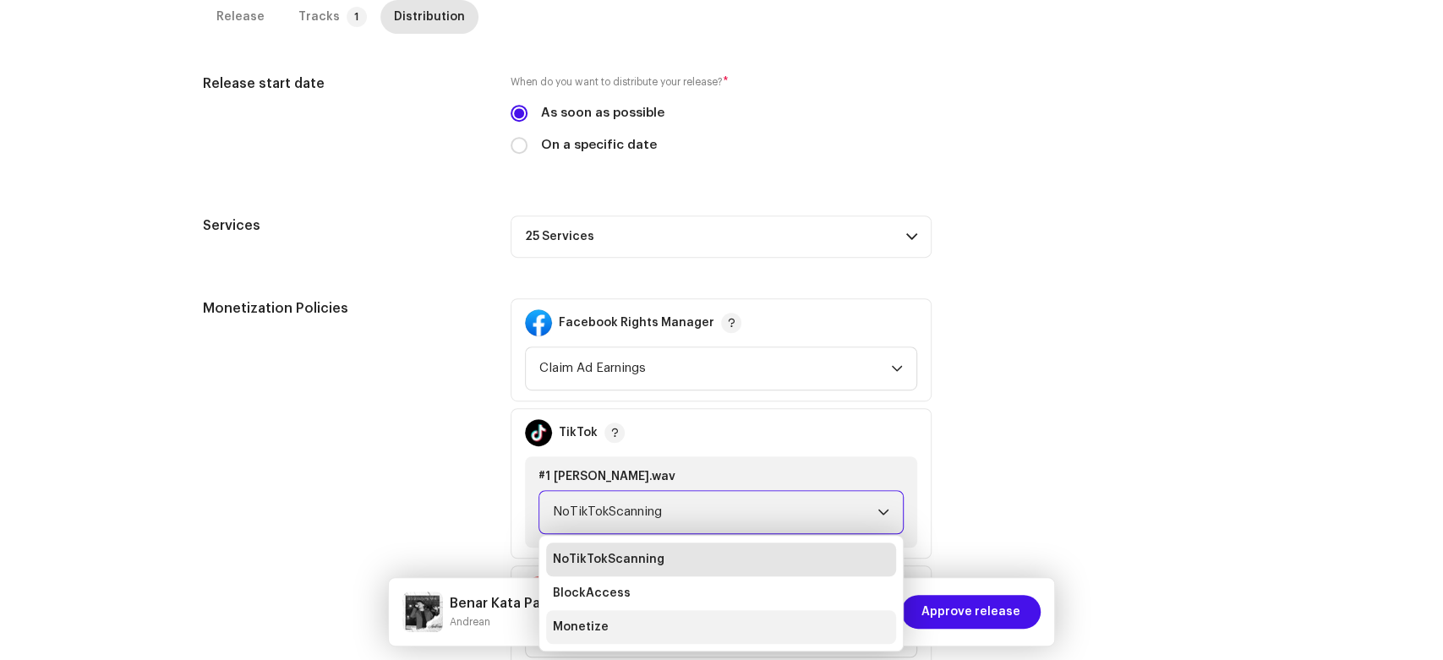
click at [649, 629] on li "Monetize" at bounding box center [721, 627] width 350 height 34
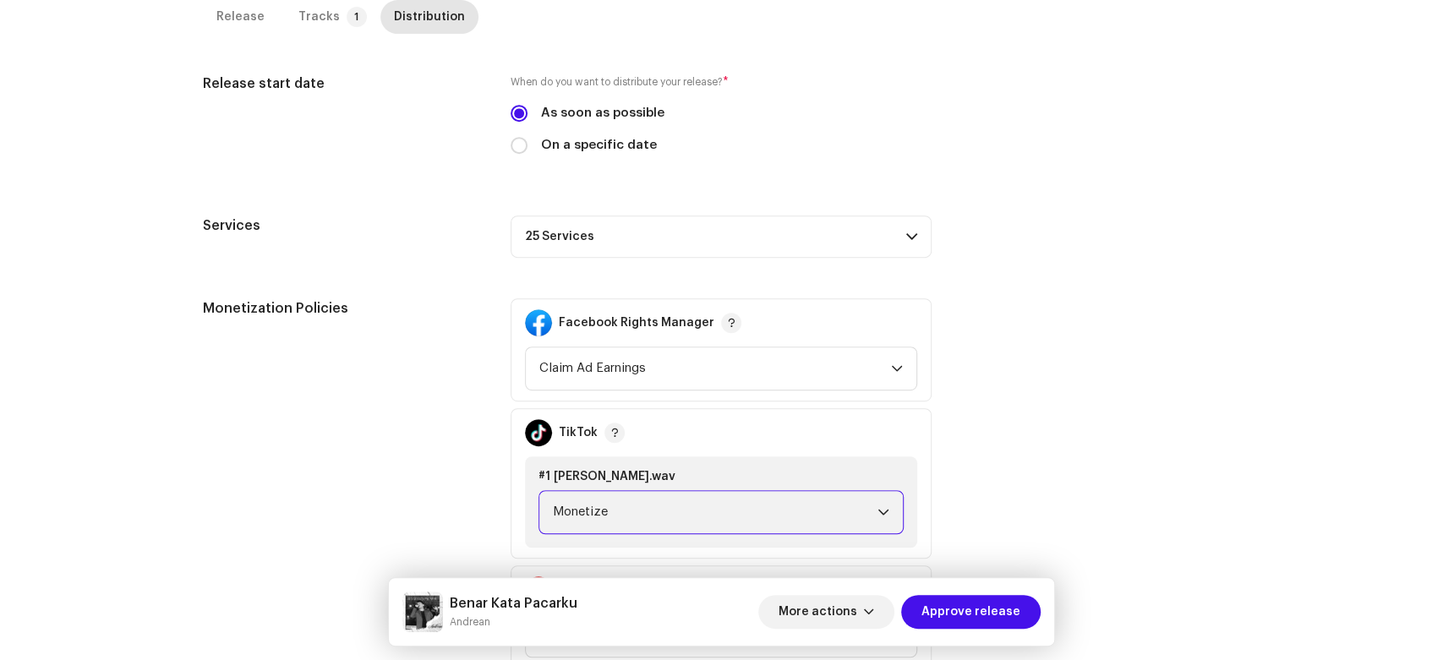
click at [463, 597] on h5 "Benar Kata Pacarku" at bounding box center [514, 603] width 128 height 20
drag, startPoint x: 467, startPoint y: 598, endPoint x: 503, endPoint y: 620, distance: 41.8
click at [503, 620] on div "Benar Kata Pacarku Andrean" at bounding box center [514, 611] width 128 height 37
copy div "Benar Kata Pacarku Andrean More actions Approve release Release Tracks 1 Distri…"
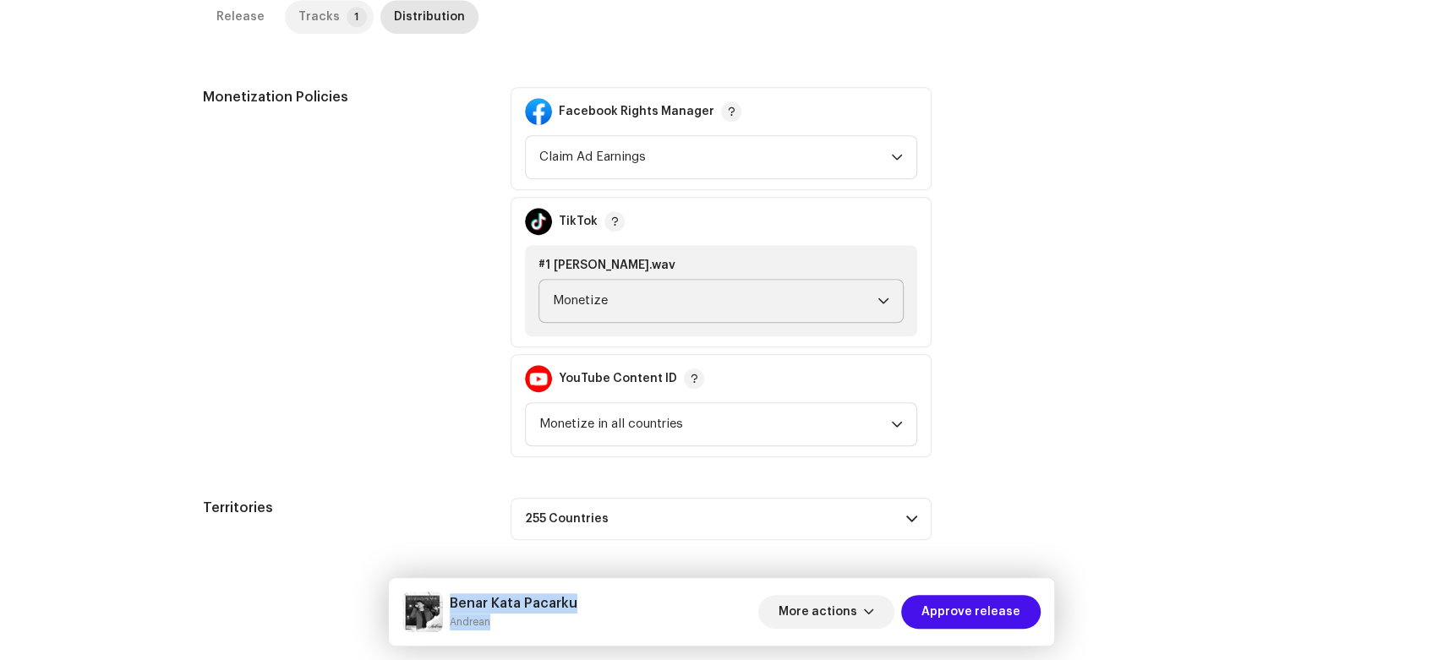
click at [309, 16] on div "Tracks" at bounding box center [318, 17] width 41 height 34
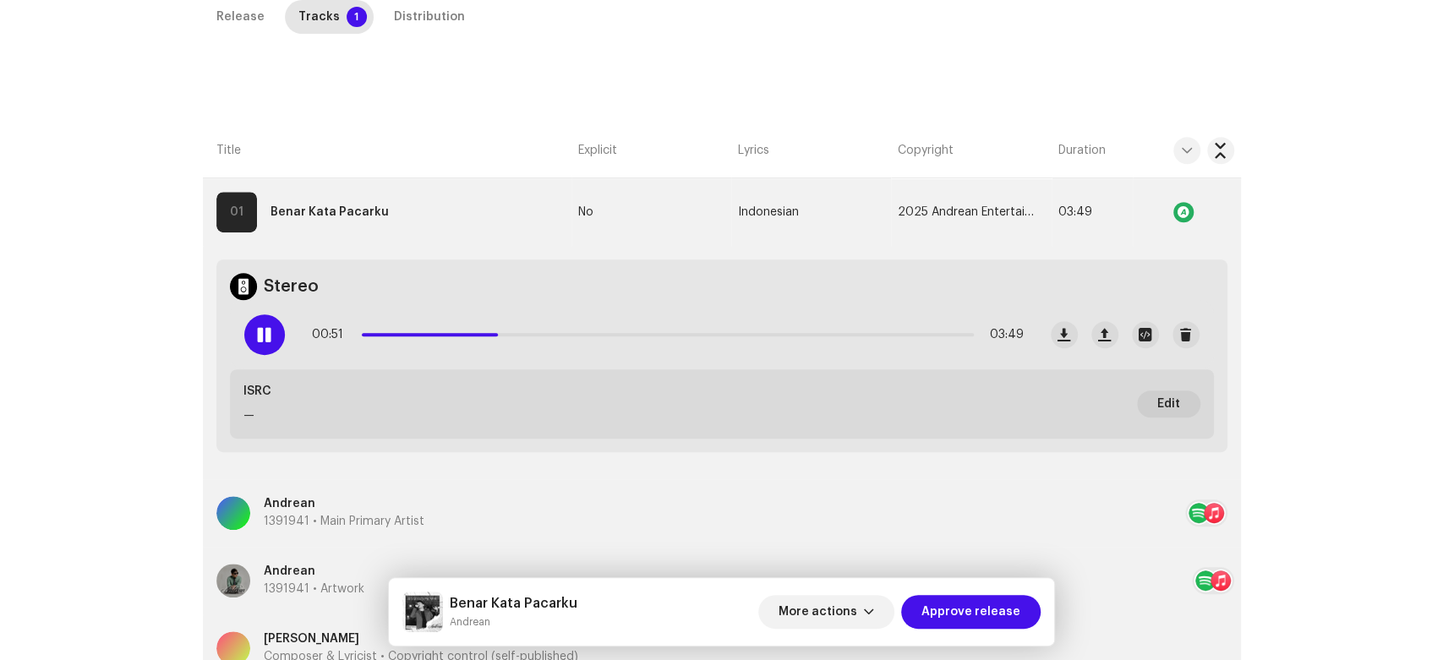
scroll to position [363, 0]
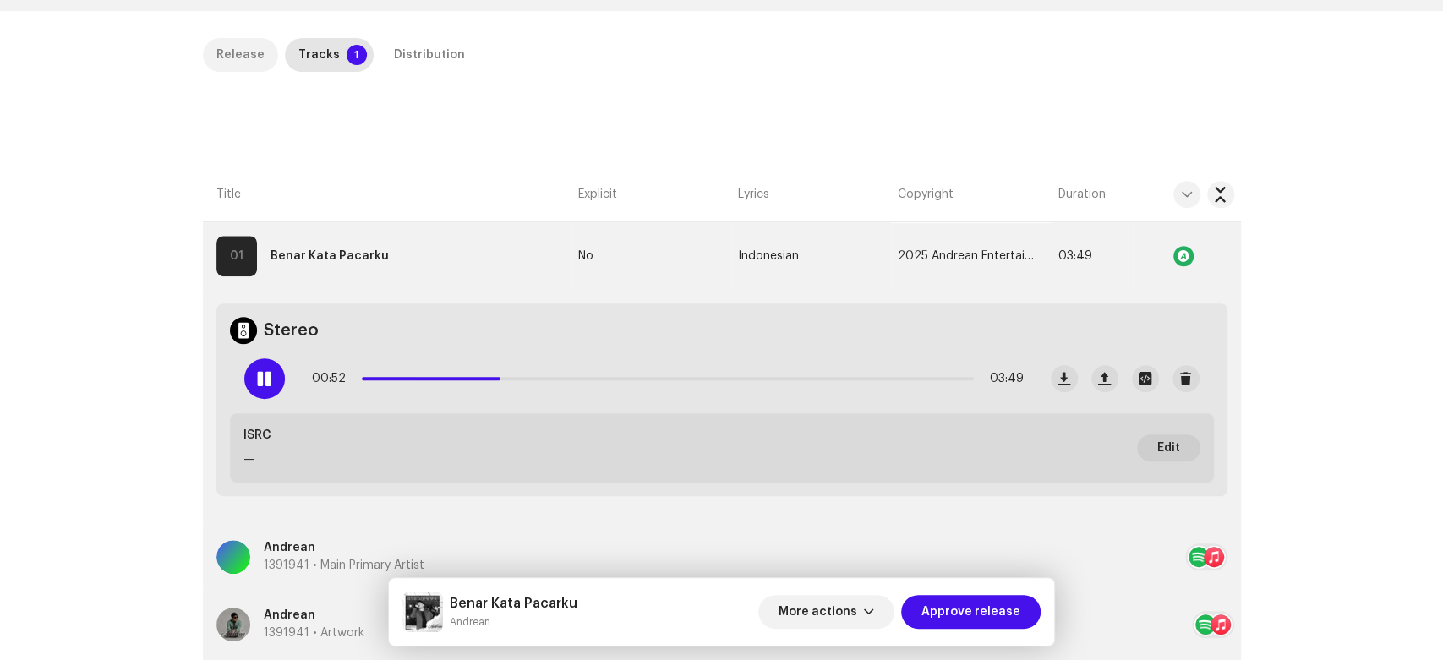
click at [250, 52] on div "Release" at bounding box center [240, 55] width 48 height 34
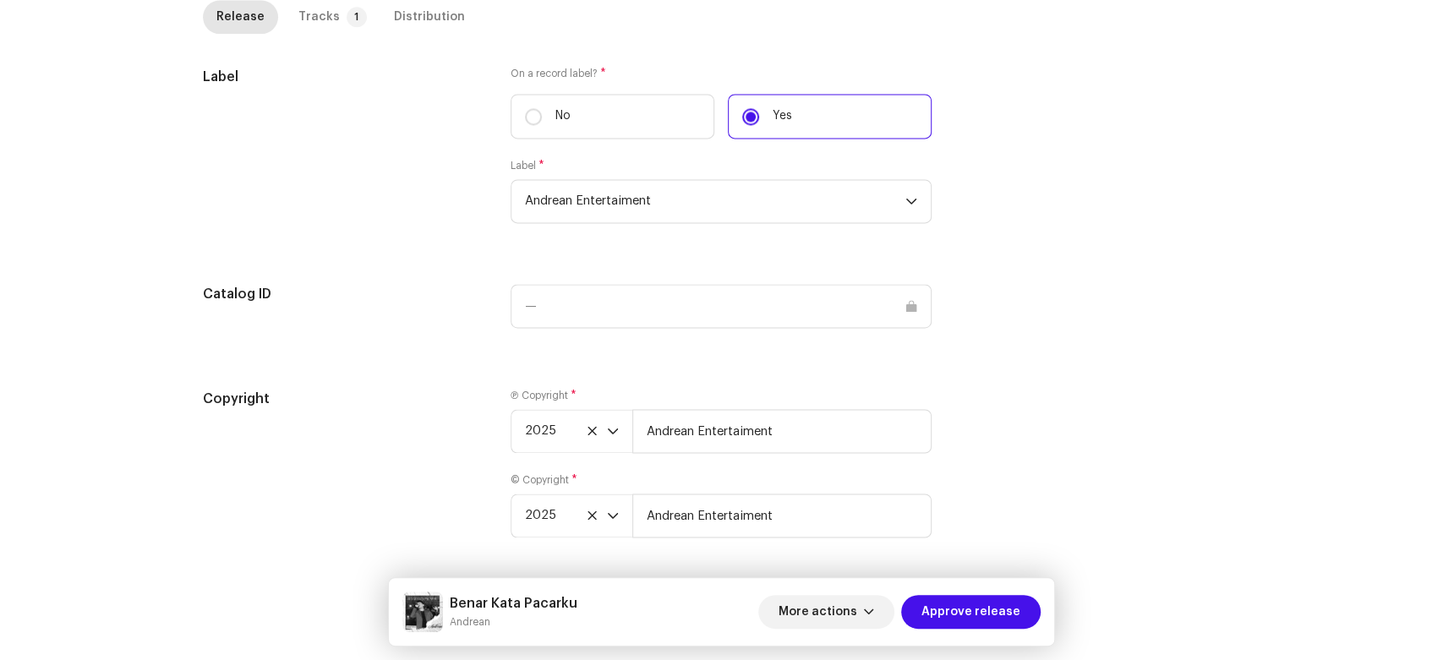
scroll to position [1608, 0]
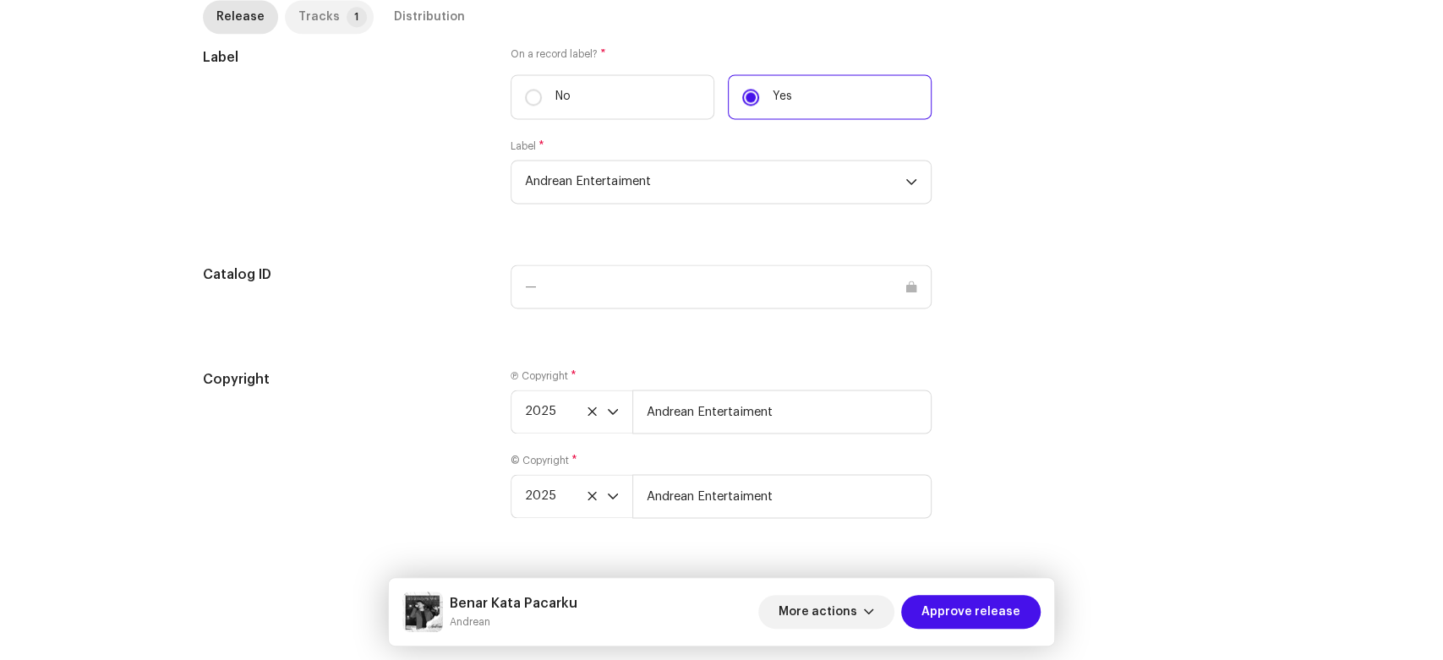
click at [326, 21] on p-tab "Tracks 1" at bounding box center [329, 17] width 89 height 34
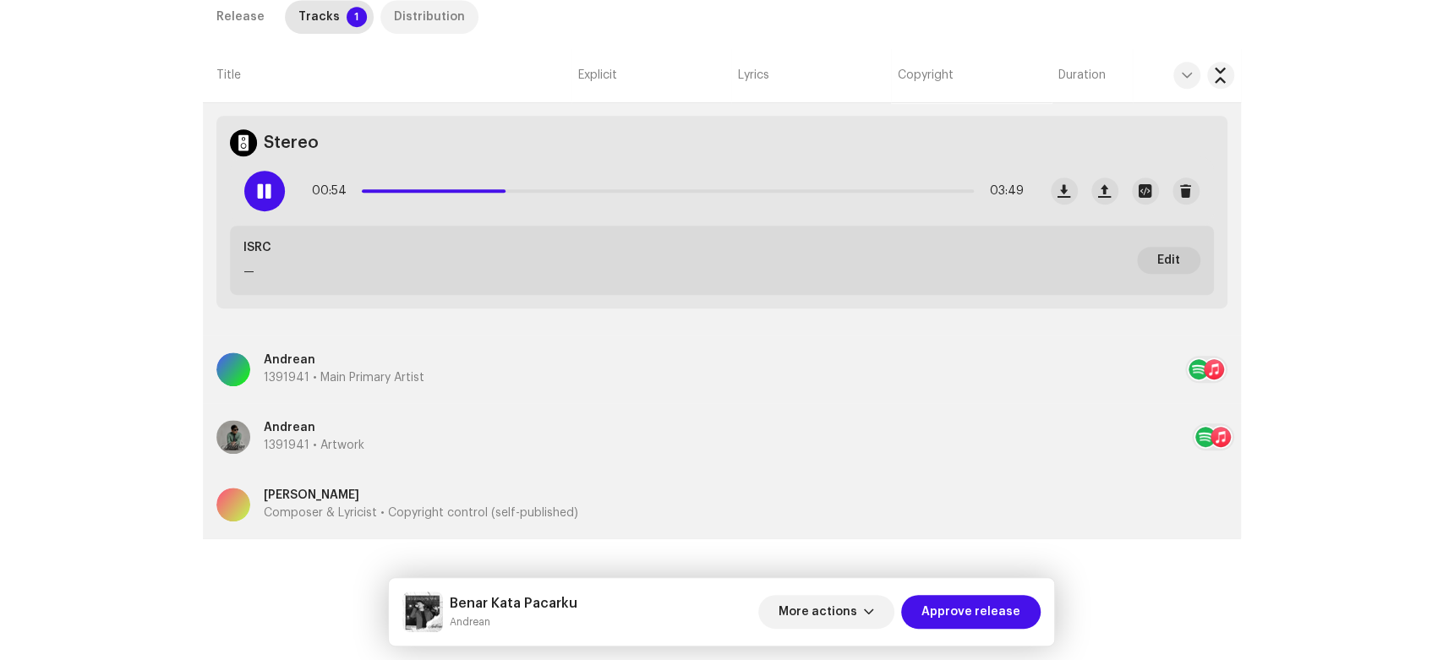
click at [418, 15] on div "Distribution" at bounding box center [429, 17] width 71 height 34
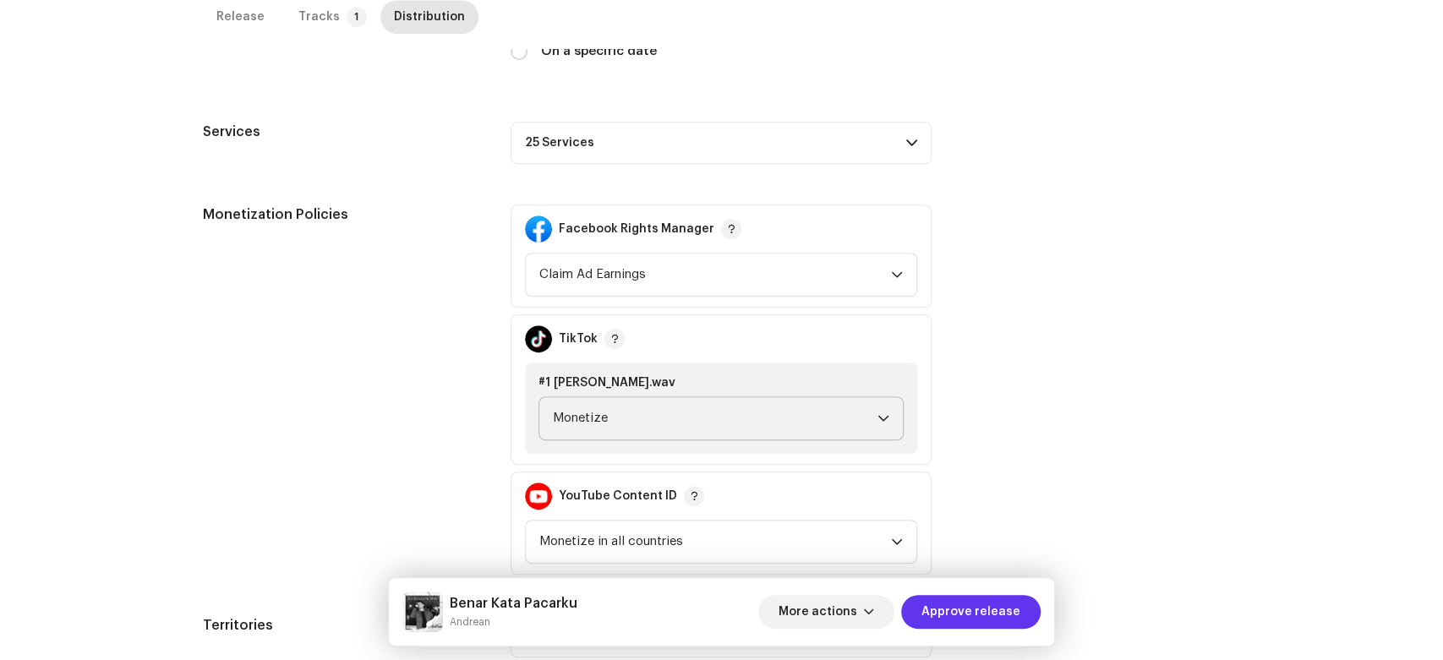
click at [986, 610] on span "Approve release" at bounding box center [970, 612] width 99 height 34
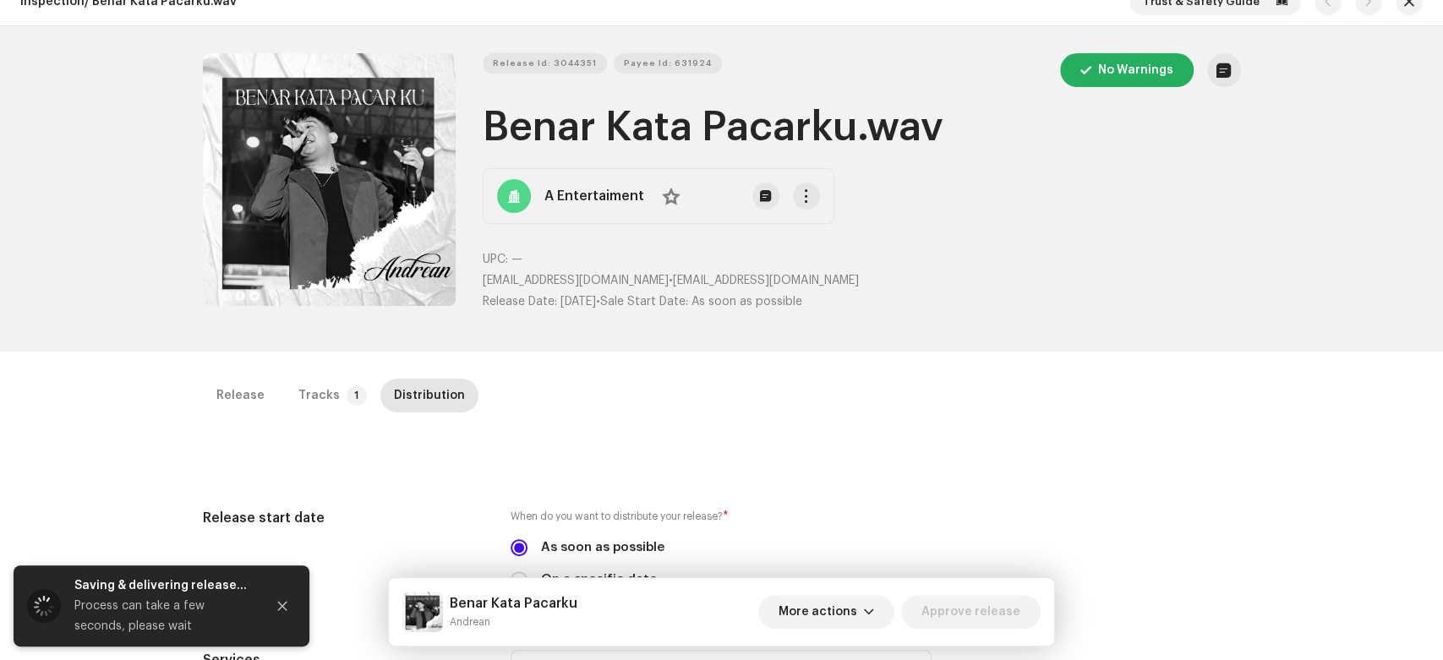
scroll to position [0, 0]
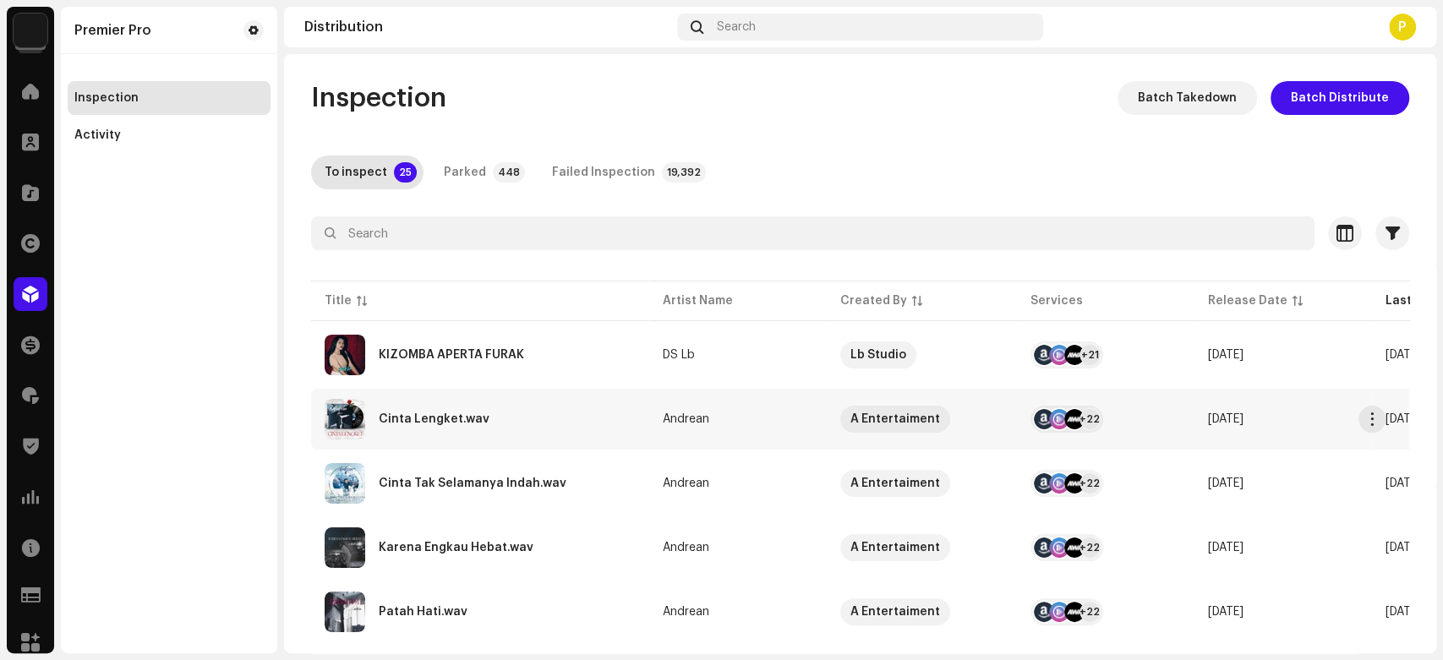
click at [581, 404] on div "Cinta Lengket.wav" at bounding box center [480, 419] width 311 height 41
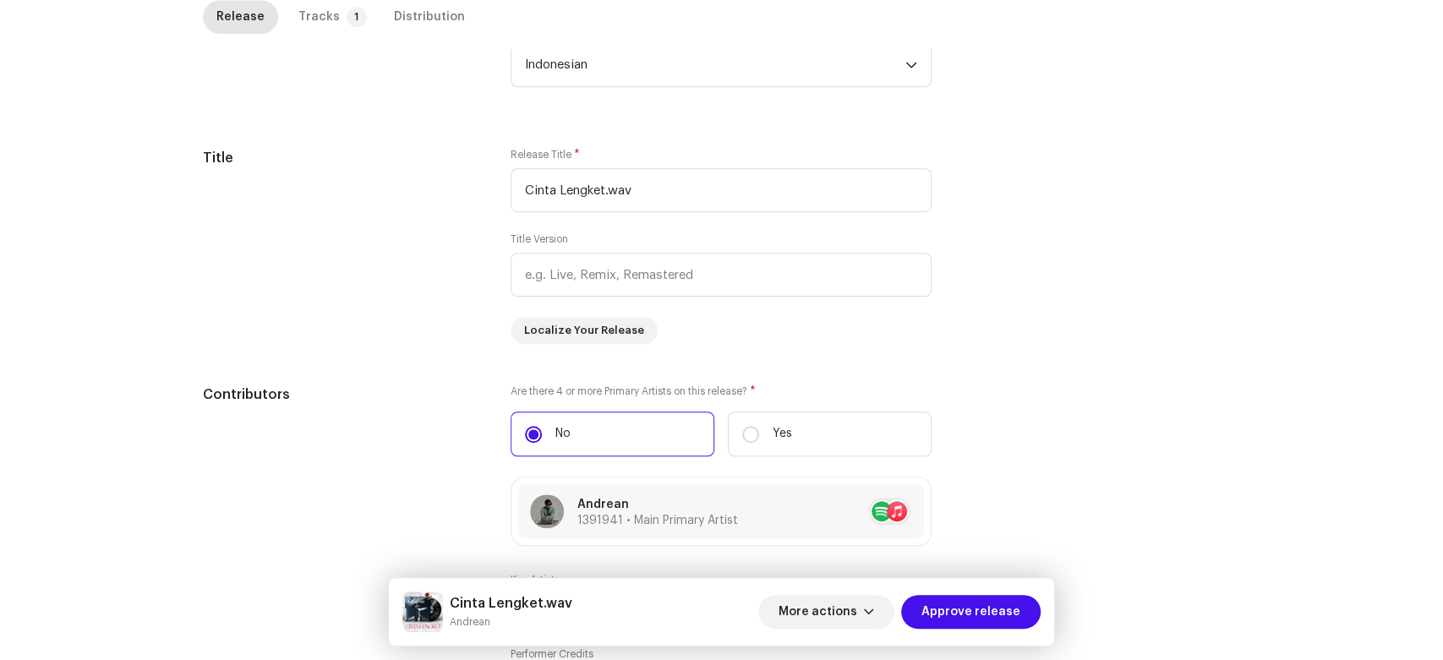
scroll to position [724, 0]
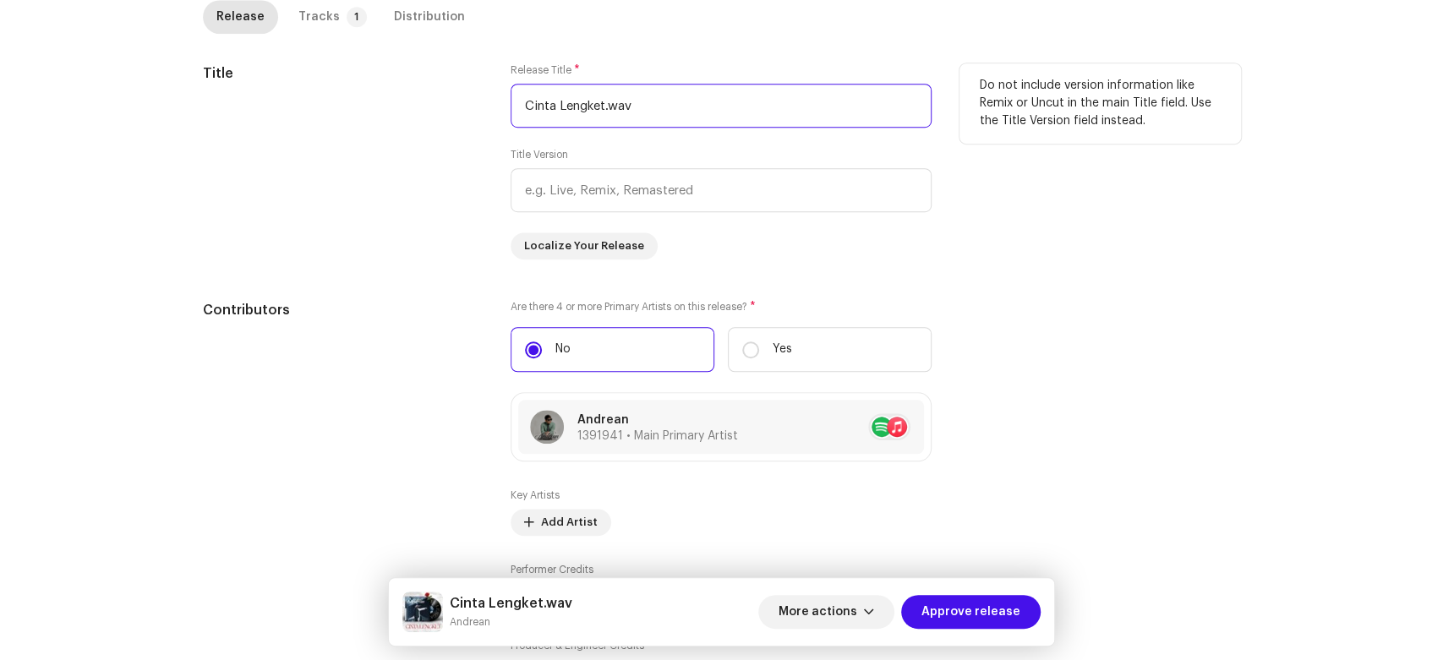
click at [704, 109] on input "Cinta Lengket.wav" at bounding box center [721, 106] width 421 height 44
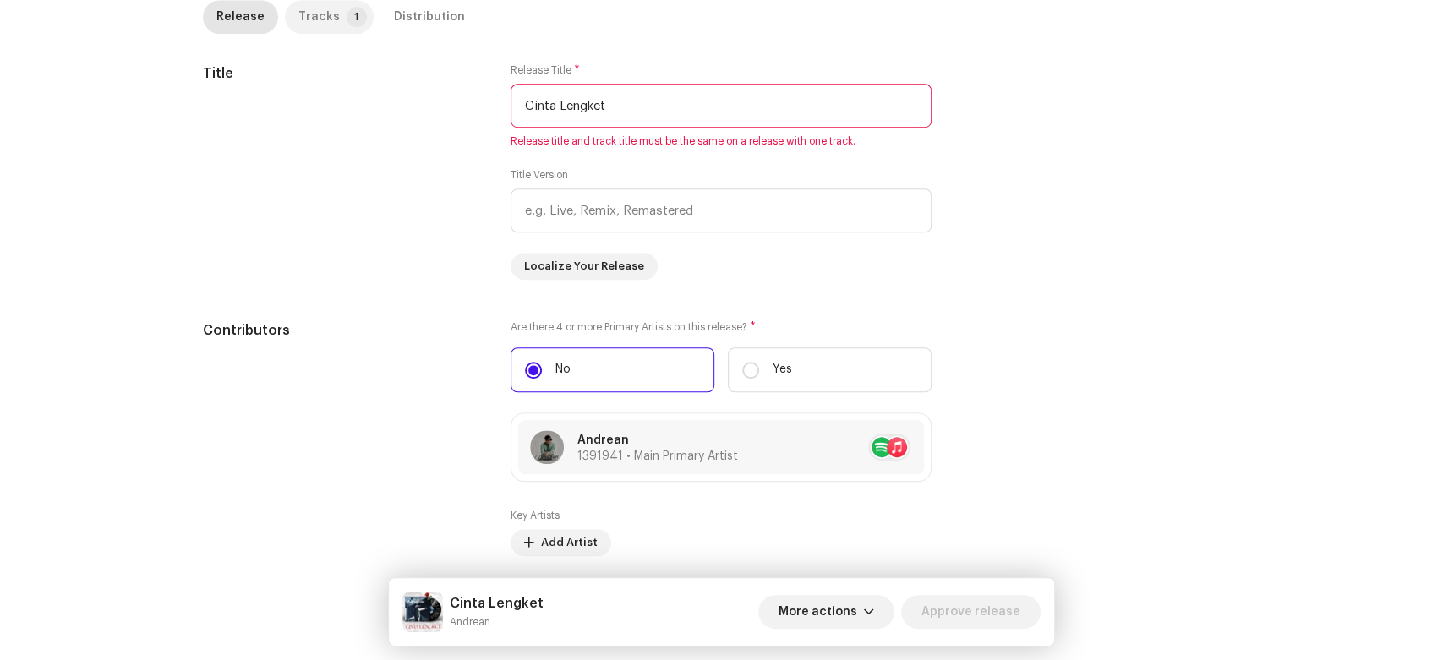
type input "Cinta Lengket"
click at [307, 27] on div "Tracks" at bounding box center [318, 17] width 41 height 34
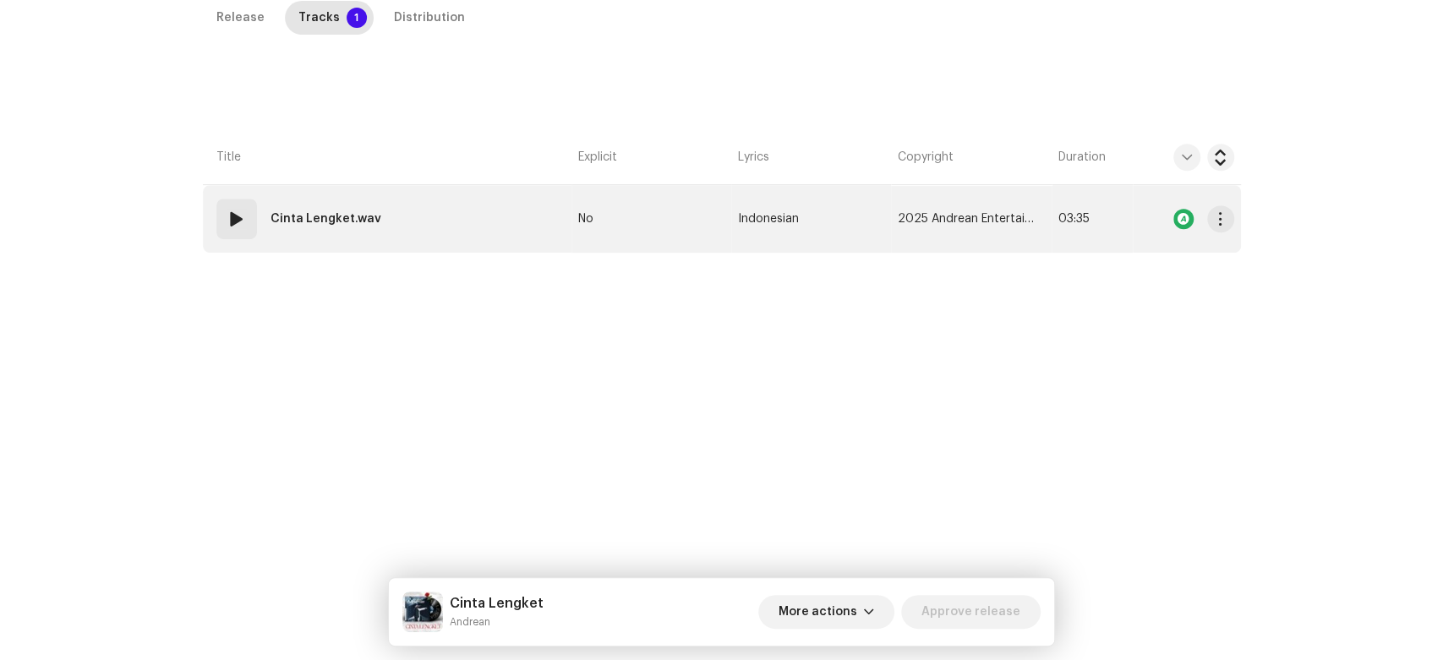
click at [331, 220] on strong "Cinta Lengket.wav" at bounding box center [325, 219] width 111 height 34
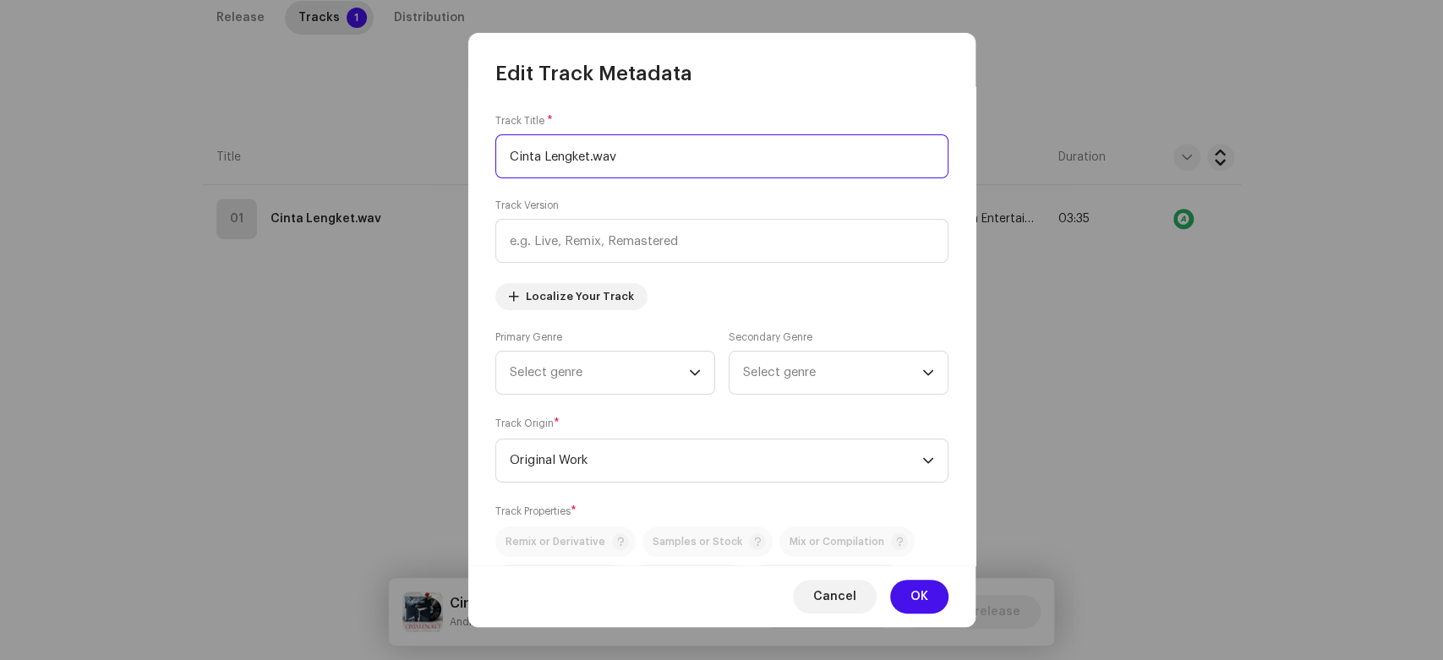
paste input "text"
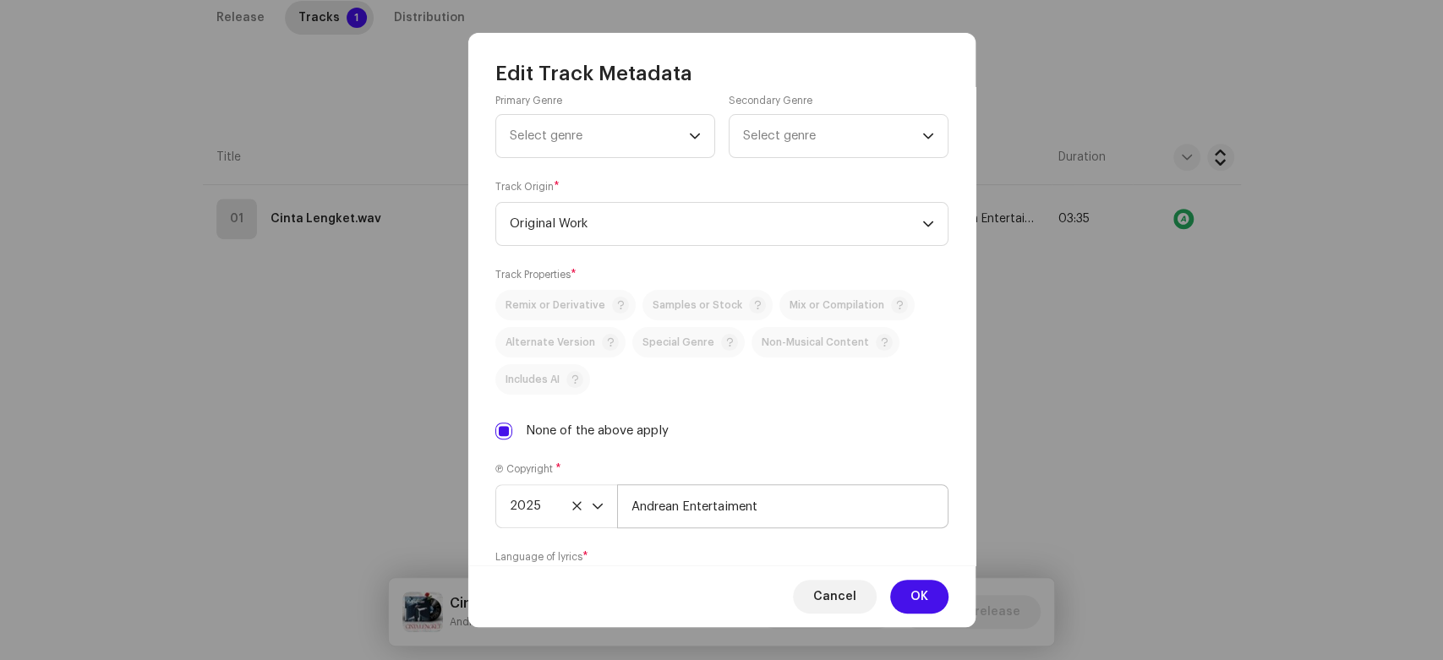
scroll to position [281, 0]
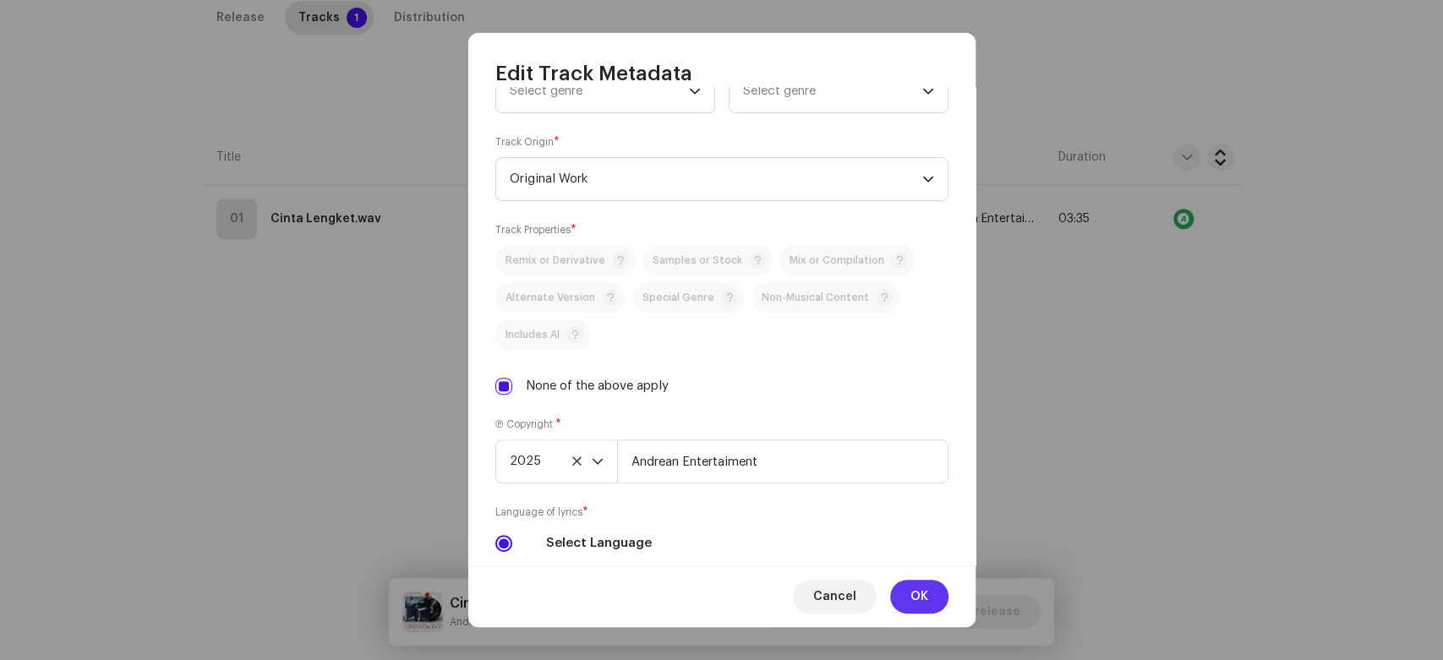
type input "Cinta Lengket"
click at [899, 596] on button "OK" at bounding box center [919, 597] width 58 height 34
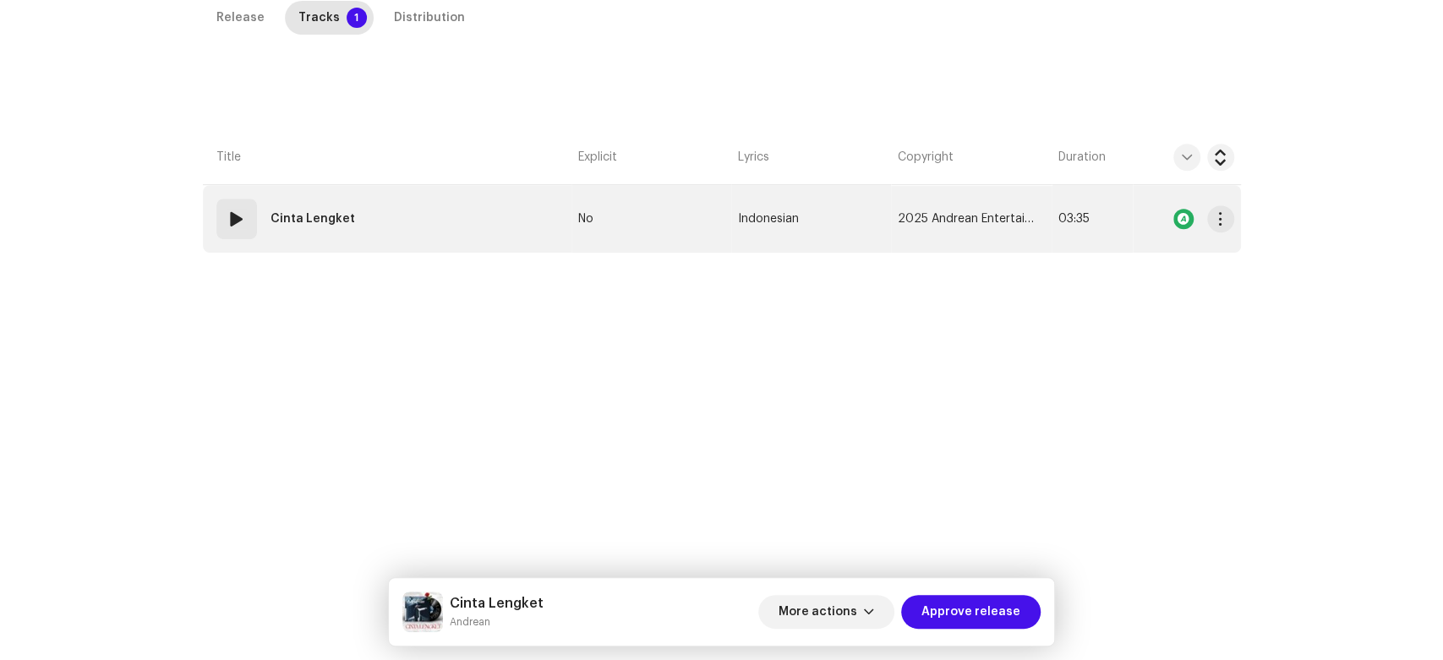
click at [241, 227] on span at bounding box center [237, 219] width 20 height 20
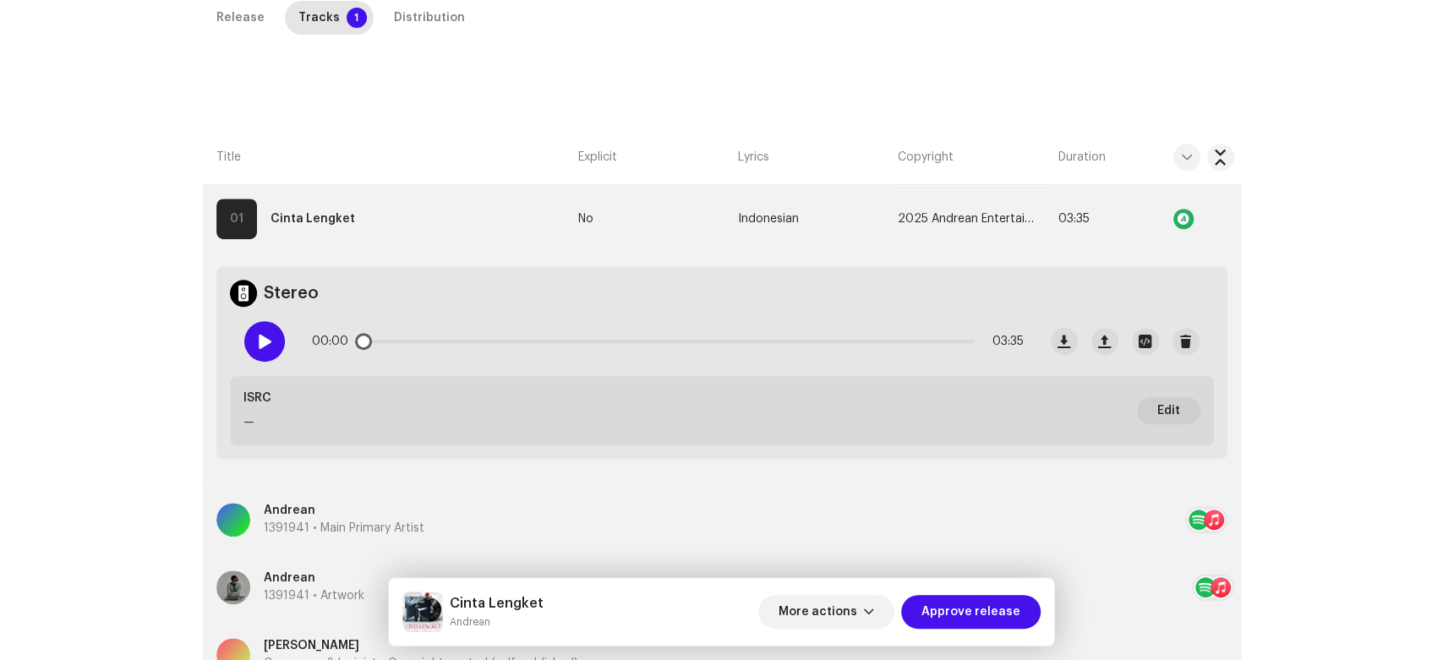
click at [256, 323] on div at bounding box center [264, 341] width 41 height 41
click at [257, 336] on span at bounding box center [264, 342] width 14 height 14
click at [267, 342] on span at bounding box center [264, 342] width 14 height 14
click at [426, 11] on div "Distribution" at bounding box center [429, 18] width 71 height 34
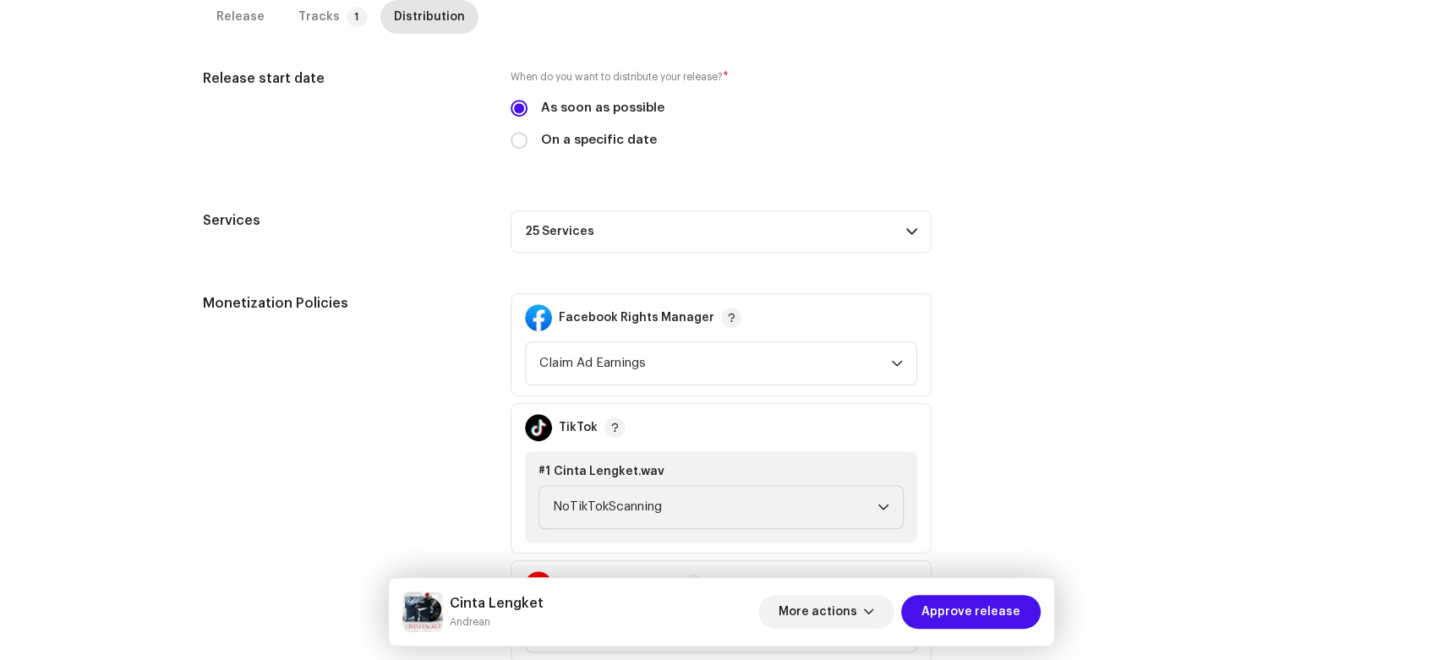
scroll to position [494, 0]
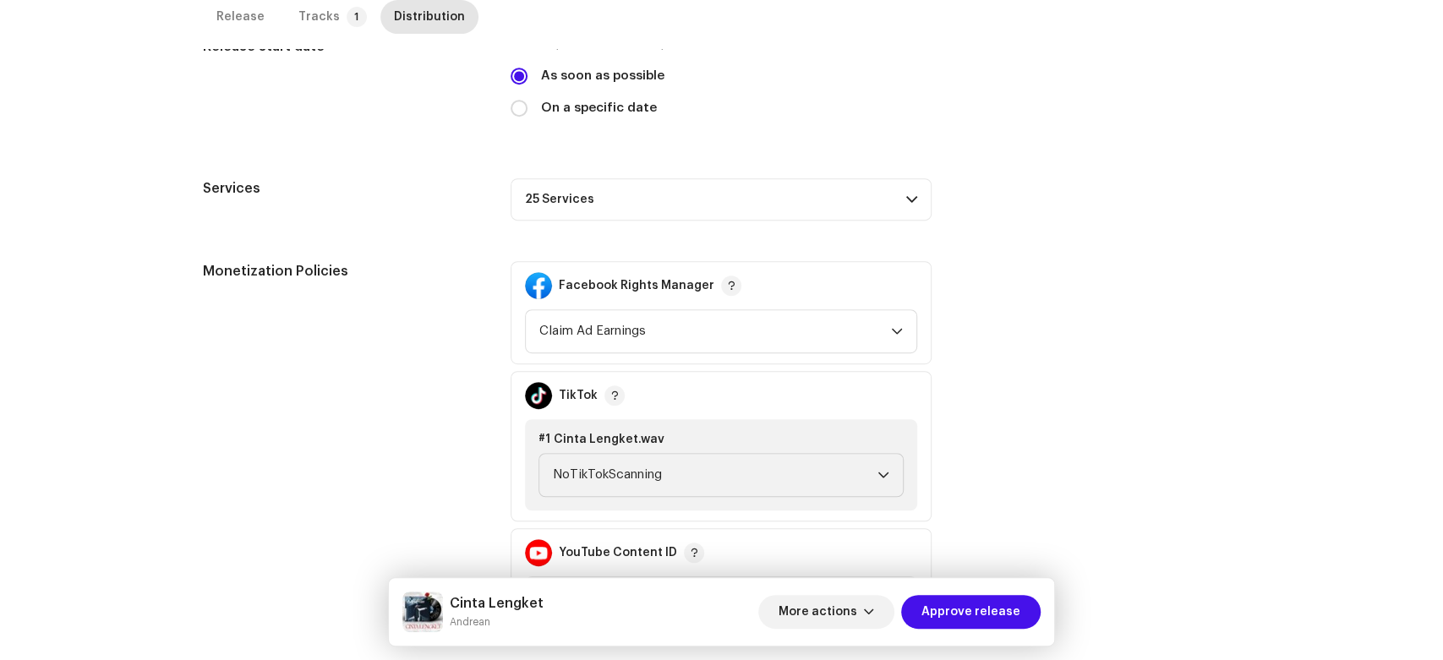
click at [454, 601] on h5 "Cinta Lengket" at bounding box center [497, 603] width 94 height 20
drag, startPoint x: 454, startPoint y: 601, endPoint x: 488, endPoint y: 618, distance: 37.8
click at [488, 618] on div "Cinta Lengket Andrean" at bounding box center [497, 611] width 94 height 37
click at [302, 27] on div "Tracks" at bounding box center [318, 17] width 41 height 34
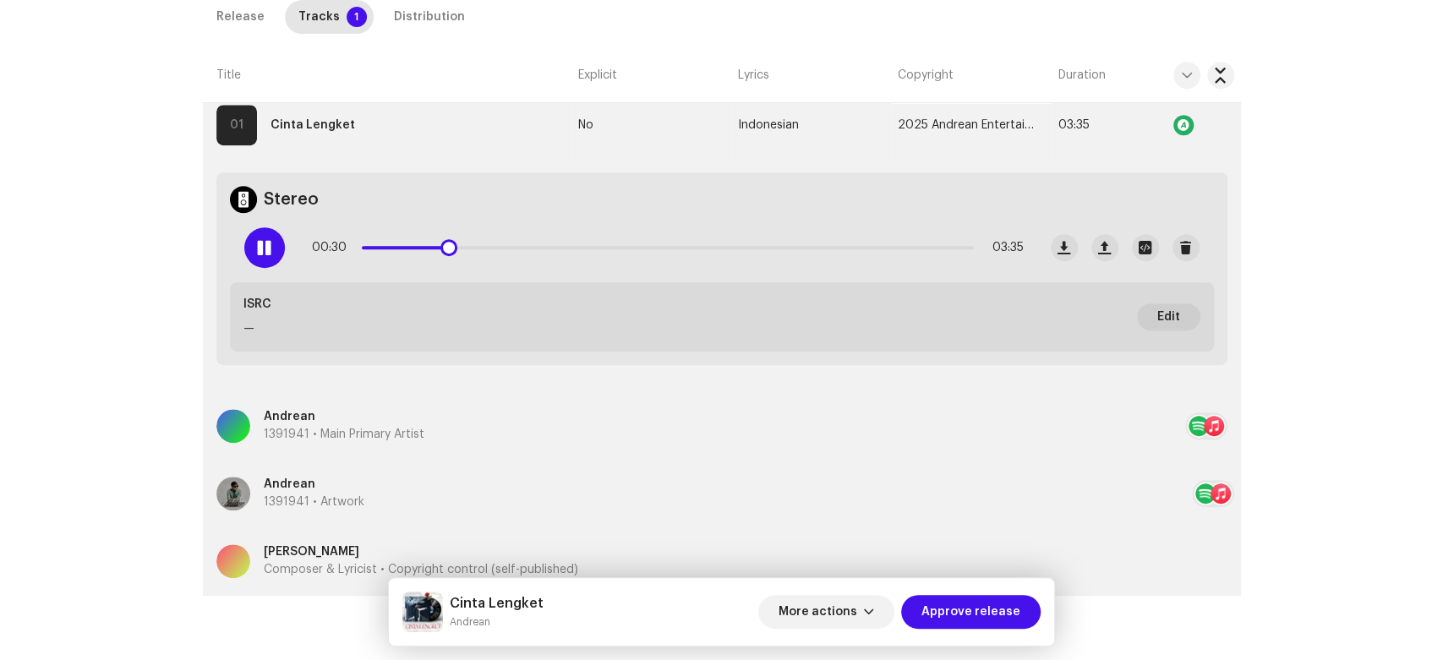
click at [270, 262] on div at bounding box center [264, 247] width 41 height 41
click at [252, 224] on div "00:30 03:35" at bounding box center [634, 248] width 806 height 68
click at [257, 243] on span at bounding box center [264, 248] width 14 height 14
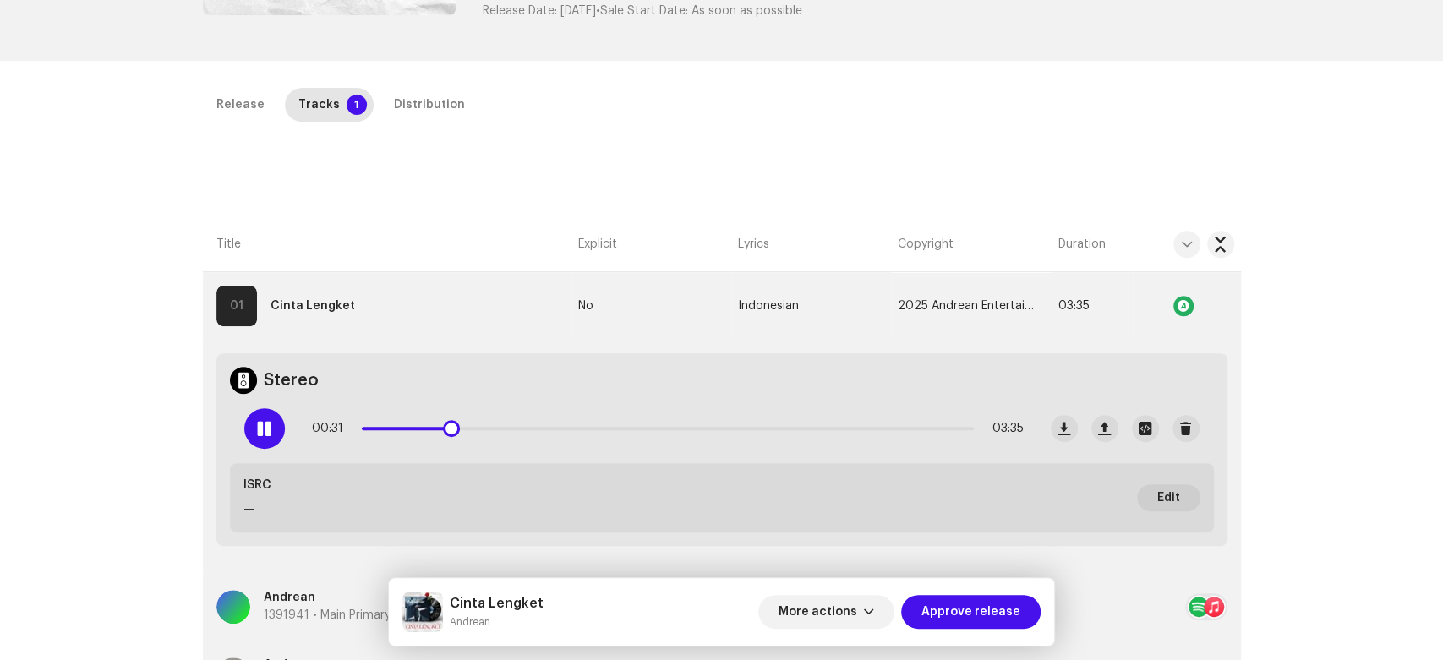
scroll to position [212, 0]
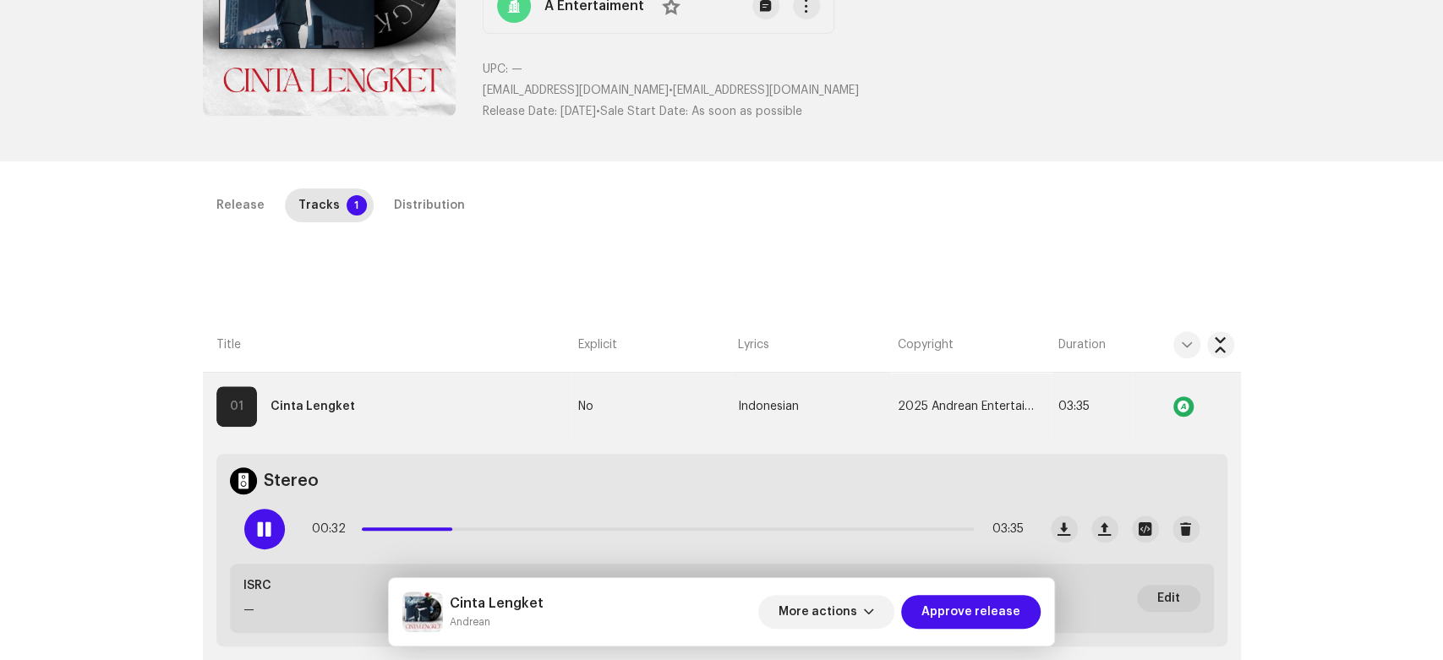
click at [425, 222] on div "Release Tracks 1 Distribution" at bounding box center [722, 212] width 1038 height 48
click at [423, 213] on div "Distribution" at bounding box center [429, 205] width 71 height 34
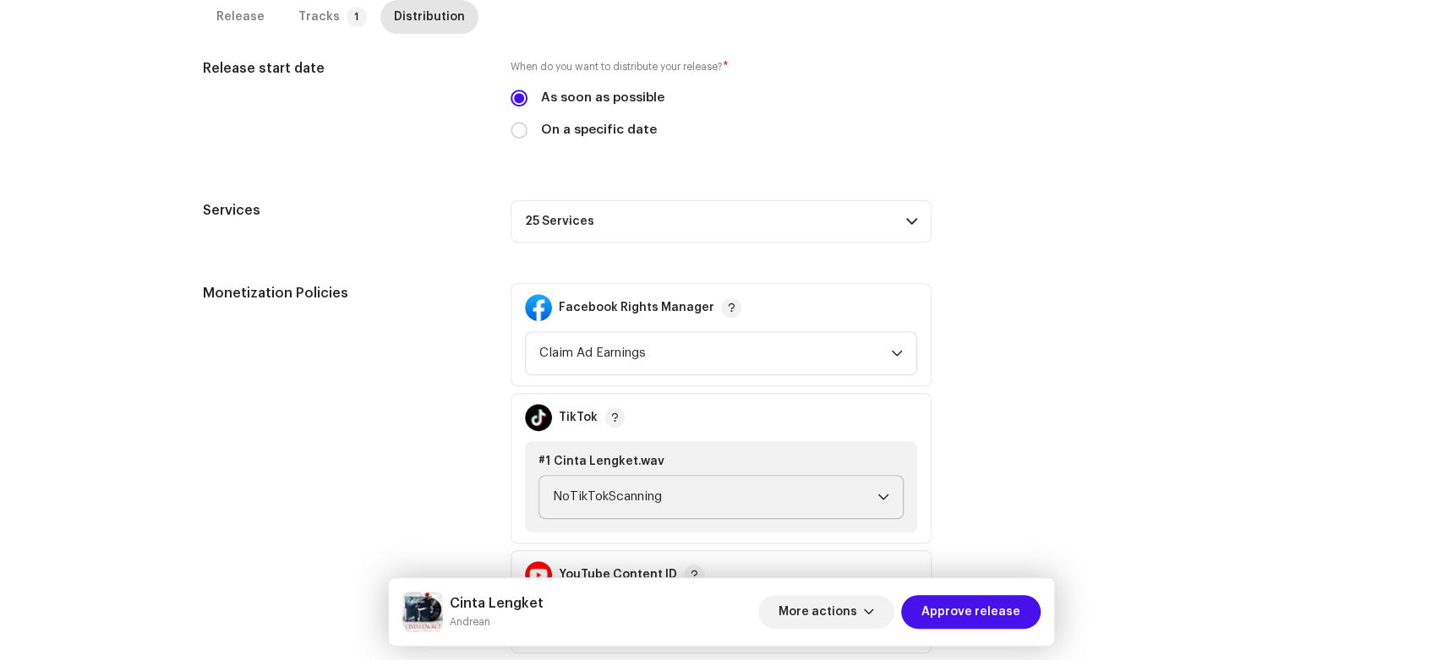
scroll to position [494, 0]
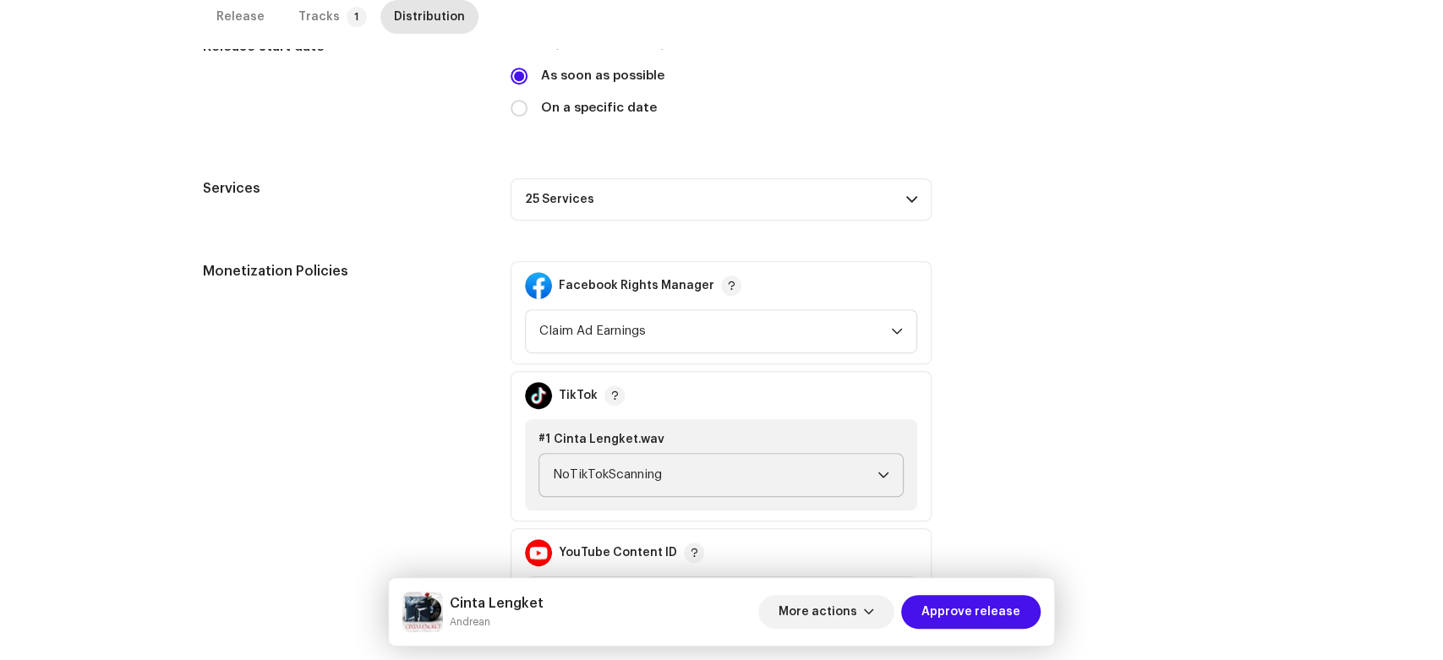
click at [784, 458] on span "NoTikTokScanning" at bounding box center [715, 475] width 325 height 42
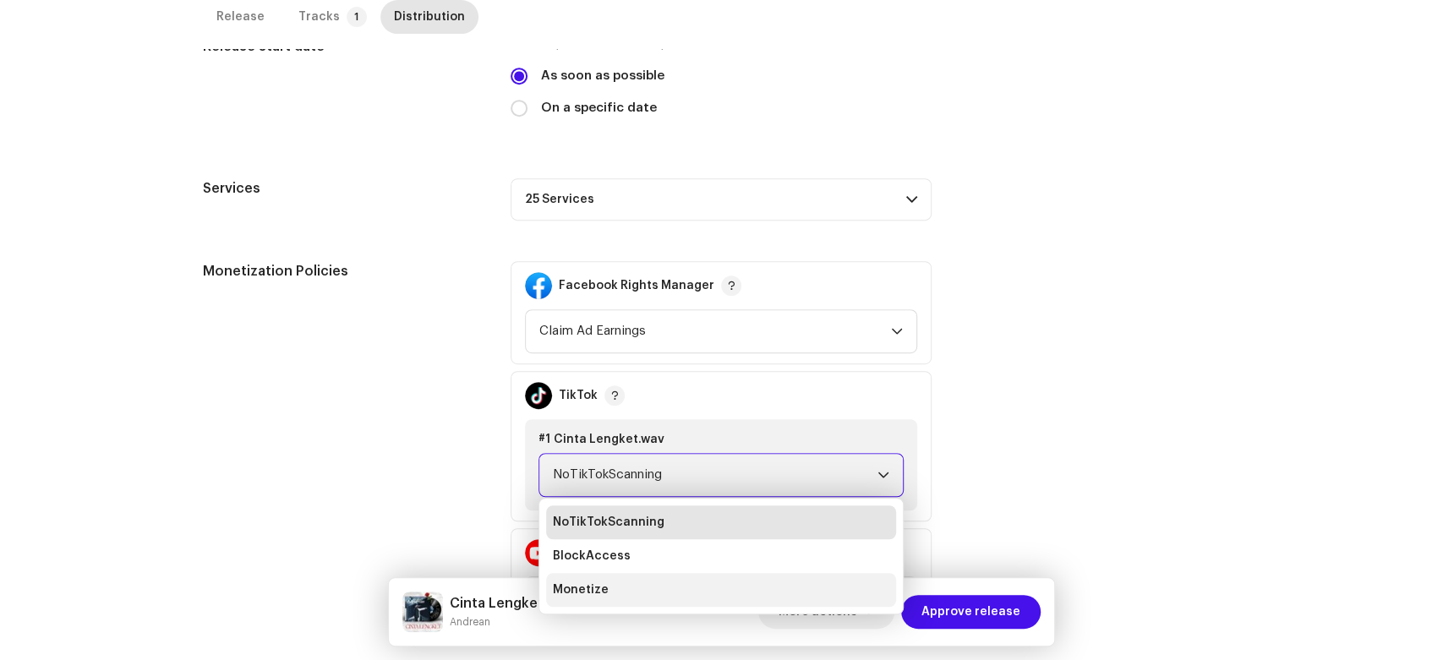
click at [621, 588] on li "Monetize" at bounding box center [721, 590] width 350 height 34
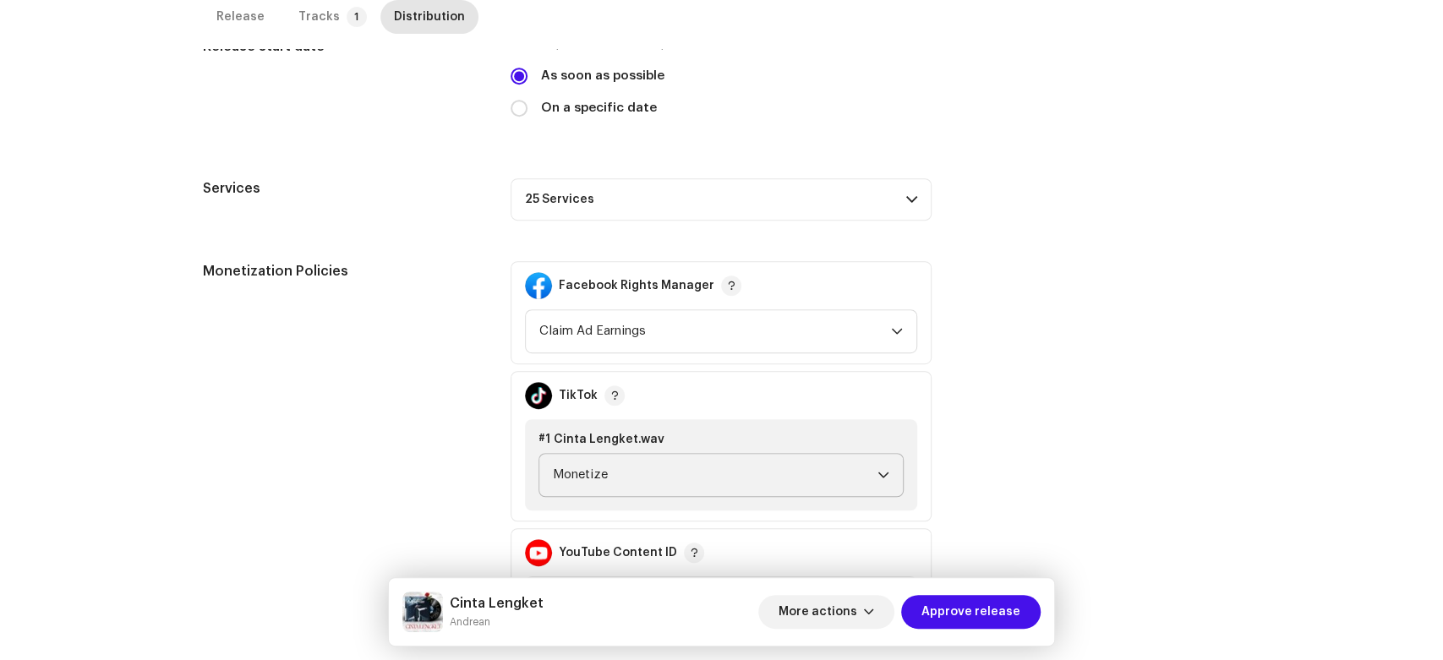
click at [341, 262] on h5 "Monetization Policies" at bounding box center [343, 271] width 281 height 20
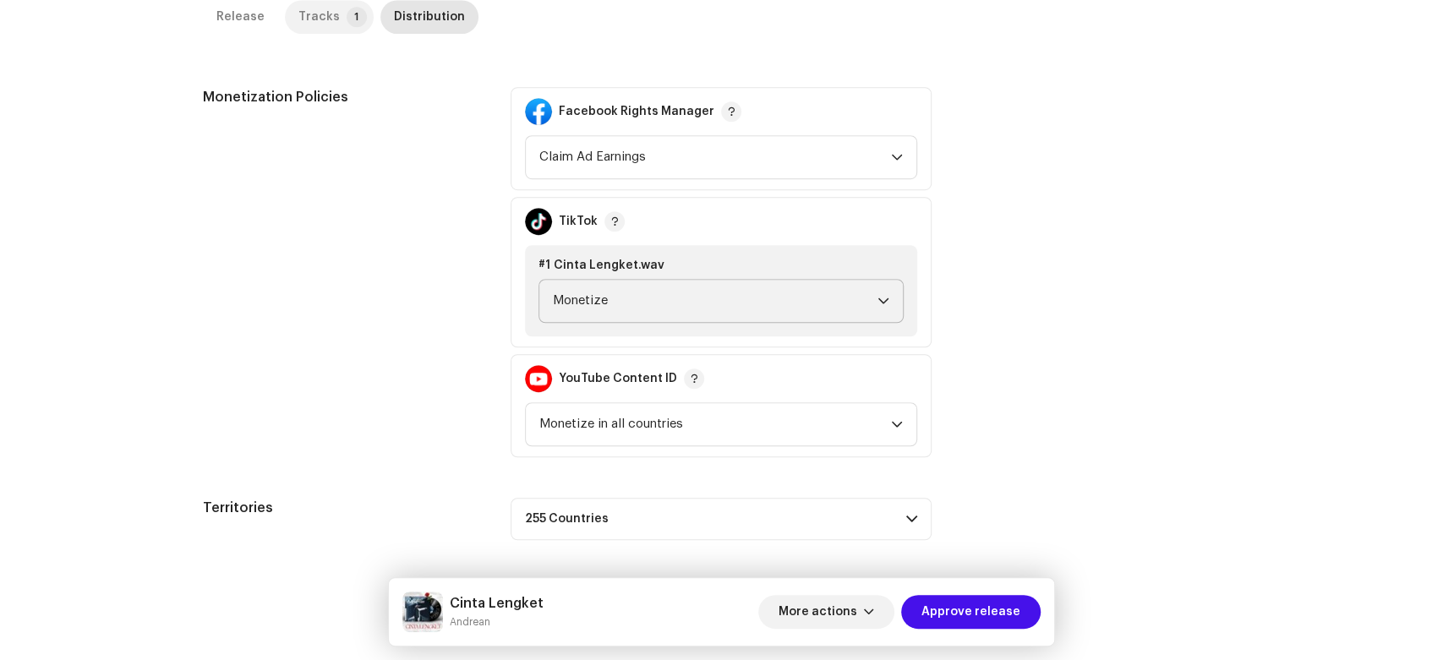
click at [315, 11] on div "Tracks" at bounding box center [318, 17] width 41 height 34
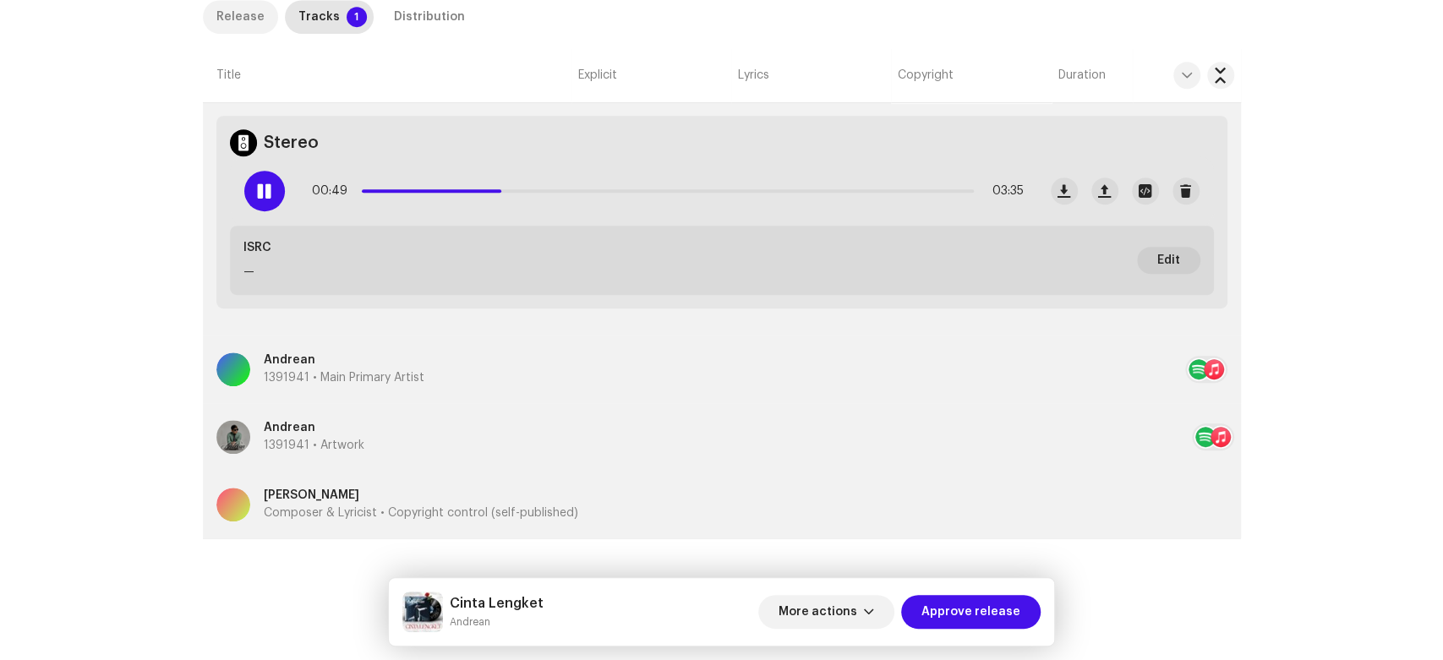
click at [249, 25] on div "Release" at bounding box center [240, 17] width 48 height 34
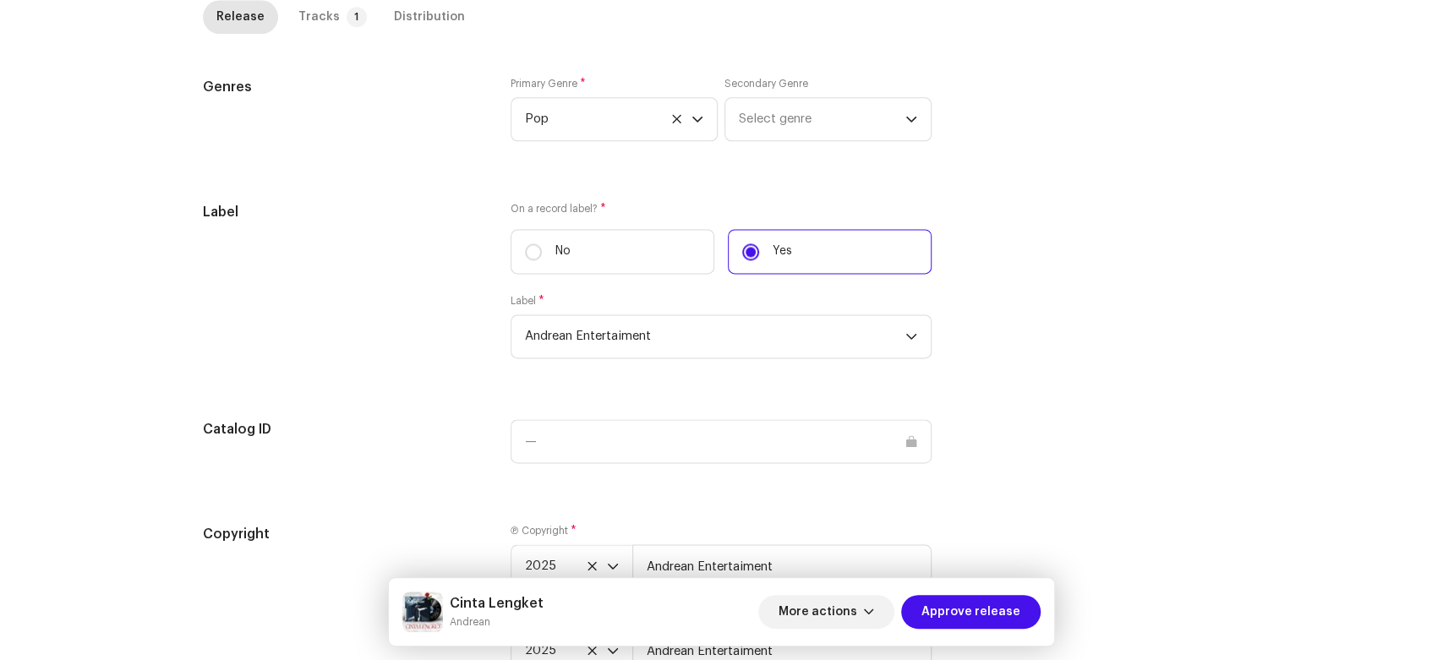
scroll to position [1608, 0]
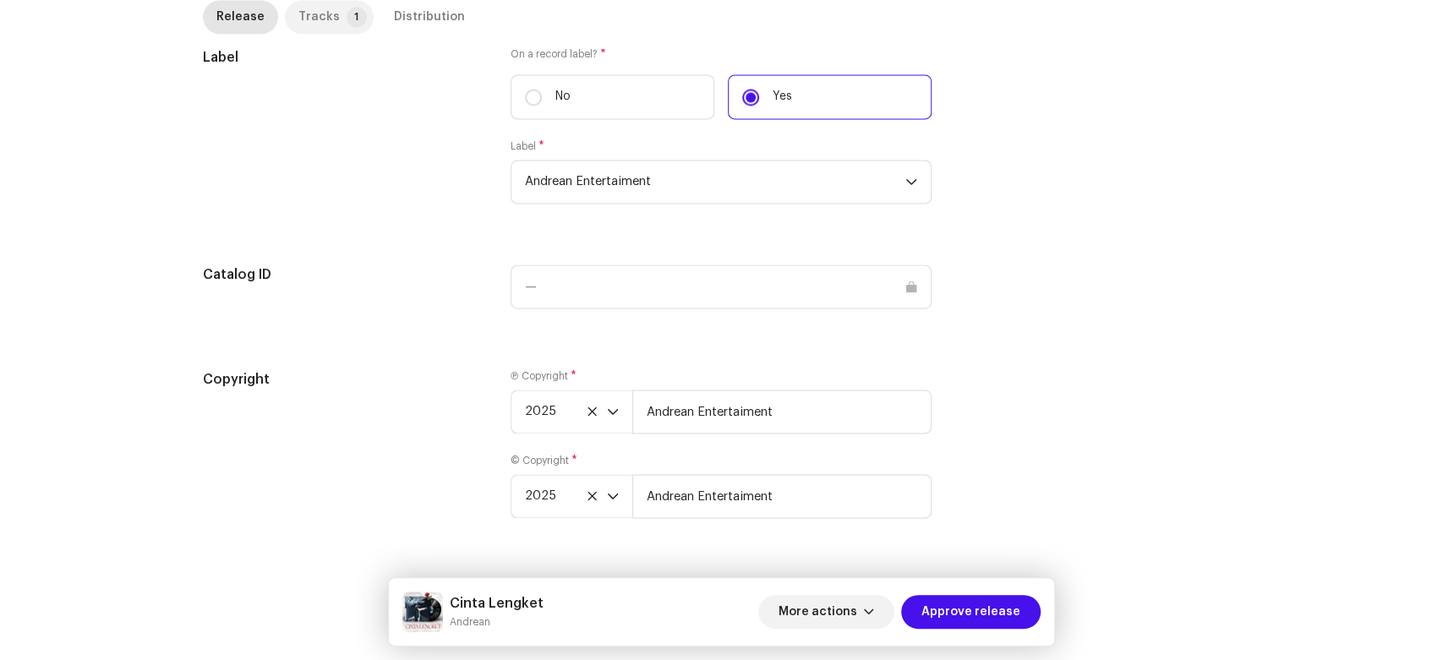
drag, startPoint x: 342, startPoint y: 19, endPoint x: 355, endPoint y: 18, distance: 12.8
click at [347, 19] on p-badge "1" at bounding box center [357, 17] width 20 height 20
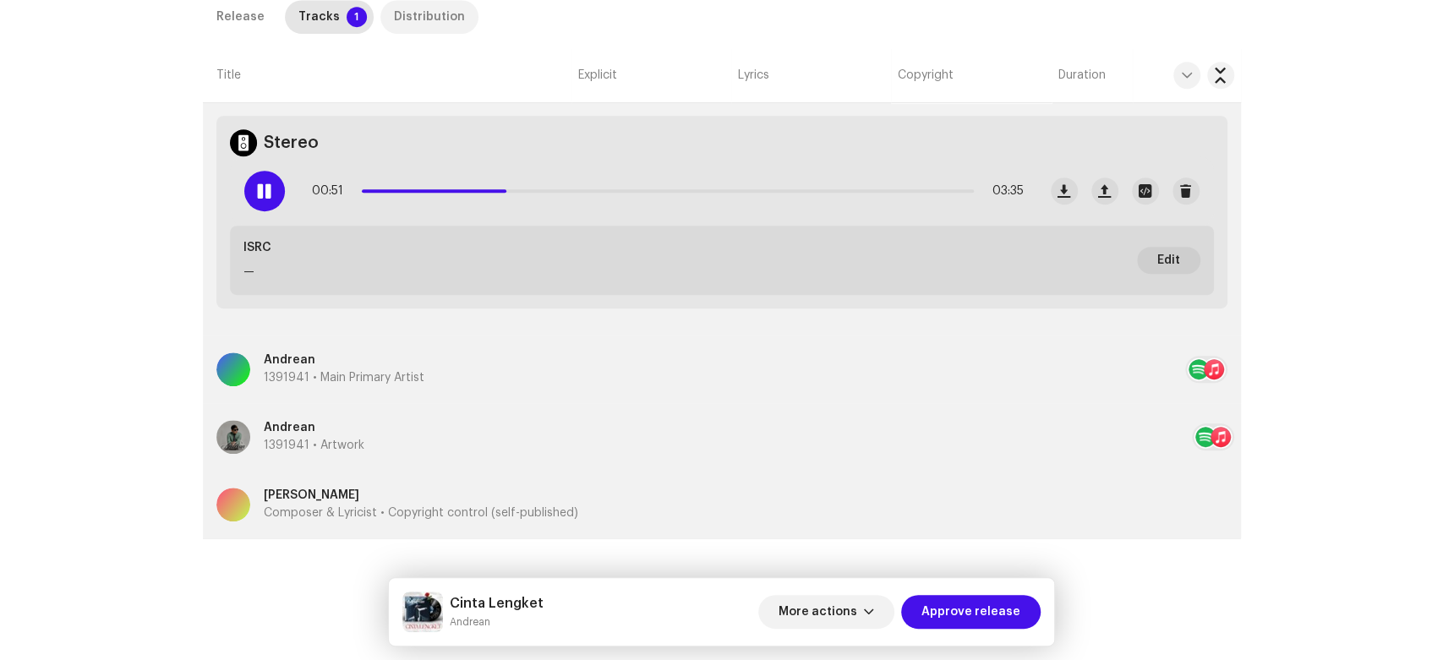
click at [394, 15] on div "Distribution" at bounding box center [429, 17] width 71 height 34
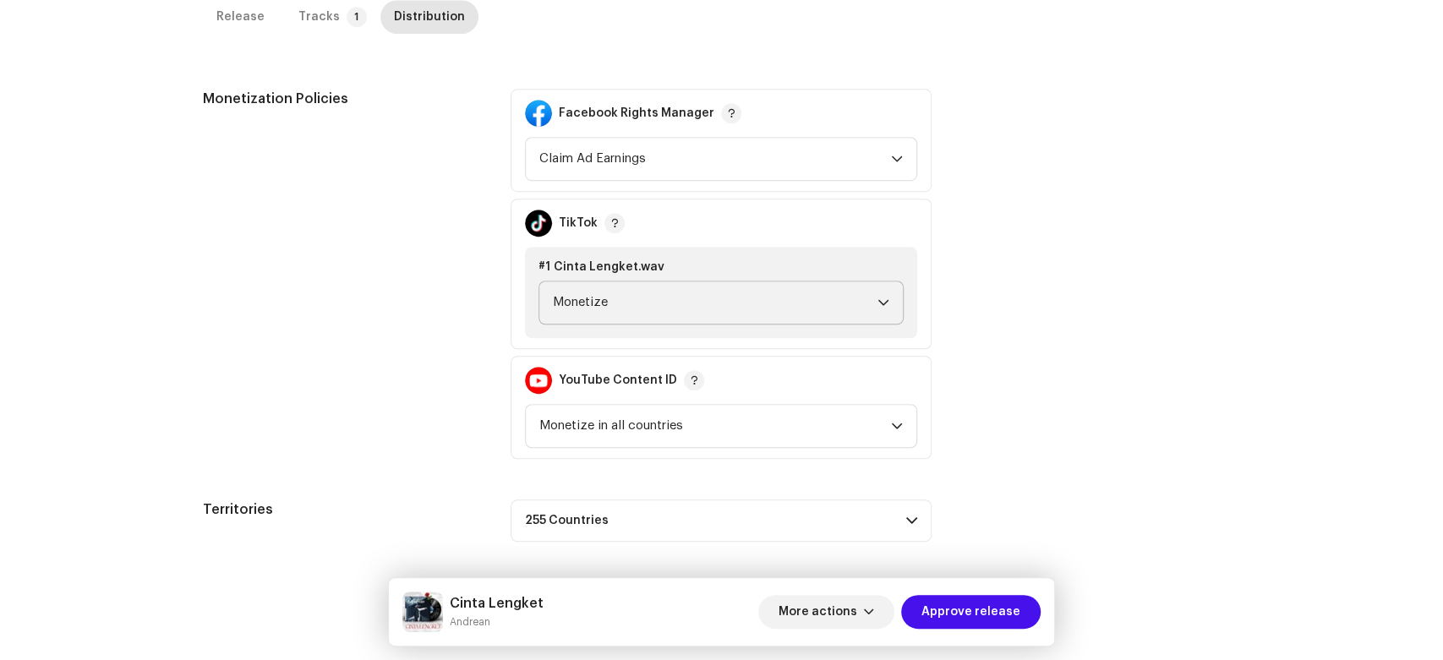
scroll to position [668, 0]
click at [979, 607] on span "Approve release" at bounding box center [970, 612] width 99 height 34
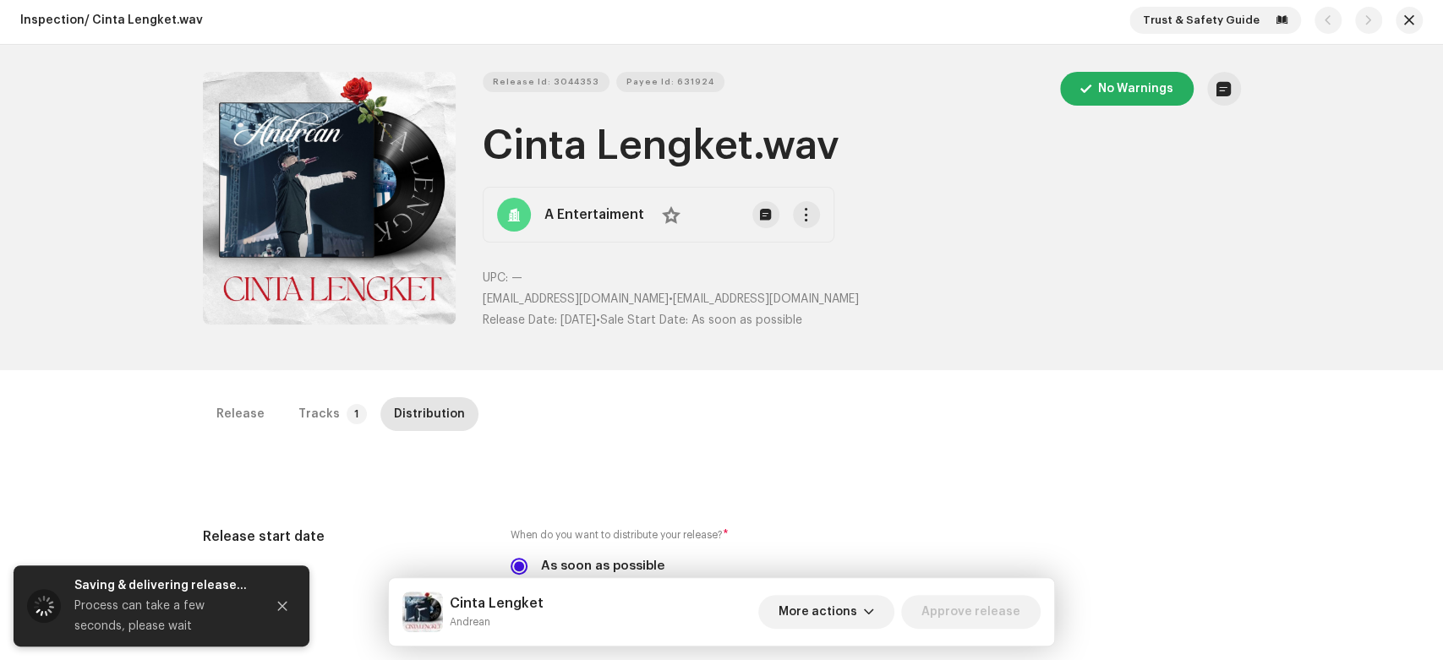
scroll to position [0, 0]
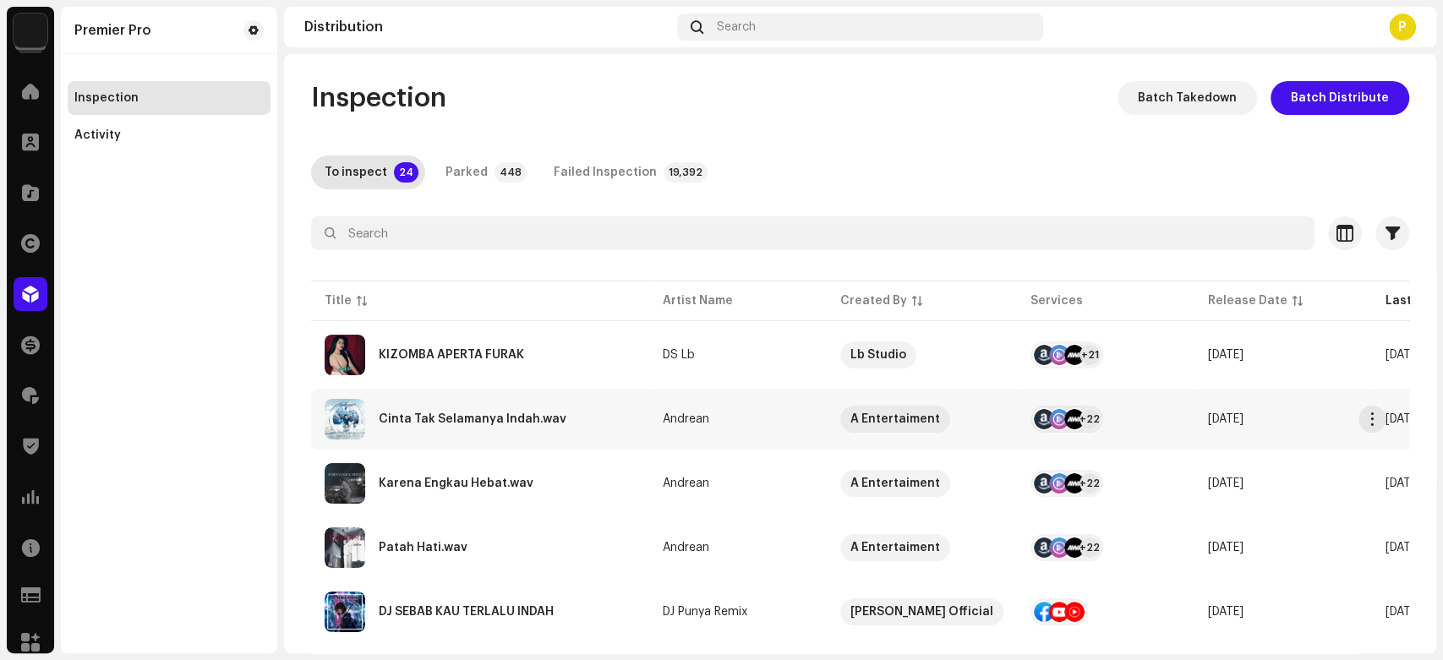
click at [533, 423] on div "Cinta Tak Selamanya Indah.wav" at bounding box center [473, 419] width 188 height 12
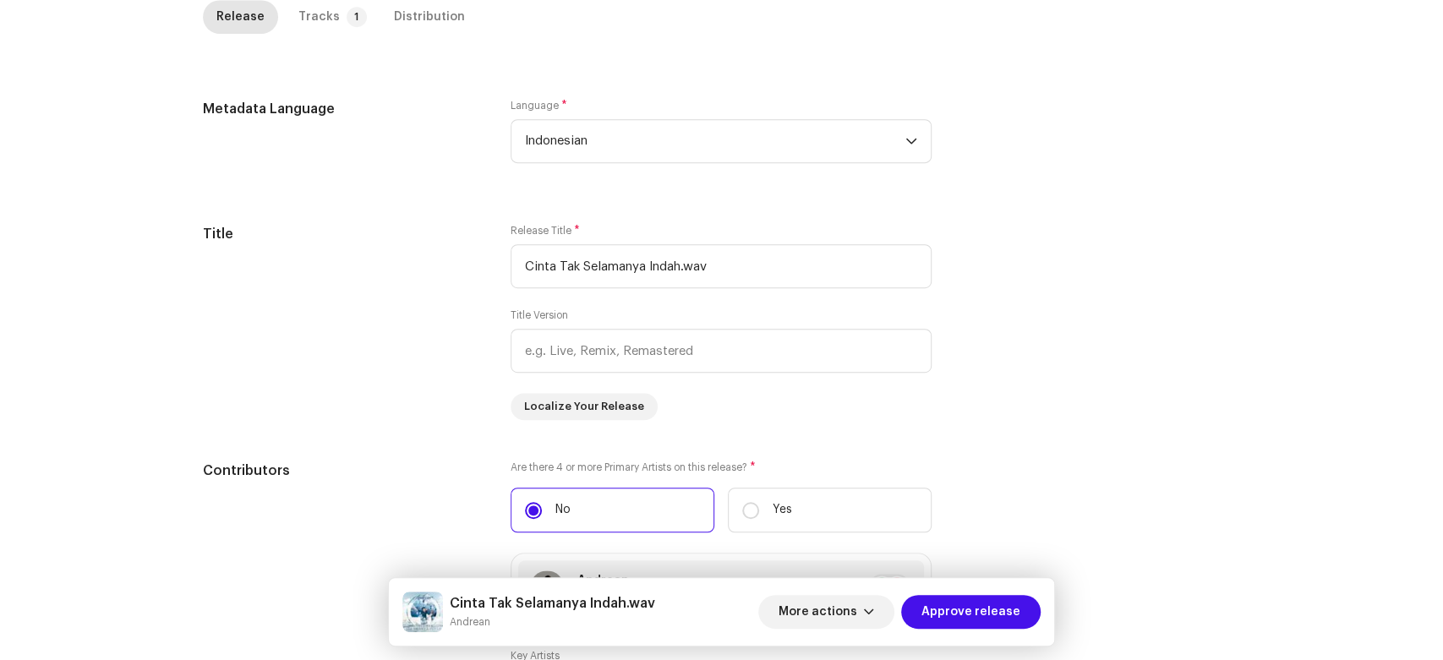
scroll to position [573, 0]
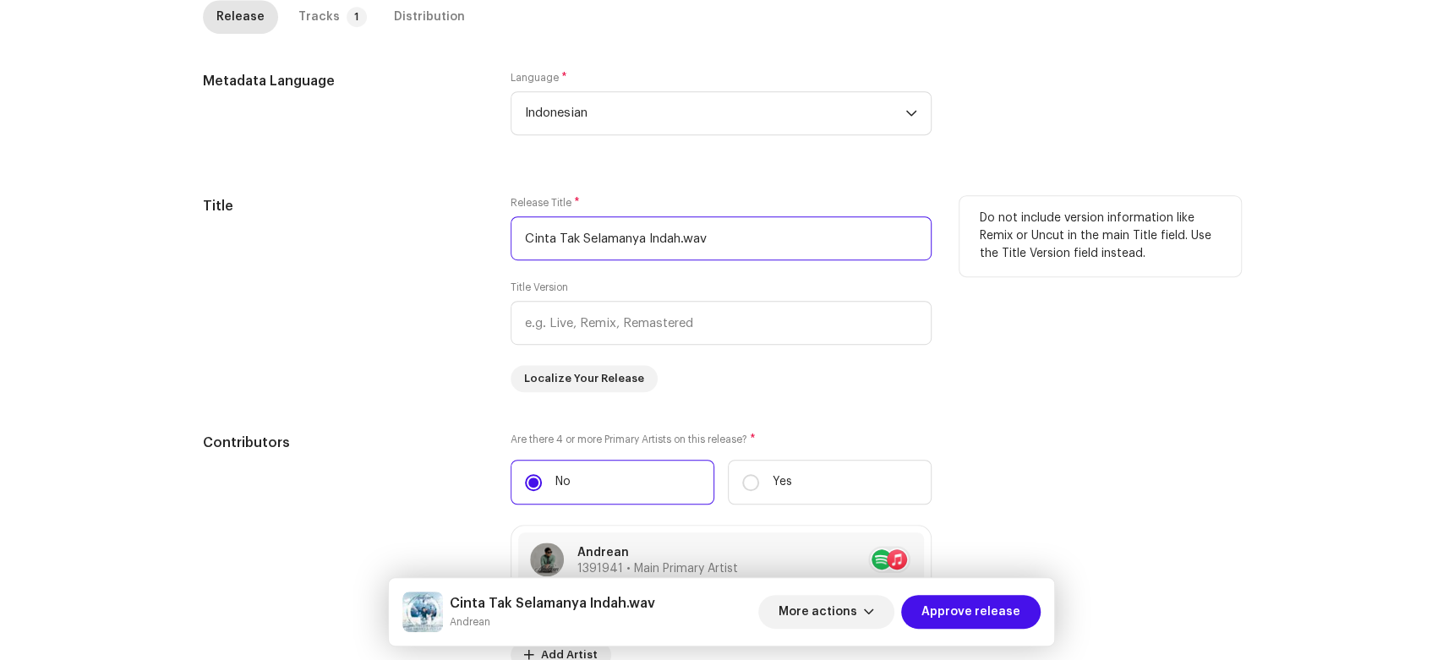
click at [788, 255] on input "Cinta Tak Selamanya Indah.wav" at bounding box center [721, 238] width 421 height 44
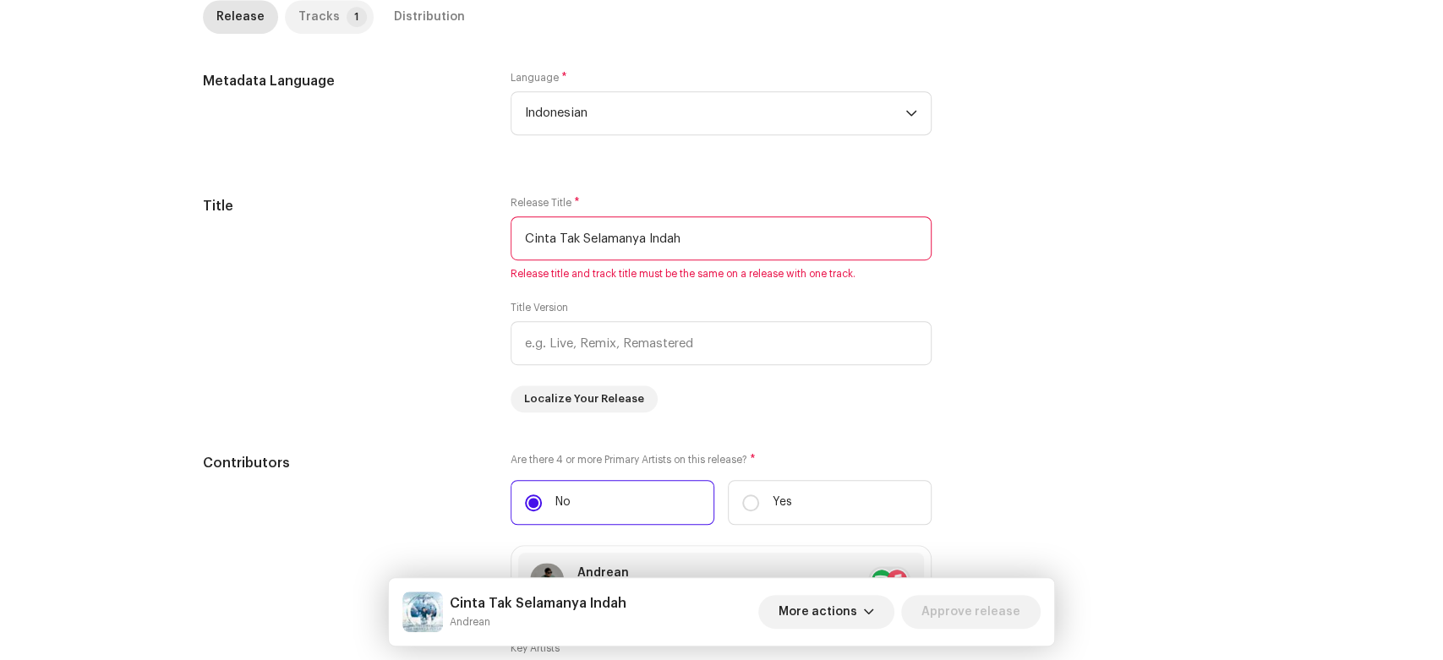
type input "Cinta Tak Selamanya Indah"
click at [351, 25] on p-tab "Tracks 1" at bounding box center [329, 17] width 89 height 34
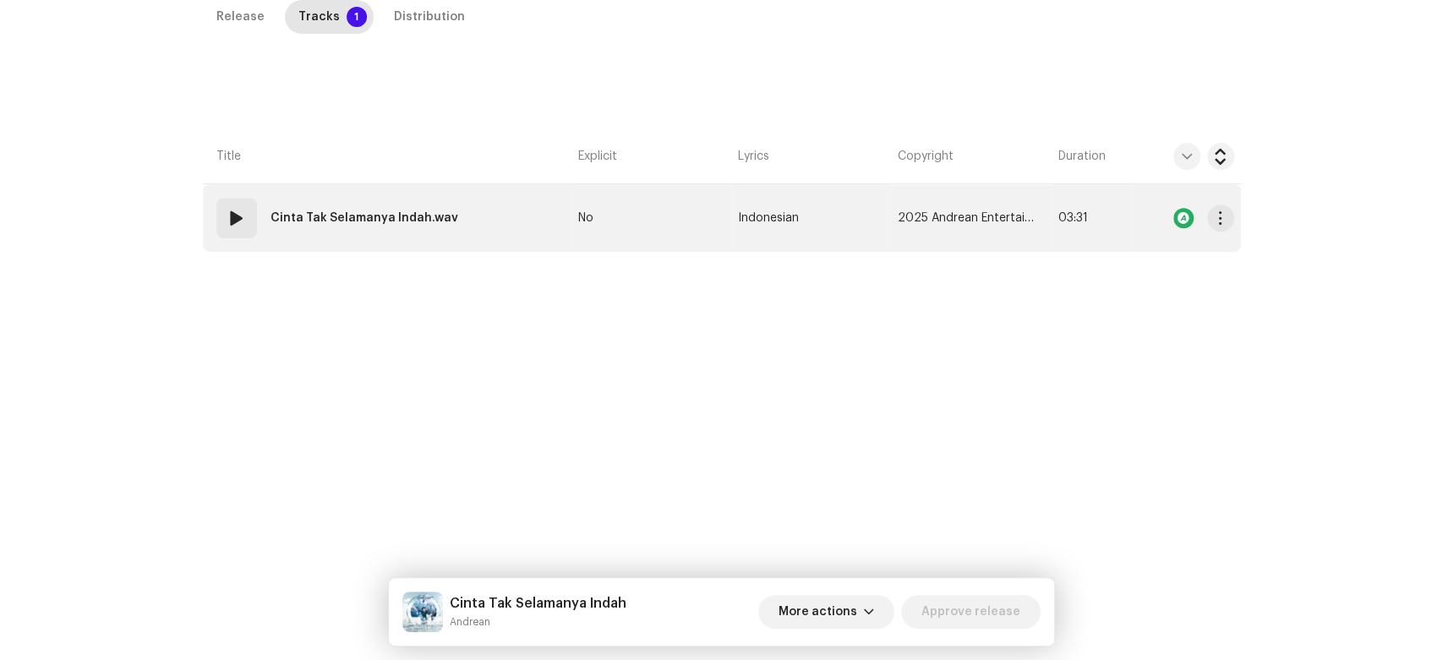
click at [337, 216] on strong "Cinta Tak Selamanya Indah.wav" at bounding box center [364, 218] width 188 height 34
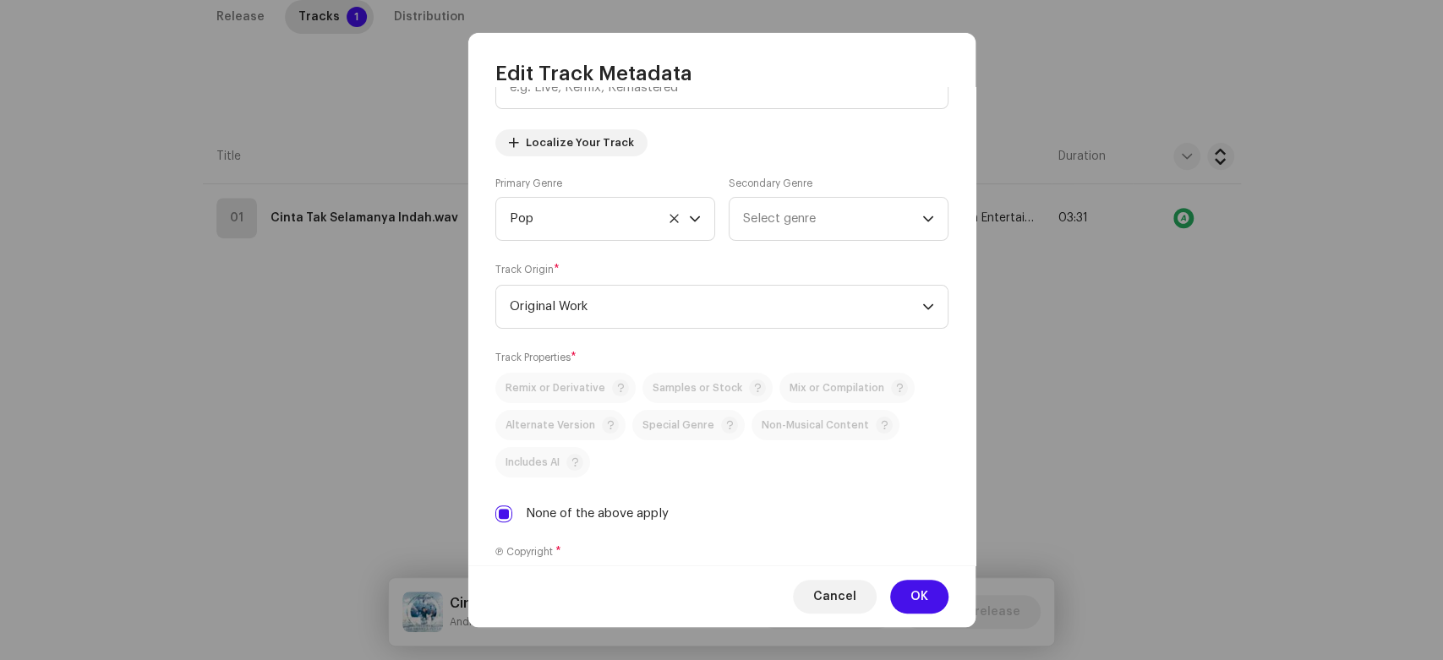
scroll to position [188, 0]
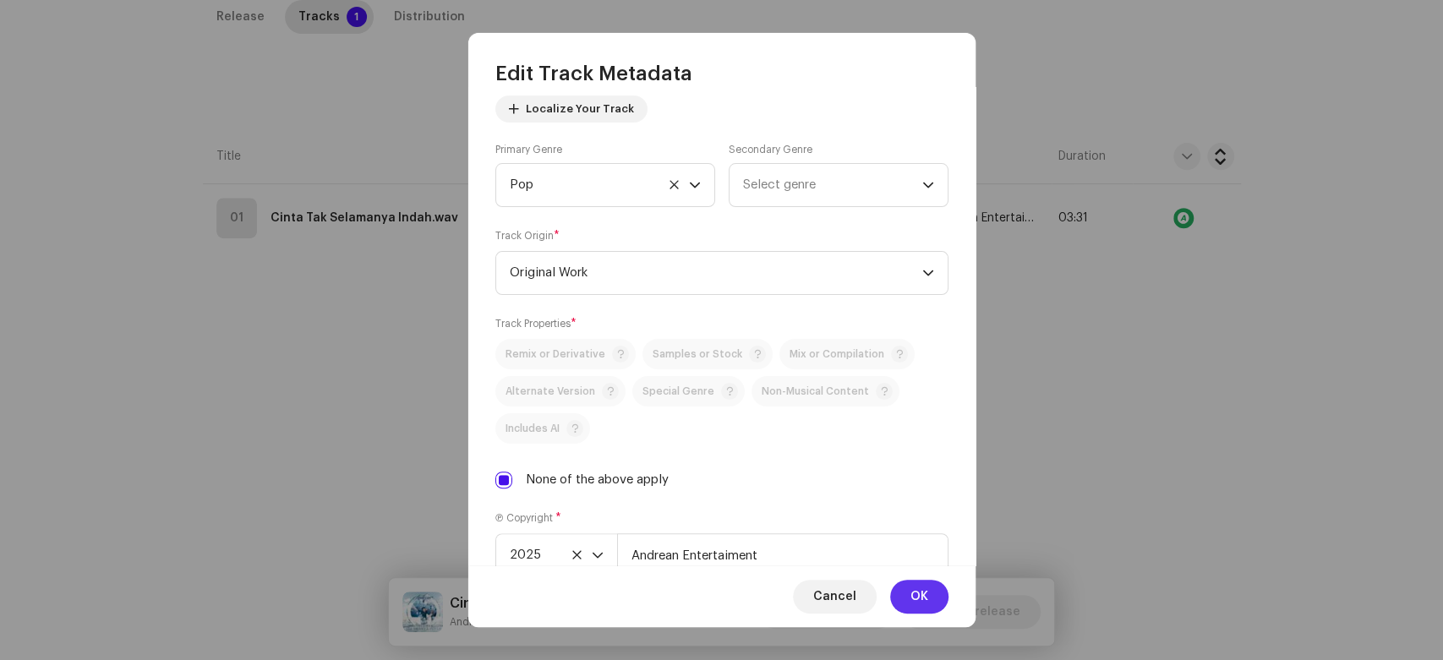
type input "Cinta Tak Selamanya Indah"
click at [908, 598] on button "OK" at bounding box center [919, 597] width 58 height 34
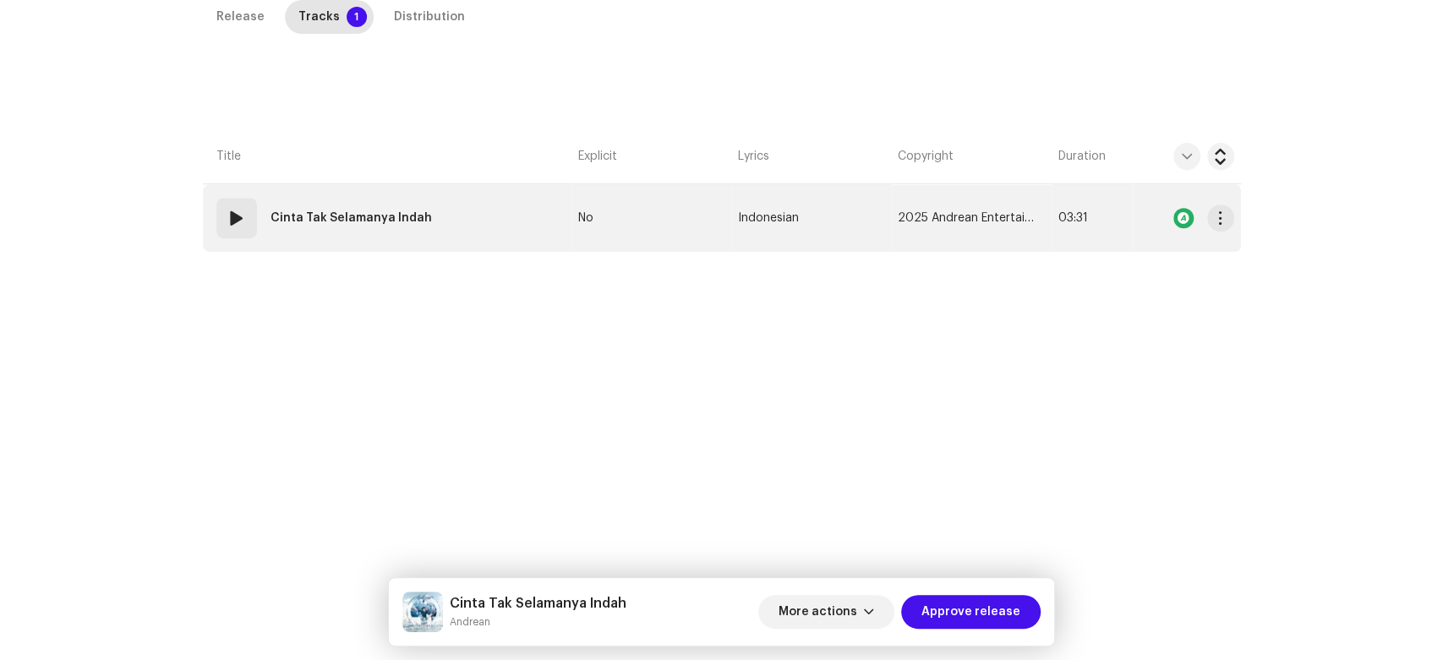
click at [227, 220] on span at bounding box center [237, 218] width 20 height 20
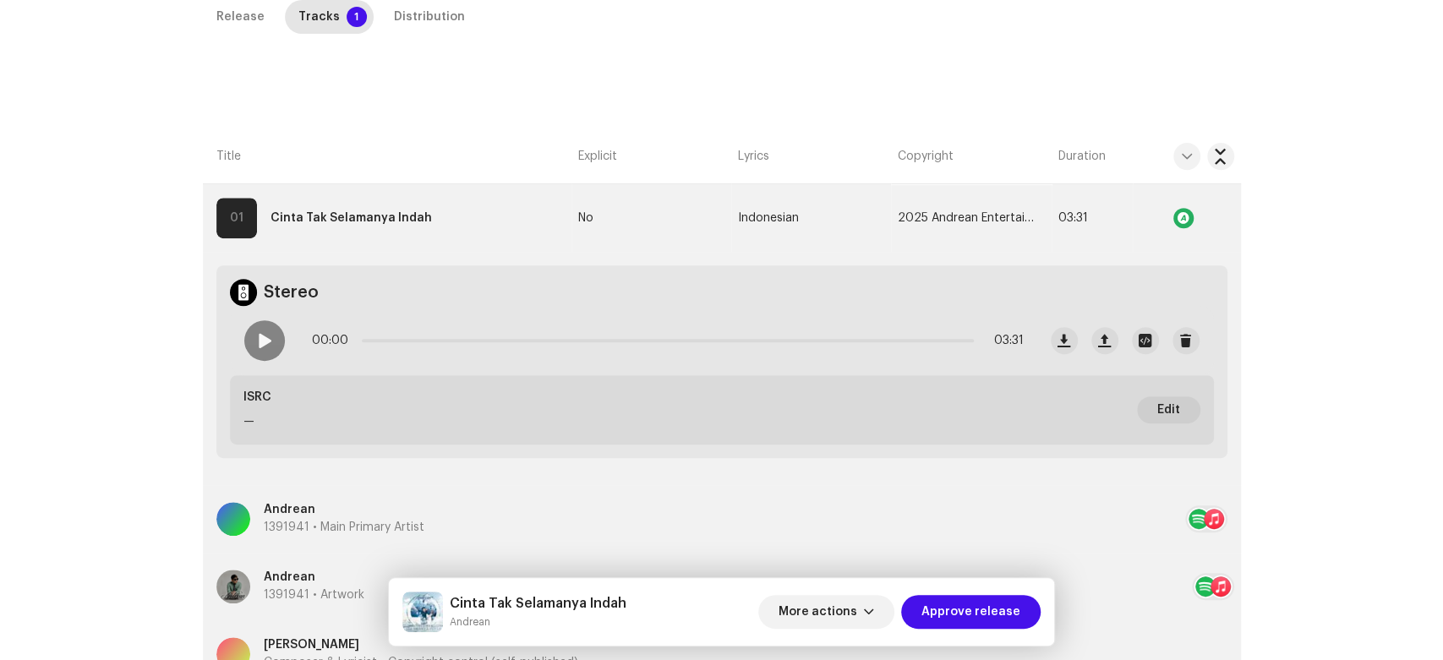
click at [452, 599] on h5 "Cinta Tak Selamanya Indah" at bounding box center [538, 603] width 177 height 20
drag, startPoint x: 452, startPoint y: 599, endPoint x: 493, endPoint y: 629, distance: 50.2
click at [493, 629] on div "Cinta Tak Selamanya Indah Andrean" at bounding box center [538, 611] width 177 height 37
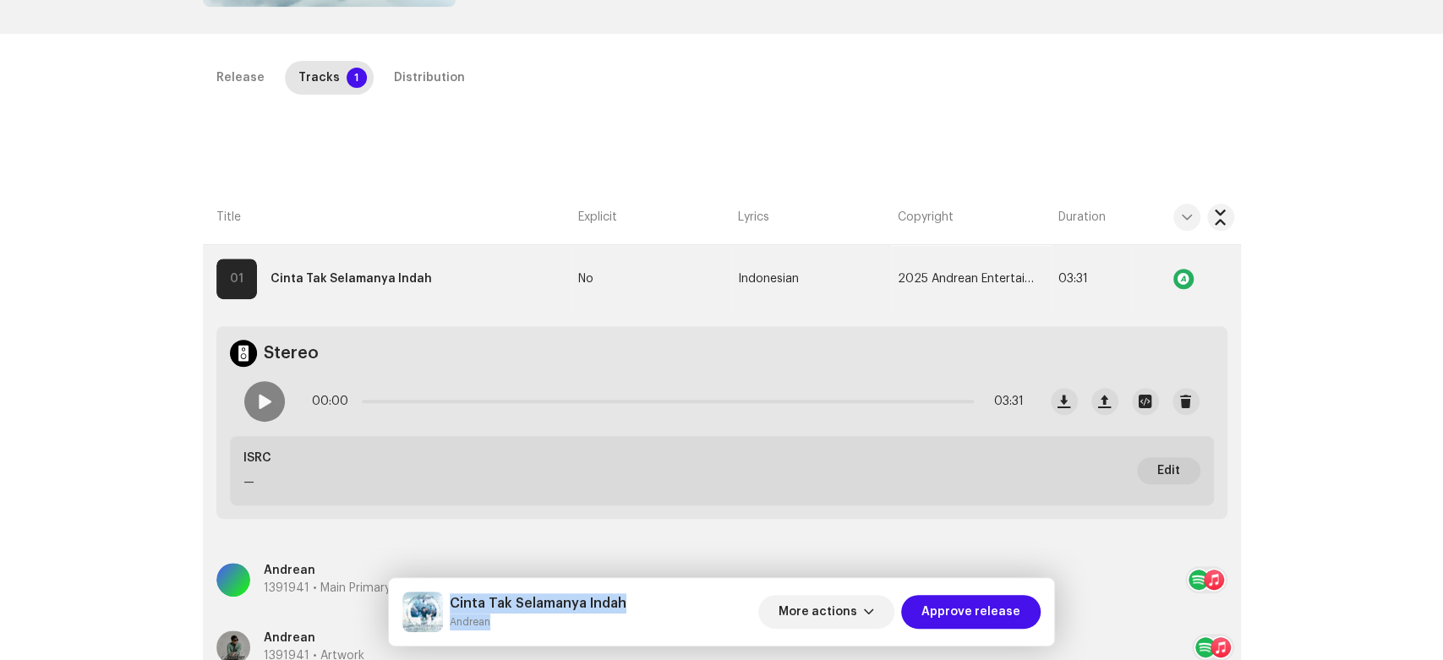
scroll to position [288, 0]
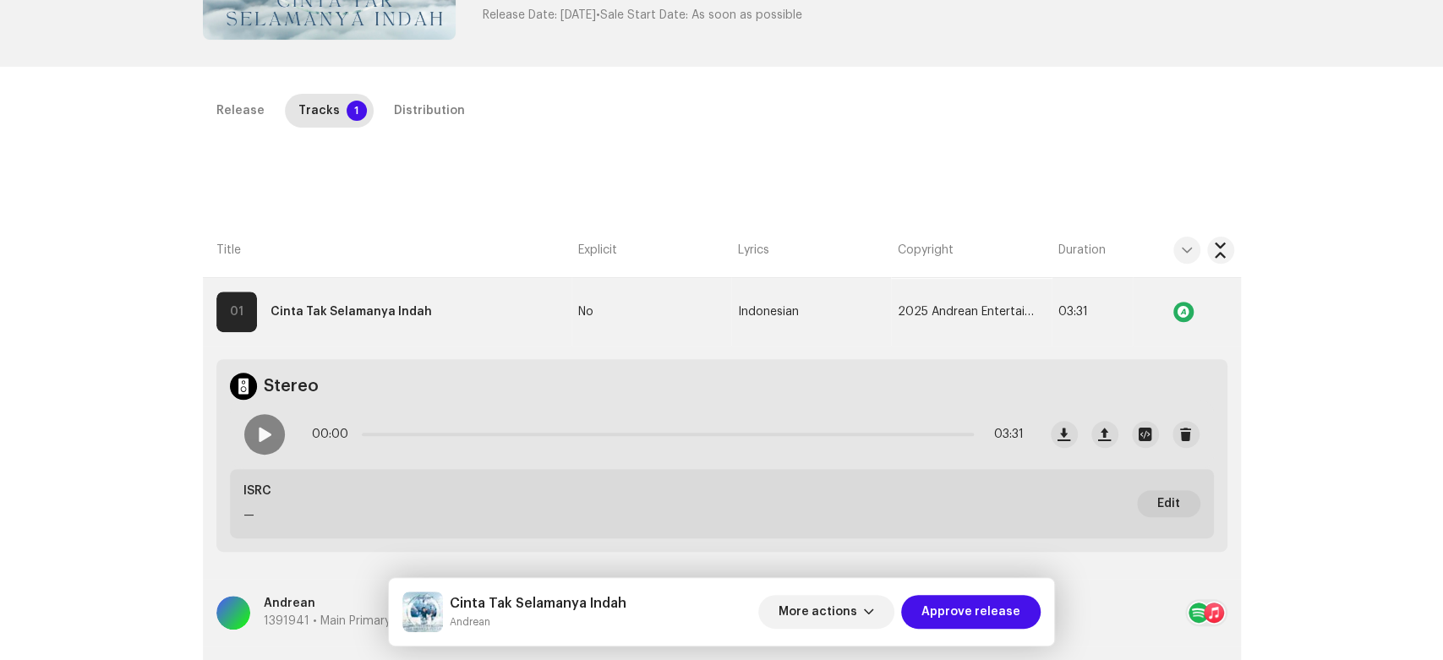
drag, startPoint x: 1390, startPoint y: 352, endPoint x: 1441, endPoint y: 274, distance: 93.5
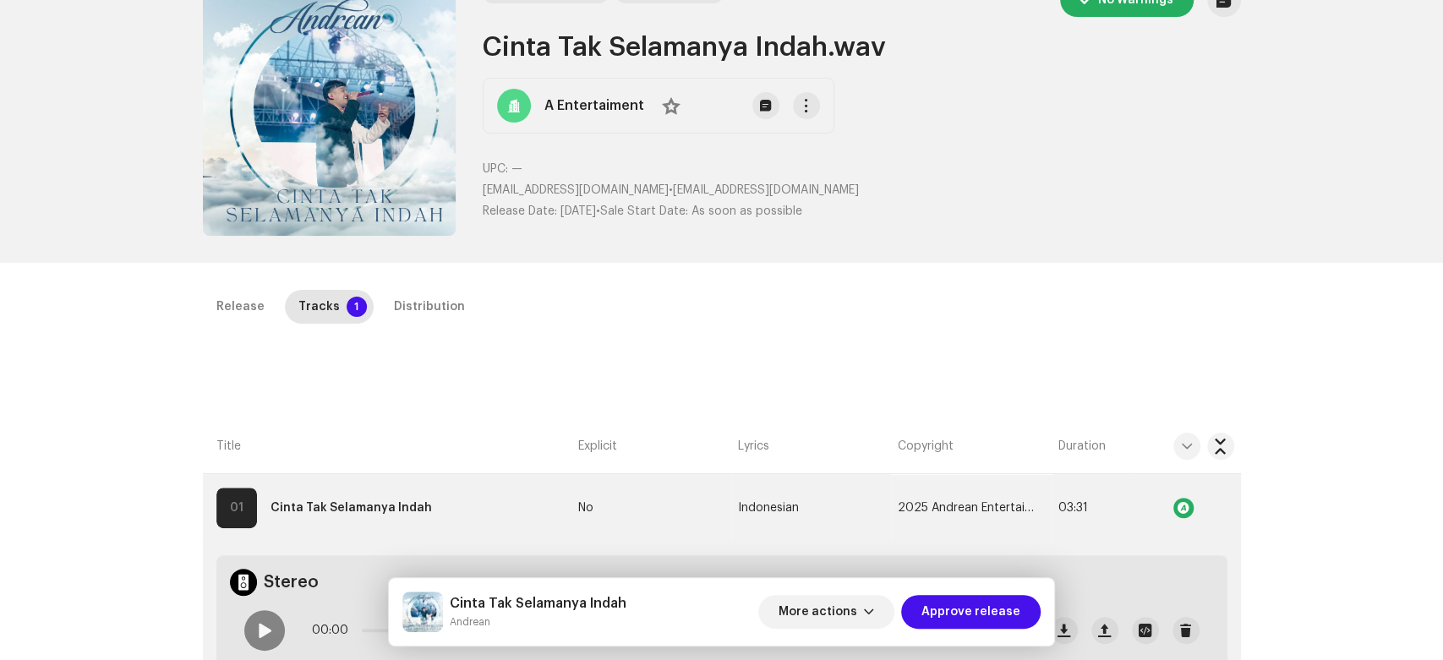
scroll to position [0, 0]
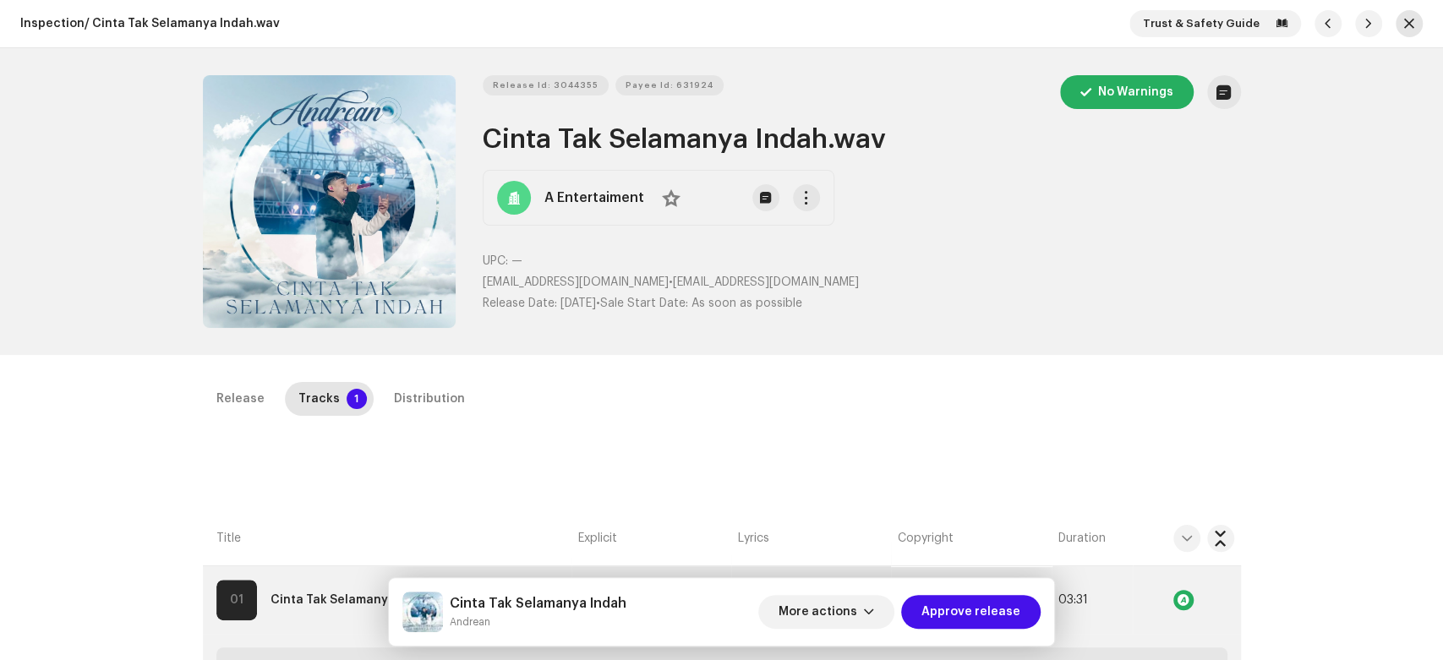
click at [1396, 31] on button "button" at bounding box center [1409, 23] width 27 height 27
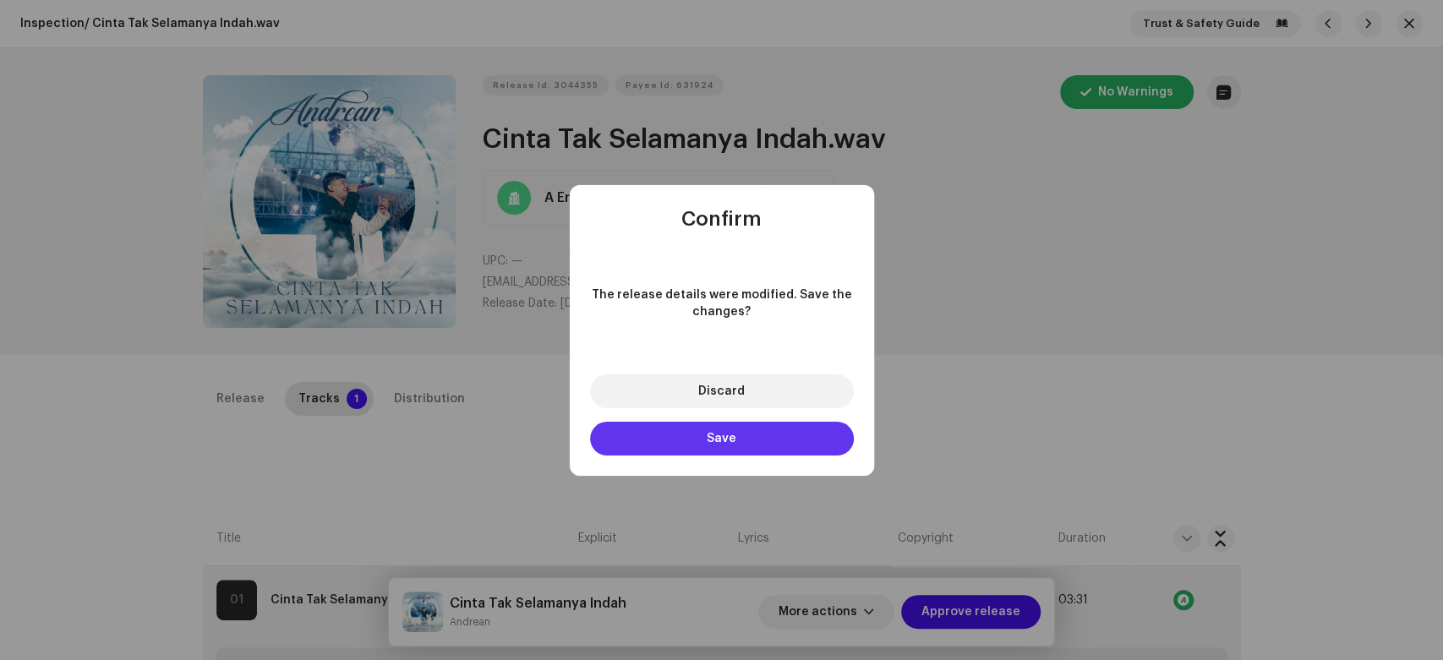
click at [811, 433] on button "Save" at bounding box center [722, 439] width 264 height 34
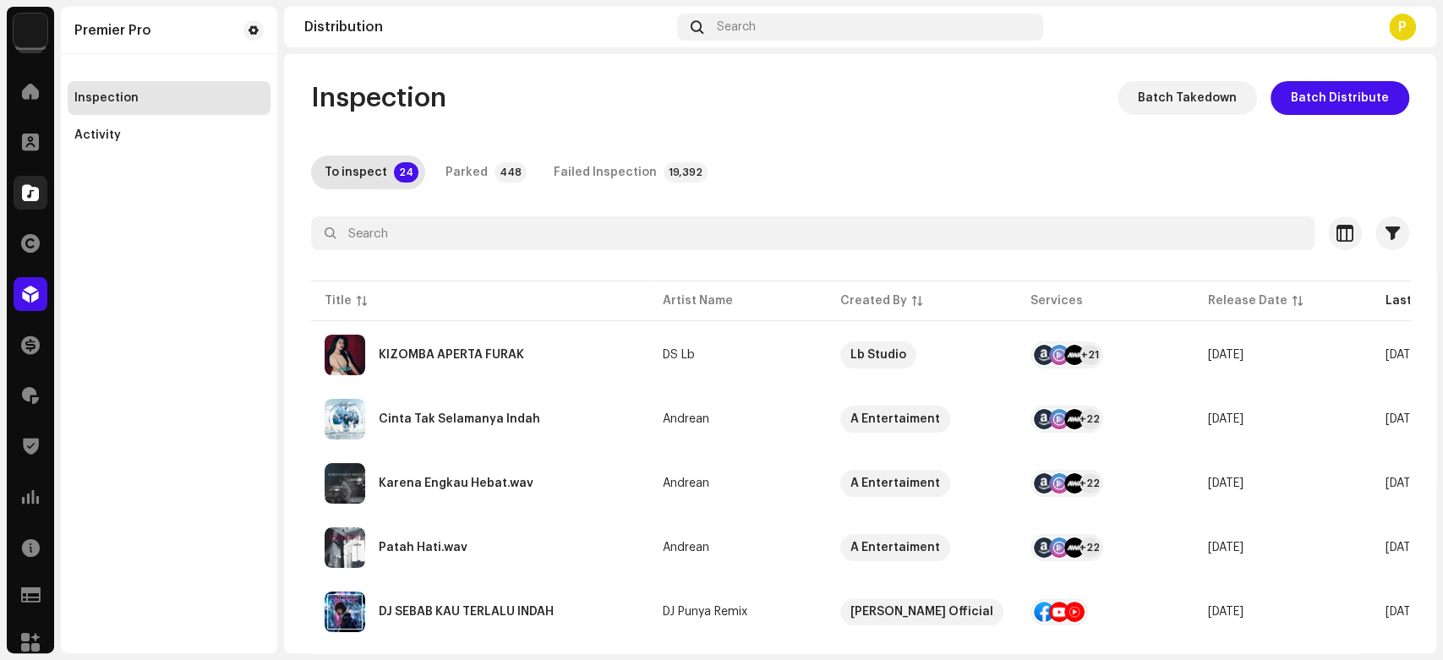
click at [29, 180] on div at bounding box center [31, 193] width 34 height 34
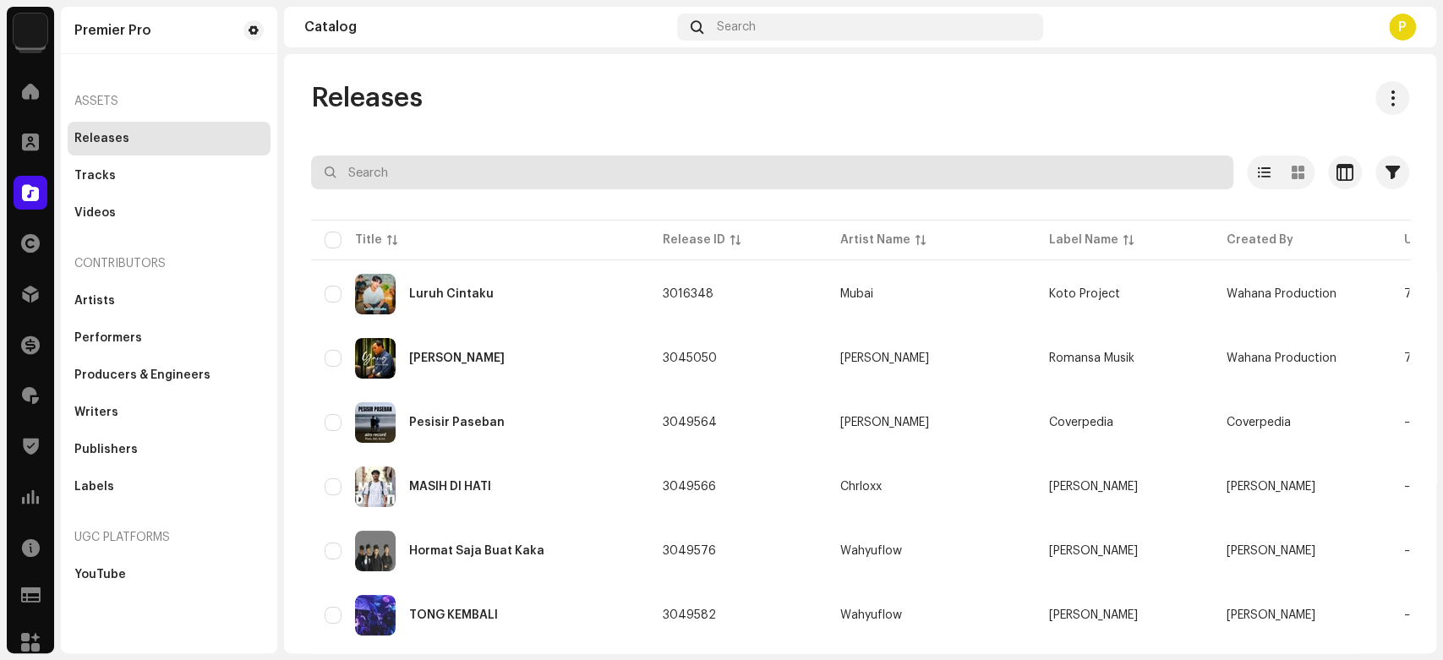
click at [467, 169] on input "text" at bounding box center [772, 173] width 922 height 34
paste input "QZN882396145"
type input "QZN882396145"
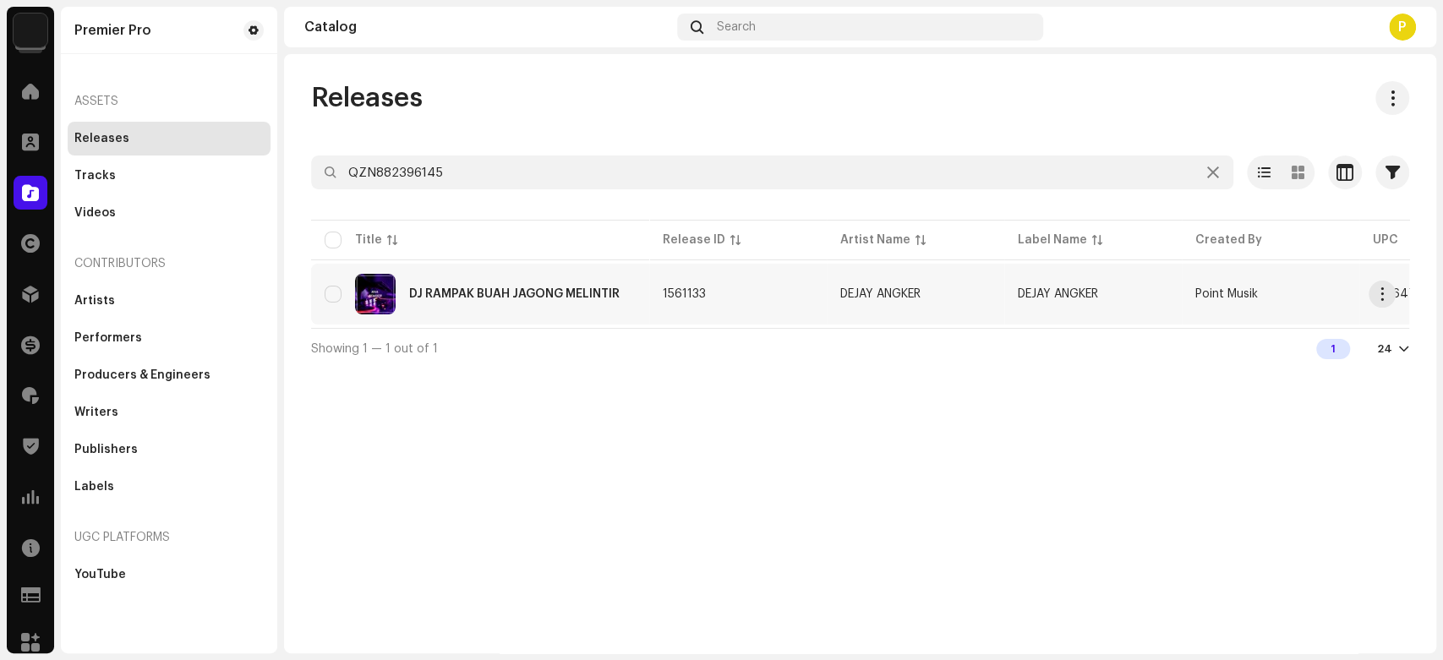
click at [497, 309] on div "DJ RAMPAK BUAH JAGONG MELINTIR" at bounding box center [480, 294] width 311 height 41
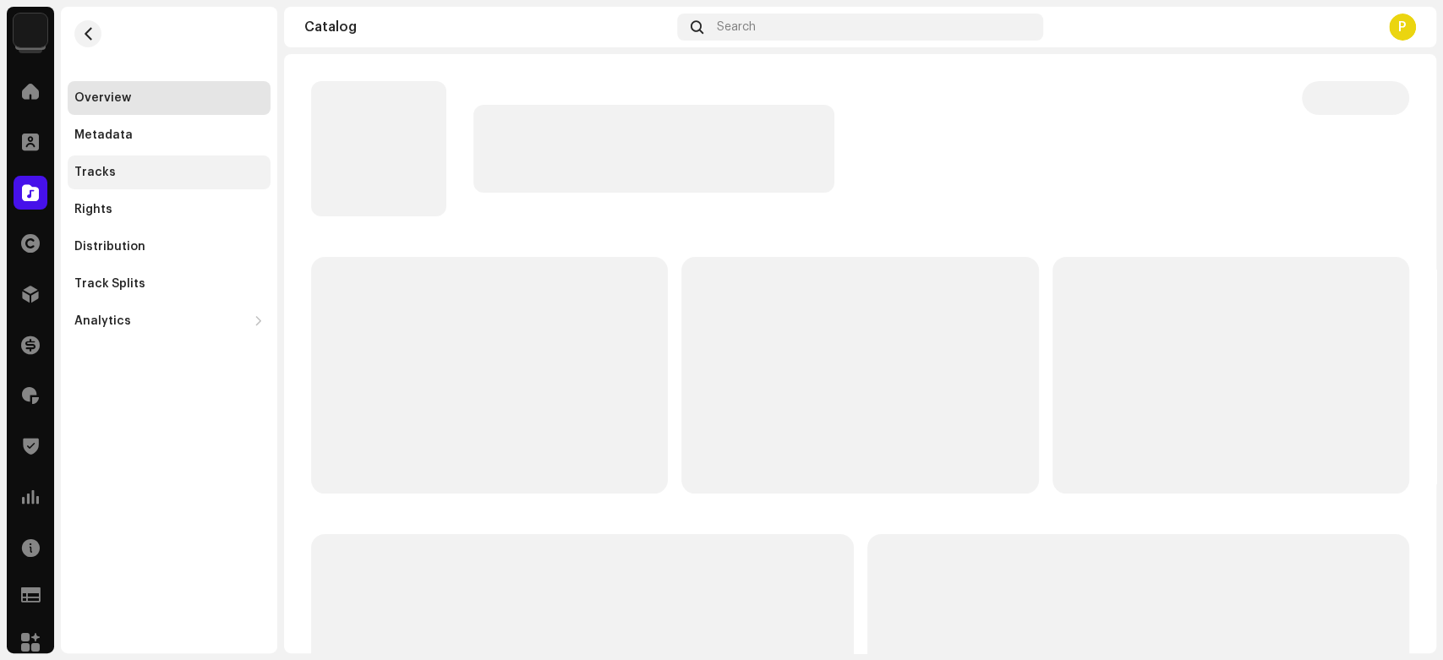
click at [137, 172] on div "Tracks" at bounding box center [168, 173] width 189 height 14
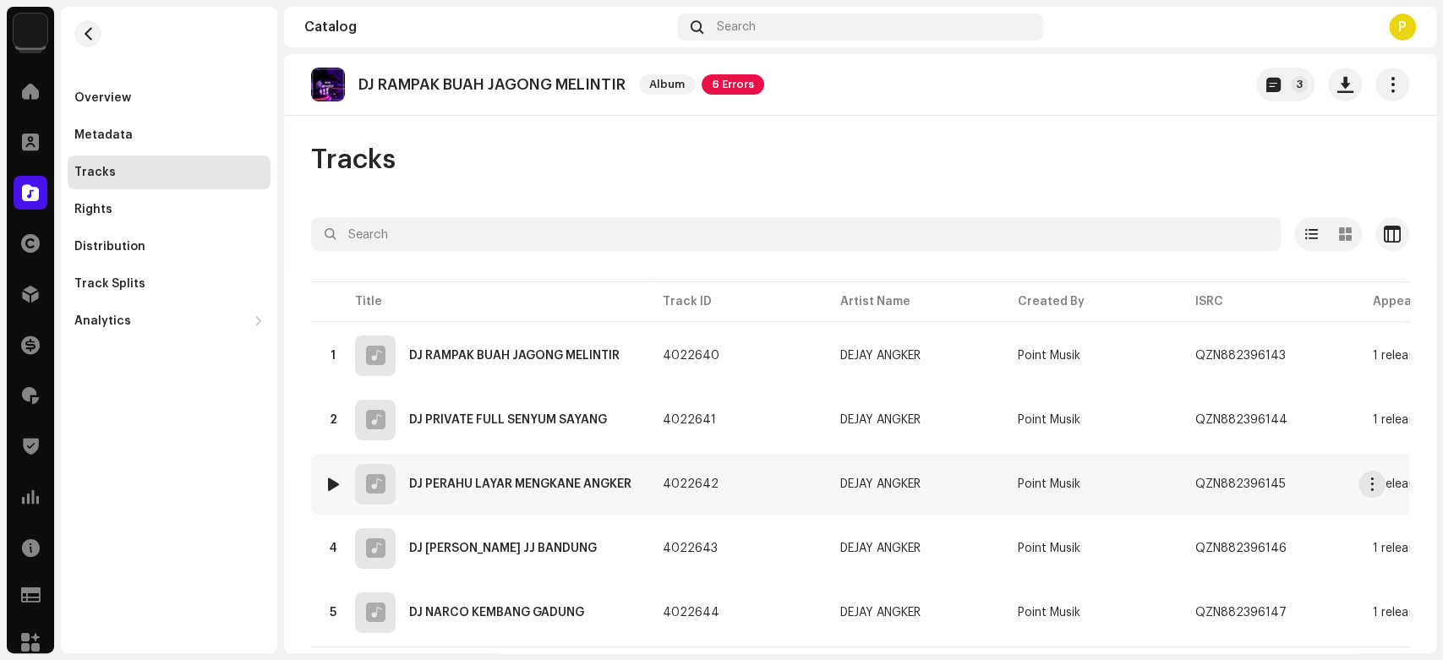
click at [325, 480] on div "3" at bounding box center [333, 484] width 17 height 17
click at [332, 478] on div at bounding box center [333, 485] width 13 height 14
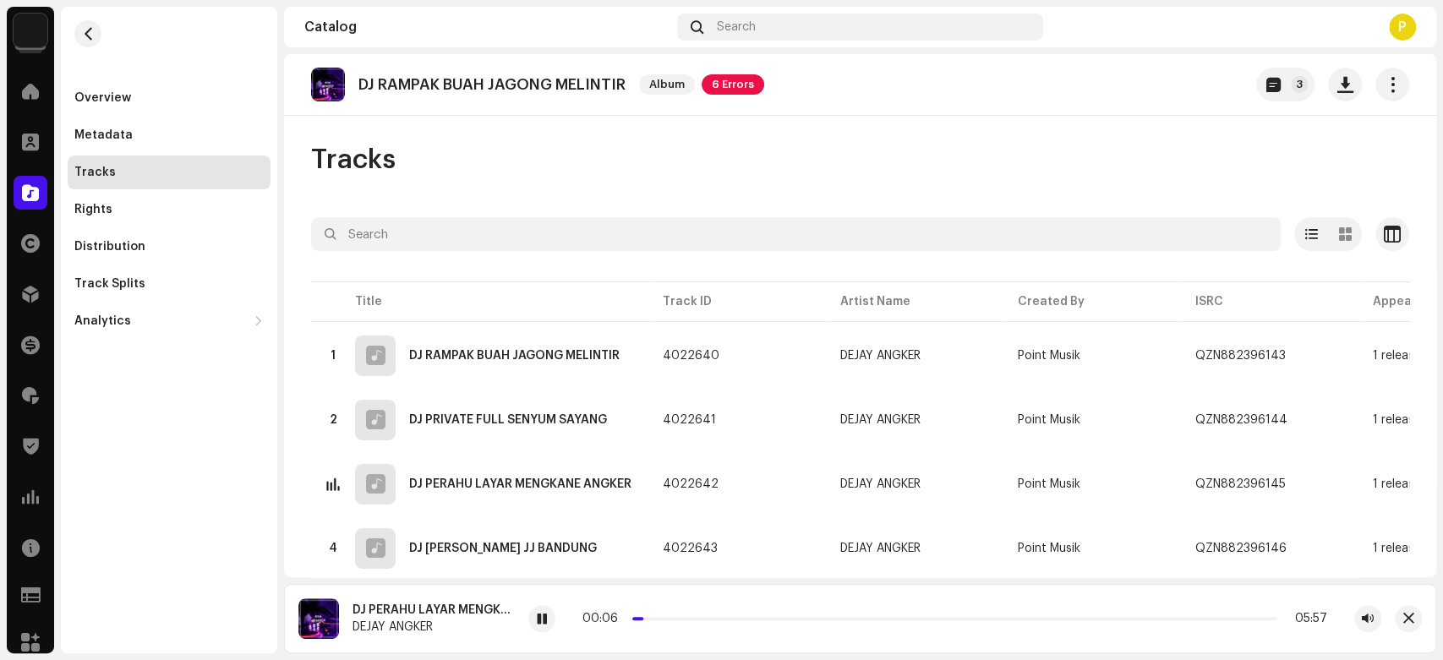
click at [402, 608] on div "DJ PERAHU LAYAR MENGKANE ANGKER" at bounding box center [433, 611] width 162 height 14
drag, startPoint x: 402, startPoint y: 608, endPoint x: 429, endPoint y: 604, distance: 26.4
click at [429, 604] on div "DJ PERAHU LAYAR MENGKANE ANGKER" at bounding box center [433, 611] width 162 height 14
copy div "PERAHU LAYAR"
drag, startPoint x: 643, startPoint y: 618, endPoint x: 669, endPoint y: 615, distance: 25.6
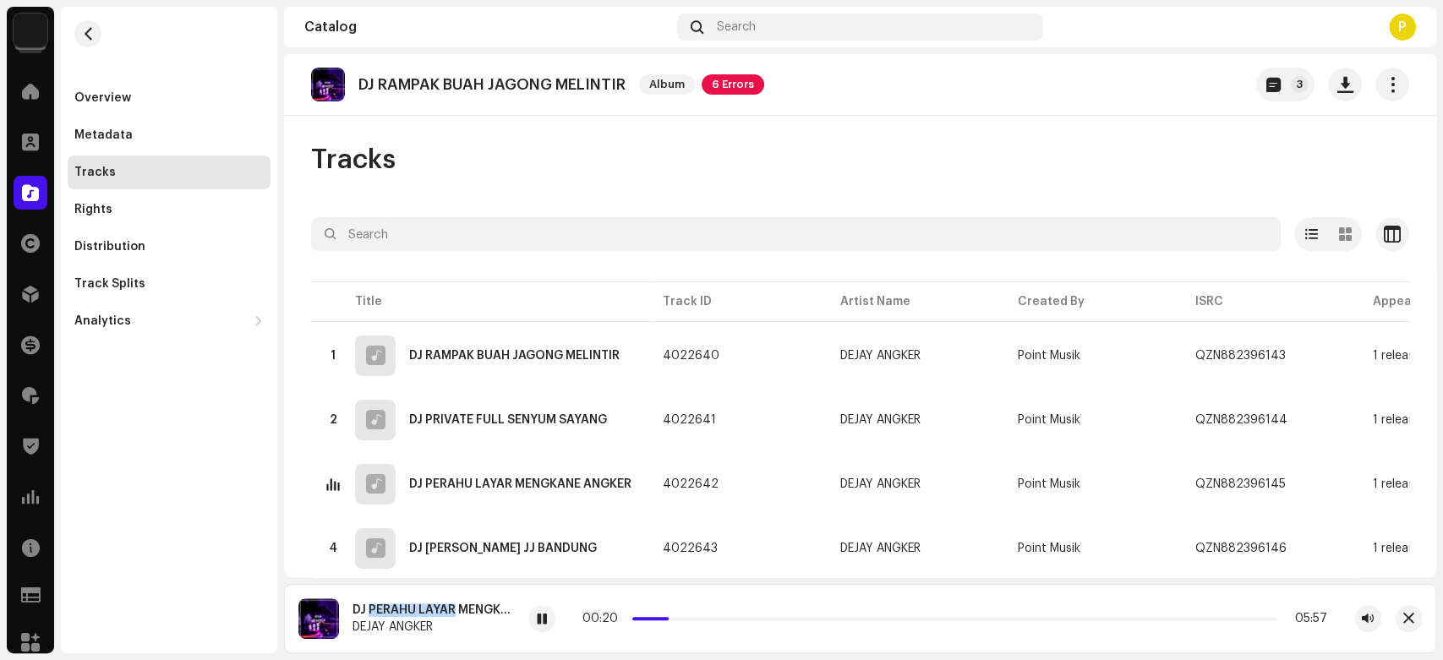
click at [669, 615] on span at bounding box center [666, 619] width 8 height 8
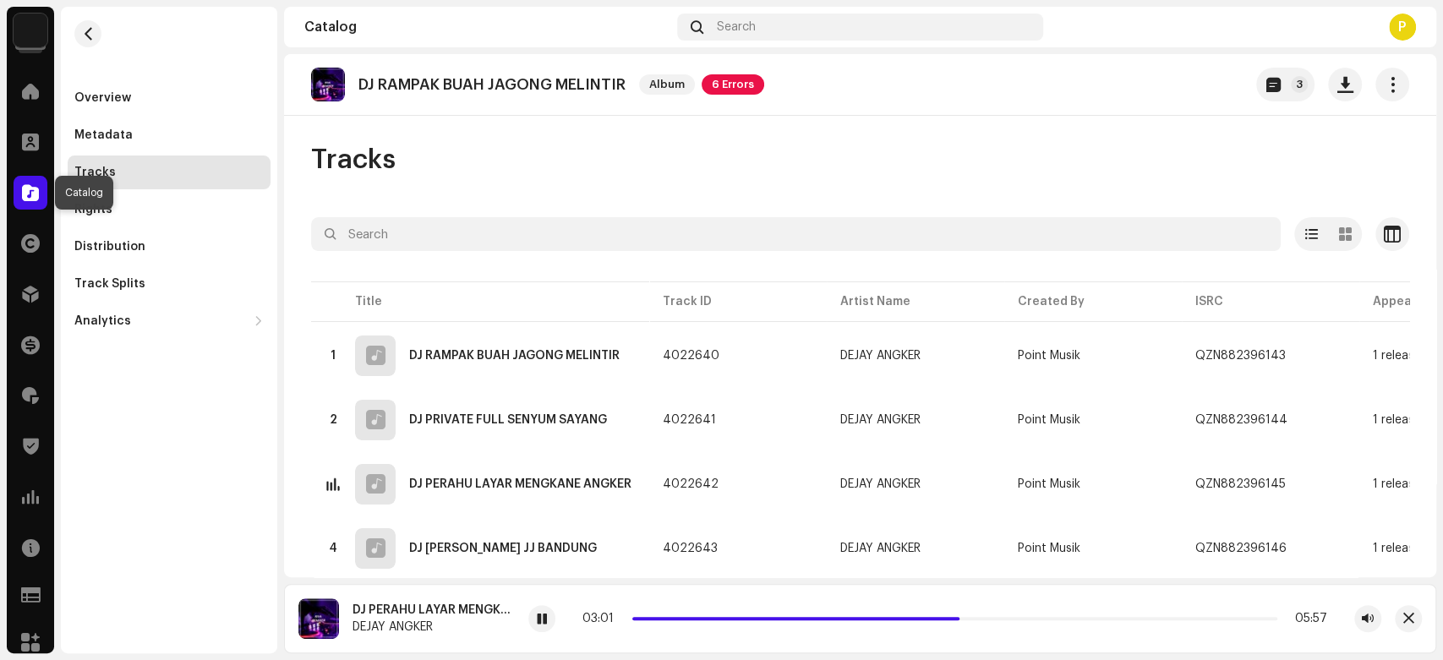
click at [23, 204] on div at bounding box center [31, 193] width 34 height 34
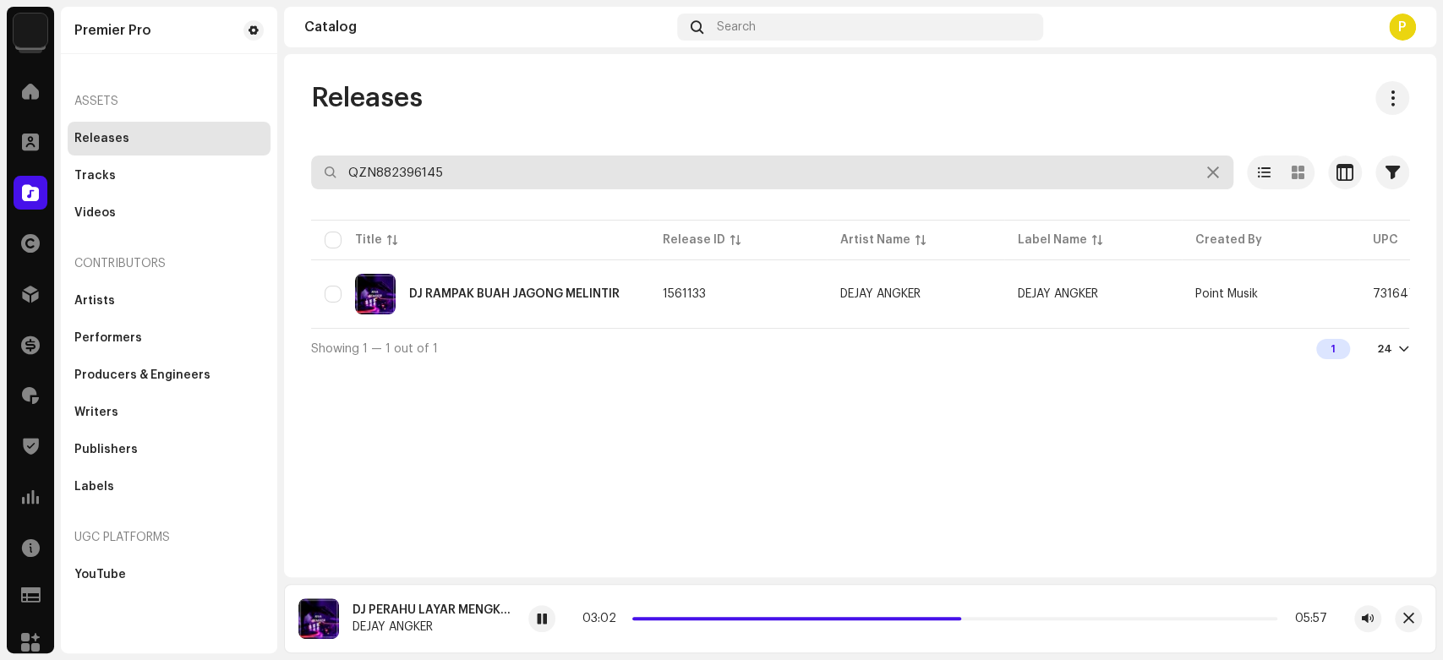
click at [514, 173] on input "QZN882396145" at bounding box center [772, 173] width 922 height 34
paste input "YFZ241731"
type input "QZYFZ2417315"
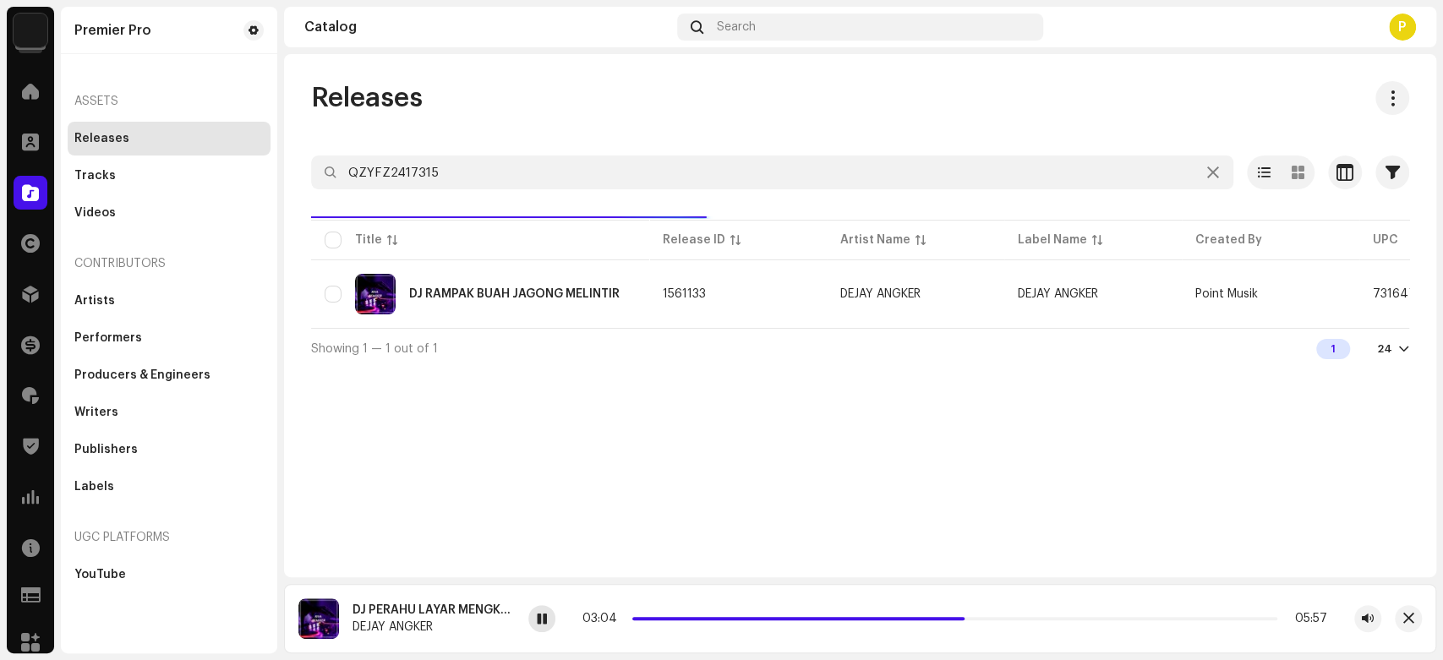
click at [543, 620] on span at bounding box center [542, 620] width 10 height 14
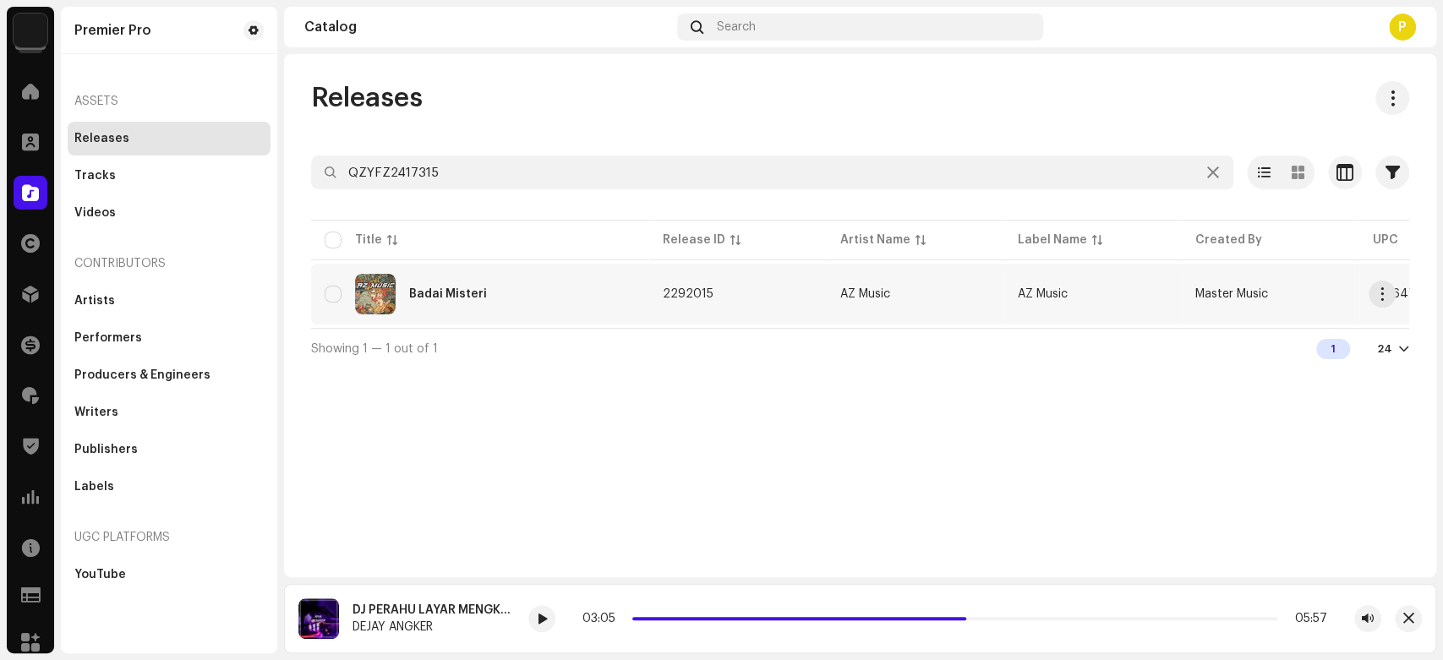
click at [524, 300] on div "Badai Misteri" at bounding box center [480, 294] width 311 height 41
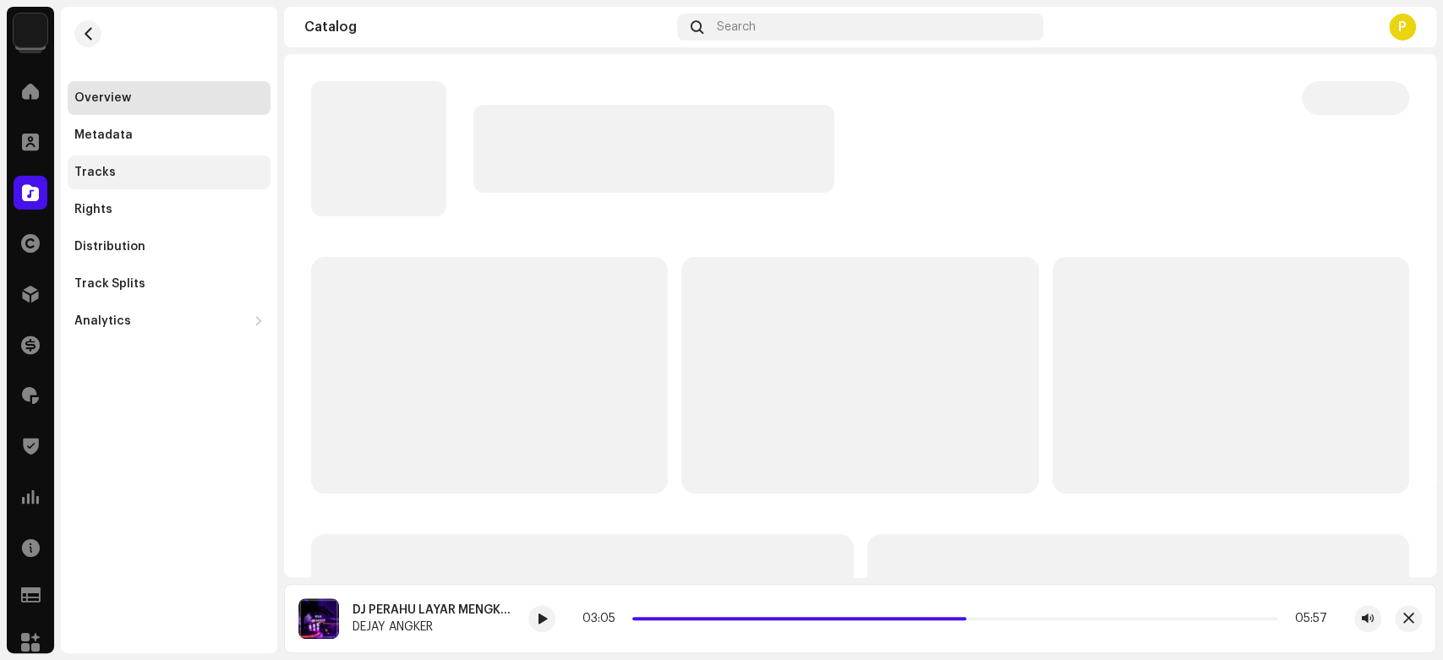
click at [188, 180] on div "Tracks" at bounding box center [169, 173] width 203 height 34
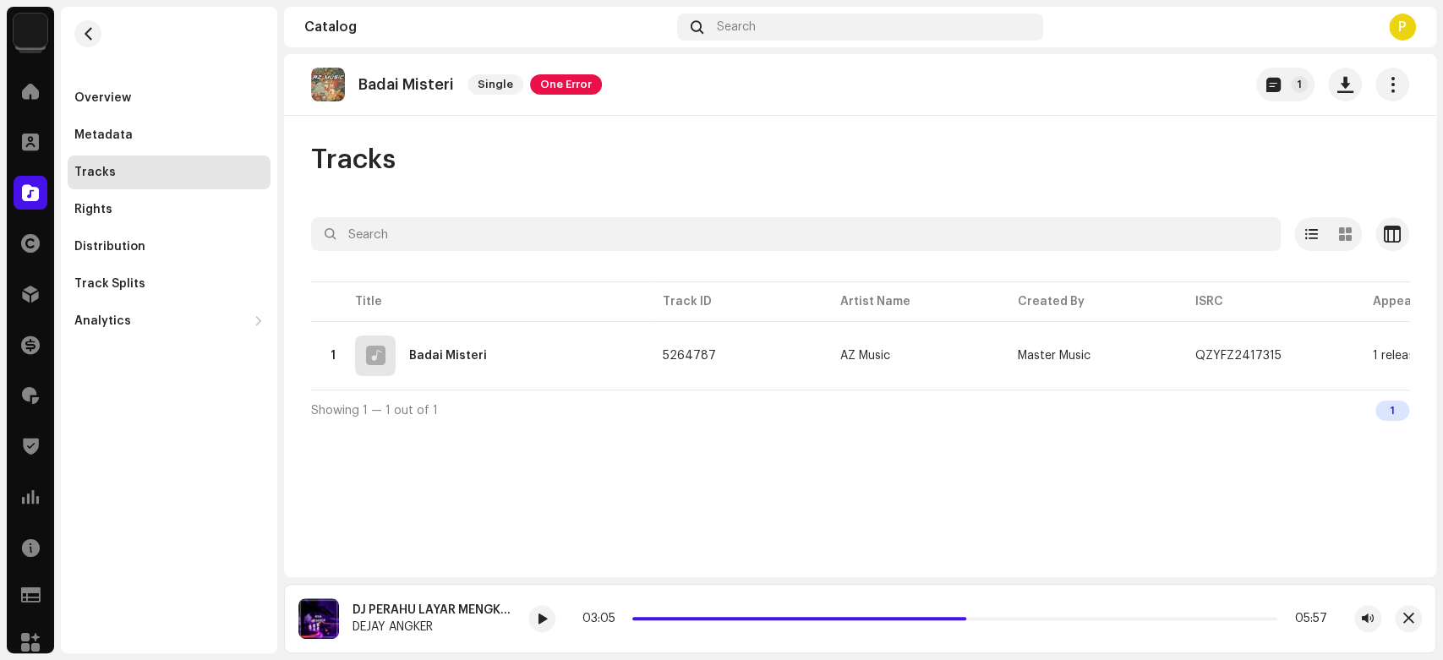
click at [380, 85] on p "Badai Misteri" at bounding box center [406, 85] width 96 height 18
drag, startPoint x: 380, startPoint y: 85, endPoint x: 419, endPoint y: 86, distance: 39.8
click at [419, 86] on p "Badai Misteri" at bounding box center [406, 85] width 96 height 18
copy p "Badai Misteri"
click at [332, 352] on div at bounding box center [333, 356] width 13 height 14
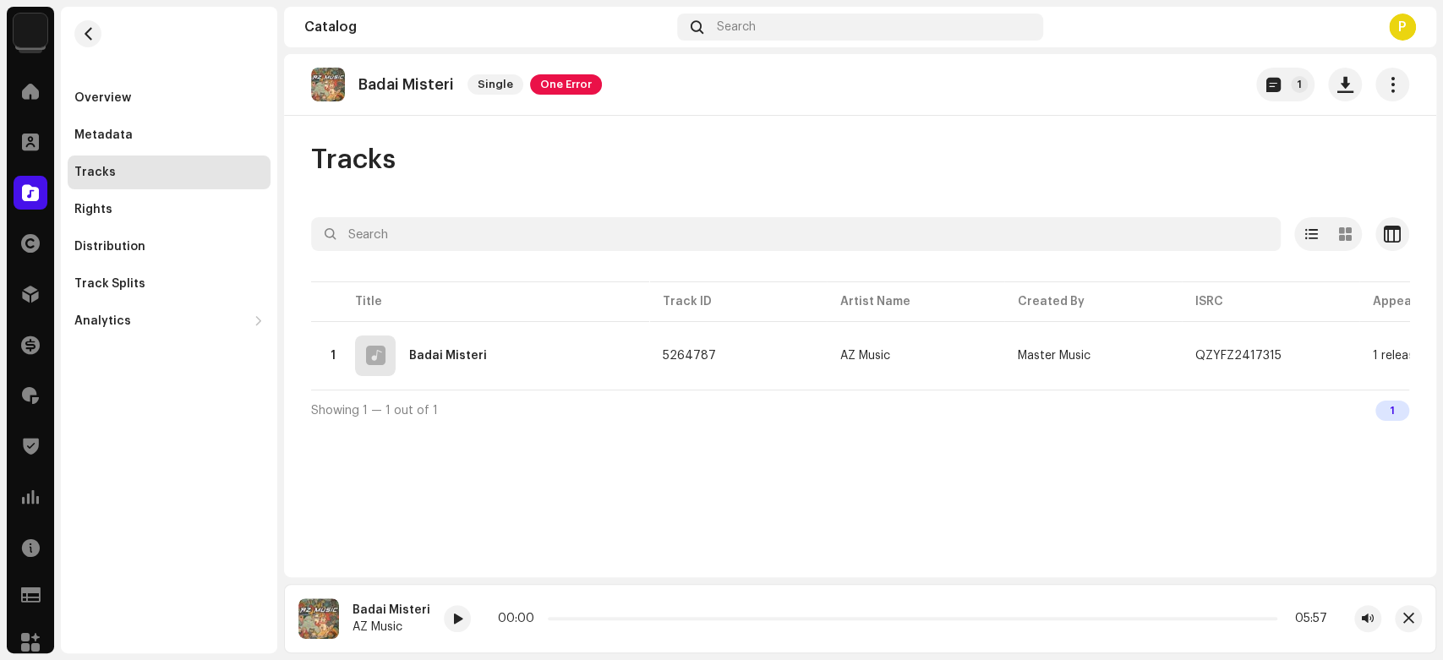
click at [452, 635] on div "Badai Misteri AZ Music 00:00 05:57" at bounding box center [860, 618] width 1152 height 69
click at [452, 620] on span at bounding box center [457, 620] width 10 height 14
click at [22, 188] on span at bounding box center [30, 193] width 17 height 14
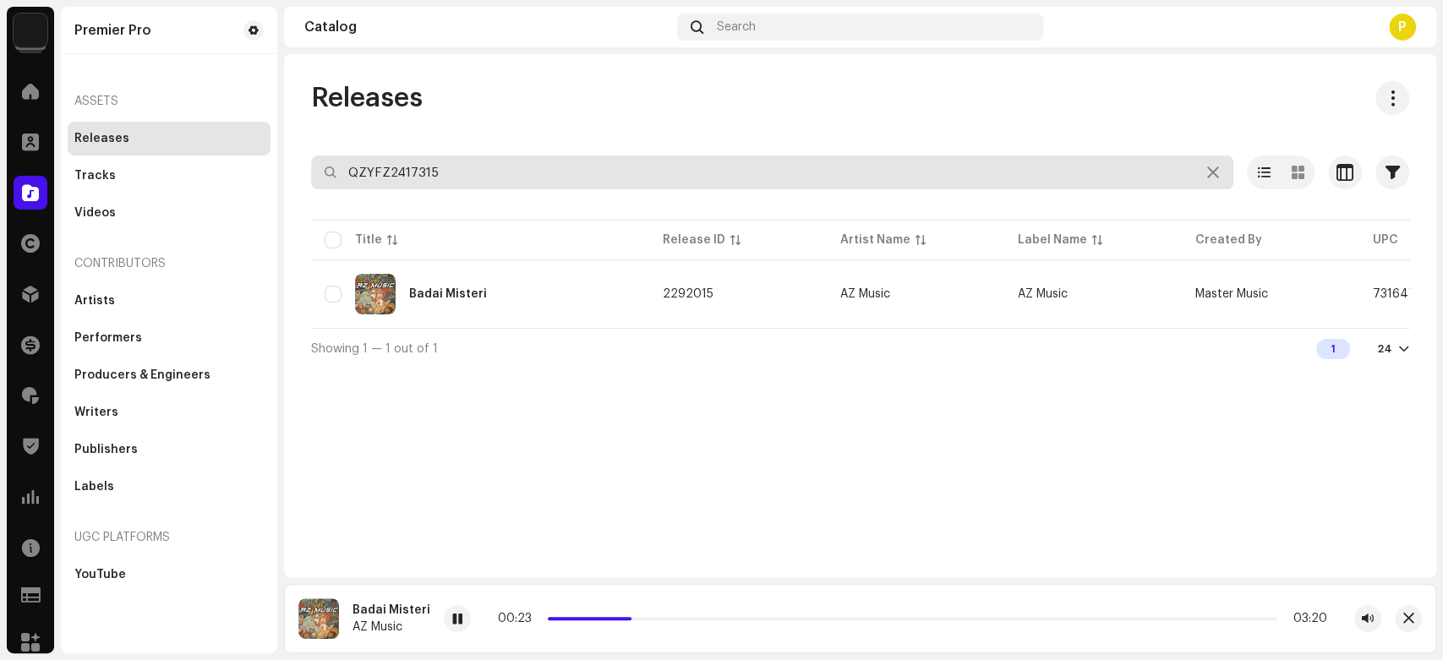
click at [434, 169] on input "QZYFZ2417315" at bounding box center [772, 173] width 922 height 34
paste input "34401"
type input "QZYFZ2434401"
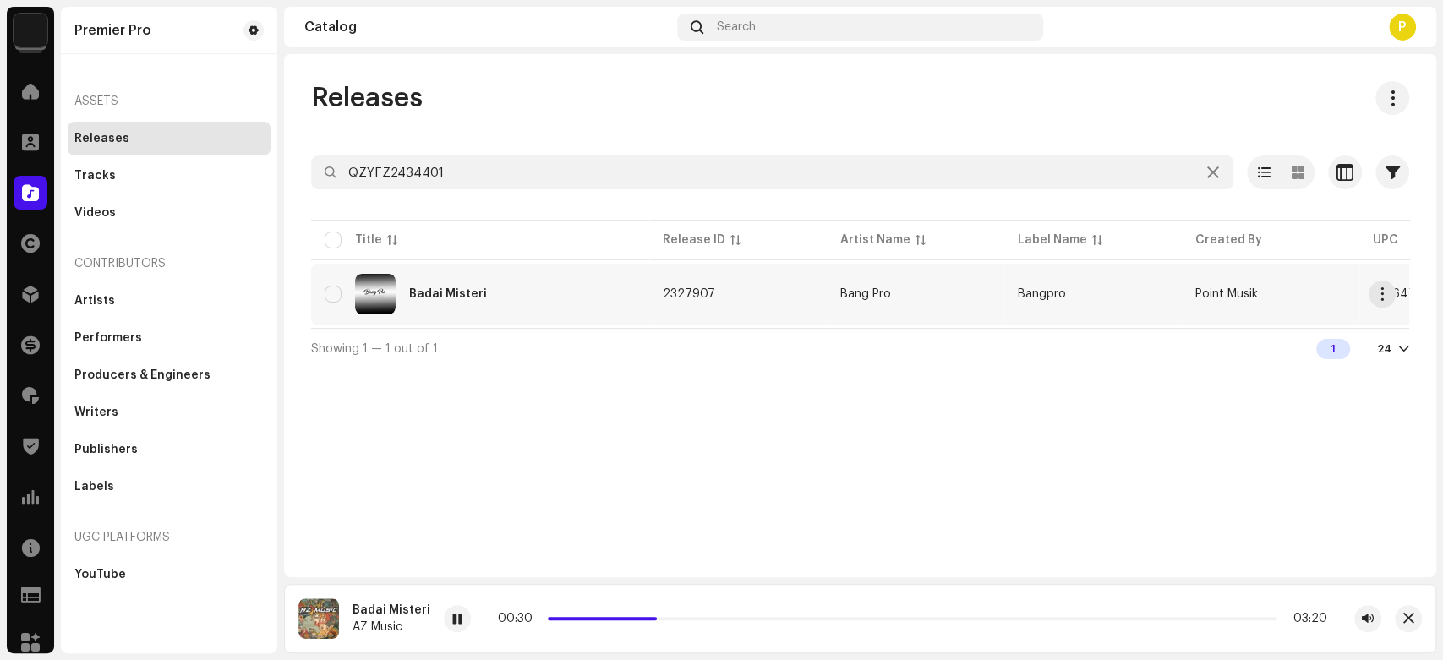
click at [444, 294] on div "Badai Misteri" at bounding box center [448, 294] width 78 height 12
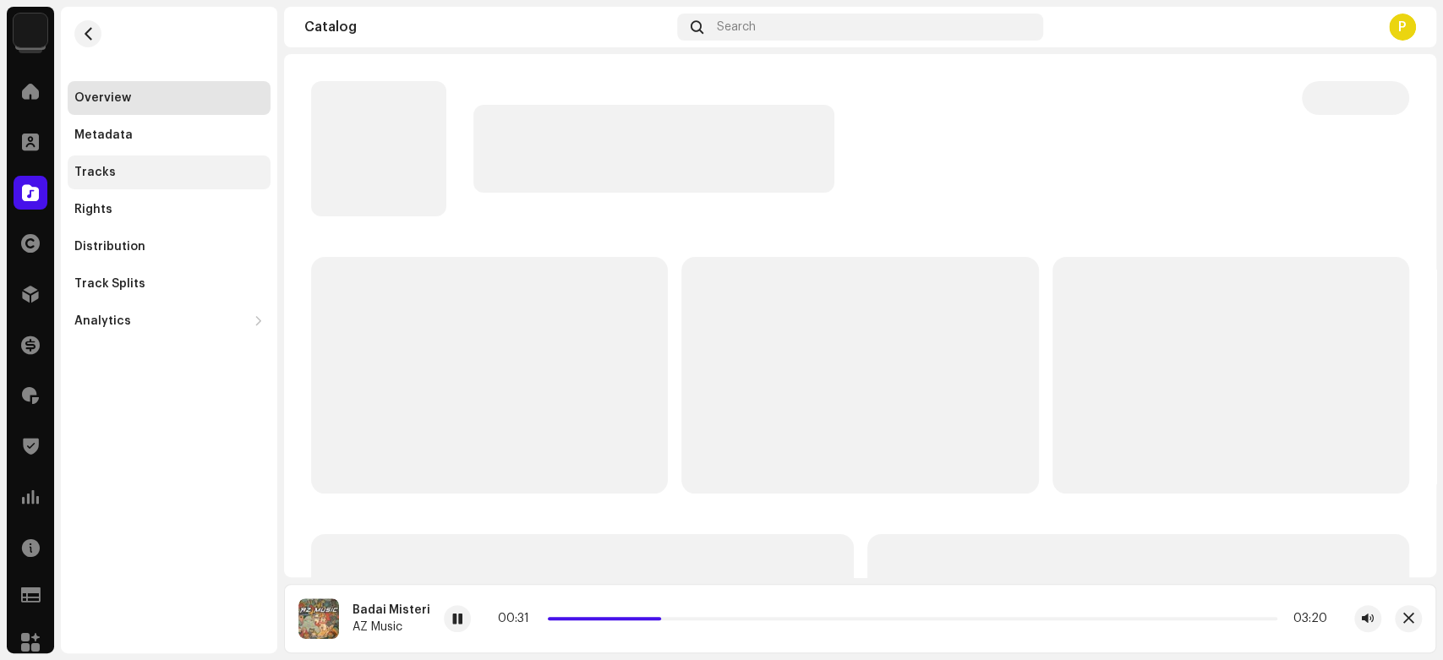
click at [170, 181] on div "Tracks" at bounding box center [169, 173] width 203 height 34
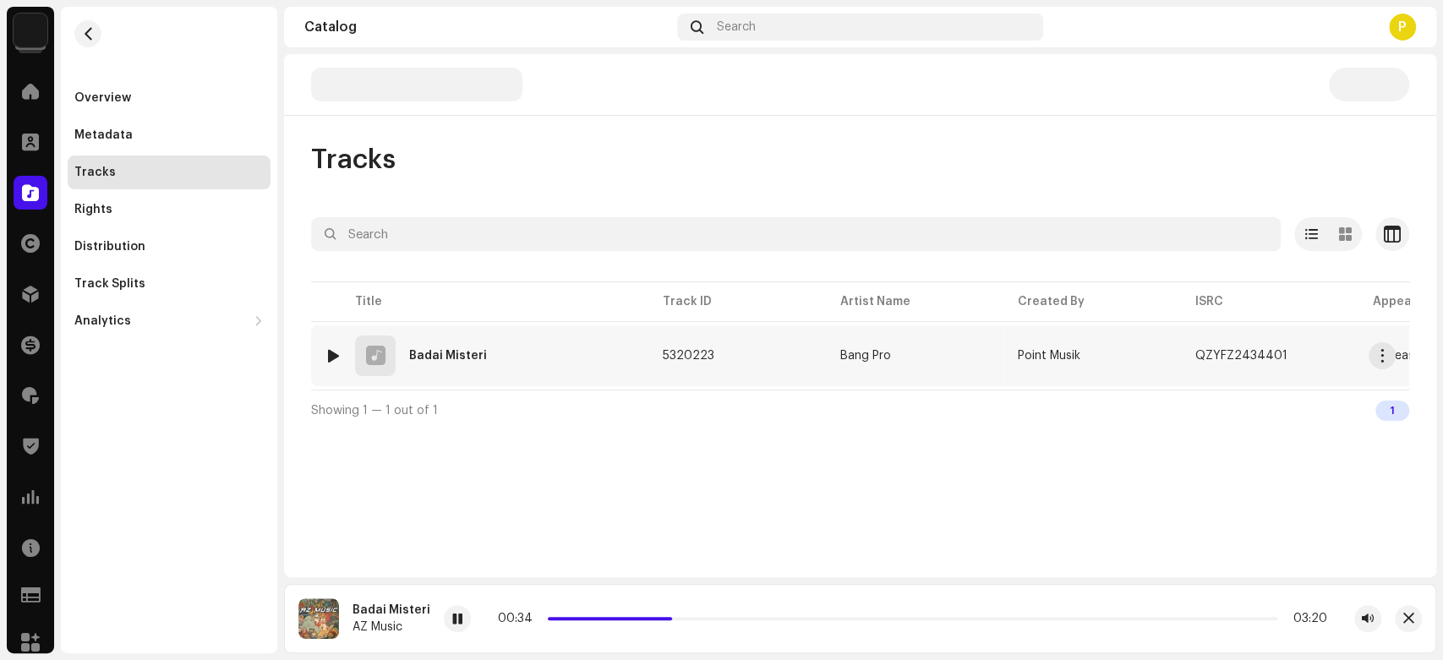
click at [327, 357] on div at bounding box center [333, 356] width 13 height 14
click at [473, 621] on div "00:00 03:20" at bounding box center [912, 618] width 937 height 27
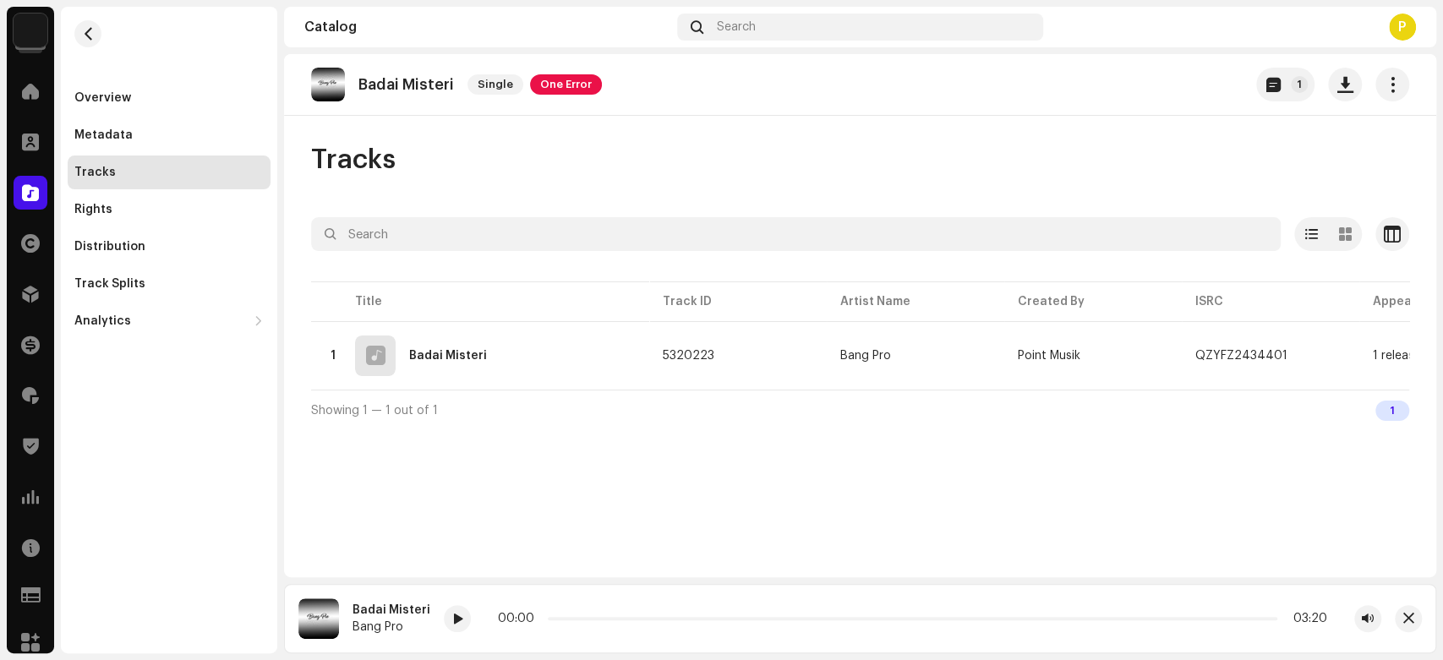
click at [437, 617] on div "Badai Misteri Bang Pro 00:00 03:20" at bounding box center [860, 618] width 1152 height 69
click at [444, 620] on div at bounding box center [457, 618] width 27 height 27
click at [456, 615] on span at bounding box center [457, 620] width 10 height 14
drag, startPoint x: 560, startPoint y: 620, endPoint x: 605, endPoint y: 625, distance: 45.0
click at [605, 625] on div "00:25 05:05" at bounding box center [912, 619] width 829 height 14
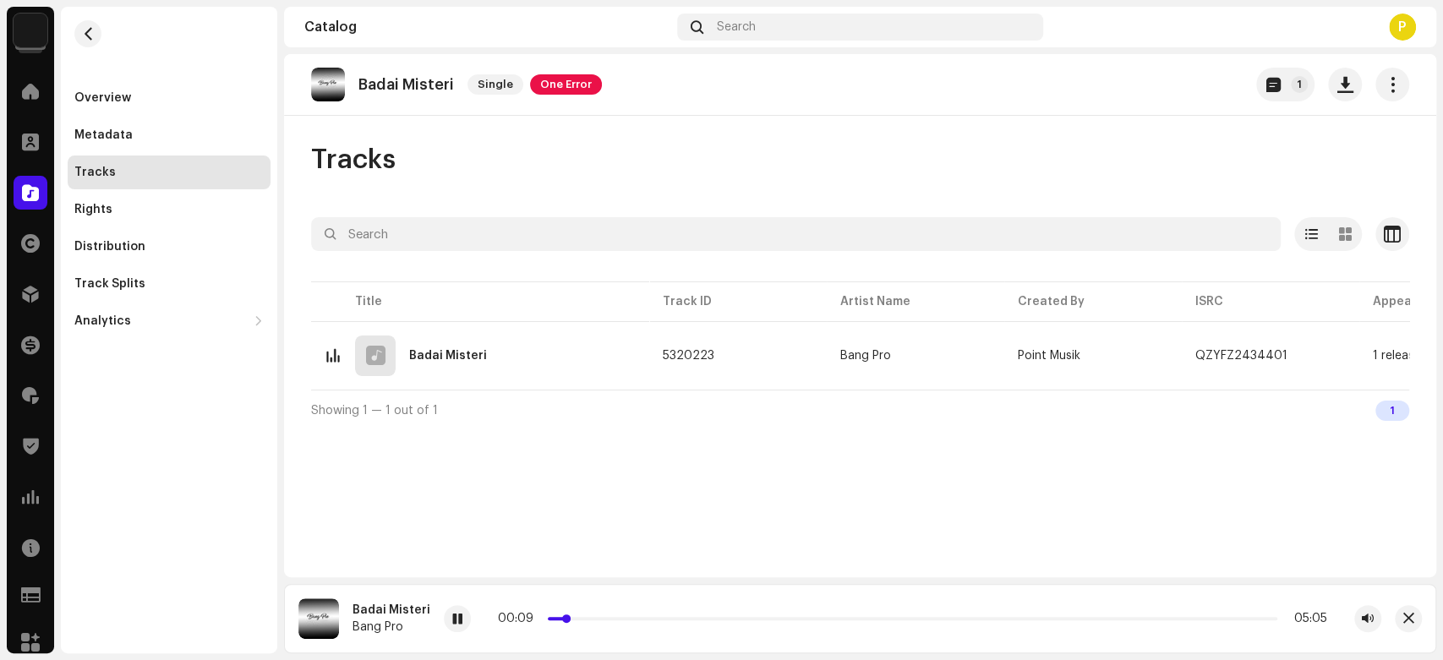
drag, startPoint x: 602, startPoint y: 619, endPoint x: 561, endPoint y: 620, distance: 40.6
click at [563, 620] on p-slider at bounding box center [912, 618] width 729 height 3
click at [20, 188] on div at bounding box center [31, 193] width 34 height 34
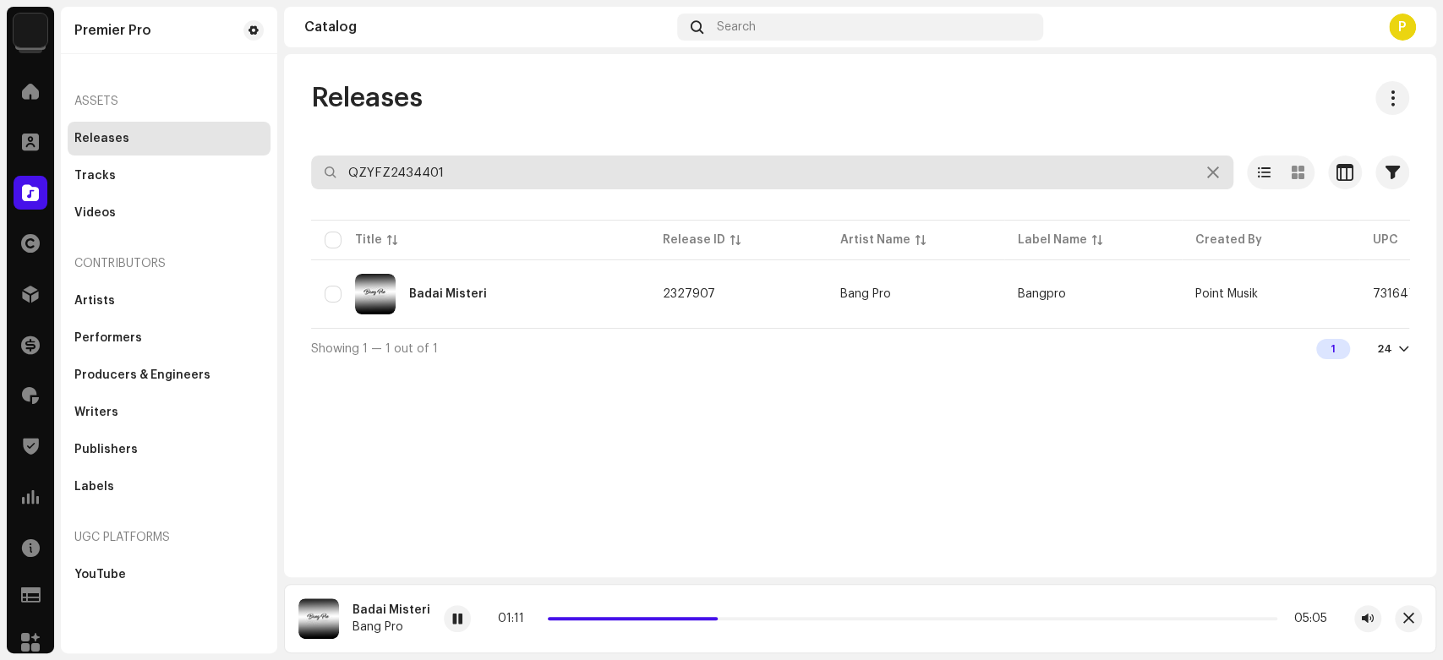
click at [543, 175] on input "QZYFZ2434401" at bounding box center [772, 173] width 922 height 34
paste input "Z662320196"
type input "QZZ662320196"
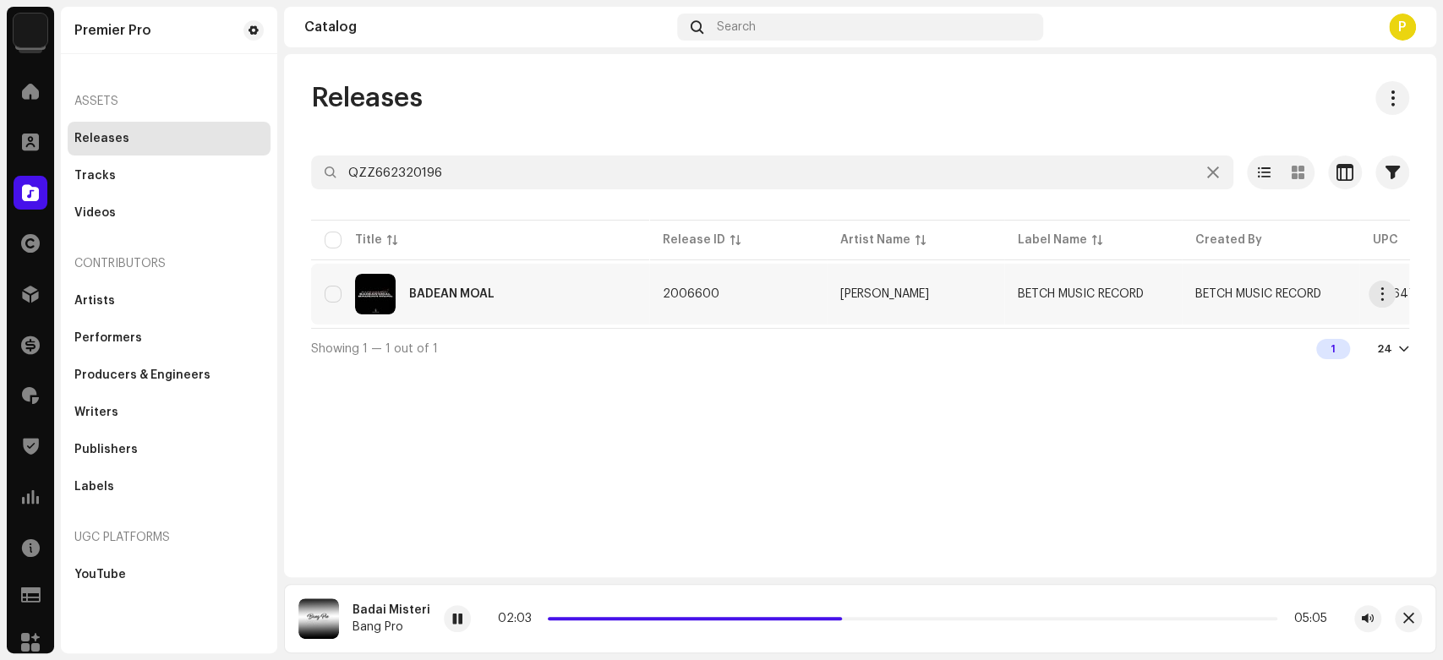
click at [467, 282] on div "BADEAN MOAL" at bounding box center [480, 294] width 311 height 41
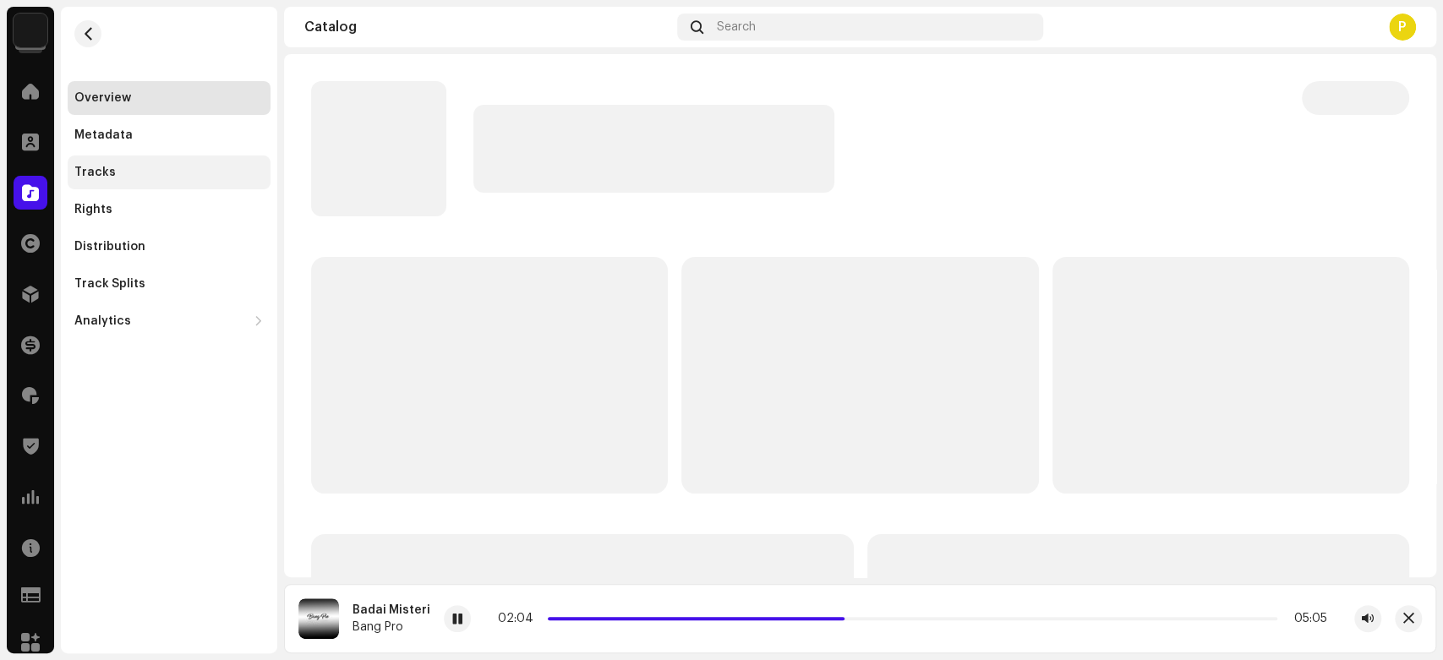
click at [180, 178] on div "Tracks" at bounding box center [168, 173] width 189 height 14
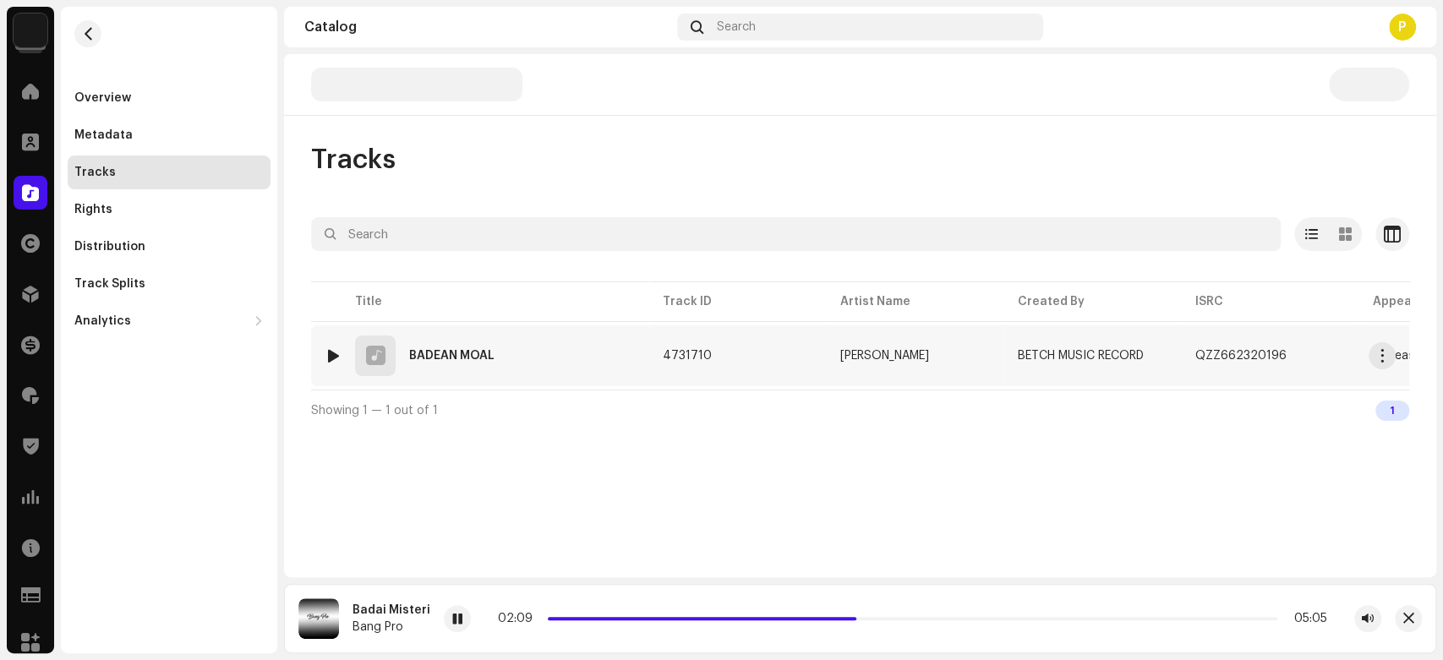
click at [331, 352] on div at bounding box center [333, 356] width 13 height 14
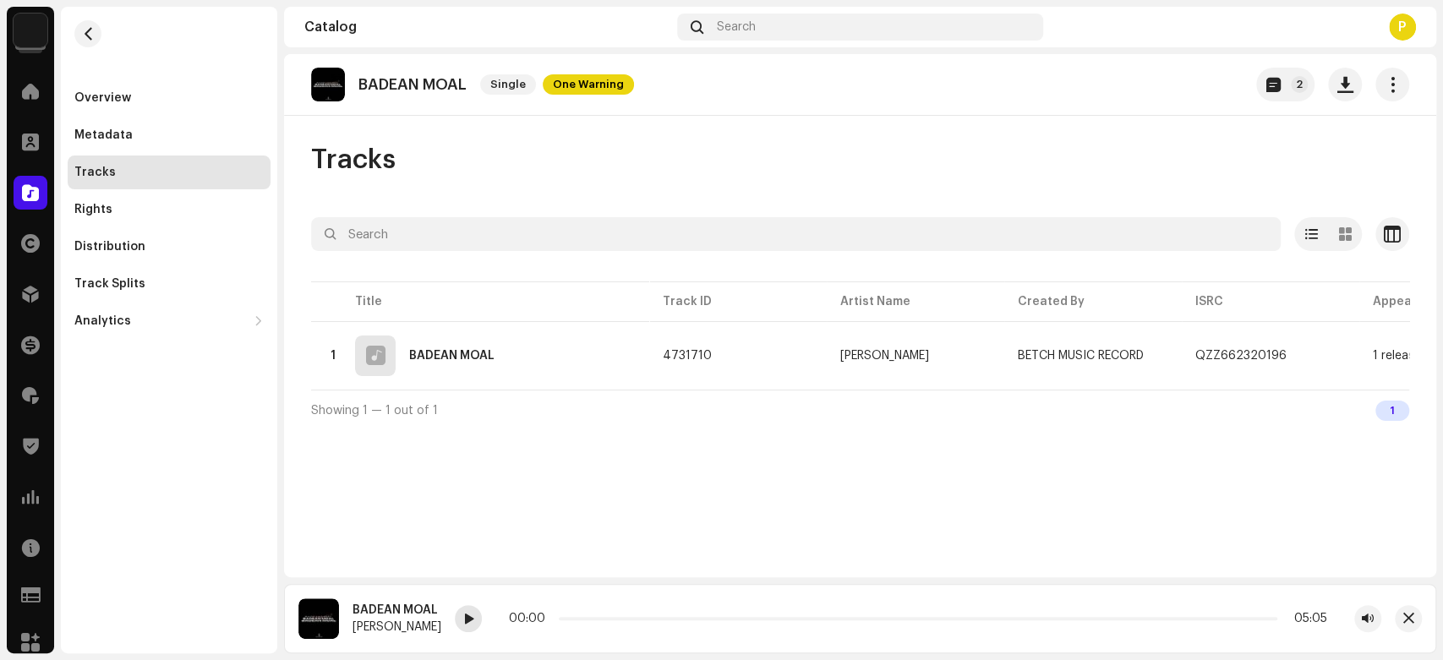
click at [473, 615] on div at bounding box center [468, 618] width 27 height 27
click at [467, 623] on span at bounding box center [468, 620] width 10 height 14
drag, startPoint x: 572, startPoint y: 620, endPoint x: 669, endPoint y: 616, distance: 96.5
click at [669, 616] on span at bounding box center [668, 619] width 8 height 8
drag, startPoint x: 669, startPoint y: 616, endPoint x: 705, endPoint y: 613, distance: 36.5
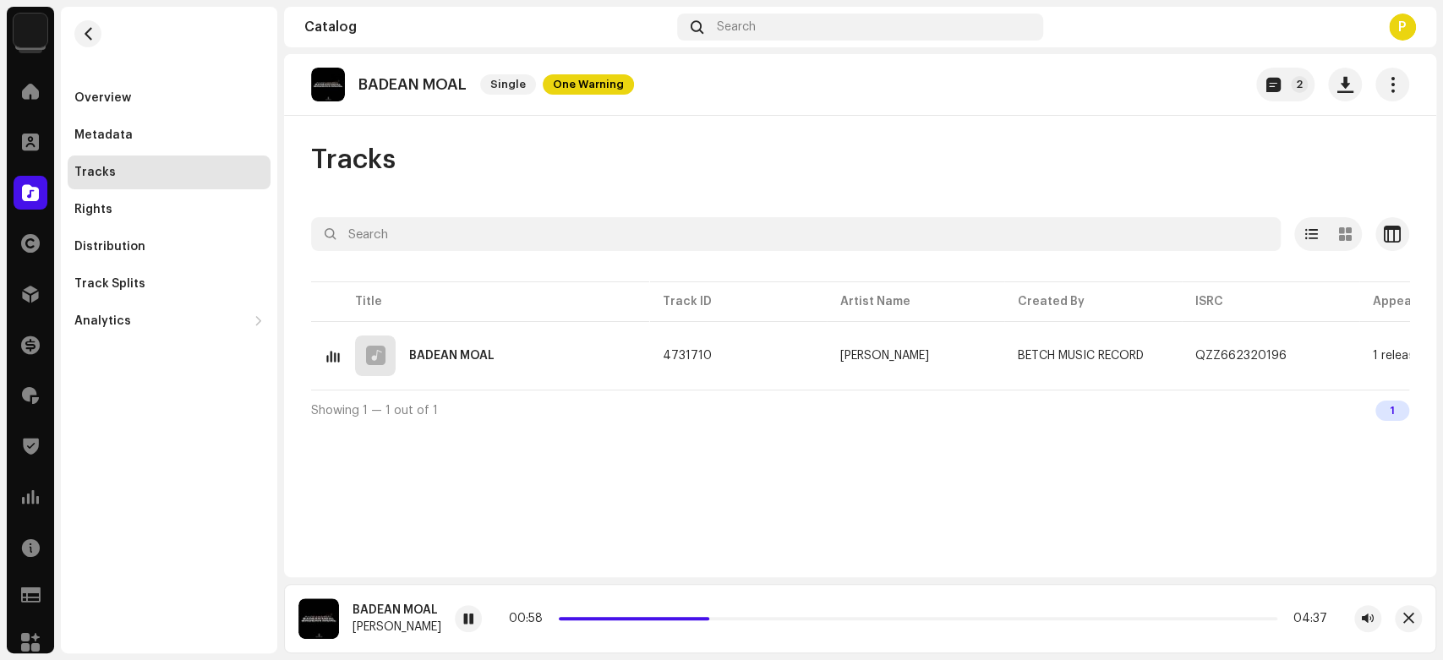
click at [705, 613] on div "00:58 04:37" at bounding box center [918, 619] width 818 height 14
click at [19, 186] on div at bounding box center [31, 193] width 34 height 34
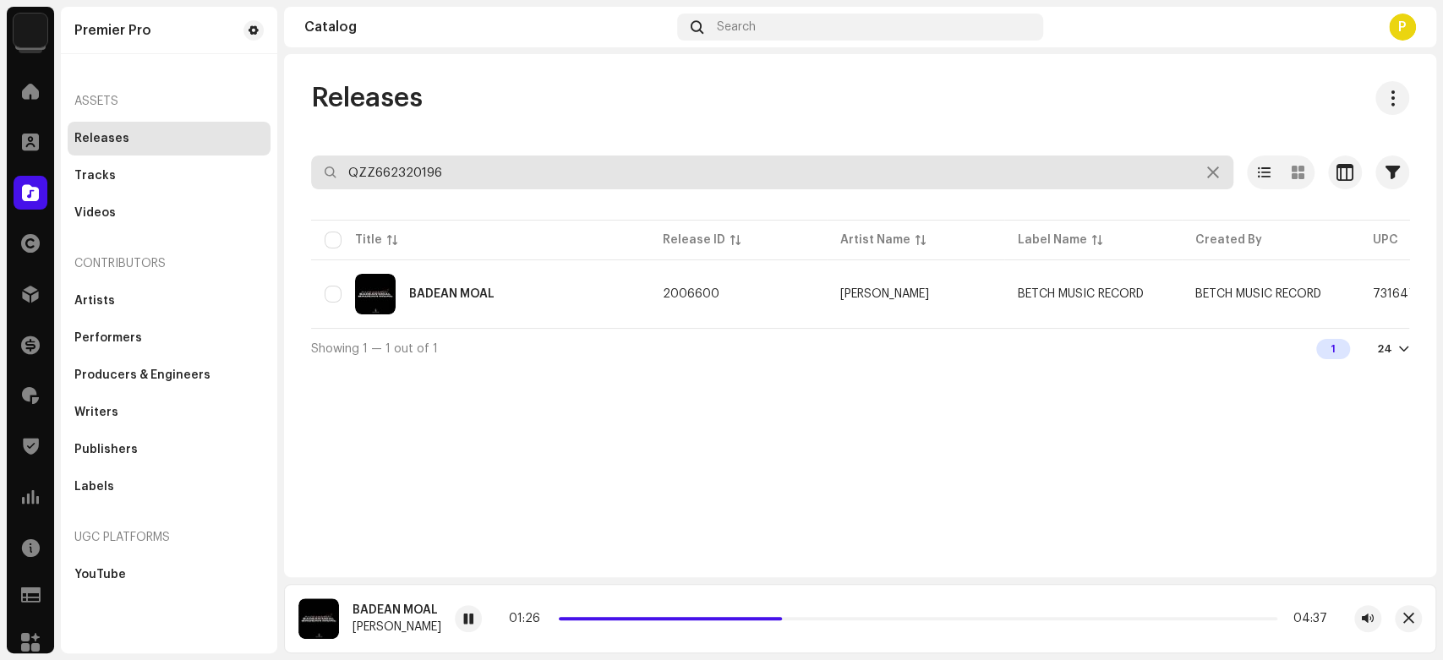
click at [438, 179] on input "QZZ662320196" at bounding box center [772, 173] width 922 height 34
paste input "YFZ2368461"
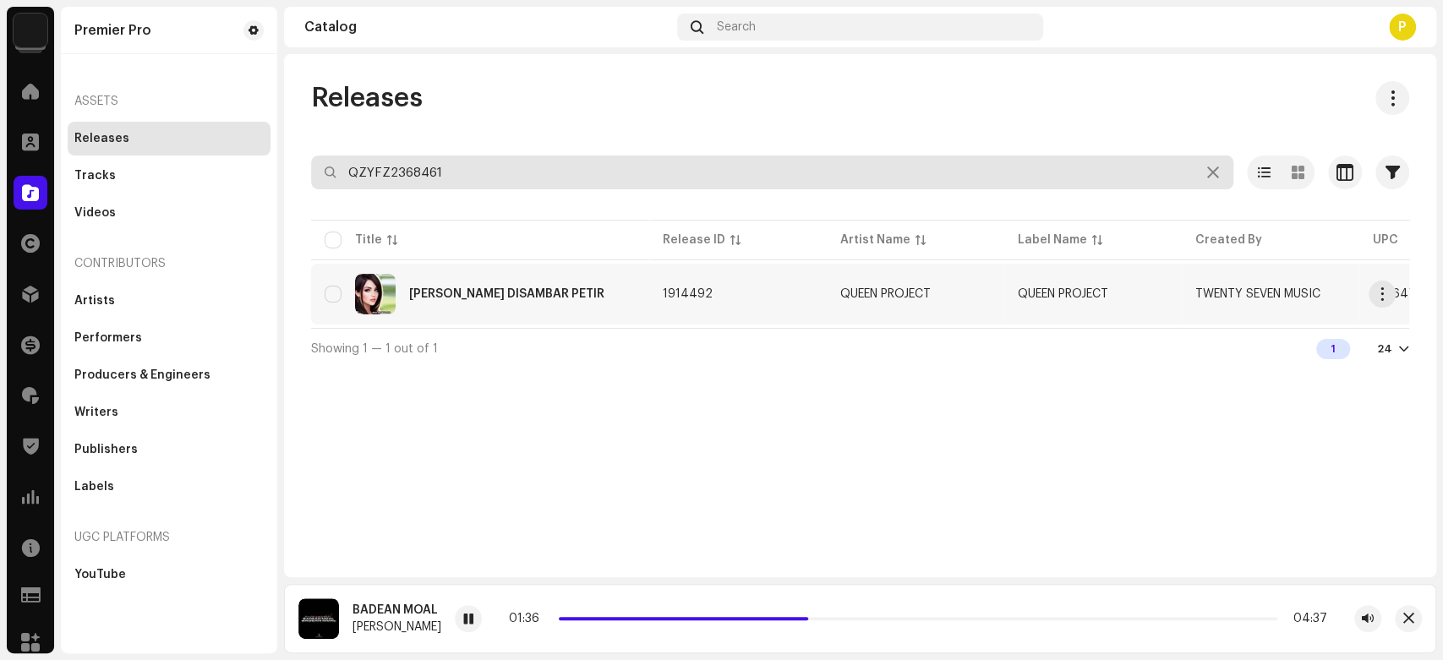
type input "QZYFZ2368461"
click at [465, 306] on div "[PERSON_NAME] DISAMBAR PETIR" at bounding box center [480, 294] width 311 height 41
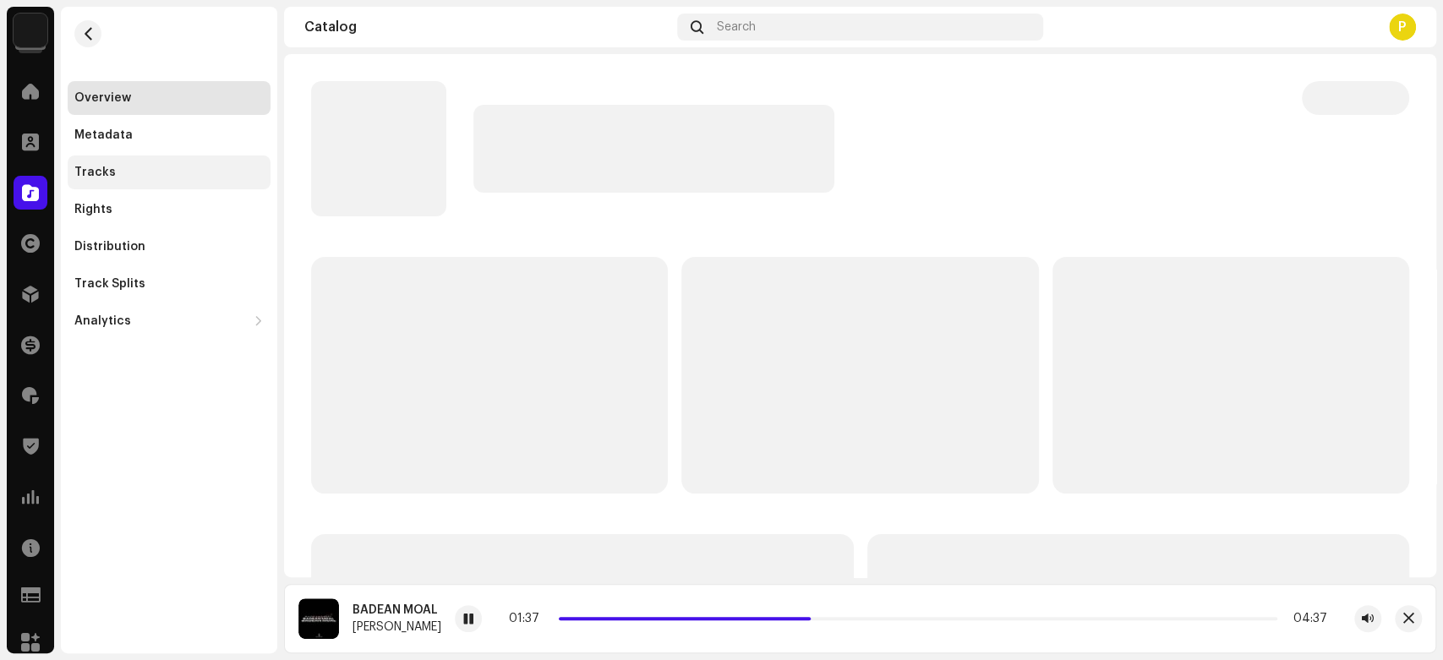
click at [139, 183] on div "Tracks" at bounding box center [169, 173] width 203 height 34
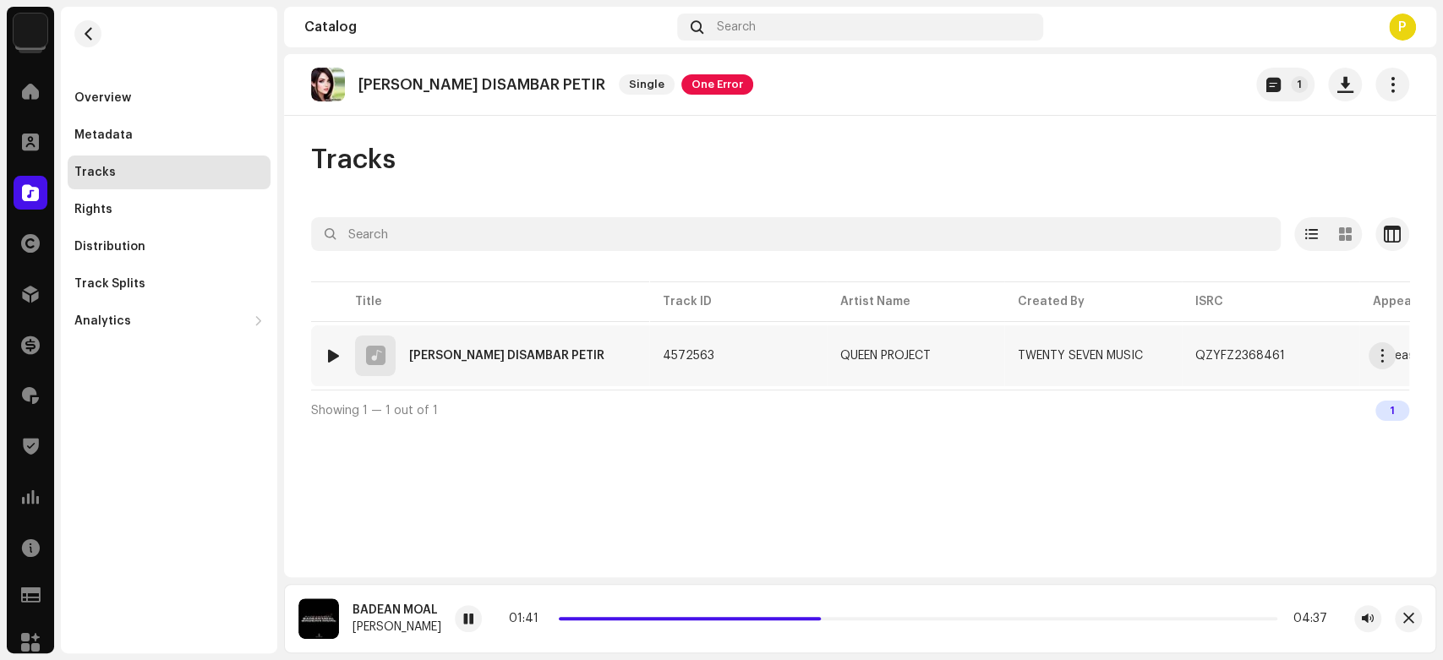
click at [336, 356] on div at bounding box center [333, 356] width 13 height 14
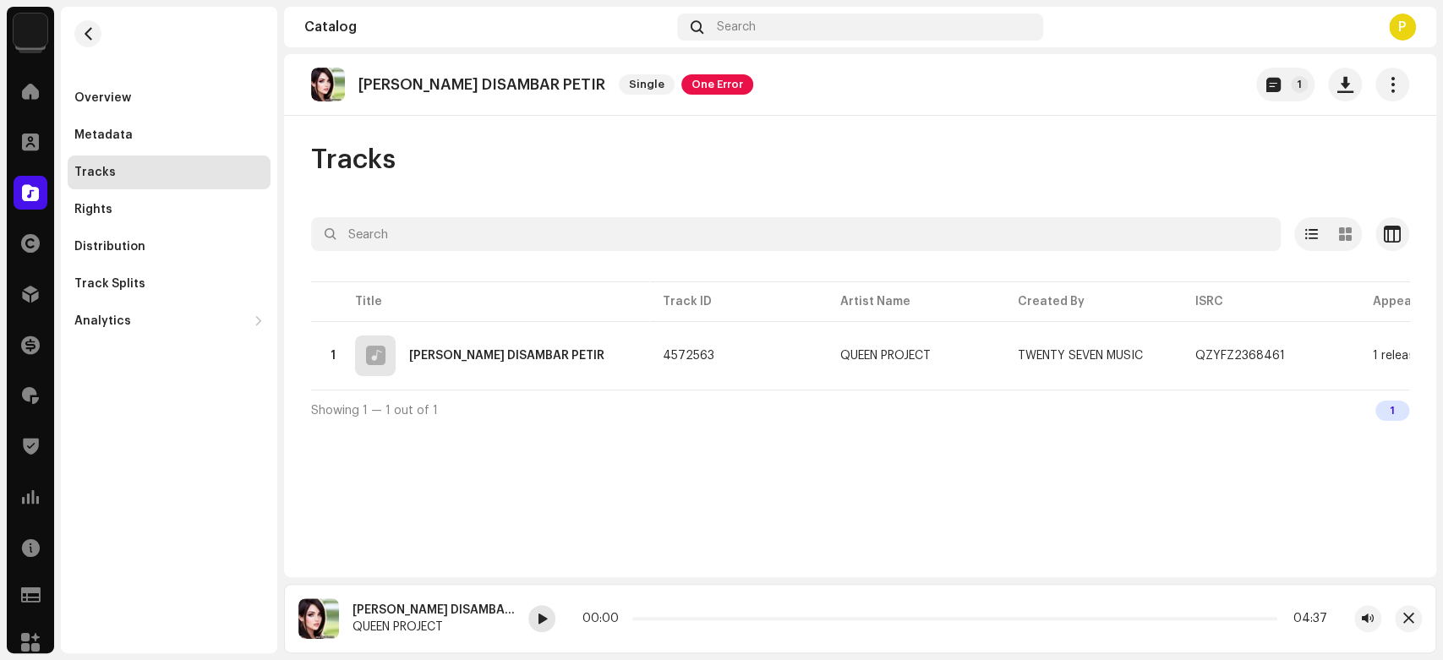
click at [537, 625] on span at bounding box center [542, 620] width 10 height 14
click at [537, 620] on span at bounding box center [542, 620] width 10 height 14
drag, startPoint x: 615, startPoint y: 617, endPoint x: 688, endPoint y: 614, distance: 72.8
click at [688, 614] on div "00:04 04:03" at bounding box center [954, 619] width 745 height 14
drag, startPoint x: 615, startPoint y: 617, endPoint x: 653, endPoint y: 619, distance: 38.1
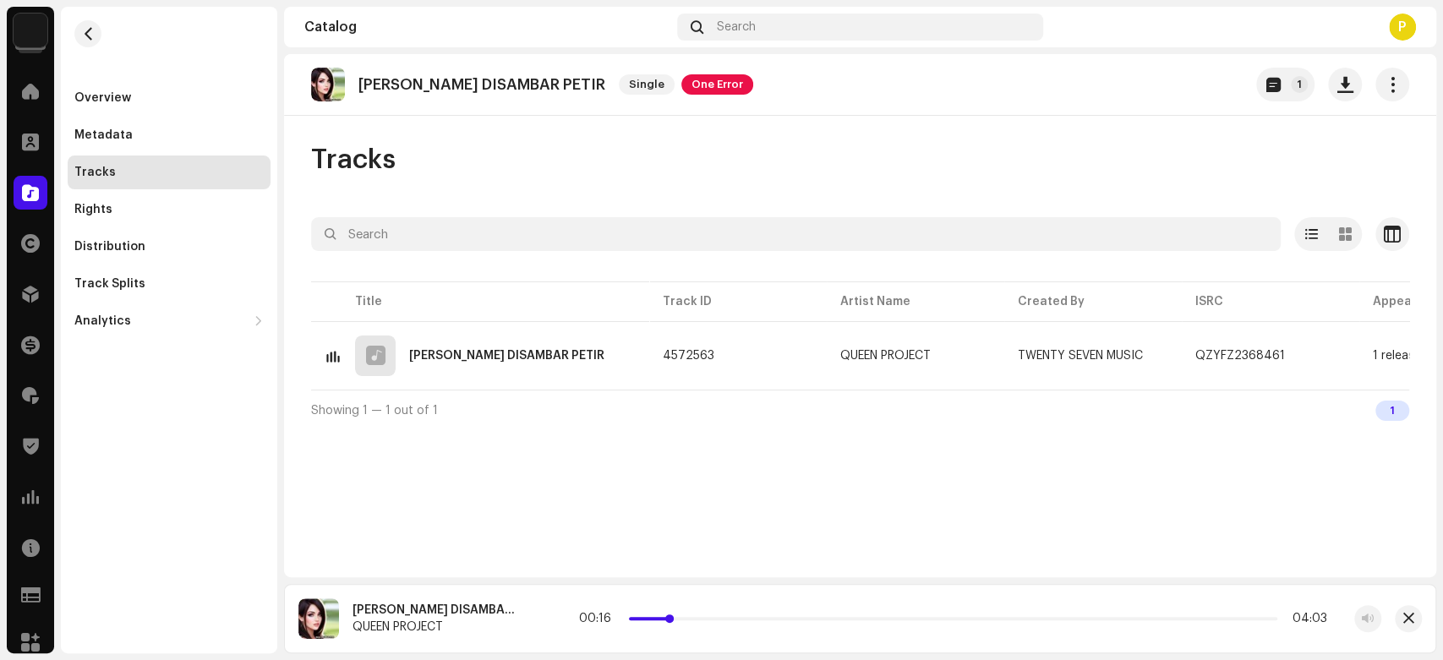
click at [653, 619] on p-slider at bounding box center [953, 618] width 648 height 3
click at [375, 604] on div "[PERSON_NAME] DISAMBAR PETIR" at bounding box center [433, 611] width 162 height 14
drag, startPoint x: 375, startPoint y: 604, endPoint x: 462, endPoint y: 613, distance: 87.6
click at [462, 613] on div "[PERSON_NAME] DISAMBAR PETIR" at bounding box center [433, 611] width 162 height 14
copy div "[PERSON_NAME] DISAMBAR PETIR"
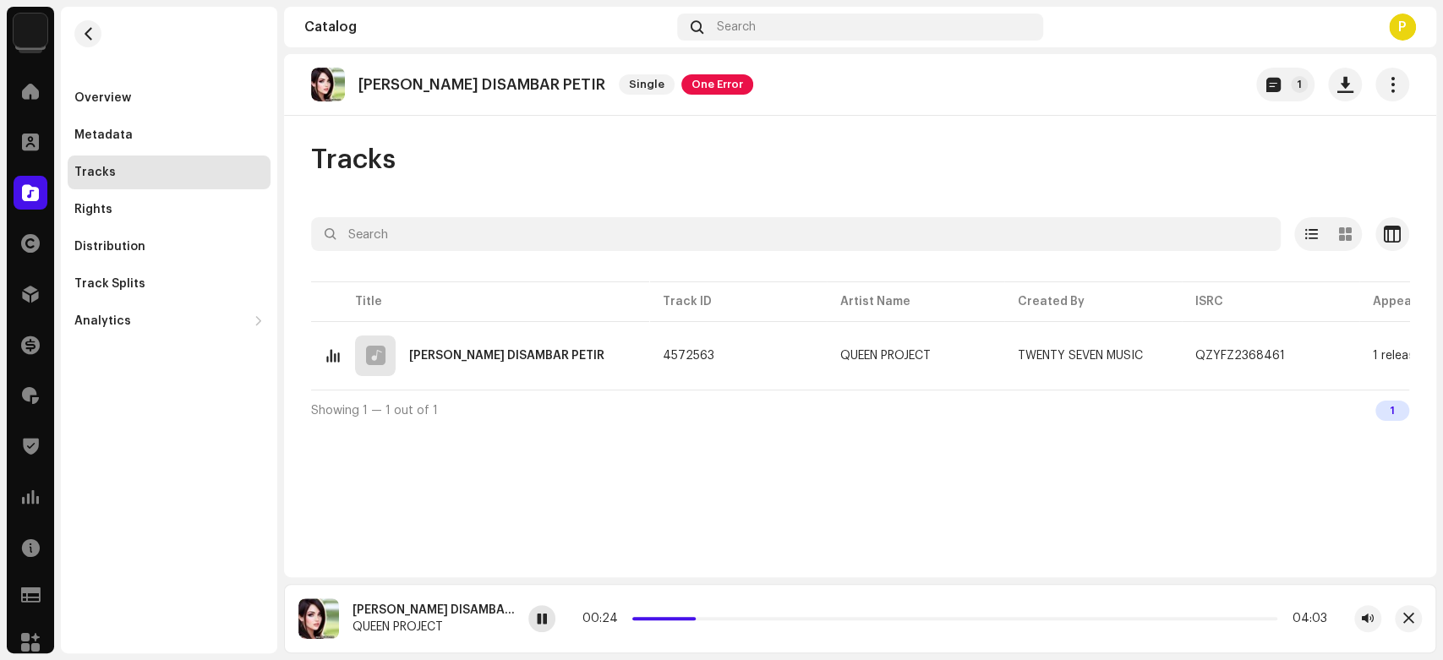
click at [528, 629] on div at bounding box center [541, 618] width 27 height 27
click at [32, 205] on div at bounding box center [31, 193] width 34 height 34
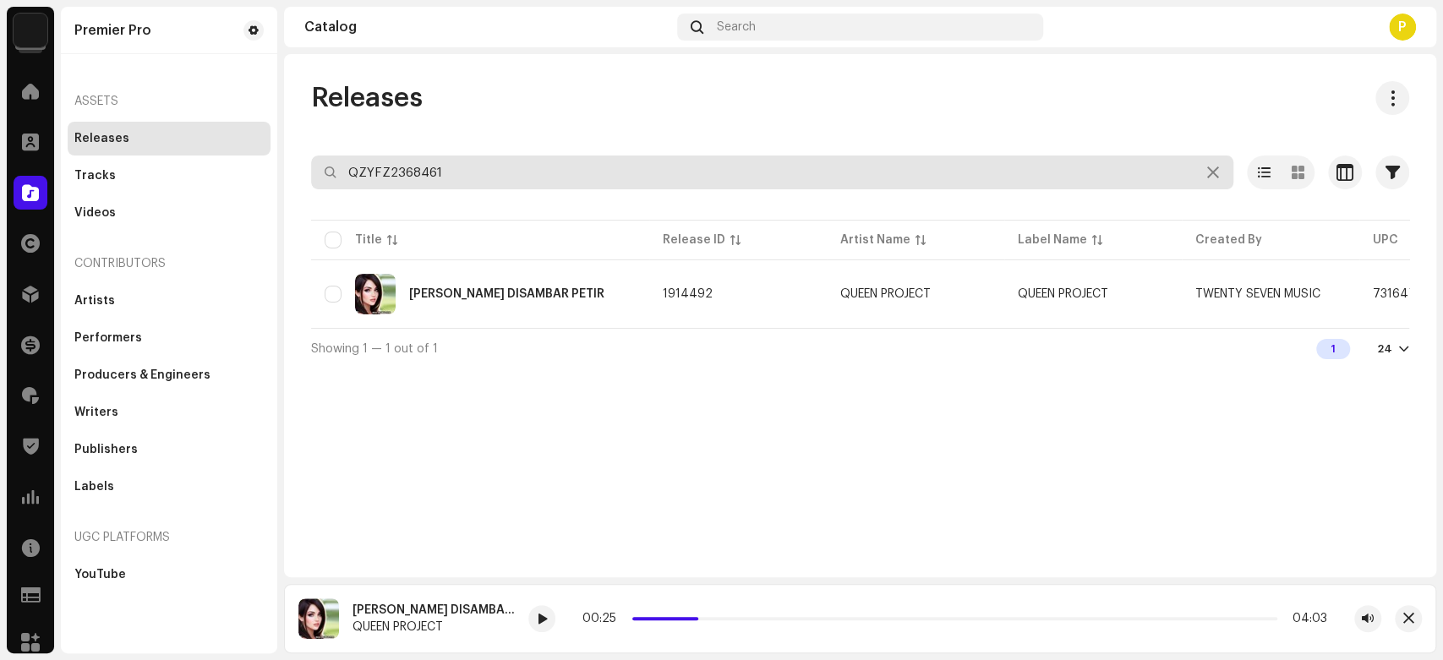
click at [434, 174] on input "QZYFZ2368461" at bounding box center [772, 173] width 922 height 34
paste input "WDW2376468"
type input "QZWDW2376468"
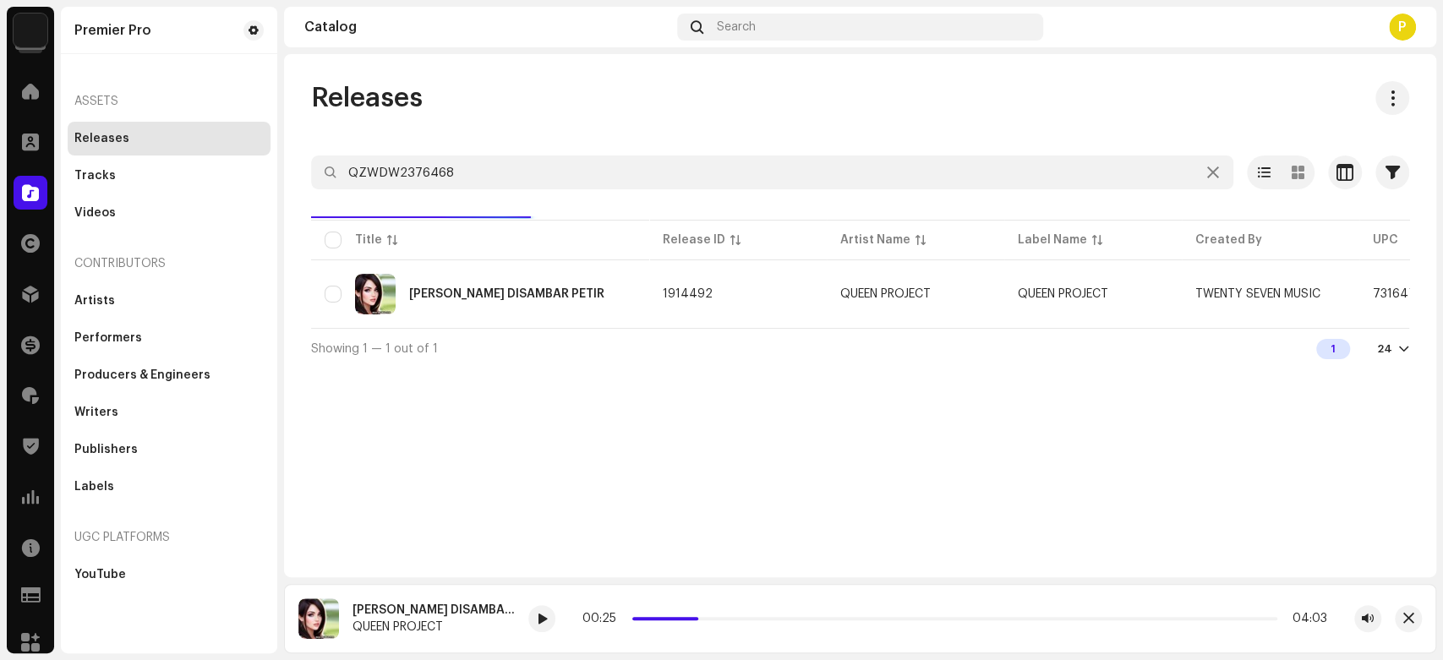
click at [460, 100] on div "Releases" at bounding box center [860, 98] width 1098 height 34
click at [433, 294] on div "Bagaimana Dengan Setia" at bounding box center [484, 294] width 150 height 12
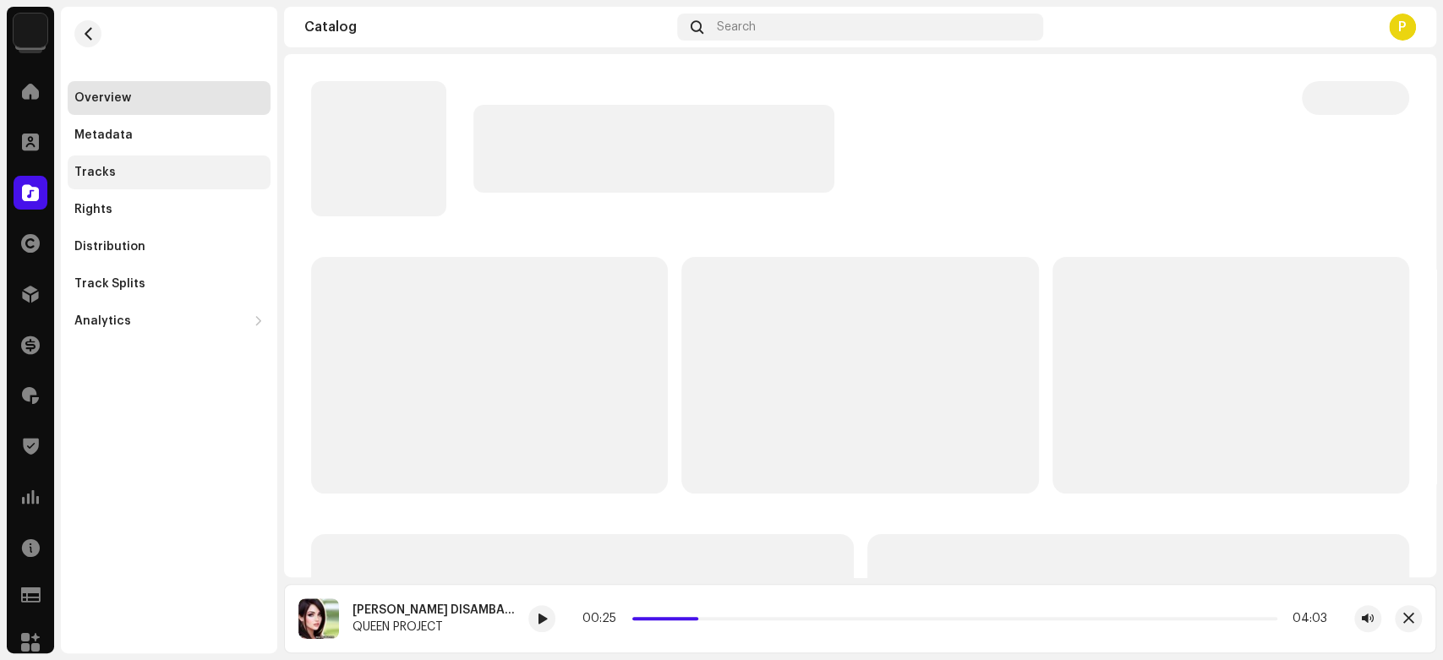
click at [156, 170] on div "Tracks" at bounding box center [168, 173] width 189 height 14
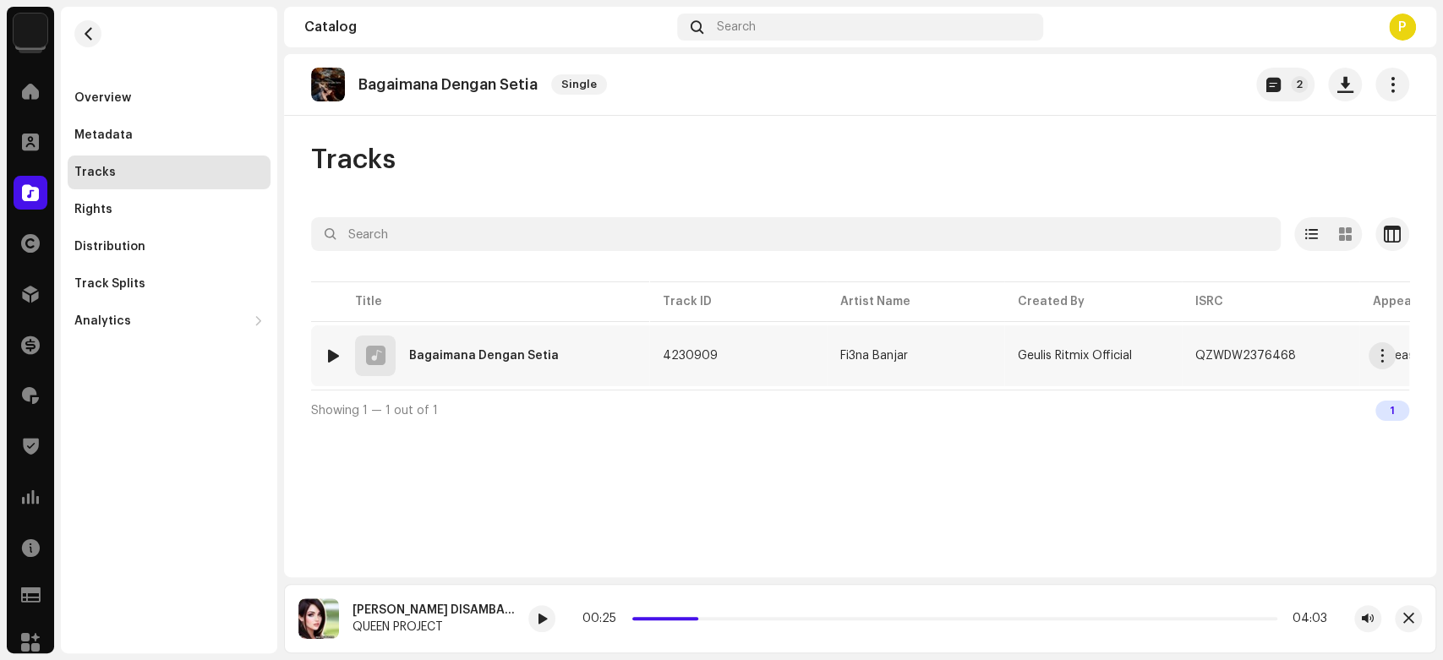
click at [328, 357] on div at bounding box center [333, 356] width 13 height 14
click at [524, 618] on span at bounding box center [529, 620] width 10 height 14
click at [392, 91] on p "Bagaimana Dengan Setia" at bounding box center [447, 85] width 179 height 18
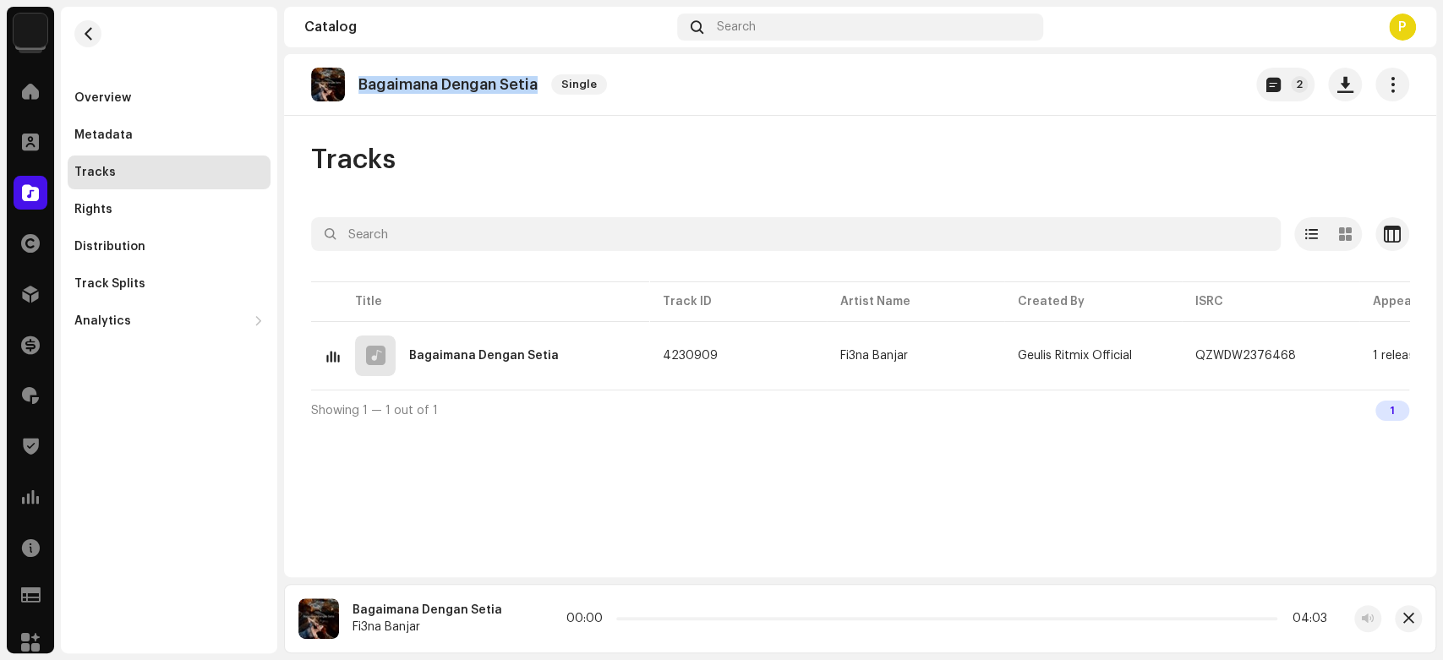
drag, startPoint x: 392, startPoint y: 91, endPoint x: 527, endPoint y: 80, distance: 135.7
click at [527, 80] on p "Bagaimana Dengan Setia" at bounding box center [447, 85] width 179 height 18
copy p "Bagaimana Dengan Setia"
click at [516, 620] on div at bounding box center [529, 618] width 27 height 27
drag, startPoint x: 615, startPoint y: 615, endPoint x: 720, endPoint y: 622, distance: 105.0
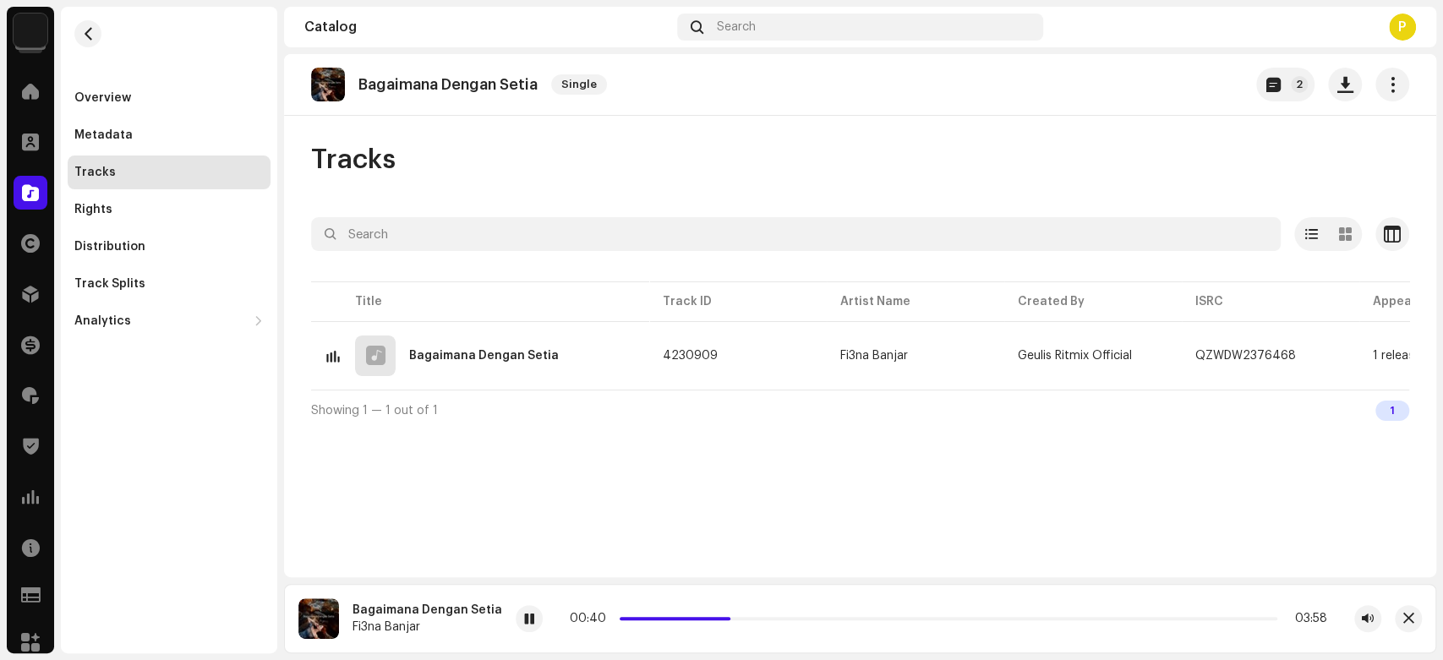
click at [724, 622] on span at bounding box center [728, 619] width 8 height 8
drag, startPoint x: 720, startPoint y: 622, endPoint x: 693, endPoint y: 620, distance: 27.1
click at [702, 620] on span at bounding box center [706, 619] width 8 height 8
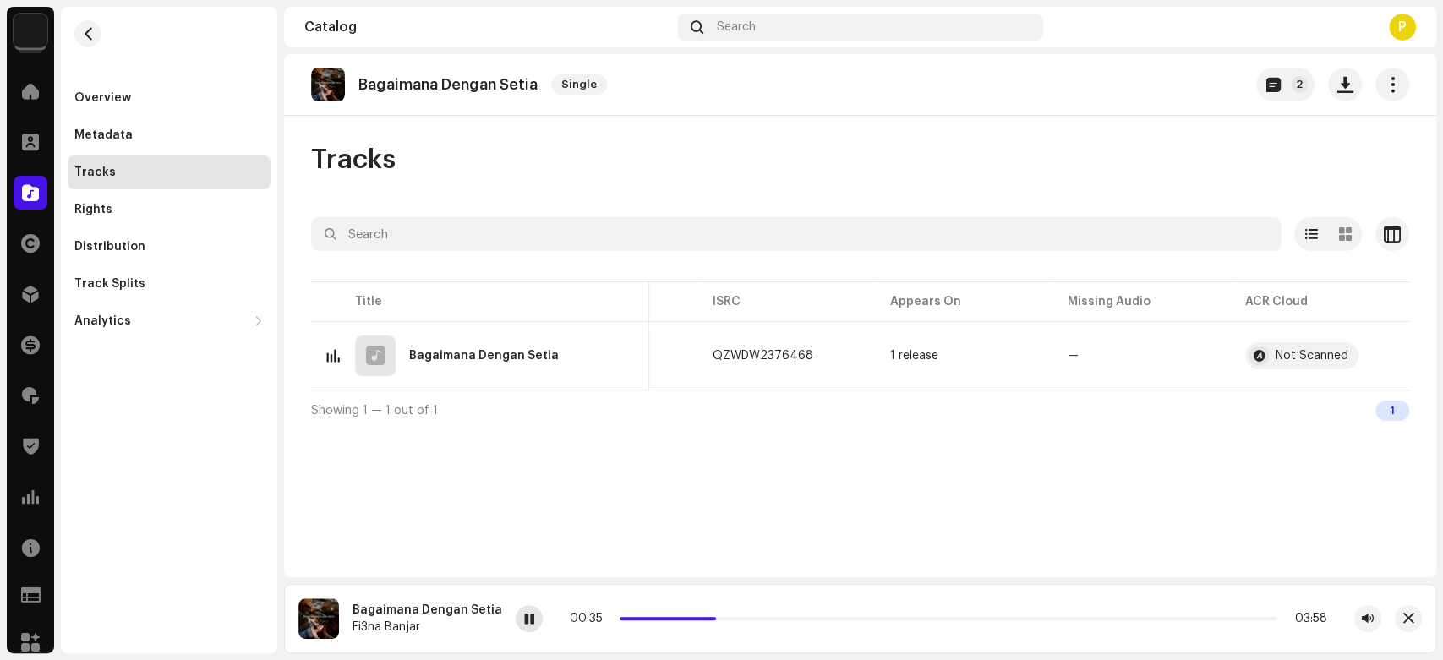
click at [526, 619] on span at bounding box center [530, 620] width 10 height 14
click at [21, 183] on div at bounding box center [31, 193] width 34 height 34
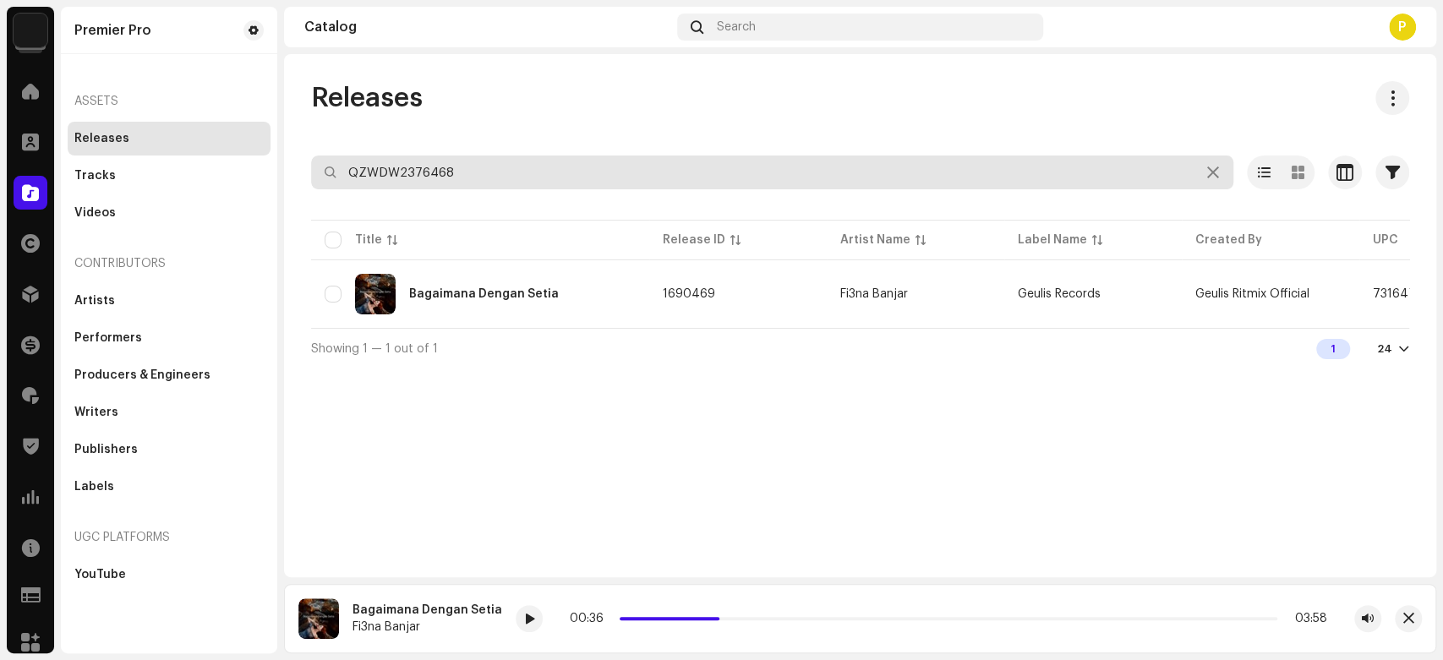
click at [383, 179] on input "QZWDW2376468" at bounding box center [772, 173] width 922 height 34
paste input "86880"
type input "QZWDW2386880"
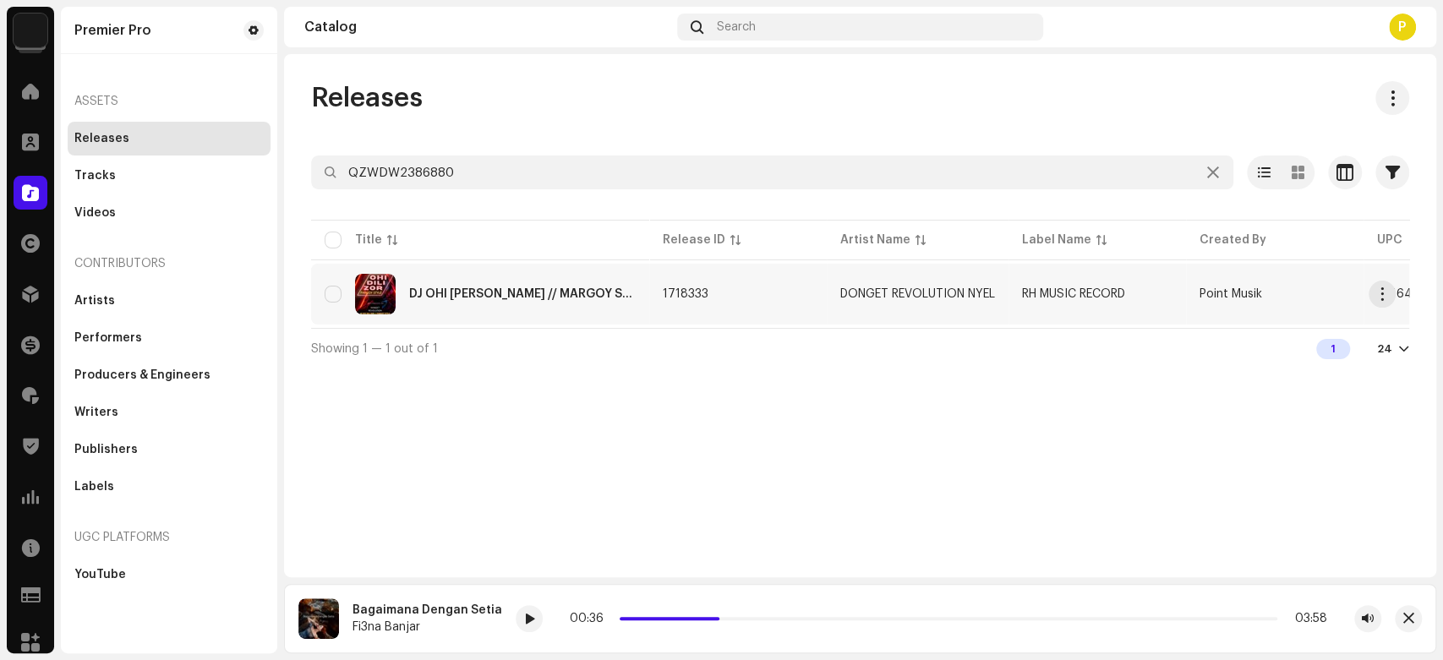
click at [512, 293] on div "DJ OHI [PERSON_NAME] // MARGOY STYLE // BASS KEDER" at bounding box center [522, 294] width 227 height 12
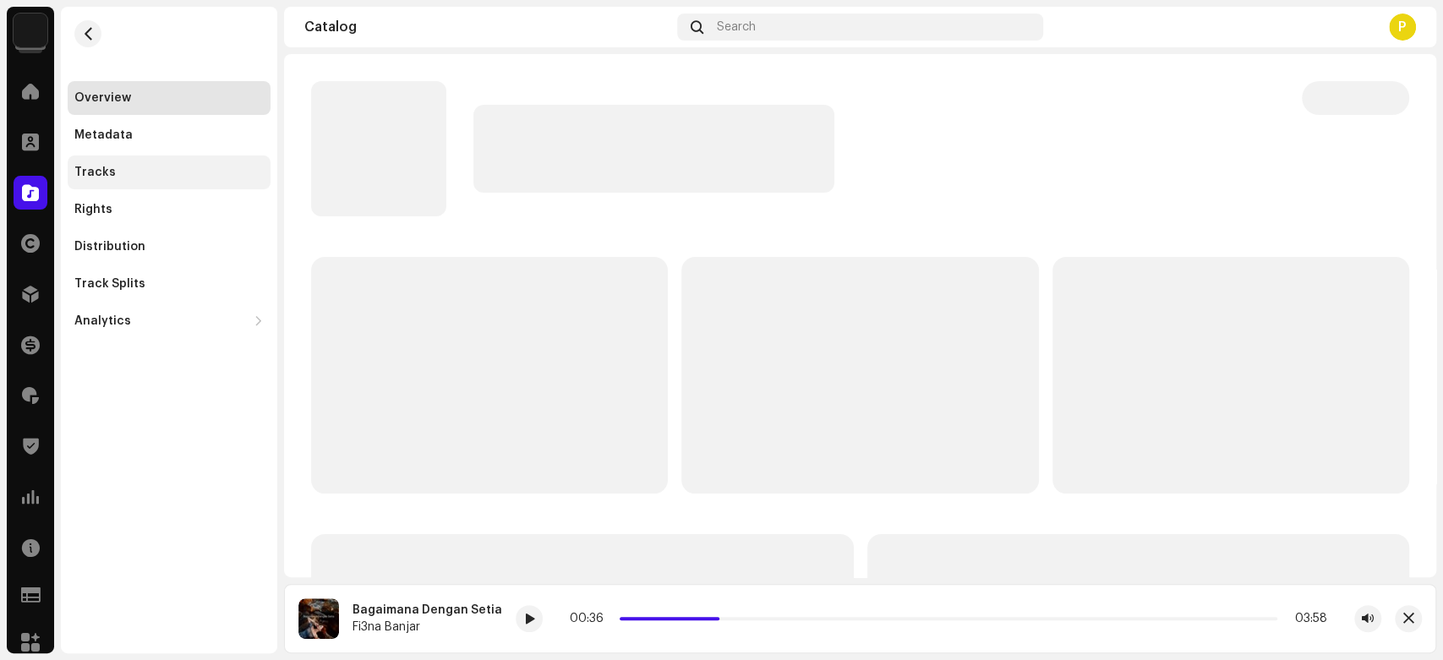
click at [156, 173] on div "Tracks" at bounding box center [168, 173] width 189 height 14
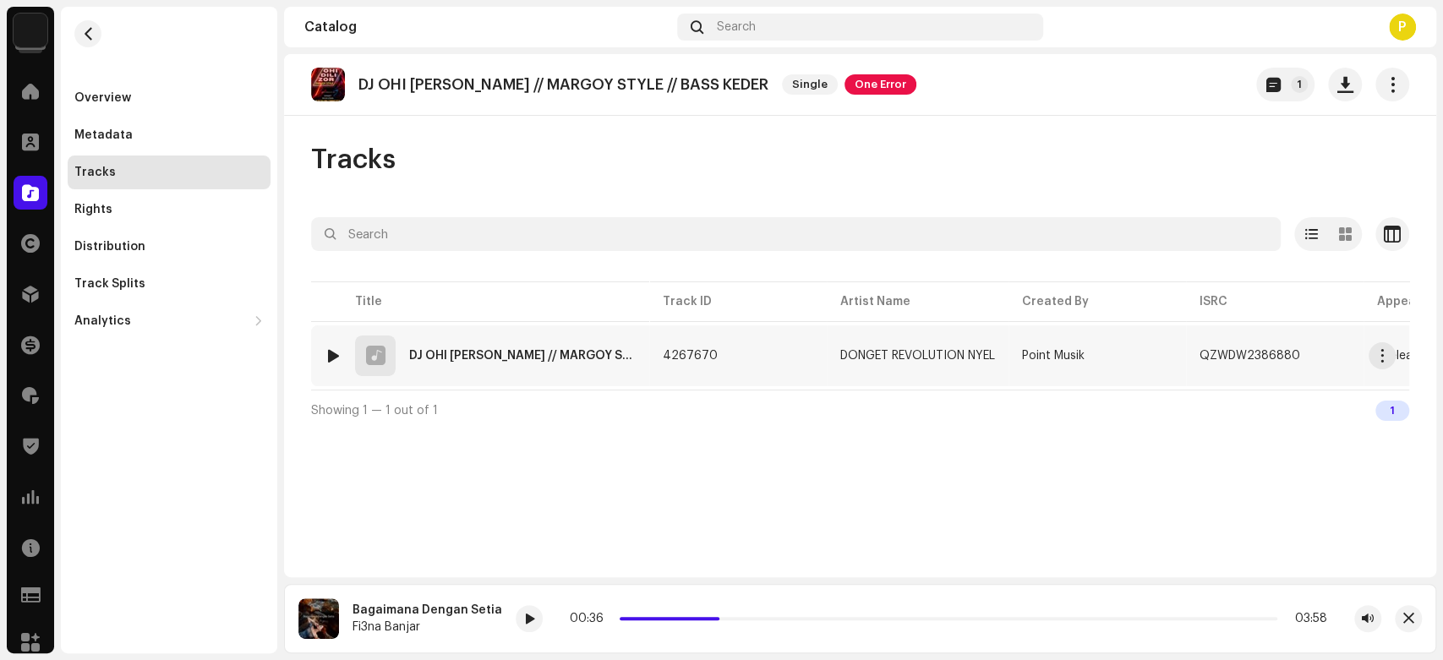
click at [333, 350] on div at bounding box center [333, 356] width 13 height 14
click at [547, 620] on span at bounding box center [542, 620] width 10 height 14
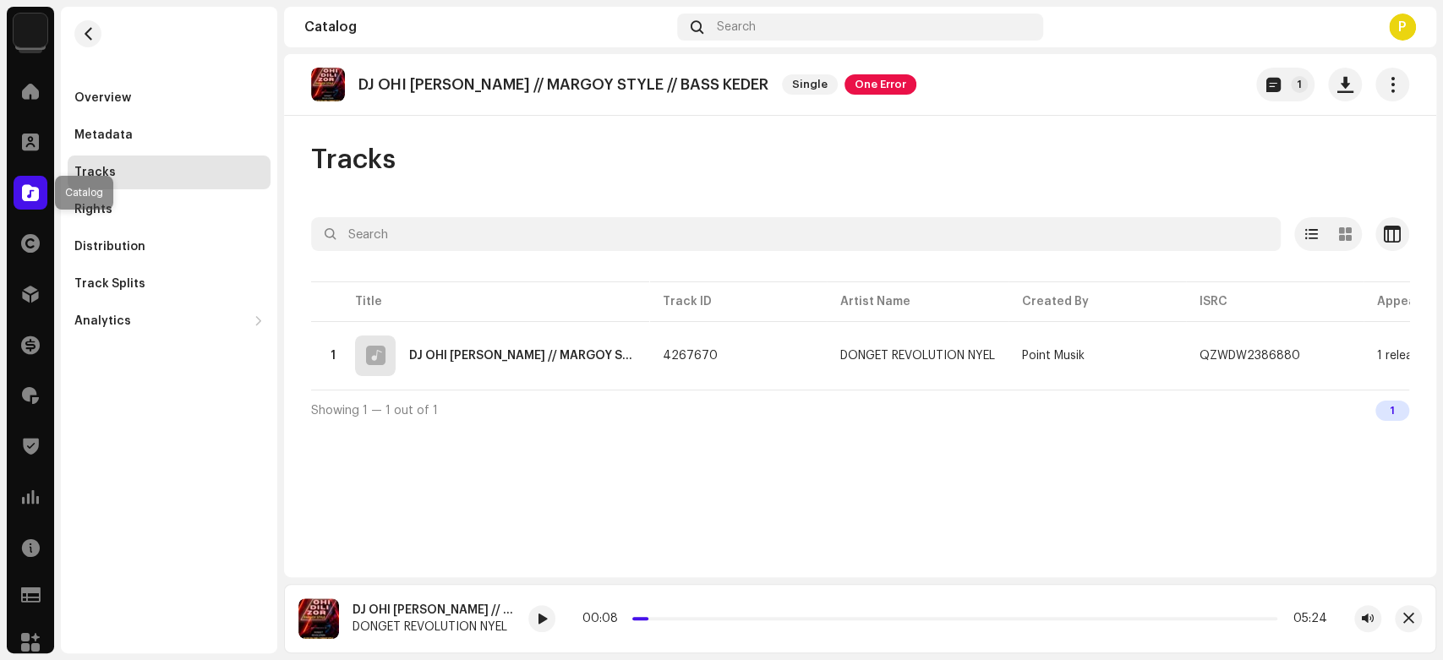
click at [27, 187] on span at bounding box center [30, 193] width 17 height 14
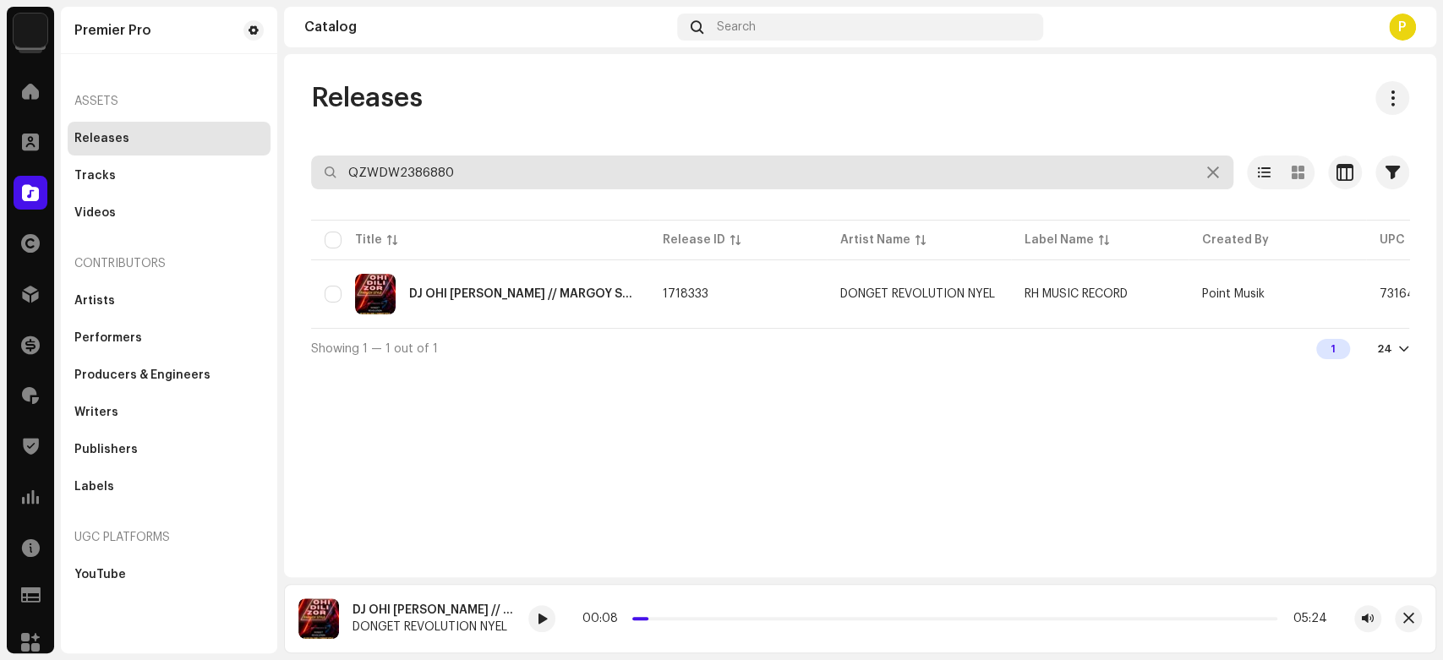
click at [462, 163] on input "QZWDW2386880" at bounding box center [772, 173] width 922 height 34
paste input "Z662356154"
type input "QZZ662356154"
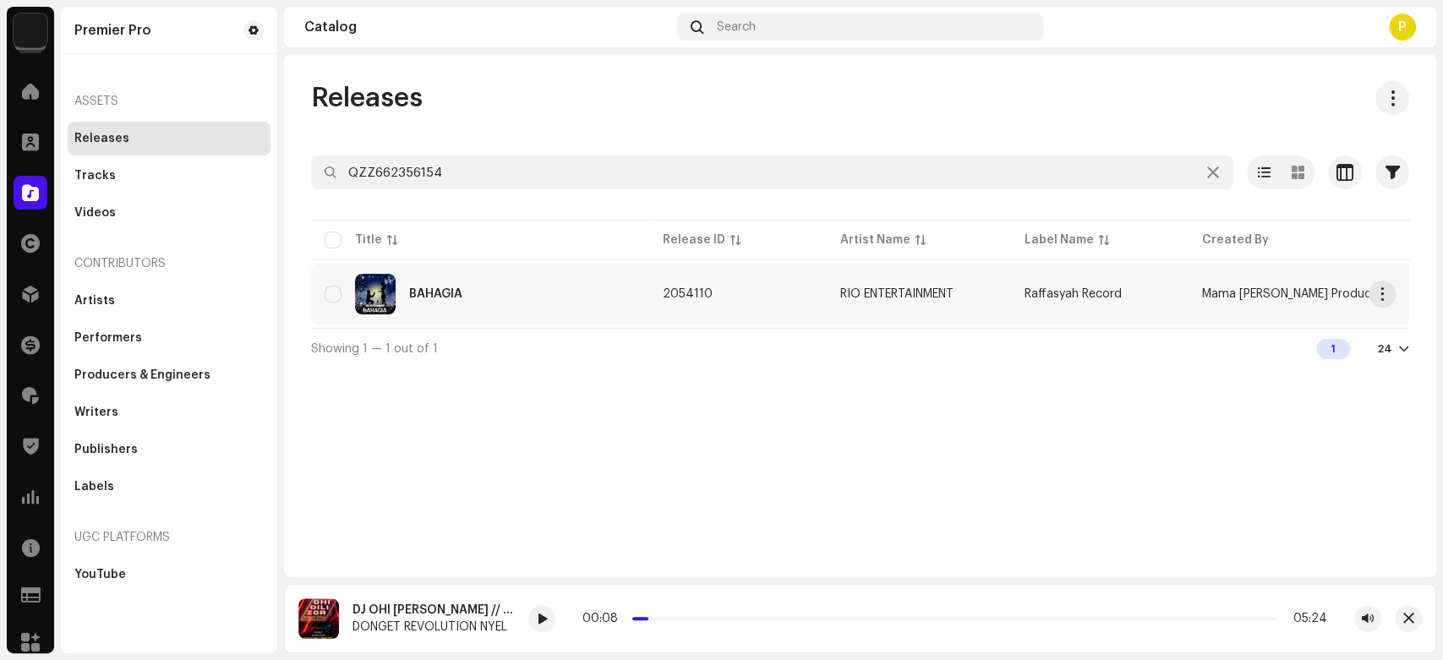
click at [479, 310] on div "BAHAGIA" at bounding box center [480, 294] width 311 height 41
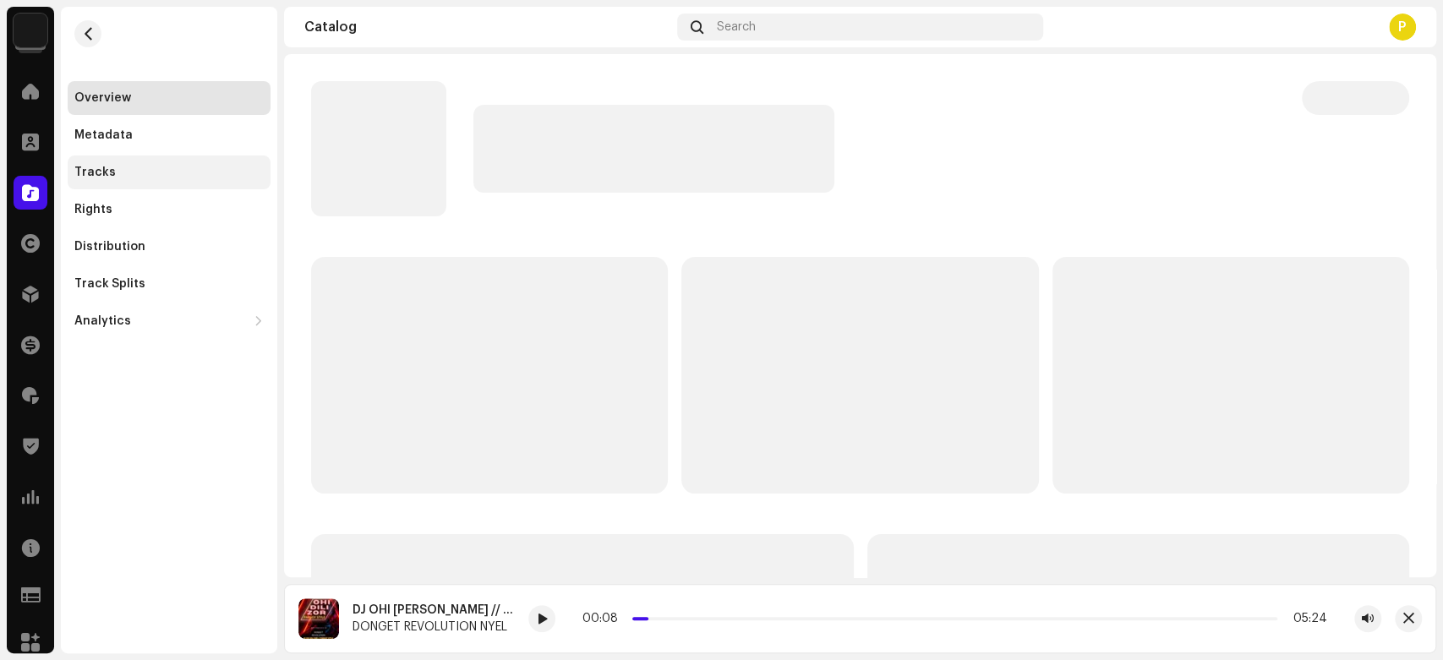
click at [175, 180] on div "Tracks" at bounding box center [169, 173] width 203 height 34
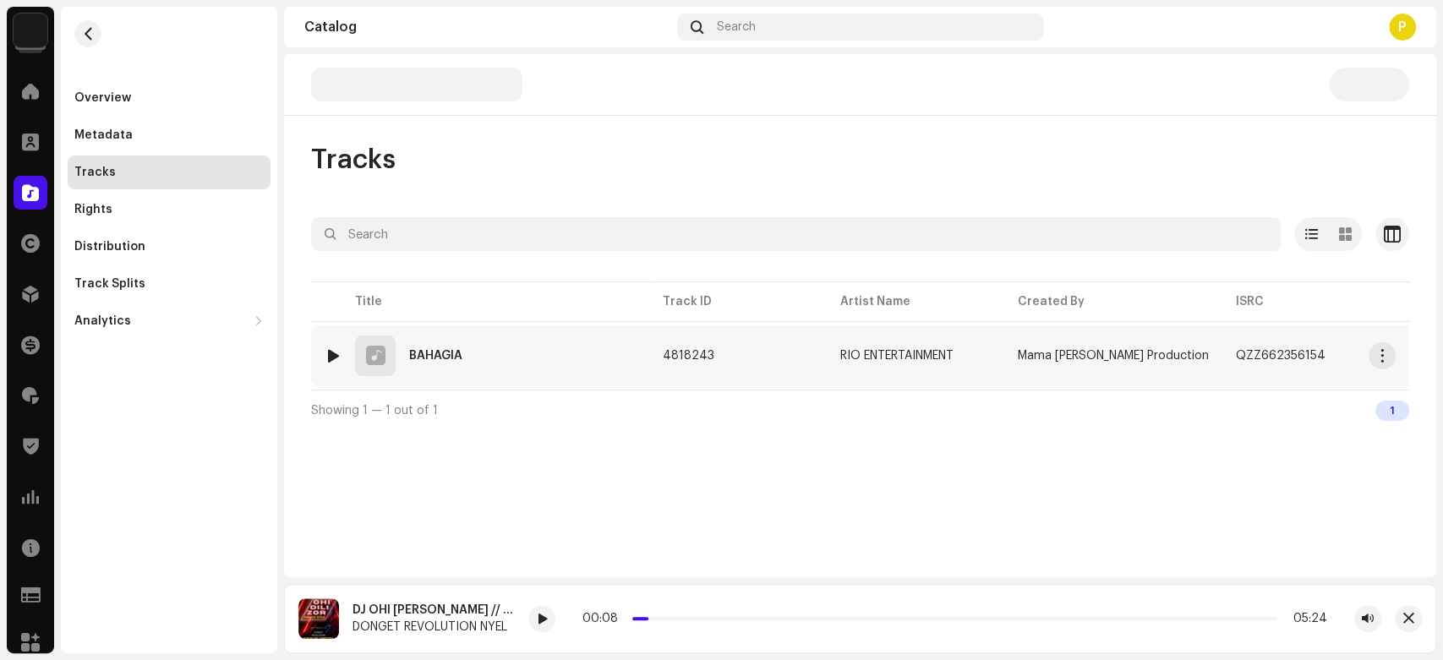
click at [328, 352] on div at bounding box center [333, 356] width 13 height 14
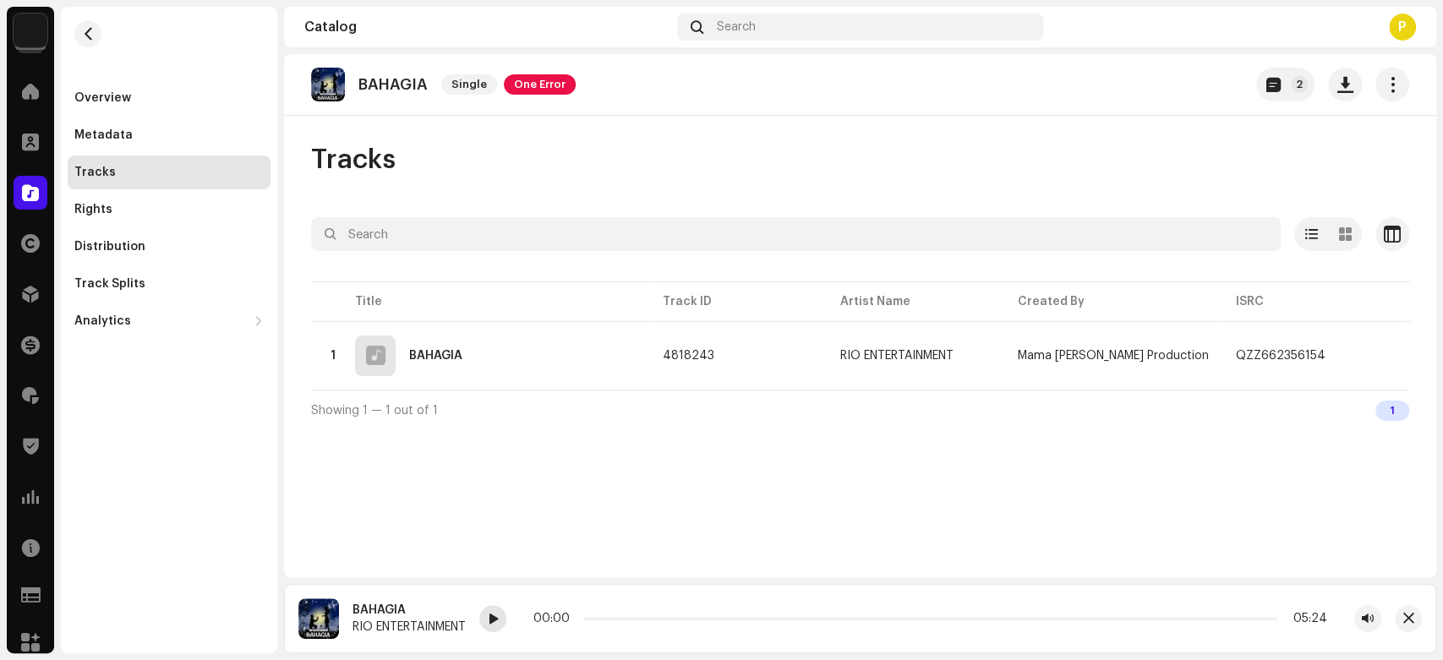
click at [489, 617] on div at bounding box center [492, 618] width 27 height 27
click at [333, 356] on div at bounding box center [333, 356] width 13 height 14
drag, startPoint x: 593, startPoint y: 618, endPoint x: 669, endPoint y: 616, distance: 76.9
click at [669, 616] on div "00:21 03:20" at bounding box center [928, 619] width 797 height 14
click at [493, 620] on span at bounding box center [493, 620] width 10 height 14
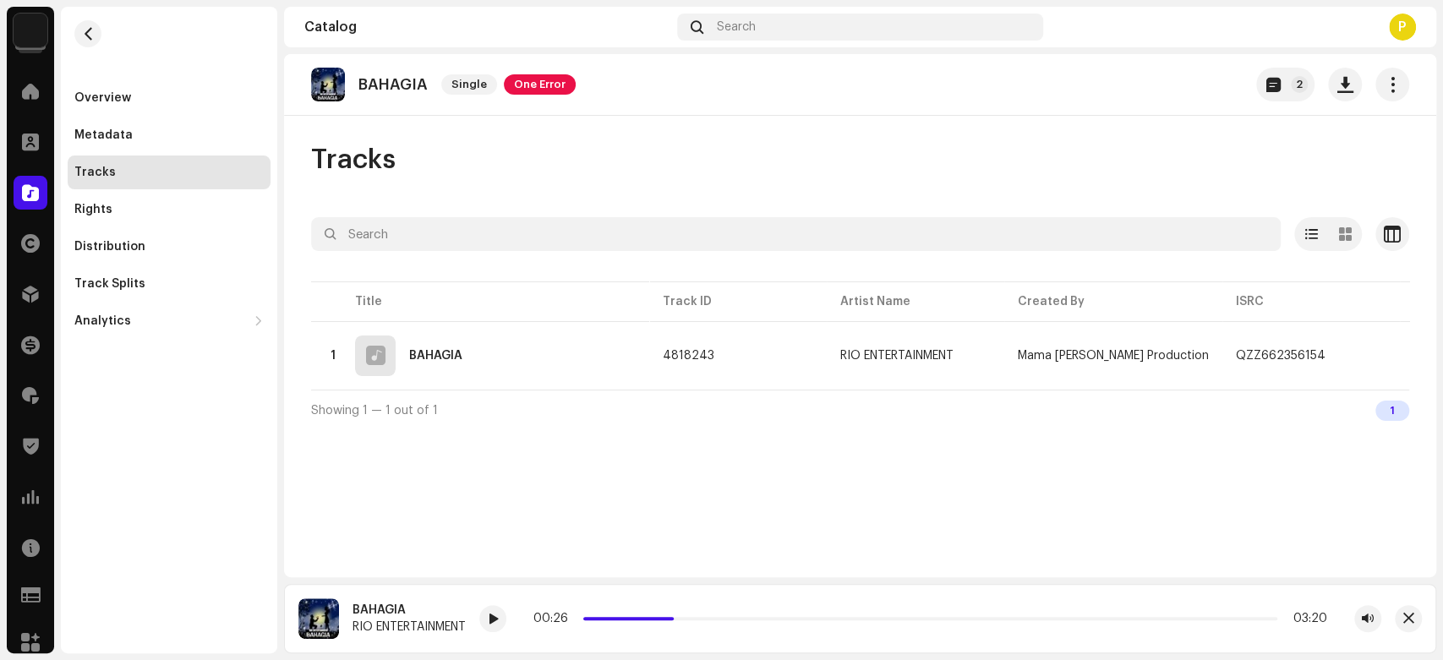
click at [362, 610] on div "BAHAGIA" at bounding box center [408, 611] width 113 height 14
copy div "BAHAGIA"
drag, startPoint x: 673, startPoint y: 618, endPoint x: 591, endPoint y: 623, distance: 82.1
click at [591, 623] on div "00:01 03:20" at bounding box center [928, 619] width 797 height 14
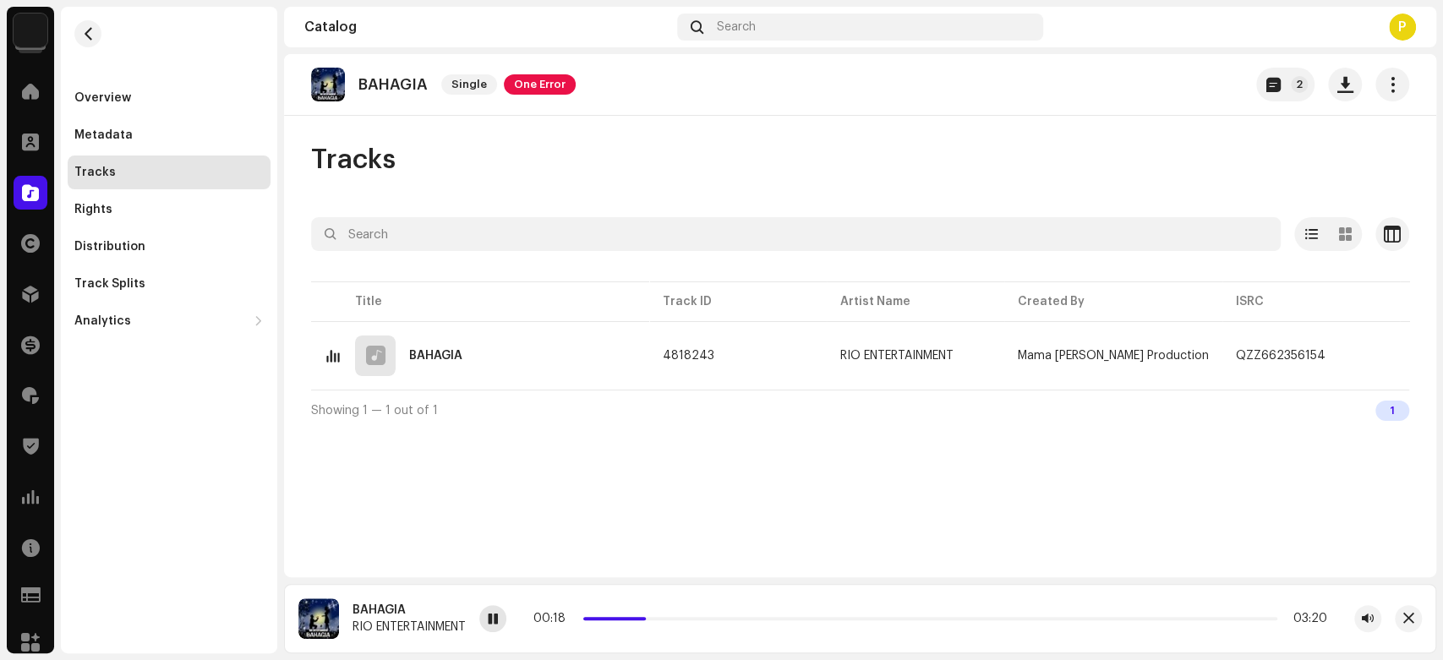
click at [494, 632] on div at bounding box center [492, 618] width 27 height 27
click at [1271, 74] on button "2" at bounding box center [1285, 85] width 58 height 34
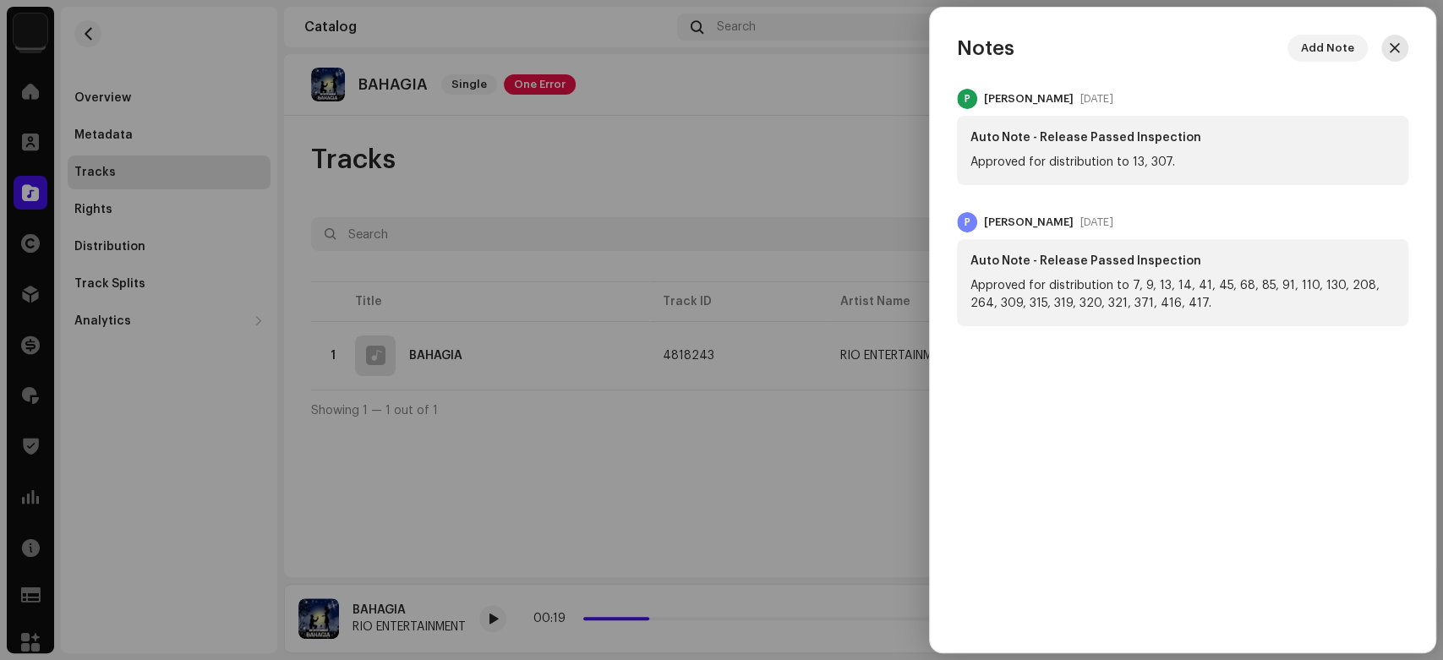
click at [1395, 51] on span "button" at bounding box center [1395, 48] width 10 height 14
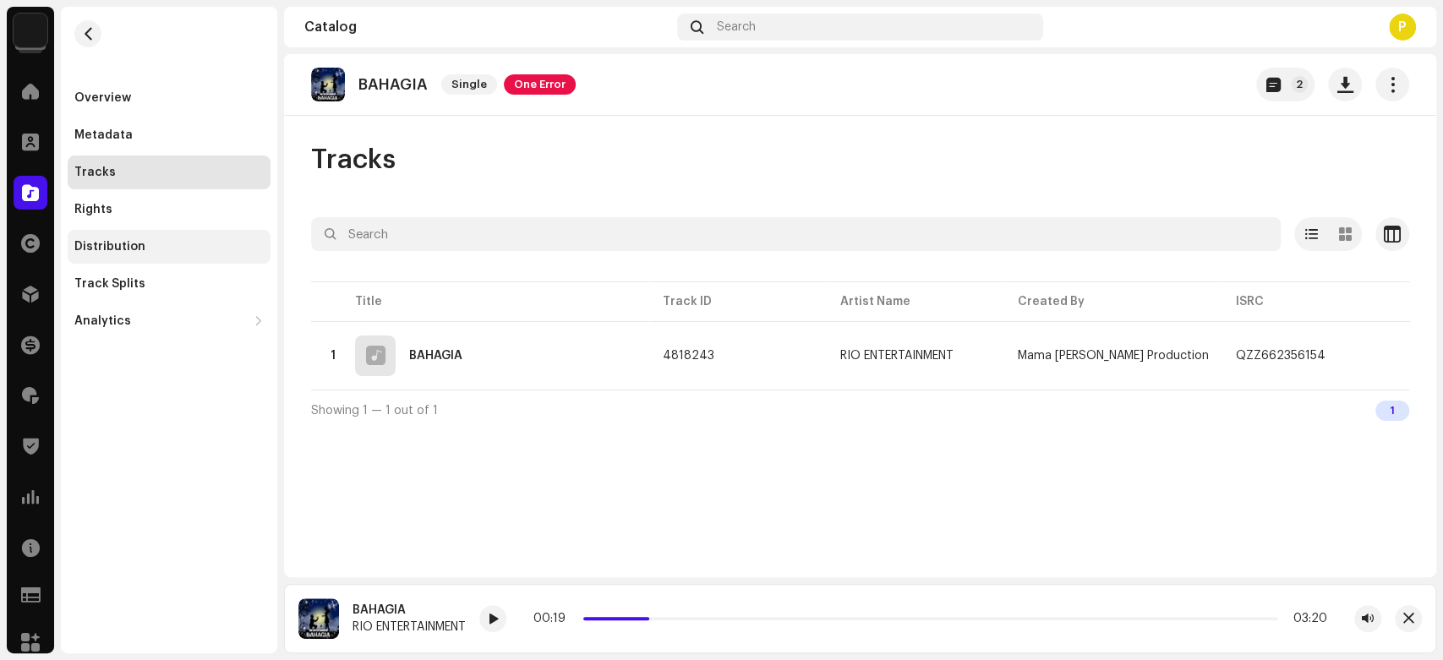
click at [210, 256] on div "Distribution" at bounding box center [169, 247] width 203 height 34
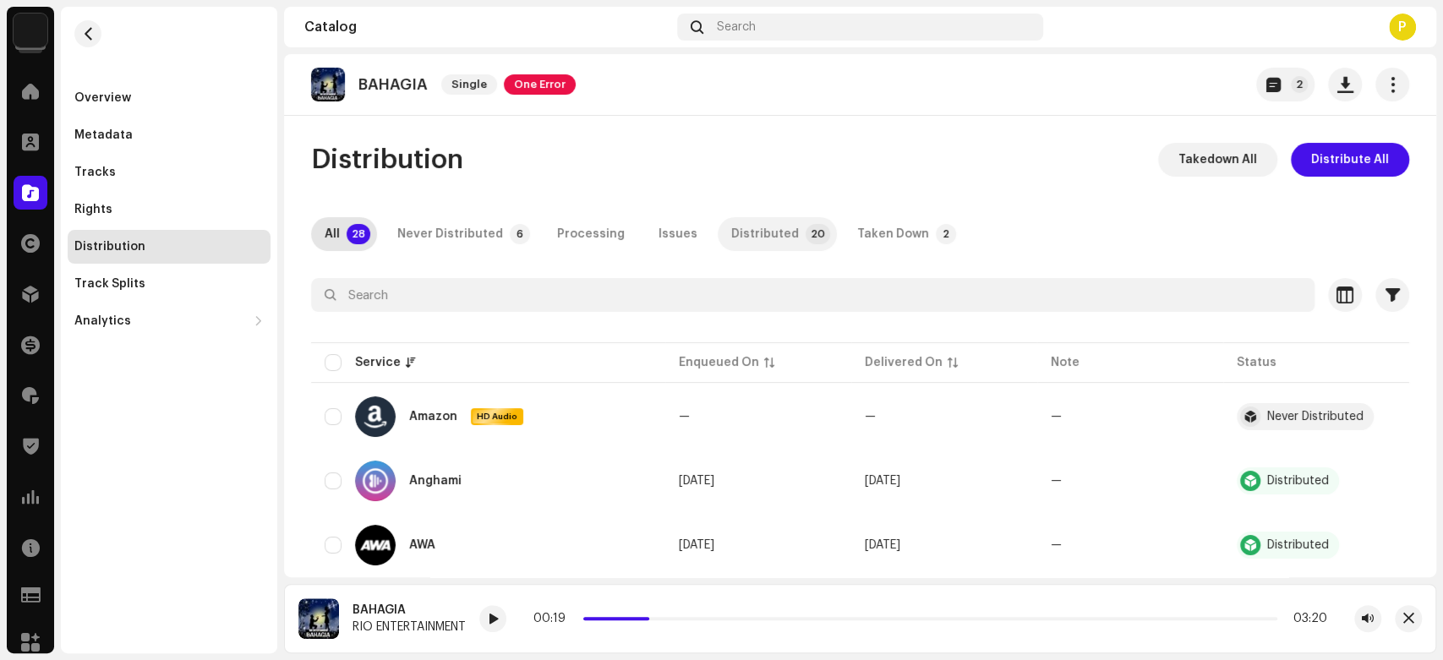
click at [767, 235] on div "Distributed" at bounding box center [765, 234] width 68 height 34
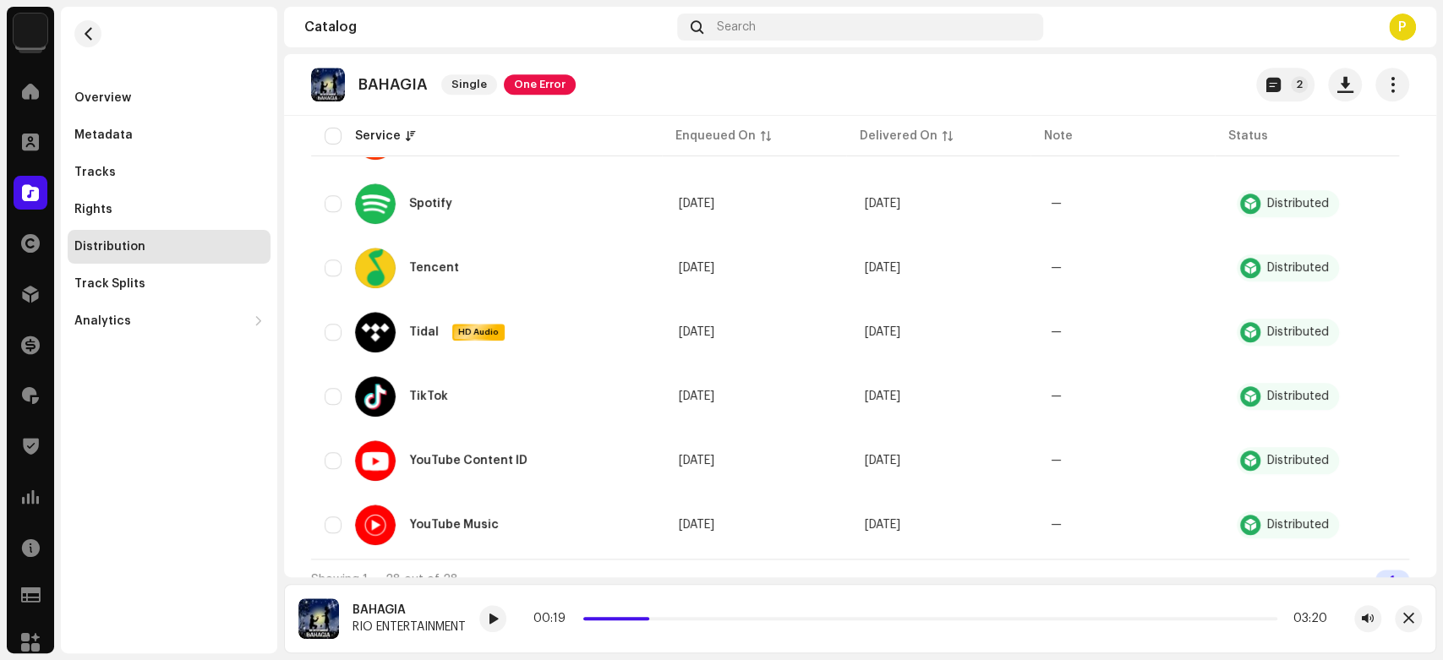
scroll to position [1129, 0]
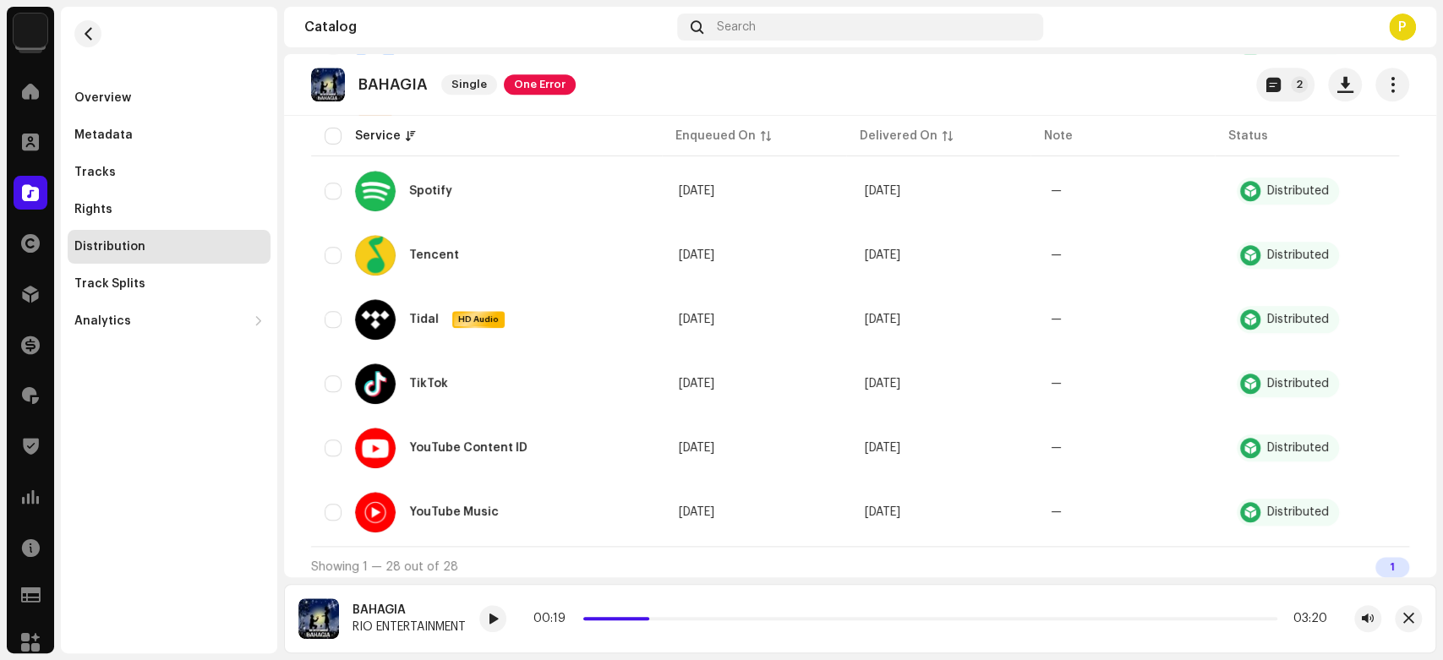
click at [36, 193] on span at bounding box center [30, 193] width 17 height 14
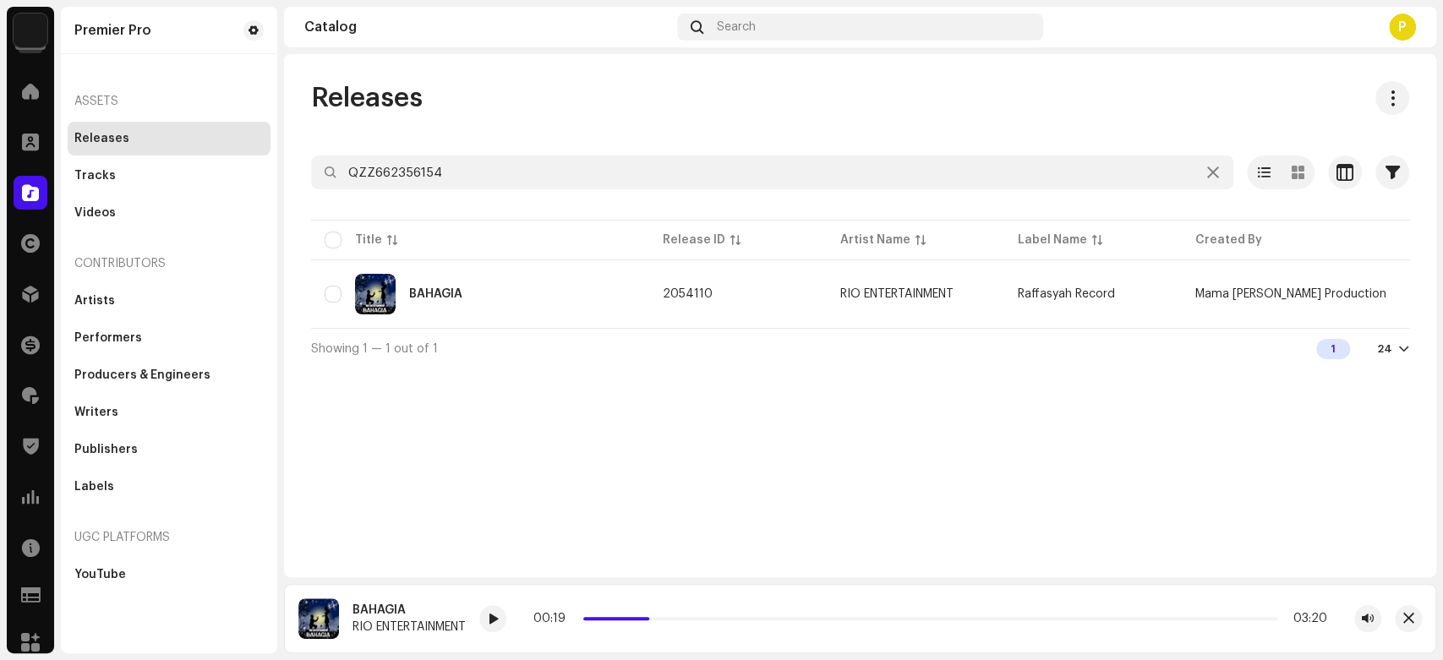
click at [432, 154] on div "Releases QZZ662356154 Selected 0 Options Filters Distribution status Never Dist…" at bounding box center [860, 224] width 1152 height 287
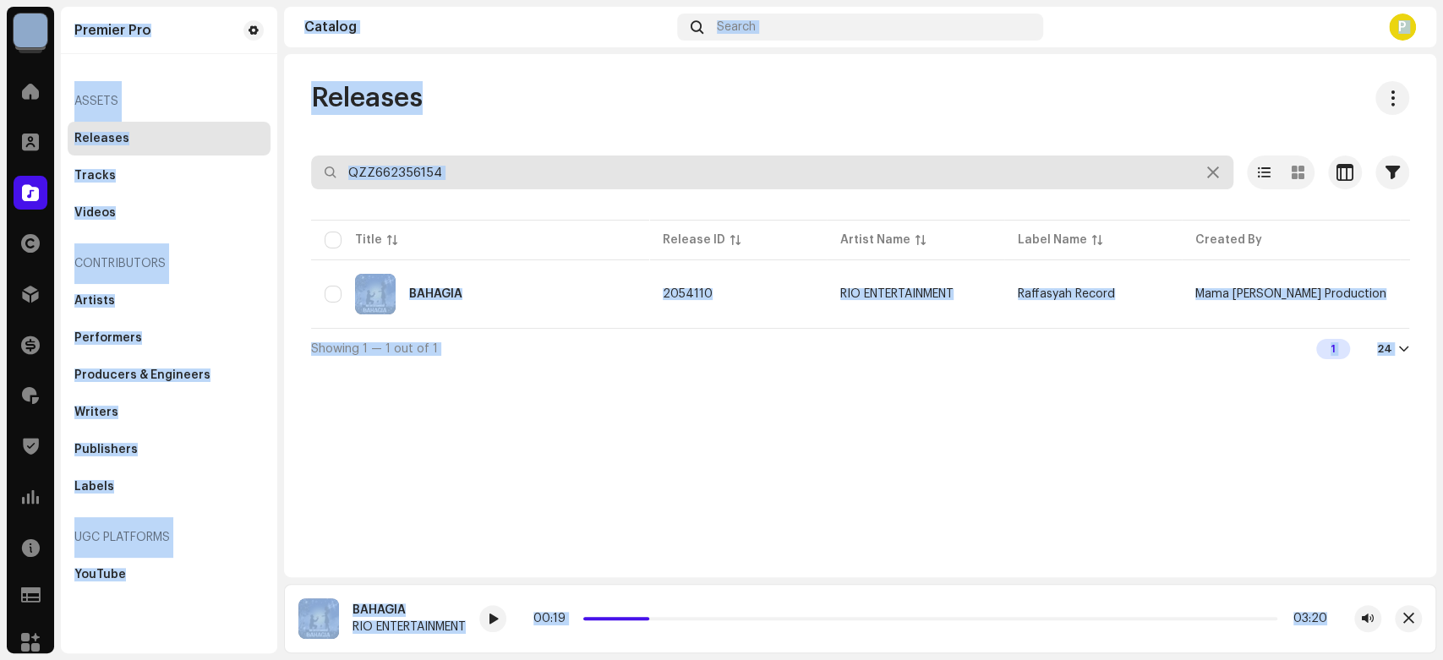
click at [663, 175] on input "QZZ662356154" at bounding box center [772, 173] width 922 height 34
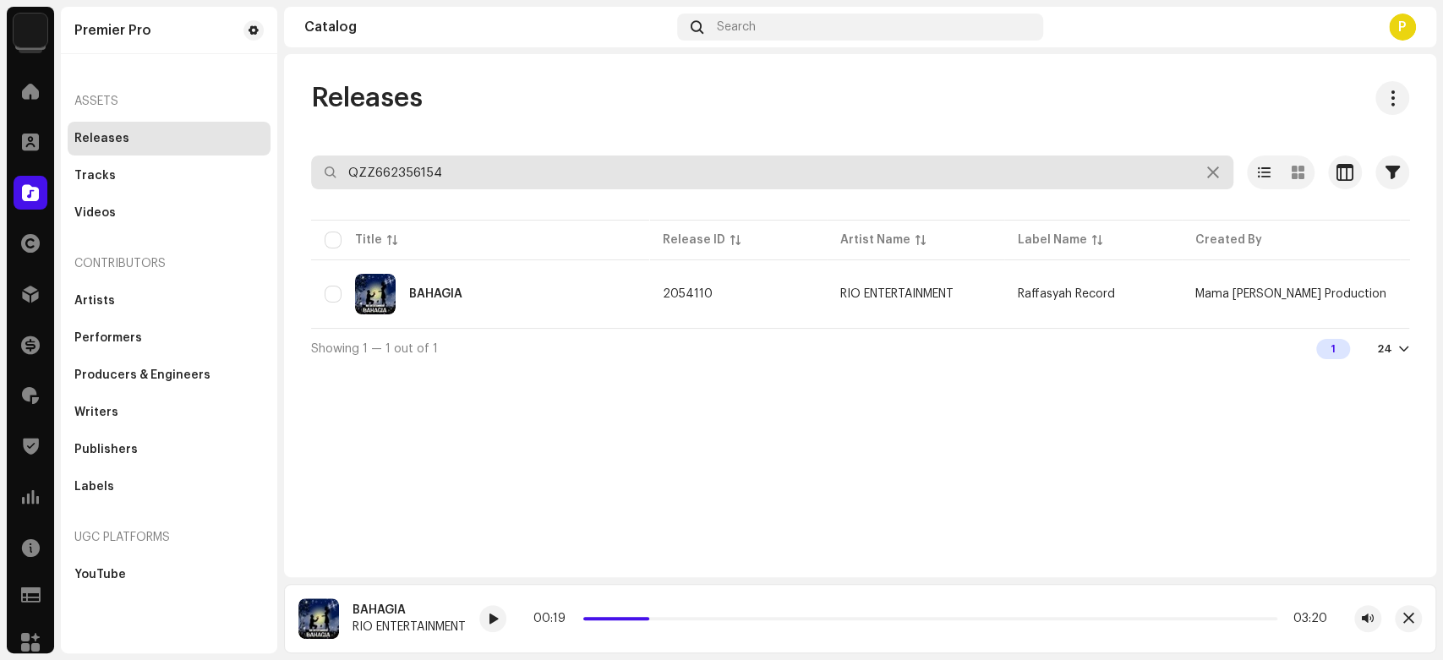
paste input "WDW2387711"
type input "QZWDW2387711"
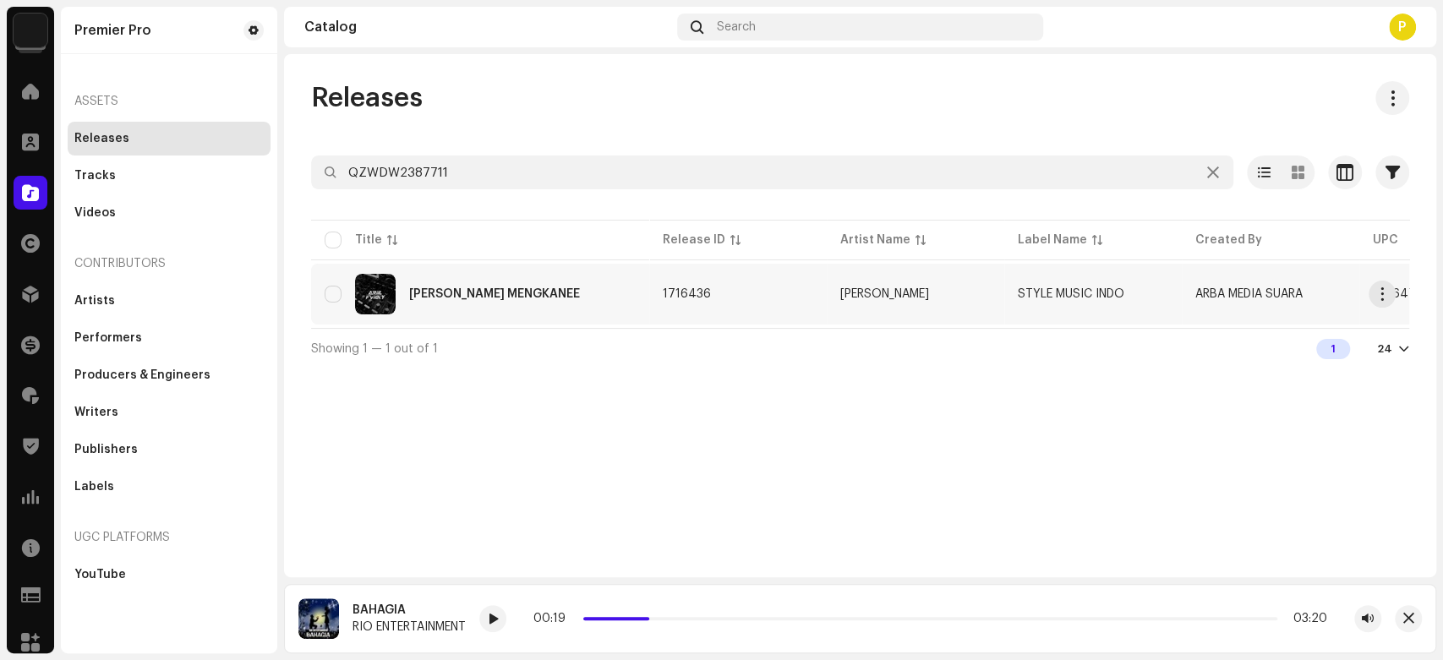
click at [457, 306] on div "[PERSON_NAME] MENGKANEE" at bounding box center [480, 294] width 311 height 41
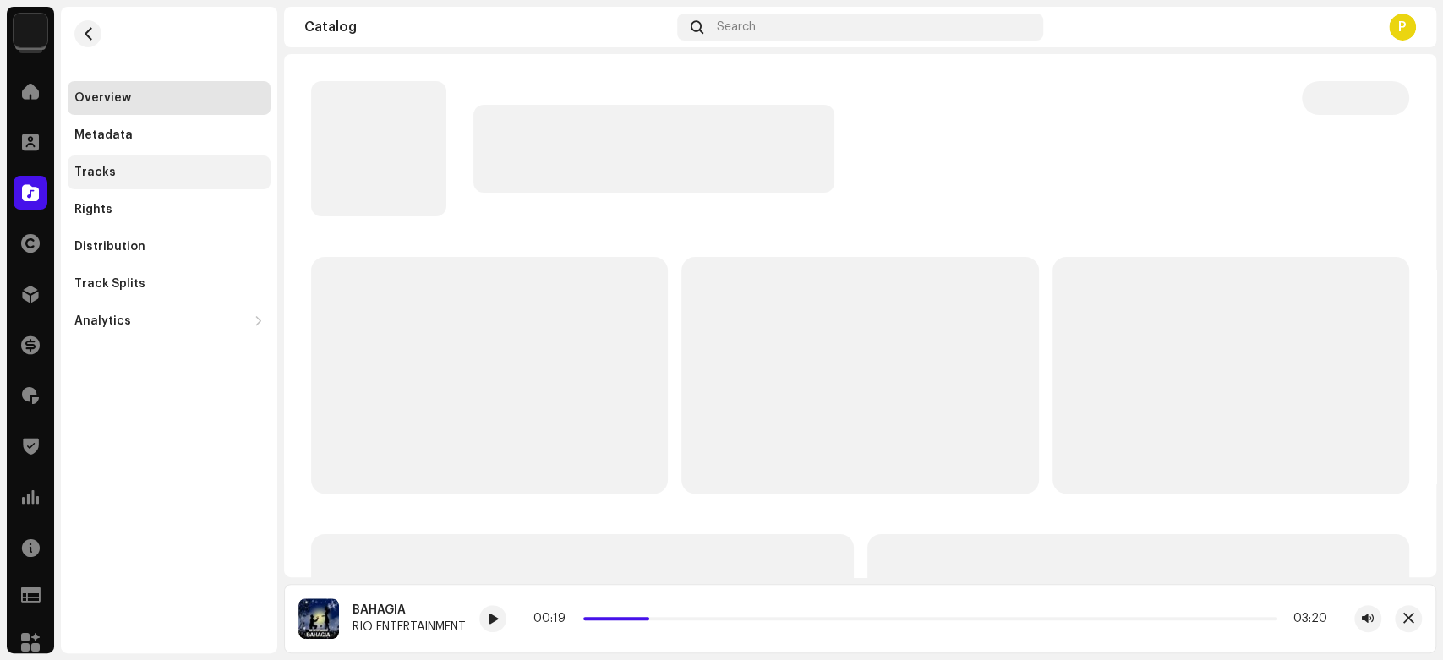
click at [130, 167] on div "Tracks" at bounding box center [168, 173] width 189 height 14
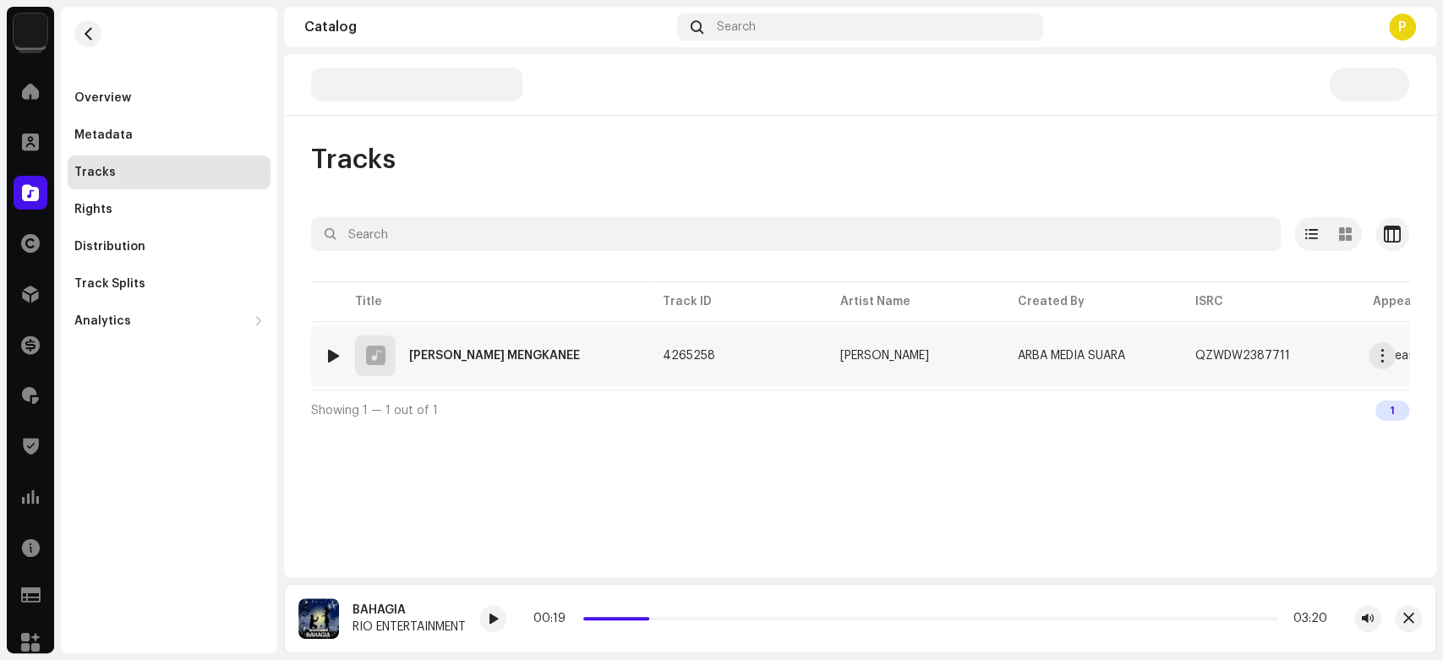
click at [336, 349] on div at bounding box center [333, 356] width 13 height 14
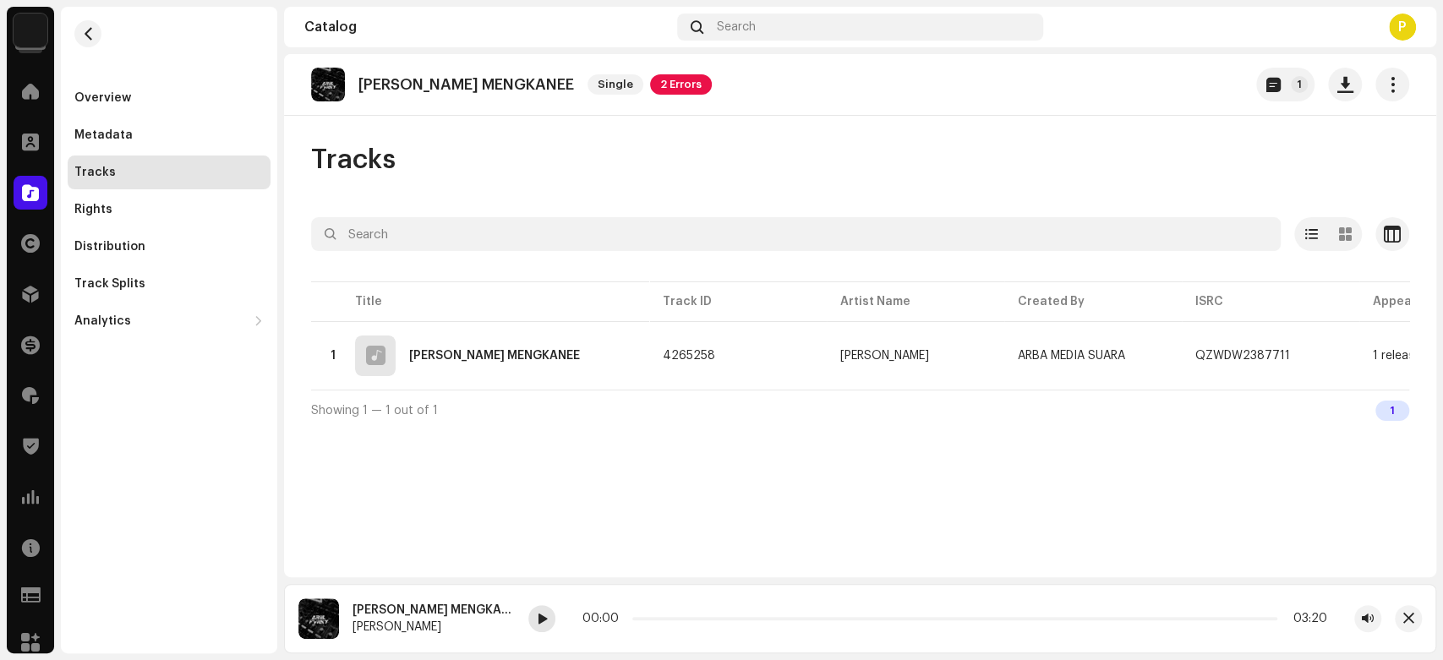
click at [544, 621] on span at bounding box center [542, 620] width 10 height 14
click at [396, 88] on p "[PERSON_NAME] MENGKANEE" at bounding box center [466, 85] width 216 height 18
copy p "[PERSON_NAME]"
drag, startPoint x: 396, startPoint y: 88, endPoint x: 460, endPoint y: 74, distance: 65.8
click at [460, 74] on div "[PERSON_NAME] MENGKANEE Single 2 Errors" at bounding box center [511, 85] width 401 height 34
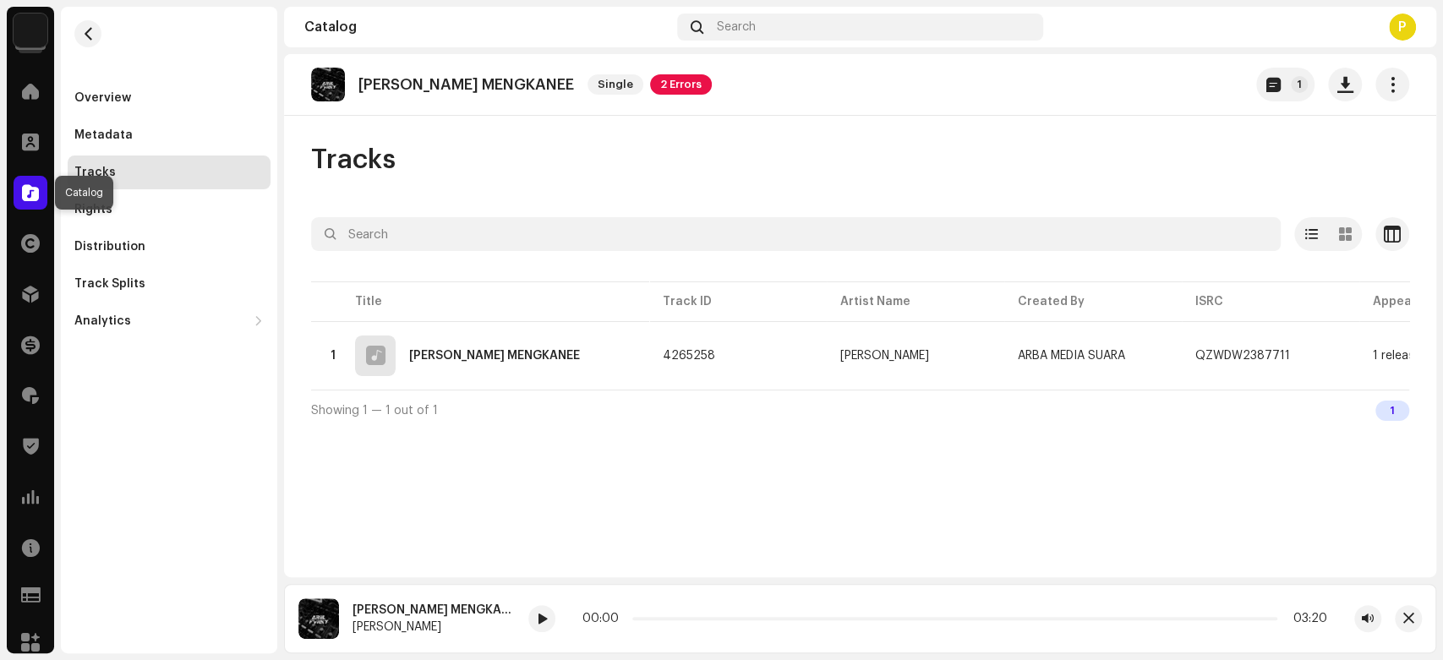
click at [34, 186] on span at bounding box center [30, 193] width 17 height 14
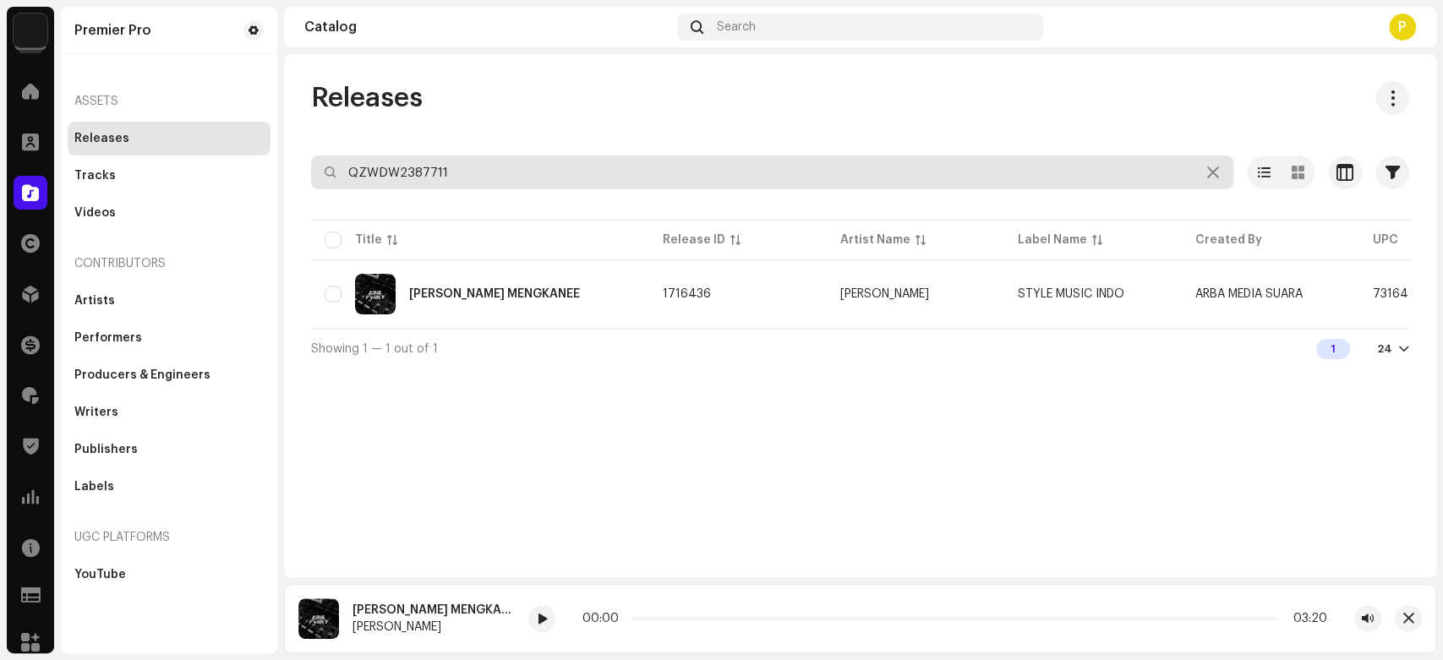
click at [491, 172] on input "QZWDW2387711" at bounding box center [772, 173] width 922 height 34
paste input "852"
type input "QZWDW2387852"
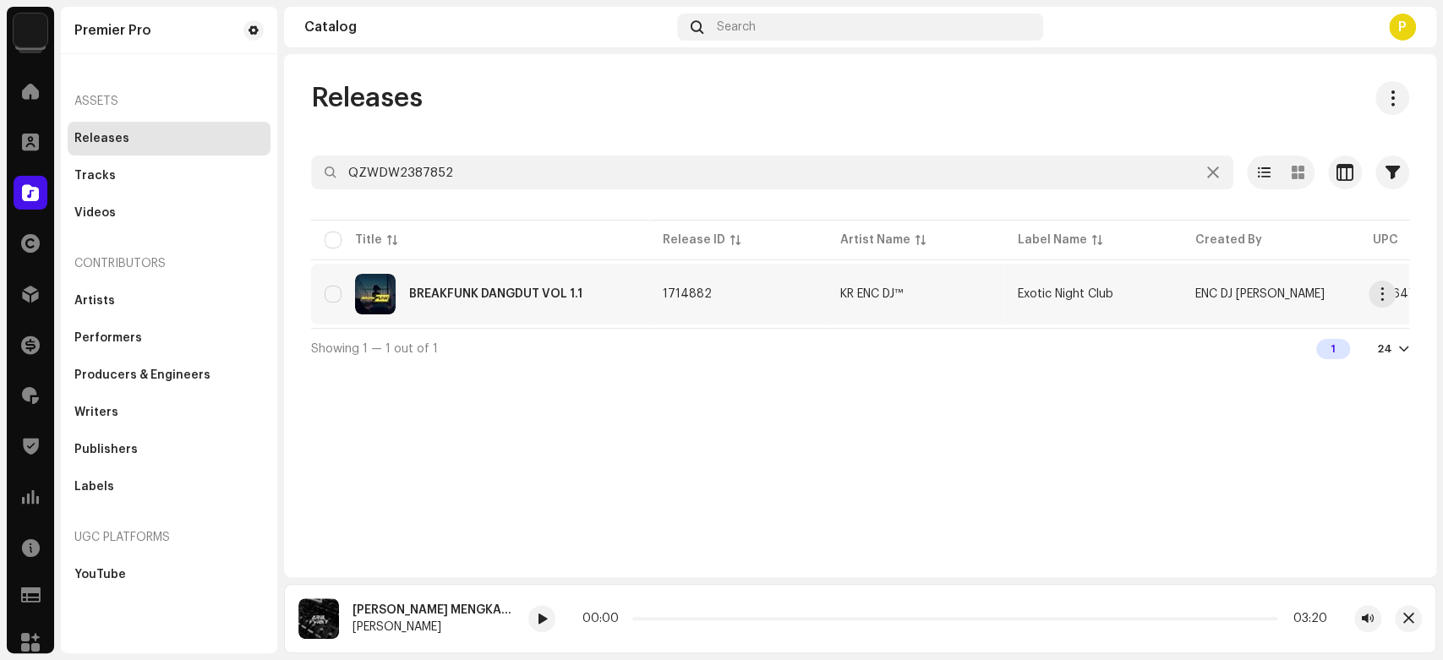
click at [500, 290] on div "BREAKFUNK DANGDUT VOL 1.1" at bounding box center [495, 294] width 173 height 12
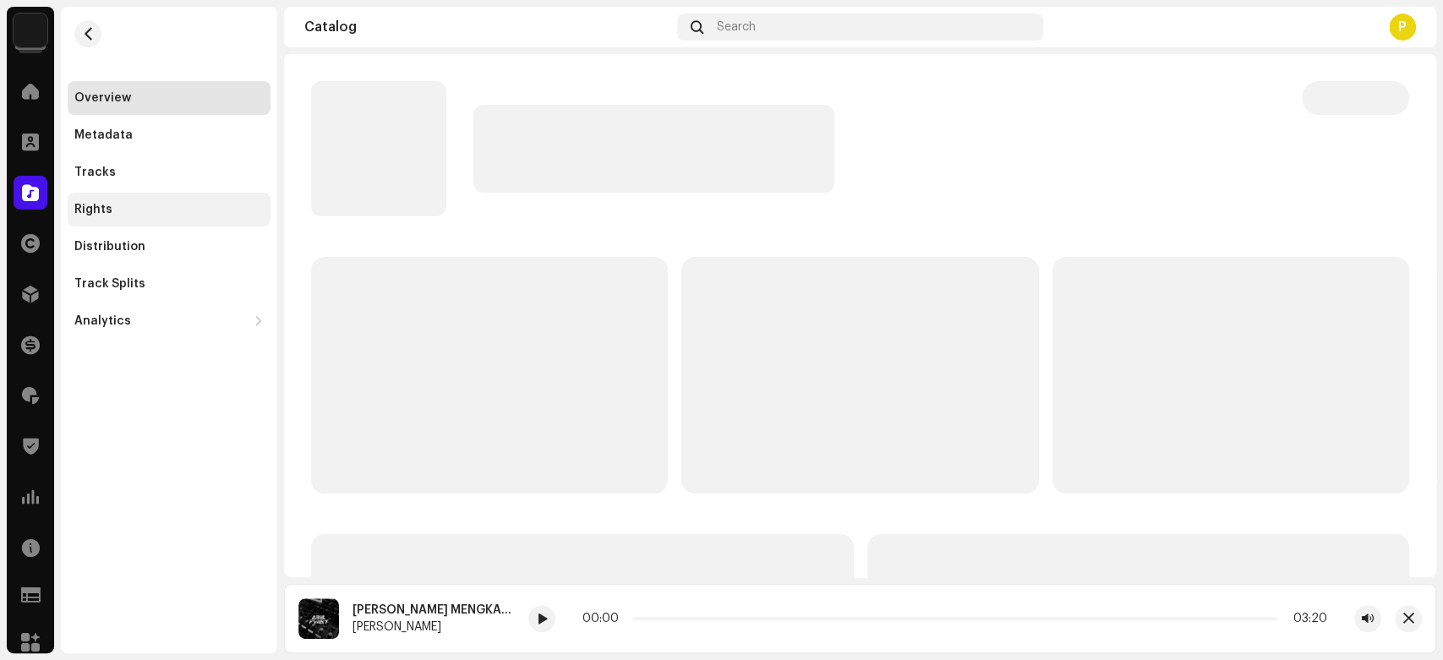
click at [189, 193] on div "Rights" at bounding box center [169, 210] width 203 height 34
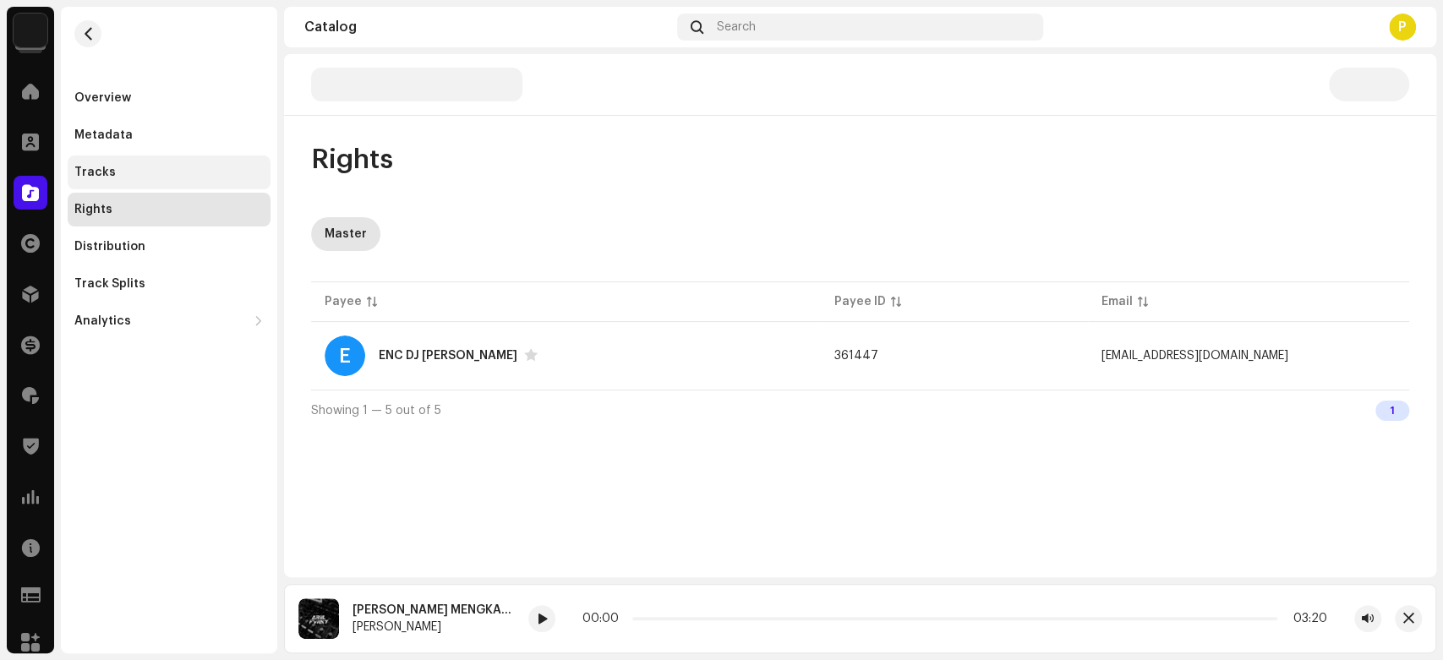
click at [199, 160] on div "Tracks" at bounding box center [169, 173] width 203 height 34
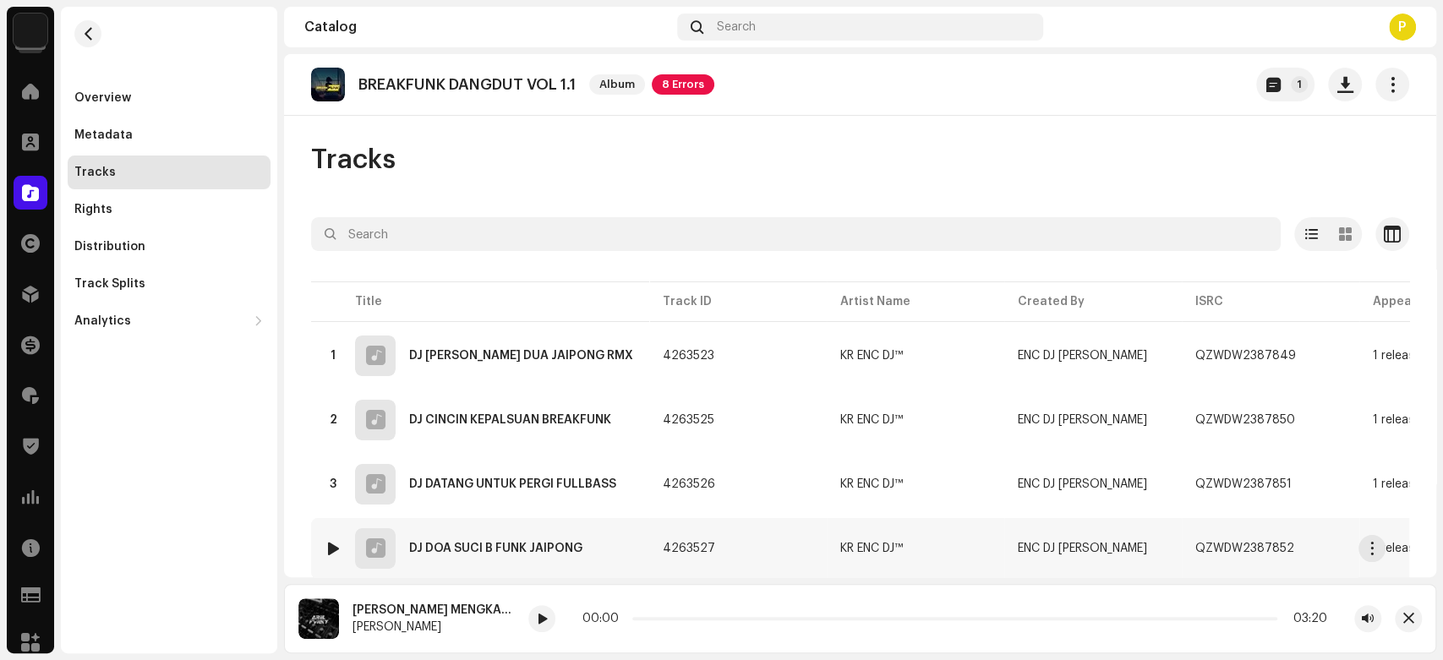
click at [335, 542] on div at bounding box center [333, 549] width 13 height 14
click at [544, 620] on span at bounding box center [542, 620] width 10 height 14
click at [377, 608] on div "DJ DOA SUCI B FUNK JAIPONG" at bounding box center [433, 611] width 162 height 14
drag, startPoint x: 377, startPoint y: 607, endPoint x: 407, endPoint y: 607, distance: 29.6
click at [407, 607] on div "DJ DOA SUCI B FUNK JAIPONG" at bounding box center [433, 611] width 162 height 14
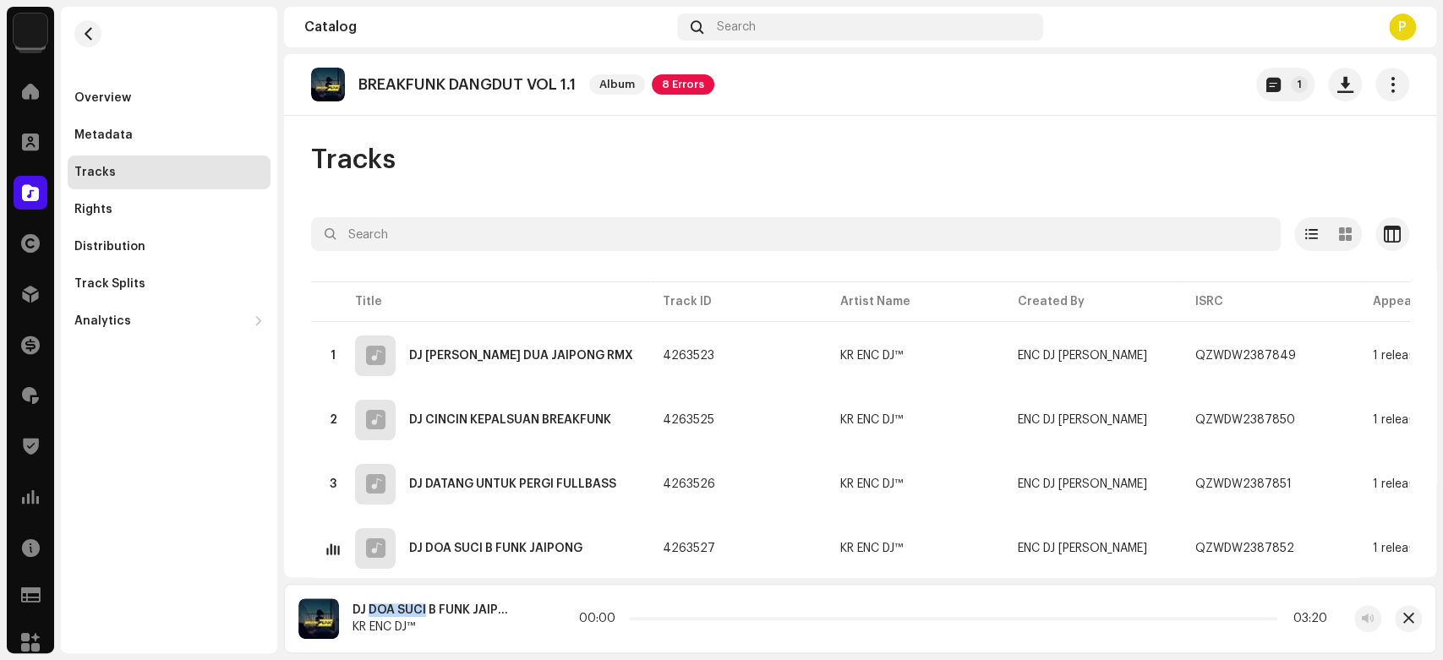
copy div "DOA SUCI"
click at [547, 619] on span at bounding box center [542, 620] width 10 height 14
drag, startPoint x: 632, startPoint y: 620, endPoint x: 653, endPoint y: 616, distance: 20.6
click at [653, 616] on div "00:10 05:41" at bounding box center [953, 619] width 748 height 14
click at [541, 627] on div at bounding box center [541, 618] width 27 height 27
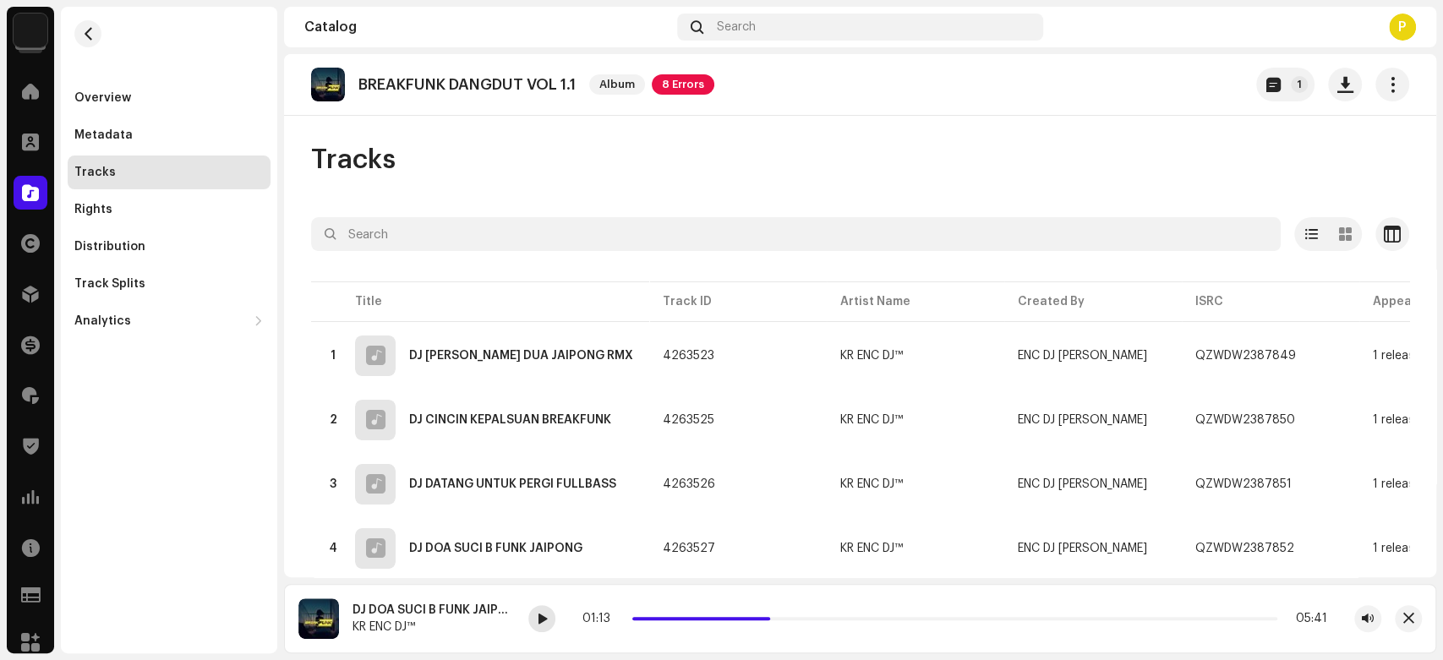
click at [533, 611] on div at bounding box center [541, 618] width 27 height 27
drag, startPoint x: 769, startPoint y: 620, endPoint x: 577, endPoint y: 620, distance: 191.9
click at [577, 620] on div "00:00 05:41" at bounding box center [954, 618] width 853 height 27
drag, startPoint x: 642, startPoint y: 621, endPoint x: 661, endPoint y: 620, distance: 18.7
click at [653, 620] on span at bounding box center [648, 619] width 8 height 8
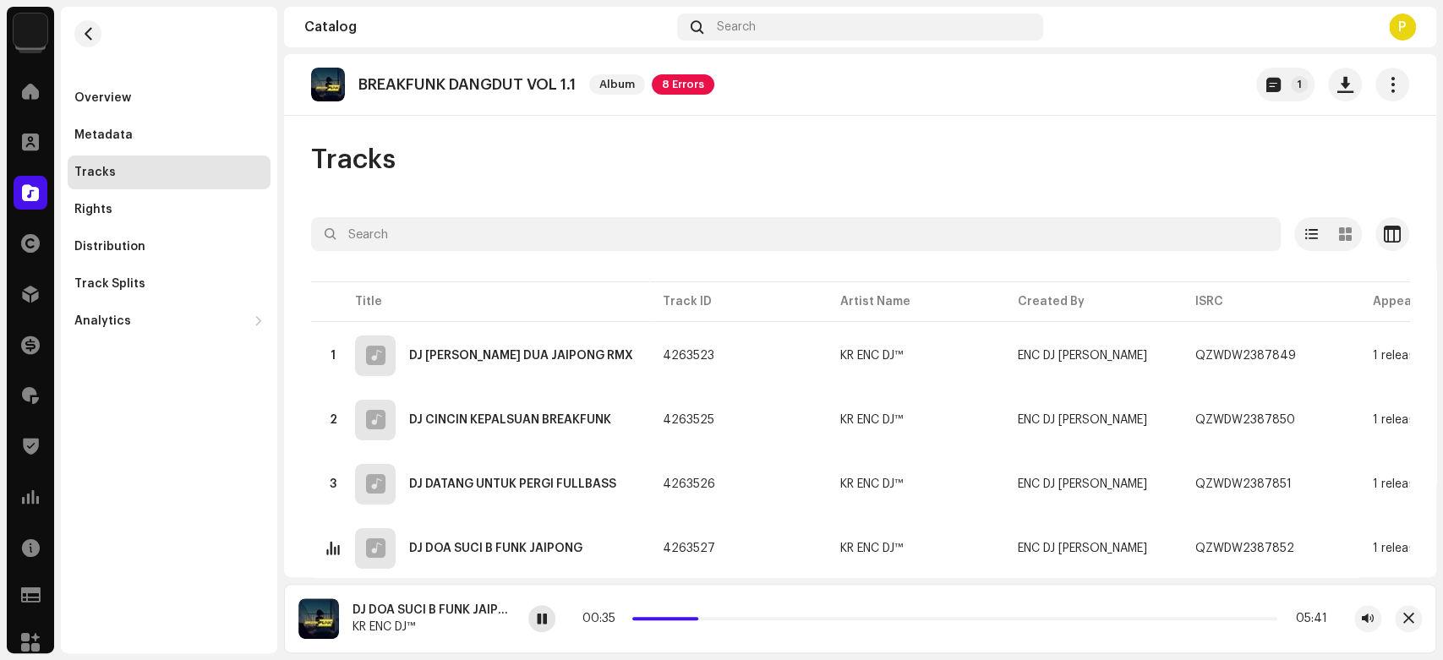
click at [535, 615] on div at bounding box center [541, 618] width 27 height 27
click at [544, 624] on span at bounding box center [542, 620] width 10 height 14
drag, startPoint x: 708, startPoint y: 616, endPoint x: 669, endPoint y: 615, distance: 38.9
click at [669, 615] on span at bounding box center [668, 619] width 8 height 8
click at [593, 580] on players-audio-dynamic "DJ DOA SUCI B FUNK JAIPONG KR ENC DJ™ 00:35 05:41" at bounding box center [860, 615] width 1152 height 76
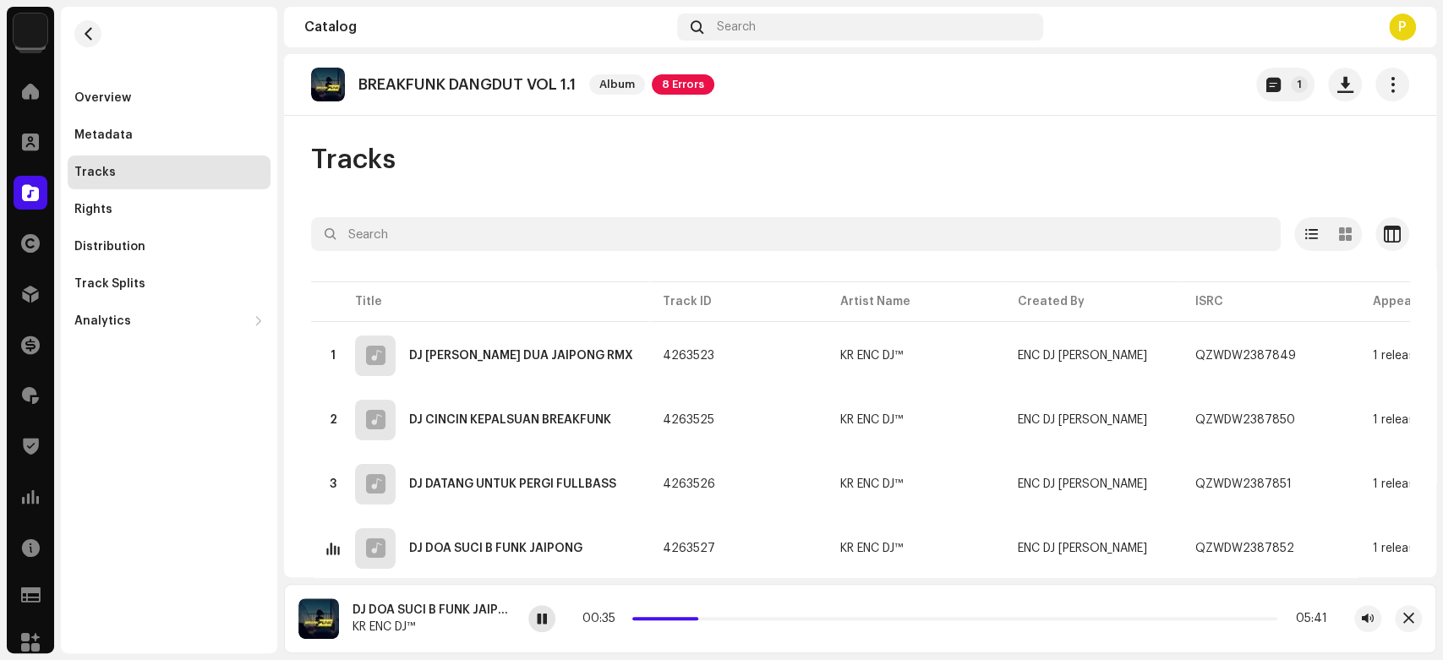
click at [549, 616] on div at bounding box center [541, 618] width 27 height 27
click at [549, 620] on div at bounding box center [541, 618] width 27 height 27
click at [537, 619] on span at bounding box center [542, 620] width 10 height 14
click at [530, 625] on div at bounding box center [541, 618] width 27 height 27
click at [544, 625] on span at bounding box center [542, 620] width 10 height 14
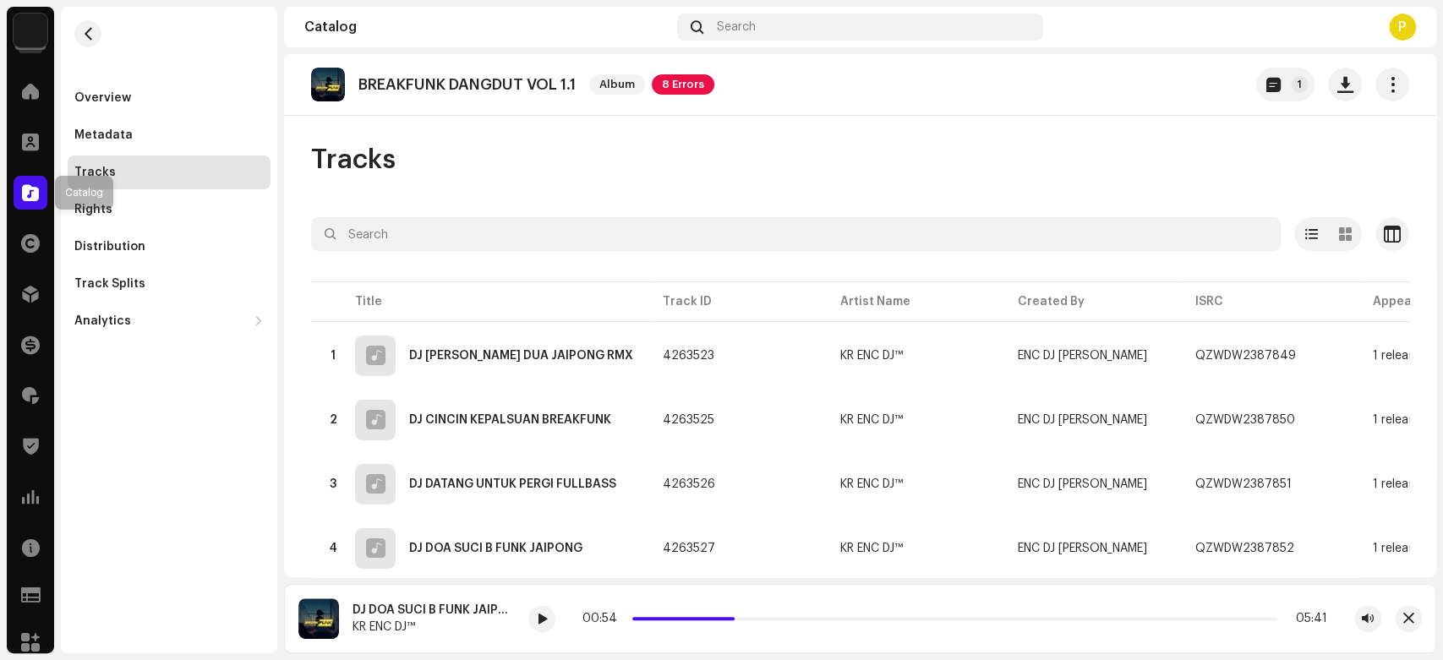
click at [30, 183] on div at bounding box center [31, 193] width 34 height 34
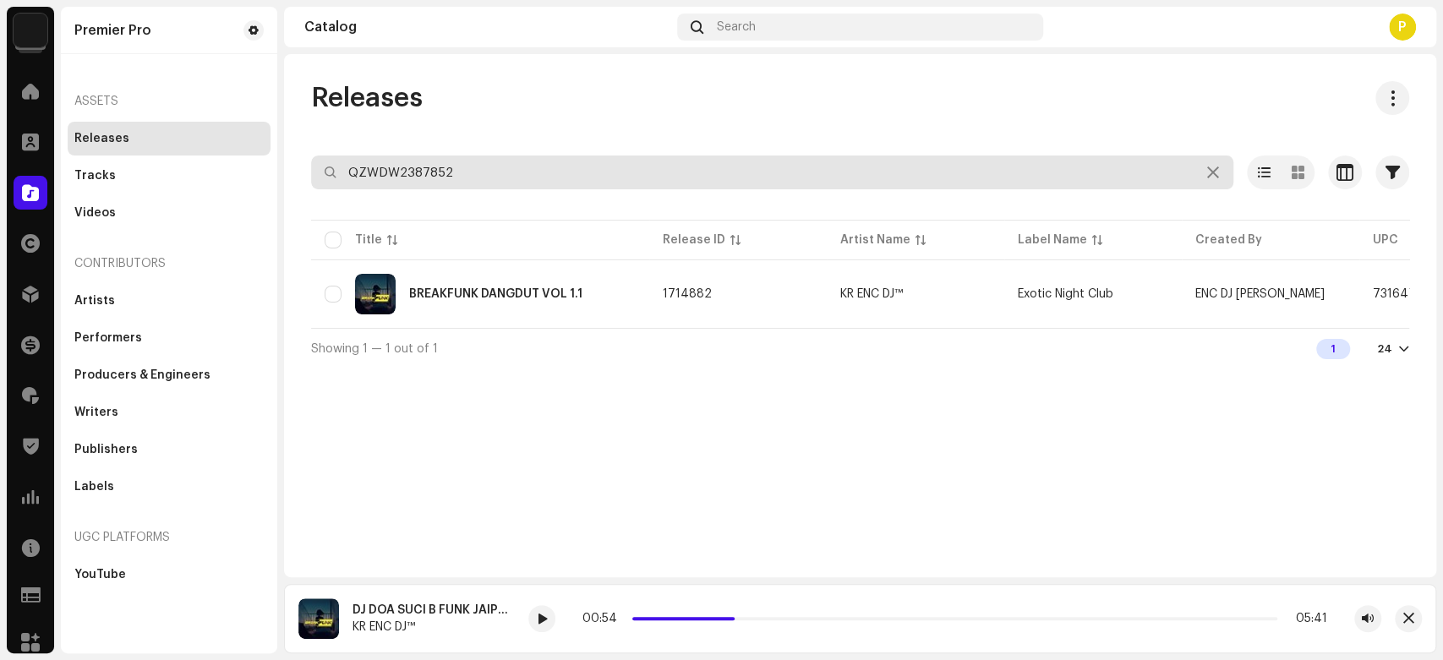
click at [510, 174] on input "QZWDW2387852" at bounding box center [772, 173] width 922 height 34
paste input "0"
type input "QZWDW2387850"
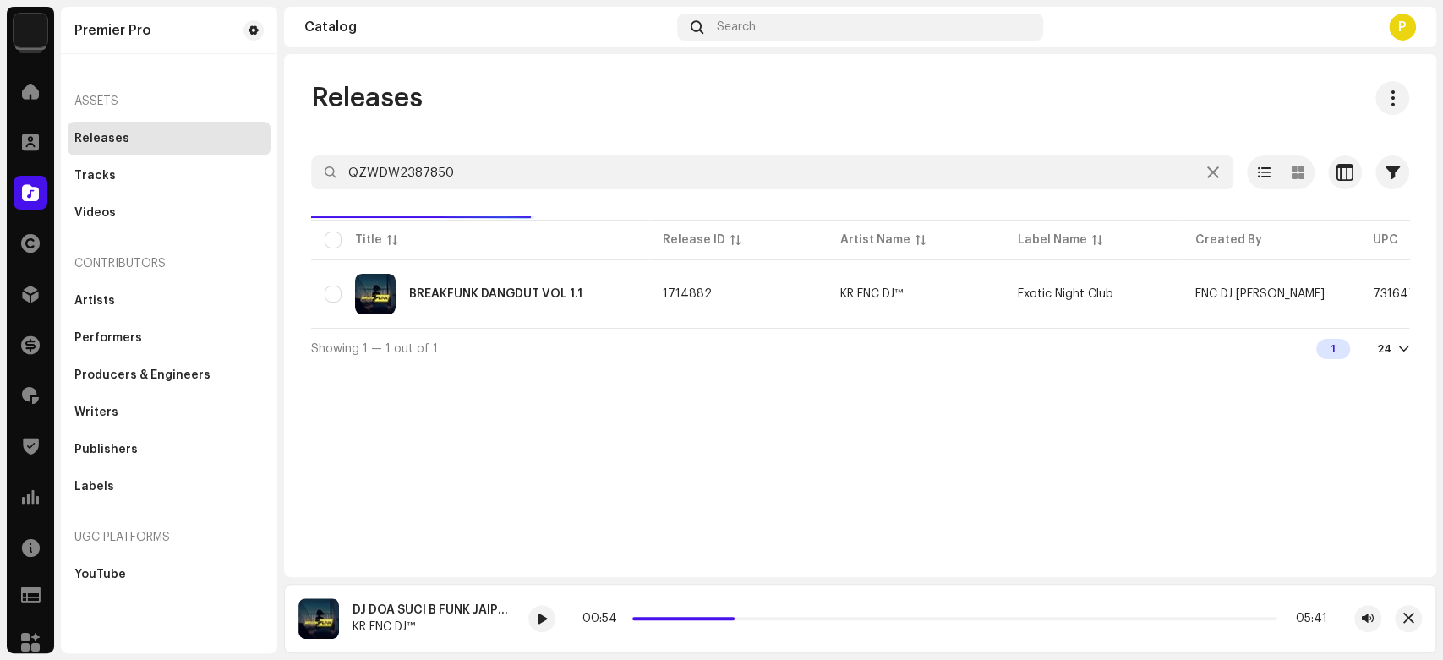
click at [468, 95] on div "Releases" at bounding box center [860, 98] width 1098 height 34
click at [494, 318] on td "BREAKFUNK DANGDUT VOL 1.1" at bounding box center [480, 294] width 338 height 61
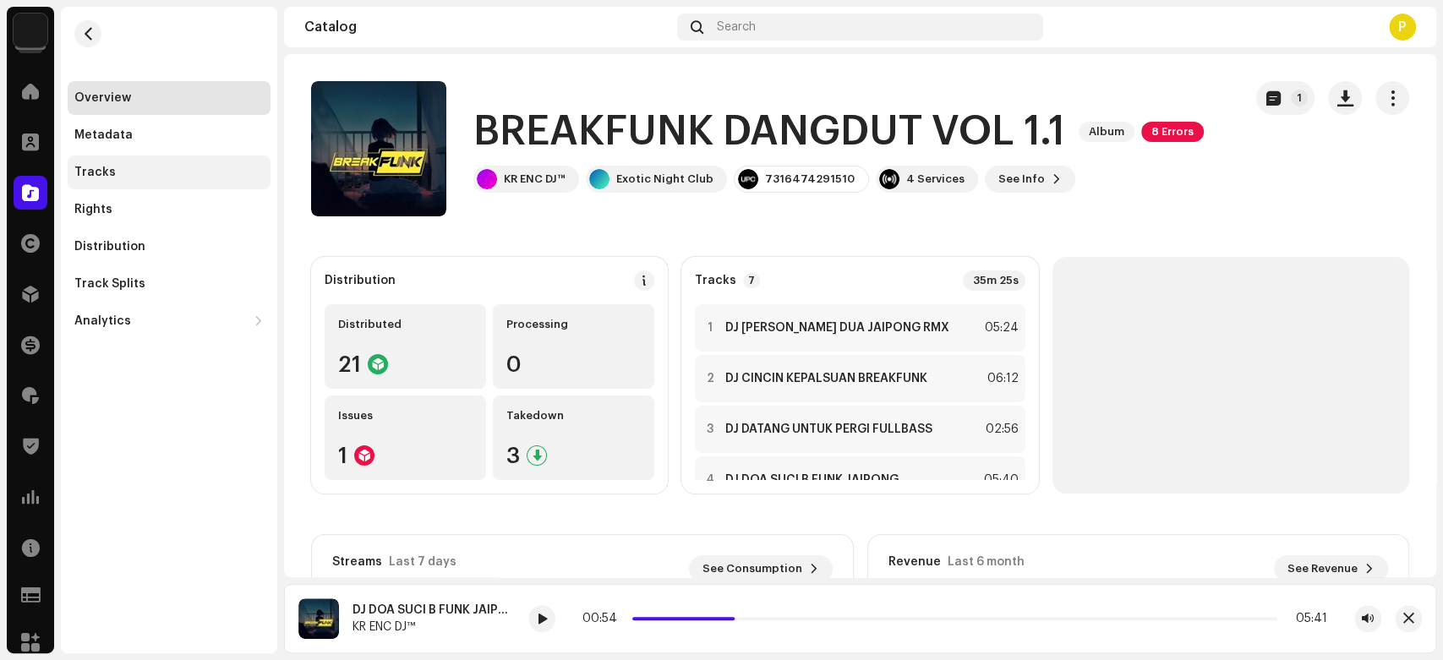
click at [159, 174] on div "Tracks" at bounding box center [168, 173] width 189 height 14
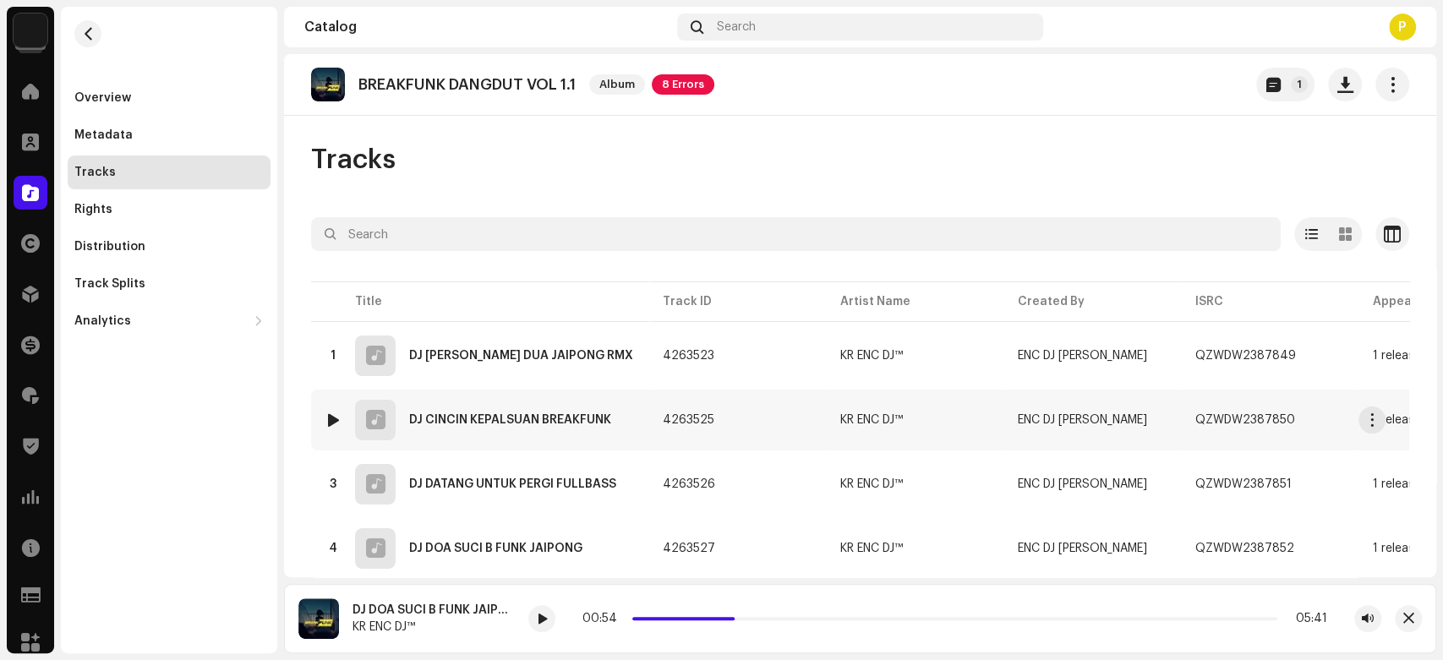
click at [336, 413] on div at bounding box center [333, 420] width 13 height 14
click at [544, 632] on re-a-play-button at bounding box center [541, 618] width 27 height 27
click at [534, 620] on div at bounding box center [541, 618] width 27 height 27
click at [541, 608] on div at bounding box center [541, 618] width 27 height 27
drag, startPoint x: 642, startPoint y: 615, endPoint x: 695, endPoint y: 614, distance: 53.3
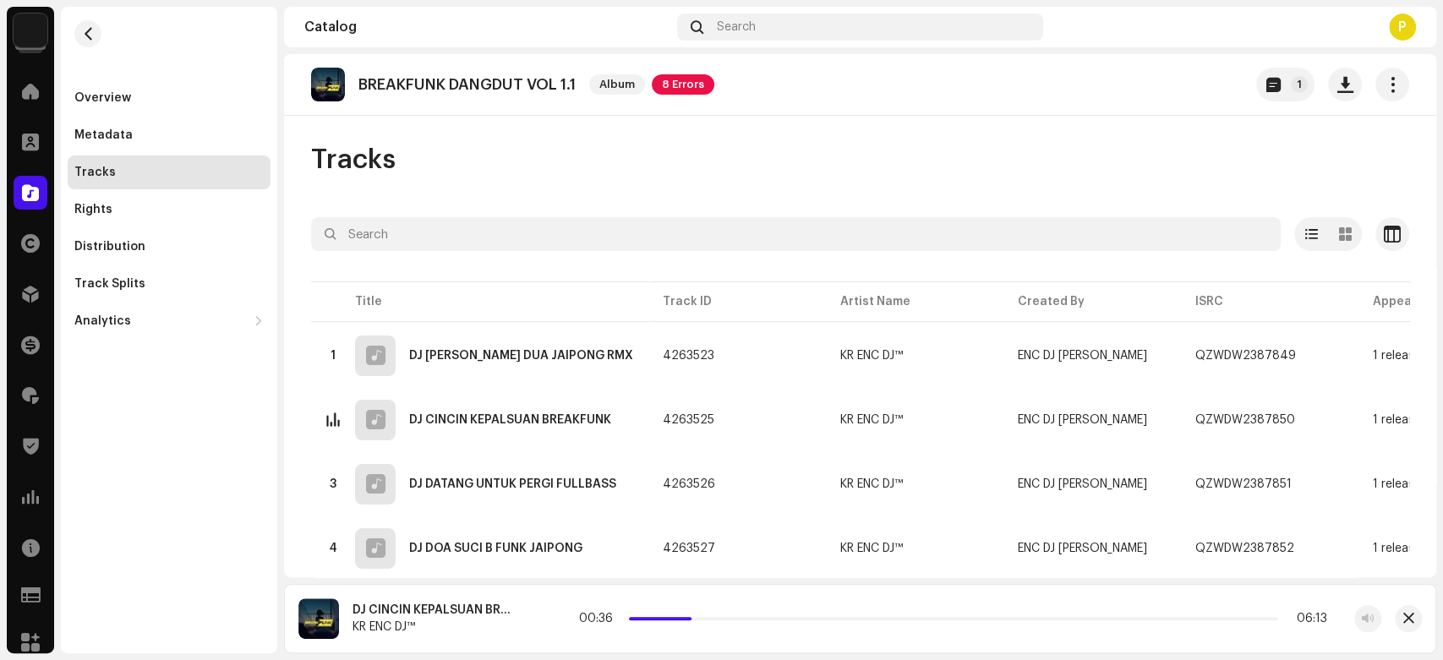
click at [695, 614] on div "00:36 06:13" at bounding box center [953, 619] width 748 height 14
drag, startPoint x: 695, startPoint y: 619, endPoint x: 740, endPoint y: 614, distance: 45.1
click at [740, 614] on div "01:01 06:13" at bounding box center [953, 619] width 748 height 14
drag, startPoint x: 738, startPoint y: 618, endPoint x: 764, endPoint y: 617, distance: 26.2
click at [764, 617] on p-slider at bounding box center [953, 618] width 648 height 3
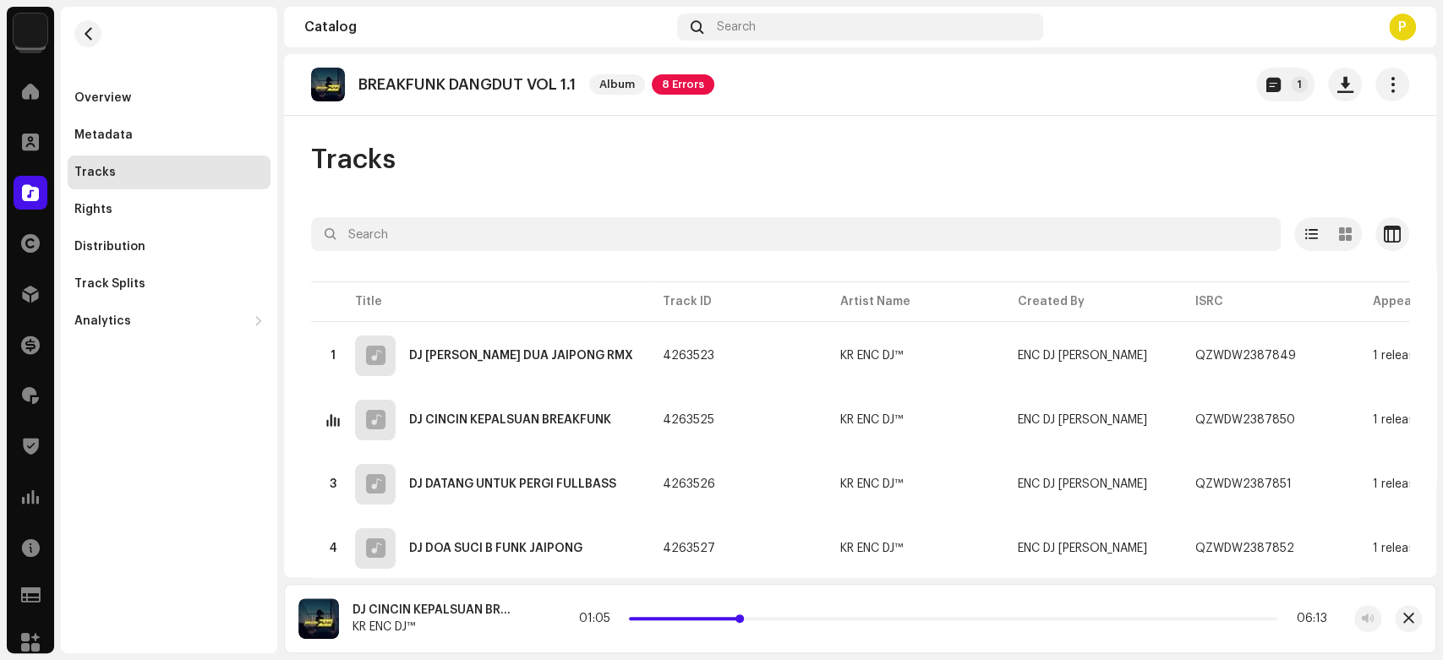
drag, startPoint x: 762, startPoint y: 615, endPoint x: 740, endPoint y: 617, distance: 22.0
click at [740, 617] on span at bounding box center [739, 619] width 8 height 8
click at [544, 612] on div at bounding box center [541, 618] width 27 height 27
click at [47, 208] on div "Catalog" at bounding box center [30, 192] width 47 height 47
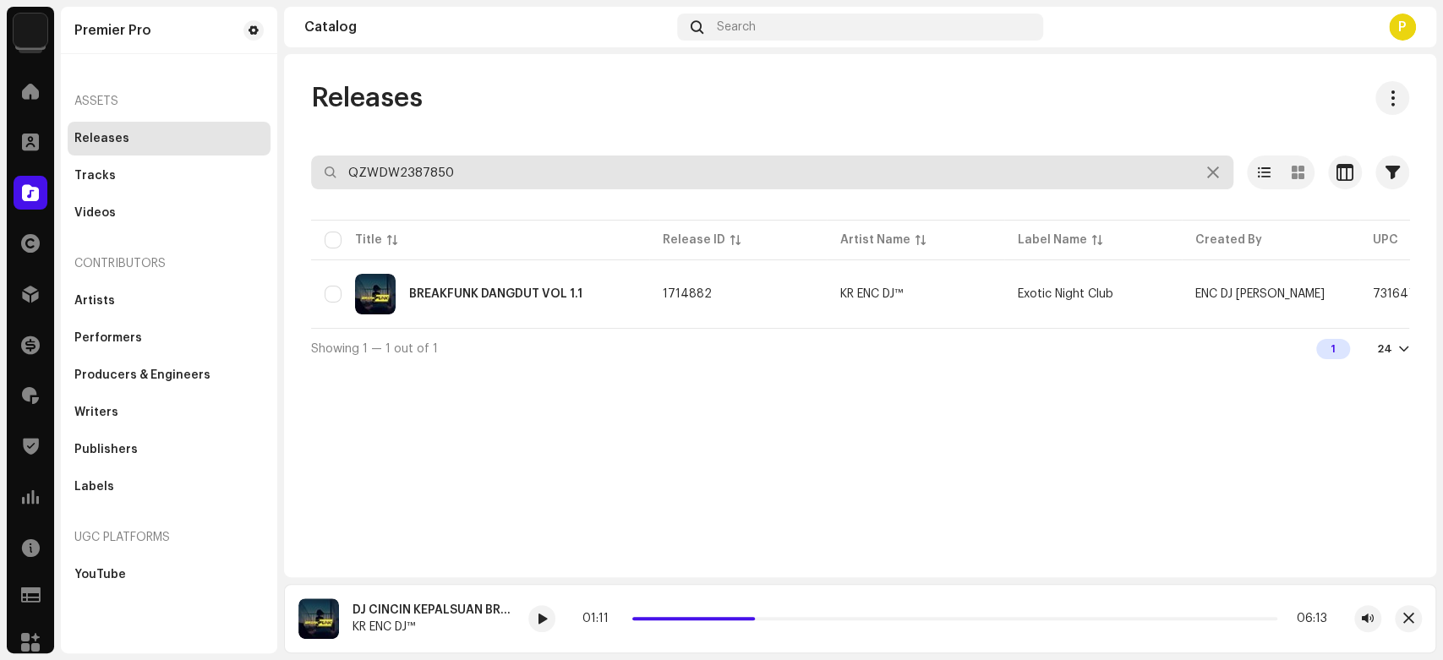
click at [421, 178] on input "QZWDW2387850" at bounding box center [772, 173] width 922 height 34
paste input "Z66233112"
type input "QZZ662331120"
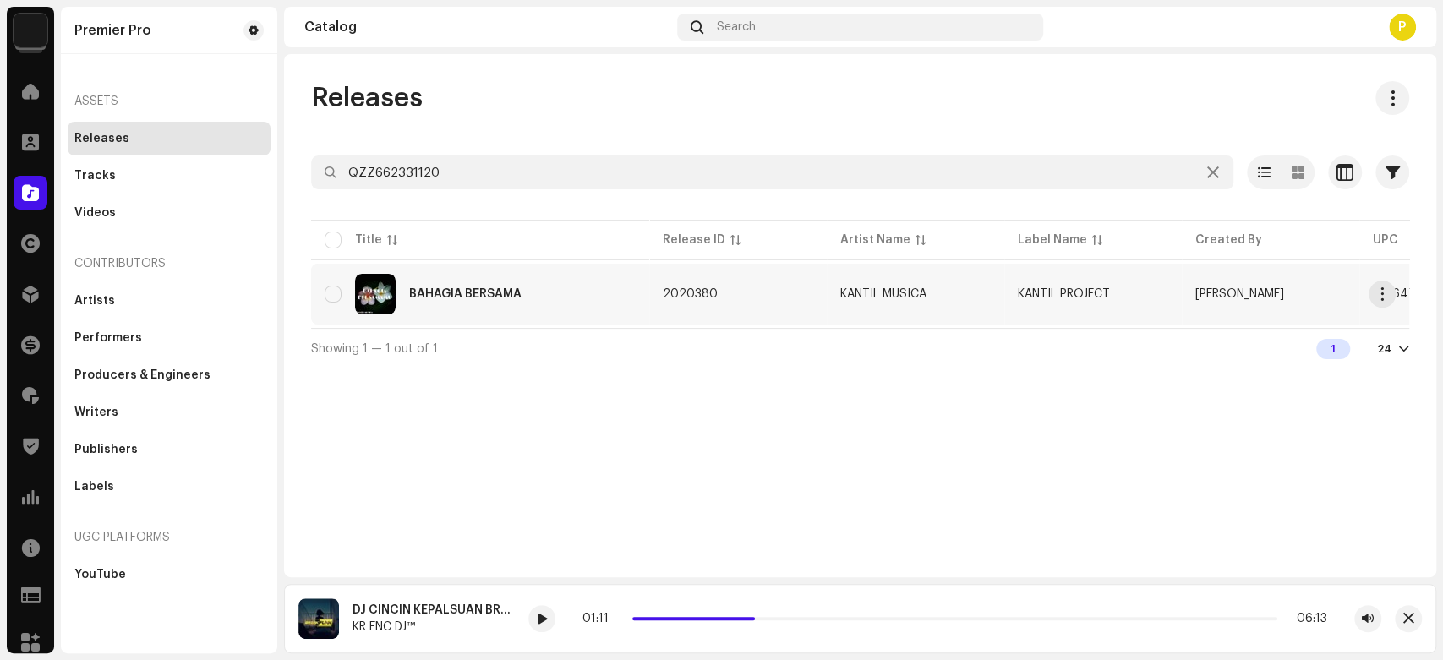
click at [446, 289] on div "BAHAGIA BERSAMA" at bounding box center [465, 294] width 112 height 12
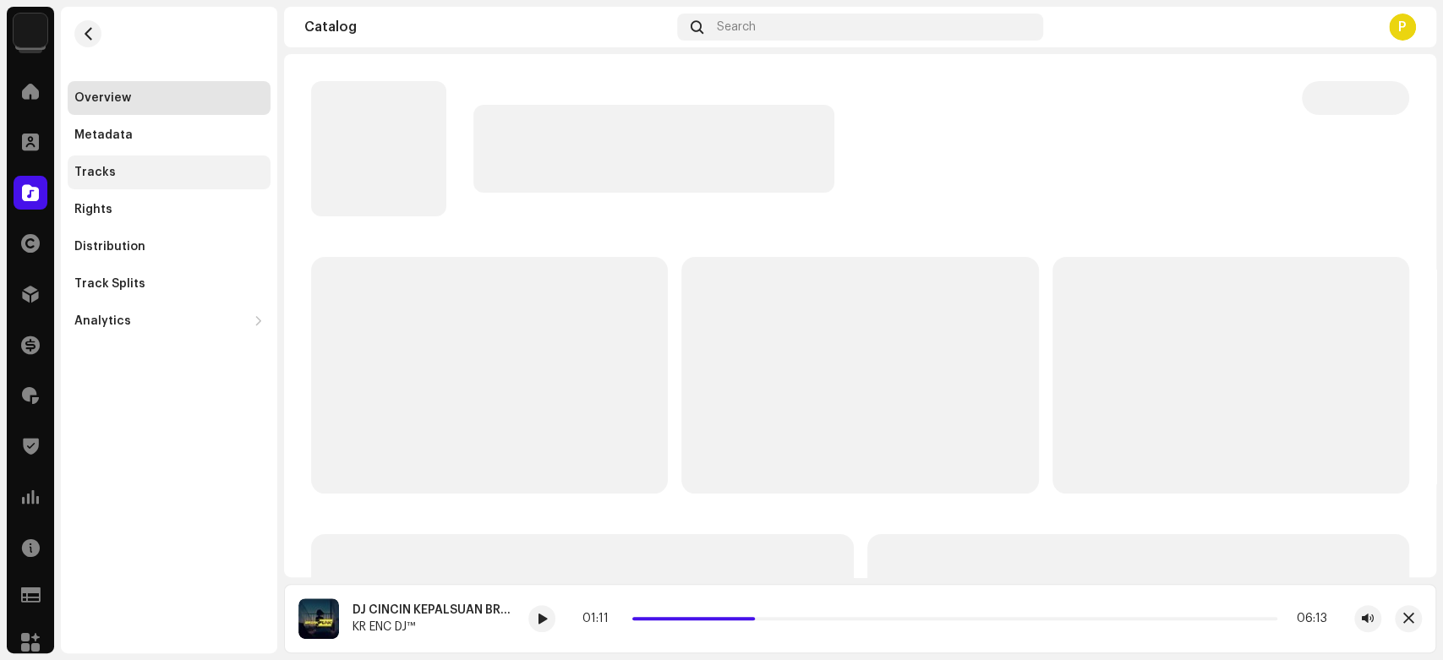
click at [164, 174] on div "Tracks" at bounding box center [168, 173] width 189 height 14
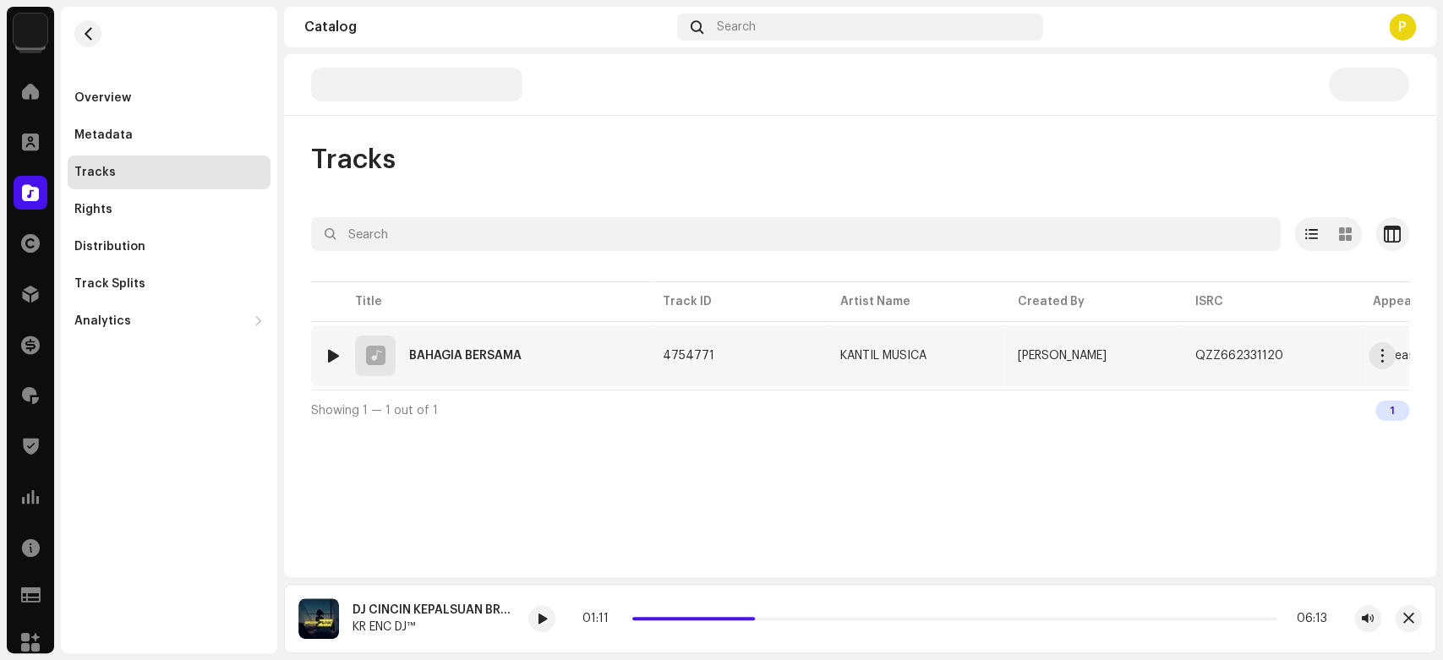
click at [331, 350] on div at bounding box center [333, 356] width 13 height 14
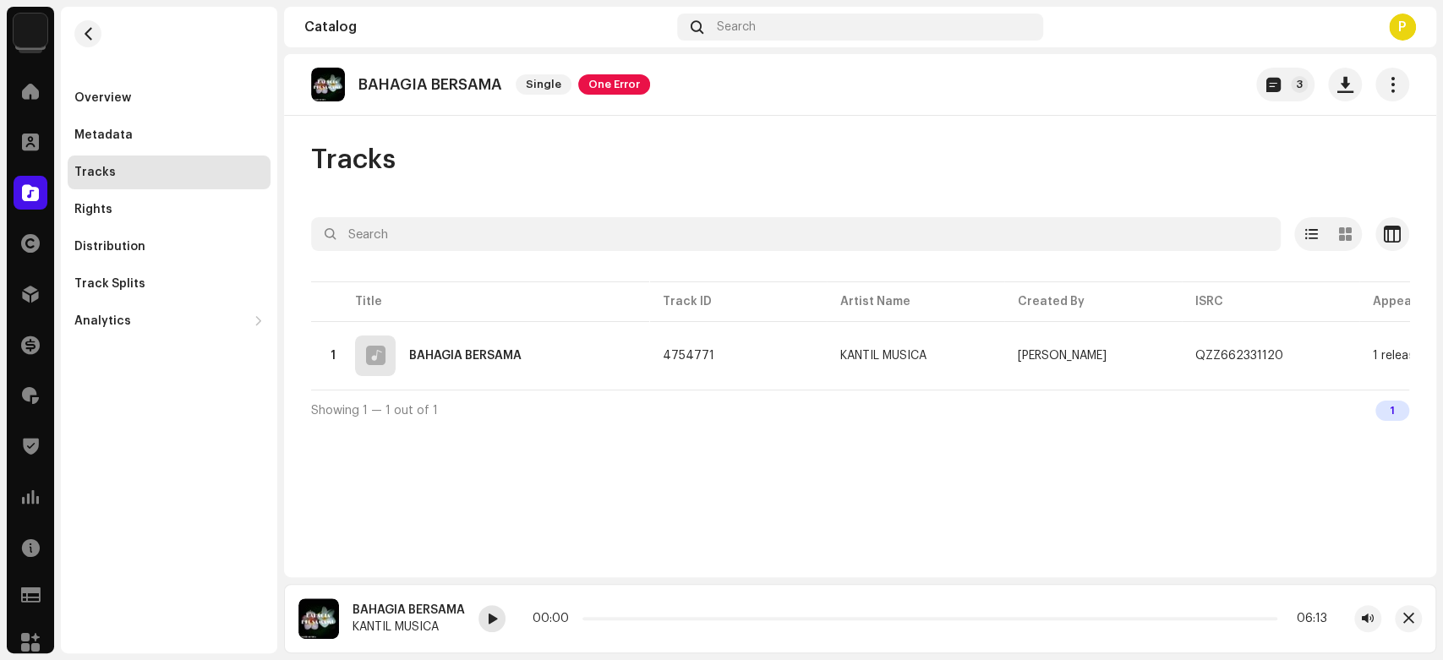
click at [483, 609] on div at bounding box center [491, 618] width 27 height 27
click at [496, 624] on span at bounding box center [492, 620] width 10 height 14
click at [38, 213] on div "Catalog" at bounding box center [30, 192] width 47 height 47
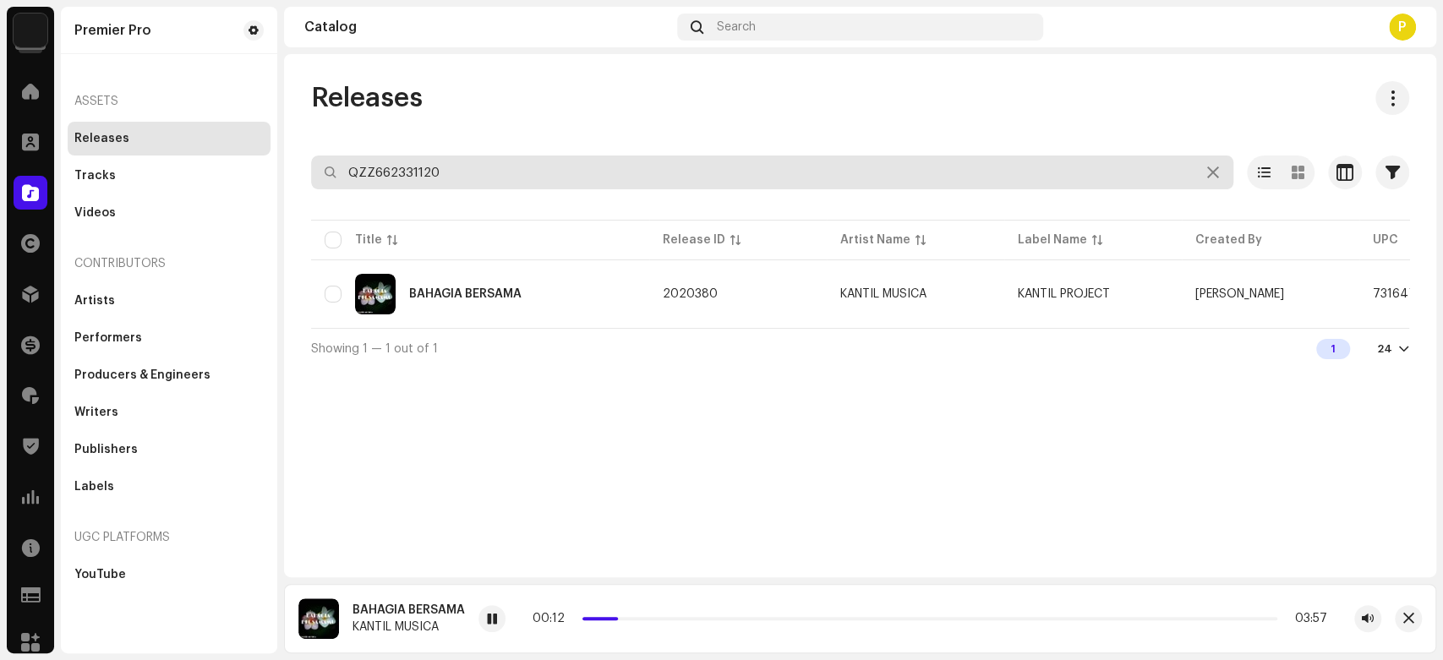
click at [445, 176] on input "QZZ662331120" at bounding box center [772, 173] width 922 height 34
paste input "483601"
type input "QZZ662483601"
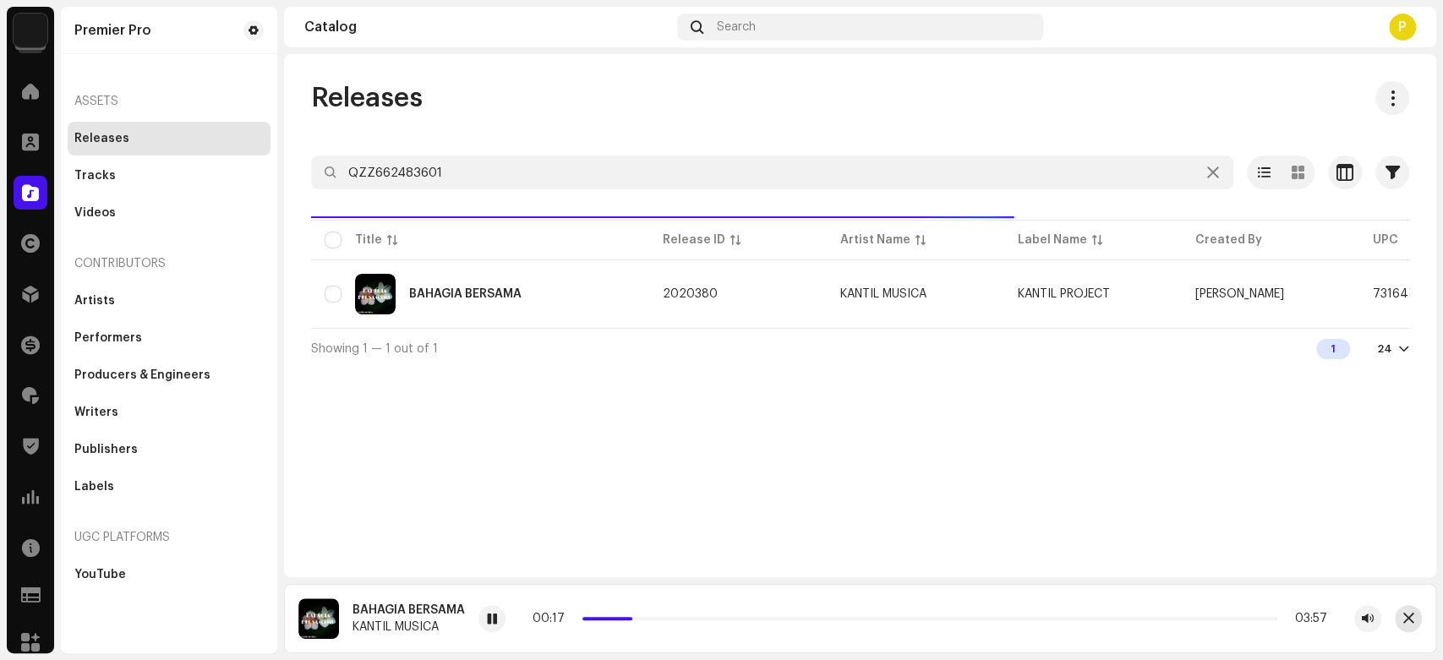
click at [1411, 627] on button "button" at bounding box center [1408, 618] width 27 height 27
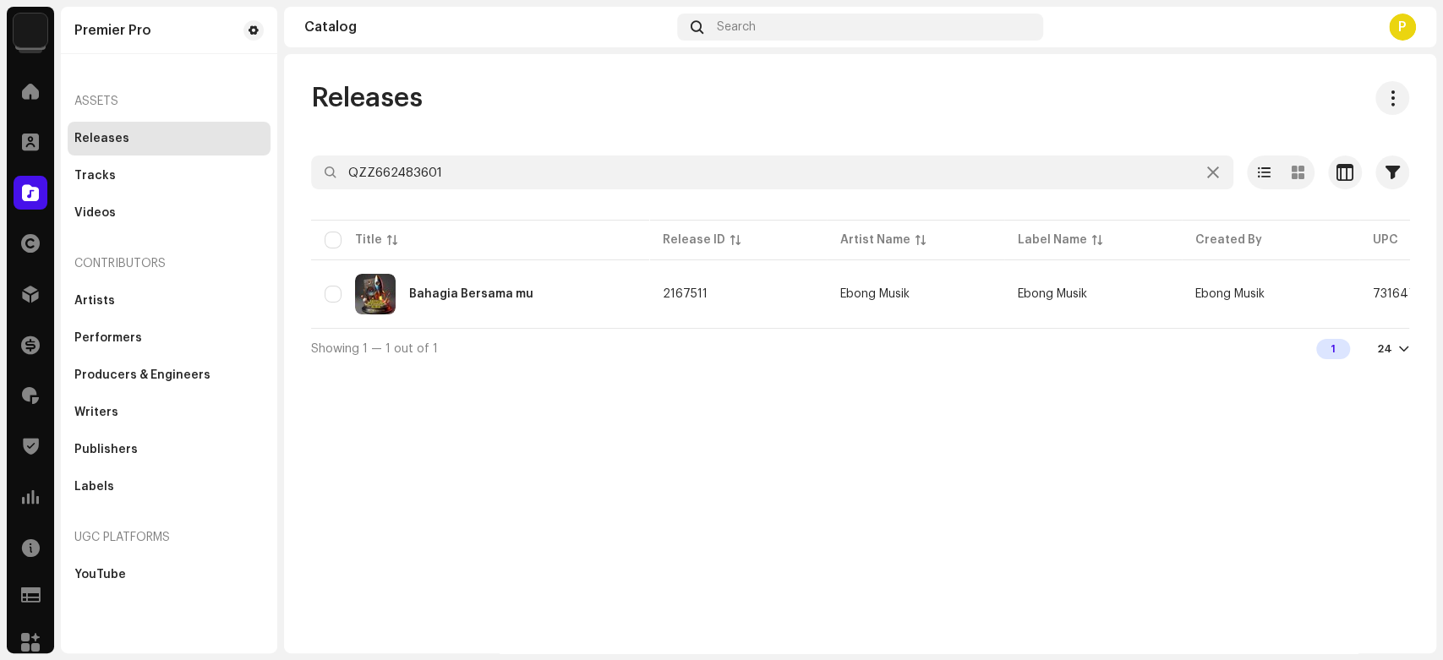
click at [576, 335] on div "Showing 1 — 1 out of 1 1 24" at bounding box center [860, 348] width 1098 height 41
click at [581, 303] on div "Bahagia Bersama mu" at bounding box center [480, 294] width 311 height 41
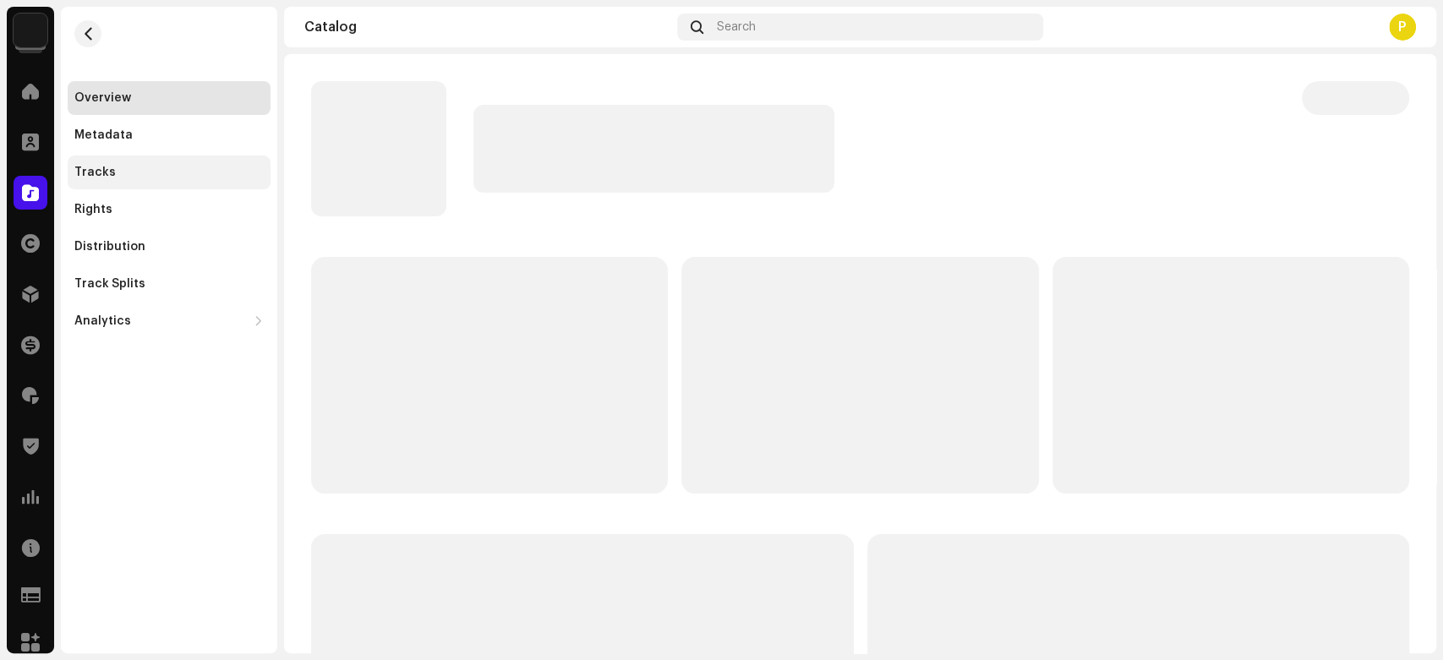
click at [197, 172] on div "Tracks" at bounding box center [168, 173] width 189 height 14
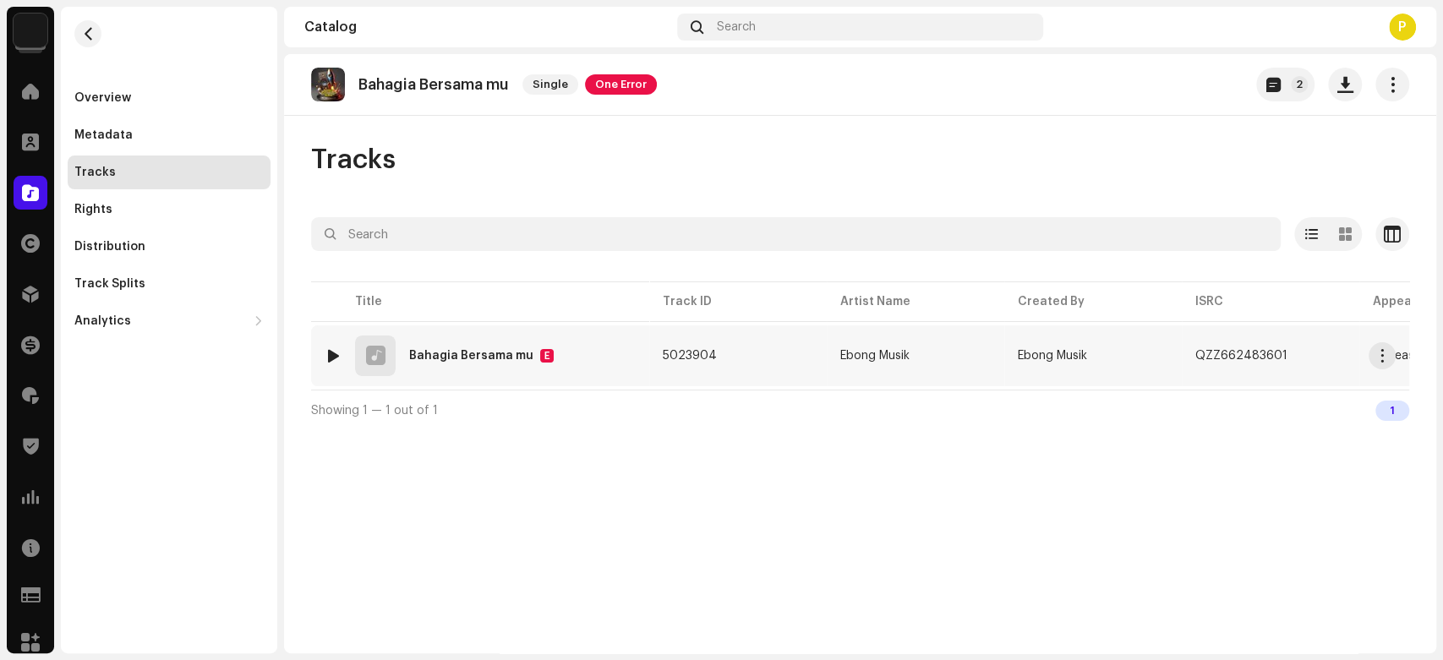
click at [334, 352] on div at bounding box center [333, 356] width 13 height 14
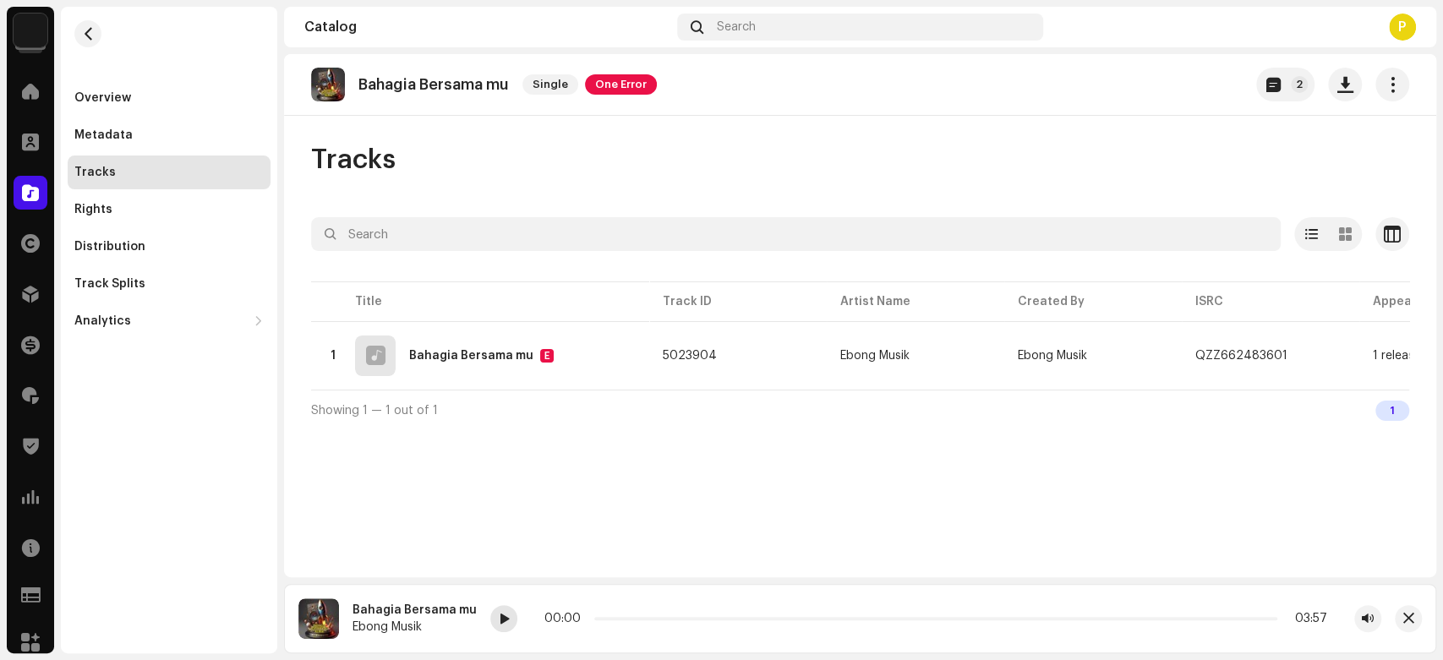
click at [490, 615] on div at bounding box center [503, 618] width 27 height 27
click at [502, 620] on icon at bounding box center [501, 618] width 25 height 28
click at [490, 620] on div at bounding box center [503, 618] width 27 height 27
drag, startPoint x: 603, startPoint y: 620, endPoint x: 647, endPoint y: 617, distance: 44.9
click at [647, 617] on span at bounding box center [651, 619] width 8 height 8
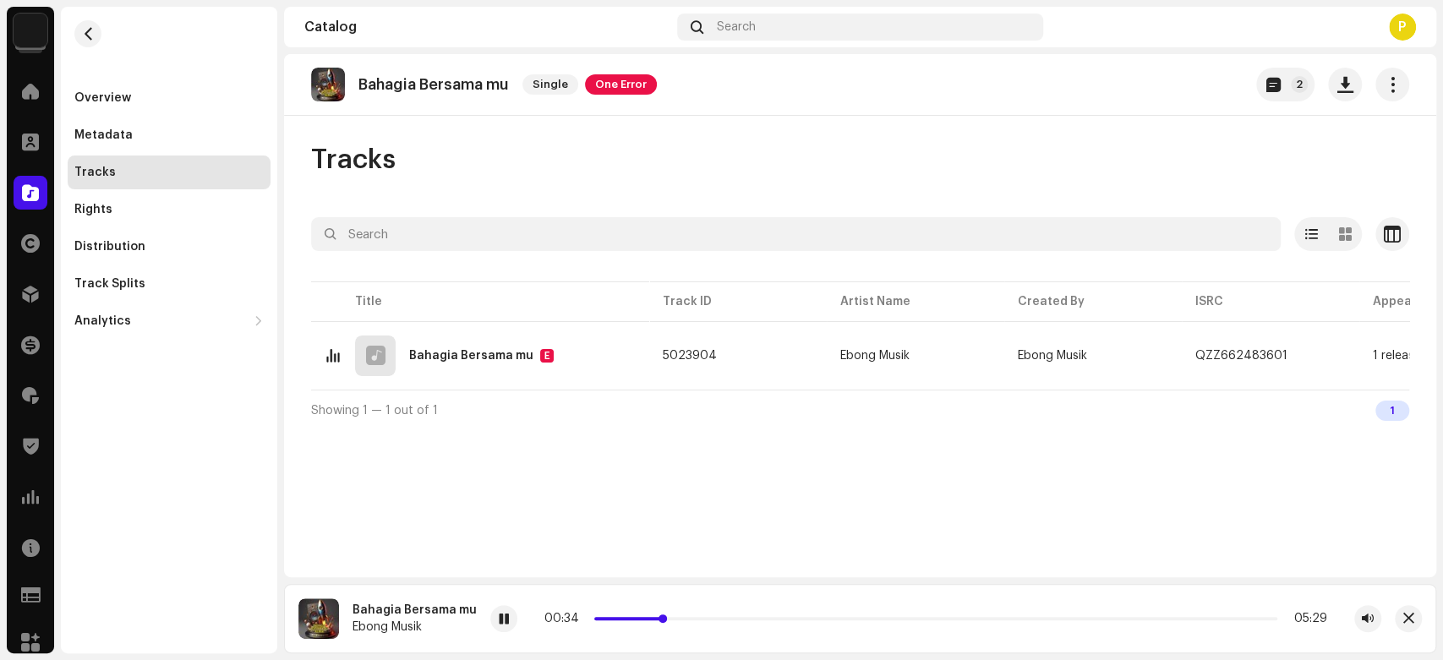
click at [659, 617] on span at bounding box center [662, 619] width 8 height 8
click at [1410, 625] on span "button" at bounding box center [1408, 619] width 11 height 14
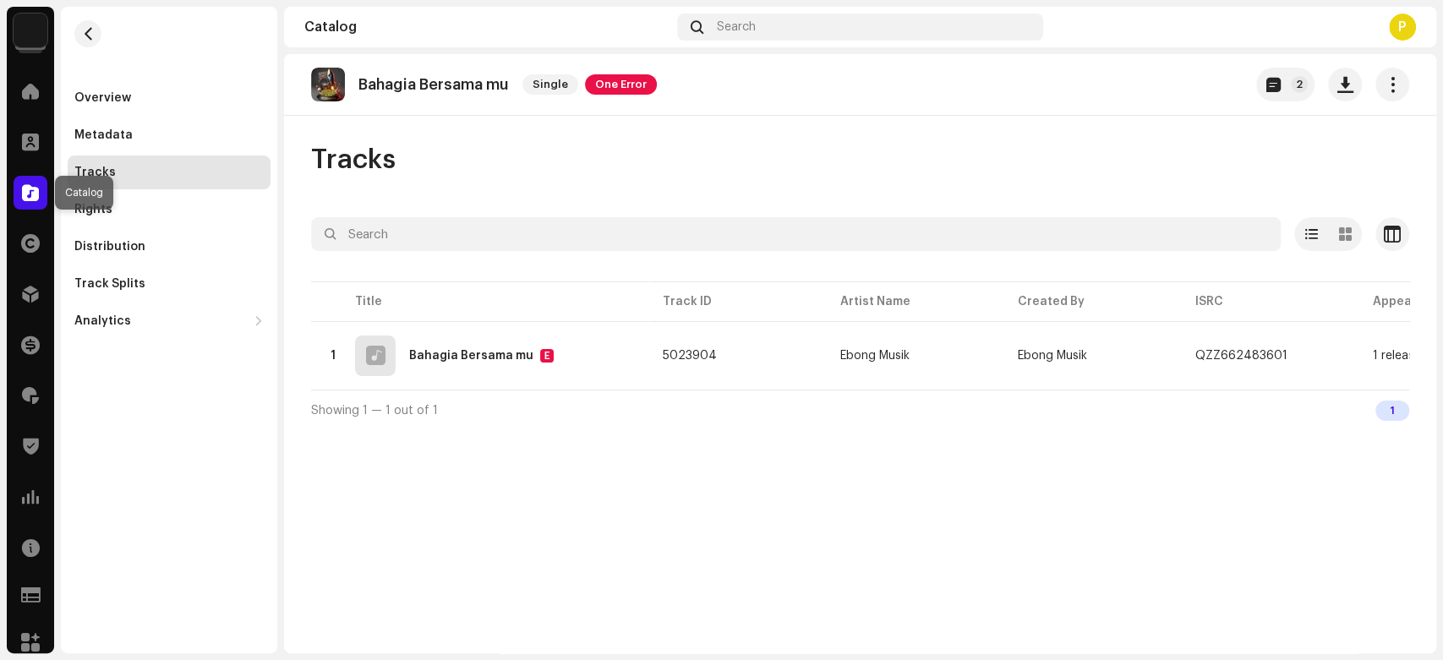
click at [20, 188] on div at bounding box center [31, 193] width 34 height 34
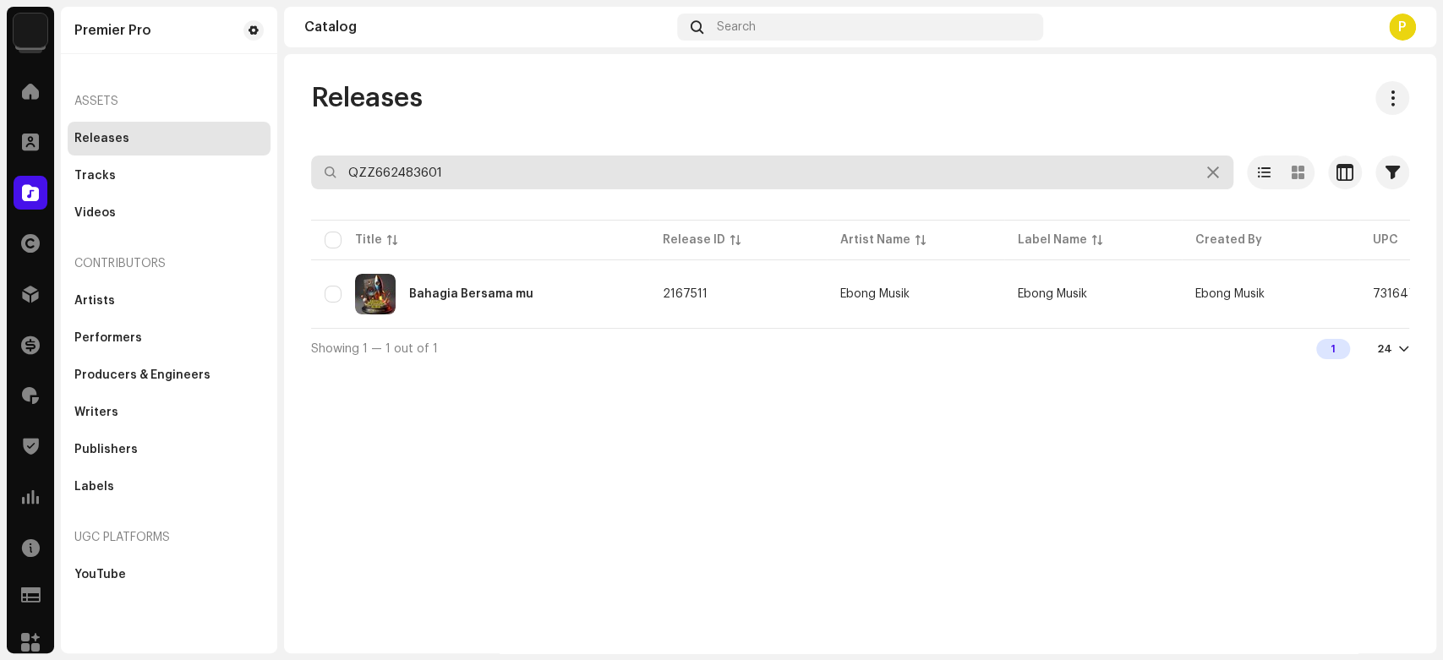
click at [514, 176] on input "QZZ662483601" at bounding box center [772, 173] width 922 height 34
paste input "365848"
type input "QZZ662365848"
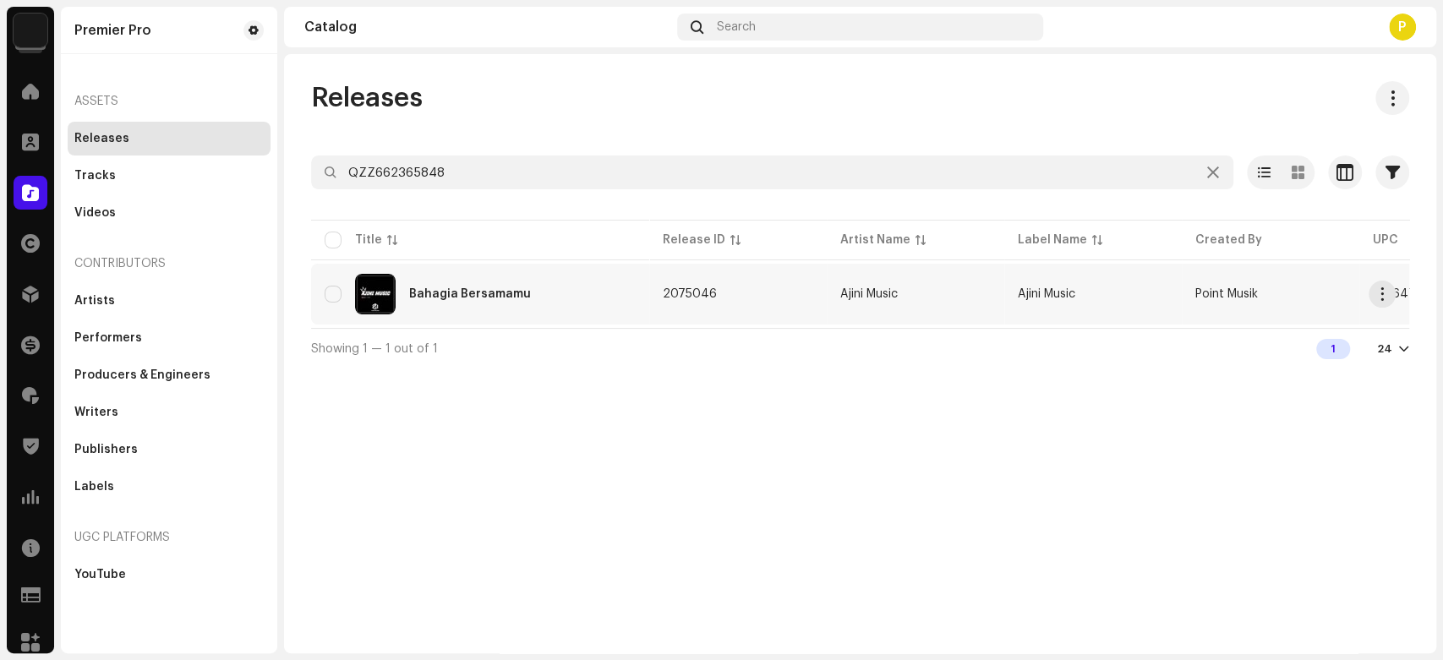
click at [494, 308] on div "Bahagia Bersamamu" at bounding box center [480, 294] width 311 height 41
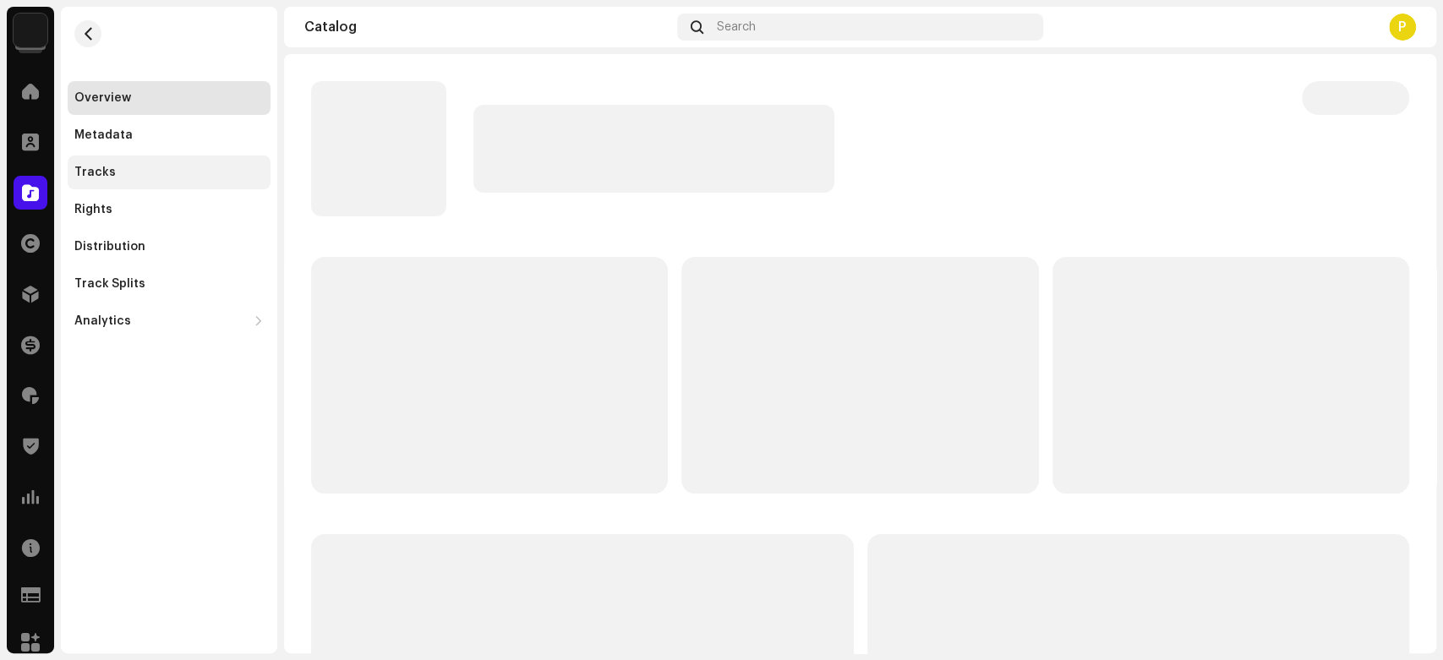
click at [182, 179] on div "Tracks" at bounding box center [169, 173] width 203 height 34
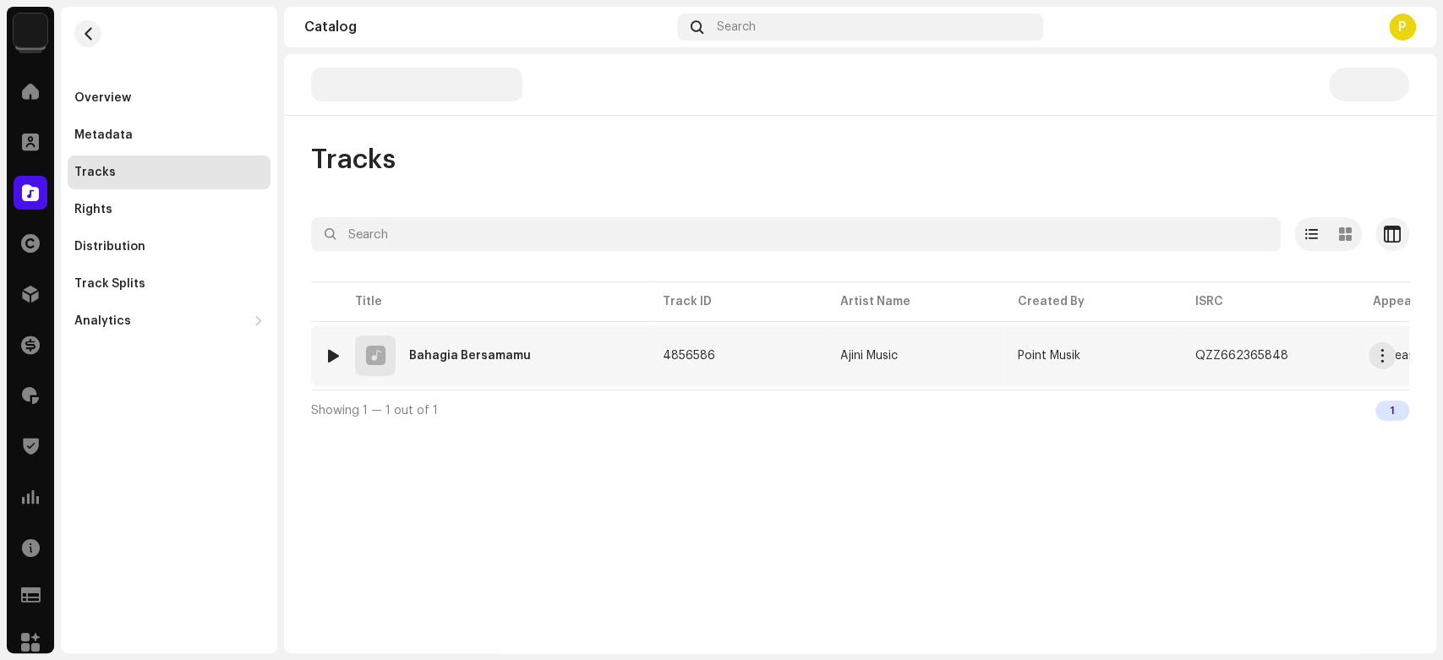
click at [320, 358] on td "1 Bahagia Bersamamu" at bounding box center [480, 355] width 338 height 61
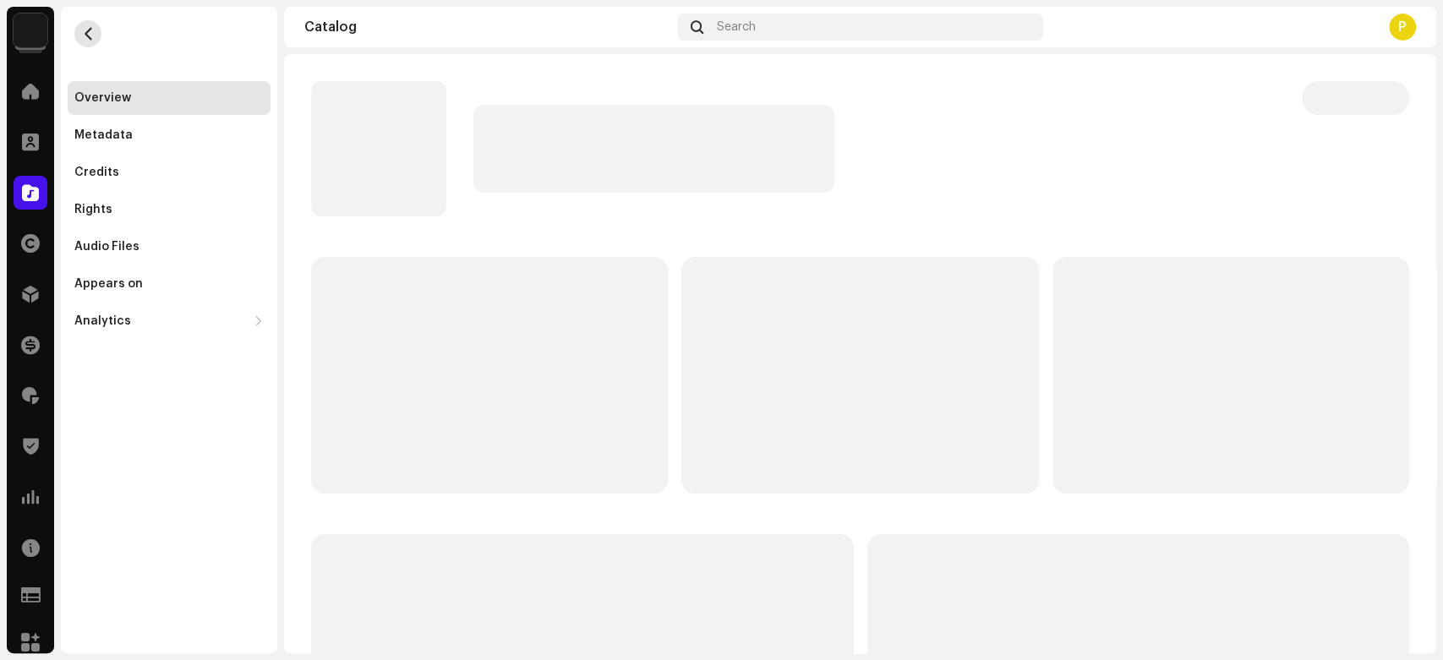
click at [86, 43] on button "button" at bounding box center [87, 33] width 27 height 27
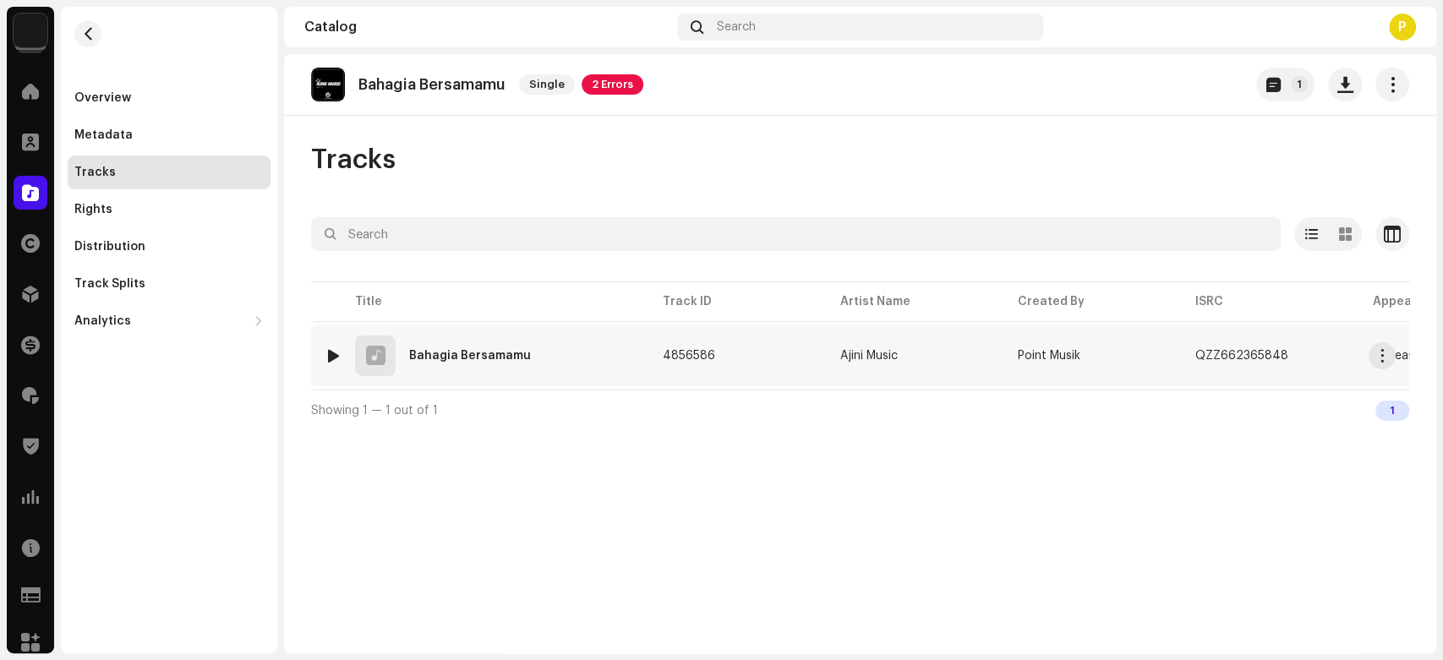
click at [331, 350] on div at bounding box center [333, 356] width 13 height 14
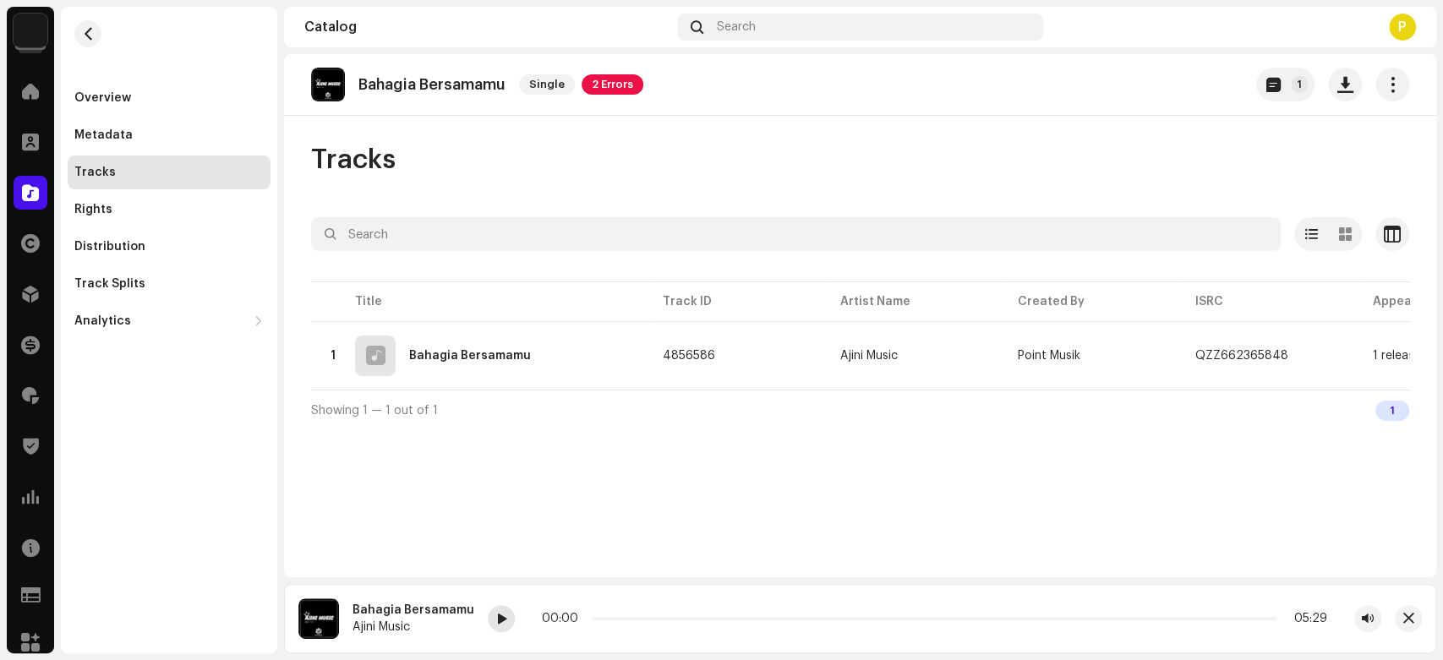
click at [496, 624] on span at bounding box center [501, 620] width 10 height 14
click at [496, 623] on span at bounding box center [501, 620] width 10 height 14
click at [25, 198] on span at bounding box center [30, 193] width 17 height 14
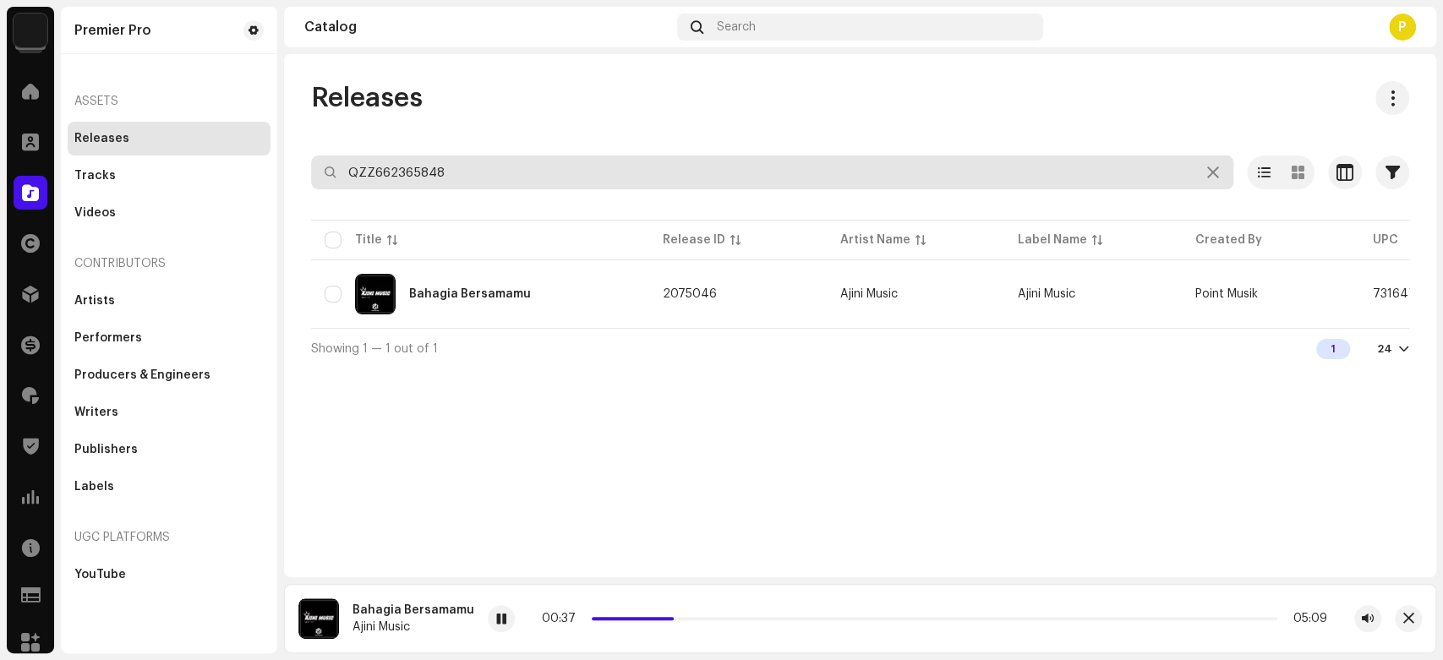
click at [494, 174] on input "QZZ662365848" at bounding box center [772, 173] width 922 height 34
paste input "WDW2387907"
type input "QZWDW2387907"
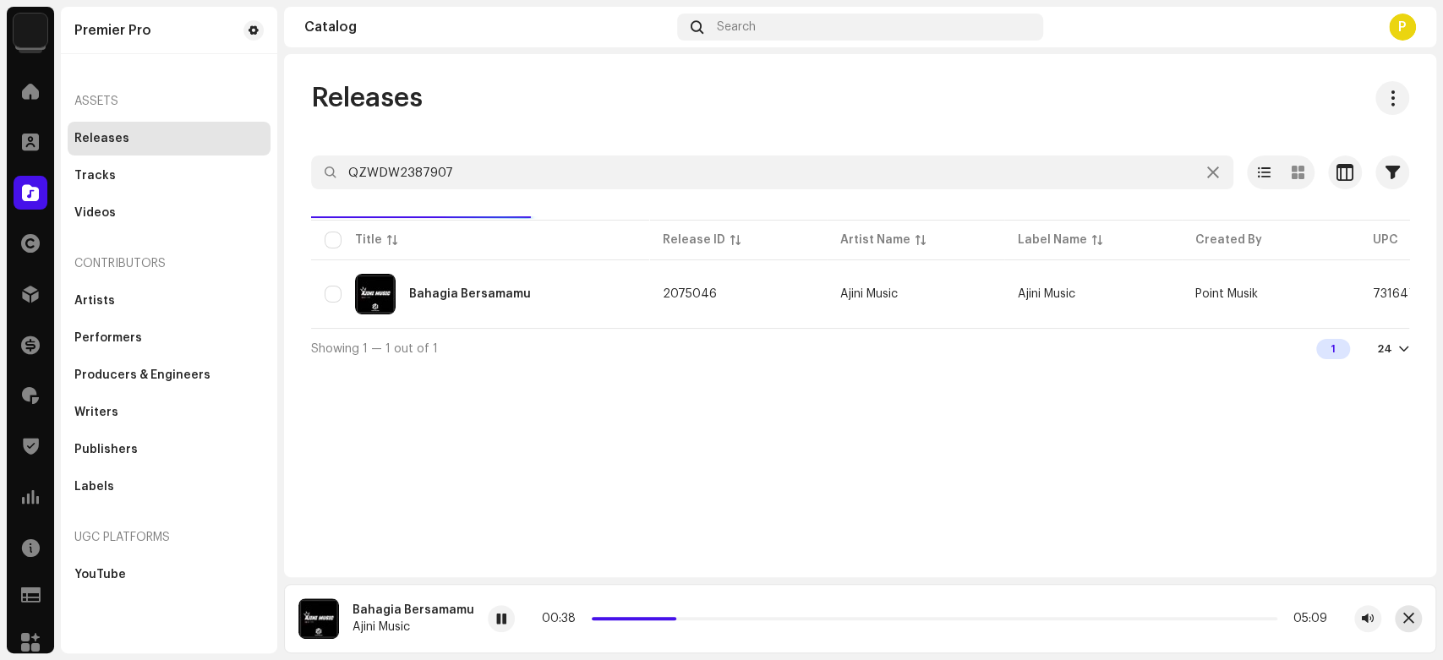
click at [1416, 615] on button "button" at bounding box center [1408, 618] width 27 height 27
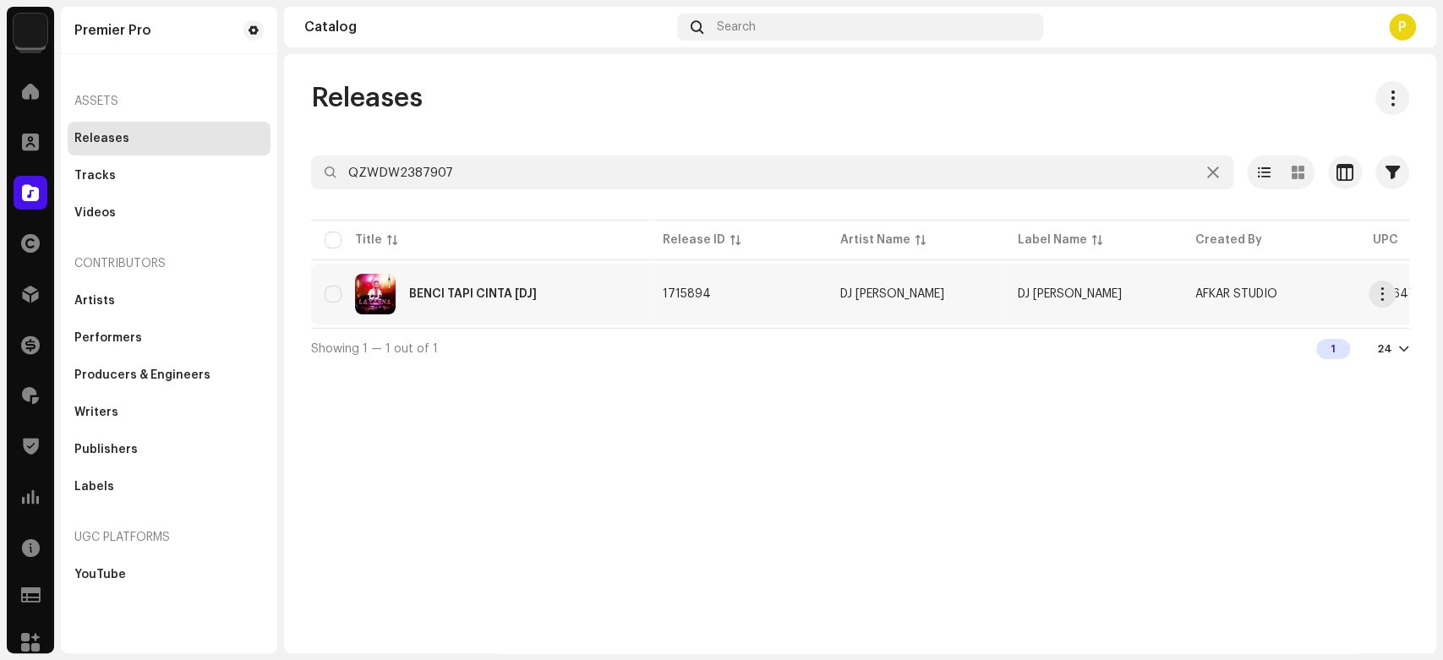
click at [467, 288] on div "BENCI TAPI CINTA [DJ]" at bounding box center [473, 294] width 128 height 12
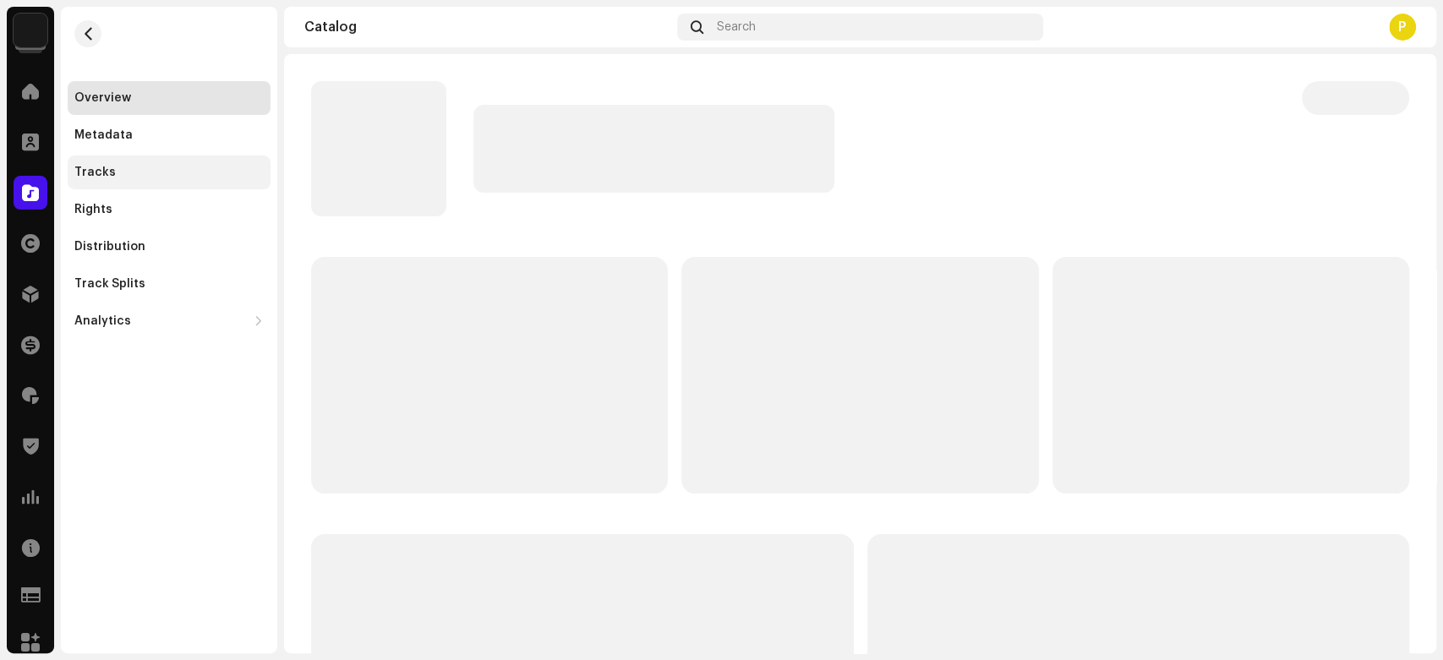
click at [193, 184] on div "Tracks" at bounding box center [169, 173] width 203 height 34
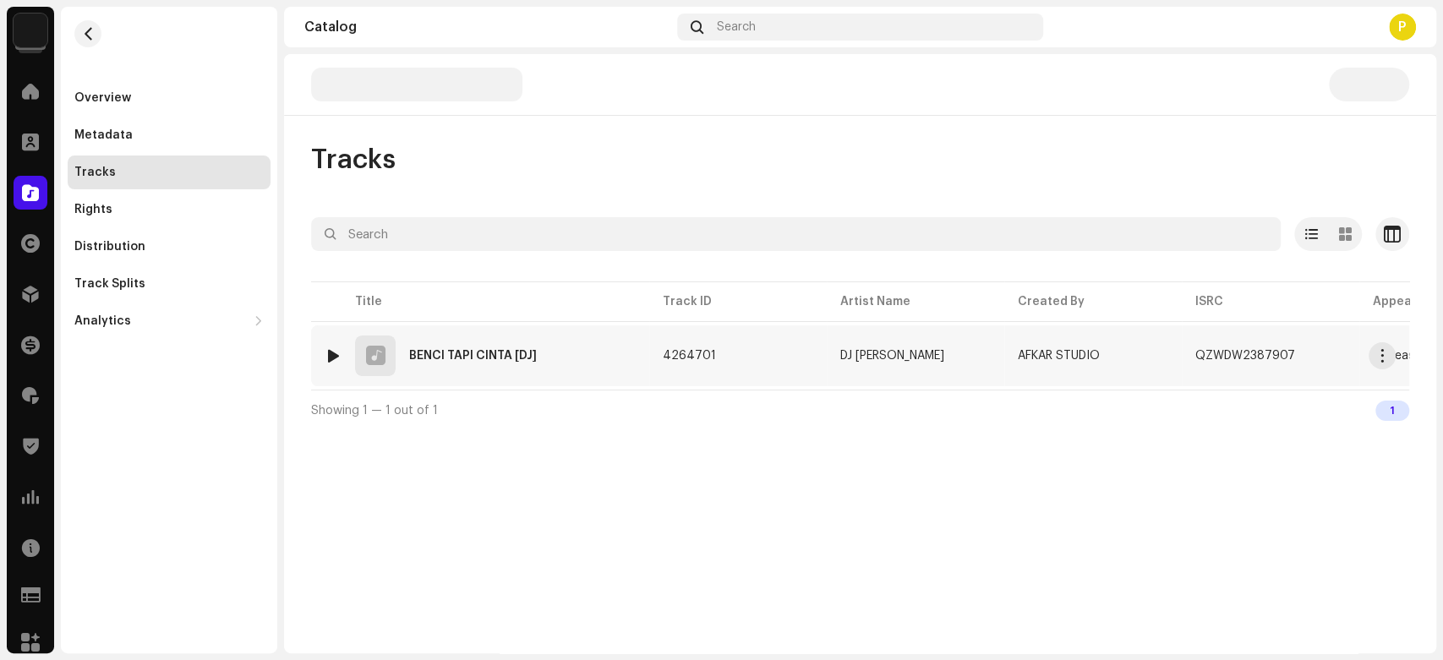
click at [330, 350] on div at bounding box center [333, 356] width 13 height 14
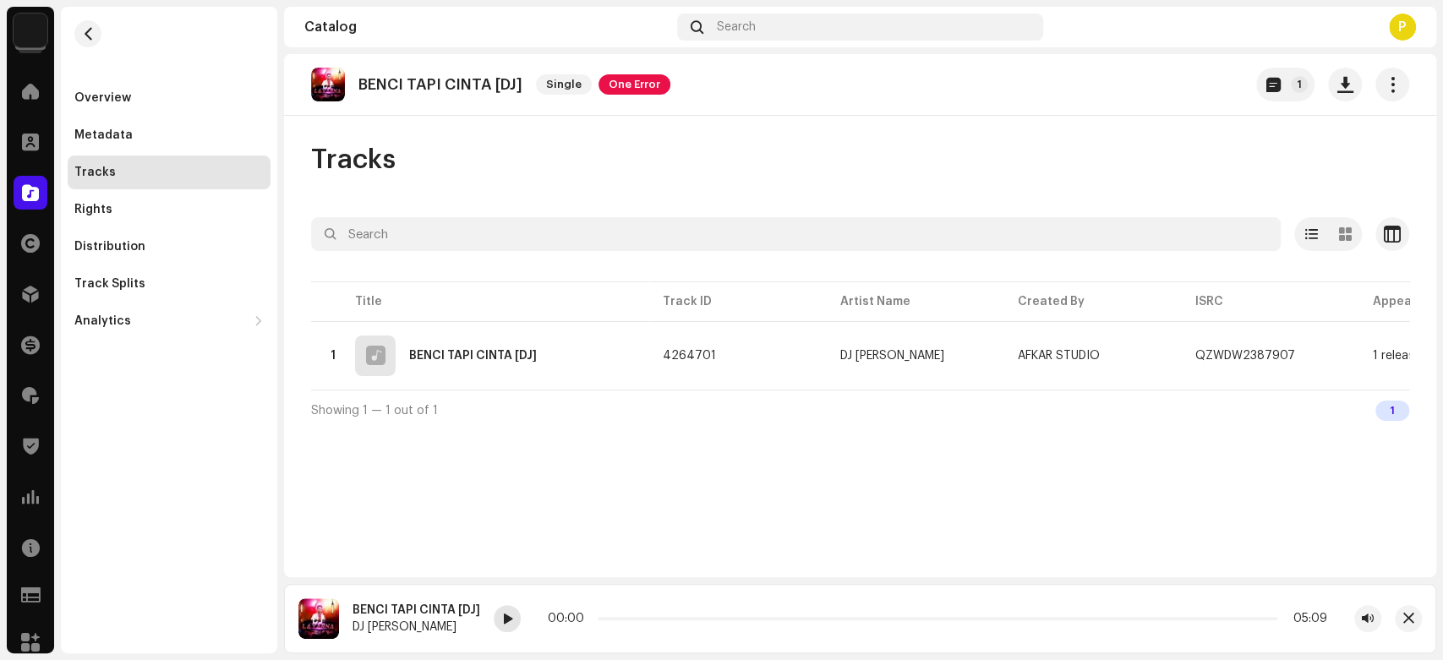
click at [511, 620] on span at bounding box center [507, 620] width 10 height 14
click at [511, 625] on span at bounding box center [507, 620] width 10 height 14
